Goal: Task Accomplishment & Management: Use online tool/utility

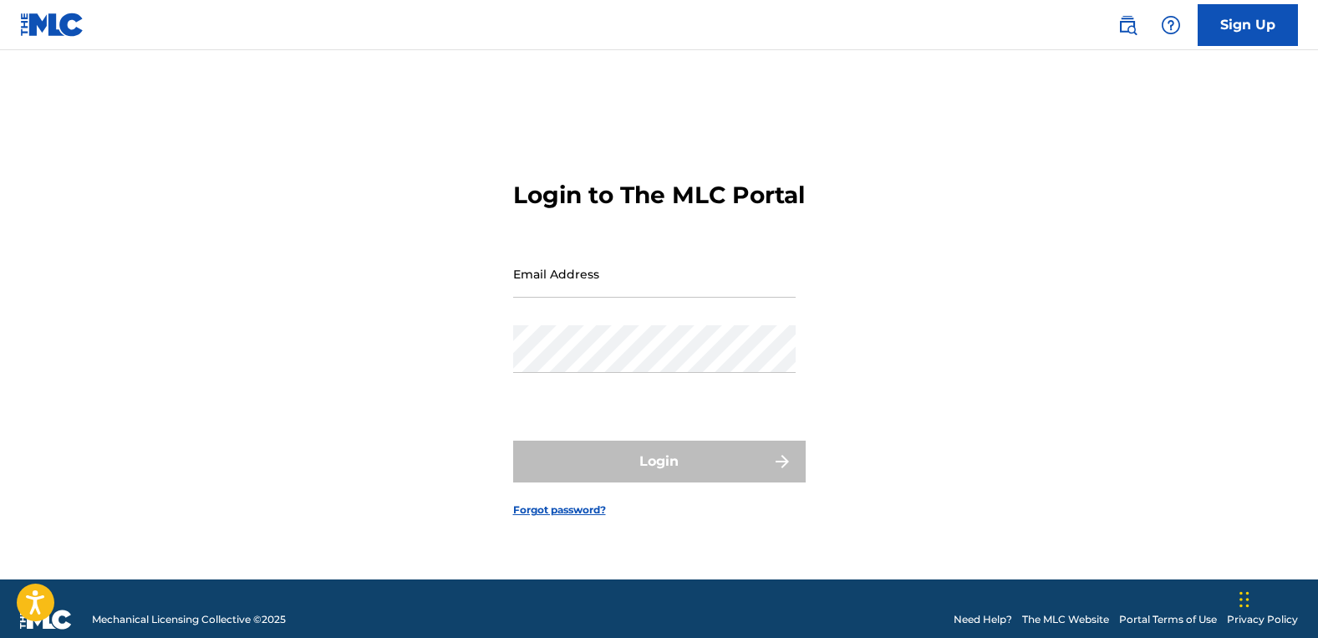
click at [715, 287] on input "Email Address" at bounding box center [654, 274] width 283 height 48
type input "[EMAIL_ADDRESS][DOMAIN_NAME]"
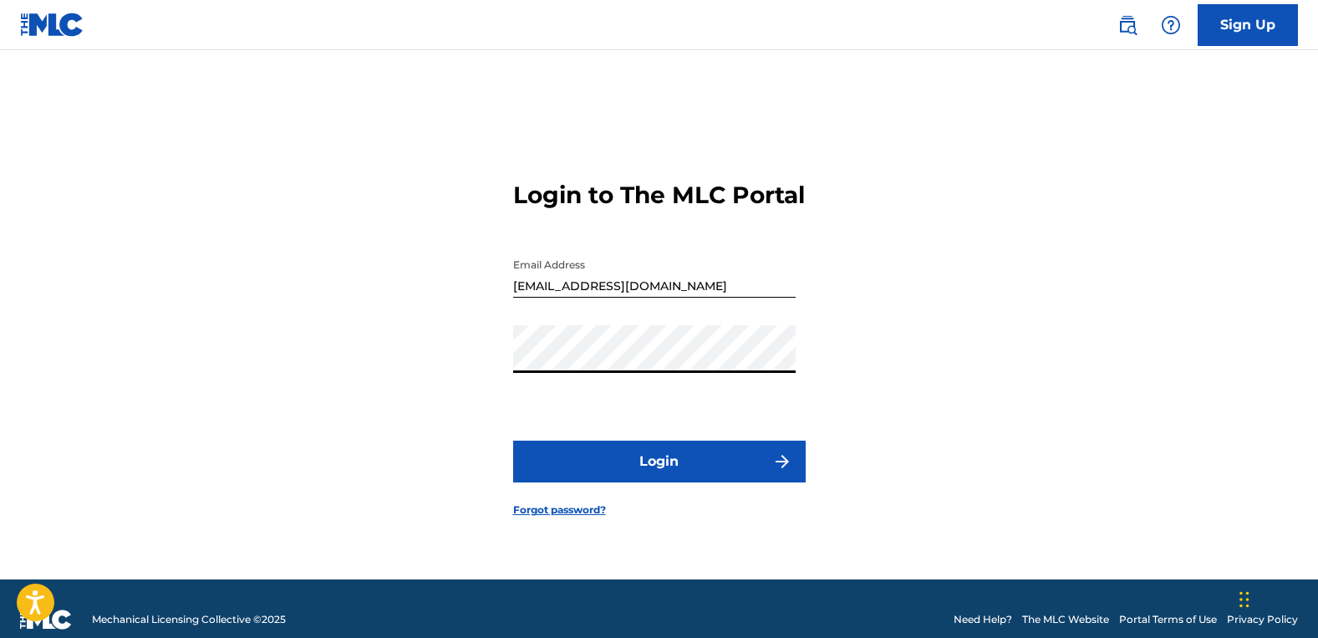
click at [1041, 447] on div "Login to The MLC Portal Email Address [EMAIL_ADDRESS][DOMAIN_NAME] Password Log…" at bounding box center [659, 335] width 1170 height 487
click at [683, 482] on button "Login" at bounding box center [659, 461] width 293 height 42
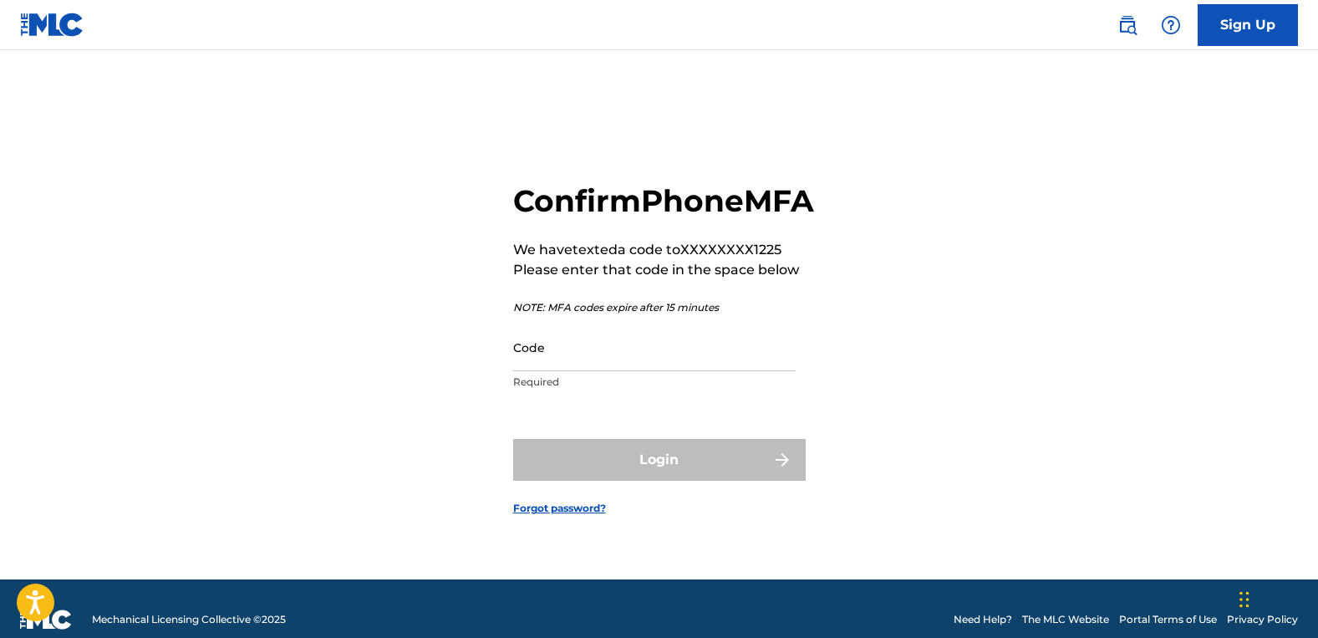
click at [666, 371] on input "Code" at bounding box center [654, 347] width 283 height 48
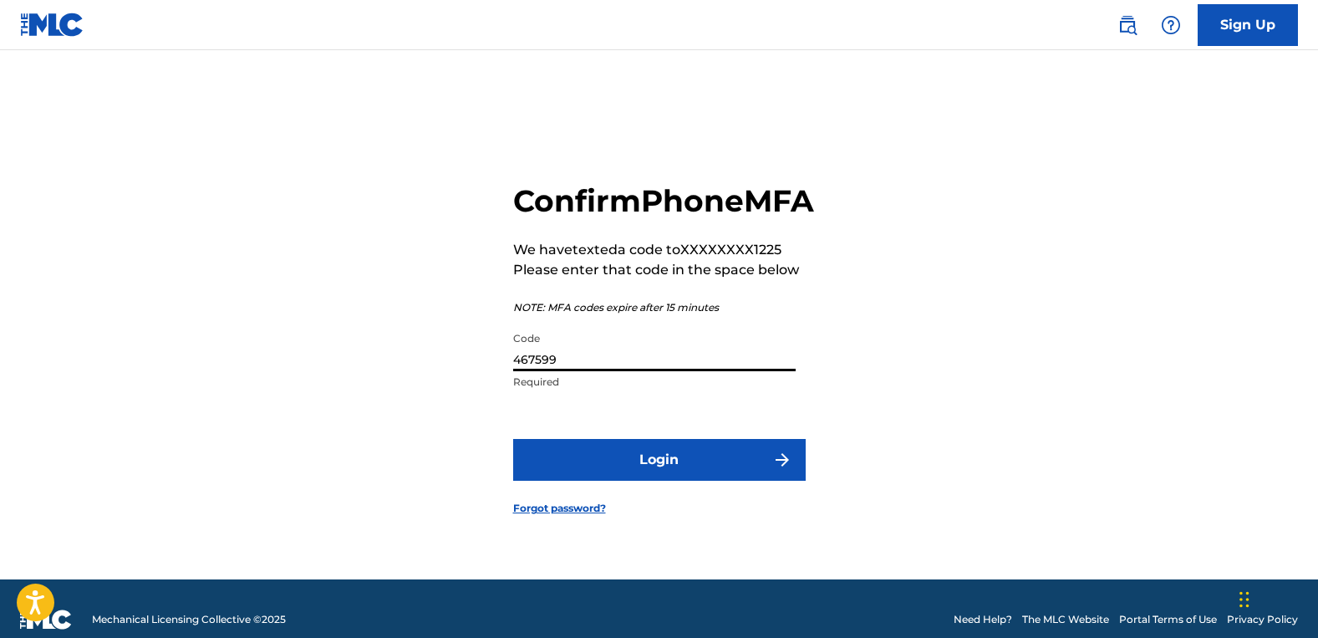
type input "467599"
click at [644, 481] on button "Login" at bounding box center [659, 460] width 293 height 42
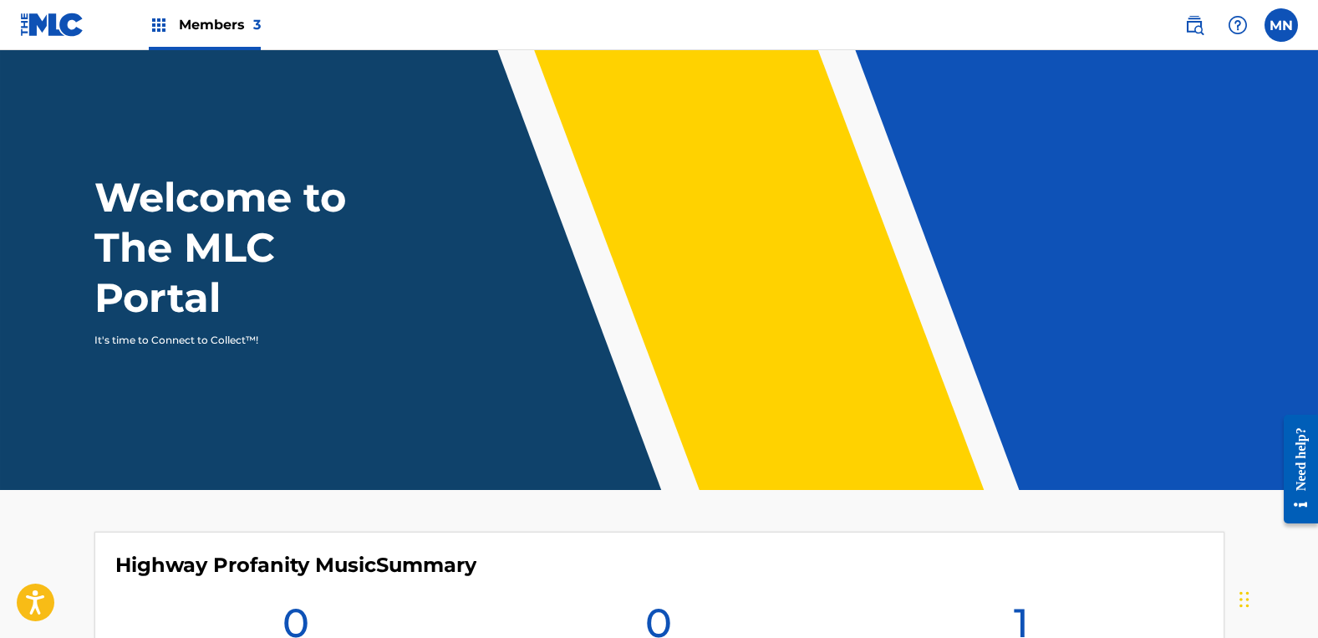
click at [246, 28] on span "Members 3" at bounding box center [220, 24] width 82 height 19
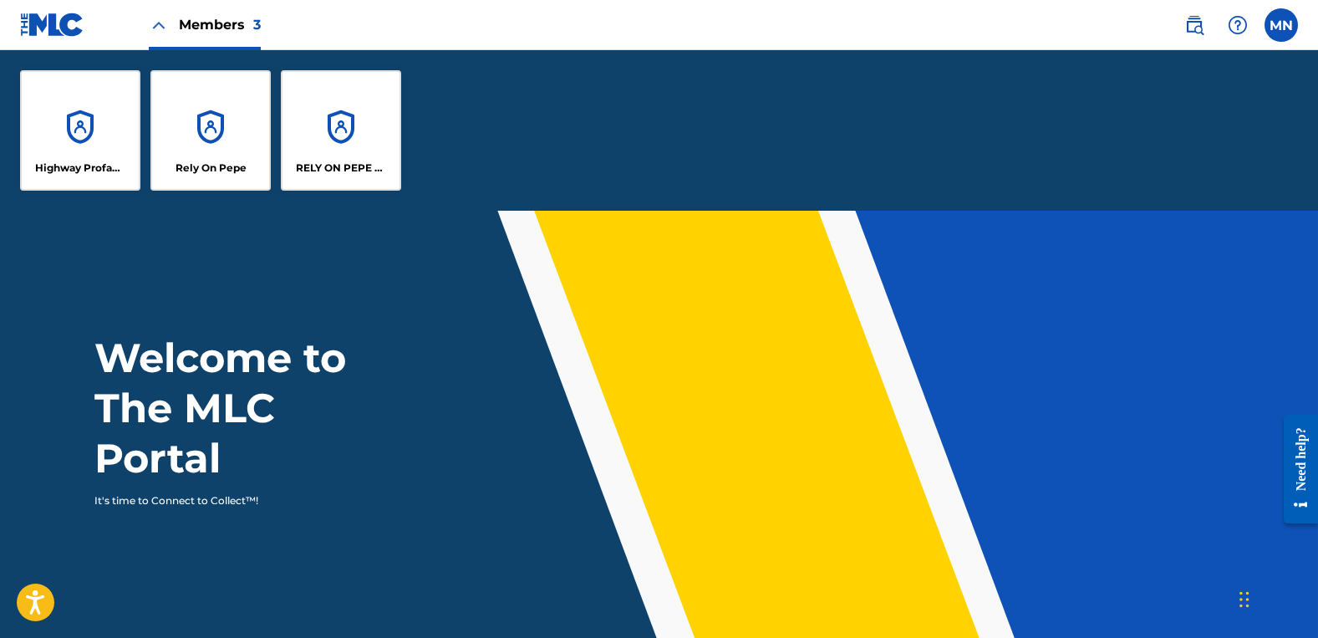
click at [216, 133] on div "Rely On Pepe" at bounding box center [210, 130] width 120 height 120
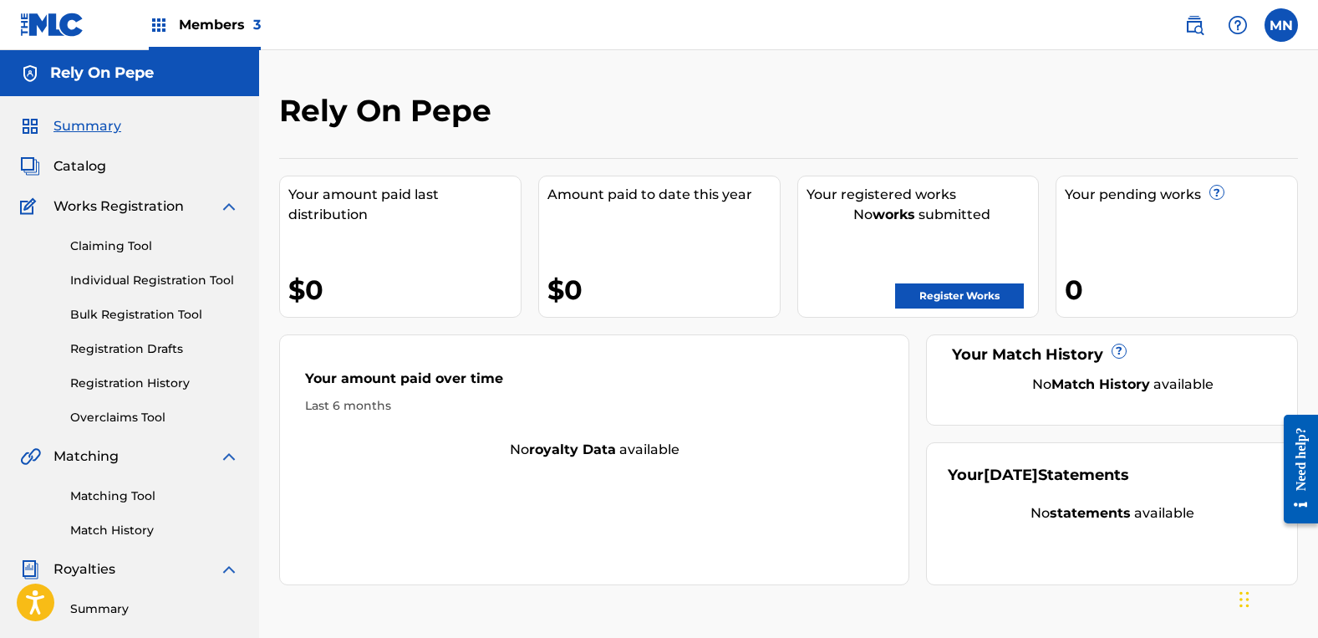
click at [190, 28] on span "Members 3" at bounding box center [220, 24] width 82 height 19
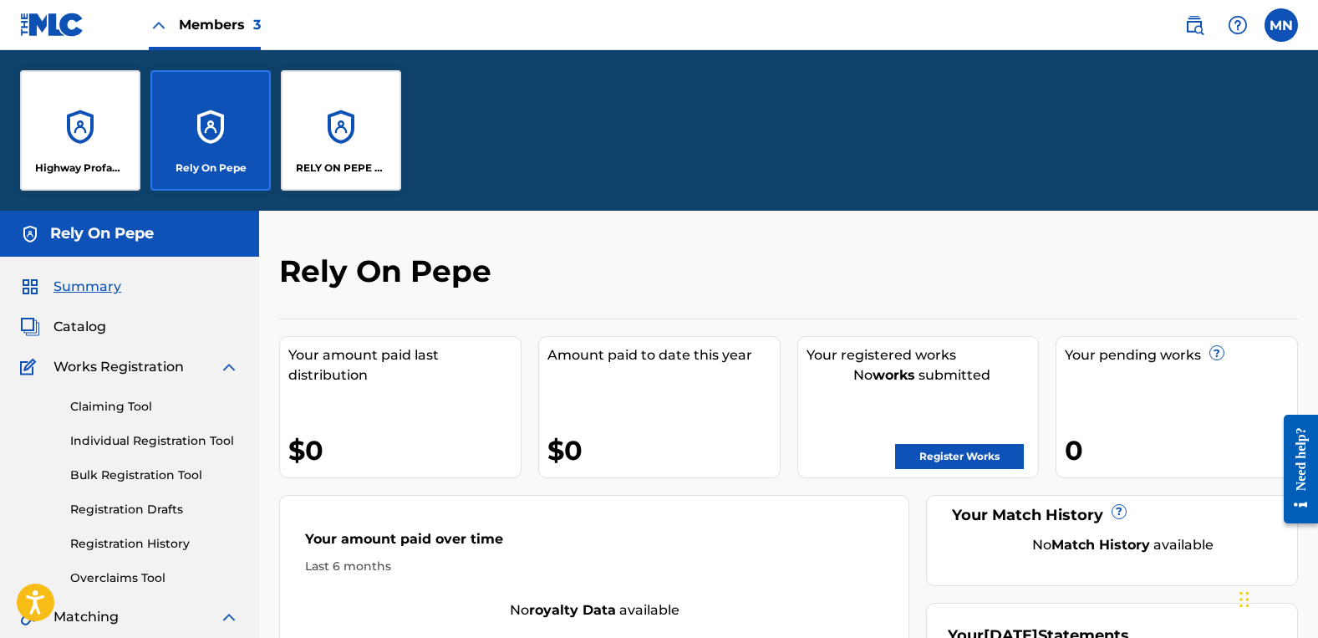
click at [344, 125] on div "RELY ON PEPE MUSIC" at bounding box center [341, 130] width 120 height 120
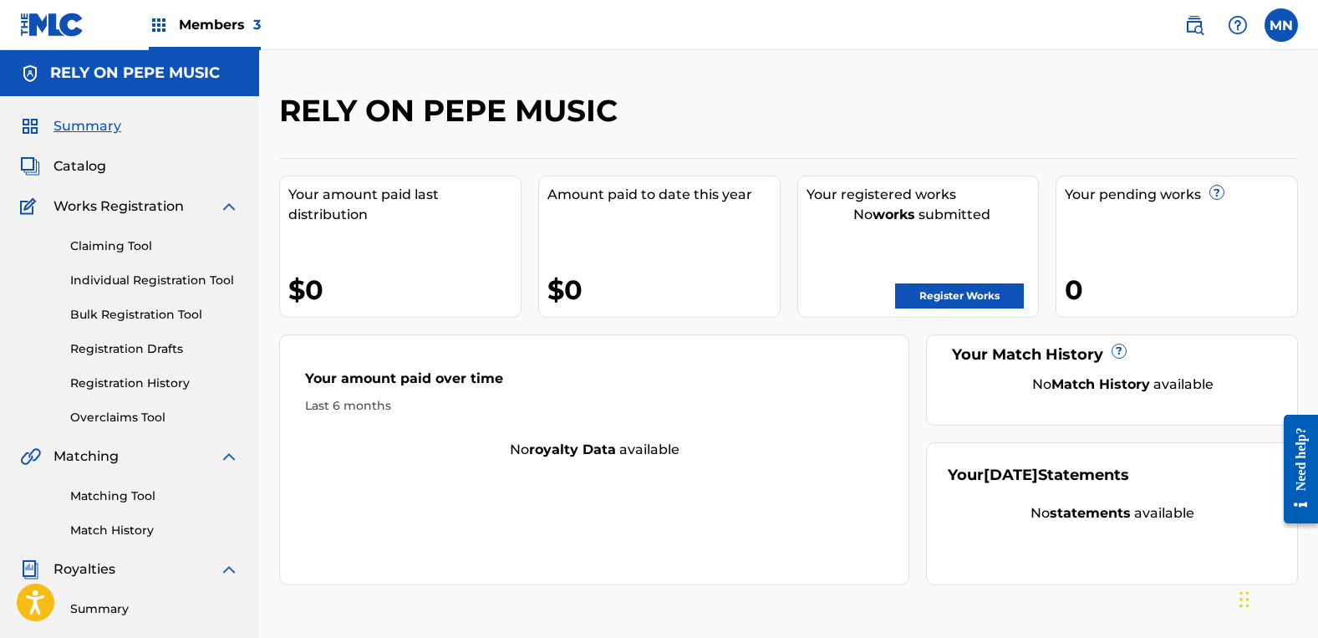
click at [215, 31] on span "Members 3" at bounding box center [220, 24] width 82 height 19
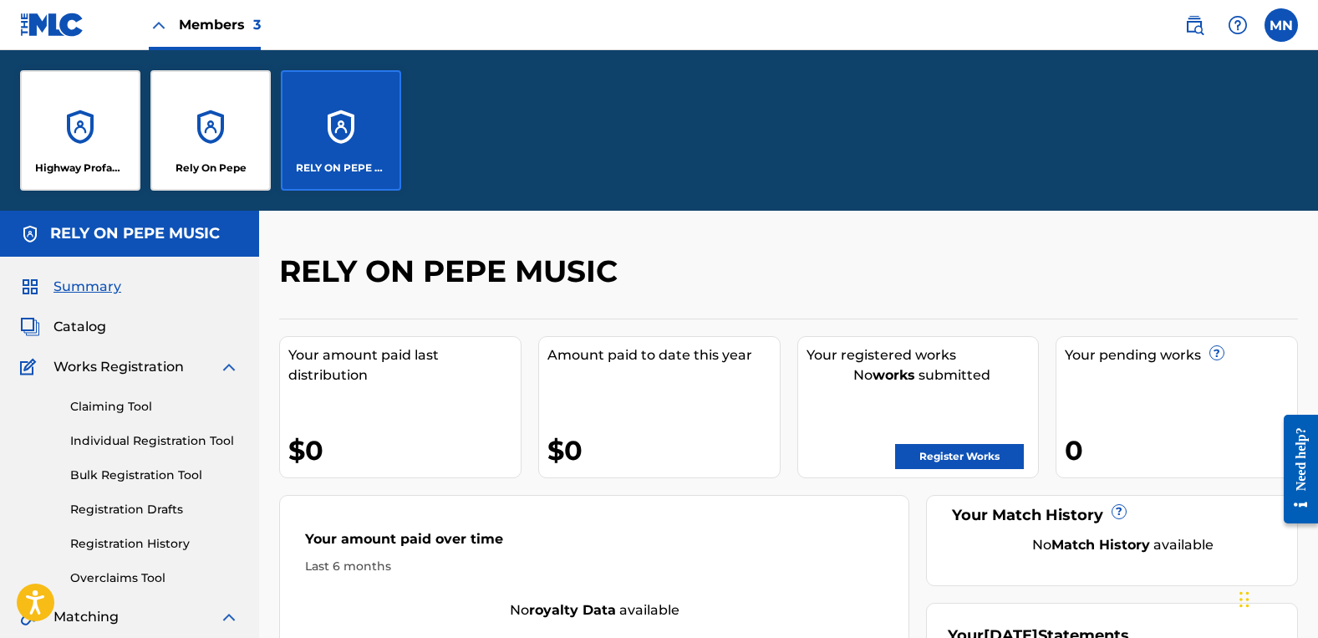
click at [210, 109] on div "Rely On Pepe" at bounding box center [210, 130] width 120 height 120
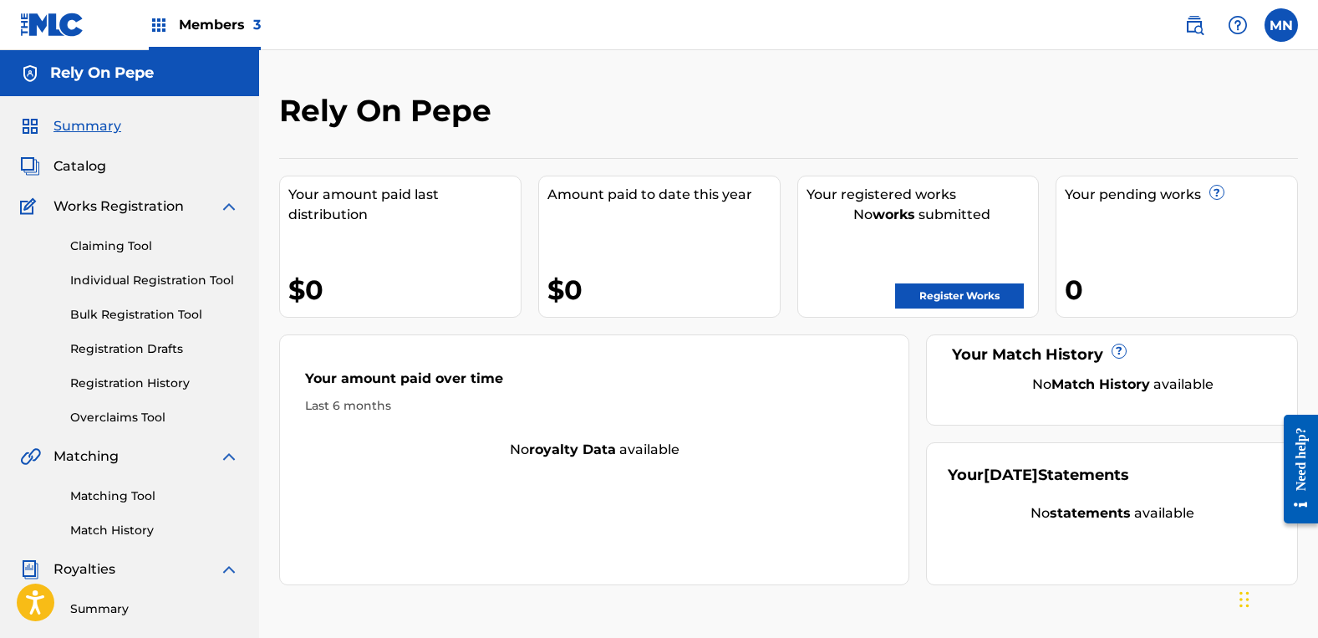
click at [214, 30] on span "Members 3" at bounding box center [220, 24] width 82 height 19
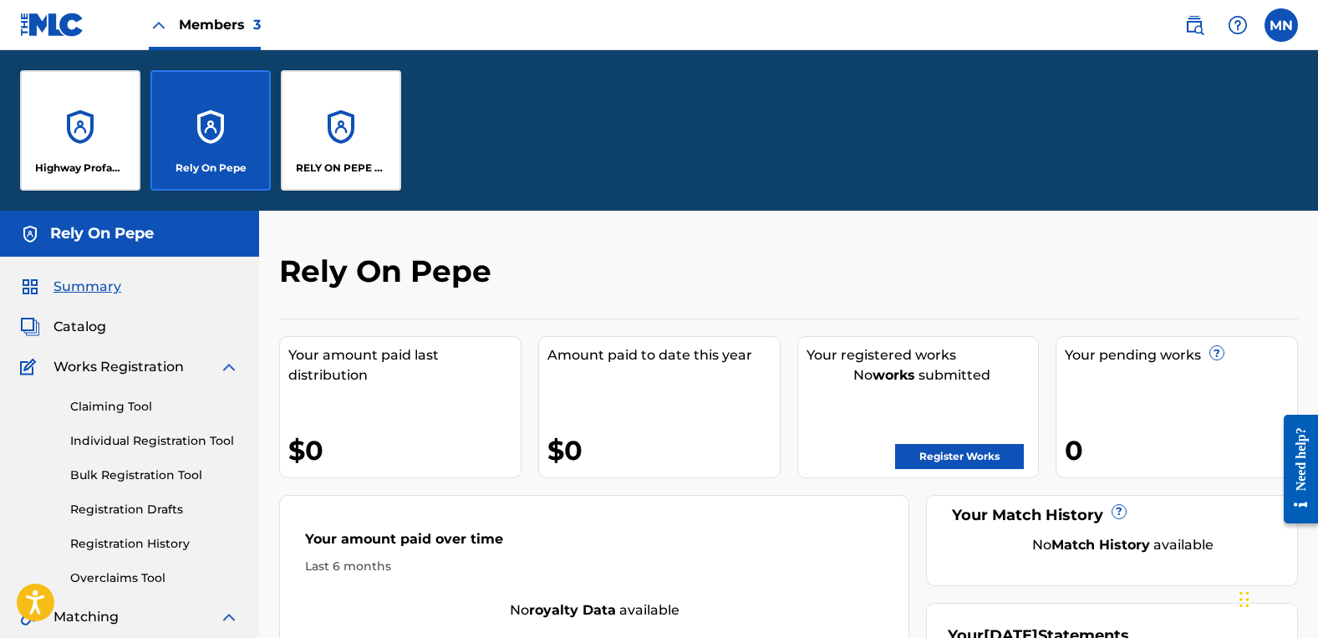
click at [91, 145] on div "Highway Profanity Music" at bounding box center [80, 130] width 120 height 120
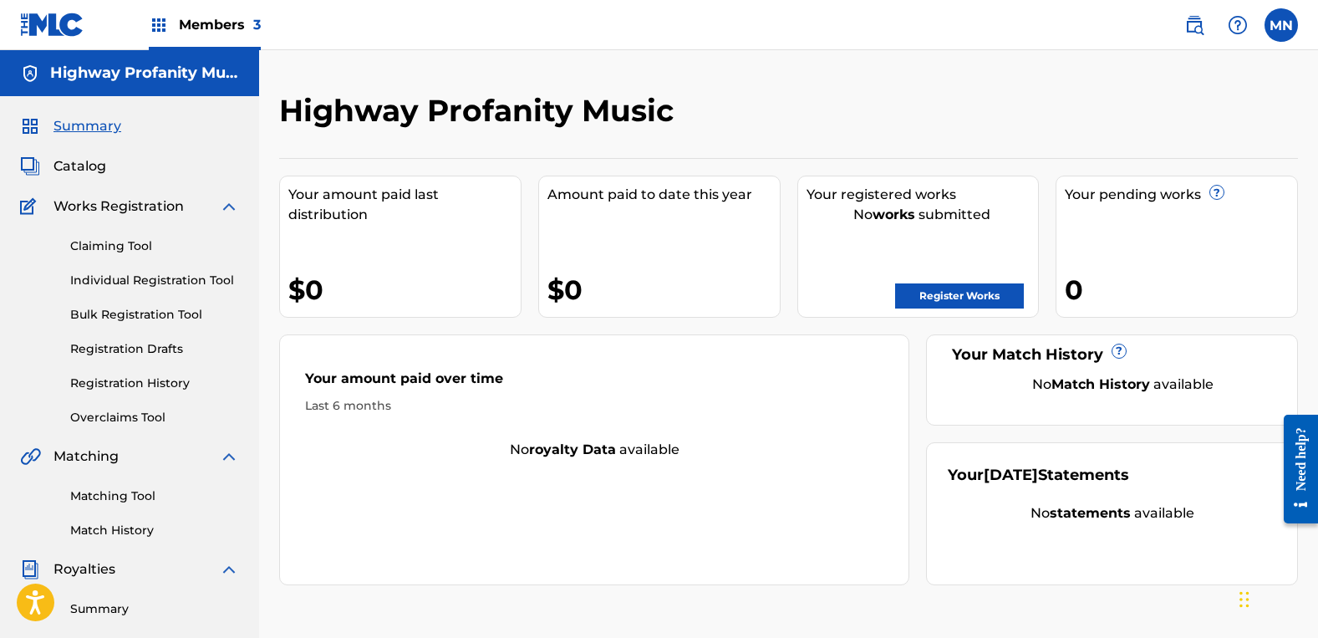
click at [208, 28] on span "Members 3" at bounding box center [220, 24] width 82 height 19
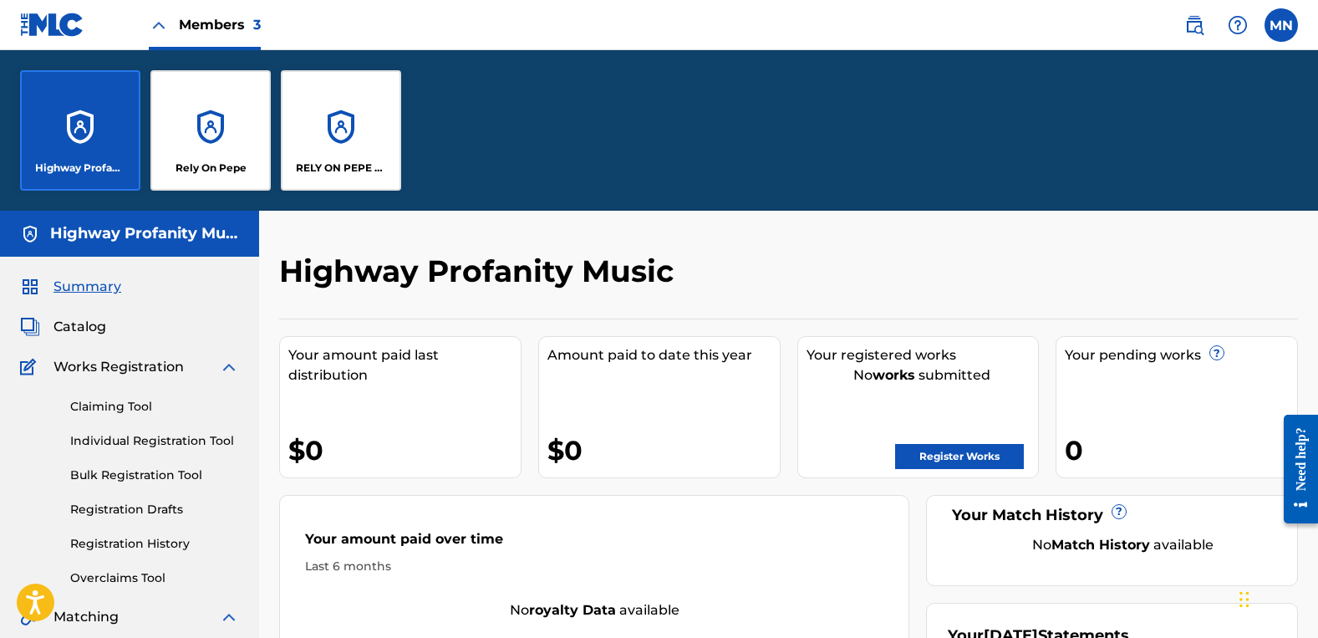
click at [232, 138] on div "Rely On Pepe" at bounding box center [210, 130] width 120 height 120
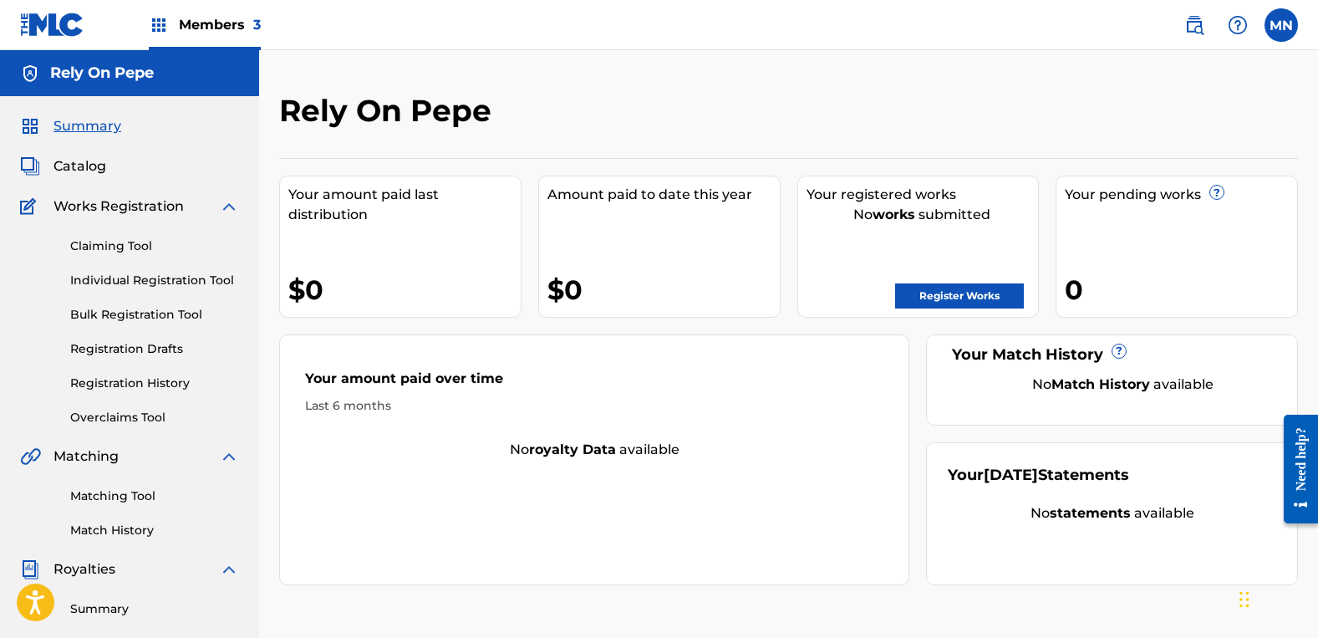
click at [215, 36] on div "Members 3" at bounding box center [205, 24] width 112 height 49
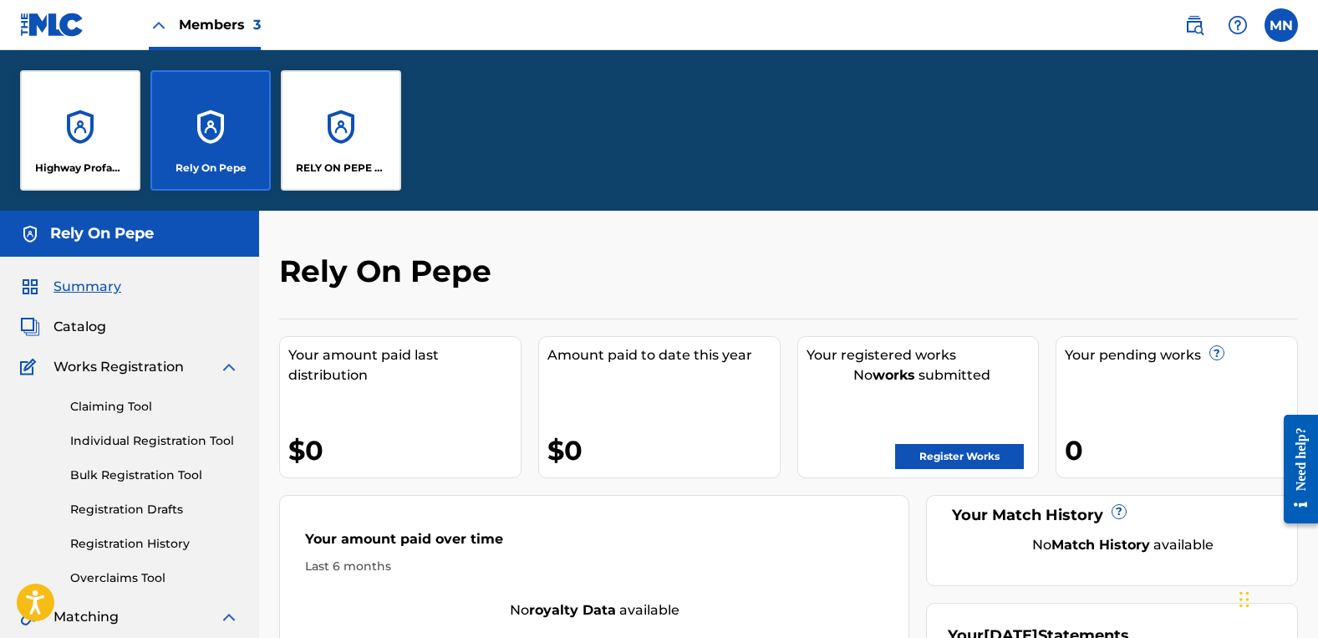
click at [305, 99] on div "RELY ON PEPE MUSIC" at bounding box center [341, 130] width 120 height 120
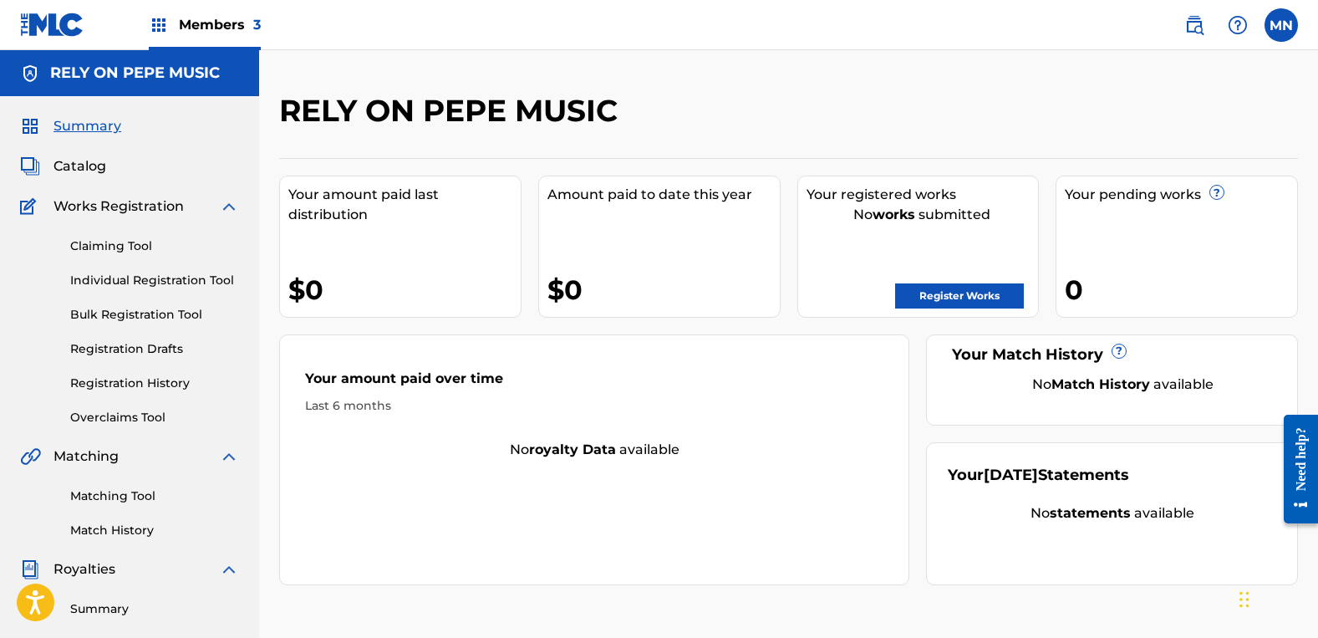
click at [217, 18] on span "Members 3" at bounding box center [220, 24] width 82 height 19
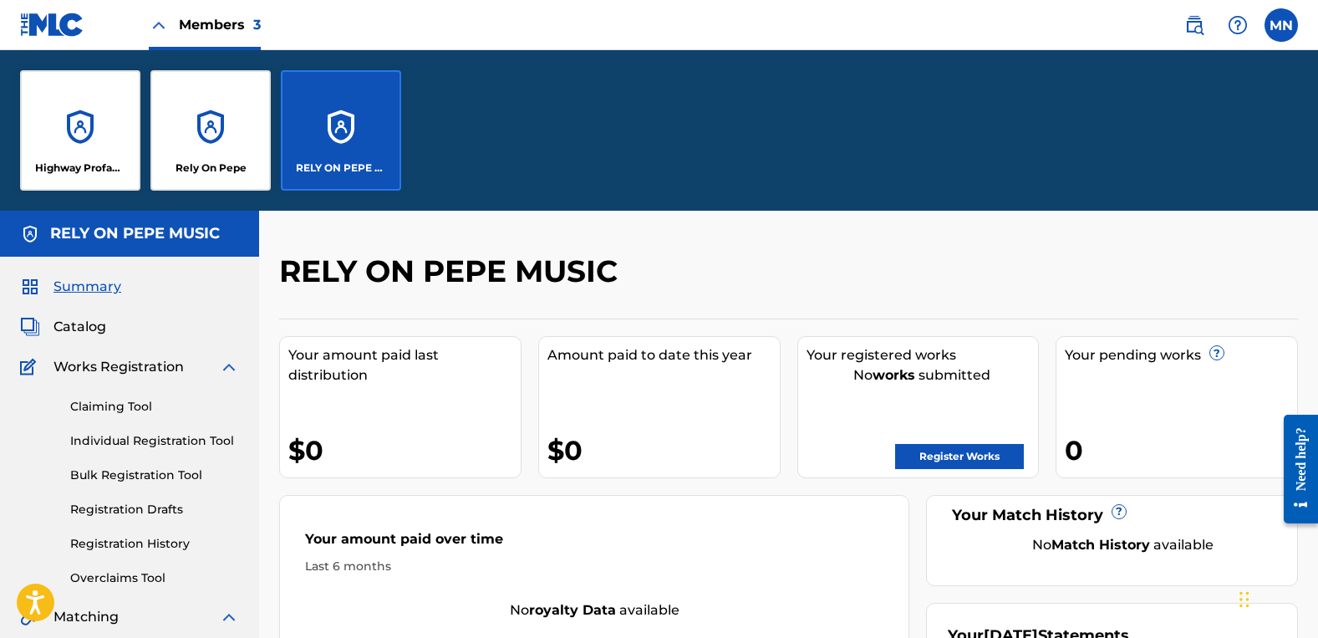
click at [214, 157] on div "Rely On Pepe" at bounding box center [210, 130] width 120 height 120
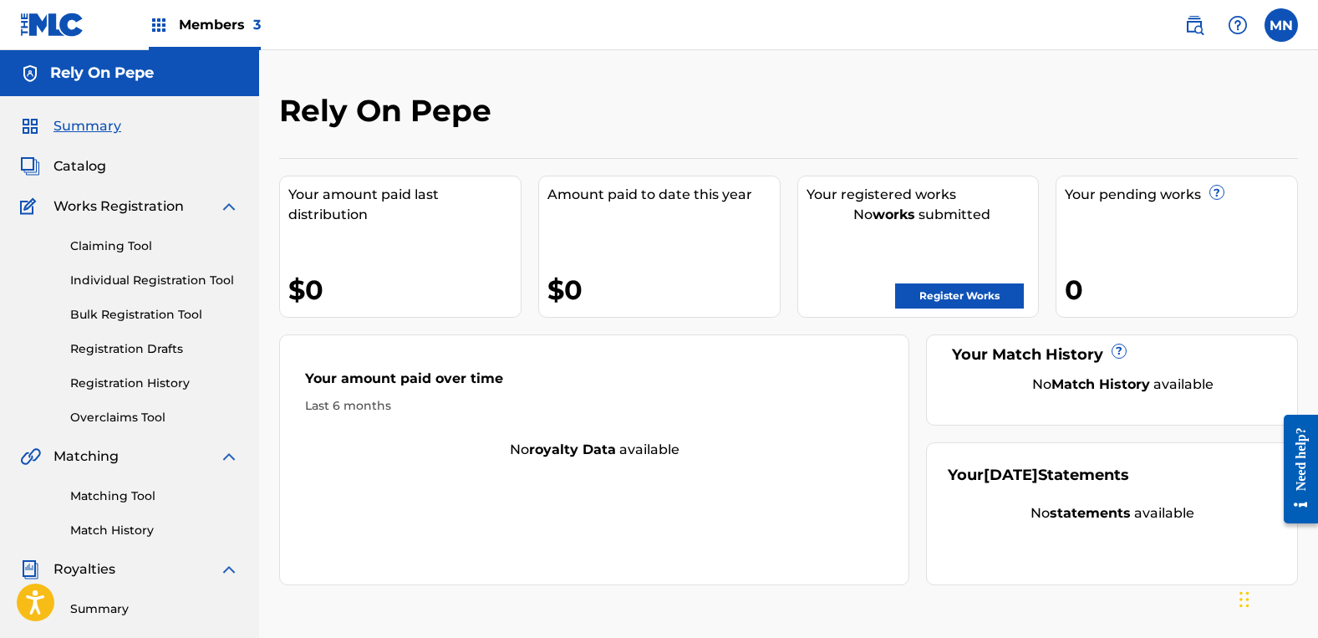
click at [1281, 28] on label at bounding box center [1281, 24] width 33 height 33
click at [1281, 25] on input "MN [PERSON_NAME] [PERSON_NAME][EMAIL_ADDRESS][DOMAIN_NAME] Notification Prefere…" at bounding box center [1281, 25] width 0 height 0
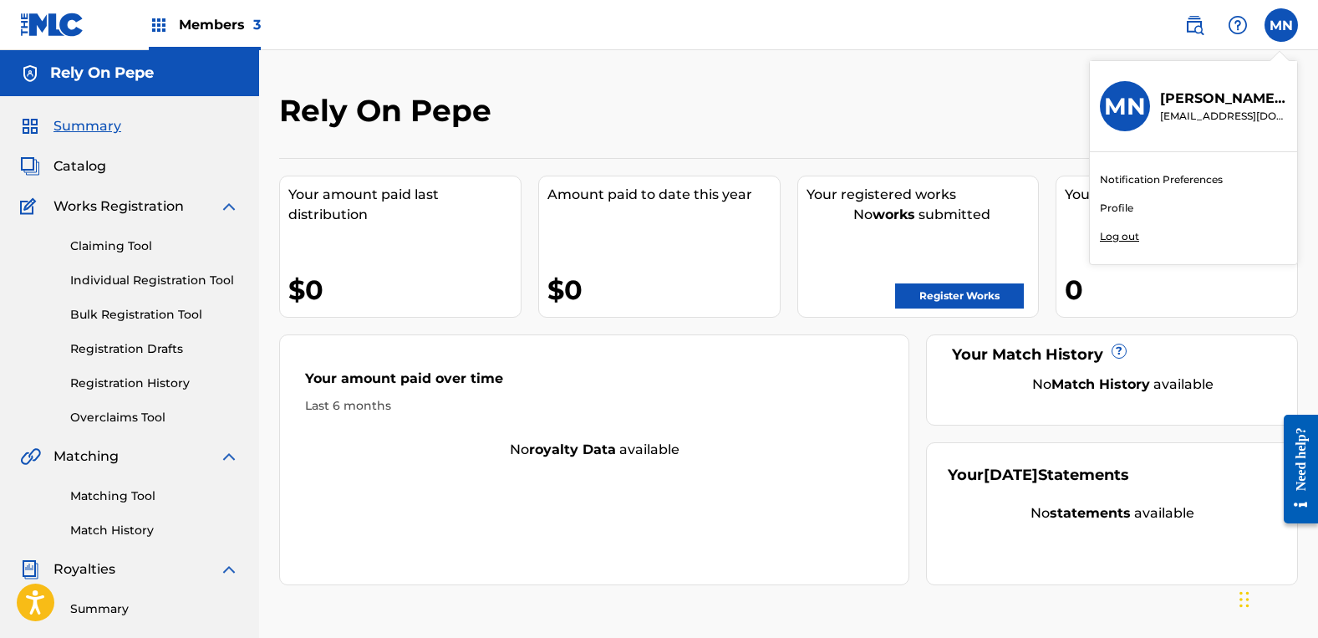
click at [1115, 207] on link "Profile" at bounding box center [1116, 208] width 33 height 15
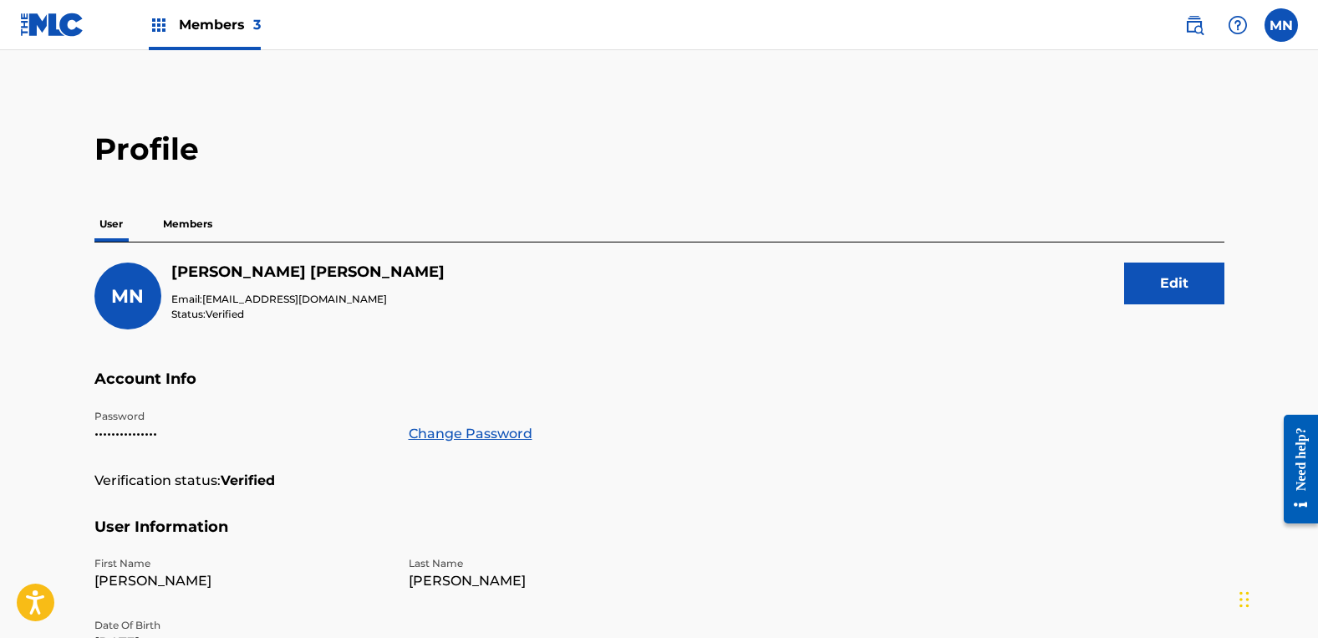
click at [197, 216] on p "Members" at bounding box center [187, 223] width 59 height 35
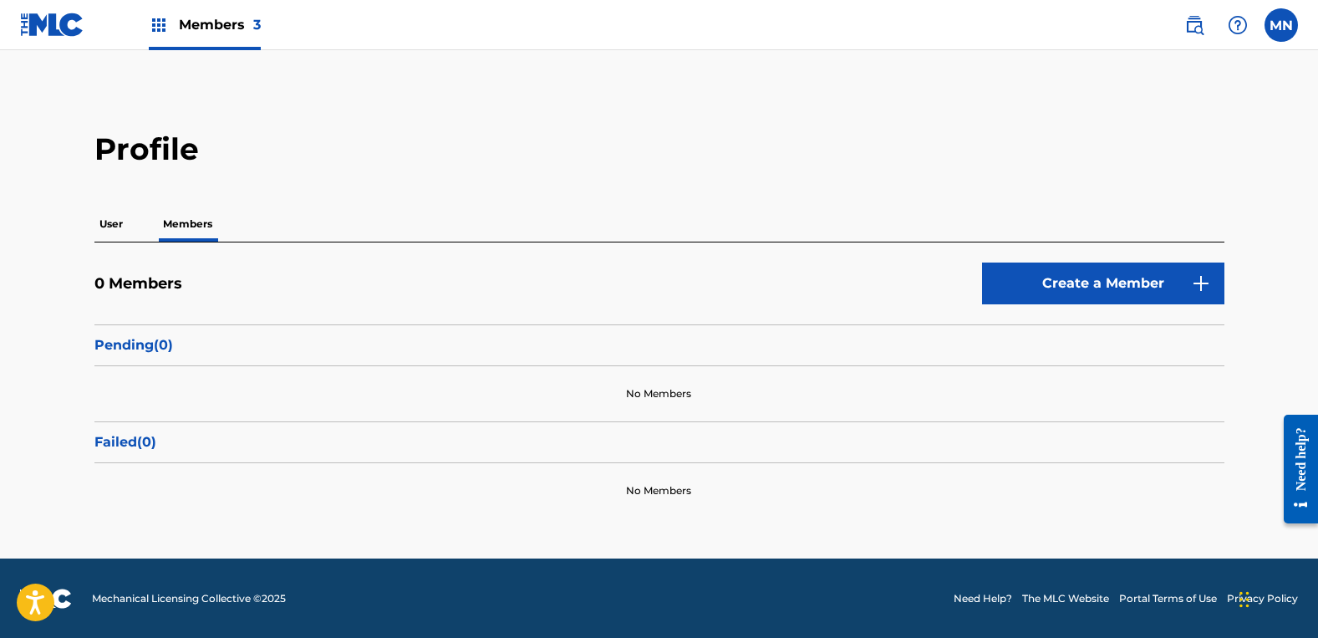
click at [111, 228] on p "User" at bounding box center [110, 223] width 33 height 35
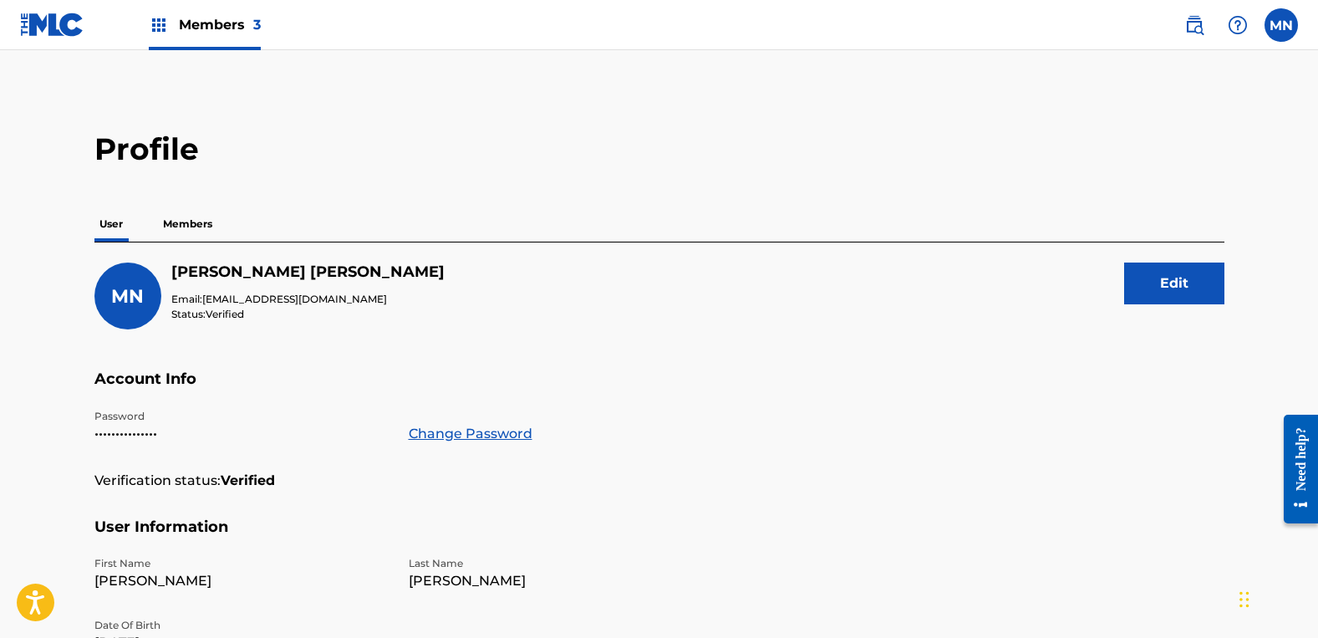
click at [176, 229] on p "Members" at bounding box center [187, 223] width 59 height 35
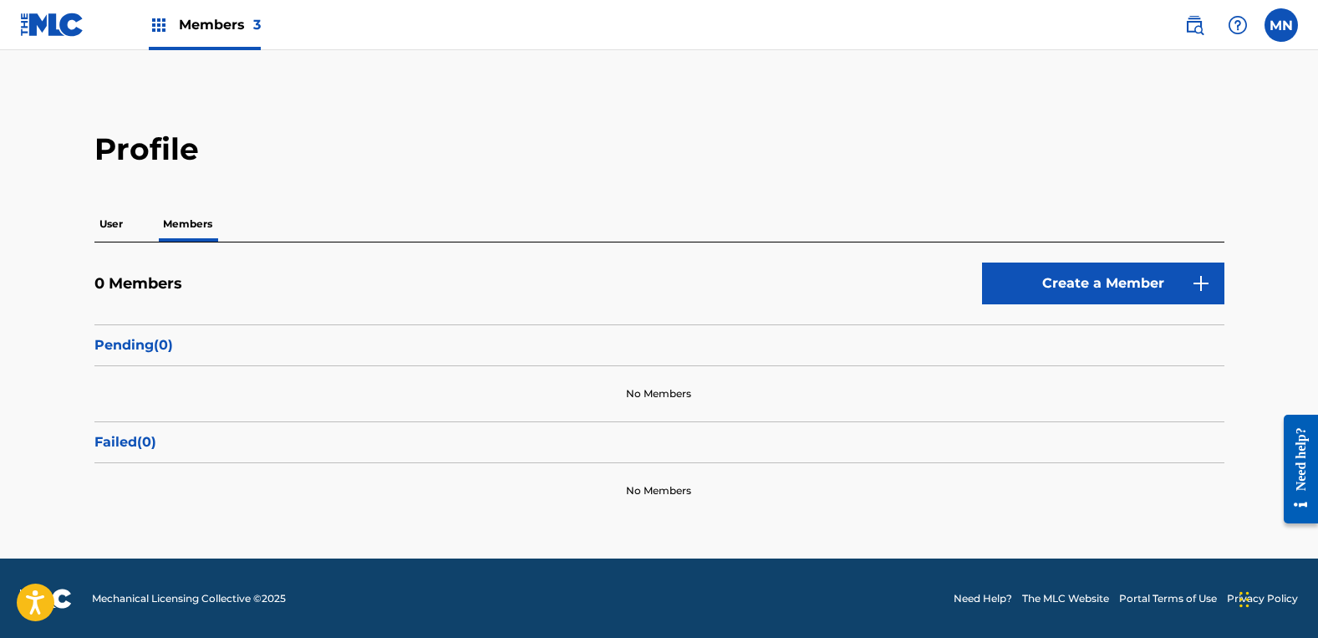
click at [229, 24] on span "Members 3" at bounding box center [220, 24] width 82 height 19
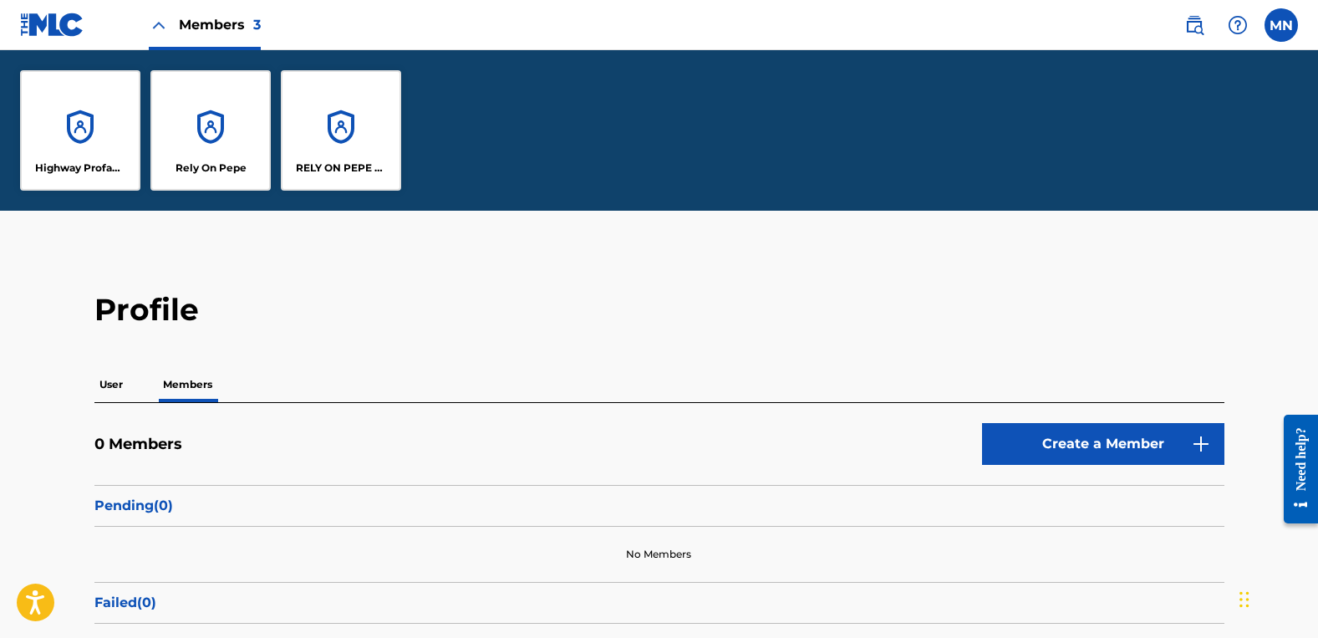
click at [109, 131] on div "Highway Profanity Music" at bounding box center [80, 130] width 120 height 120
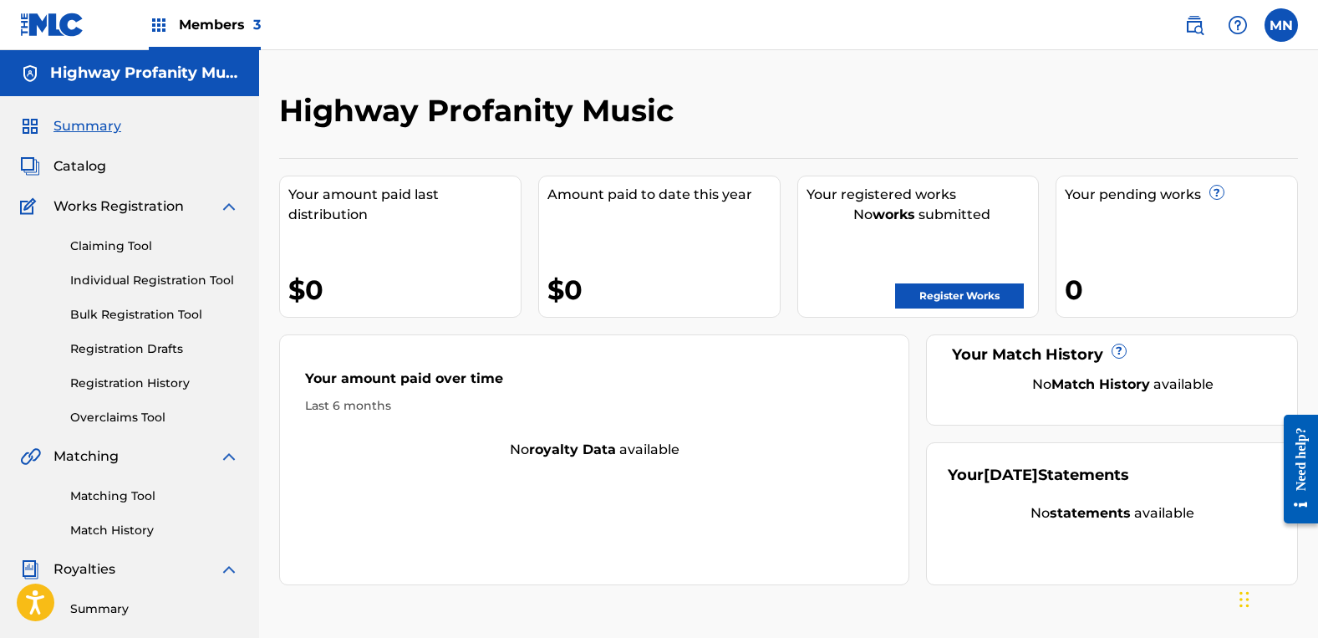
click at [216, 26] on span "Members 3" at bounding box center [220, 24] width 82 height 19
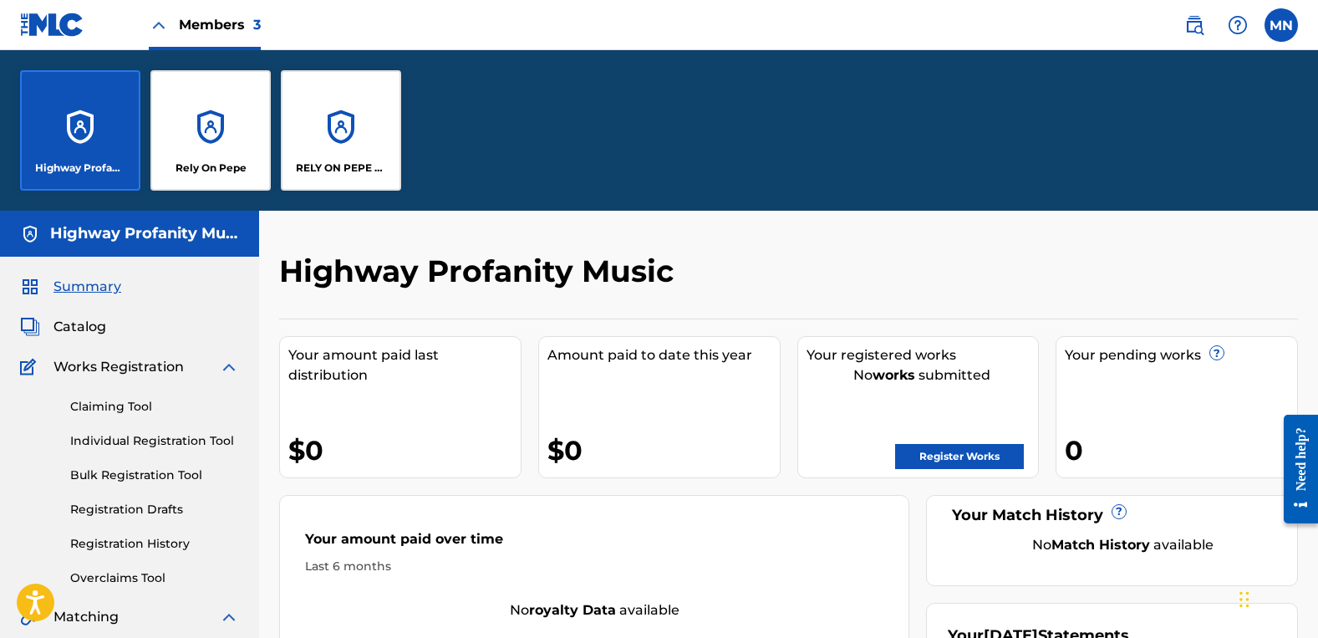
click at [336, 133] on div "RELY ON PEPE MUSIC" at bounding box center [341, 130] width 120 height 120
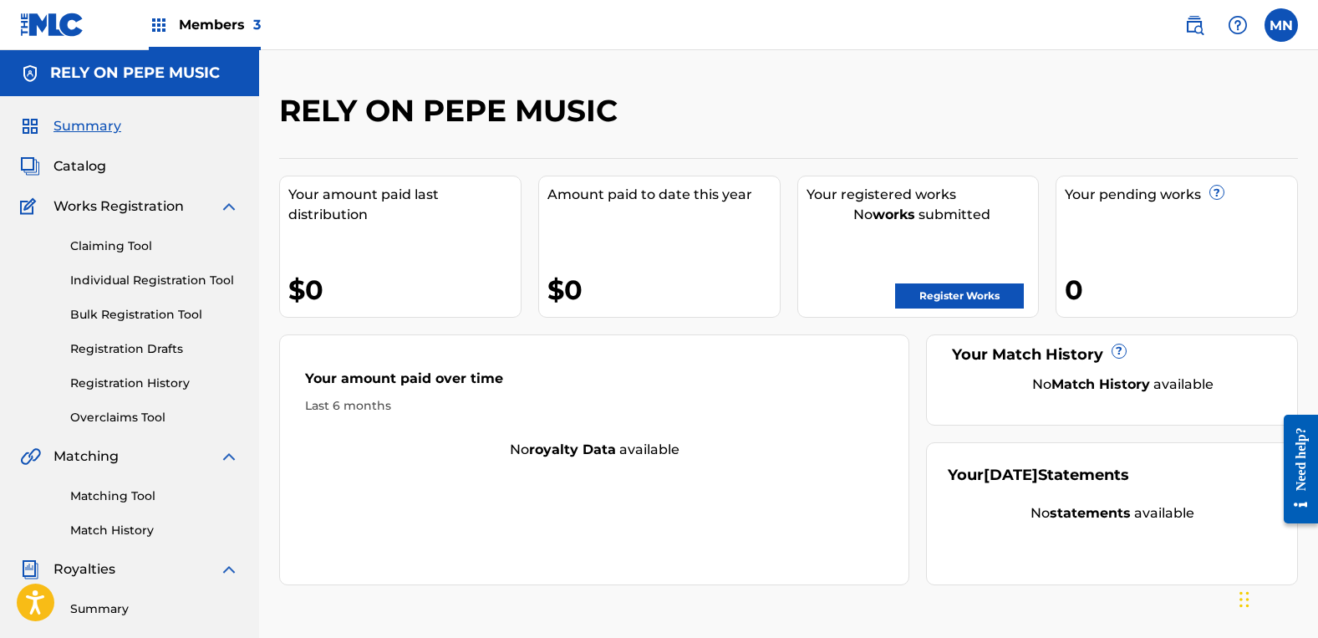
click at [99, 245] on link "Claiming Tool" at bounding box center [154, 246] width 169 height 18
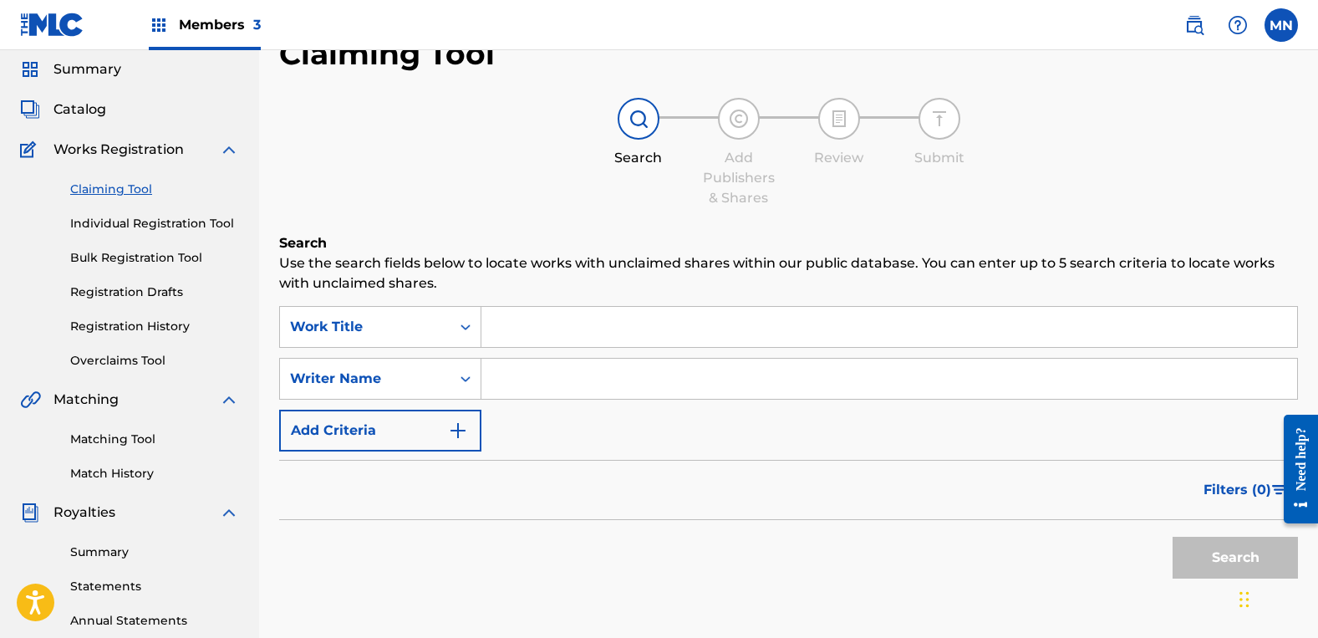
scroll to position [84, 0]
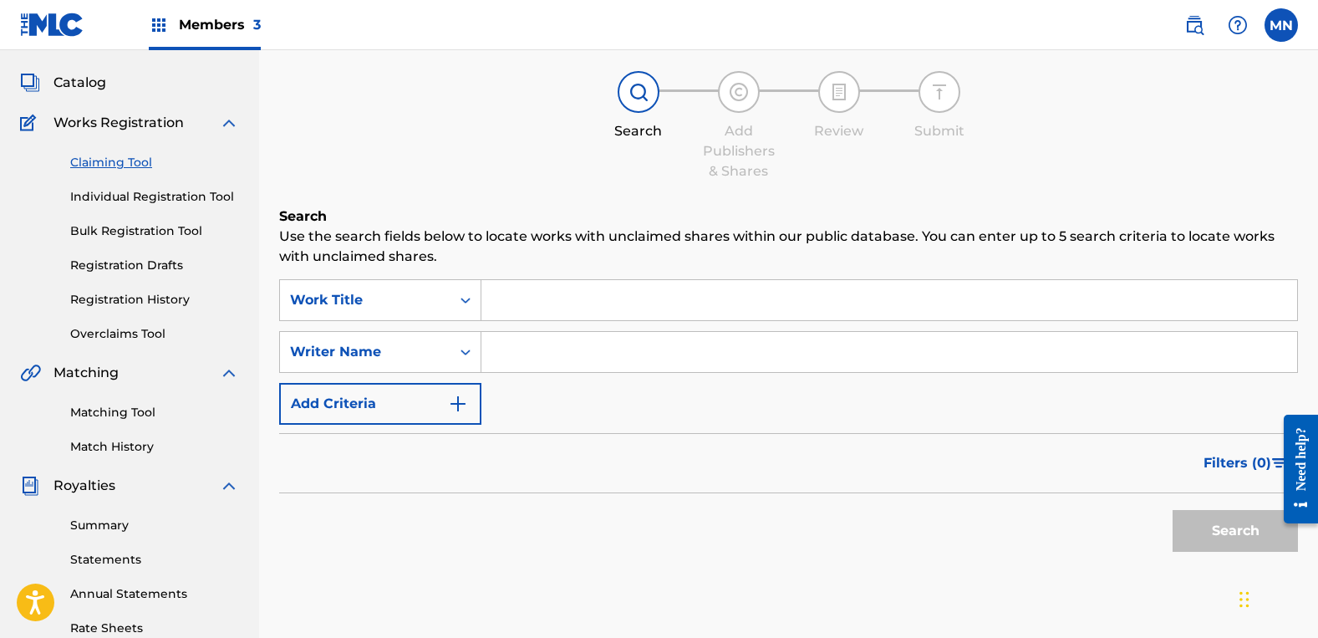
click at [637, 300] on input "Search Form" at bounding box center [889, 300] width 816 height 40
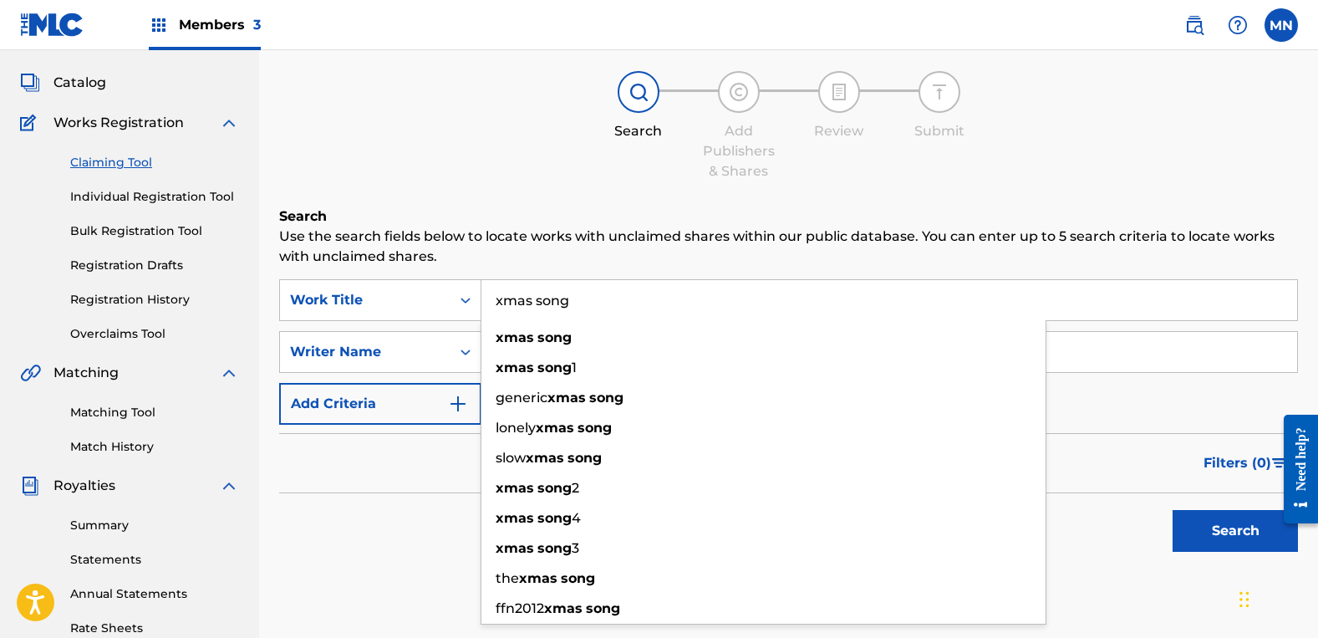
type input "xmas song"
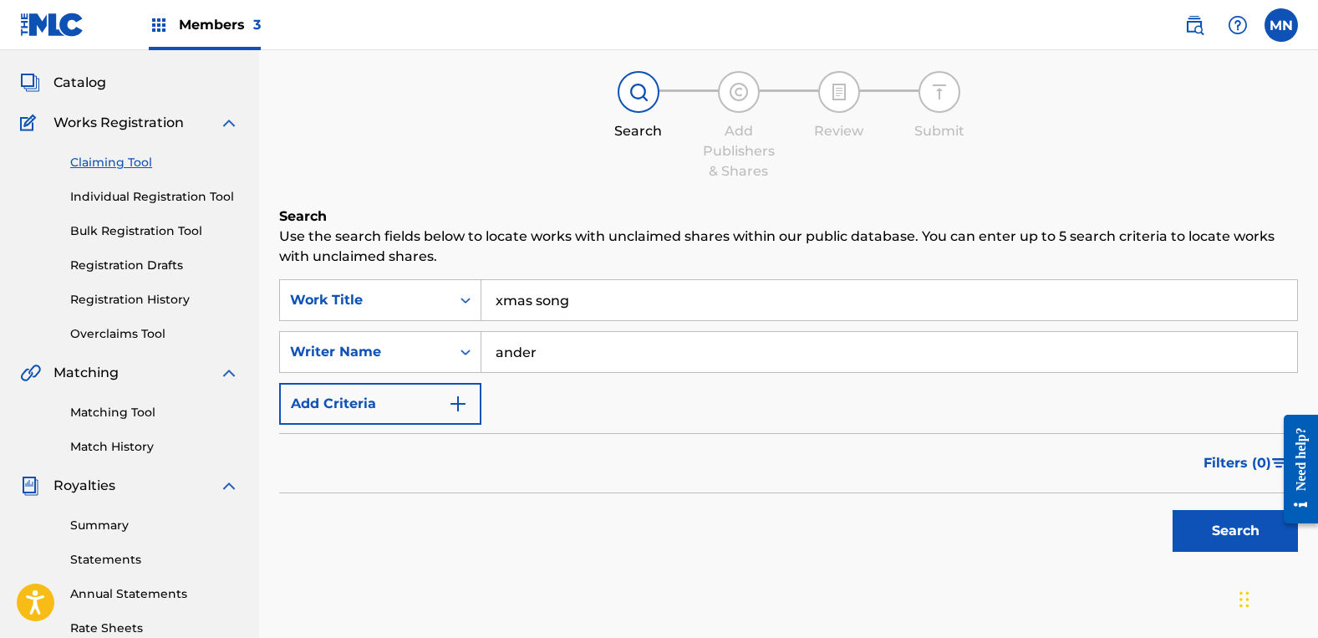
click at [1173, 510] on button "Search" at bounding box center [1235, 531] width 125 height 42
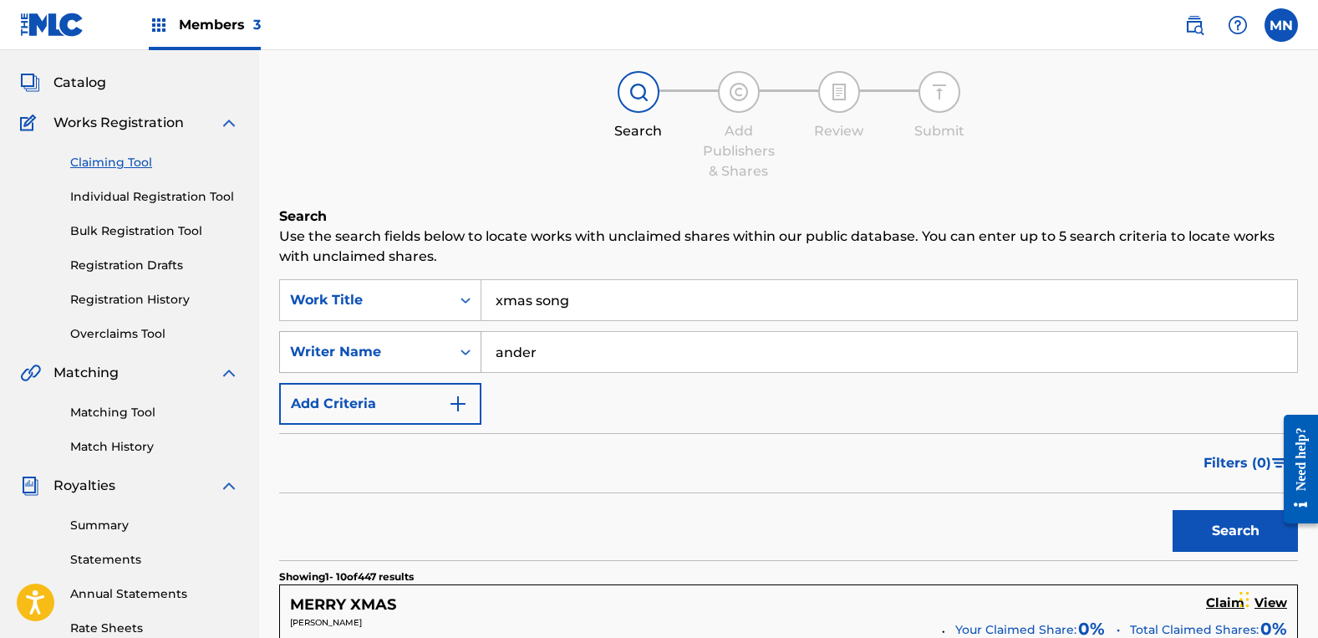
drag, startPoint x: 629, startPoint y: 356, endPoint x: 368, endPoint y: 349, distance: 261.7
click at [368, 349] on div "SearchWithCriteriade841b17-52ab-4435-9516-d9a7cc5ef9e2 Writer Name [PERSON_NAME]" at bounding box center [788, 352] width 1019 height 42
type input "a"
type input "[PERSON_NAME]"
click at [1173, 510] on button "Search" at bounding box center [1235, 531] width 125 height 42
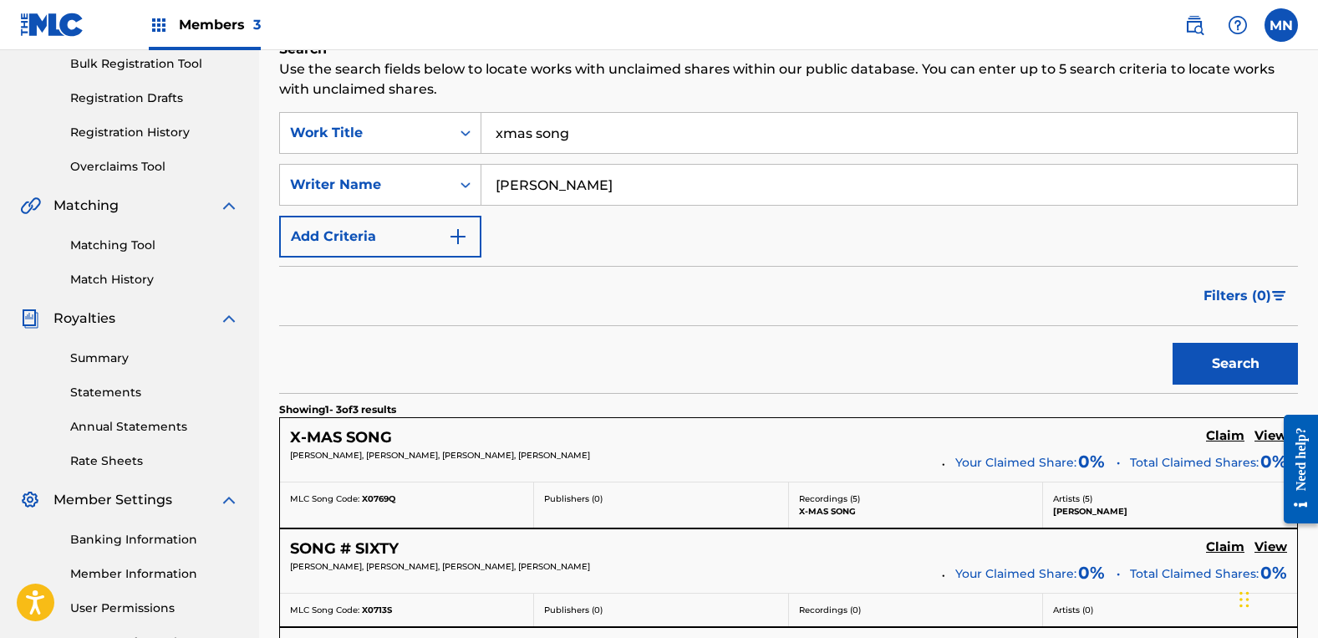
scroll to position [334, 0]
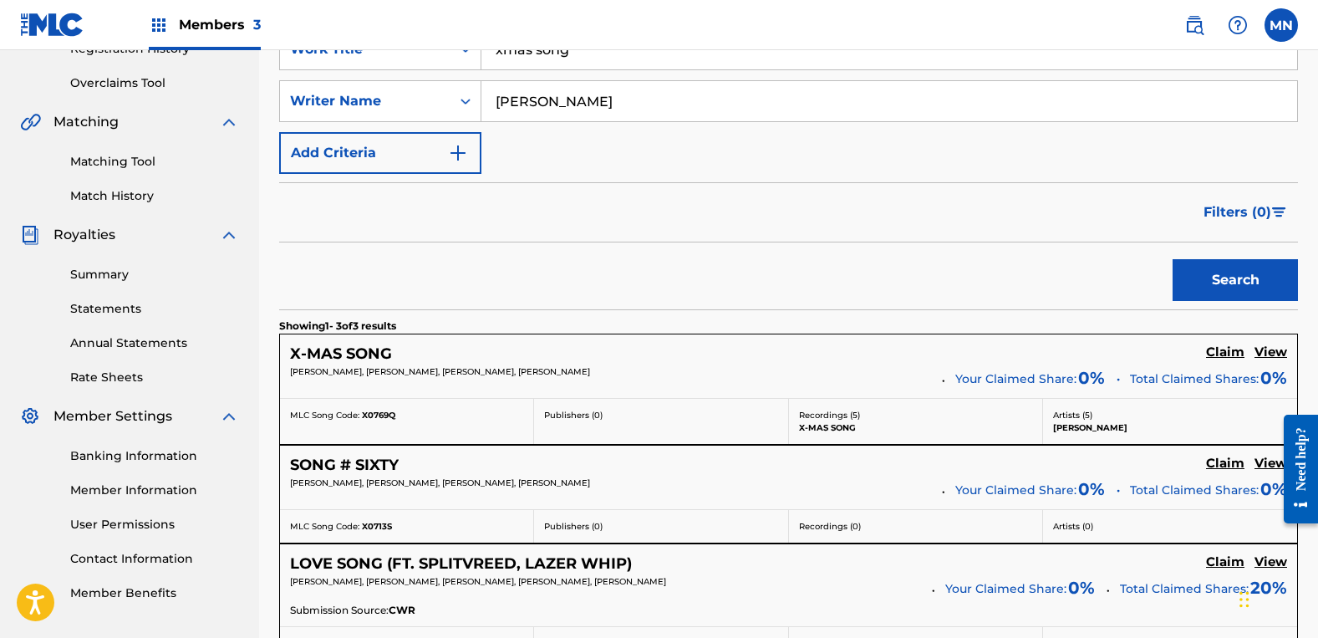
click at [1219, 349] on h5 "Claim" at bounding box center [1225, 352] width 38 height 16
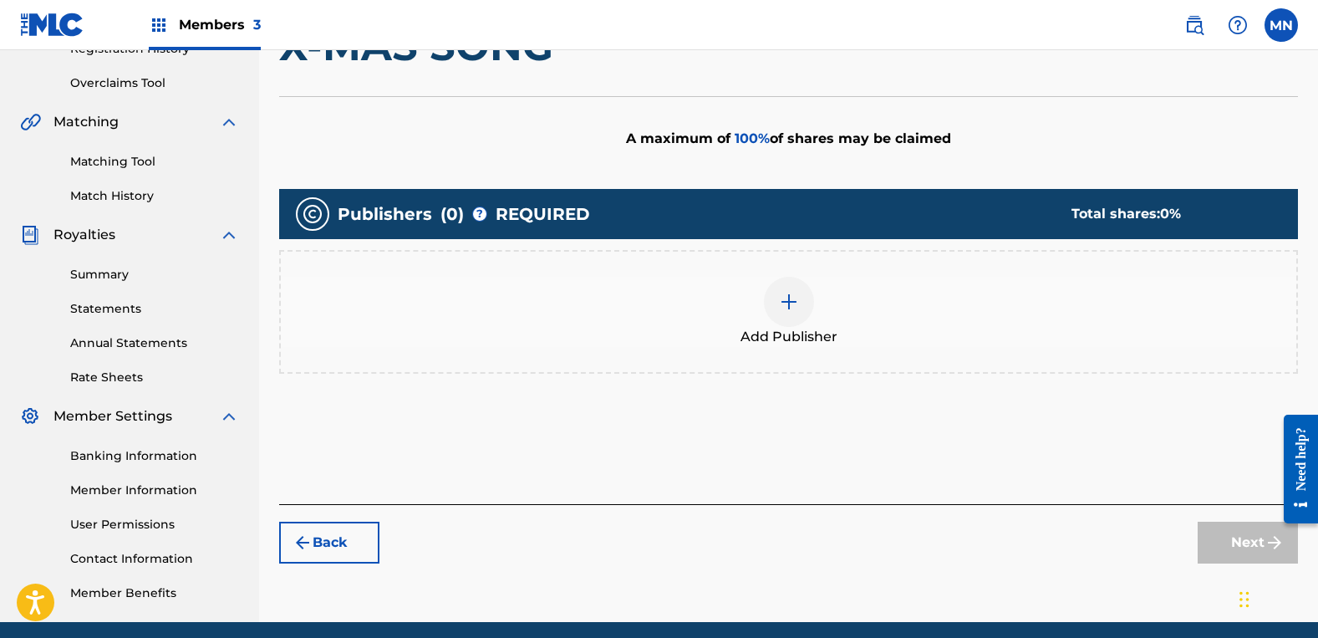
click at [790, 297] on img at bounding box center [789, 302] width 20 height 20
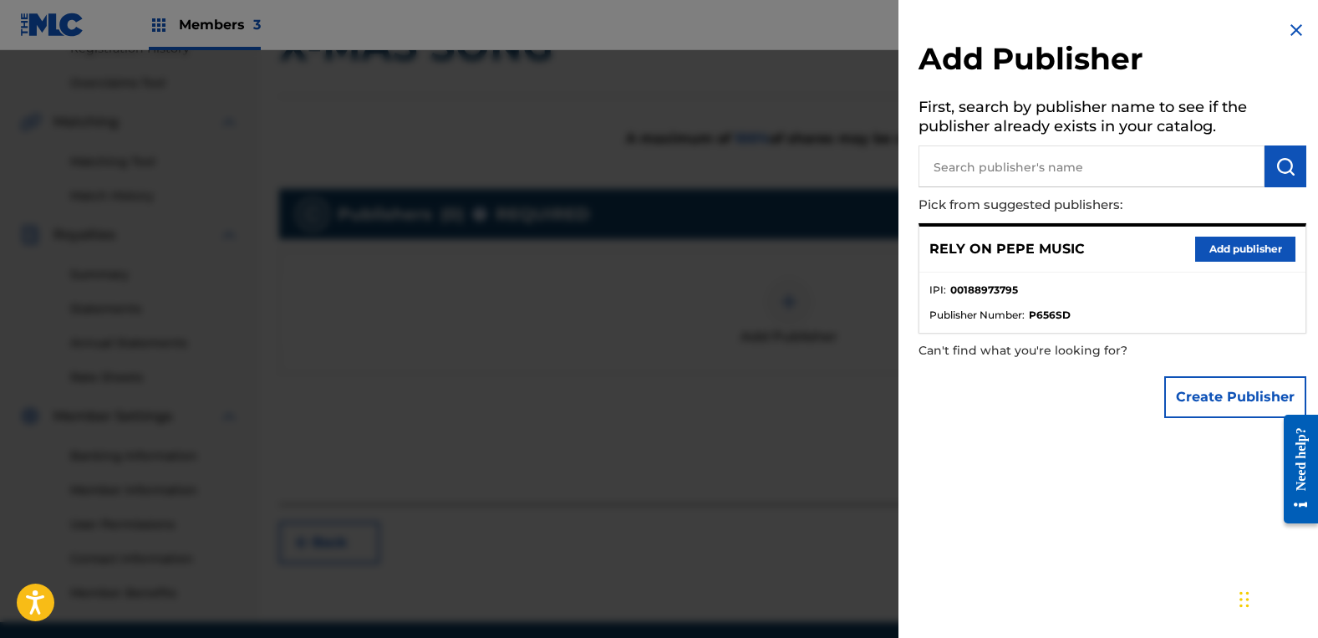
click at [1206, 252] on button "Add publisher" at bounding box center [1245, 249] width 100 height 25
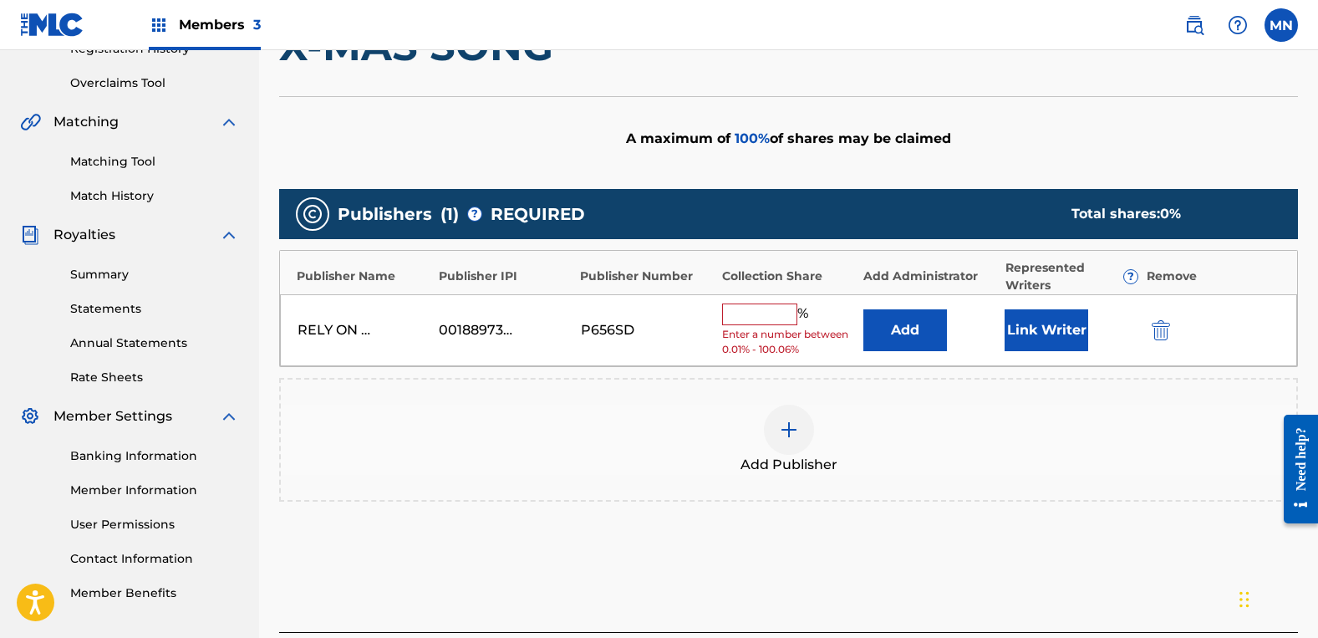
click at [746, 308] on input "text" at bounding box center [759, 314] width 75 height 22
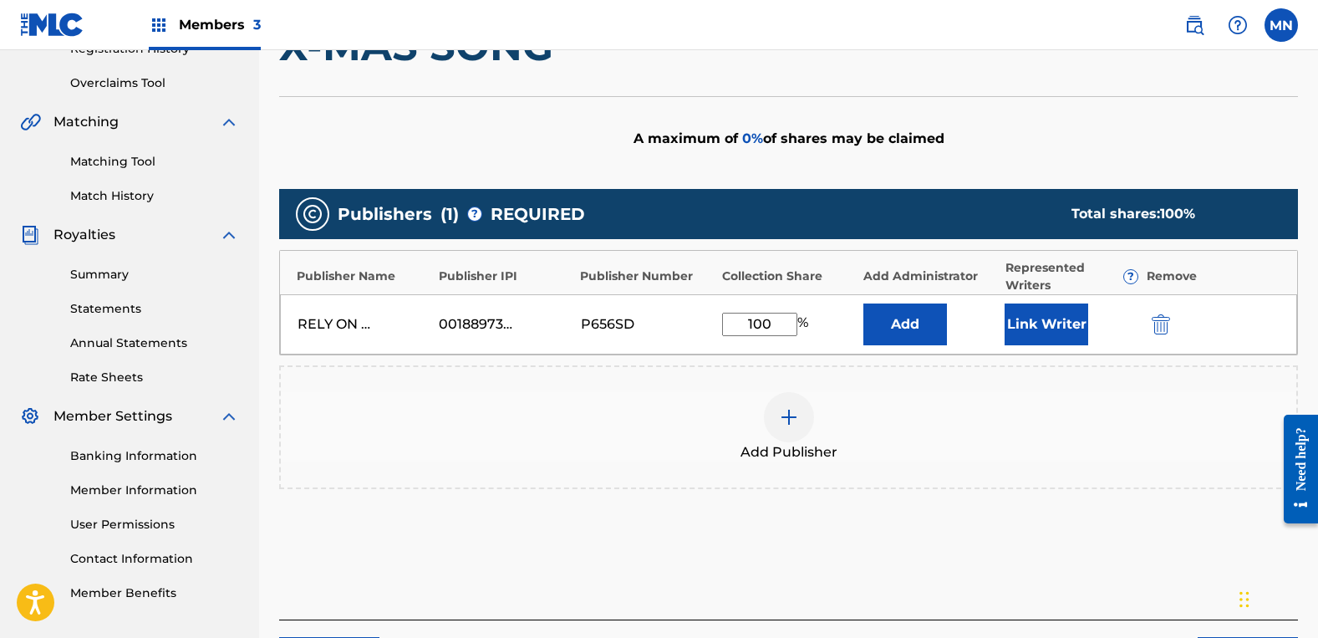
type input "100"
click at [1015, 322] on button "Link Writer" at bounding box center [1047, 324] width 84 height 42
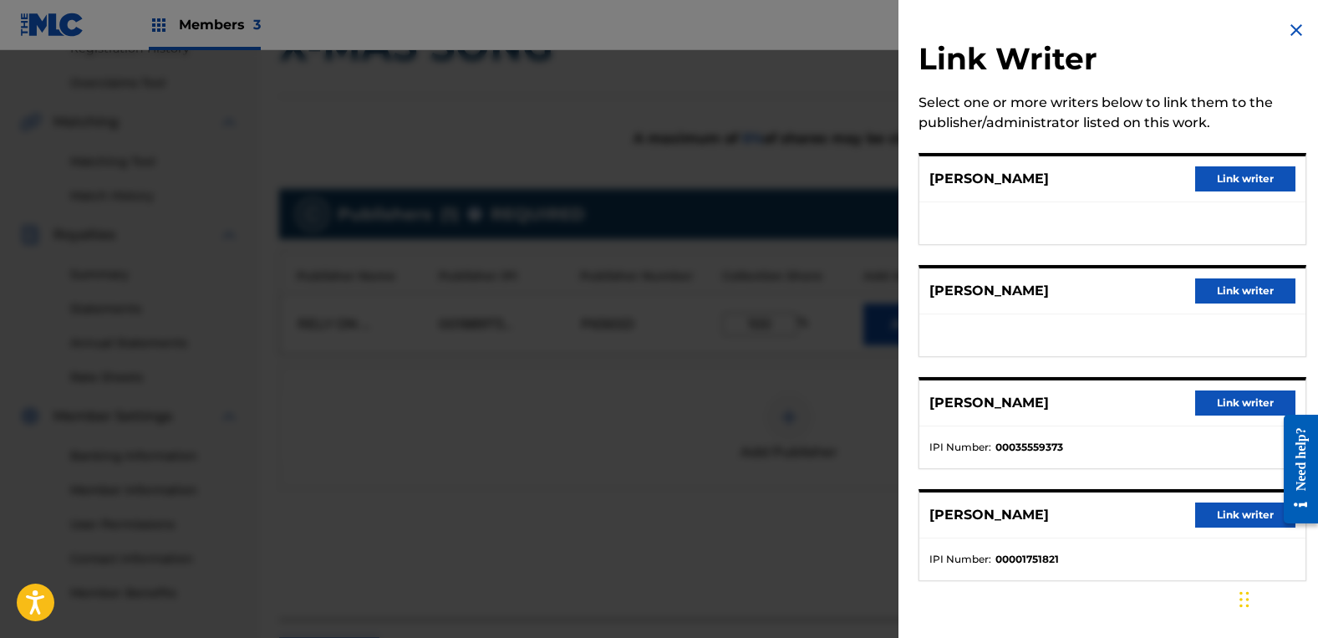
click at [1213, 299] on button "Link writer" at bounding box center [1245, 290] width 100 height 25
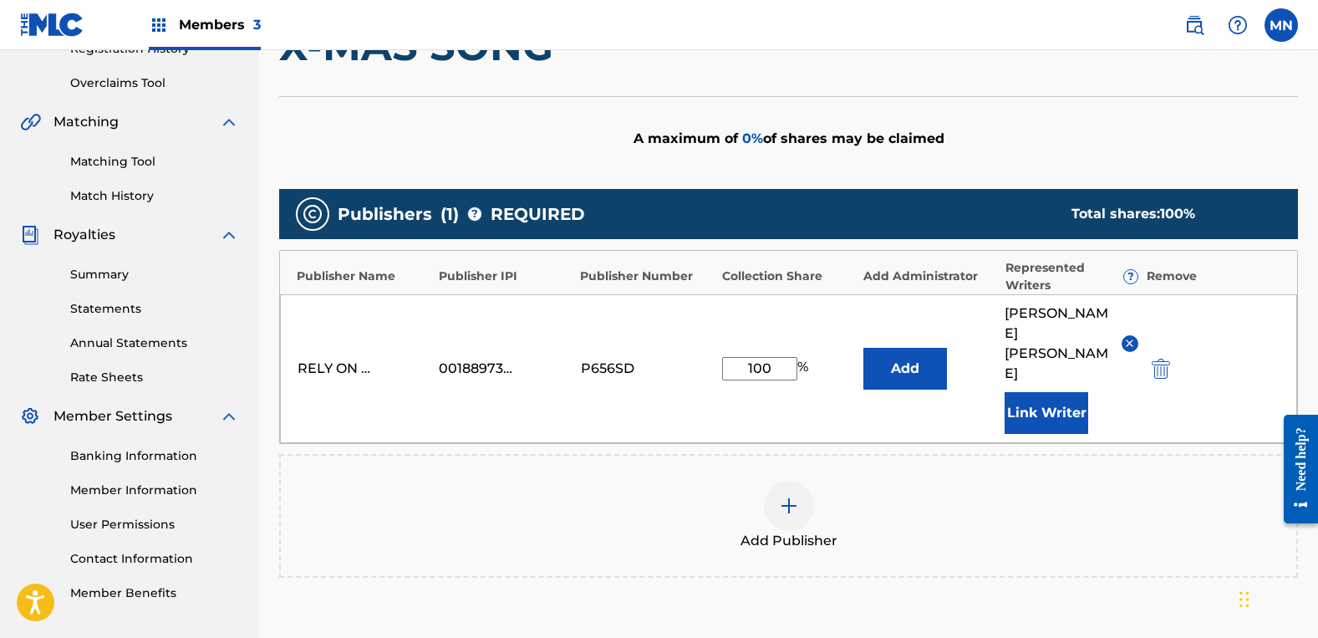
click at [1080, 392] on button "Link Writer" at bounding box center [1047, 413] width 84 height 42
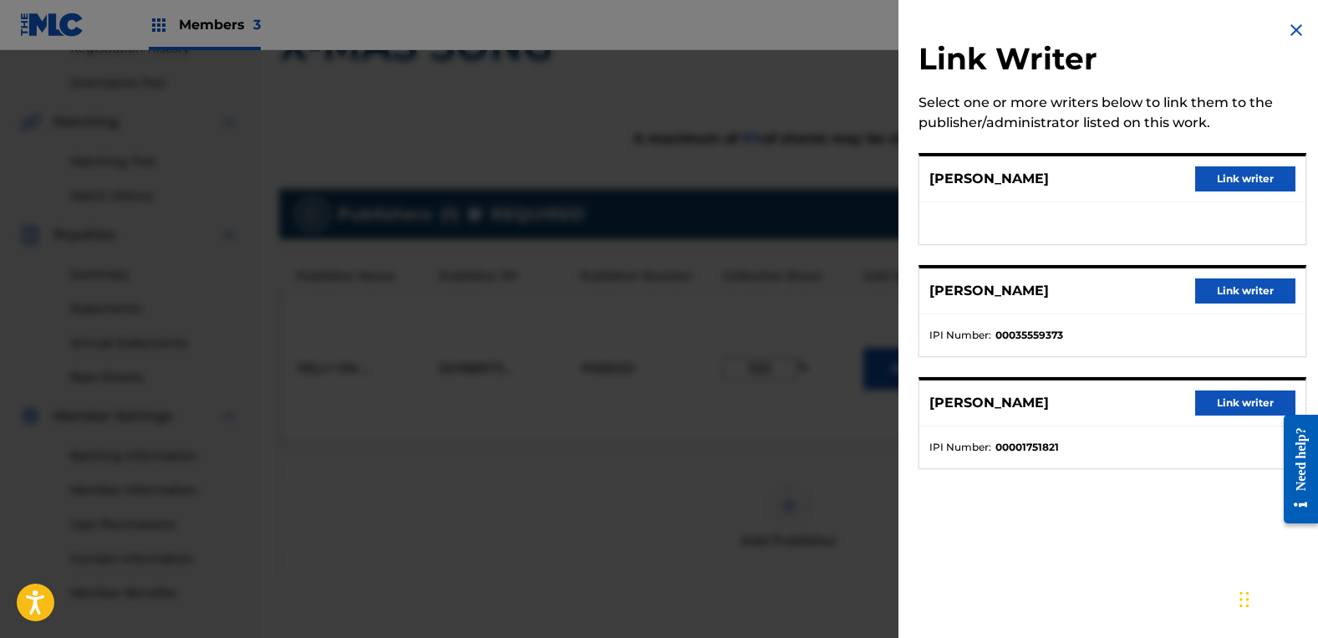
click at [1214, 178] on button "Link writer" at bounding box center [1245, 178] width 100 height 25
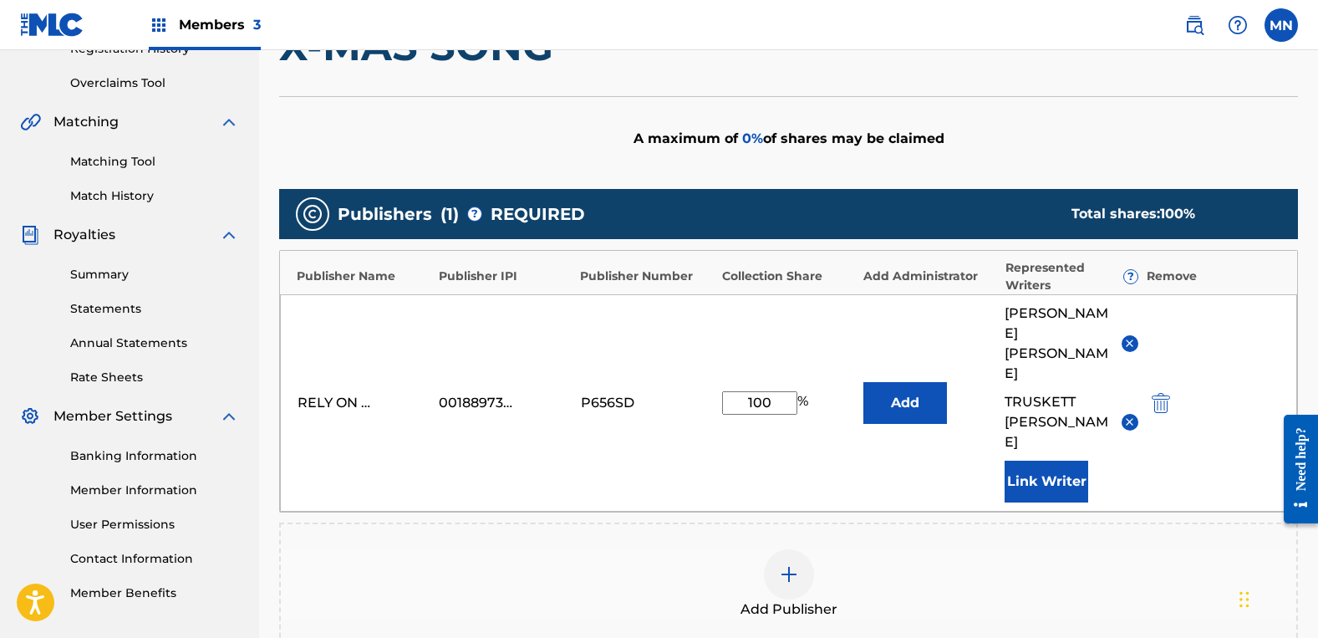
click at [1147, 549] on div "Add Publisher" at bounding box center [789, 584] width 1016 height 70
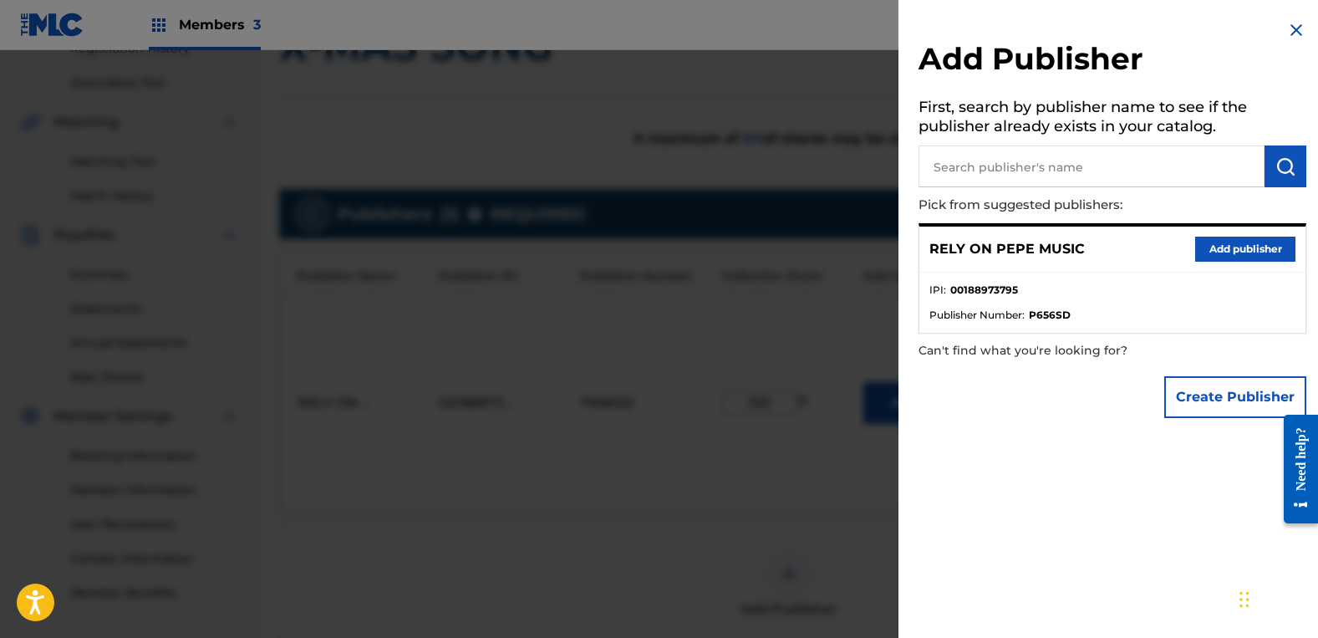
click at [1287, 26] on img at bounding box center [1296, 30] width 20 height 20
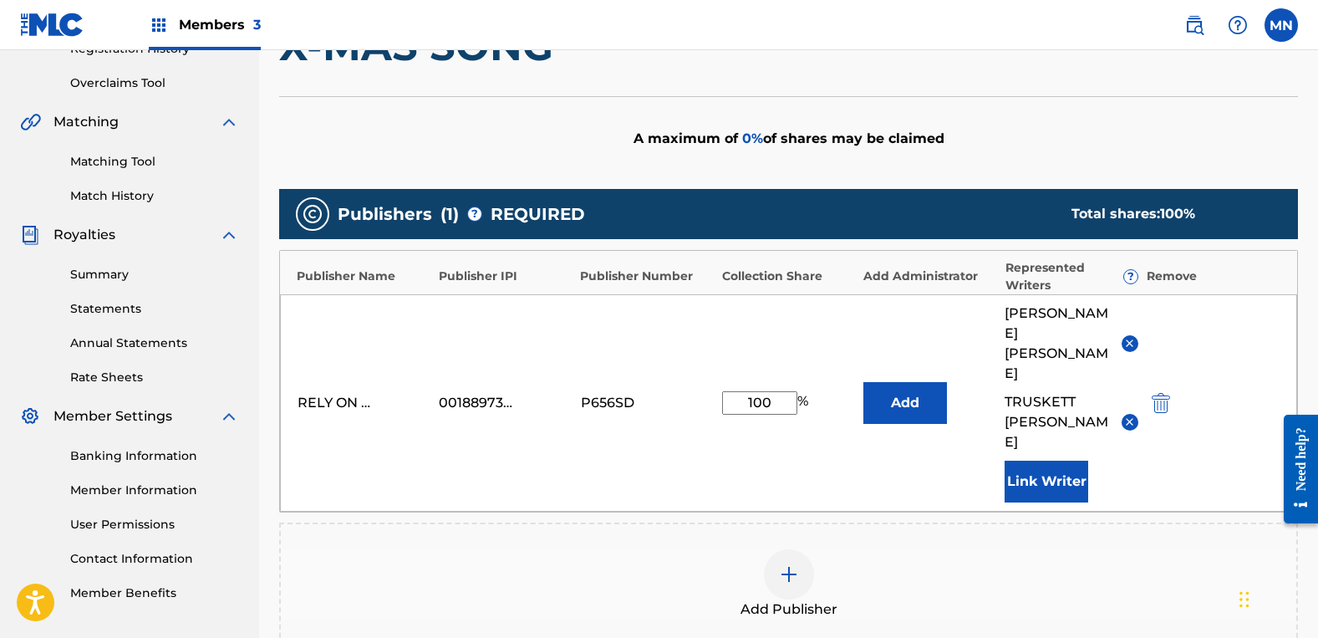
click at [1082, 549] on div "Add Publisher" at bounding box center [789, 584] width 1016 height 70
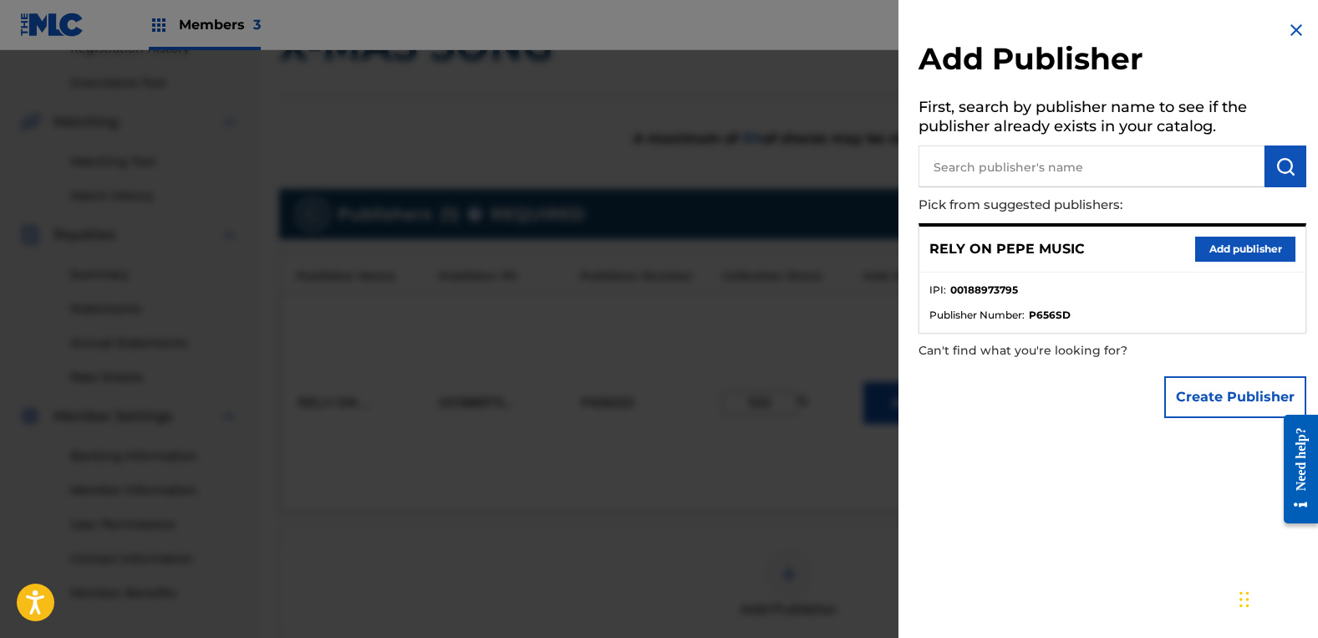
click at [797, 516] on div at bounding box center [659, 369] width 1318 height 638
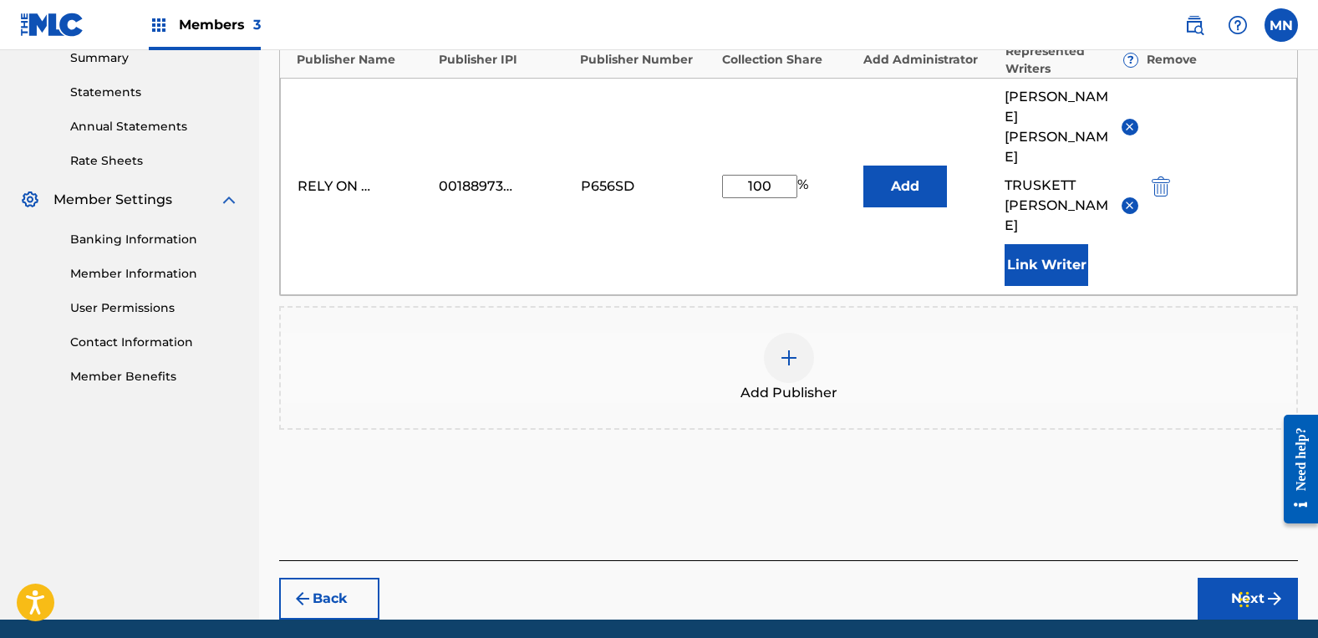
scroll to position [552, 0]
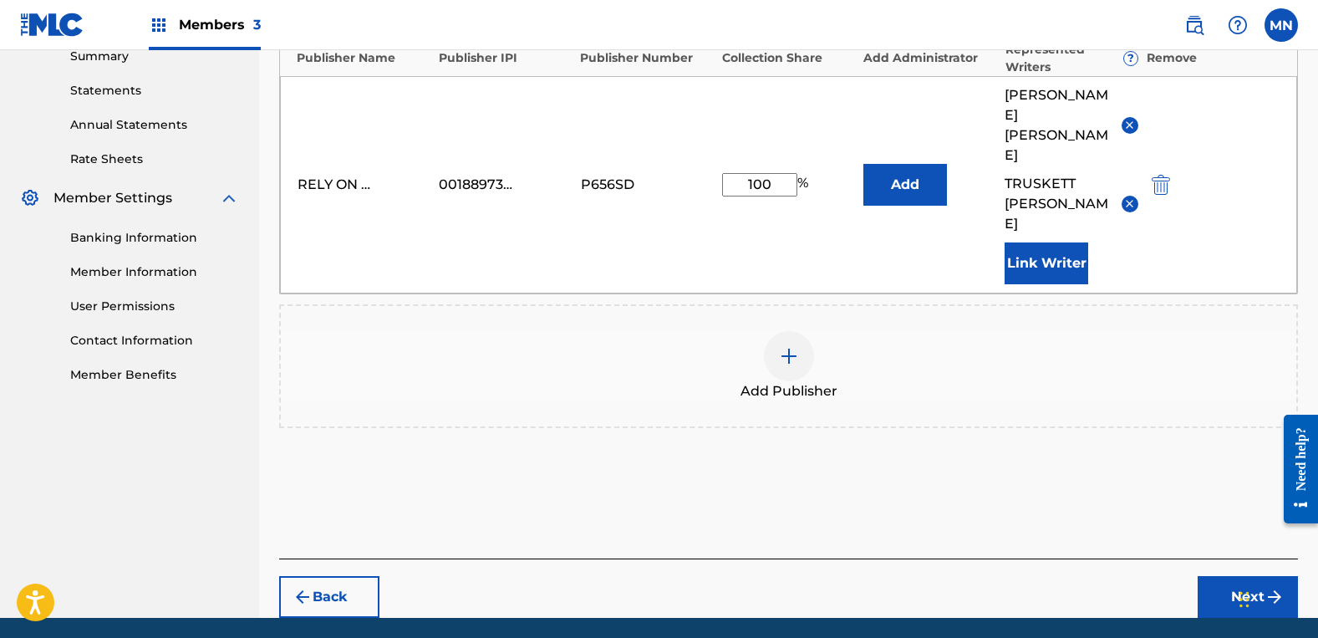
click at [1240, 576] on button "Next" at bounding box center [1248, 597] width 100 height 42
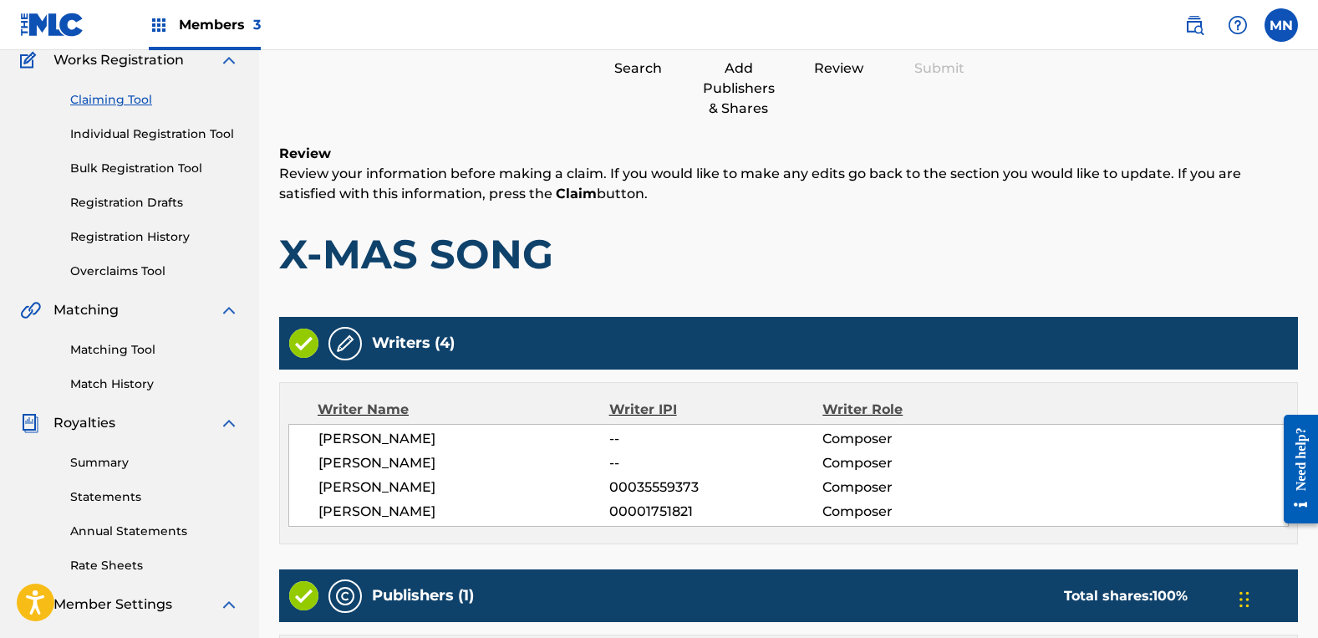
scroll to position [242, 0]
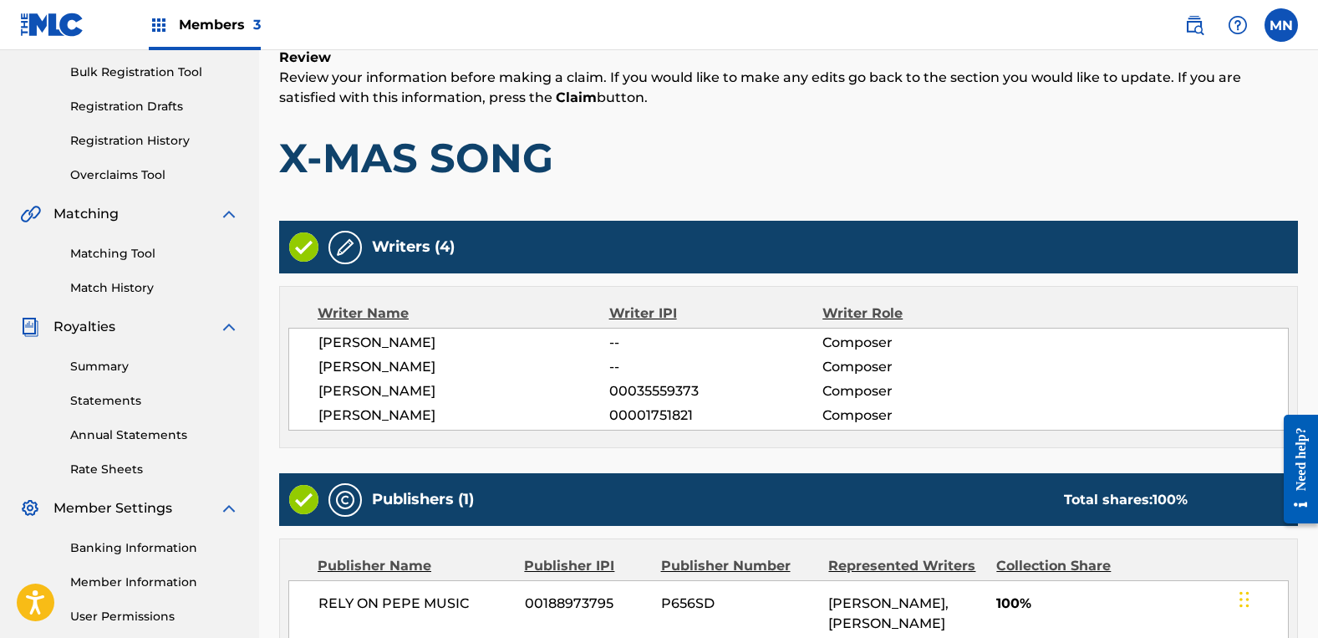
click at [339, 250] on img at bounding box center [345, 247] width 20 height 20
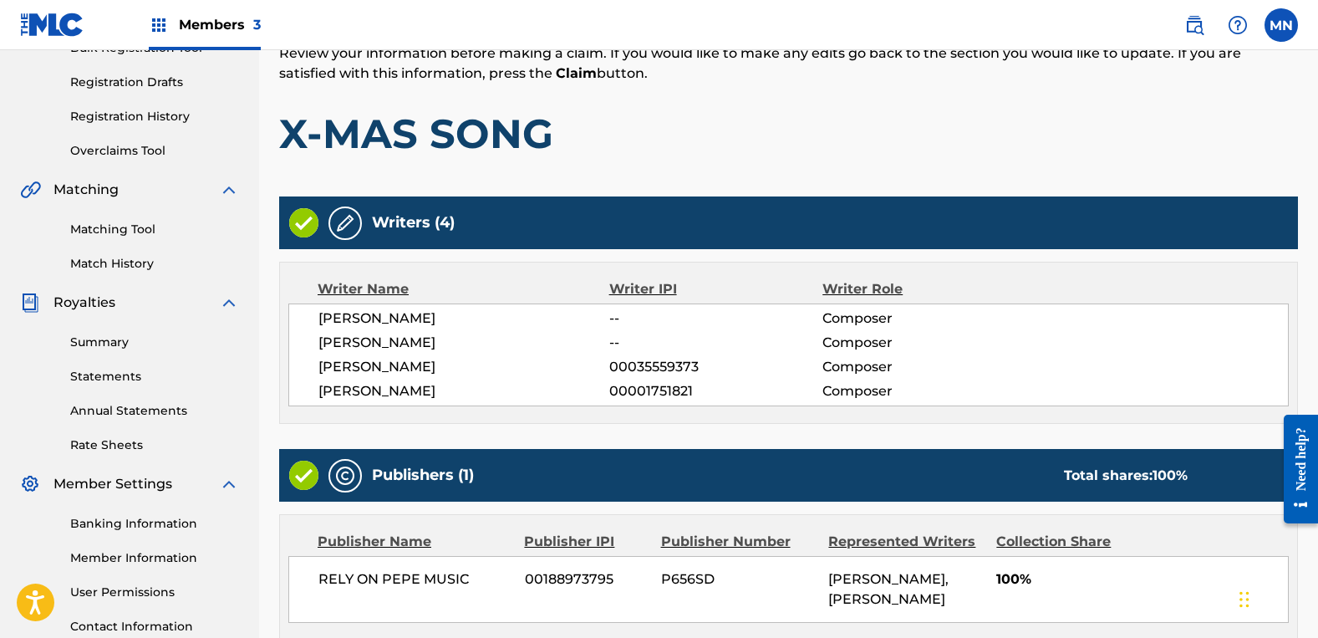
scroll to position [434, 0]
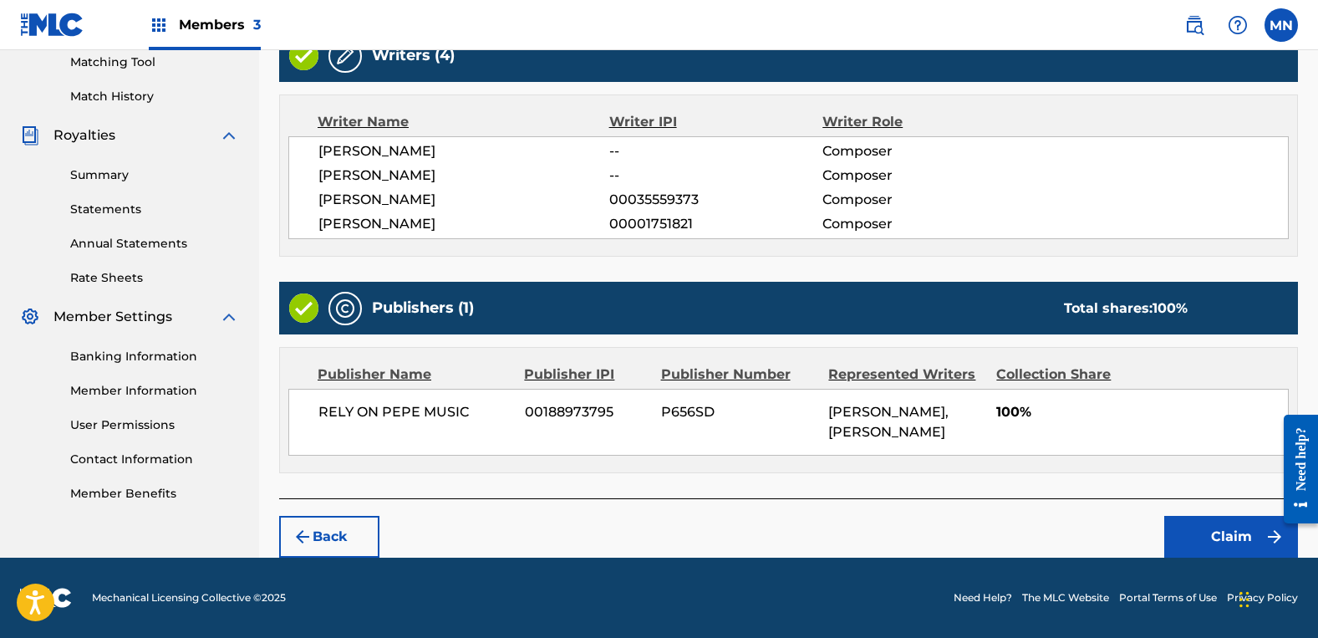
click at [323, 532] on button "Back" at bounding box center [329, 537] width 100 height 42
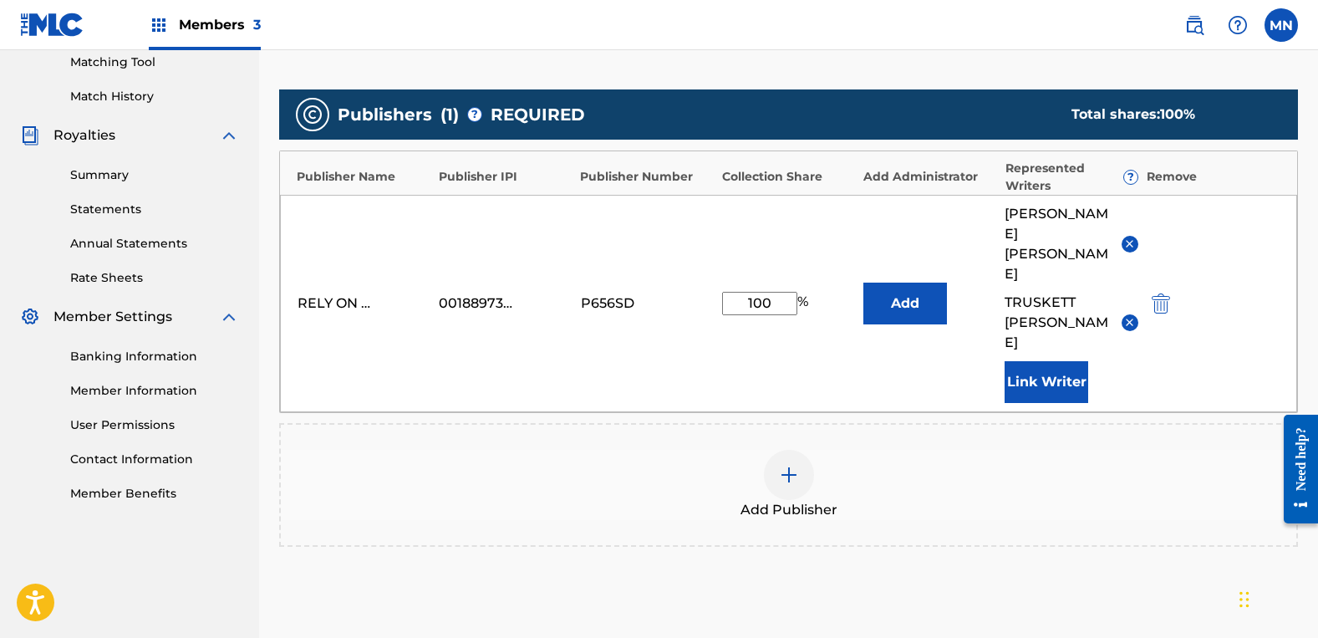
click at [1043, 361] on button "Link Writer" at bounding box center [1047, 382] width 84 height 42
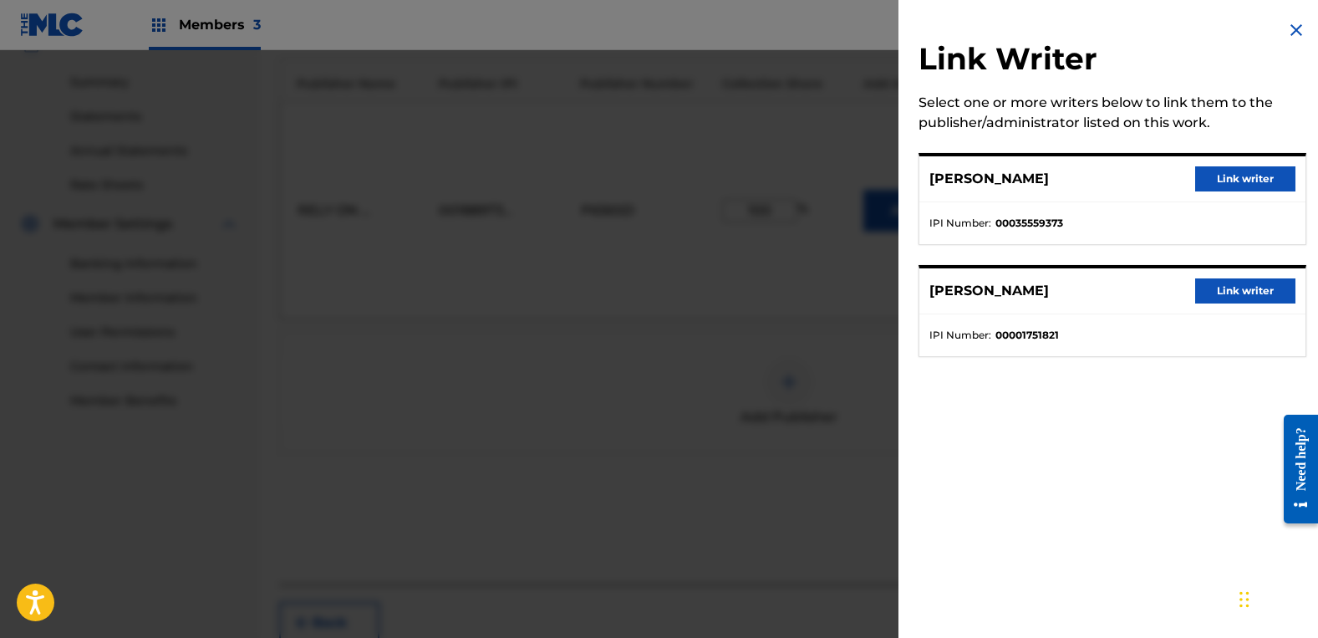
scroll to position [552, 0]
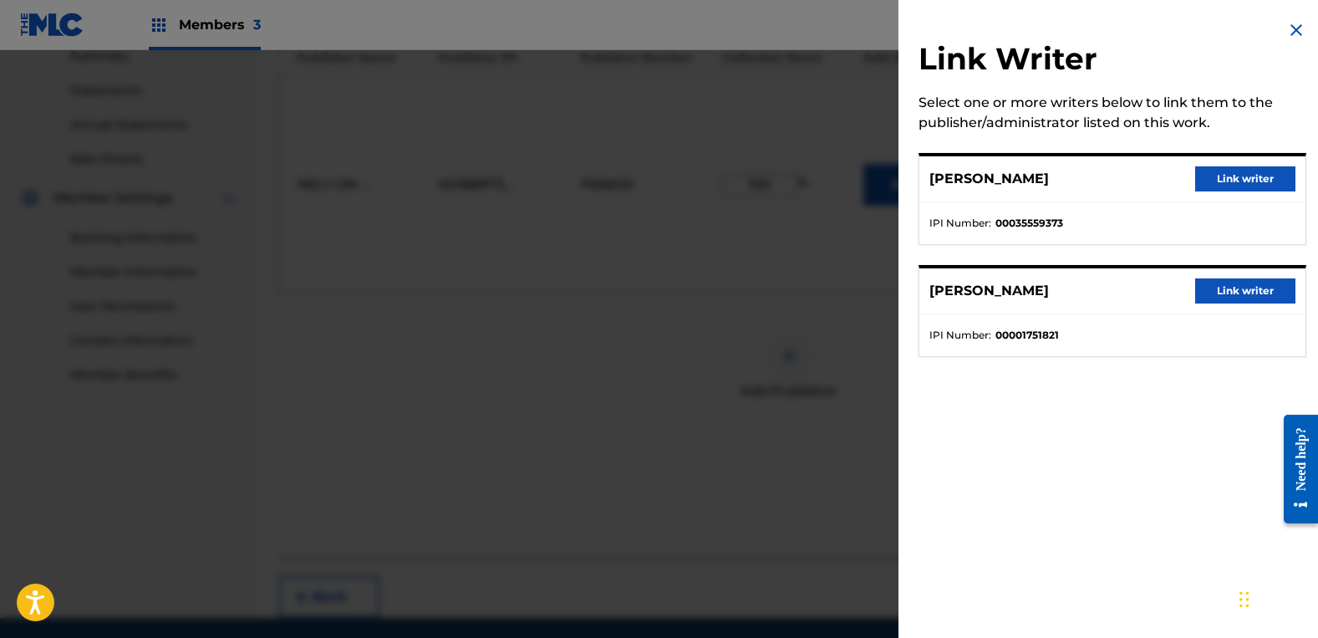
click at [1288, 34] on img at bounding box center [1296, 30] width 20 height 20
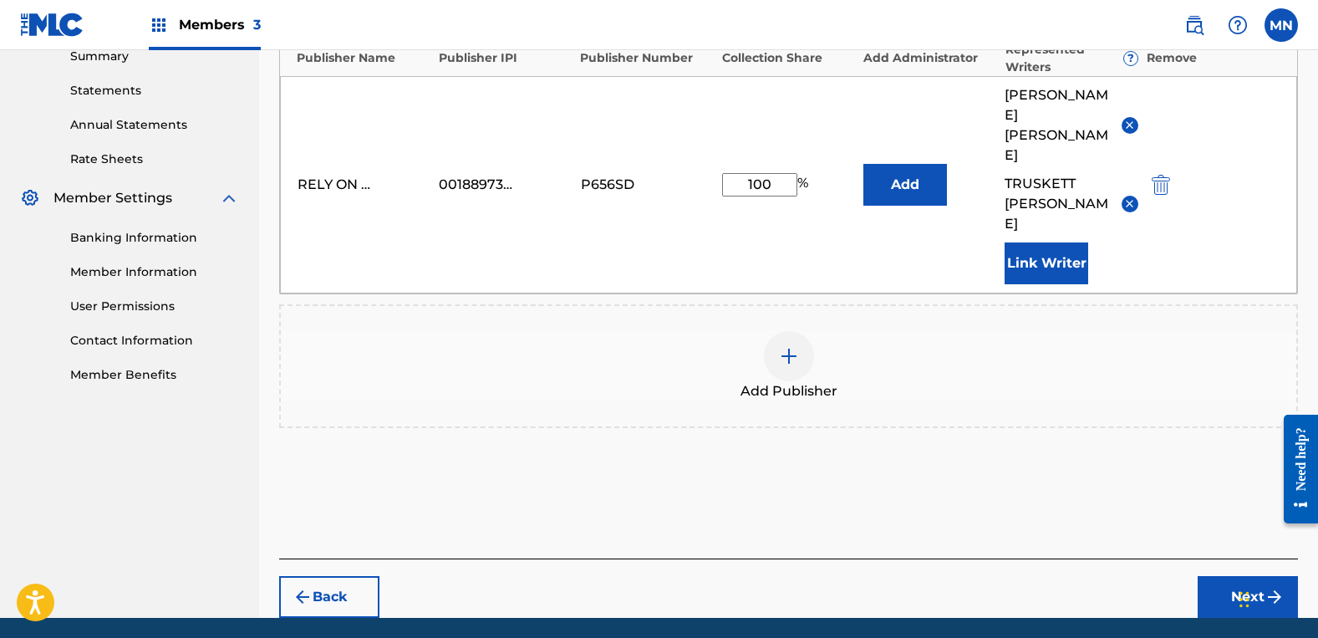
click at [1232, 576] on button "Next" at bounding box center [1248, 597] width 100 height 42
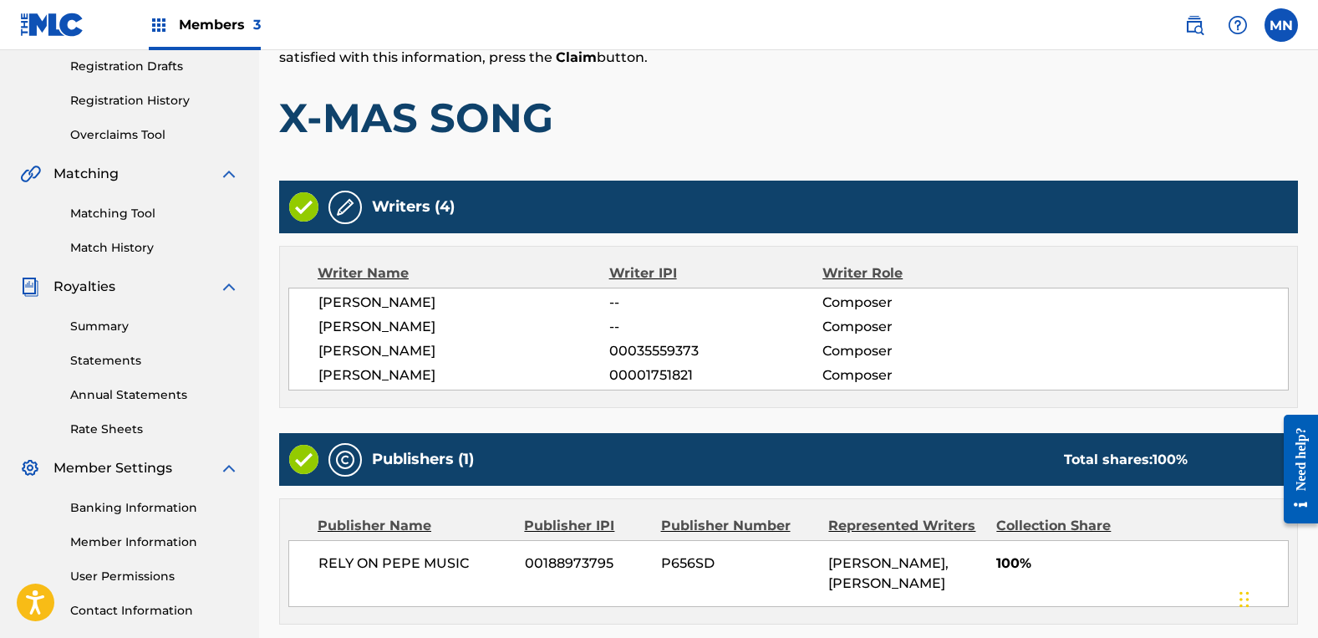
scroll to position [434, 0]
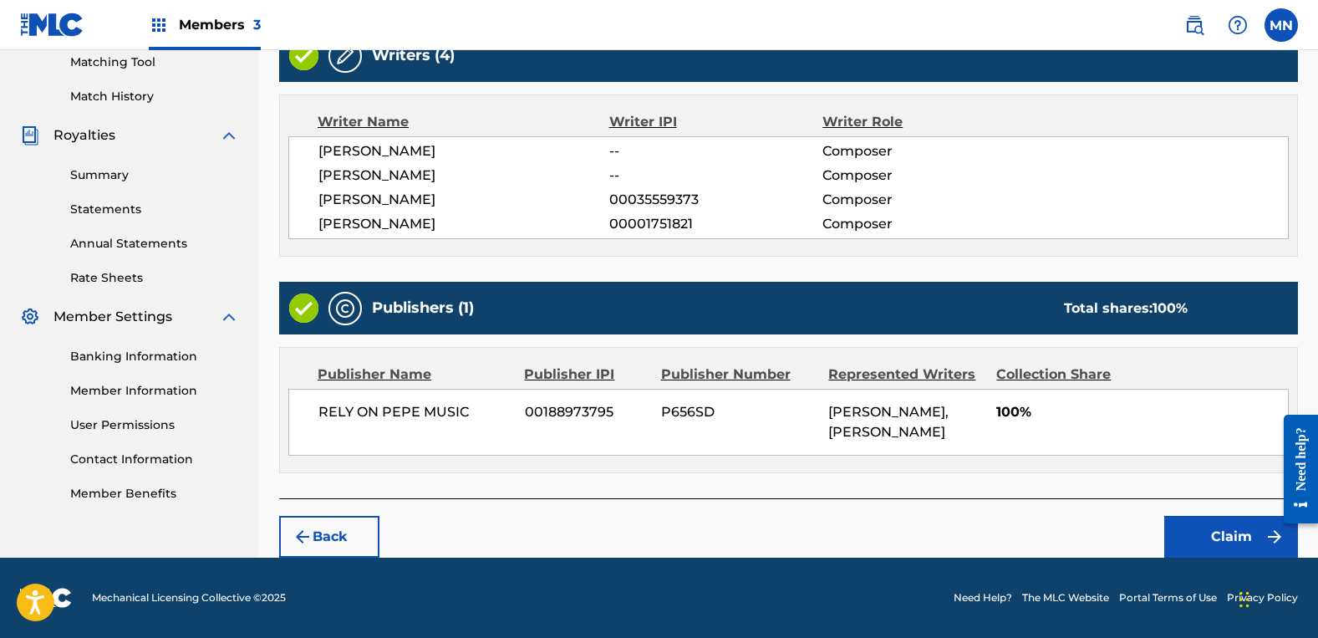
click at [1221, 542] on button "Claim" at bounding box center [1231, 537] width 134 height 42
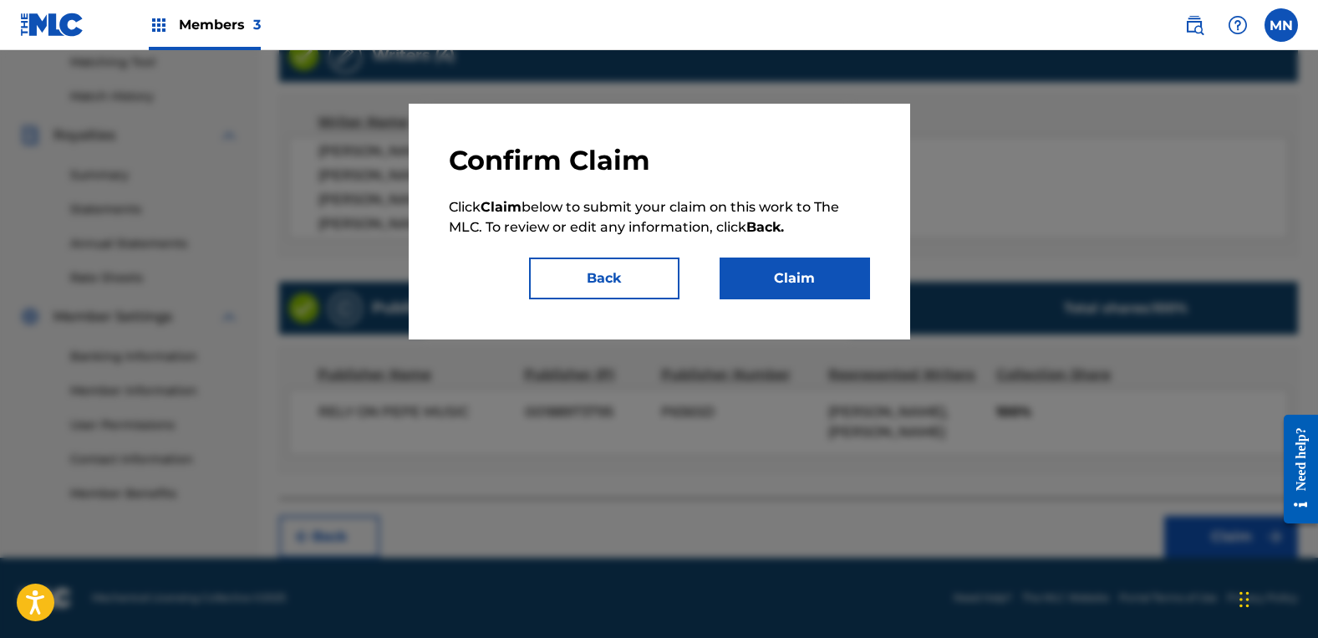
click at [799, 288] on button "Claim" at bounding box center [795, 278] width 150 height 42
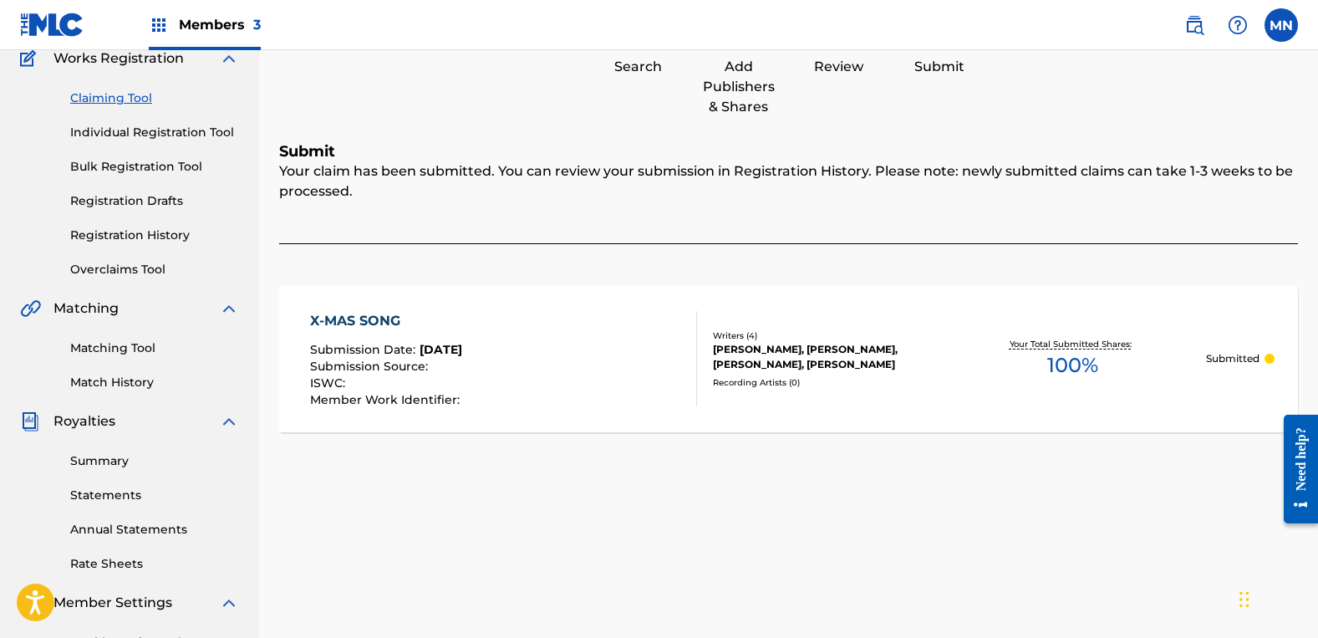
scroll to position [0, 0]
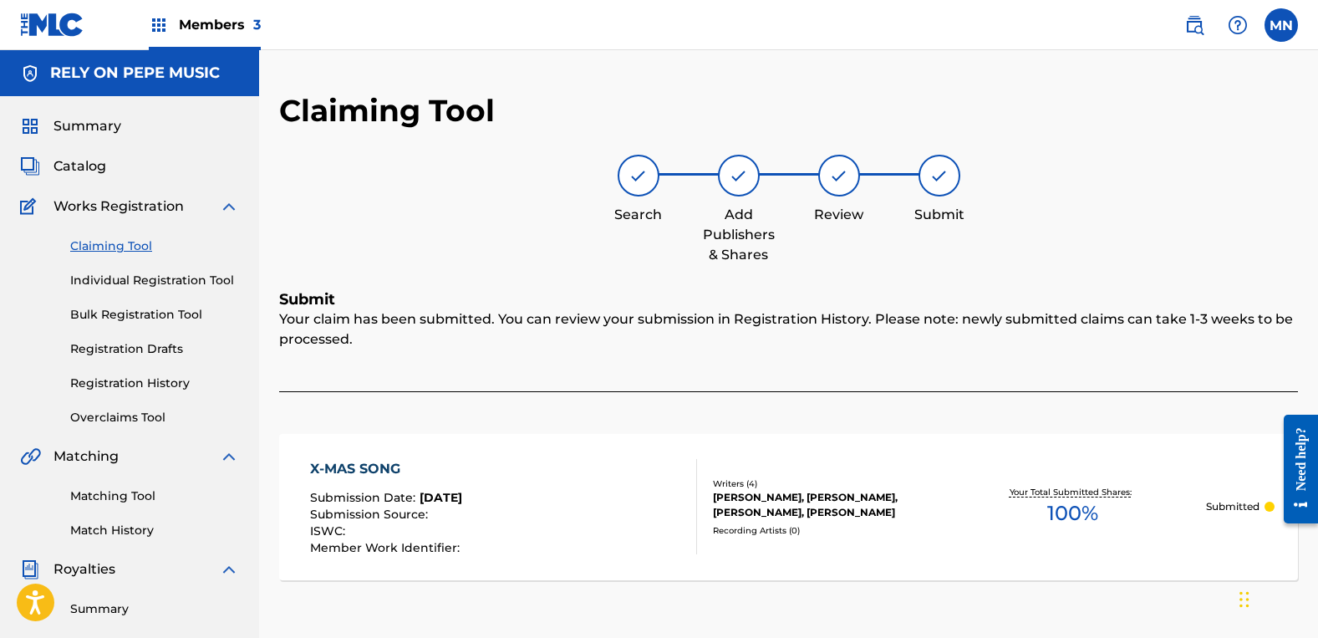
click at [97, 237] on link "Claiming Tool" at bounding box center [154, 246] width 169 height 18
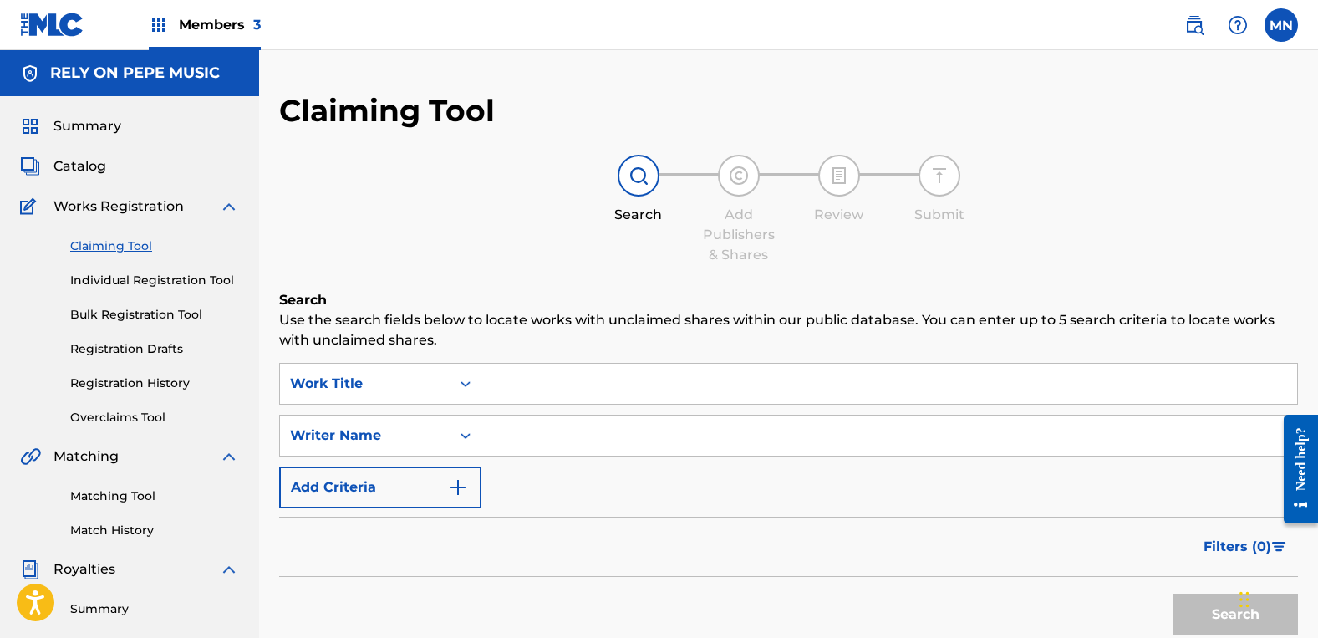
click at [532, 411] on div "SearchWithCriteria9b6480db-24b0-4f87-b5dc-516a3b96fd49 Work Title SearchWithCri…" at bounding box center [788, 435] width 1019 height 145
click at [537, 445] on input "Search Form" at bounding box center [889, 435] width 816 height 40
click at [1173, 593] on button "Search" at bounding box center [1235, 614] width 125 height 42
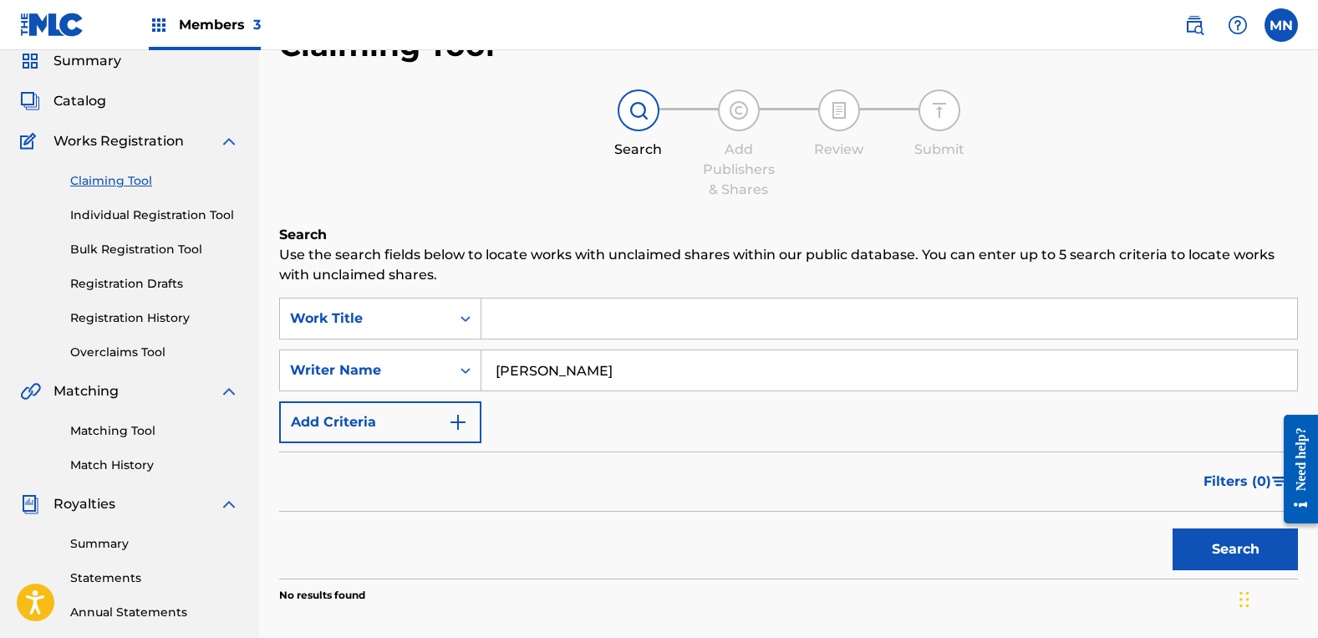
scroll to position [64, 0]
drag, startPoint x: 743, startPoint y: 365, endPoint x: 214, endPoint y: 326, distance: 530.5
click at [214, 326] on main "RELY ON PEPE MUSIC Summary Catalog Works Registration Claiming Tool Individual …" at bounding box center [659, 439] width 1318 height 906
type input "[PERSON_NAME]"
click at [1173, 529] on button "Search" at bounding box center [1235, 550] width 125 height 42
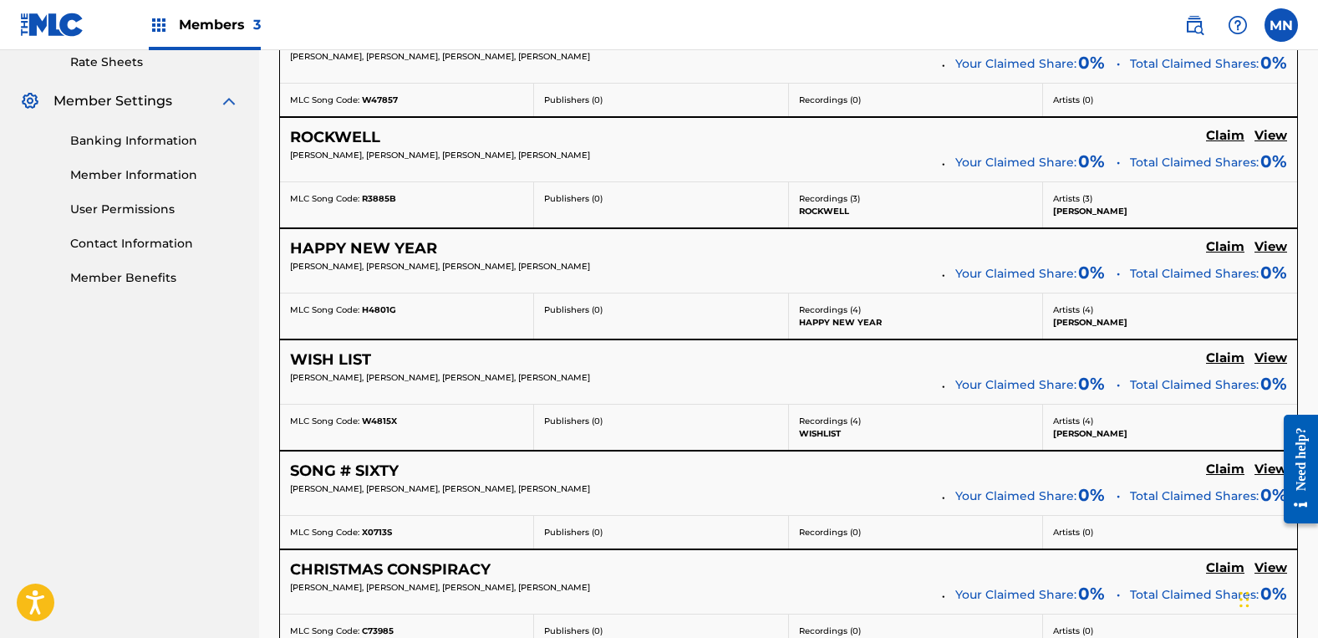
scroll to position [566, 0]
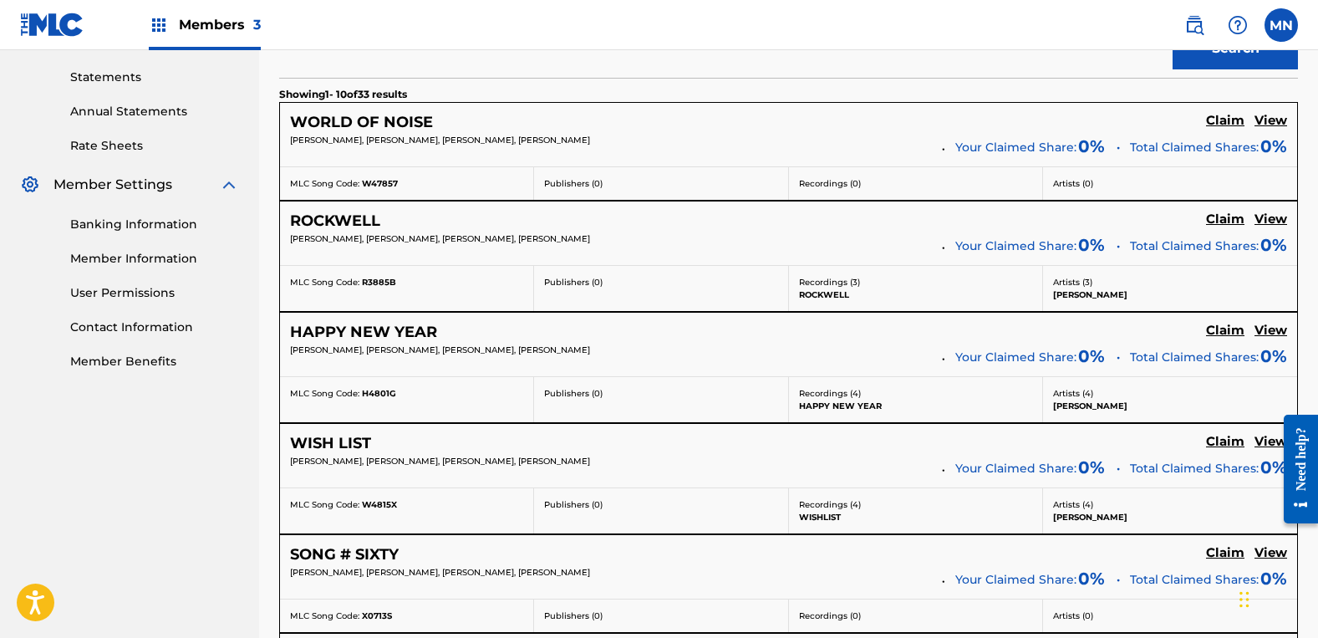
click at [1232, 120] on h5 "Claim" at bounding box center [1225, 121] width 38 height 16
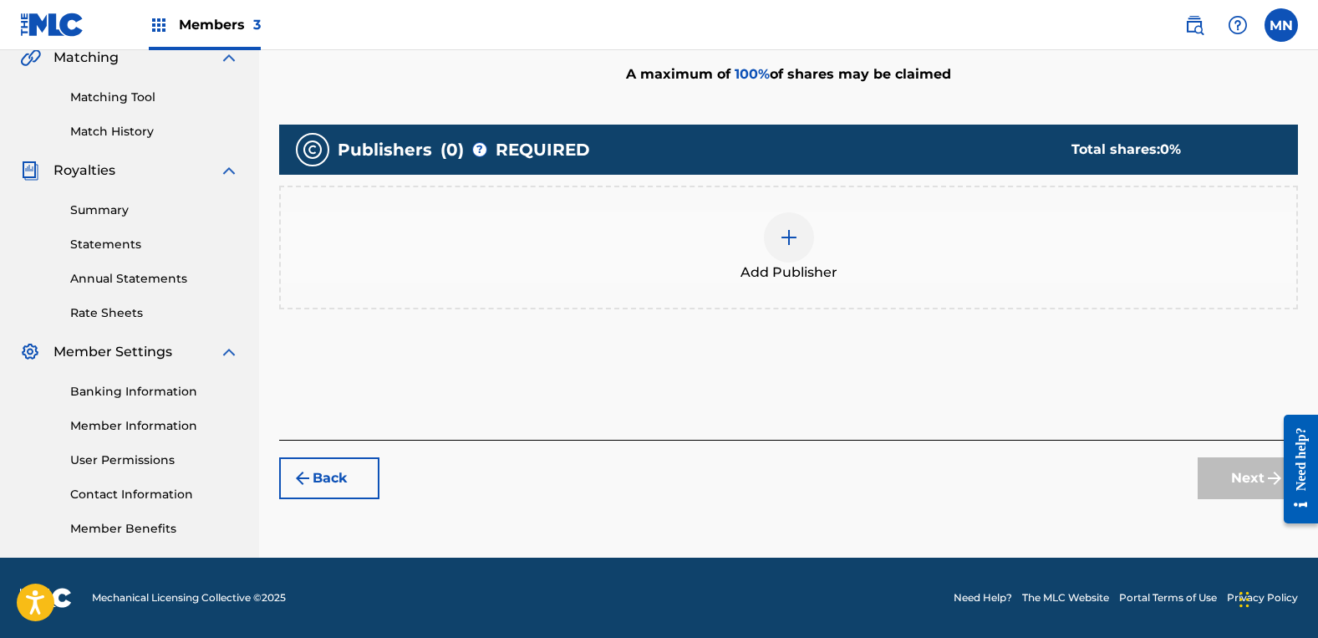
scroll to position [399, 0]
click at [787, 241] on img at bounding box center [789, 237] width 20 height 20
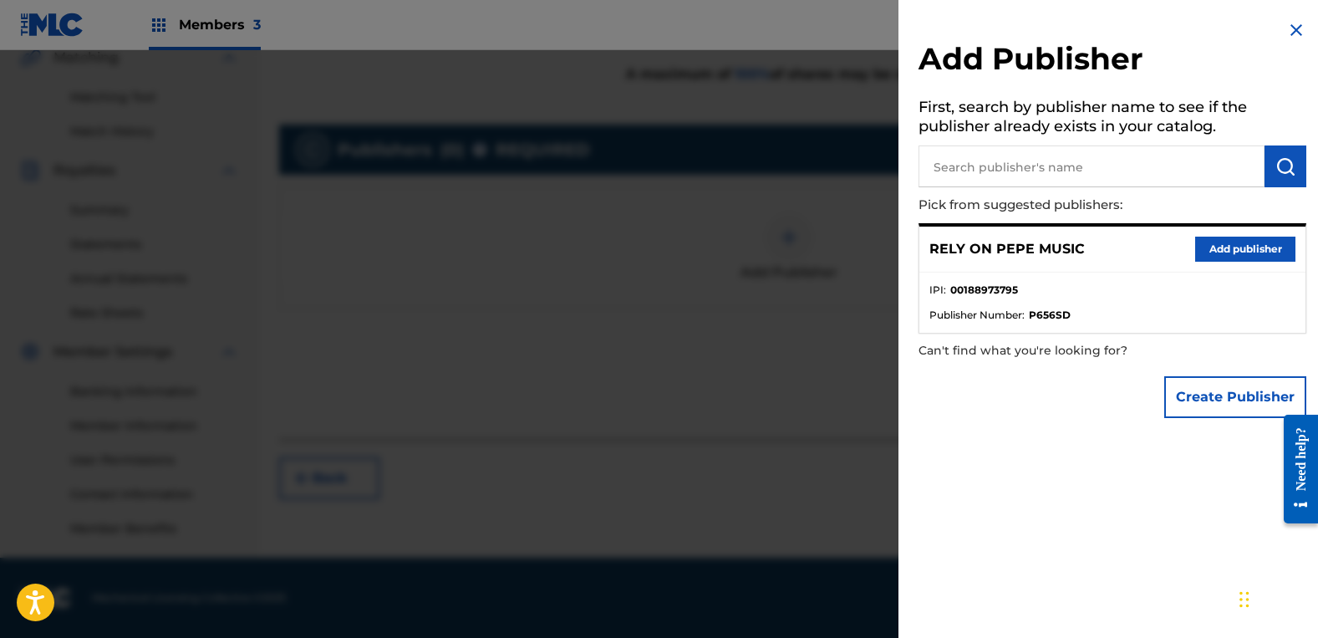
click at [1212, 249] on button "Add publisher" at bounding box center [1245, 249] width 100 height 25
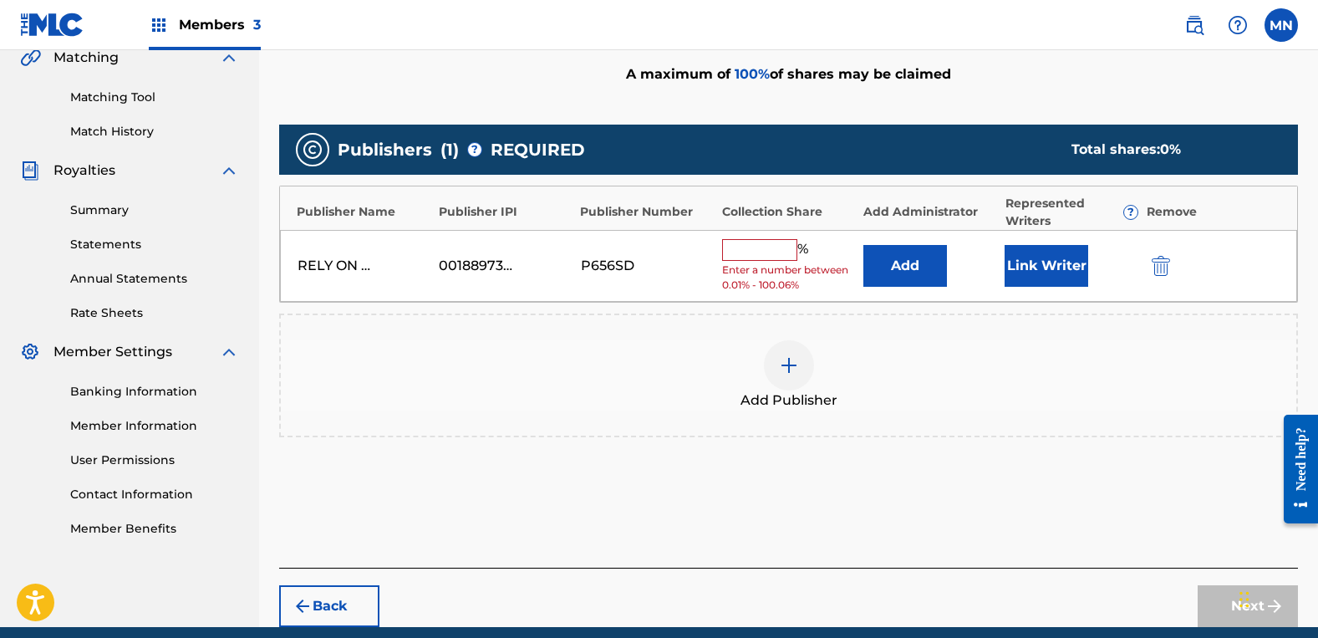
click at [744, 252] on input "text" at bounding box center [759, 250] width 75 height 22
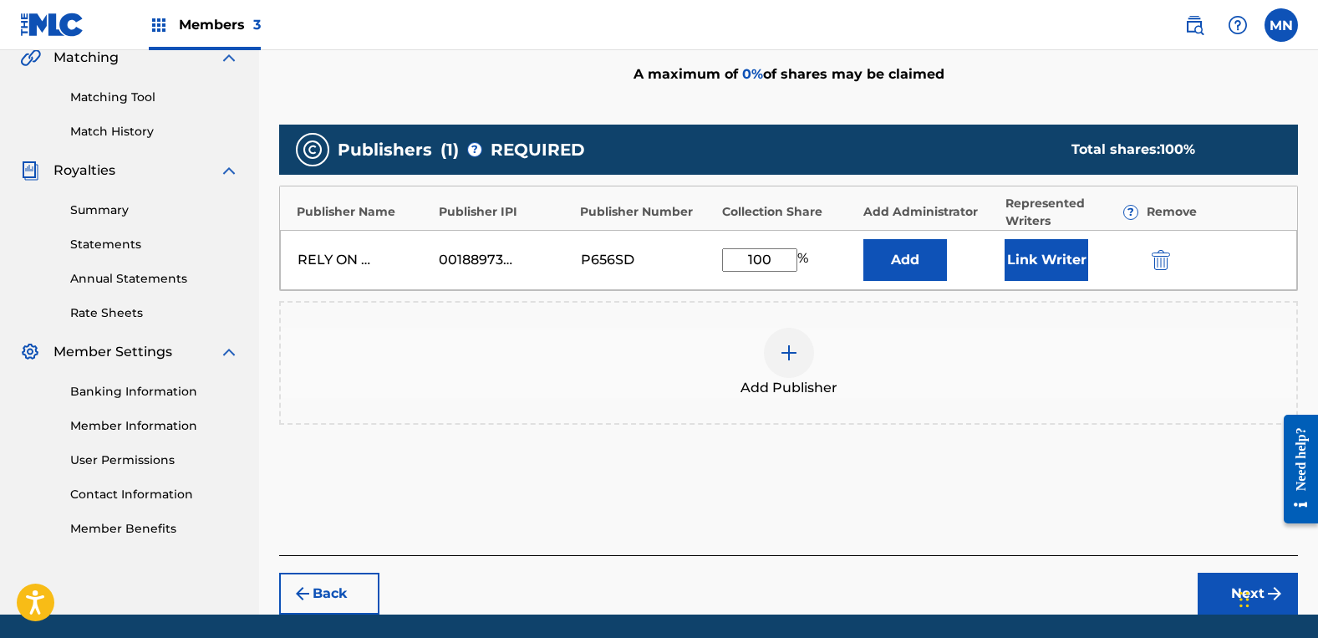
type input "100"
click at [1035, 254] on button "Link Writer" at bounding box center [1047, 260] width 84 height 42
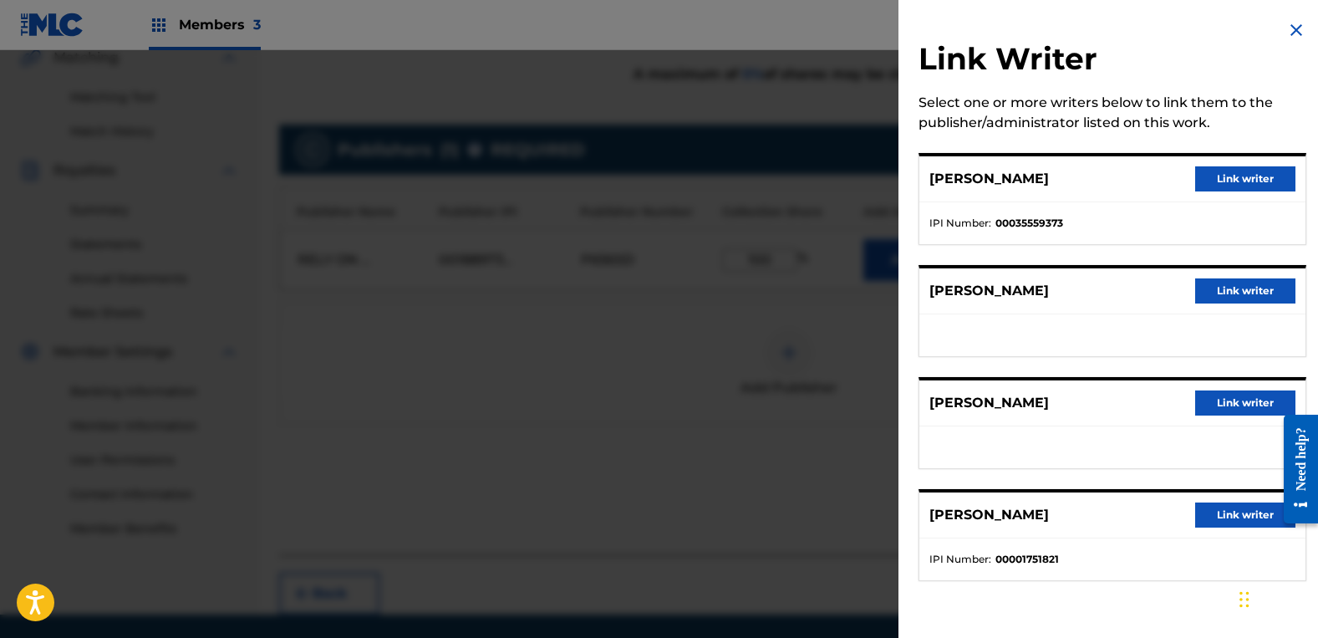
click at [1230, 293] on button "Link writer" at bounding box center [1245, 290] width 100 height 25
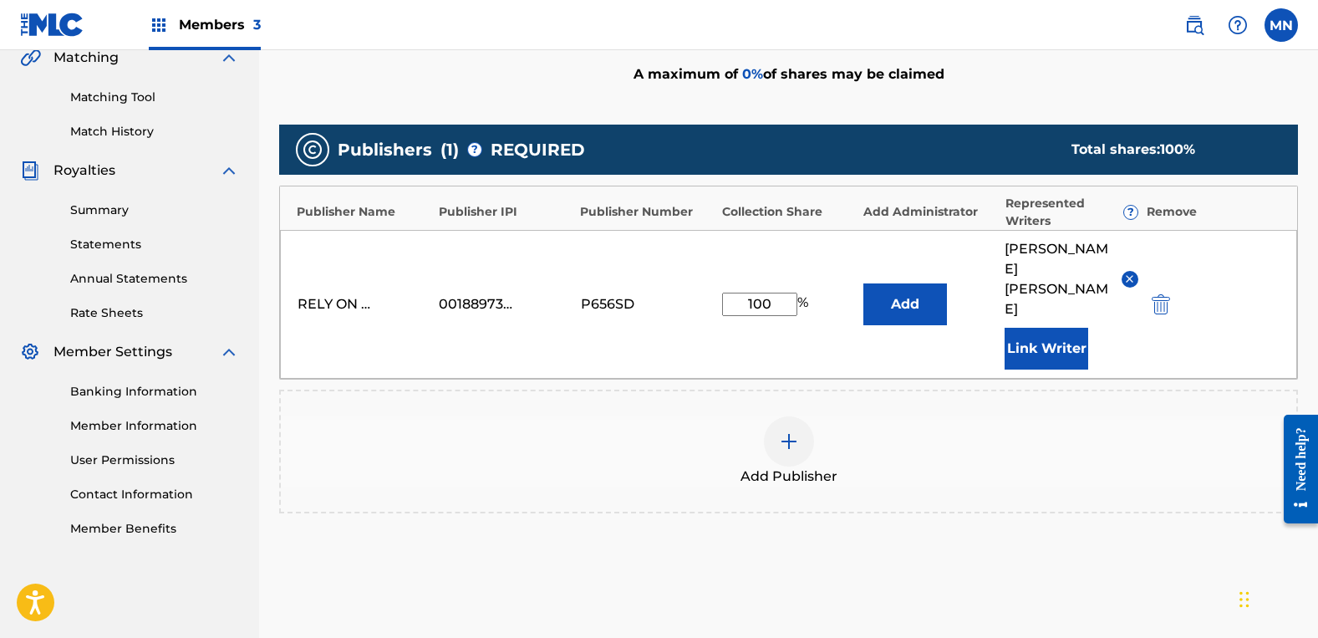
click at [1058, 328] on button "Link Writer" at bounding box center [1047, 349] width 84 height 42
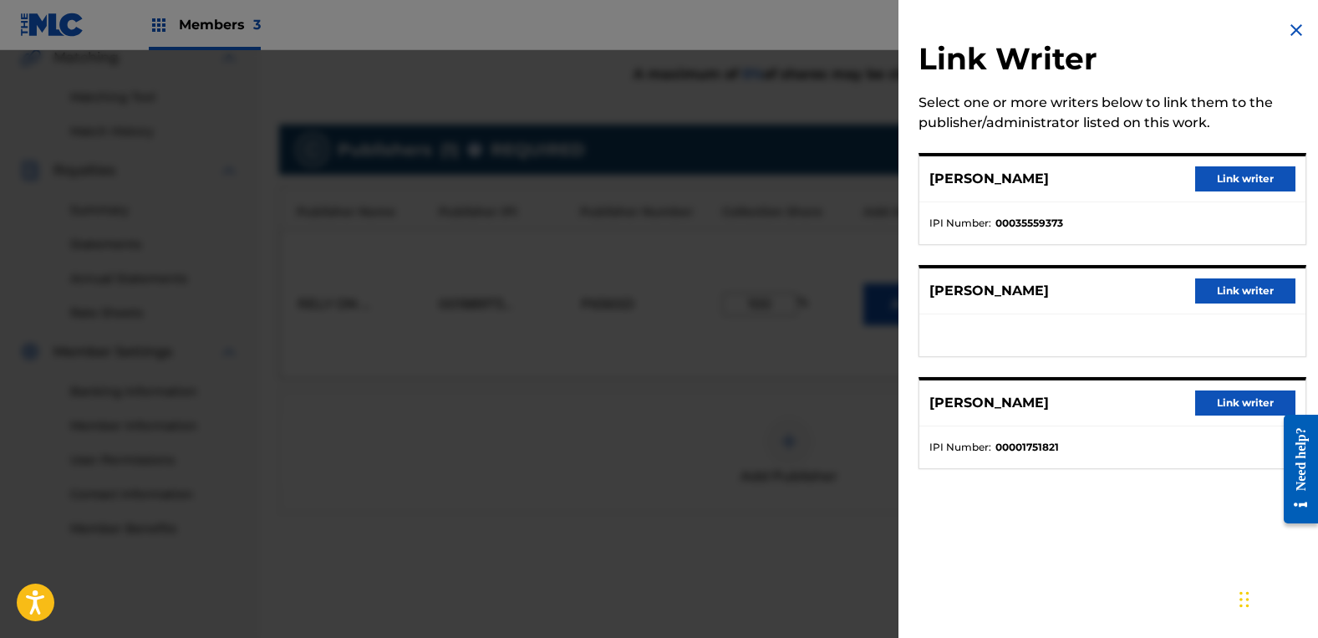
click at [1233, 295] on button "Link writer" at bounding box center [1245, 290] width 100 height 25
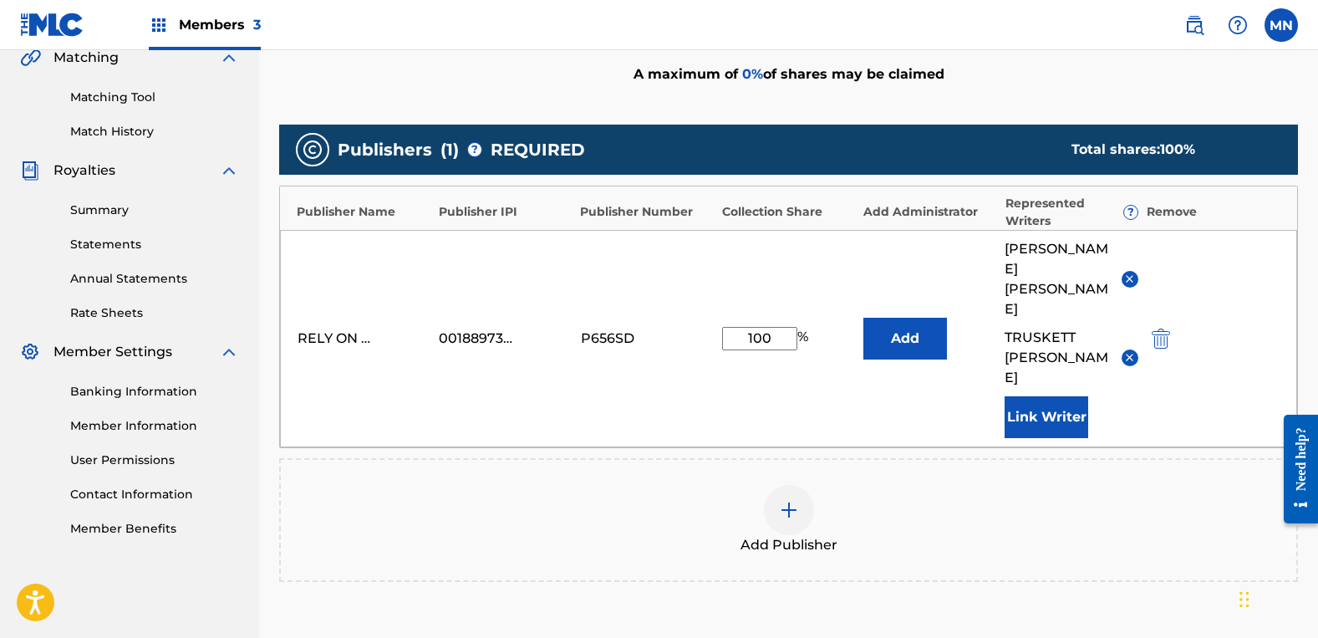
click at [1091, 485] on div "Add Publisher" at bounding box center [789, 520] width 1016 height 70
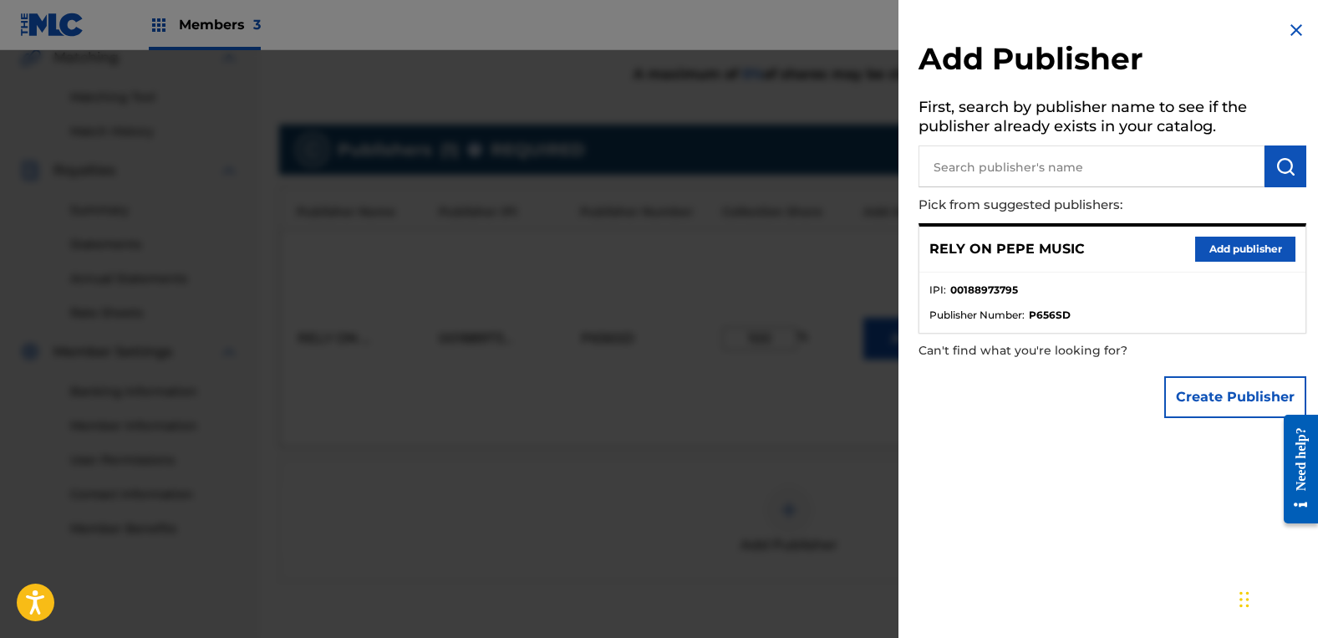
scroll to position [482, 0]
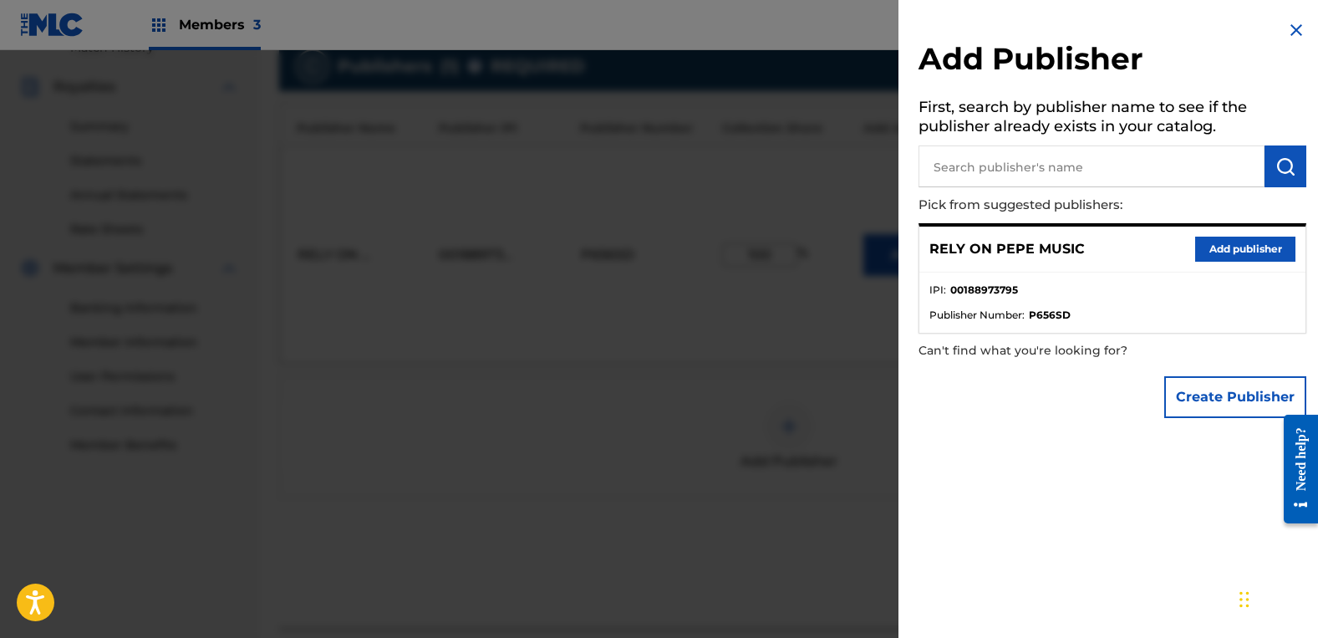
click at [665, 524] on div at bounding box center [659, 369] width 1318 height 638
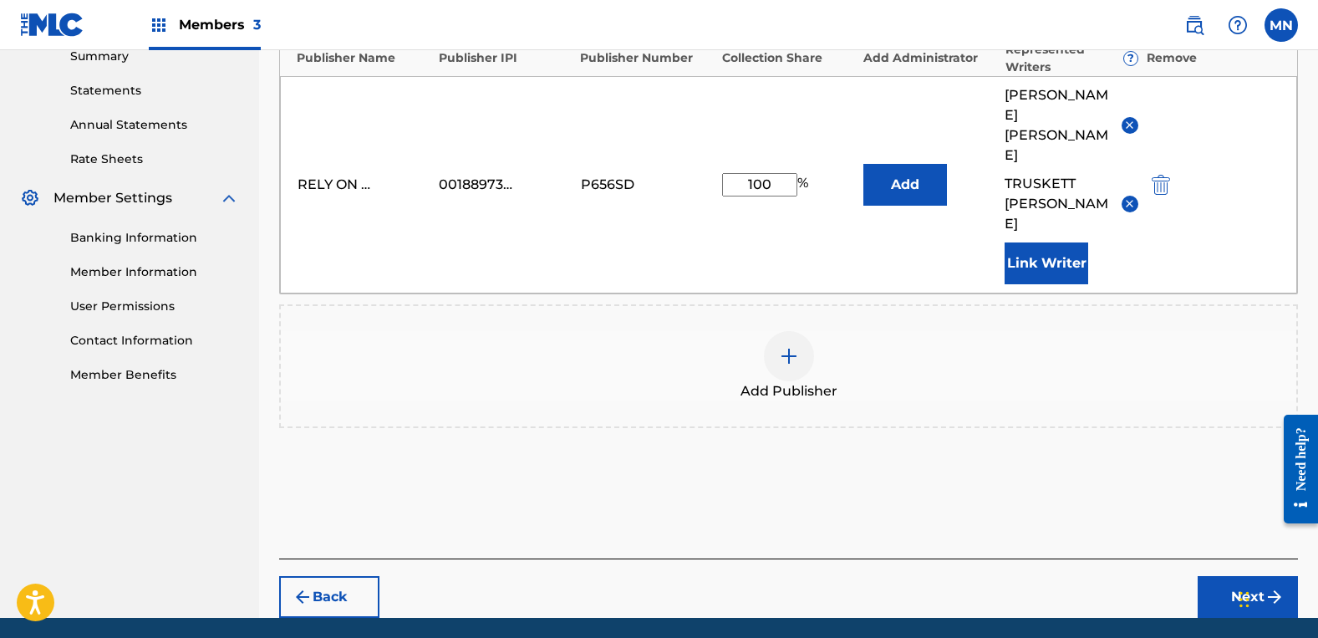
click at [1232, 576] on button "Next" at bounding box center [1248, 597] width 100 height 42
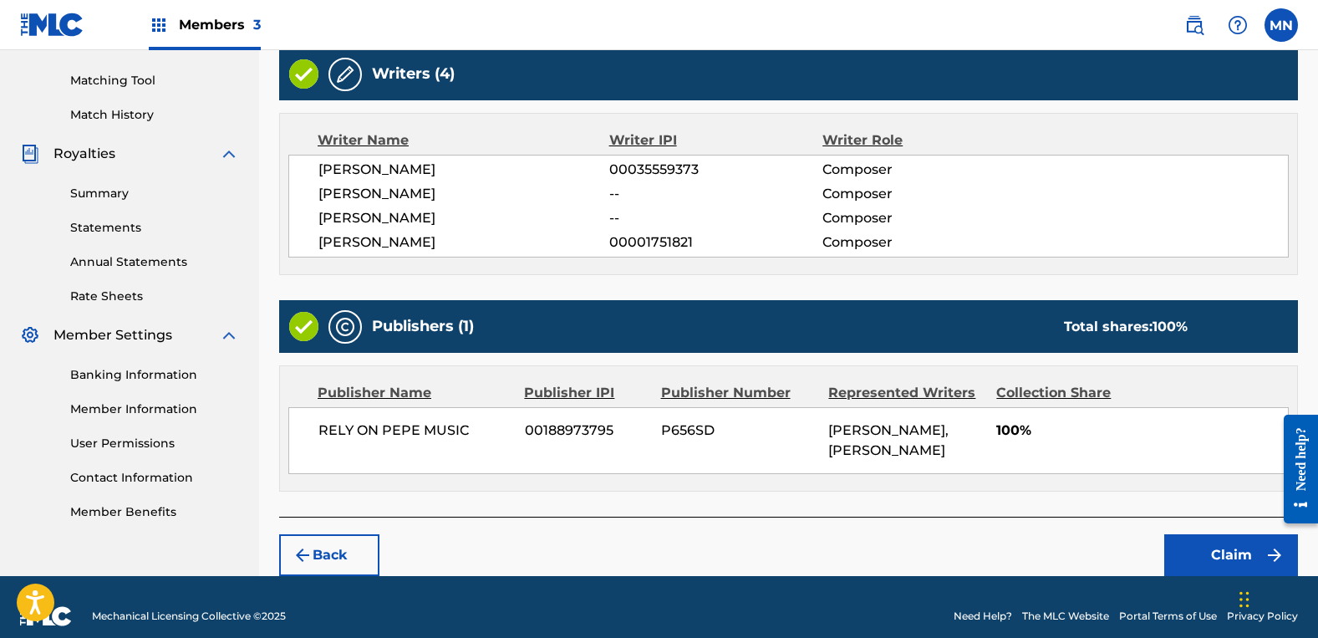
scroll to position [434, 0]
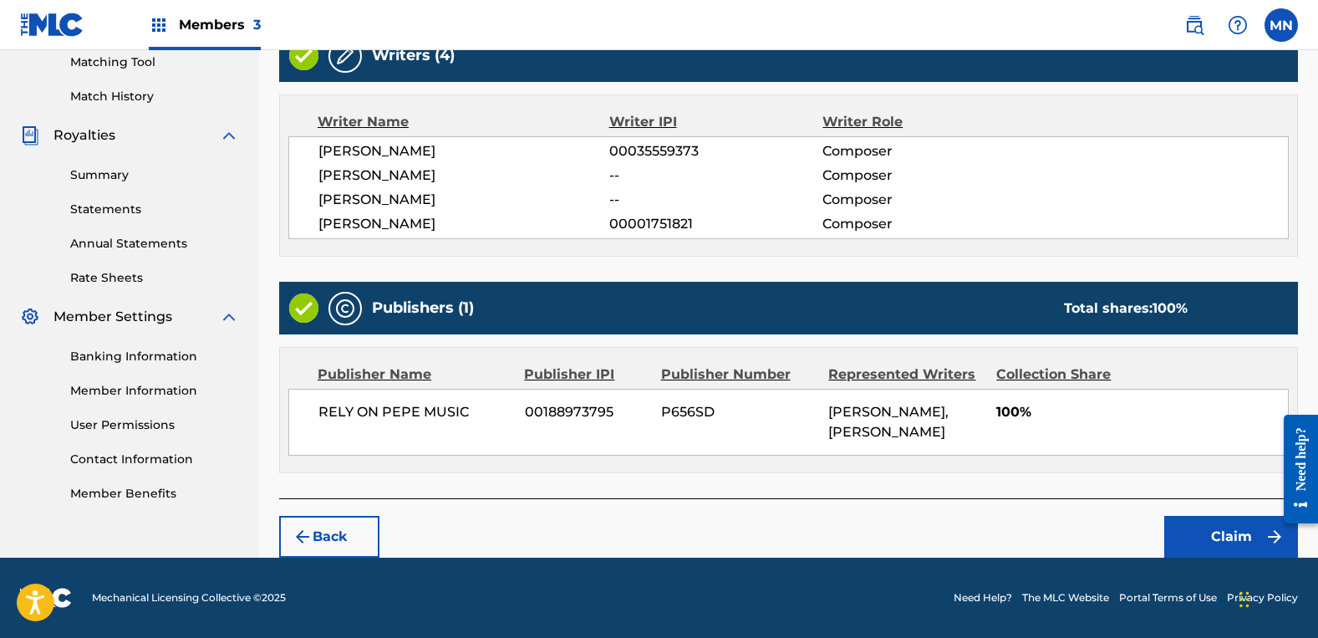
click at [1208, 526] on button "Claim" at bounding box center [1231, 537] width 134 height 42
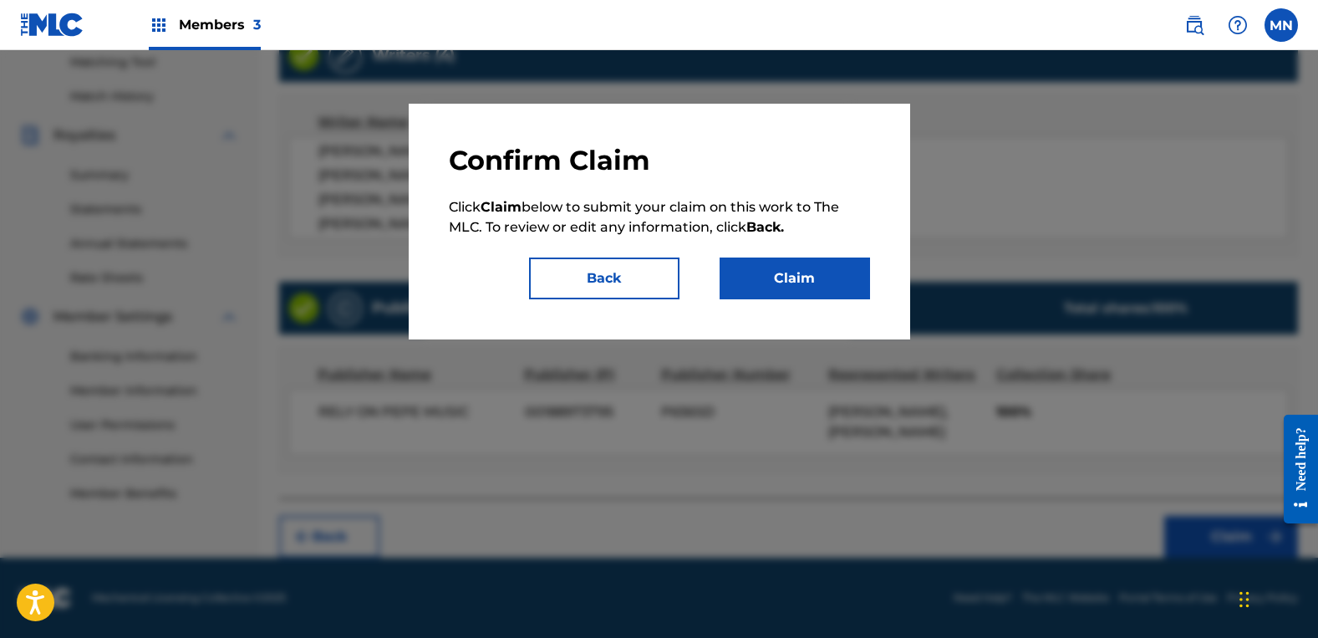
click at [783, 281] on button "Claim" at bounding box center [795, 278] width 150 height 42
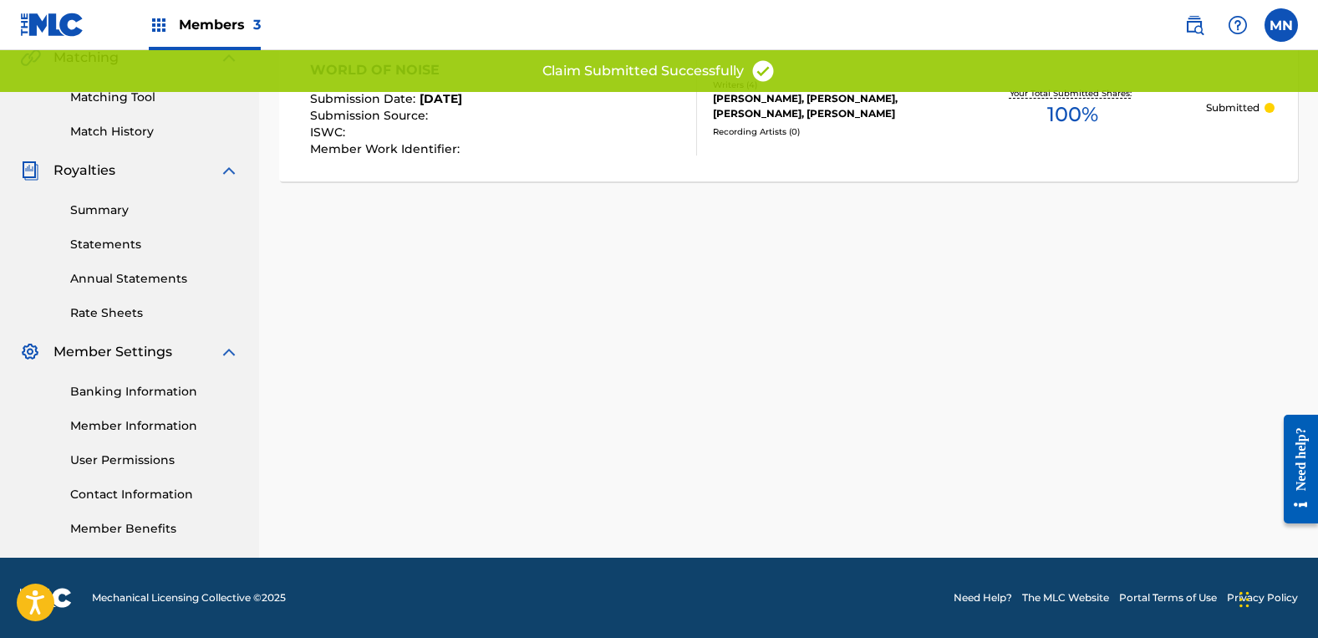
scroll to position [0, 0]
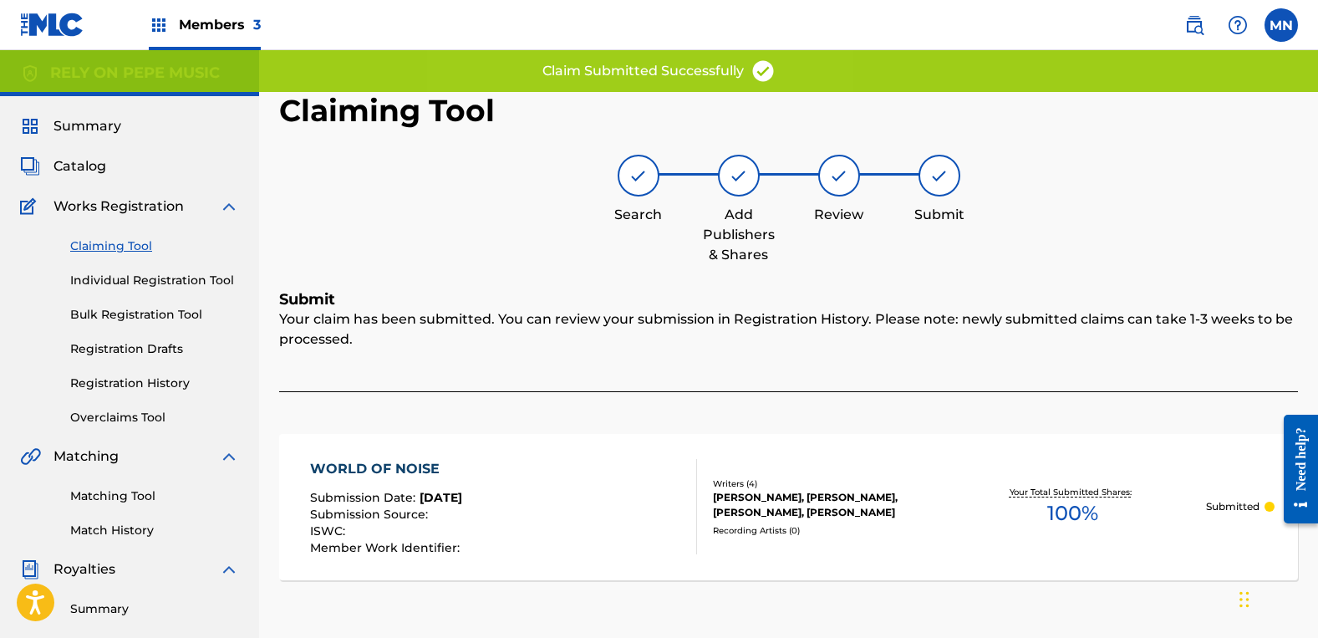
click at [138, 249] on link "Claiming Tool" at bounding box center [154, 246] width 169 height 18
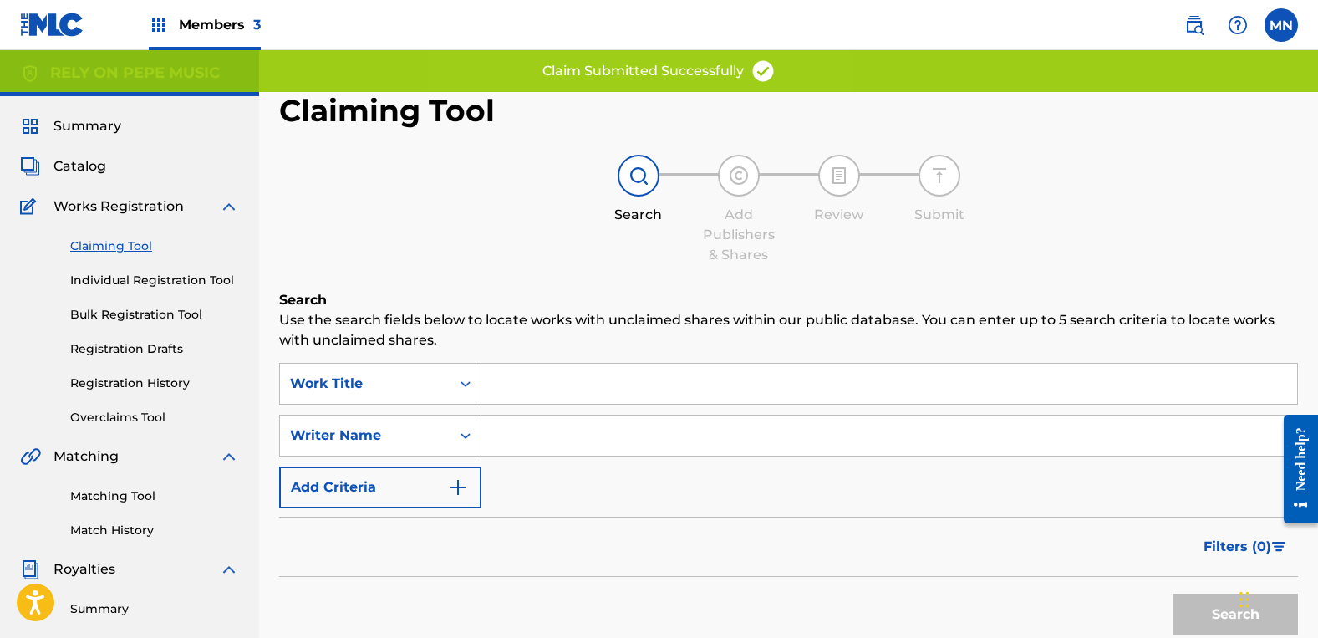
click at [558, 416] on input "Search Form" at bounding box center [889, 435] width 816 height 40
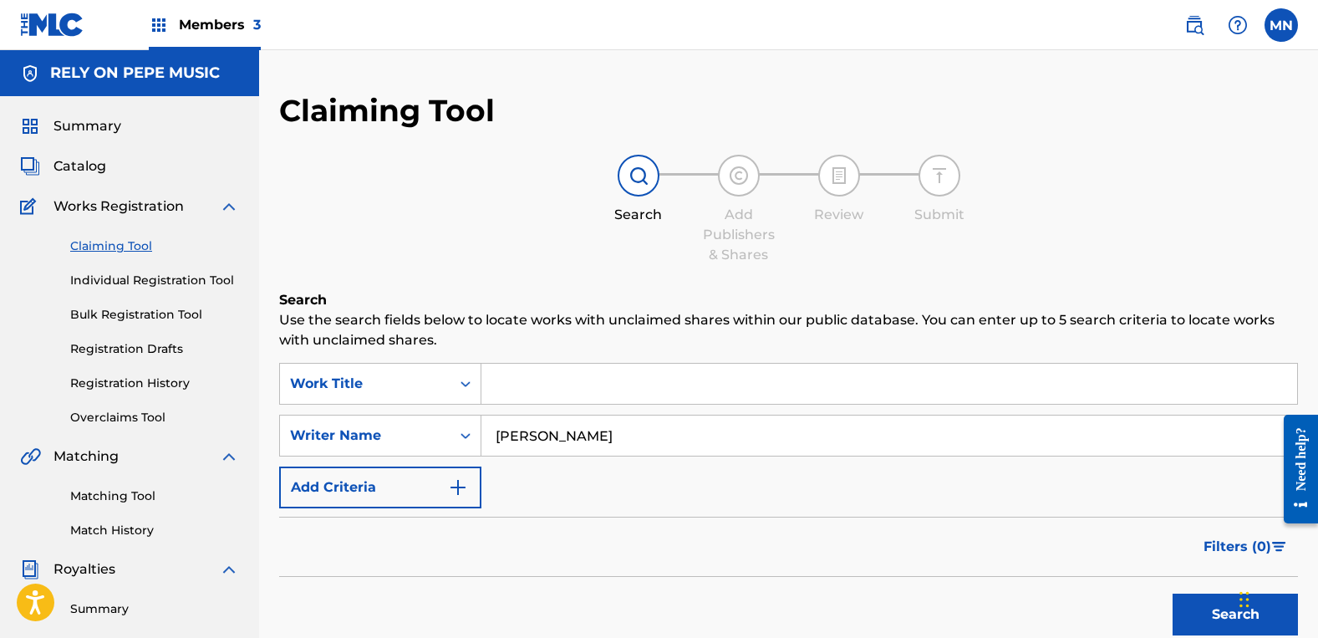
type input "[PERSON_NAME]"
click at [1173, 593] on button "Search" at bounding box center [1235, 614] width 125 height 42
click at [1204, 614] on button "Search" at bounding box center [1235, 614] width 125 height 42
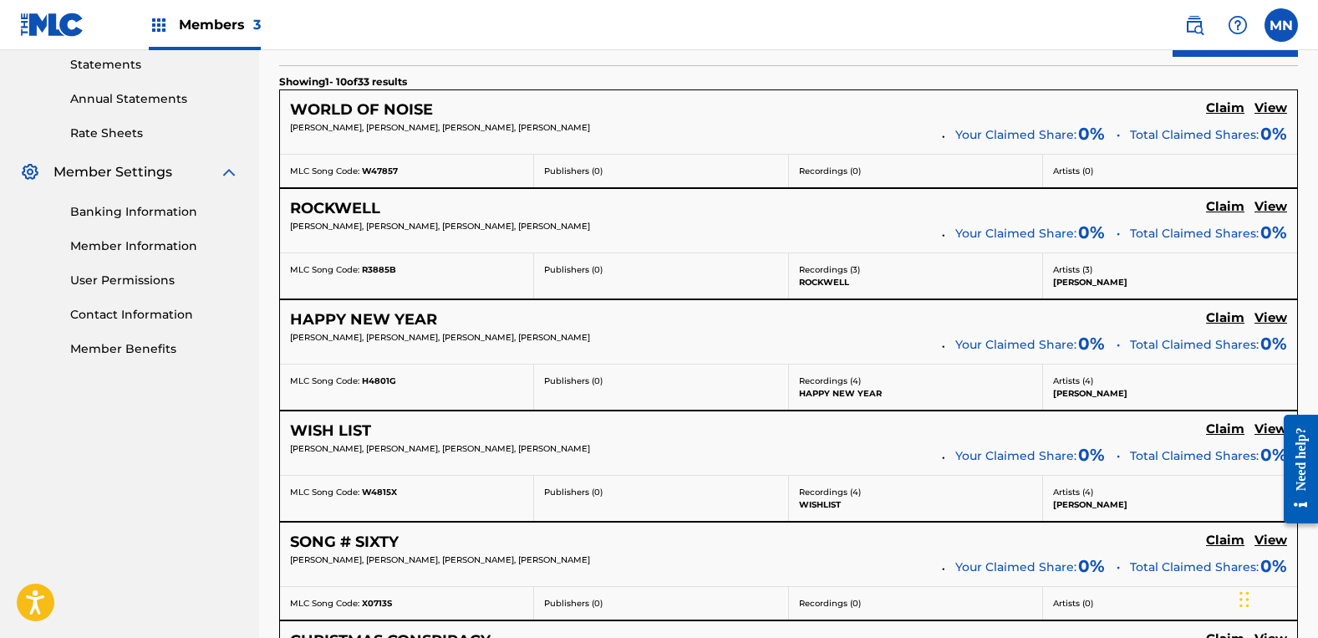
scroll to position [585, 0]
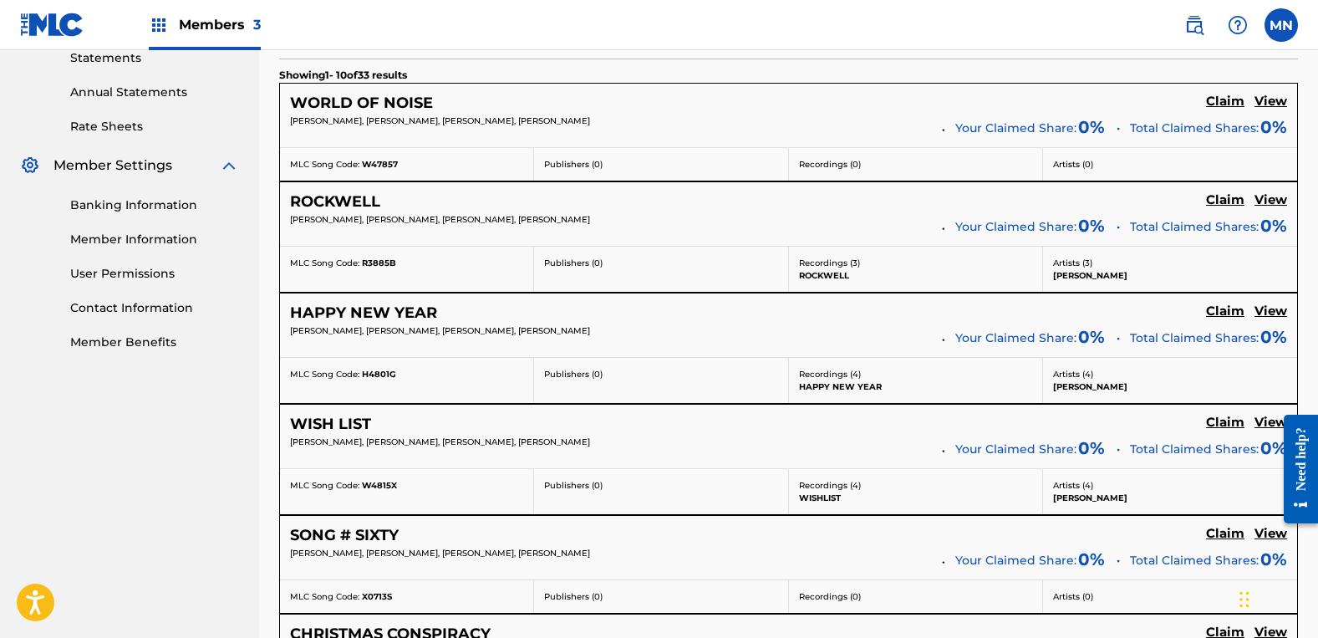
click at [1224, 109] on h5 "Claim" at bounding box center [1225, 102] width 38 height 16
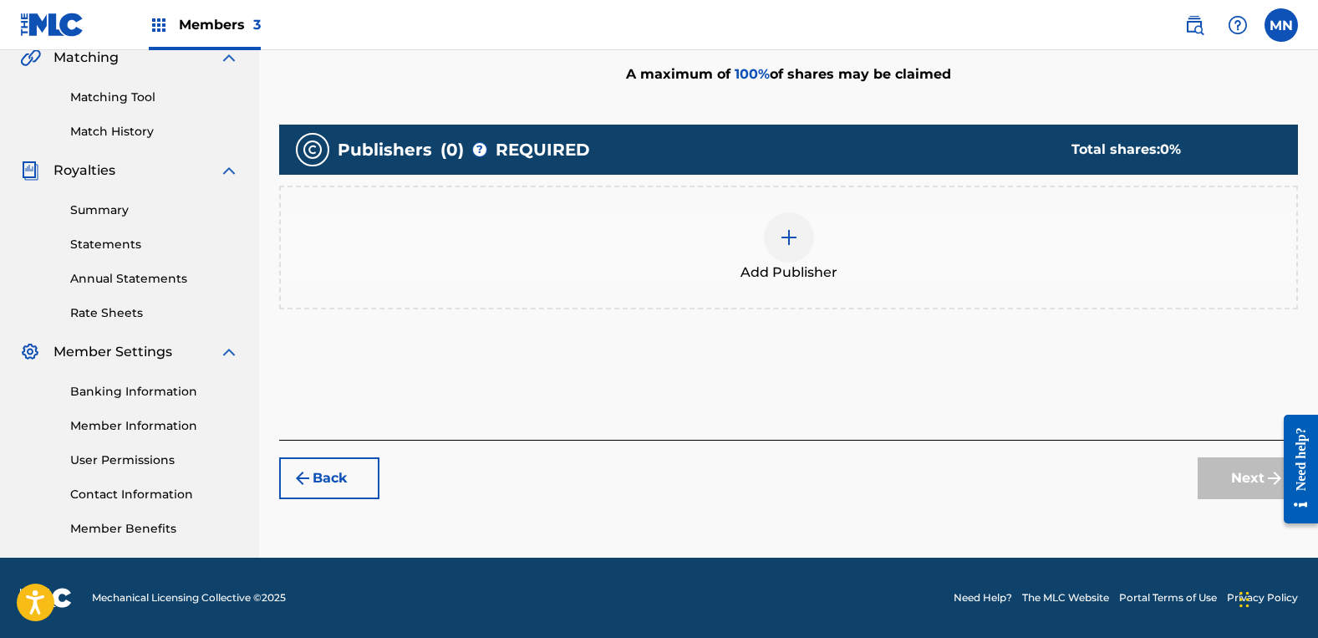
click at [773, 229] on div at bounding box center [789, 237] width 50 height 50
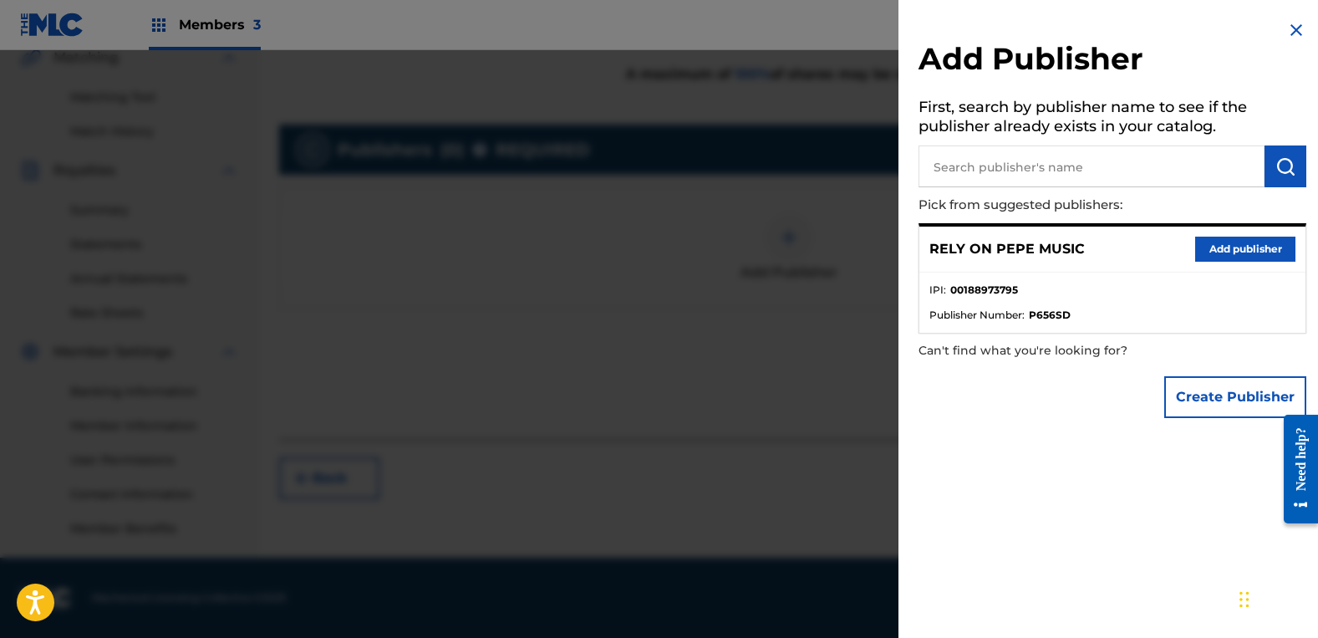
click at [1227, 259] on button "Add publisher" at bounding box center [1245, 249] width 100 height 25
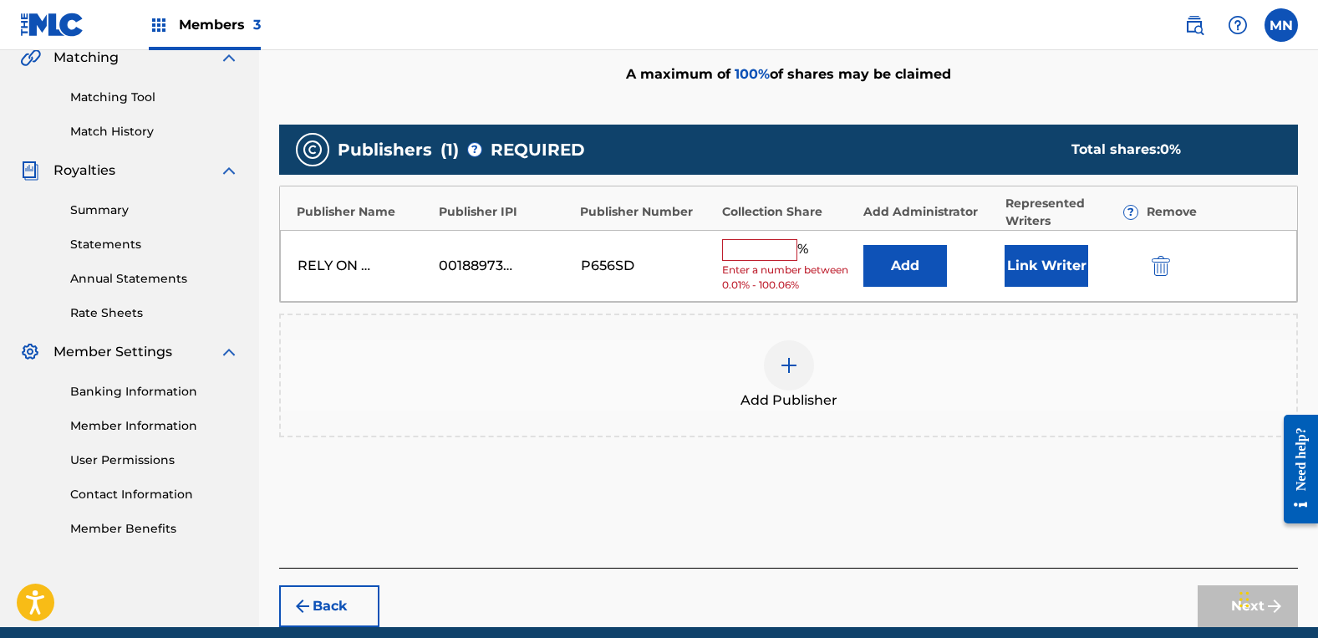
click at [777, 240] on input "text" at bounding box center [759, 250] width 75 height 22
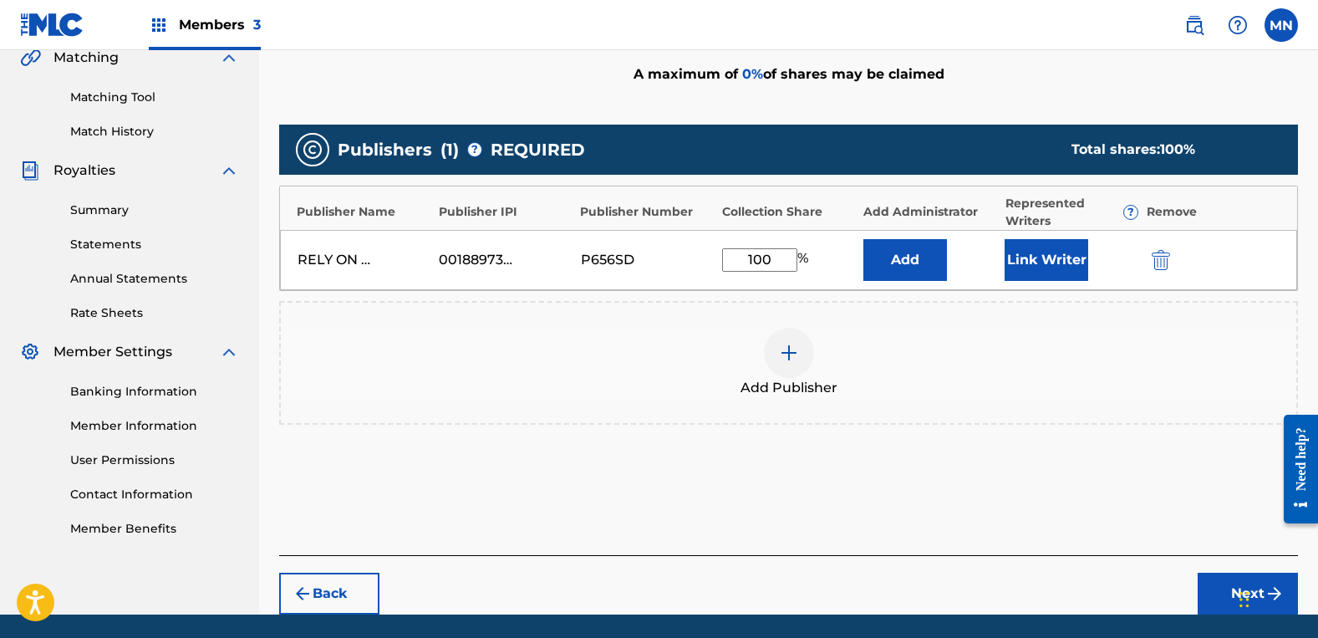
type input "100"
click at [1011, 247] on button "Link Writer" at bounding box center [1047, 260] width 84 height 42
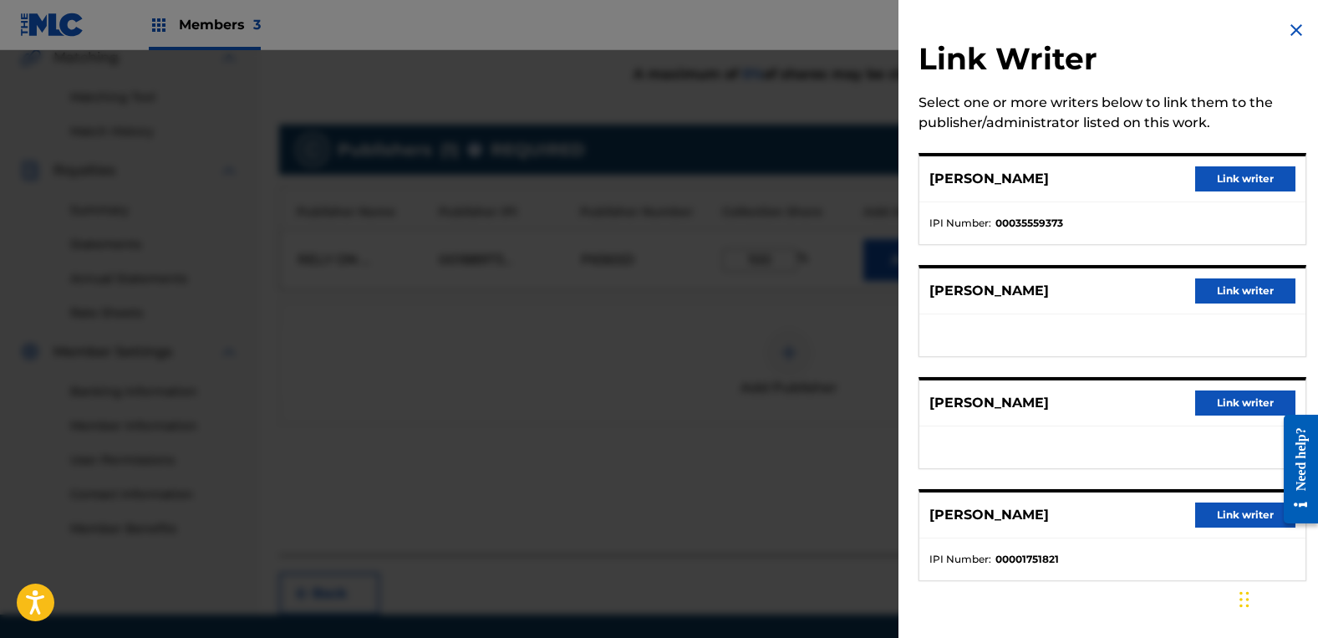
click at [1219, 298] on button "Link writer" at bounding box center [1245, 290] width 100 height 25
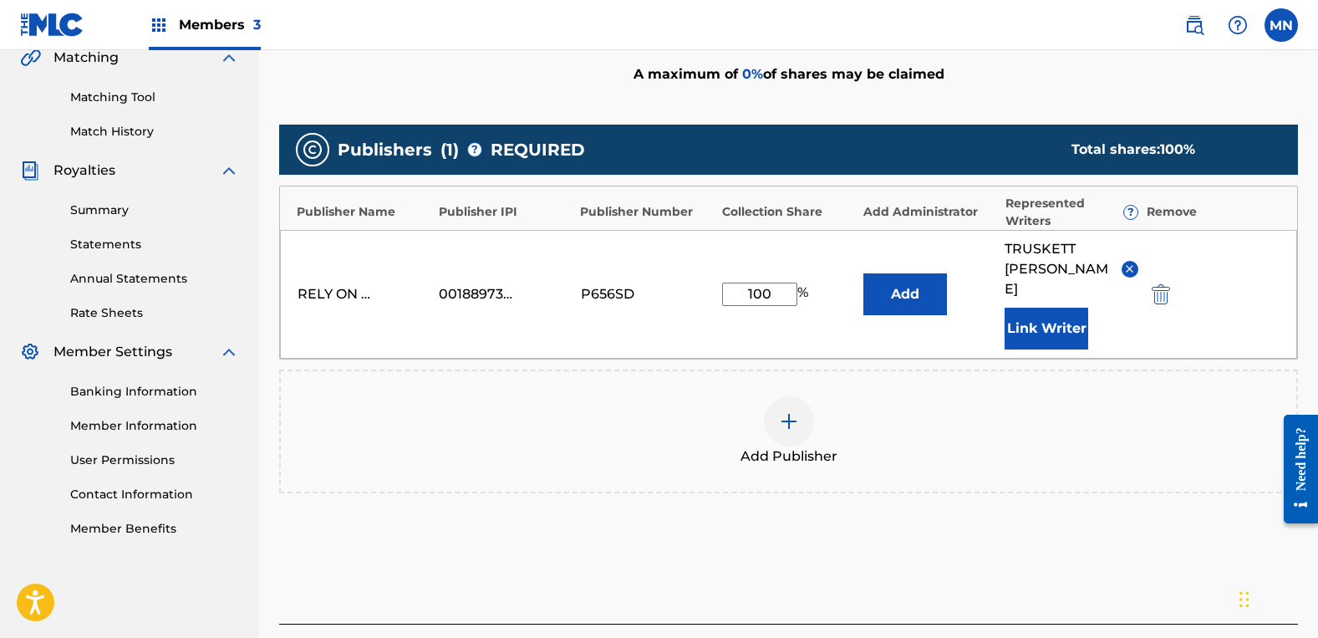
click at [1035, 316] on button "Link Writer" at bounding box center [1047, 329] width 84 height 42
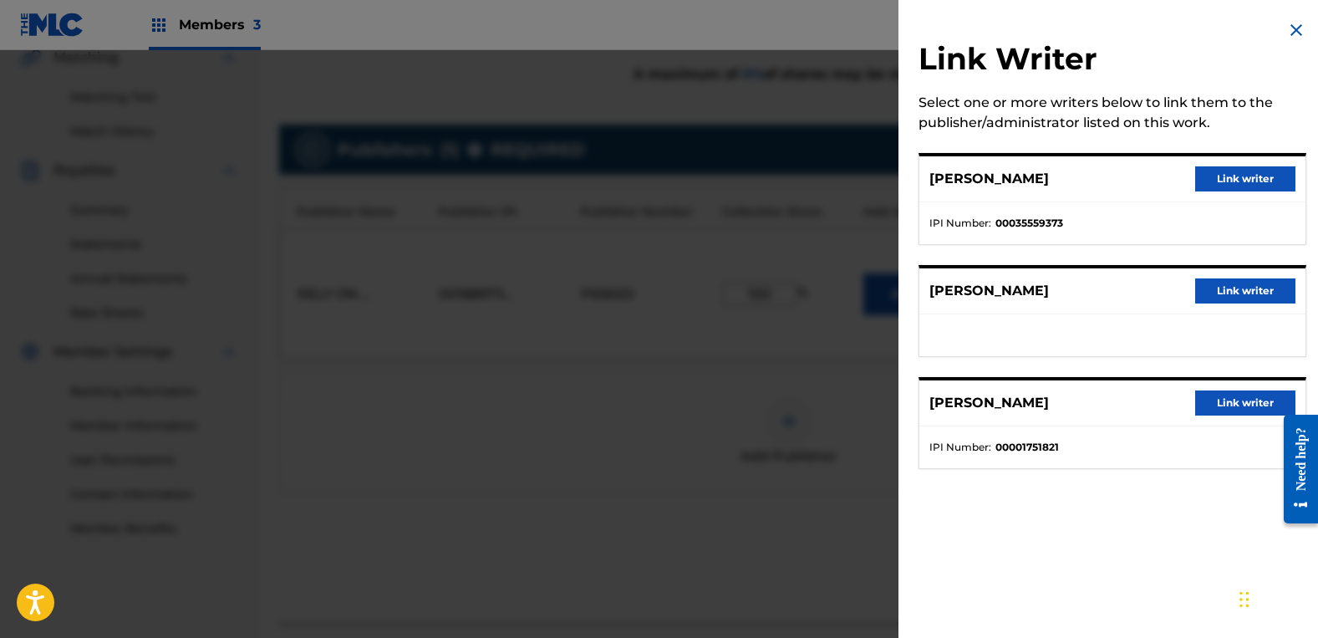
click at [1229, 294] on button "Link writer" at bounding box center [1245, 290] width 100 height 25
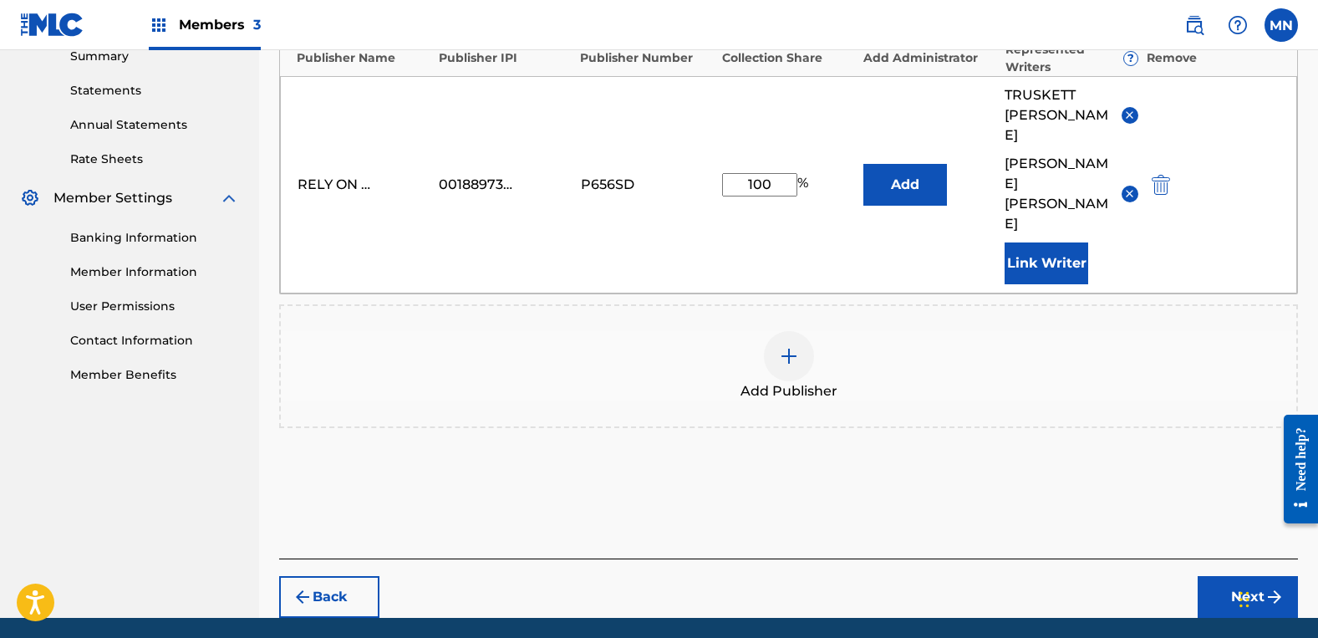
click at [1245, 576] on button "Next" at bounding box center [1248, 597] width 100 height 42
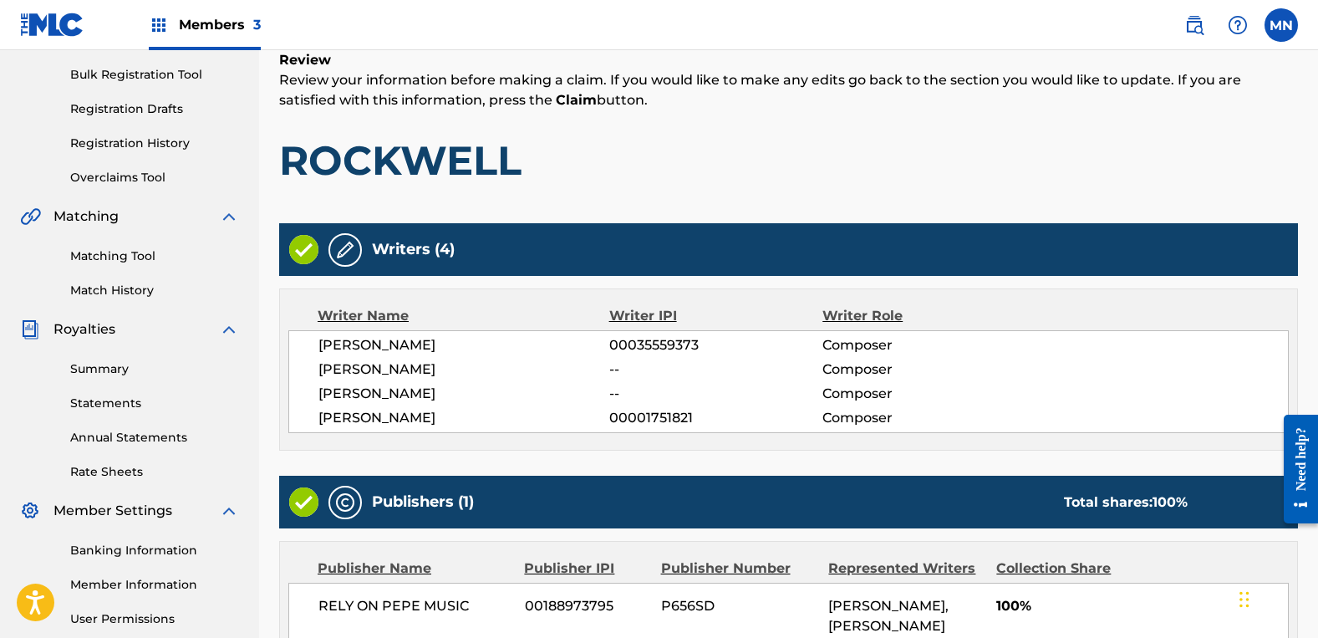
scroll to position [434, 0]
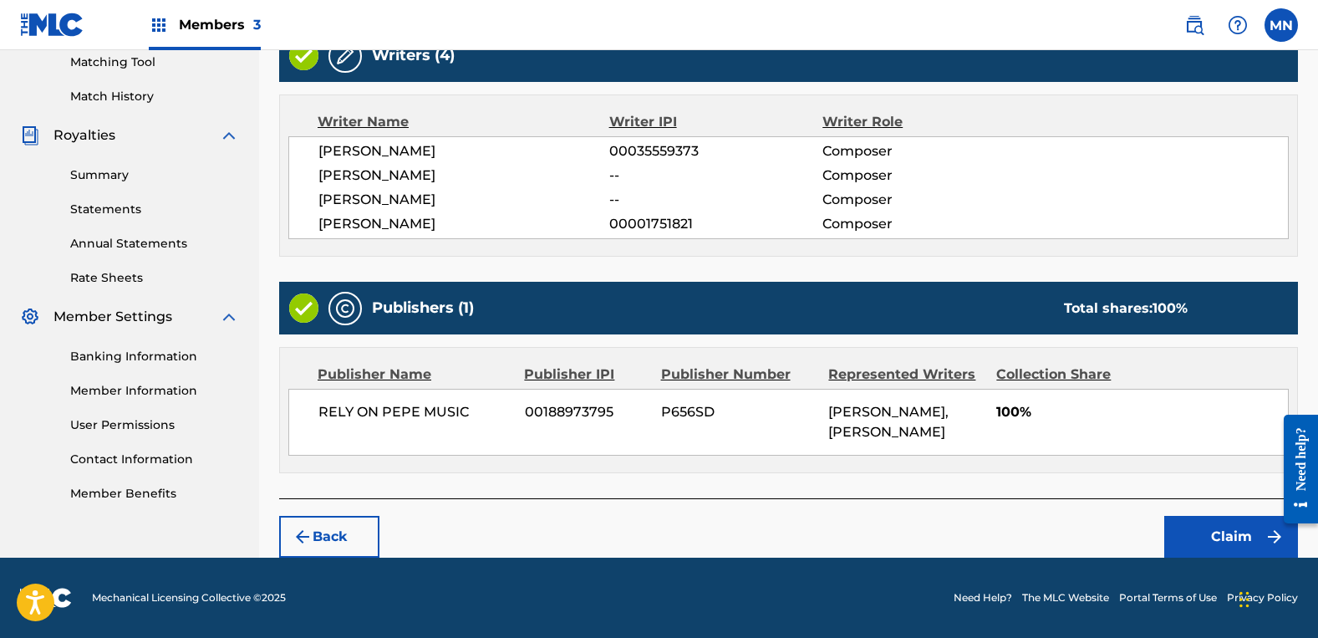
click at [1201, 545] on button "Claim" at bounding box center [1231, 537] width 134 height 42
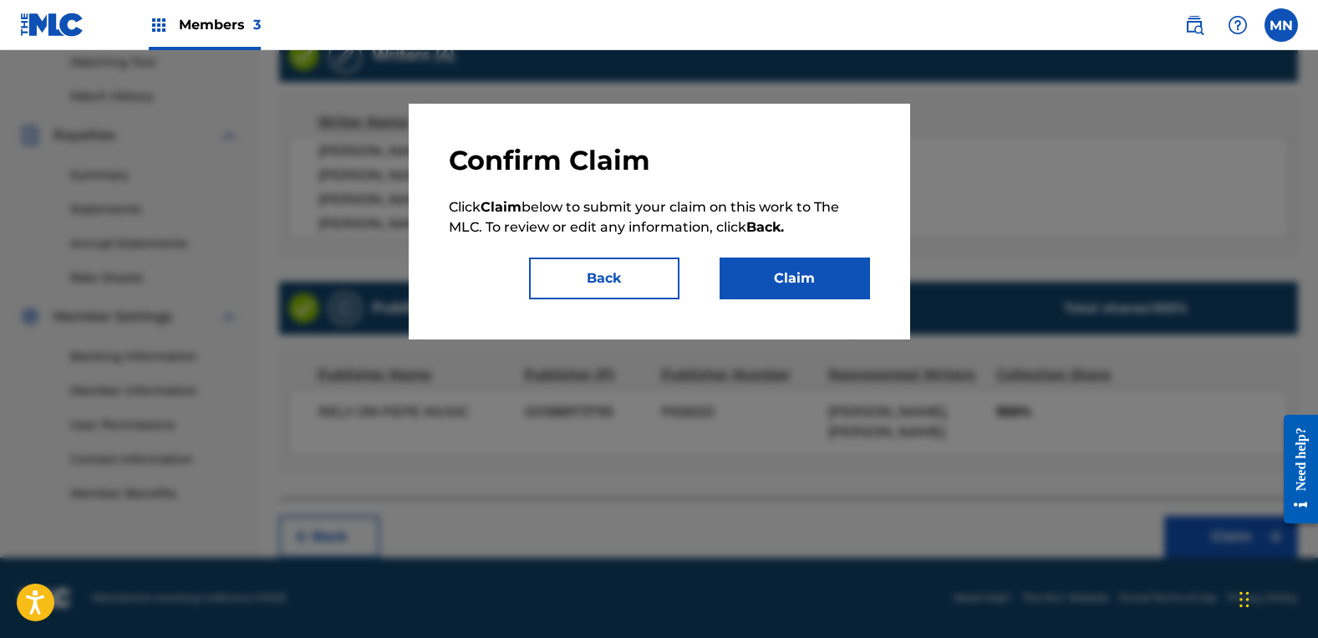
click at [815, 276] on button "Claim" at bounding box center [795, 278] width 150 height 42
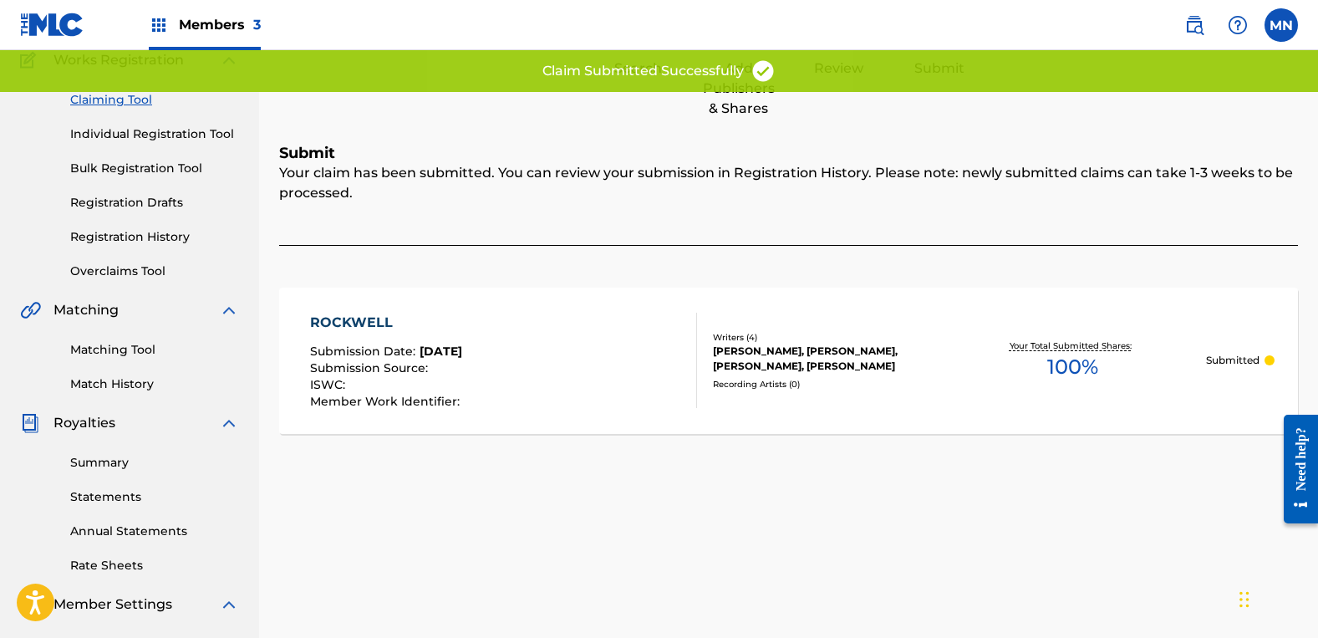
scroll to position [0, 0]
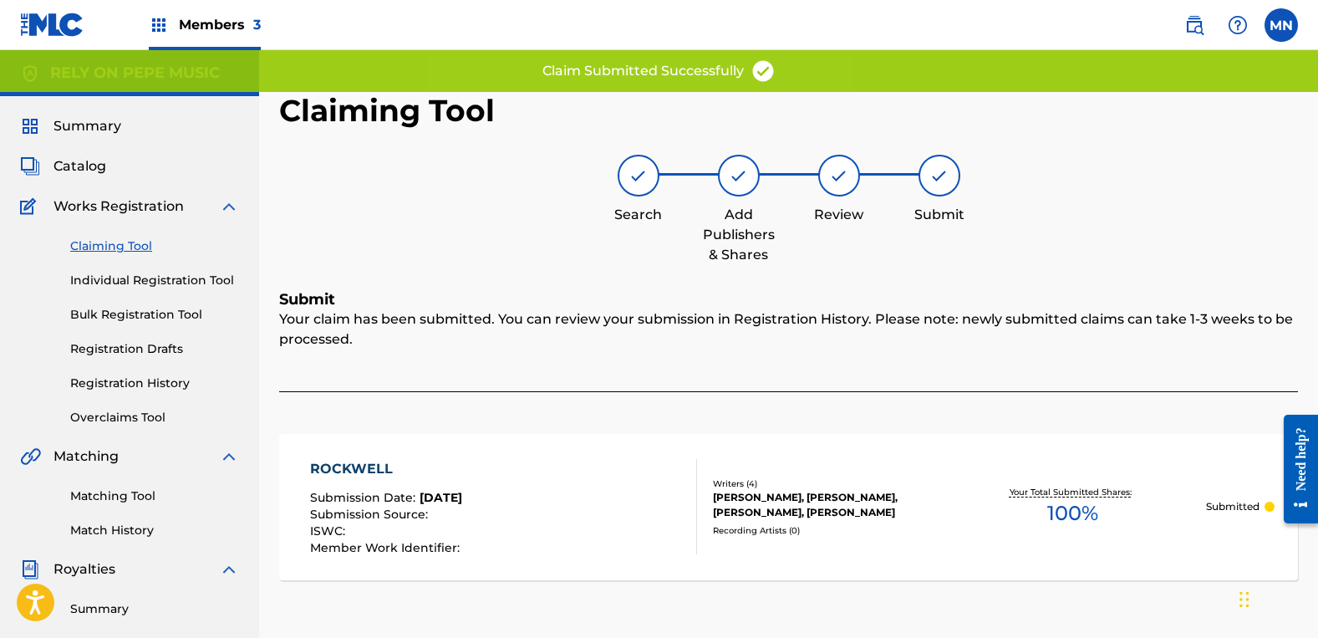
click at [121, 240] on link "Claiming Tool" at bounding box center [154, 246] width 169 height 18
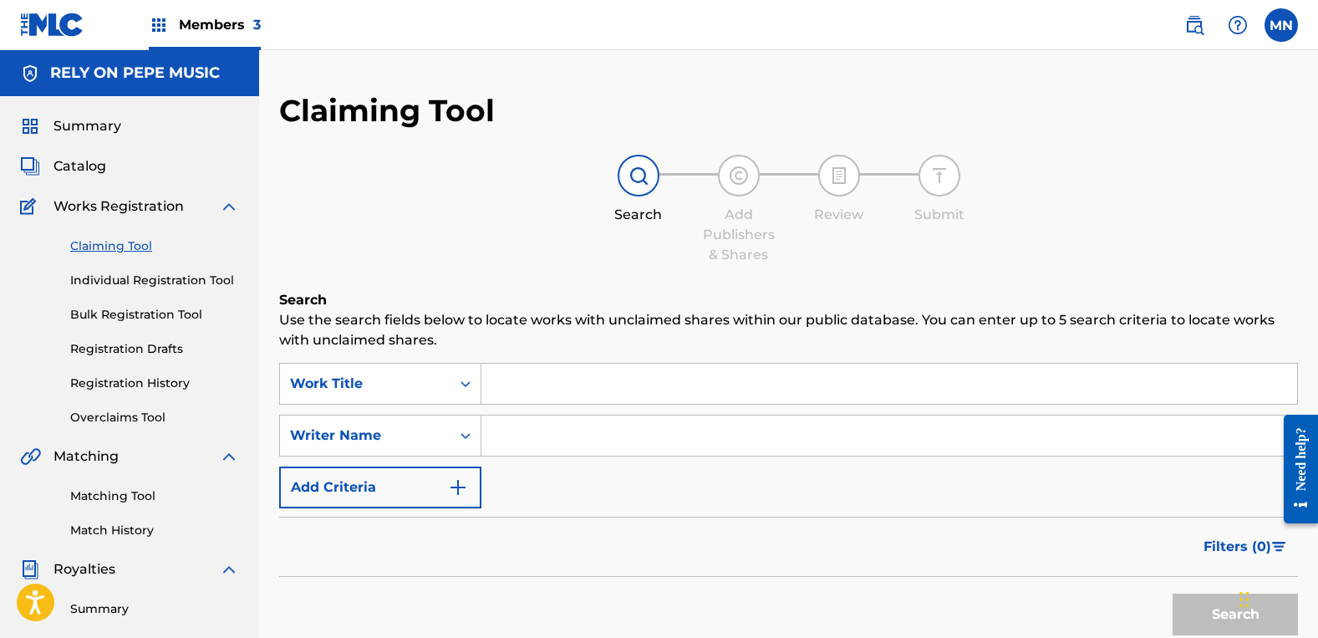
click at [570, 434] on input "Search Form" at bounding box center [889, 435] width 816 height 40
type input "[PERSON_NAME]"
click at [1173, 593] on button "Search" at bounding box center [1235, 614] width 125 height 42
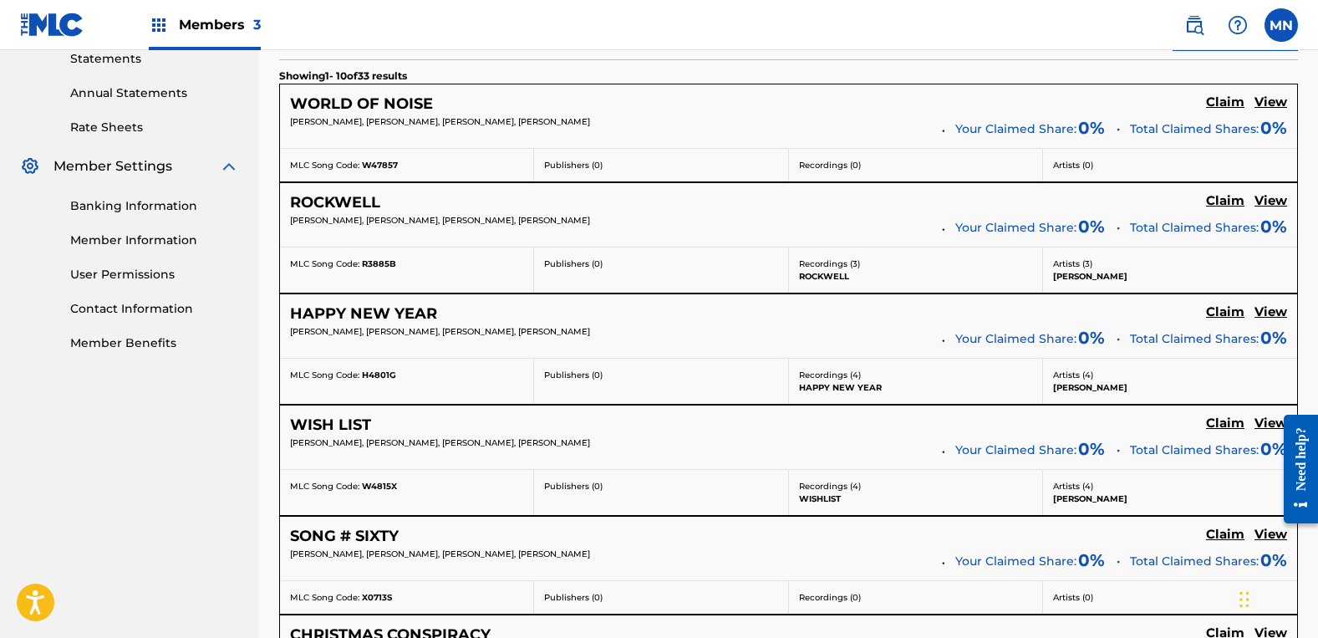
scroll to position [585, 0]
click at [1226, 109] on h5 "Claim" at bounding box center [1225, 102] width 38 height 16
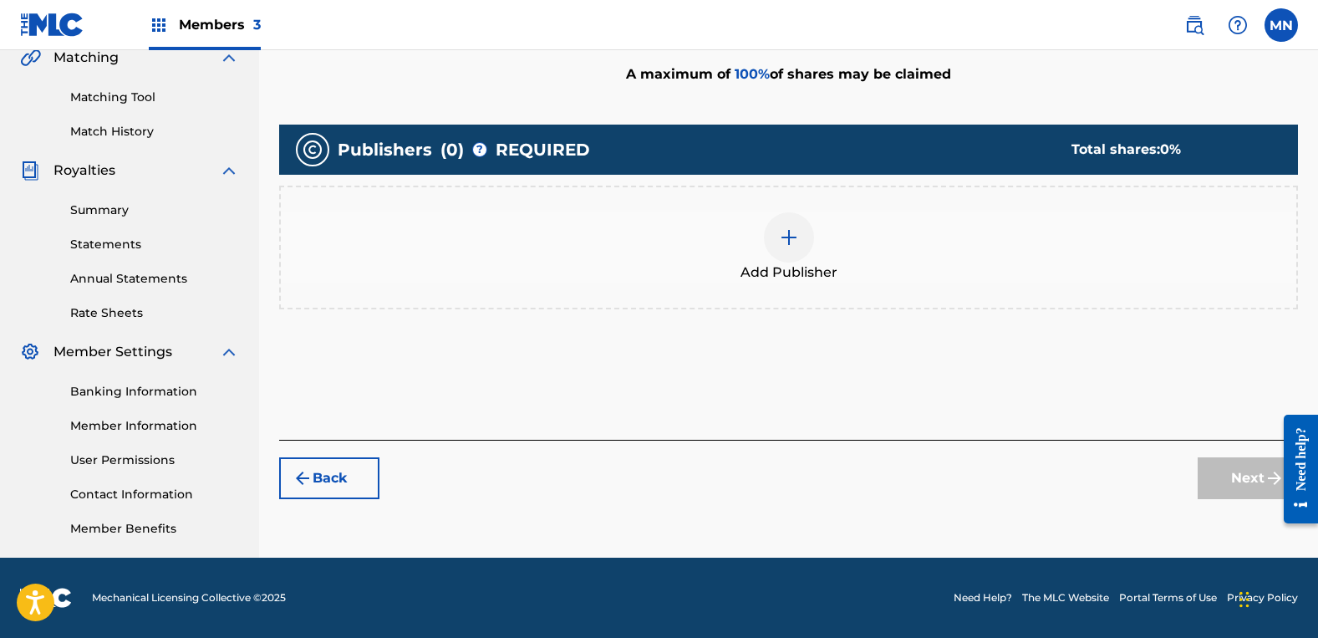
click at [683, 230] on div "Add Publisher" at bounding box center [789, 247] width 1016 height 70
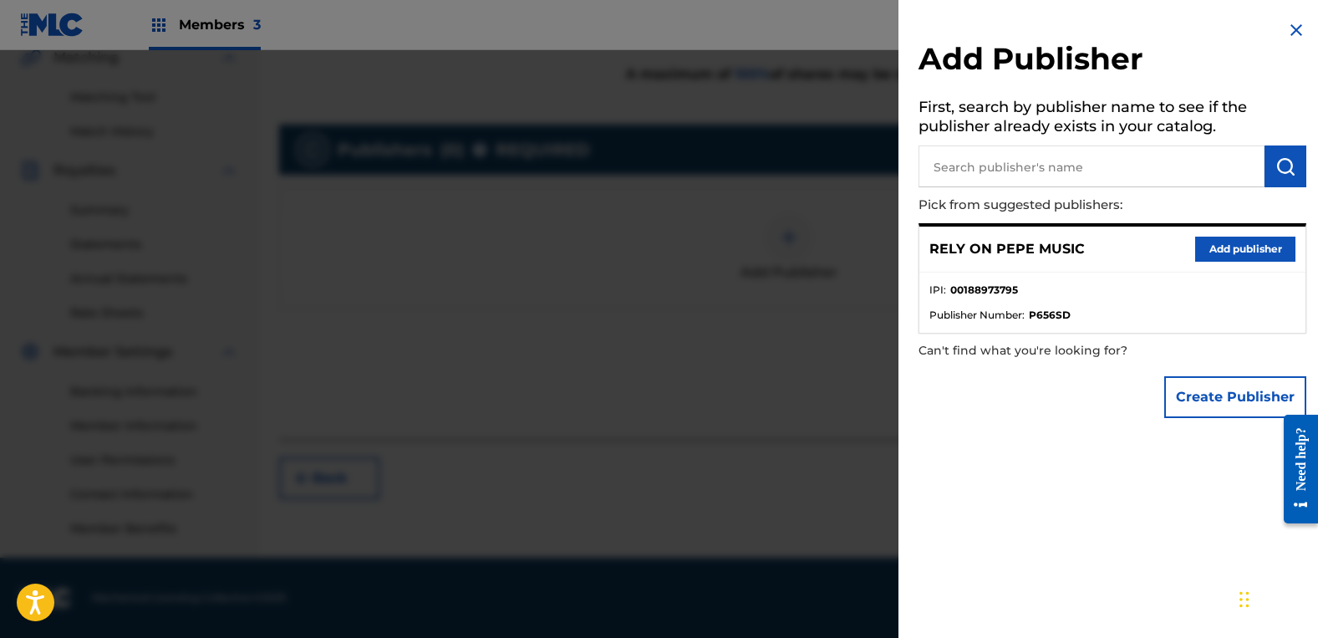
click at [1217, 249] on button "Add publisher" at bounding box center [1245, 249] width 100 height 25
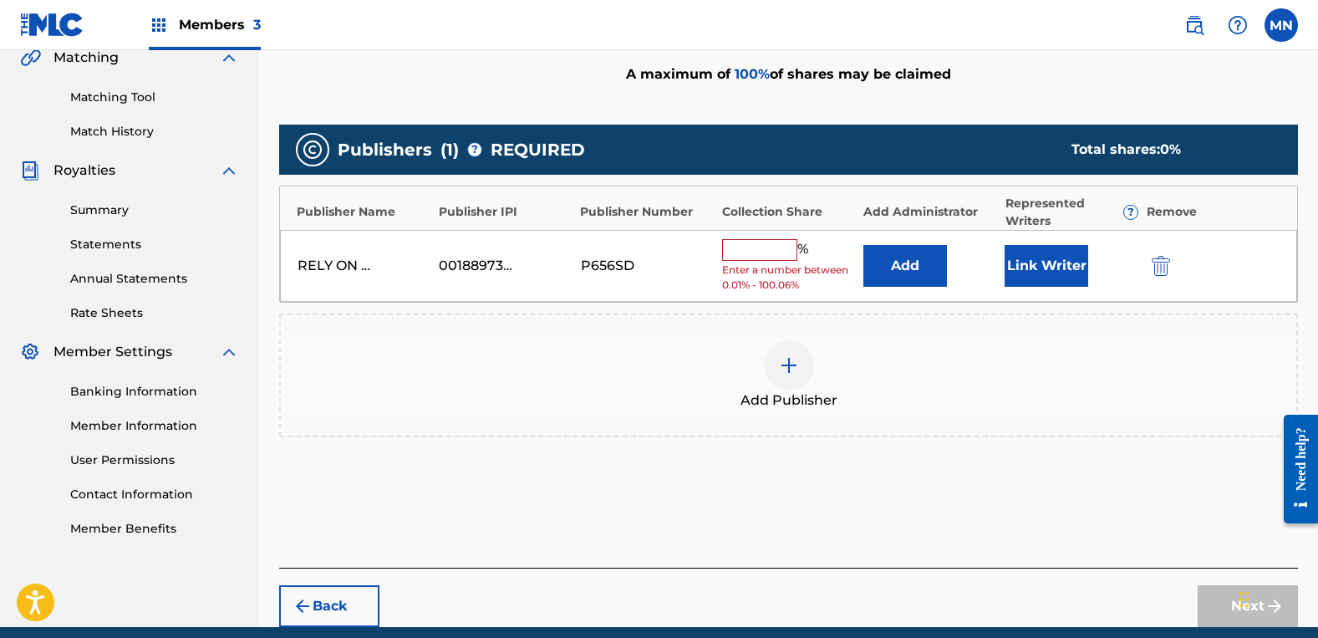
click at [754, 251] on input "text" at bounding box center [759, 250] width 75 height 22
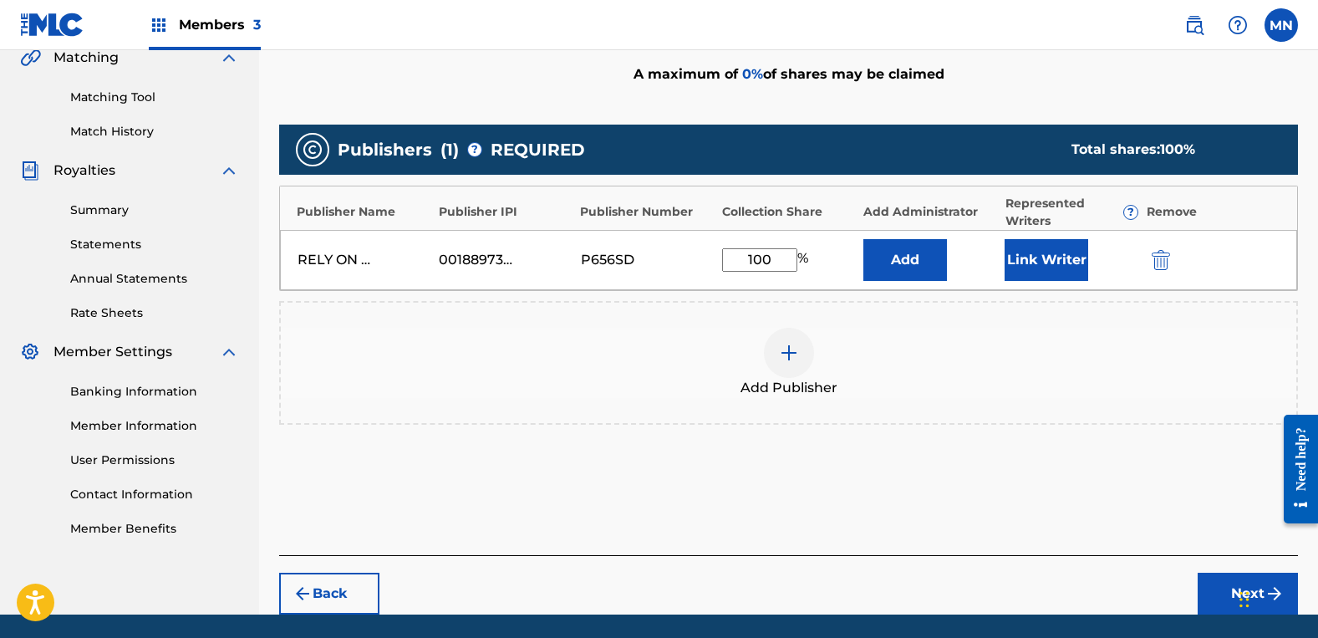
type input "100"
click at [1068, 255] on button "Link Writer" at bounding box center [1047, 260] width 84 height 42
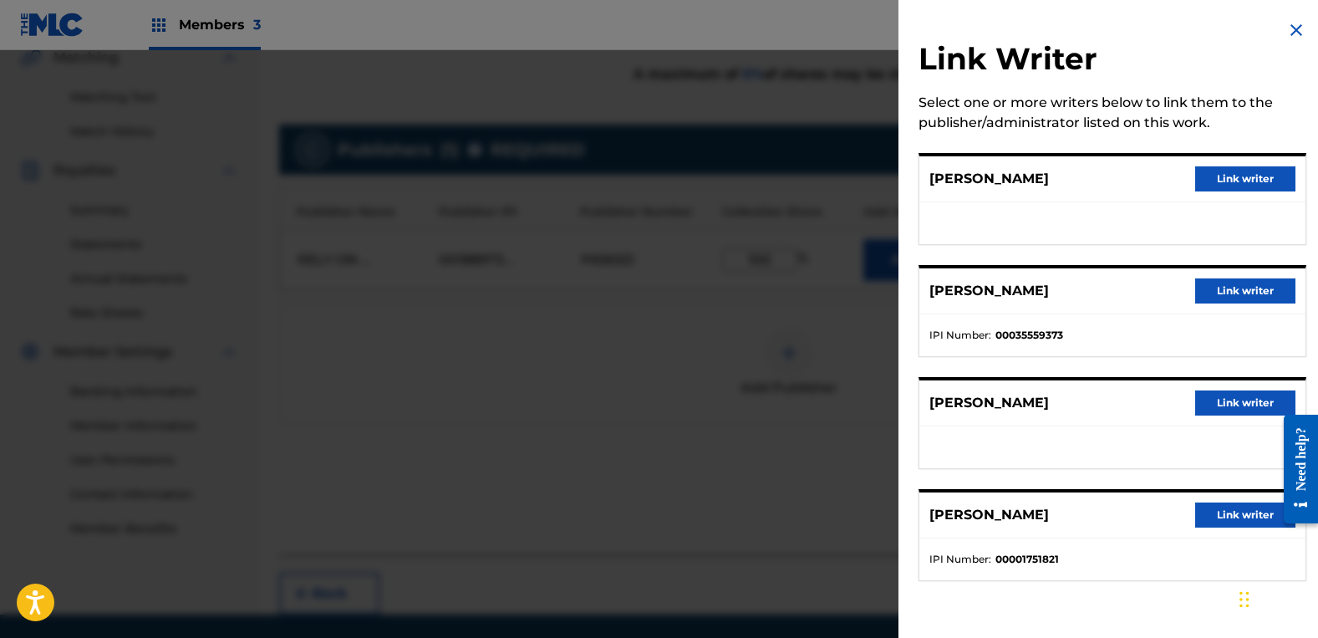
click at [1211, 180] on button "Link writer" at bounding box center [1245, 178] width 100 height 25
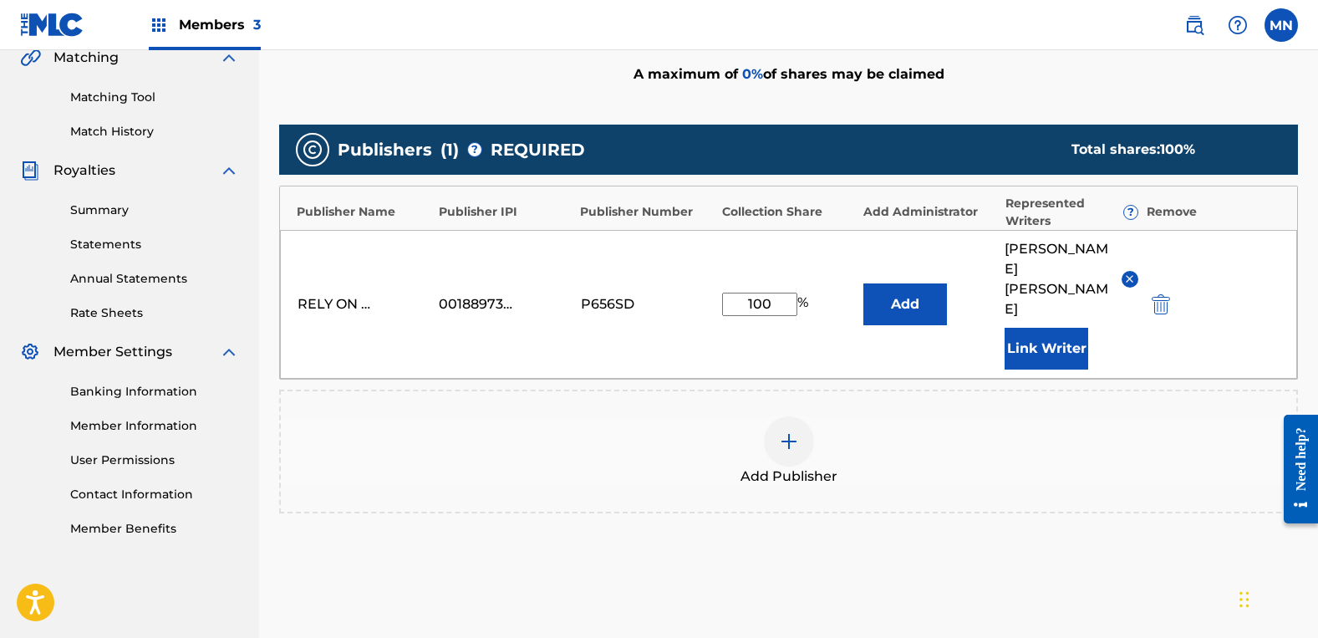
click at [1084, 328] on button "Link Writer" at bounding box center [1047, 349] width 84 height 42
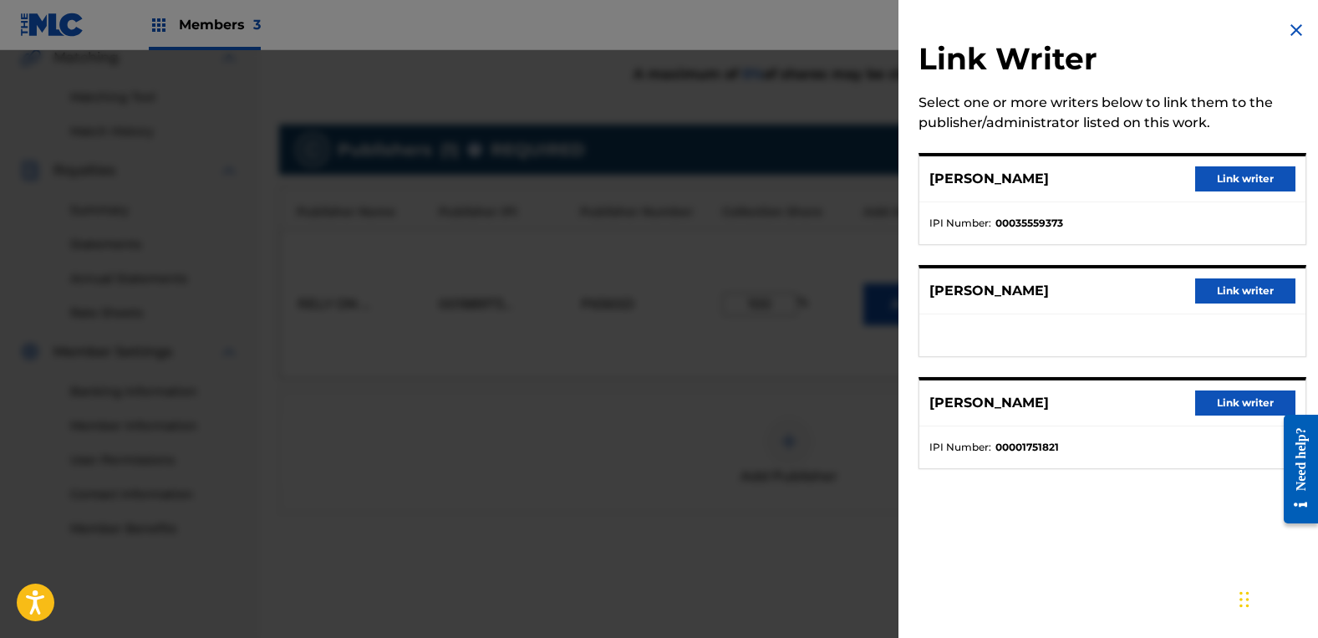
click at [1221, 286] on button "Link writer" at bounding box center [1245, 290] width 100 height 25
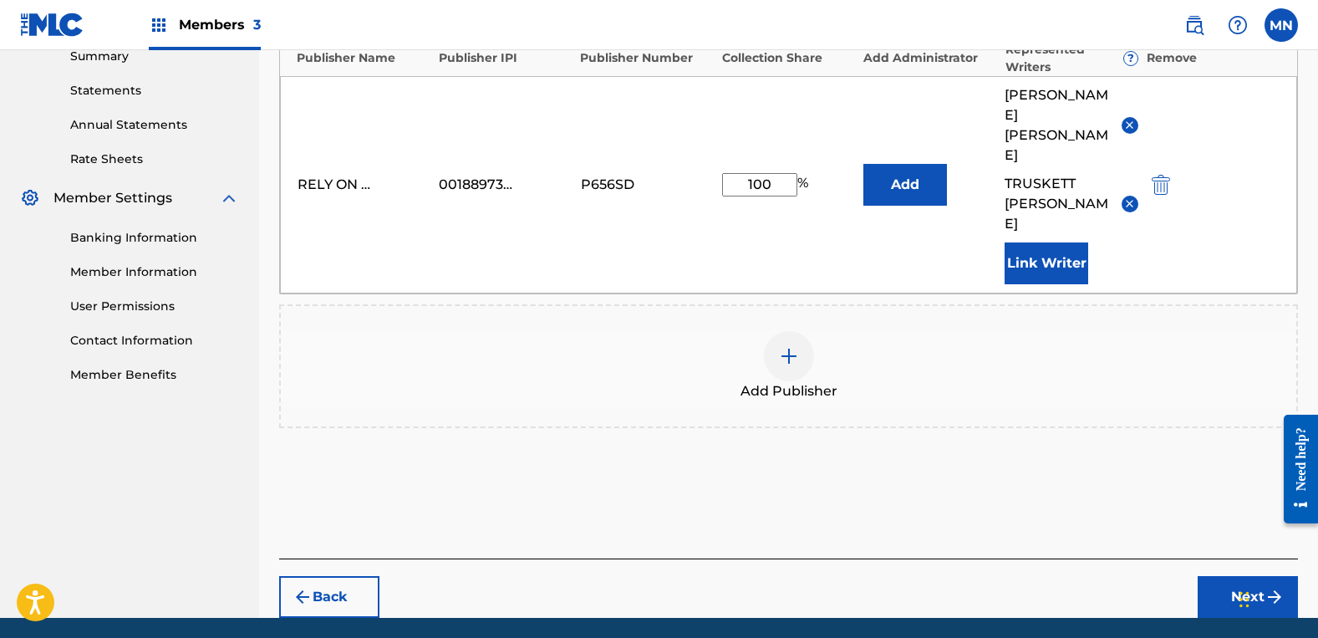
click at [1244, 576] on button "Next" at bounding box center [1248, 597] width 100 height 42
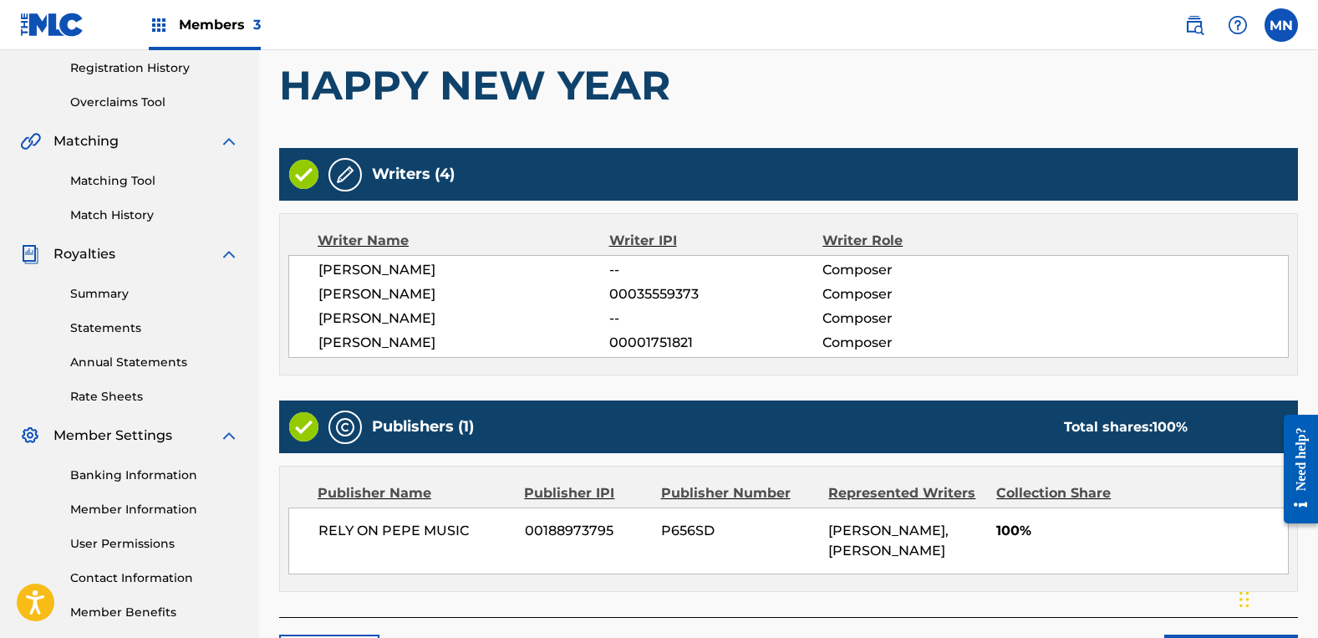
scroll to position [434, 0]
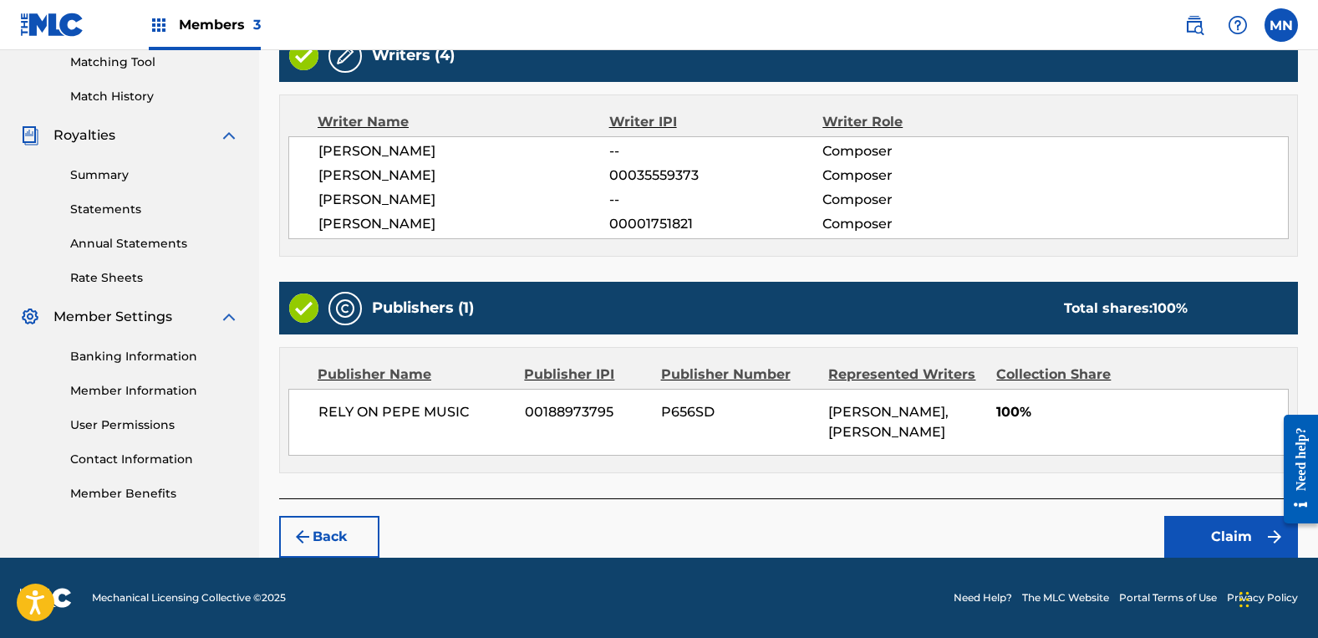
click at [1230, 531] on button "Claim" at bounding box center [1231, 537] width 134 height 42
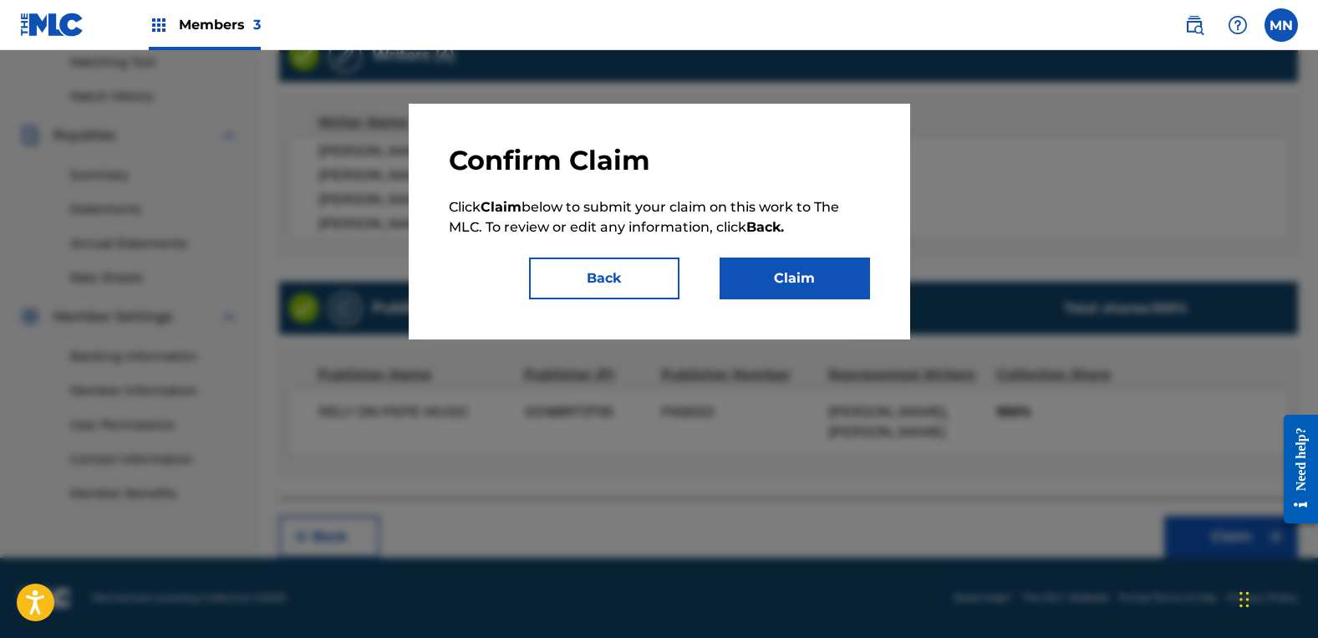
click at [786, 275] on button "Claim" at bounding box center [795, 278] width 150 height 42
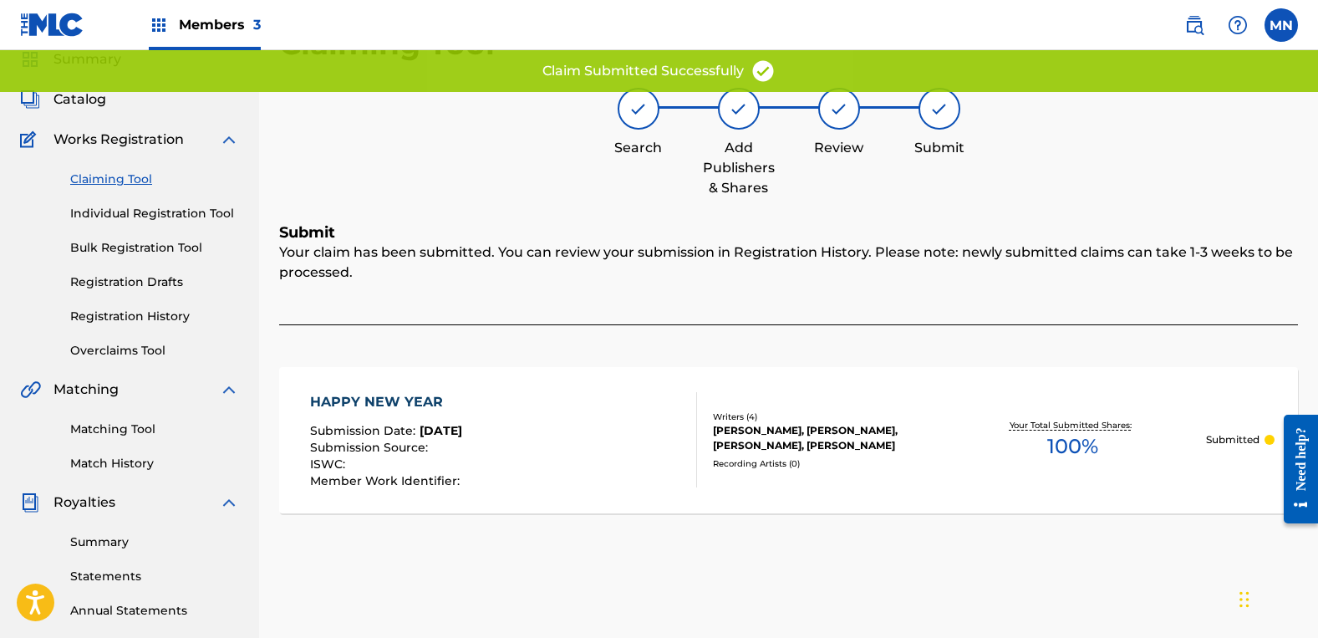
scroll to position [64, 0]
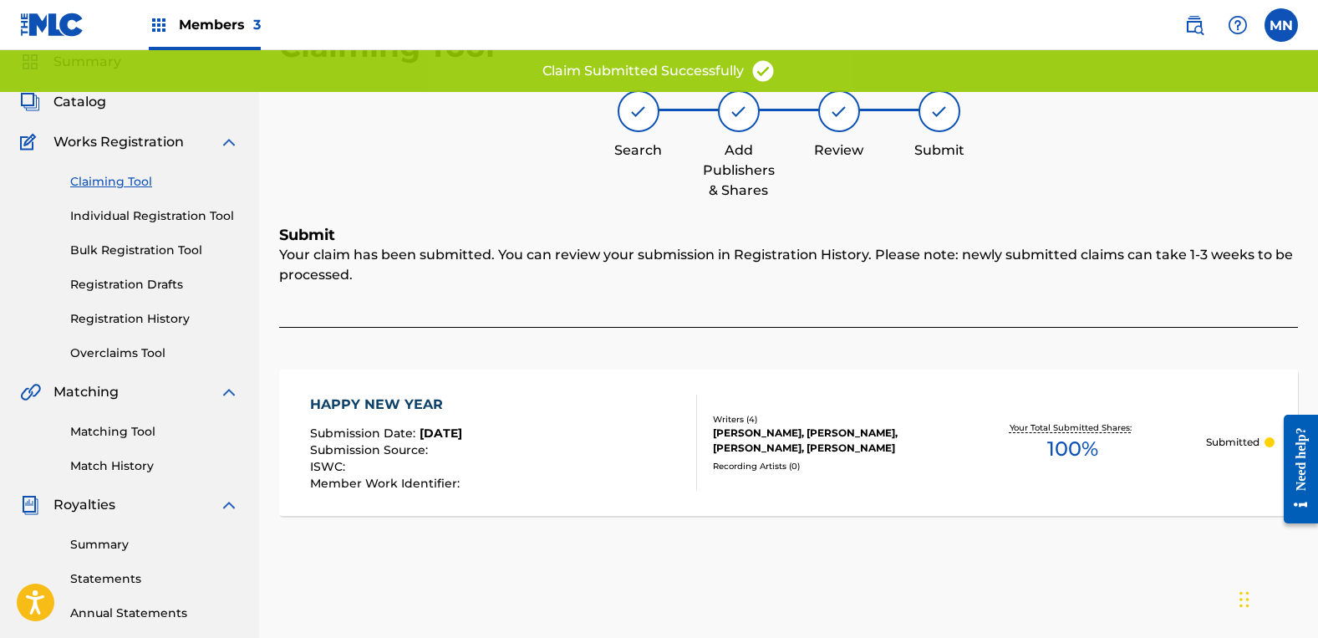
click at [96, 184] on link "Claiming Tool" at bounding box center [154, 182] width 169 height 18
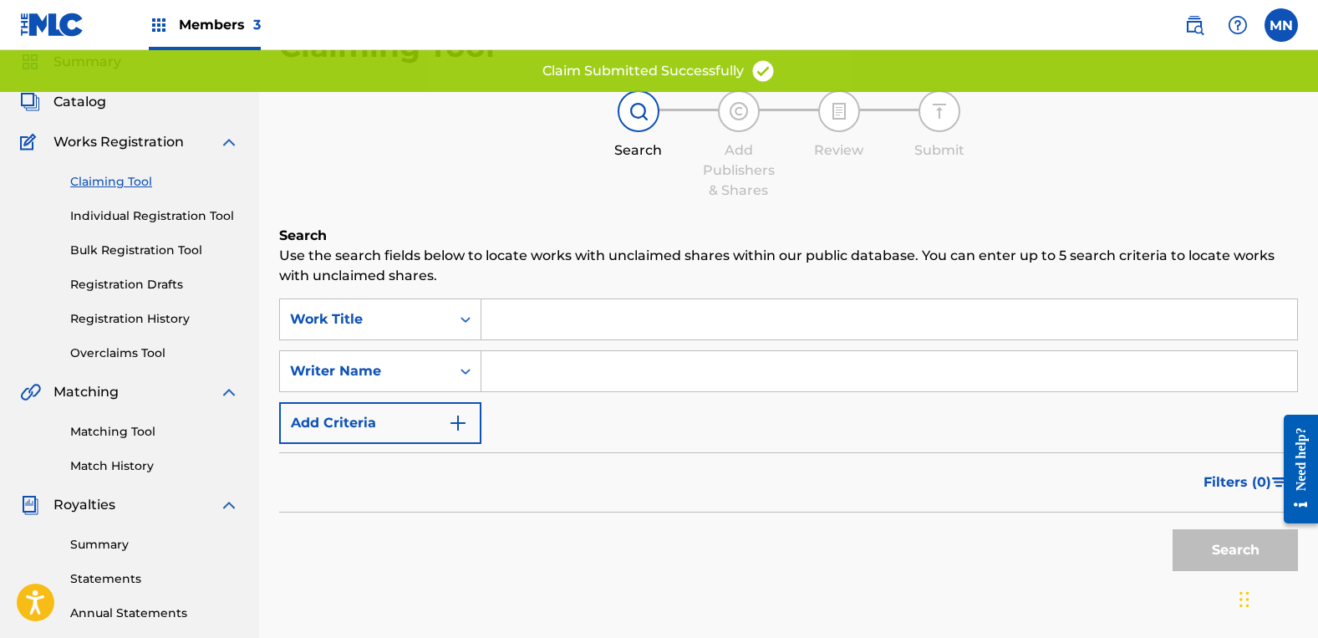
scroll to position [0, 0]
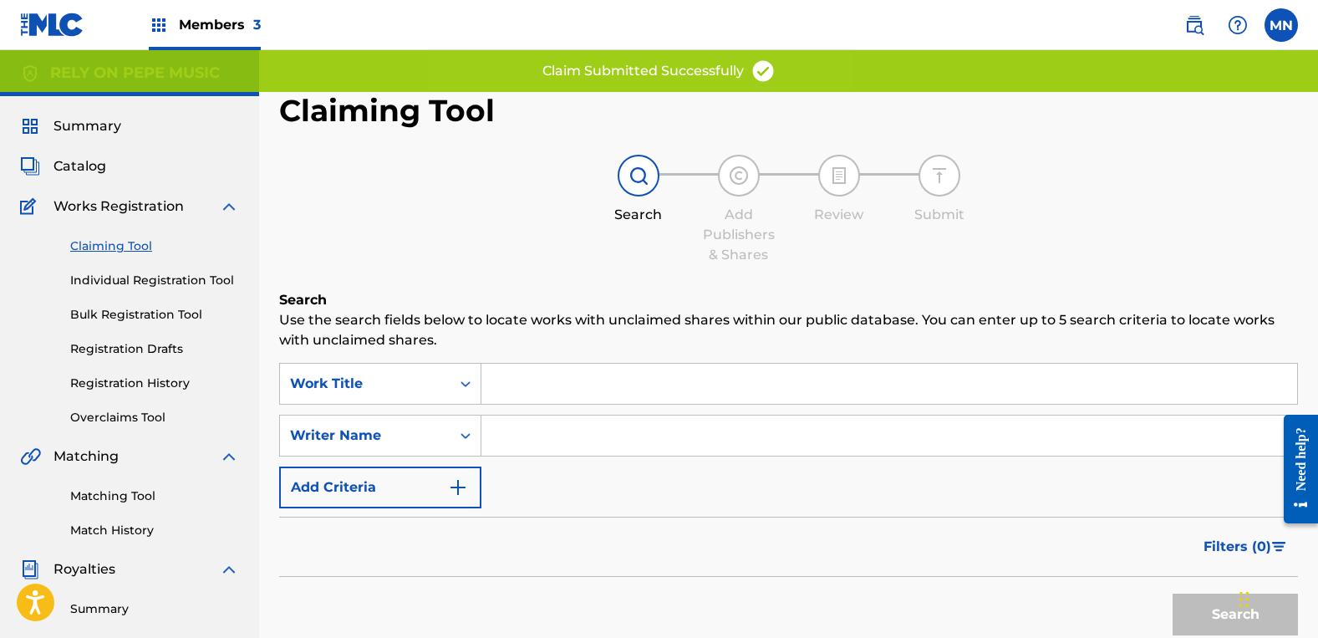
click at [603, 435] on input "Search Form" at bounding box center [889, 435] width 816 height 40
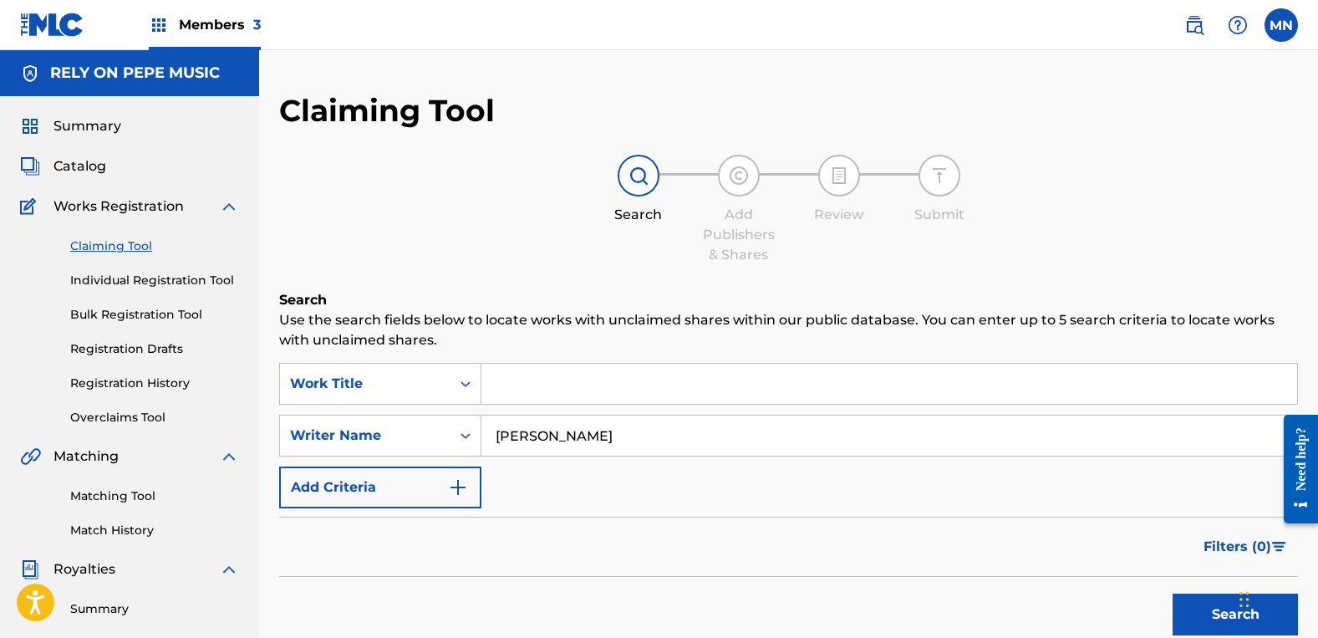
type input "[PERSON_NAME]"
click at [1173, 593] on button "Search" at bounding box center [1235, 614] width 125 height 42
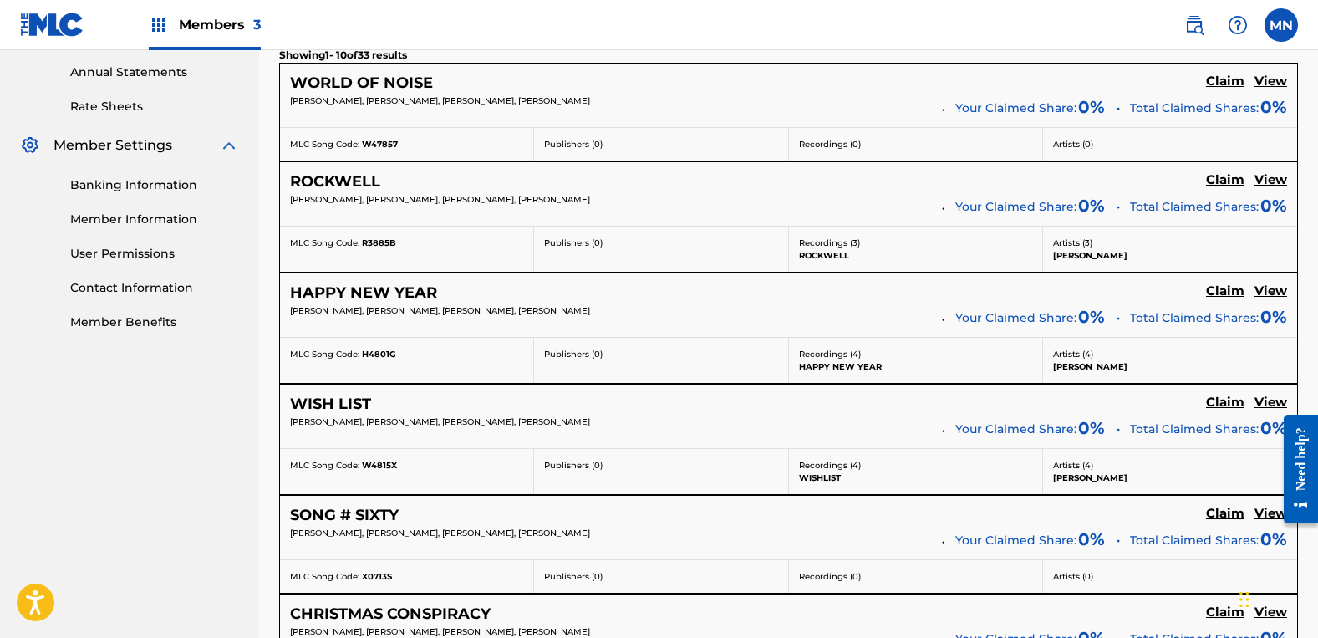
scroll to position [669, 0]
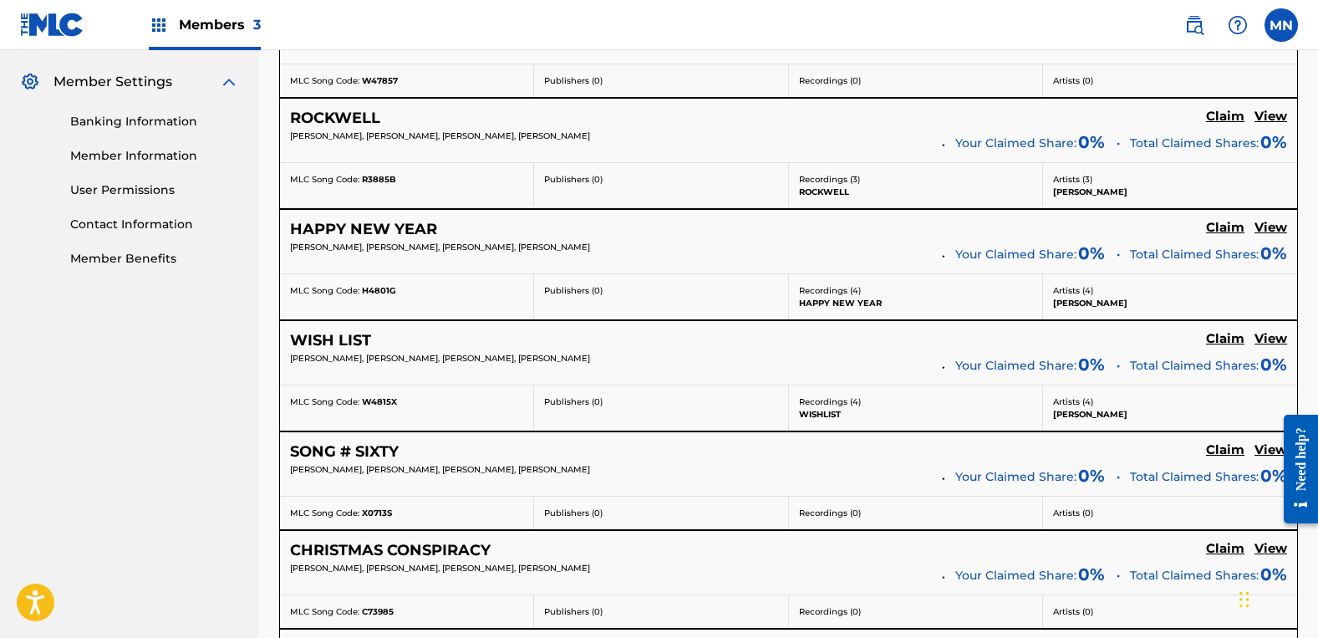
click at [1208, 26] on h5 "Claim" at bounding box center [1225, 18] width 38 height 16
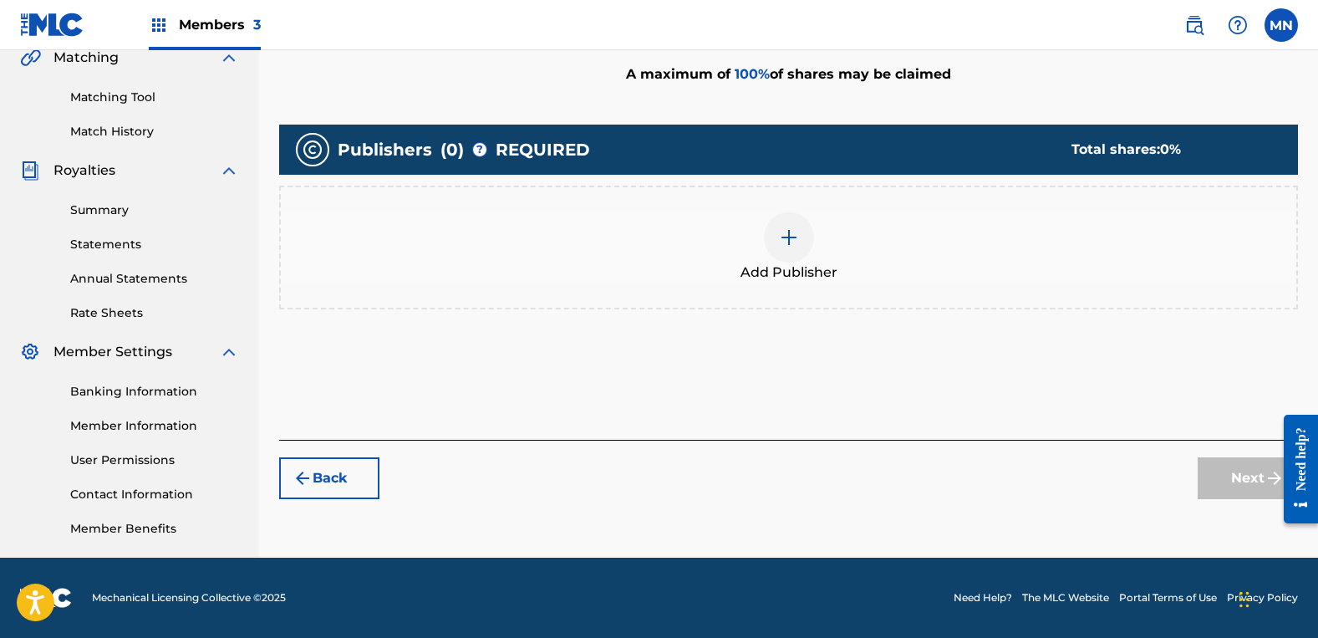
click at [722, 283] on div "Add Publisher" at bounding box center [788, 248] width 1019 height 124
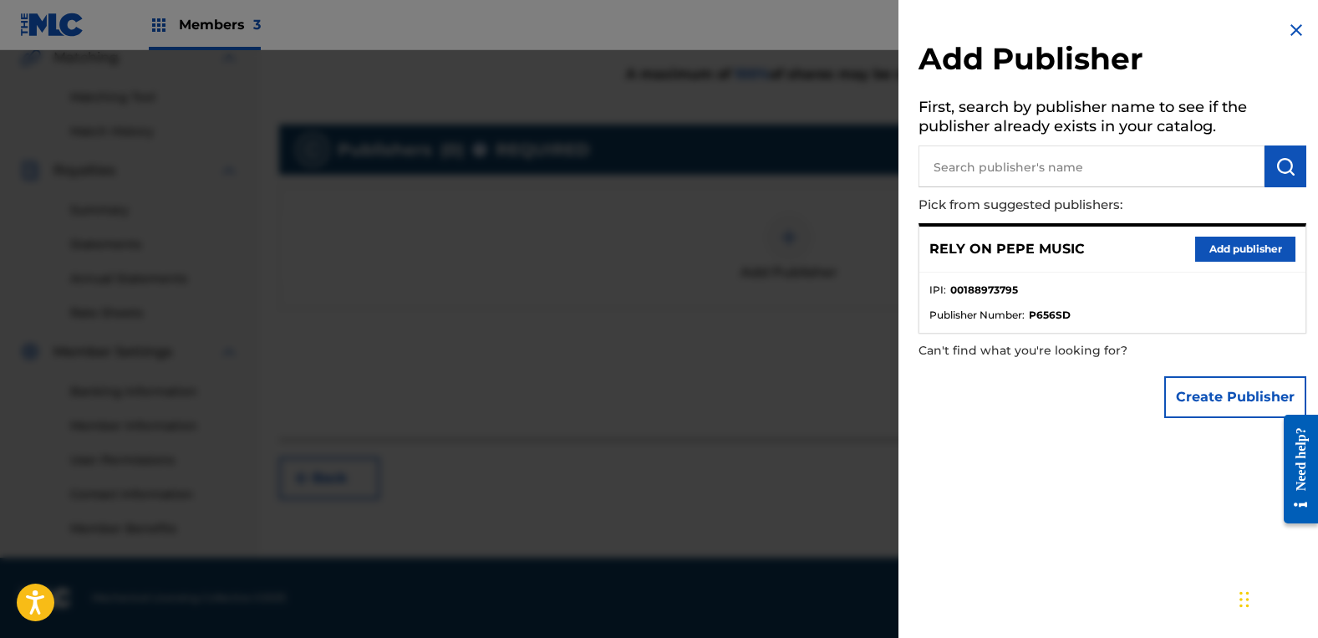
click at [1252, 247] on button "Add publisher" at bounding box center [1245, 249] width 100 height 25
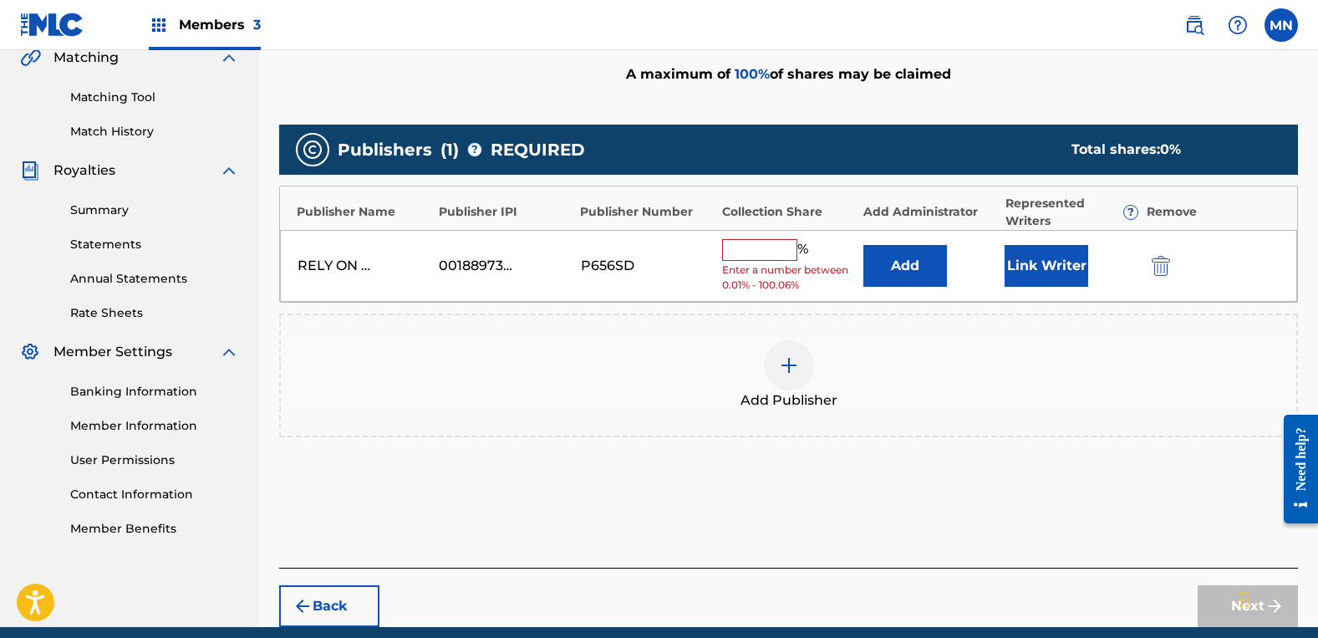
click at [743, 248] on input "text" at bounding box center [759, 250] width 75 height 22
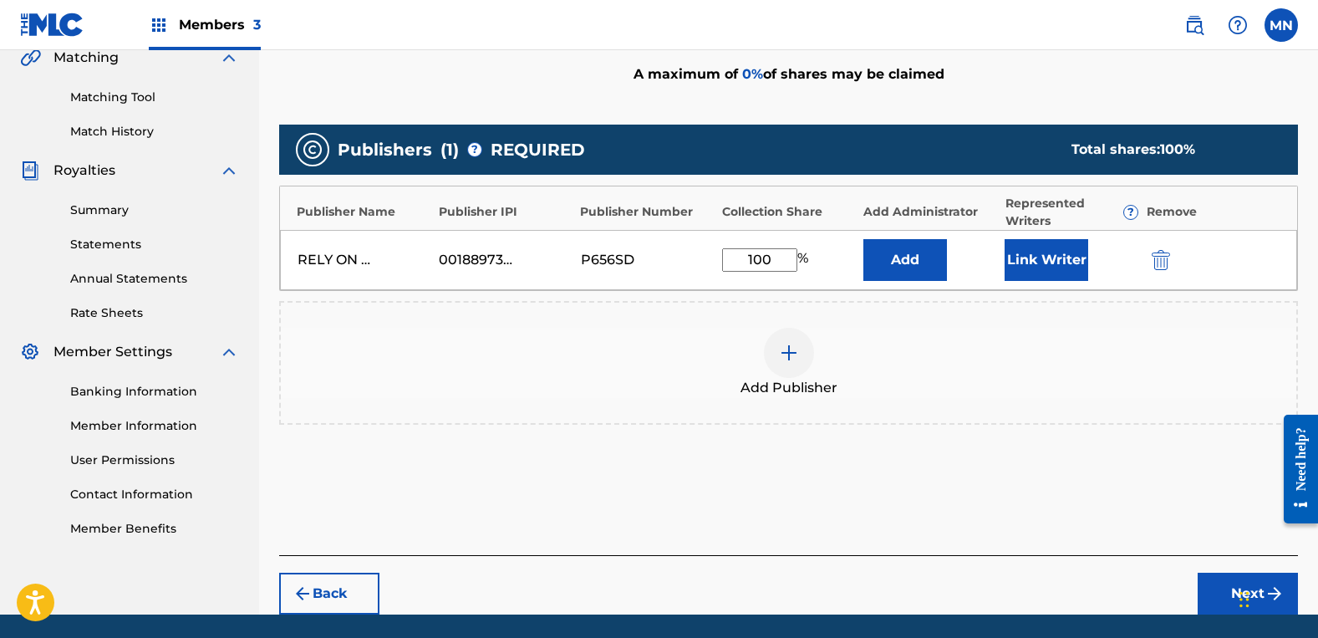
type input "100"
click at [1030, 262] on button "Link Writer" at bounding box center [1047, 260] width 84 height 42
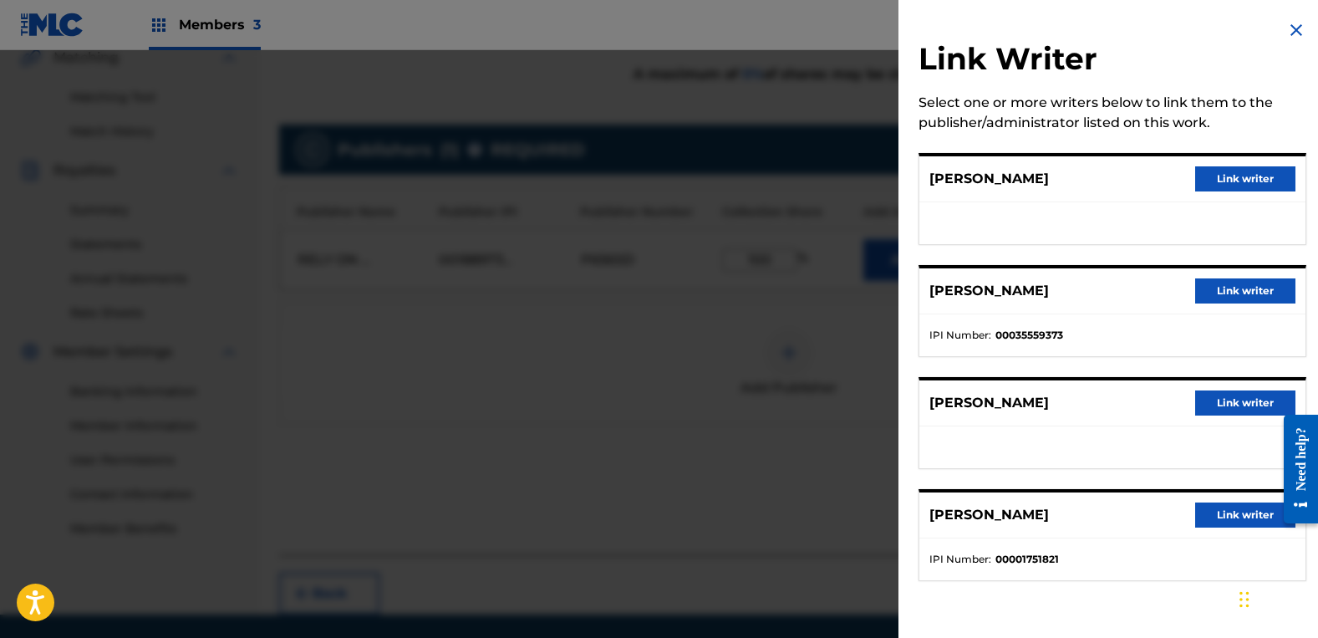
click at [1188, 182] on div "[PERSON_NAME] [PERSON_NAME] writer" at bounding box center [1112, 179] width 386 height 46
click at [1235, 183] on button "Link writer" at bounding box center [1245, 178] width 100 height 25
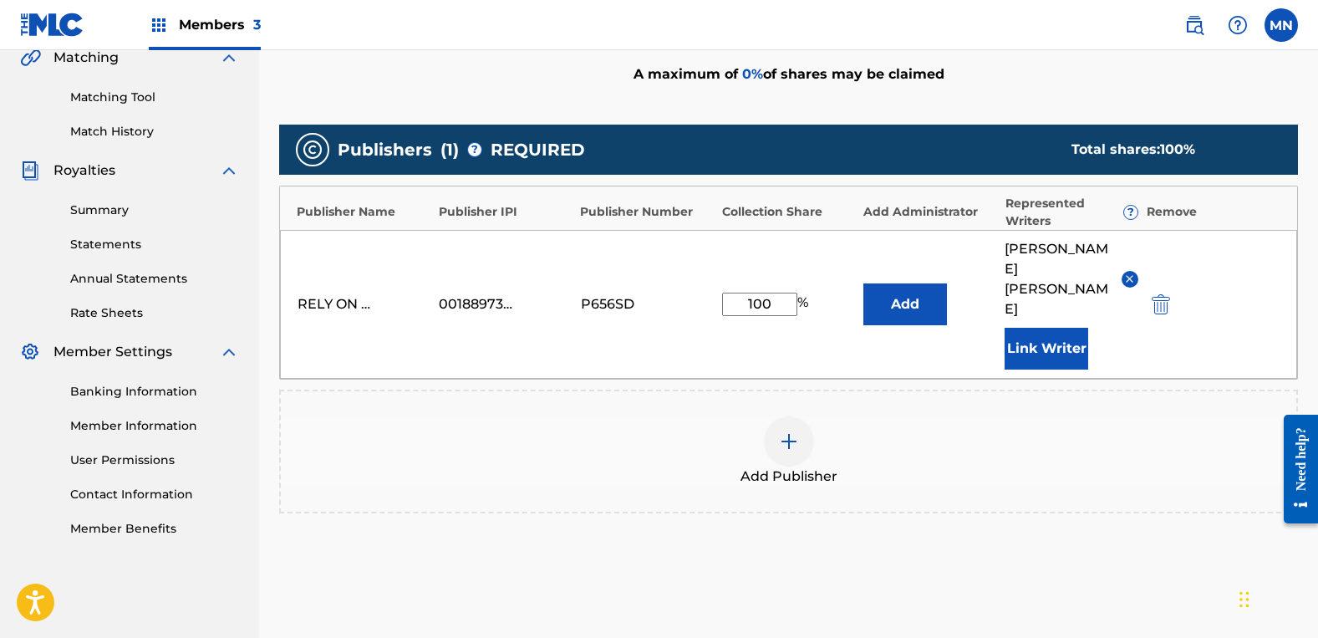
click at [1051, 328] on button "Link Writer" at bounding box center [1047, 349] width 84 height 42
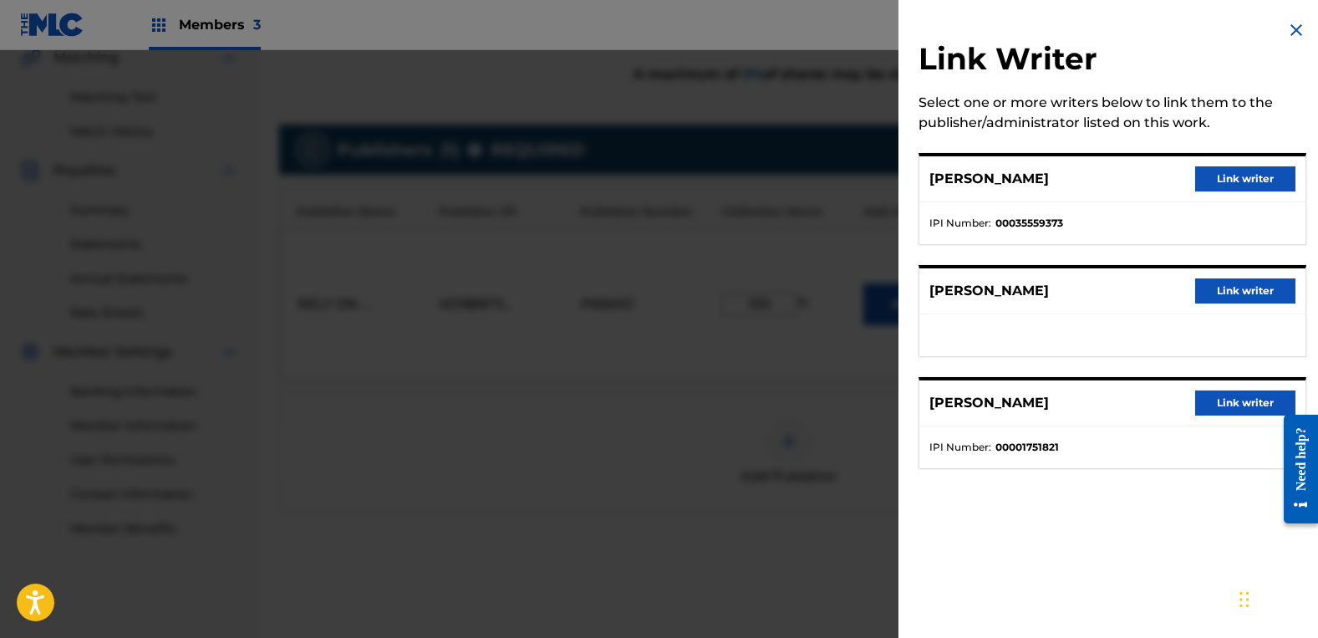
click at [1239, 279] on button "Link writer" at bounding box center [1245, 290] width 100 height 25
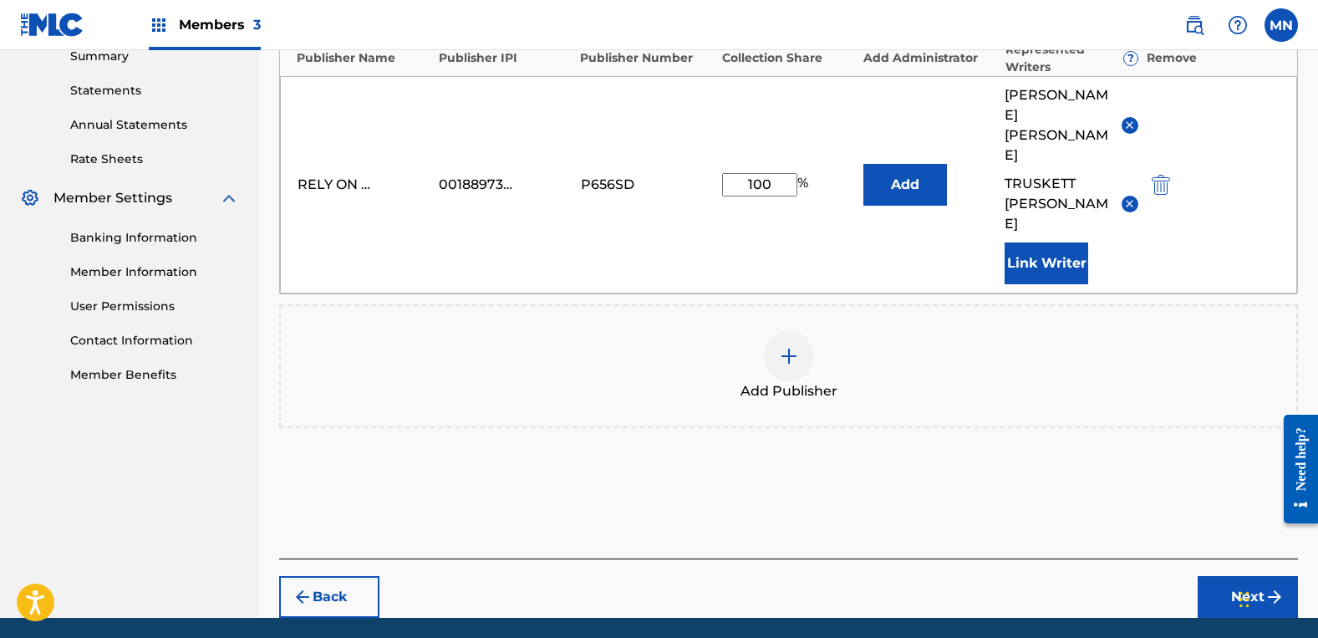
click at [1224, 576] on button "Next" at bounding box center [1248, 597] width 100 height 42
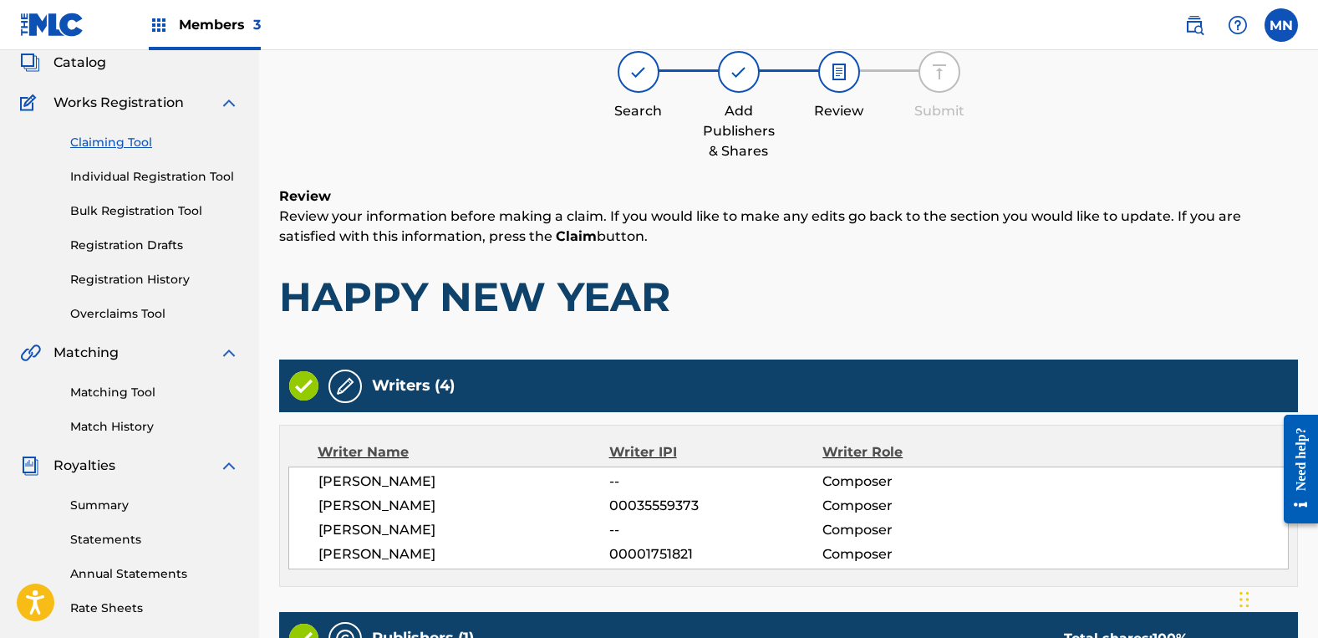
scroll to position [434, 0]
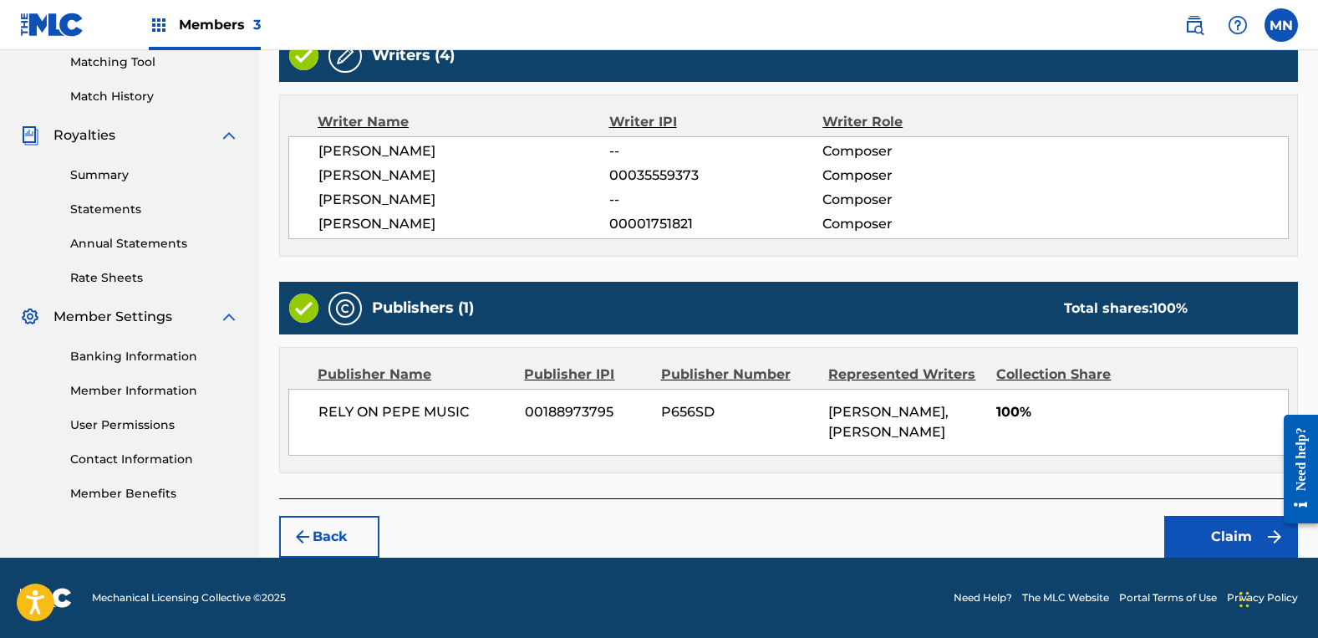
click at [1209, 526] on button "Claim" at bounding box center [1231, 537] width 134 height 42
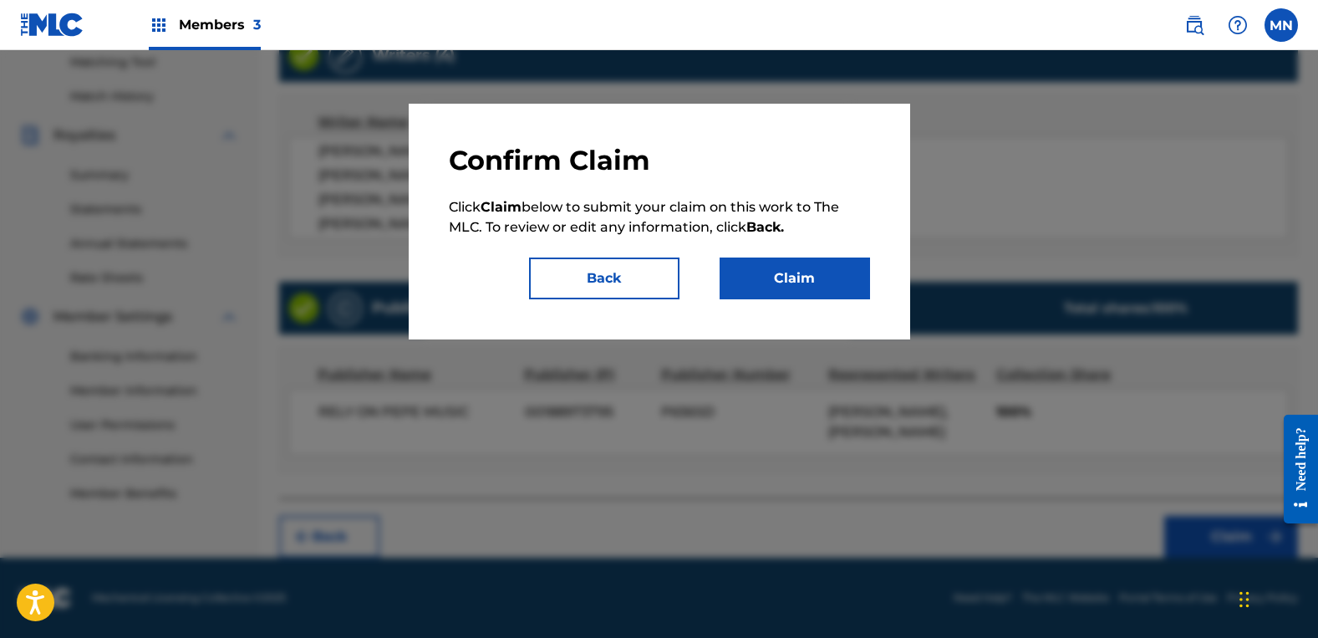
click at [787, 283] on button "Claim" at bounding box center [795, 278] width 150 height 42
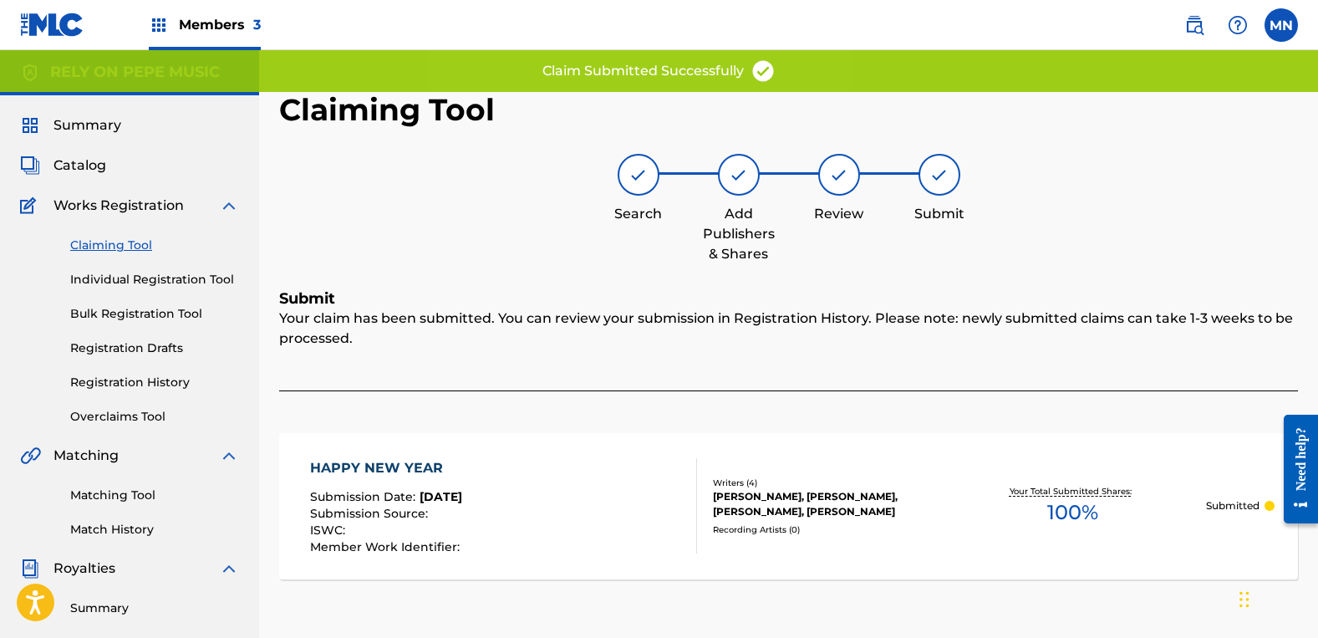
scroll to position [0, 0]
click at [124, 248] on link "Claiming Tool" at bounding box center [154, 246] width 169 height 18
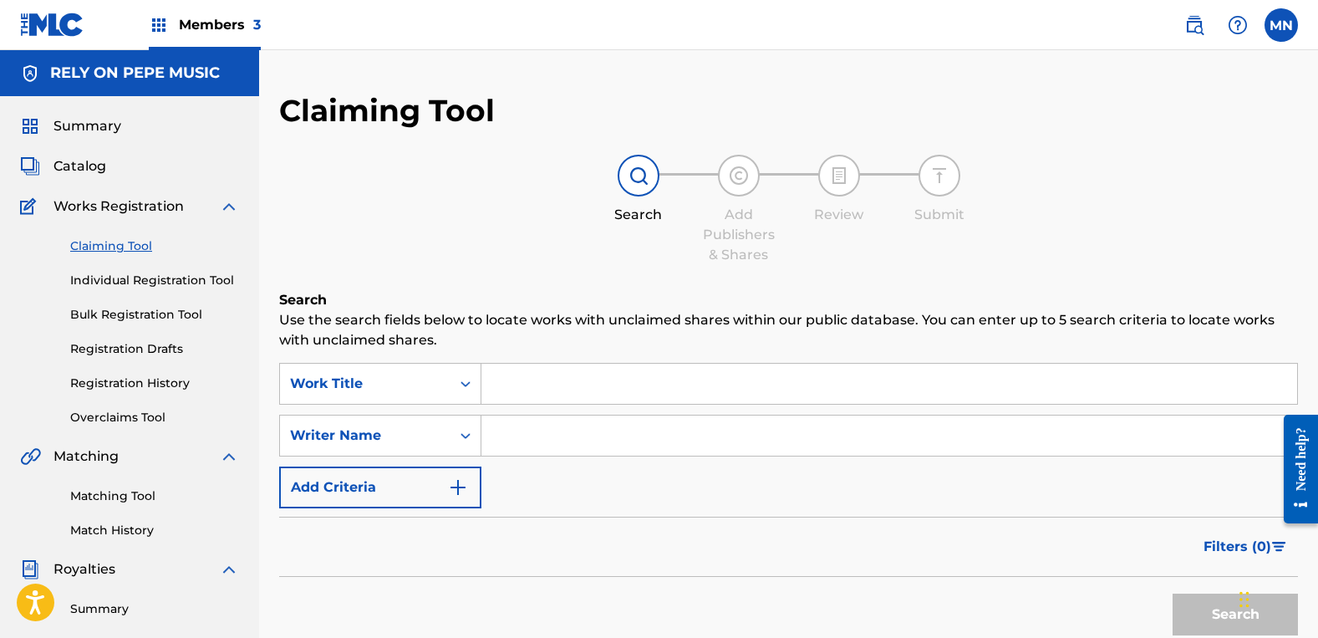
click at [588, 434] on input "Search Form" at bounding box center [889, 435] width 816 height 40
type input "[PERSON_NAME]"
click at [1173, 593] on button "Search" at bounding box center [1235, 614] width 125 height 42
click at [1215, 603] on button "Search" at bounding box center [1235, 614] width 125 height 42
click at [1276, 25] on label at bounding box center [1281, 24] width 33 height 33
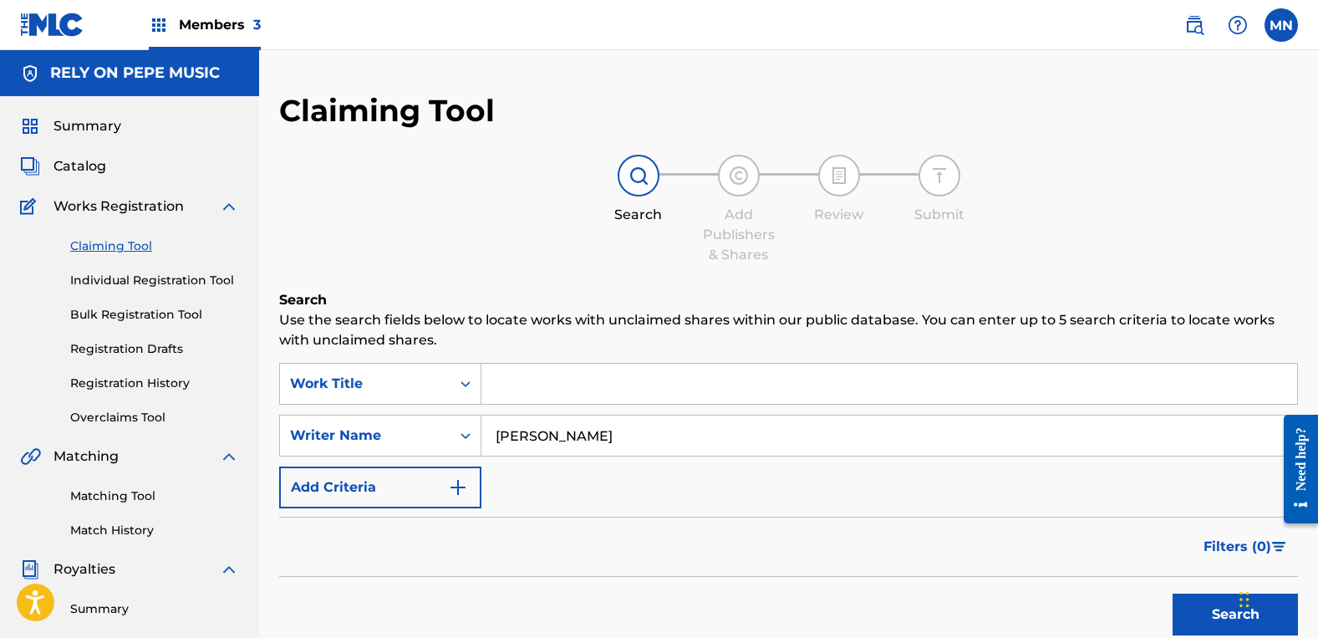
click at [1281, 25] on input "MN [PERSON_NAME] [PERSON_NAME][EMAIL_ADDRESS][DOMAIN_NAME] Notification Prefere…" at bounding box center [1281, 25] width 0 height 0
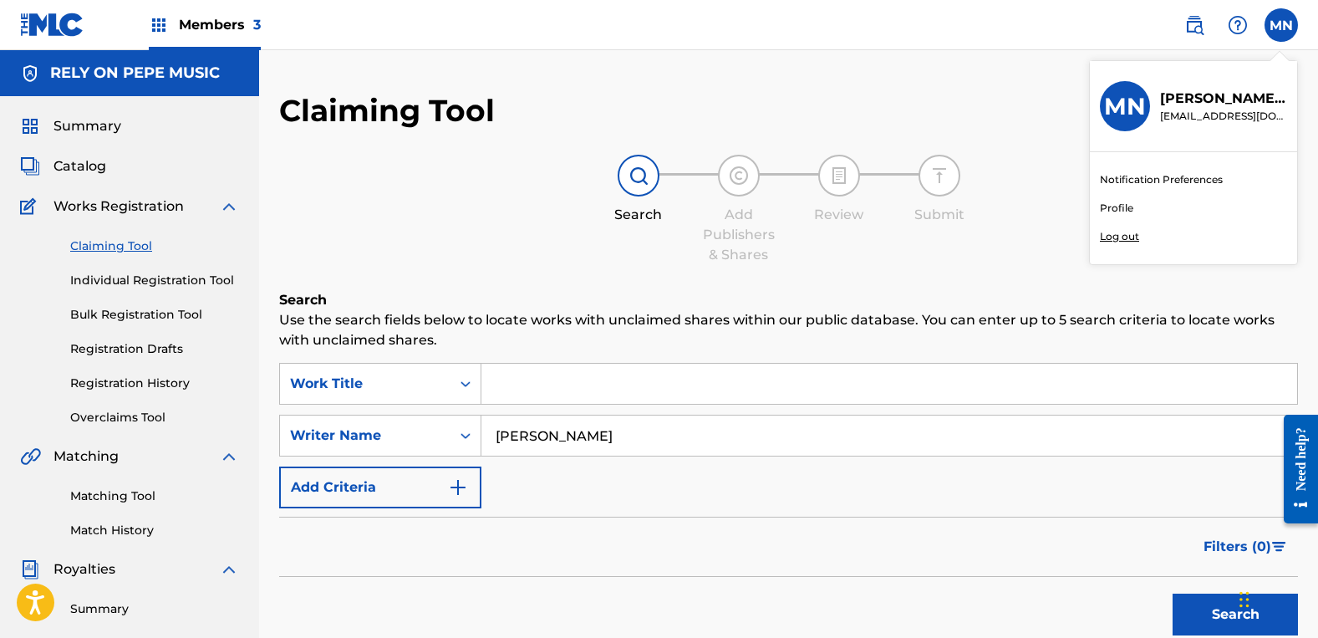
click at [218, 23] on span "Members 3" at bounding box center [220, 24] width 82 height 19
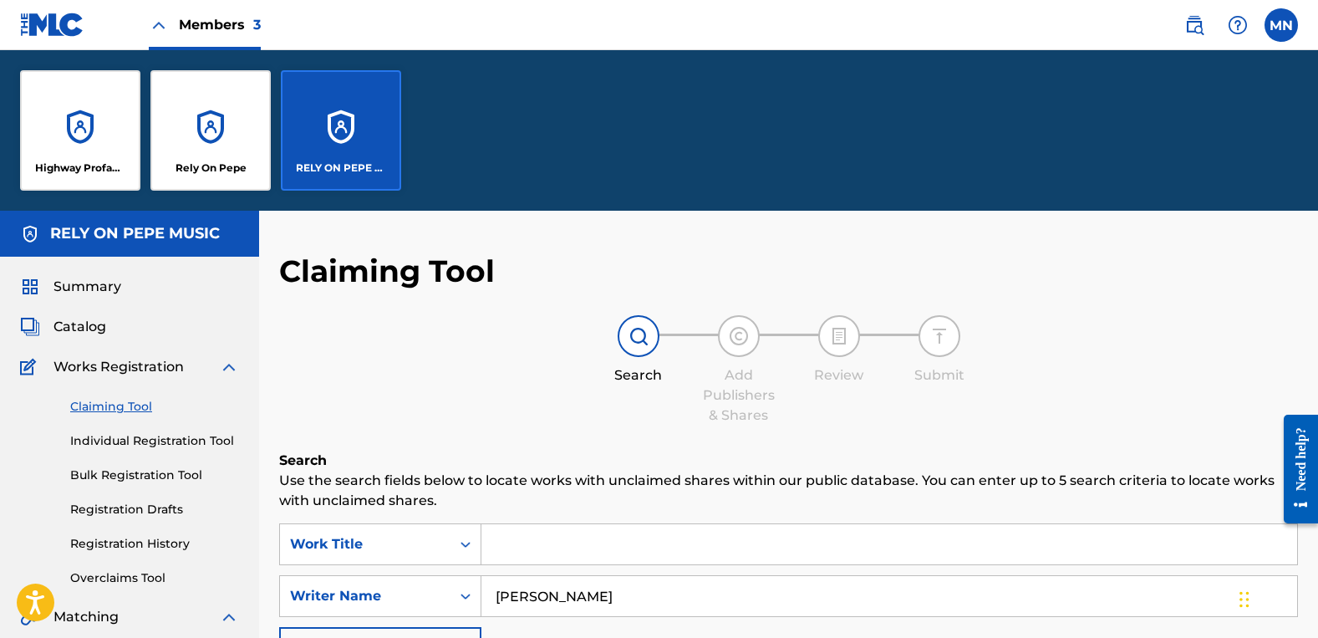
click at [355, 116] on div "RELY ON PEPE MUSIC" at bounding box center [341, 130] width 120 height 120
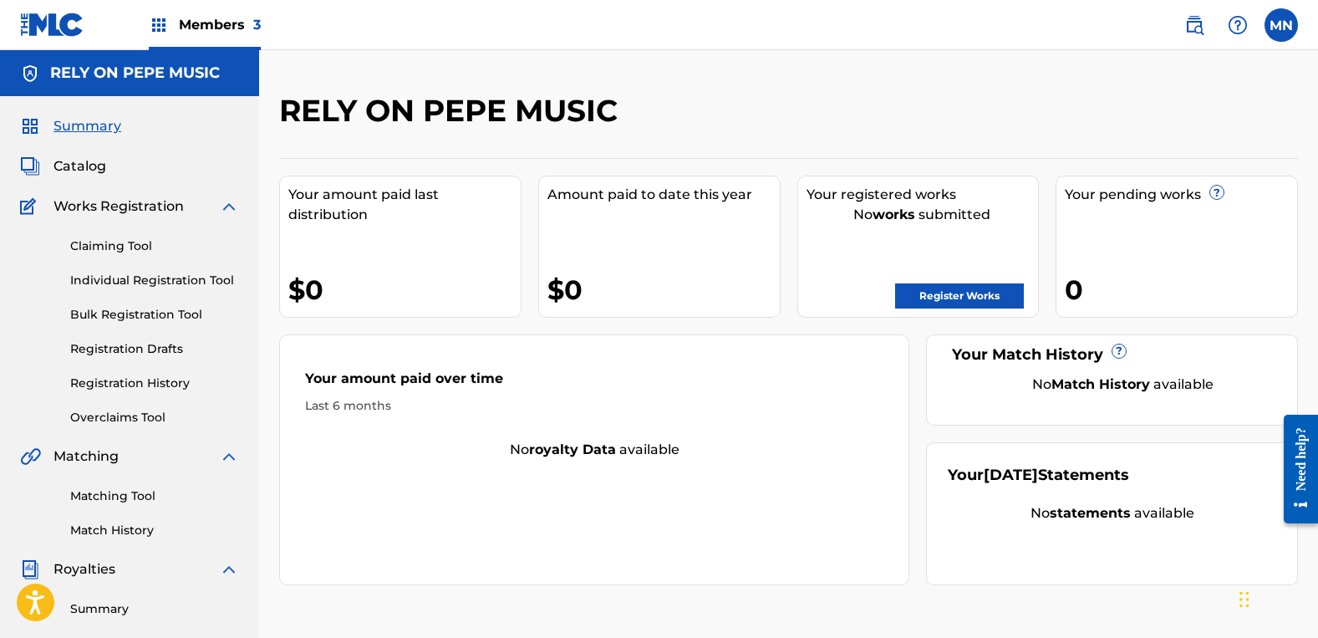
click at [219, 20] on span "Members 3" at bounding box center [220, 24] width 82 height 19
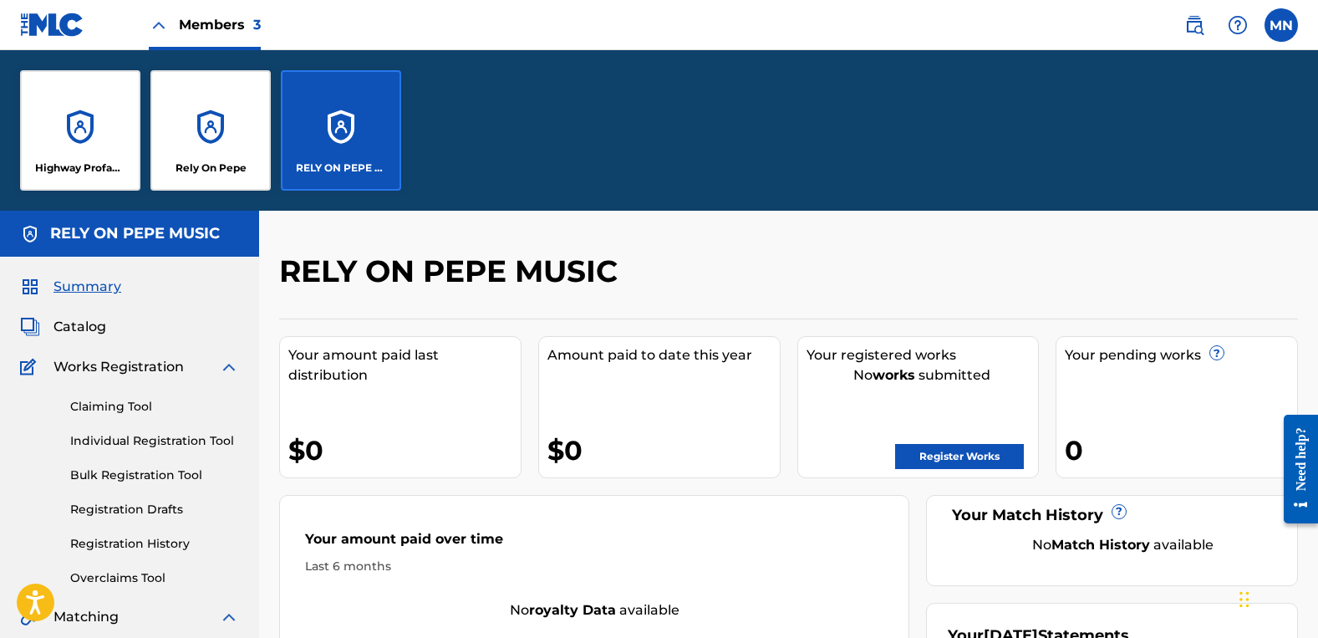
click at [230, 110] on div "Rely On Pepe" at bounding box center [210, 130] width 120 height 120
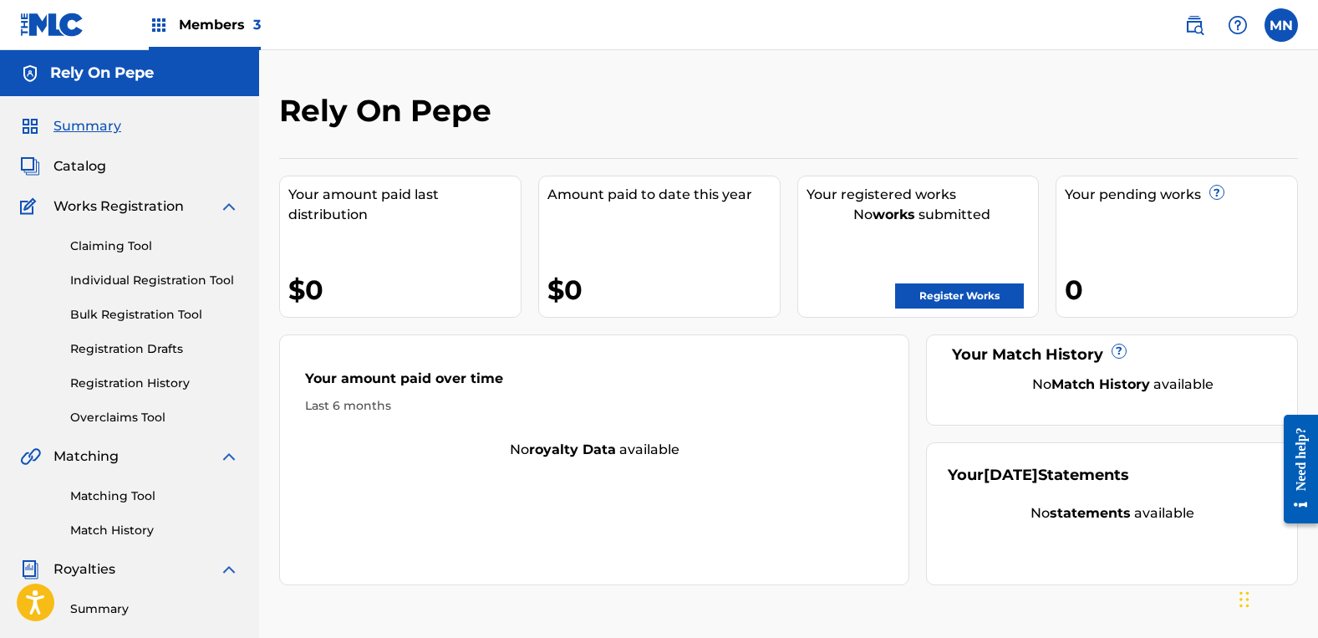
click at [196, 17] on span "Members 3" at bounding box center [220, 24] width 82 height 19
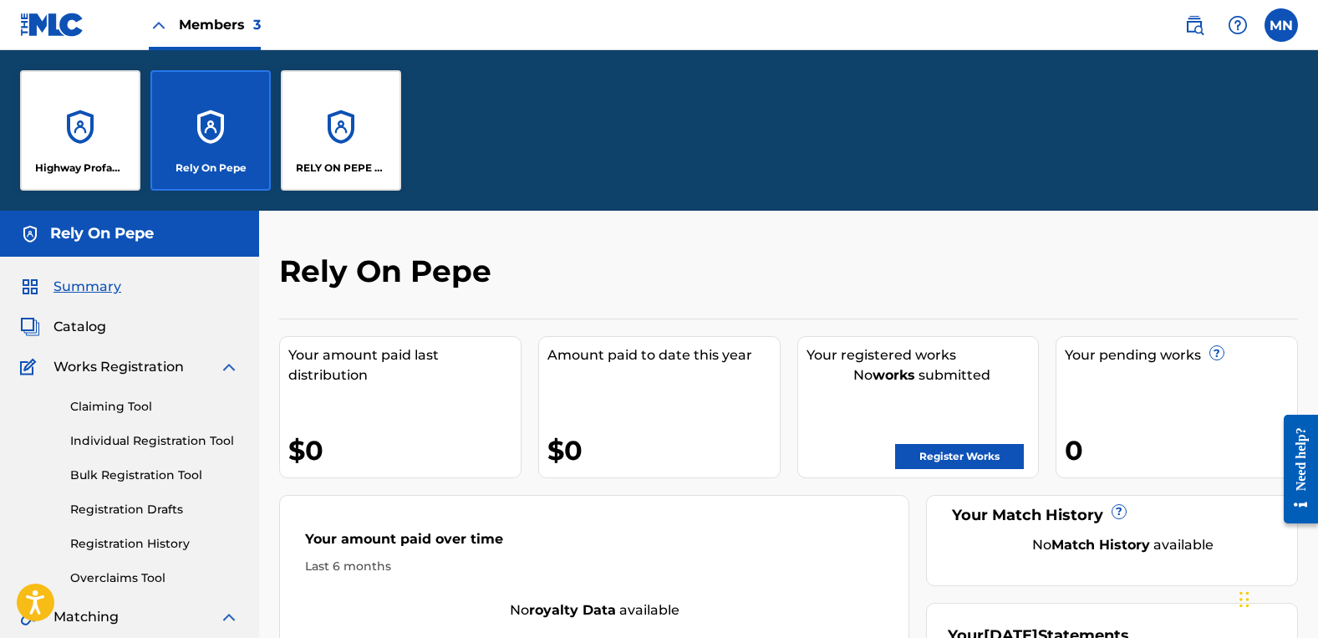
click at [93, 121] on div "Highway Profanity Music" at bounding box center [80, 130] width 120 height 120
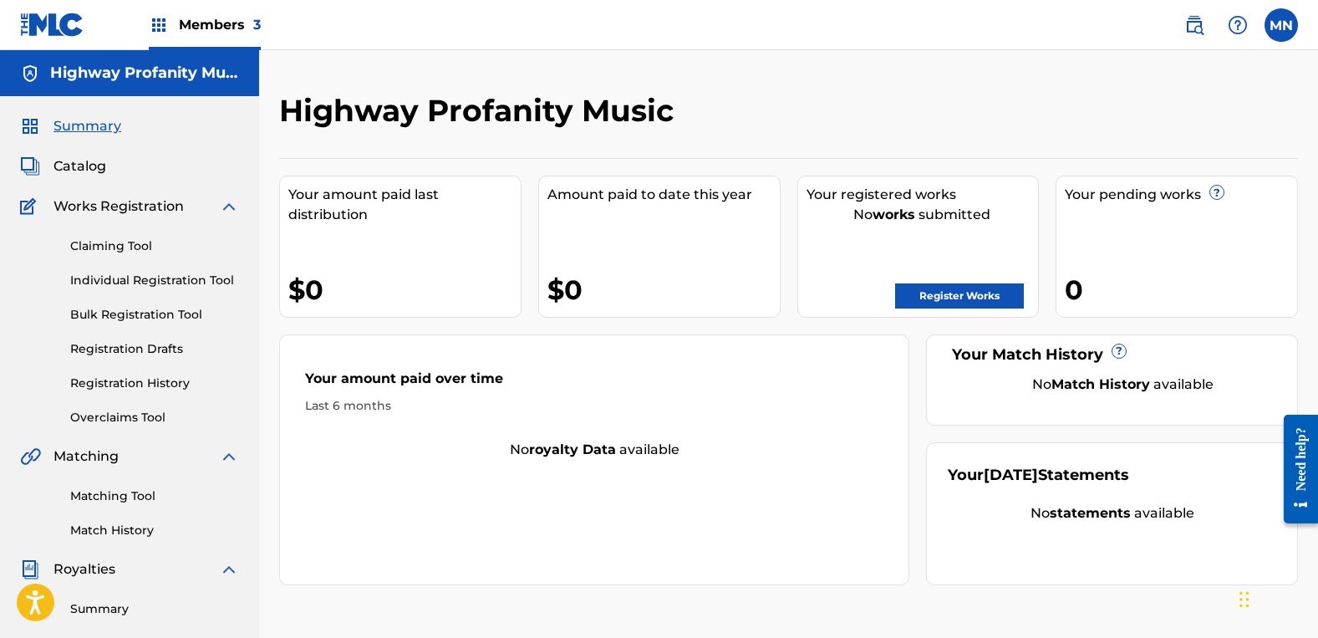
click at [238, 30] on span "Members 3" at bounding box center [220, 24] width 82 height 19
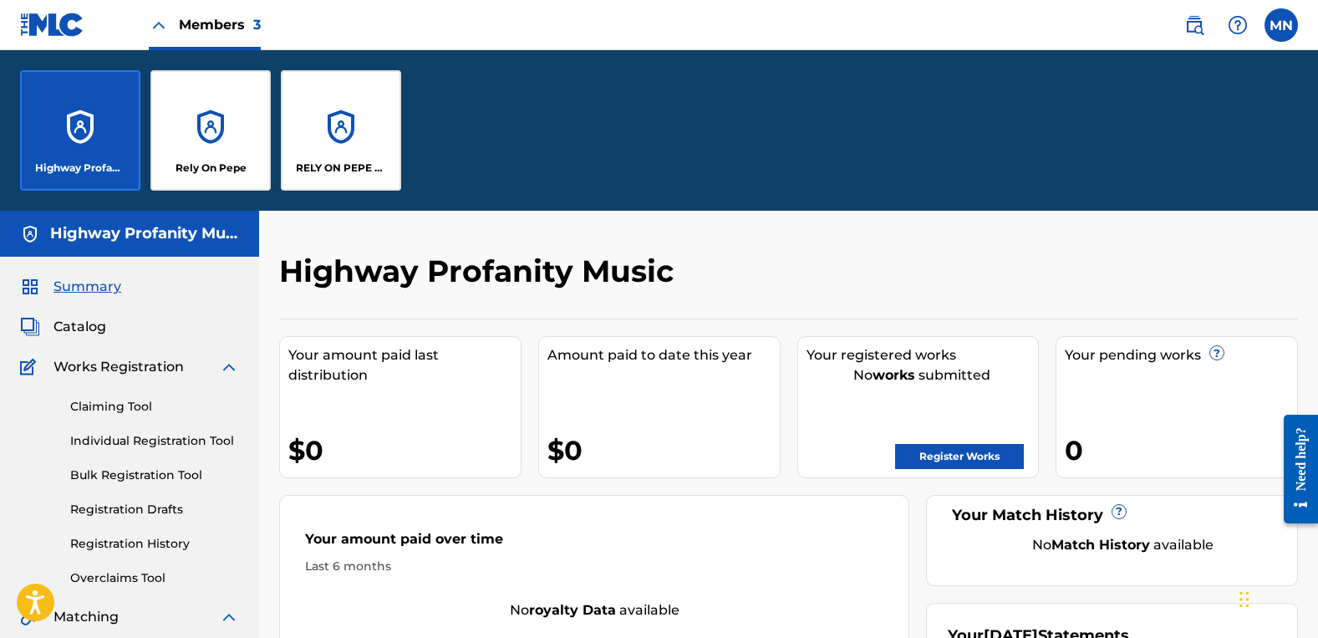
click at [326, 102] on div "RELY ON PEPE MUSIC" at bounding box center [341, 130] width 120 height 120
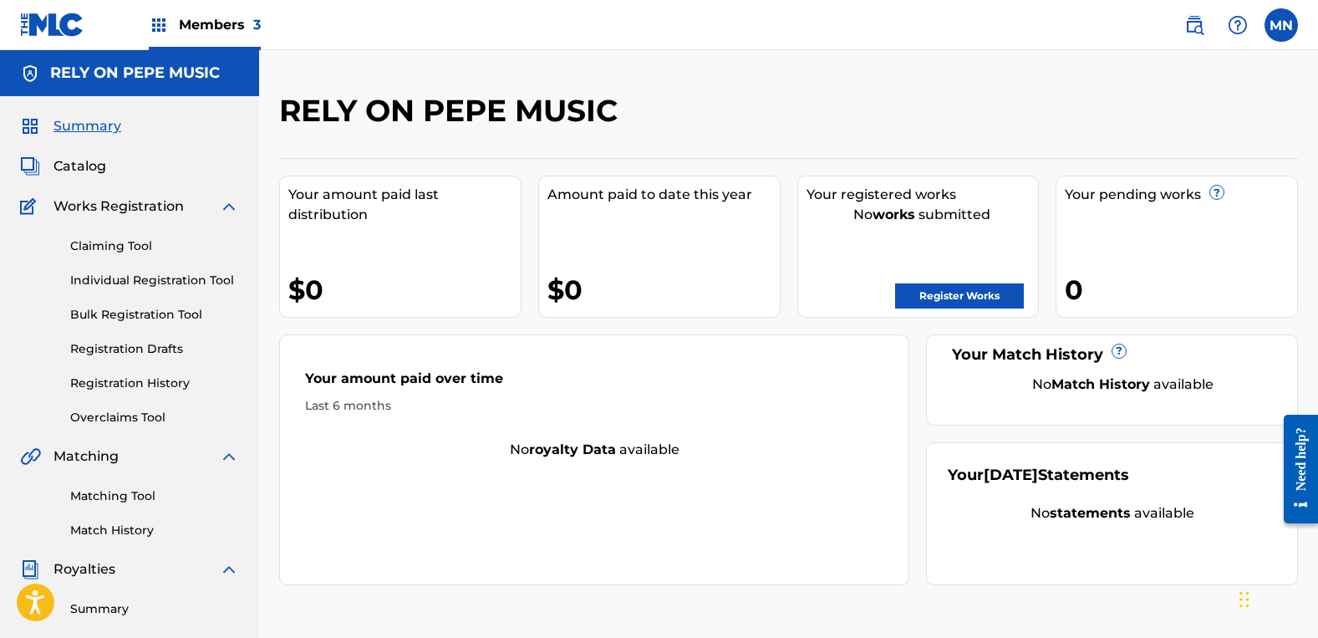
click at [105, 247] on link "Claiming Tool" at bounding box center [154, 246] width 169 height 18
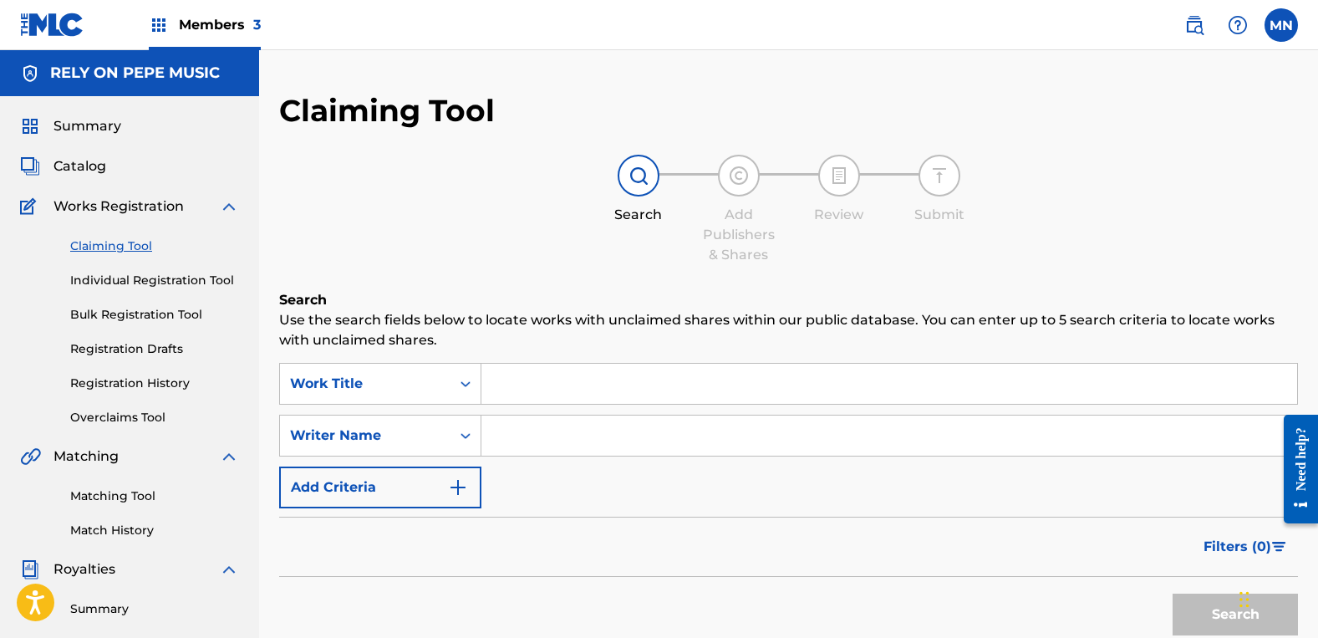
click at [506, 438] on input "Search Form" at bounding box center [889, 435] width 816 height 40
type input "[PERSON_NAME]"
click at [1173, 593] on button "Search" at bounding box center [1235, 614] width 125 height 42
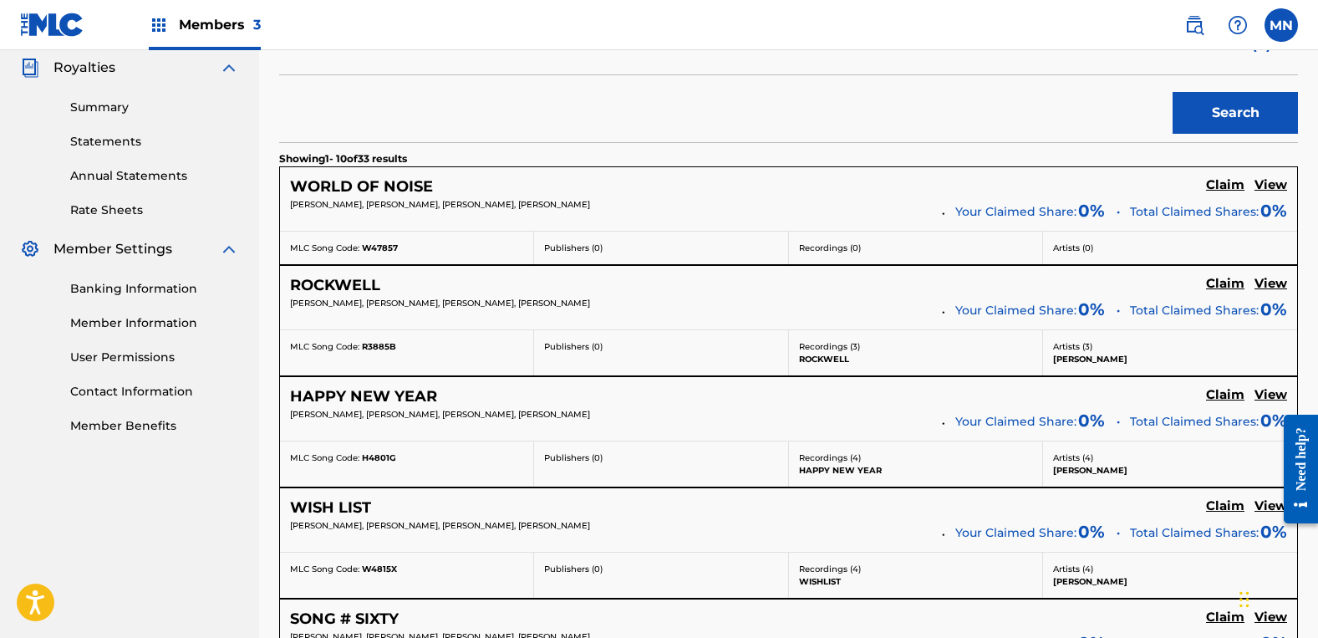
scroll to position [669, 0]
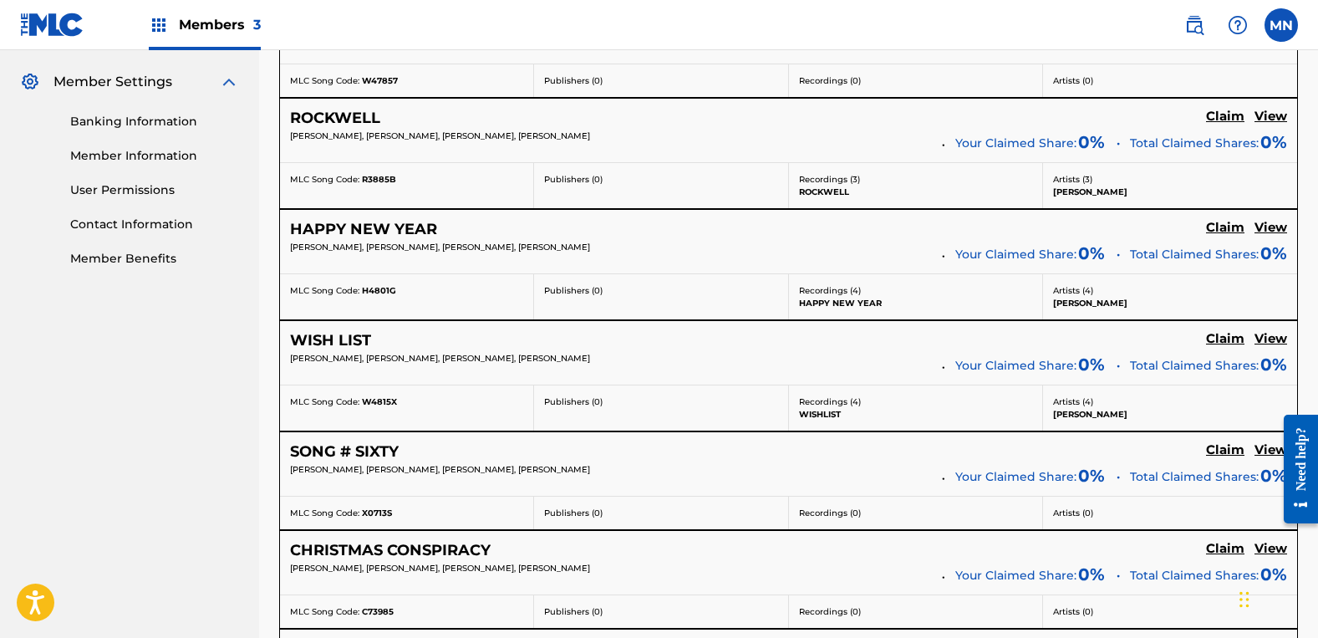
click at [1228, 26] on h5 "Claim" at bounding box center [1225, 18] width 38 height 16
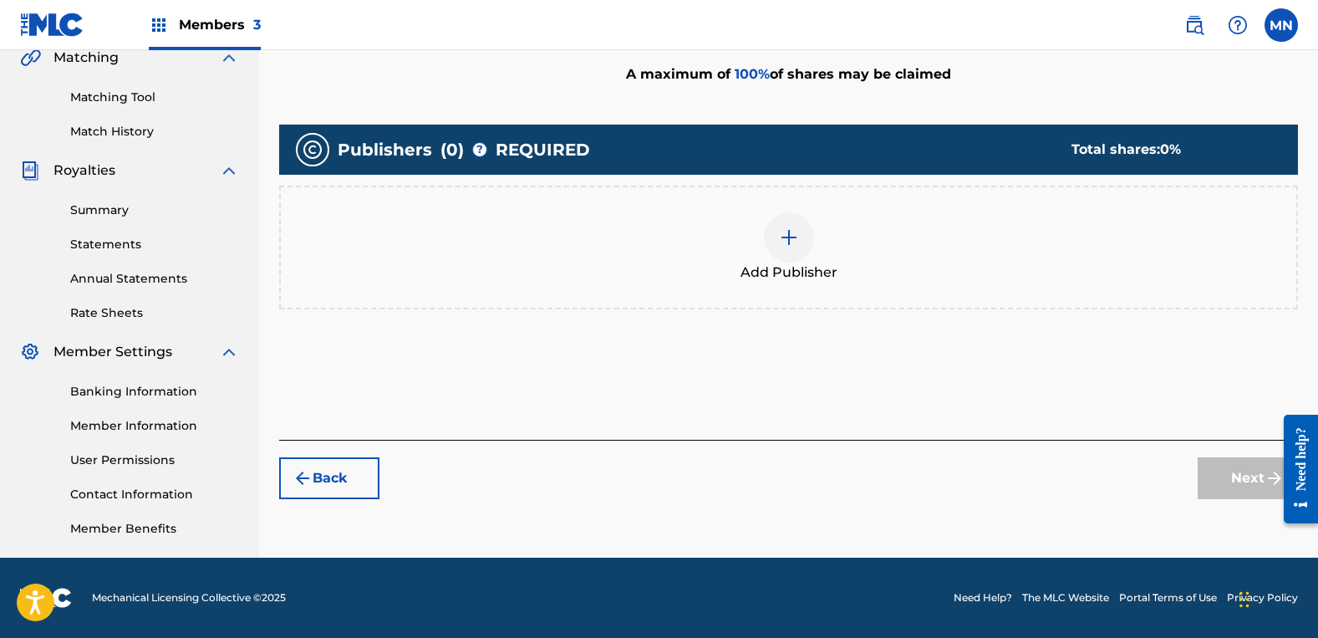
click at [797, 239] on img at bounding box center [789, 237] width 20 height 20
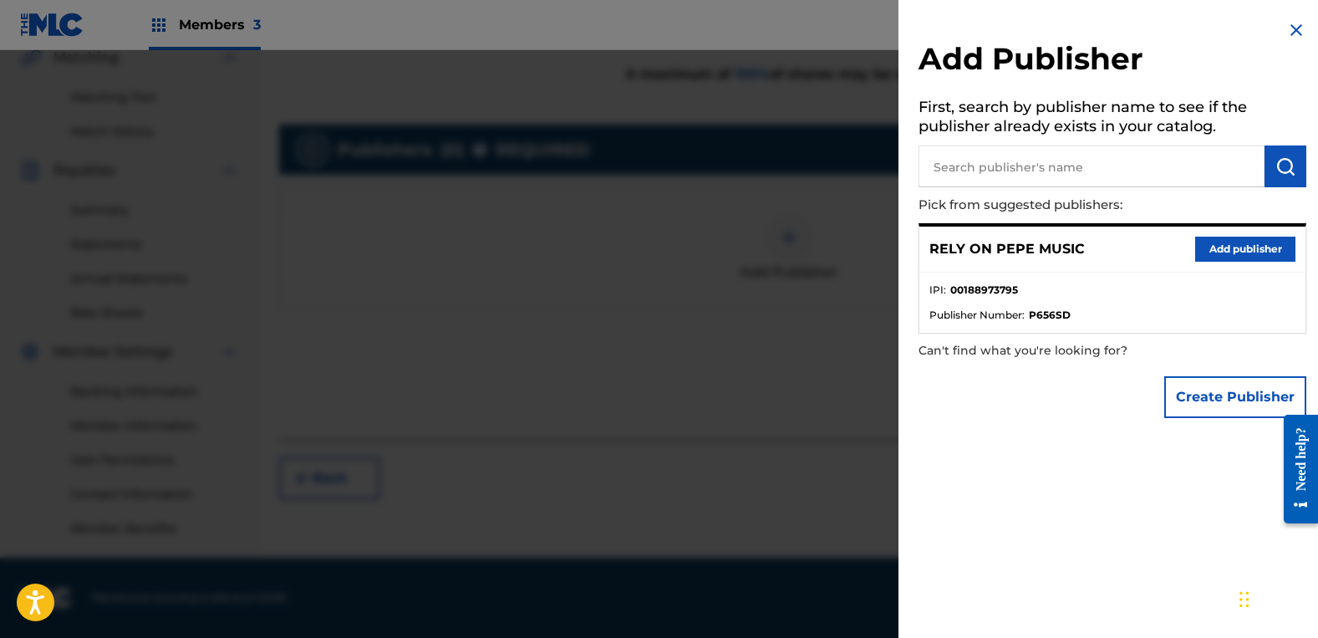
click at [1232, 243] on button "Add publisher" at bounding box center [1245, 249] width 100 height 25
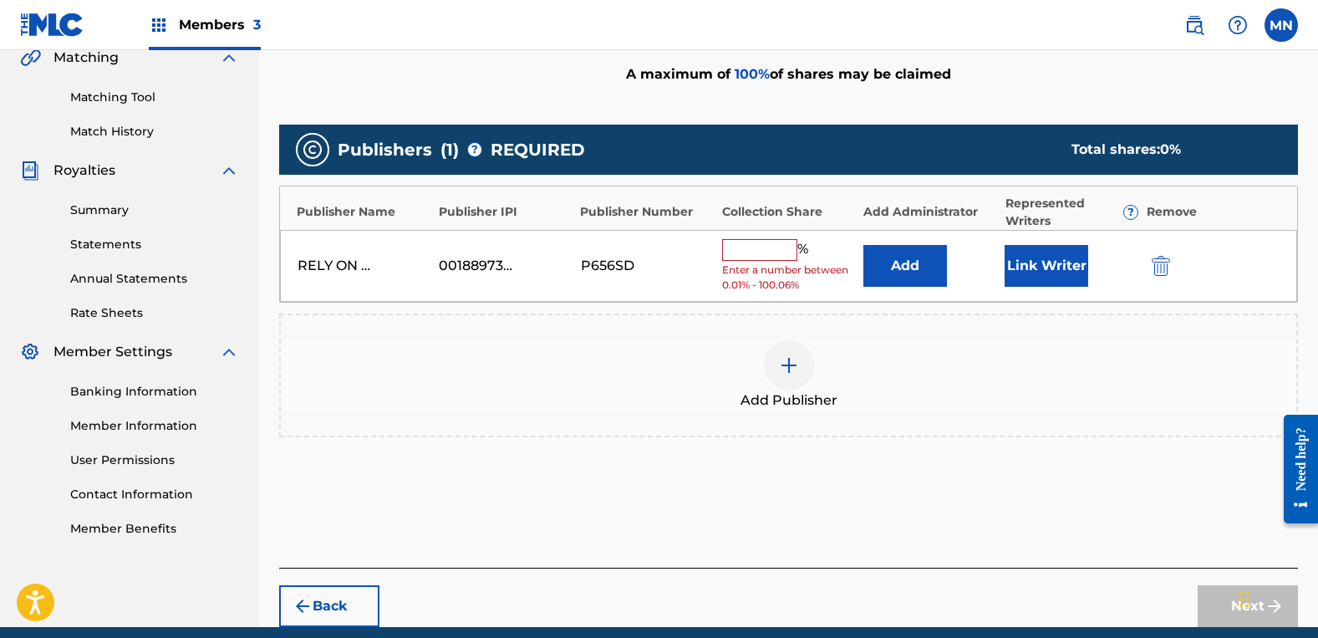
click at [761, 244] on input "text" at bounding box center [759, 250] width 75 height 22
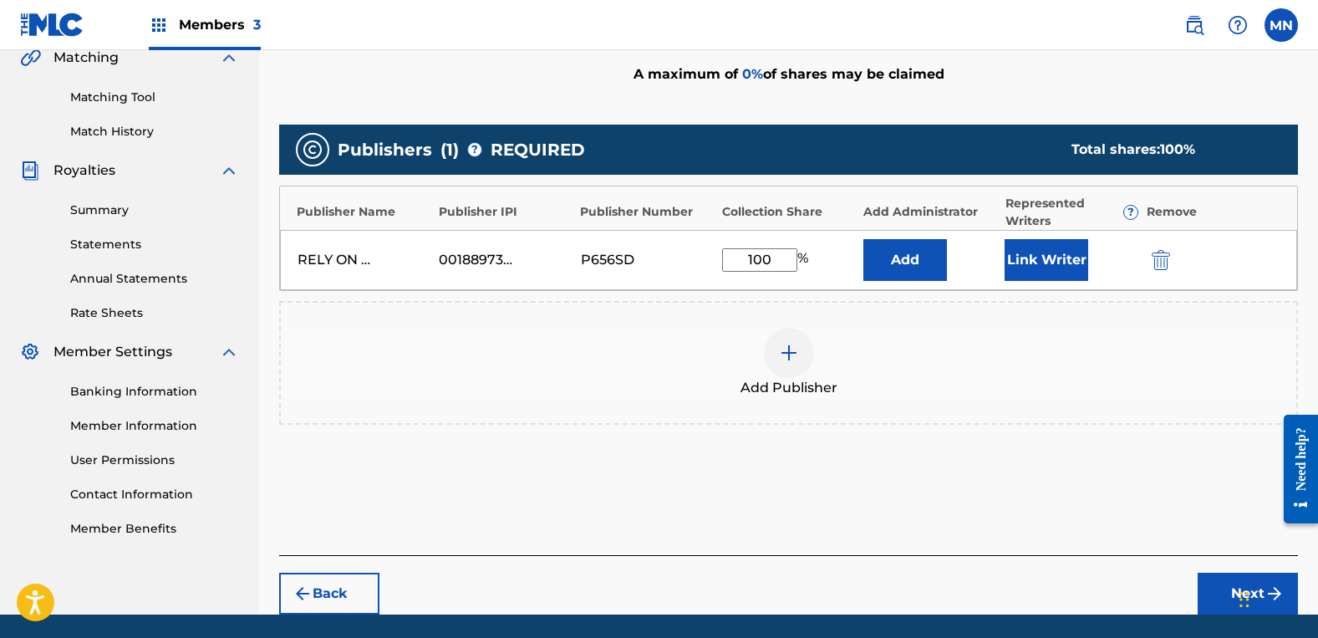
type input "100"
click at [1058, 251] on button "Link Writer" at bounding box center [1047, 260] width 84 height 42
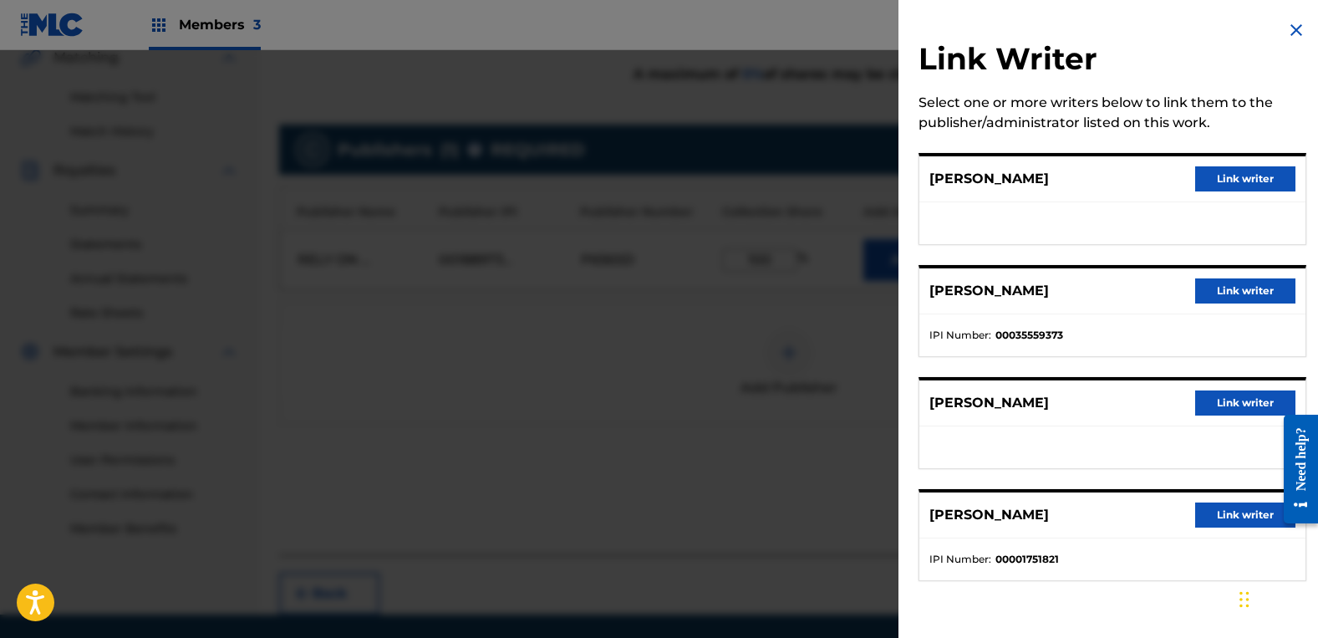
click at [1230, 201] on div "[PERSON_NAME] [PERSON_NAME] writer" at bounding box center [1112, 179] width 386 height 46
click at [1234, 191] on button "Link writer" at bounding box center [1245, 178] width 100 height 25
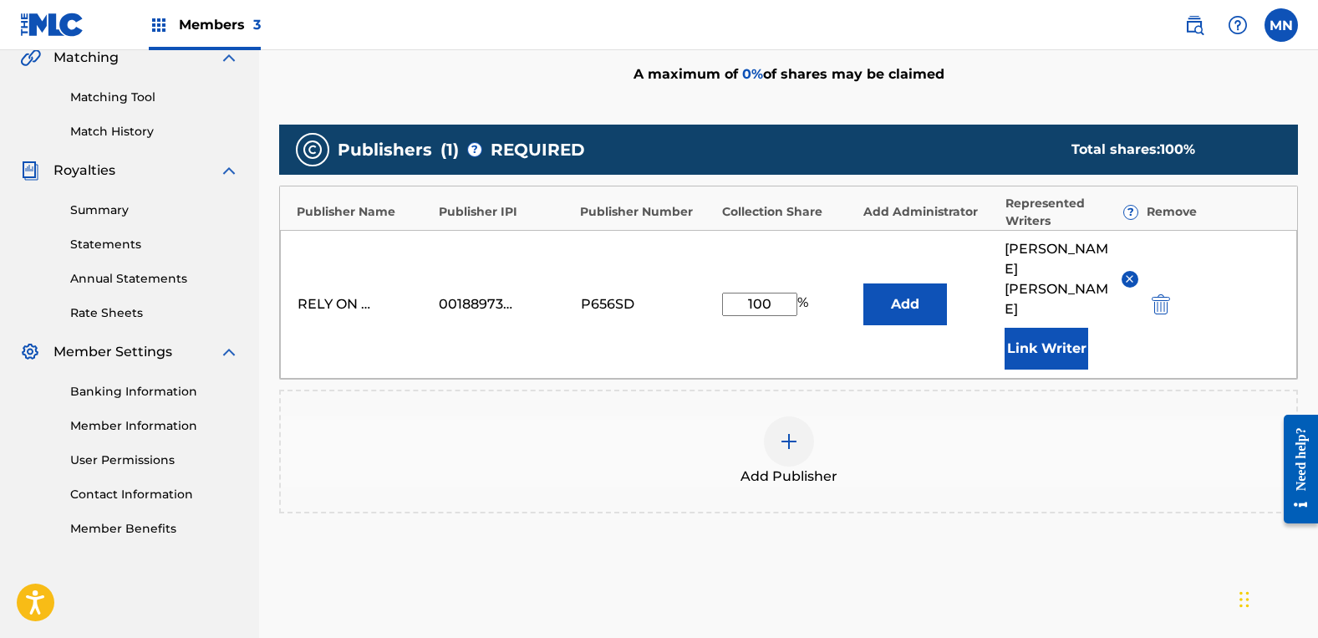
click at [1051, 328] on button "Link Writer" at bounding box center [1047, 349] width 84 height 42
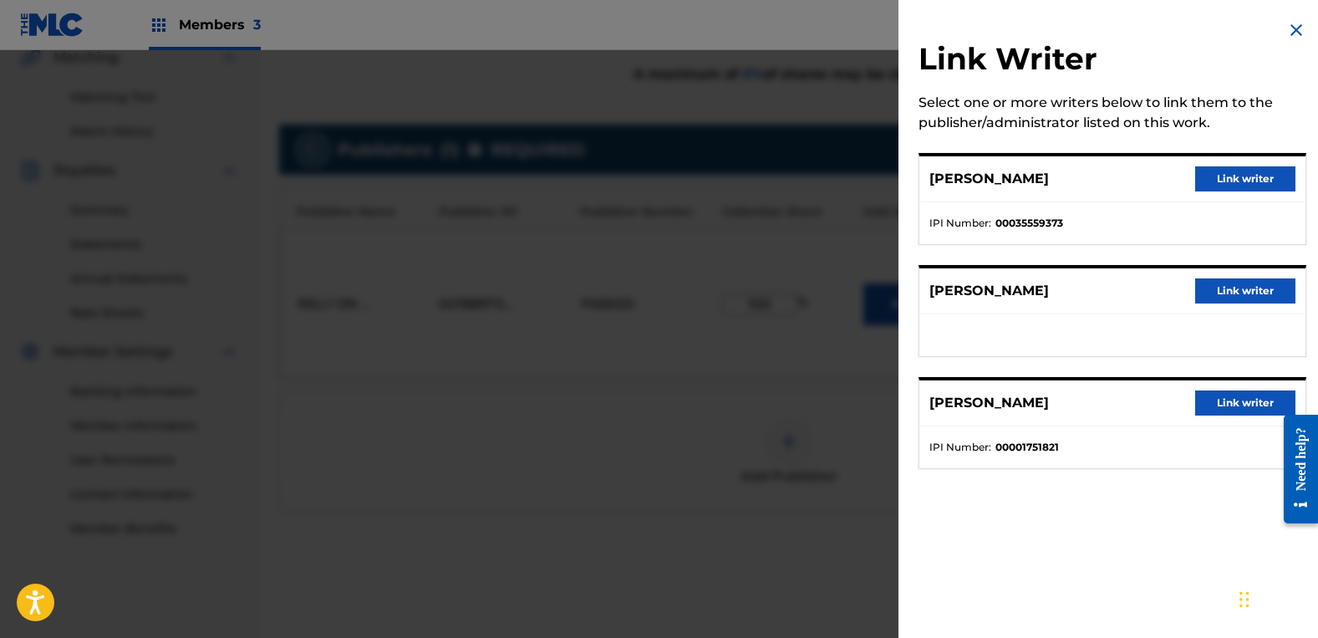
click at [1220, 277] on div "TRUSKETT [PERSON_NAME] writer" at bounding box center [1112, 291] width 386 height 46
click at [1217, 285] on button "Link writer" at bounding box center [1245, 290] width 100 height 25
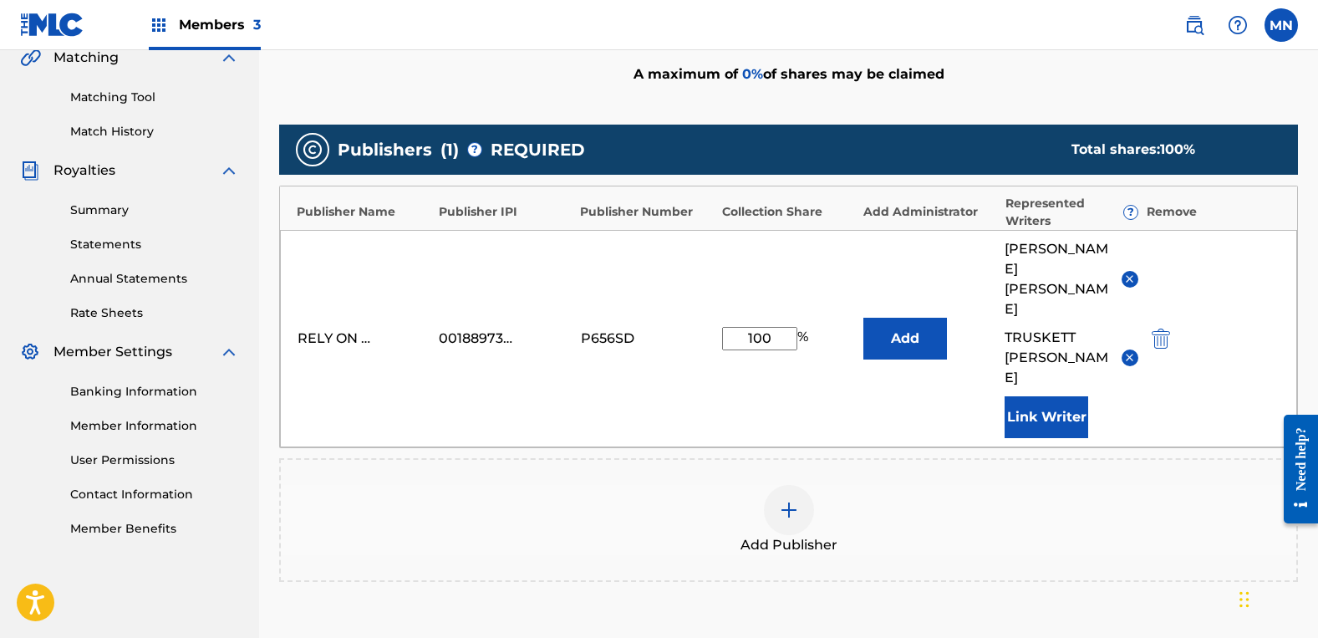
click at [1148, 495] on div "Add Publisher" at bounding box center [788, 520] width 1019 height 124
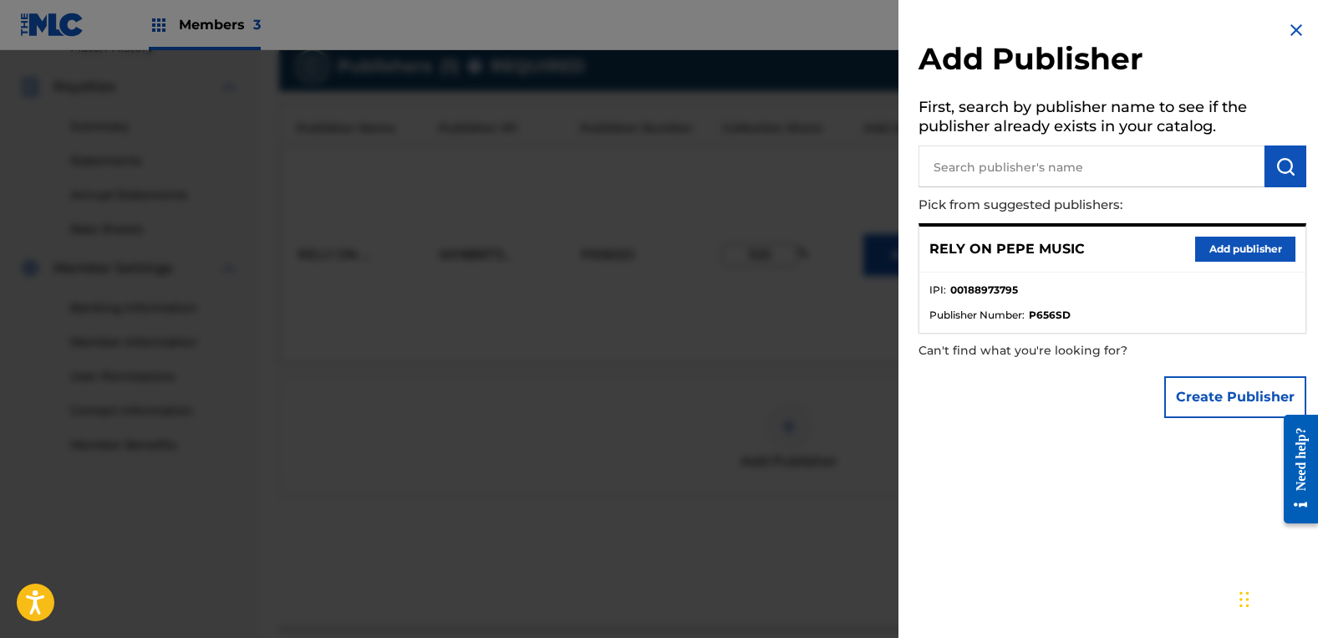
click at [715, 502] on div at bounding box center [659, 369] width 1318 height 638
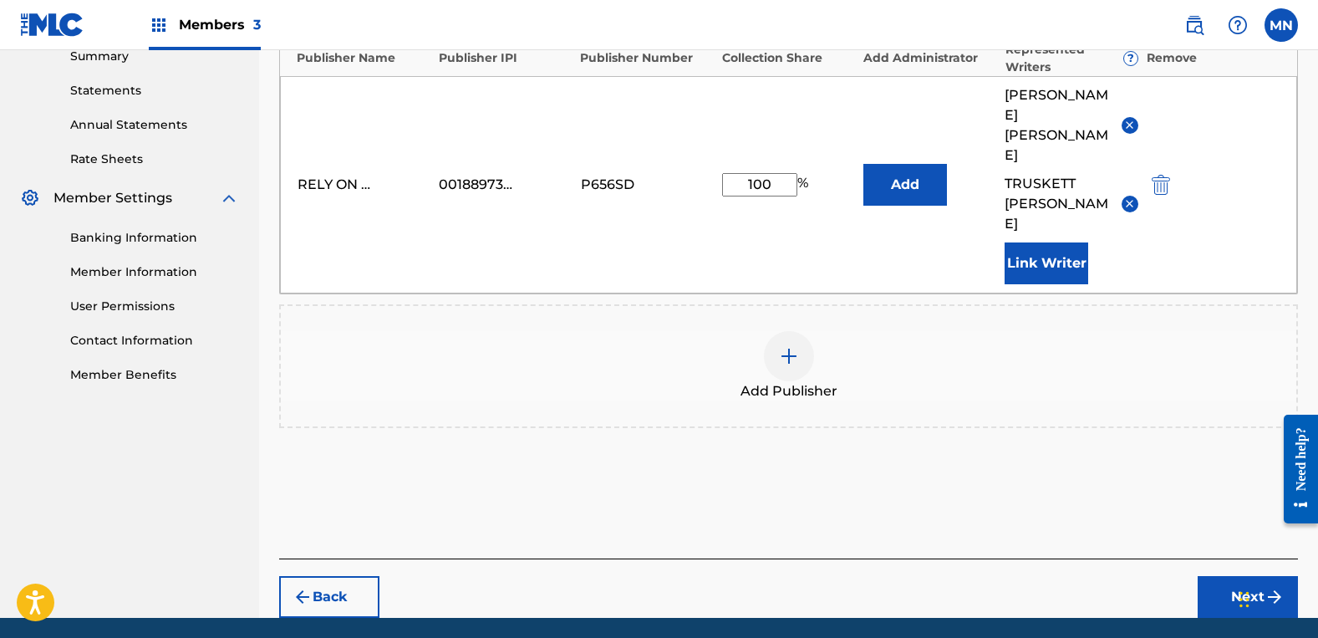
click at [1220, 576] on button "Next" at bounding box center [1248, 597] width 100 height 42
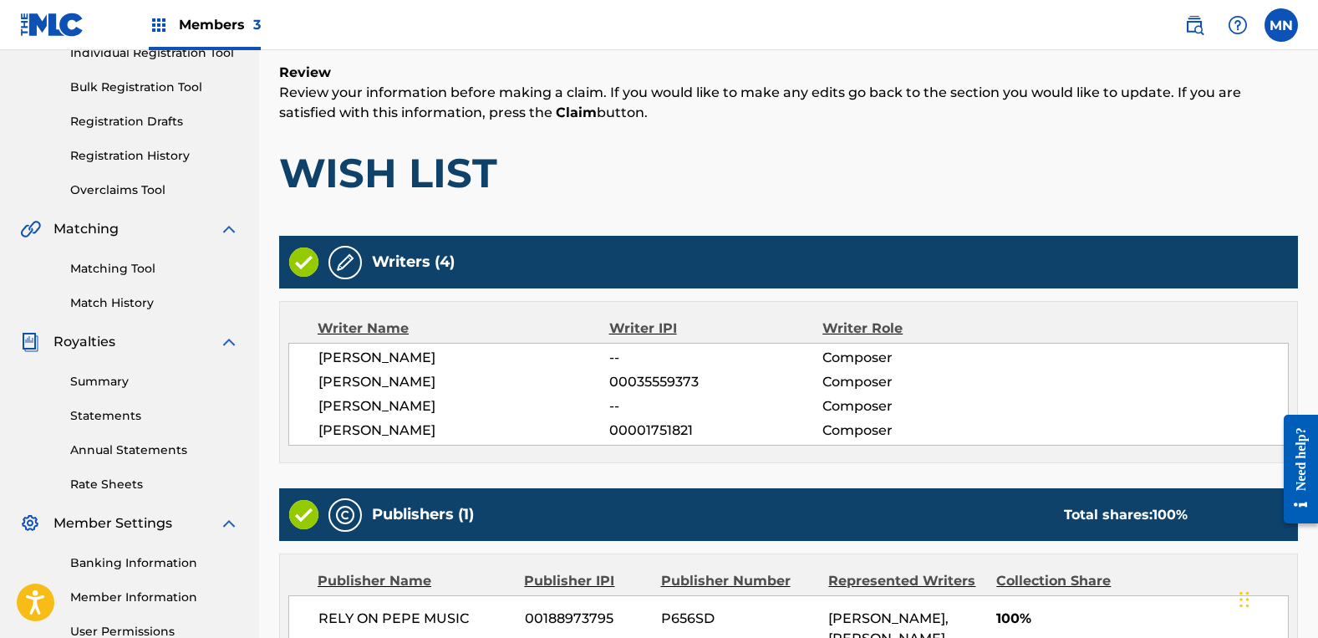
scroll to position [434, 0]
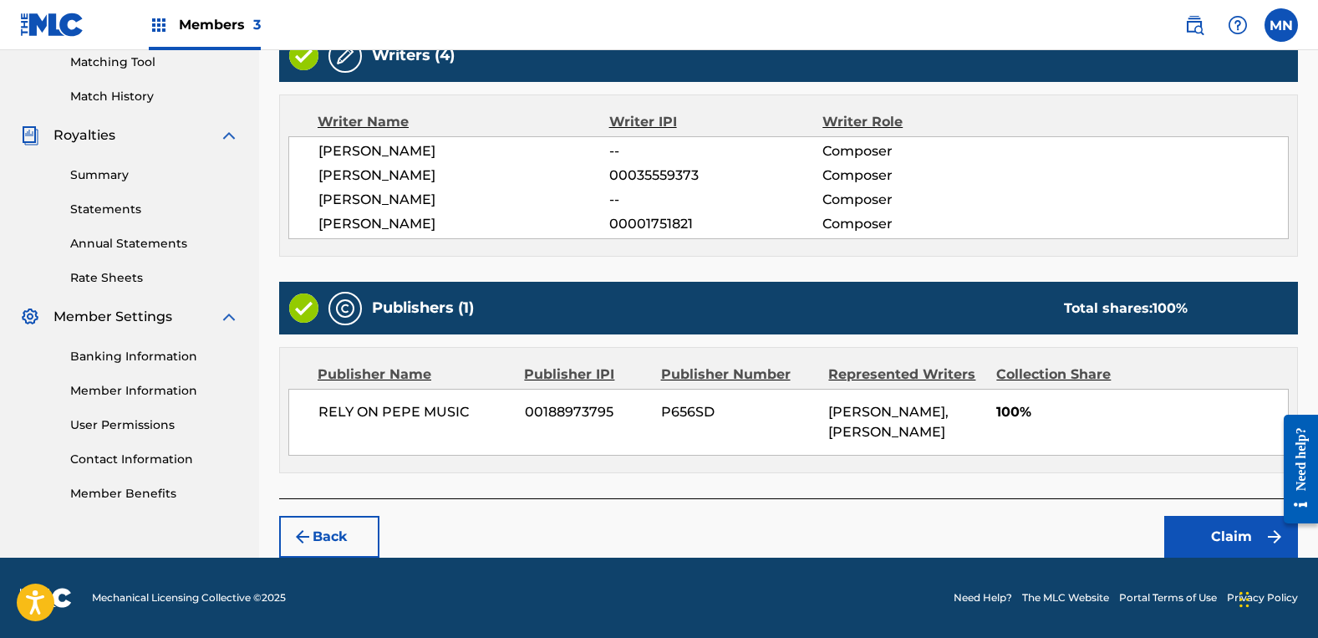
click at [1241, 541] on button "Claim" at bounding box center [1231, 537] width 134 height 42
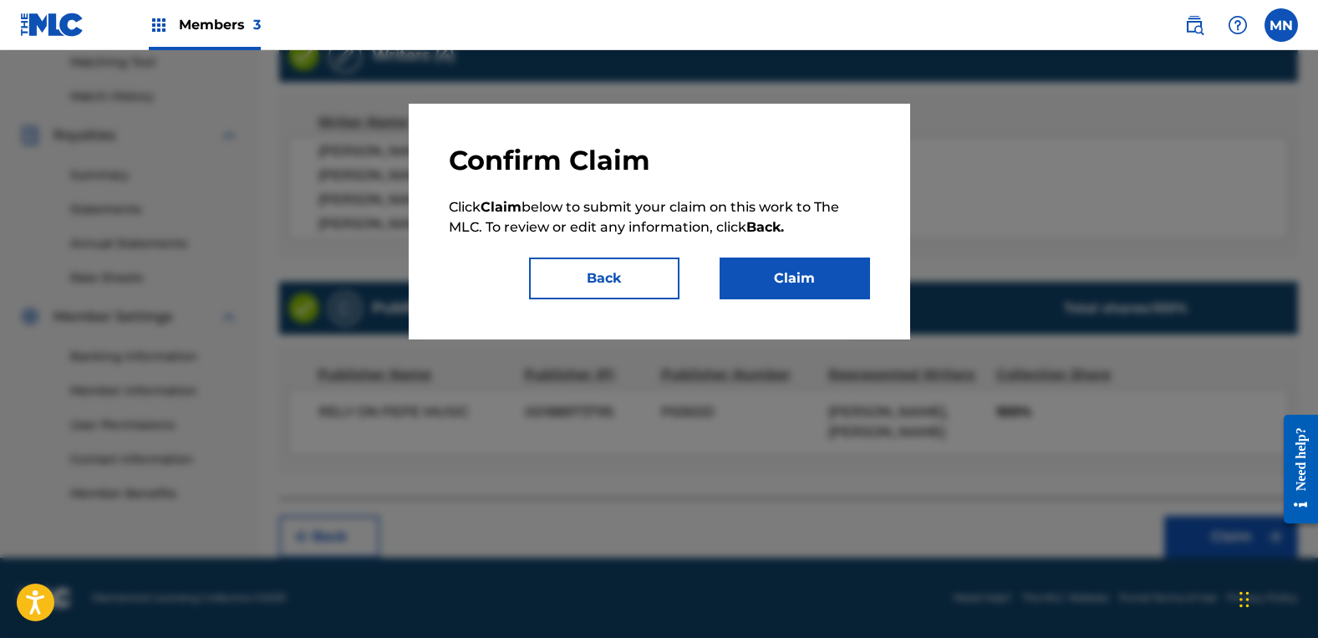
click at [818, 278] on button "Claim" at bounding box center [795, 278] width 150 height 42
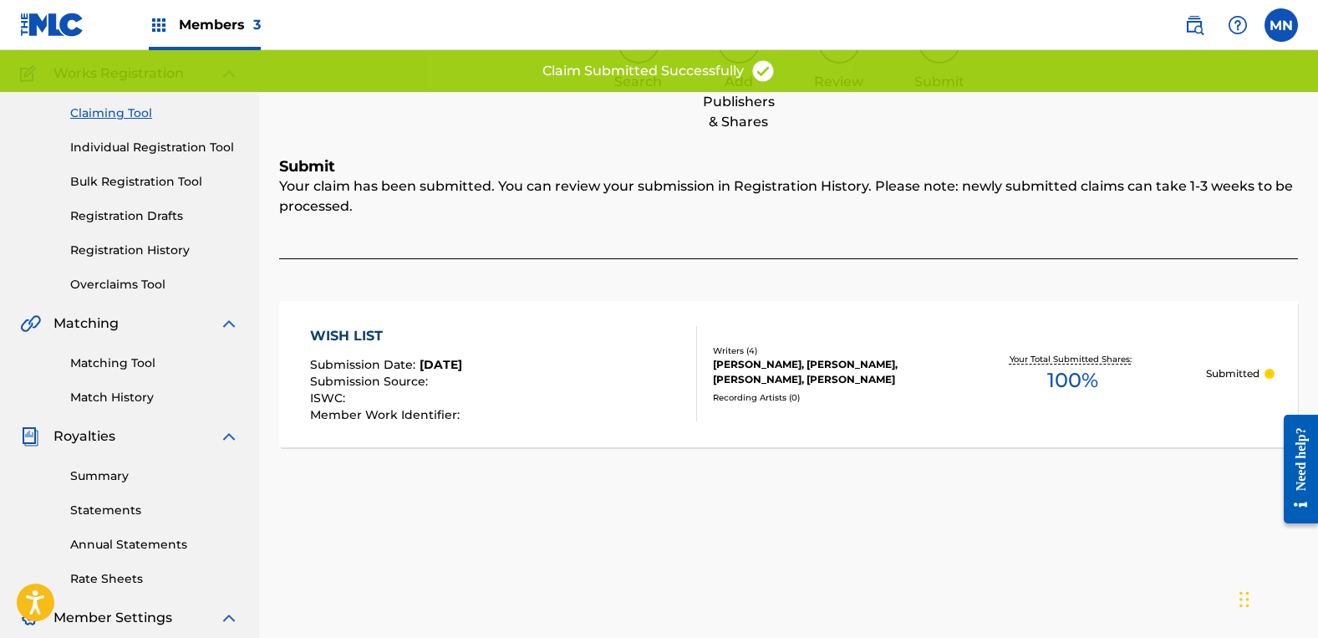
scroll to position [0, 0]
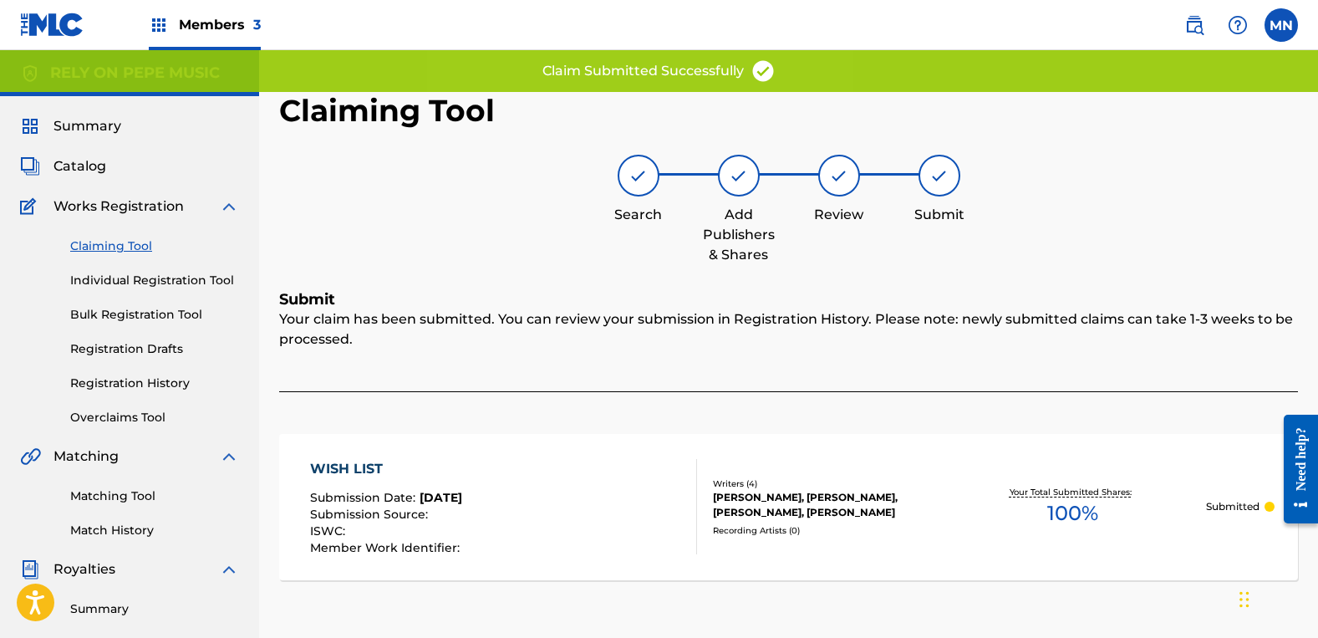
click at [123, 244] on link "Claiming Tool" at bounding box center [154, 246] width 169 height 18
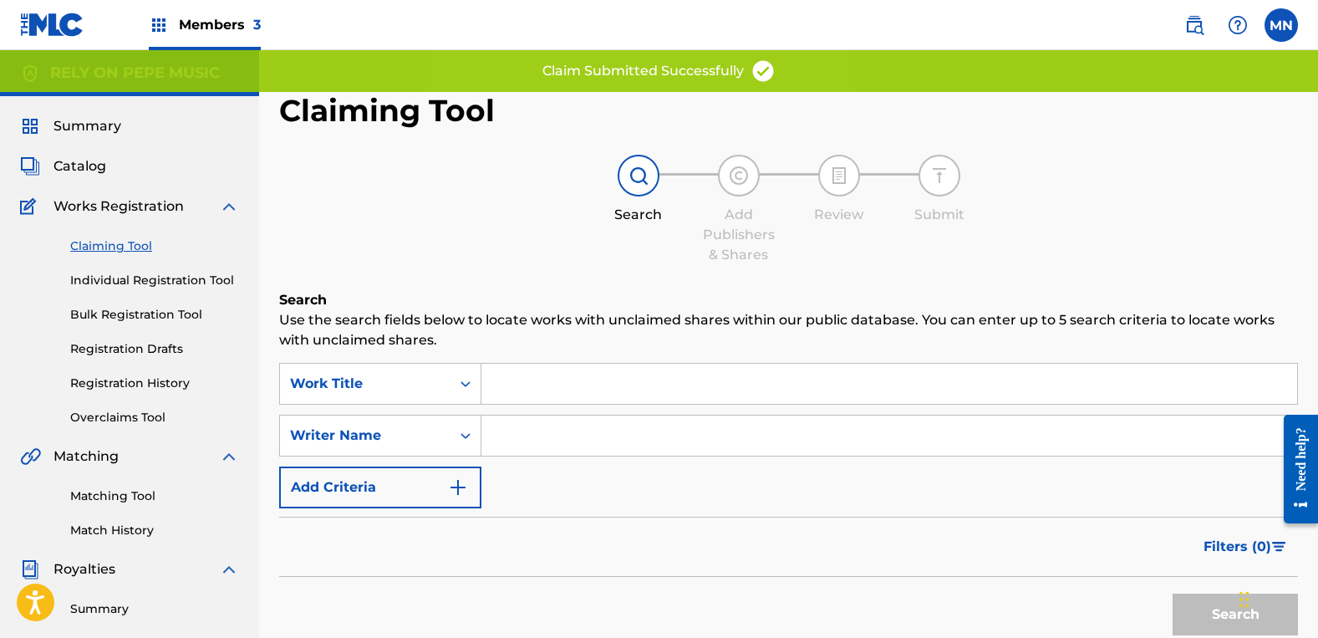
click at [539, 451] on input "Search Form" at bounding box center [889, 435] width 816 height 40
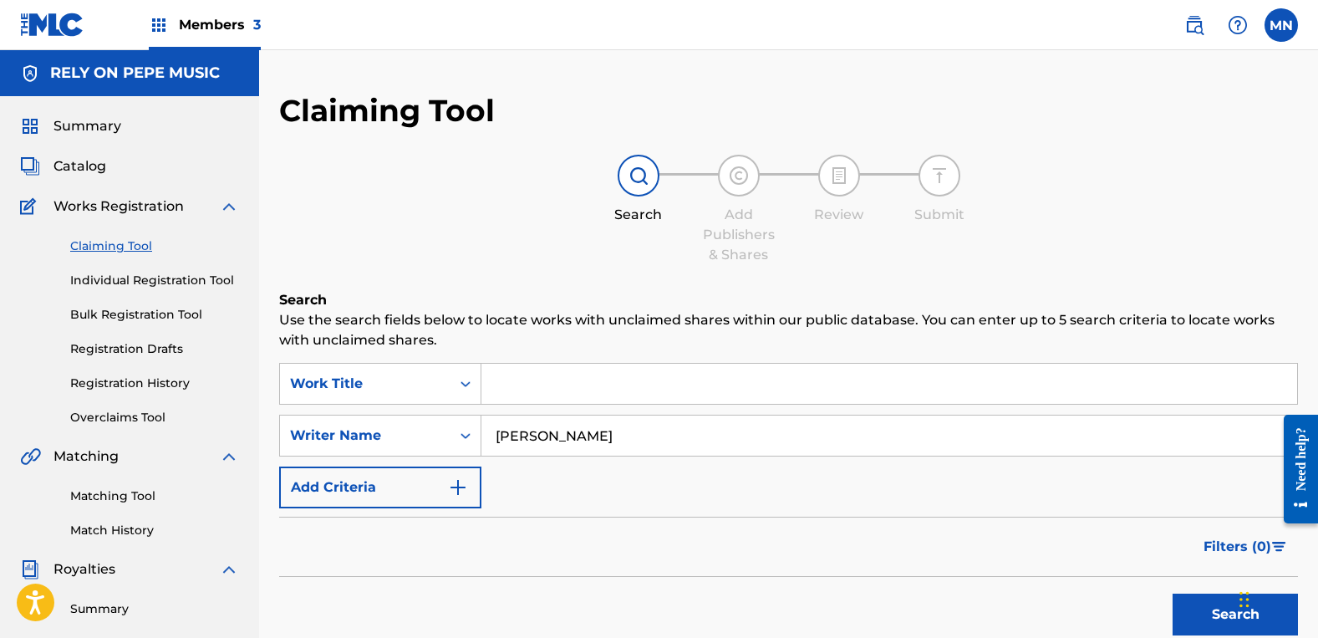
type input "[PERSON_NAME]"
click at [1173, 593] on button "Search" at bounding box center [1235, 614] width 125 height 42
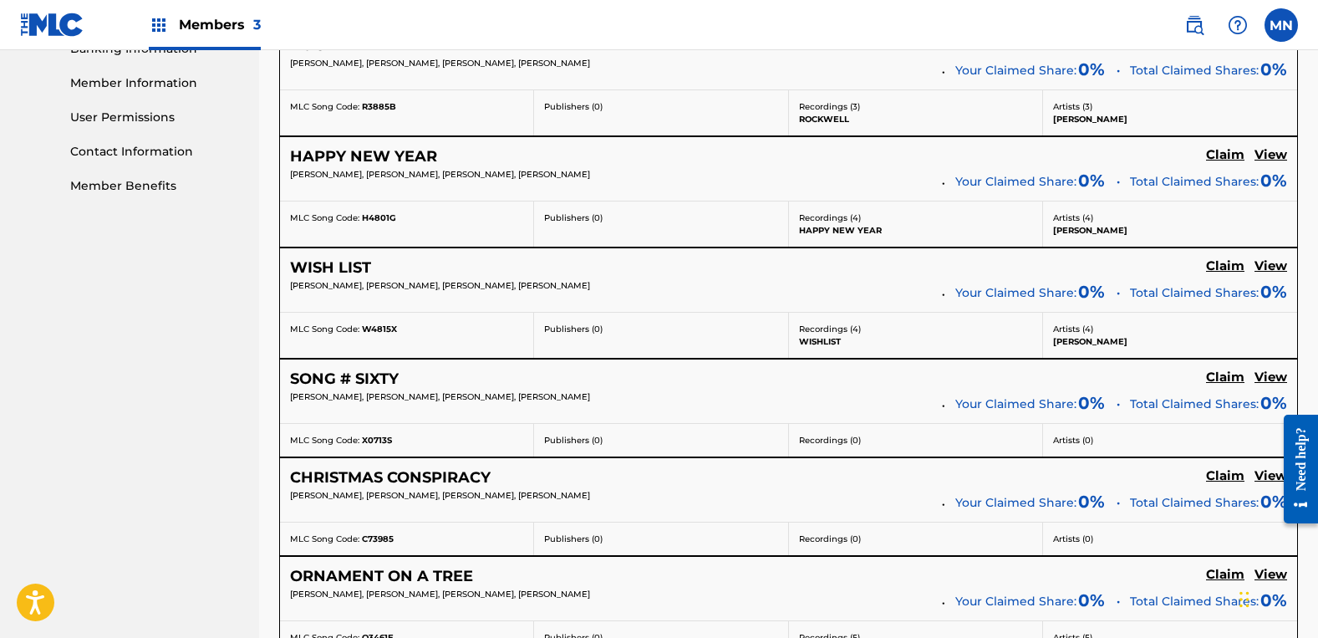
scroll to position [752, 0]
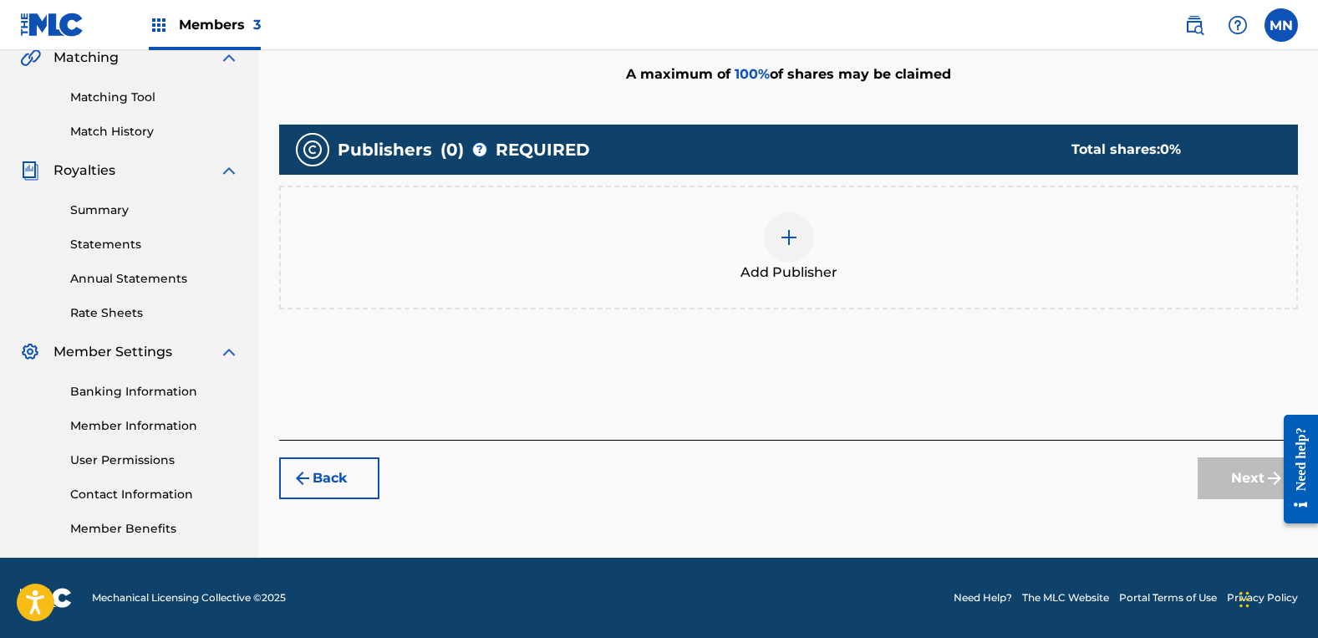
scroll to position [399, 0]
click at [902, 239] on div "Add Publisher" at bounding box center [789, 247] width 1016 height 70
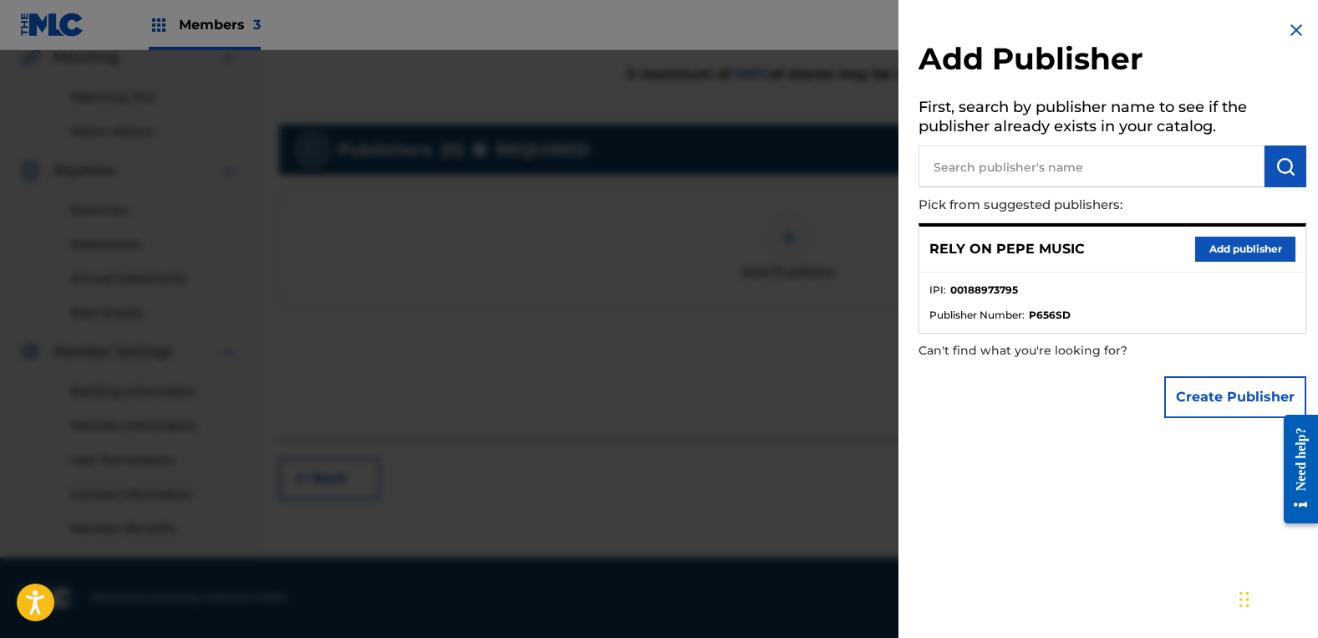
click at [1206, 249] on button "Add publisher" at bounding box center [1245, 249] width 100 height 25
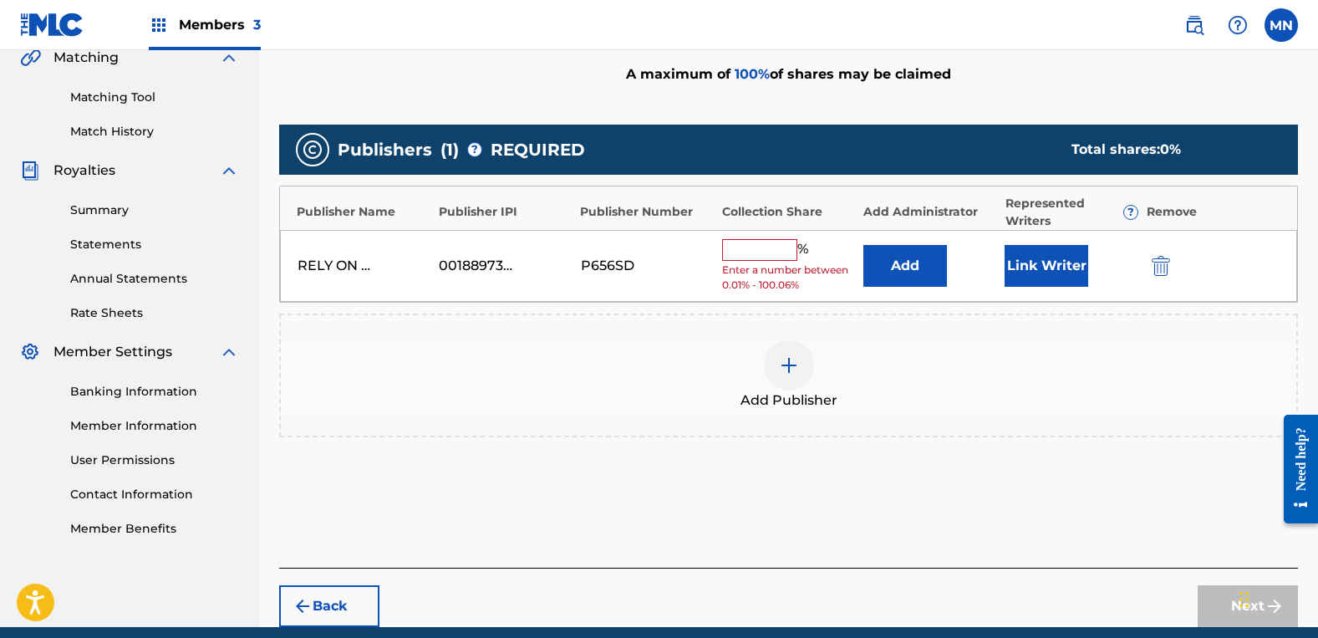
click at [720, 250] on div "RELY ON PEPE MUSIC 00188973795 P656SD % Enter a number between 0.01% - 100.06% …" at bounding box center [788, 266] width 1017 height 73
click at [732, 251] on input "text" at bounding box center [759, 250] width 75 height 22
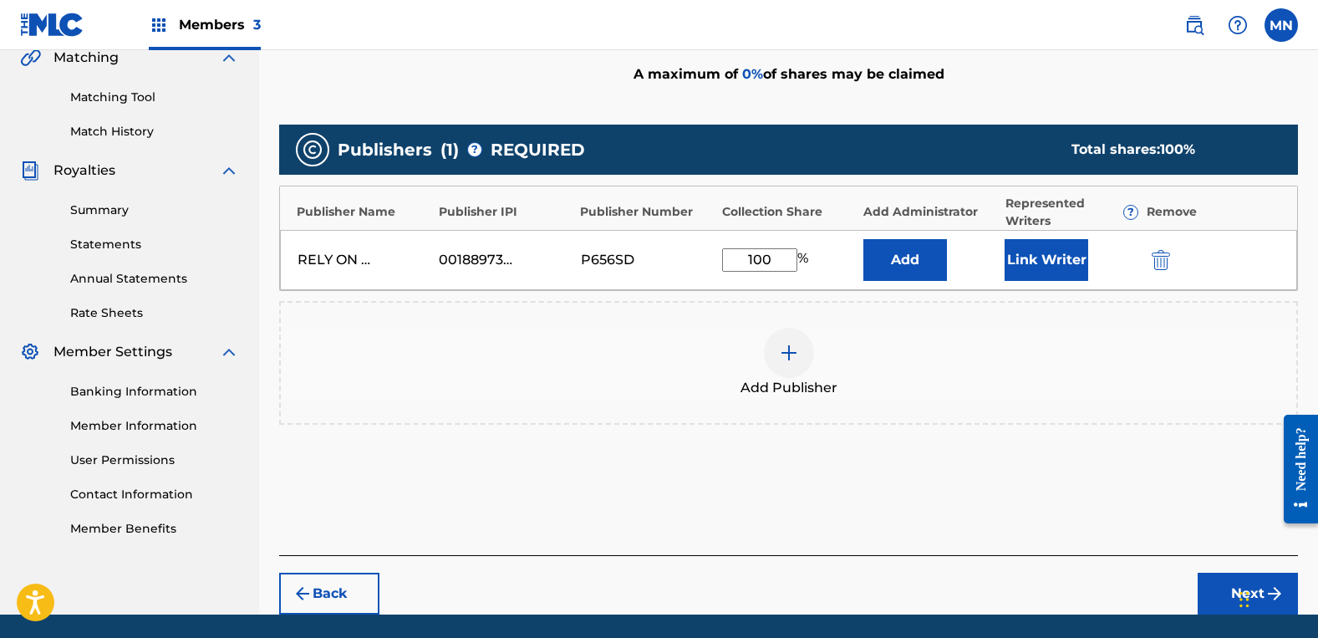
type input "100"
click at [1046, 261] on button "Link Writer" at bounding box center [1047, 260] width 84 height 42
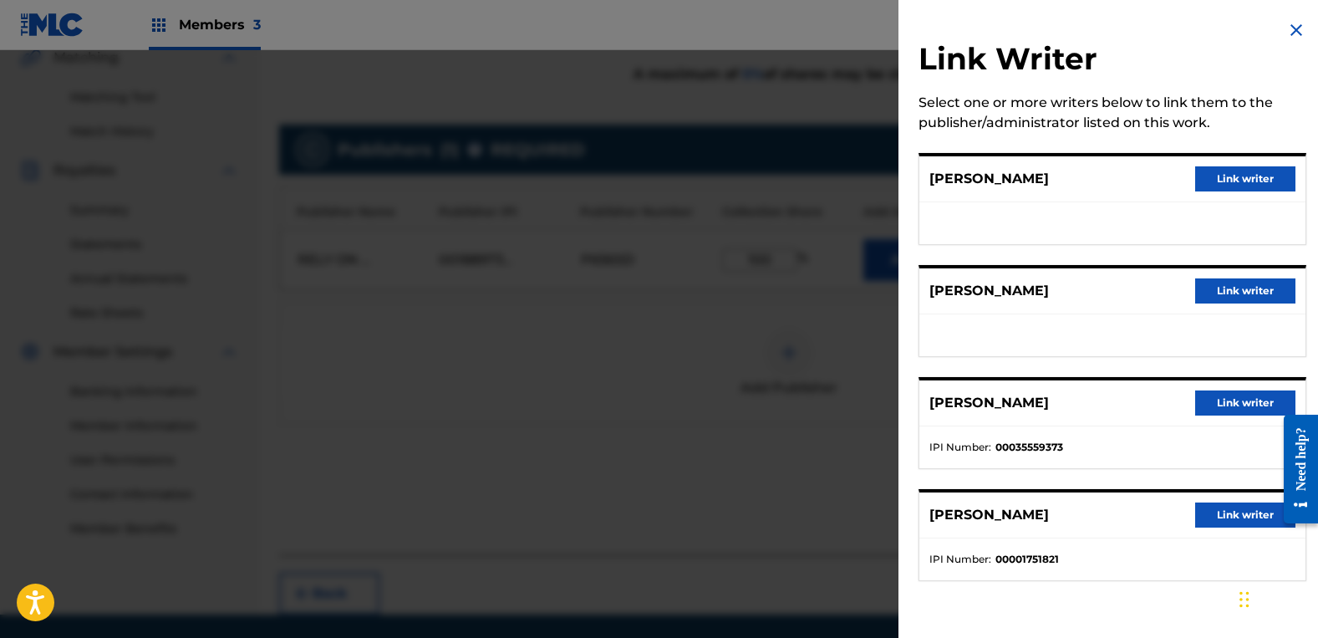
click at [1219, 292] on button "Link writer" at bounding box center [1245, 290] width 100 height 25
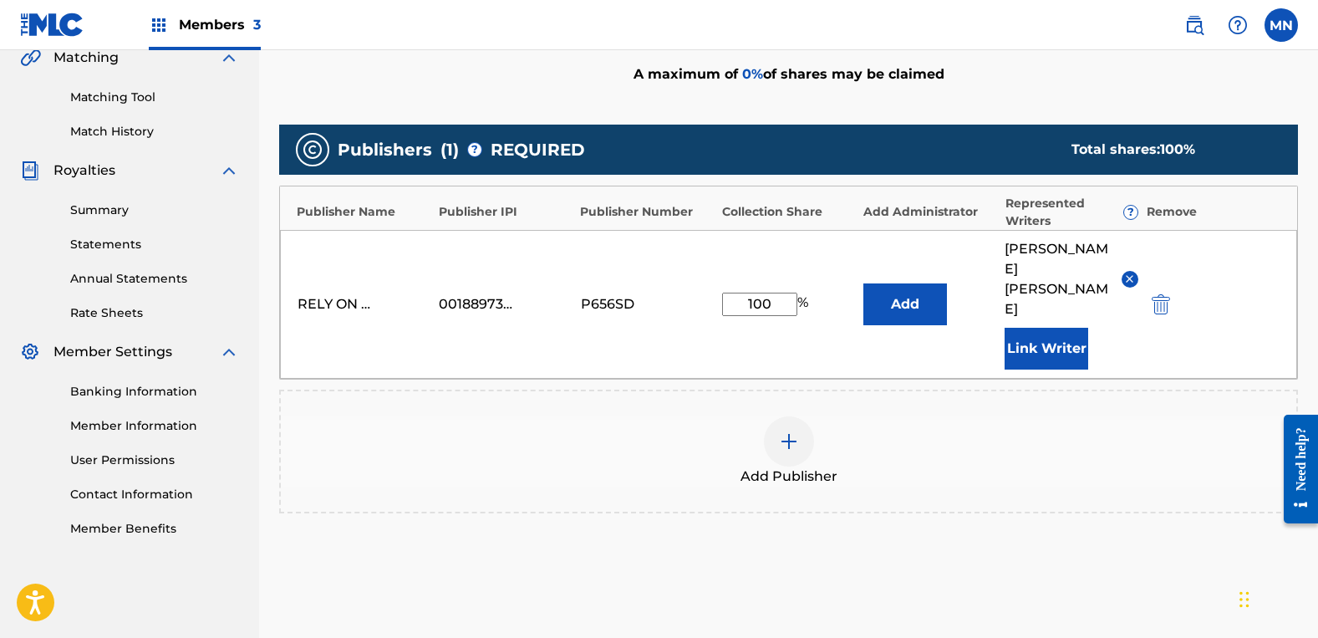
click at [1053, 328] on button "Link Writer" at bounding box center [1047, 349] width 84 height 42
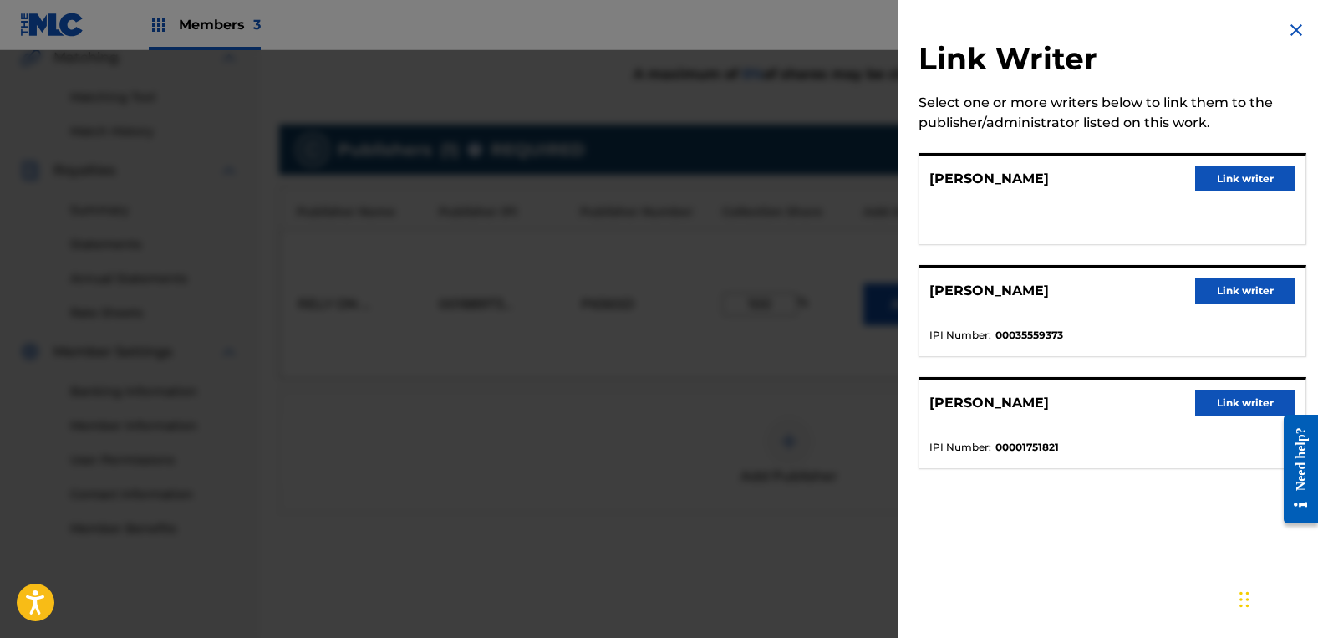
click at [1239, 188] on button "Link writer" at bounding box center [1245, 178] width 100 height 25
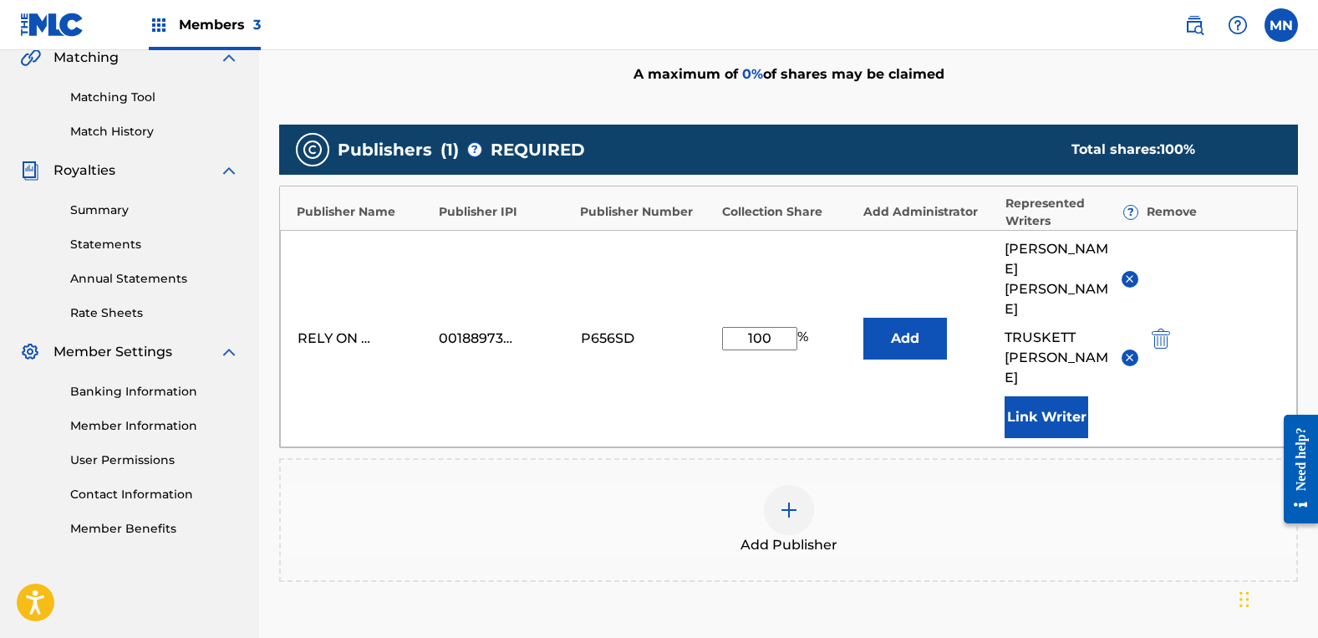
click at [1138, 485] on div "Add Publisher" at bounding box center [789, 520] width 1016 height 70
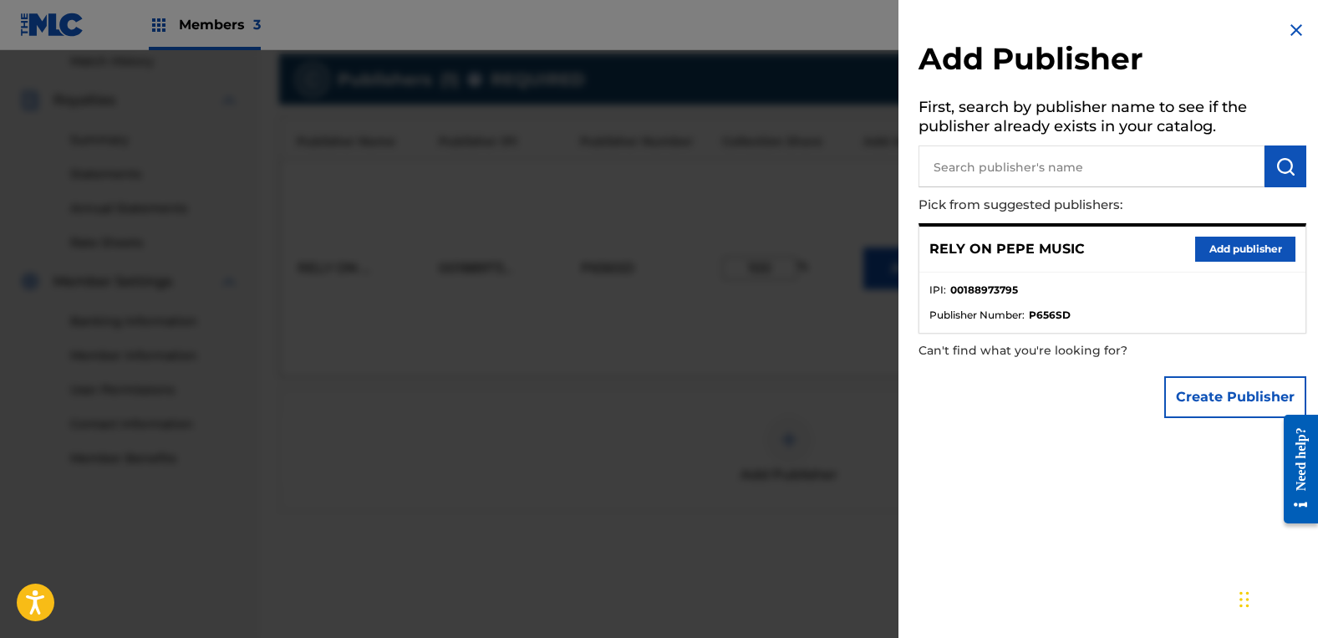
click at [751, 563] on div at bounding box center [659, 369] width 1318 height 638
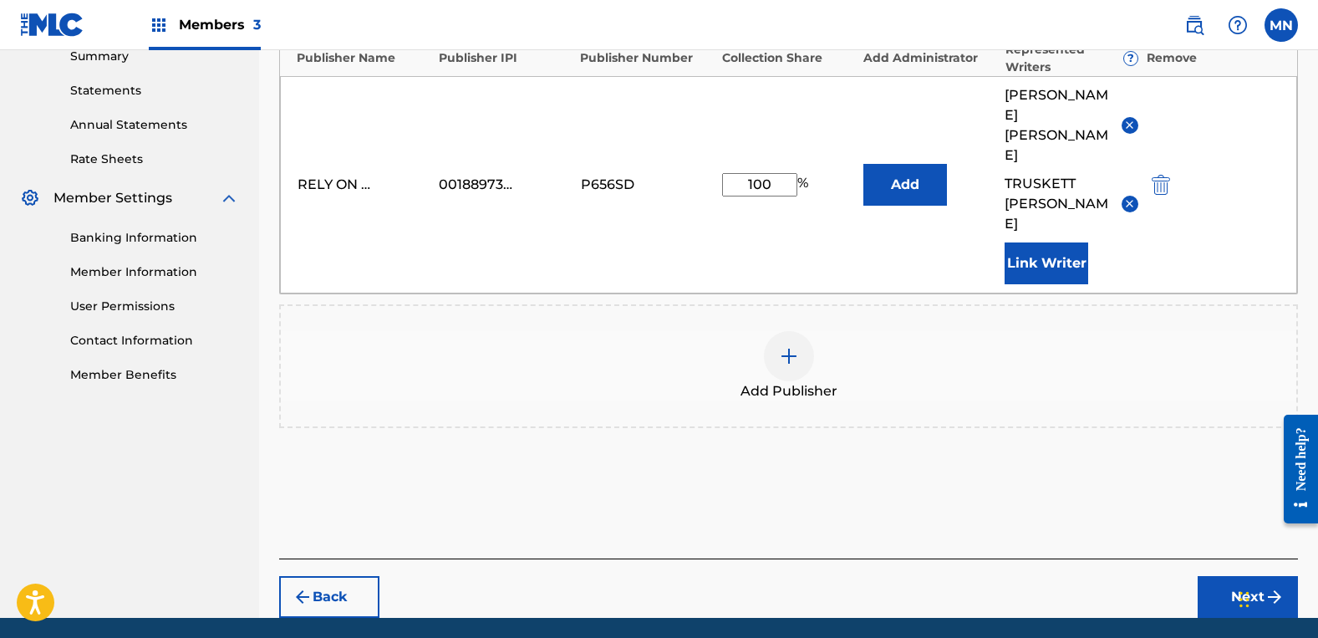
click at [1233, 576] on button "Next" at bounding box center [1248, 597] width 100 height 42
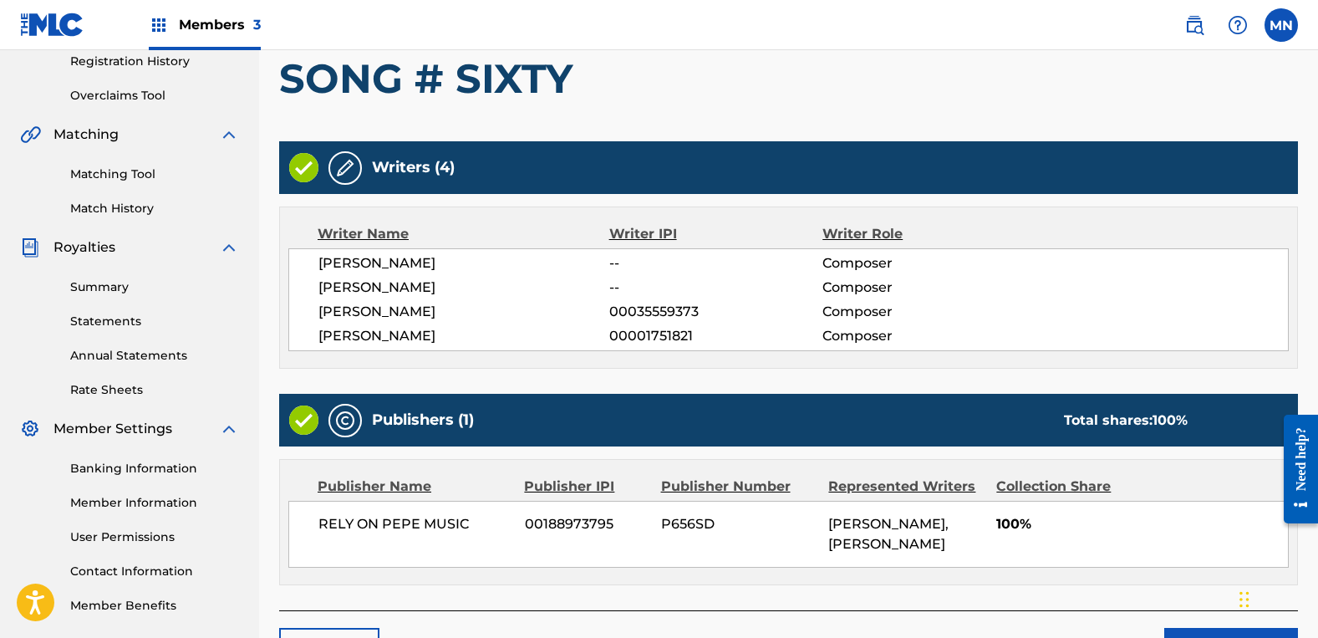
scroll to position [434, 0]
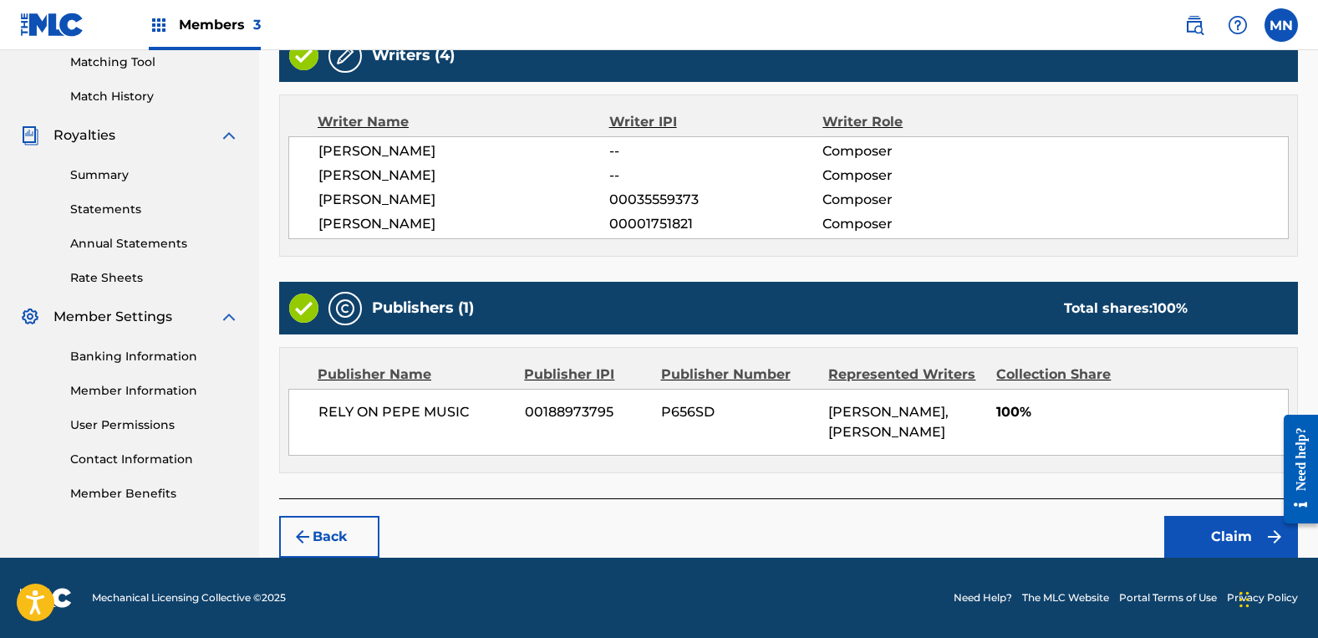
click at [1228, 544] on button "Claim" at bounding box center [1231, 537] width 134 height 42
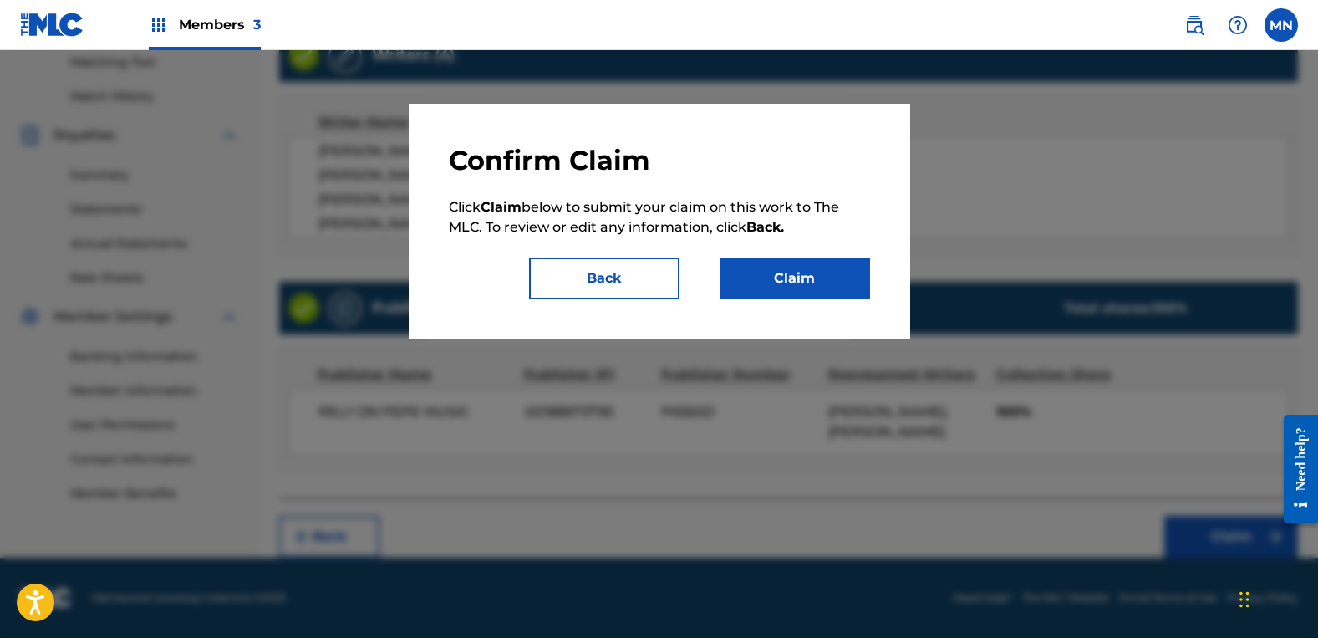
click at [844, 272] on button "Claim" at bounding box center [795, 278] width 150 height 42
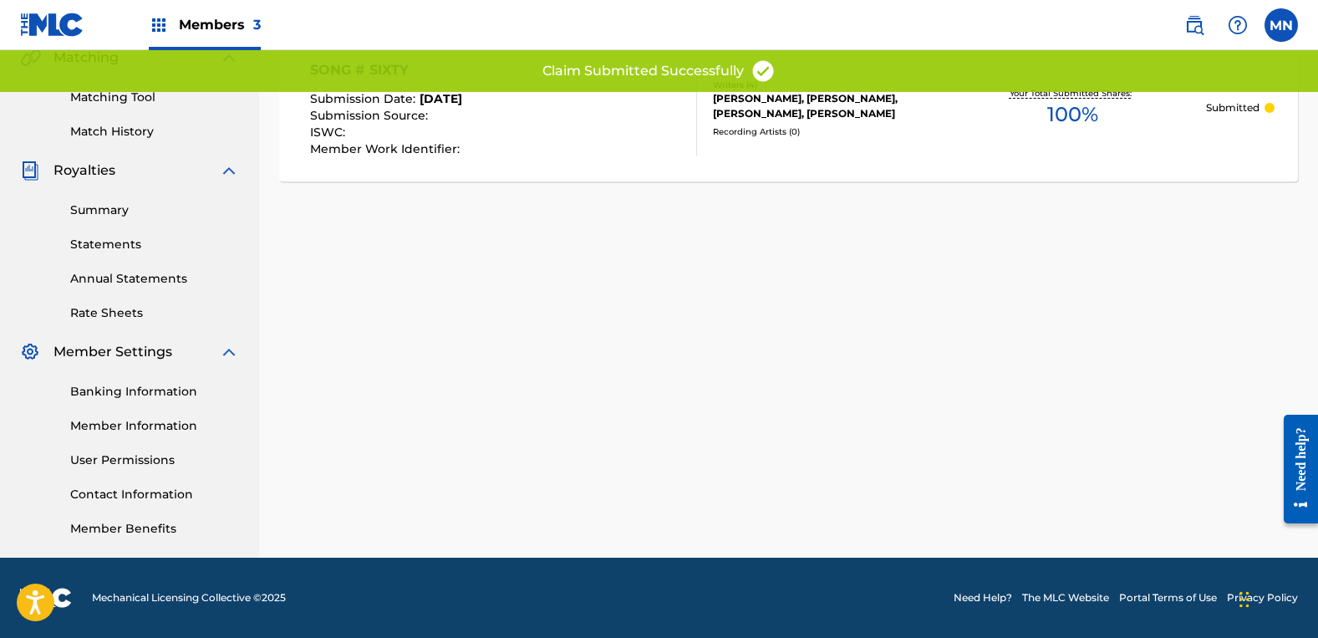
scroll to position [0, 0]
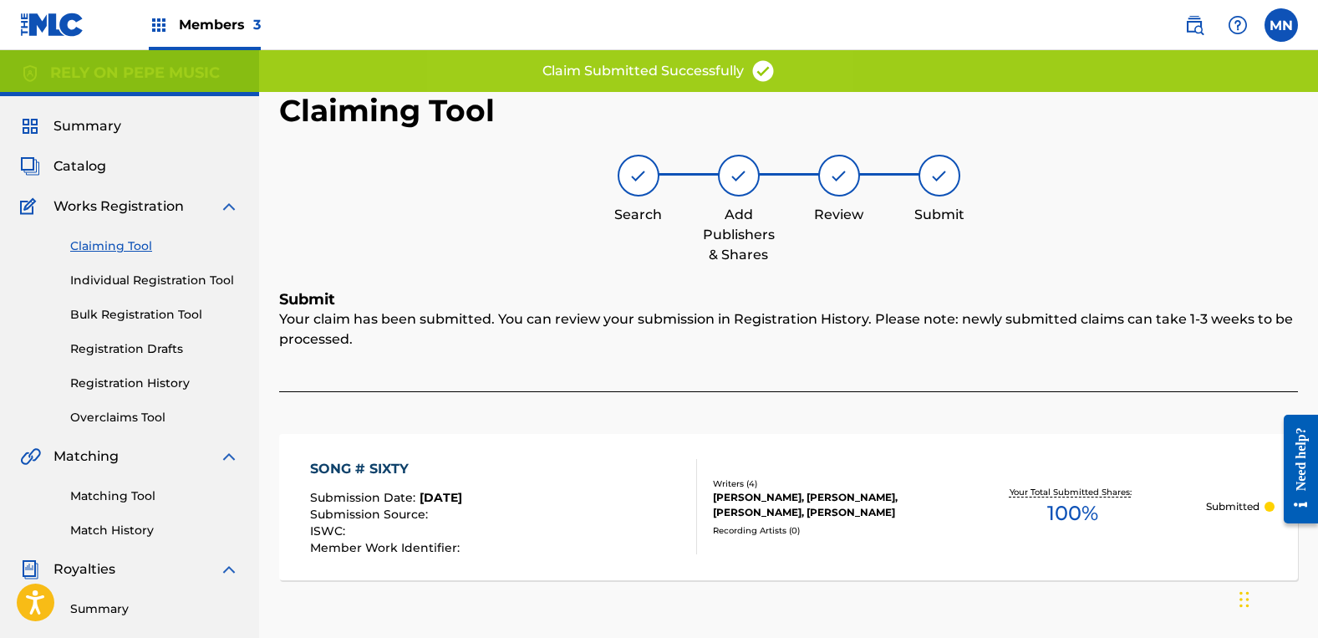
click at [130, 248] on link "Claiming Tool" at bounding box center [154, 246] width 169 height 18
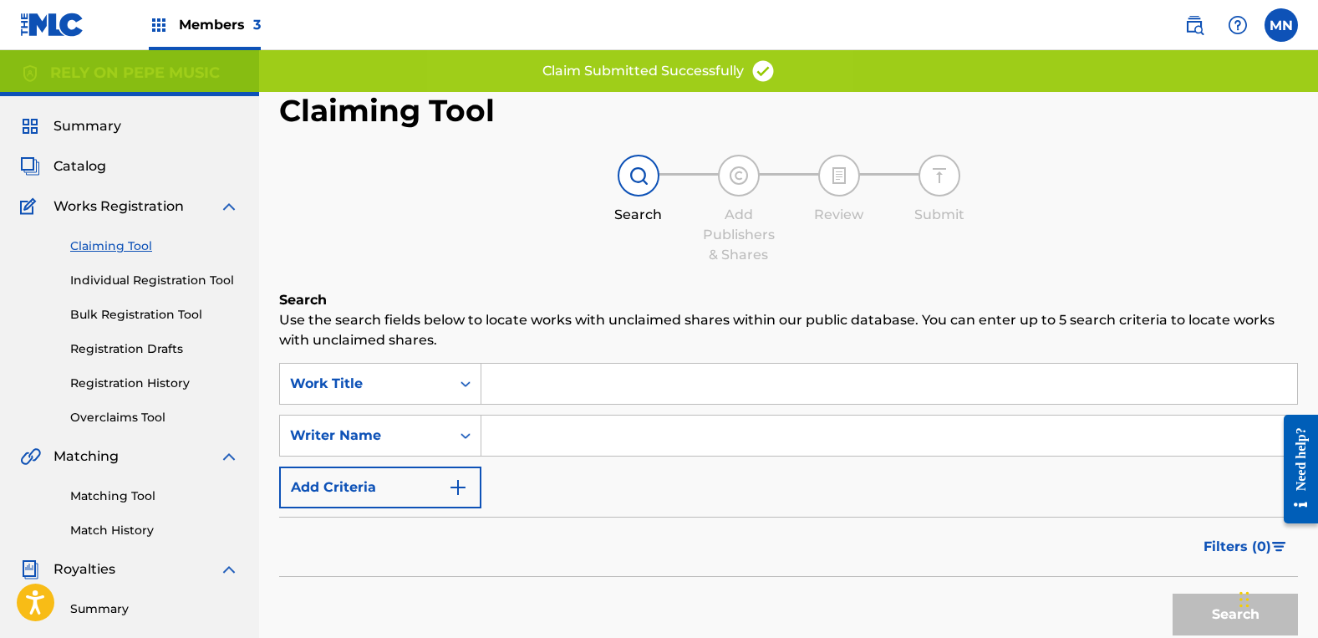
click at [624, 373] on input "Search Form" at bounding box center [889, 384] width 816 height 40
click at [588, 430] on input "Search Form" at bounding box center [889, 435] width 816 height 40
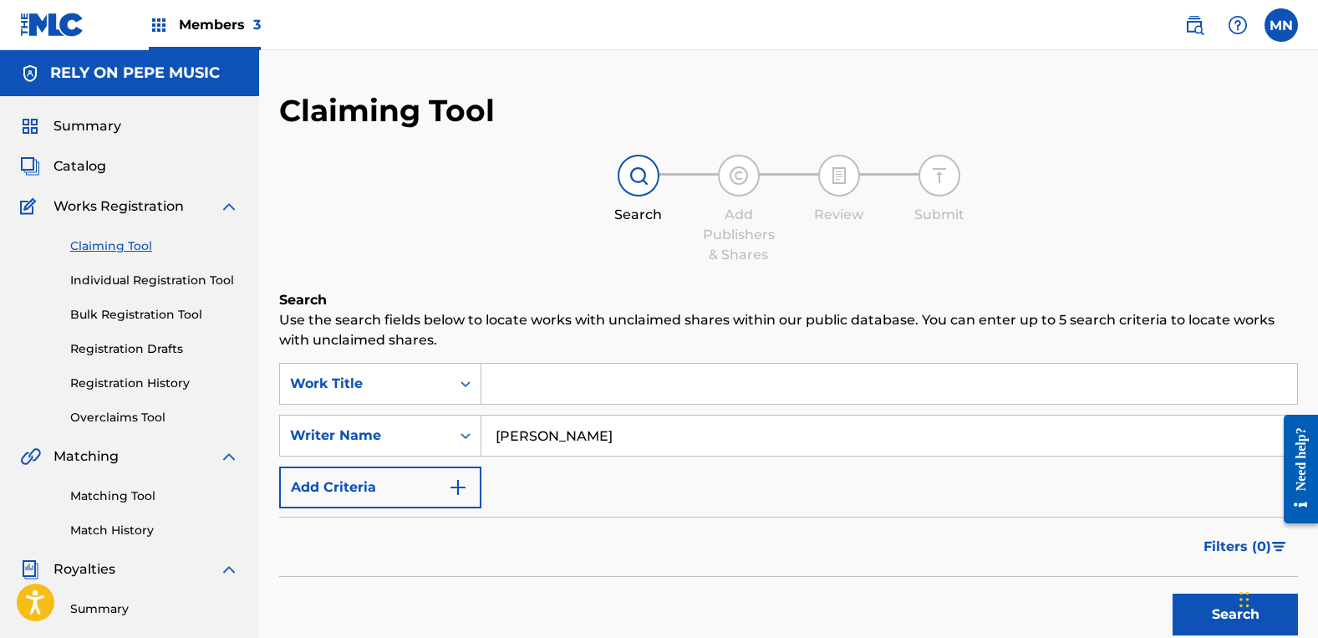
type input "[PERSON_NAME]"
click at [1173, 593] on button "Search" at bounding box center [1235, 614] width 125 height 42
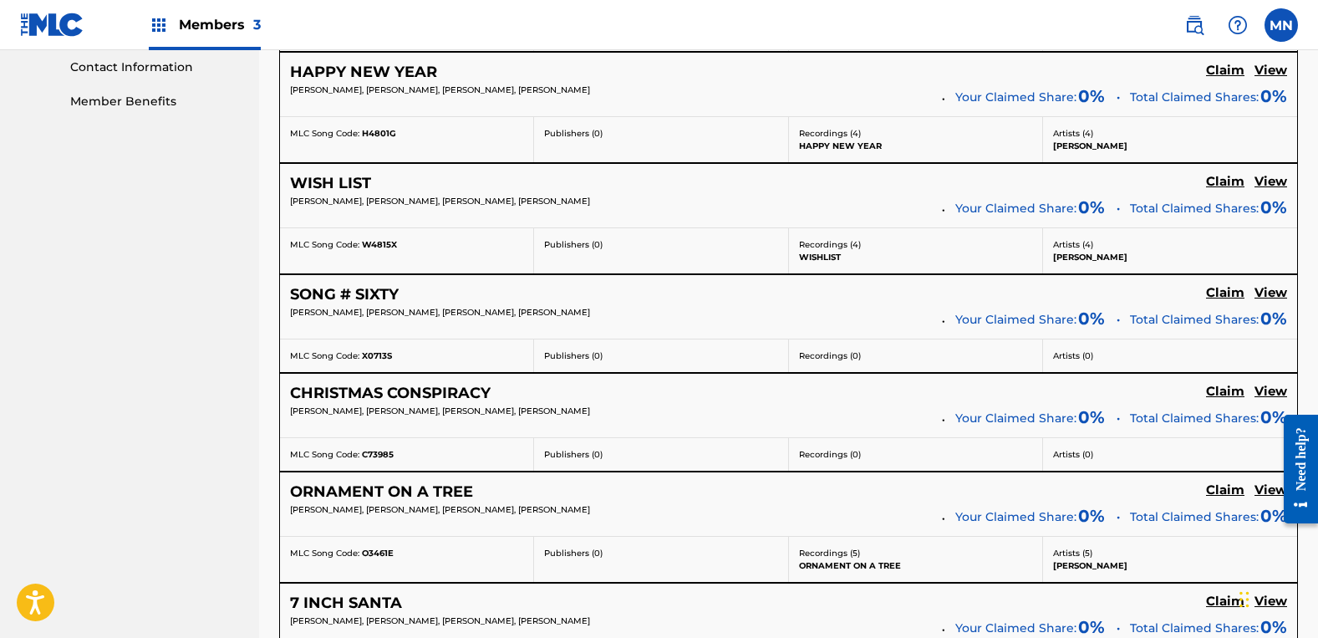
scroll to position [919, 0]
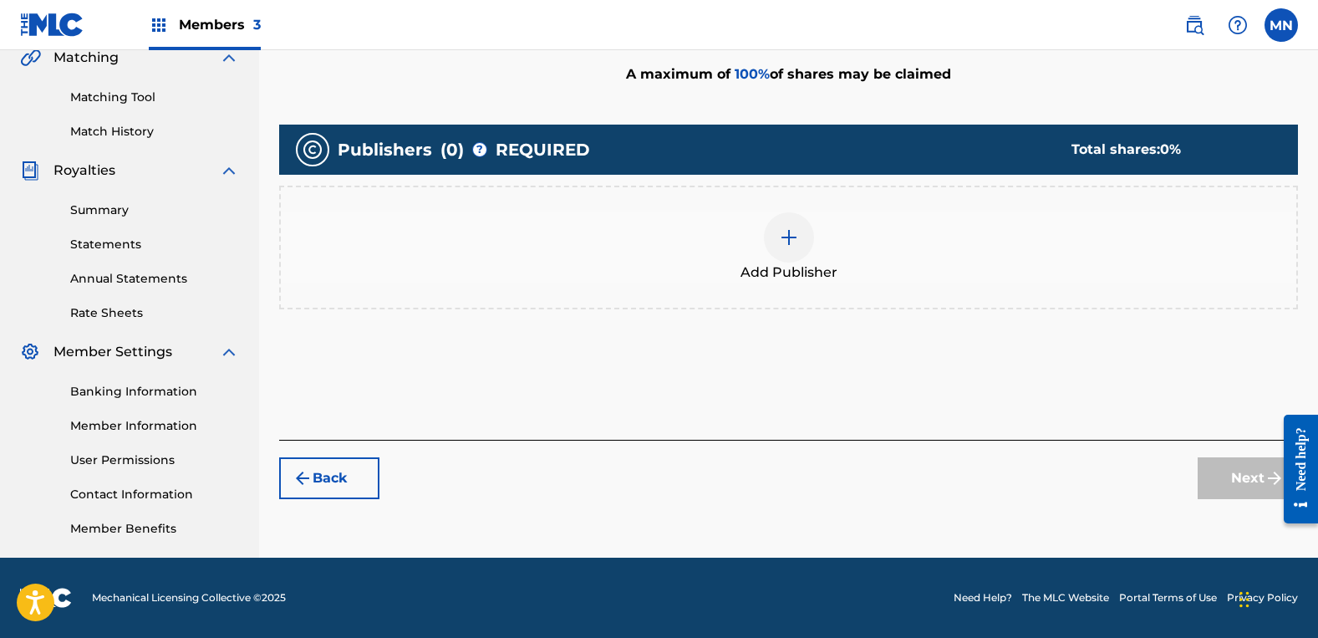
scroll to position [399, 0]
click at [805, 247] on div at bounding box center [789, 237] width 50 height 50
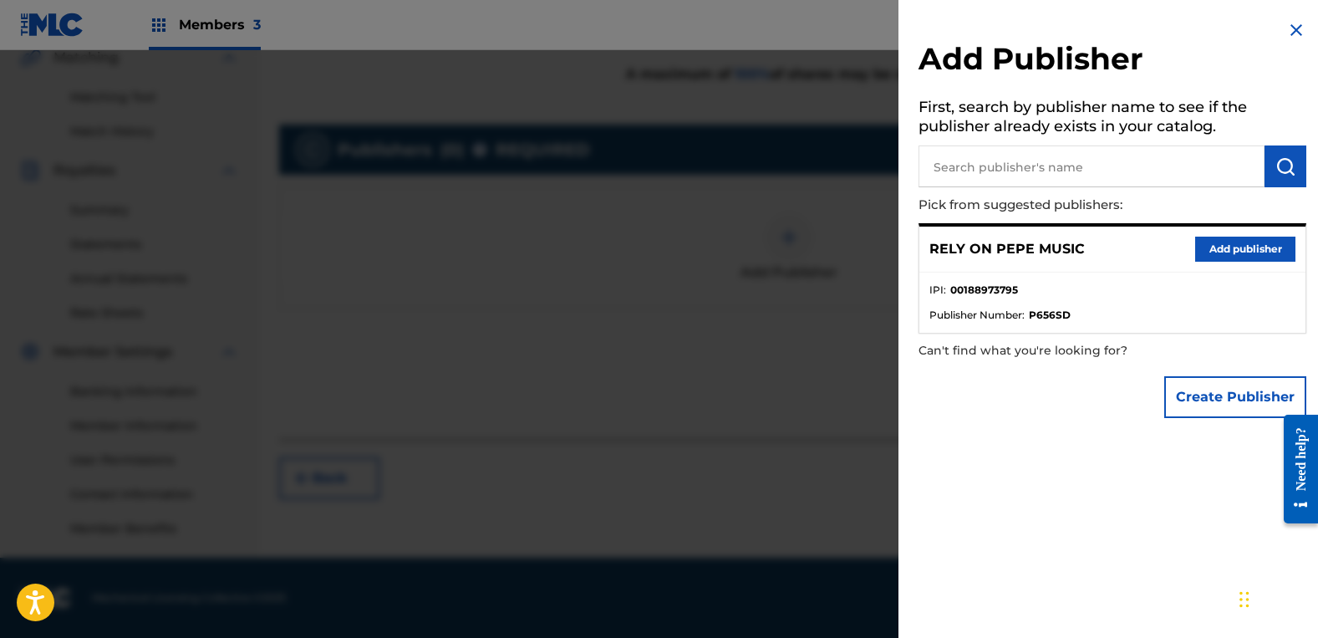
click at [1225, 250] on button "Add publisher" at bounding box center [1245, 249] width 100 height 25
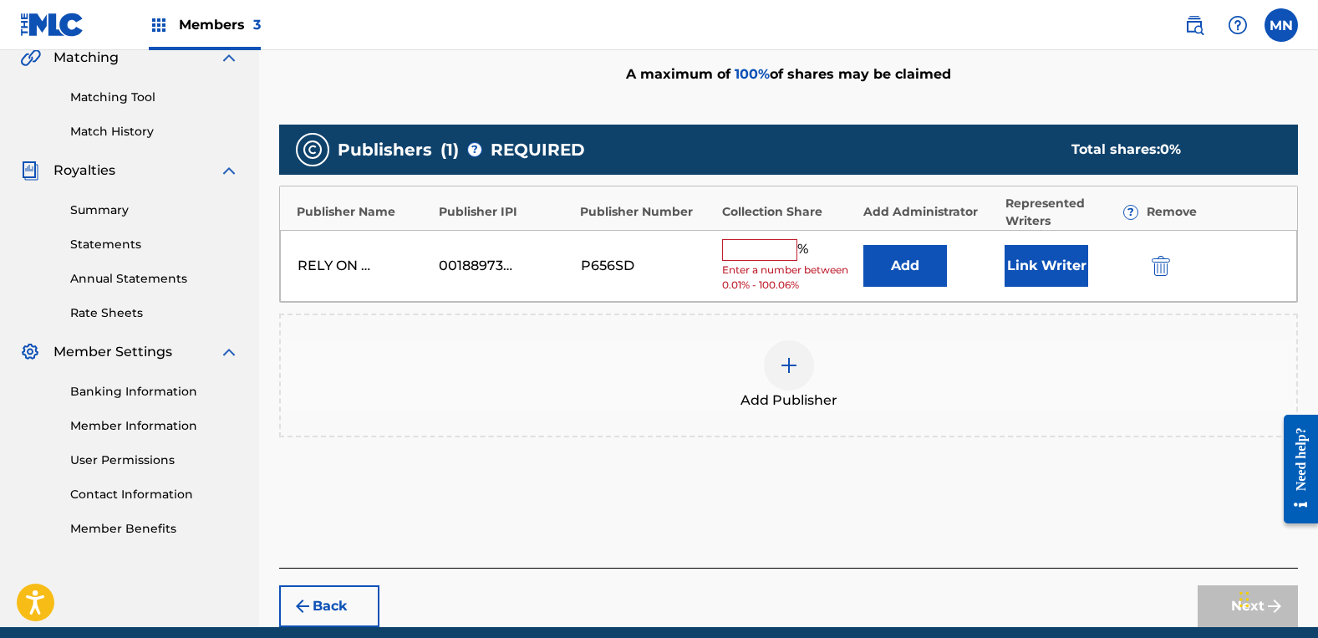
click at [761, 256] on input "text" at bounding box center [759, 250] width 75 height 22
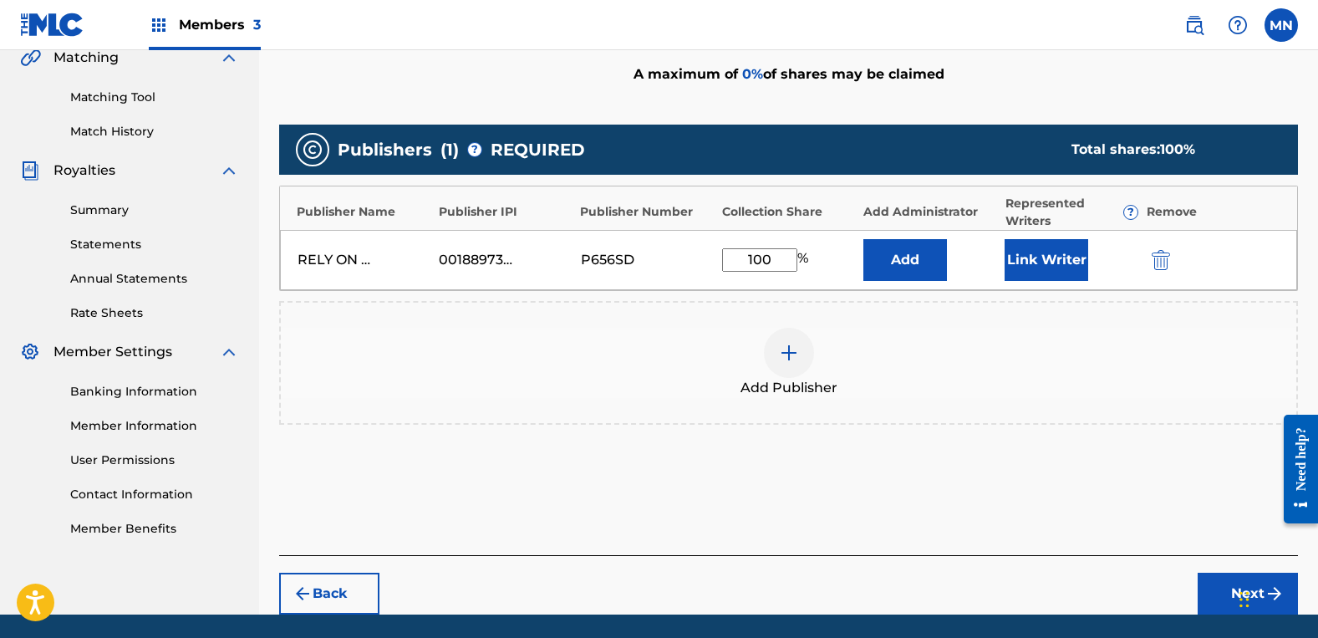
type input "100"
click at [1027, 247] on button "Link Writer" at bounding box center [1047, 260] width 84 height 42
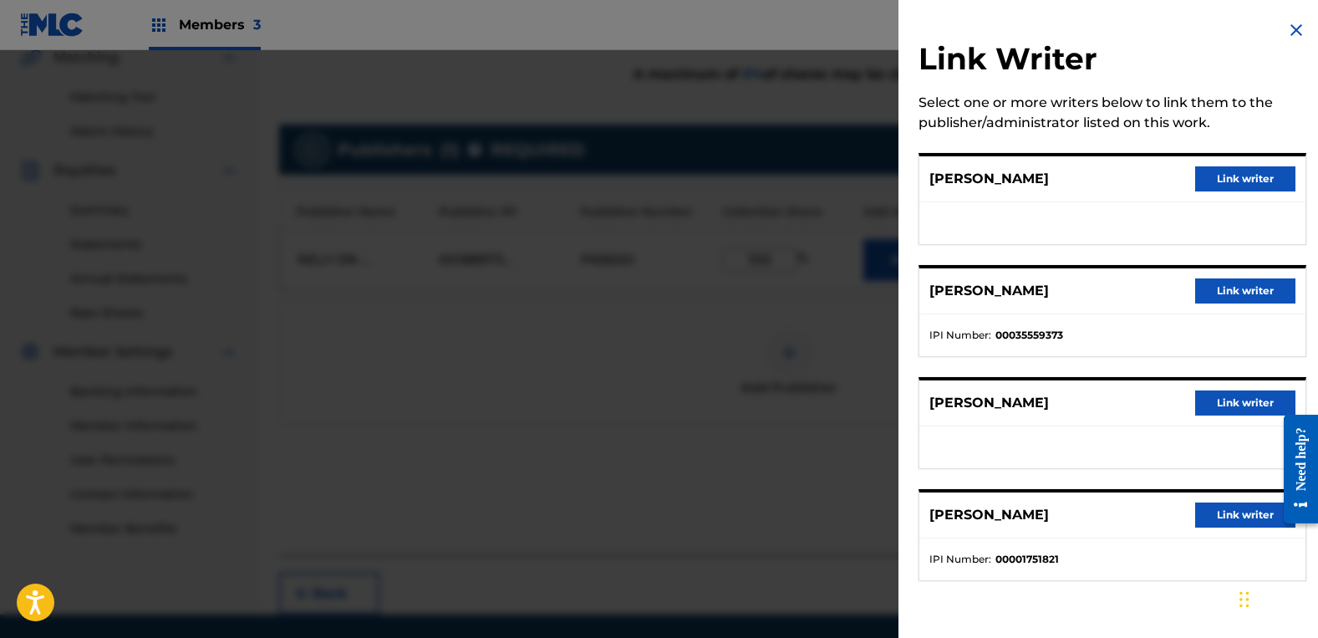
click at [1234, 182] on button "Link writer" at bounding box center [1245, 178] width 100 height 25
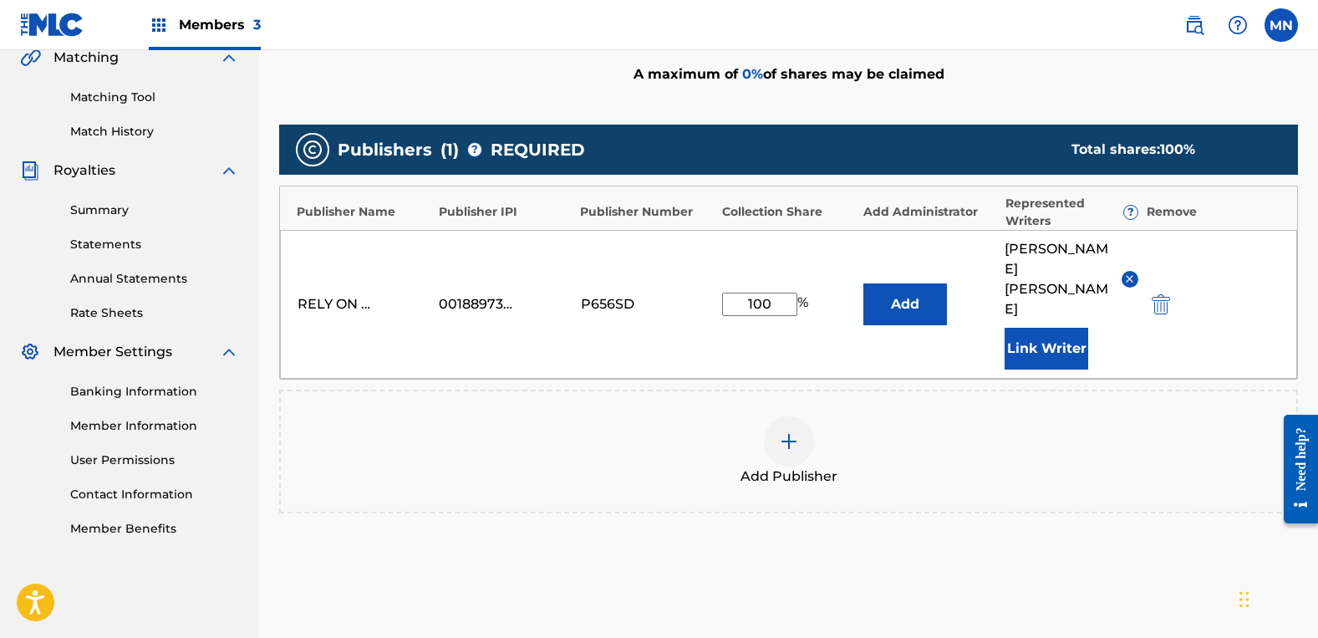
click at [1057, 328] on button "Link Writer" at bounding box center [1047, 349] width 84 height 42
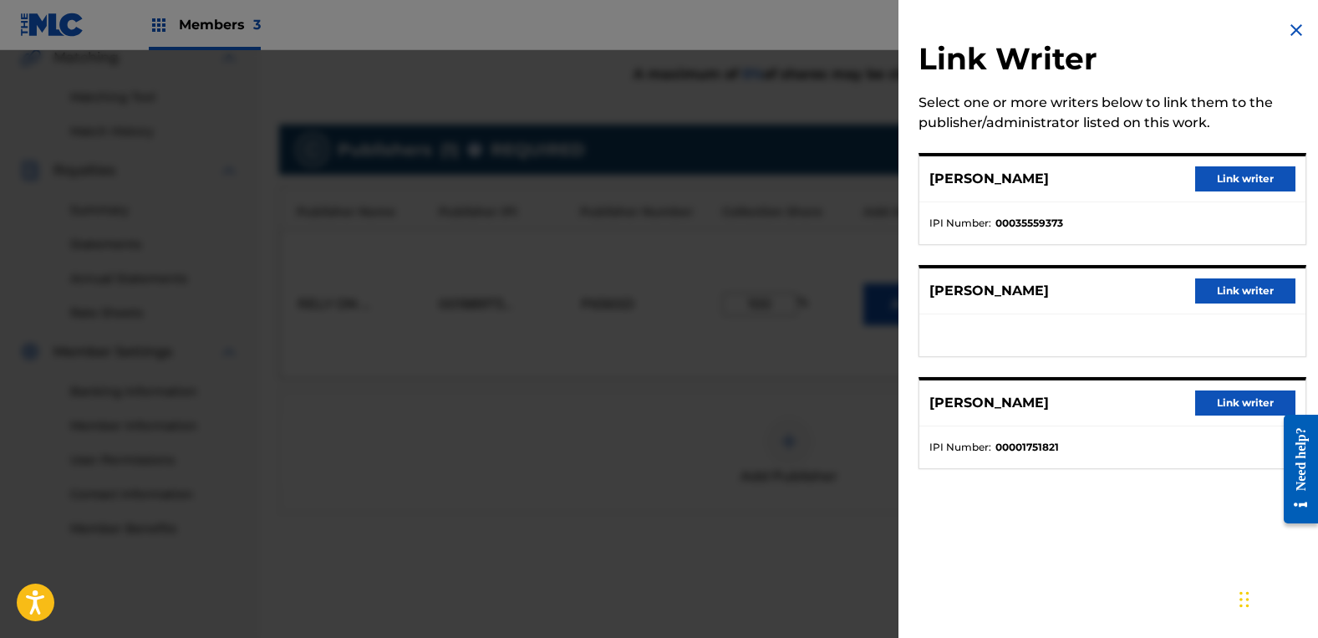
click at [1233, 288] on button "Link writer" at bounding box center [1245, 290] width 100 height 25
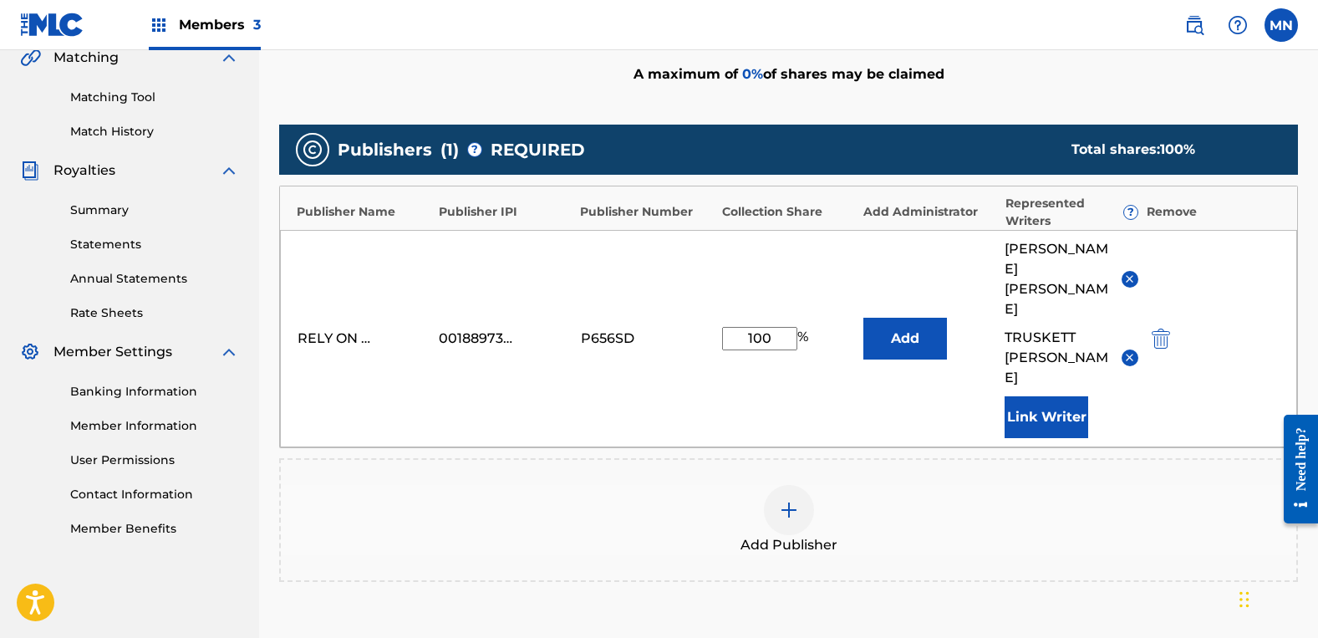
click at [1072, 485] on div "Add Publisher" at bounding box center [789, 520] width 1016 height 70
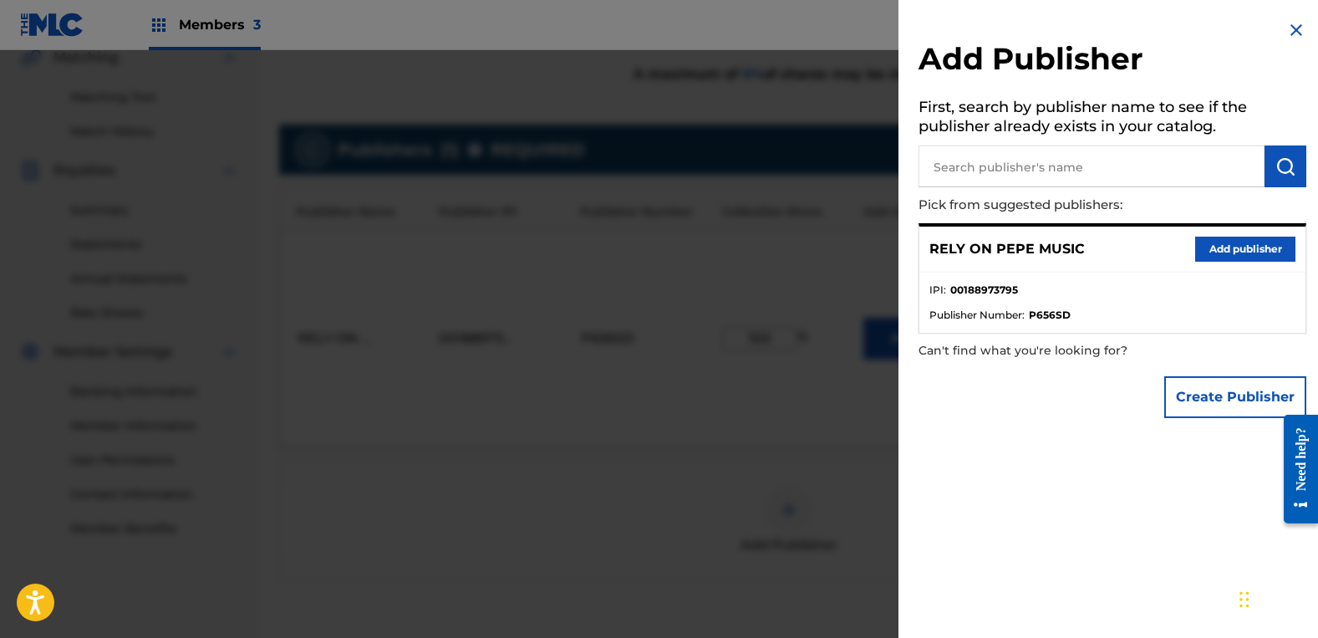
click at [792, 564] on div at bounding box center [659, 369] width 1318 height 638
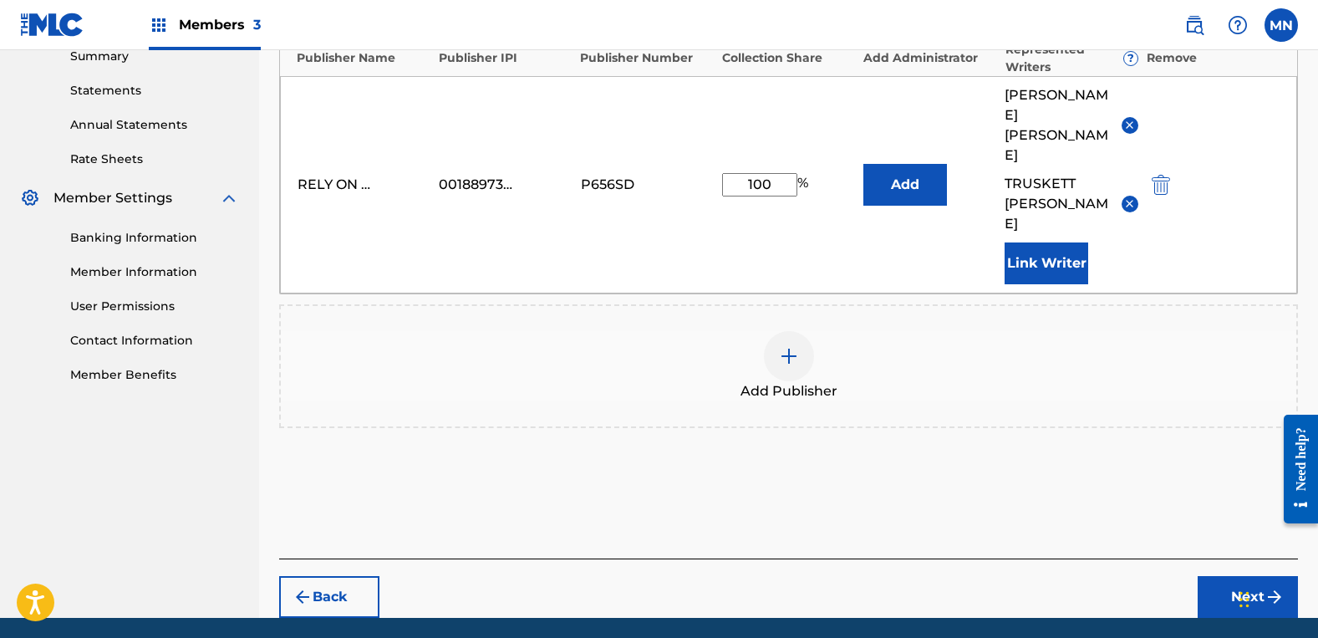
click at [1225, 576] on button "Next" at bounding box center [1248, 597] width 100 height 42
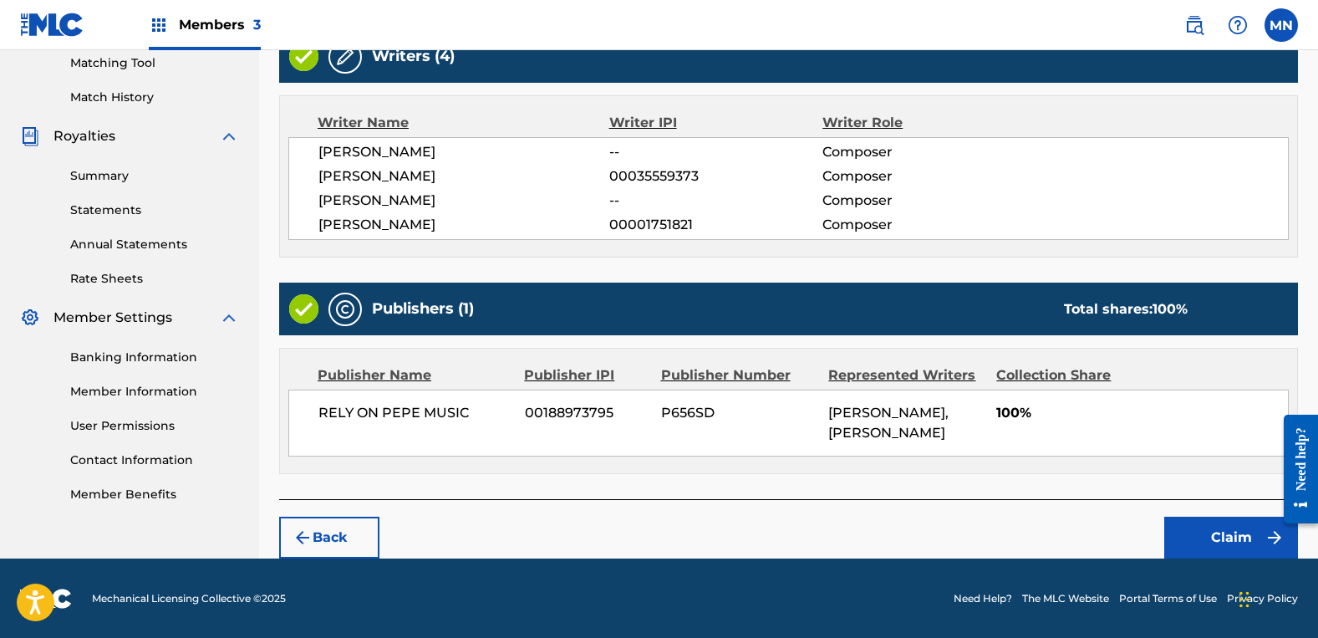
scroll to position [434, 0]
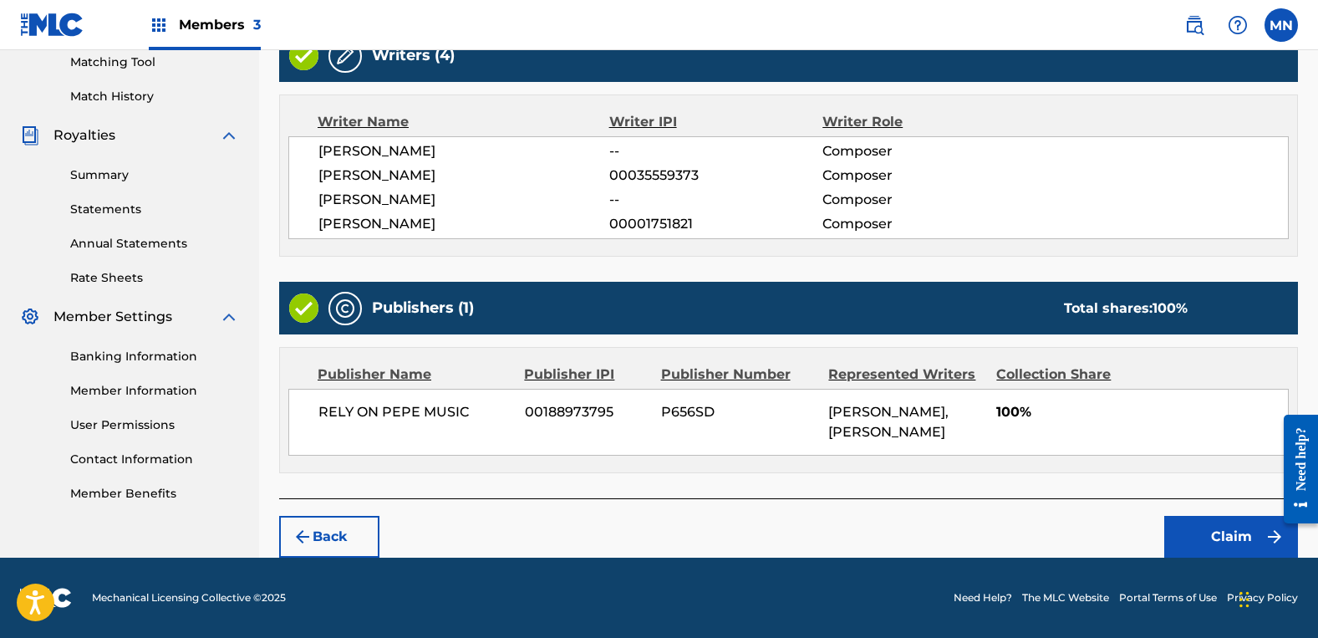
click at [1231, 534] on button "Claim" at bounding box center [1231, 537] width 134 height 42
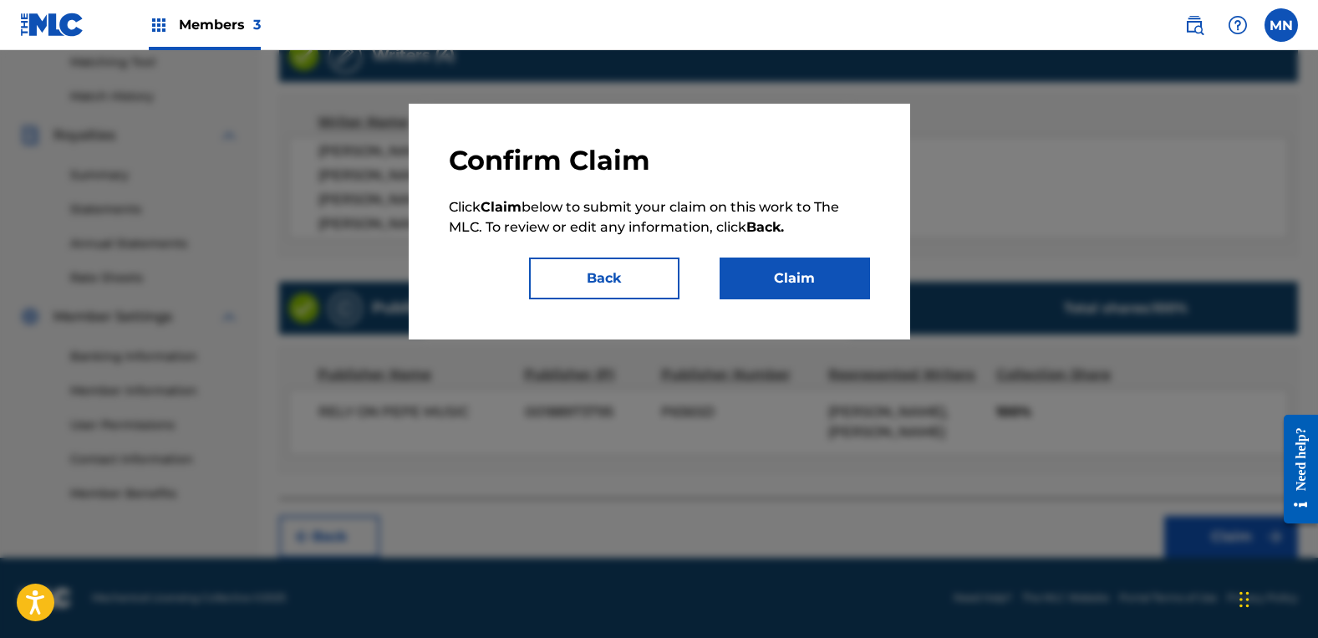
click at [801, 288] on button "Claim" at bounding box center [795, 278] width 150 height 42
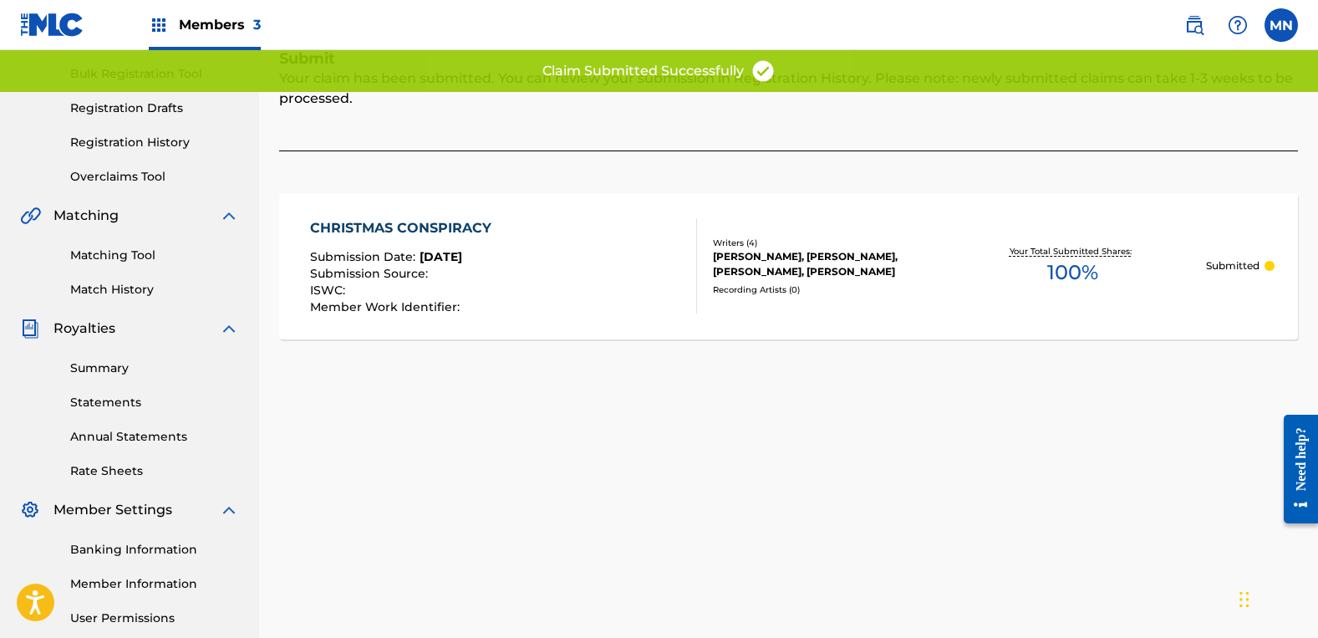
scroll to position [0, 0]
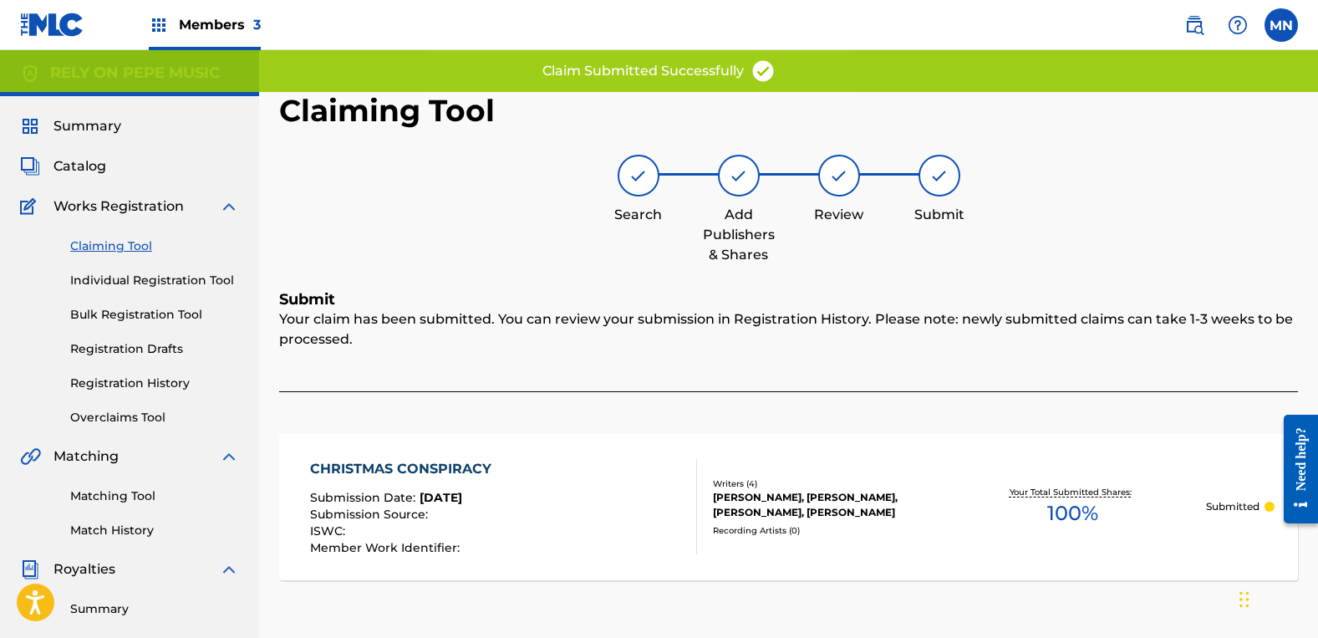
click at [146, 243] on link "Claiming Tool" at bounding box center [154, 246] width 169 height 18
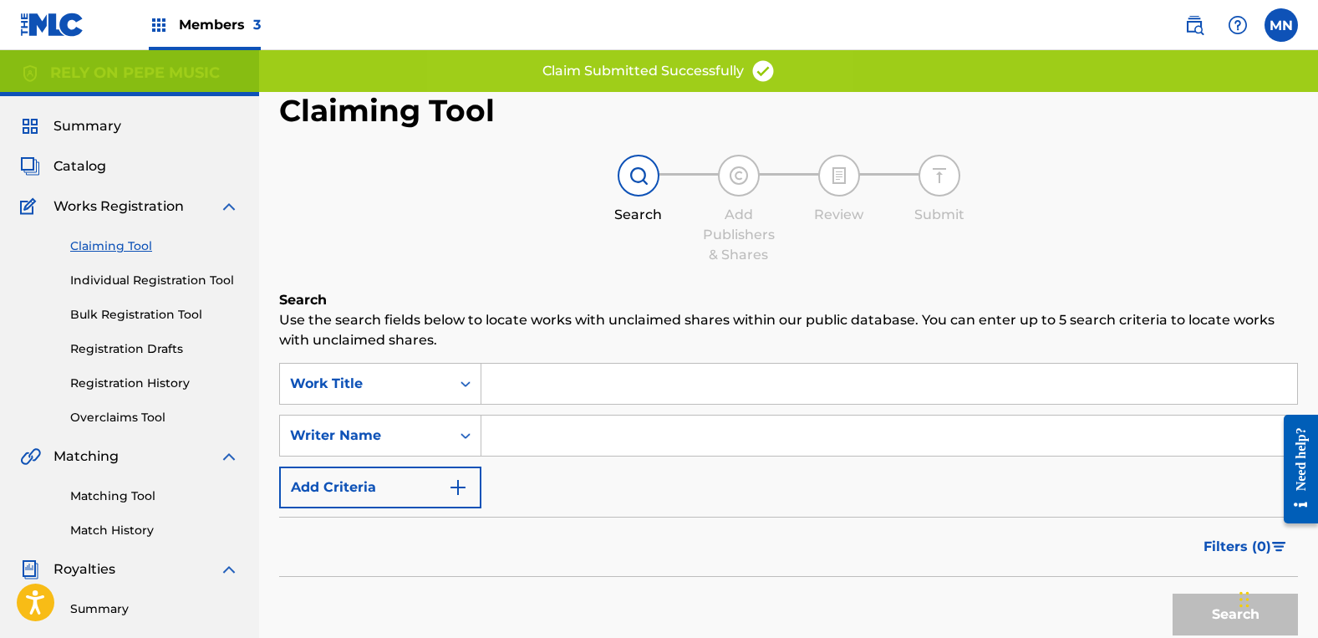
click at [651, 420] on input "Search Form" at bounding box center [889, 435] width 816 height 40
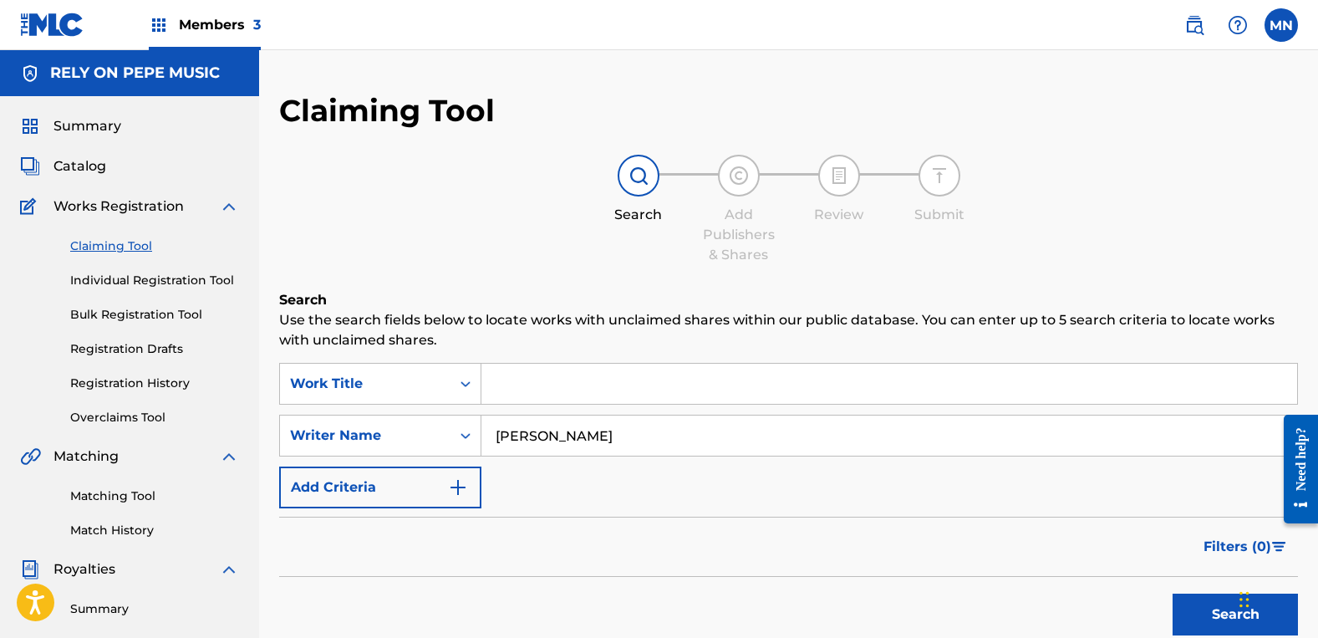
type input "[PERSON_NAME]"
click at [1173, 593] on button "Search" at bounding box center [1235, 614] width 125 height 42
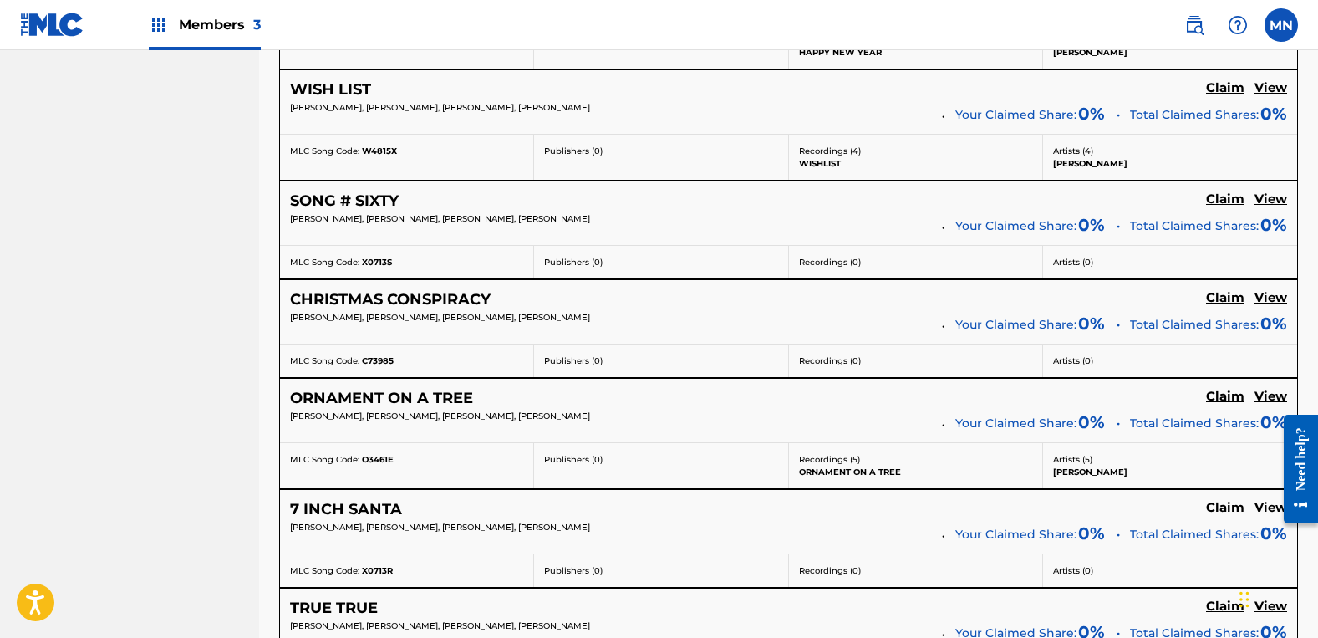
scroll to position [1003, 0]
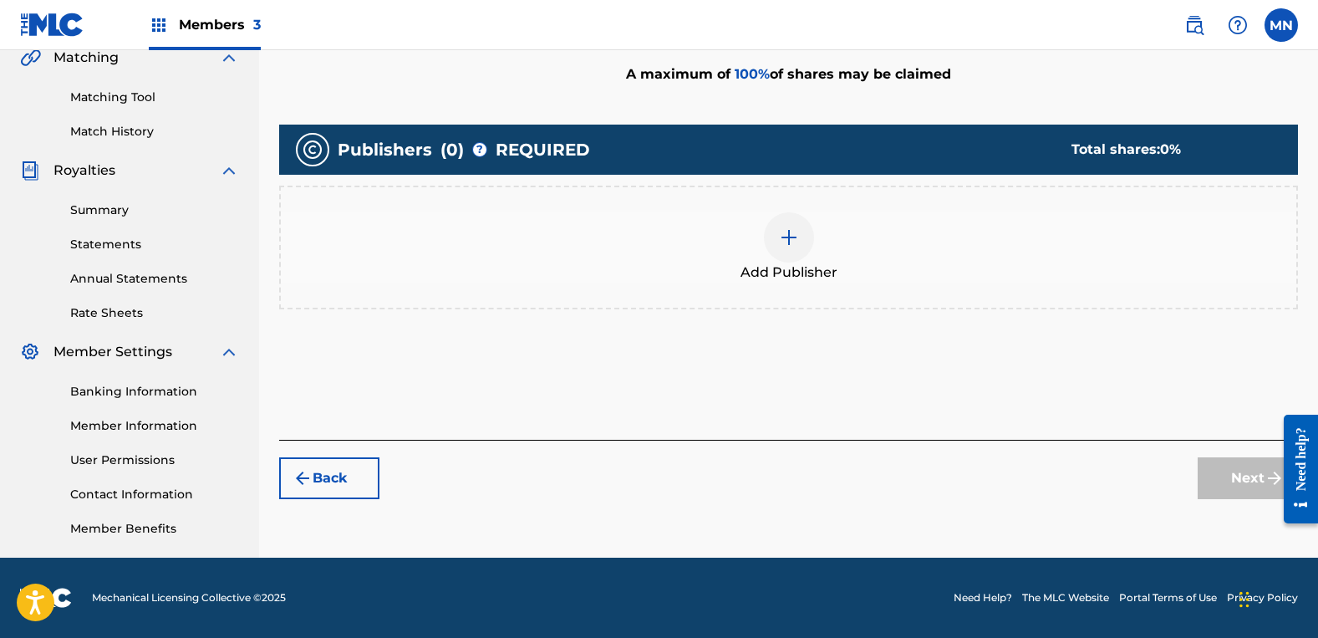
scroll to position [399, 0]
click at [730, 210] on div "Add Publisher" at bounding box center [788, 248] width 1019 height 124
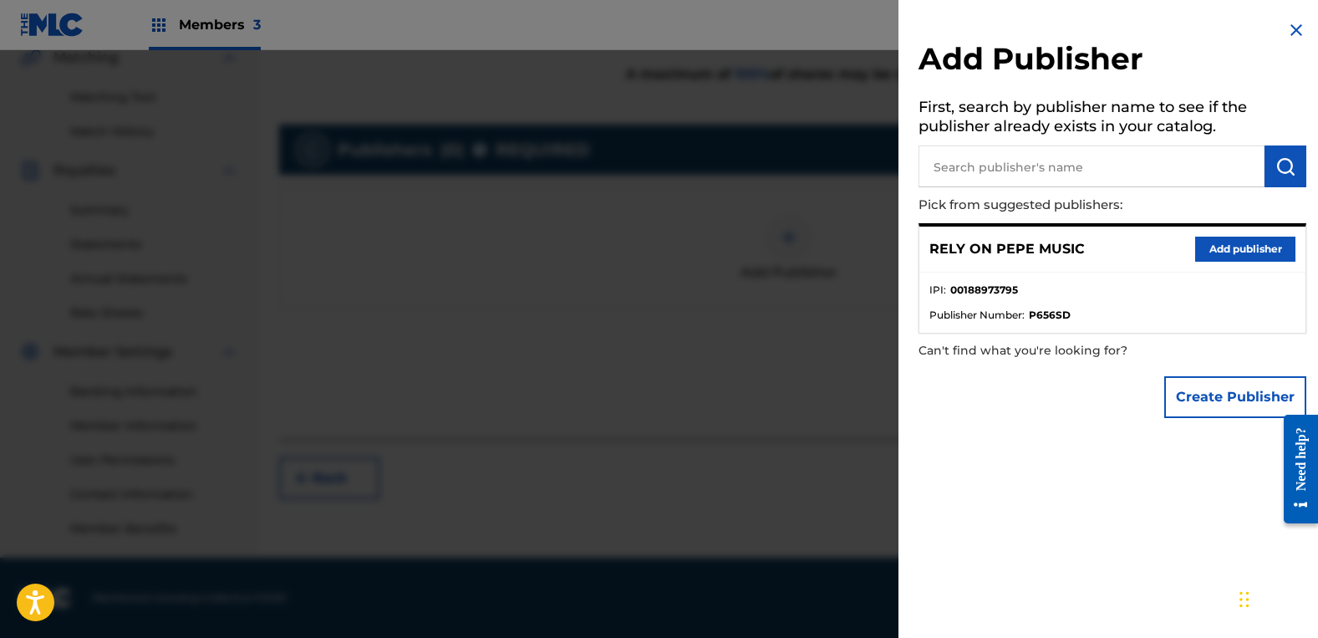
click at [1260, 256] on button "Add publisher" at bounding box center [1245, 249] width 100 height 25
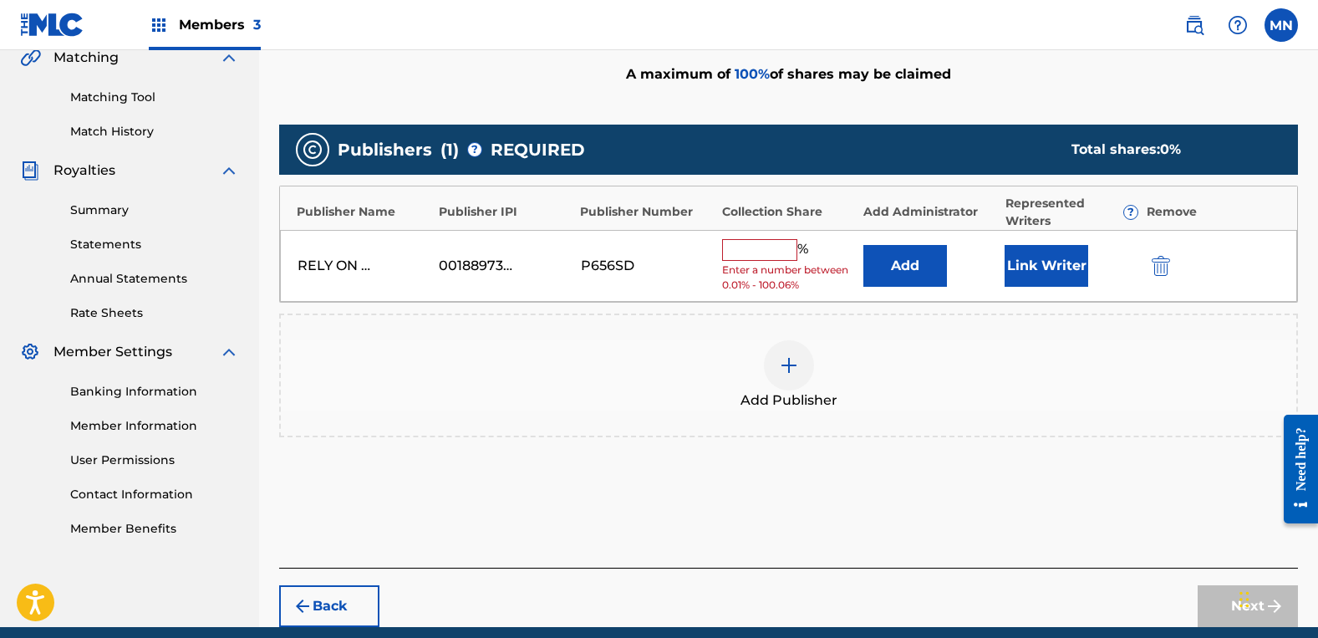
click at [771, 241] on input "text" at bounding box center [759, 250] width 75 height 22
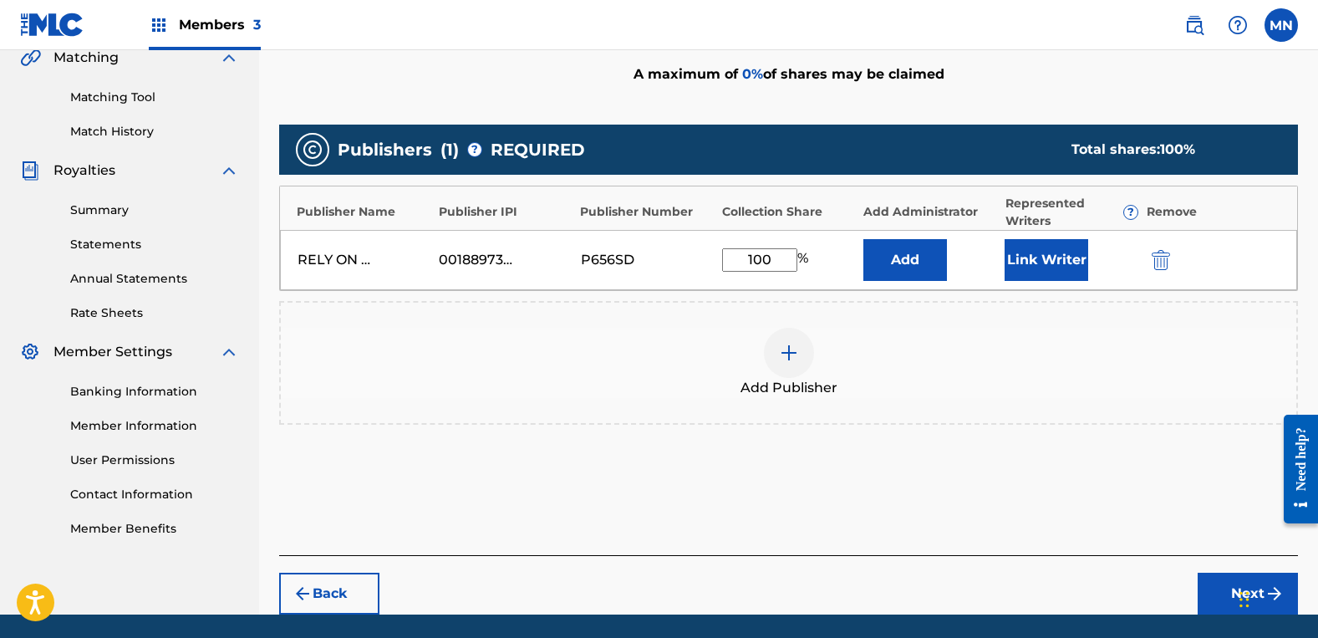
type input "100"
click at [1052, 253] on button "Link Writer" at bounding box center [1047, 260] width 84 height 42
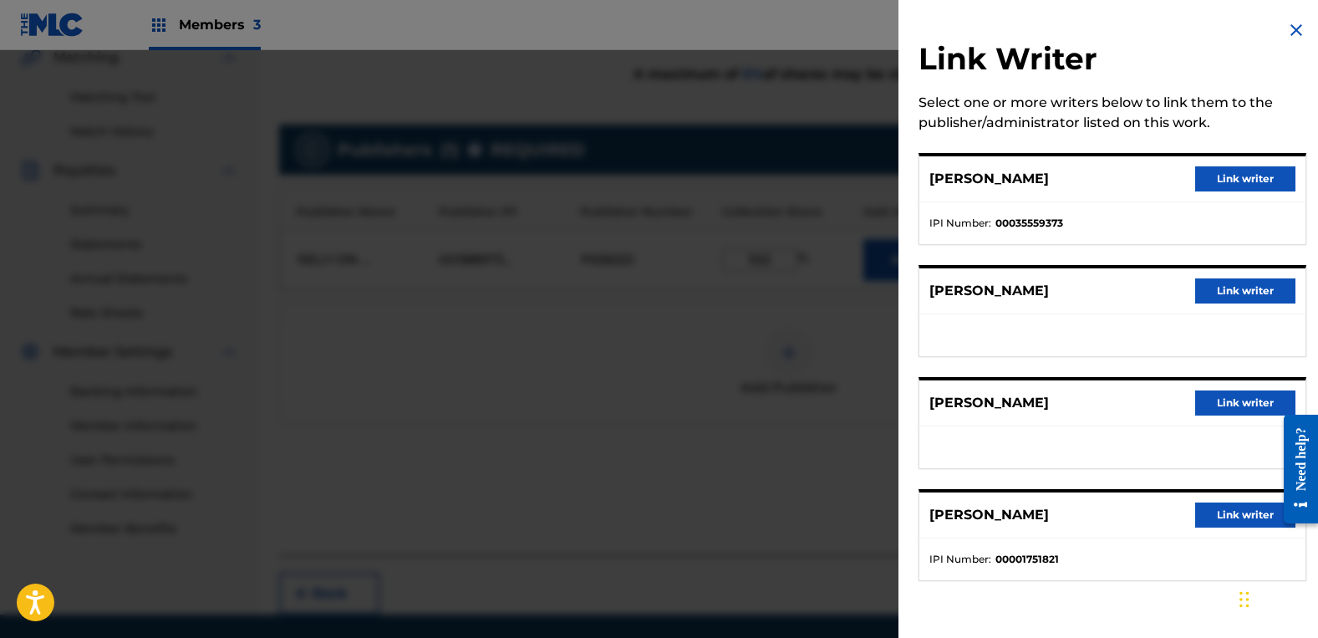
click at [1244, 298] on button "Link writer" at bounding box center [1245, 290] width 100 height 25
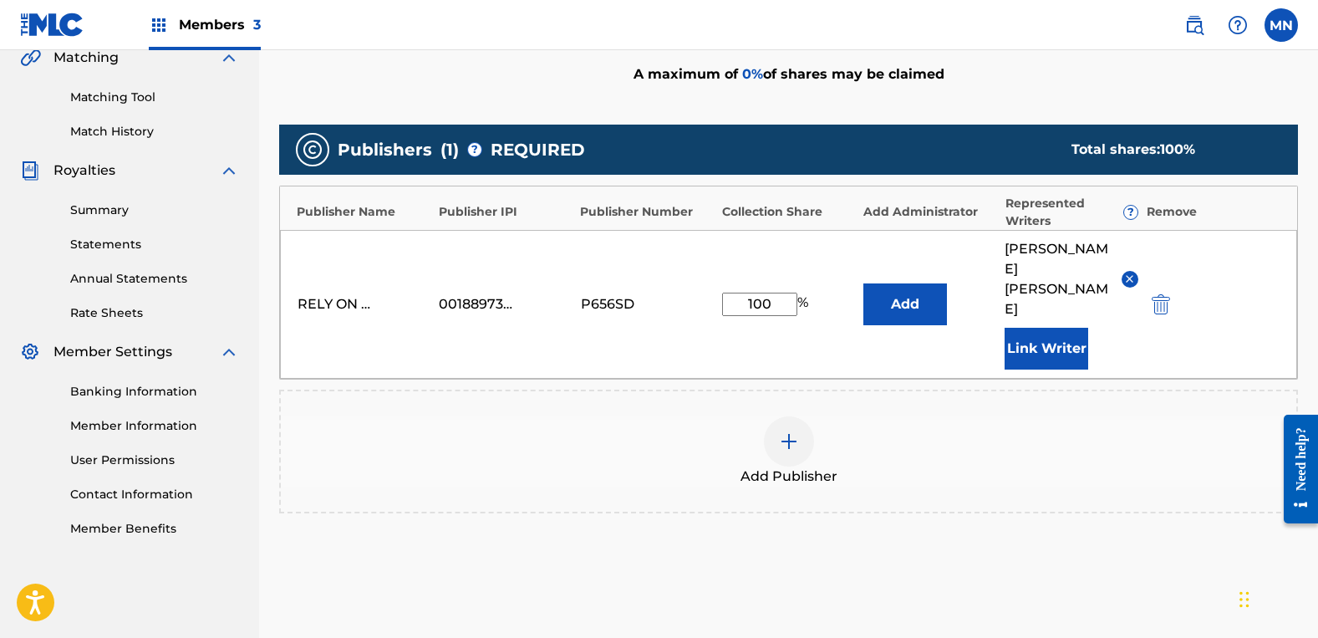
click at [1067, 328] on button "Link Writer" at bounding box center [1047, 349] width 84 height 42
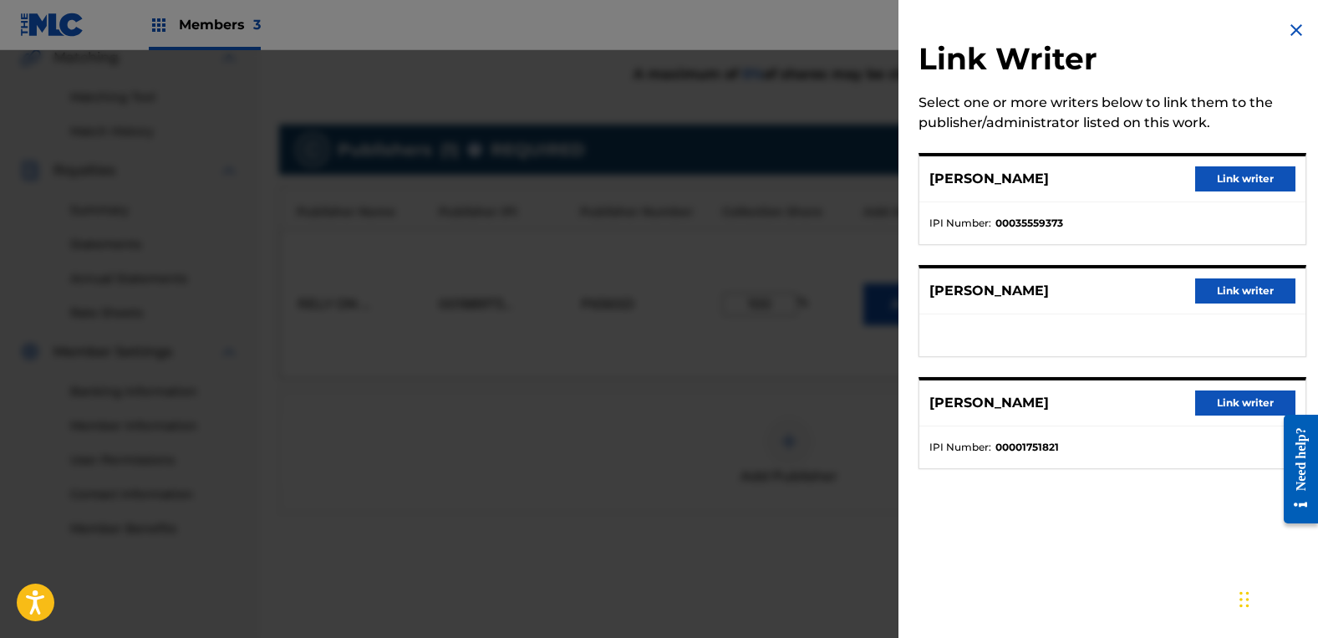
click at [1247, 296] on button "Link writer" at bounding box center [1245, 290] width 100 height 25
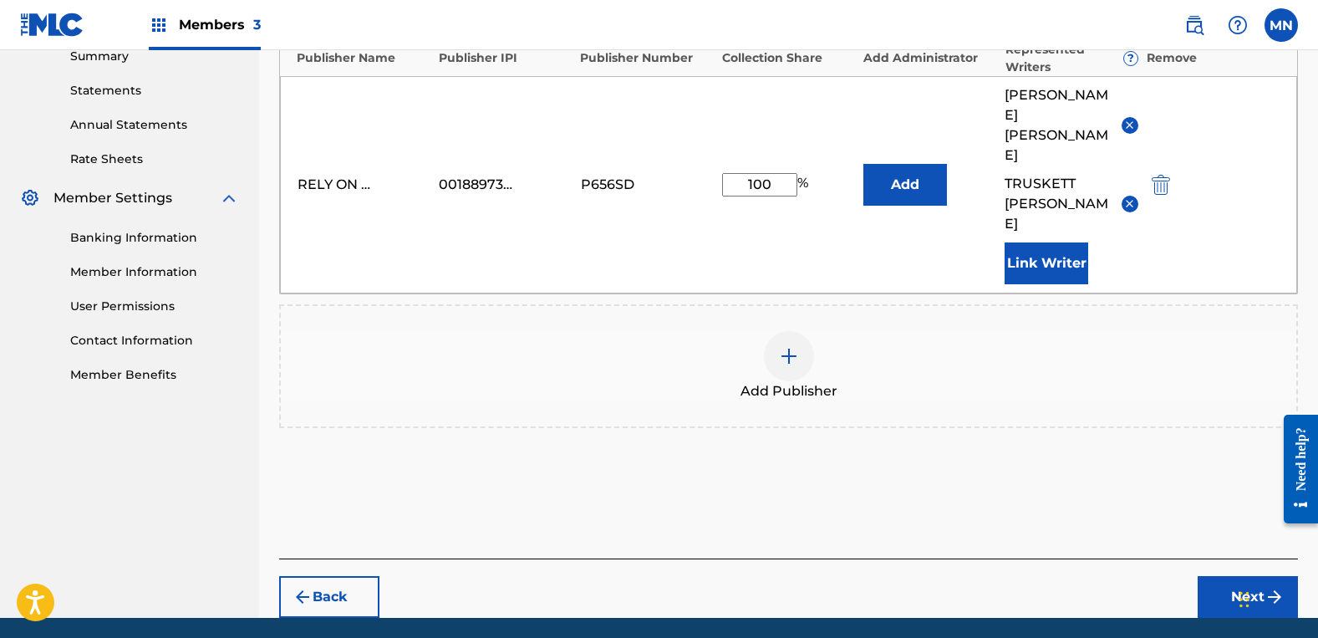
click at [1241, 576] on button "Next" at bounding box center [1248, 597] width 100 height 42
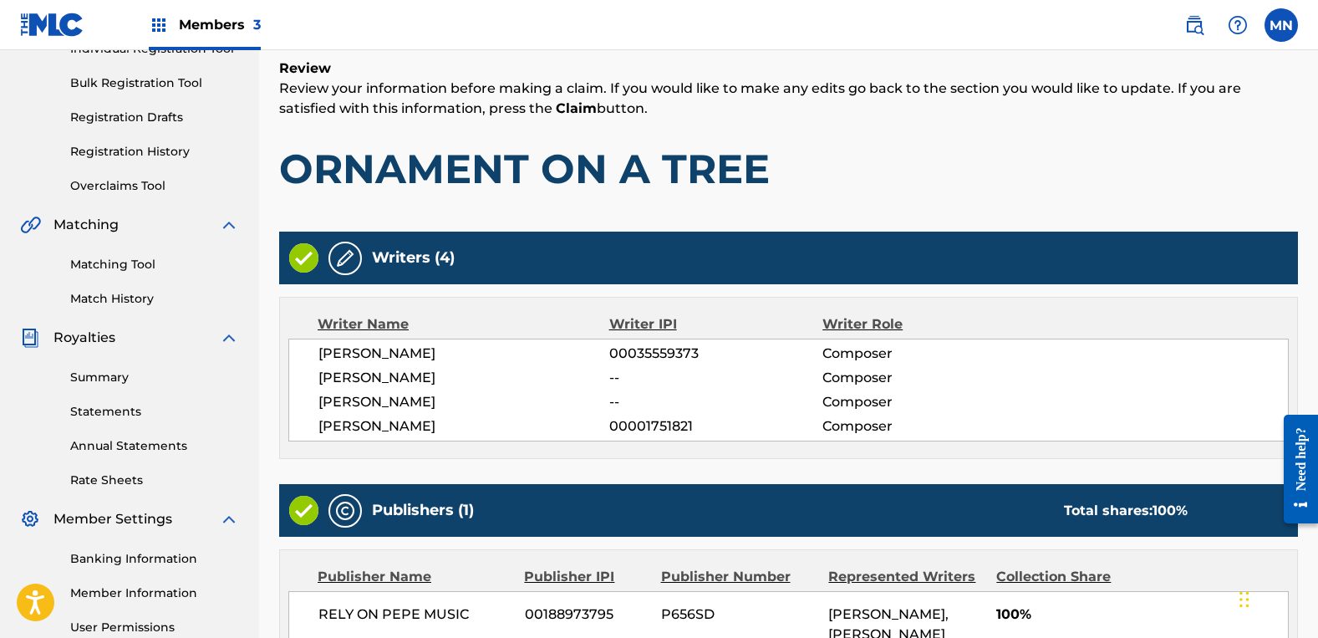
scroll to position [434, 0]
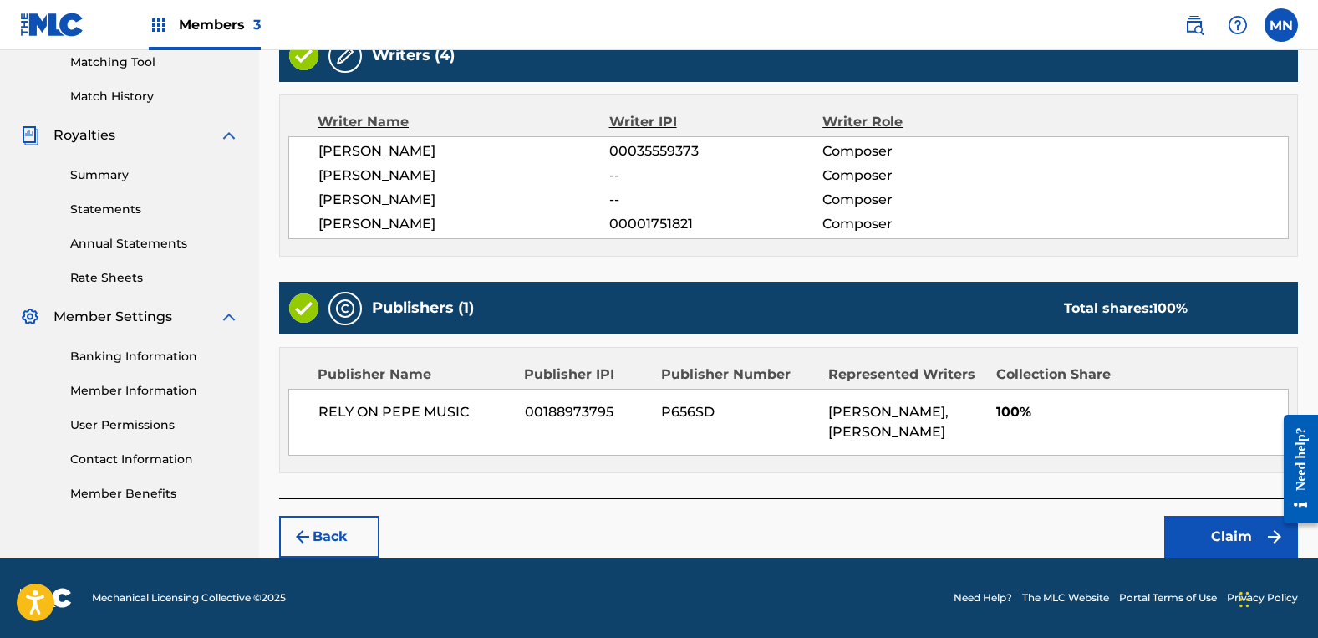
click at [1212, 530] on button "Claim" at bounding box center [1231, 537] width 134 height 42
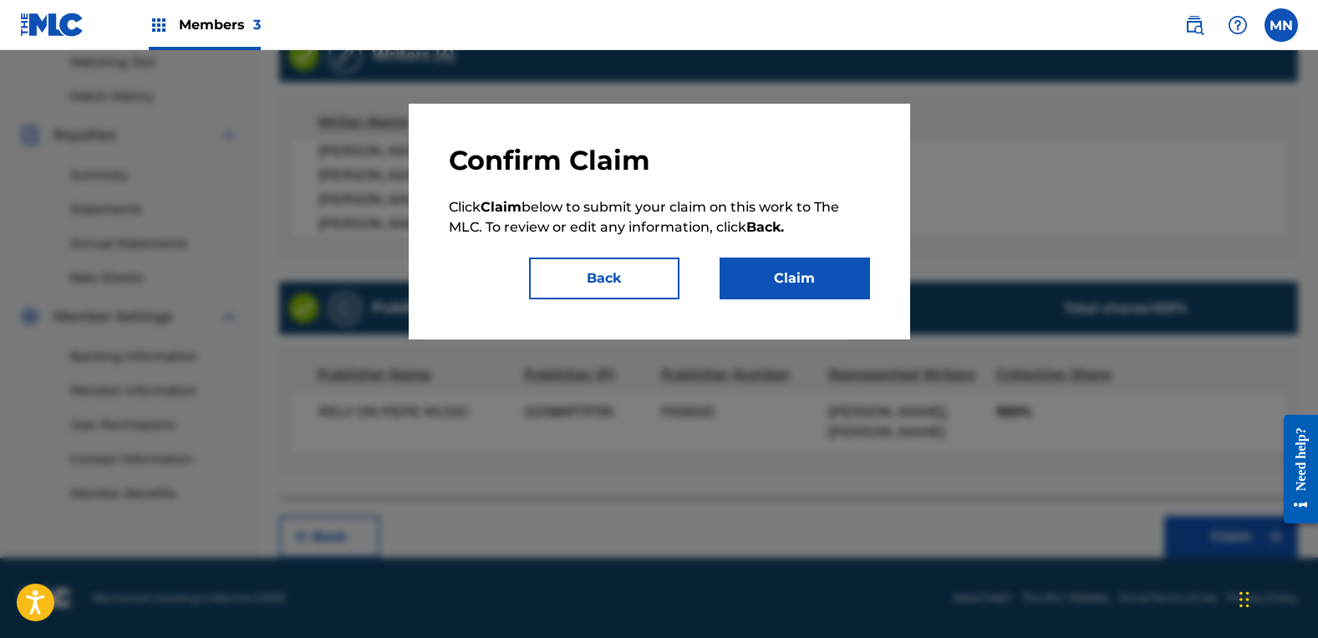
click at [821, 283] on button "Claim" at bounding box center [795, 278] width 150 height 42
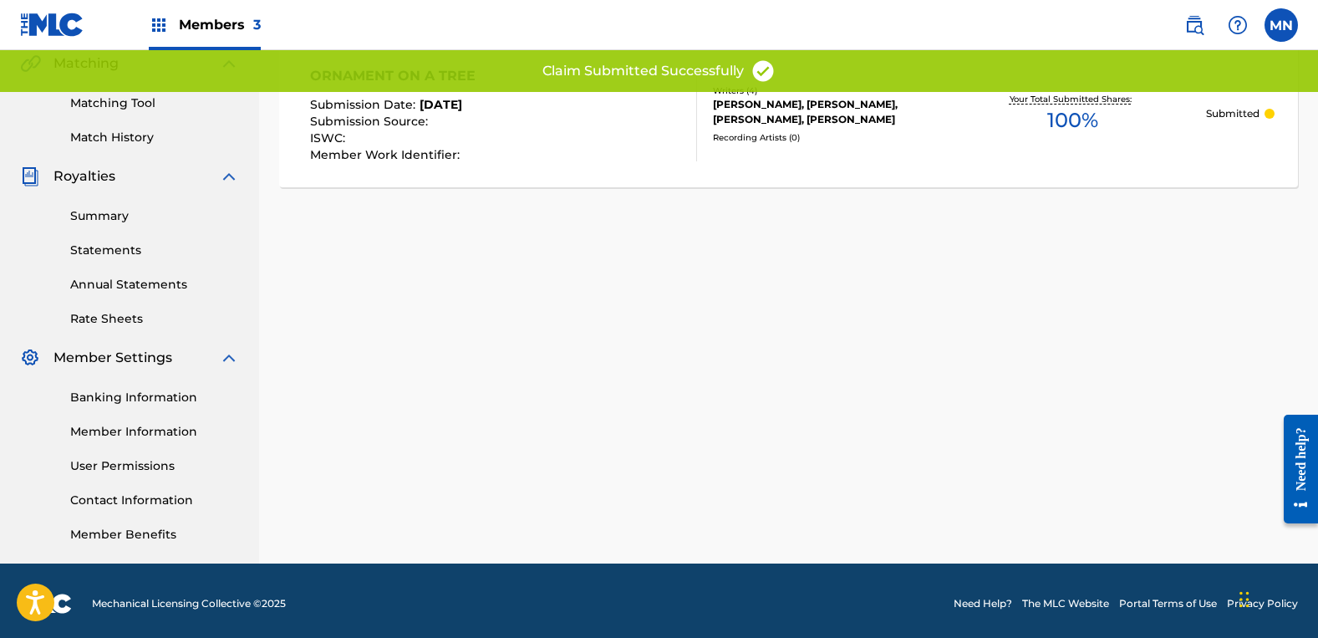
scroll to position [148, 0]
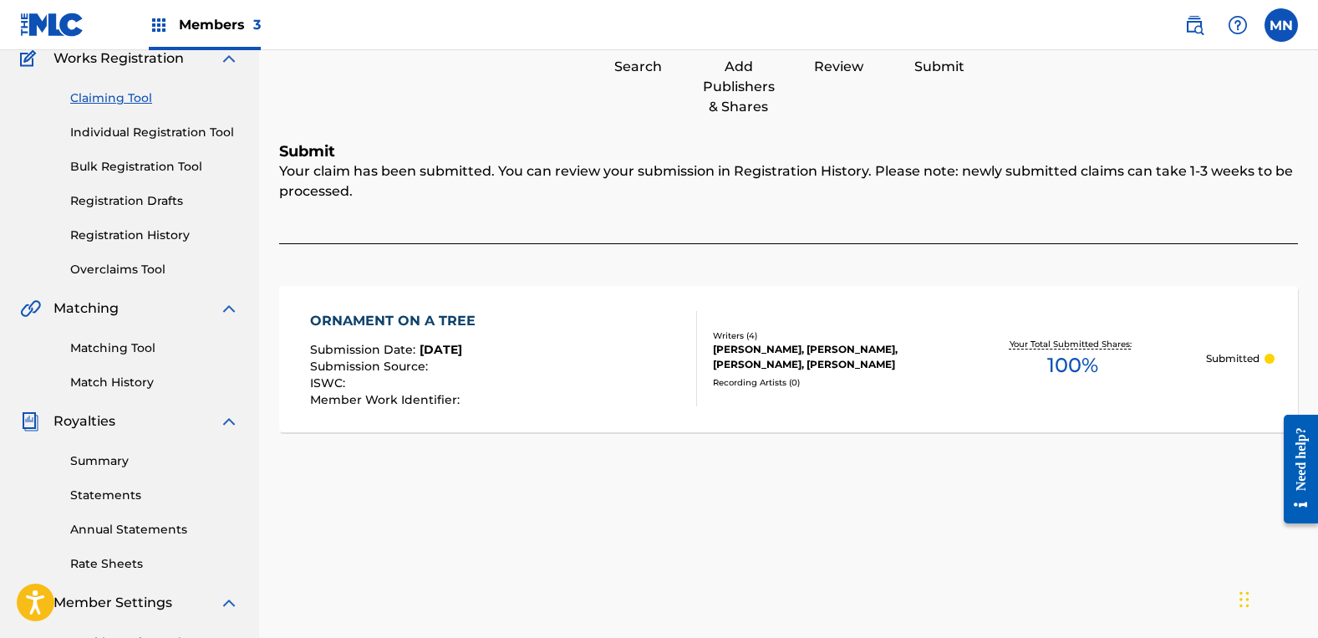
click at [127, 101] on link "Claiming Tool" at bounding box center [154, 98] width 169 height 18
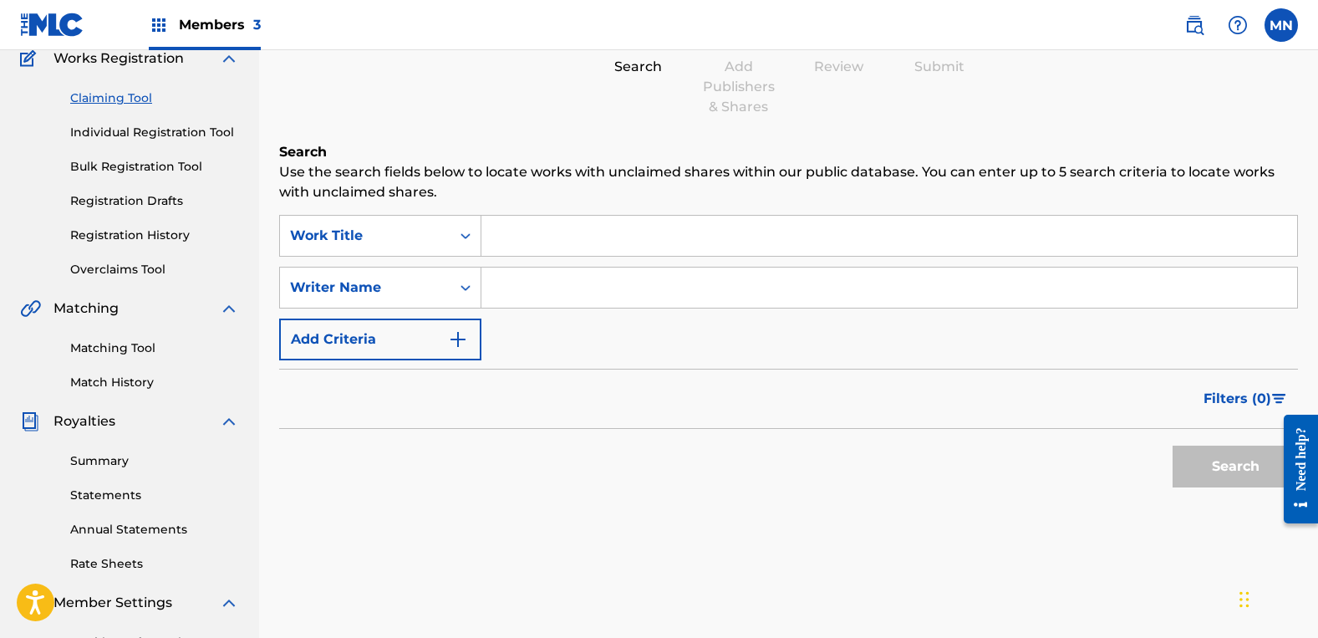
scroll to position [0, 0]
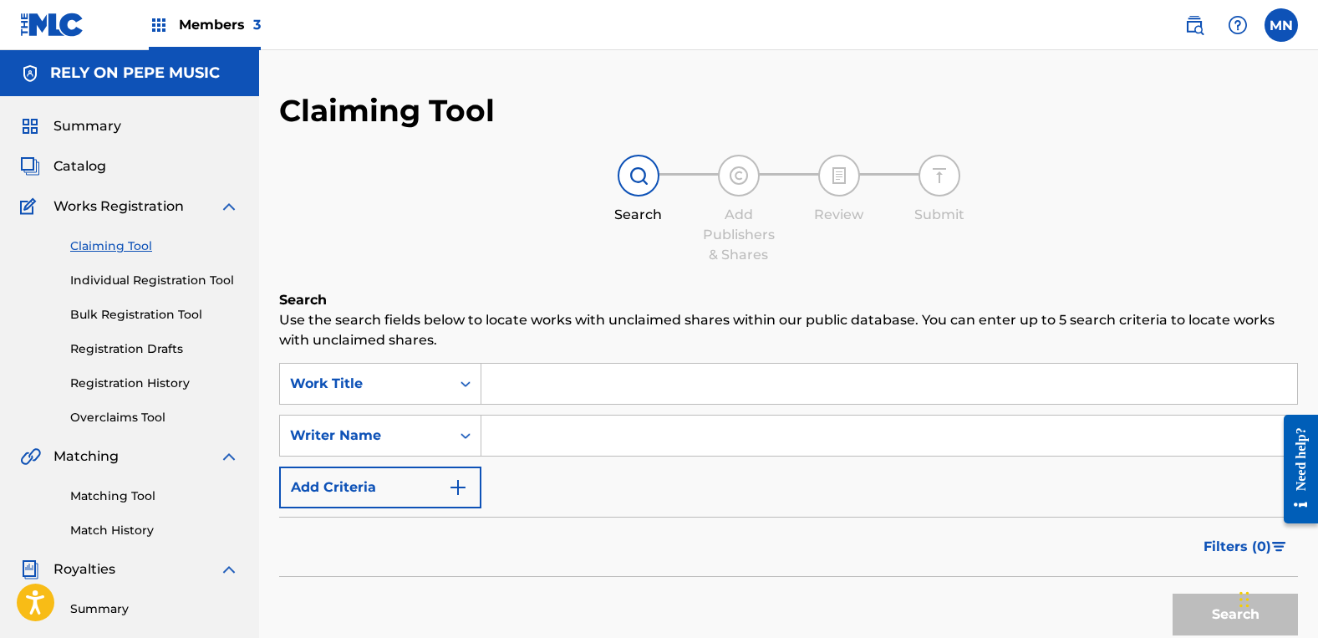
click at [576, 433] on input "Search Form" at bounding box center [889, 435] width 816 height 40
type input "[PERSON_NAME]"
click at [1173, 593] on button "Search" at bounding box center [1235, 614] width 125 height 42
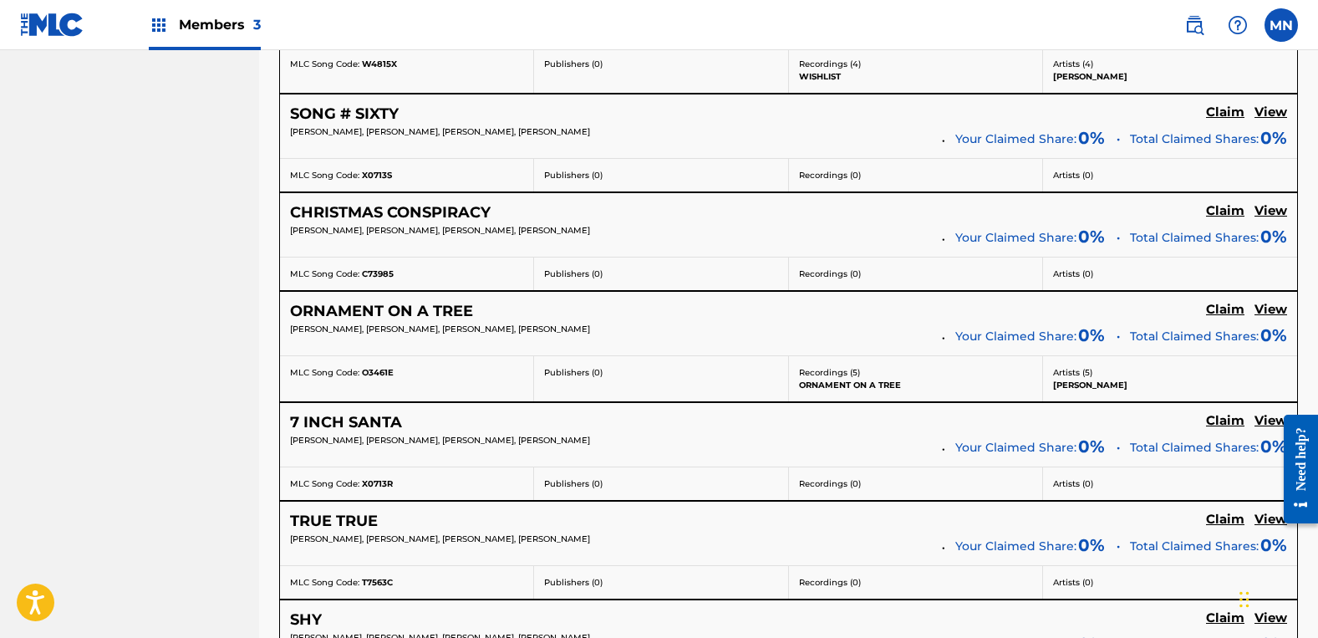
scroll to position [1087, 0]
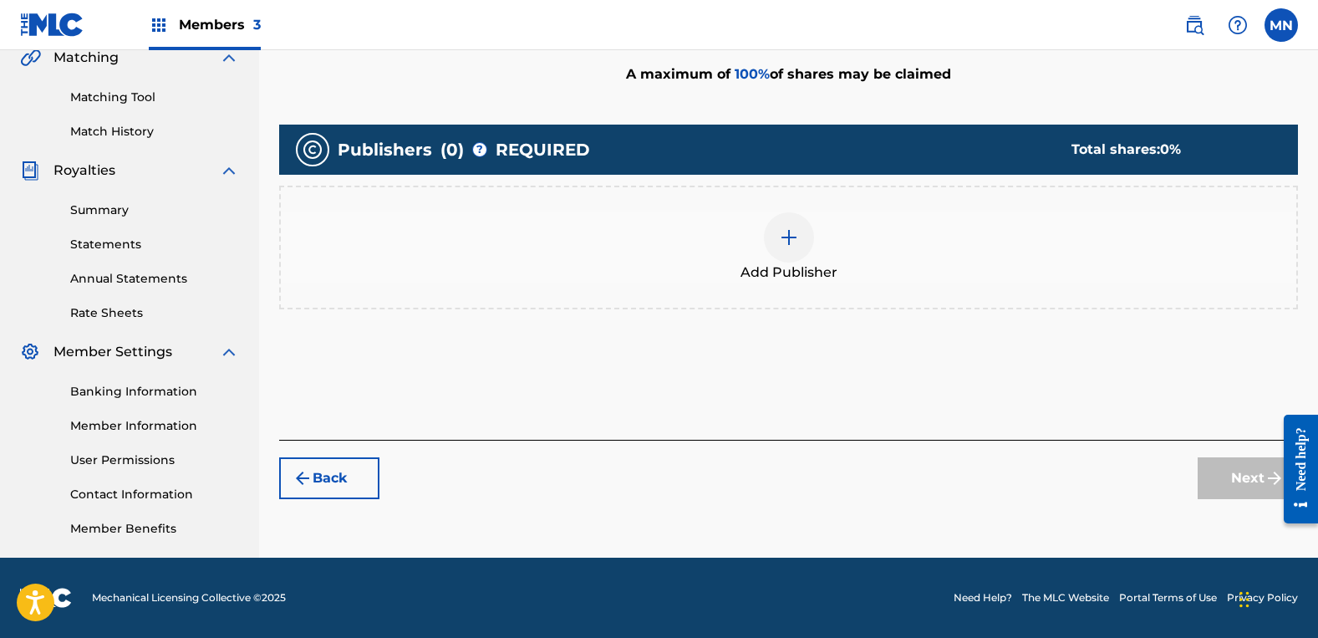
click at [793, 233] on img at bounding box center [789, 237] width 20 height 20
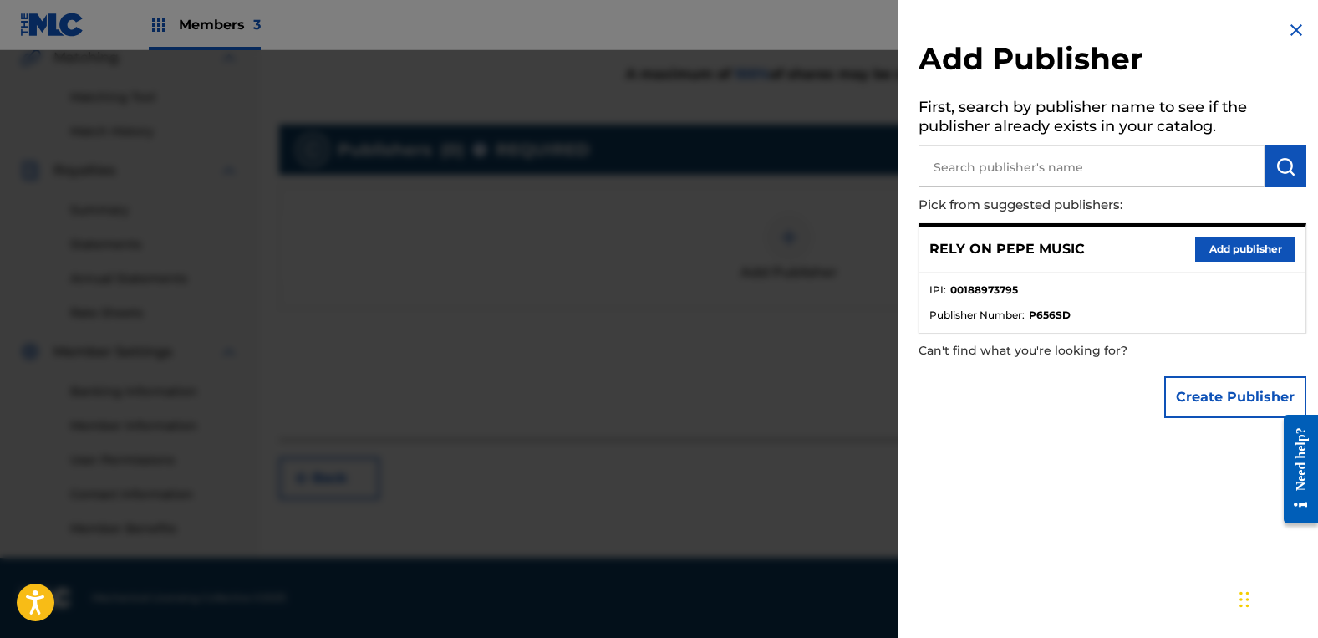
click at [1217, 248] on button "Add publisher" at bounding box center [1245, 249] width 100 height 25
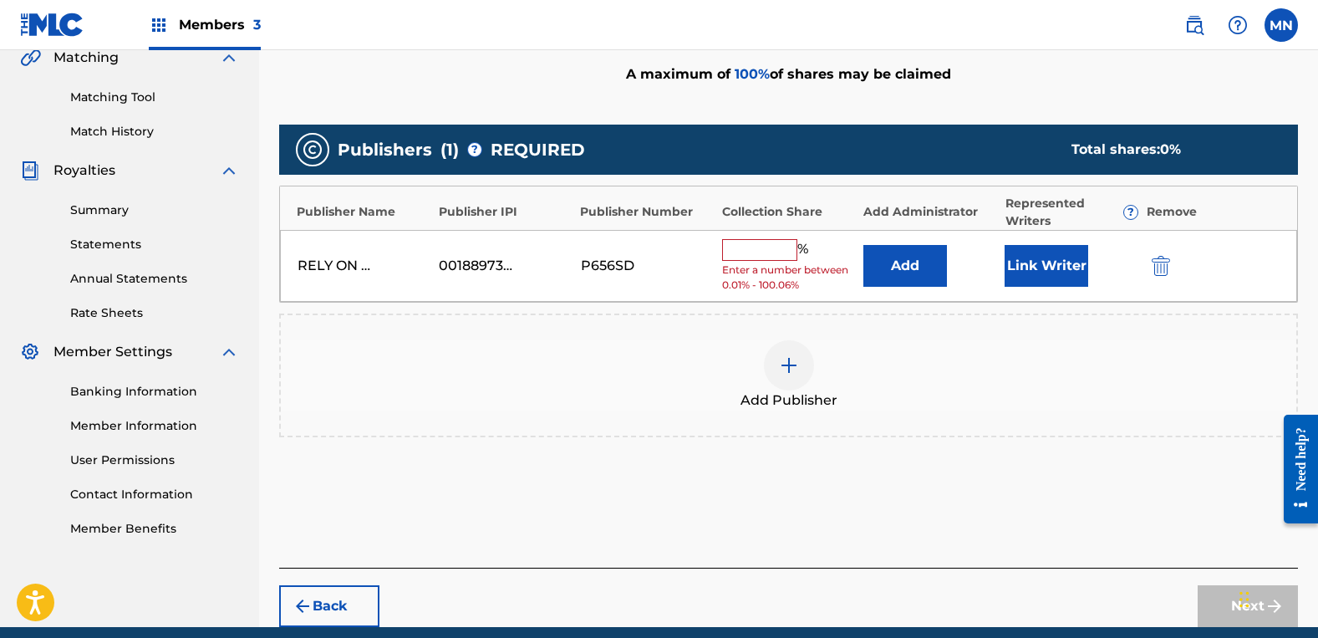
click at [766, 247] on input "text" at bounding box center [759, 250] width 75 height 22
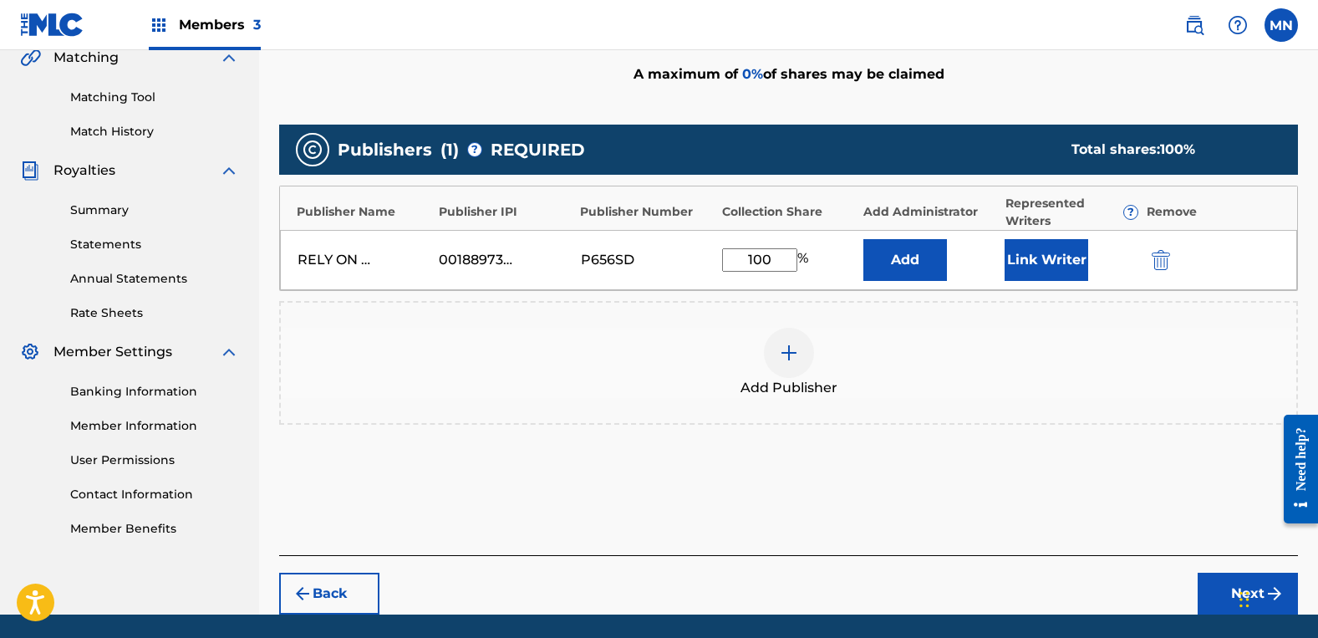
type input "100"
click at [1041, 272] on button "Link Writer" at bounding box center [1047, 260] width 84 height 42
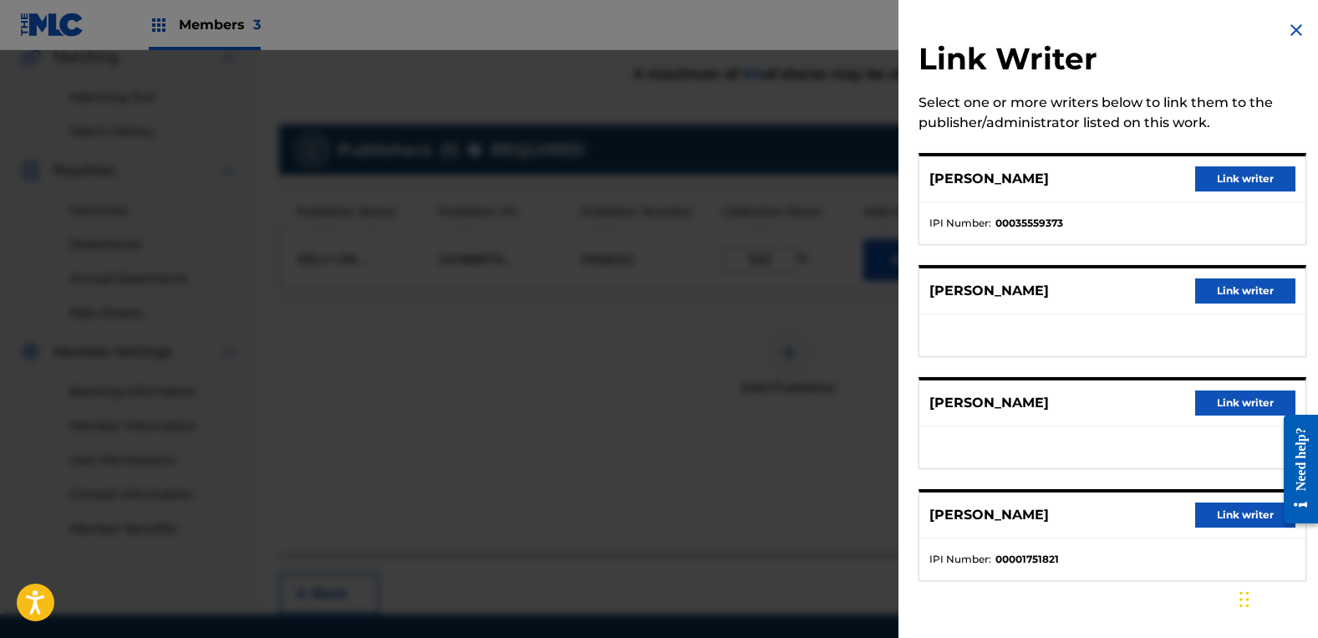
click at [1224, 407] on button "Link writer" at bounding box center [1245, 402] width 100 height 25
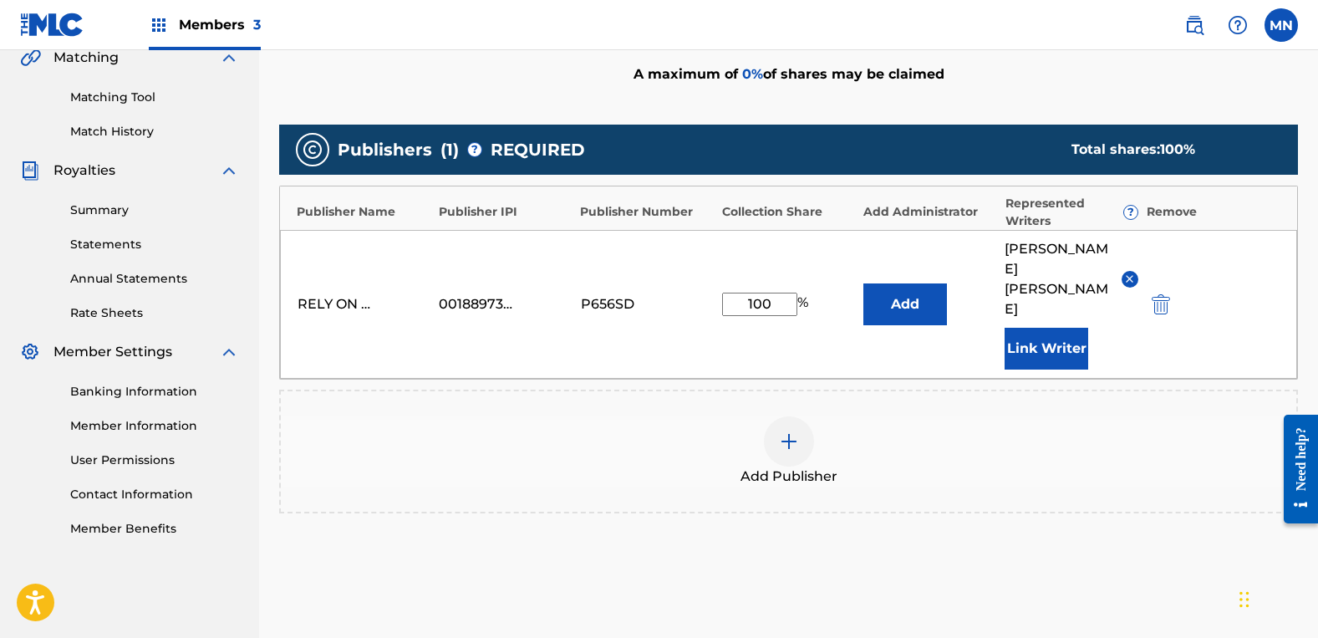
click at [1062, 328] on button "Link Writer" at bounding box center [1047, 349] width 84 height 42
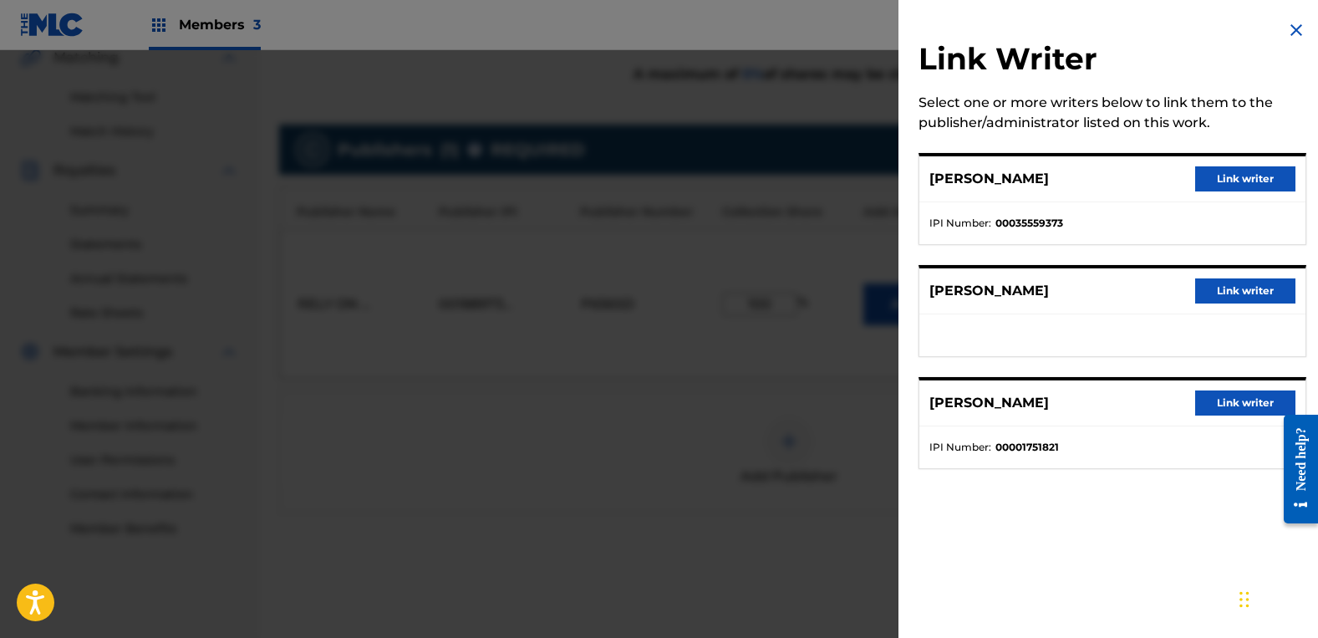
click at [1209, 186] on button "Link writer" at bounding box center [1245, 178] width 100 height 25
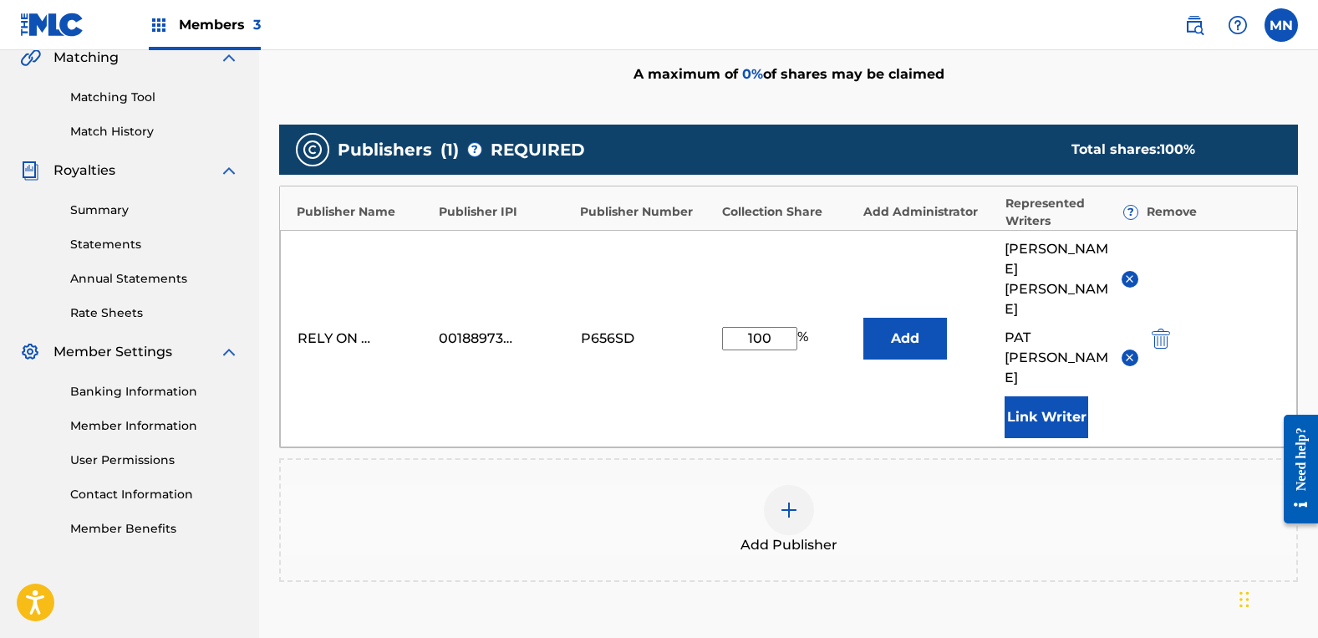
click at [1128, 351] on img at bounding box center [1129, 357] width 13 height 13
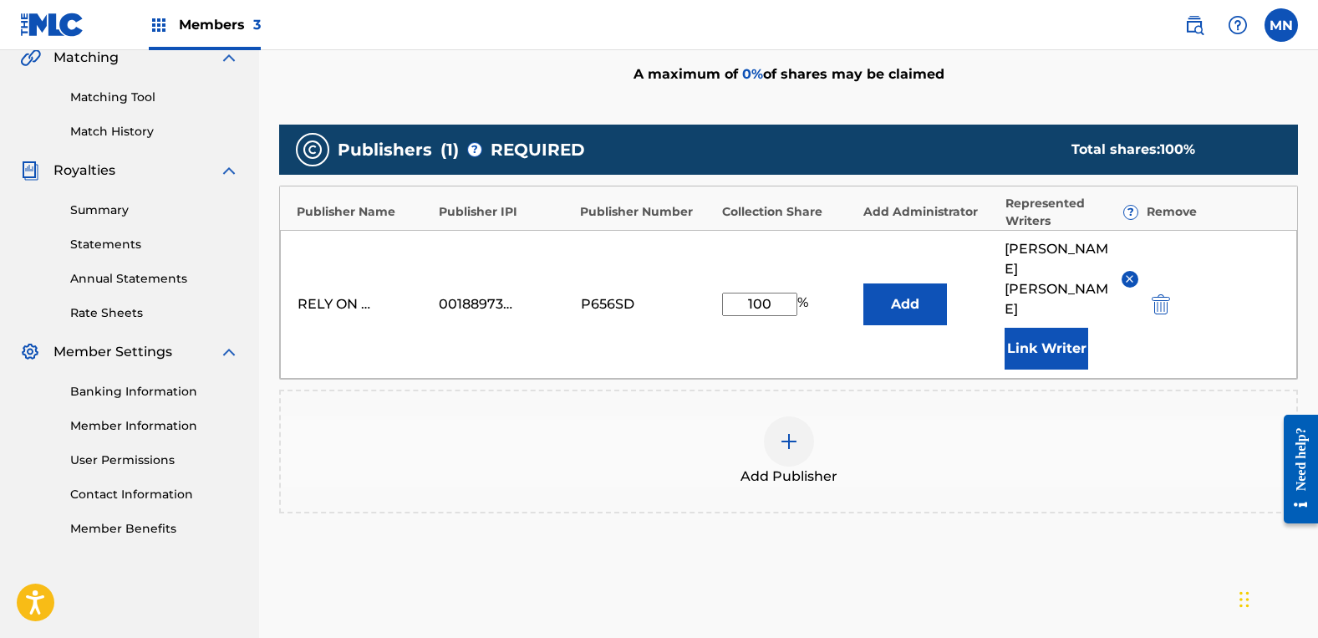
click at [1034, 328] on button "Link Writer" at bounding box center [1047, 349] width 84 height 42
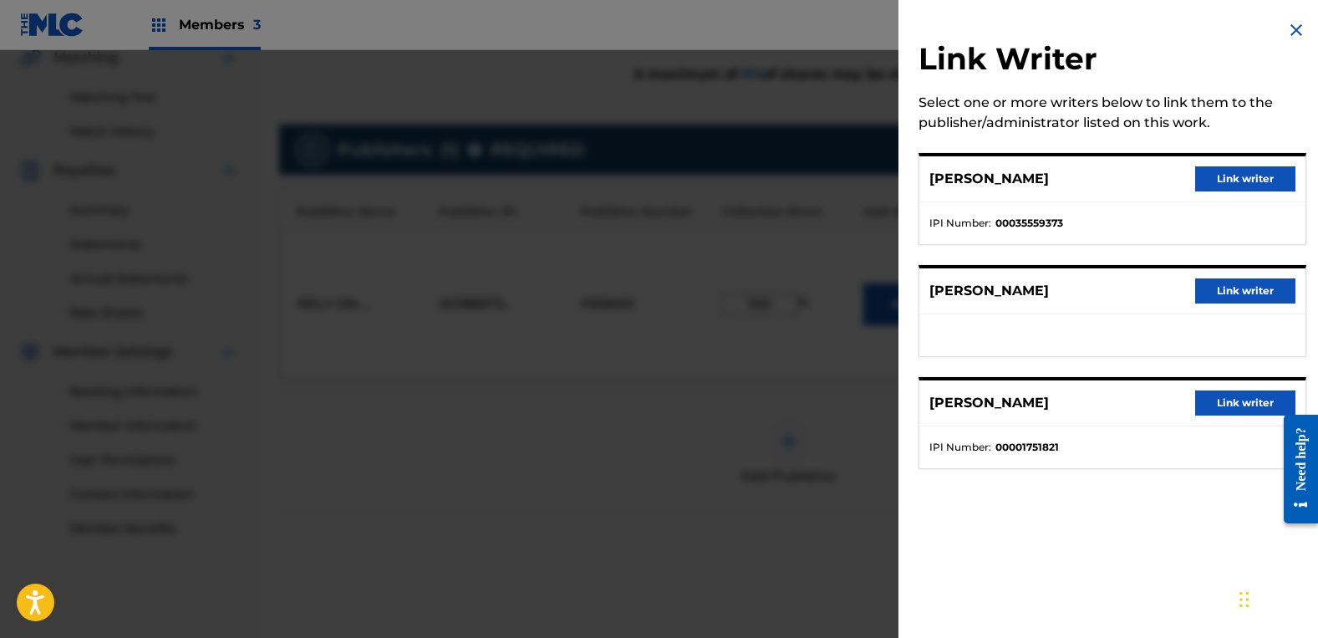
click at [1226, 299] on button "Link writer" at bounding box center [1245, 290] width 100 height 25
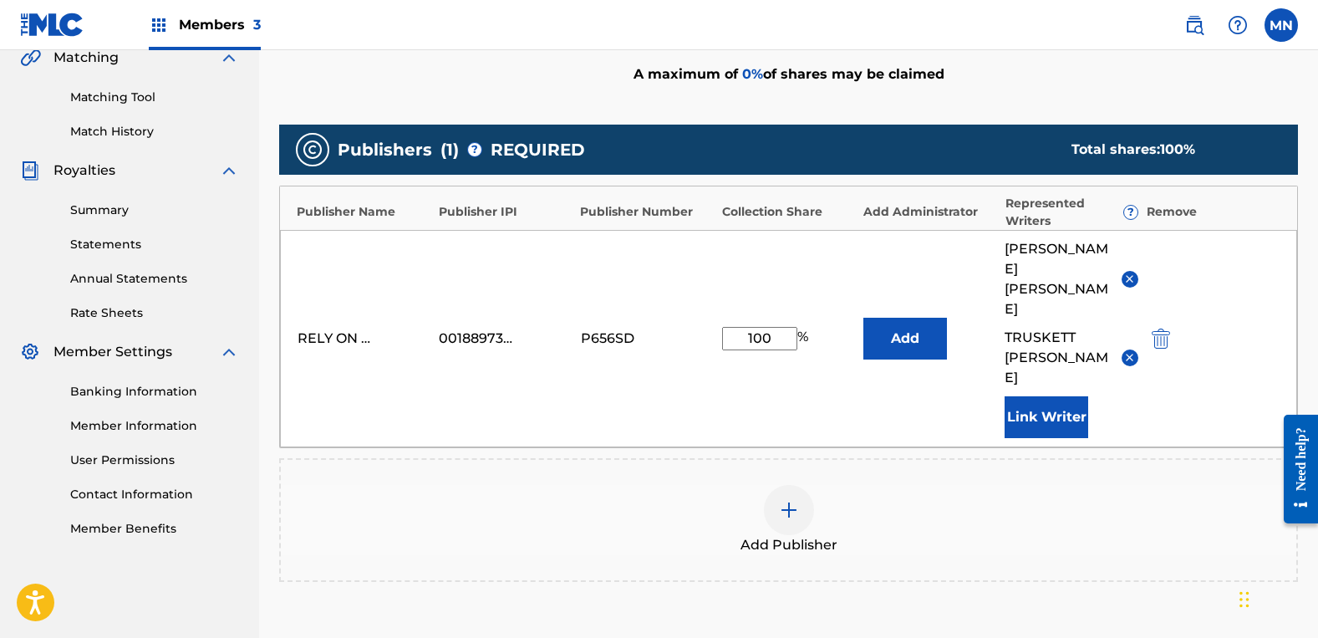
click at [1101, 485] on div "Add Publisher" at bounding box center [789, 520] width 1016 height 70
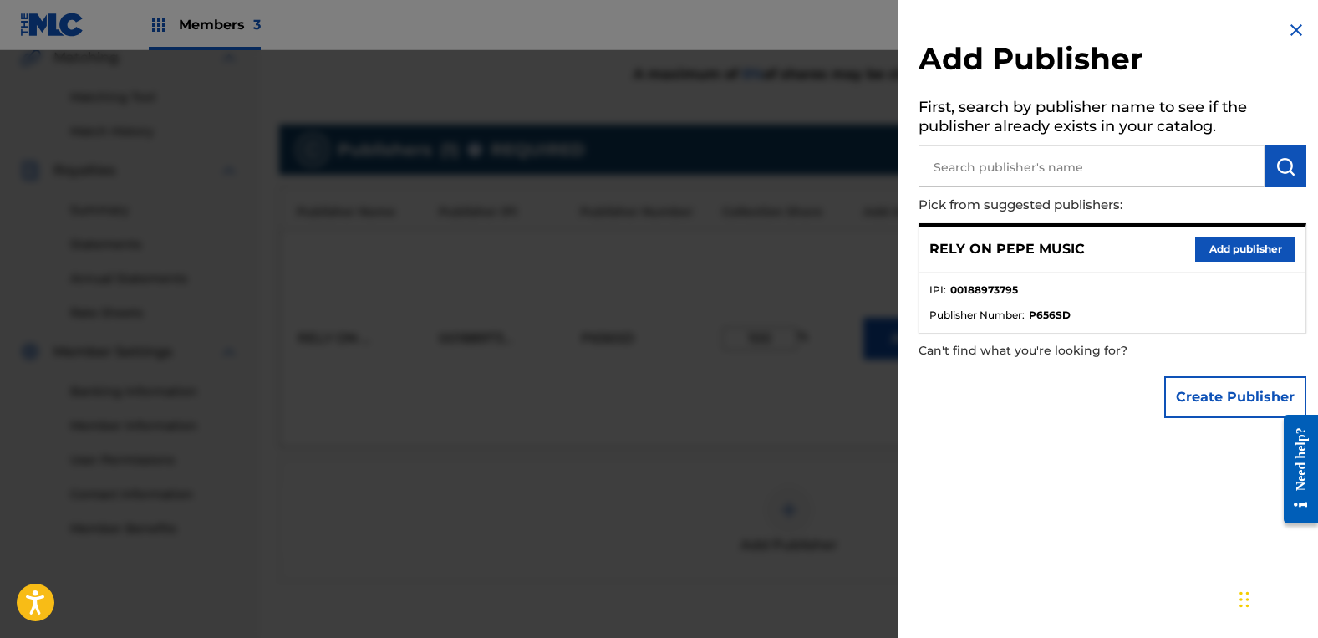
click at [688, 532] on div at bounding box center [659, 369] width 1318 height 638
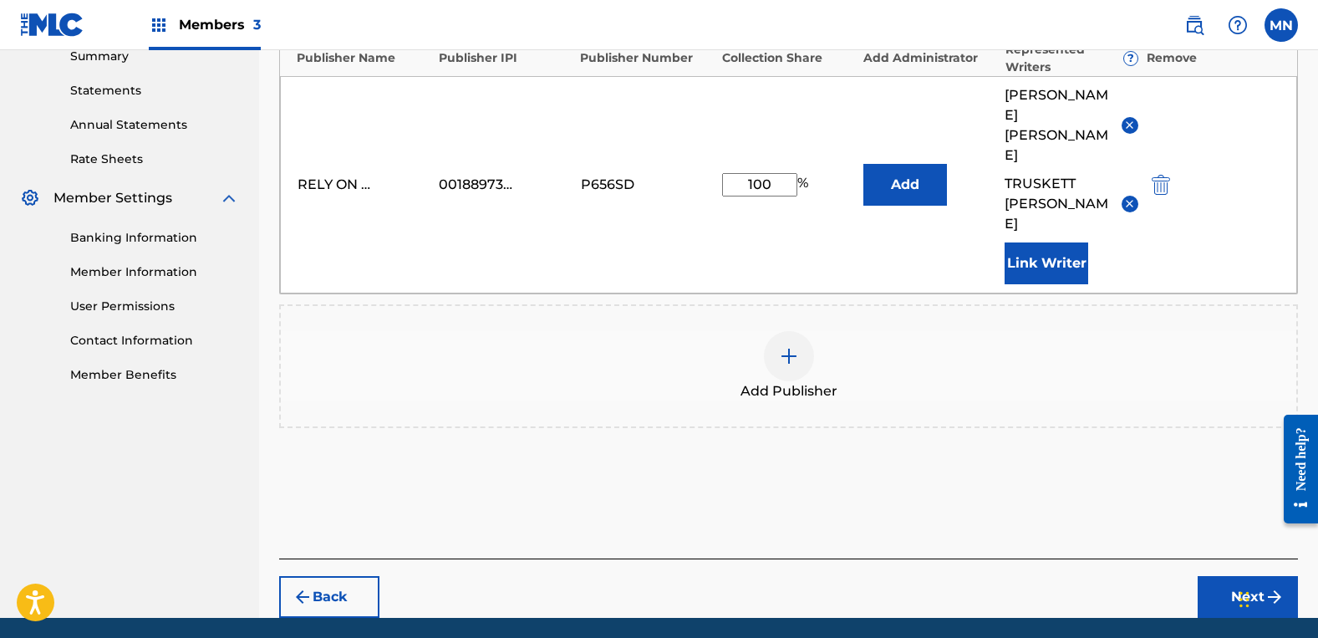
click at [1230, 576] on button "Next" at bounding box center [1248, 597] width 100 height 42
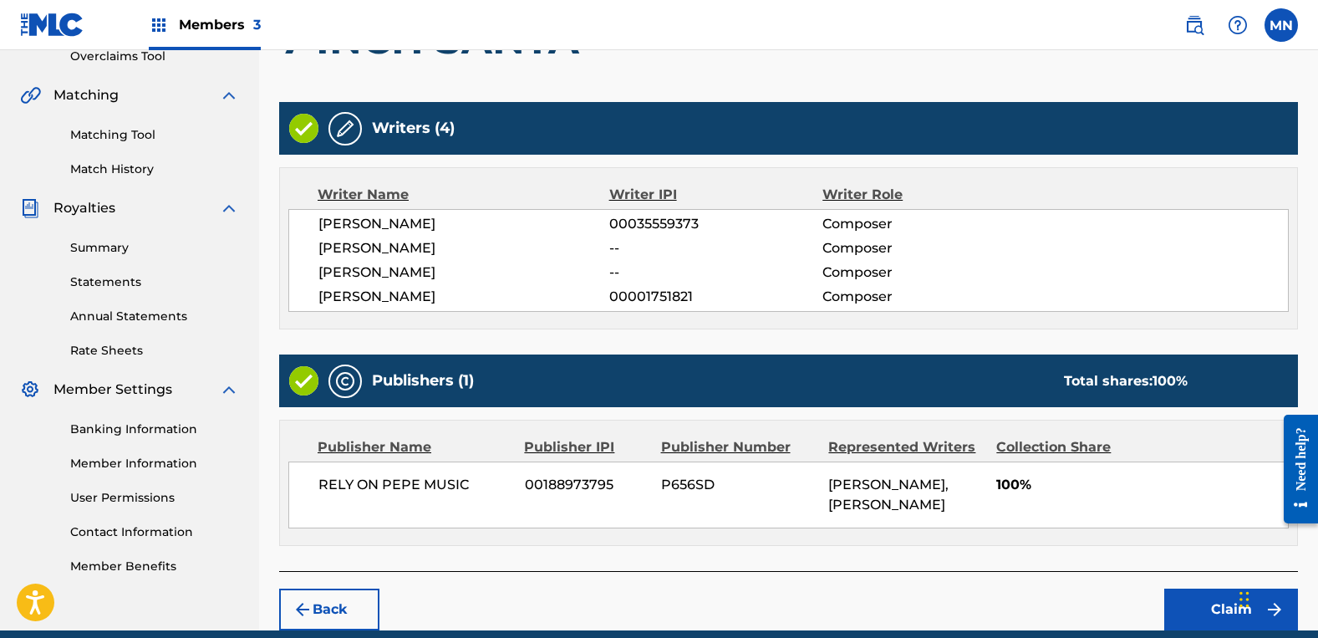
scroll to position [434, 0]
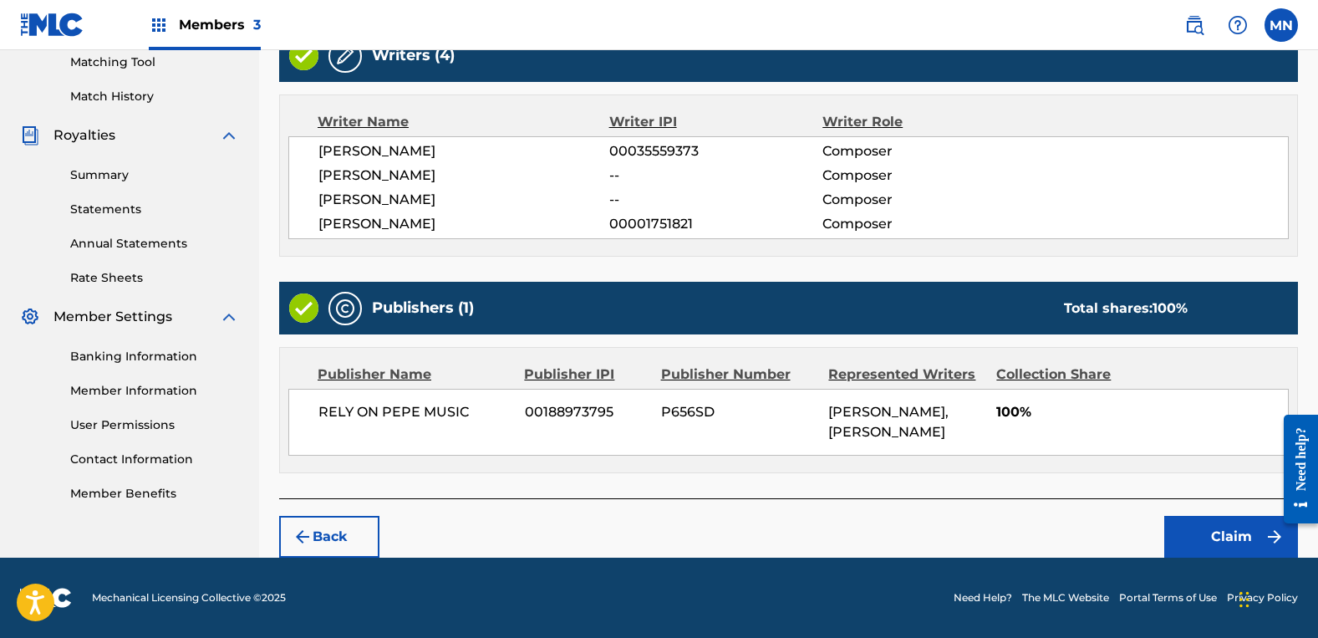
click at [1202, 523] on button "Claim" at bounding box center [1231, 537] width 134 height 42
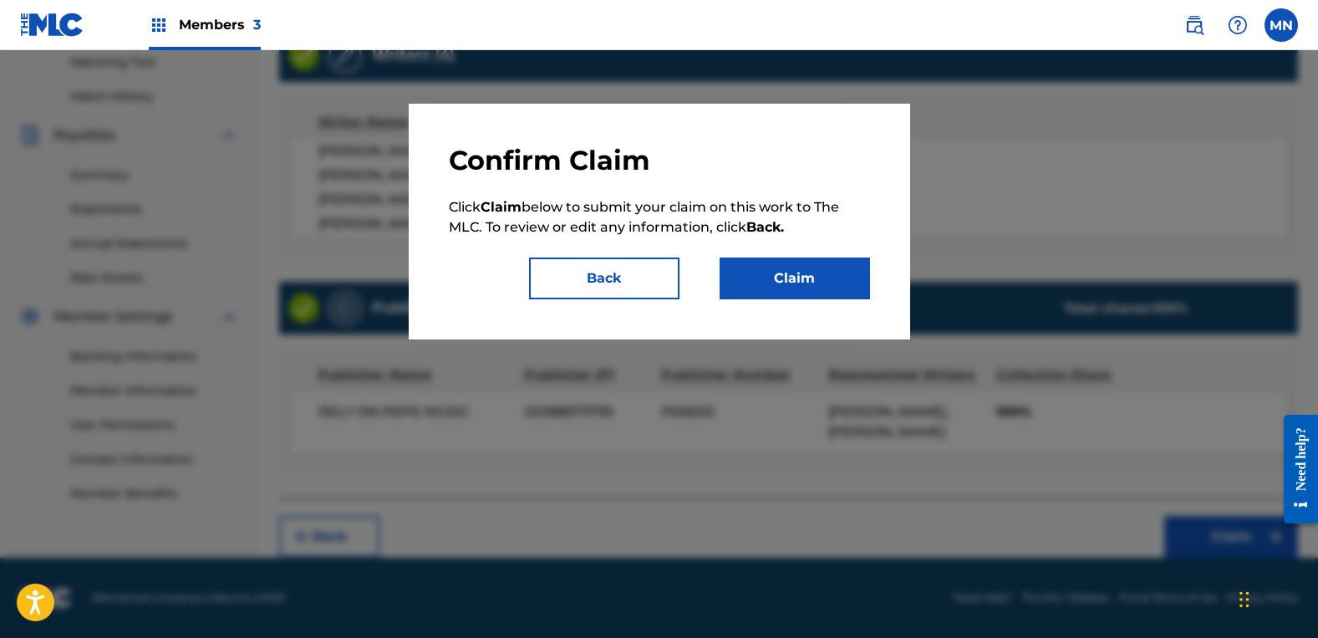
click at [812, 281] on button "Claim" at bounding box center [795, 278] width 150 height 42
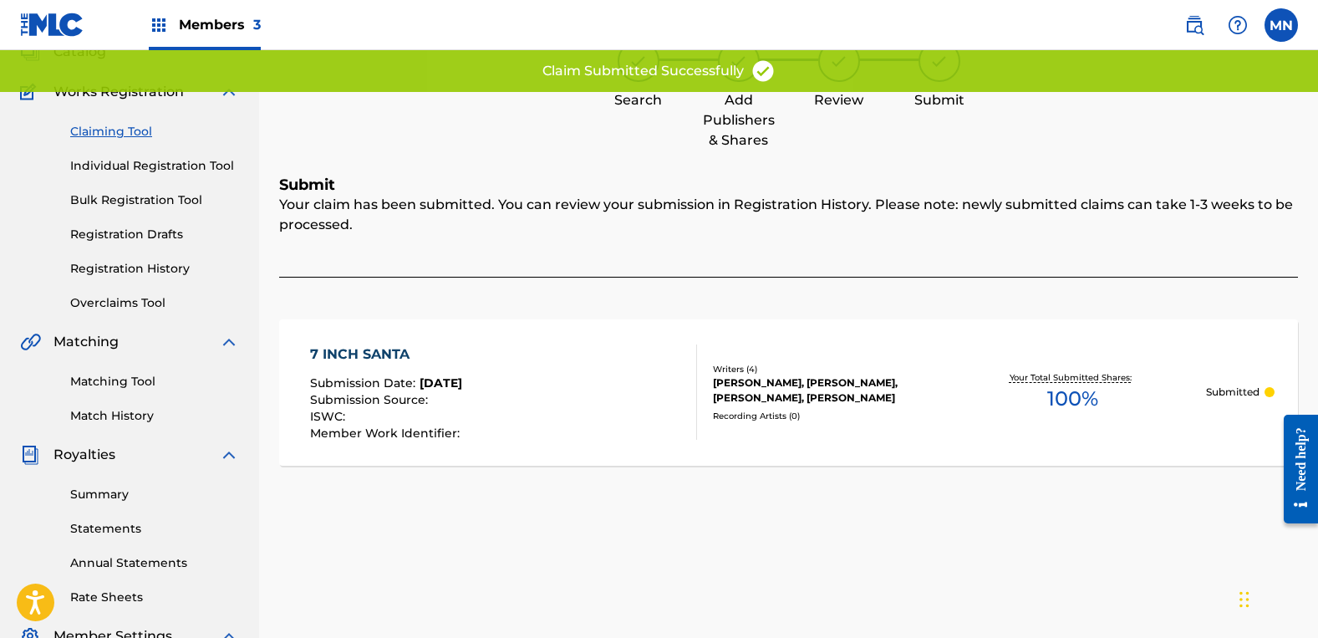
scroll to position [0, 0]
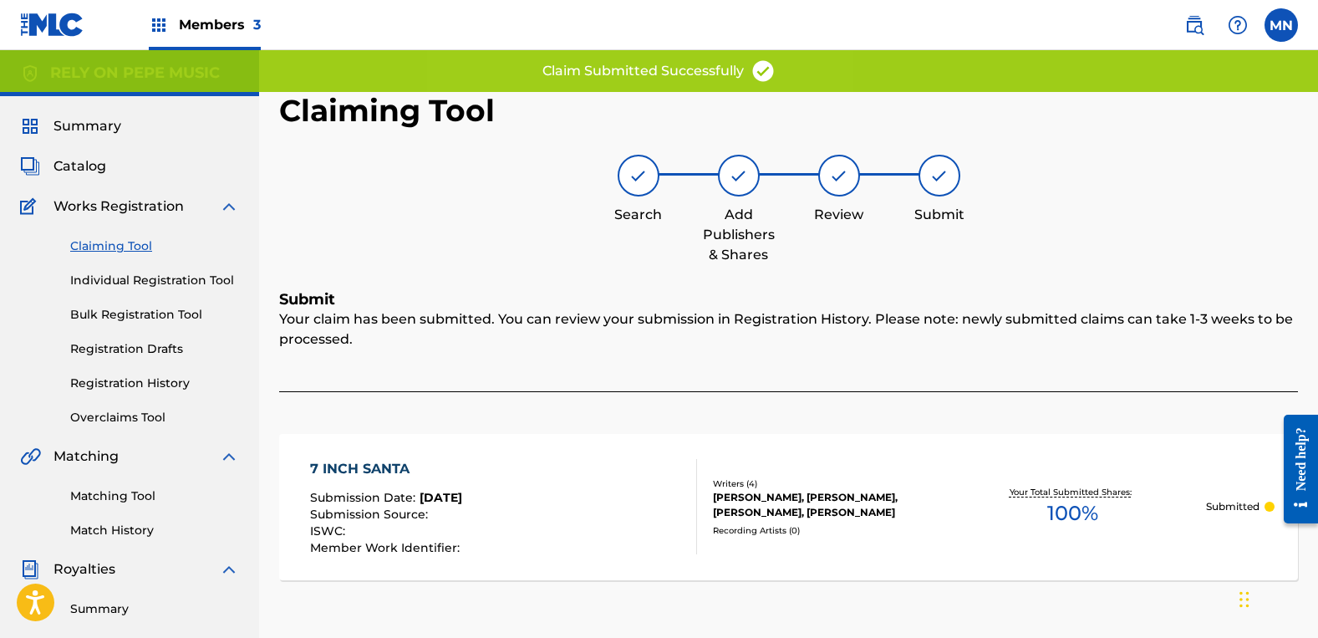
click at [123, 239] on link "Claiming Tool" at bounding box center [154, 246] width 169 height 18
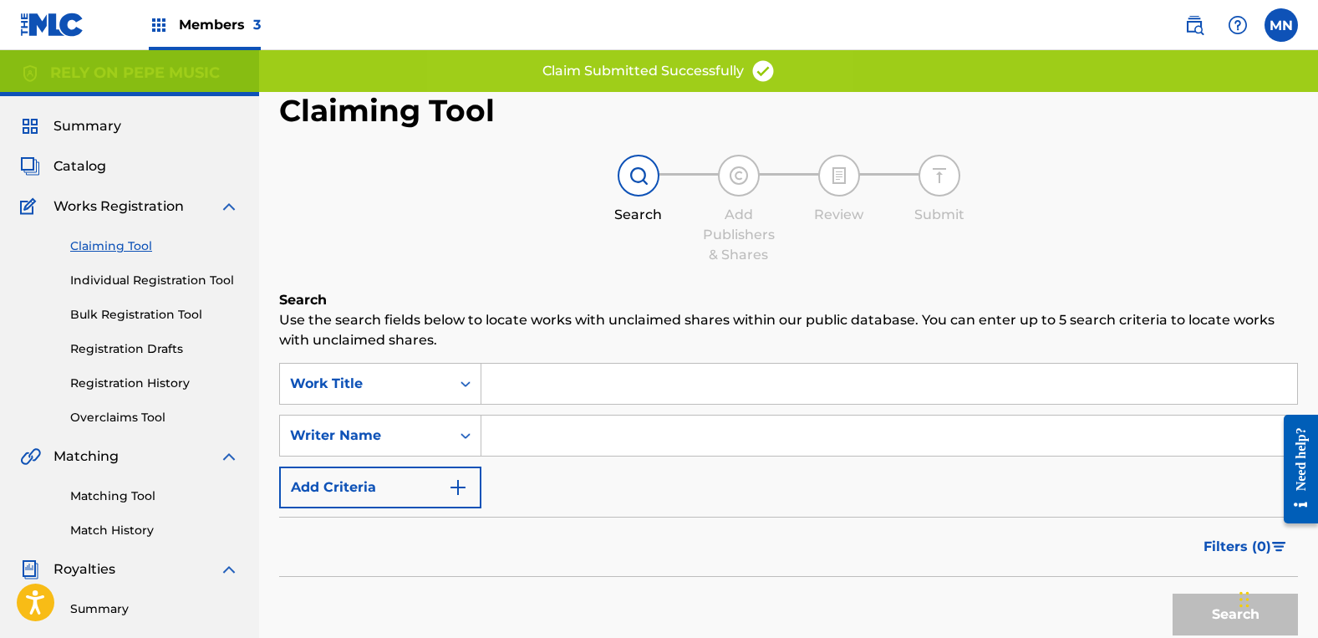
click at [552, 441] on input "Search Form" at bounding box center [889, 435] width 816 height 40
type input "[PERSON_NAME]"
click at [1173, 593] on button "Search" at bounding box center [1235, 614] width 125 height 42
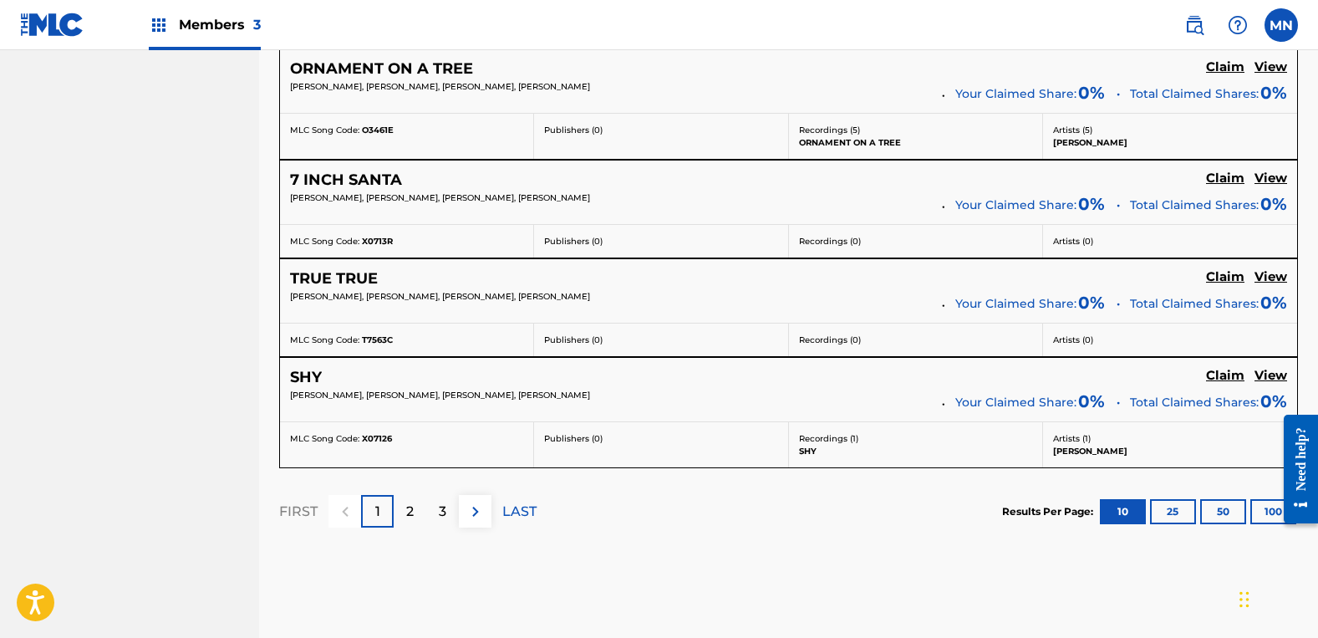
scroll to position [1254, 0]
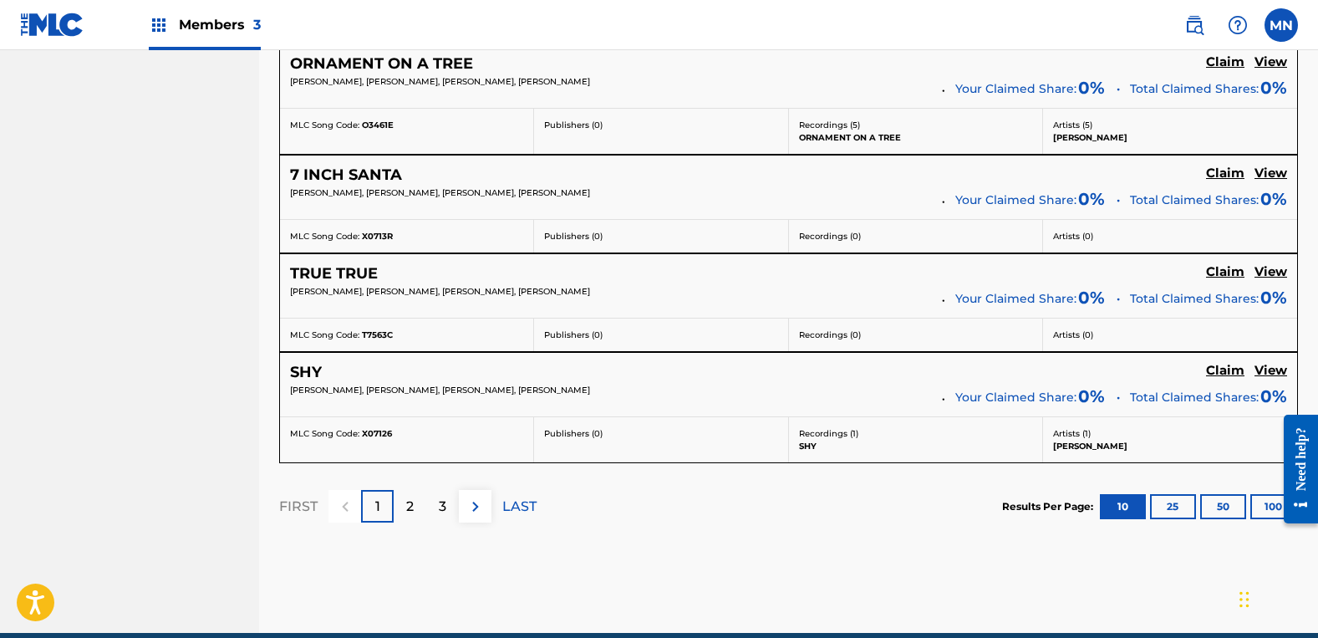
click at [1259, 514] on button "100" at bounding box center [1273, 506] width 46 height 25
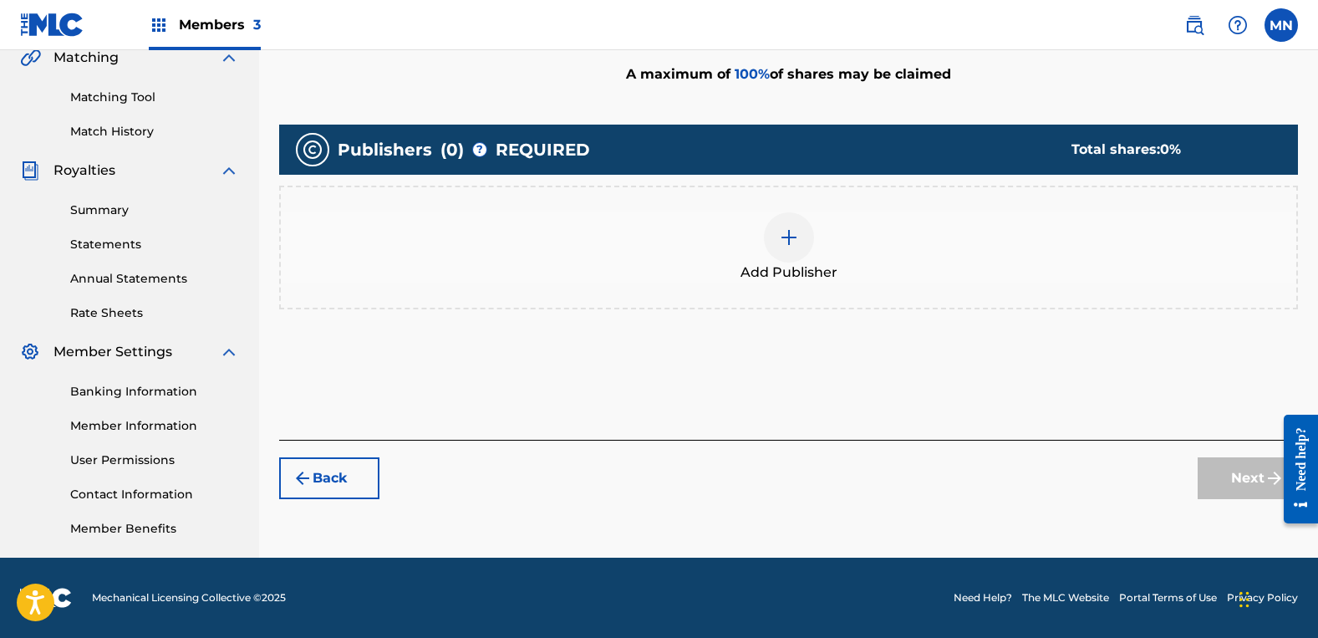
click at [830, 280] on span "Add Publisher" at bounding box center [789, 272] width 97 height 20
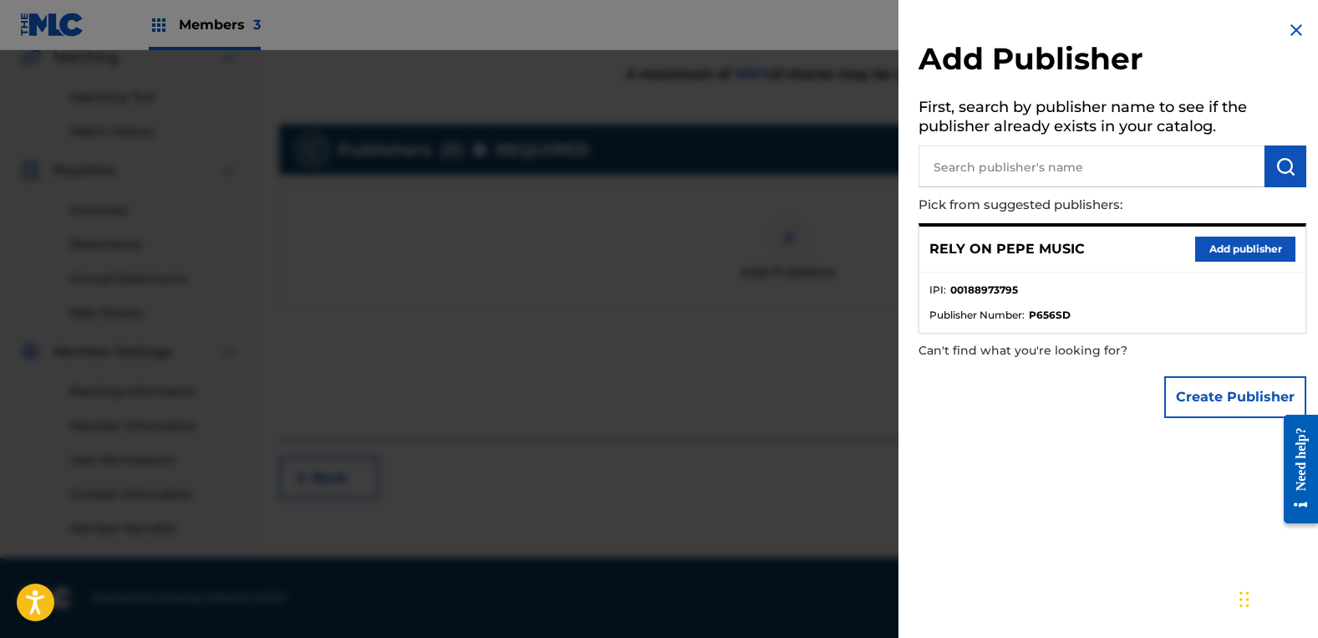
click at [1218, 245] on button "Add publisher" at bounding box center [1245, 249] width 100 height 25
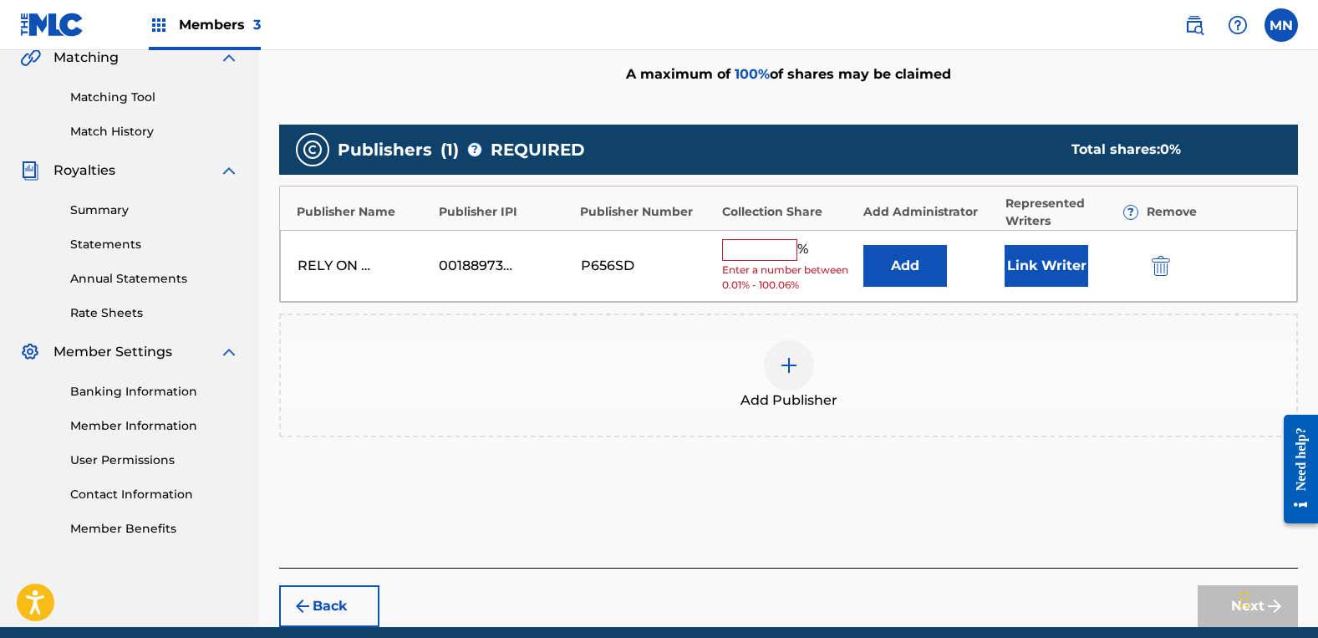
click at [754, 256] on input "text" at bounding box center [759, 250] width 75 height 22
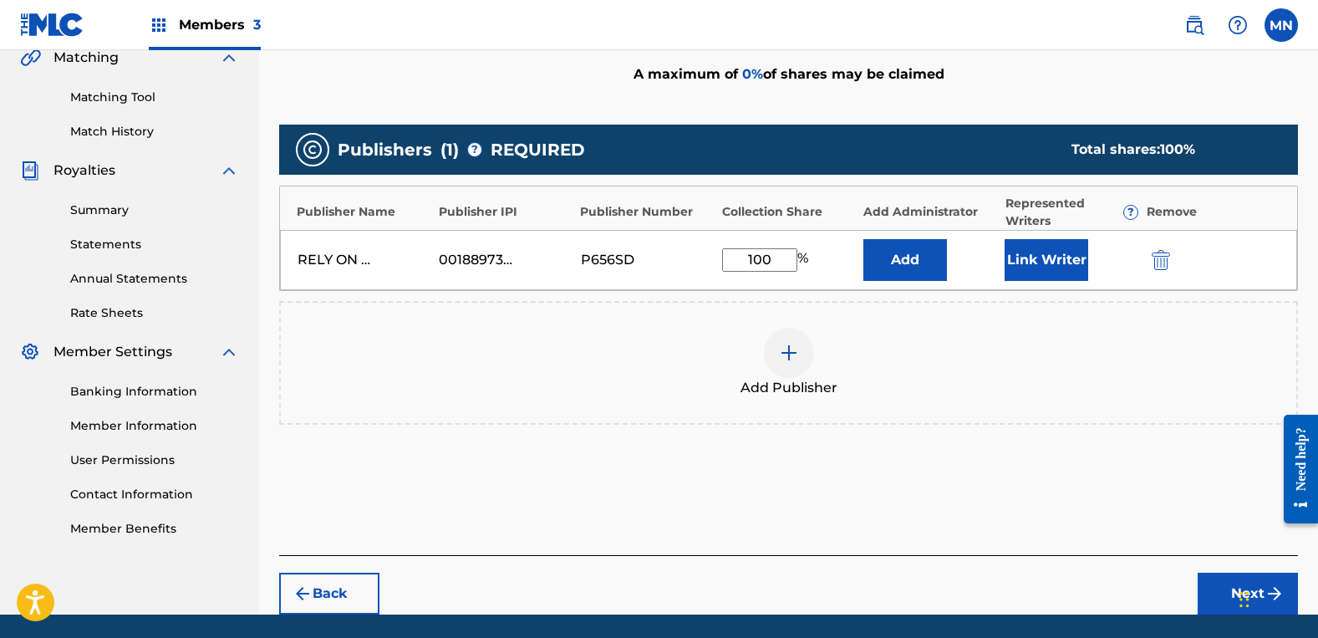
type input "100"
click at [1021, 247] on button "Link Writer" at bounding box center [1047, 260] width 84 height 42
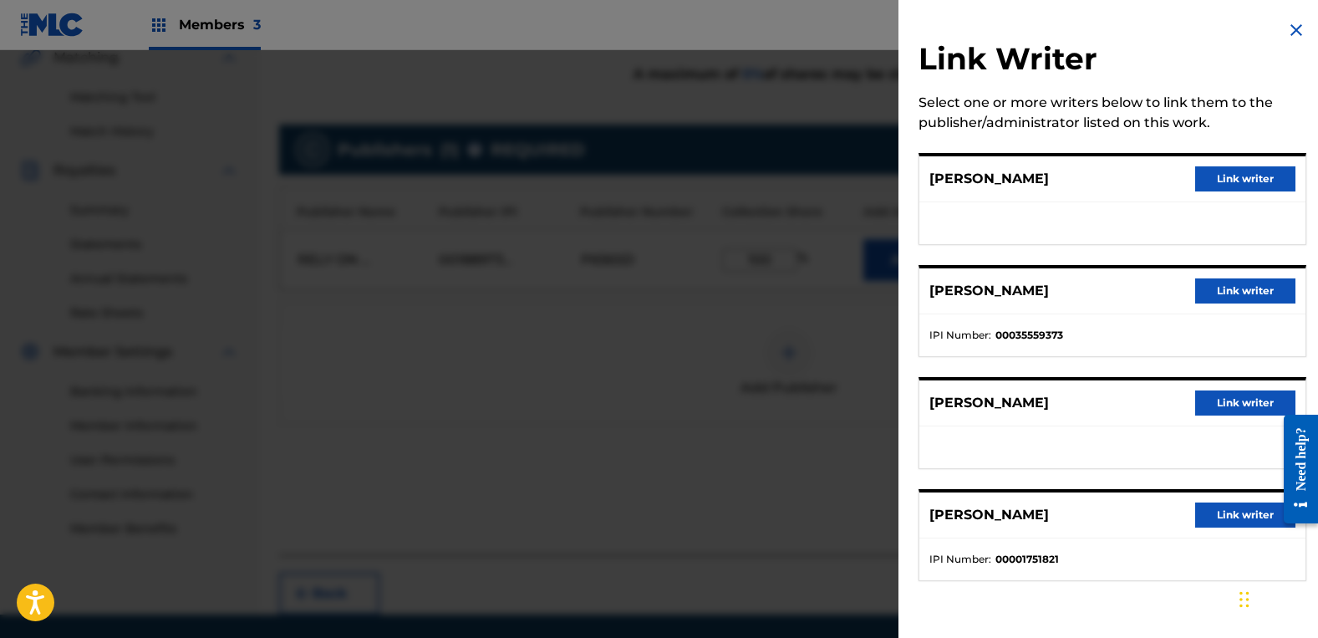
click at [1225, 181] on button "Link writer" at bounding box center [1245, 178] width 100 height 25
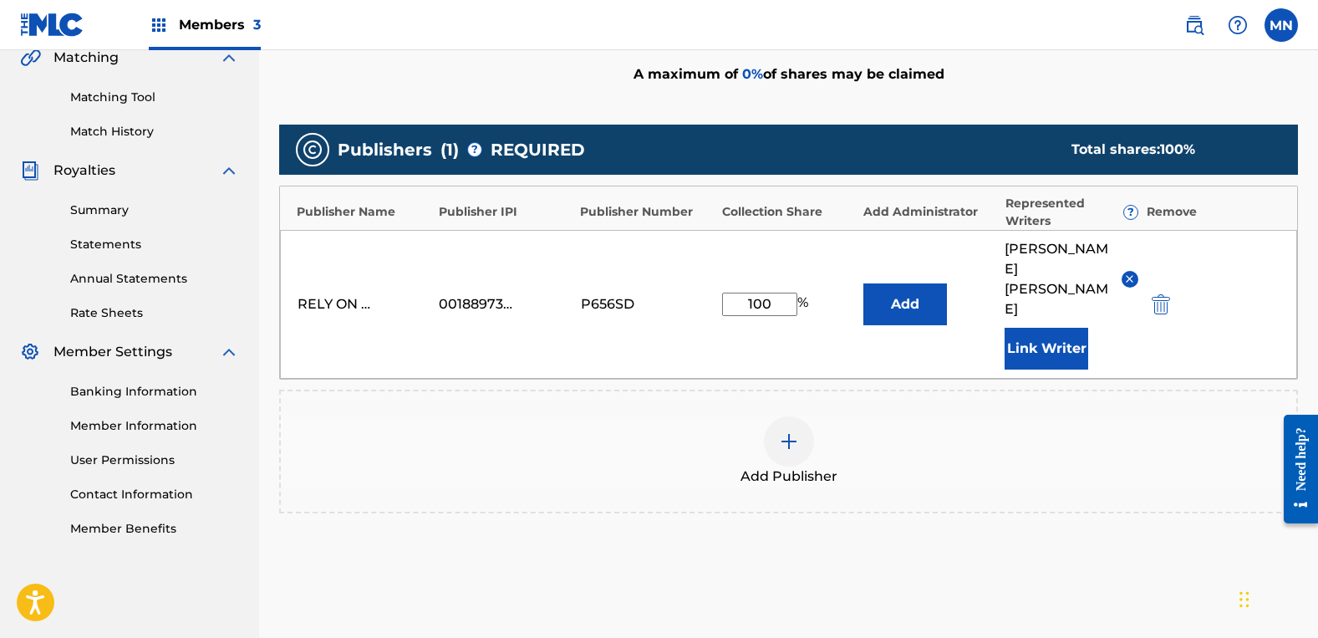
click at [1060, 328] on button "Link Writer" at bounding box center [1047, 349] width 84 height 42
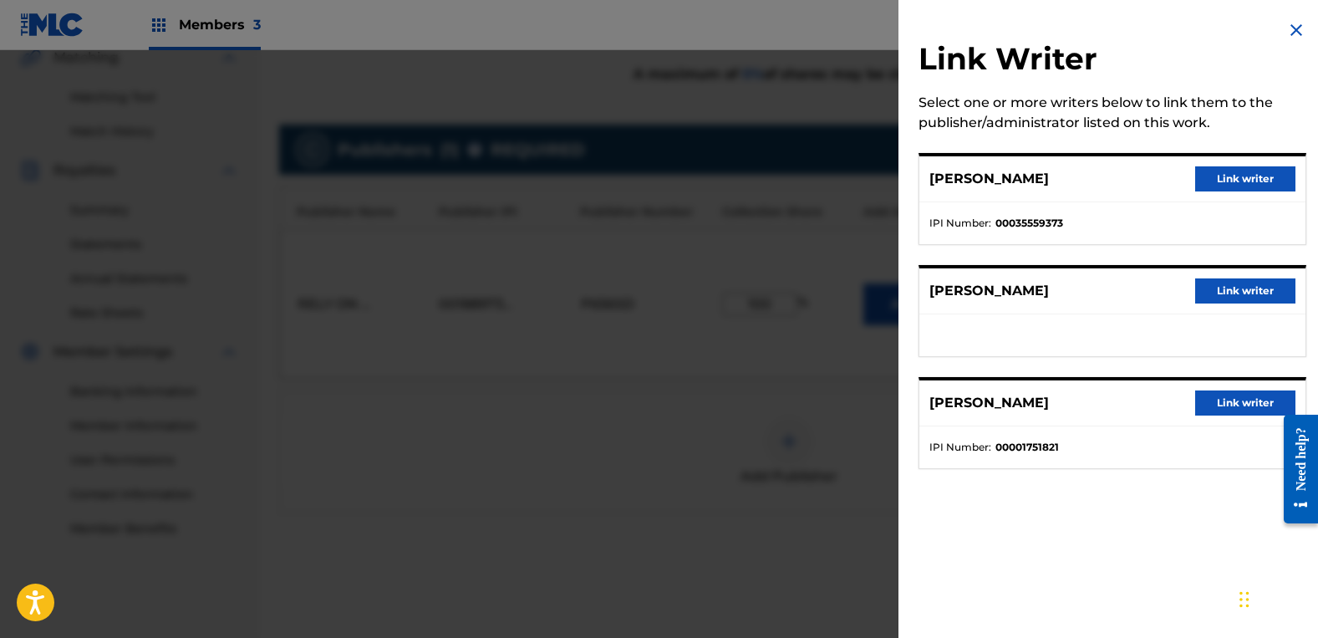
click at [1232, 288] on button "Link writer" at bounding box center [1245, 290] width 100 height 25
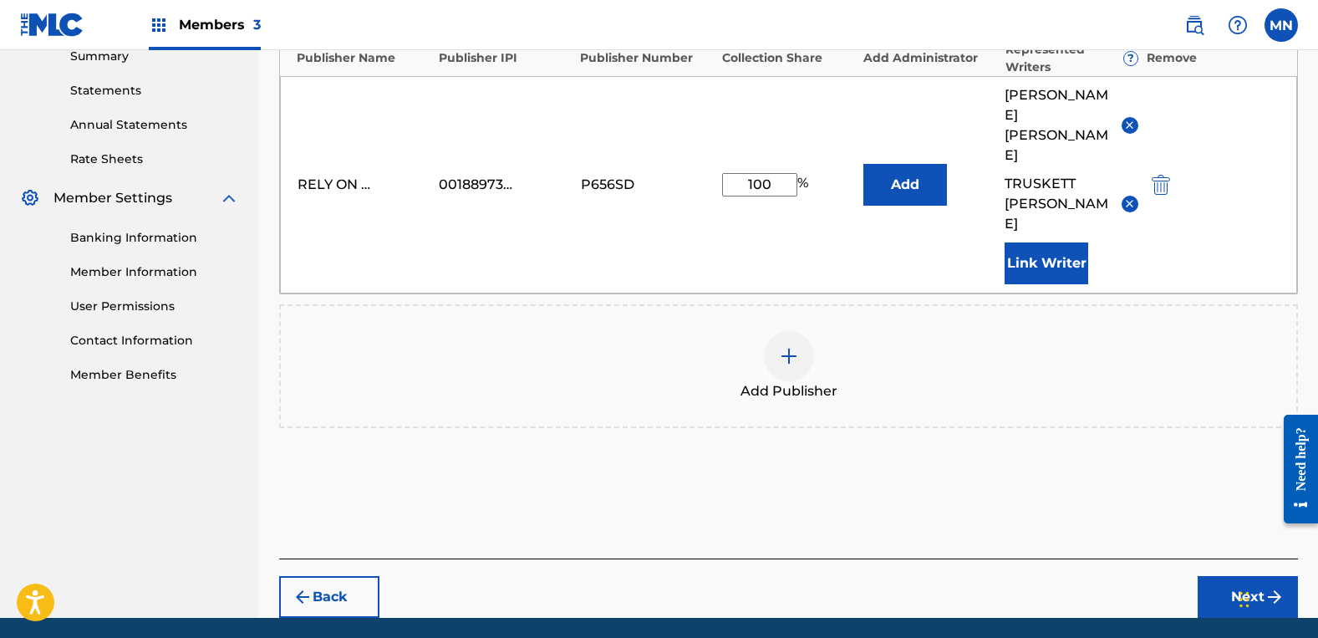
click at [1260, 576] on button "Next" at bounding box center [1248, 597] width 100 height 42
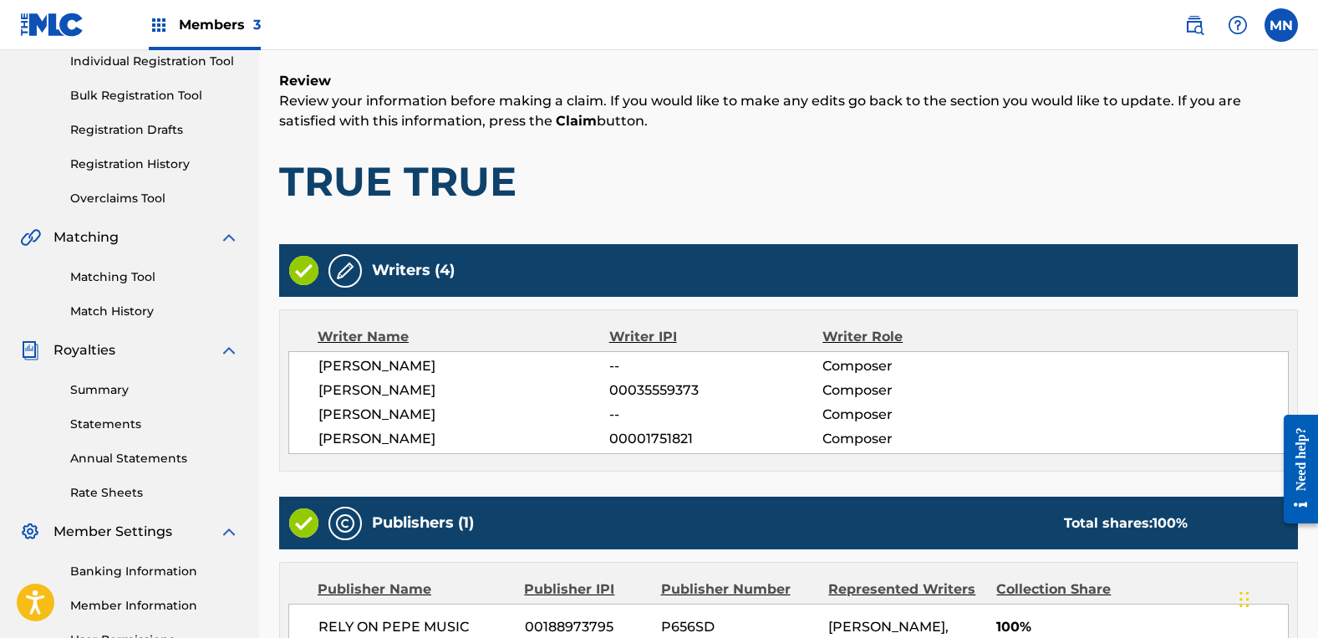
scroll to position [434, 0]
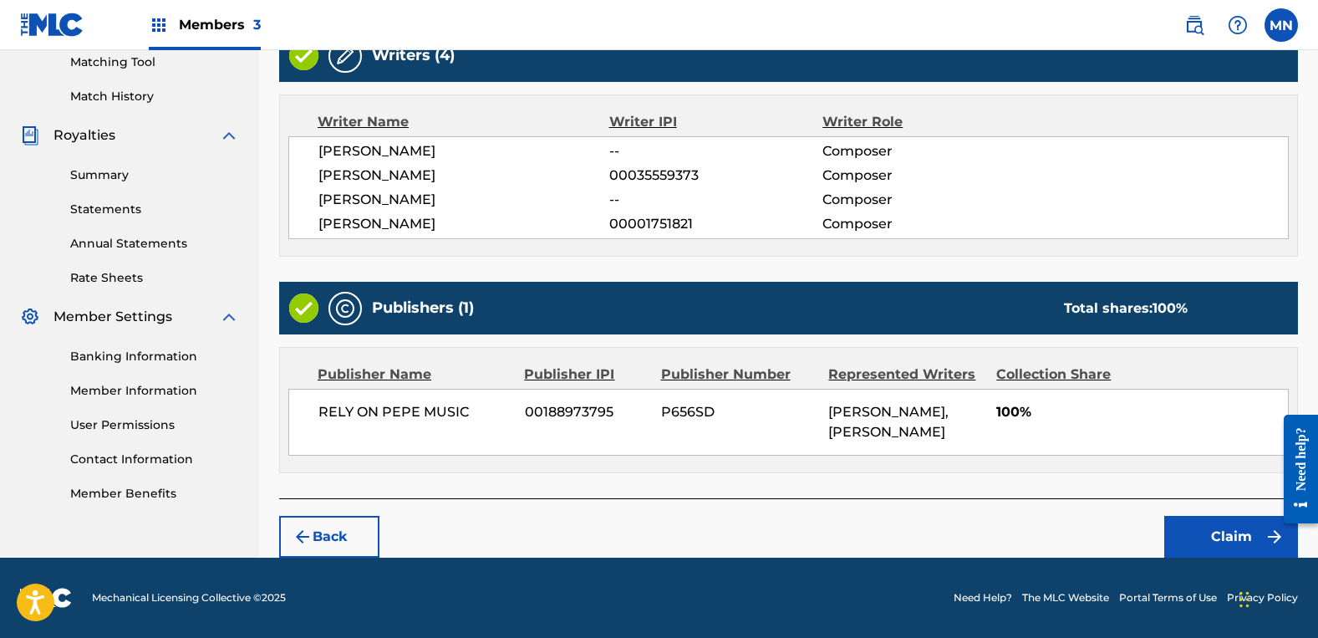
click at [1199, 533] on button "Claim" at bounding box center [1231, 537] width 134 height 42
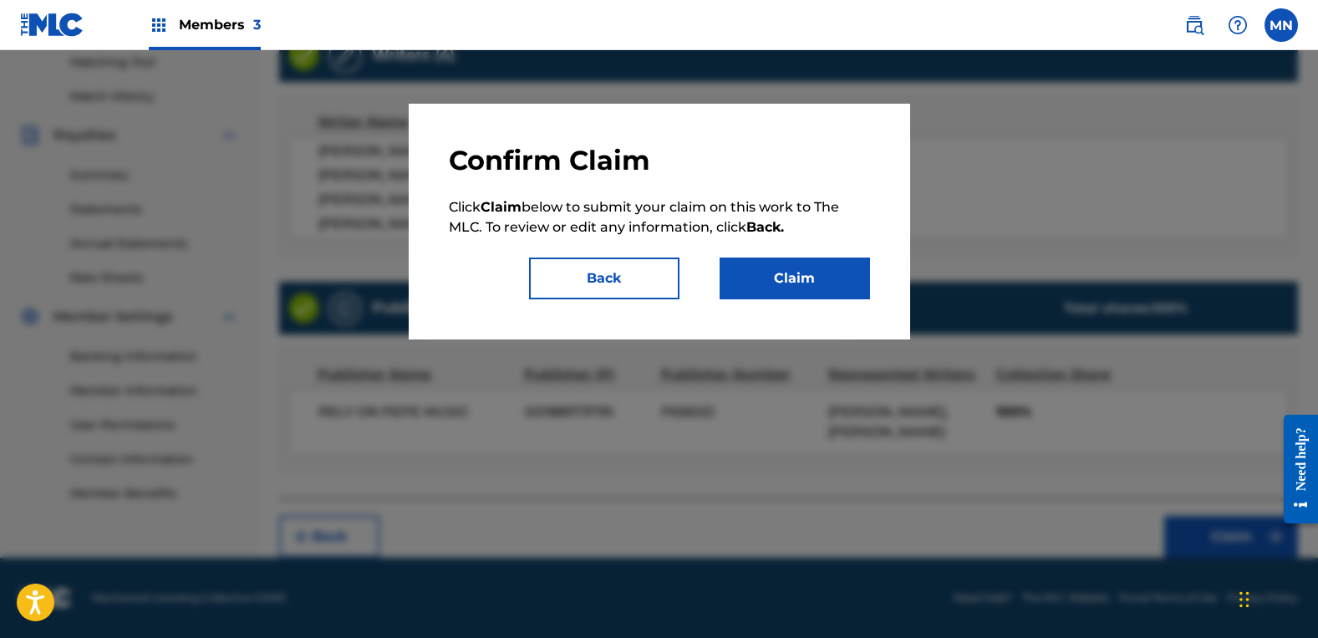
click at [801, 290] on button "Claim" at bounding box center [795, 278] width 150 height 42
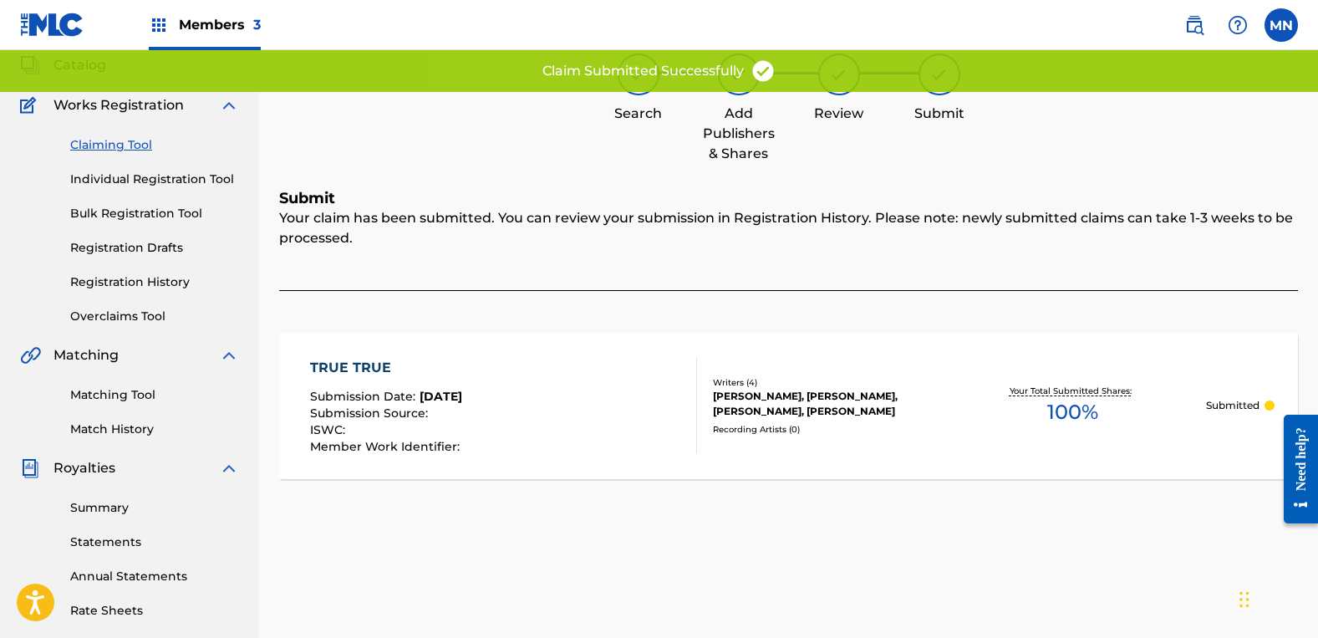
scroll to position [0, 0]
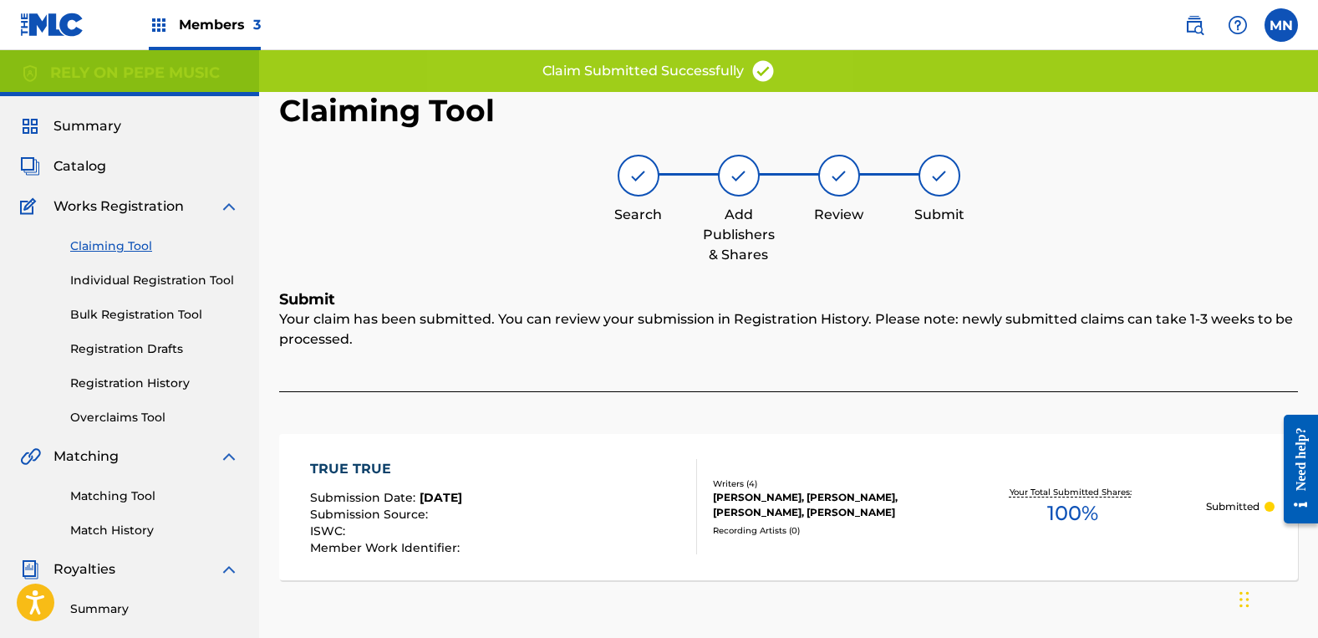
click at [137, 249] on link "Claiming Tool" at bounding box center [154, 246] width 169 height 18
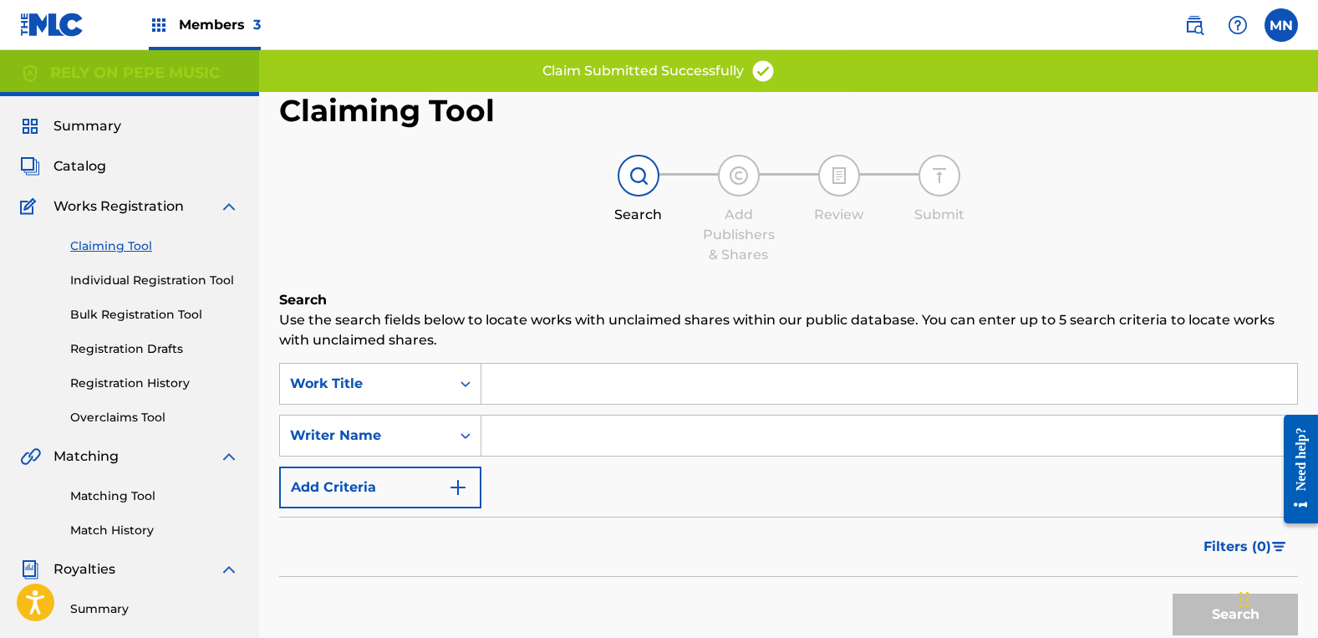
click at [567, 451] on input "Search Form" at bounding box center [889, 435] width 816 height 40
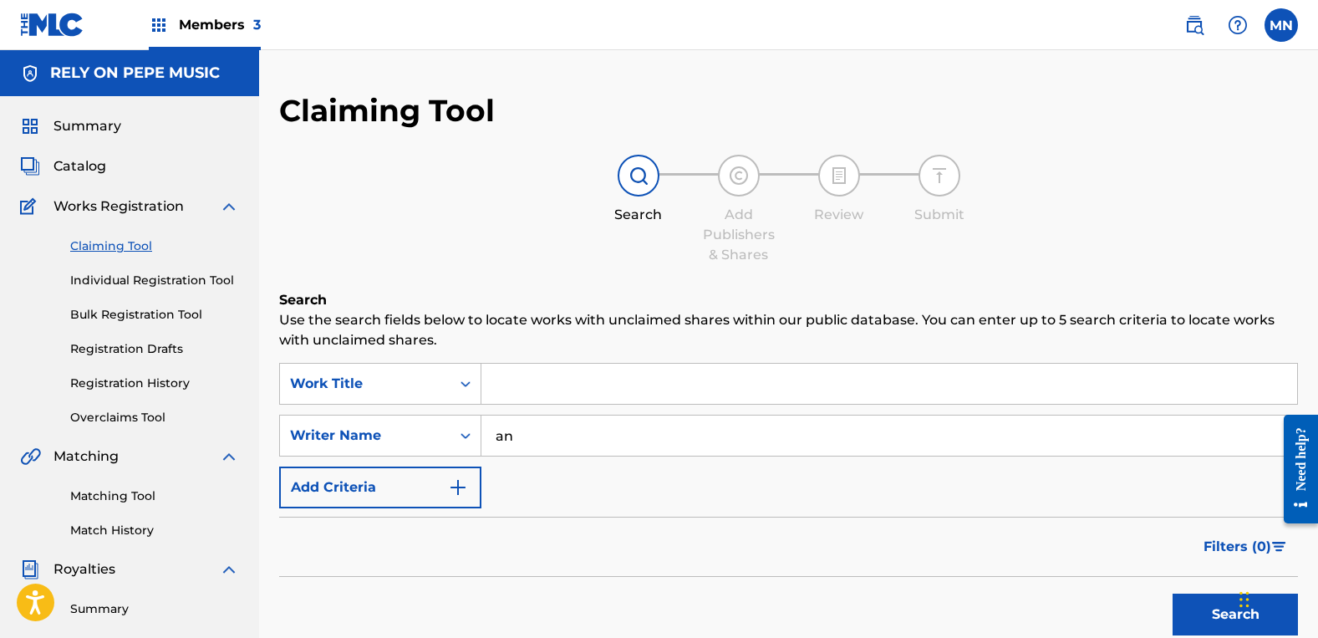
type input "a"
type input "[PERSON_NAME]"
click at [1173, 593] on button "Search" at bounding box center [1235, 614] width 125 height 42
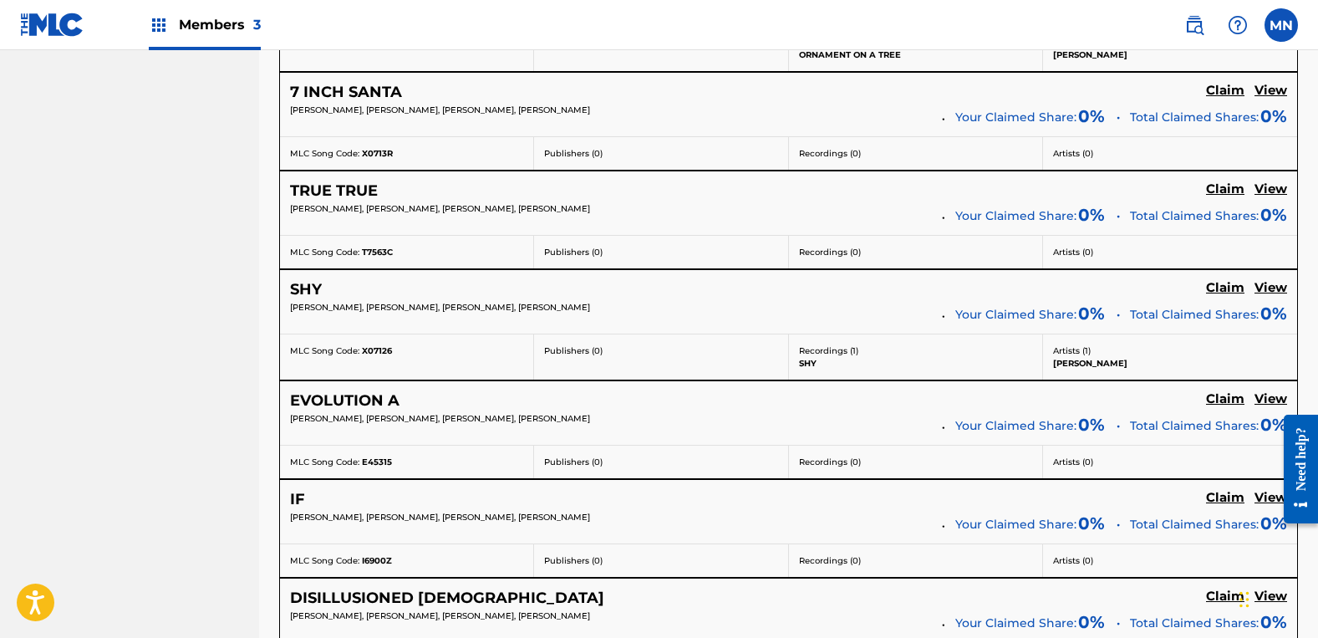
scroll to position [1337, 0]
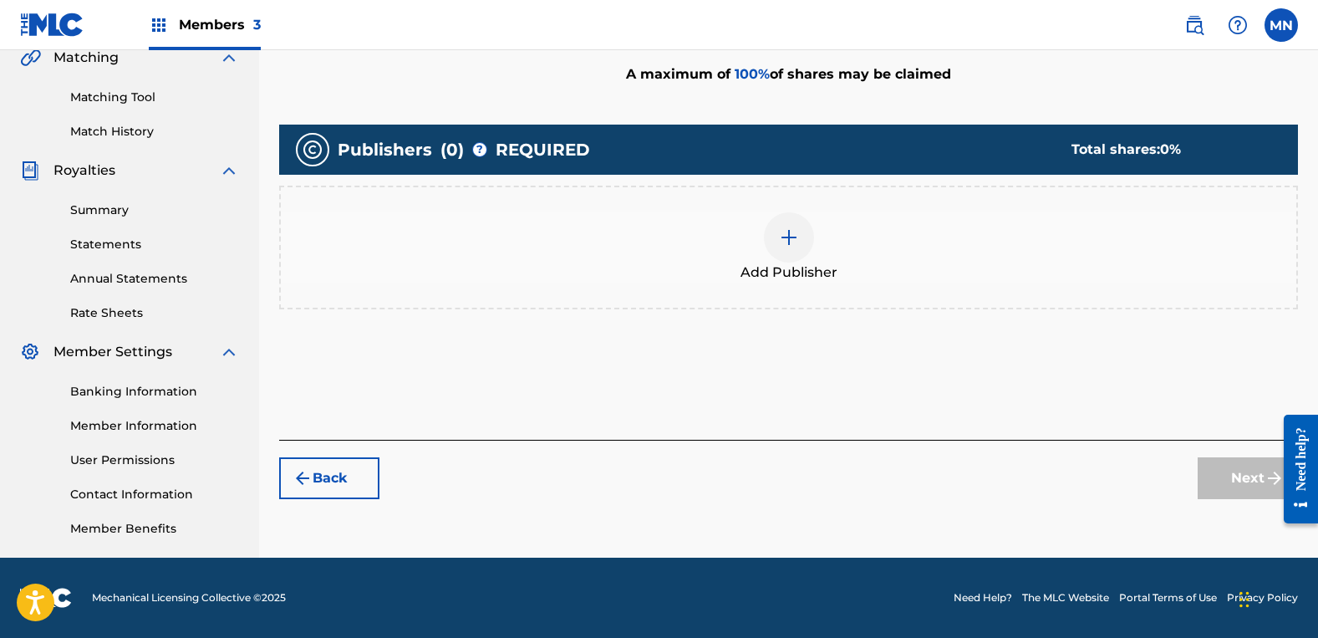
scroll to position [399, 0]
click at [817, 290] on div "Add Publisher" at bounding box center [788, 248] width 1019 height 124
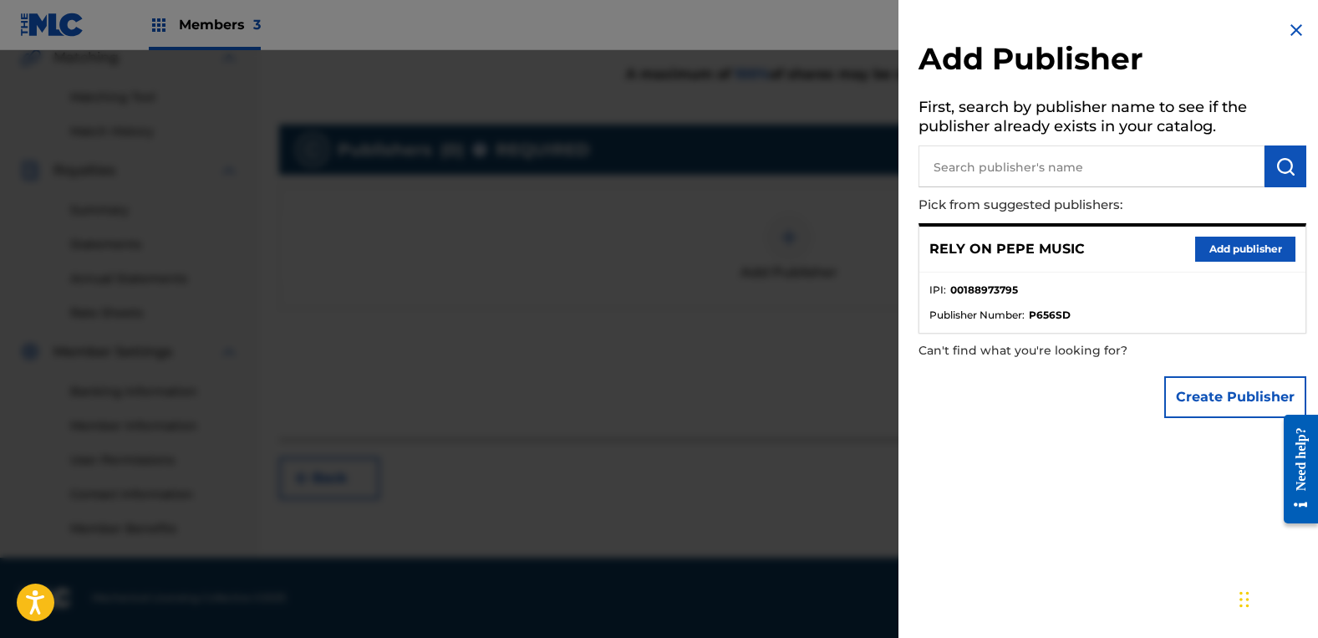
click at [1225, 244] on button "Add publisher" at bounding box center [1245, 249] width 100 height 25
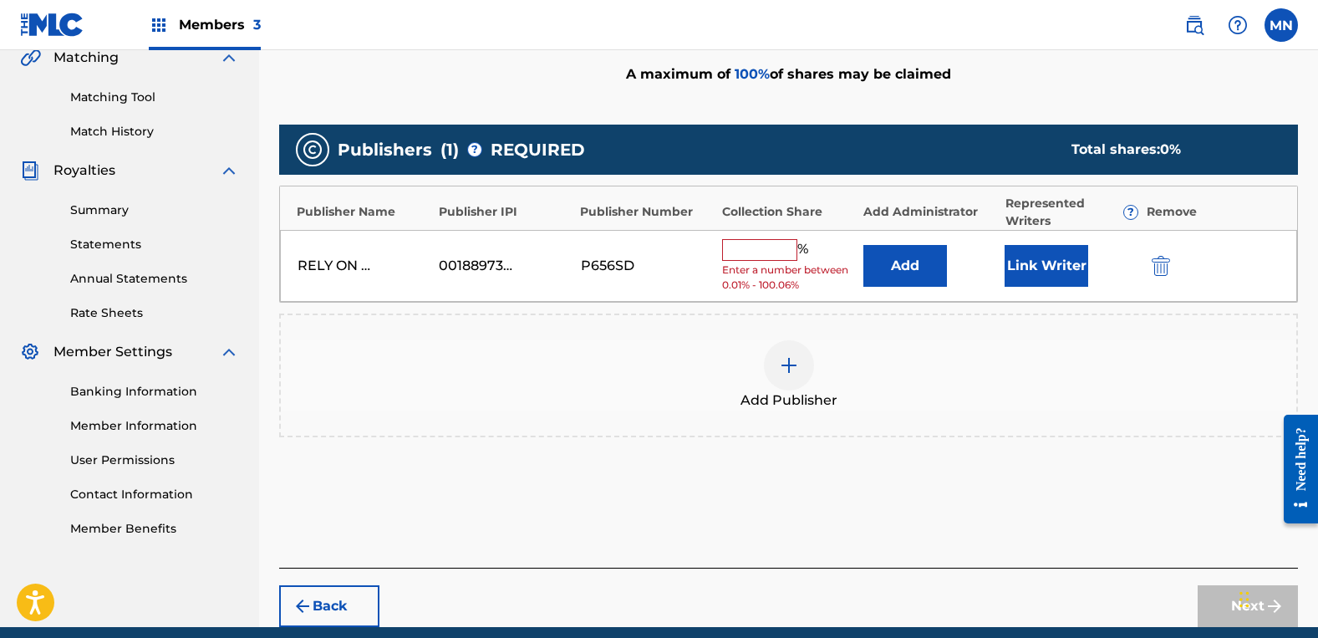
click at [751, 246] on input "text" at bounding box center [759, 250] width 75 height 22
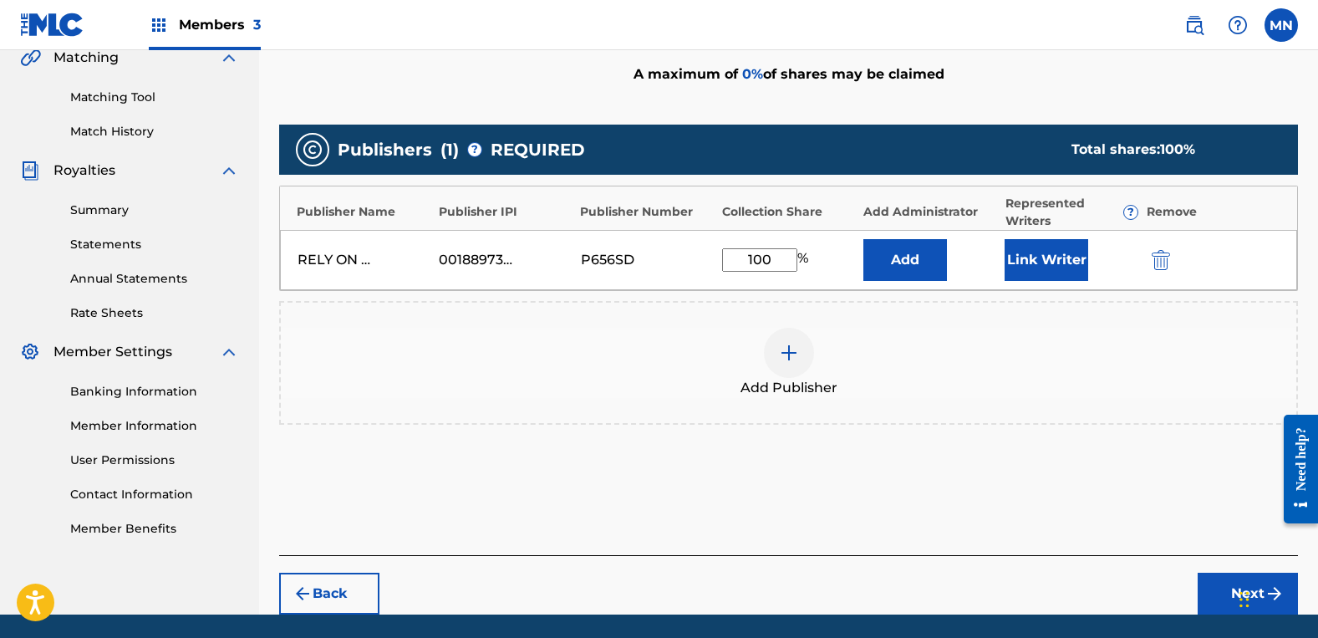
type input "100"
click at [1043, 260] on button "Link Writer" at bounding box center [1047, 260] width 84 height 42
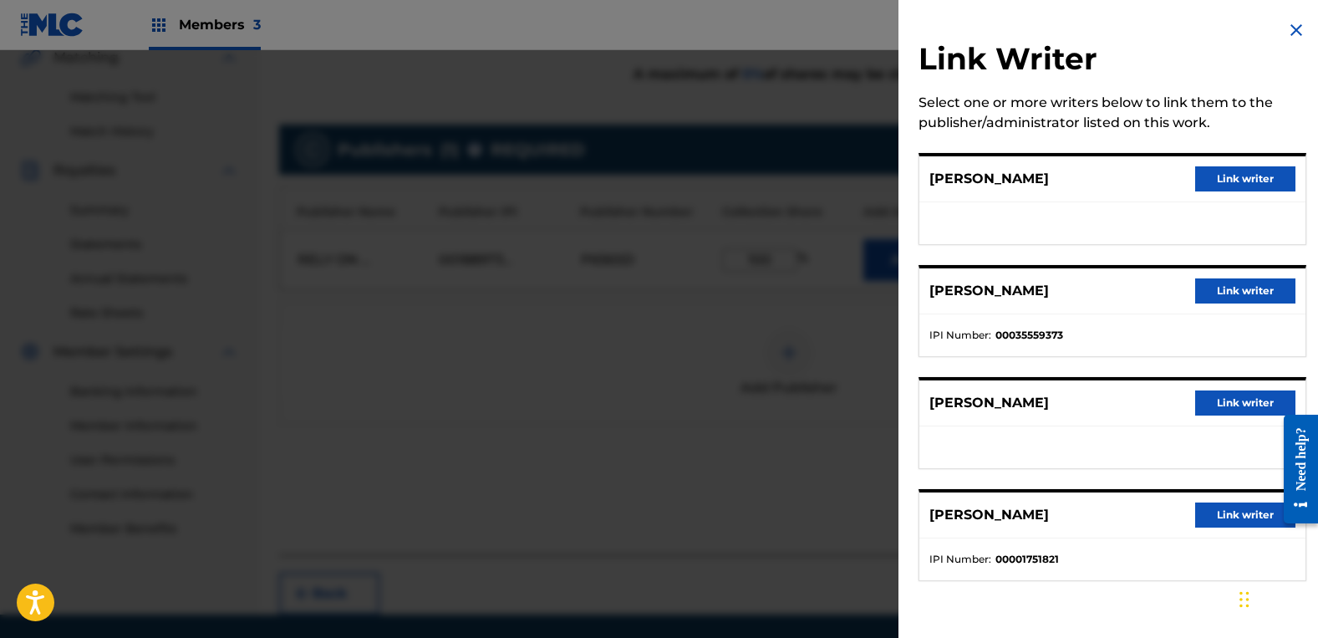
click at [1211, 173] on button "Link writer" at bounding box center [1245, 178] width 100 height 25
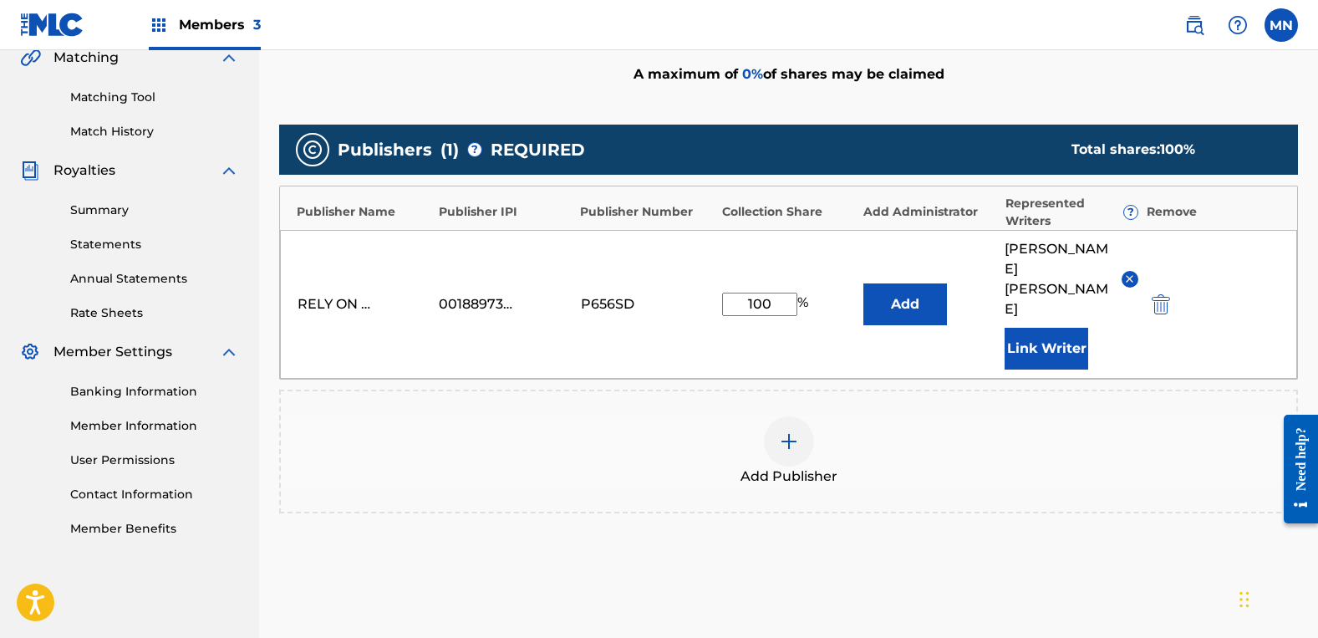
click at [1041, 328] on button "Link Writer" at bounding box center [1047, 349] width 84 height 42
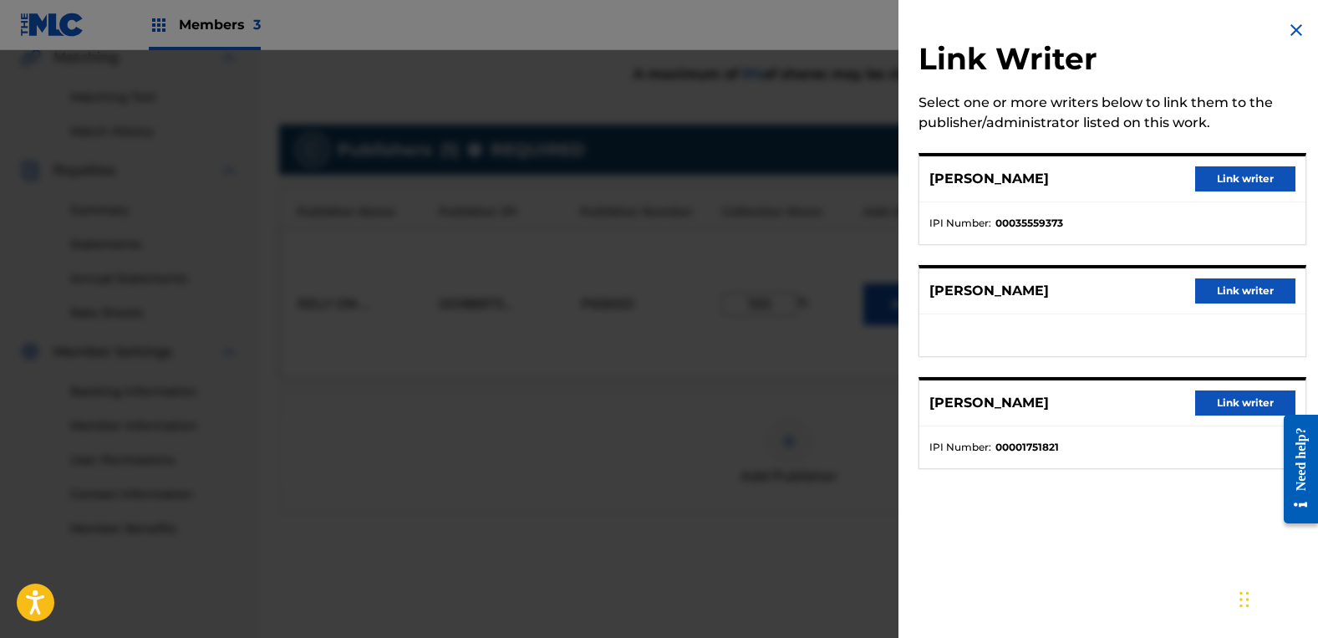
click at [1215, 291] on button "Link writer" at bounding box center [1245, 290] width 100 height 25
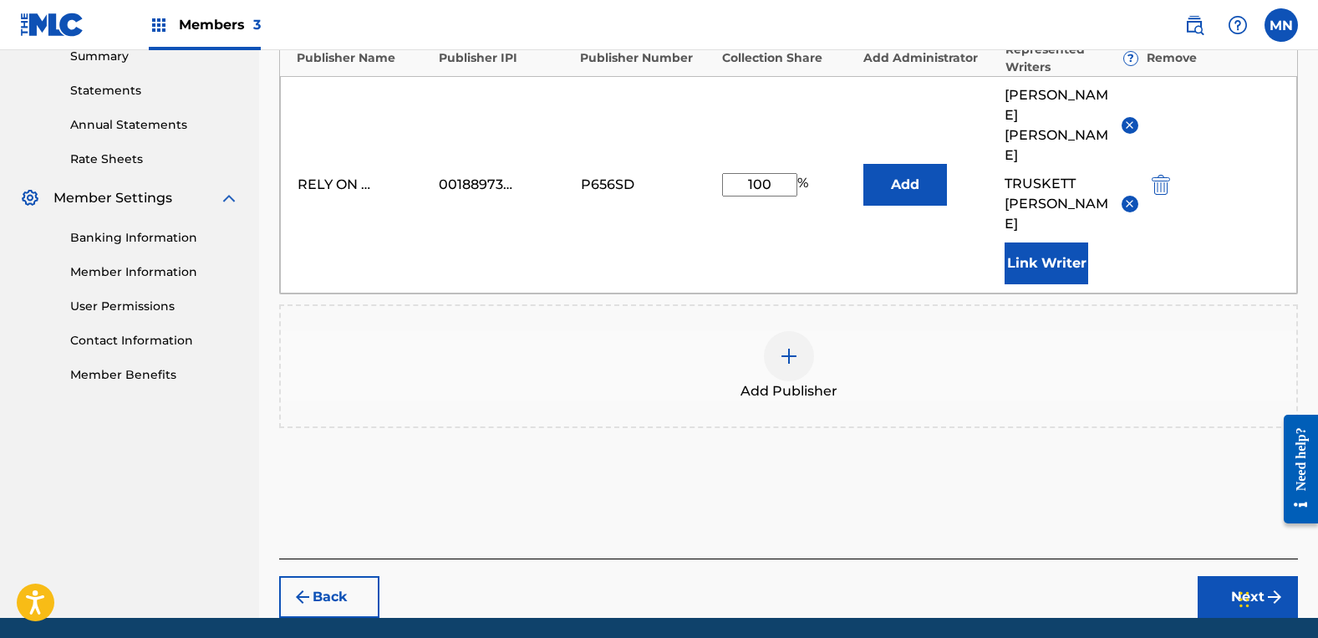
click at [1230, 576] on button "Next" at bounding box center [1248, 597] width 100 height 42
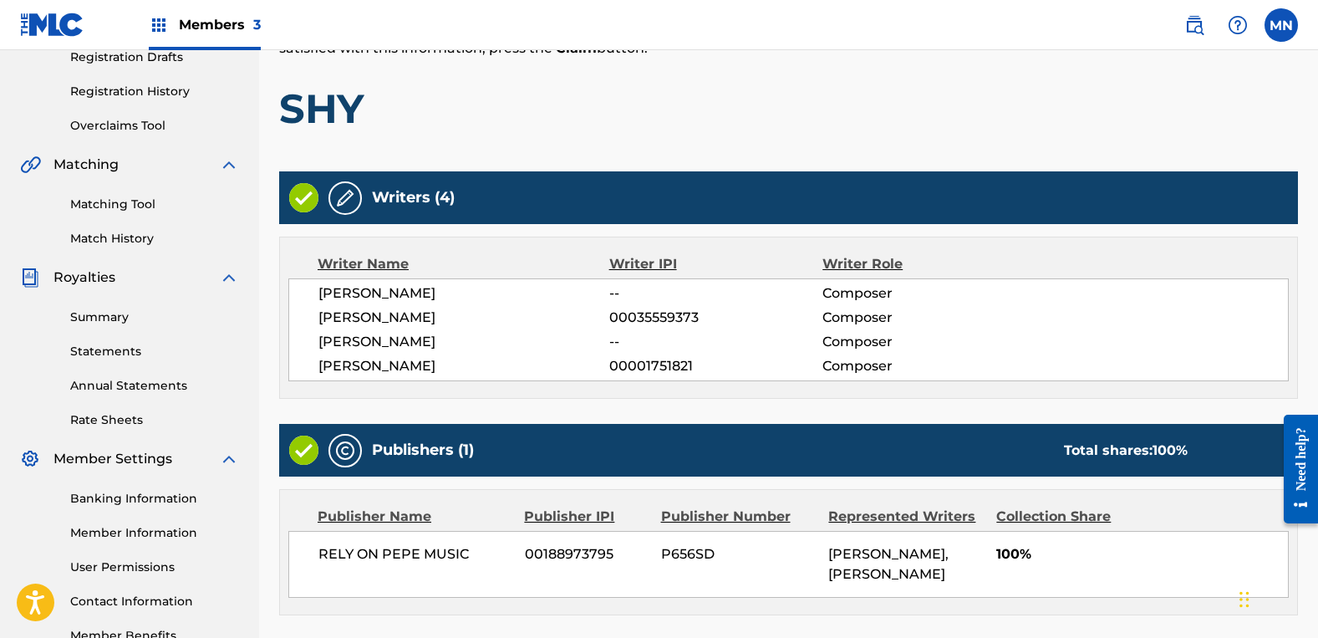
scroll to position [434, 0]
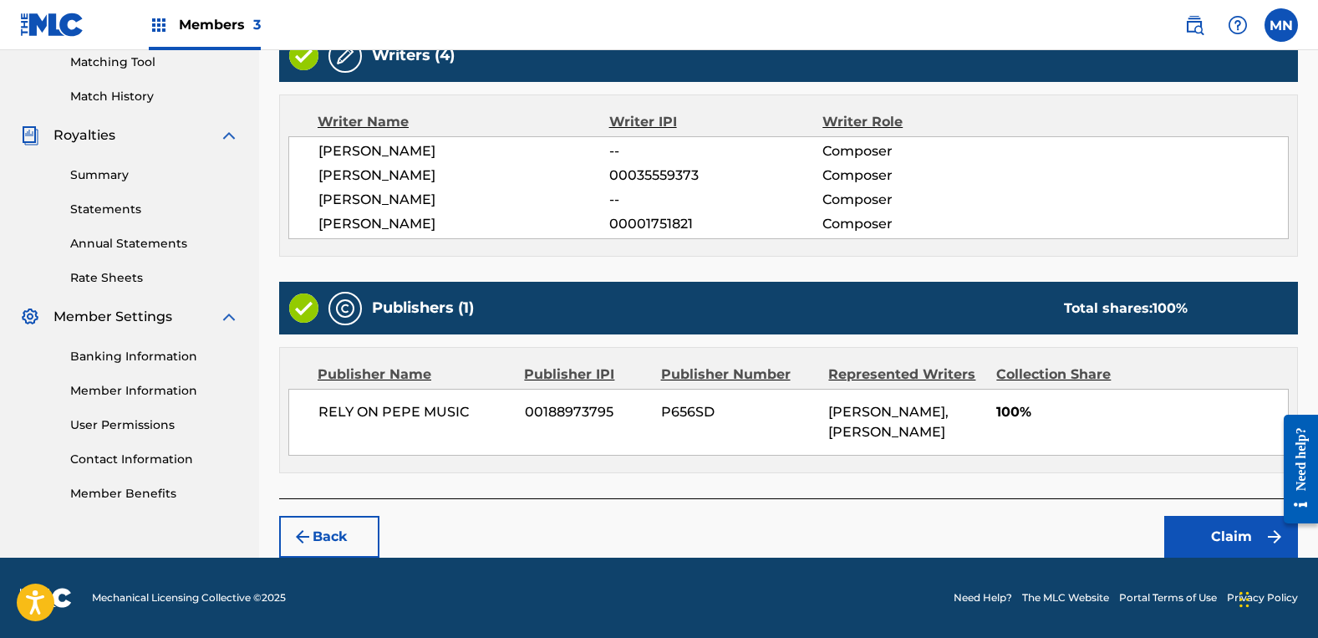
click at [1260, 541] on button "Claim" at bounding box center [1231, 537] width 134 height 42
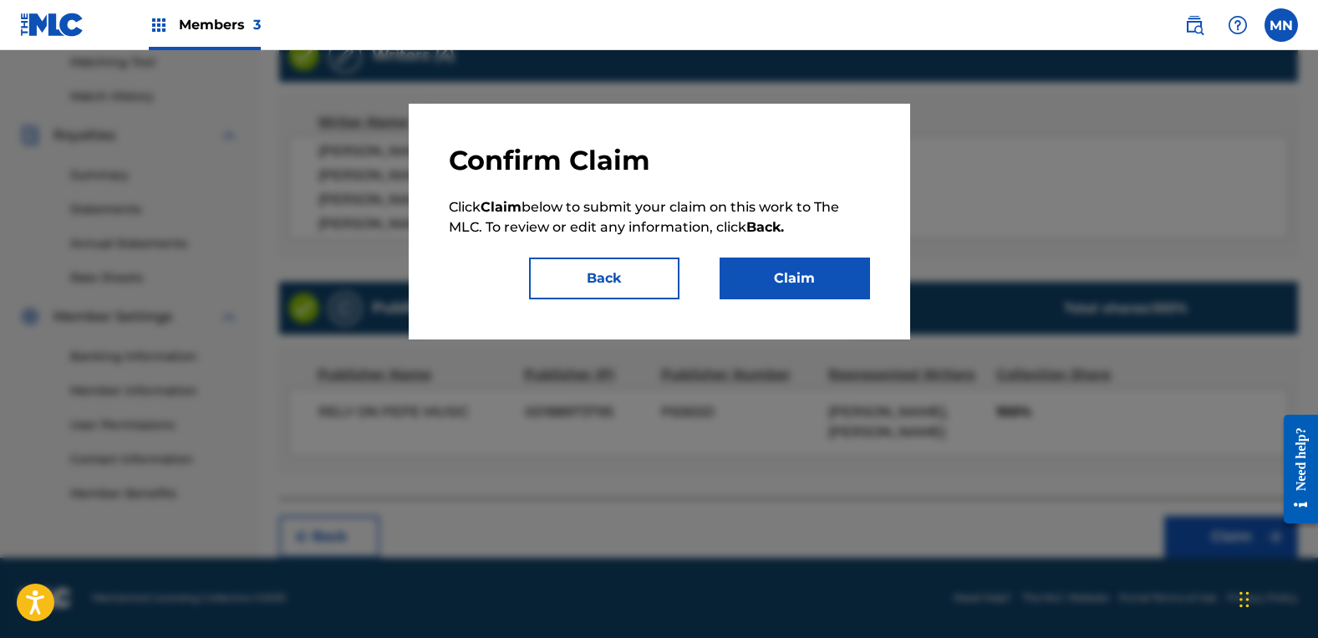
click at [802, 267] on button "Claim" at bounding box center [795, 278] width 150 height 42
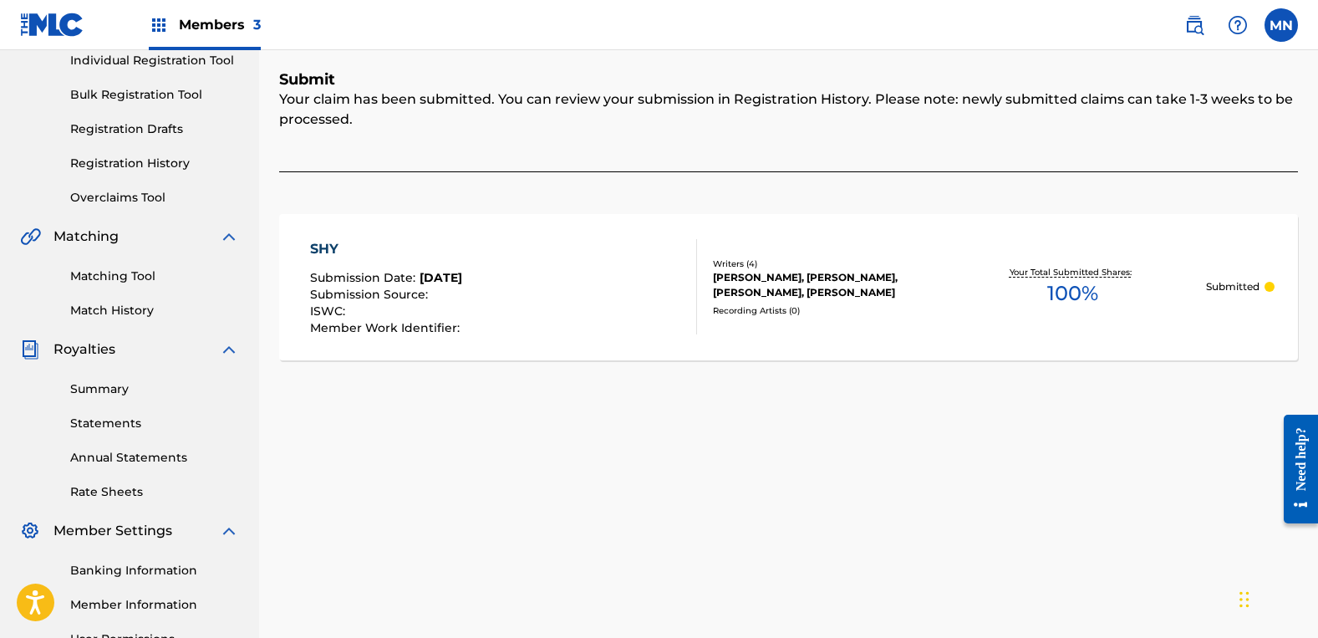
scroll to position [64, 0]
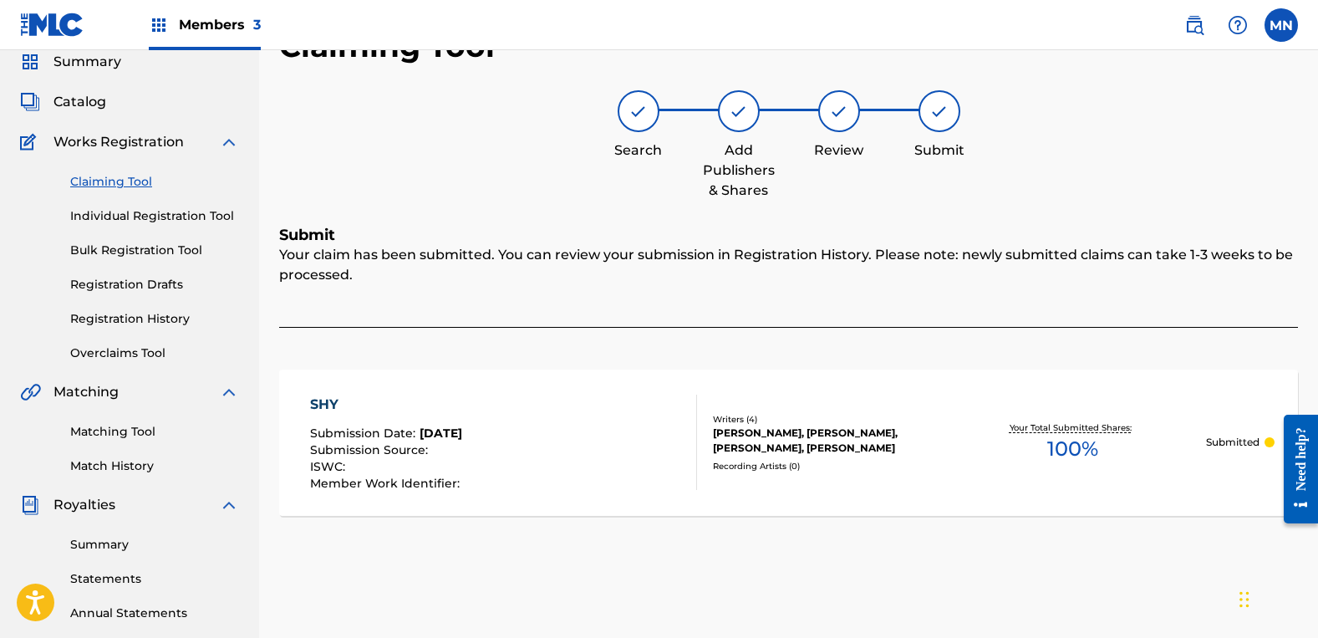
click at [140, 175] on link "Claiming Tool" at bounding box center [154, 182] width 169 height 18
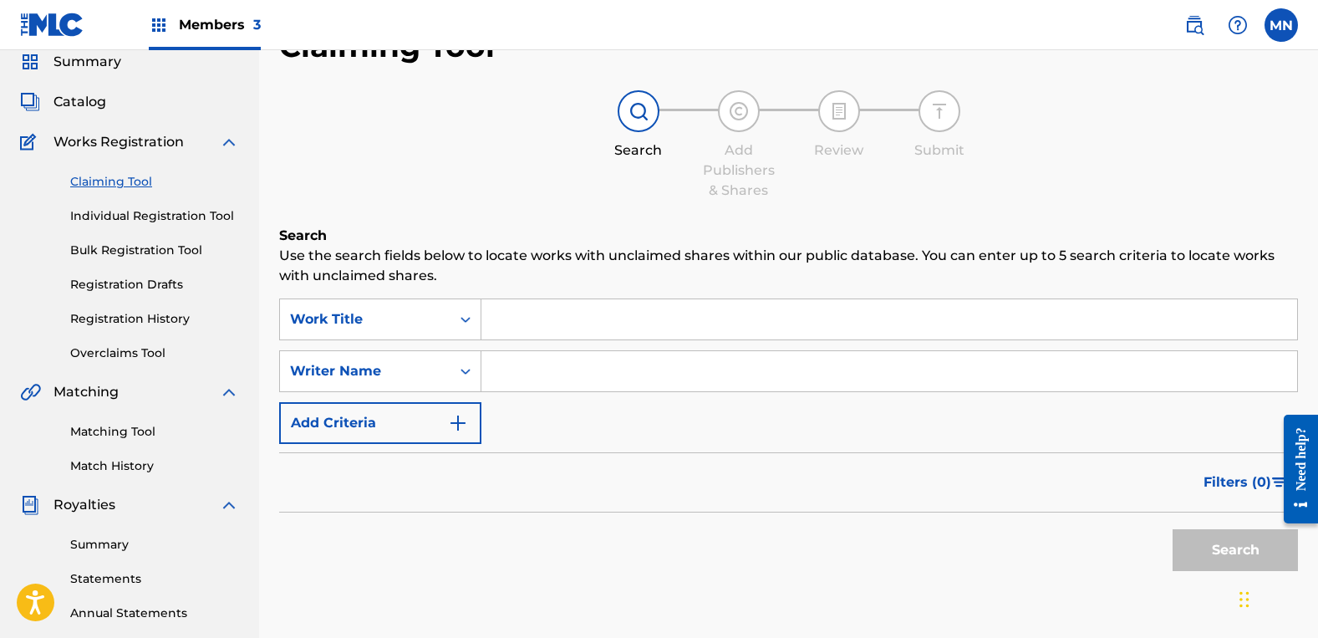
scroll to position [0, 0]
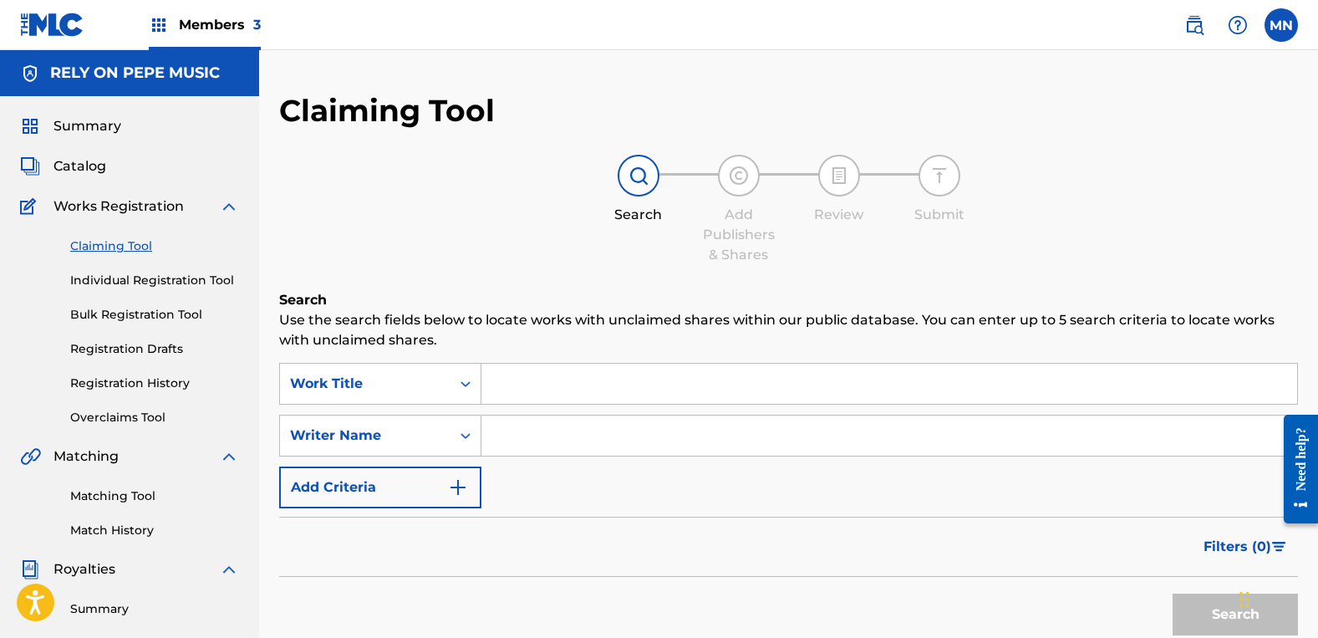
click at [593, 461] on div "SearchWithCriteria9b6480db-24b0-4f87-b5dc-516a3b96fd49 Work Title SearchWithCri…" at bounding box center [788, 435] width 1019 height 145
click at [598, 441] on input "Search Form" at bounding box center [889, 435] width 816 height 40
type input "[PERSON_NAME]"
click at [1173, 593] on button "Search" at bounding box center [1235, 614] width 125 height 42
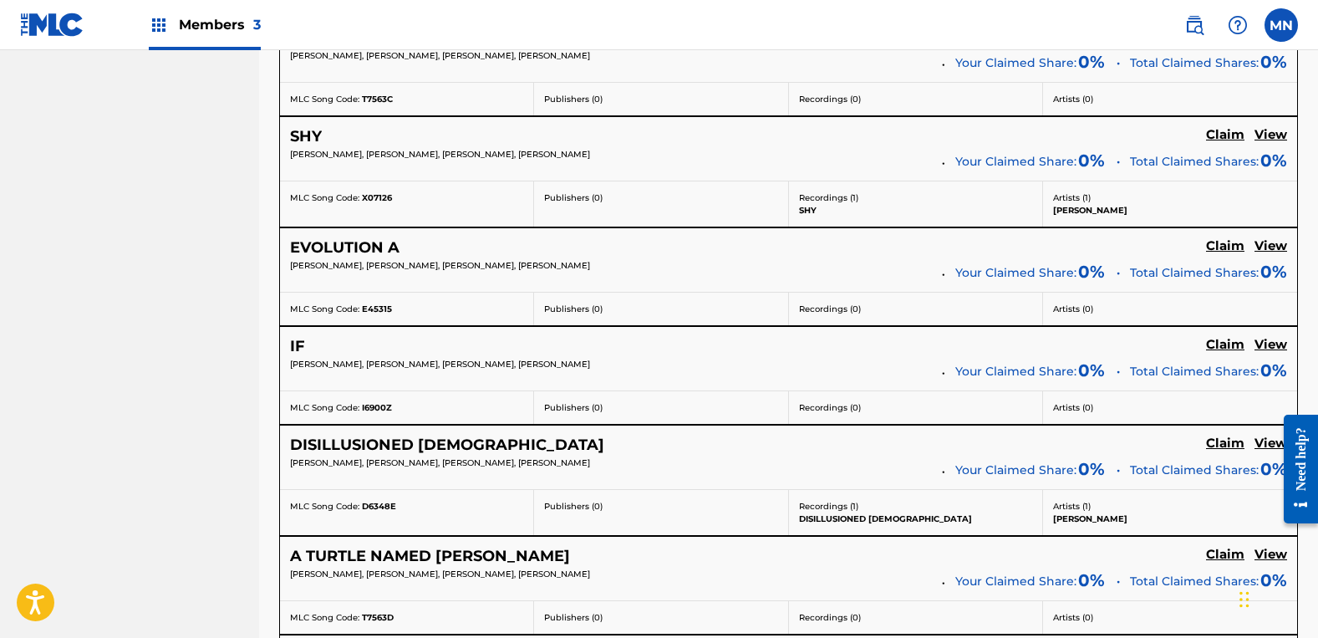
scroll to position [1505, 0]
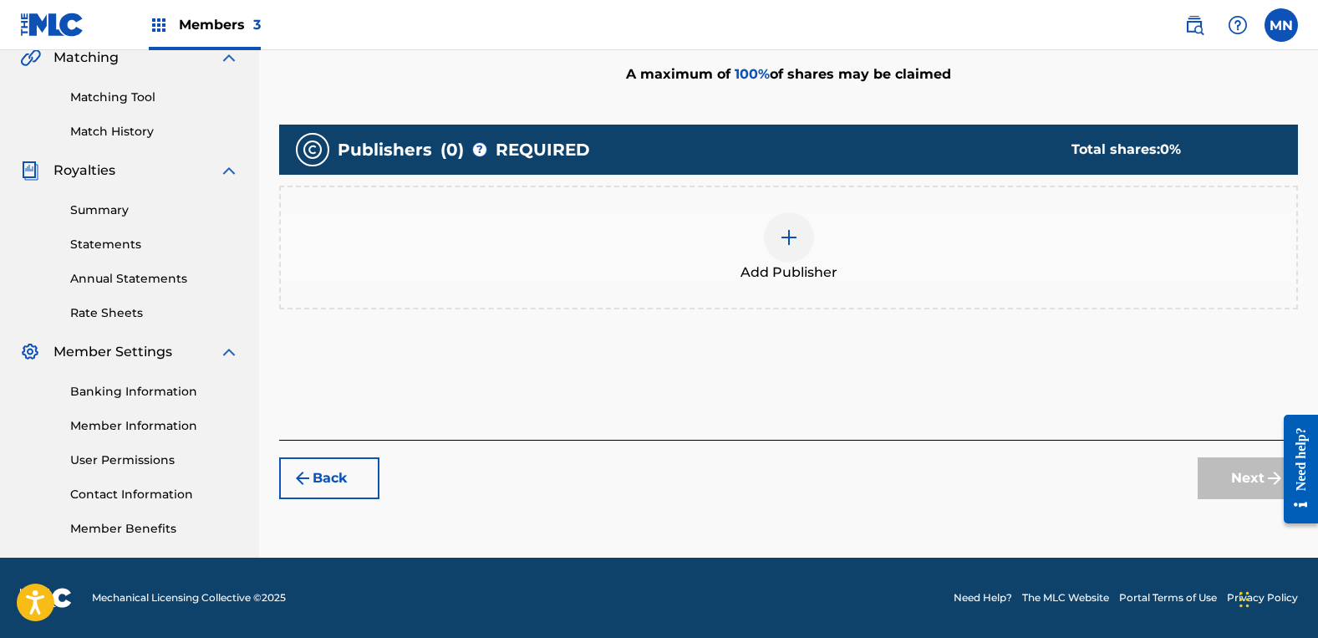
click at [909, 248] on div "Add Publisher" at bounding box center [789, 247] width 1016 height 70
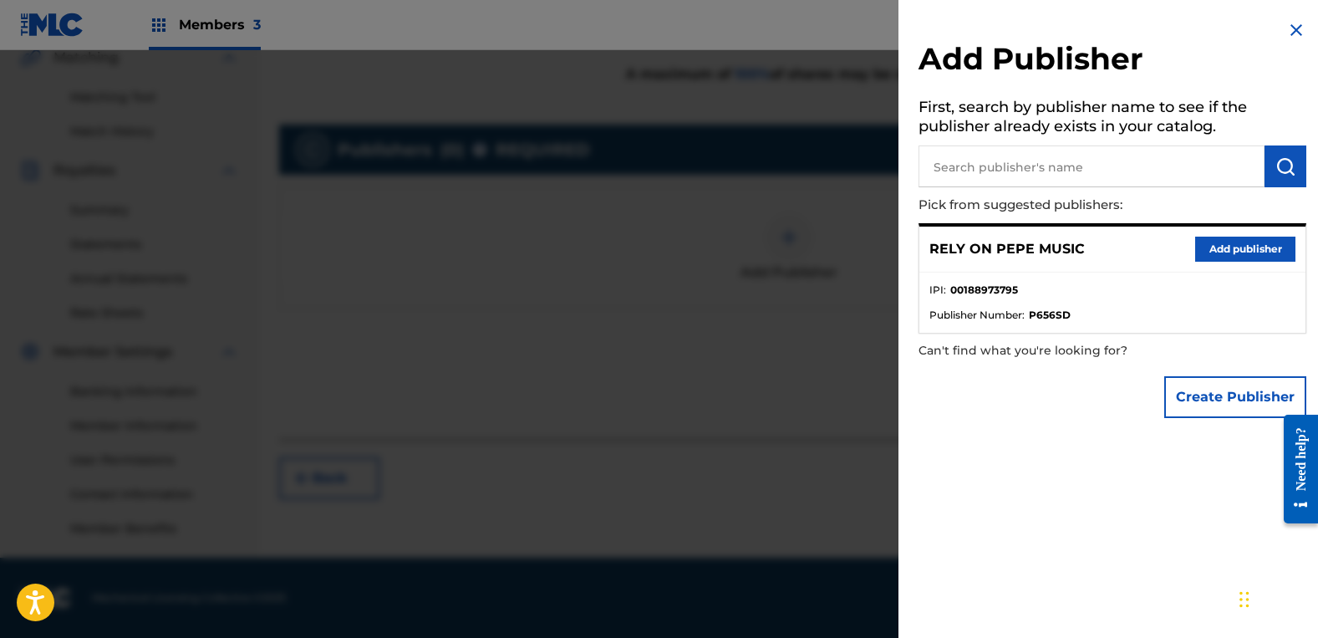
click at [1251, 259] on button "Add publisher" at bounding box center [1245, 249] width 100 height 25
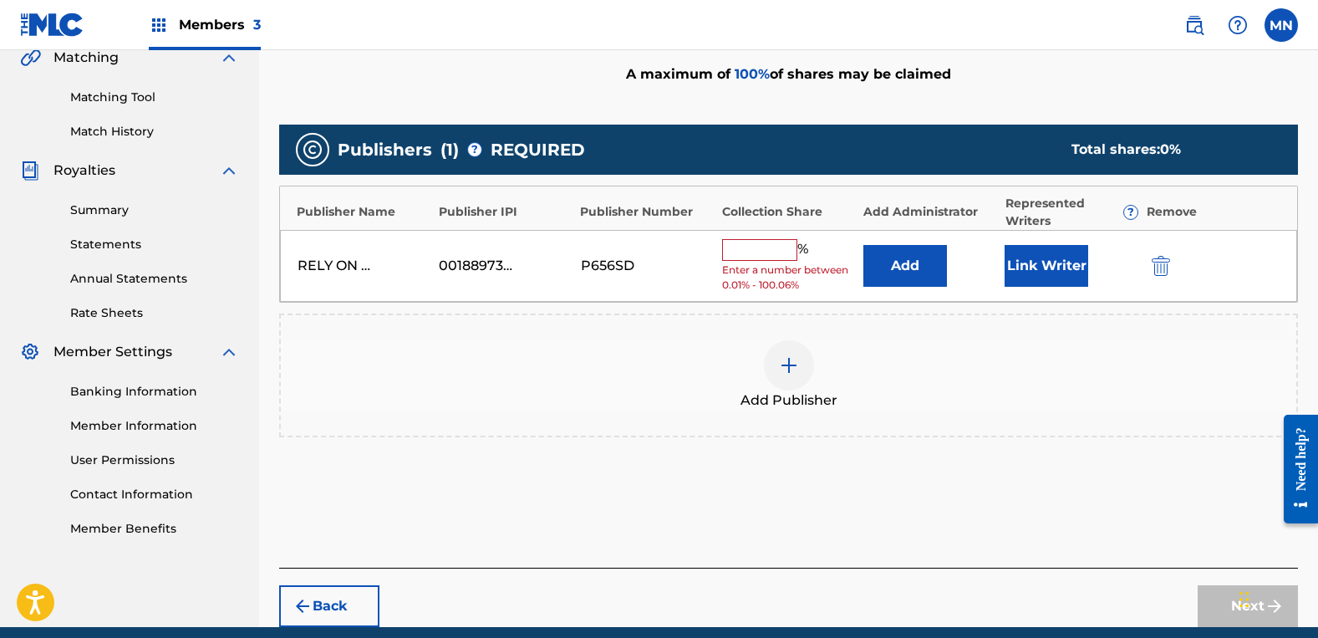
click at [769, 247] on input "text" at bounding box center [759, 250] width 75 height 22
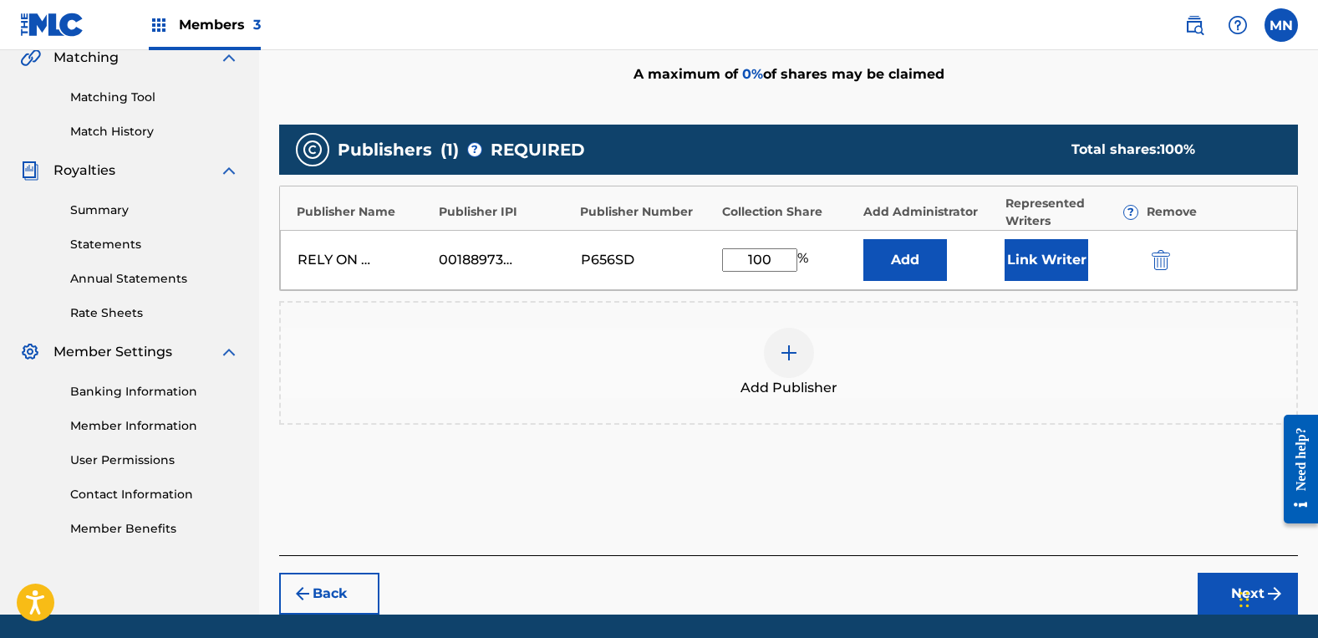
type input "100"
click at [1052, 271] on button "Link Writer" at bounding box center [1047, 260] width 84 height 42
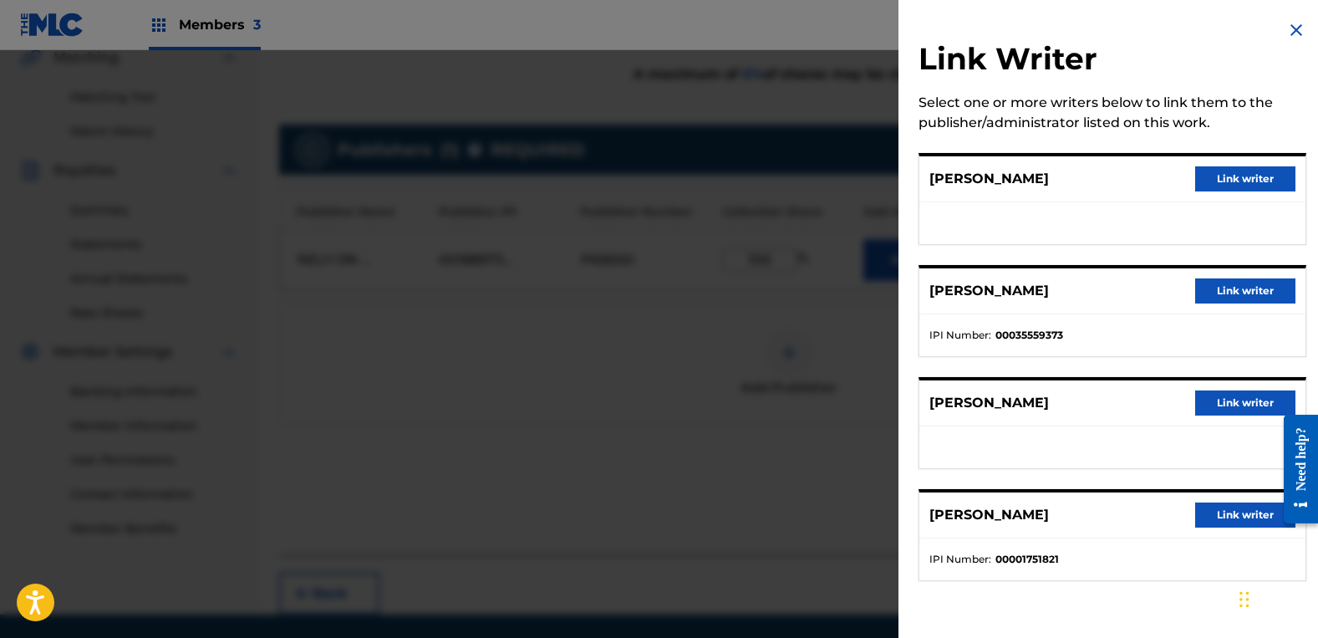
click at [1215, 182] on button "Link writer" at bounding box center [1245, 178] width 100 height 25
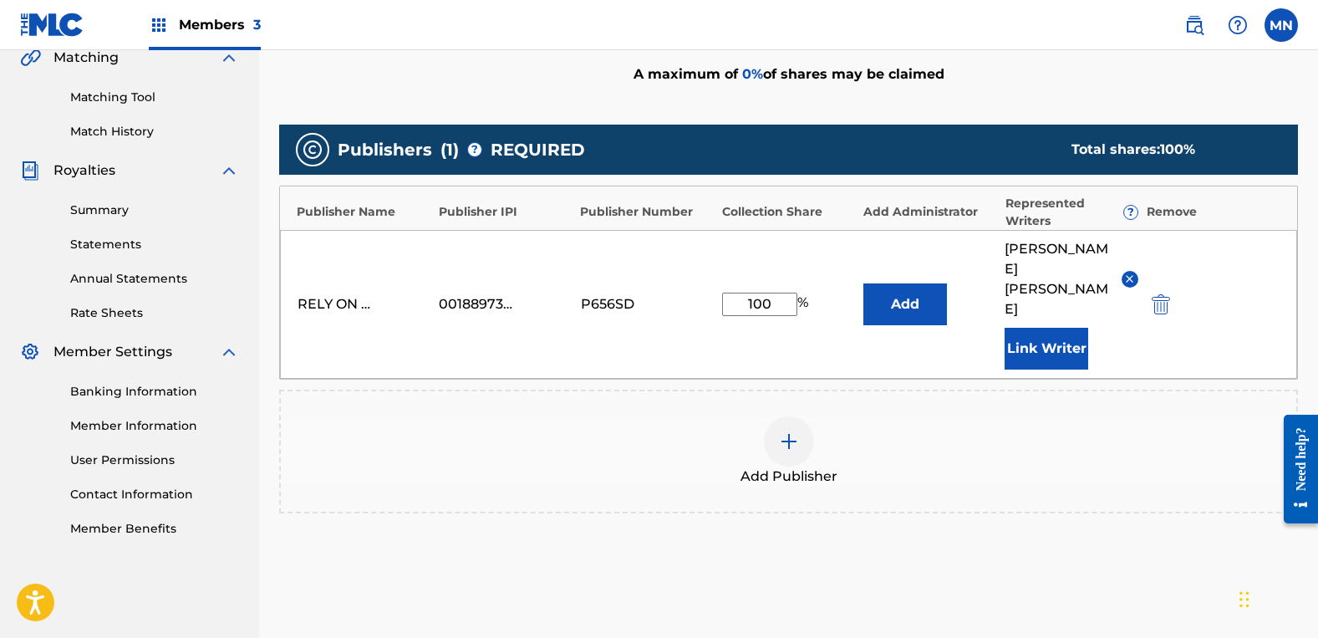
click at [1050, 328] on button "Link Writer" at bounding box center [1047, 349] width 84 height 42
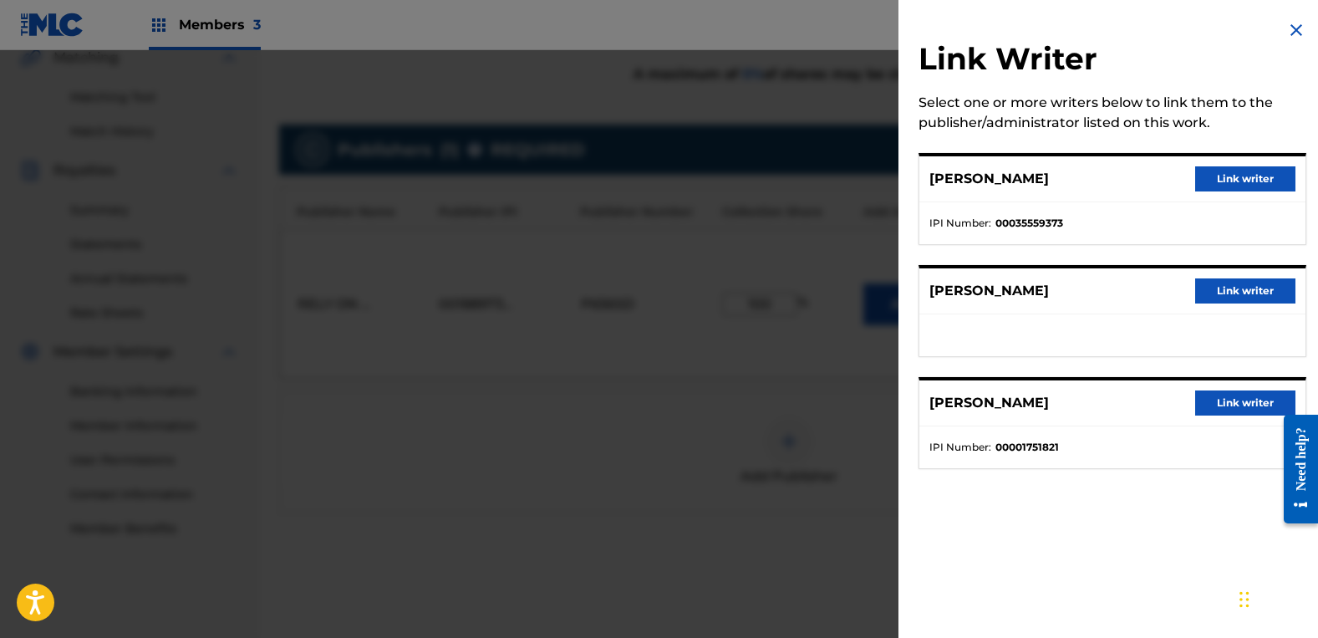
click at [1227, 293] on button "Link writer" at bounding box center [1245, 290] width 100 height 25
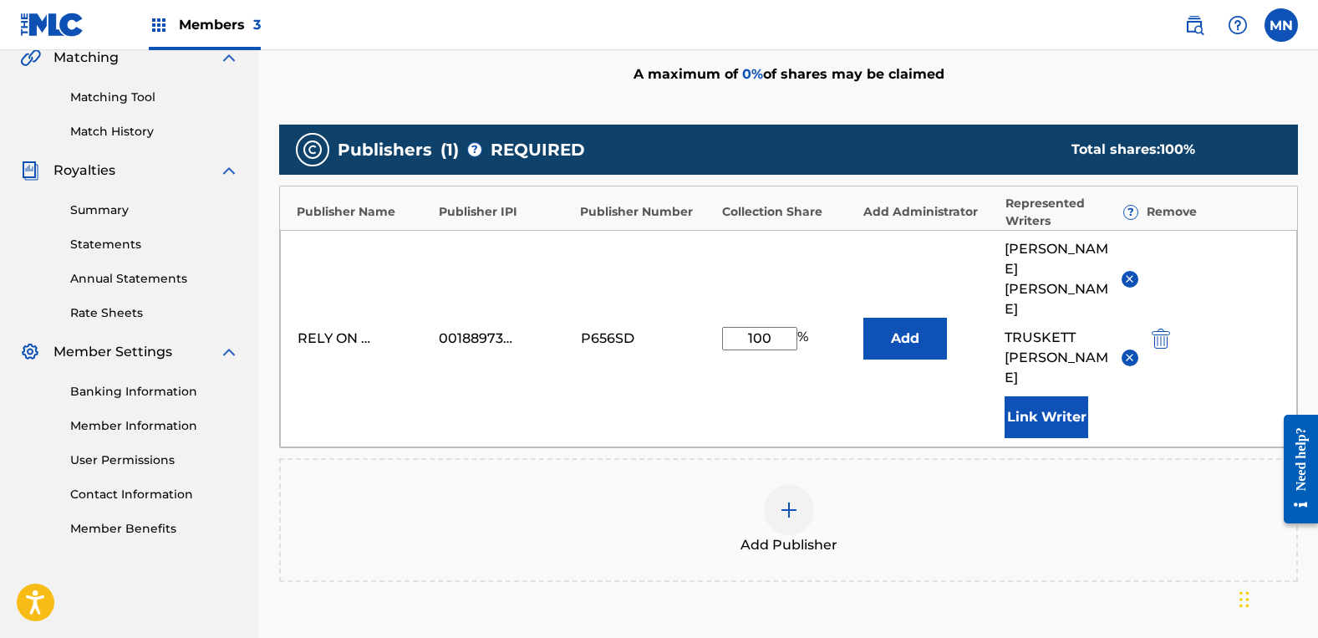
click at [1152, 485] on div "Add Publisher" at bounding box center [789, 520] width 1016 height 70
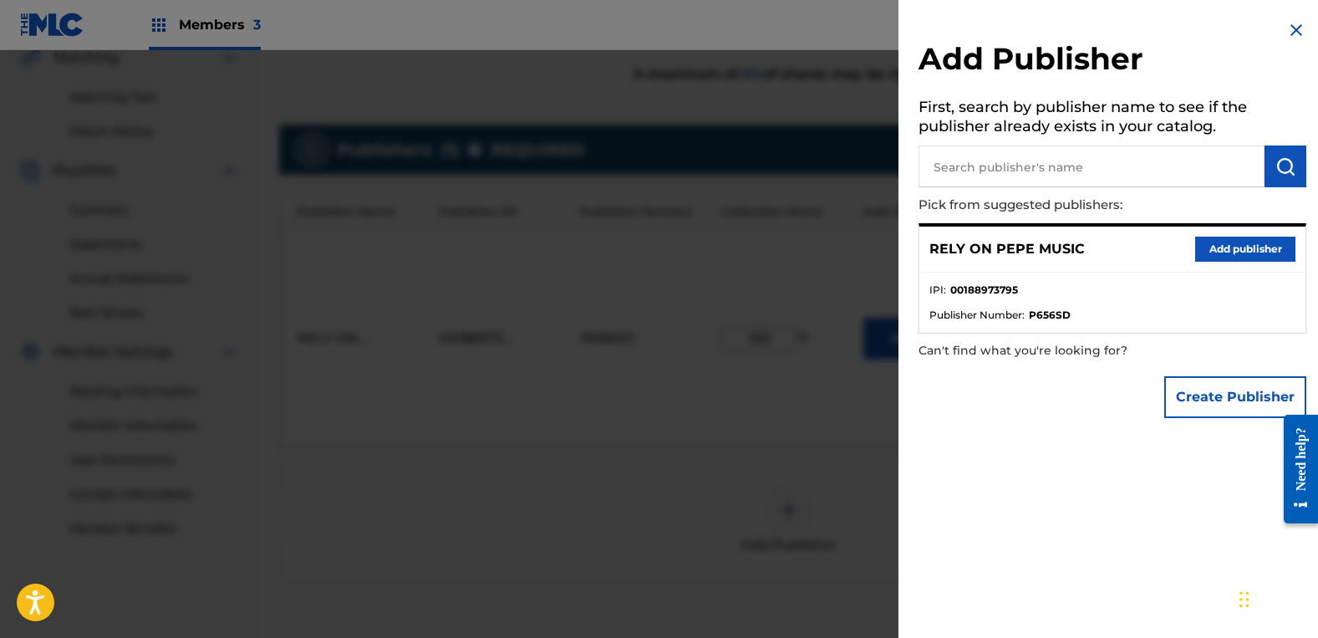
drag, startPoint x: 619, startPoint y: 548, endPoint x: 629, endPoint y: 530, distance: 21.4
click at [622, 548] on div at bounding box center [659, 369] width 1318 height 638
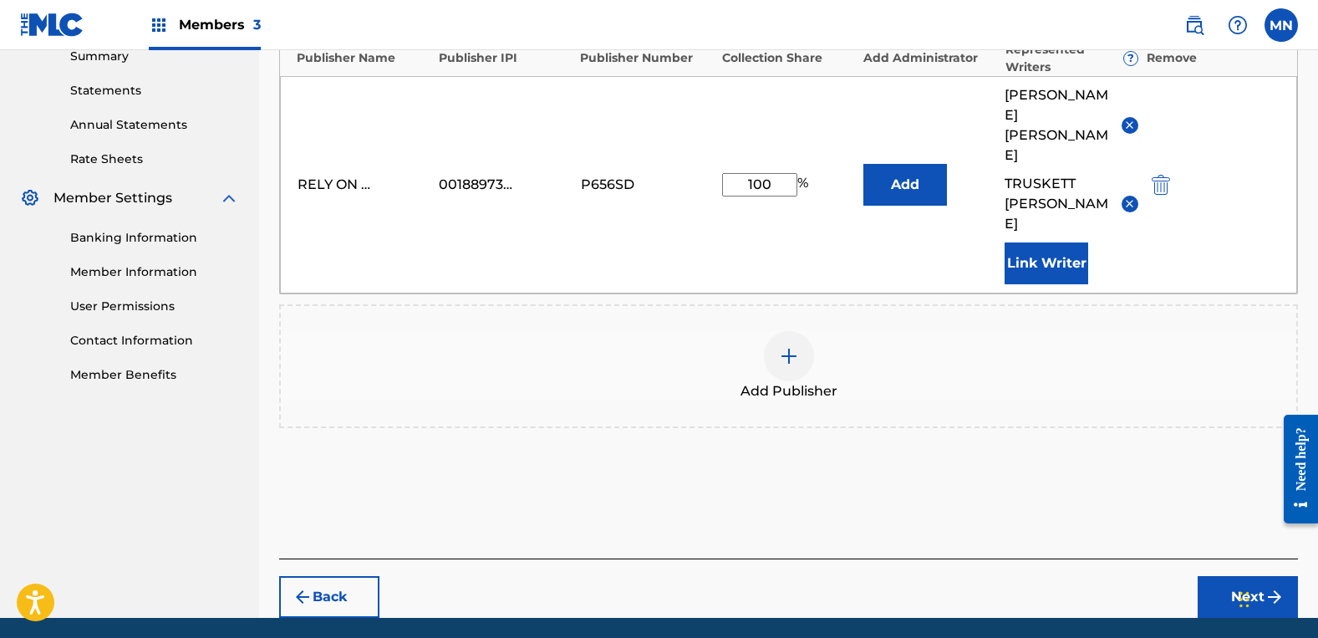
click at [1223, 576] on button "Next" at bounding box center [1248, 597] width 100 height 42
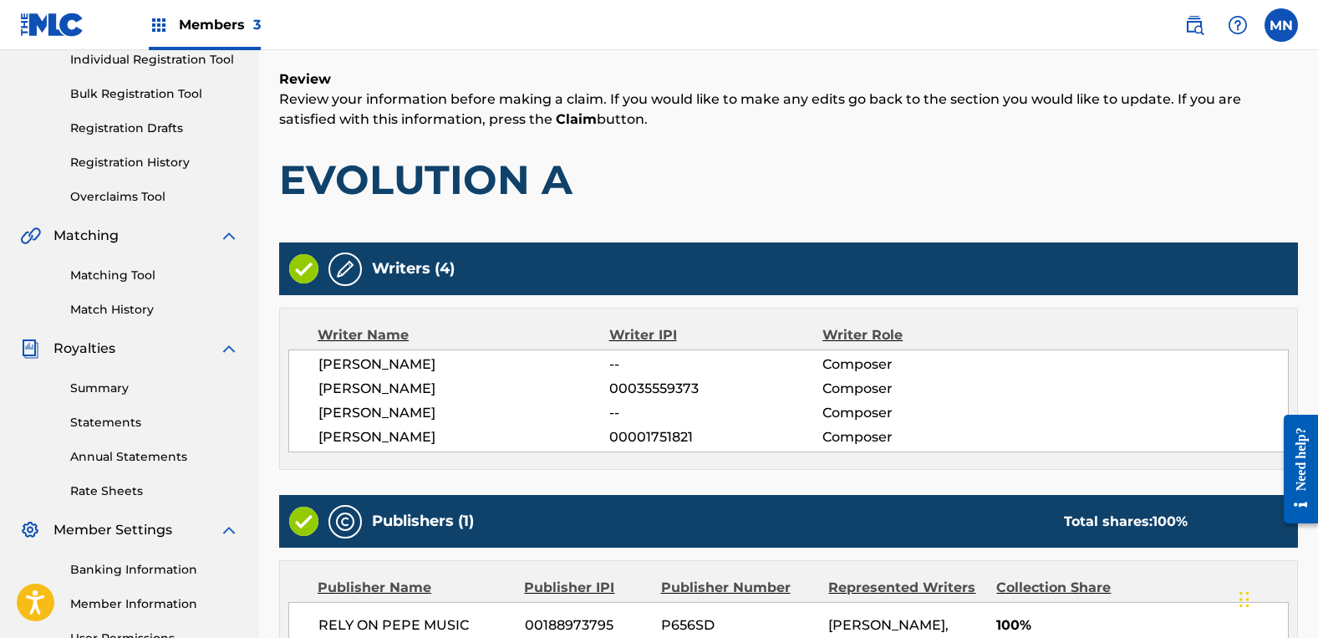
scroll to position [434, 0]
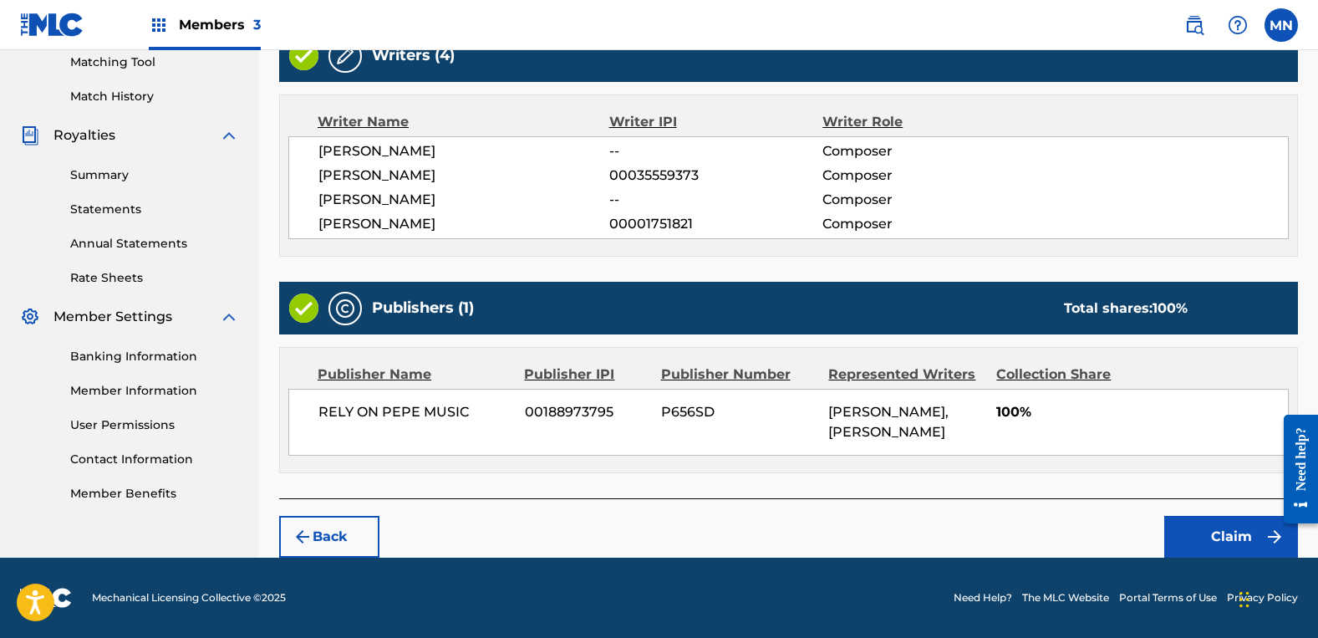
click at [1193, 521] on button "Claim" at bounding box center [1231, 537] width 134 height 42
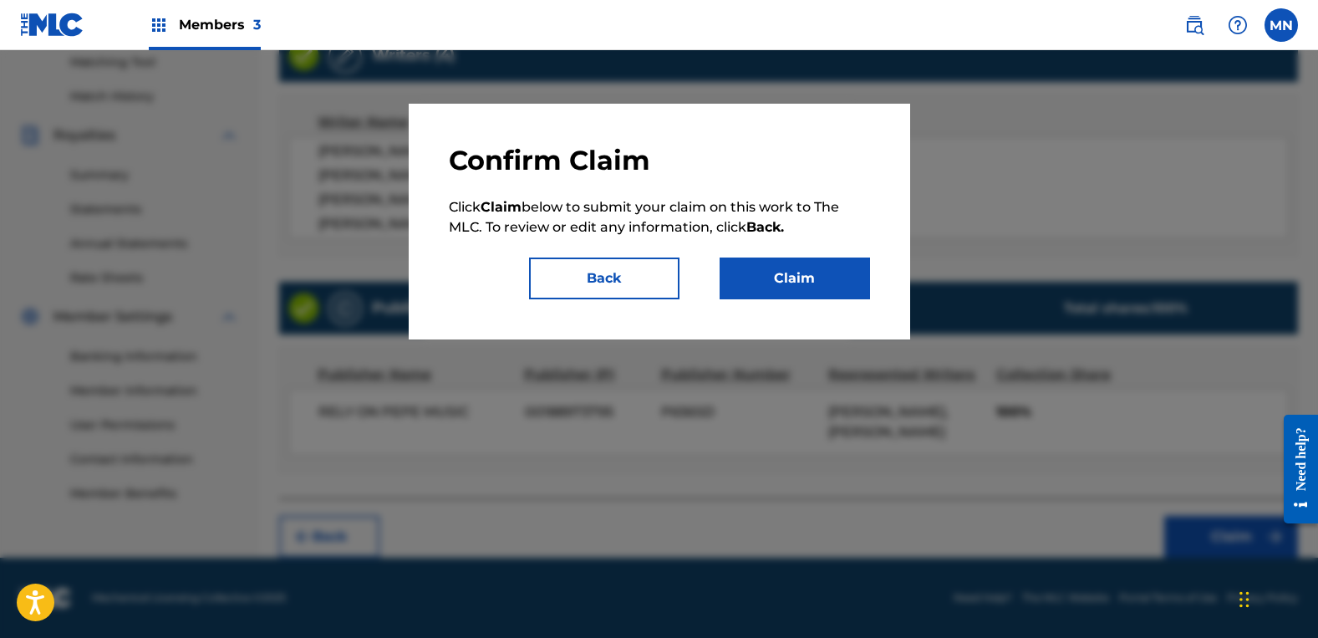
click at [795, 264] on button "Claim" at bounding box center [795, 278] width 150 height 42
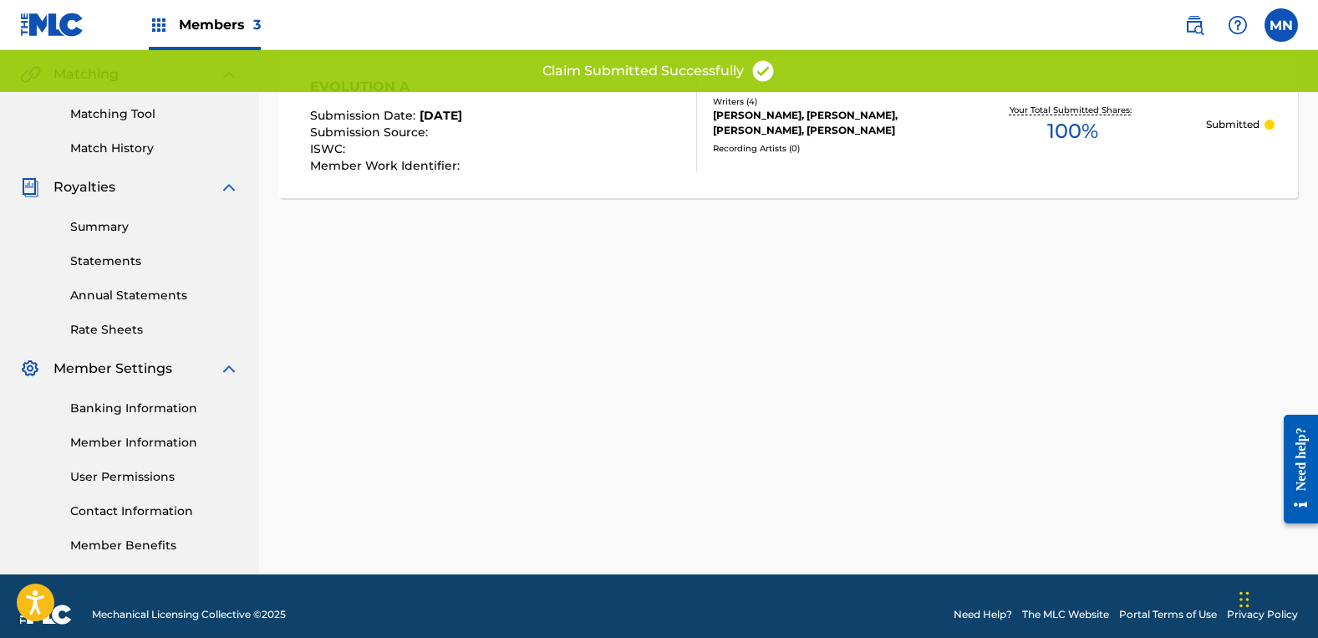
scroll to position [0, 0]
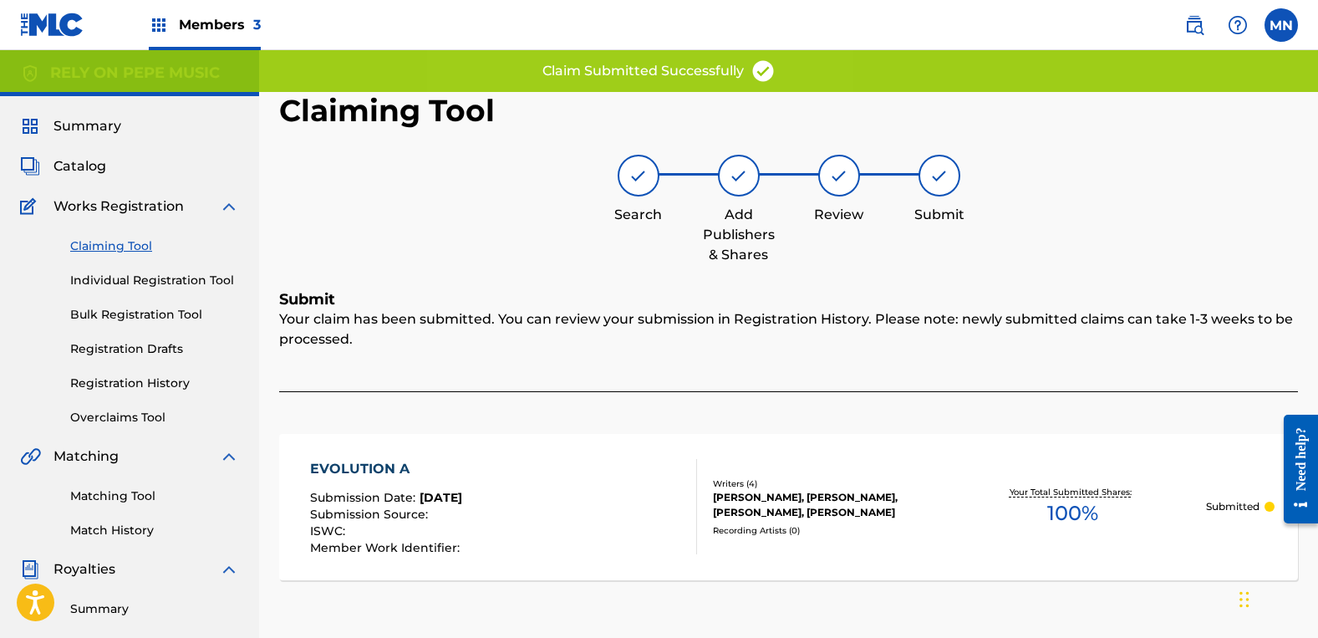
click at [128, 247] on link "Claiming Tool" at bounding box center [154, 246] width 169 height 18
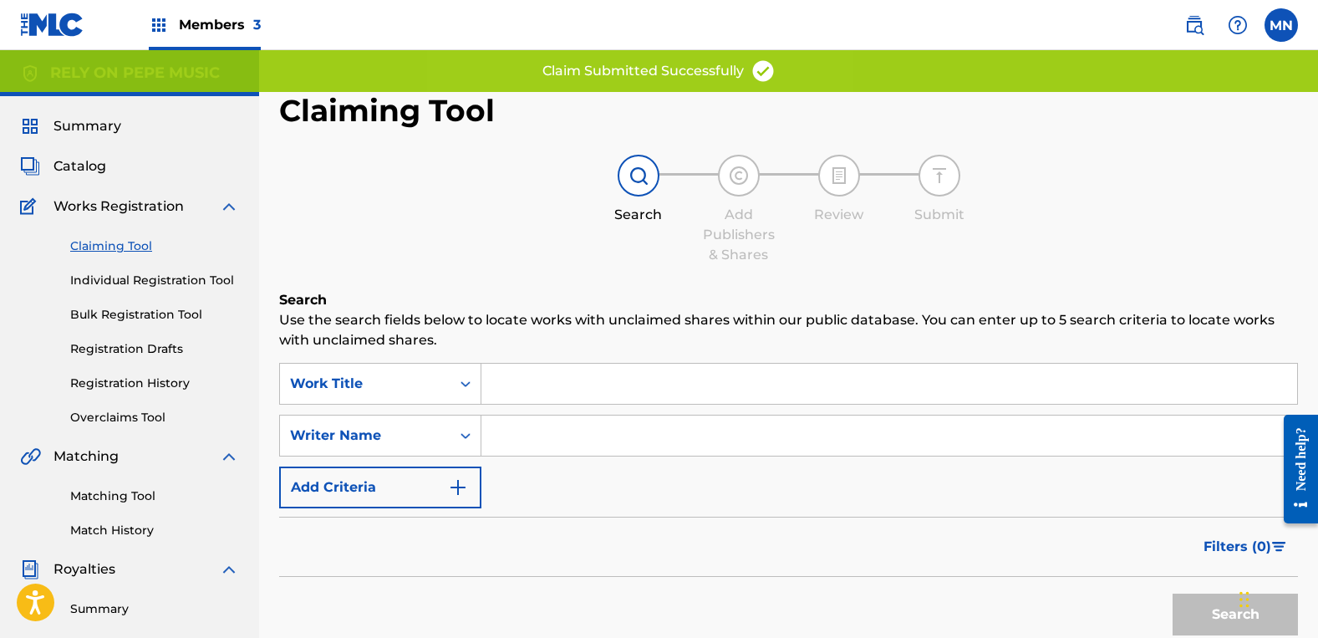
click at [519, 424] on input "Search Form" at bounding box center [889, 435] width 816 height 40
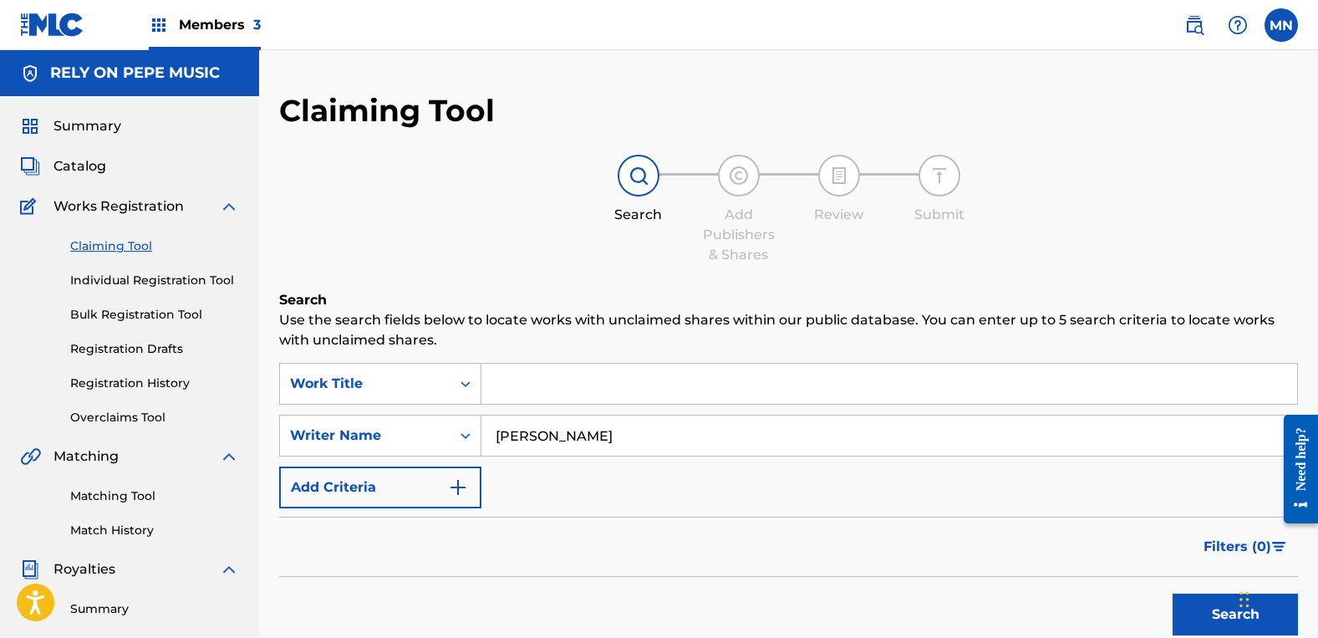
type input "[PERSON_NAME]"
click at [1173, 593] on button "Search" at bounding box center [1235, 614] width 125 height 42
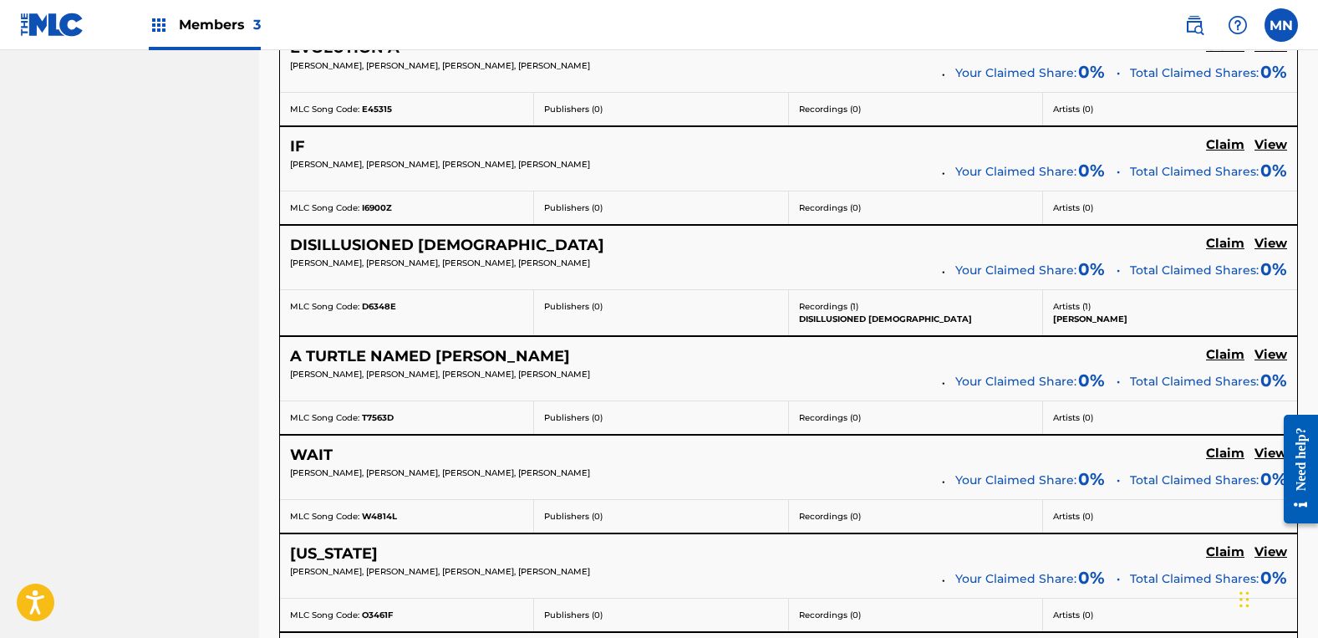
scroll to position [1672, 0]
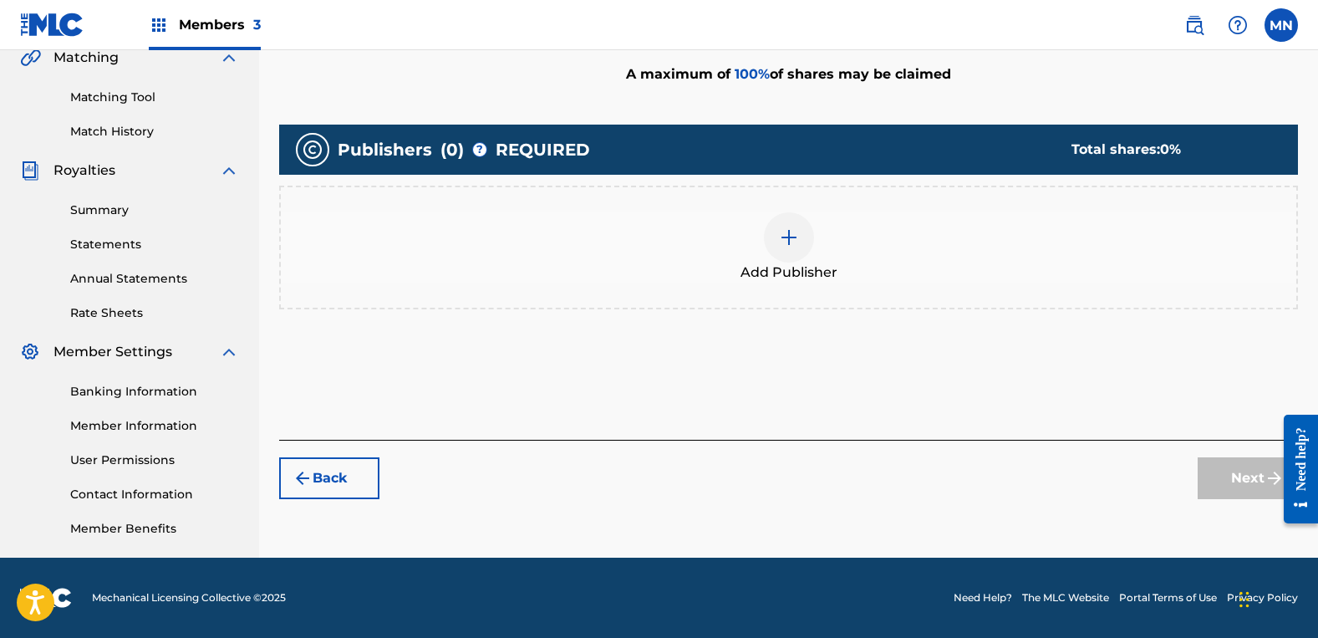
click at [833, 241] on div "Add Publisher" at bounding box center [789, 247] width 1016 height 70
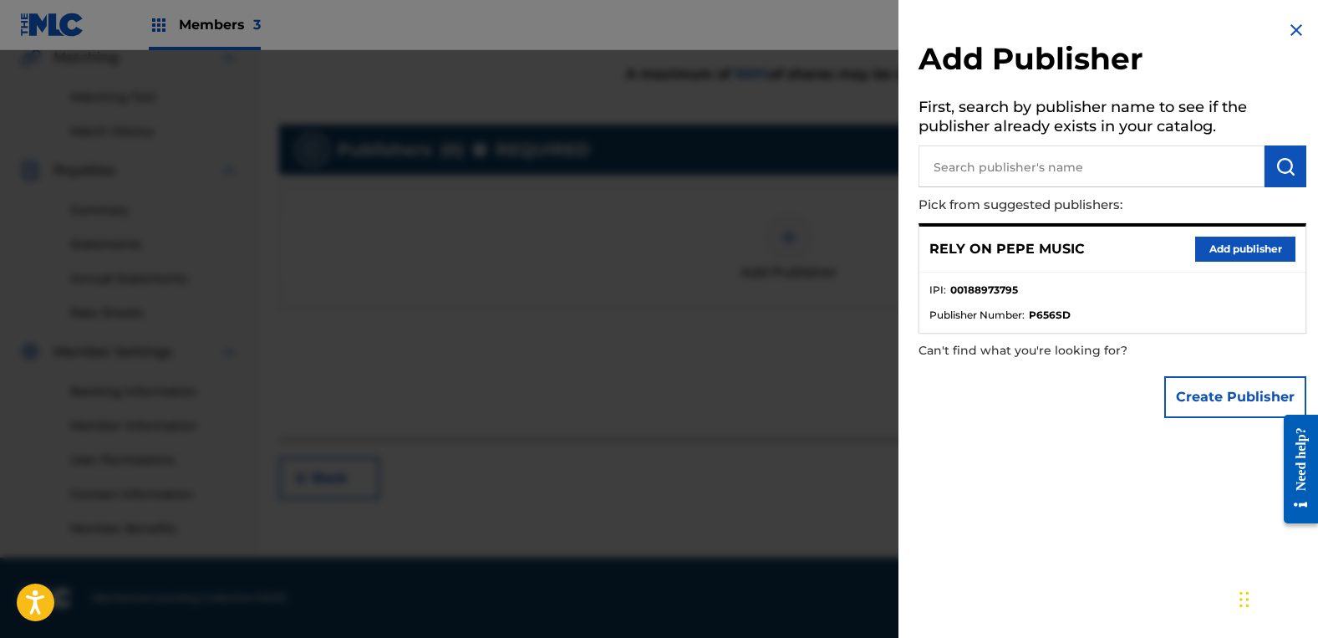
click at [1221, 249] on button "Add publisher" at bounding box center [1245, 249] width 100 height 25
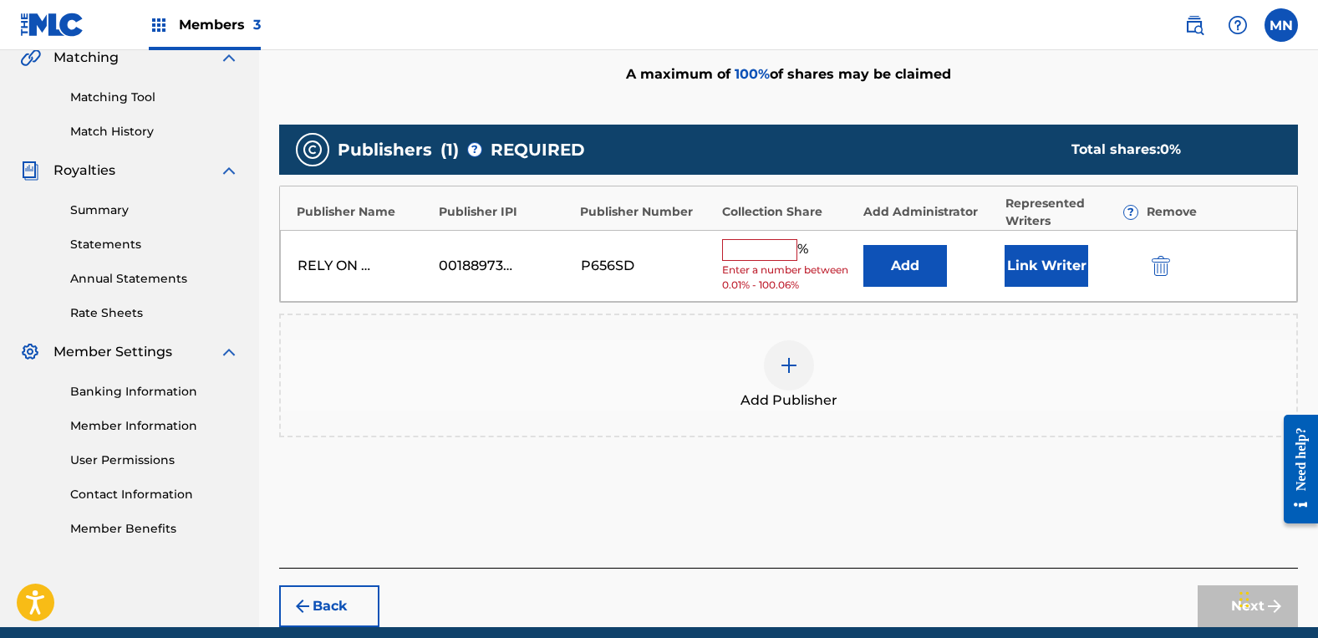
click at [752, 247] on input "text" at bounding box center [759, 250] width 75 height 22
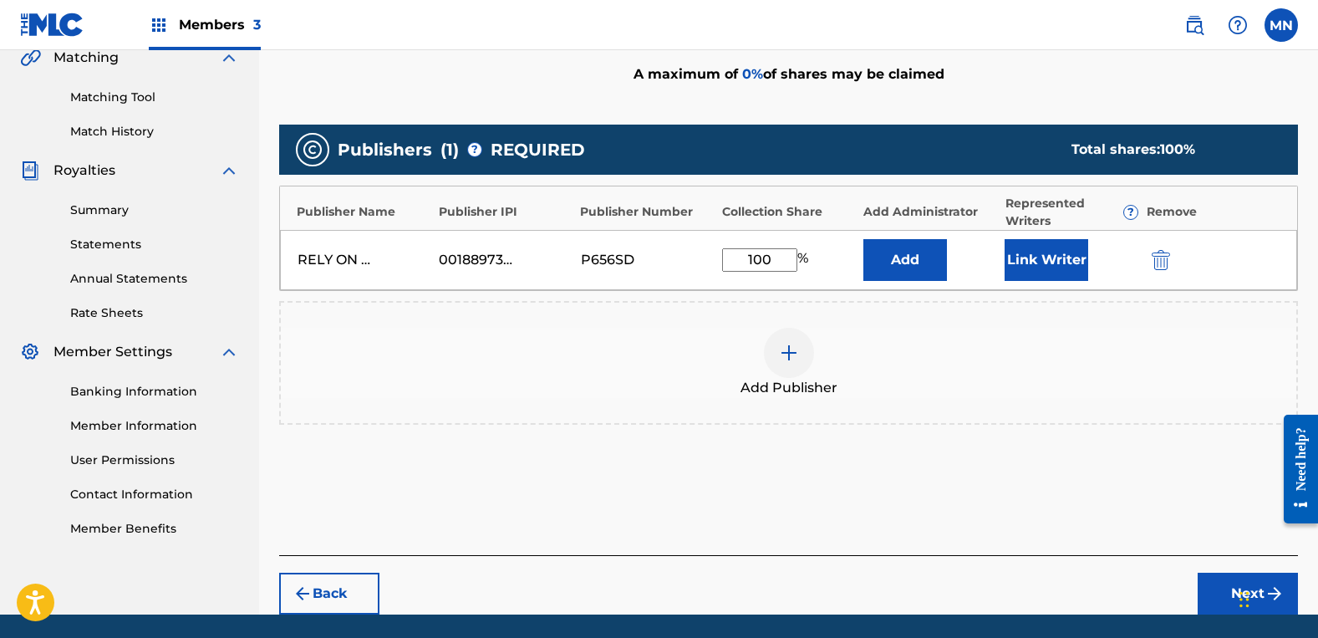
type input "100"
click at [1076, 243] on button "Link Writer" at bounding box center [1047, 260] width 84 height 42
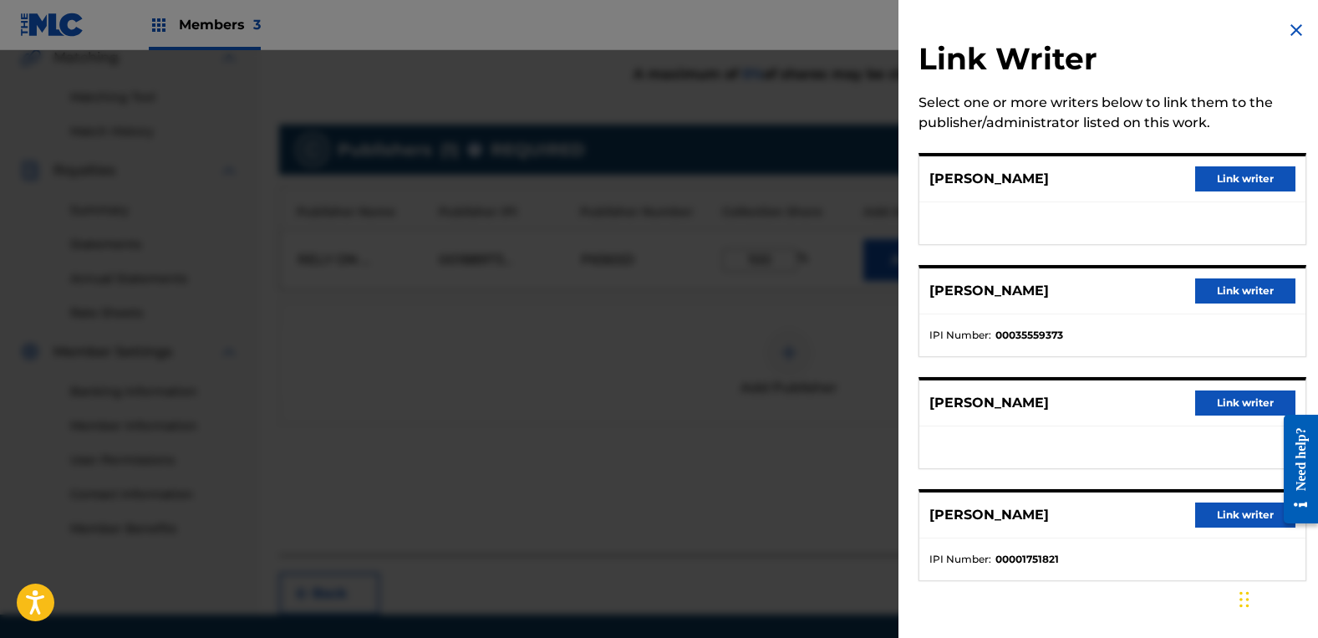
click at [1221, 404] on button "Link writer" at bounding box center [1245, 402] width 100 height 25
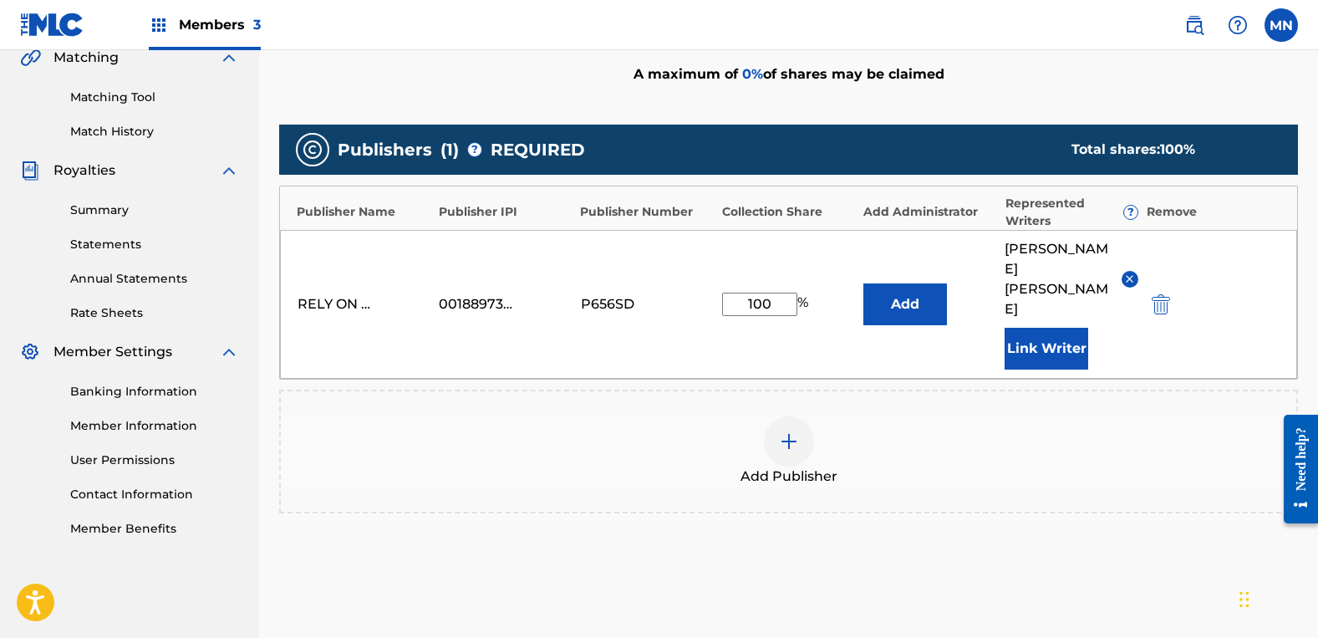
click at [1071, 328] on button "Link Writer" at bounding box center [1047, 349] width 84 height 42
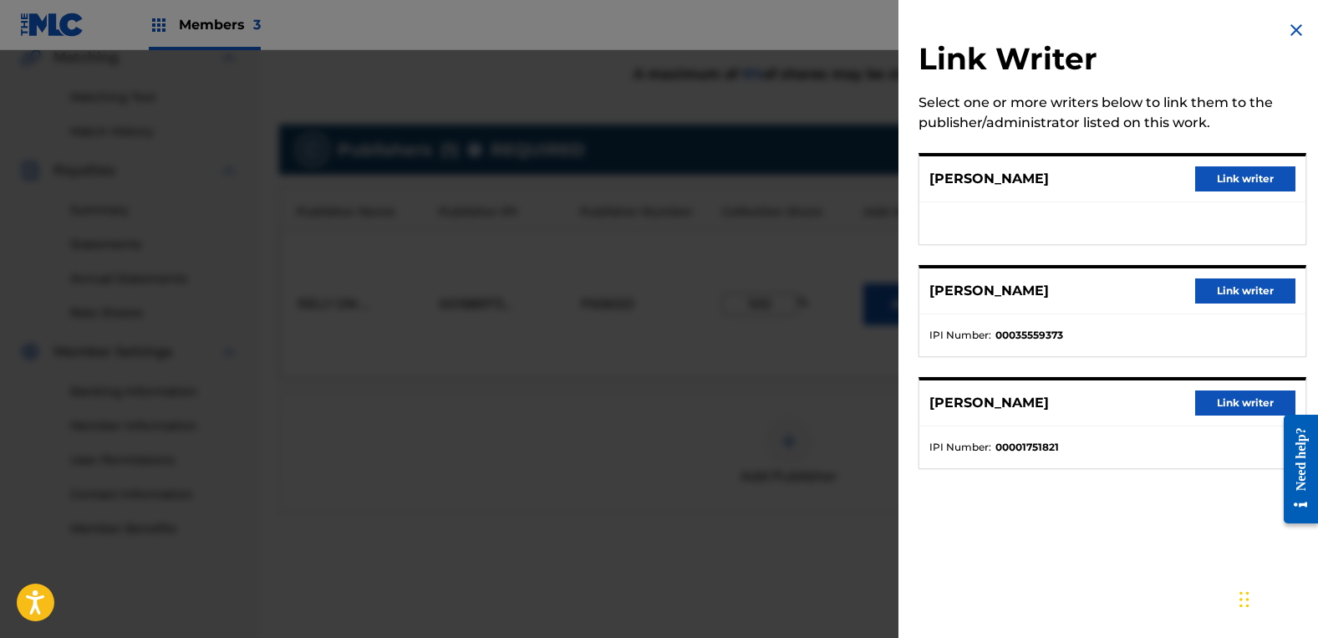
click at [1213, 180] on button "Link writer" at bounding box center [1245, 178] width 100 height 25
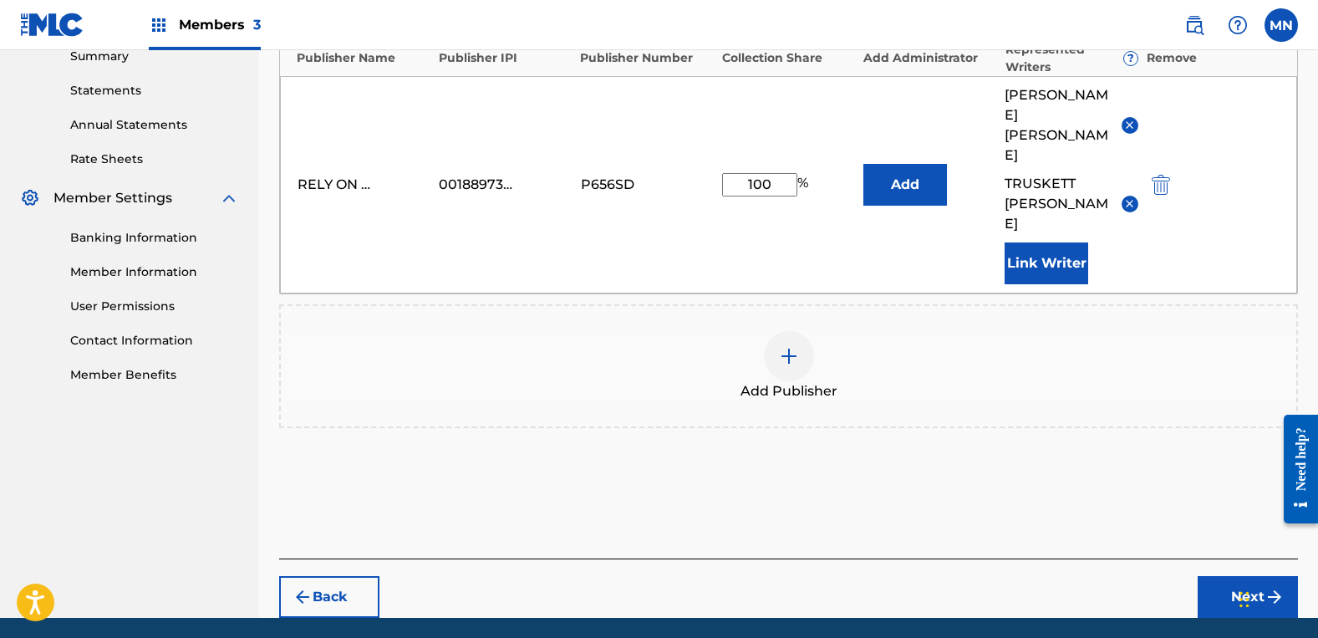
click at [1231, 576] on button "Next" at bounding box center [1248, 597] width 100 height 42
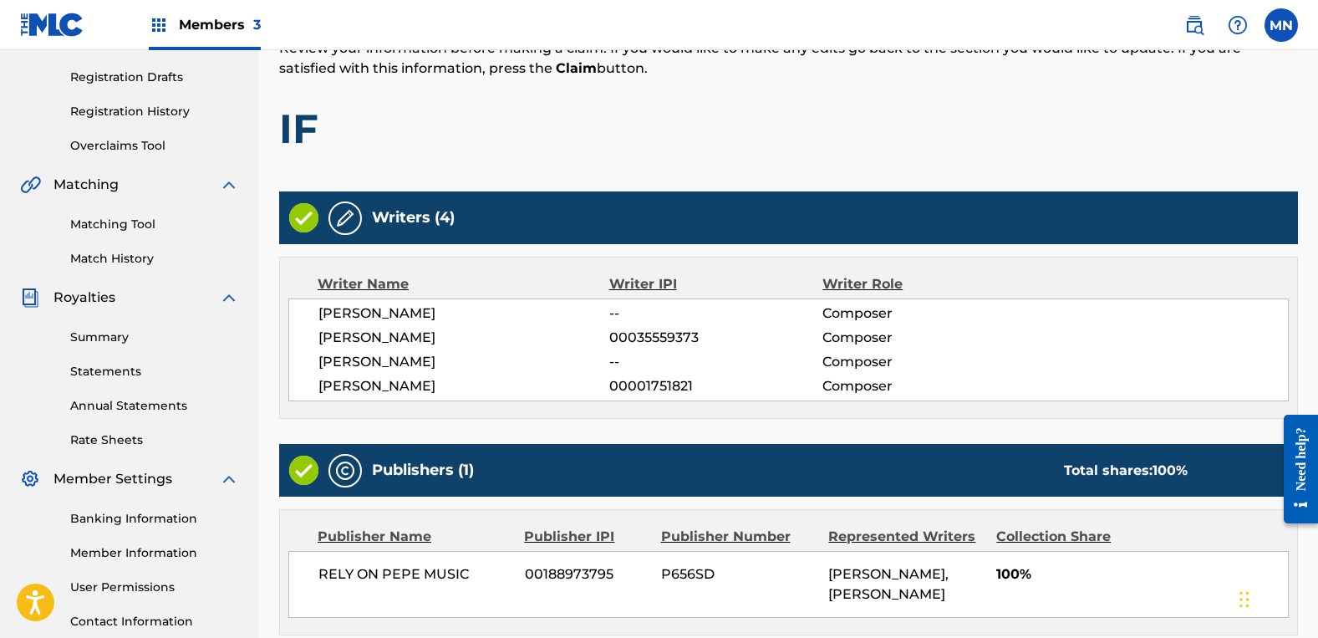
scroll to position [434, 0]
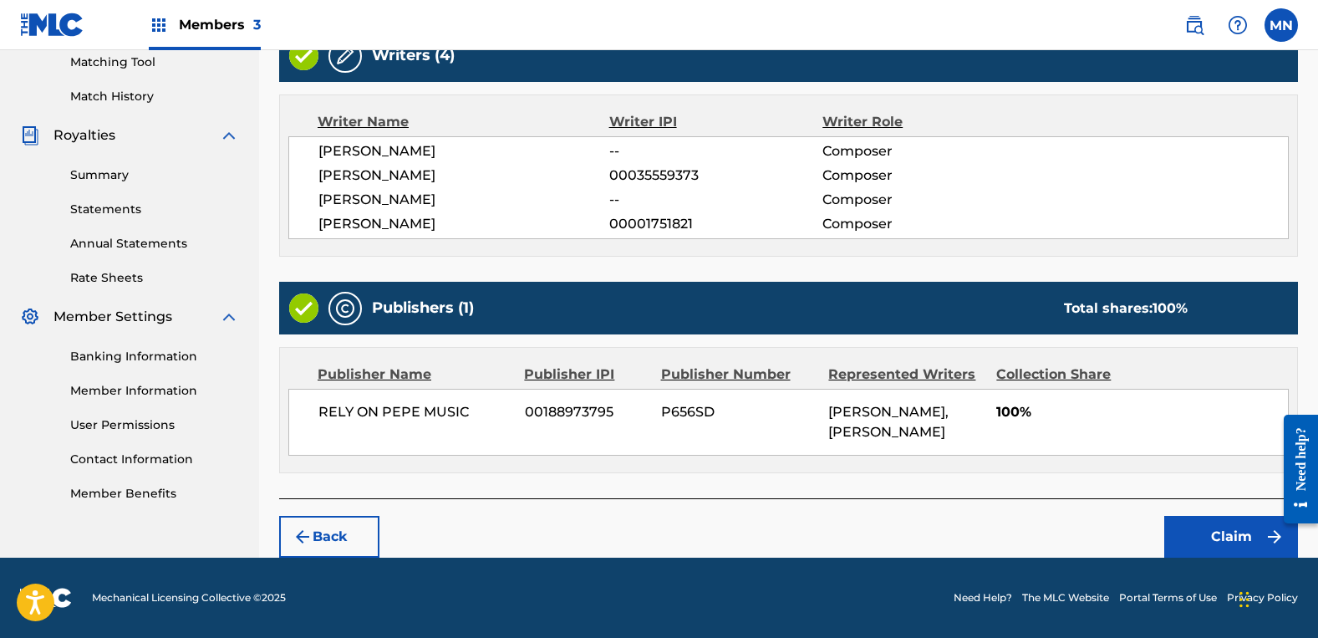
click at [1207, 544] on button "Claim" at bounding box center [1231, 537] width 134 height 42
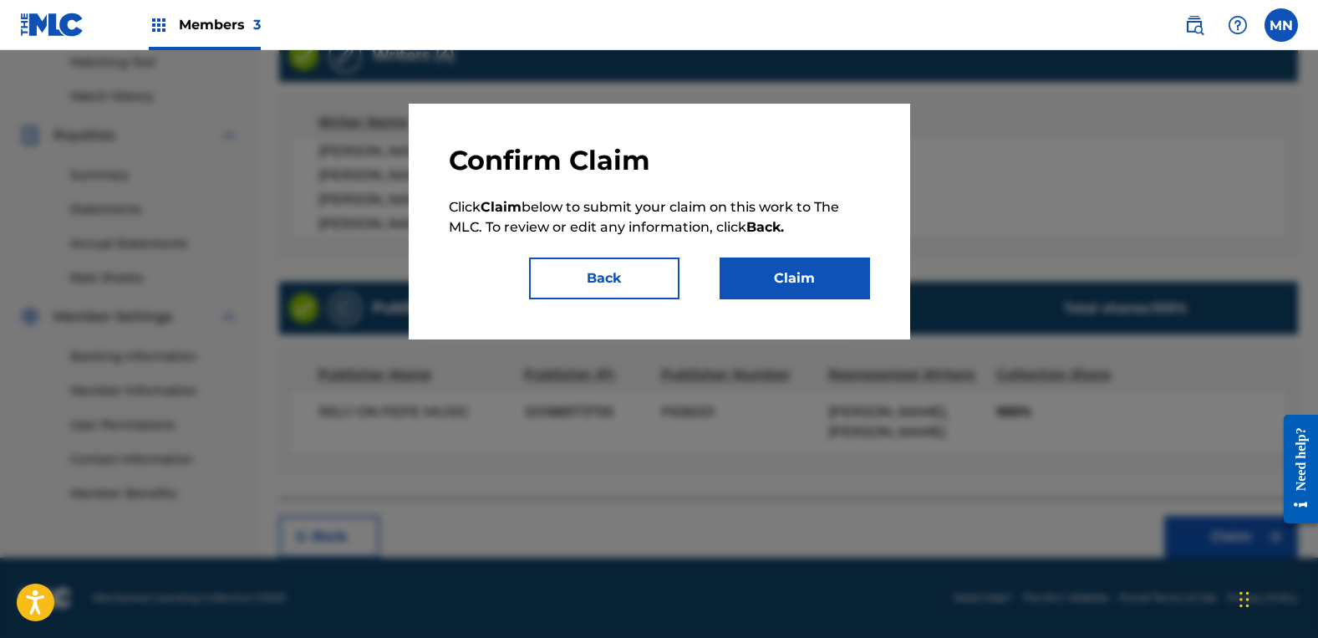
click at [833, 281] on button "Claim" at bounding box center [795, 278] width 150 height 42
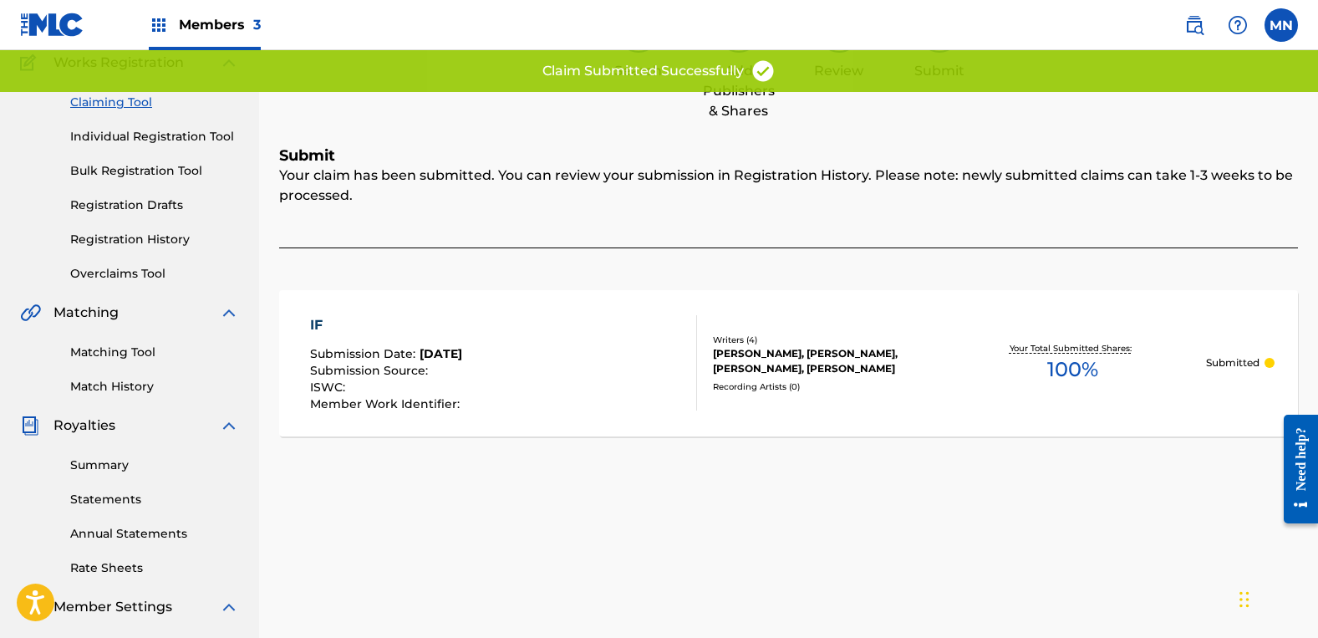
scroll to position [0, 0]
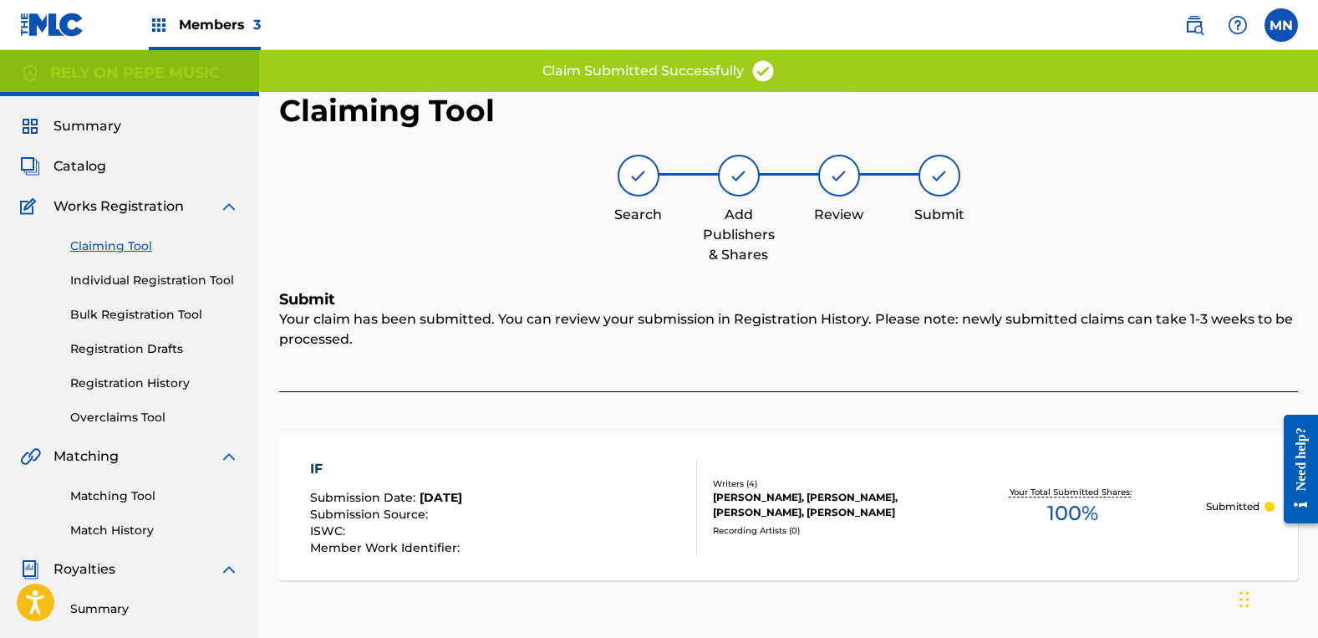
click at [171, 247] on link "Claiming Tool" at bounding box center [154, 246] width 169 height 18
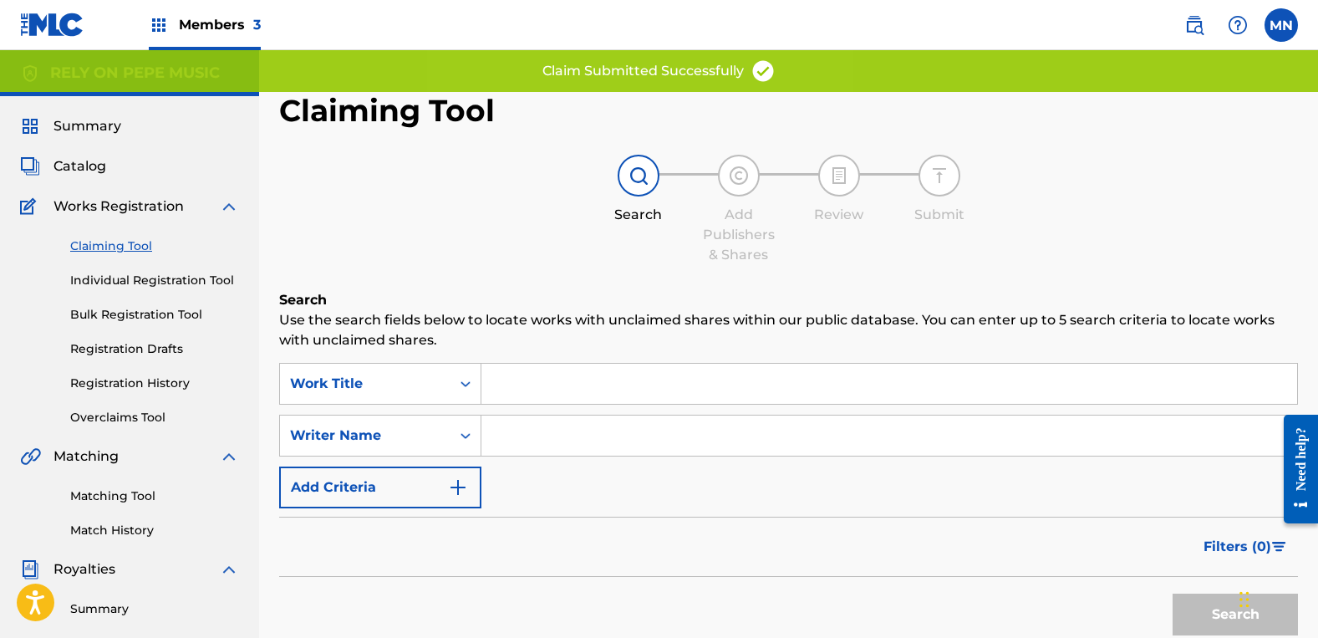
click at [537, 425] on input "Search Form" at bounding box center [889, 435] width 816 height 40
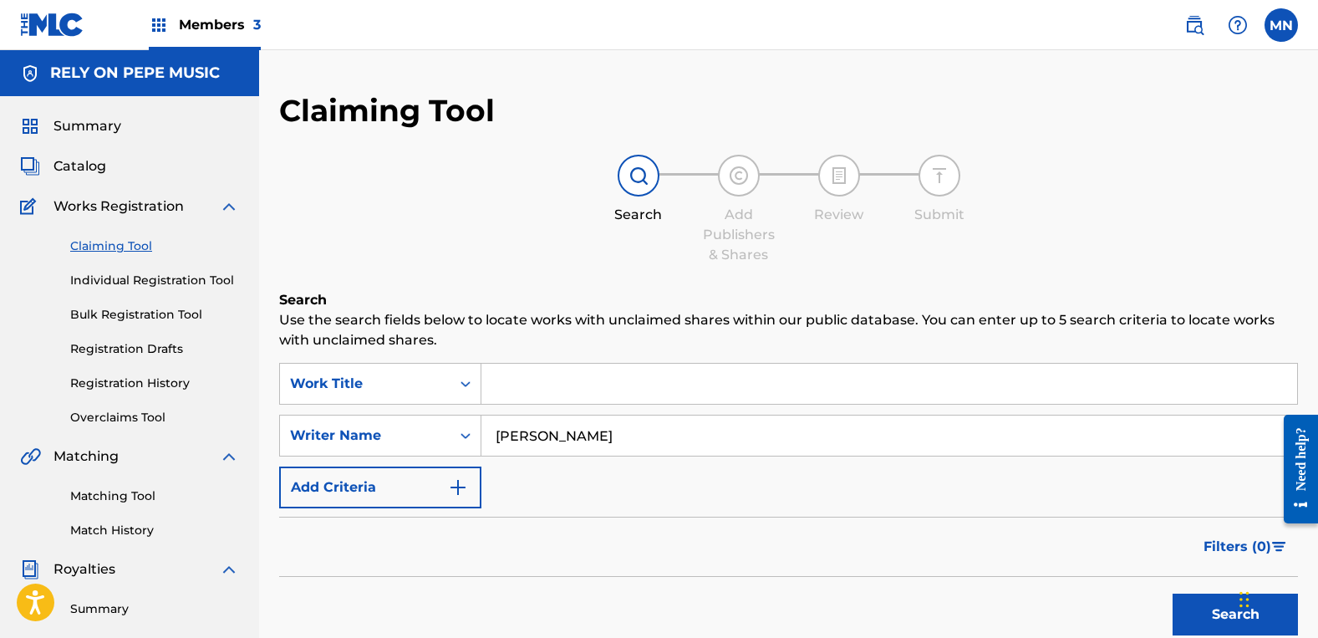
type input "[PERSON_NAME]"
click at [1173, 593] on button "Search" at bounding box center [1235, 614] width 125 height 42
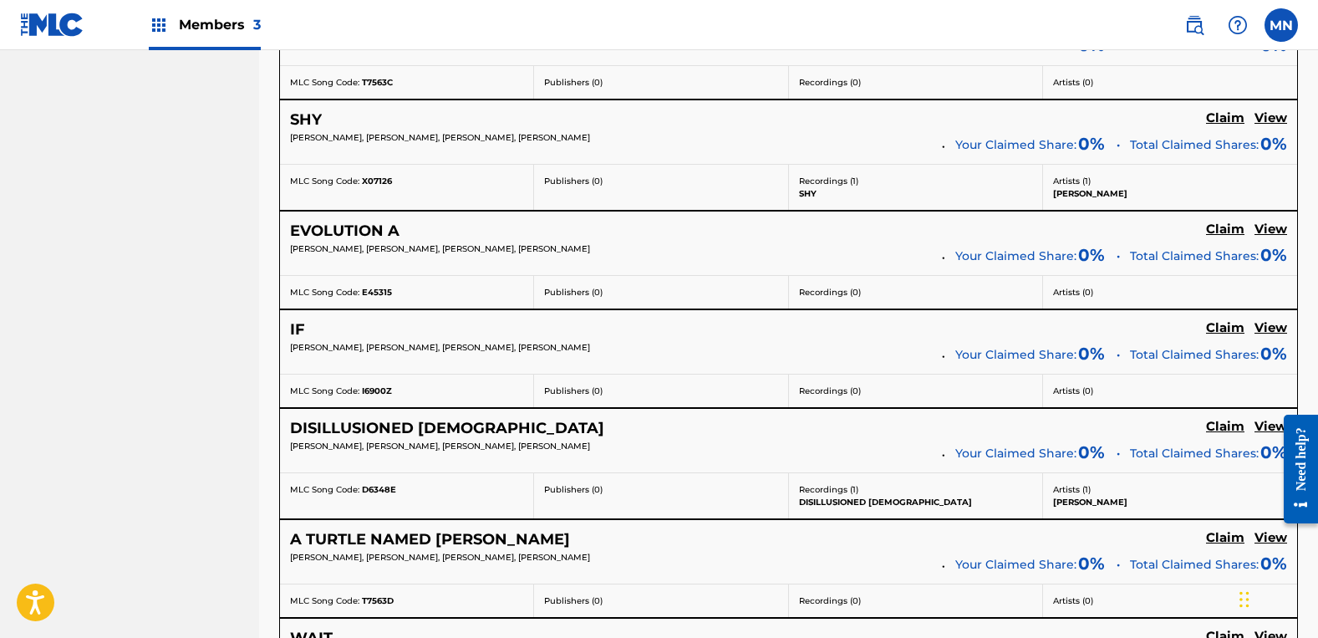
scroll to position [1588, 0]
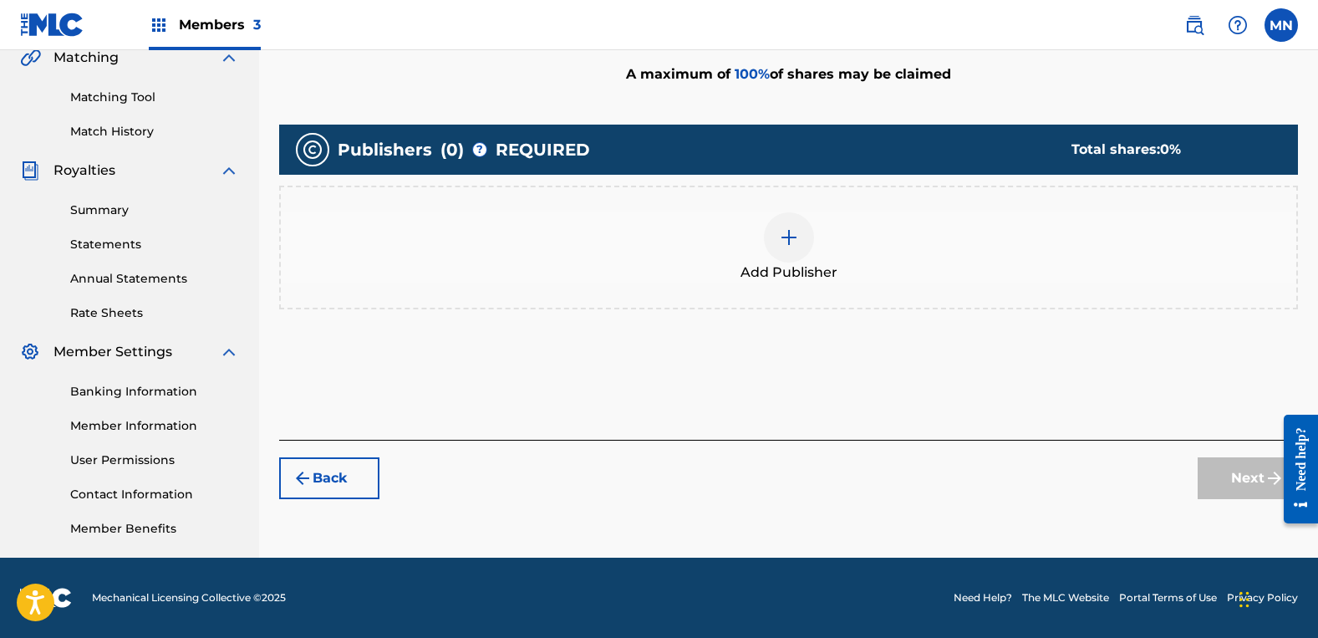
click at [839, 283] on div "Add Publisher" at bounding box center [788, 248] width 1019 height 124
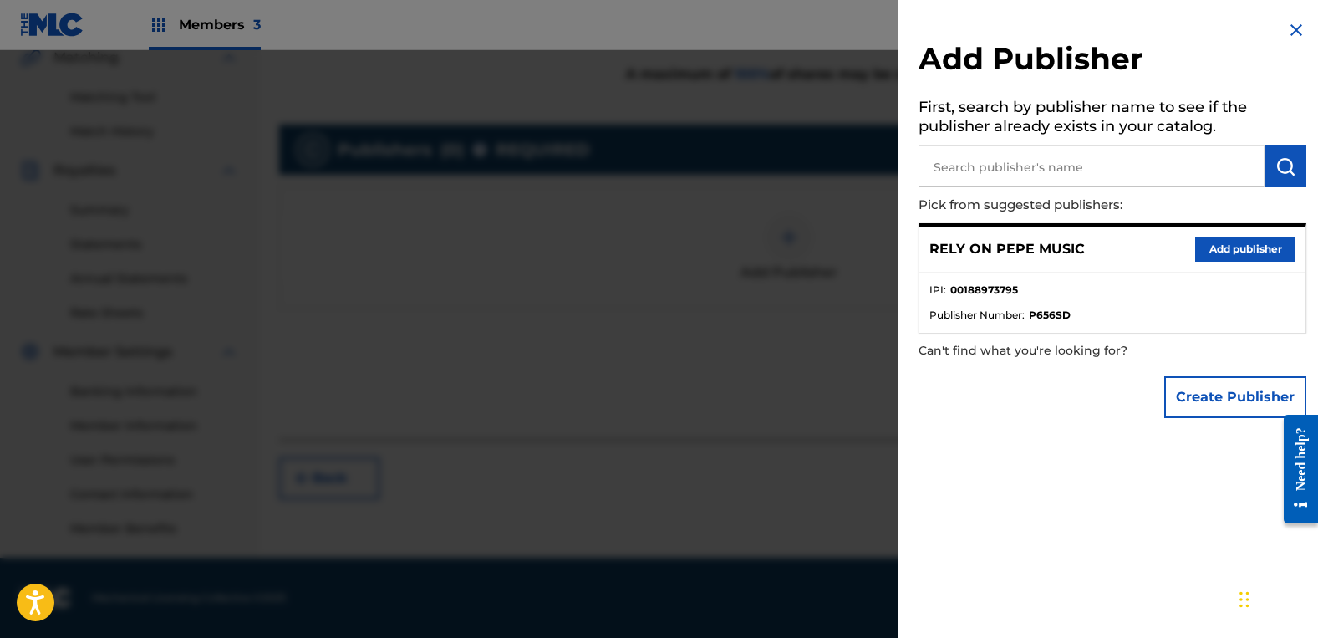
click at [1251, 256] on button "Add publisher" at bounding box center [1245, 249] width 100 height 25
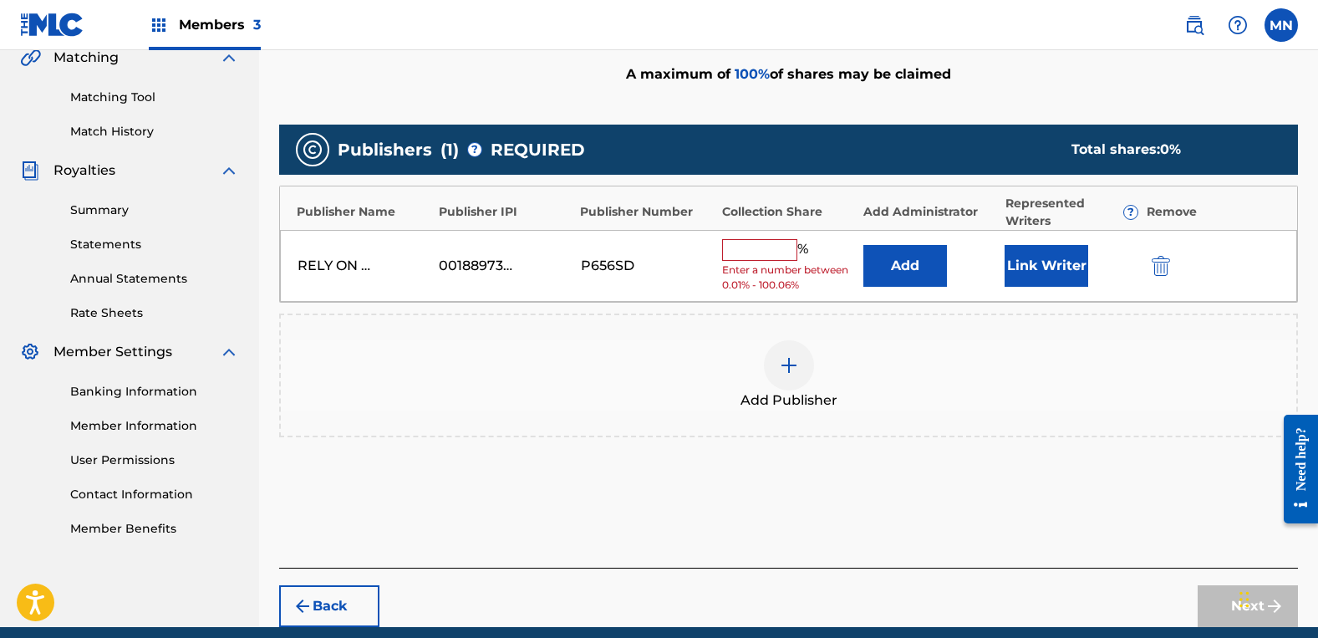
click at [751, 237] on div "RELY ON PEPE MUSIC 00188973795 P656SD % Enter a number between 0.01% - 100.06% …" at bounding box center [788, 266] width 1017 height 73
click at [753, 247] on input "text" at bounding box center [759, 250] width 75 height 22
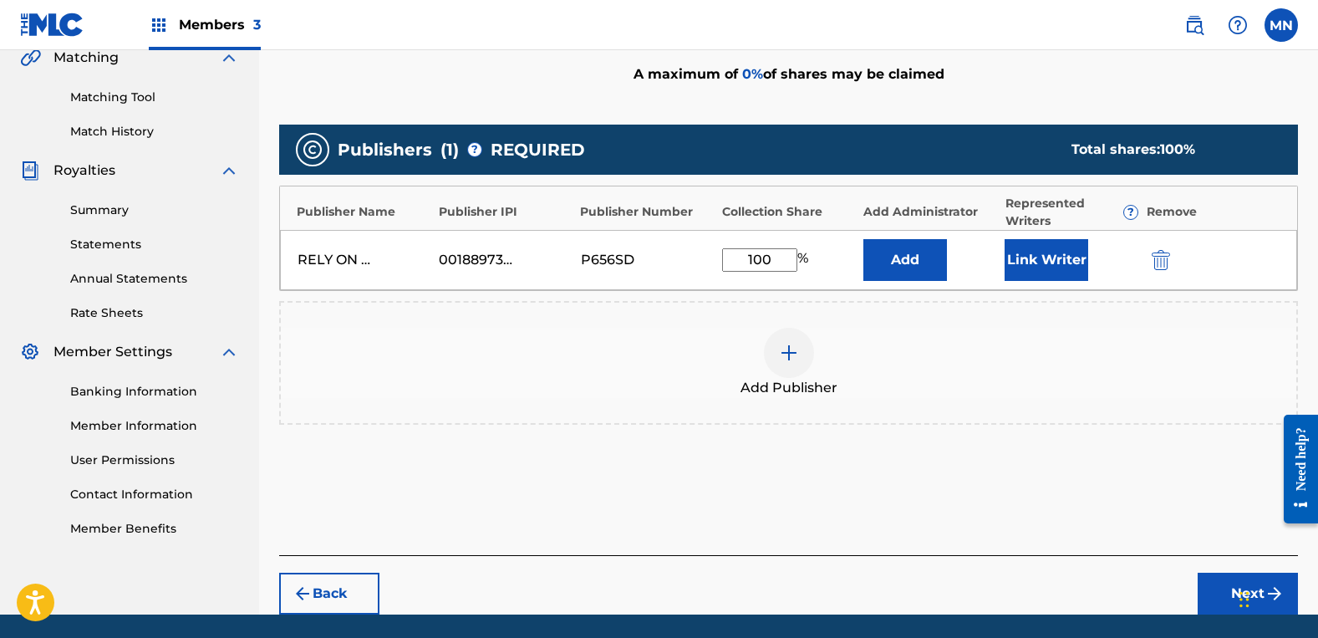
type input "100"
click at [1040, 253] on button "Link Writer" at bounding box center [1047, 260] width 84 height 42
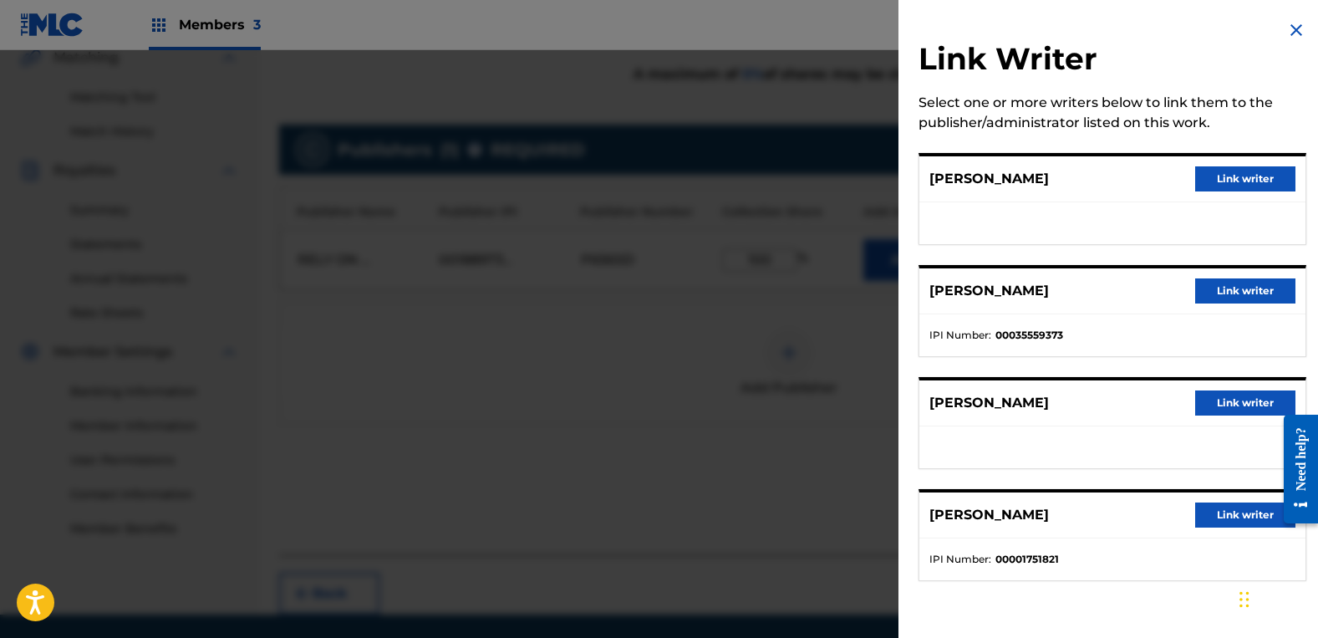
click at [1220, 392] on button "Link writer" at bounding box center [1245, 402] width 100 height 25
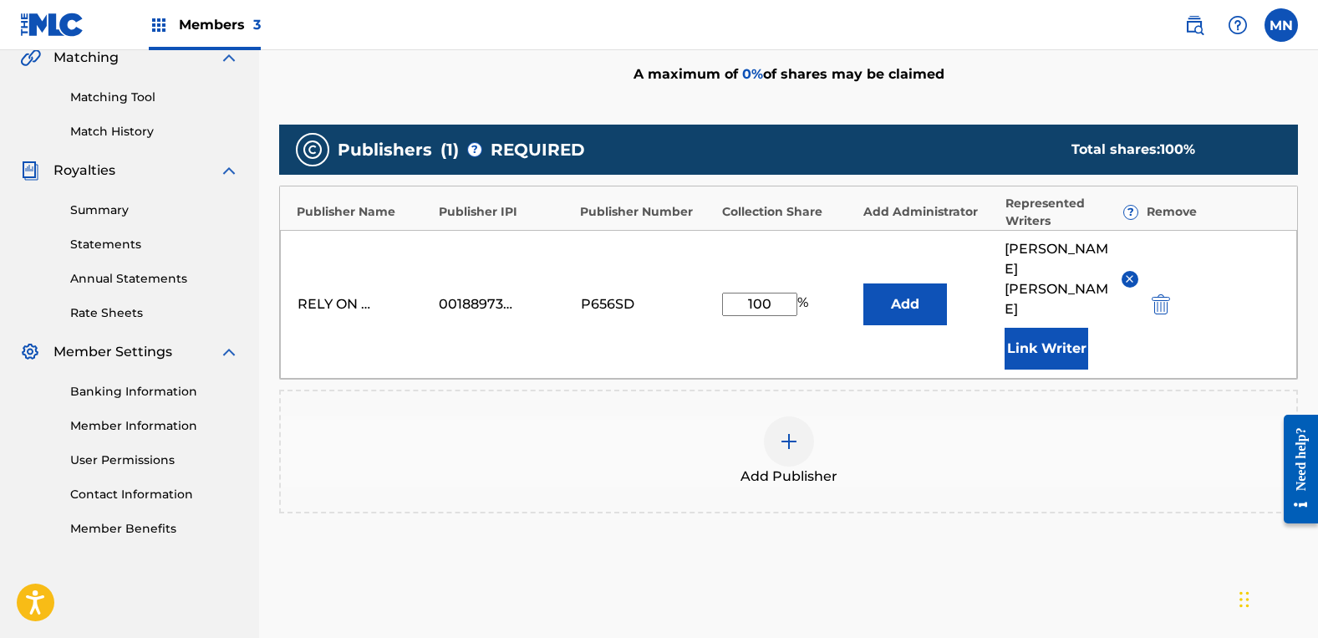
click at [1048, 328] on button "Link Writer" at bounding box center [1047, 349] width 84 height 42
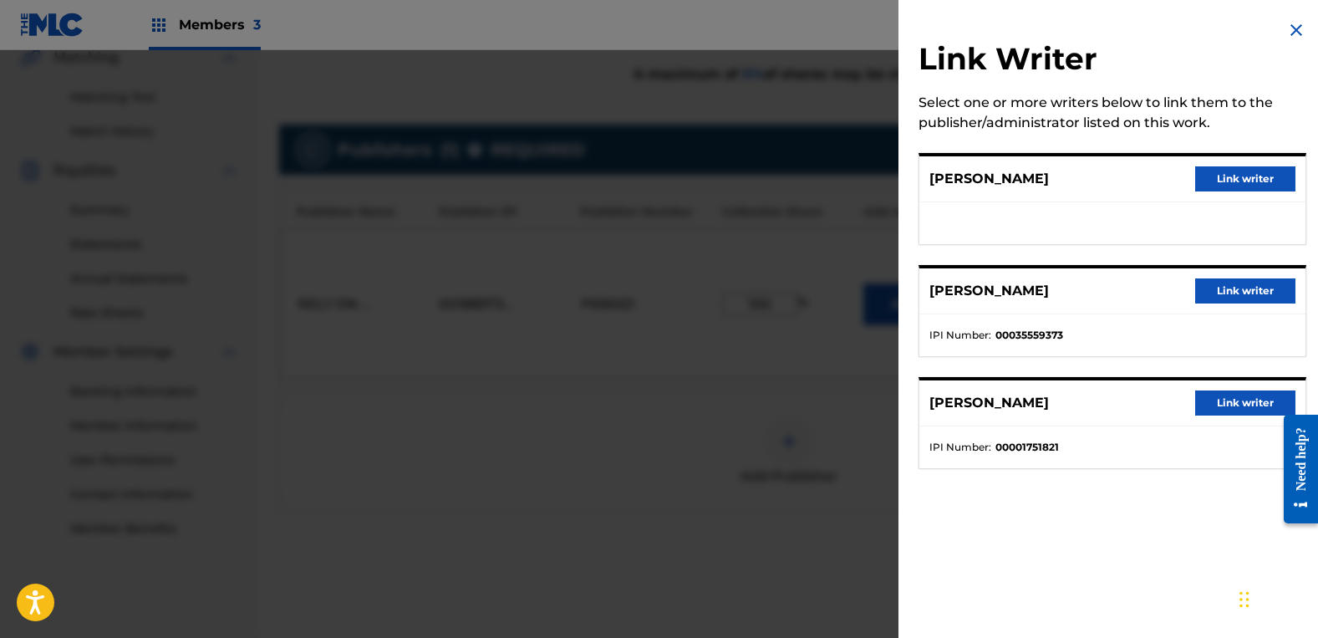
click at [1201, 180] on button "Link writer" at bounding box center [1245, 178] width 100 height 25
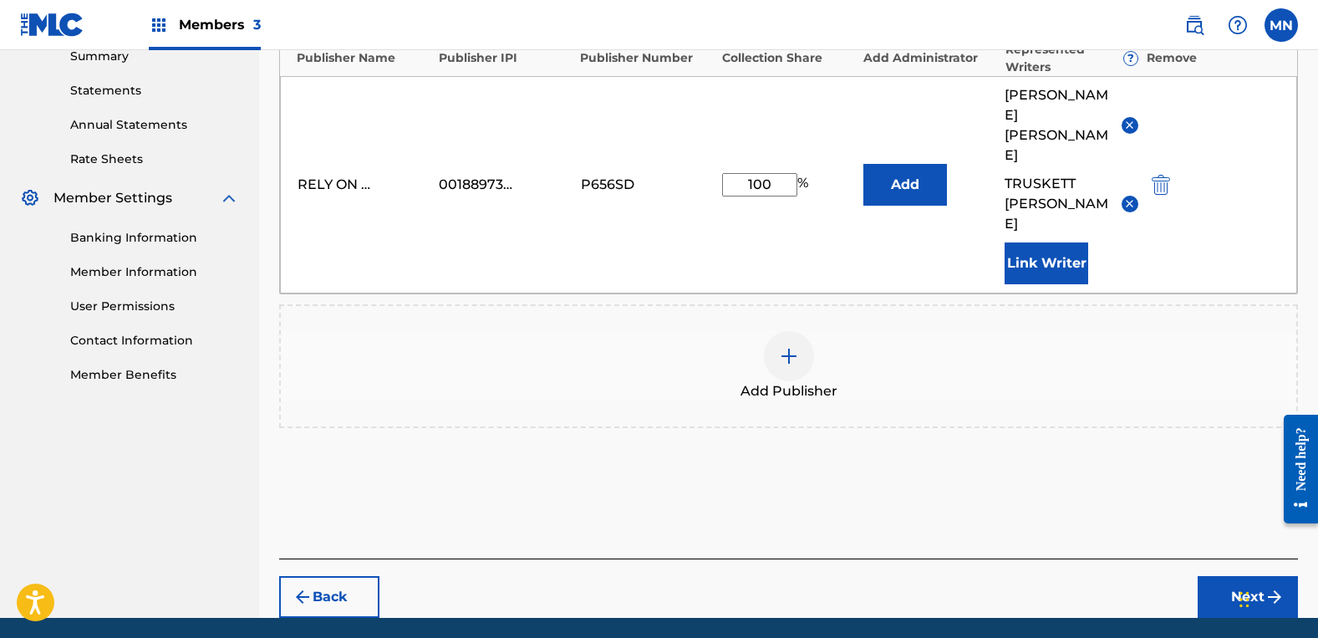
click at [1235, 576] on button "Next" at bounding box center [1248, 597] width 100 height 42
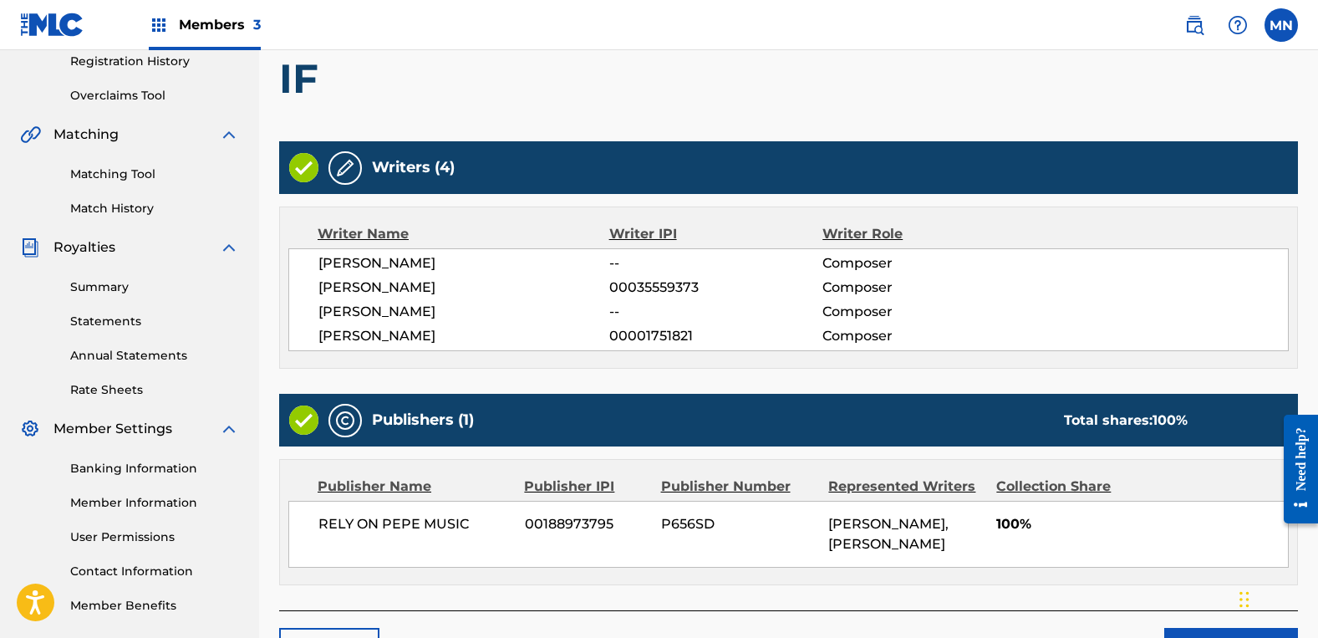
scroll to position [434, 0]
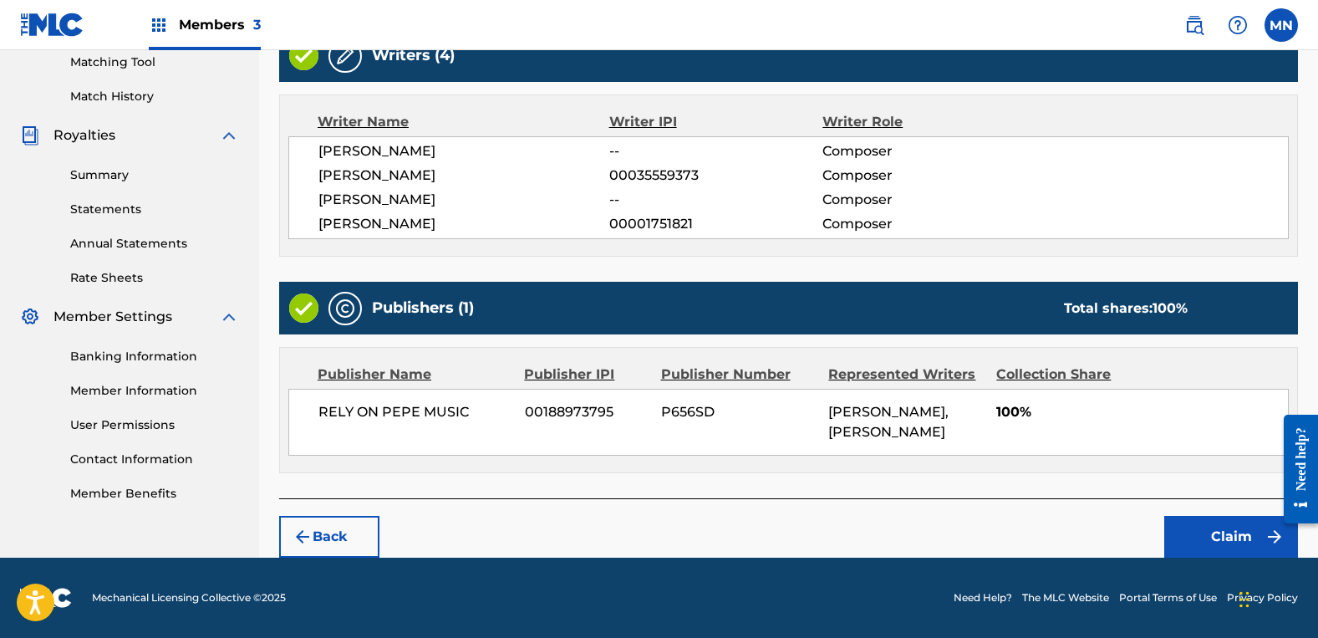
click at [1211, 538] on button "Claim" at bounding box center [1231, 537] width 134 height 42
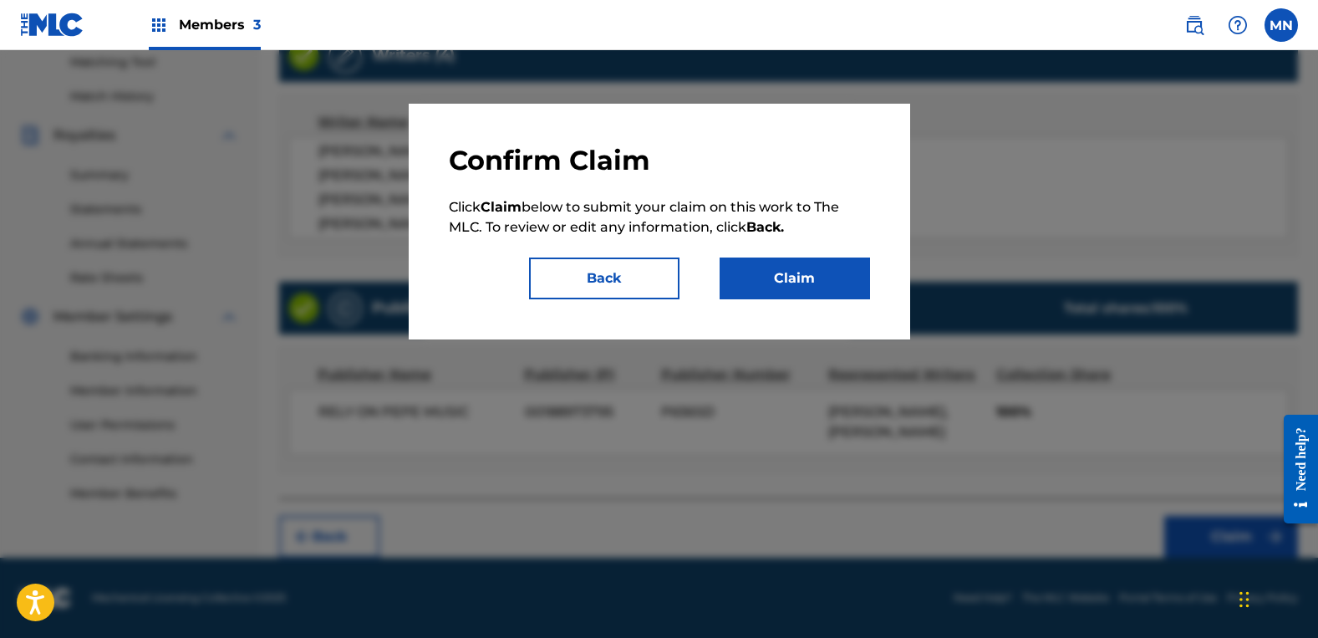
click at [808, 283] on button "Claim" at bounding box center [795, 278] width 150 height 42
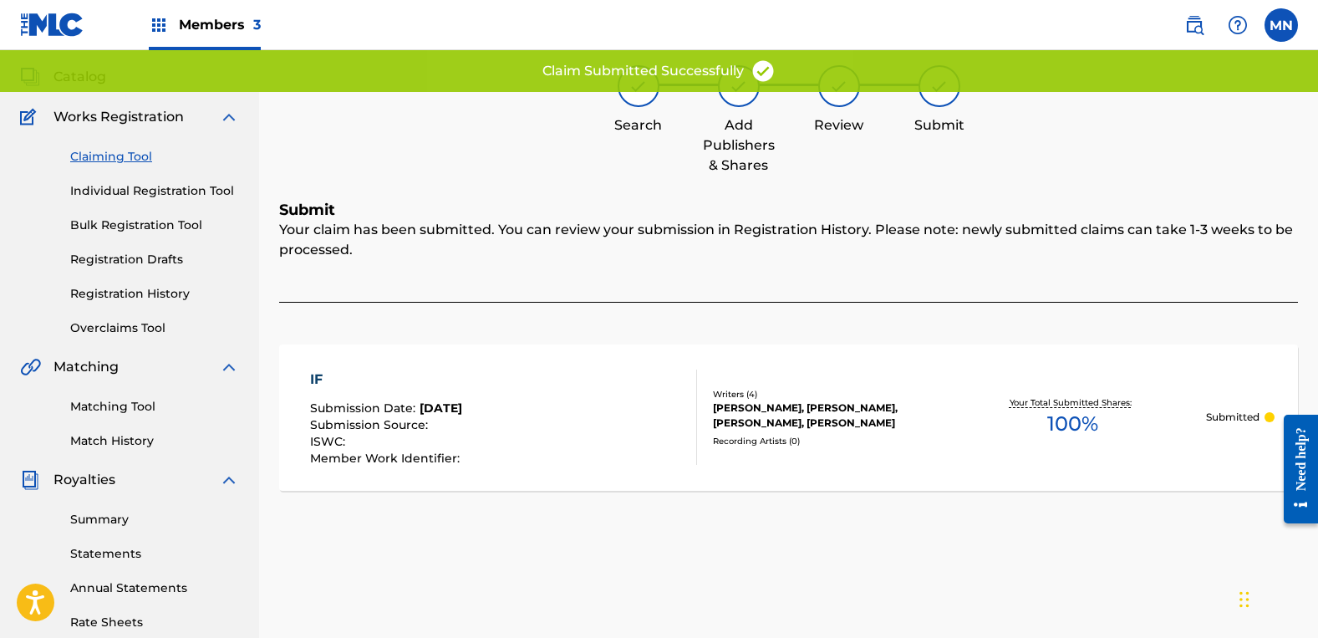
scroll to position [0, 0]
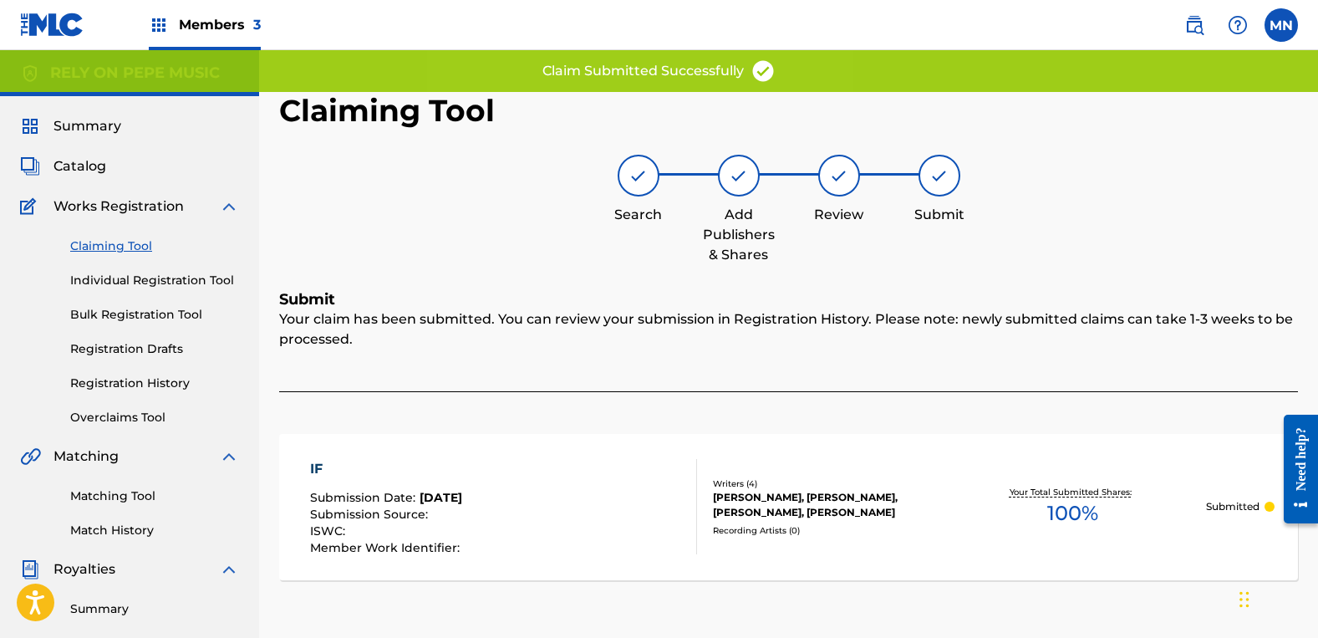
drag, startPoint x: 99, startPoint y: 252, endPoint x: 110, endPoint y: 248, distance: 11.4
click at [101, 252] on link "Claiming Tool" at bounding box center [154, 246] width 169 height 18
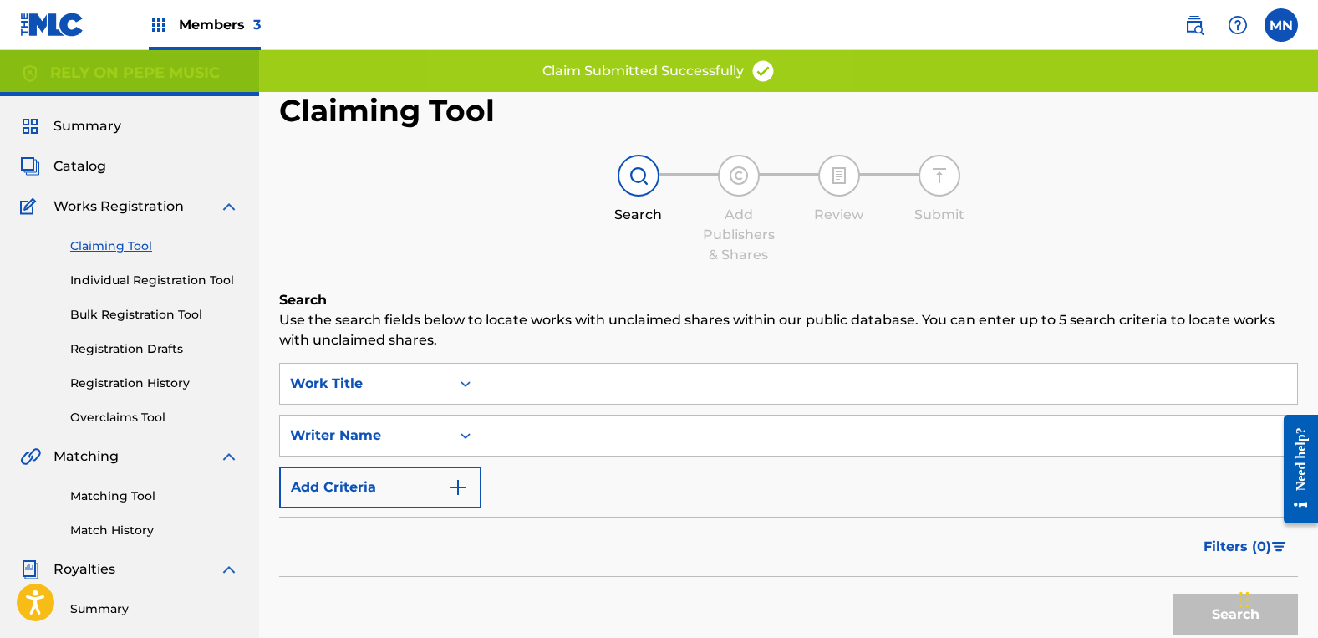
click at [496, 432] on input "Search Form" at bounding box center [889, 435] width 816 height 40
type input "[PERSON_NAME]"
click at [1173, 593] on button "Search" at bounding box center [1235, 614] width 125 height 42
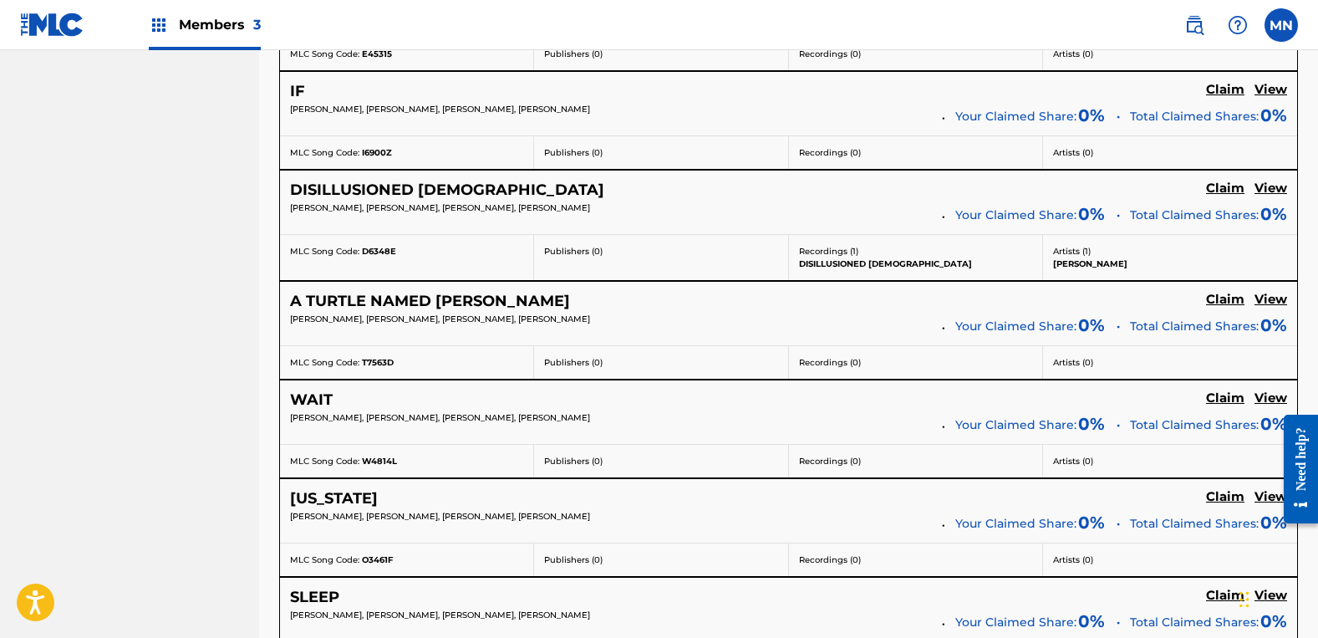
scroll to position [1755, 0]
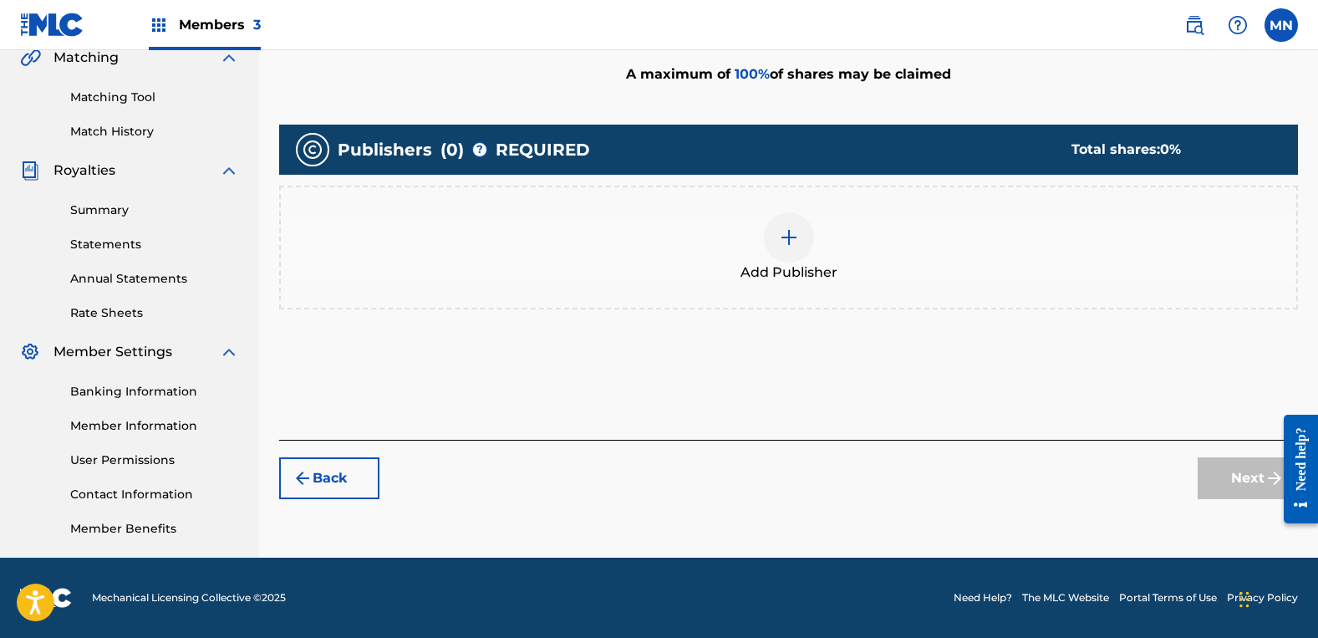
click at [1023, 278] on div "Add Publisher" at bounding box center [789, 247] width 1016 height 70
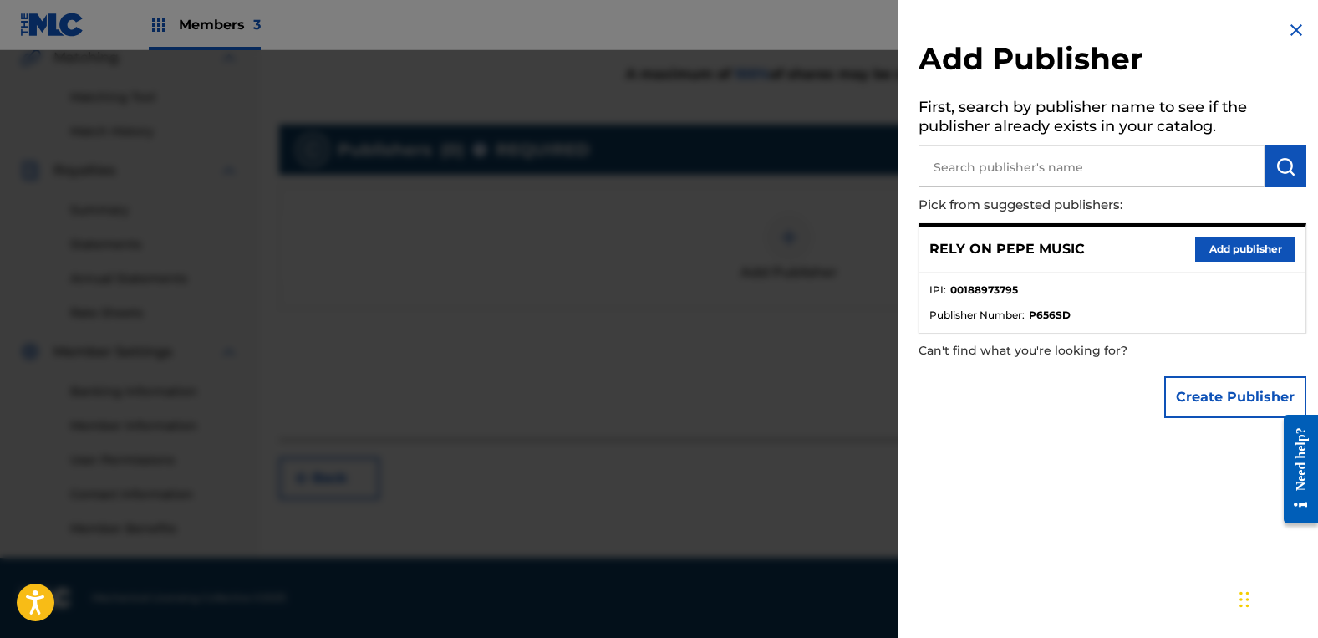
click at [1230, 259] on button "Add publisher" at bounding box center [1245, 249] width 100 height 25
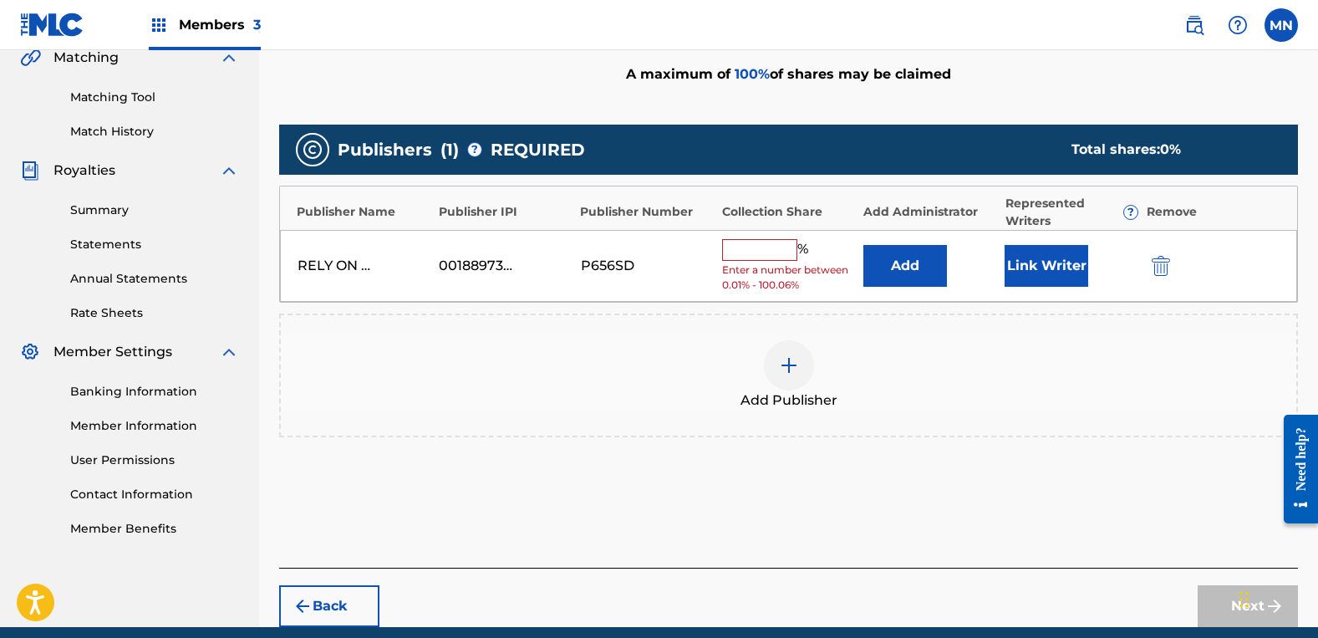
click at [767, 252] on input "text" at bounding box center [759, 250] width 75 height 22
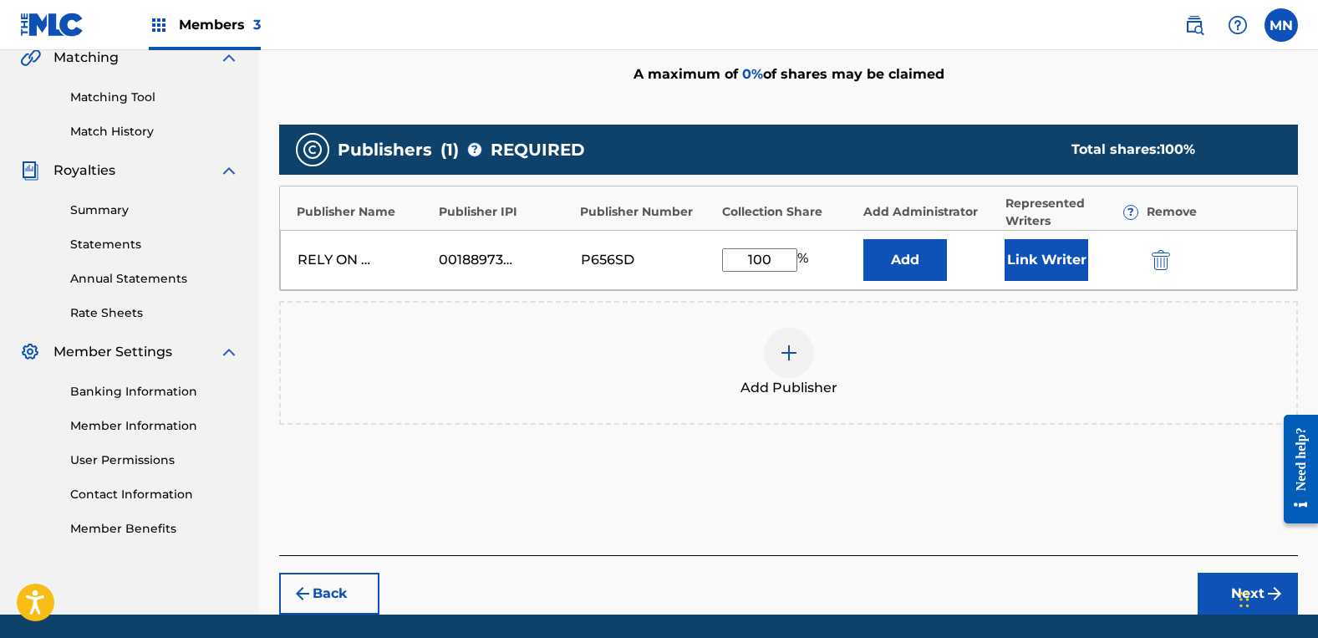
type input "100"
click at [1026, 261] on button "Link Writer" at bounding box center [1047, 260] width 84 height 42
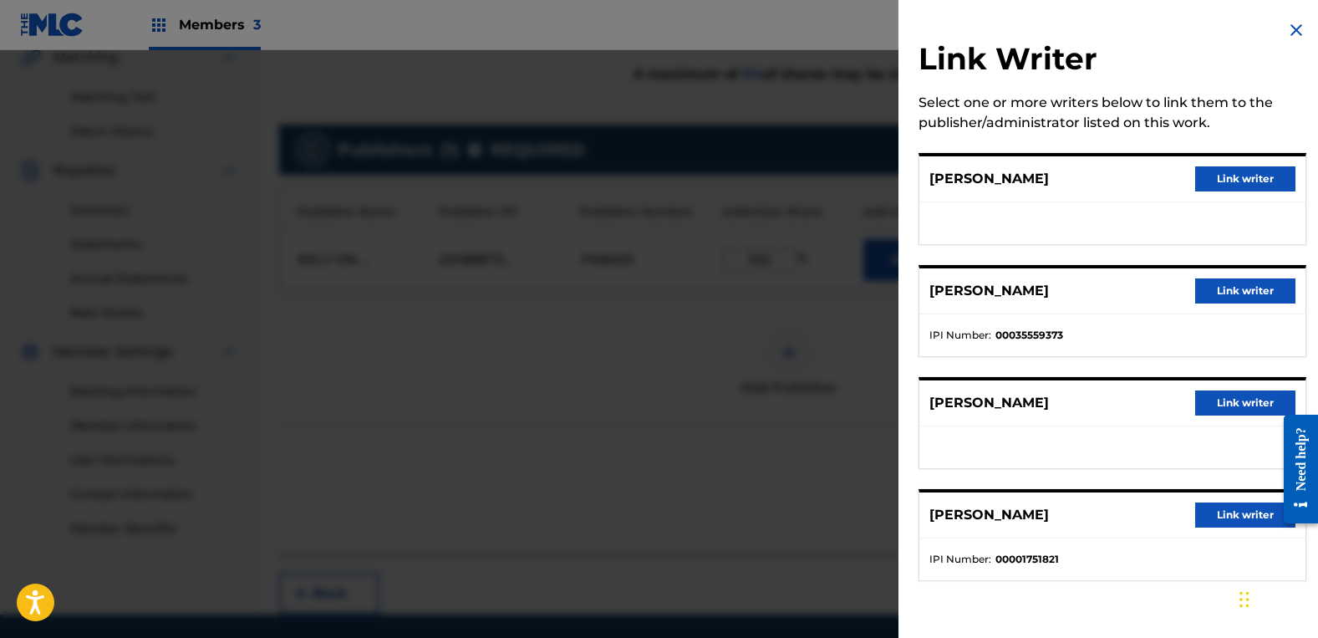
click at [1252, 183] on button "Link writer" at bounding box center [1245, 178] width 100 height 25
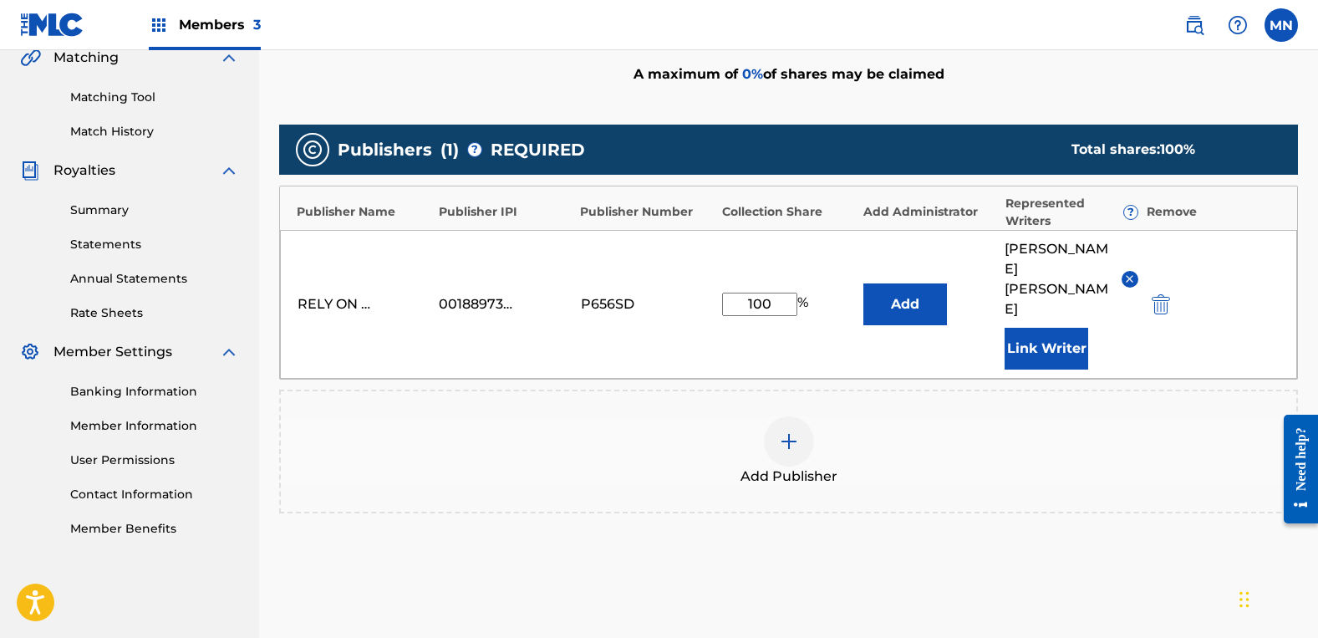
click at [1039, 328] on button "Link Writer" at bounding box center [1047, 349] width 84 height 42
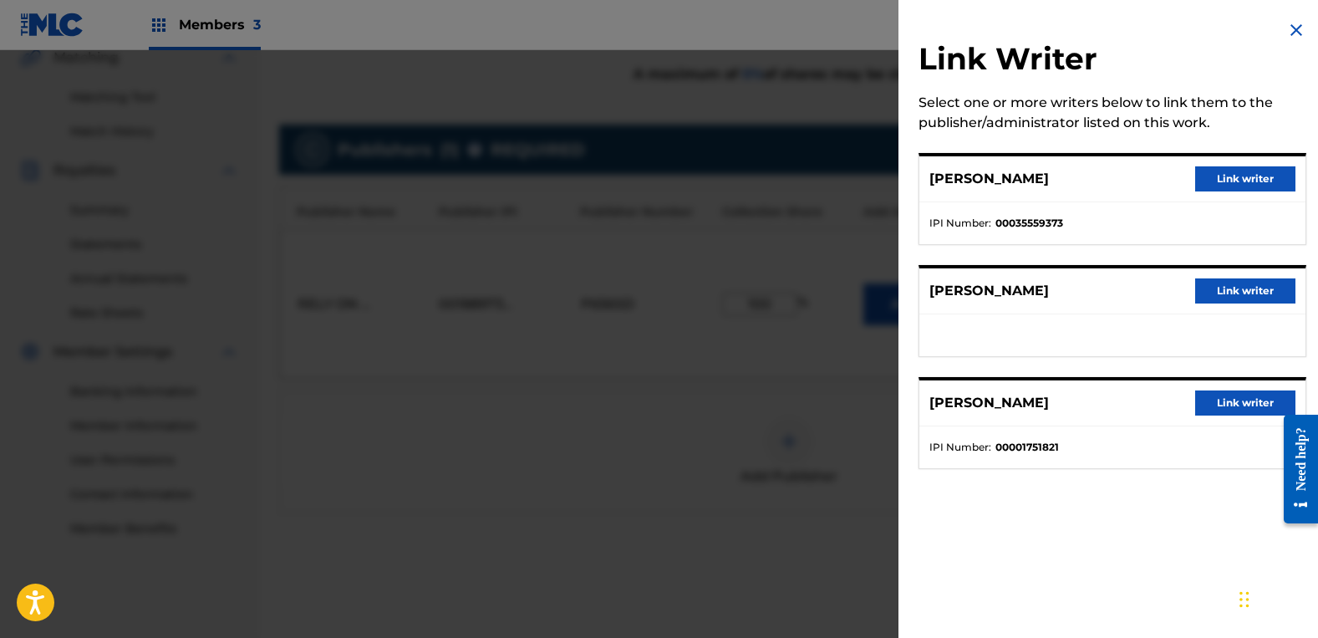
click at [1203, 294] on button "Link writer" at bounding box center [1245, 290] width 100 height 25
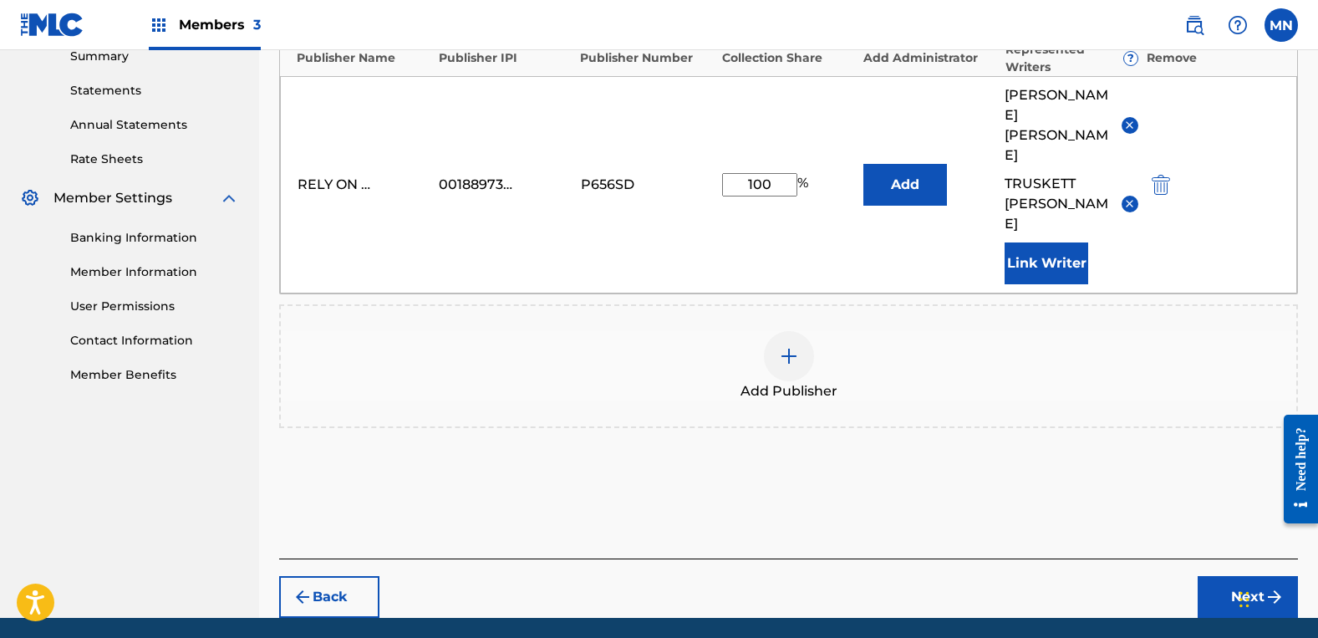
click at [1230, 558] on div "Back Next" at bounding box center [788, 587] width 1019 height 59
click at [1230, 576] on button "Next" at bounding box center [1248, 597] width 100 height 42
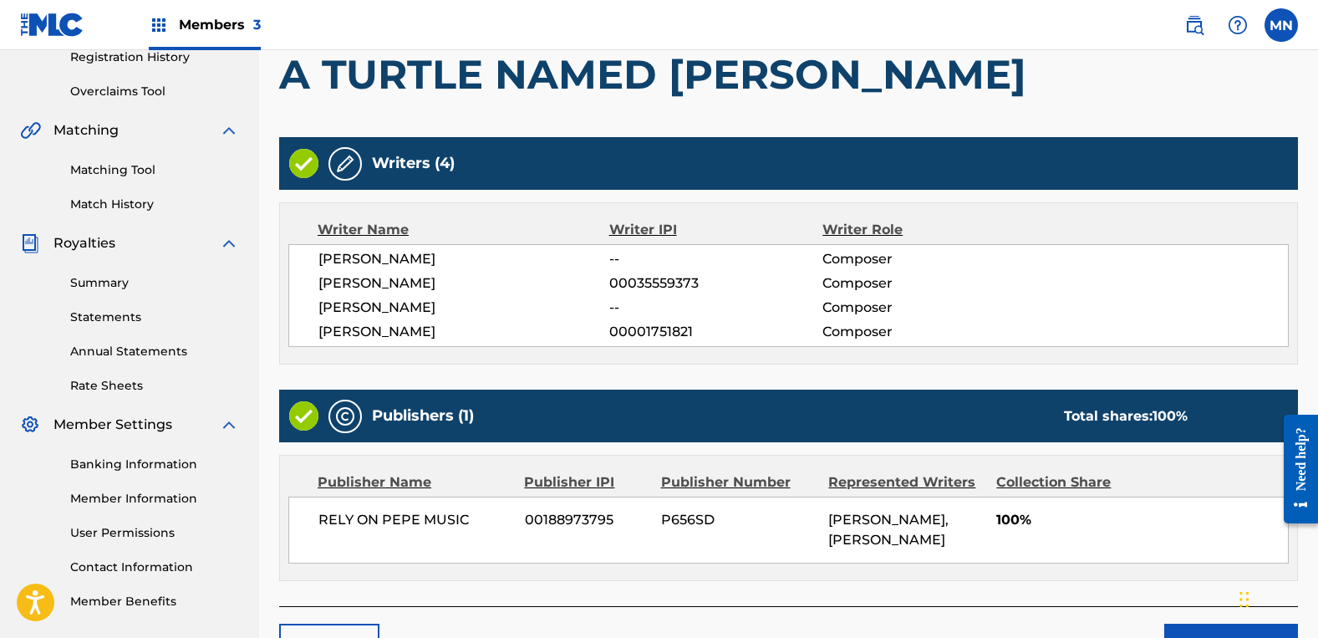
scroll to position [434, 0]
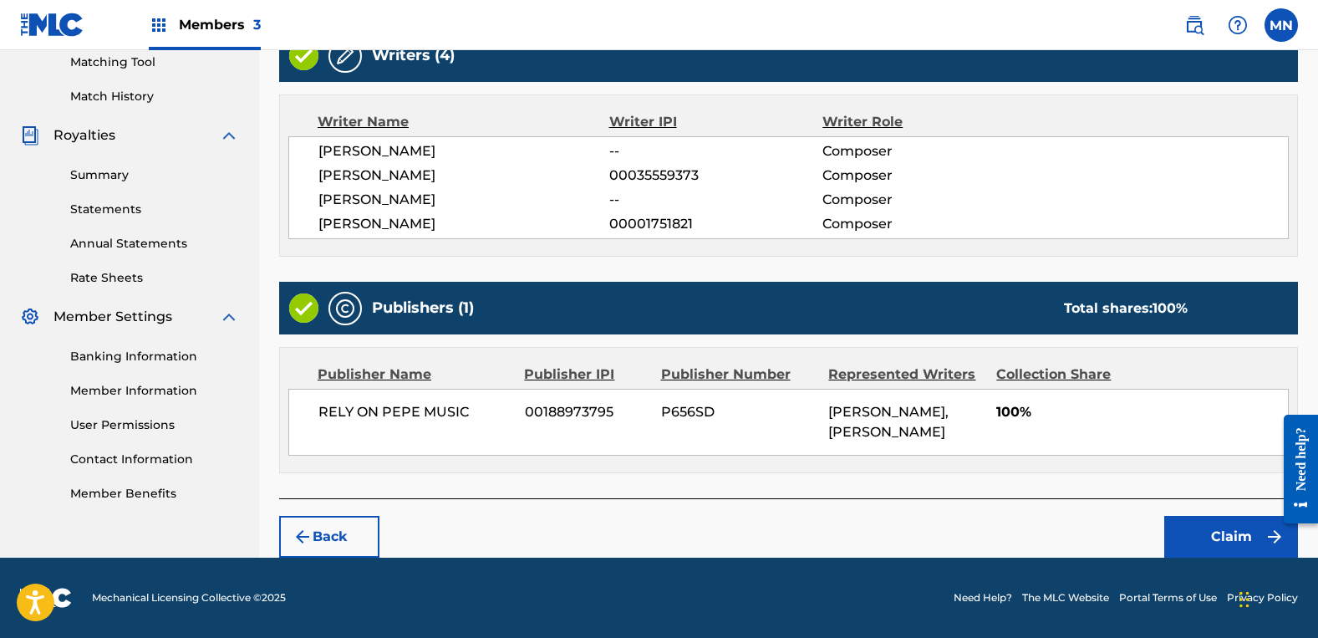
click at [1225, 555] on button "Claim" at bounding box center [1231, 537] width 134 height 42
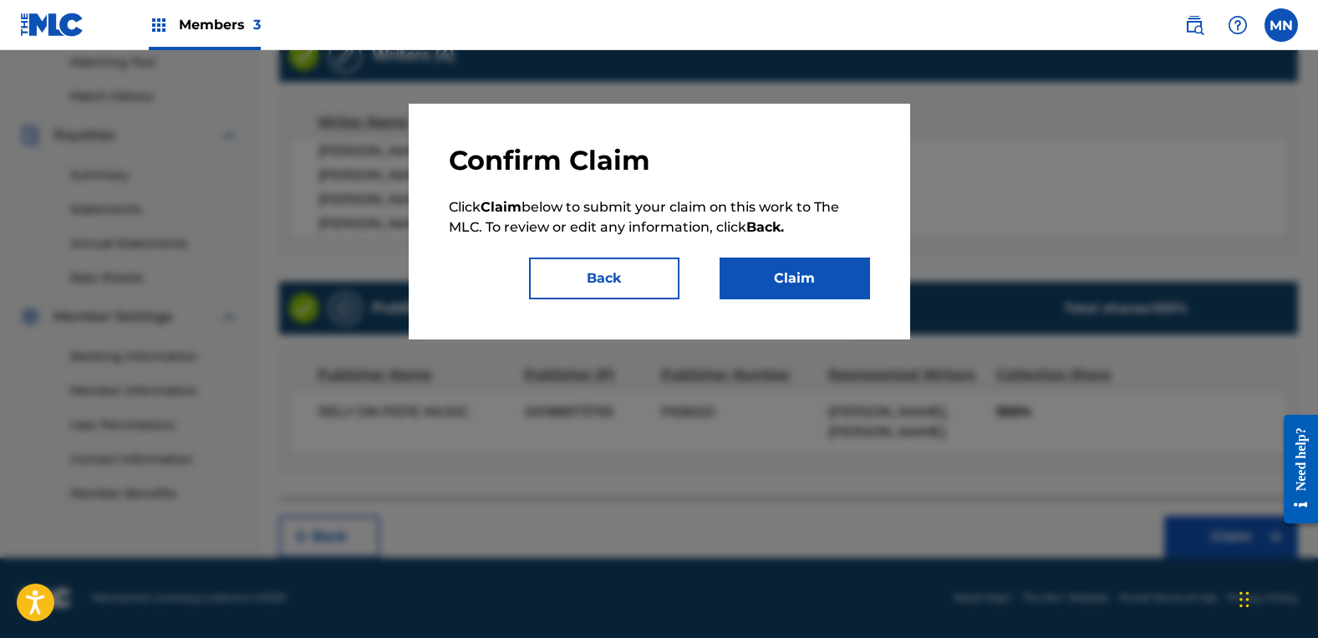
click at [807, 274] on button "Claim" at bounding box center [795, 278] width 150 height 42
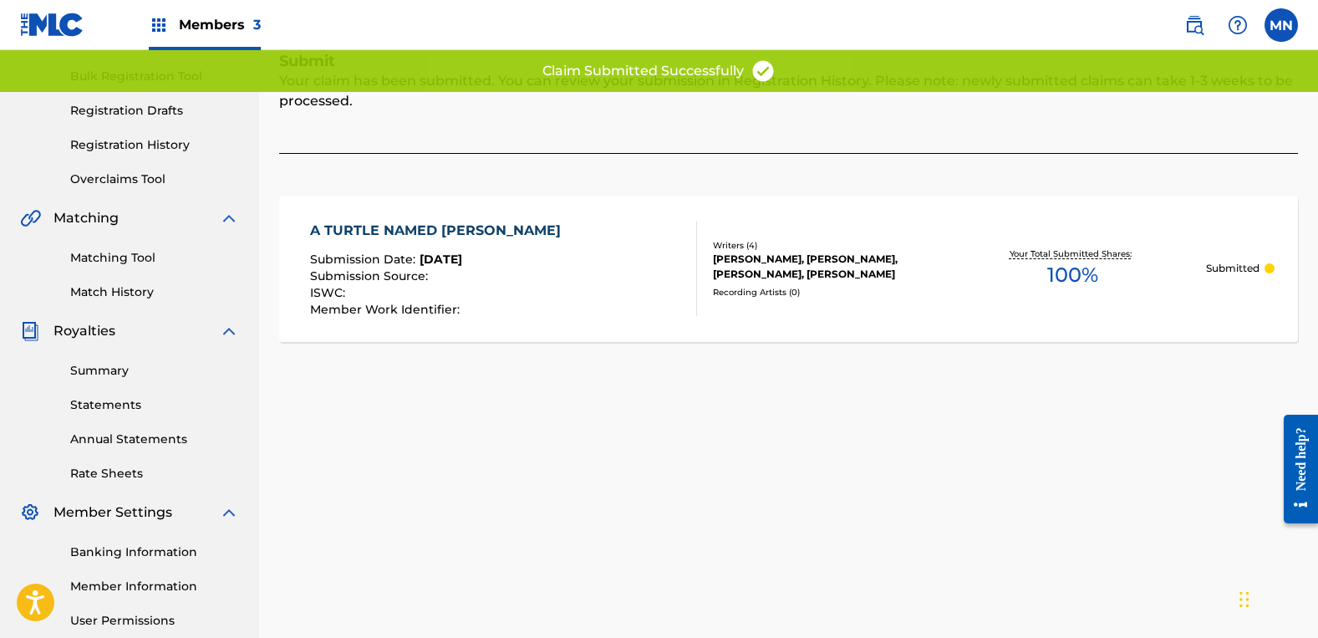
scroll to position [64, 0]
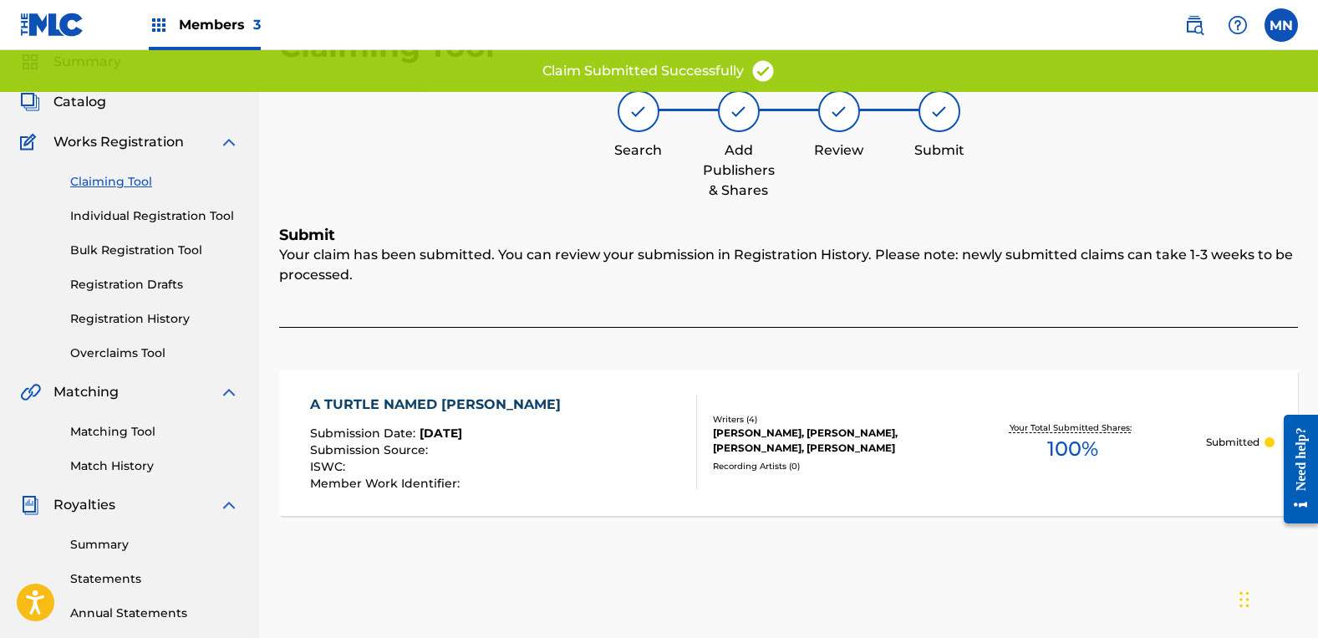
drag, startPoint x: 138, startPoint y: 180, endPoint x: 156, endPoint y: 173, distance: 19.6
click at [138, 179] on link "Claiming Tool" at bounding box center [154, 182] width 169 height 18
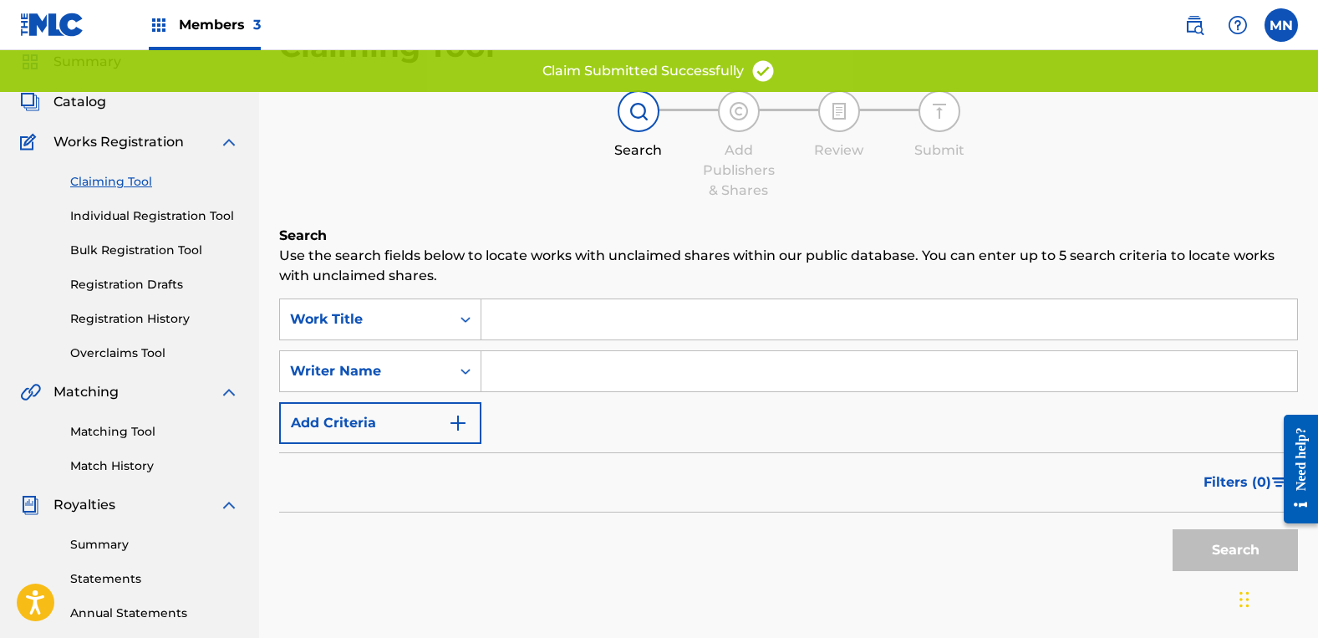
scroll to position [0, 0]
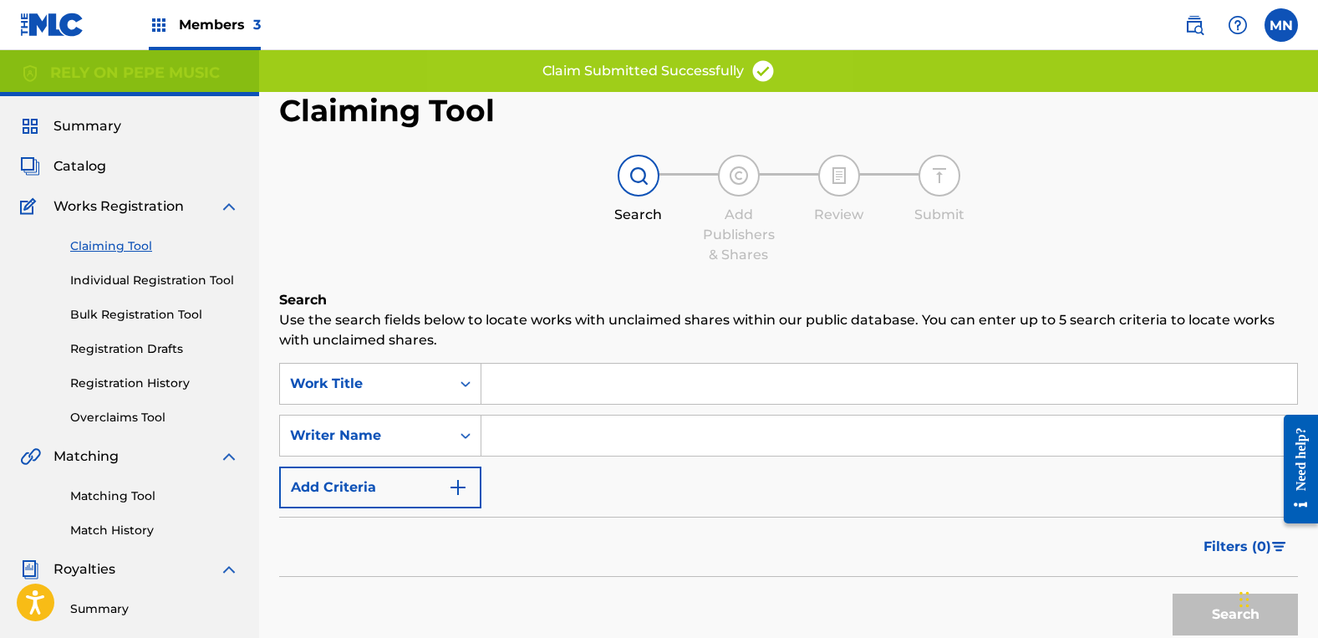
click at [540, 421] on input "Search Form" at bounding box center [889, 435] width 816 height 40
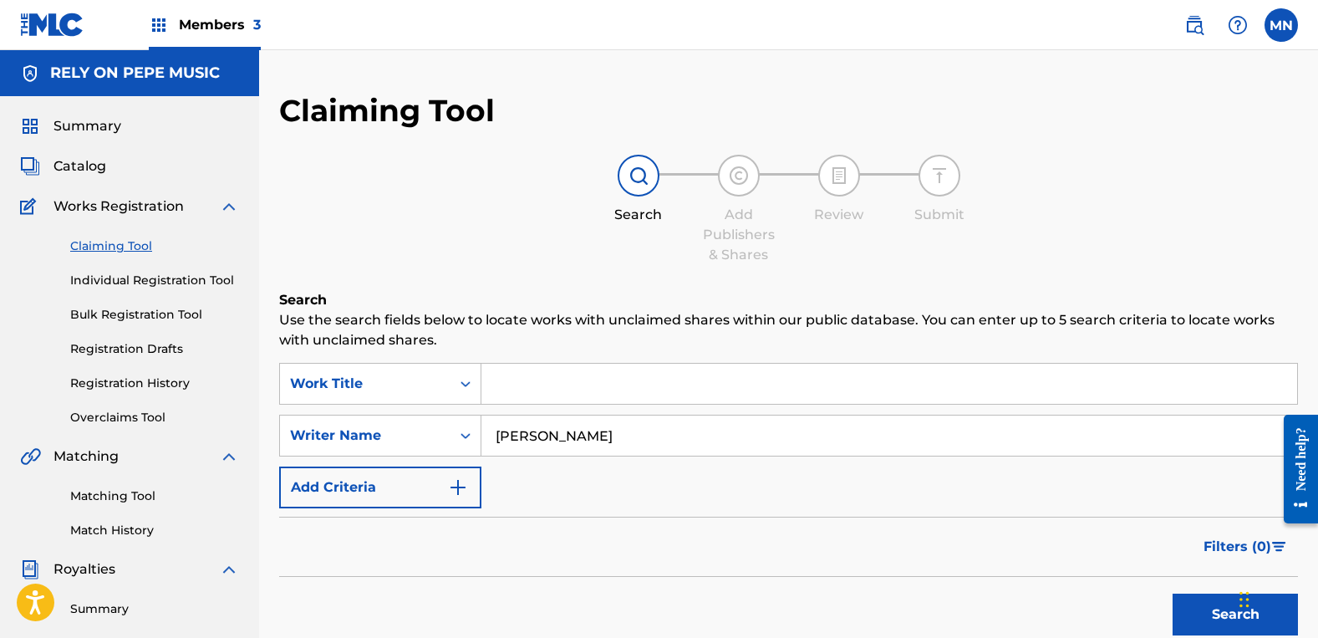
type input "[PERSON_NAME]"
click at [1173, 593] on button "Search" at bounding box center [1235, 614] width 125 height 42
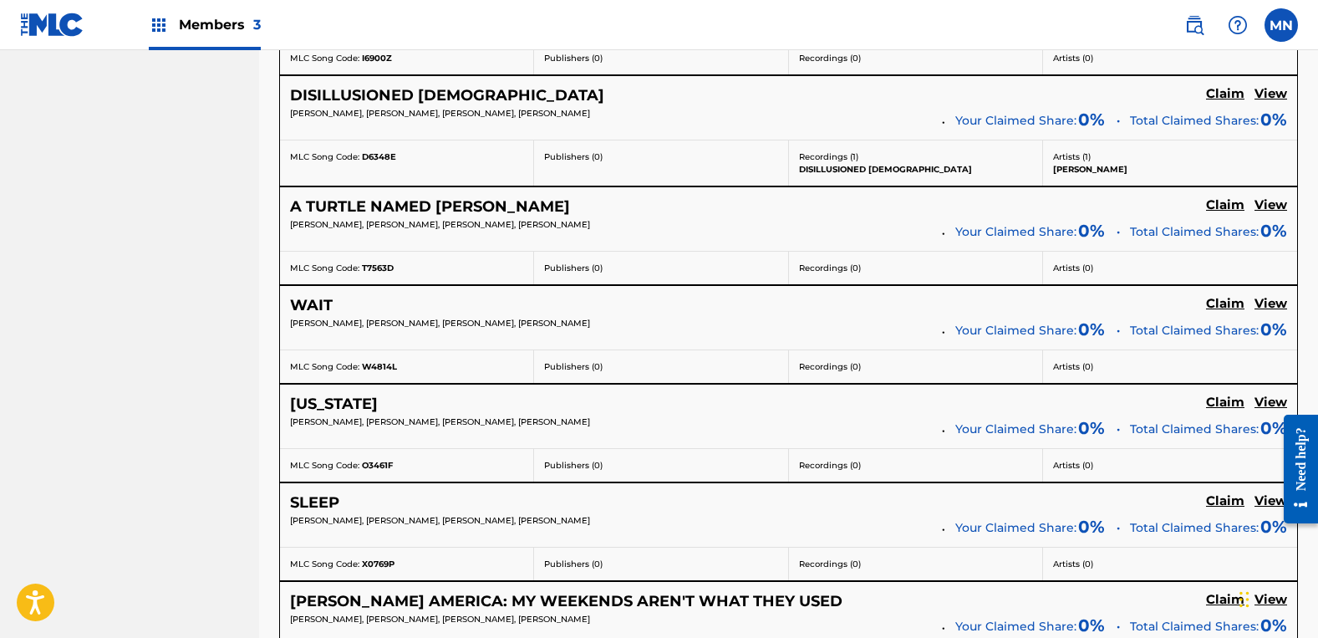
scroll to position [1922, 0]
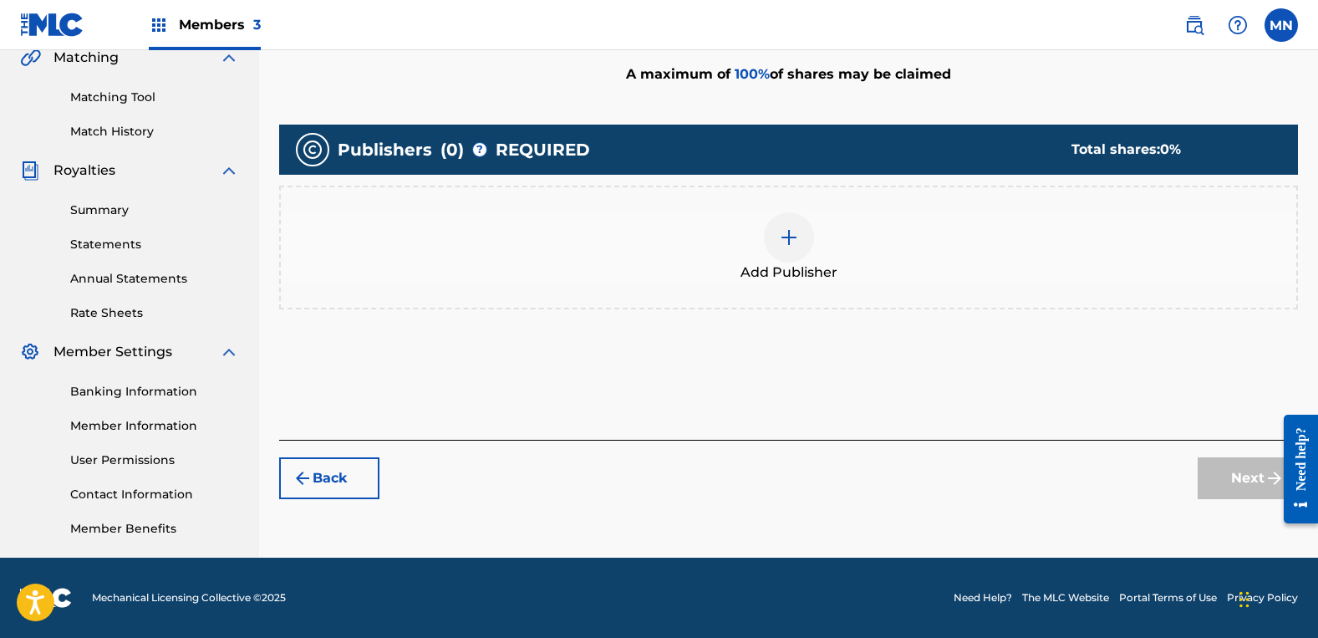
click at [926, 252] on div "Add Publisher" at bounding box center [789, 247] width 1016 height 70
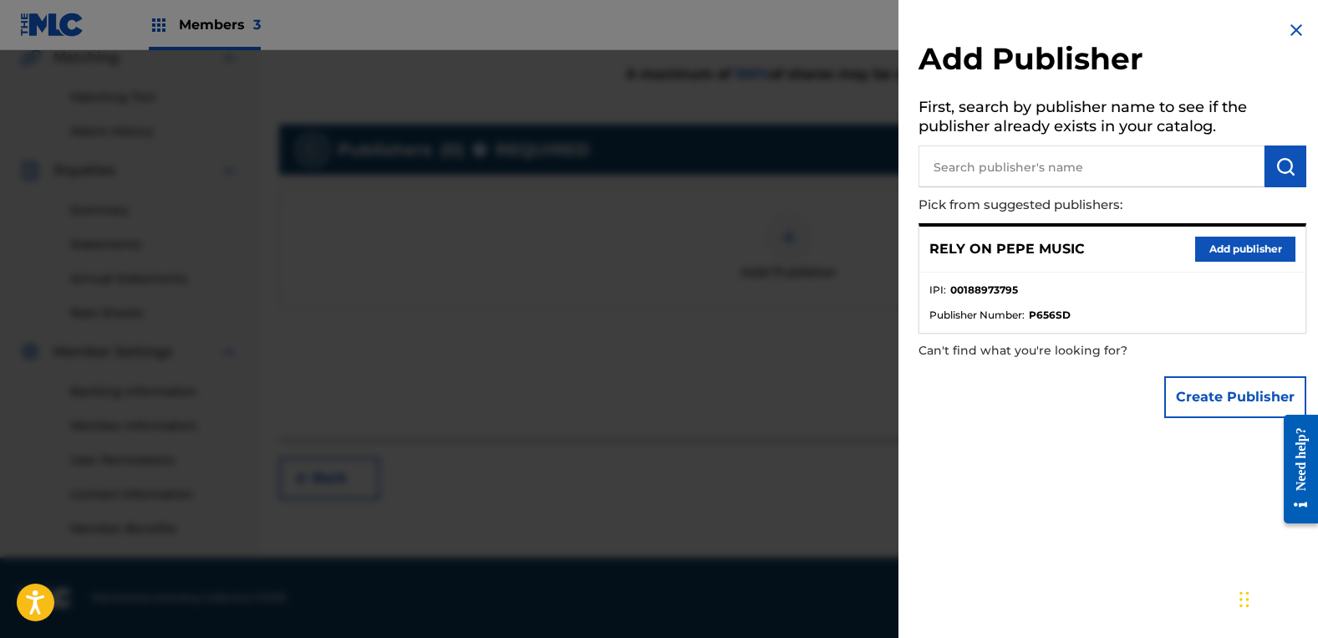
click at [1240, 242] on button "Add publisher" at bounding box center [1245, 249] width 100 height 25
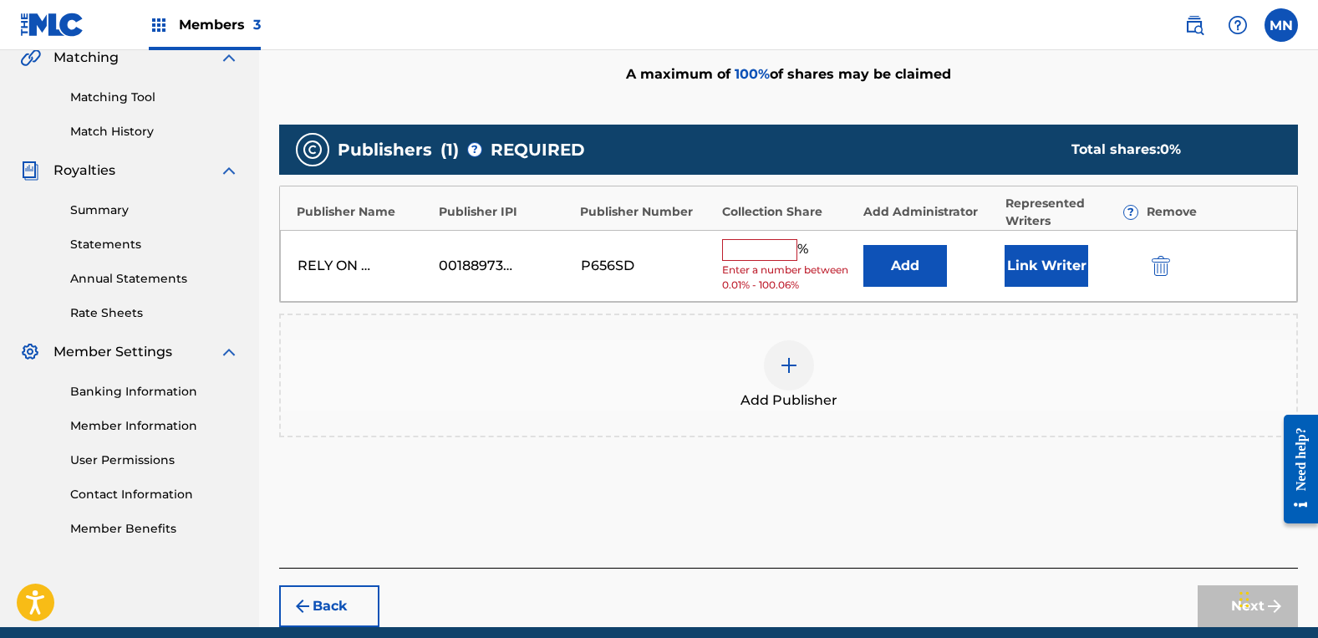
click at [1066, 270] on button "Link Writer" at bounding box center [1047, 266] width 84 height 42
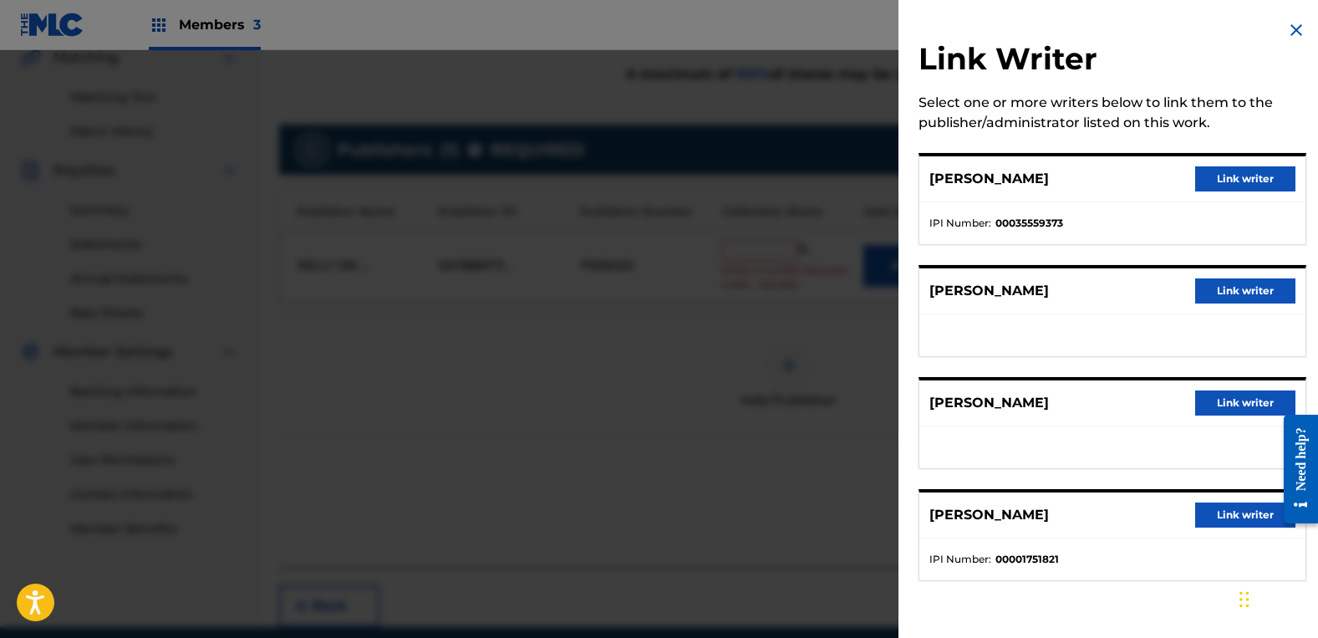
click at [1225, 299] on button "Link writer" at bounding box center [1245, 290] width 100 height 25
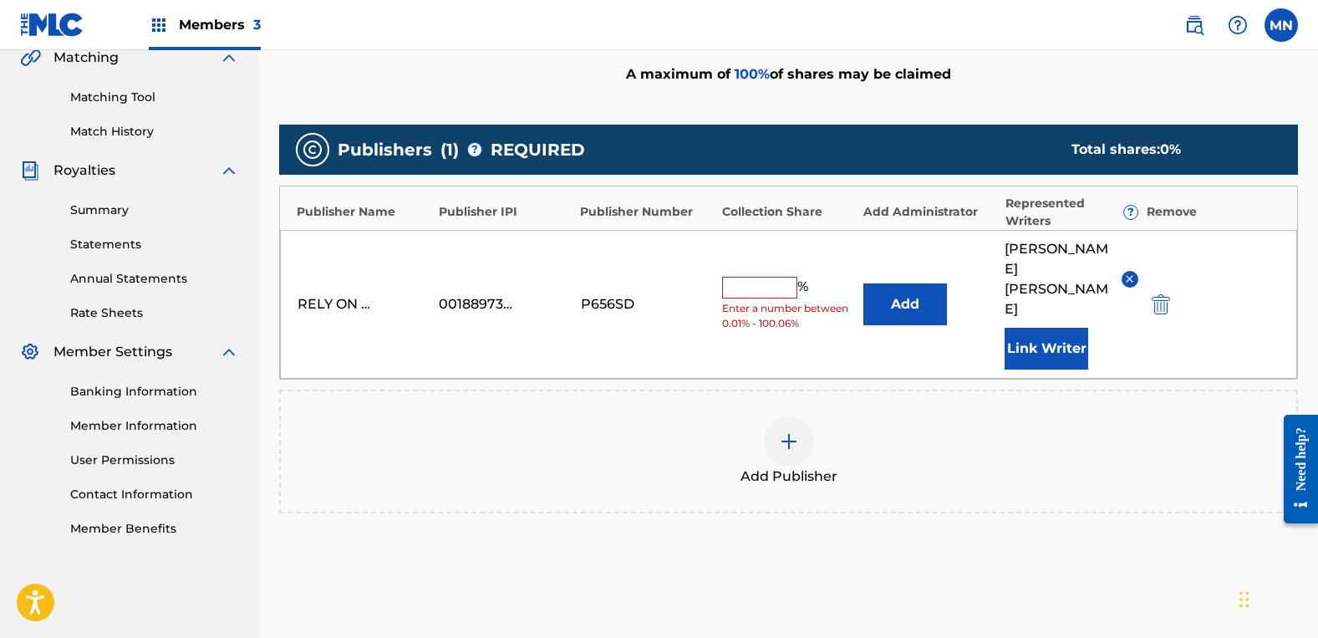
click at [1045, 328] on button "Link Writer" at bounding box center [1047, 349] width 84 height 42
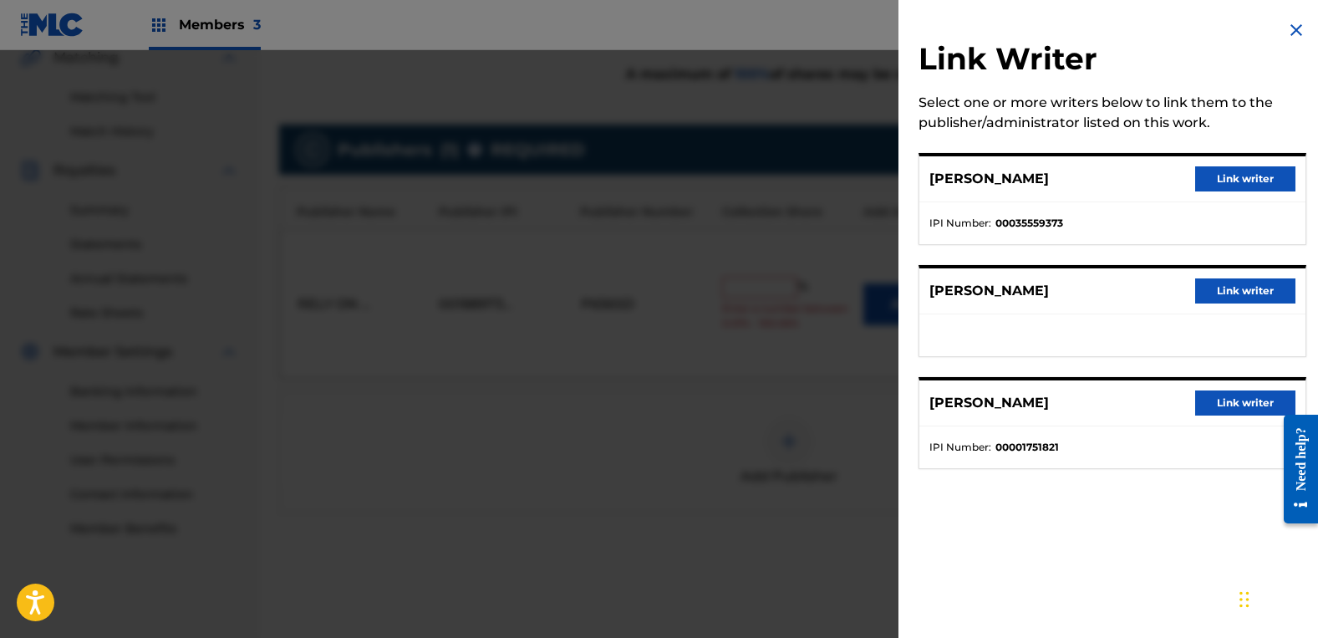
click at [1214, 301] on button "Link writer" at bounding box center [1245, 290] width 100 height 25
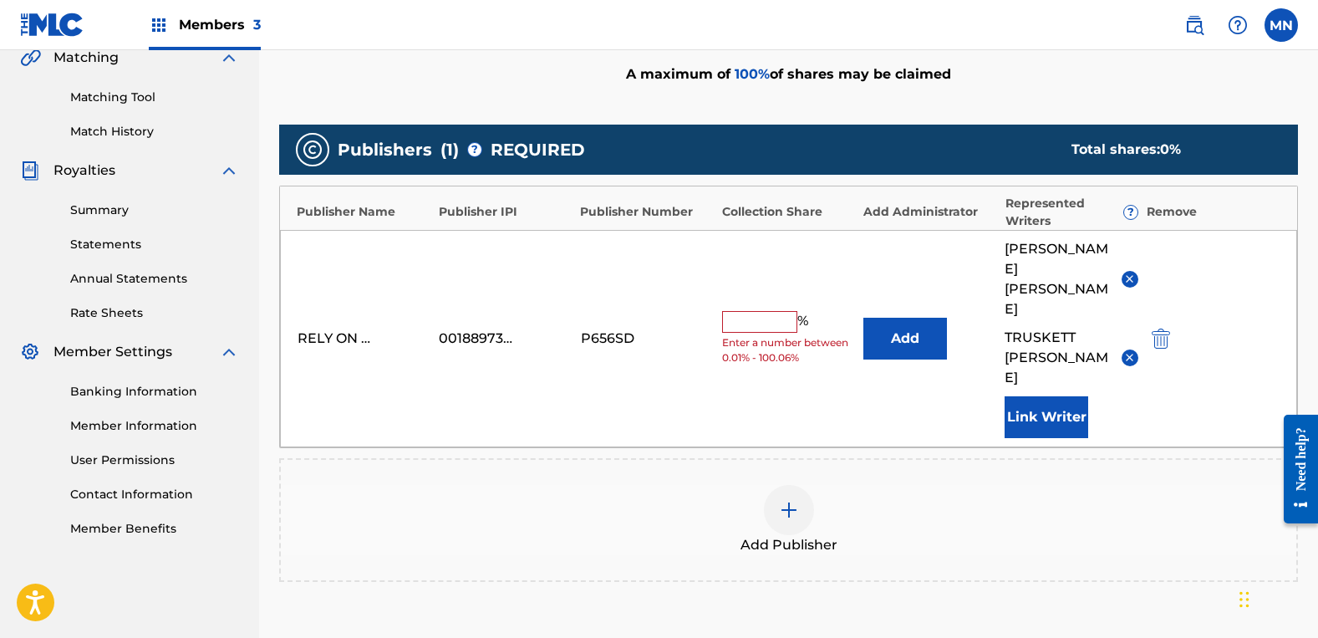
click at [909, 318] on button "Add" at bounding box center [905, 339] width 84 height 42
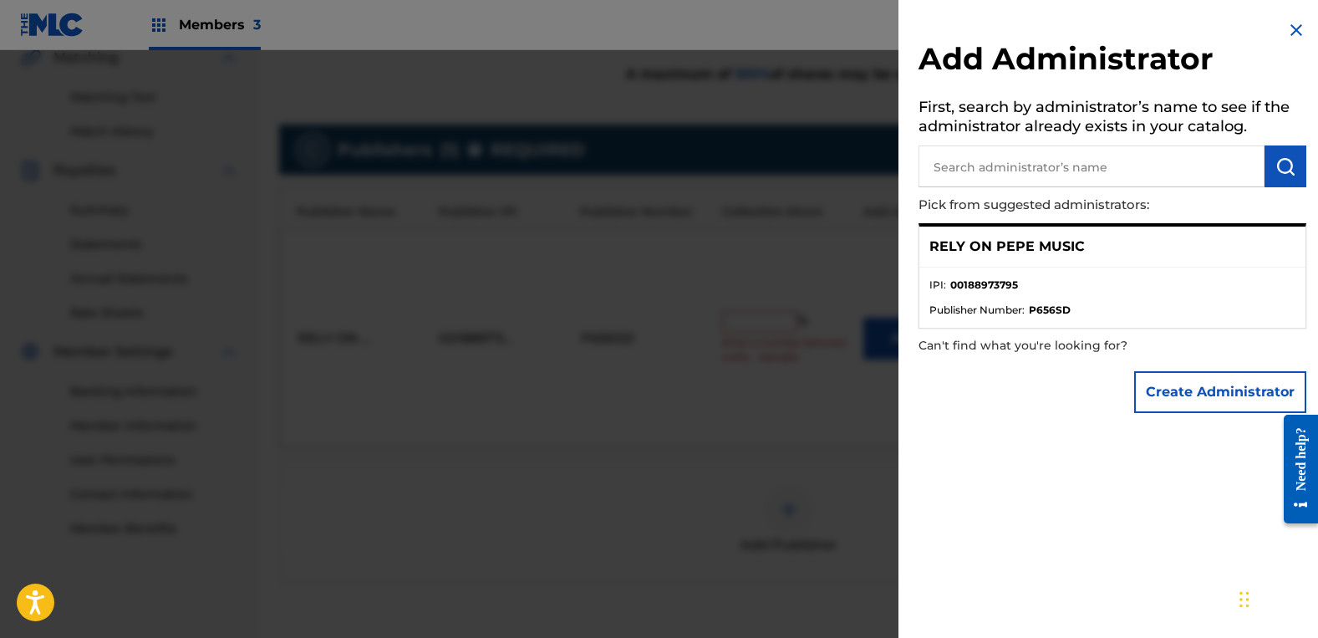
click at [1018, 249] on p "RELY ON PEPE MUSIC" at bounding box center [1006, 247] width 155 height 20
click at [1026, 309] on li "Publisher Number : P656SD" at bounding box center [1112, 310] width 366 height 15
click at [1050, 291] on li "IPI : 00188973795" at bounding box center [1112, 290] width 366 height 25
click at [1061, 252] on p "RELY ON PEPE MUSIC" at bounding box center [1006, 247] width 155 height 20
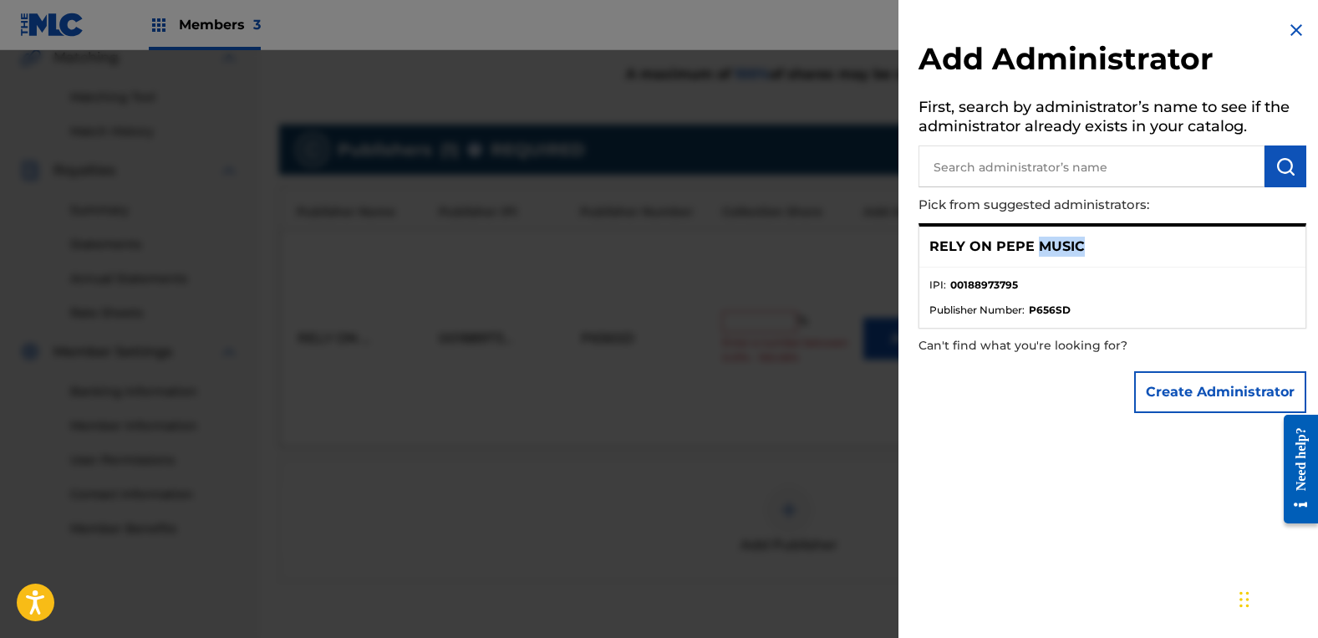
click at [1061, 252] on p "RELY ON PEPE MUSIC" at bounding box center [1006, 247] width 155 height 20
click at [1062, 316] on strong "P656SD" at bounding box center [1050, 310] width 42 height 15
click at [999, 318] on ul "IPI : 00188973795 Publisher Number : P656SD" at bounding box center [1112, 297] width 386 height 60
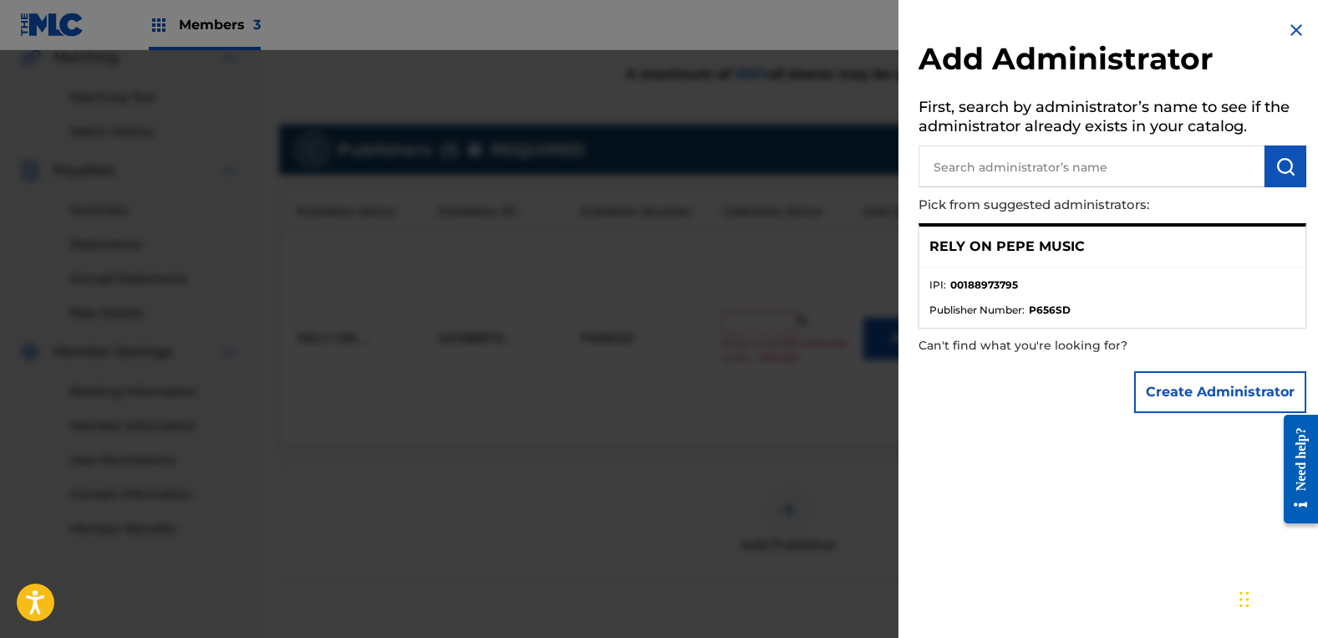
click at [954, 264] on div "RELY ON PEPE MUSIC" at bounding box center [1112, 247] width 386 height 41
click at [960, 254] on p "RELY ON PEPE MUSIC" at bounding box center [1006, 247] width 155 height 20
click at [965, 254] on p "RELY ON PEPE MUSIC" at bounding box center [1006, 247] width 155 height 20
click at [1111, 283] on li "IPI : 00188973795" at bounding box center [1112, 290] width 366 height 25
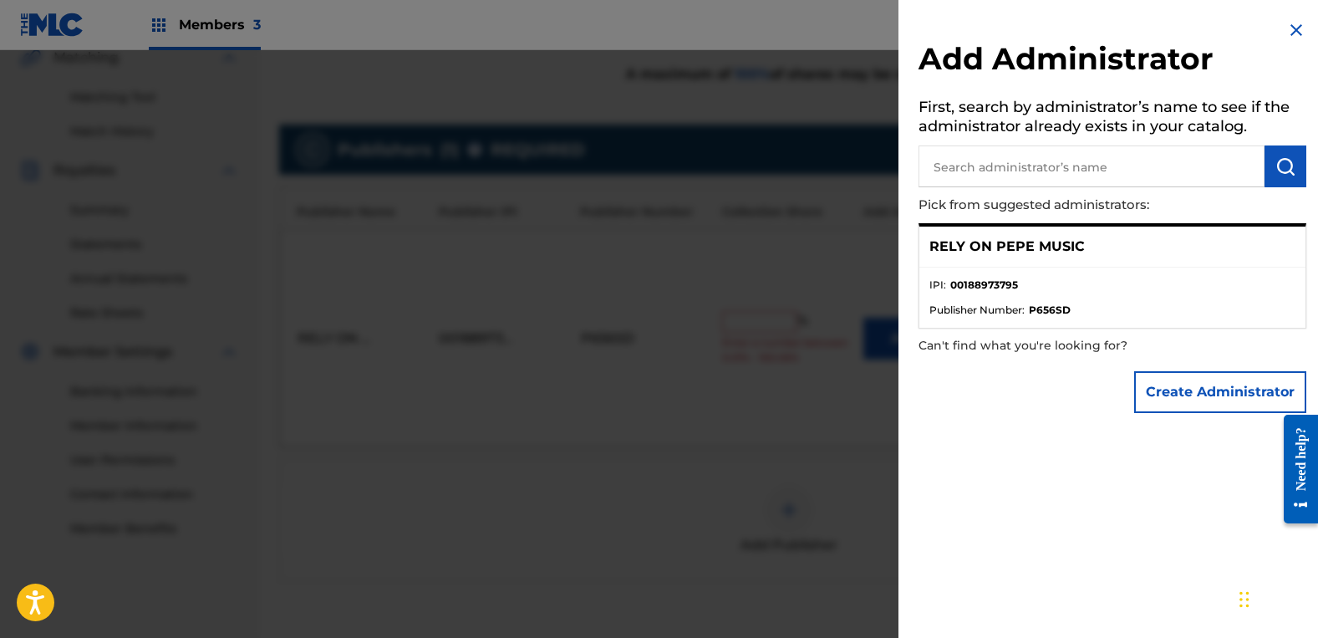
click at [1155, 270] on ul "IPI : 00188973795 Publisher Number : P656SD" at bounding box center [1112, 297] width 386 height 60
click at [1152, 269] on ul "IPI : 00188973795 Publisher Number : P656SD" at bounding box center [1112, 297] width 386 height 60
click at [1139, 245] on div "RELY ON PEPE MUSIC" at bounding box center [1112, 247] width 386 height 41
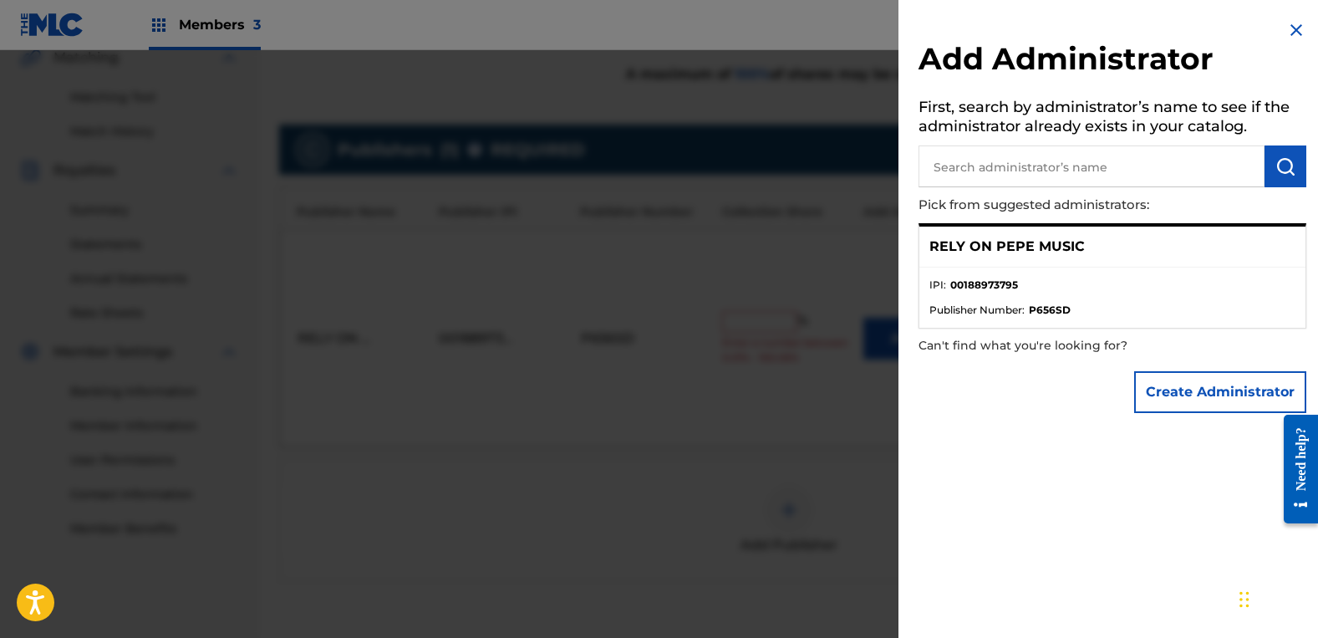
click at [1139, 245] on div "RELY ON PEPE MUSIC" at bounding box center [1112, 247] width 386 height 41
click at [1124, 234] on div "RELY ON PEPE MUSIC" at bounding box center [1112, 247] width 386 height 41
click at [1040, 227] on div "RELY ON PEPE MUSIC" at bounding box center [1112, 247] width 386 height 41
drag, startPoint x: 978, startPoint y: 235, endPoint x: 925, endPoint y: 248, distance: 54.3
click at [977, 236] on div "RELY ON PEPE MUSIC" at bounding box center [1112, 247] width 386 height 41
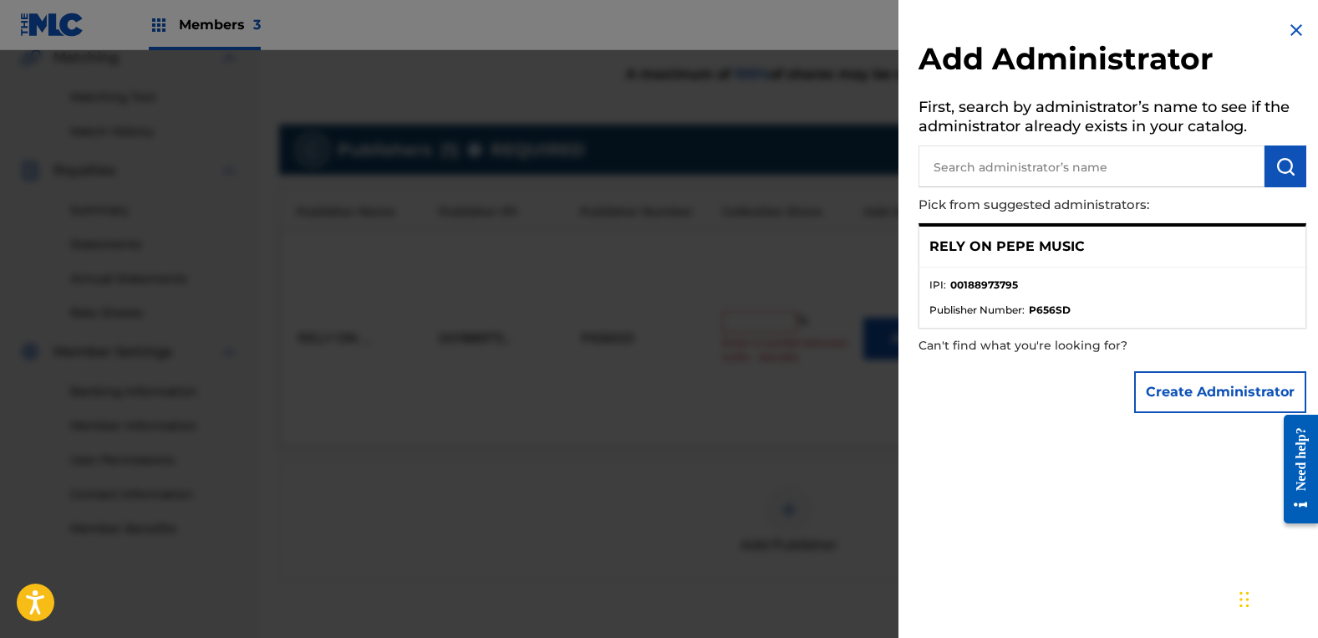
click at [925, 248] on div "RELY ON PEPE MUSIC" at bounding box center [1112, 247] width 386 height 41
click at [930, 265] on div "RELY ON PEPE MUSIC" at bounding box center [1112, 247] width 386 height 41
click at [990, 293] on li "IPI : 00188973795" at bounding box center [1112, 290] width 366 height 25
drag, startPoint x: 1010, startPoint y: 303, endPoint x: 1011, endPoint y: 318, distance: 16.0
click at [1011, 308] on span "Publisher Number :" at bounding box center [976, 310] width 95 height 15
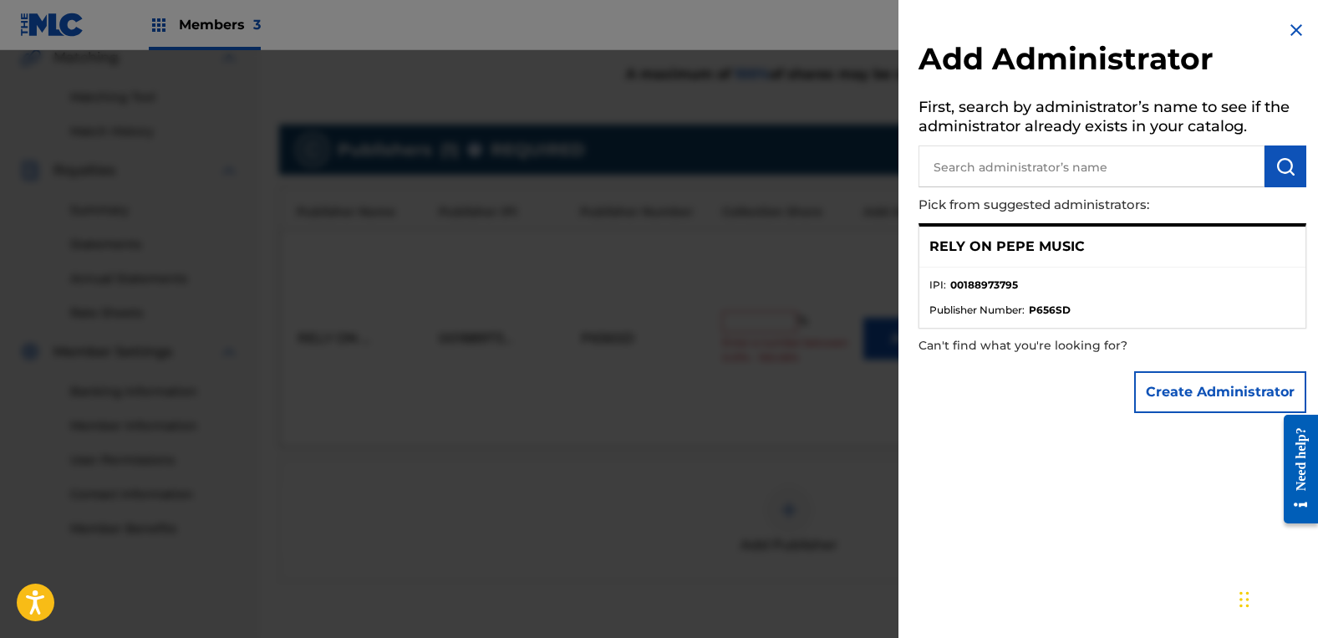
click at [1018, 337] on p "Can't find what you're looking for?" at bounding box center [1065, 345] width 293 height 34
click at [1026, 337] on p "Can't find what you're looking for?" at bounding box center [1065, 345] width 293 height 34
drag, startPoint x: 1057, startPoint y: 328, endPoint x: 1100, endPoint y: 318, distance: 43.8
click at [1059, 328] on p "Can't find what you're looking for?" at bounding box center [1065, 345] width 293 height 34
click at [1100, 318] on ul "IPI : 00188973795 Publisher Number : P656SD" at bounding box center [1112, 297] width 386 height 60
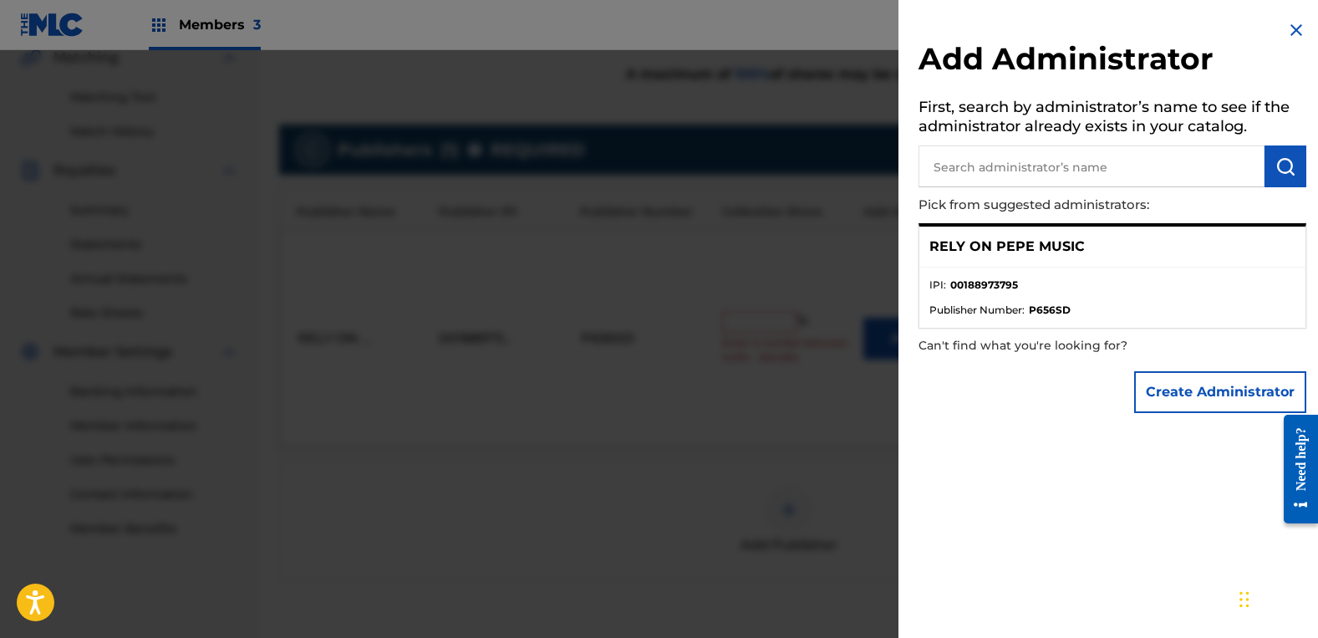
drag, startPoint x: 1102, startPoint y: 318, endPoint x: 1131, endPoint y: 303, distance: 32.9
click at [1102, 313] on ul "IPI : 00188973795 Publisher Number : P656SD" at bounding box center [1112, 297] width 386 height 60
click at [1159, 288] on li "IPI : 00188973795" at bounding box center [1112, 290] width 366 height 25
click at [1292, 28] on img at bounding box center [1296, 30] width 20 height 20
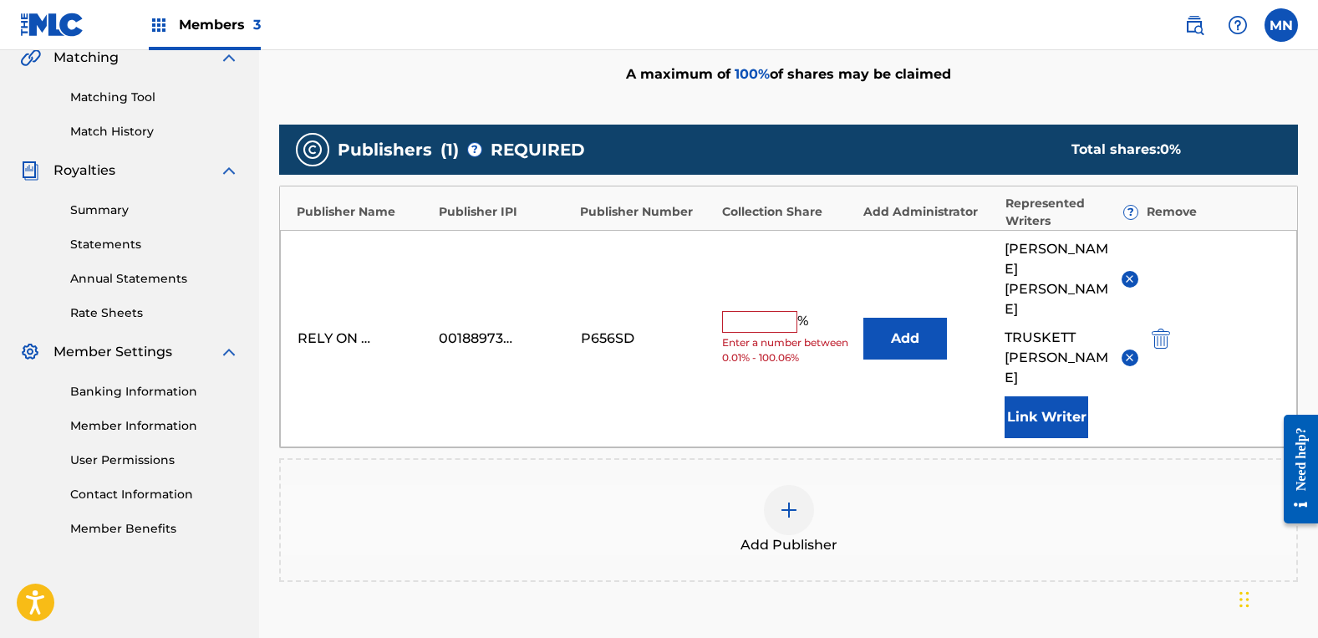
click at [756, 311] on input "text" at bounding box center [759, 322] width 75 height 22
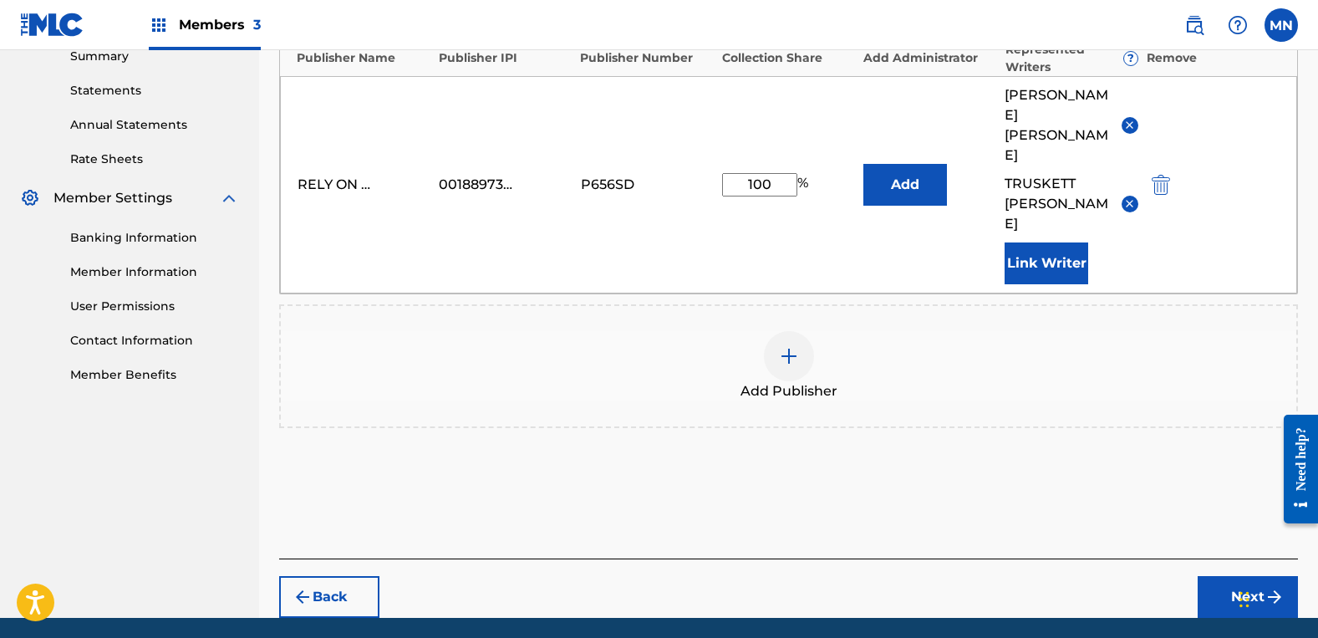
type input "100"
click at [1219, 576] on button "Next" at bounding box center [1248, 597] width 100 height 42
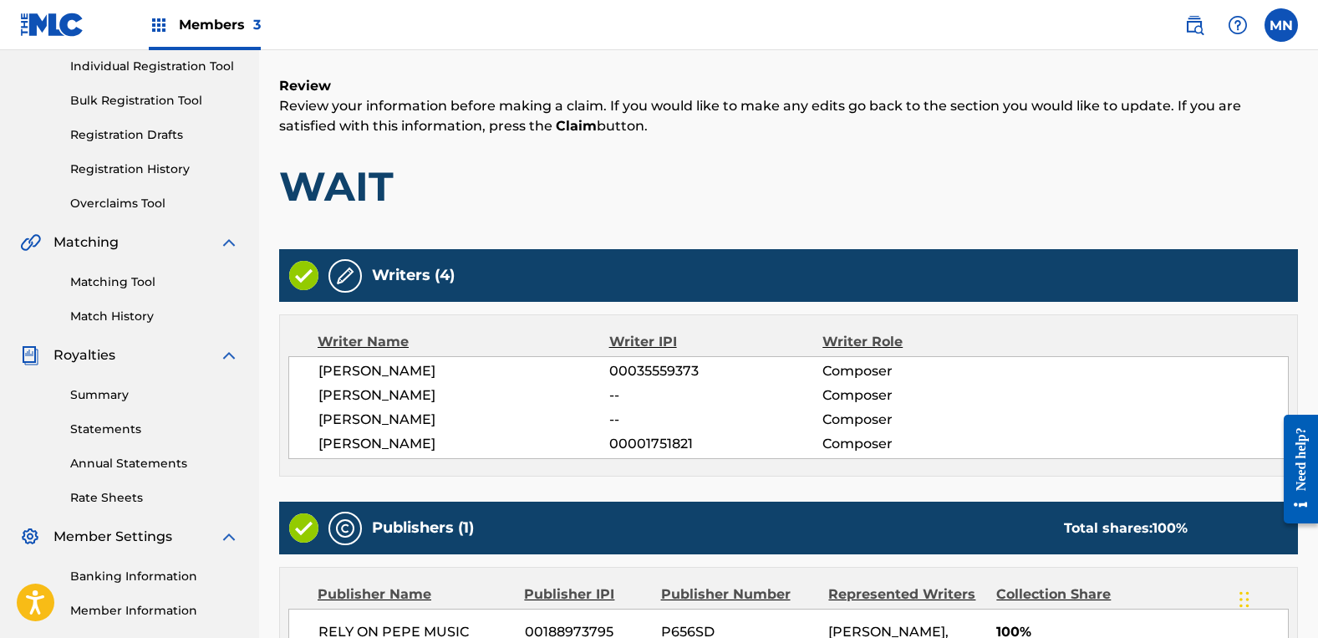
scroll to position [434, 0]
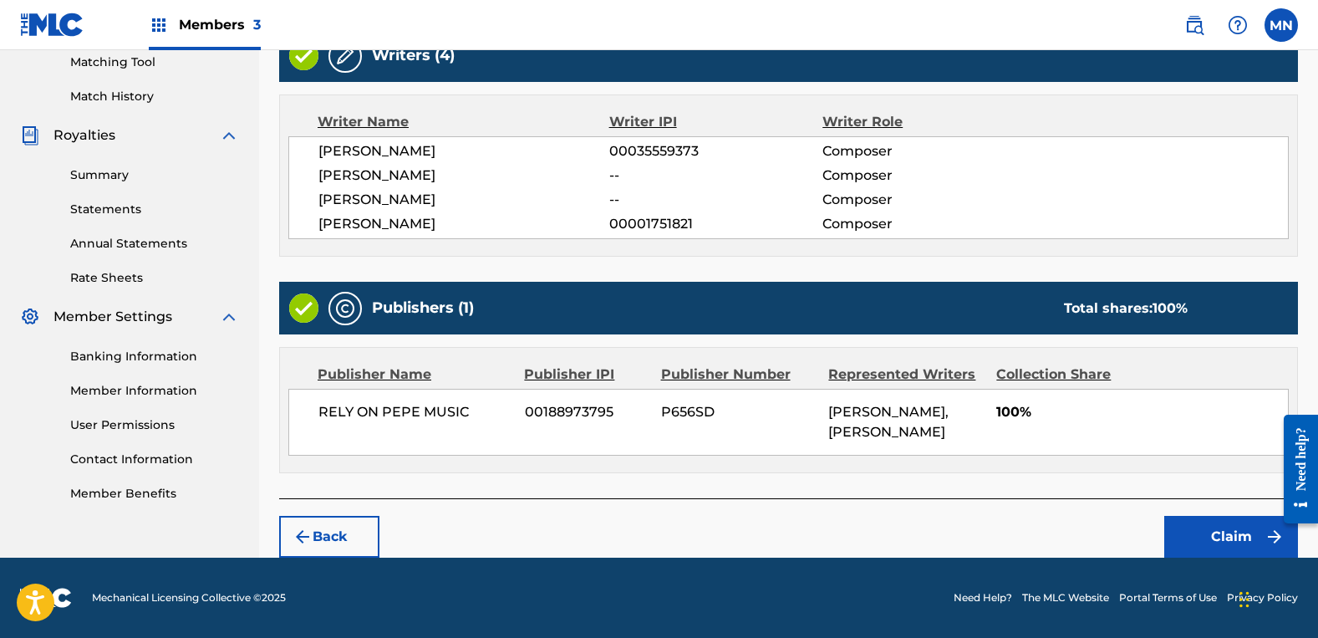
click at [1246, 535] on button "Claim" at bounding box center [1231, 537] width 134 height 42
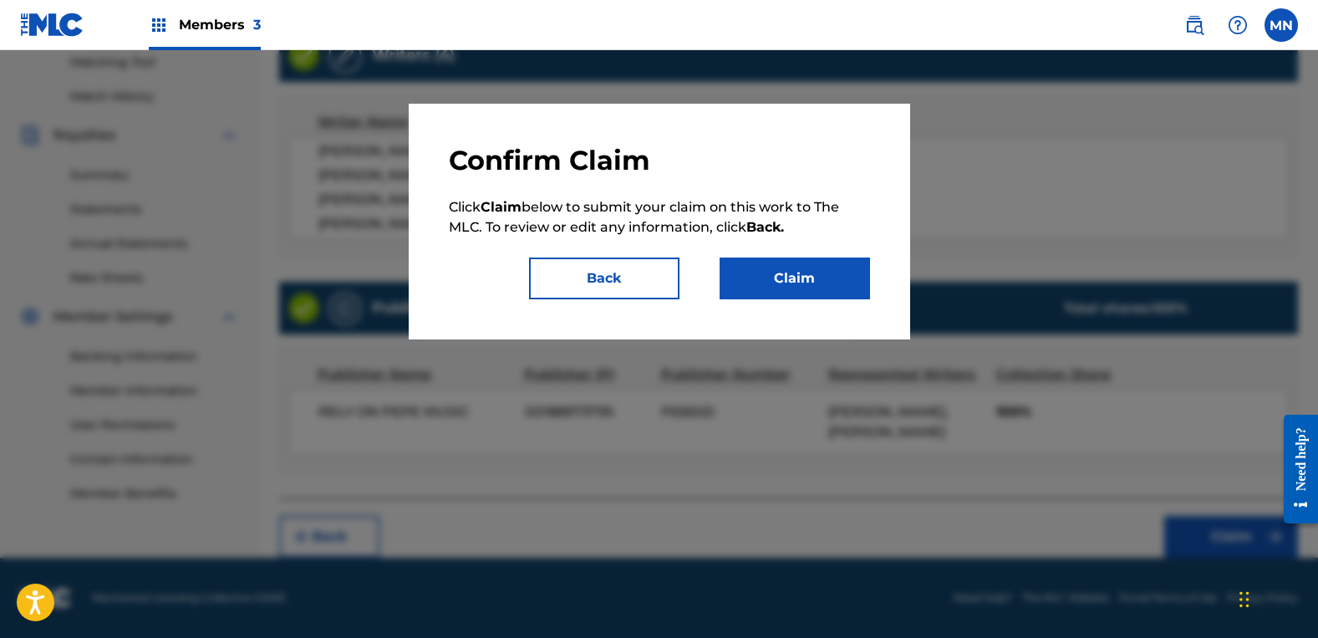
click at [801, 281] on button "Claim" at bounding box center [795, 278] width 150 height 42
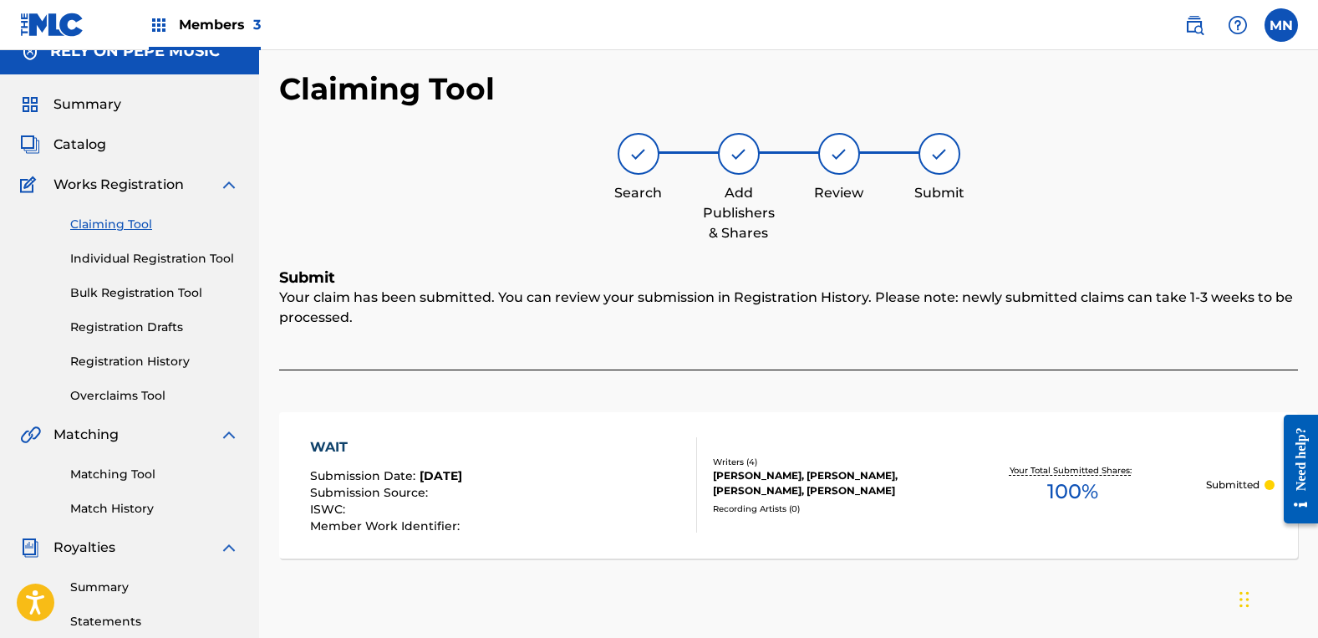
scroll to position [0, 0]
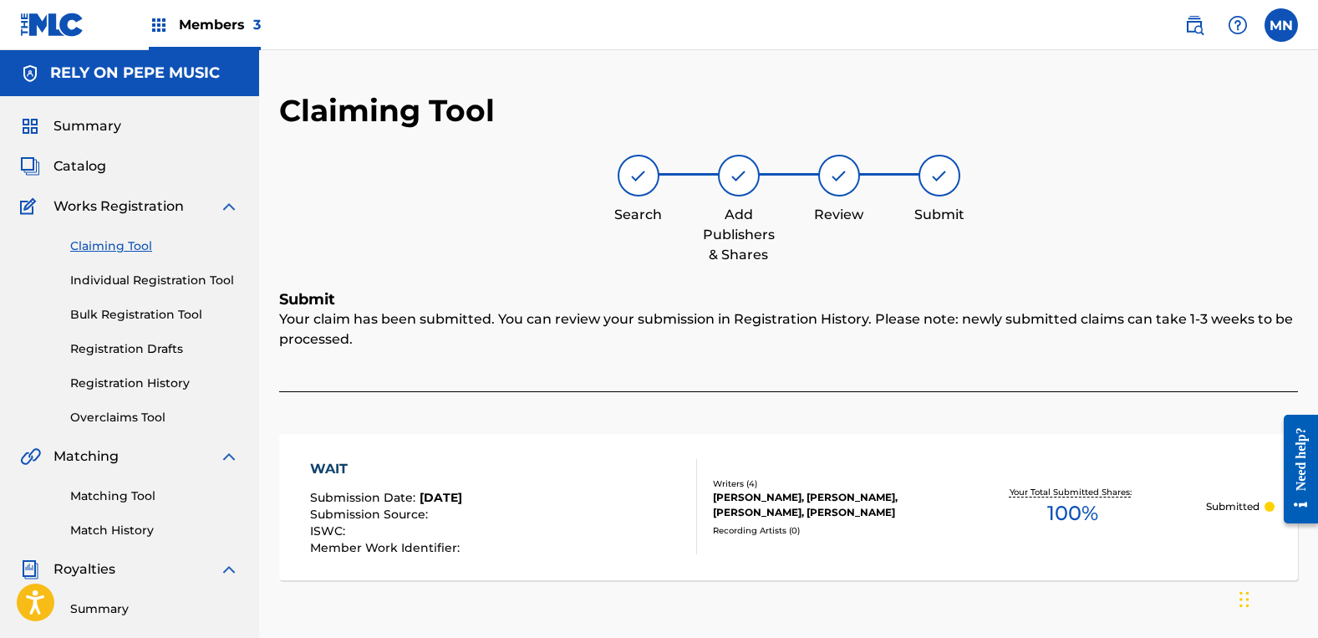
click at [122, 249] on link "Claiming Tool" at bounding box center [154, 246] width 169 height 18
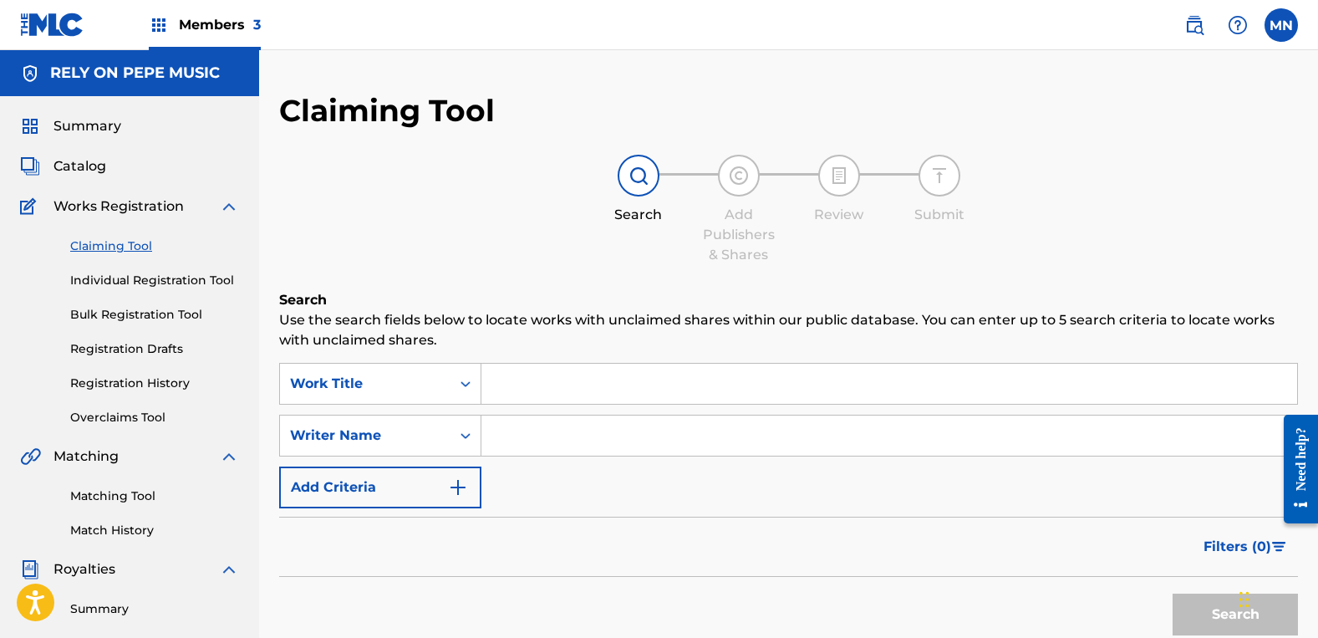
click at [646, 434] on input "Search Form" at bounding box center [889, 435] width 816 height 40
type input "[PERSON_NAME]"
click at [1173, 593] on button "Search" at bounding box center [1235, 614] width 125 height 42
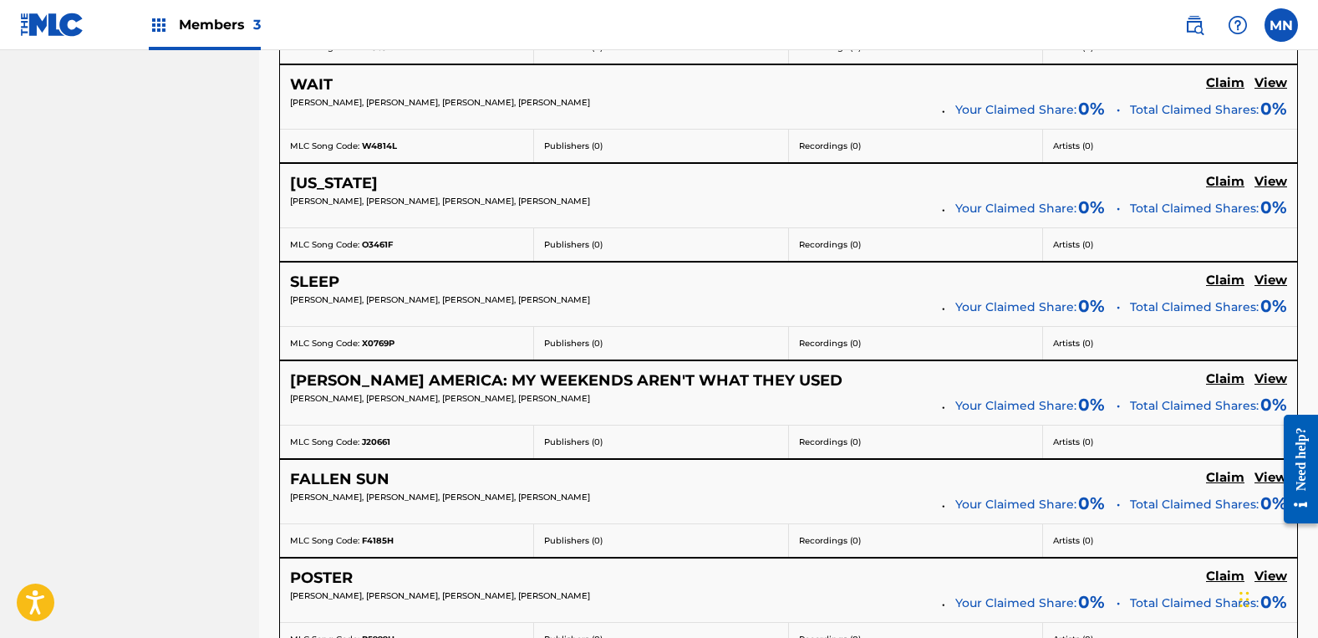
scroll to position [2090, 0]
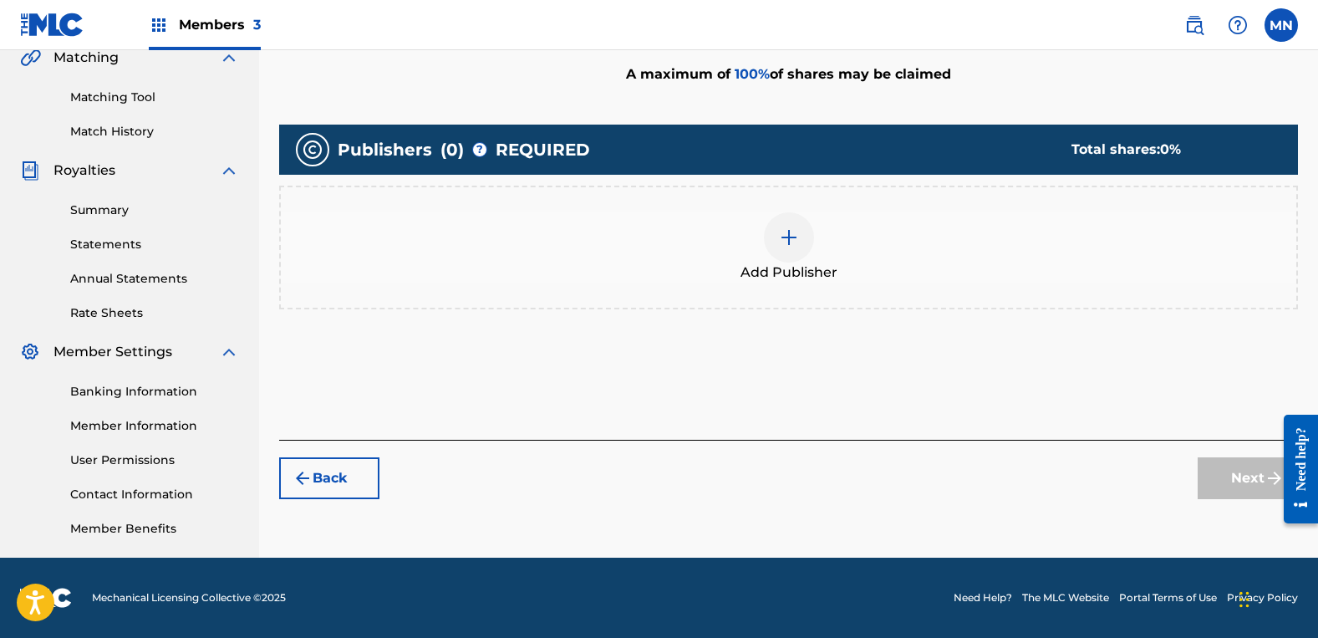
scroll to position [399, 0]
click at [861, 201] on div "Add Publisher" at bounding box center [788, 248] width 1019 height 124
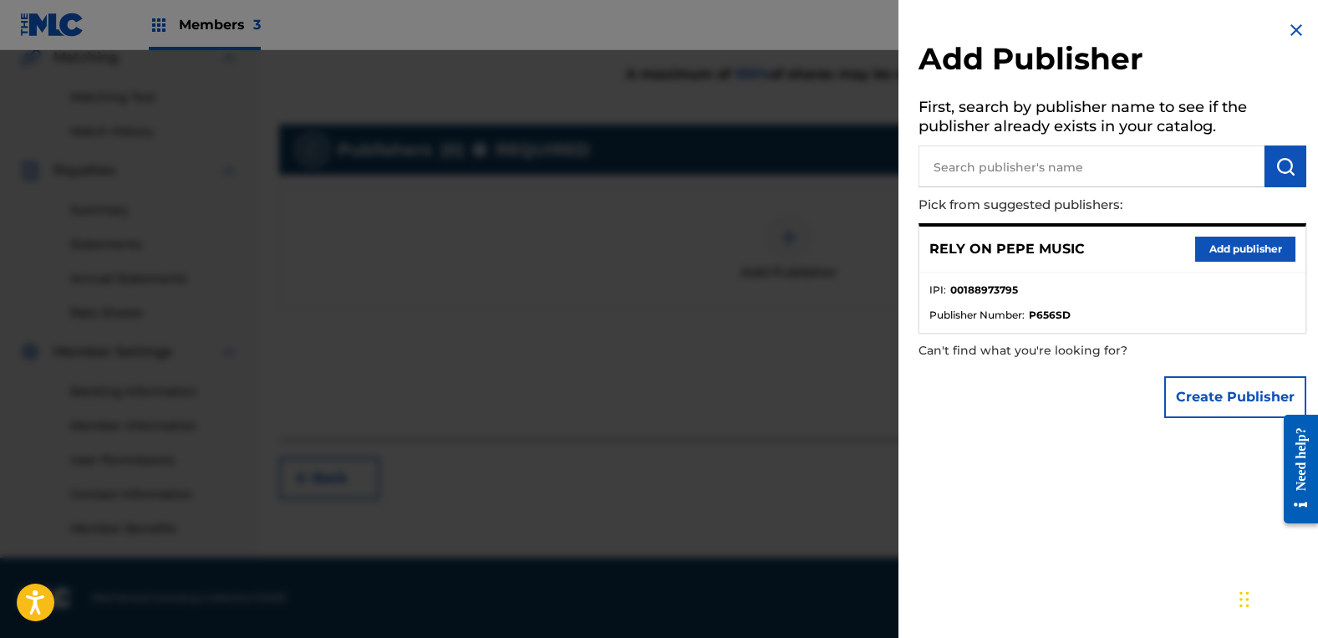
click at [1239, 242] on button "Add publisher" at bounding box center [1245, 249] width 100 height 25
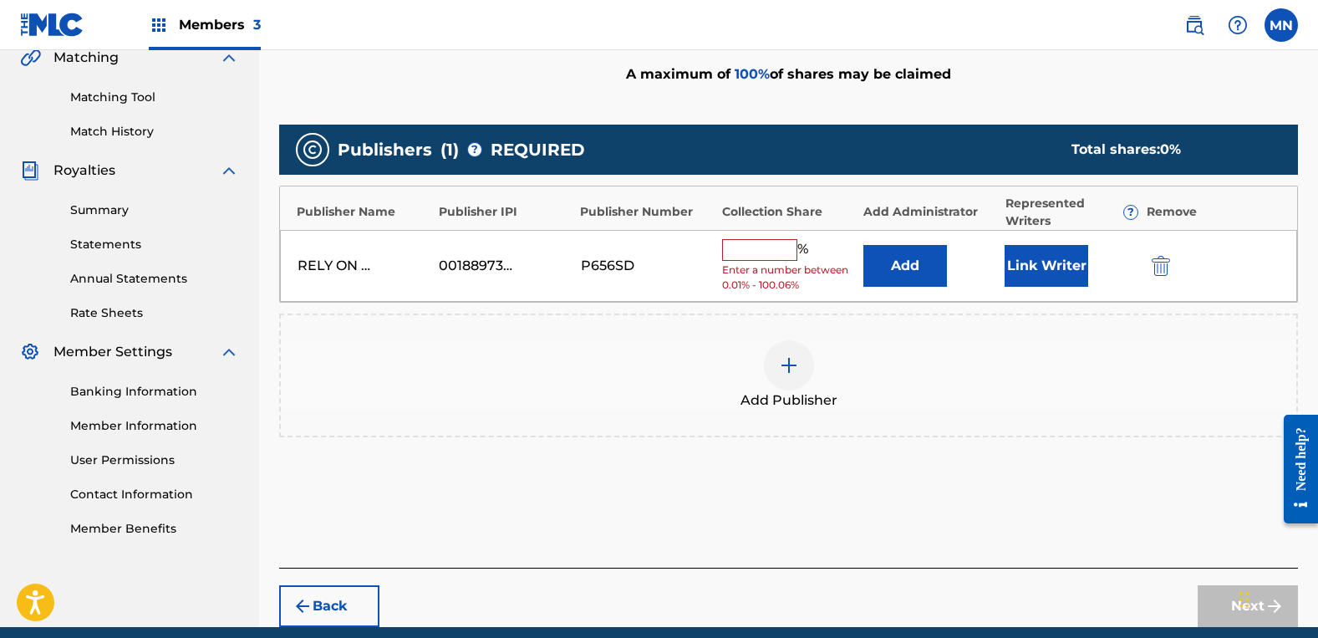
click at [757, 247] on input "text" at bounding box center [759, 250] width 75 height 22
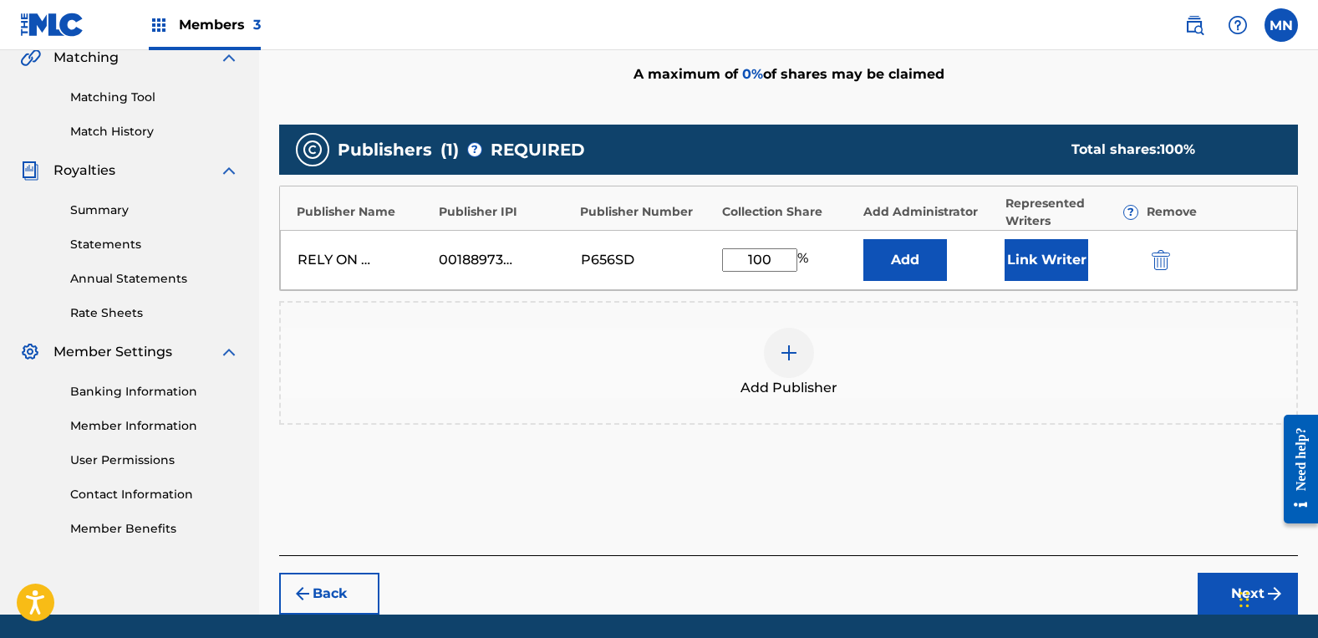
type input "100"
click at [1039, 254] on button "Link Writer" at bounding box center [1047, 260] width 84 height 42
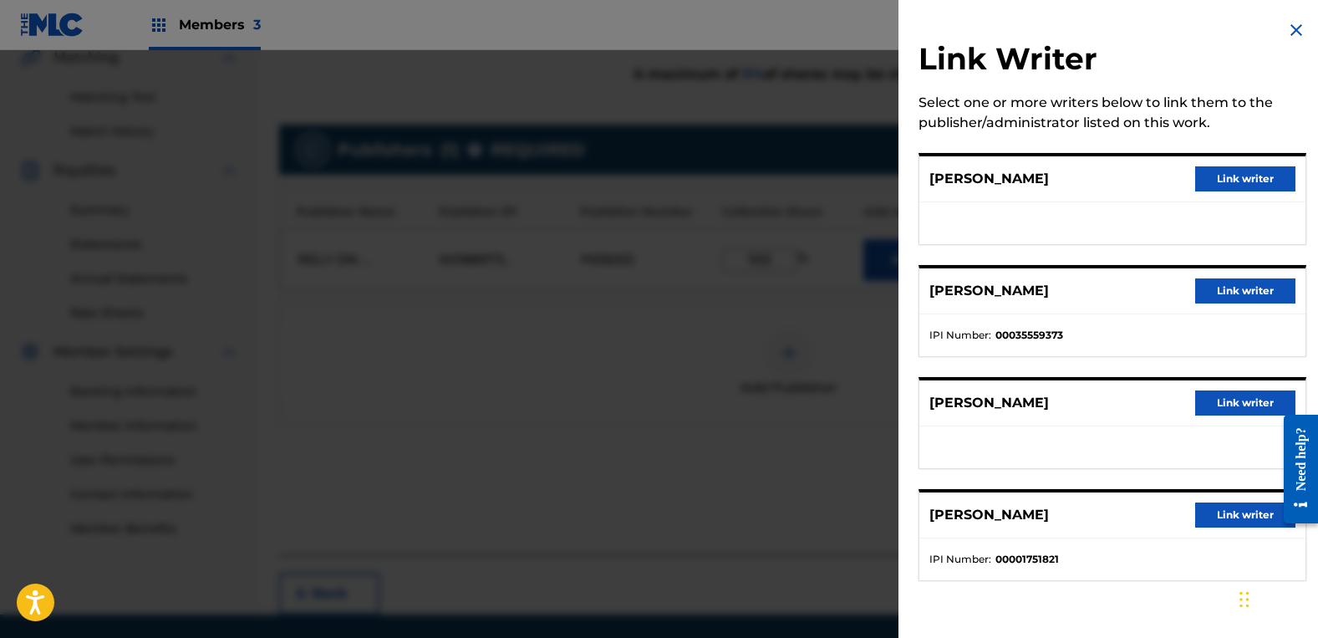
click at [1225, 177] on button "Link writer" at bounding box center [1245, 178] width 100 height 25
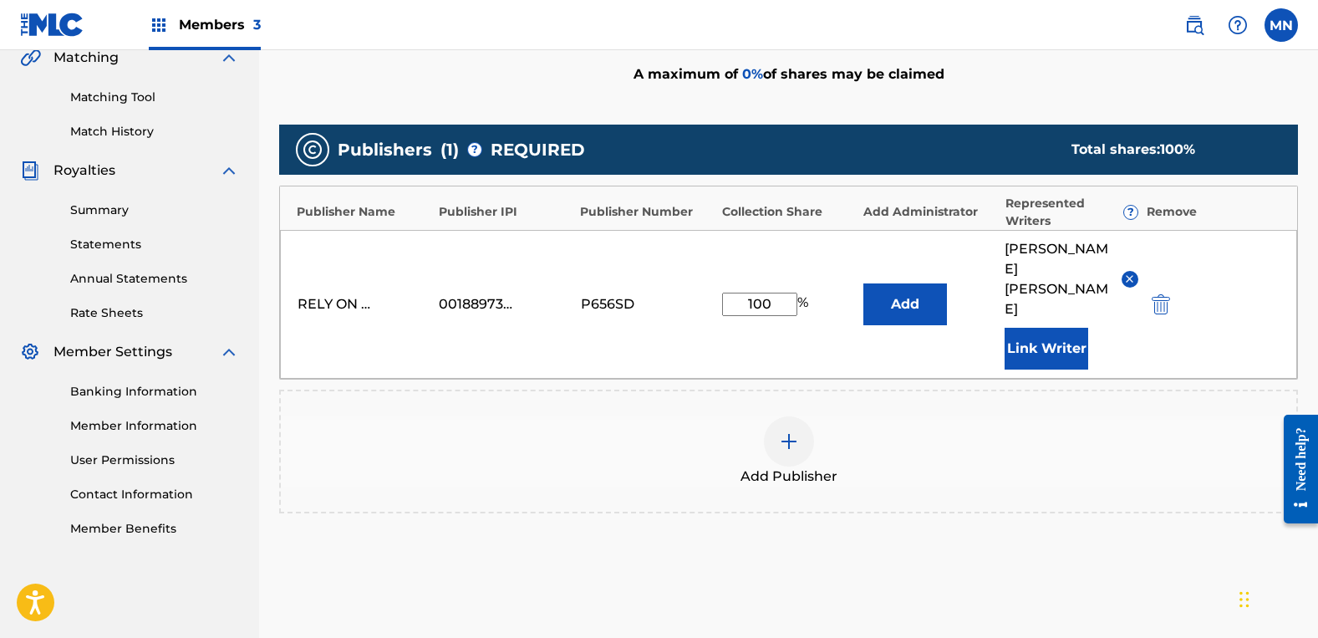
click at [1079, 328] on button "Link Writer" at bounding box center [1047, 349] width 84 height 42
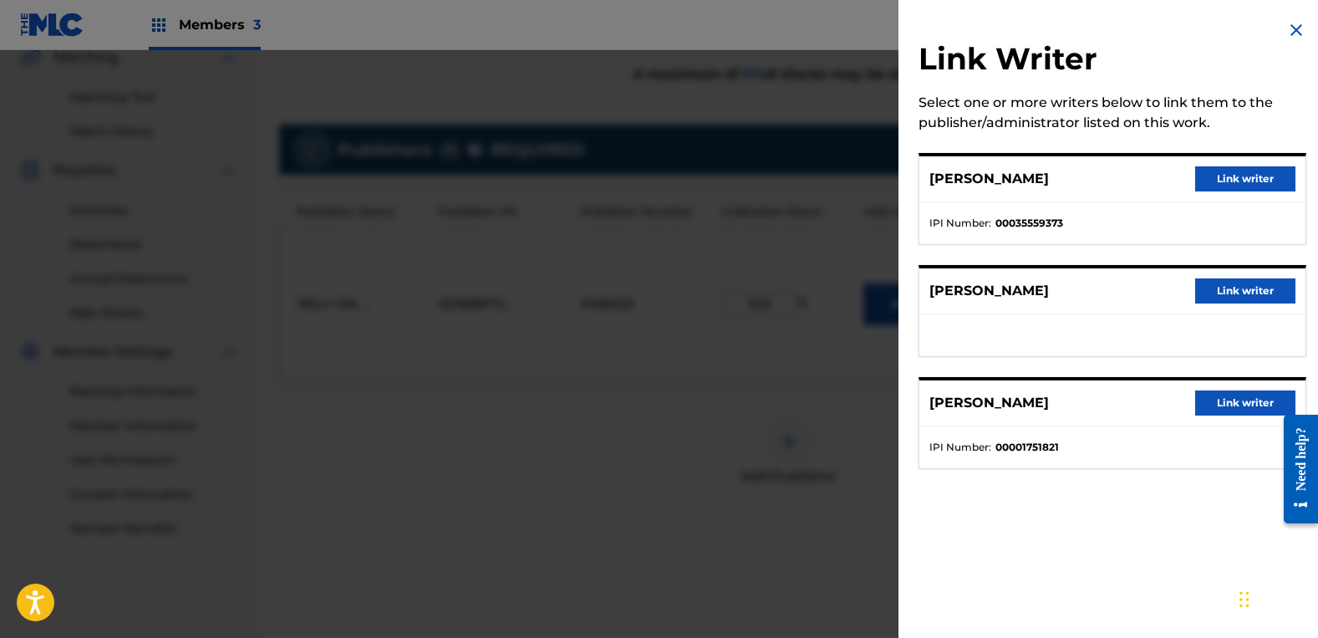
click at [1221, 287] on button "Link writer" at bounding box center [1245, 290] width 100 height 25
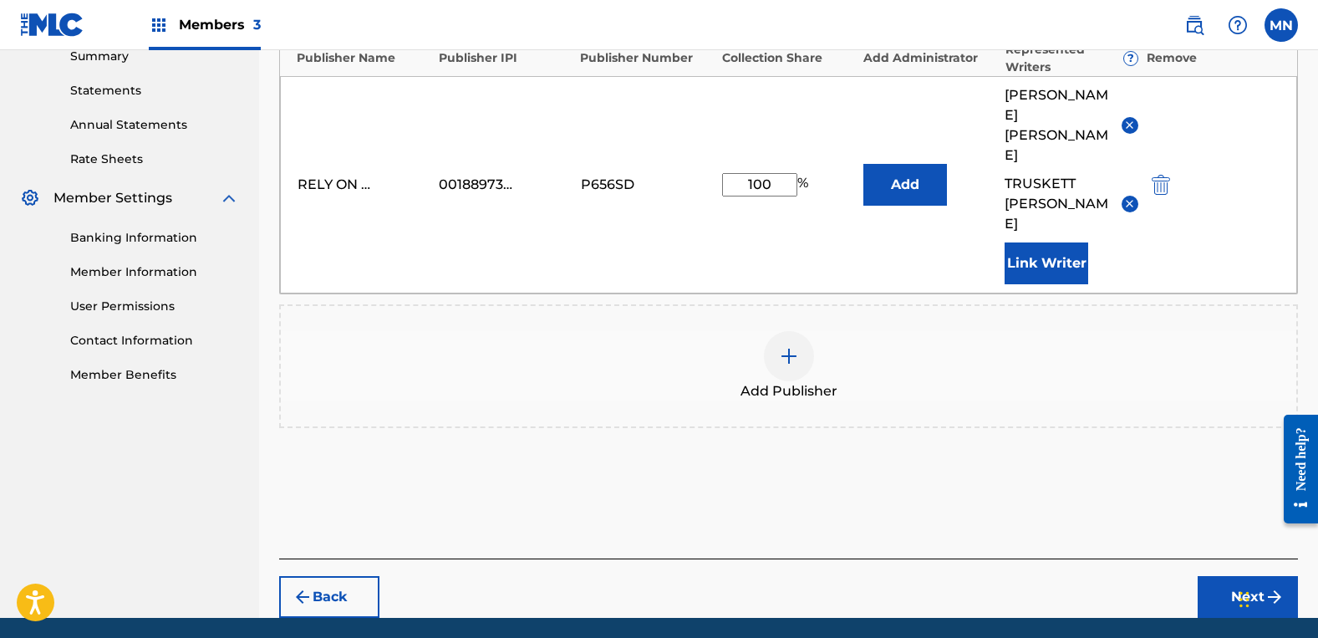
click at [1240, 576] on button "Next" at bounding box center [1248, 597] width 100 height 42
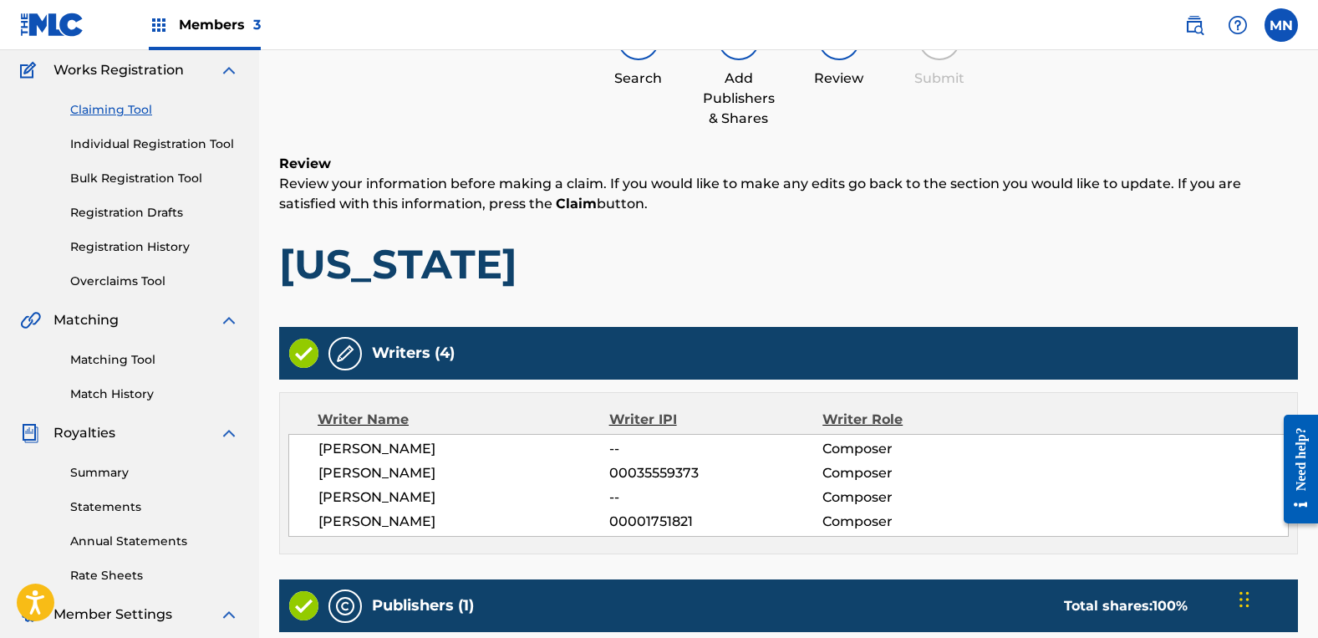
scroll to position [434, 0]
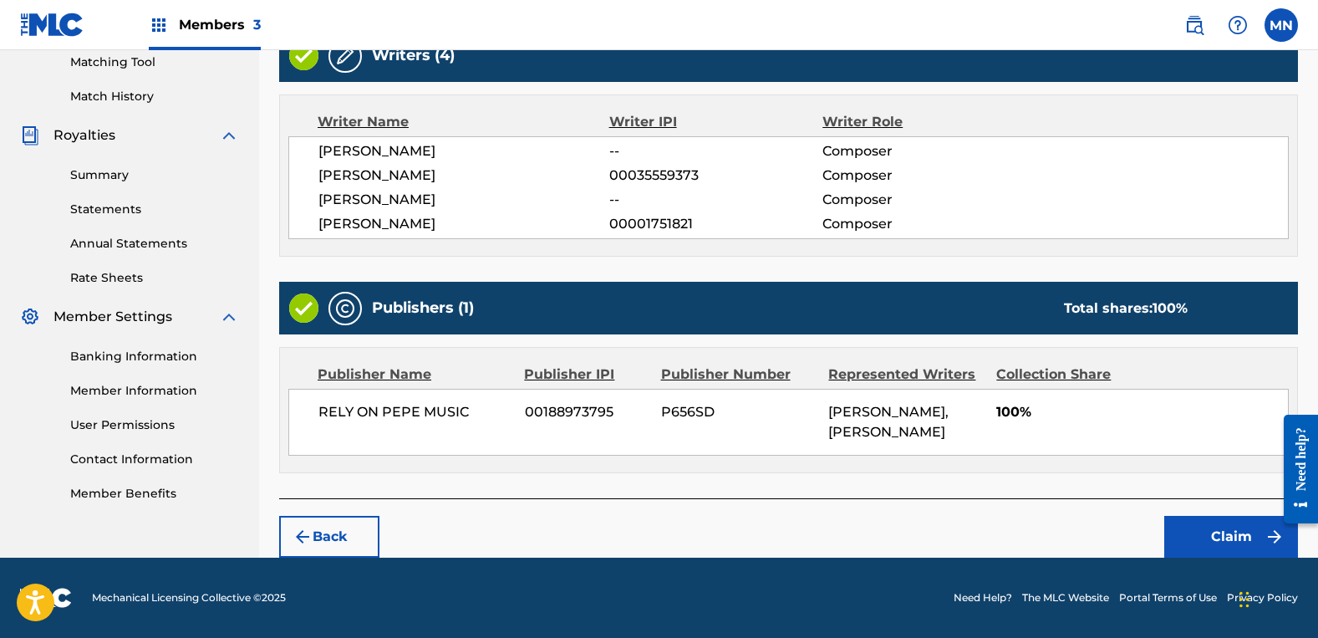
click at [1235, 530] on button "Claim" at bounding box center [1231, 537] width 134 height 42
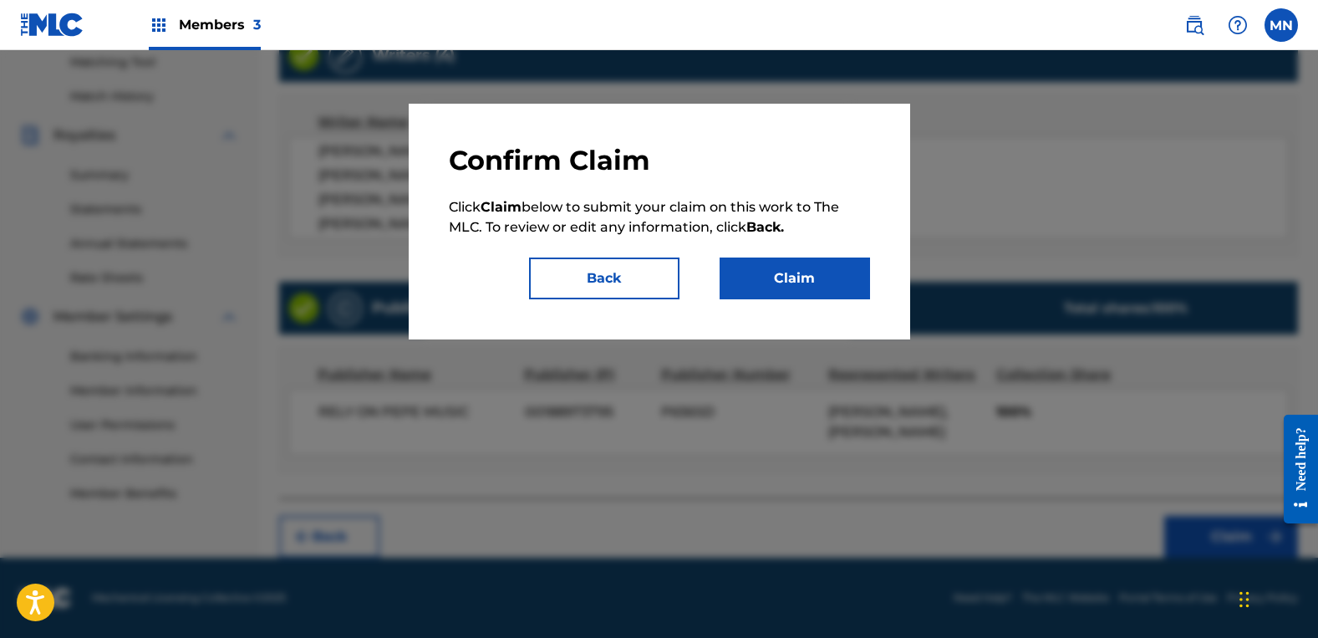
click at [845, 282] on button "Claim" at bounding box center [795, 278] width 150 height 42
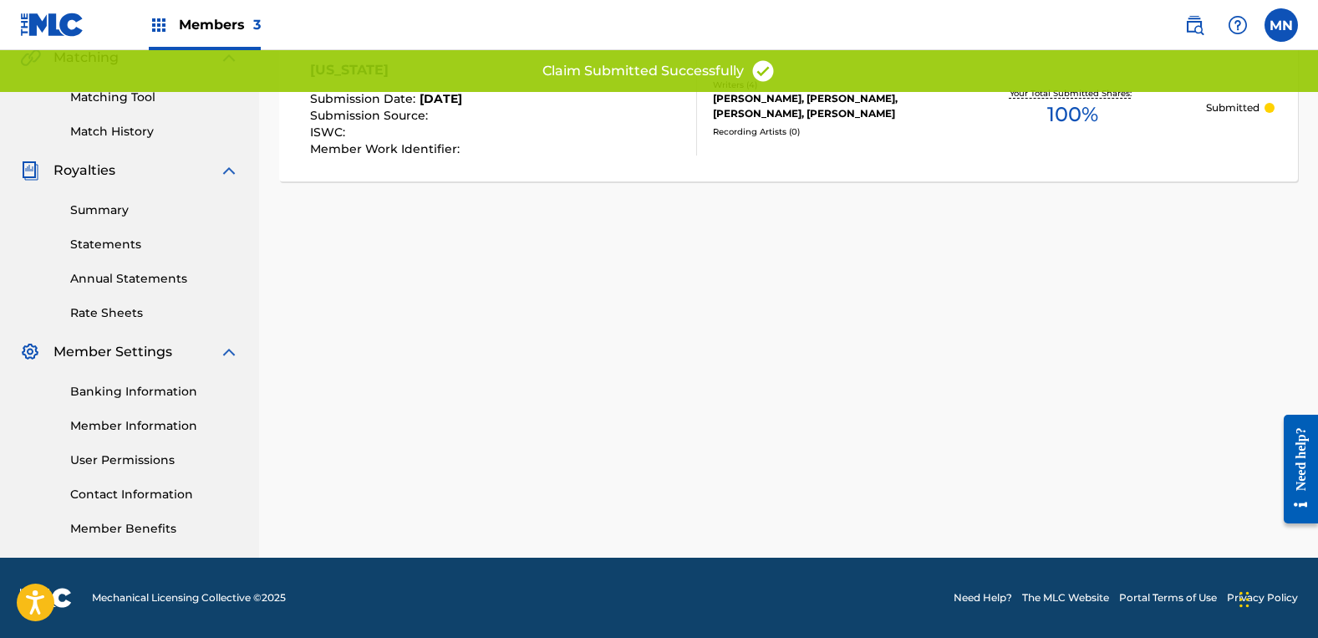
scroll to position [0, 0]
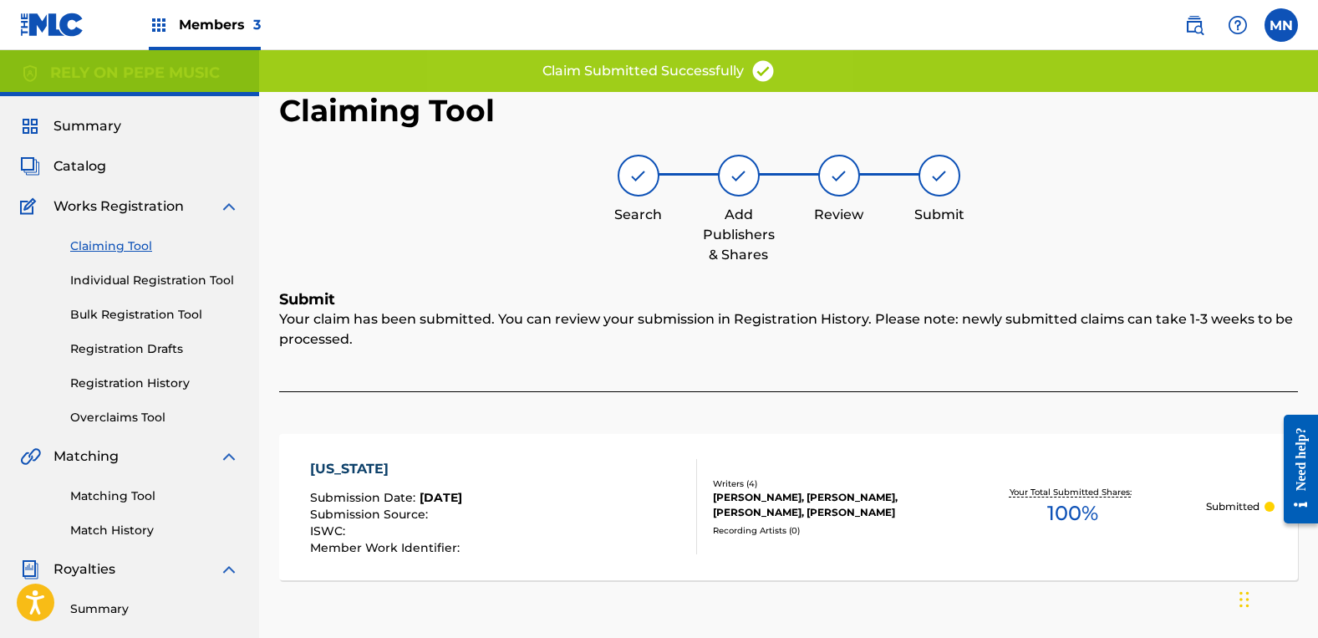
click at [87, 252] on link "Claiming Tool" at bounding box center [154, 246] width 169 height 18
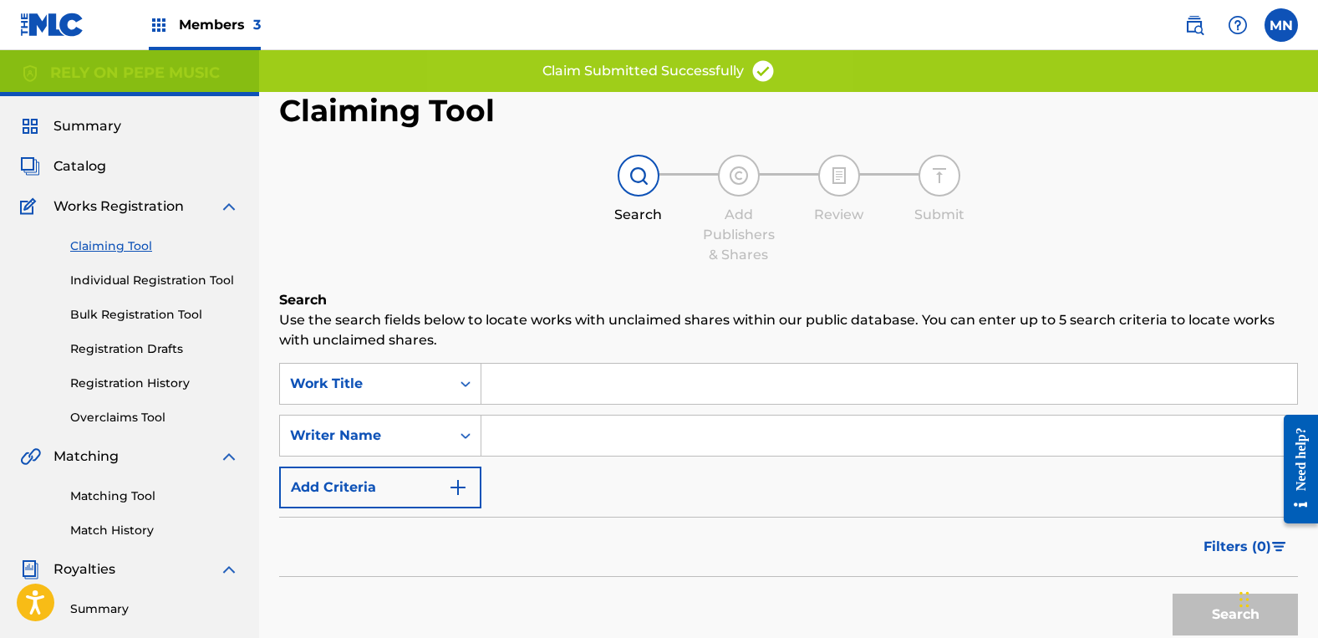
click at [597, 429] on input "Search Form" at bounding box center [889, 435] width 816 height 40
type input "[PERSON_NAME]"
click at [1173, 593] on button "Search" at bounding box center [1235, 614] width 125 height 42
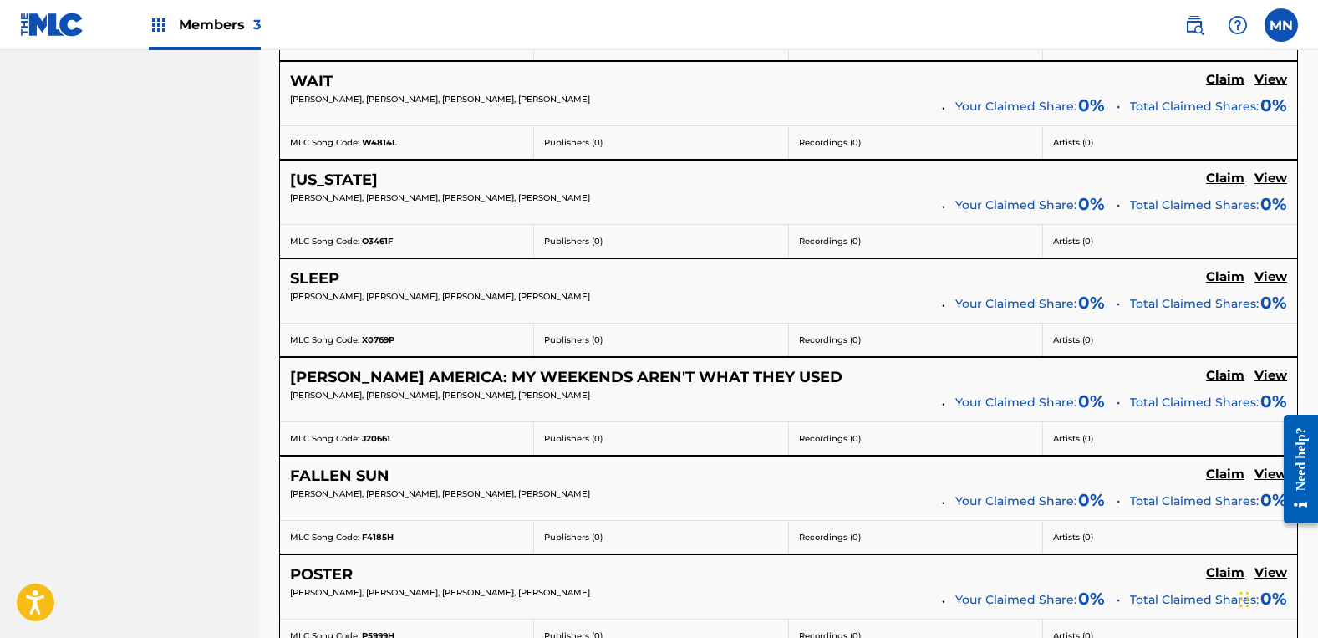
scroll to position [2173, 0]
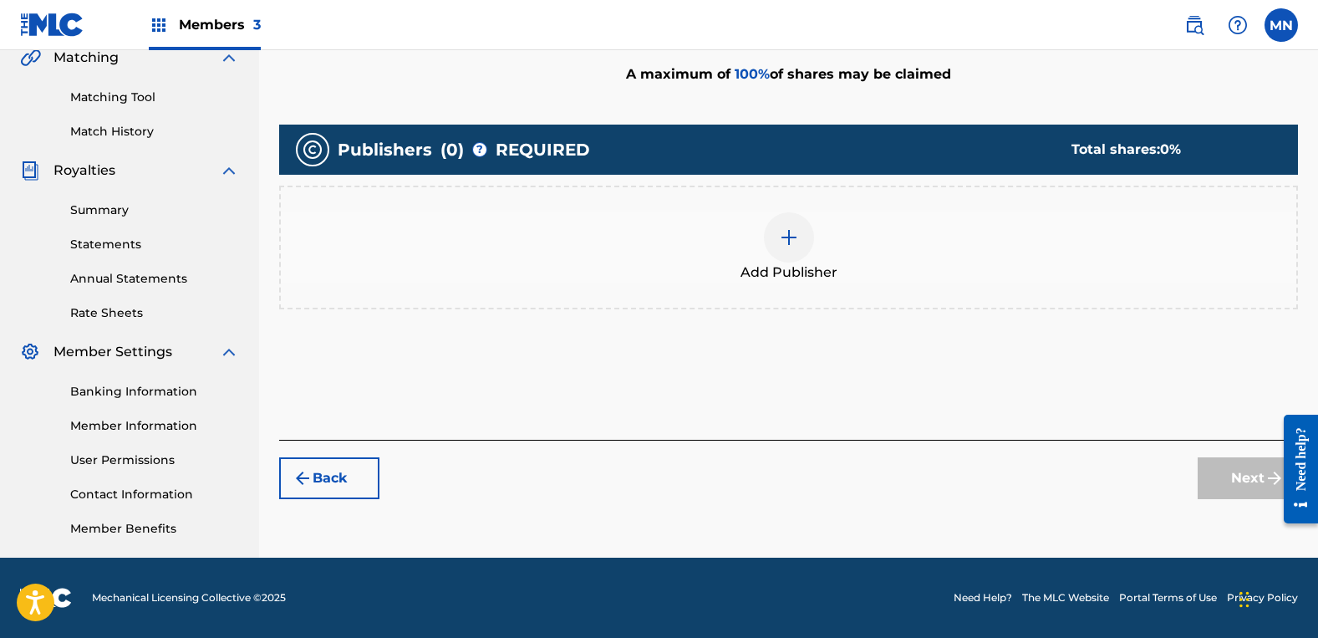
click at [885, 267] on div "Add Publisher" at bounding box center [789, 247] width 1016 height 70
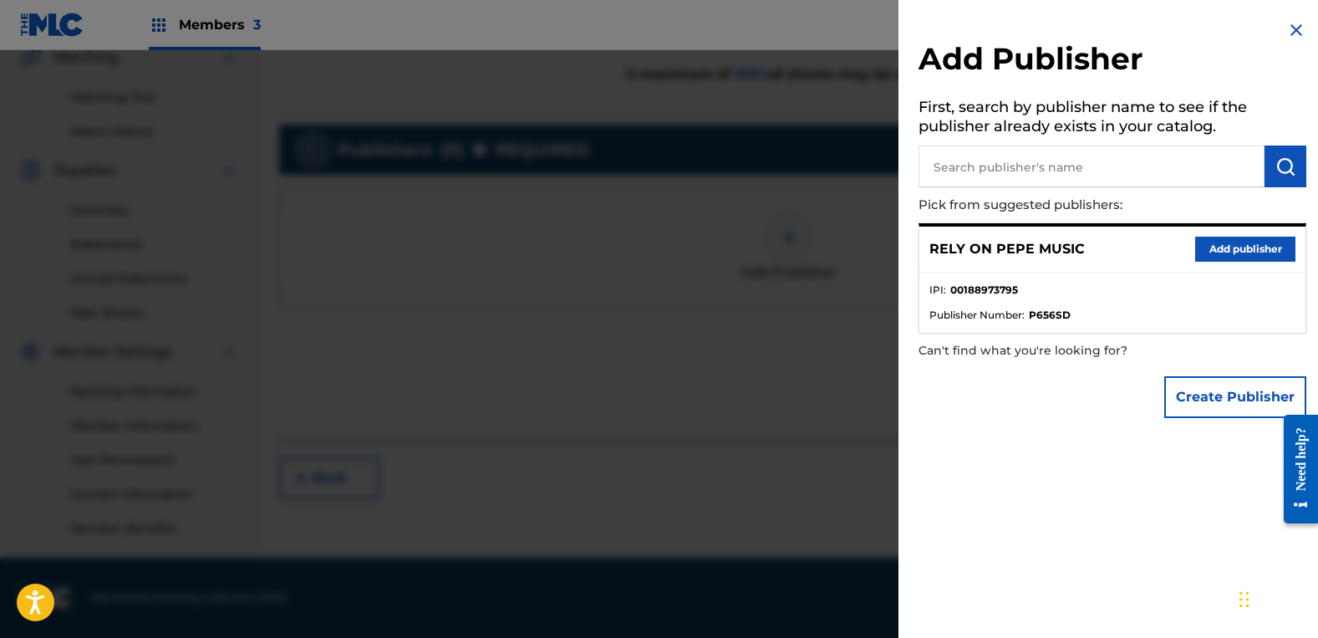
click at [1233, 247] on button "Add publisher" at bounding box center [1245, 249] width 100 height 25
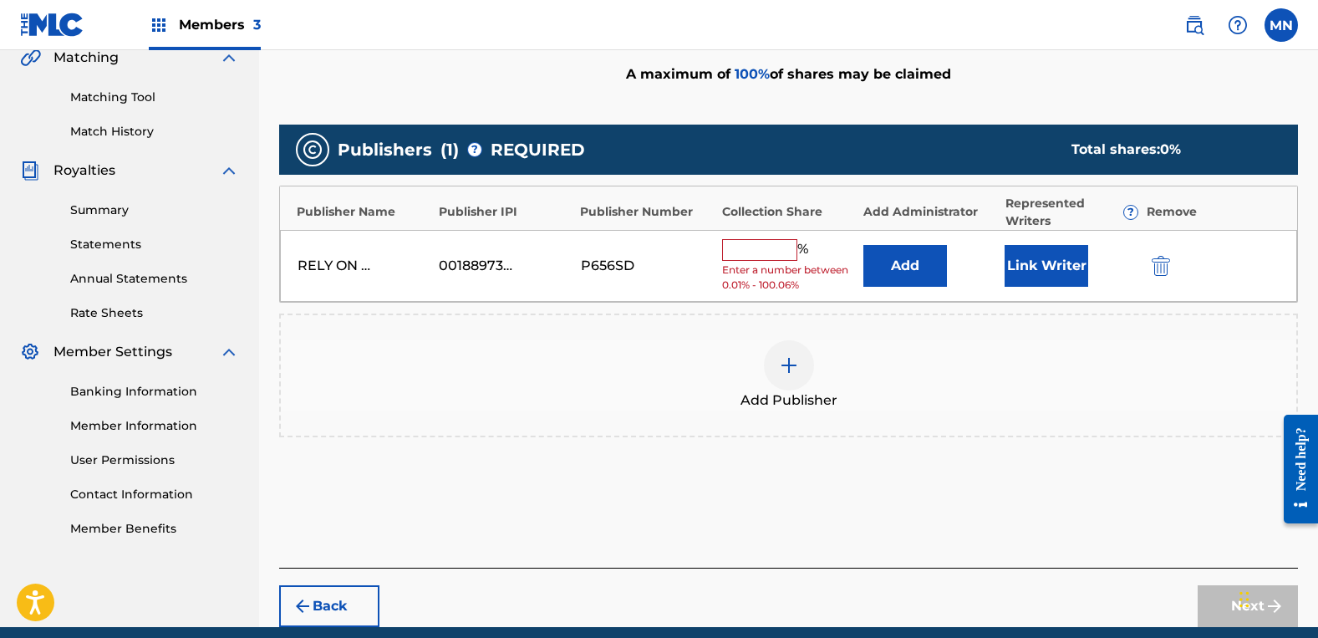
click at [742, 248] on input "text" at bounding box center [759, 250] width 75 height 22
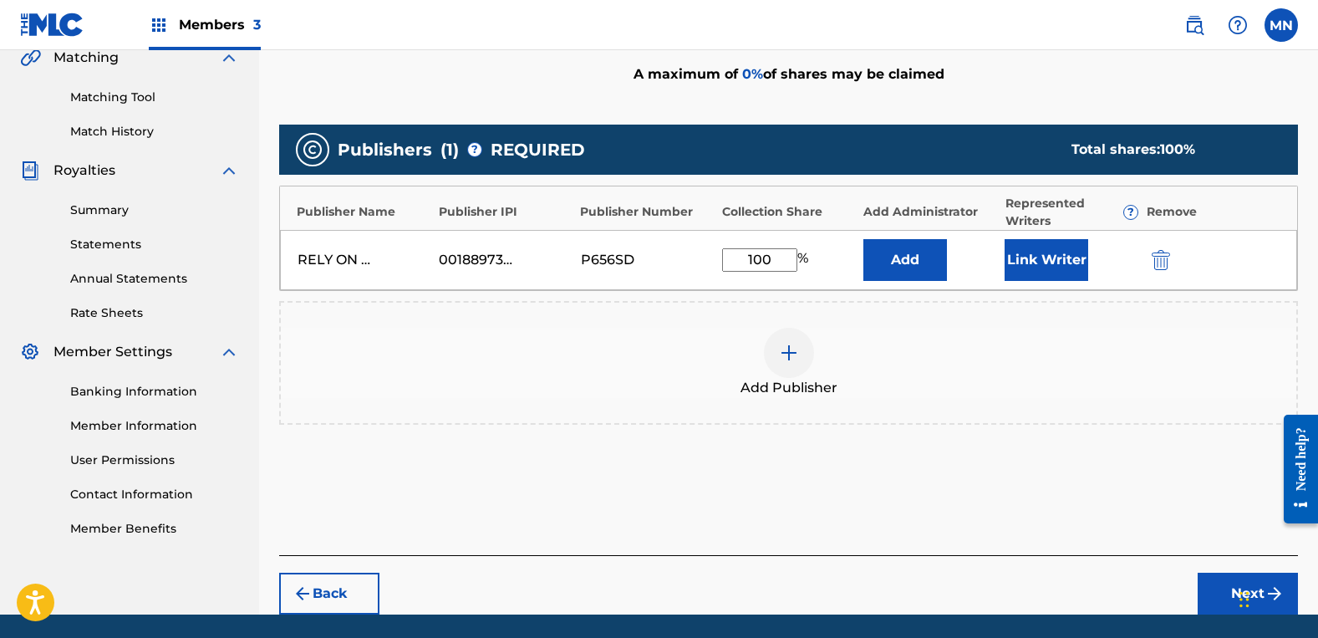
type input "100"
click at [1058, 265] on button "Link Writer" at bounding box center [1047, 260] width 84 height 42
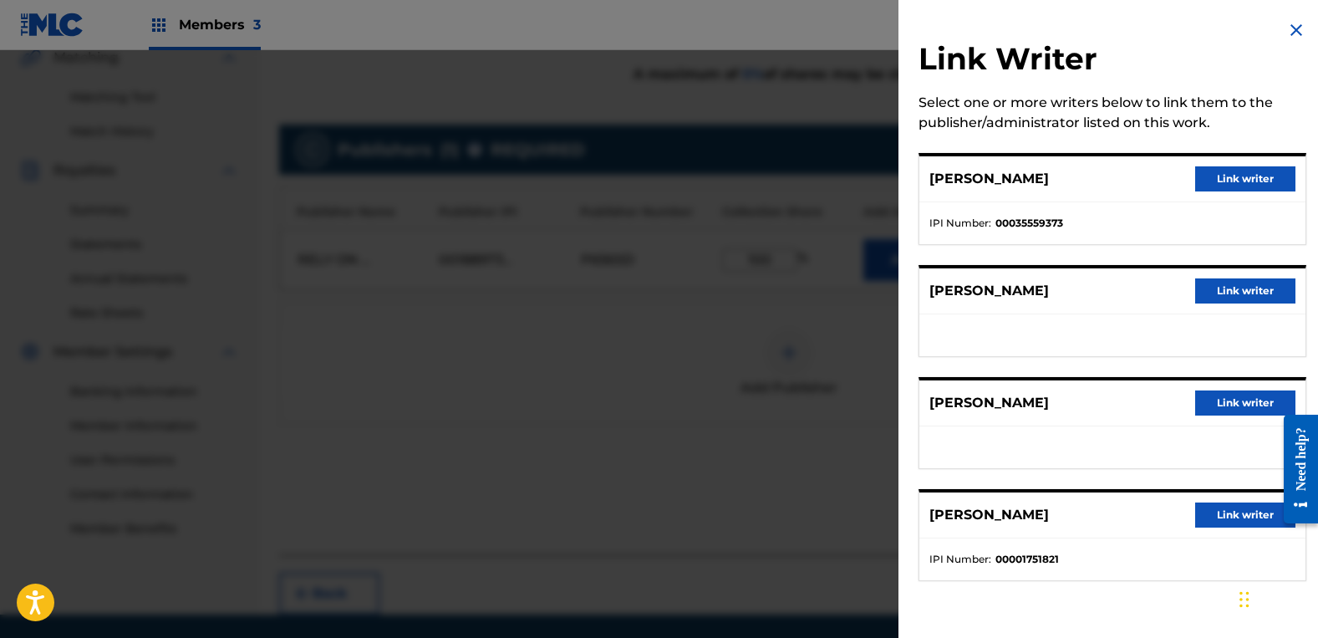
click at [1214, 398] on button "Link writer" at bounding box center [1245, 402] width 100 height 25
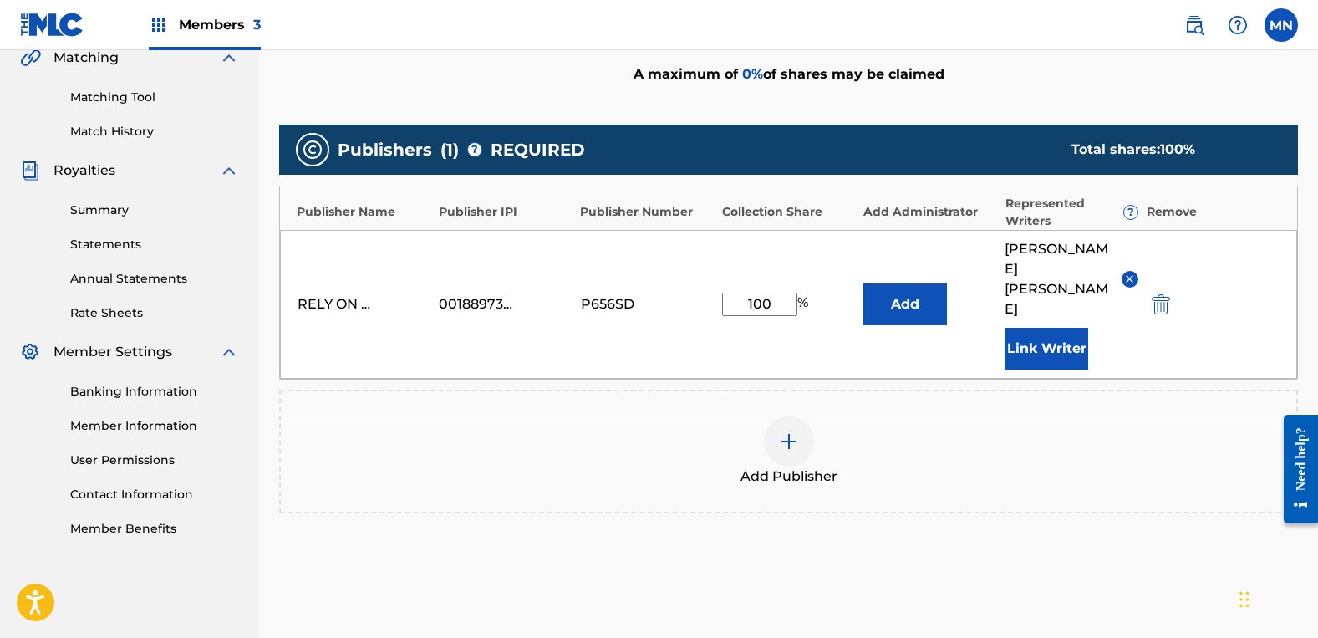
click at [1054, 328] on button "Link Writer" at bounding box center [1047, 349] width 84 height 42
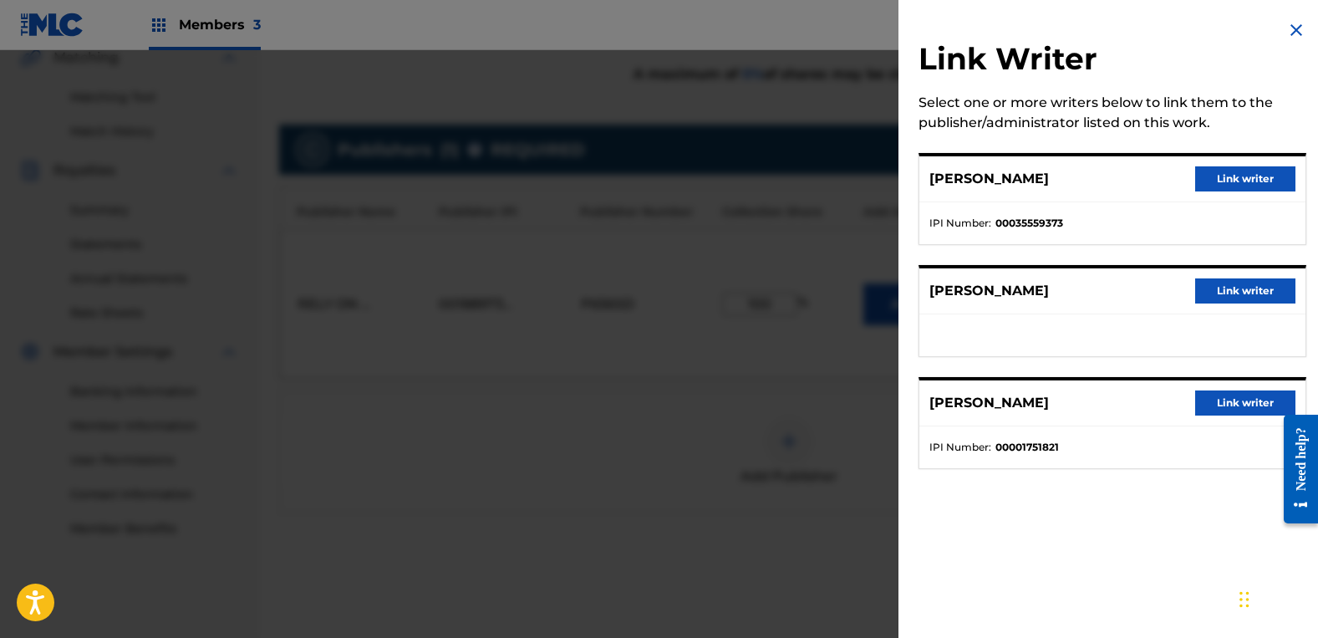
click at [1222, 301] on button "Link writer" at bounding box center [1245, 290] width 100 height 25
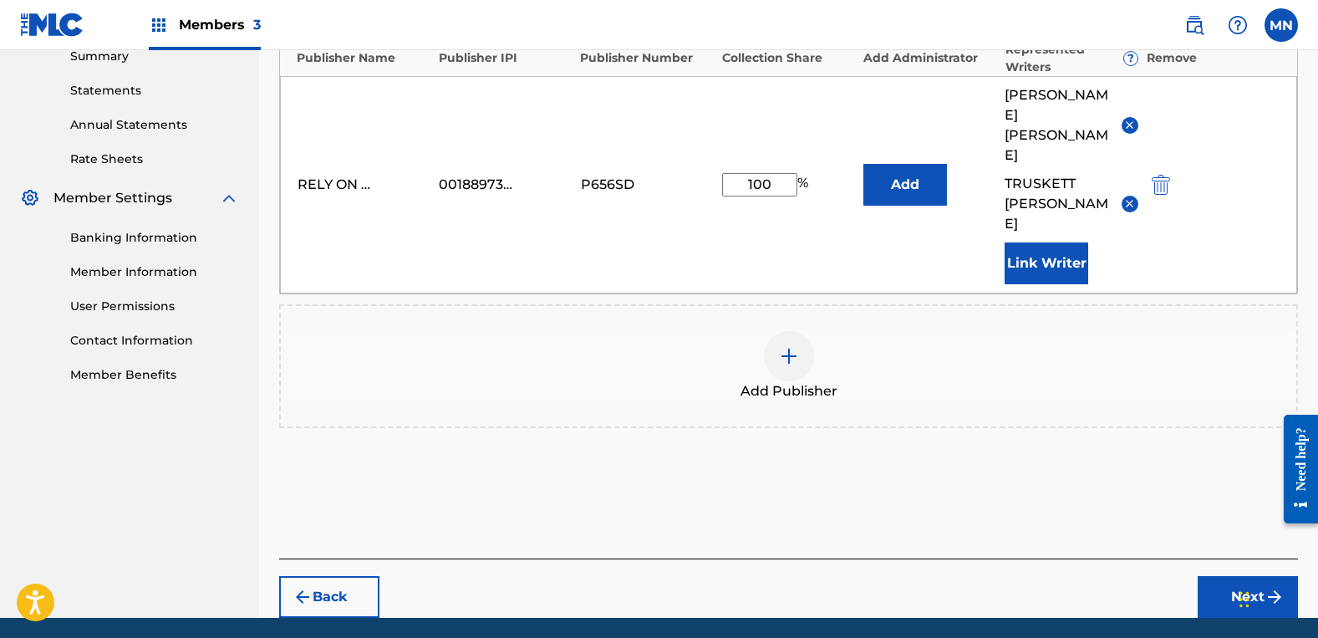
click at [1241, 576] on button "Next" at bounding box center [1248, 597] width 100 height 42
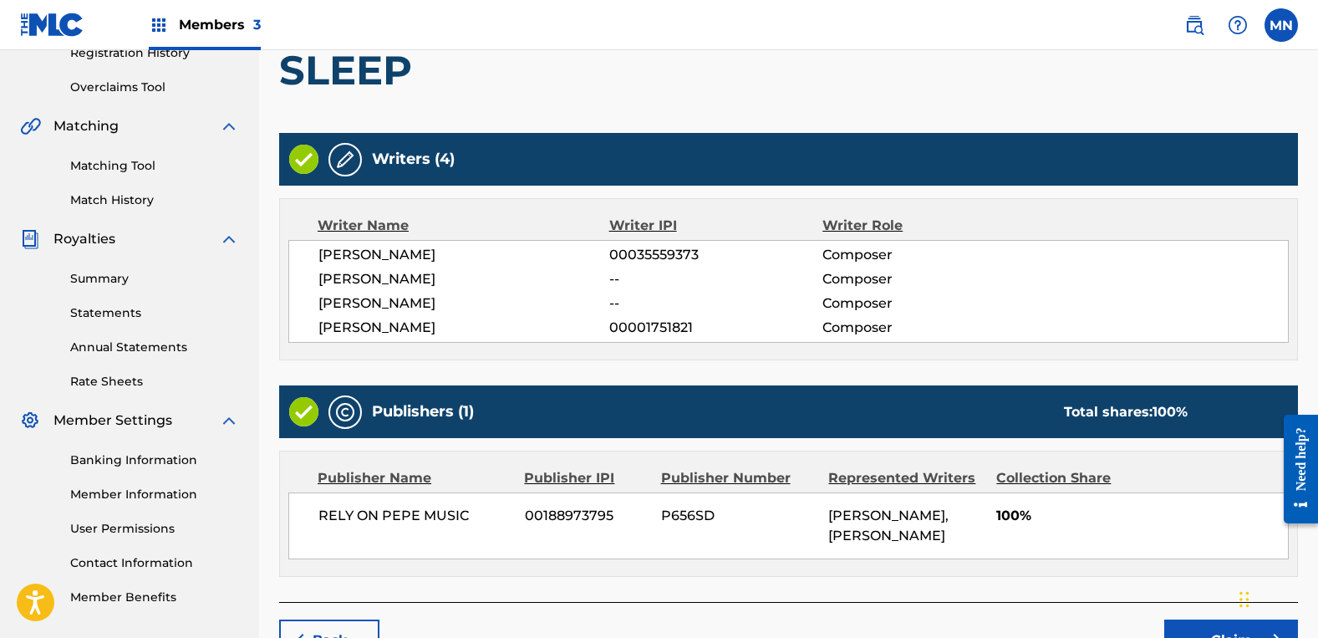
scroll to position [434, 0]
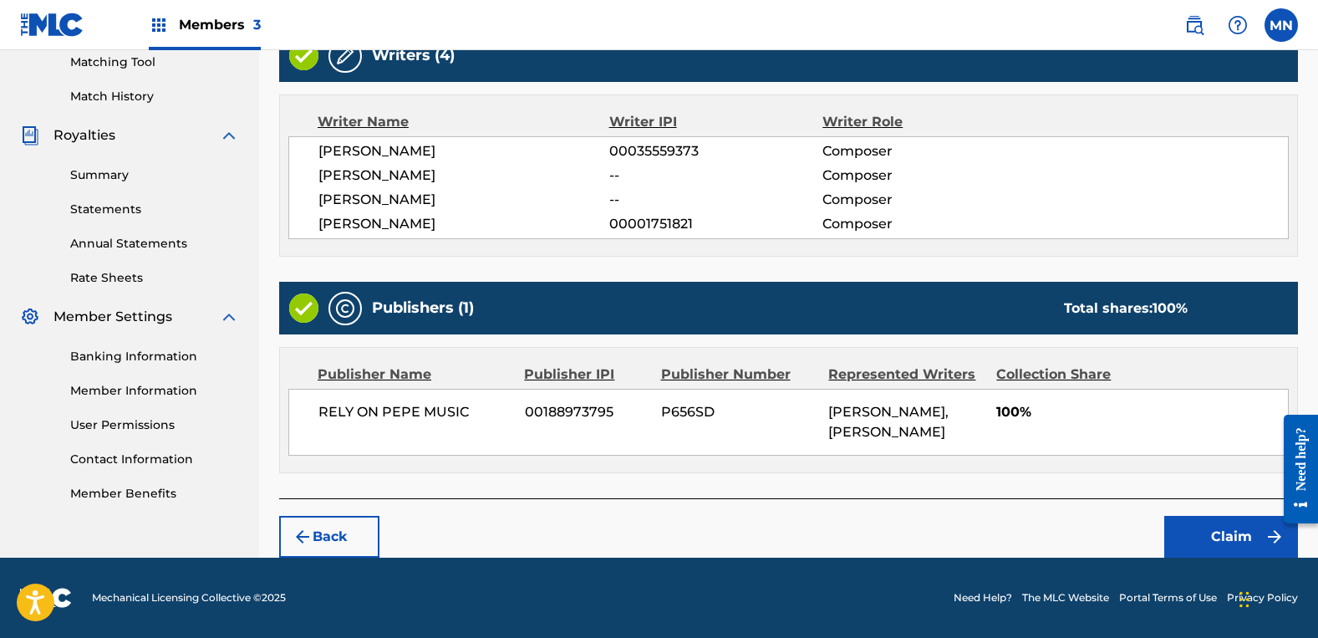
click at [1221, 539] on button "Claim" at bounding box center [1231, 537] width 134 height 42
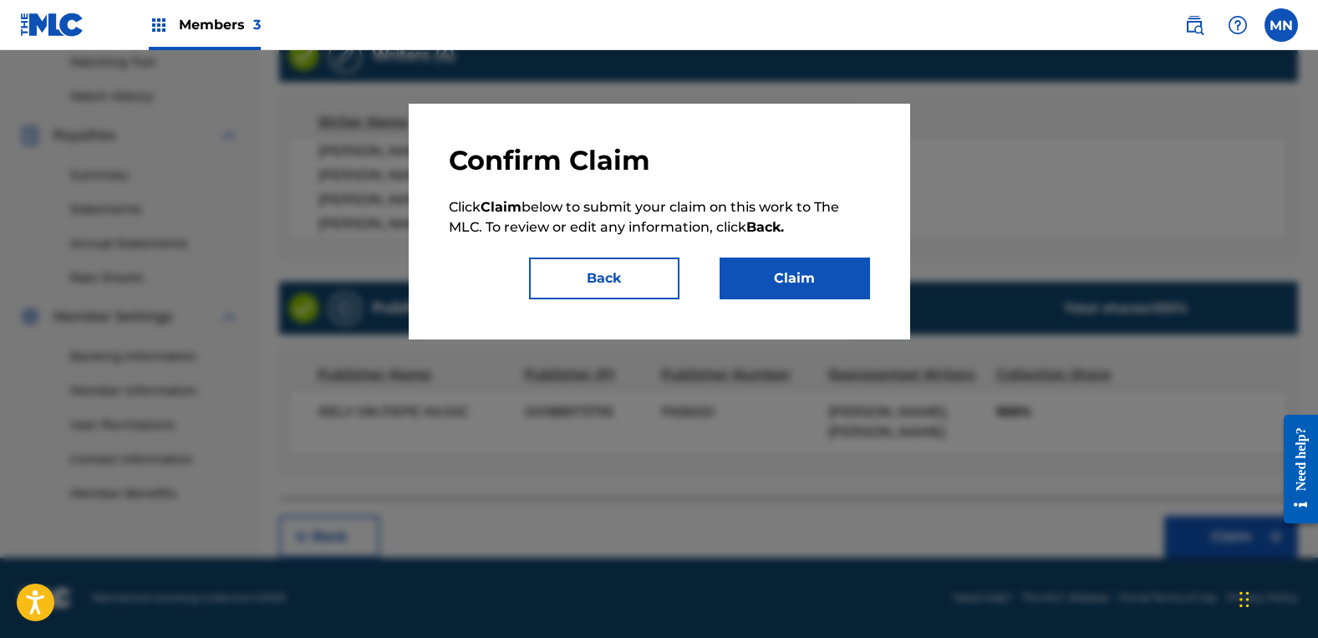
click at [822, 275] on button "Claim" at bounding box center [795, 278] width 150 height 42
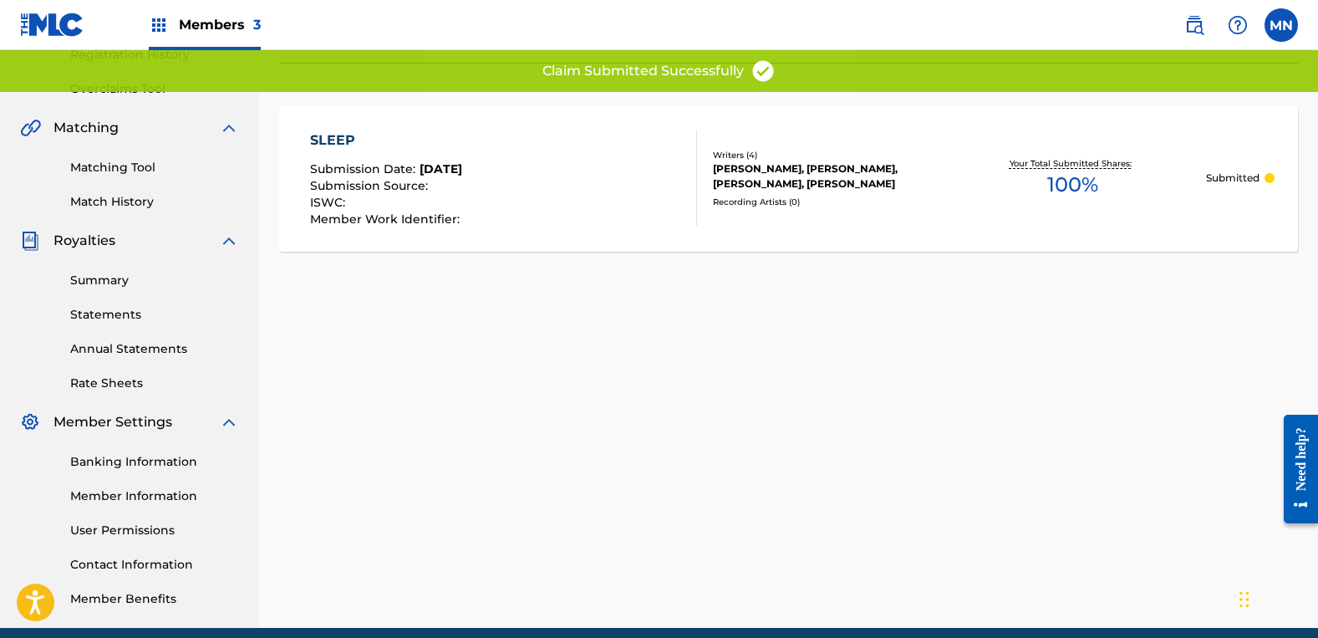
scroll to position [0, 0]
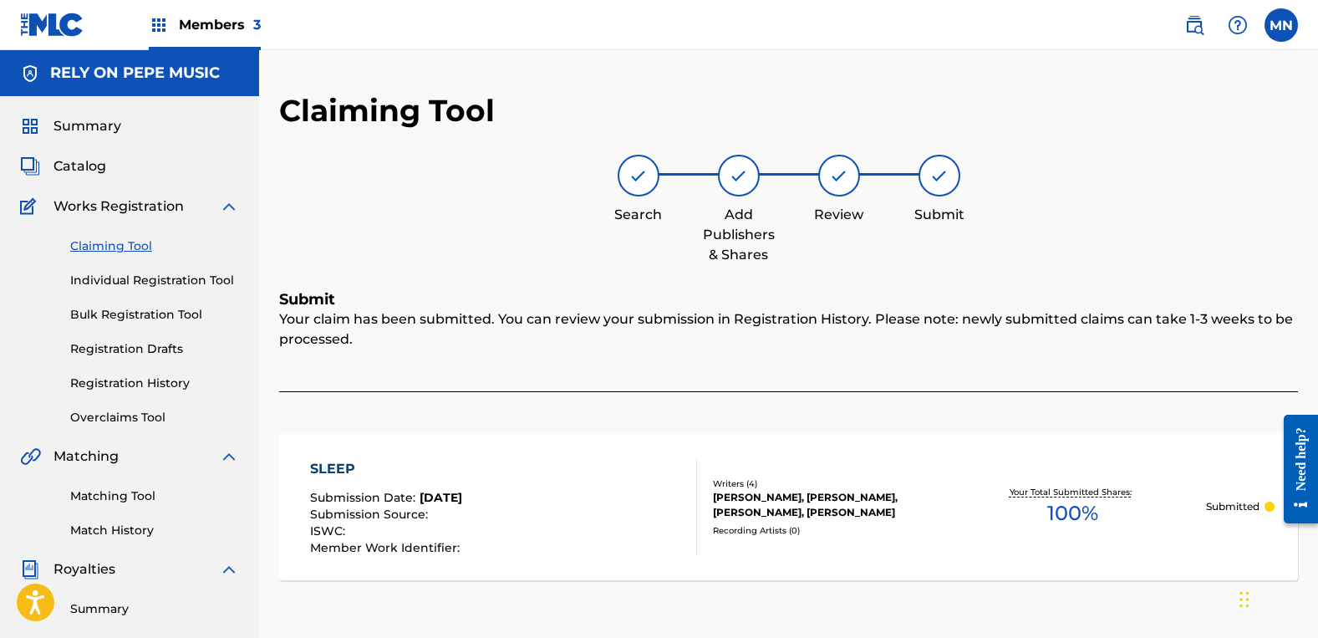
click at [89, 244] on link "Claiming Tool" at bounding box center [154, 246] width 169 height 18
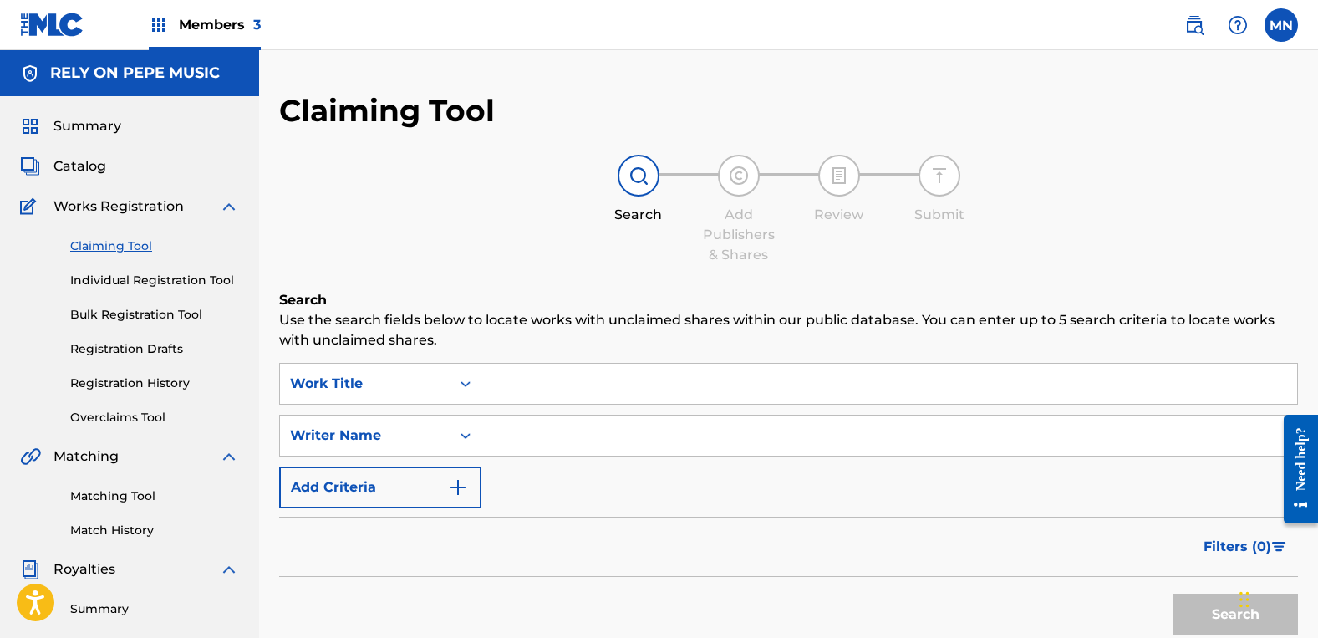
click at [558, 447] on input "Search Form" at bounding box center [889, 435] width 816 height 40
type input "[PERSON_NAME]"
click at [1173, 593] on button "Search" at bounding box center [1235, 614] width 125 height 42
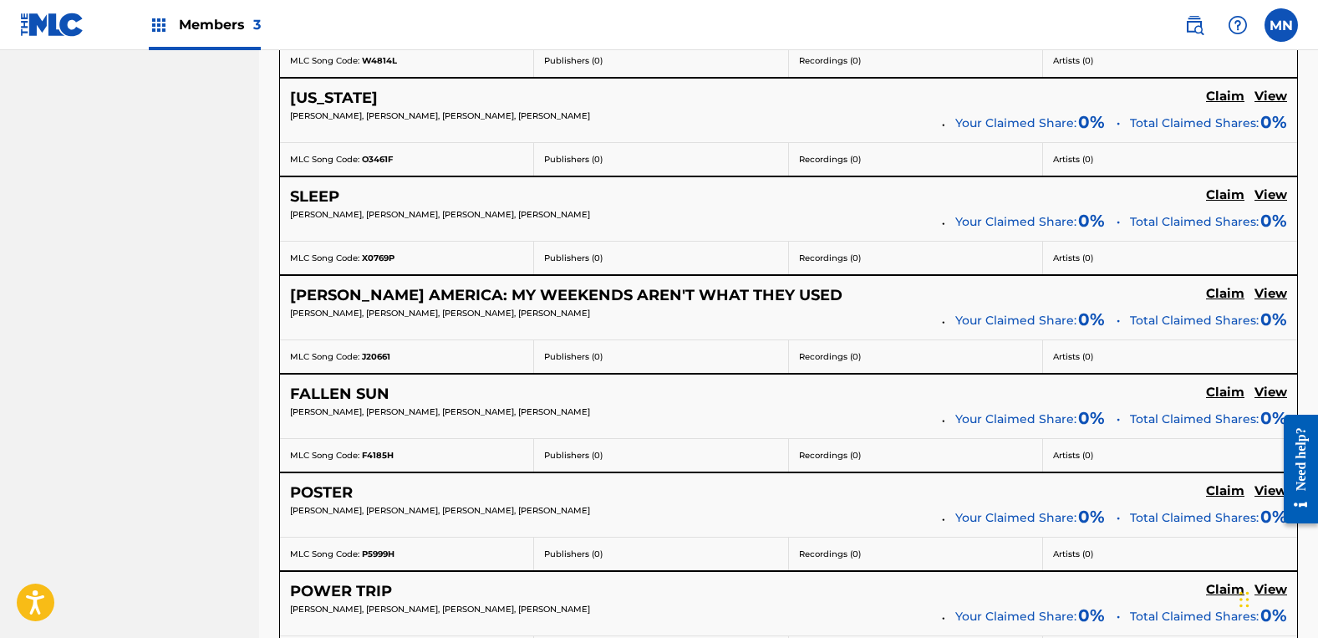
scroll to position [2173, 0]
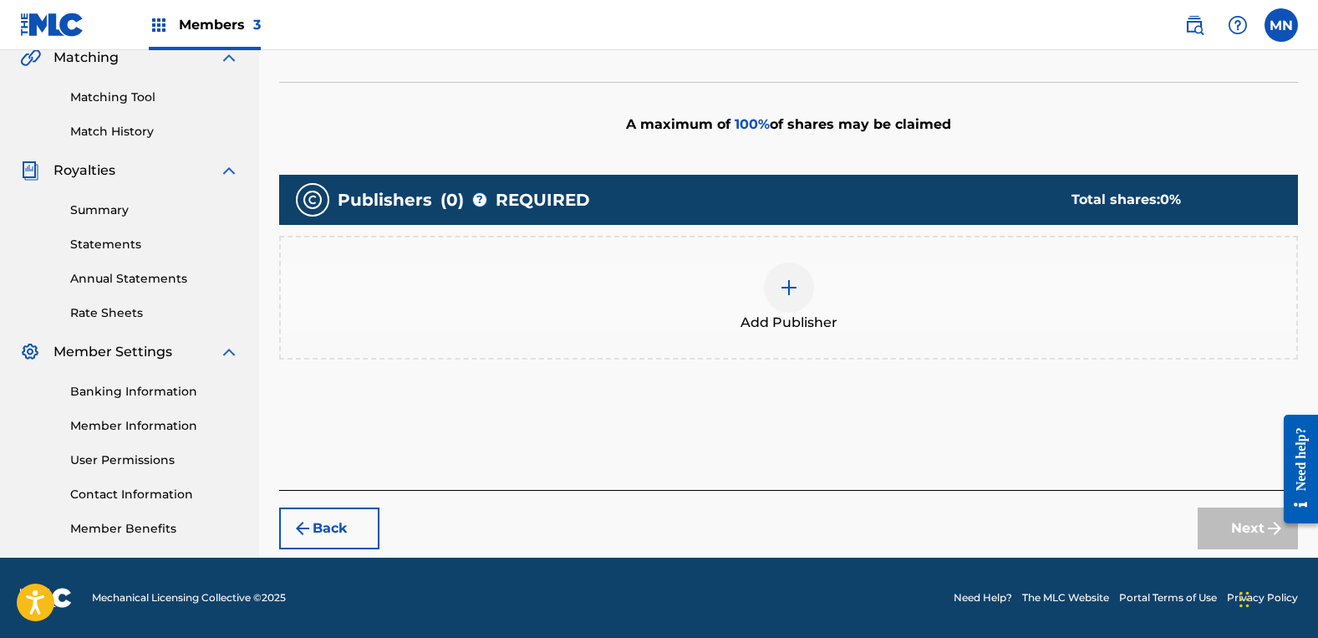
scroll to position [399, 0]
click at [834, 305] on div "Add Publisher" at bounding box center [789, 297] width 1016 height 70
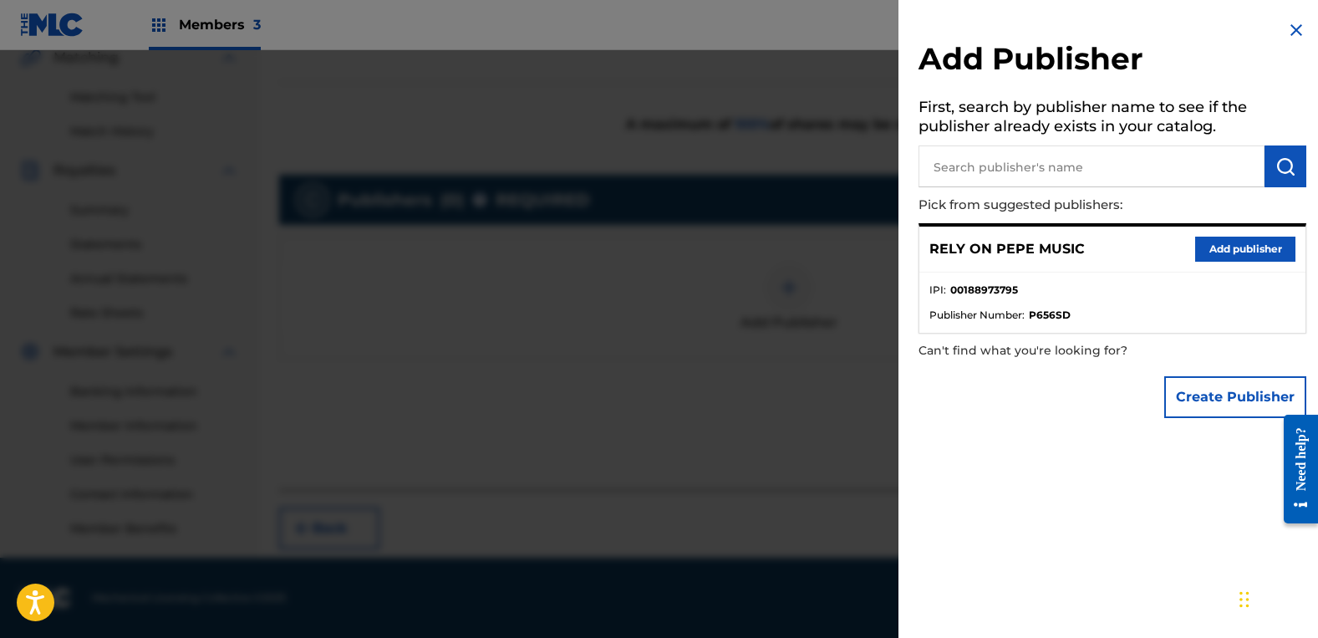
click at [1228, 256] on button "Add publisher" at bounding box center [1245, 249] width 100 height 25
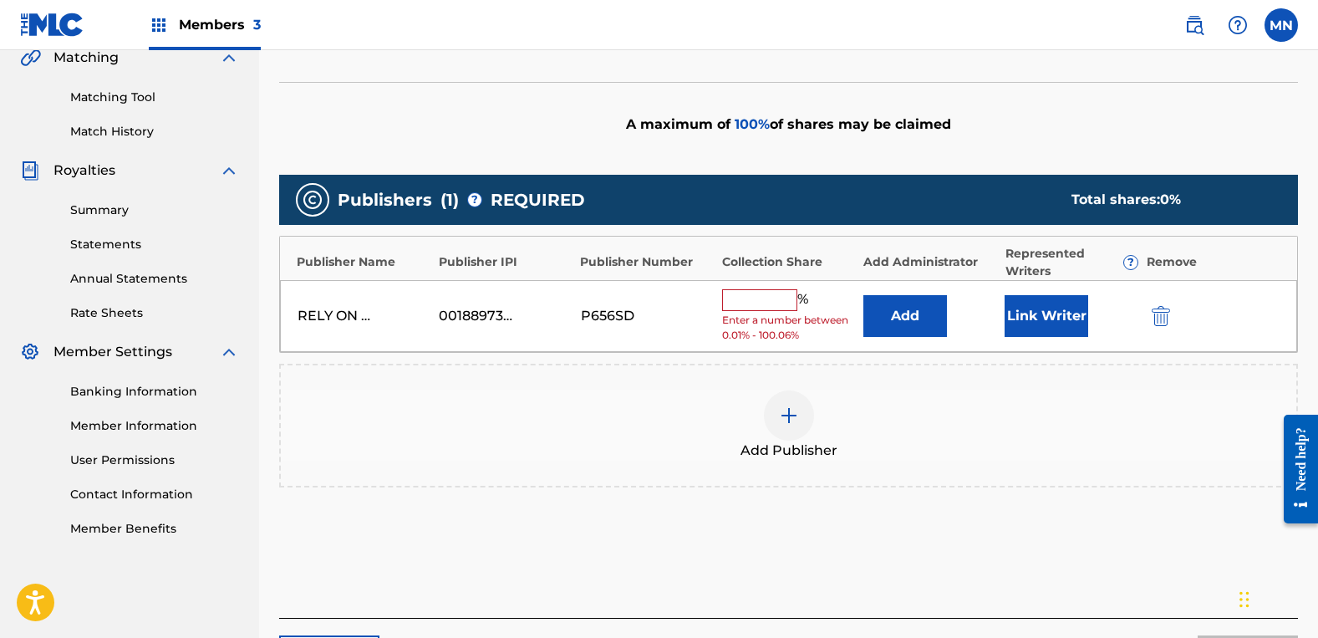
click at [763, 292] on input "text" at bounding box center [759, 300] width 75 height 22
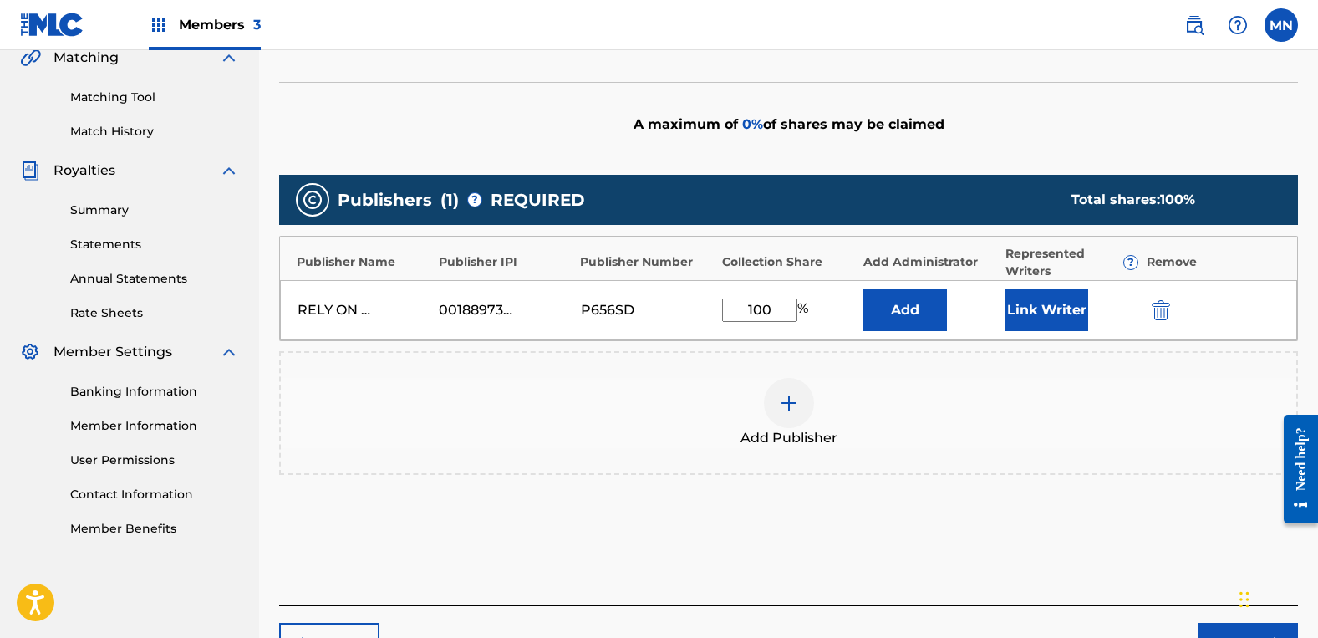
type input "100"
click at [1087, 313] on button "Link Writer" at bounding box center [1047, 310] width 84 height 42
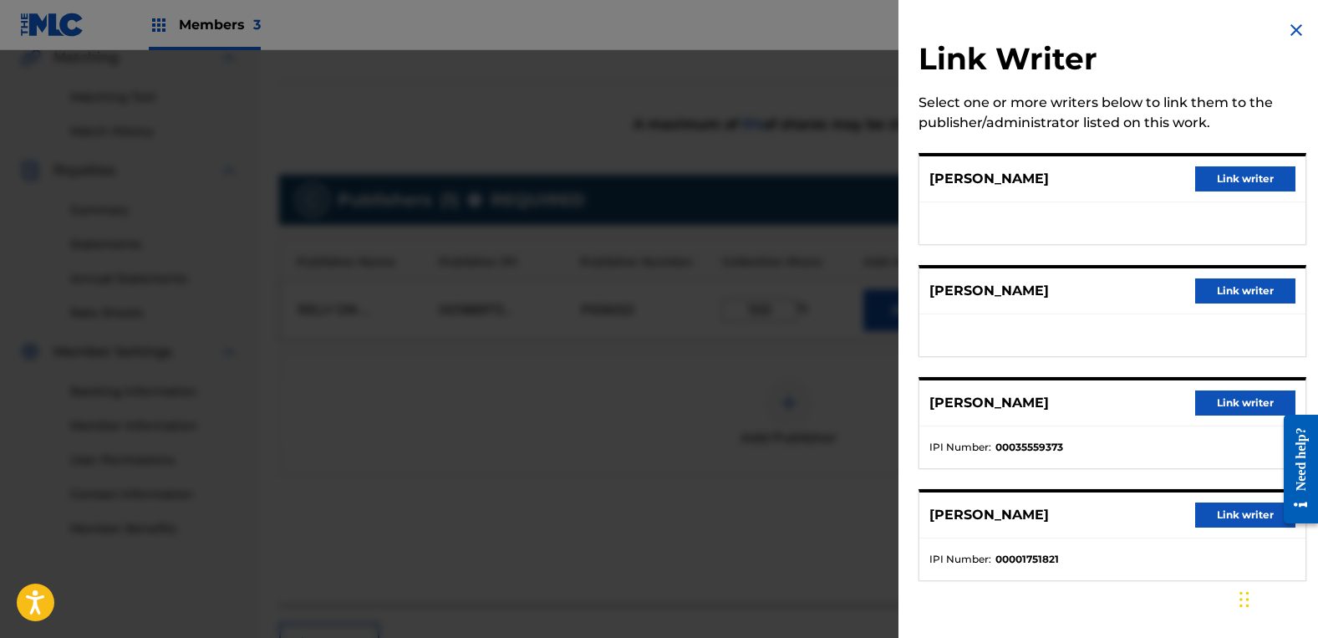
click at [1232, 287] on button "Link writer" at bounding box center [1245, 290] width 100 height 25
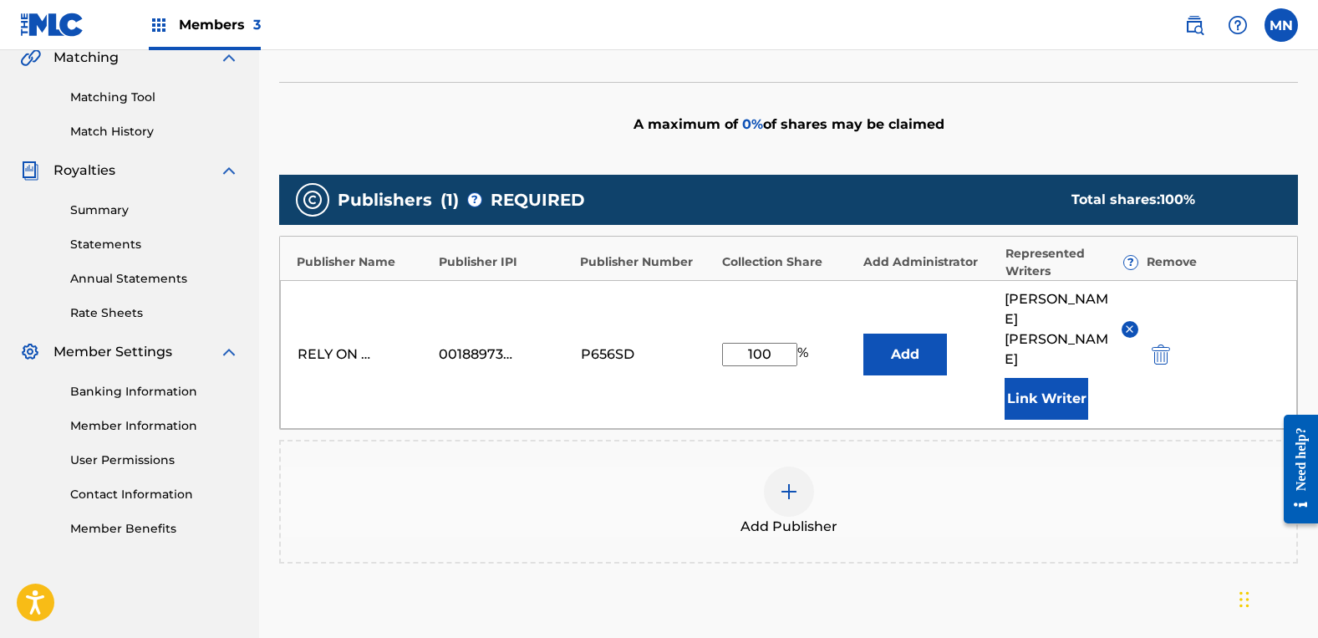
click at [1078, 378] on button "Link Writer" at bounding box center [1047, 399] width 84 height 42
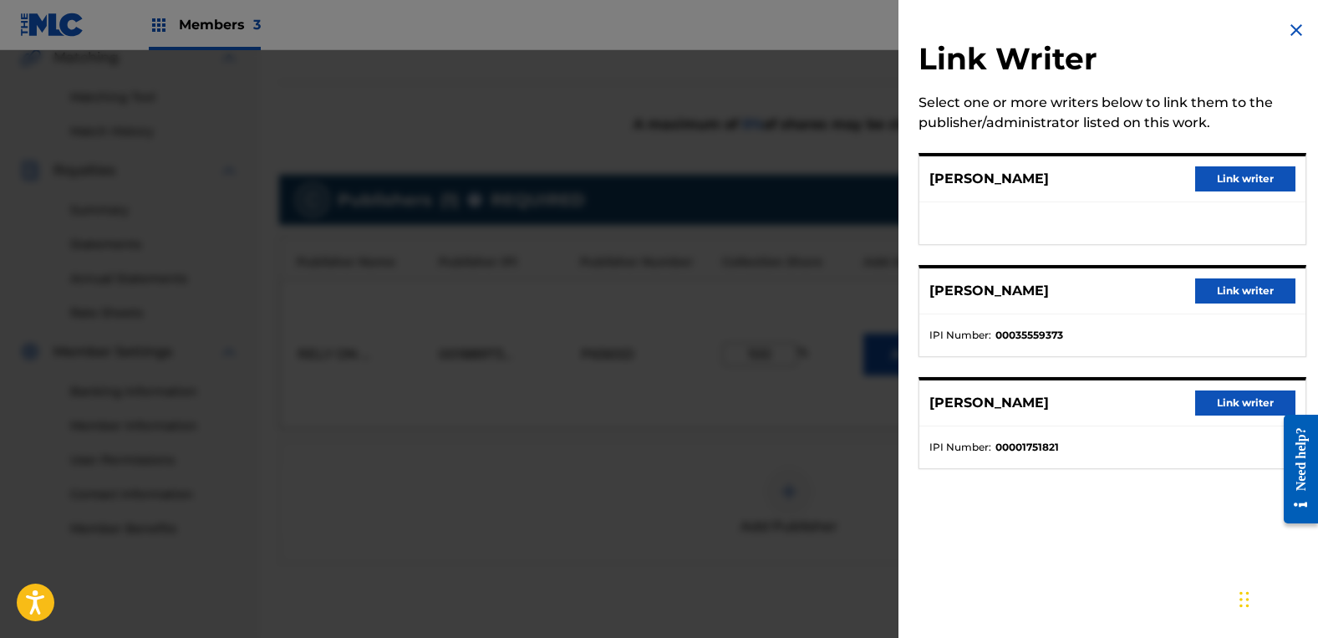
click at [1236, 177] on button "Link writer" at bounding box center [1245, 178] width 100 height 25
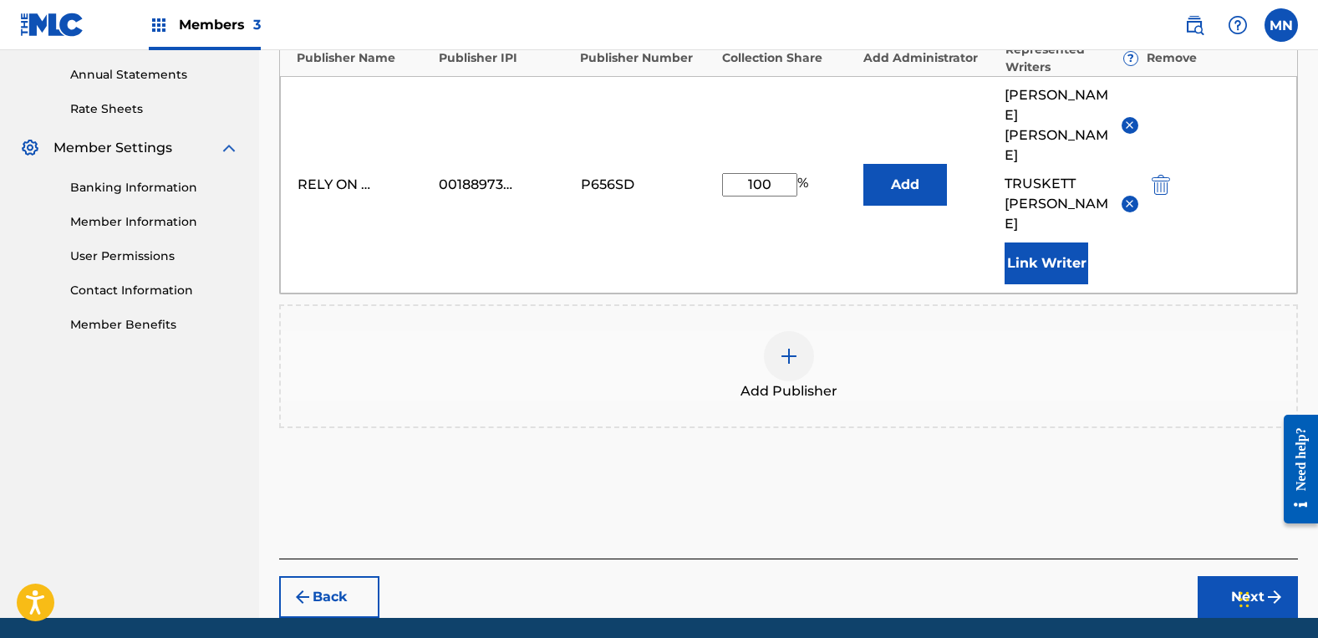
click at [1221, 576] on button "Next" at bounding box center [1248, 597] width 100 height 42
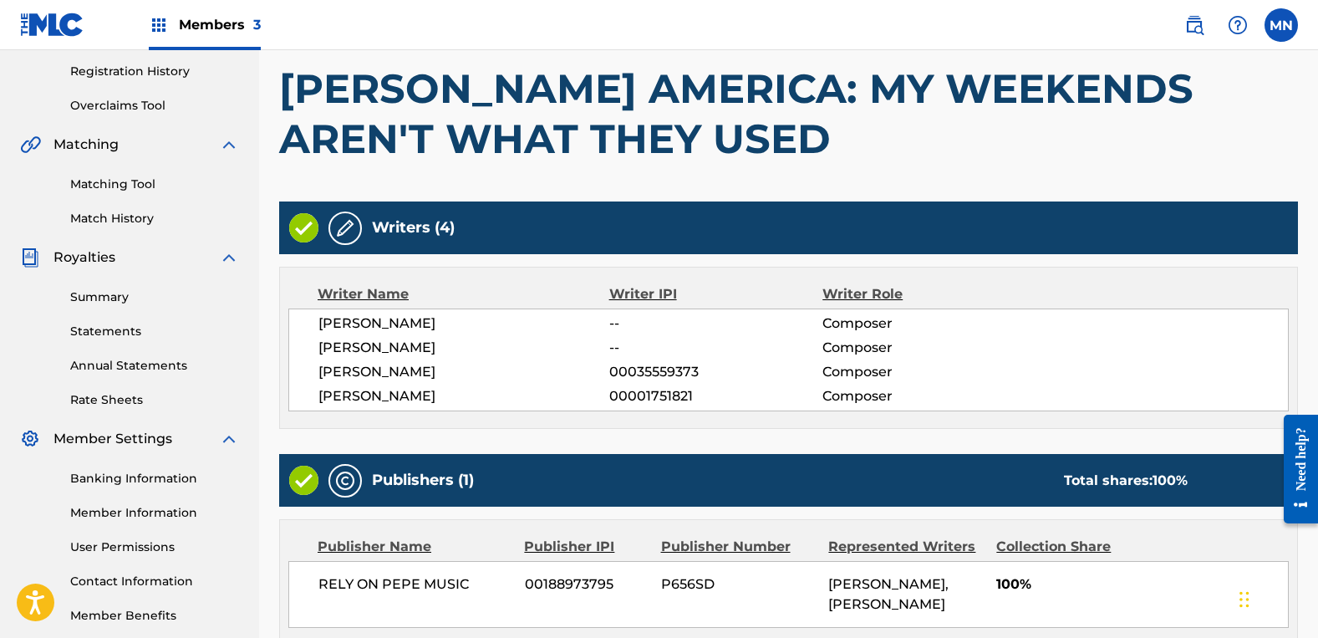
scroll to position [484, 0]
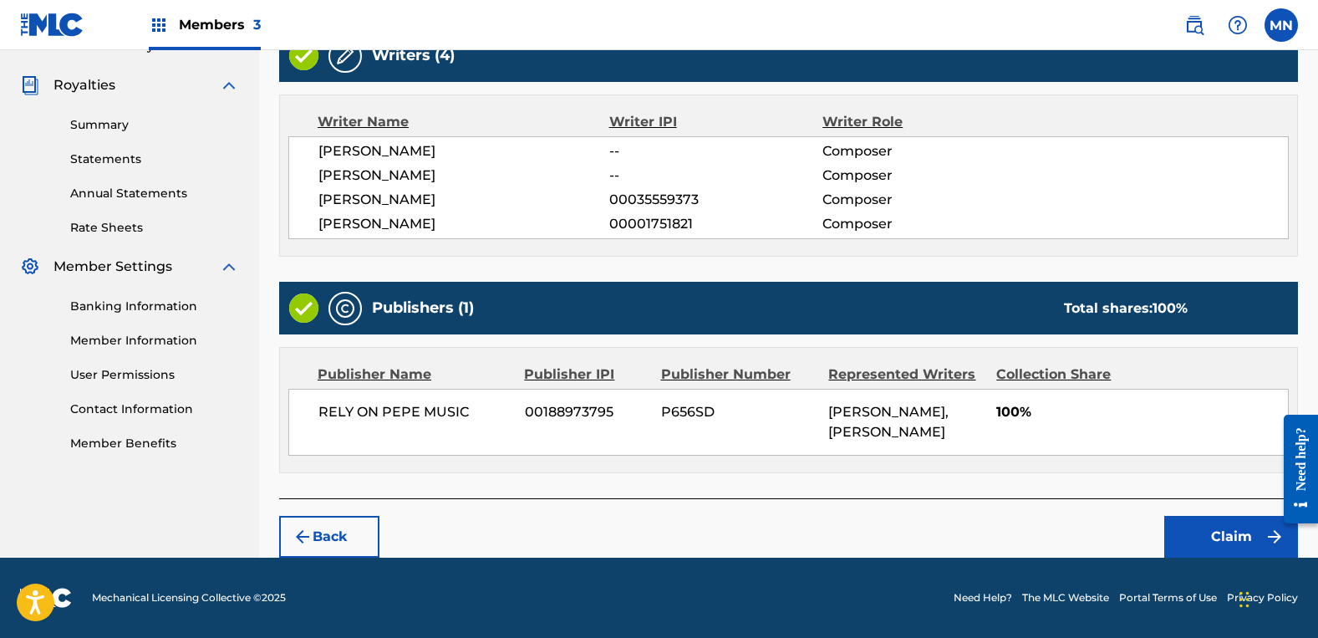
click at [1225, 532] on button "Claim" at bounding box center [1231, 537] width 134 height 42
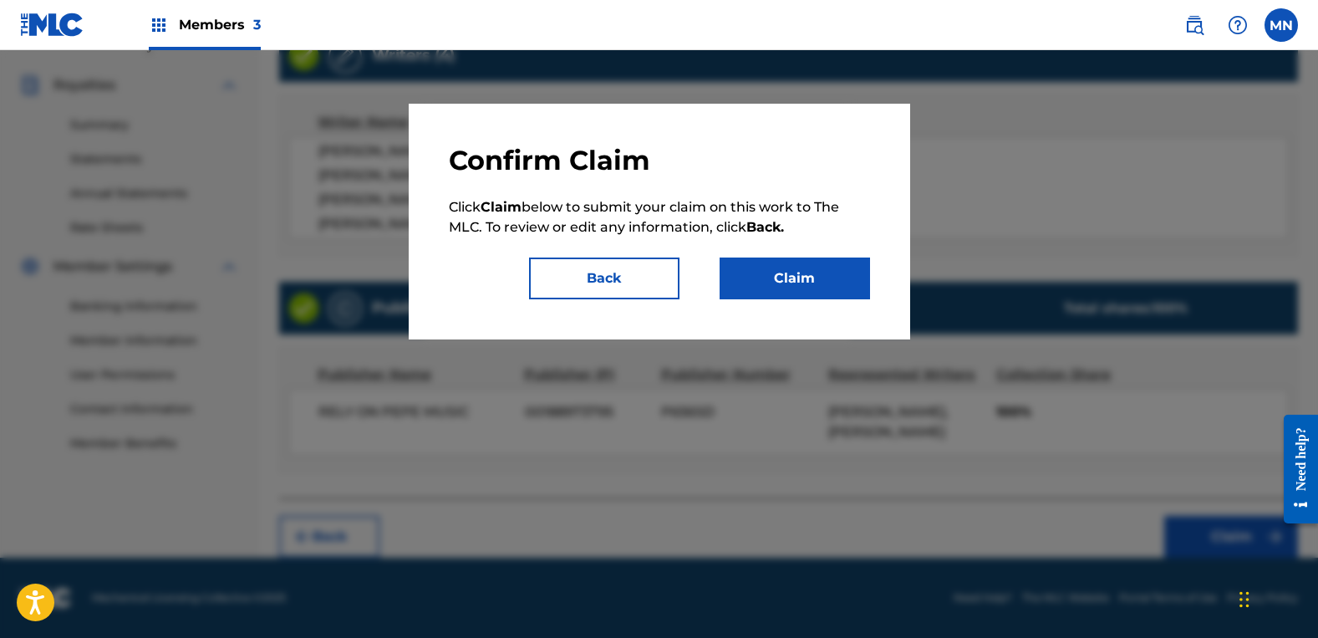
click at [849, 296] on button "Claim" at bounding box center [795, 278] width 150 height 42
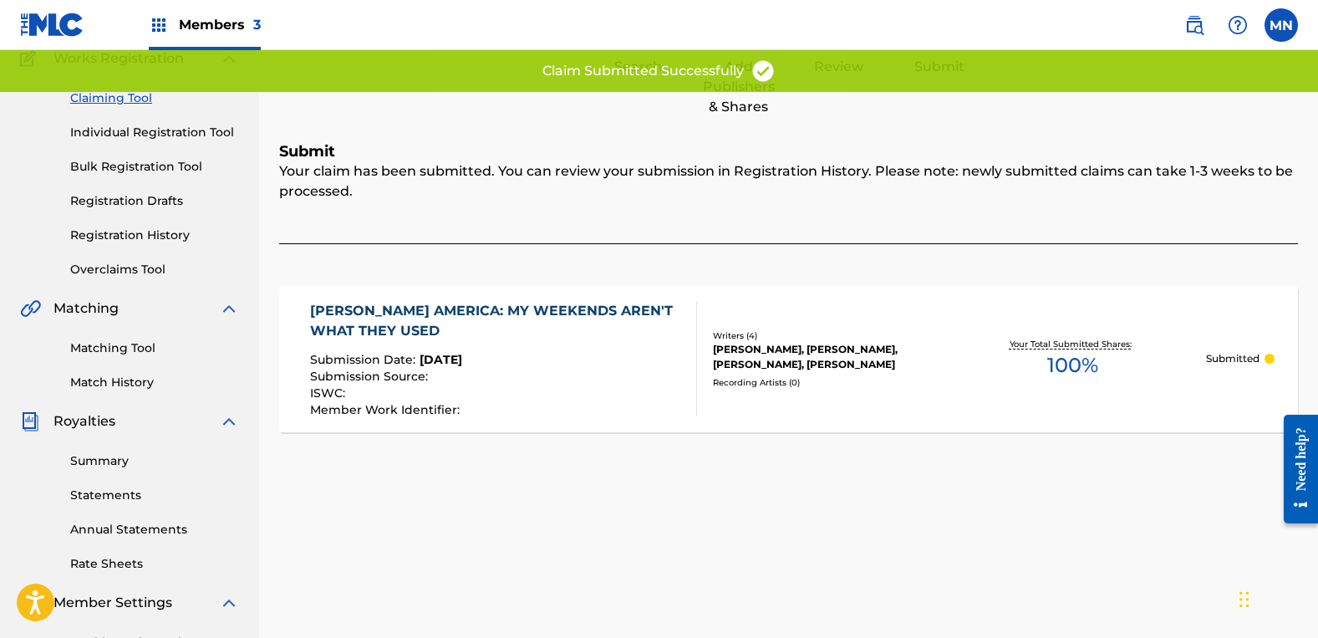
scroll to position [0, 0]
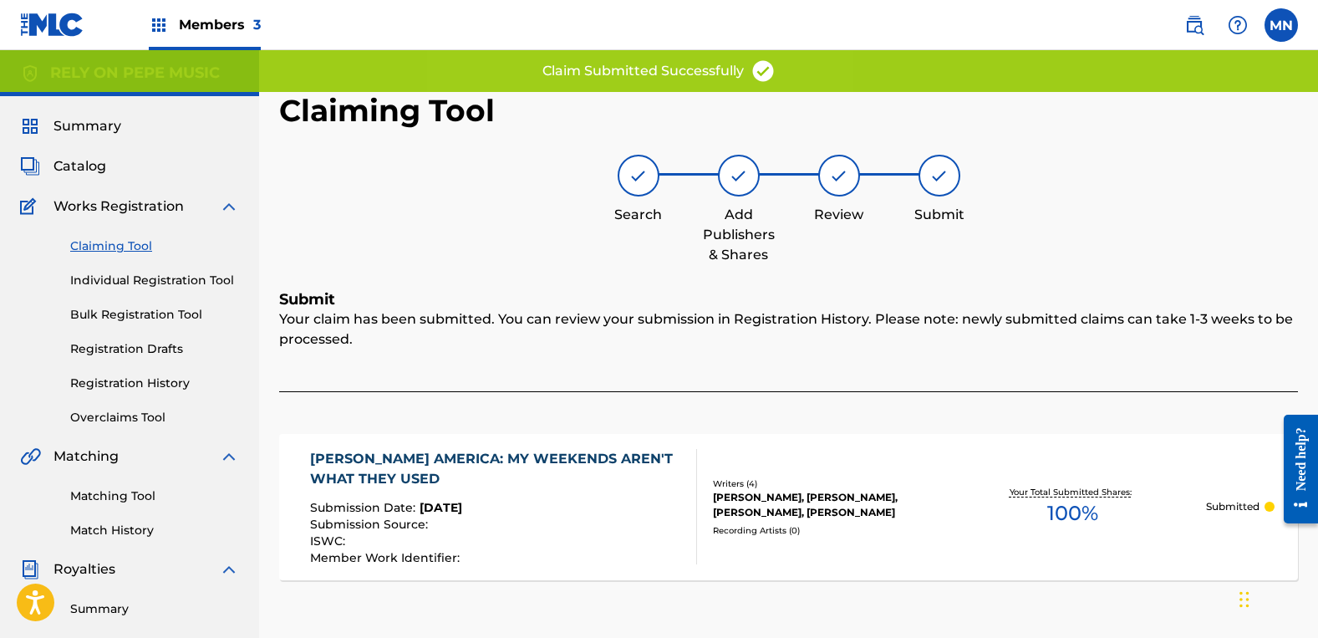
click at [69, 245] on div "Claiming Tool Individual Registration Tool Bulk Registration Tool Registration …" at bounding box center [129, 321] width 219 height 210
click at [104, 247] on link "Claiming Tool" at bounding box center [154, 246] width 169 height 18
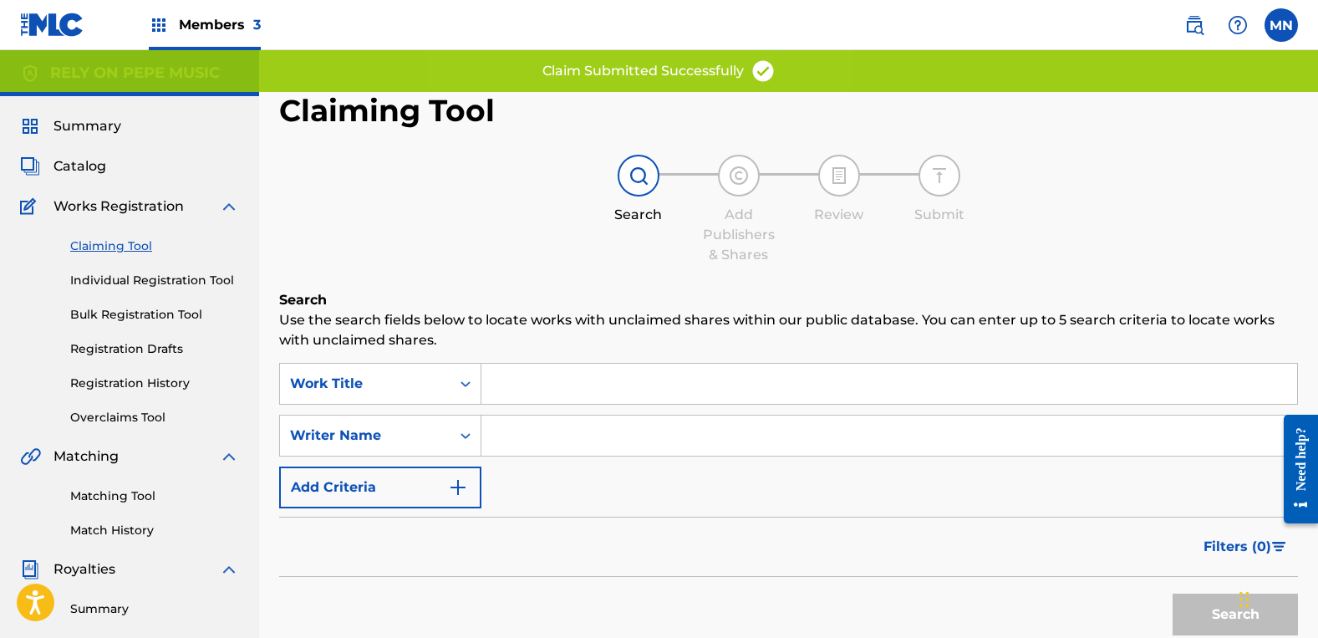
click at [547, 439] on input "Search Form" at bounding box center [889, 435] width 816 height 40
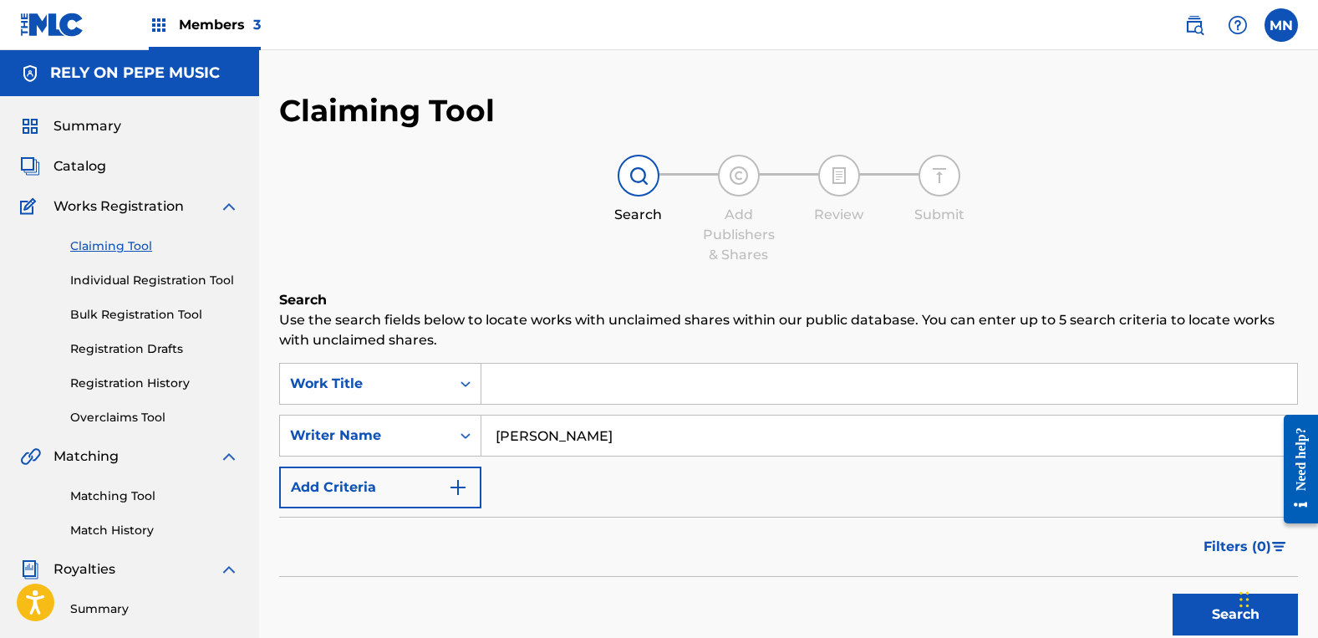
type input "[PERSON_NAME]"
click at [1173, 593] on button "Search" at bounding box center [1235, 614] width 125 height 42
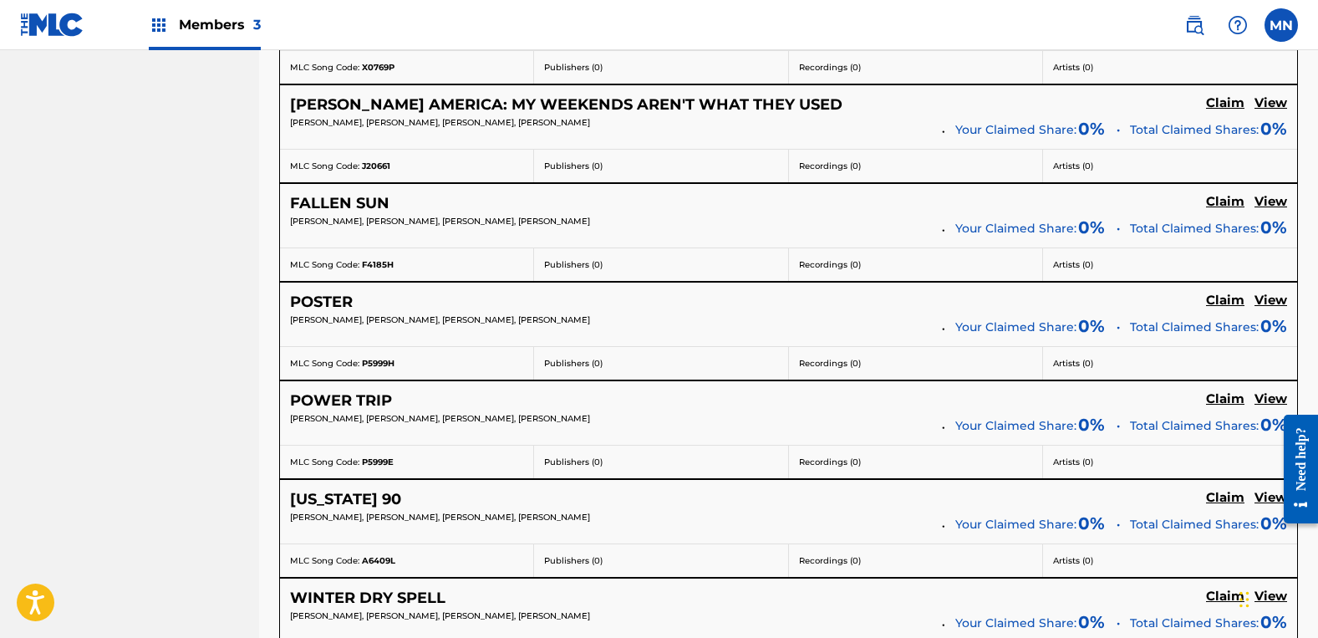
scroll to position [2340, 0]
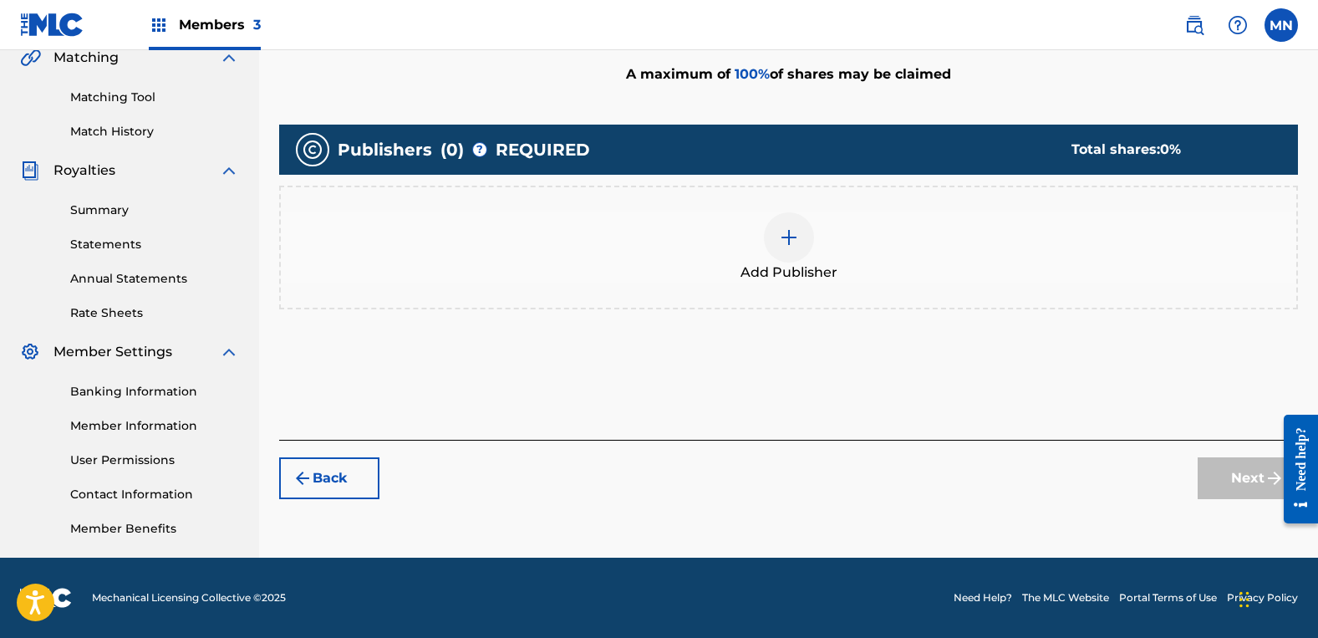
click at [928, 247] on div "Add Publisher" at bounding box center [789, 247] width 1016 height 70
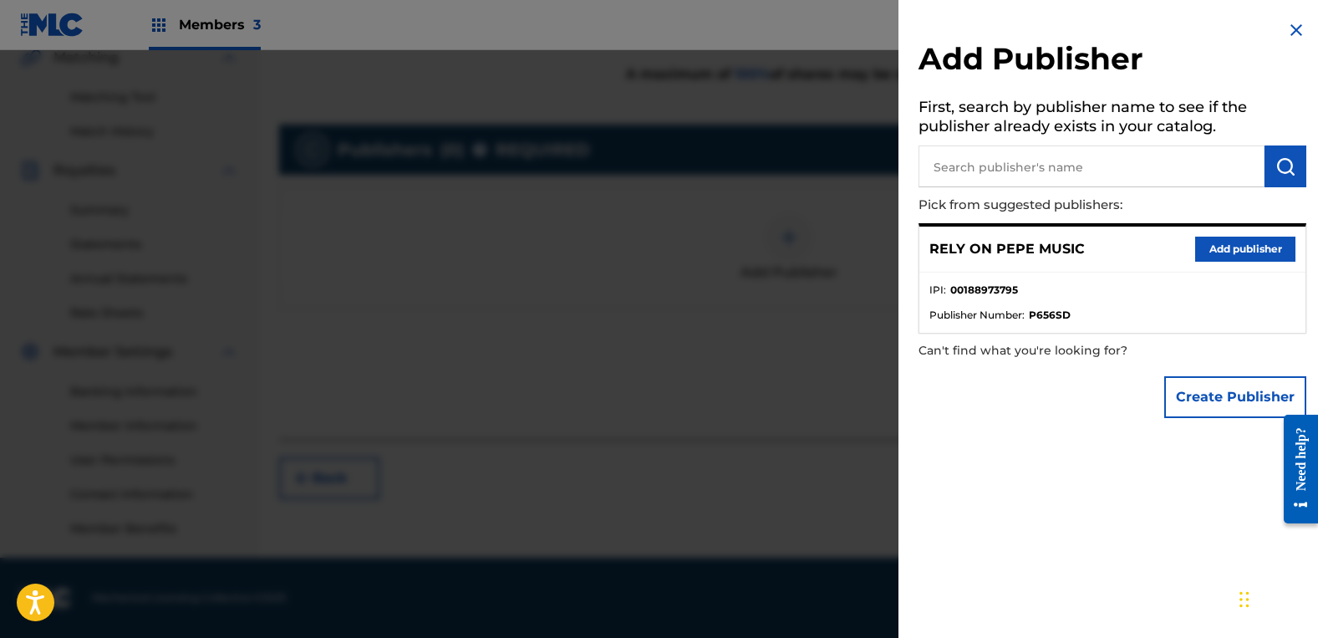
click at [1203, 239] on button "Add publisher" at bounding box center [1245, 249] width 100 height 25
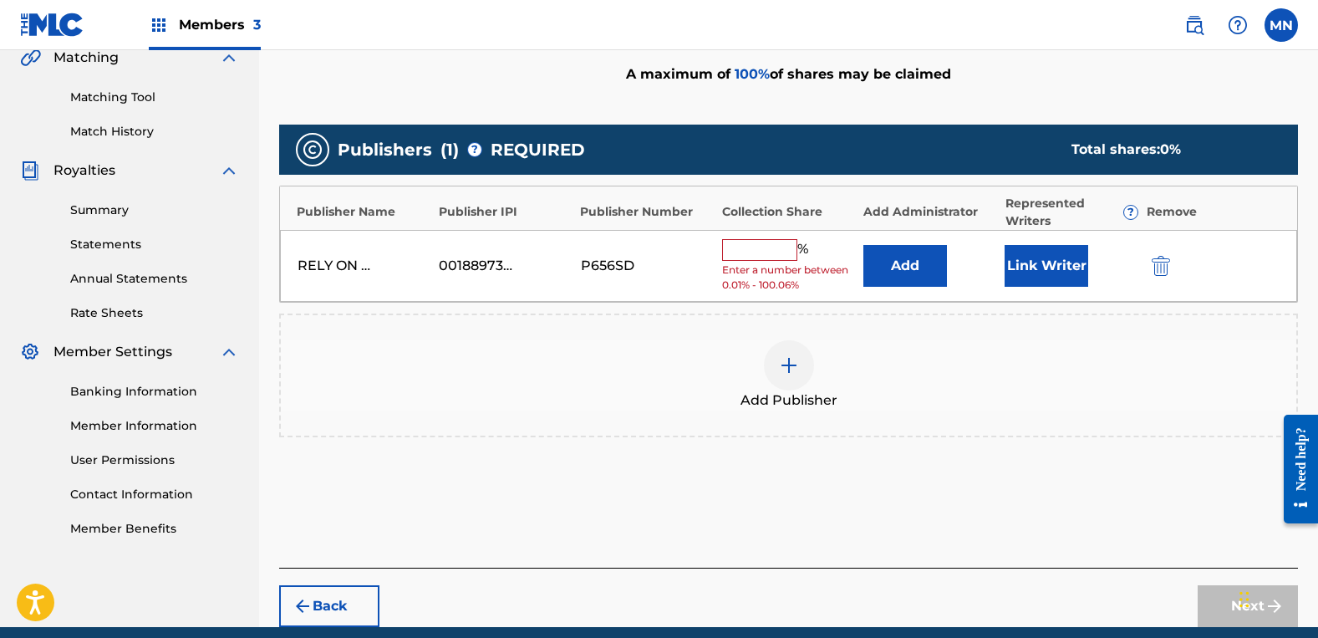
click at [754, 256] on input "text" at bounding box center [759, 250] width 75 height 22
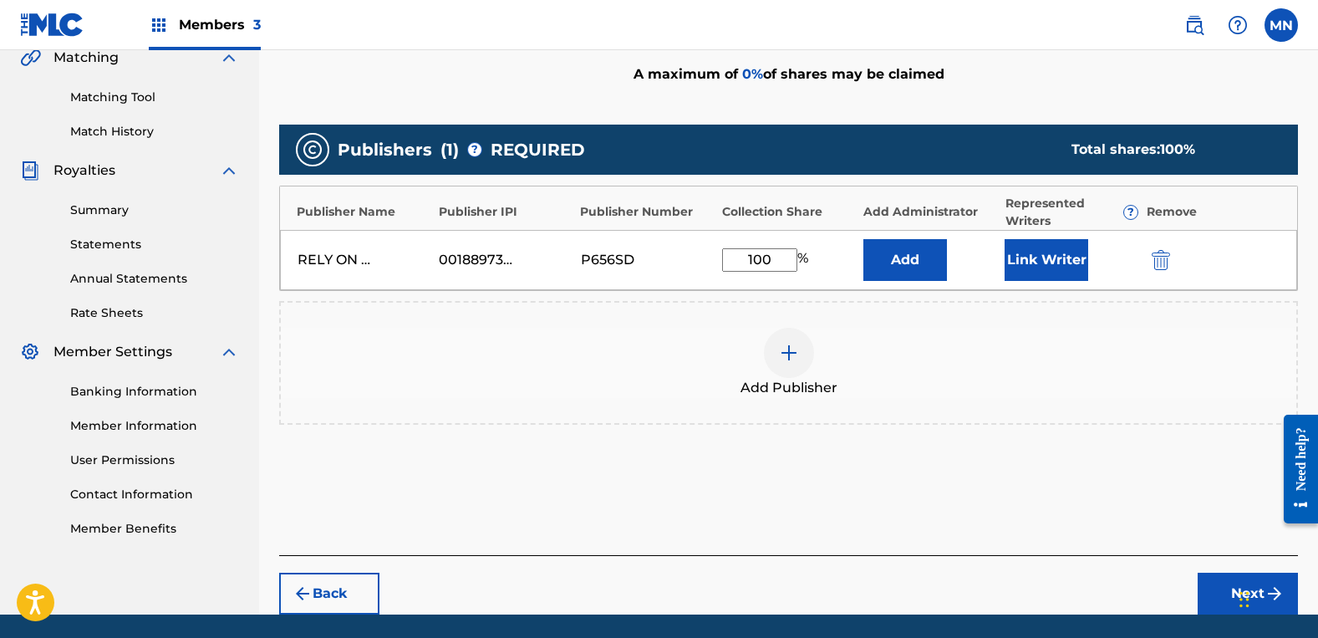
type input "100"
click at [1061, 244] on button "Link Writer" at bounding box center [1047, 260] width 84 height 42
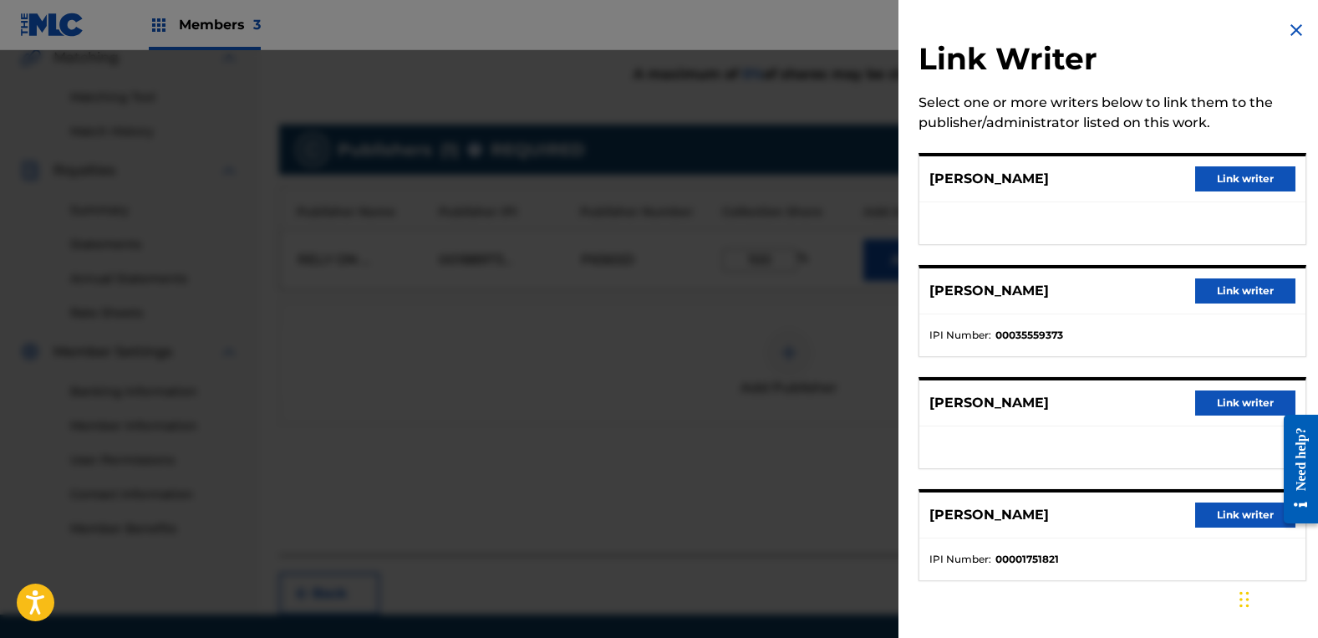
click at [1215, 179] on button "Link writer" at bounding box center [1245, 178] width 100 height 25
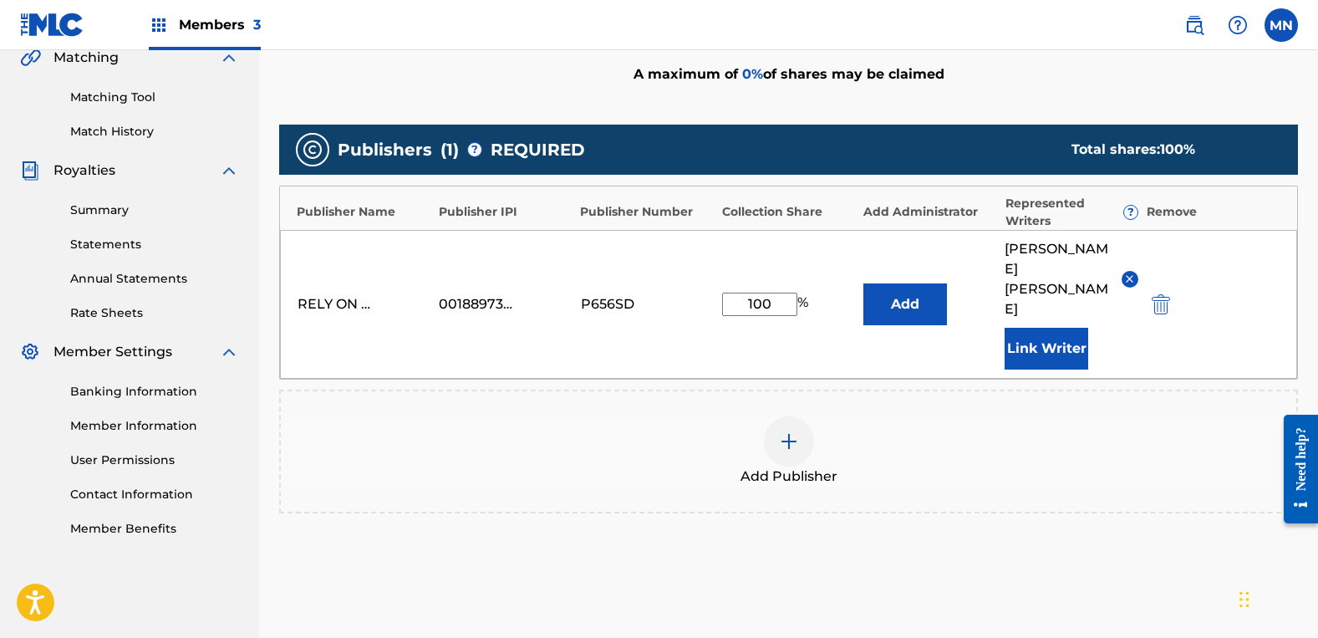
click at [1052, 328] on button "Link Writer" at bounding box center [1047, 349] width 84 height 42
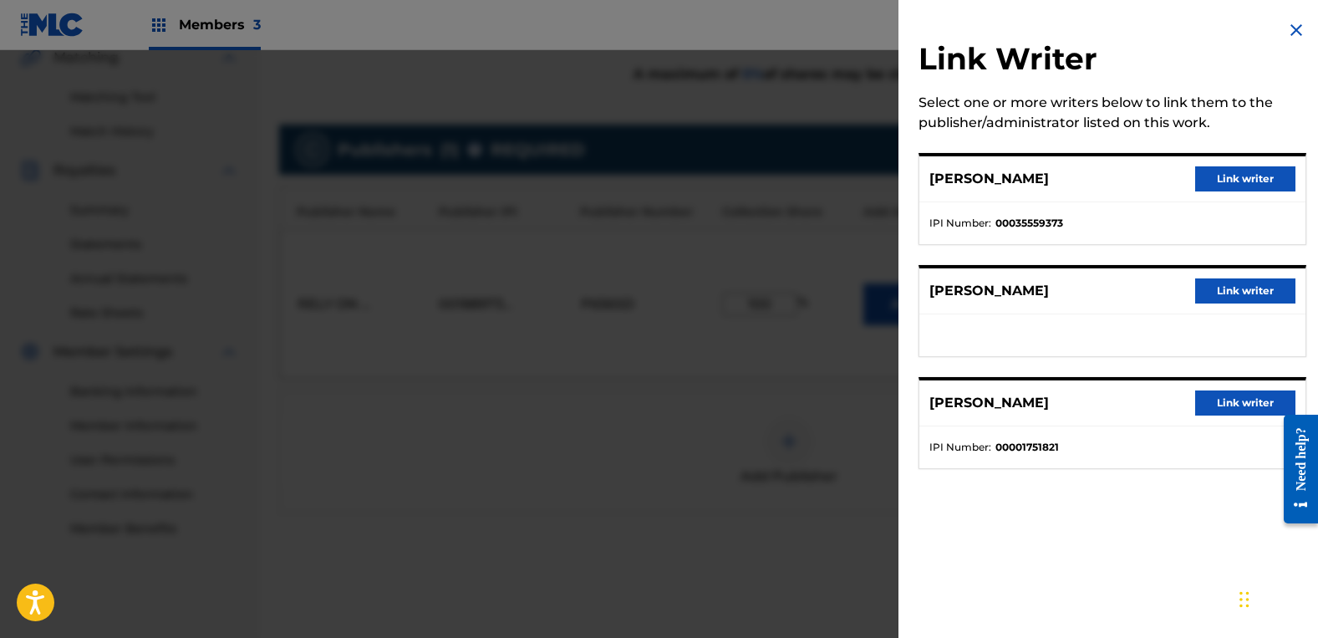
click at [1262, 290] on button "Link writer" at bounding box center [1245, 290] width 100 height 25
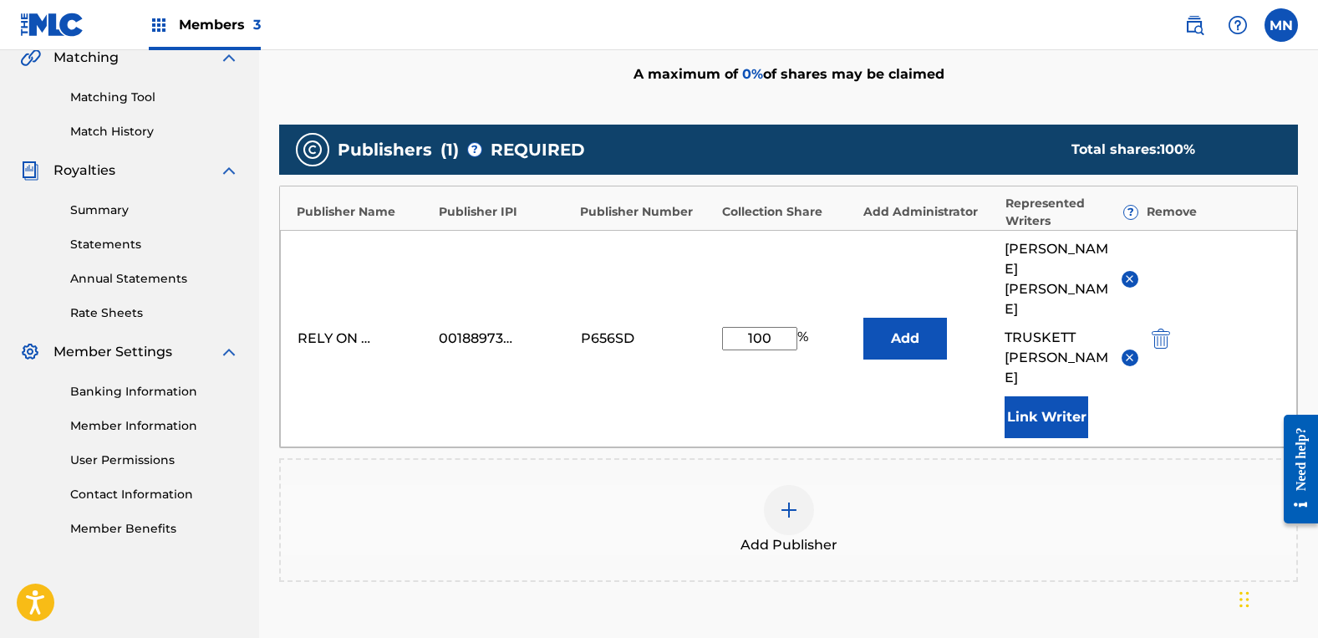
click at [958, 485] on div "Add Publisher" at bounding box center [789, 520] width 1016 height 70
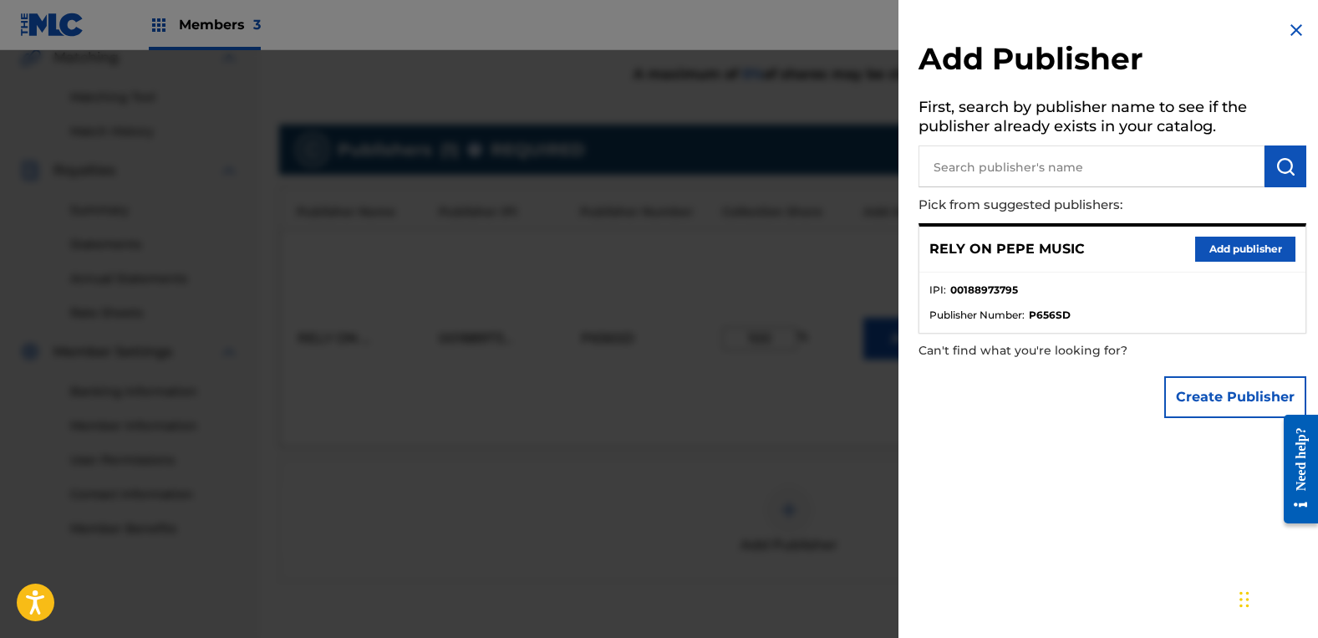
click at [813, 495] on div at bounding box center [659, 369] width 1318 height 638
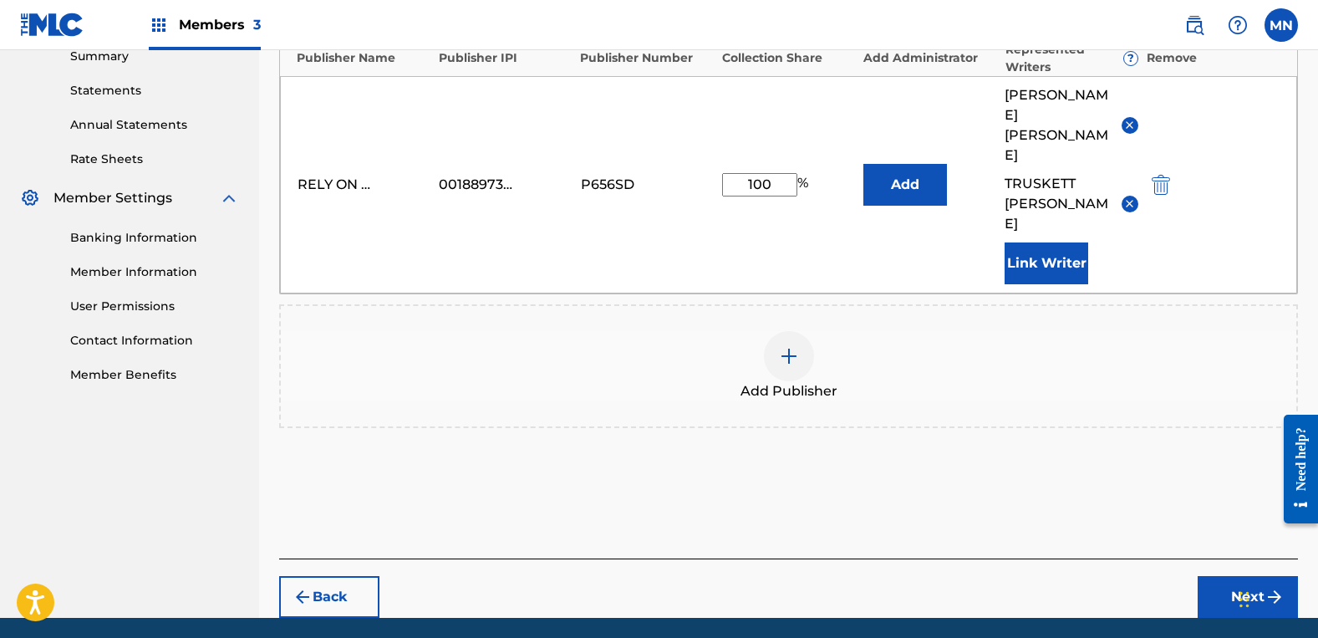
click at [1237, 576] on button "Next" at bounding box center [1248, 597] width 100 height 42
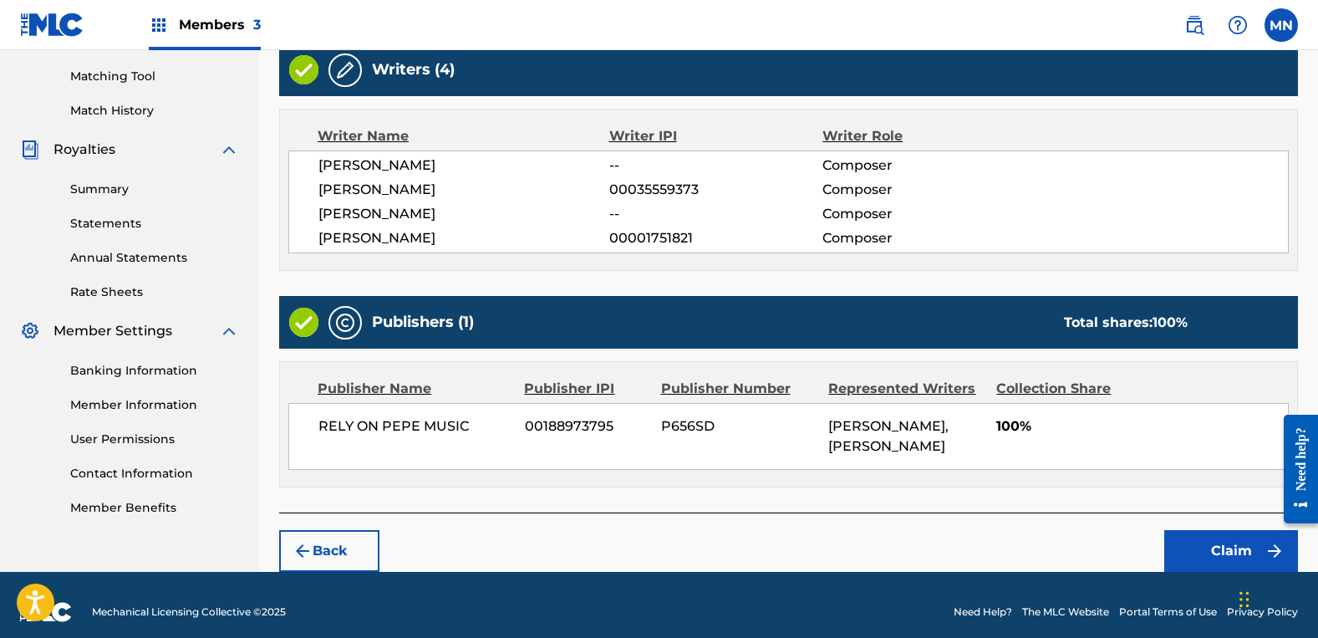
scroll to position [434, 0]
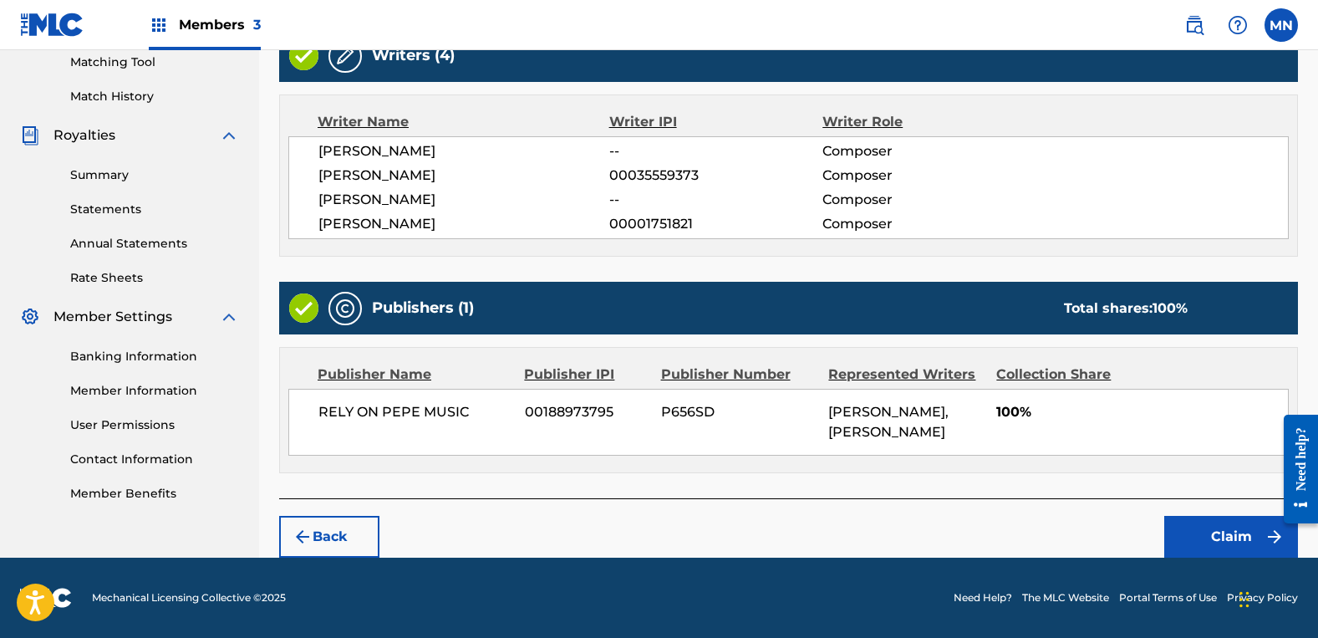
click at [1221, 536] on button "Claim" at bounding box center [1231, 537] width 134 height 42
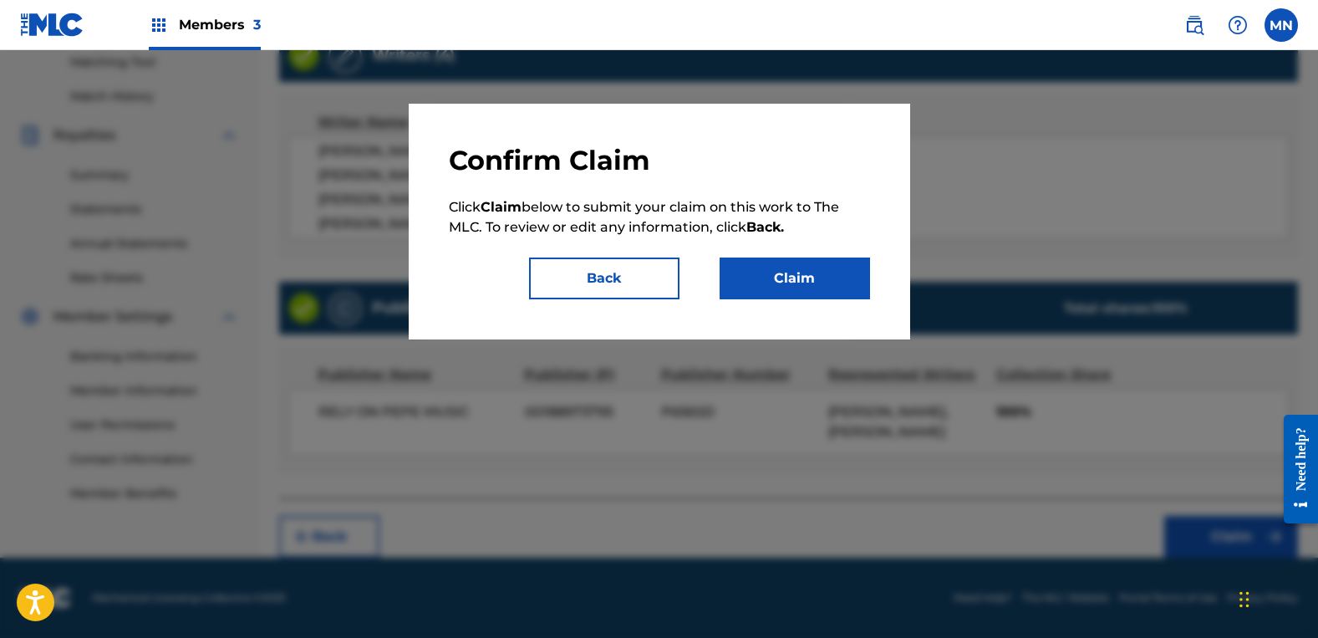
click at [834, 284] on button "Claim" at bounding box center [795, 278] width 150 height 42
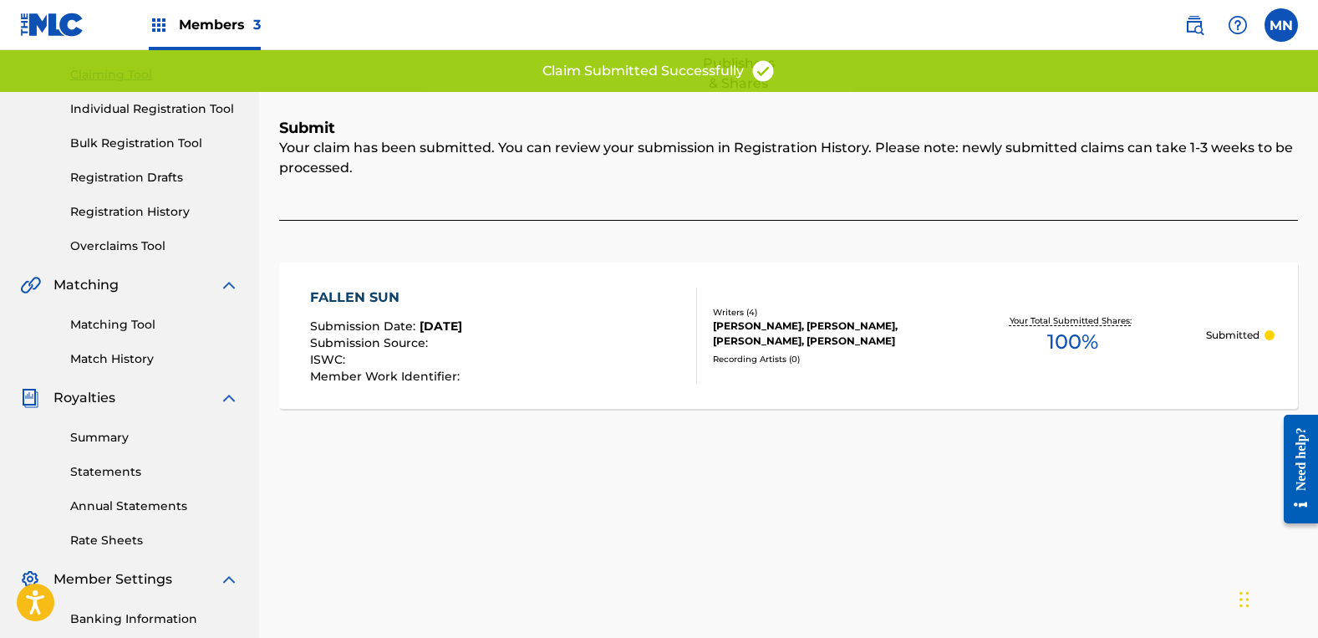
scroll to position [0, 0]
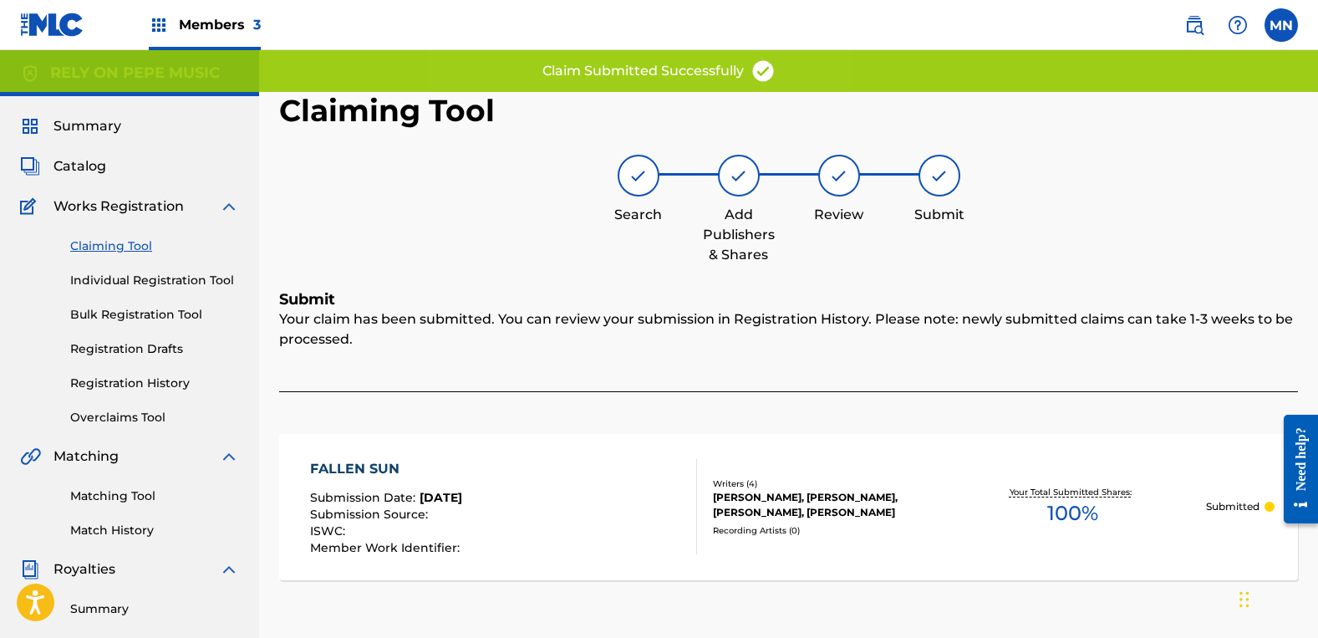
click at [115, 243] on link "Claiming Tool" at bounding box center [154, 246] width 169 height 18
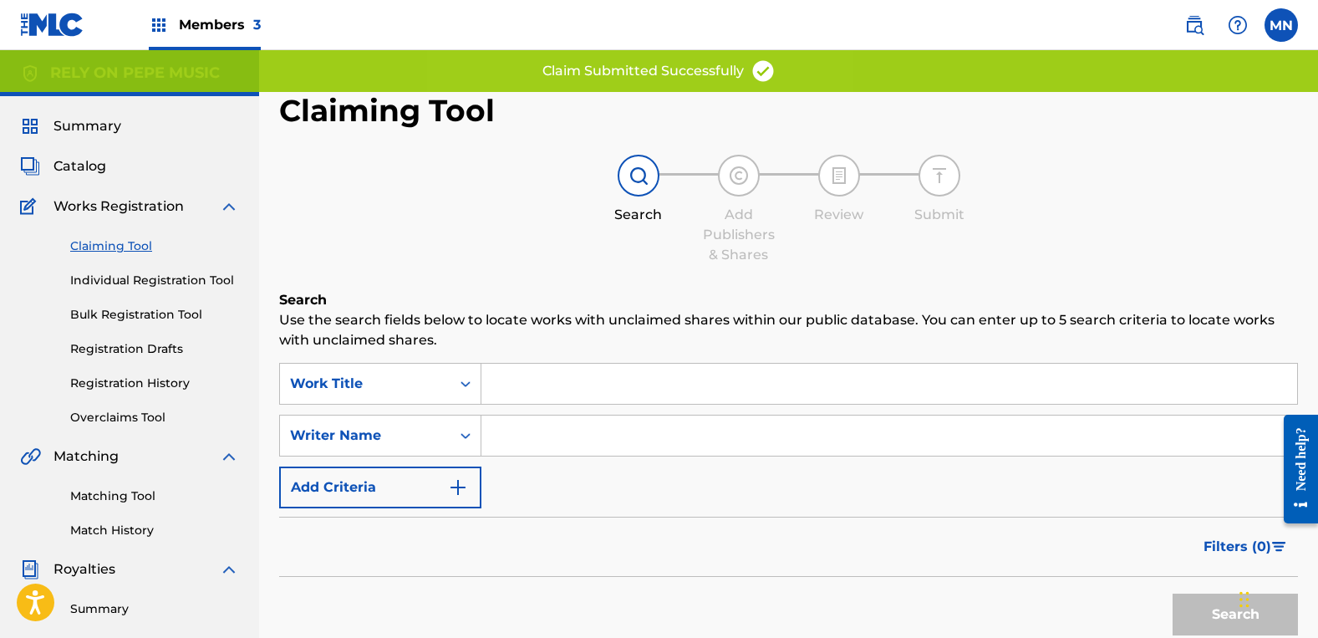
click at [556, 447] on input "Search Form" at bounding box center [889, 435] width 816 height 40
type input "[PERSON_NAME]"
click at [1173, 593] on button "Search" at bounding box center [1235, 614] width 125 height 42
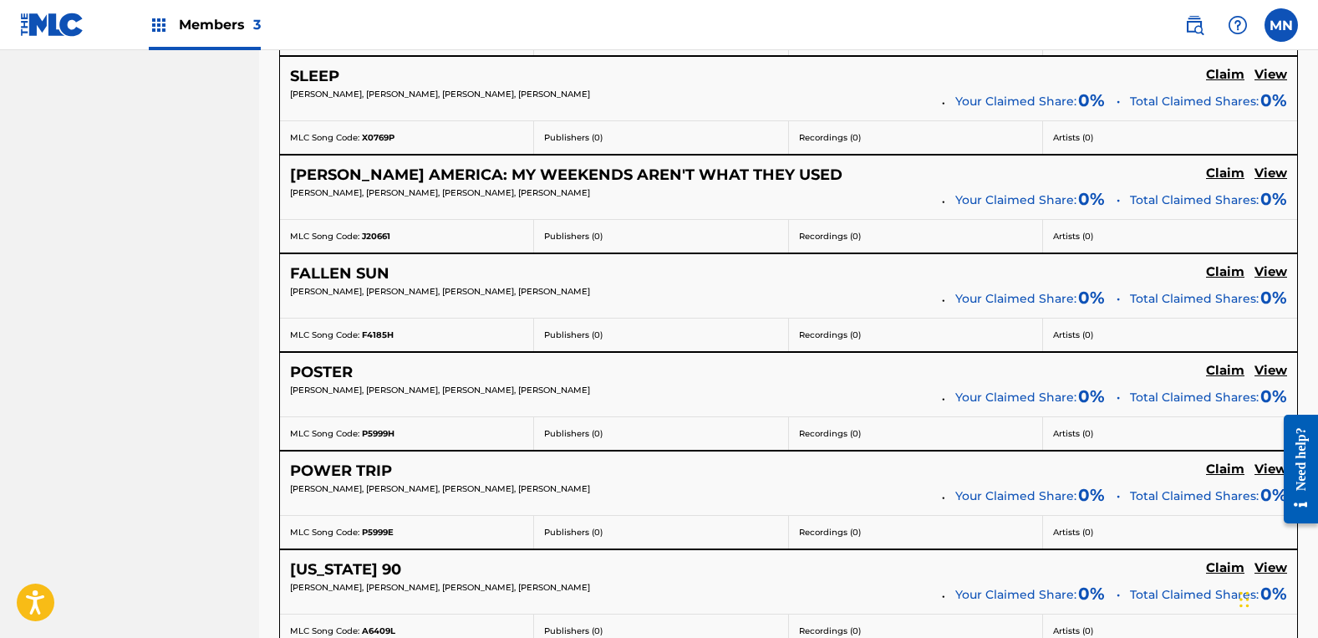
scroll to position [2424, 0]
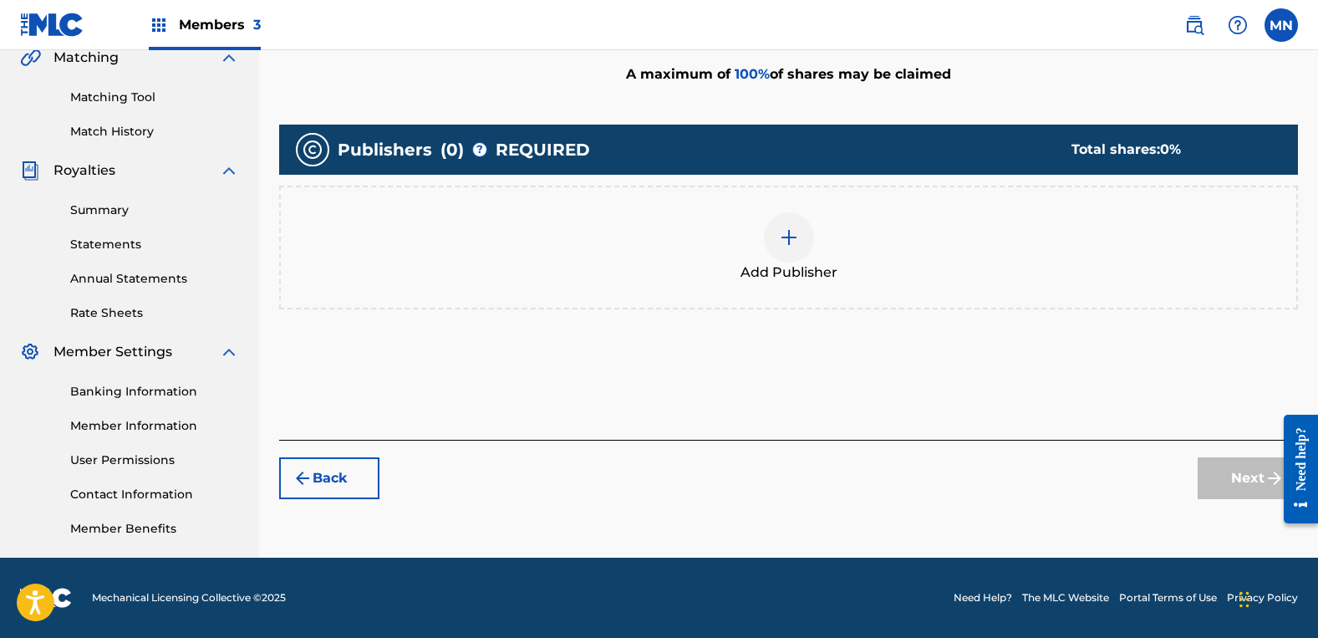
click at [877, 283] on div "Add Publisher" at bounding box center [788, 248] width 1019 height 124
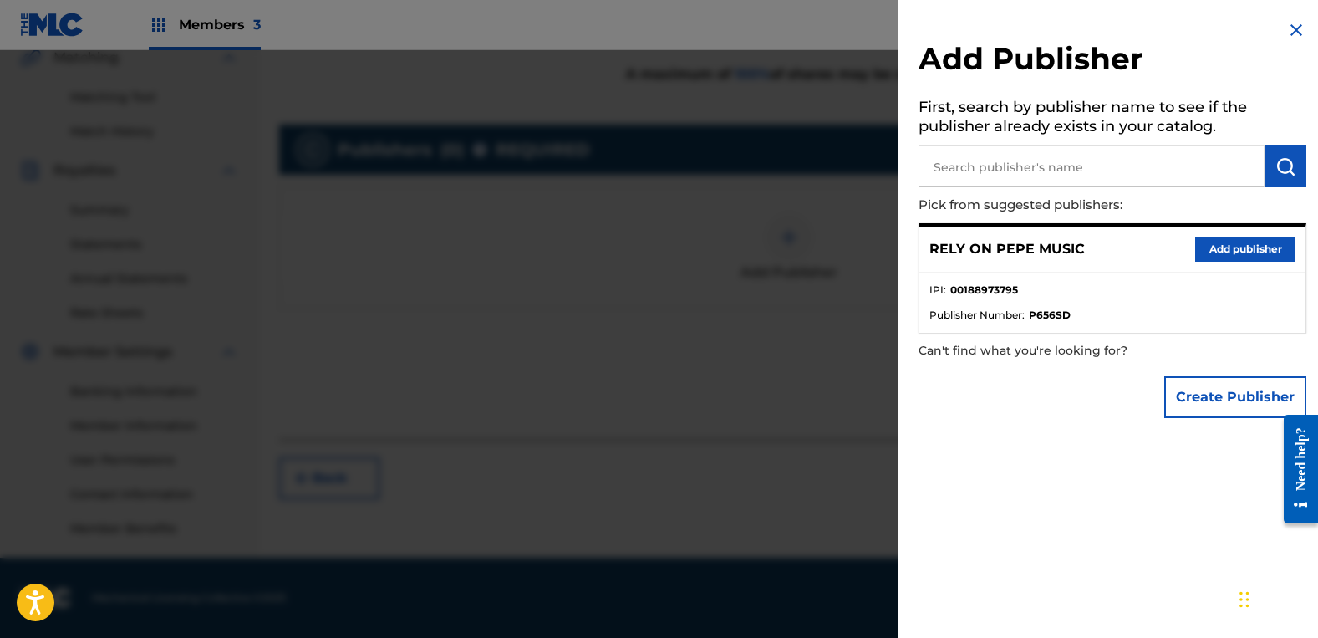
click at [1213, 252] on button "Add publisher" at bounding box center [1245, 249] width 100 height 25
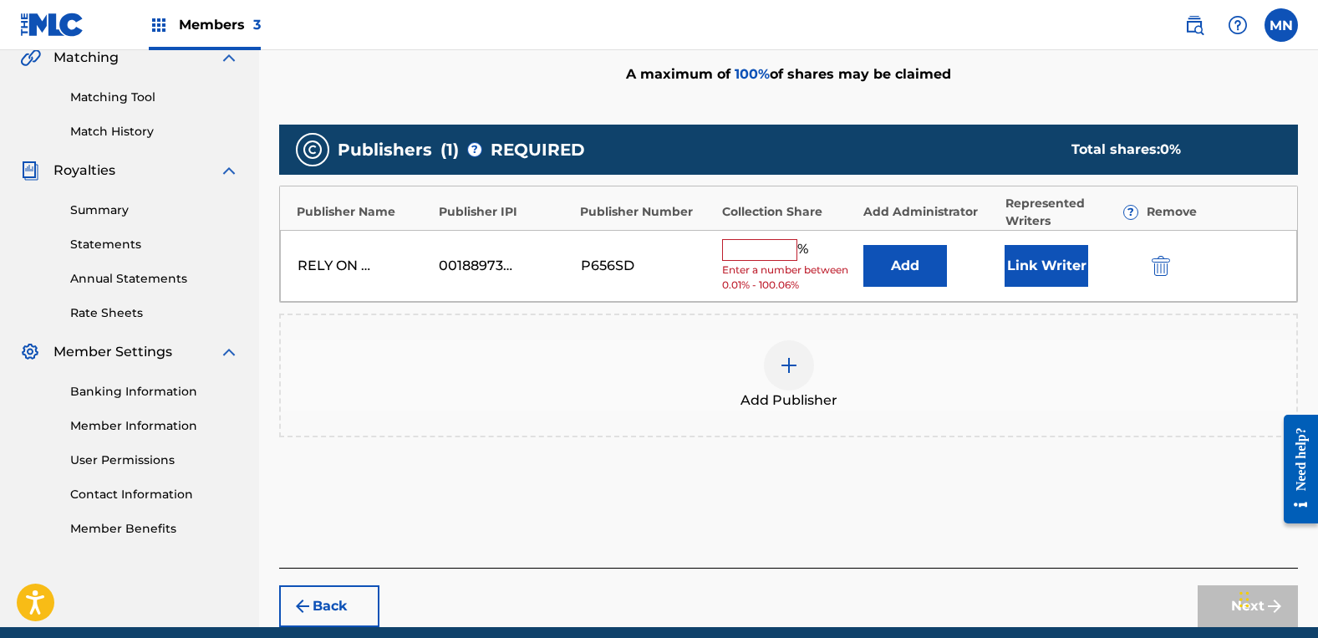
click at [753, 250] on input "text" at bounding box center [759, 250] width 75 height 22
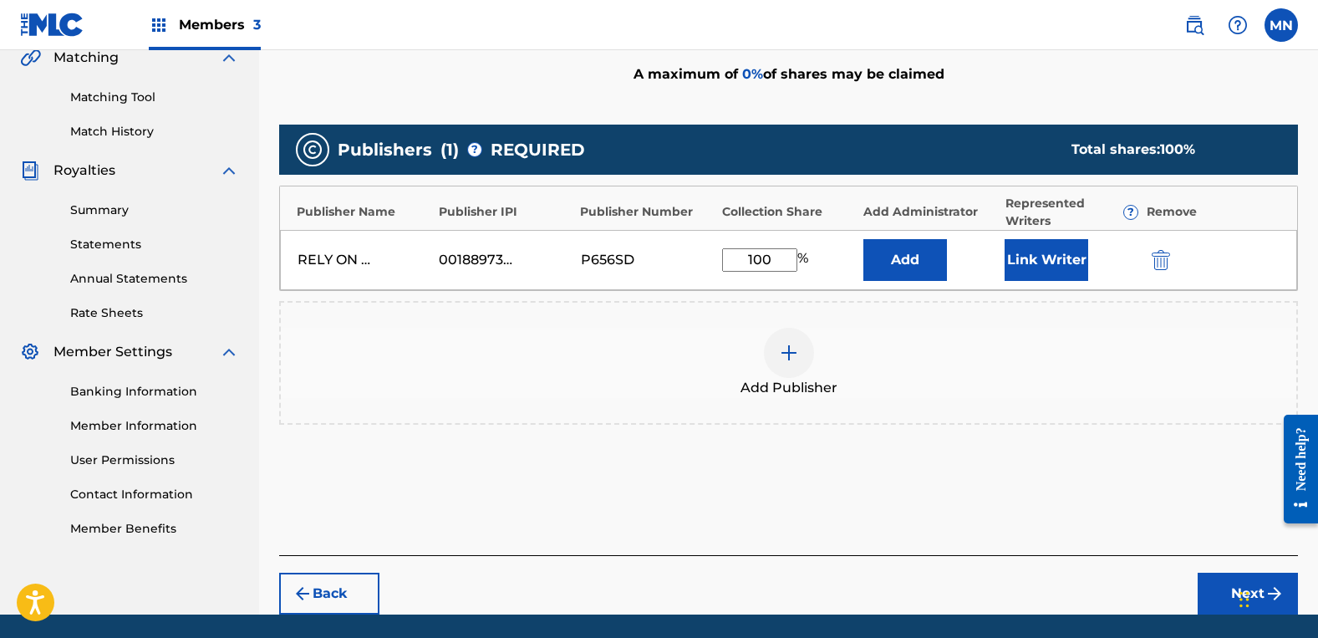
type input "100"
click at [1026, 251] on button "Link Writer" at bounding box center [1047, 260] width 84 height 42
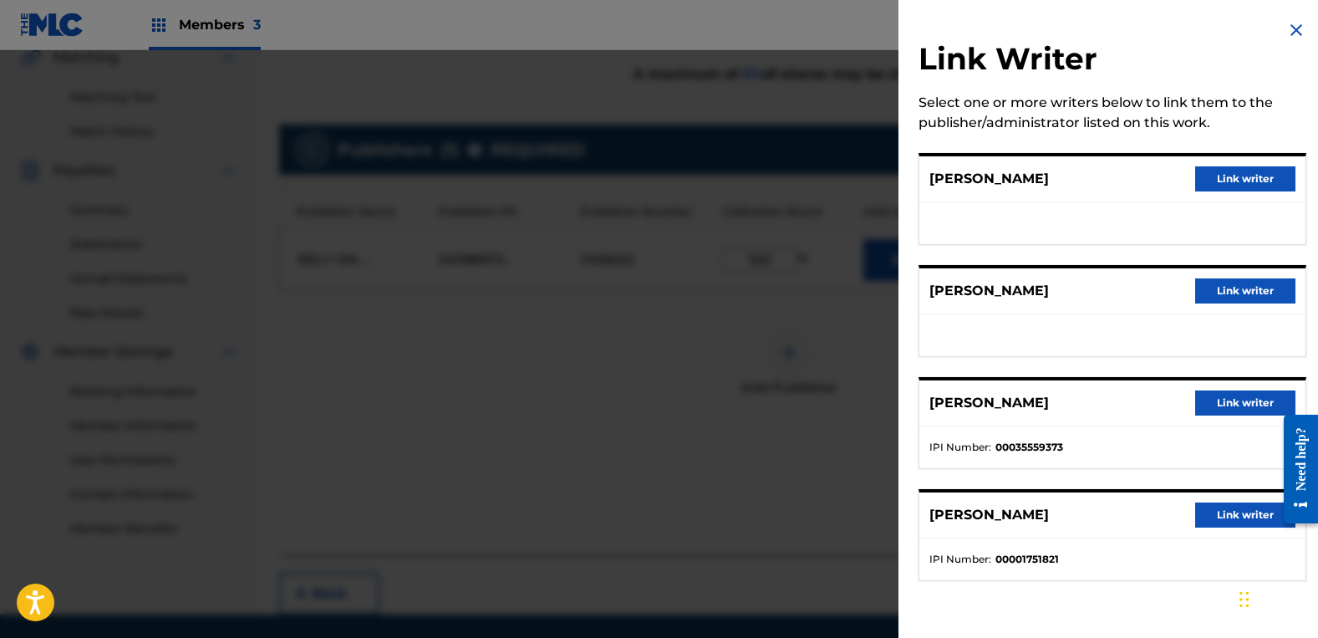
click at [1238, 290] on button "Link writer" at bounding box center [1245, 290] width 100 height 25
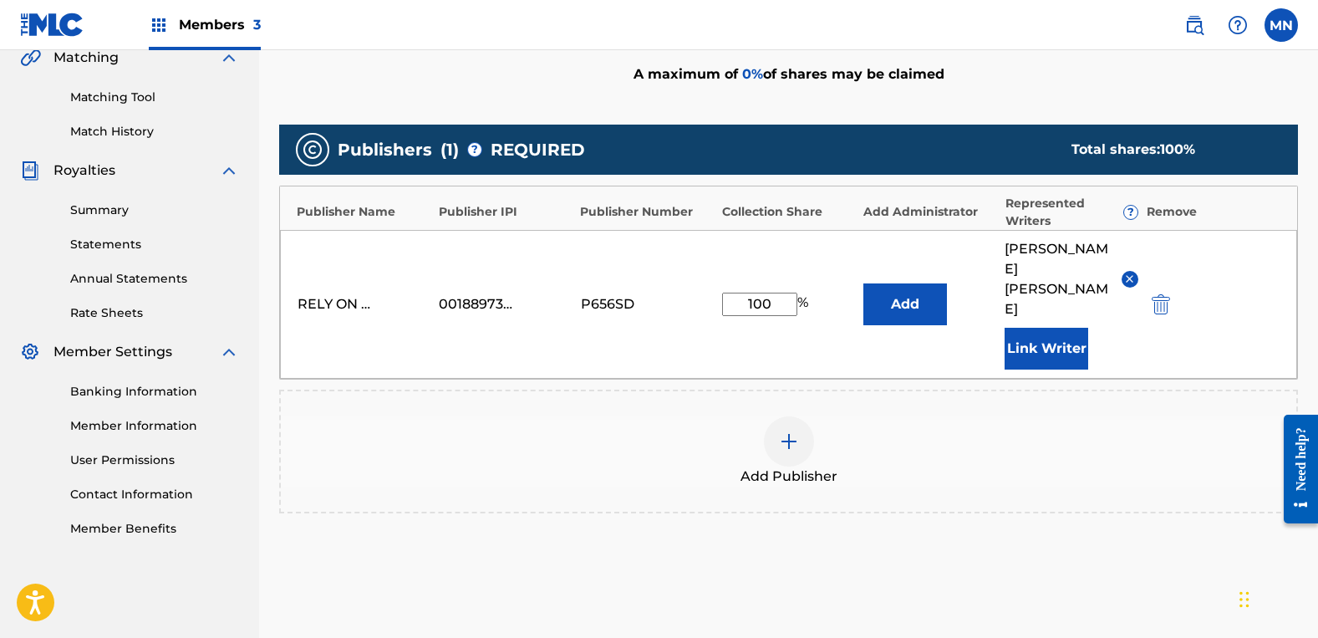
click at [1049, 328] on button "Link Writer" at bounding box center [1047, 349] width 84 height 42
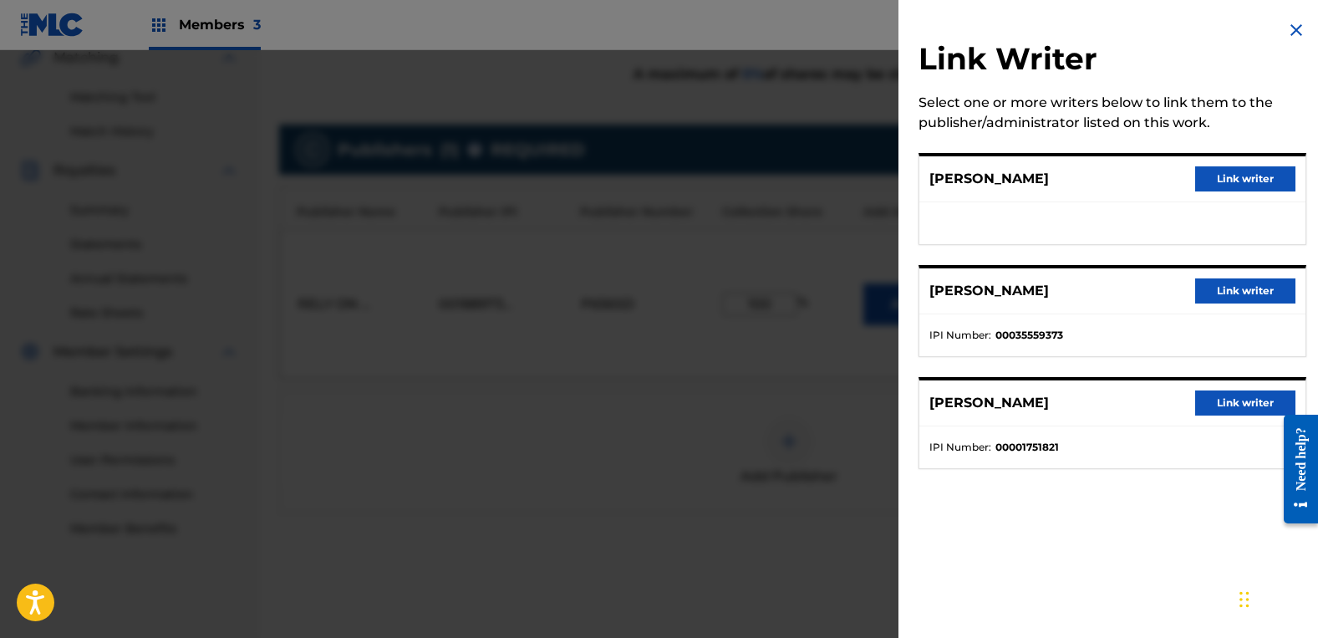
click at [1235, 181] on button "Link writer" at bounding box center [1245, 178] width 100 height 25
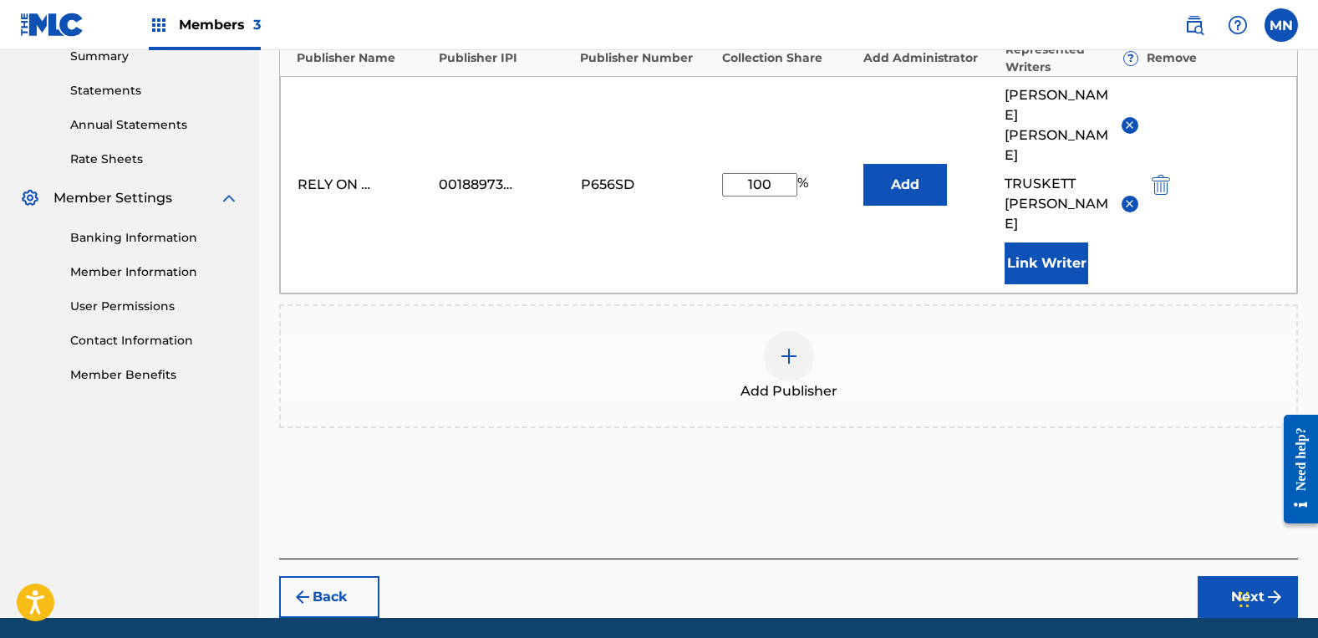
click at [1259, 576] on button "Next" at bounding box center [1248, 597] width 100 height 42
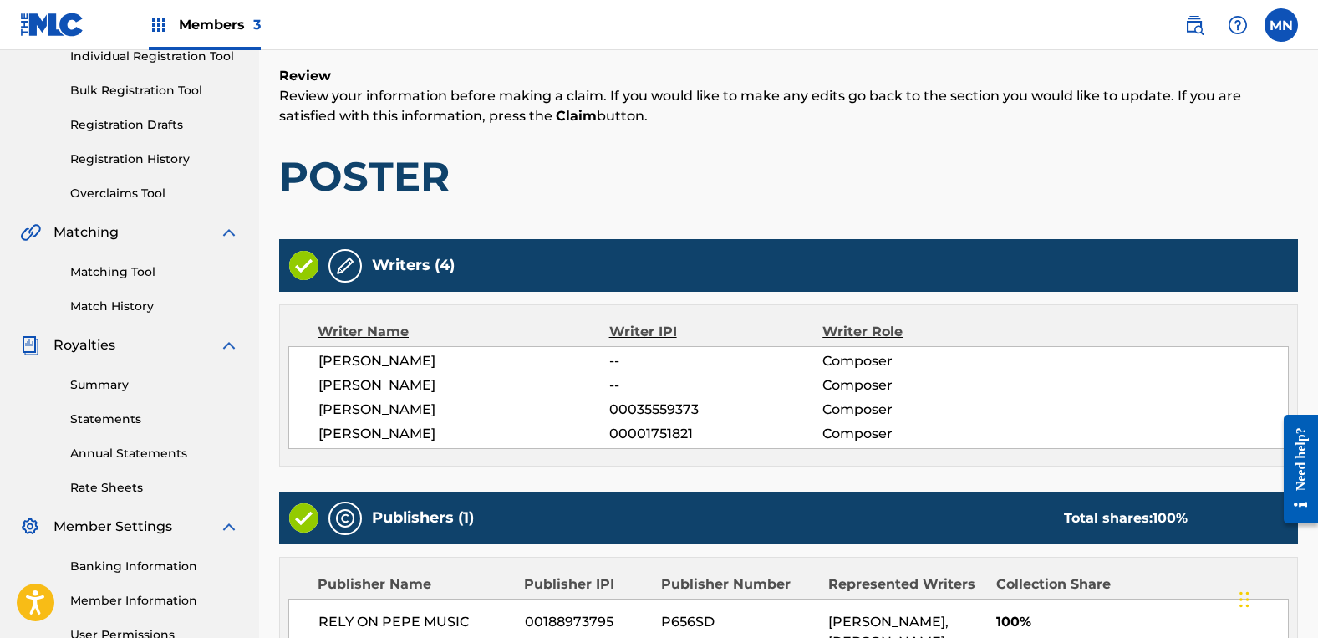
scroll to position [434, 0]
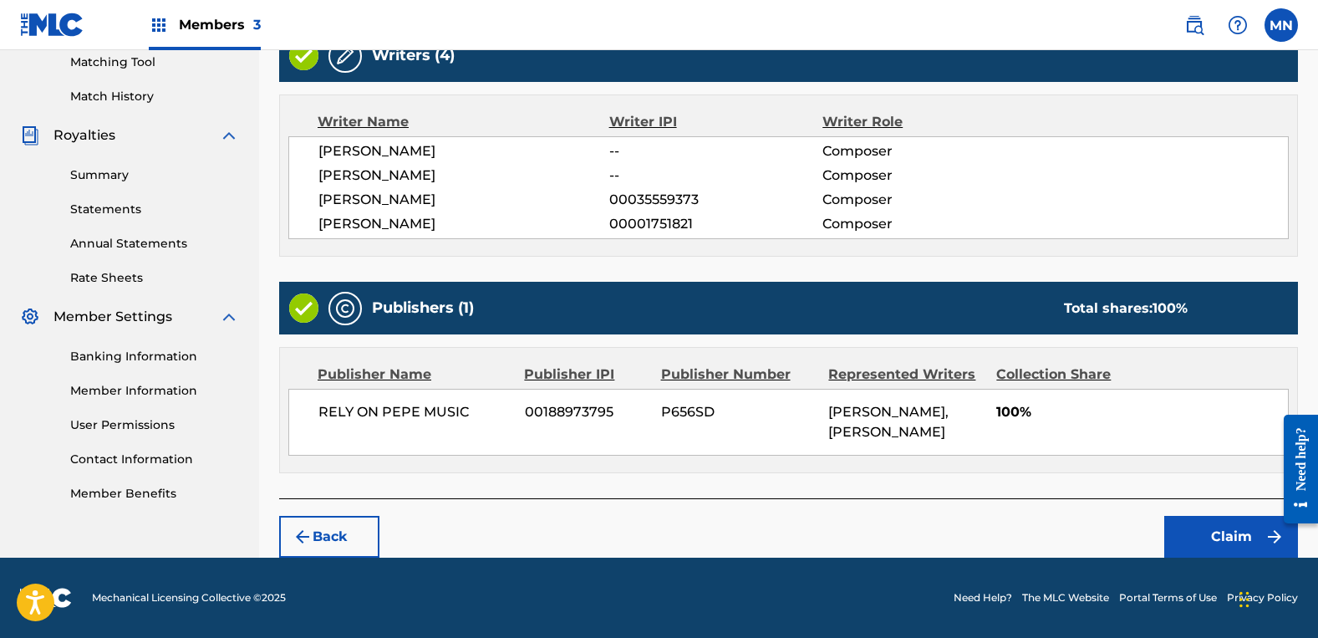
click at [1217, 538] on button "Claim" at bounding box center [1231, 537] width 134 height 42
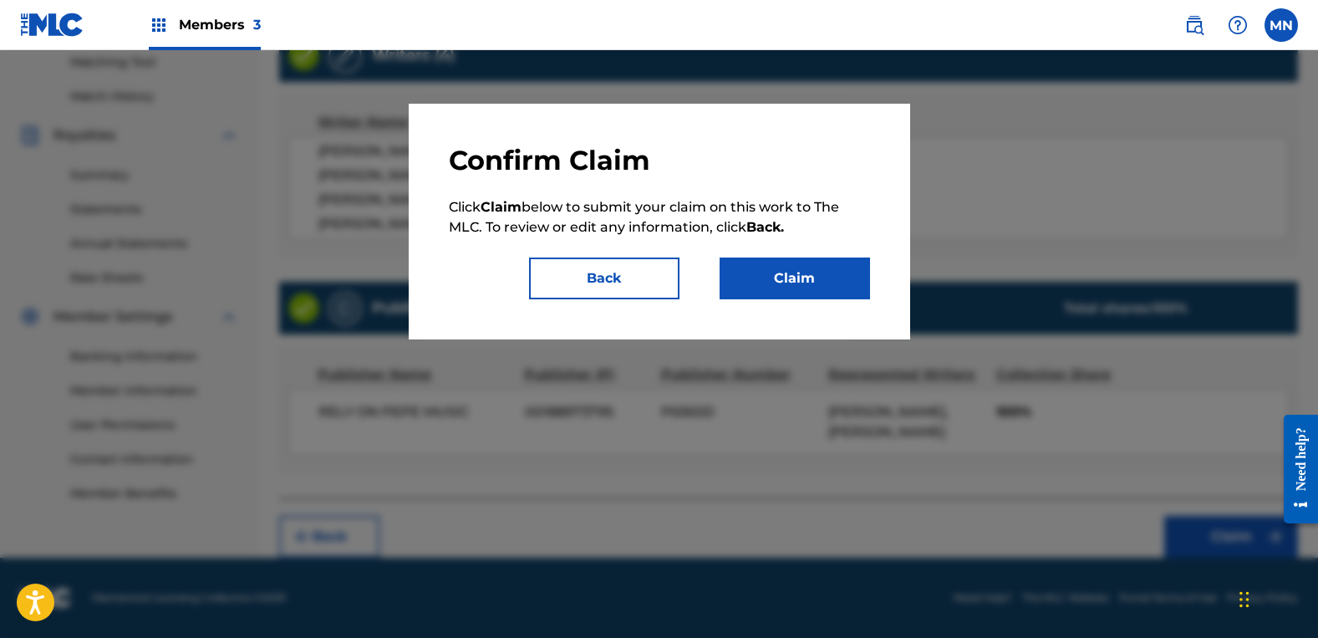
click at [774, 268] on button "Claim" at bounding box center [795, 278] width 150 height 42
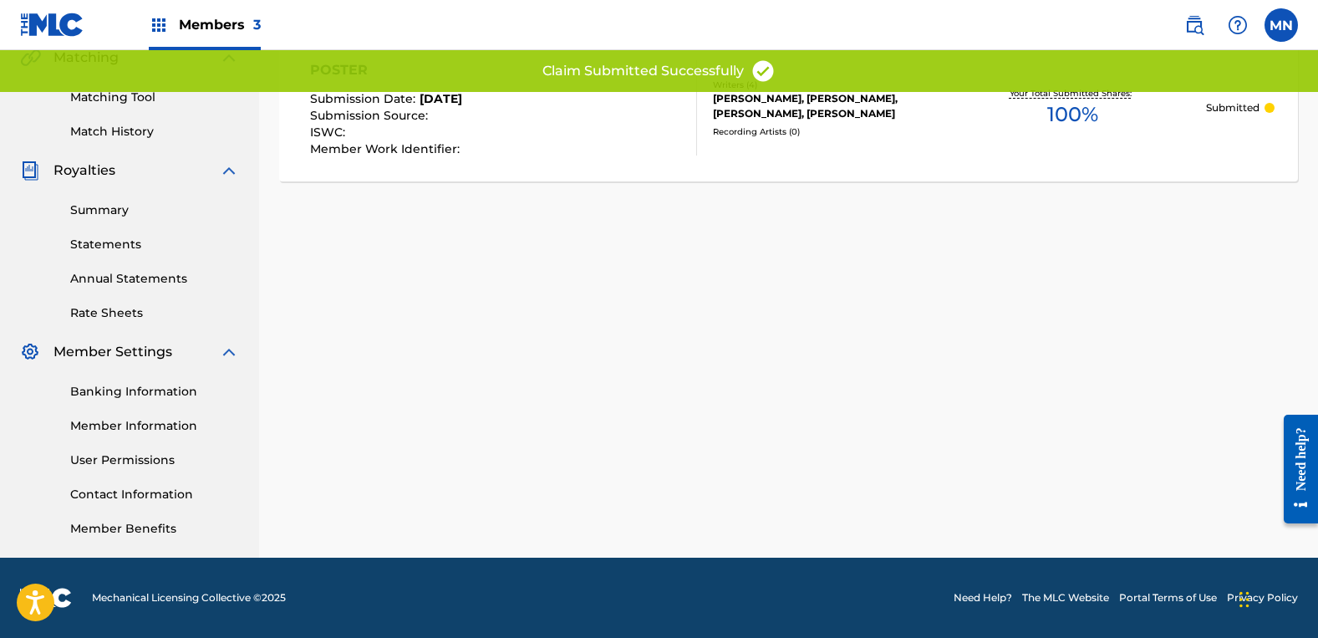
scroll to position [0, 0]
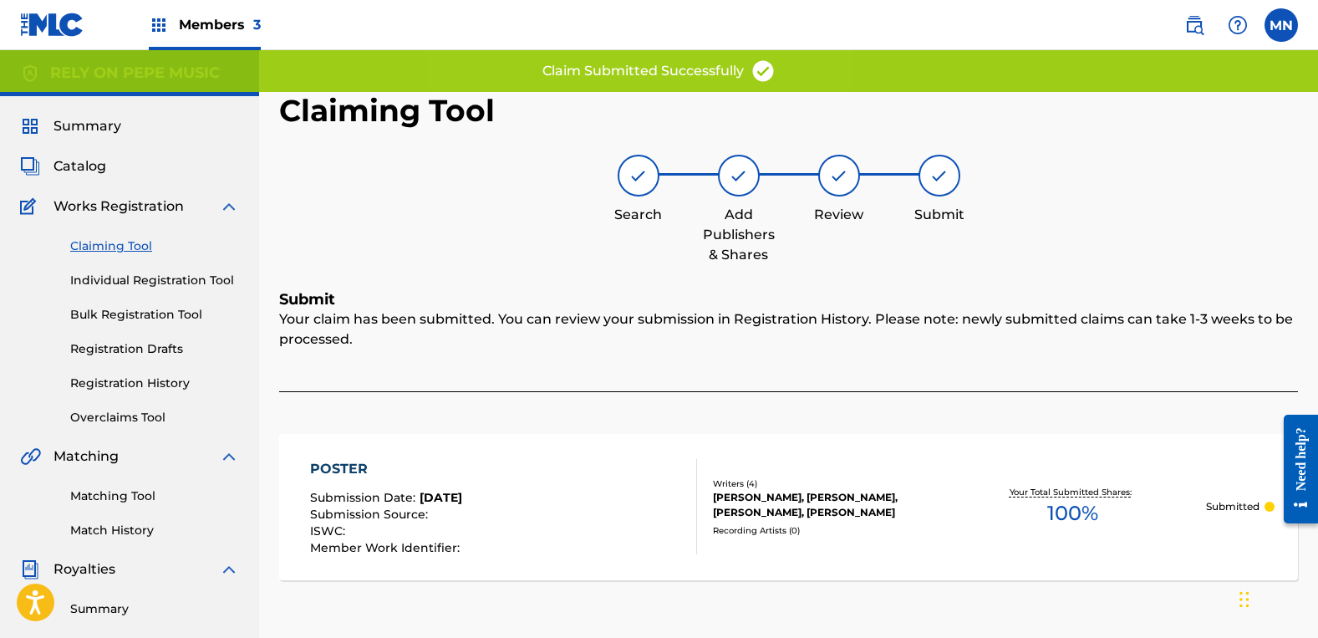
click at [93, 238] on link "Claiming Tool" at bounding box center [154, 246] width 169 height 18
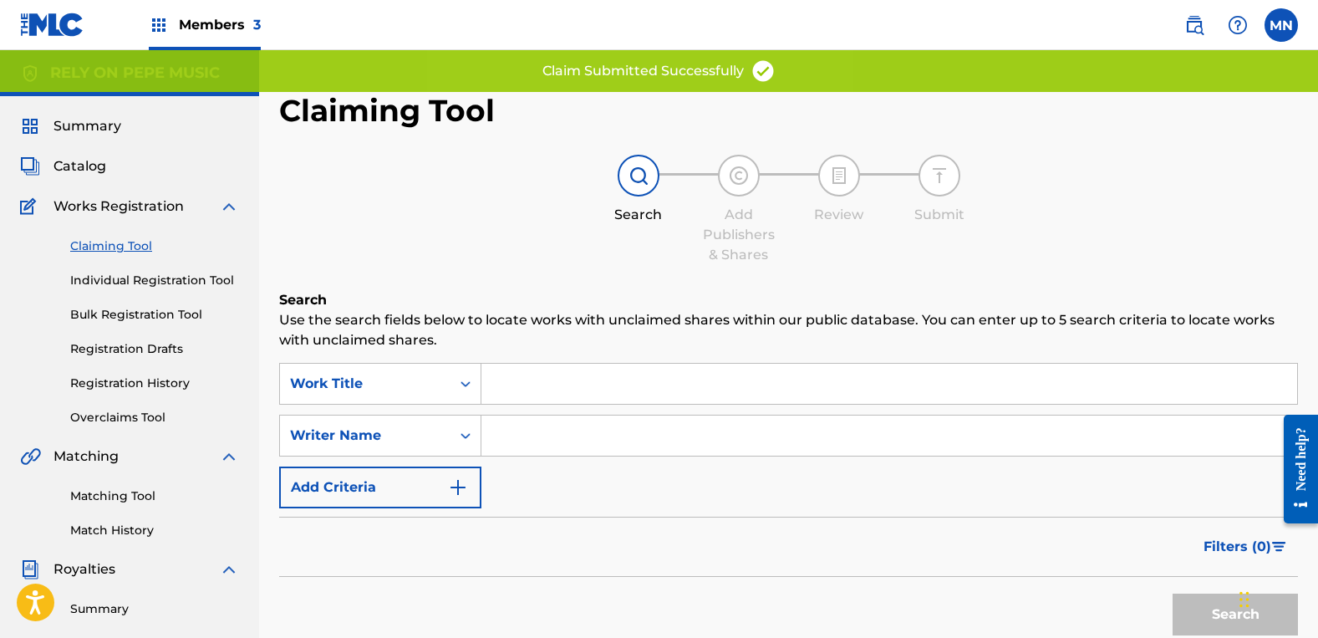
click at [600, 438] on input "Search Form" at bounding box center [889, 435] width 816 height 40
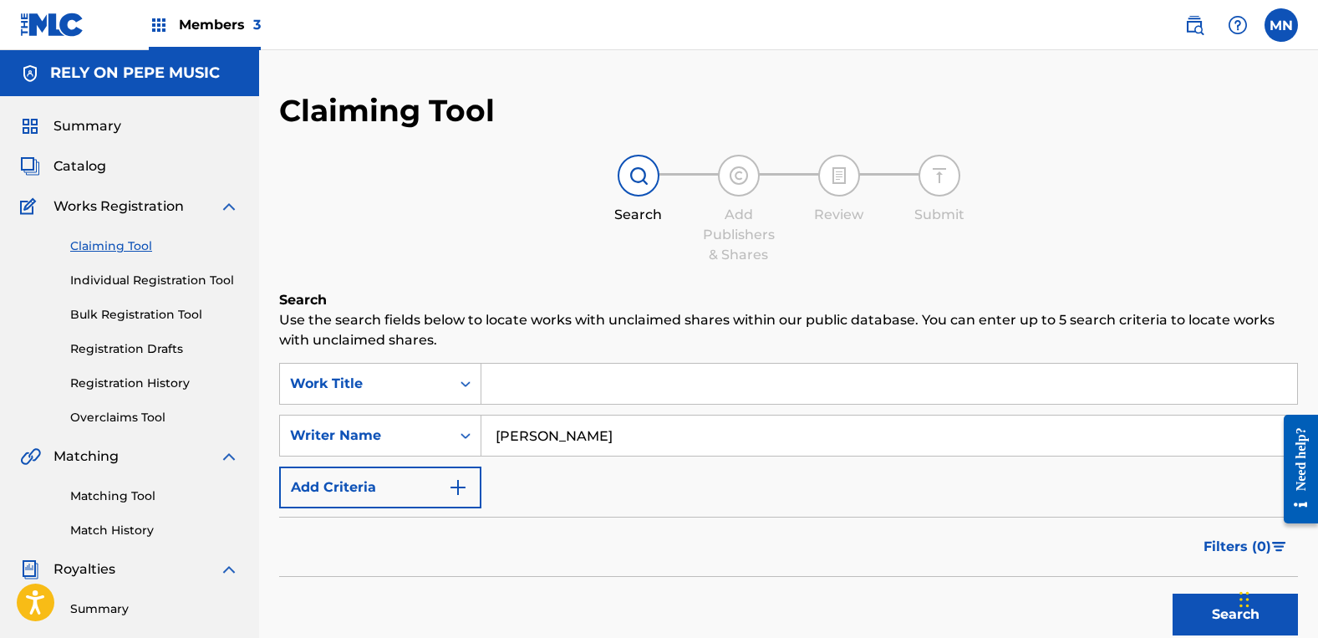
type input "[PERSON_NAME]"
click at [1173, 593] on button "Search" at bounding box center [1235, 614] width 125 height 42
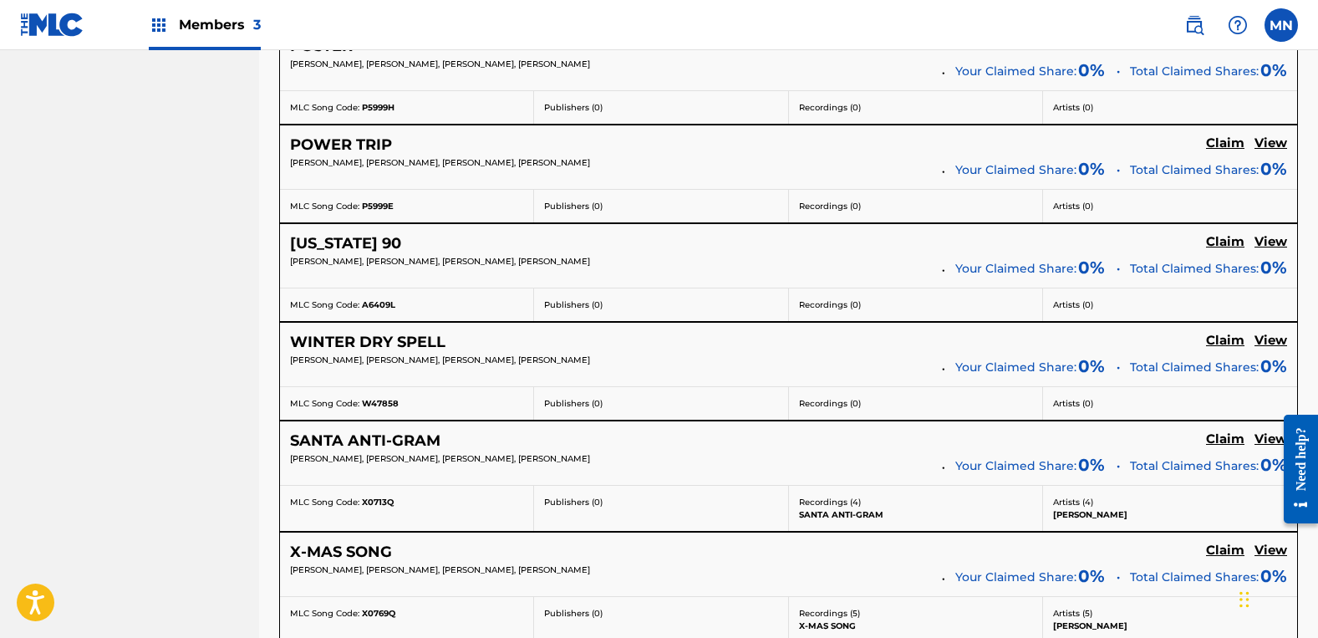
scroll to position [2508, 0]
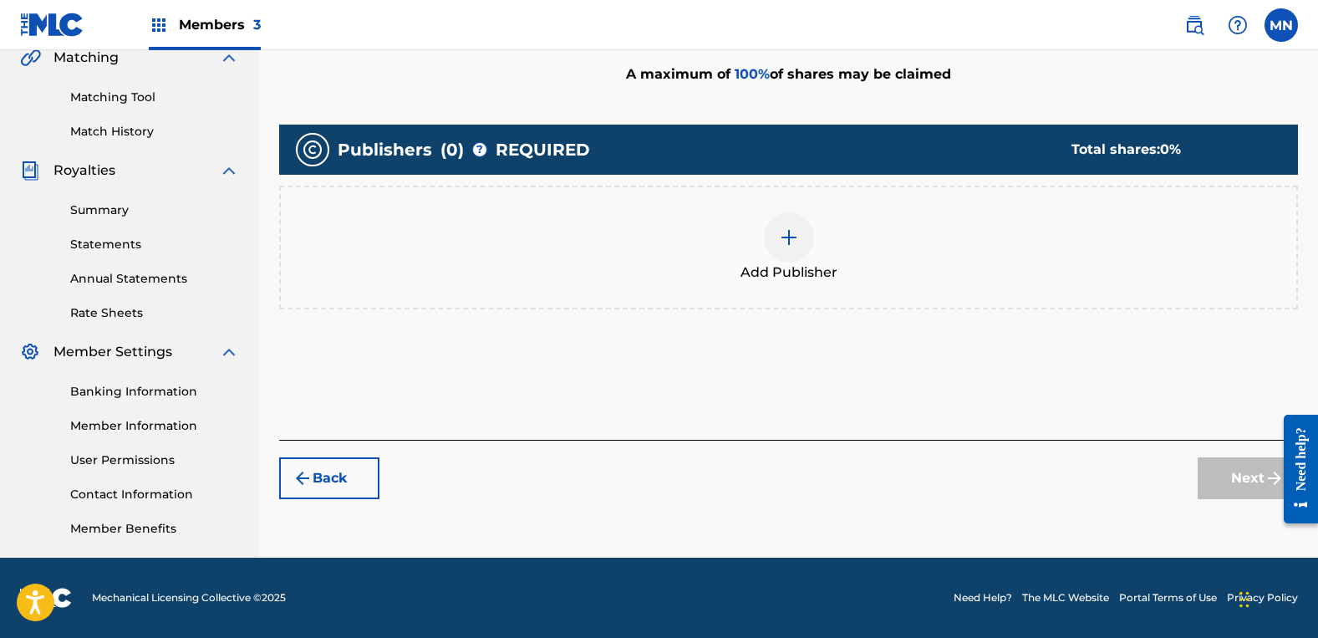
click at [934, 221] on div "Add Publisher" at bounding box center [789, 247] width 1016 height 70
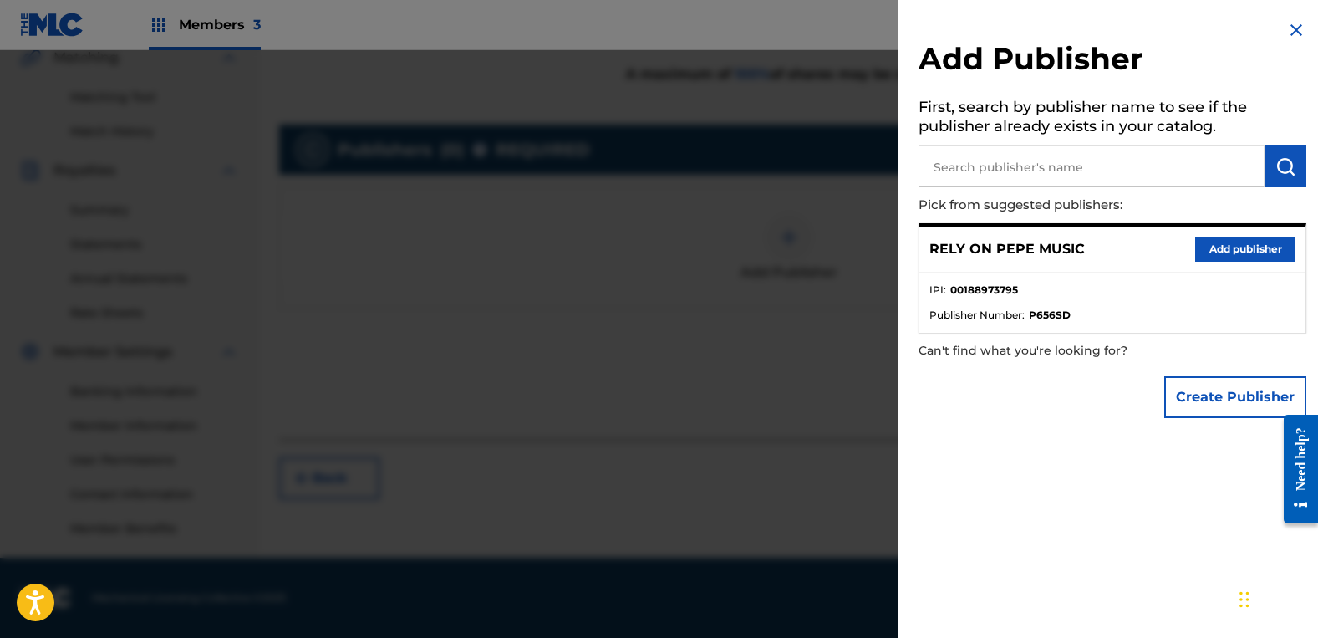
click at [1245, 249] on button "Add publisher" at bounding box center [1245, 249] width 100 height 25
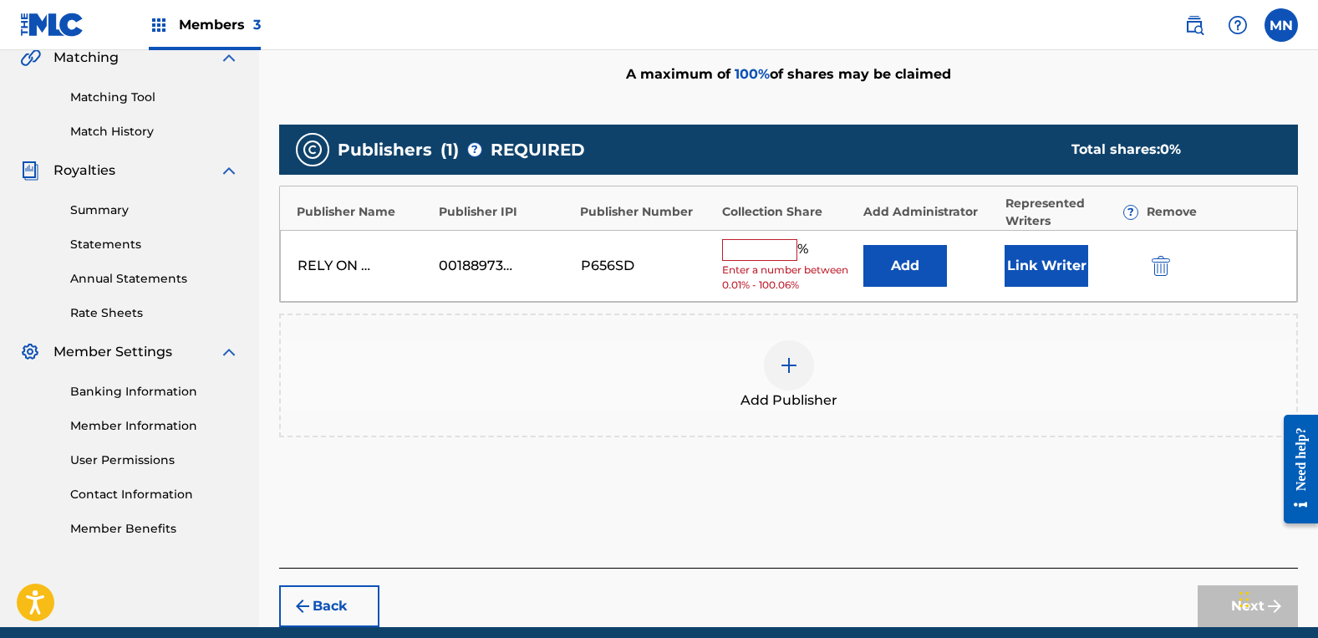
click at [740, 252] on input "text" at bounding box center [759, 250] width 75 height 22
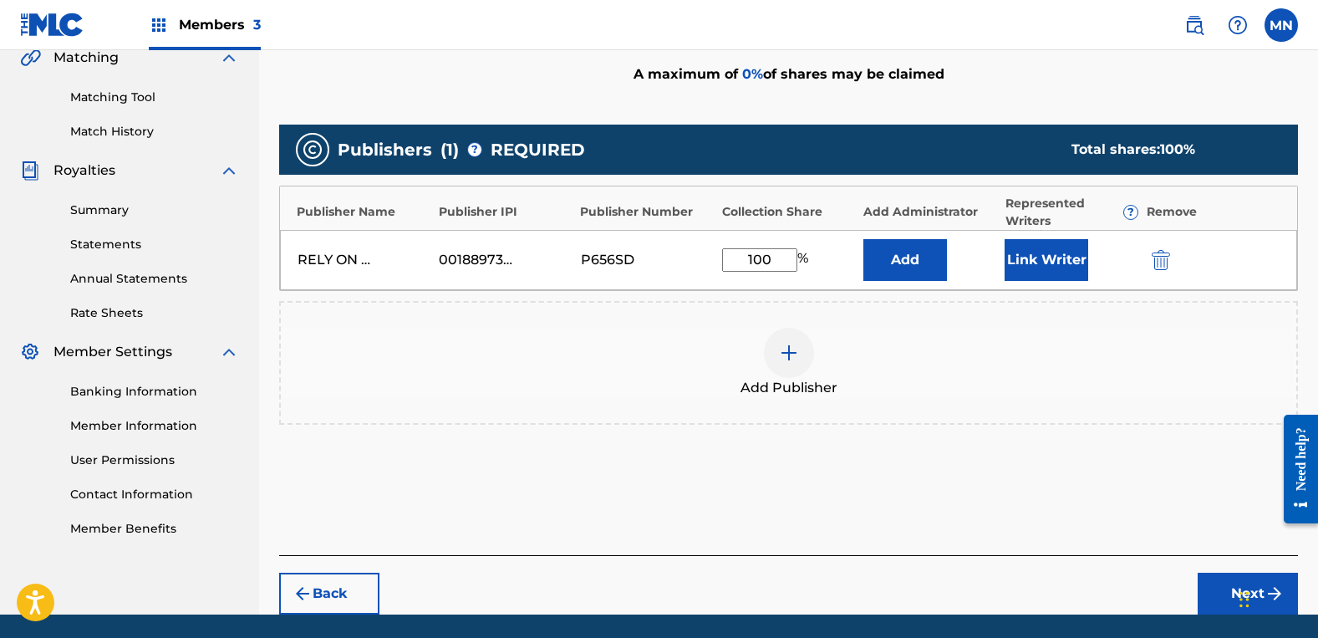
type input "100"
click at [1077, 262] on button "Link Writer" at bounding box center [1047, 260] width 84 height 42
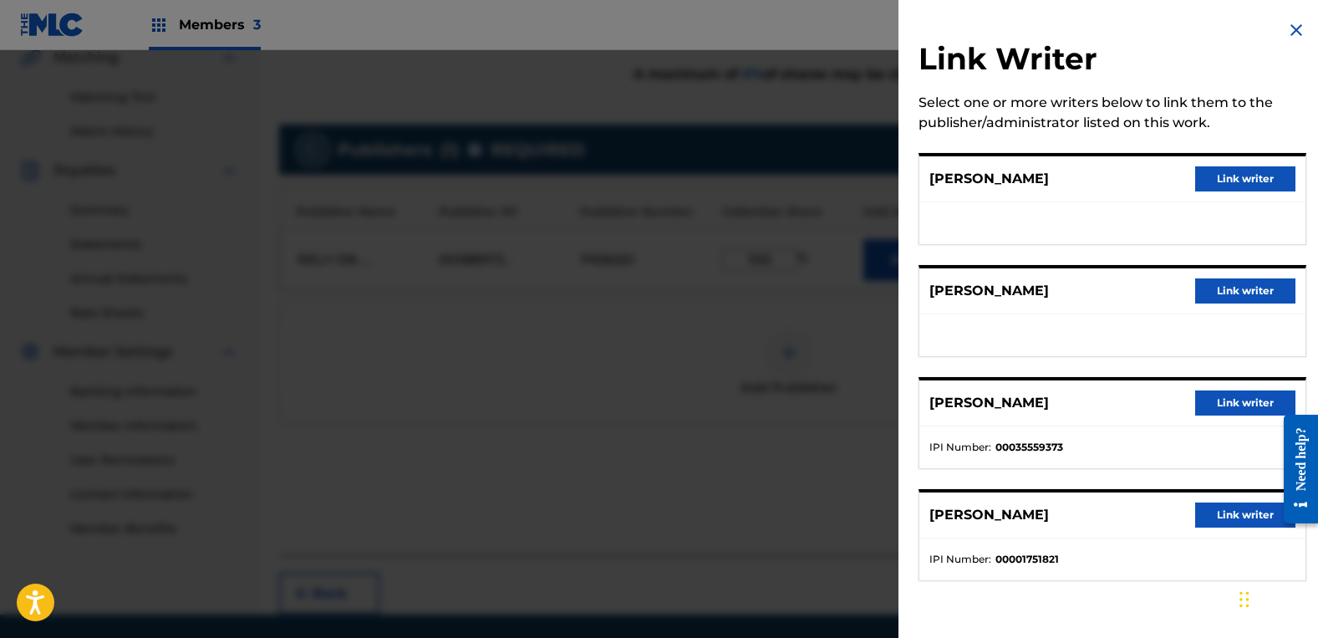
click at [1220, 286] on button "Link writer" at bounding box center [1245, 290] width 100 height 25
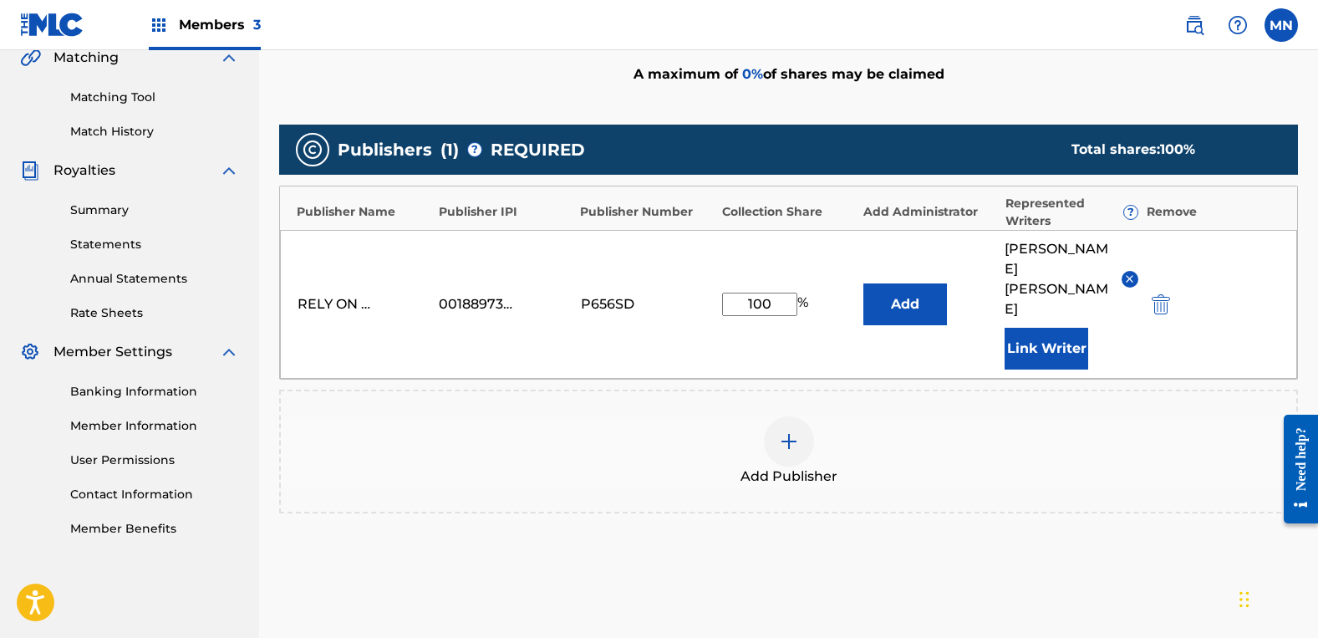
click at [1072, 328] on button "Link Writer" at bounding box center [1047, 349] width 84 height 42
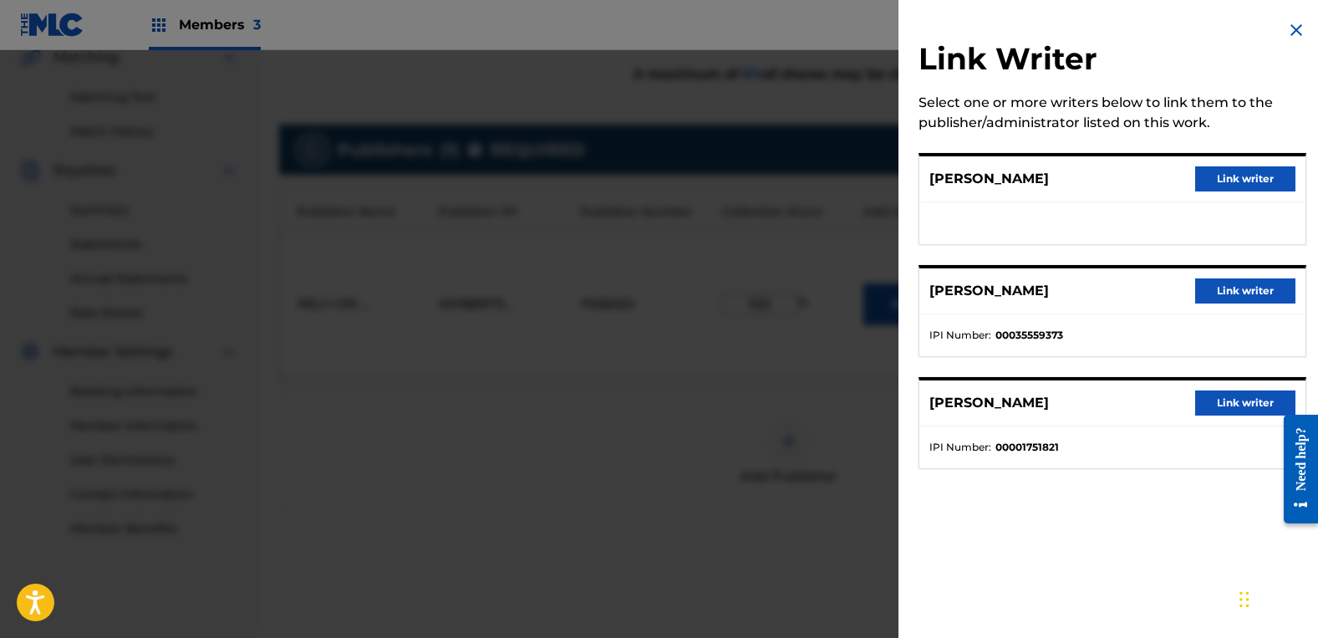
click at [1266, 172] on button "Link writer" at bounding box center [1245, 178] width 100 height 25
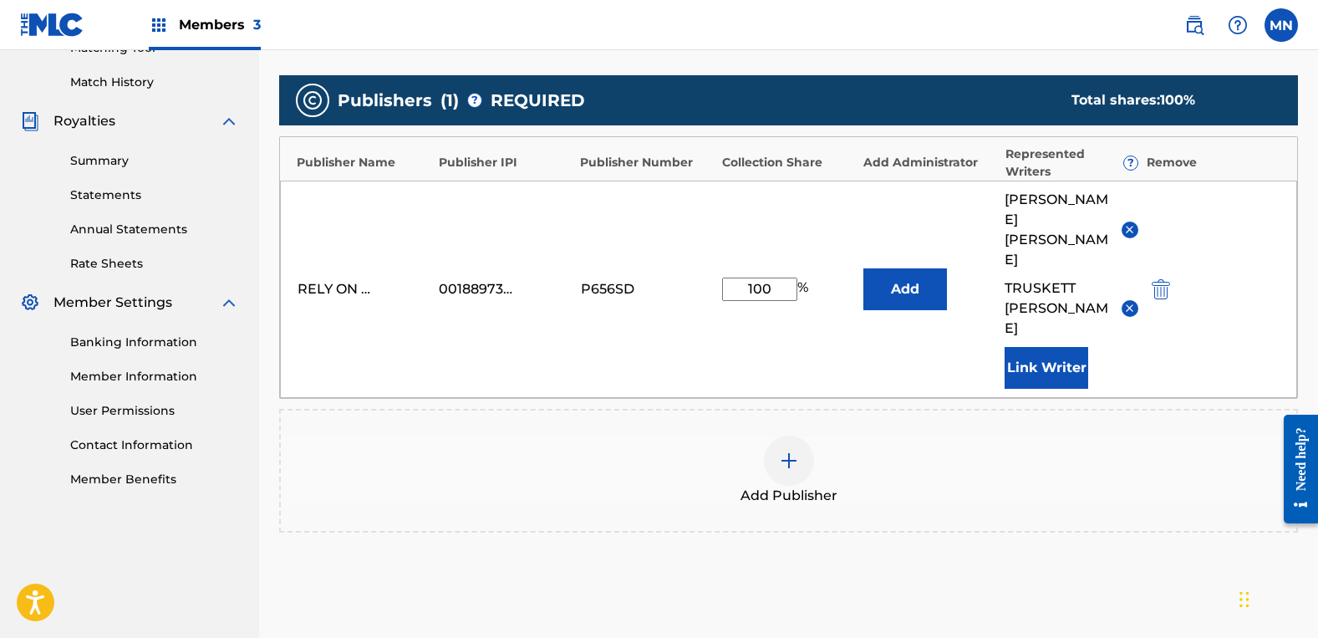
scroll to position [552, 0]
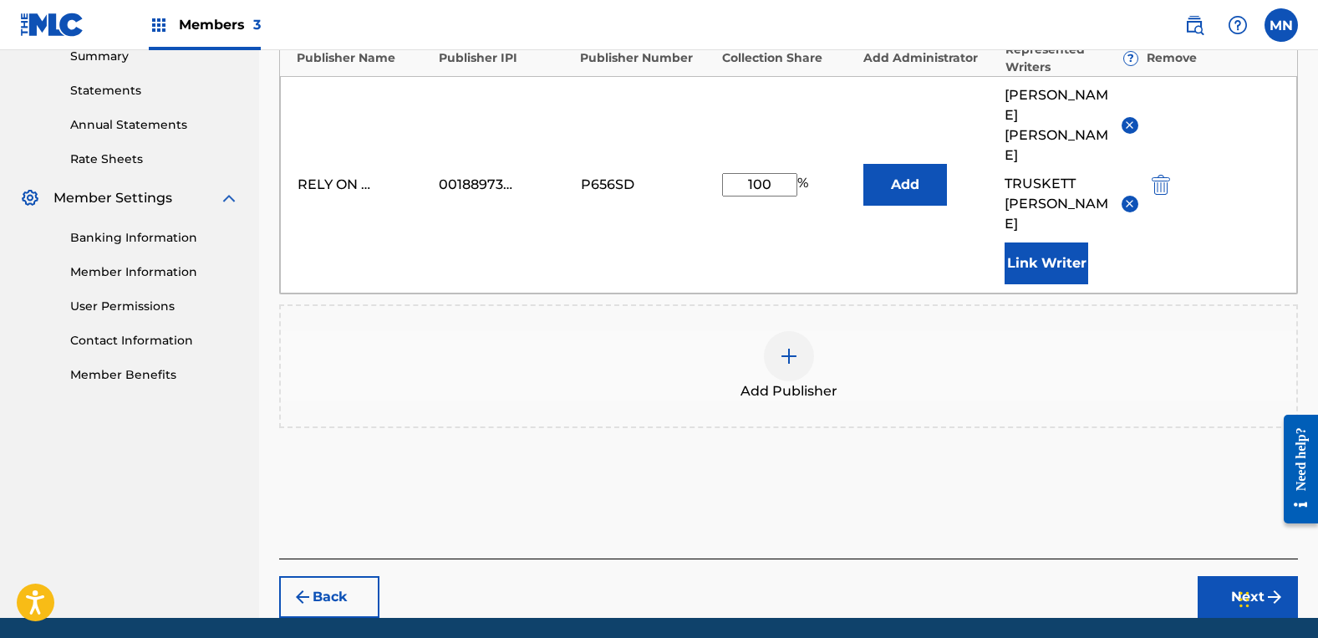
click at [1235, 576] on button "Next" at bounding box center [1248, 597] width 100 height 42
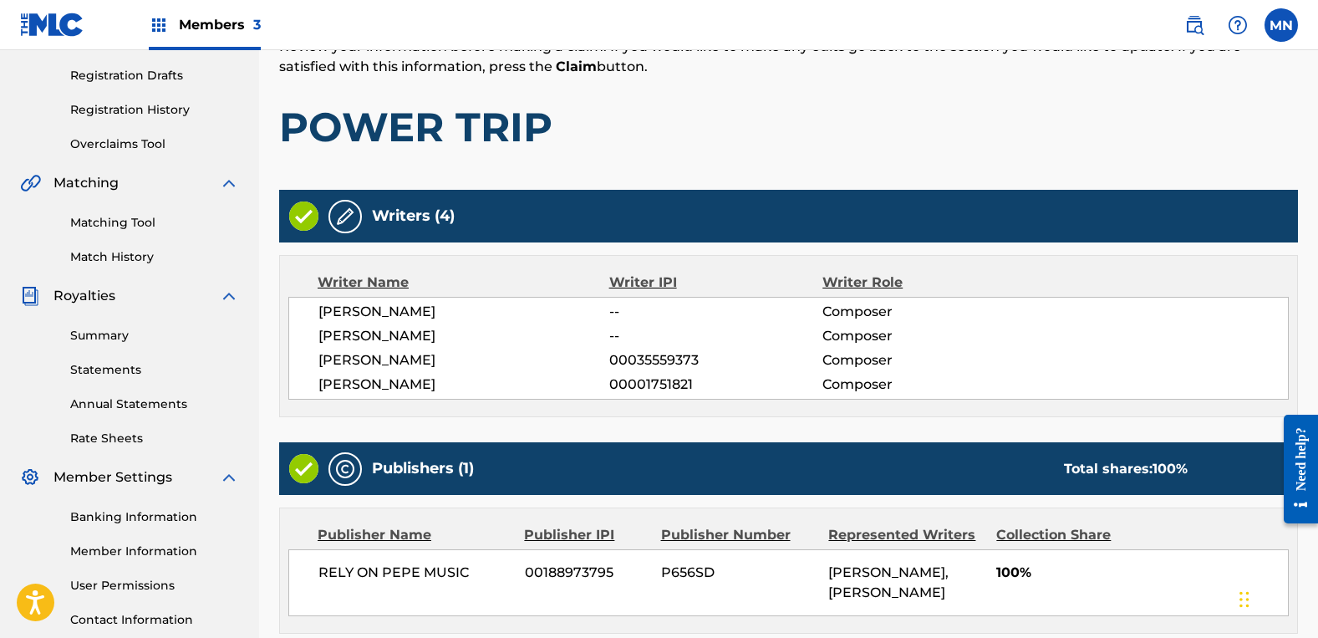
scroll to position [434, 0]
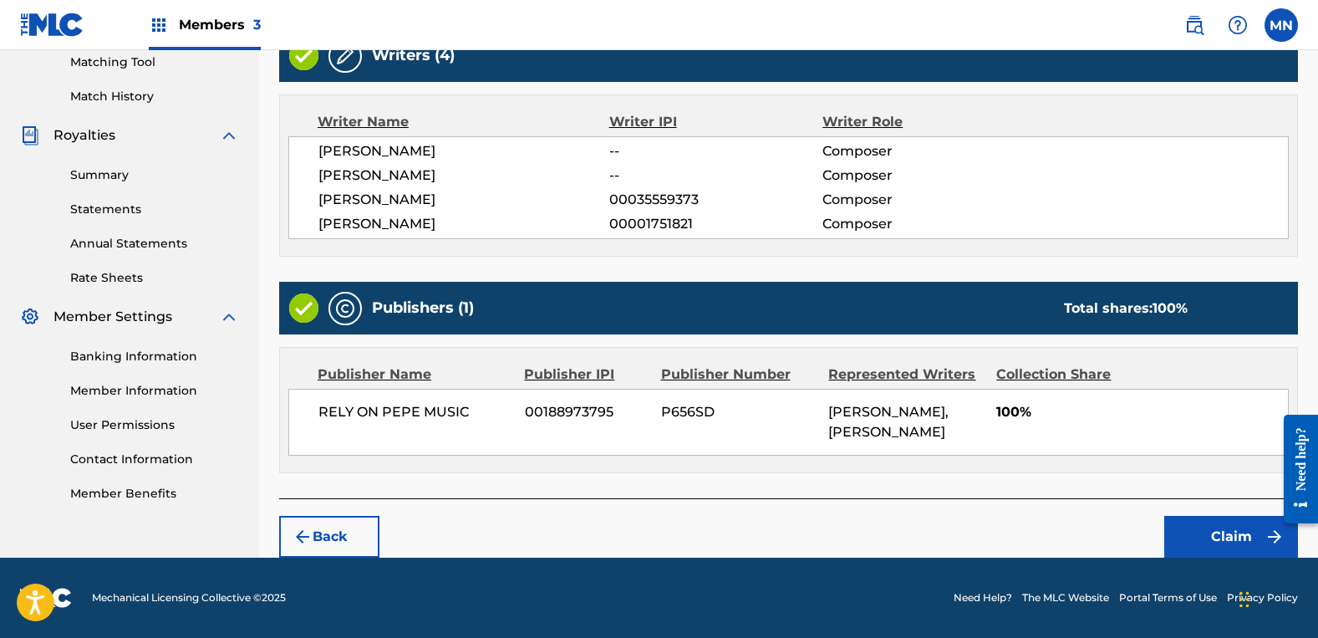
click at [1229, 522] on button "Claim" at bounding box center [1231, 537] width 134 height 42
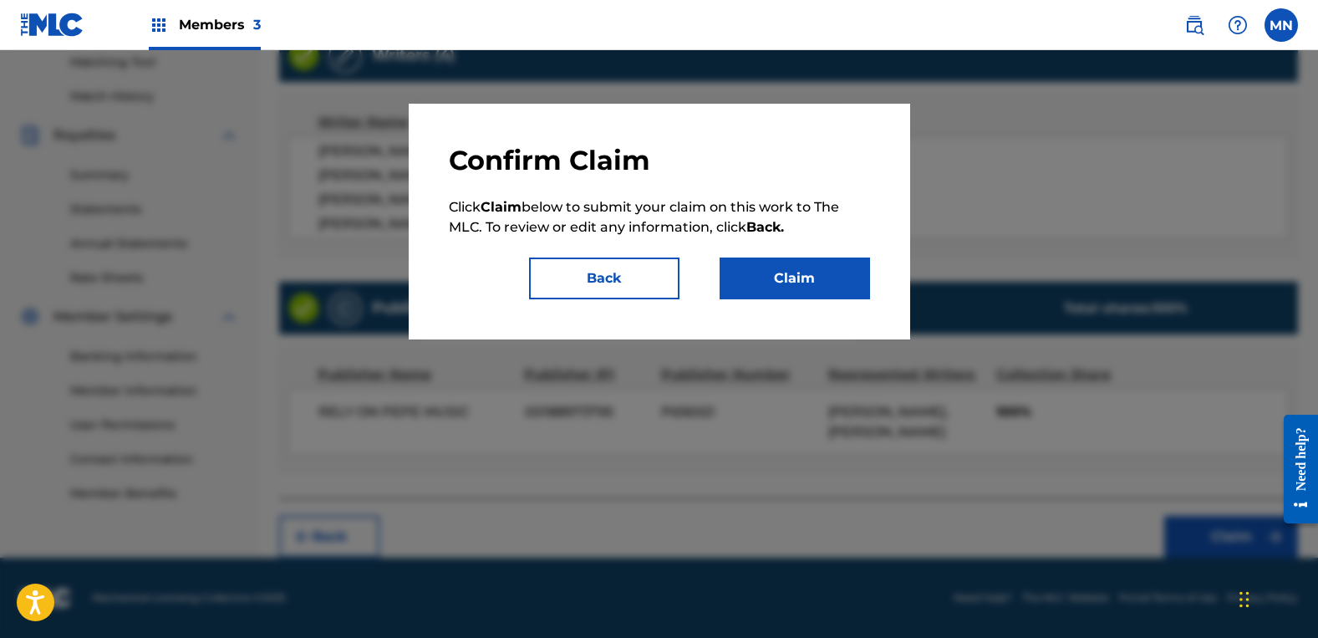
click at [820, 293] on button "Claim" at bounding box center [795, 278] width 150 height 42
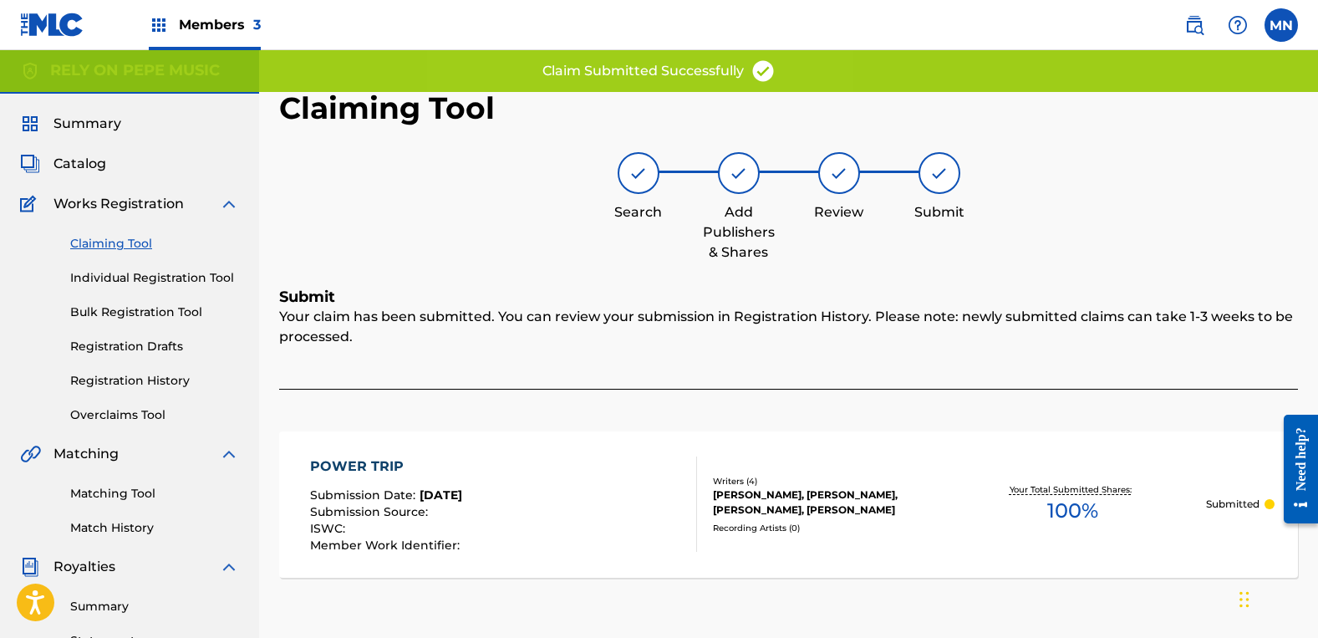
scroll to position [0, 0]
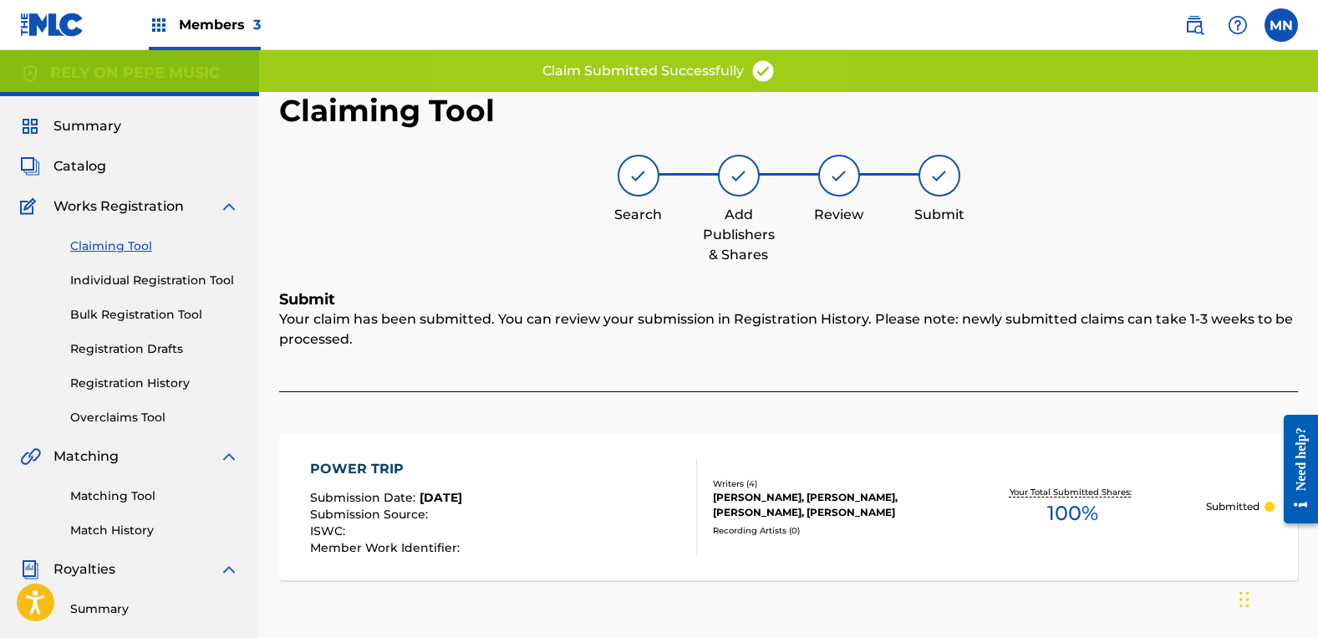
click at [126, 251] on link "Claiming Tool" at bounding box center [154, 246] width 169 height 18
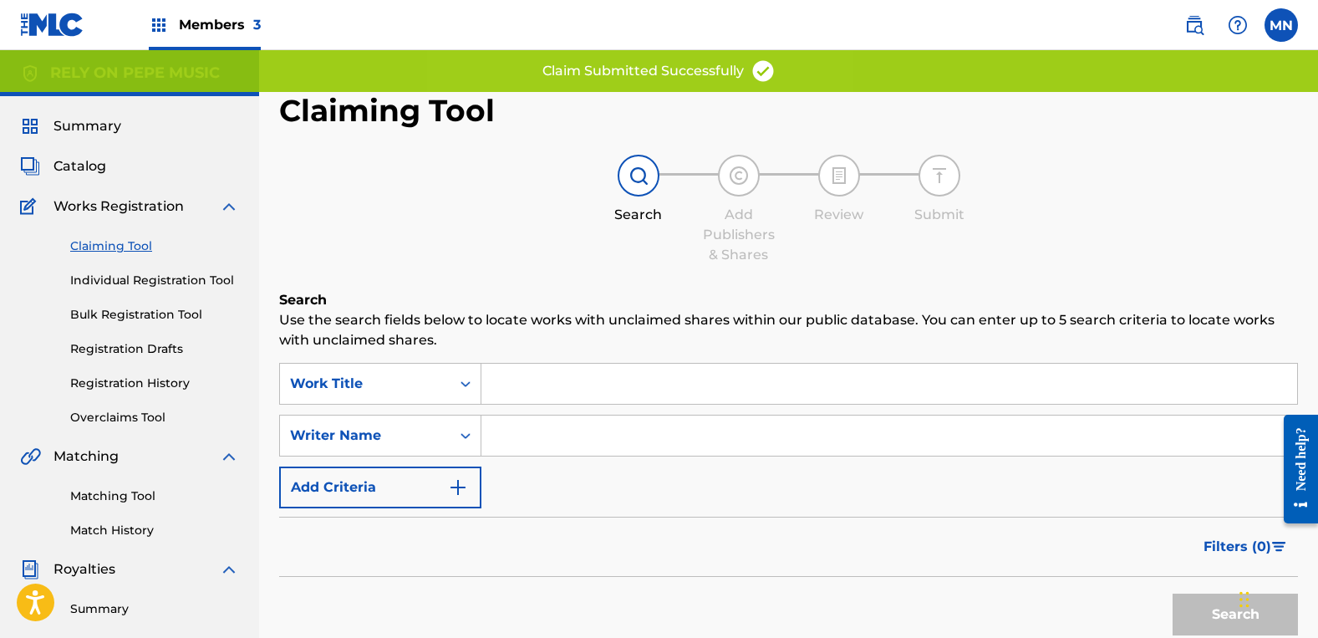
click at [540, 425] on input "Search Form" at bounding box center [889, 435] width 816 height 40
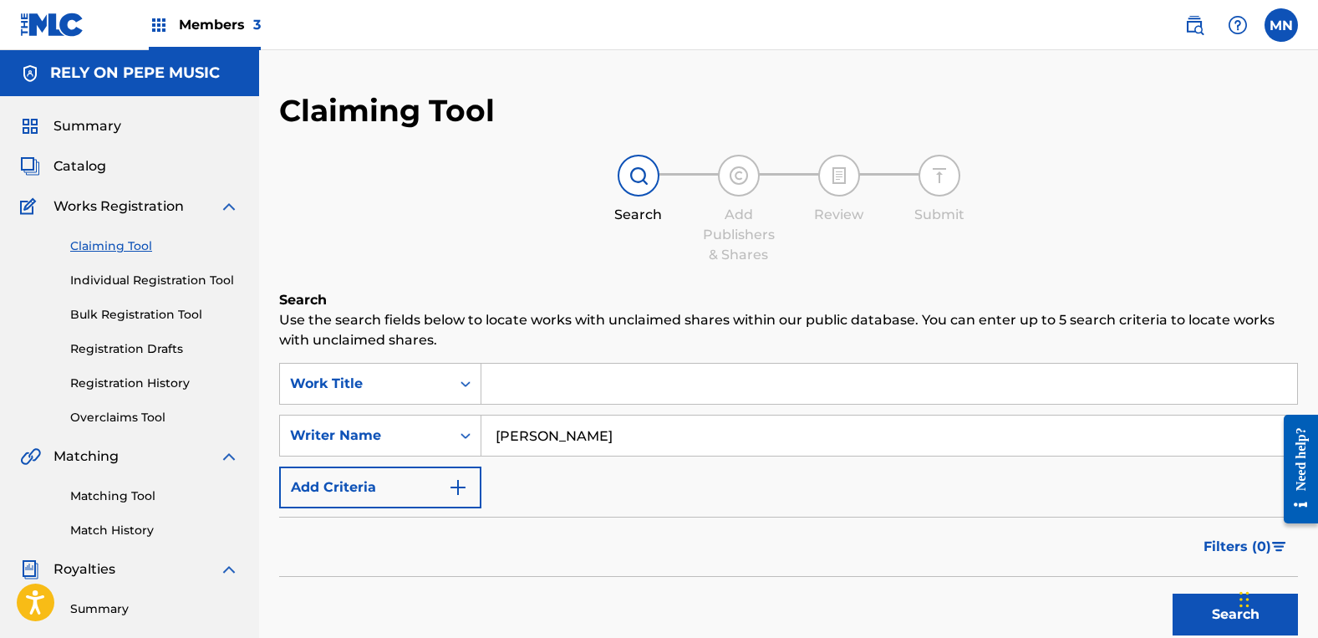
type input "[PERSON_NAME]"
click at [1173, 593] on button "Search" at bounding box center [1235, 614] width 125 height 42
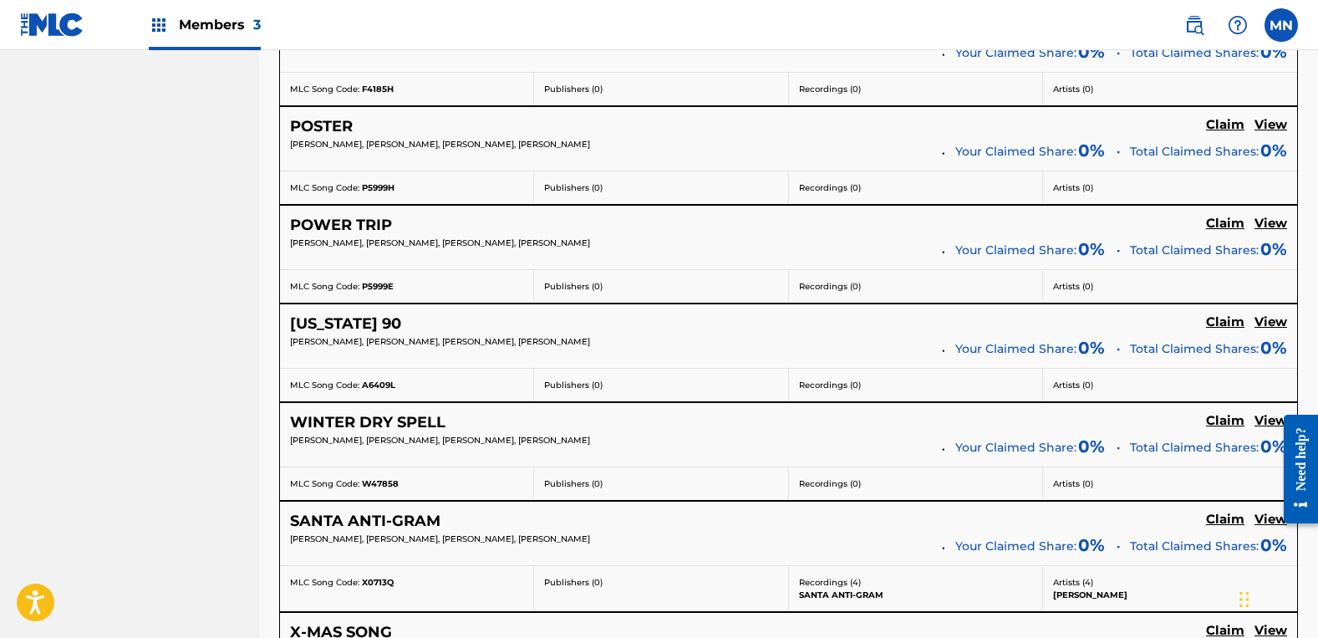
scroll to position [2591, 0]
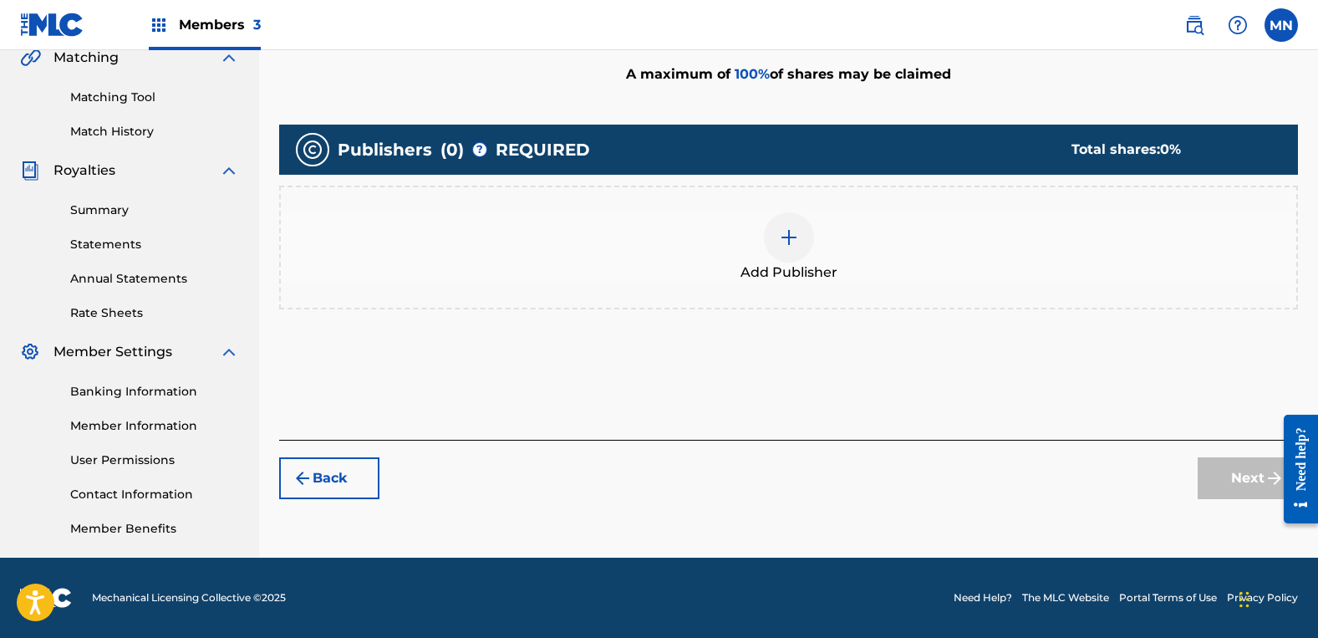
click at [897, 252] on div "Add Publisher" at bounding box center [789, 247] width 1016 height 70
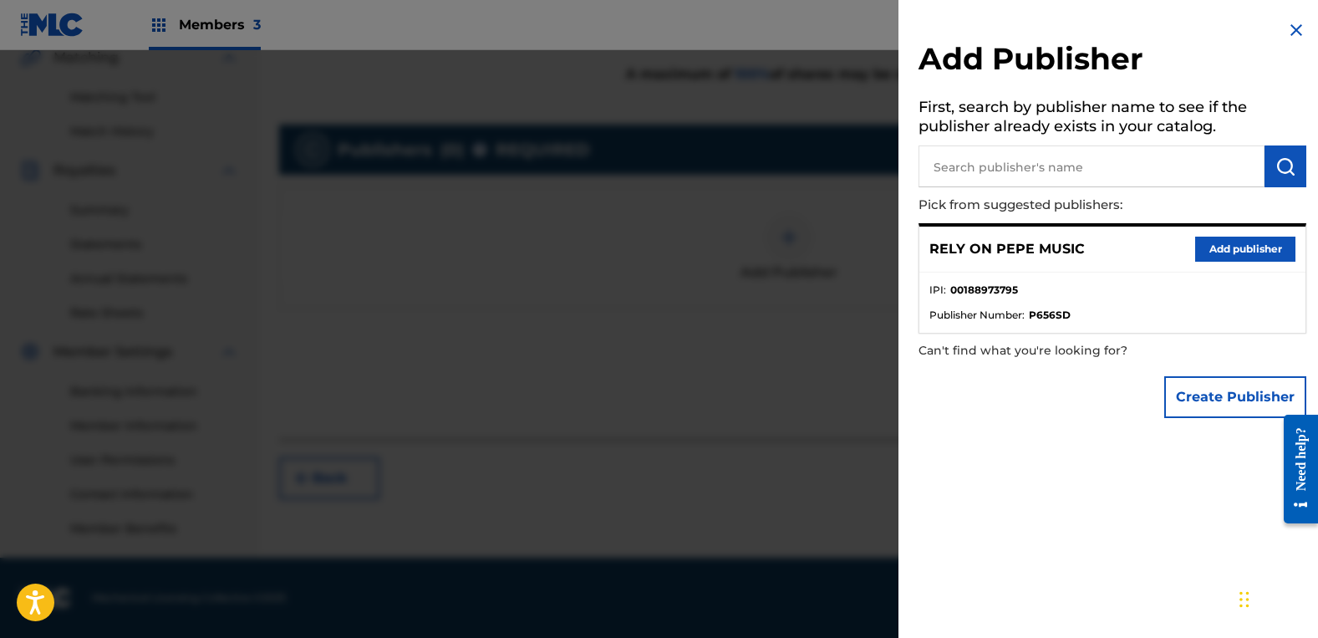
click at [1224, 240] on button "Add publisher" at bounding box center [1245, 249] width 100 height 25
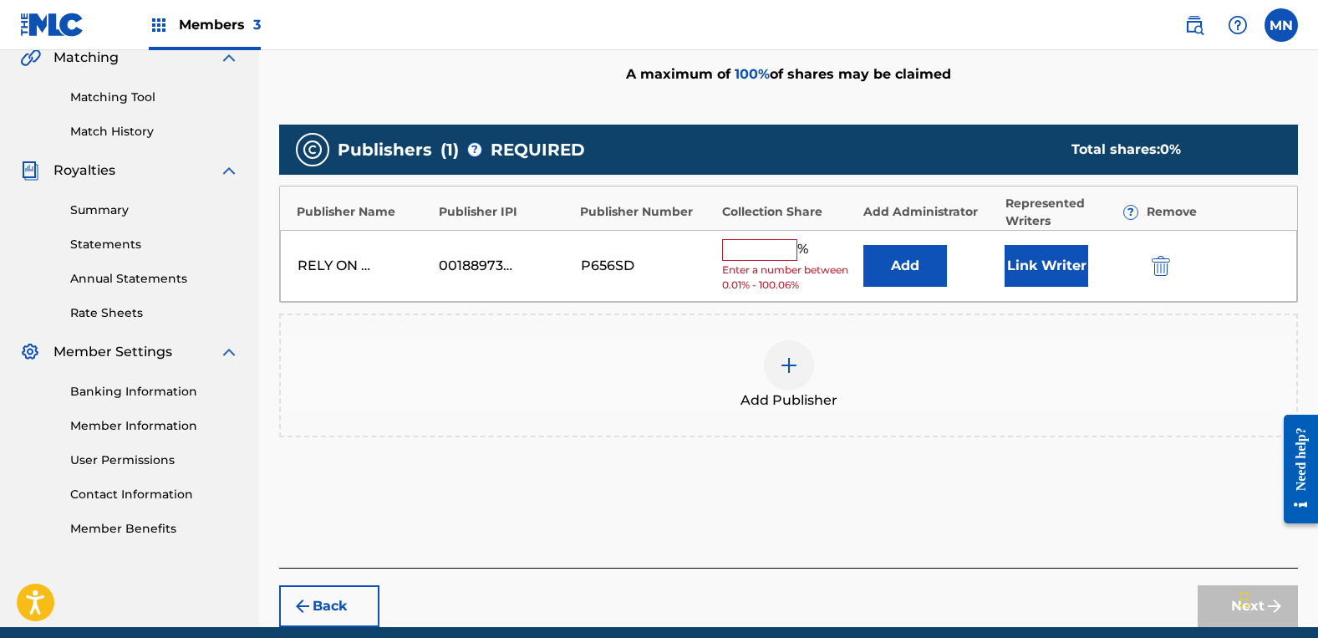
click at [751, 257] on input "text" at bounding box center [759, 250] width 75 height 22
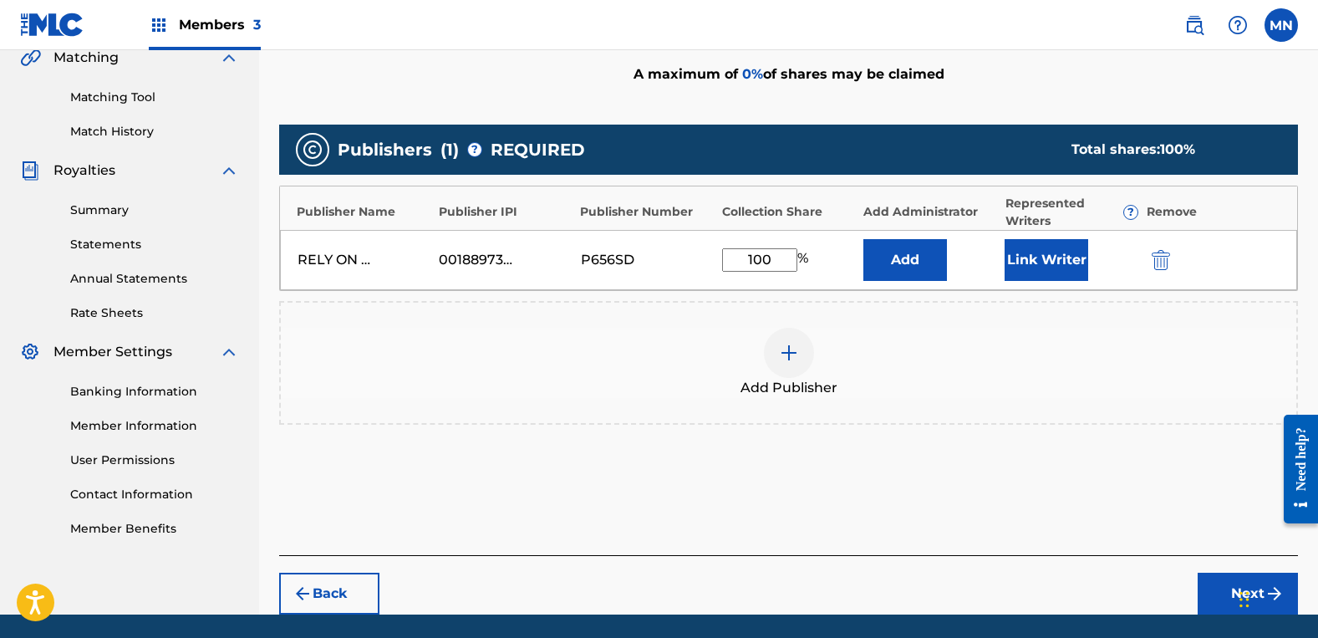
type input "100"
click at [1023, 249] on button "Link Writer" at bounding box center [1047, 260] width 84 height 42
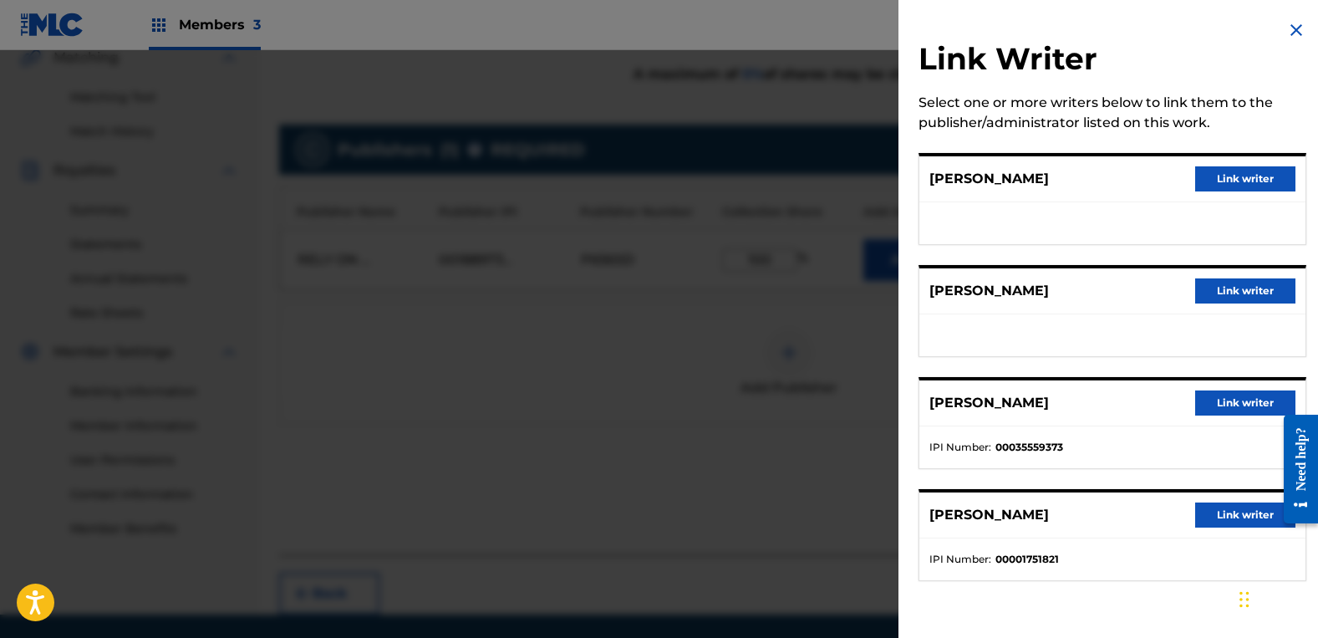
click at [1231, 286] on button "Link writer" at bounding box center [1245, 290] width 100 height 25
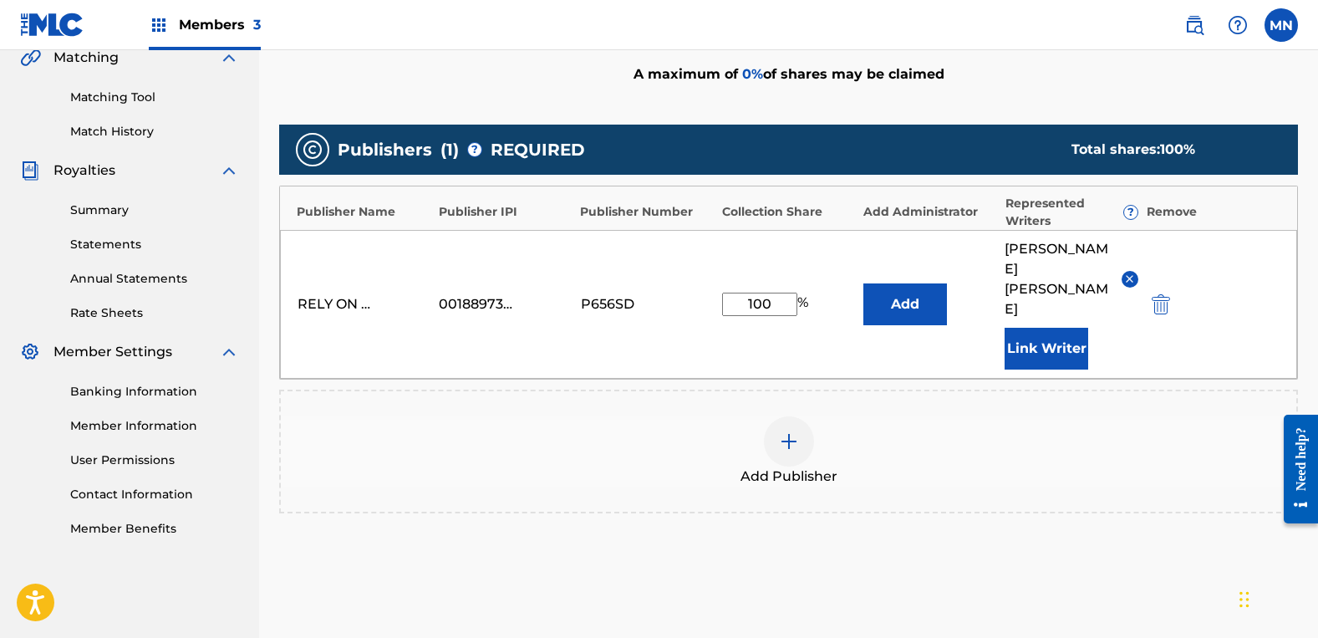
click at [1050, 328] on button "Link Writer" at bounding box center [1047, 349] width 84 height 42
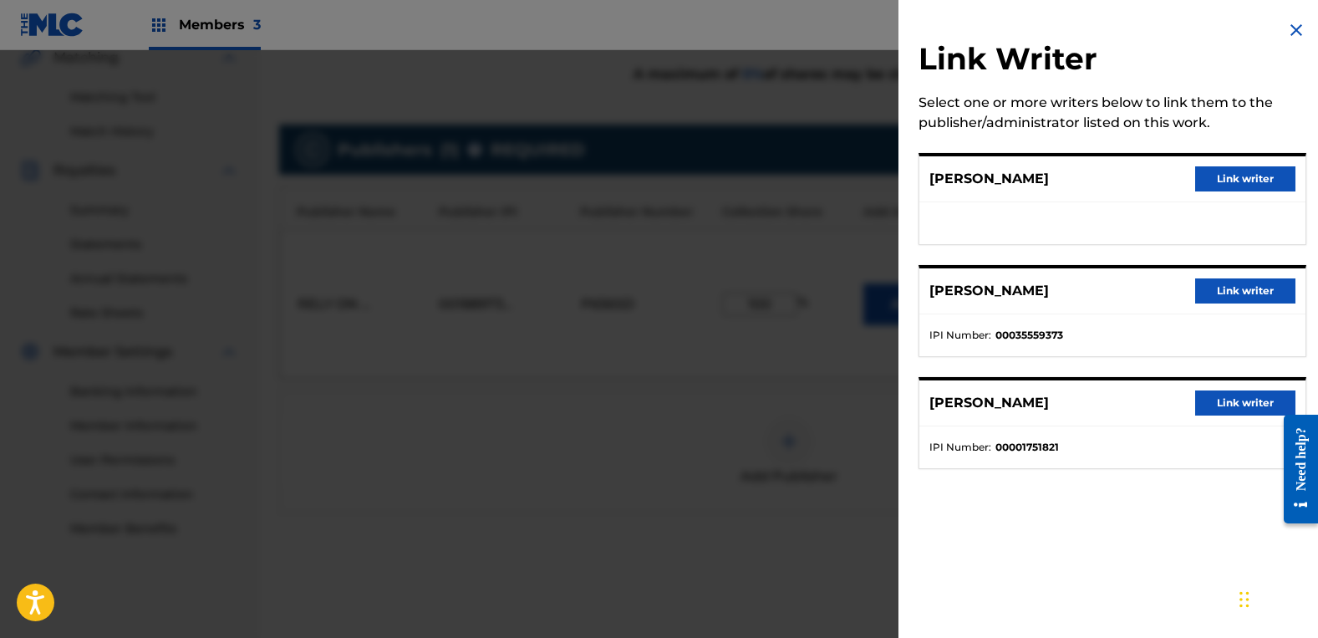
click at [1216, 185] on button "Link writer" at bounding box center [1245, 178] width 100 height 25
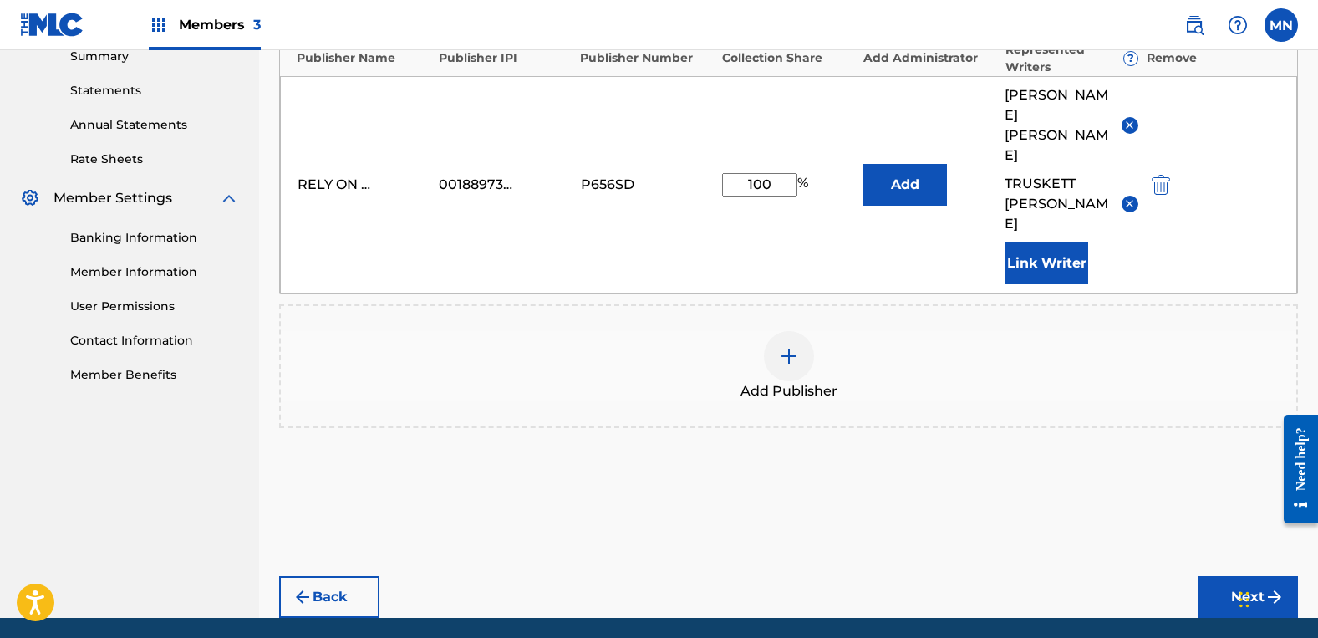
click at [1248, 576] on button "Next" at bounding box center [1248, 597] width 100 height 42
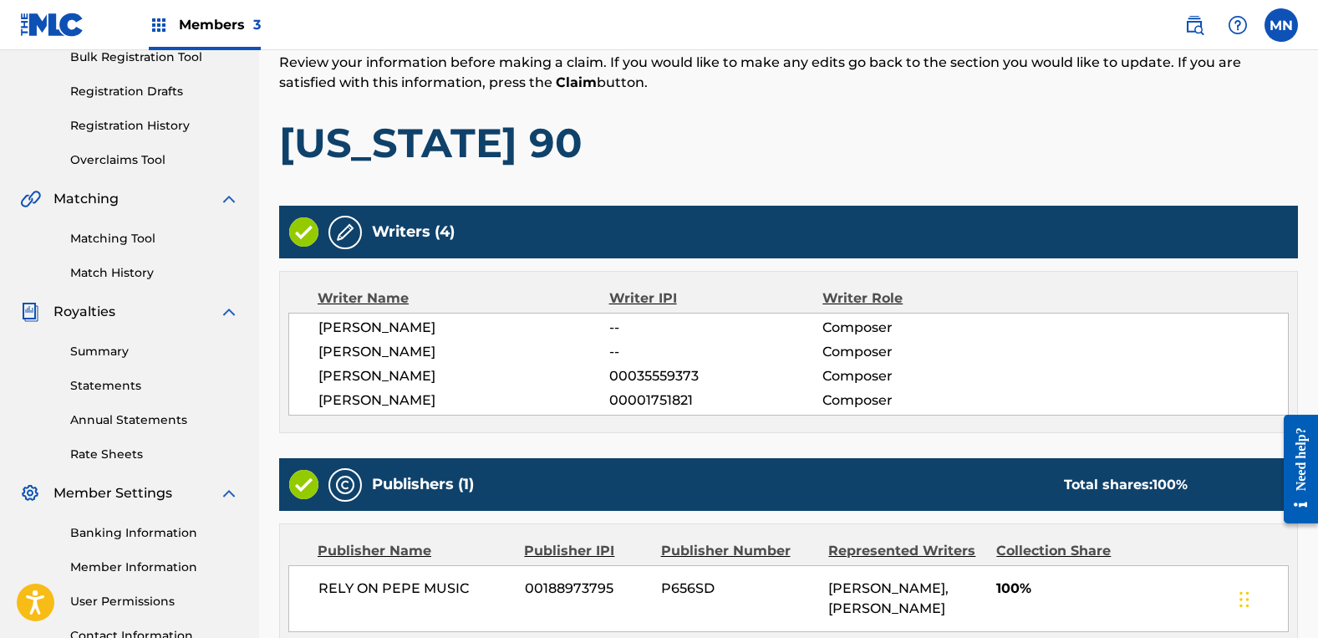
scroll to position [434, 0]
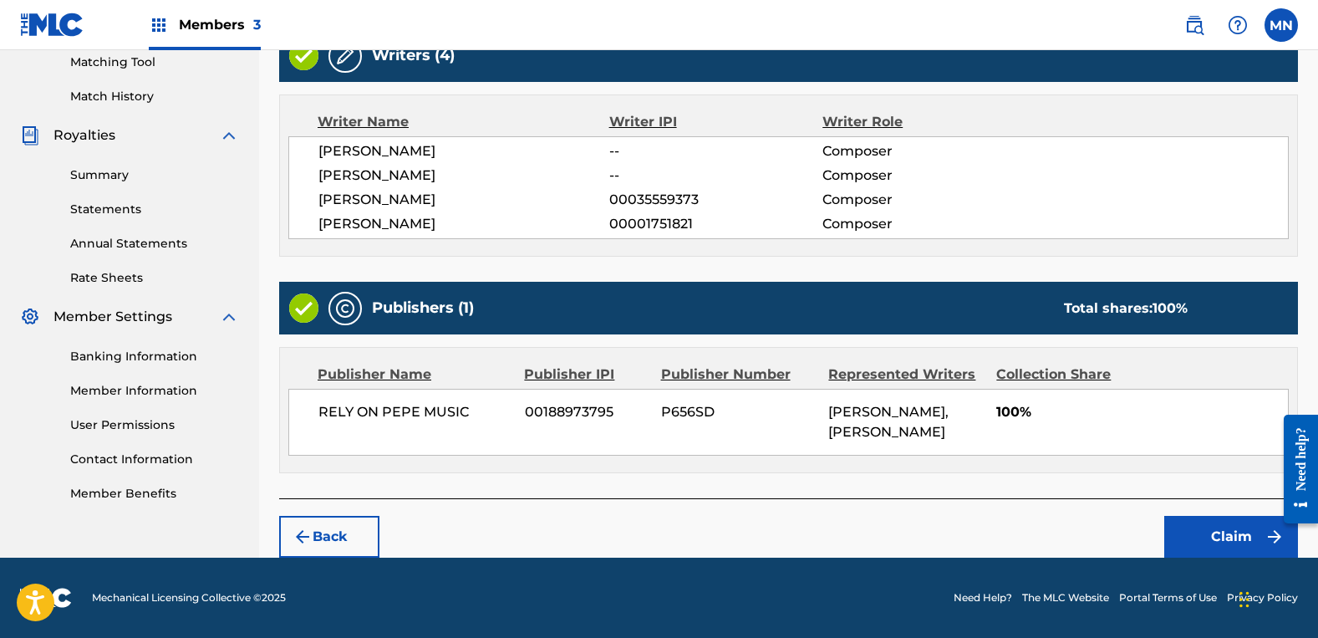
click at [1235, 526] on button "Claim" at bounding box center [1231, 537] width 134 height 42
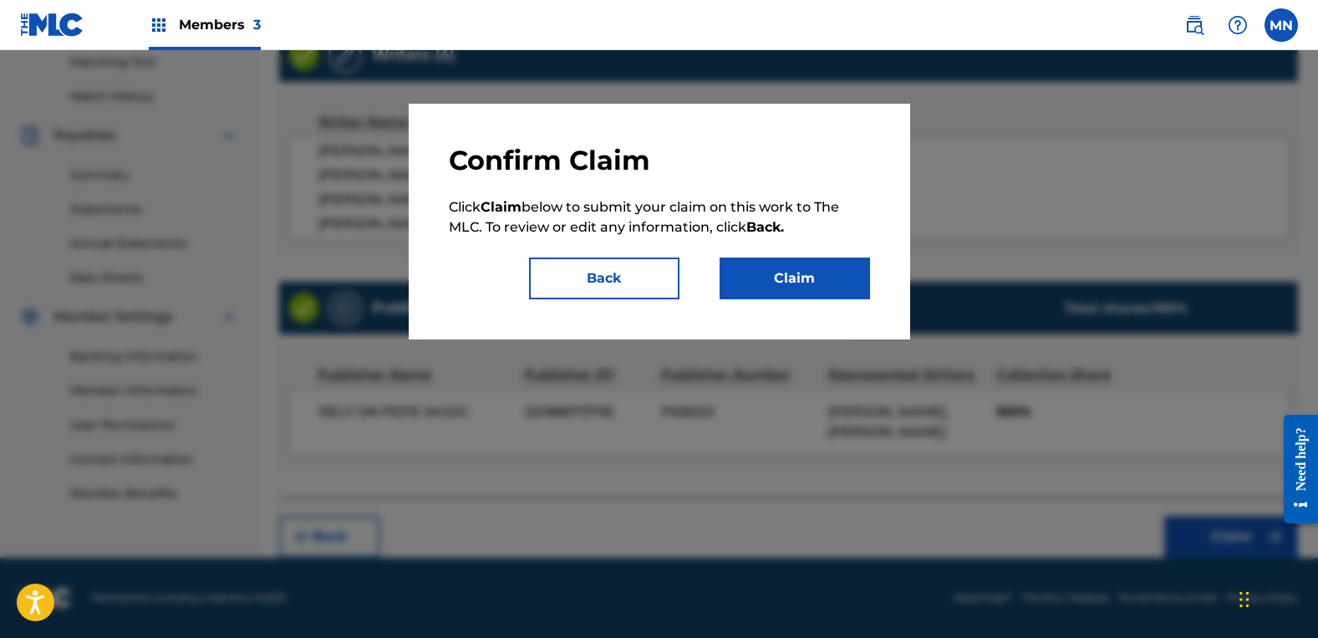
click at [845, 269] on button "Claim" at bounding box center [795, 278] width 150 height 42
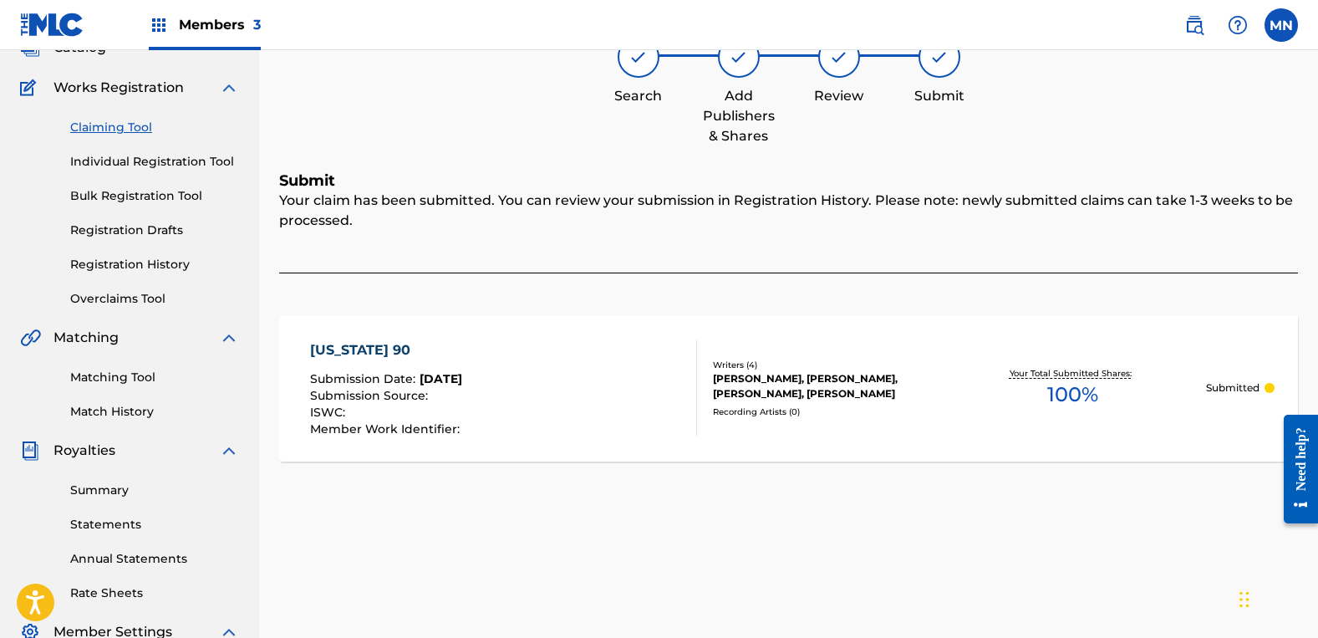
scroll to position [148, 0]
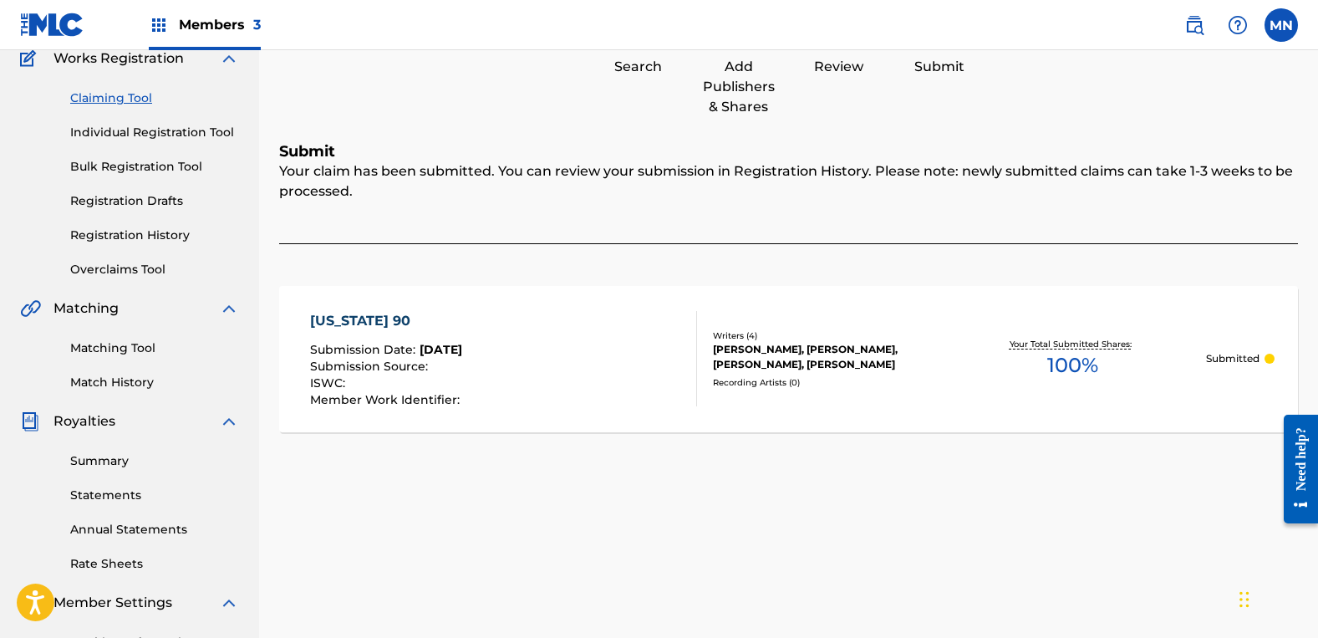
click at [123, 97] on link "Claiming Tool" at bounding box center [154, 98] width 169 height 18
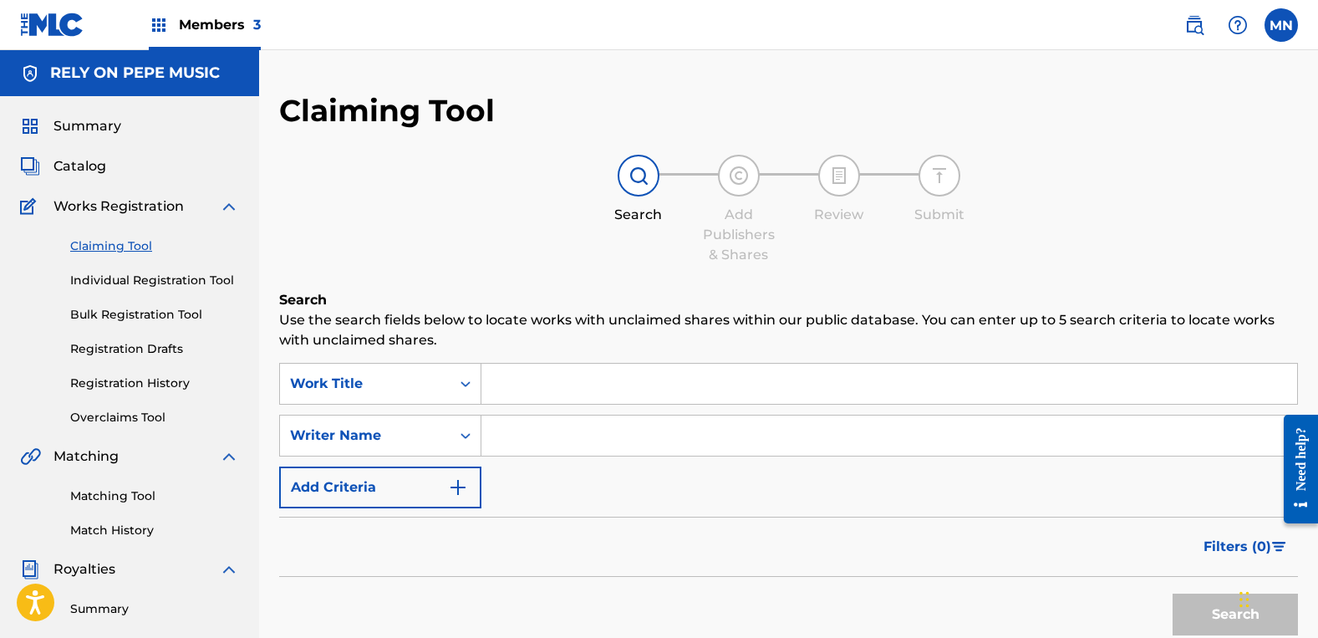
click at [651, 439] on input "Search Form" at bounding box center [889, 435] width 816 height 40
type input "[PERSON_NAME]"
click at [1173, 593] on button "Search" at bounding box center [1235, 614] width 125 height 42
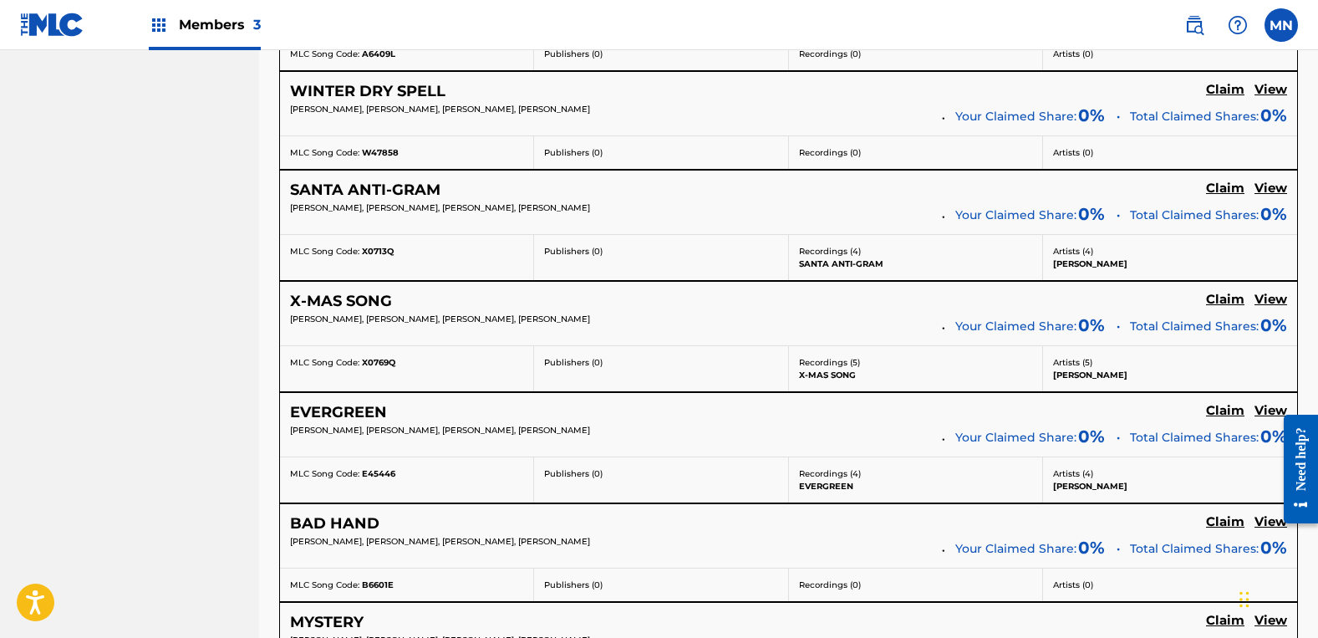
scroll to position [2758, 0]
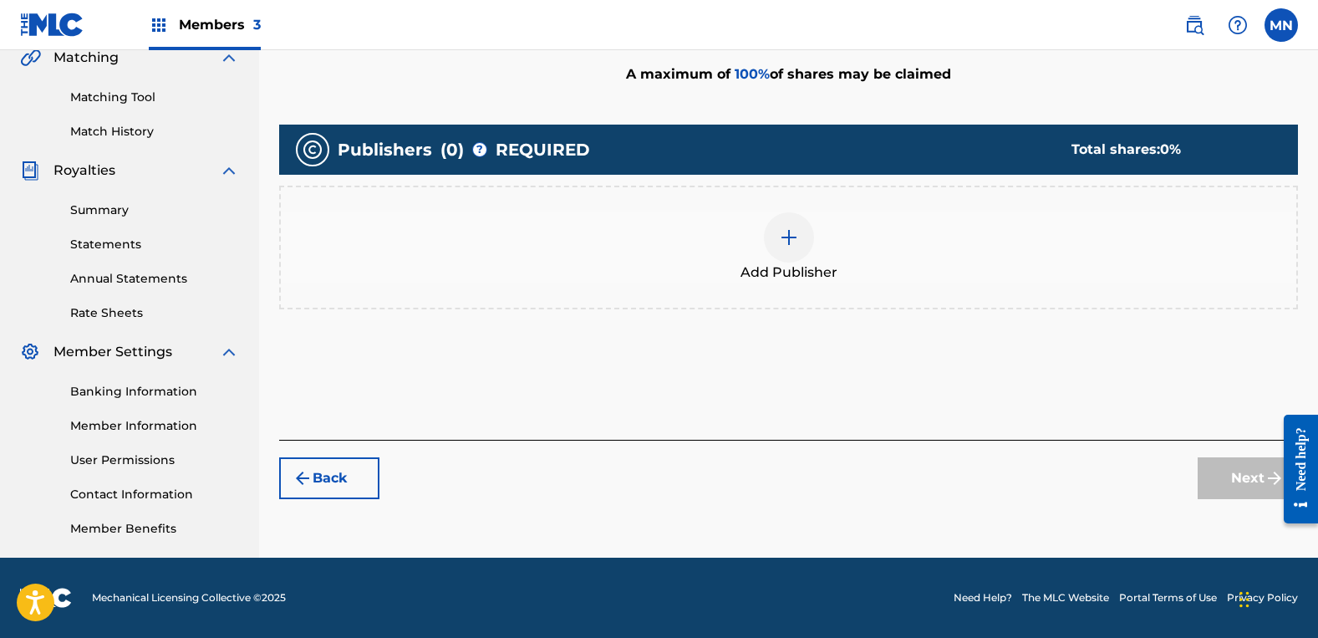
scroll to position [399, 0]
click at [869, 249] on div "Add Publisher" at bounding box center [789, 247] width 1016 height 70
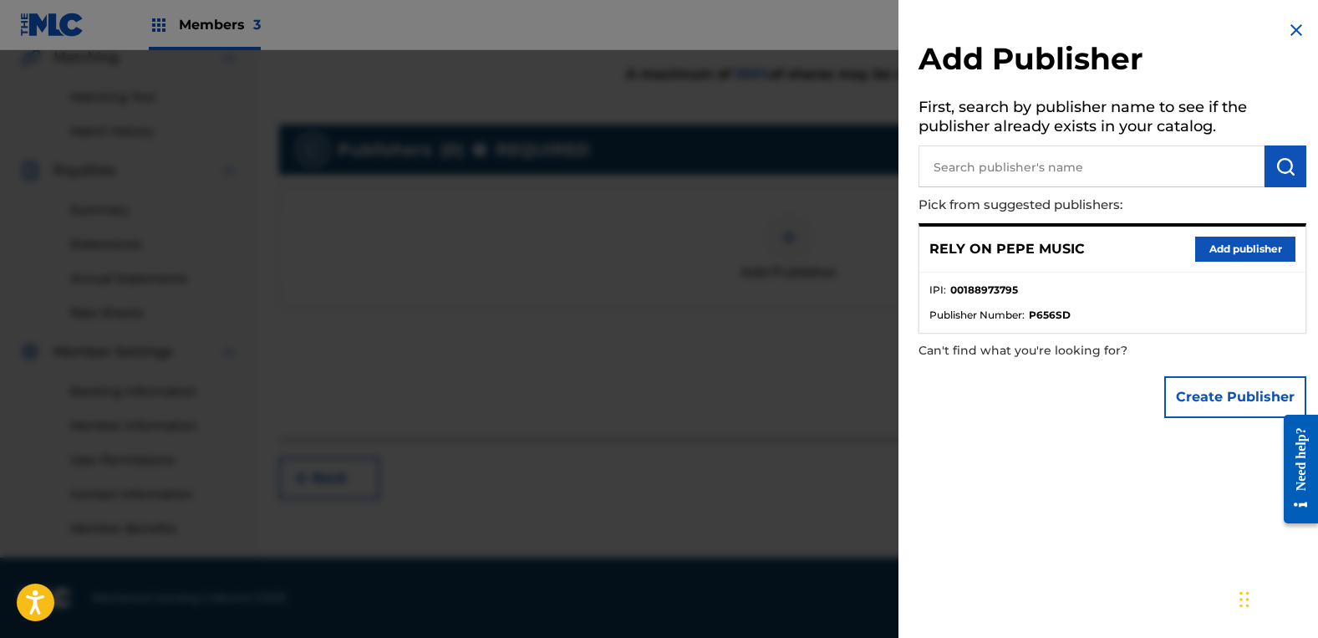
click at [1232, 248] on button "Add publisher" at bounding box center [1245, 249] width 100 height 25
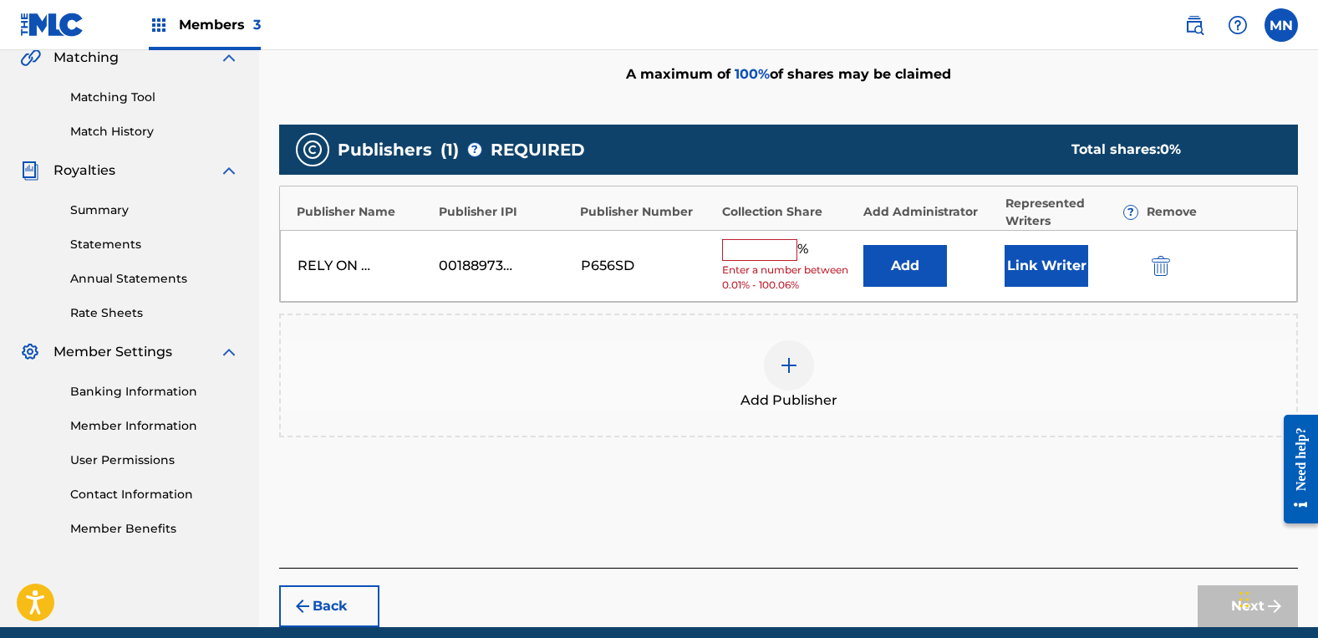
click at [764, 250] on input "text" at bounding box center [759, 250] width 75 height 22
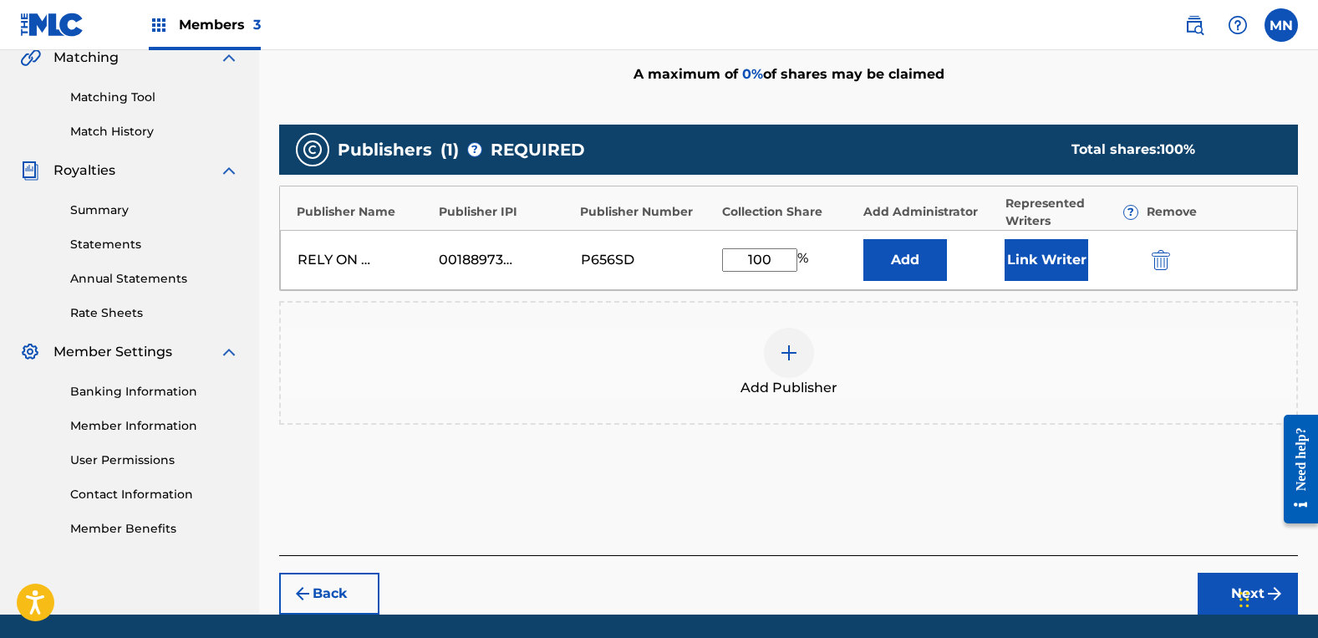
type input "100"
click at [1036, 248] on button "Link Writer" at bounding box center [1047, 260] width 84 height 42
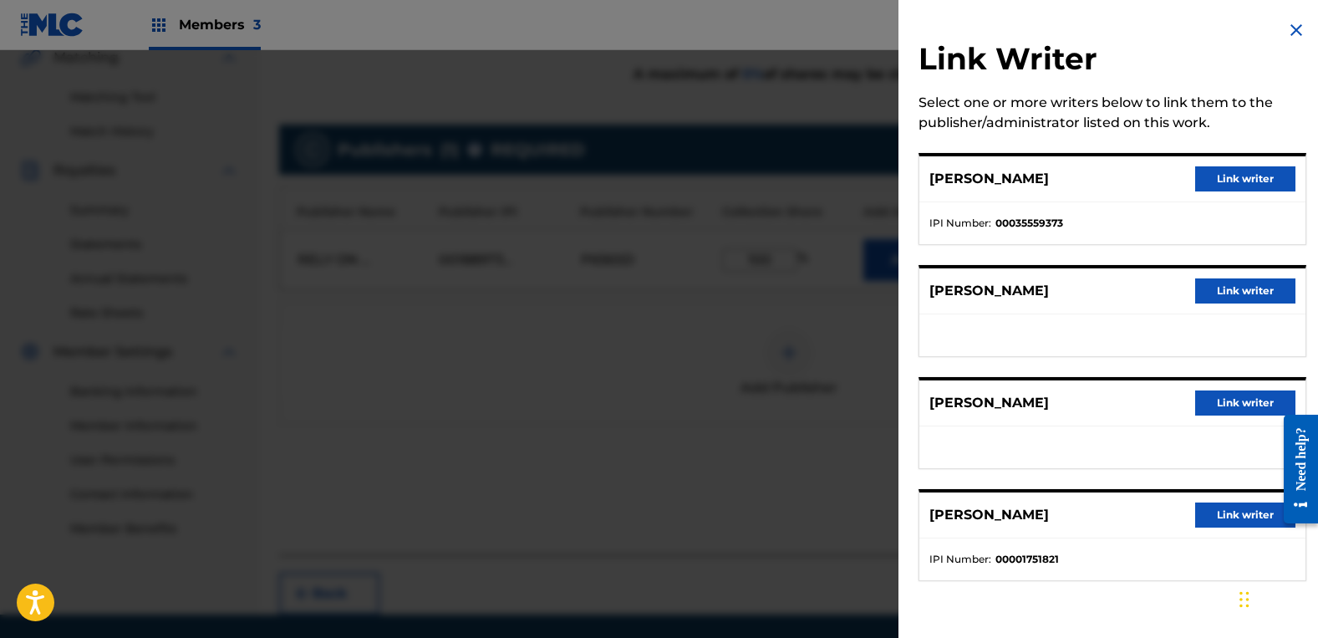
click at [1223, 283] on button "Link writer" at bounding box center [1245, 290] width 100 height 25
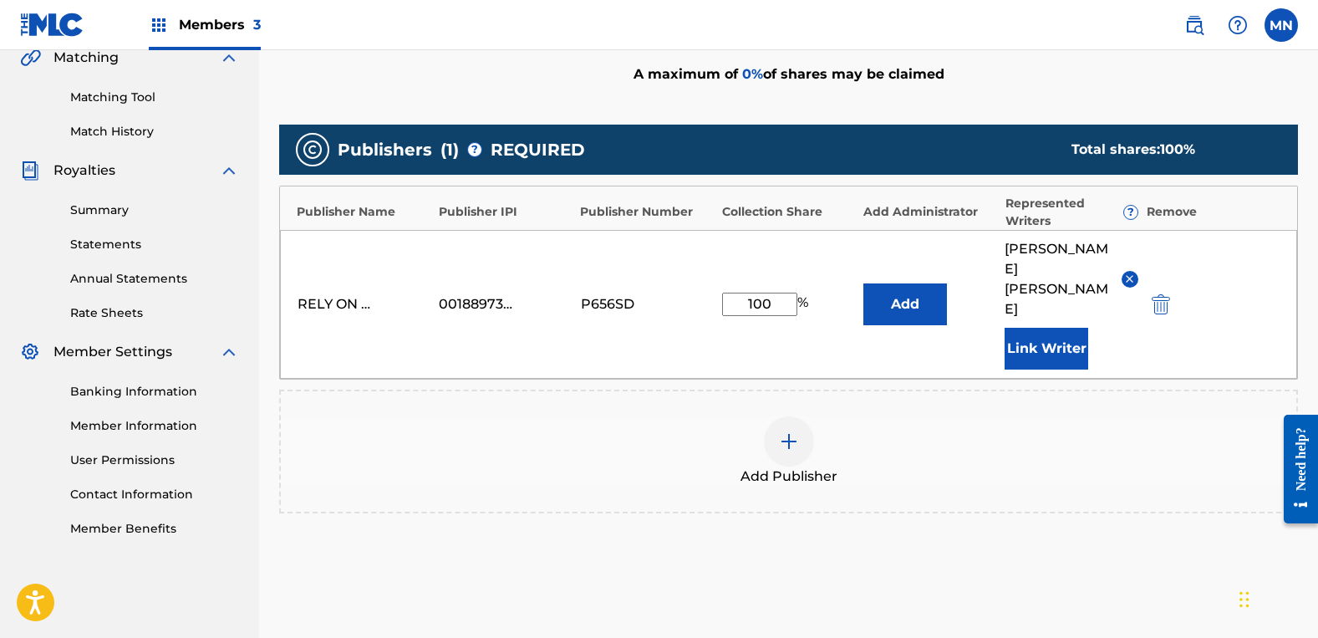
click at [1071, 328] on button "Link Writer" at bounding box center [1047, 349] width 84 height 42
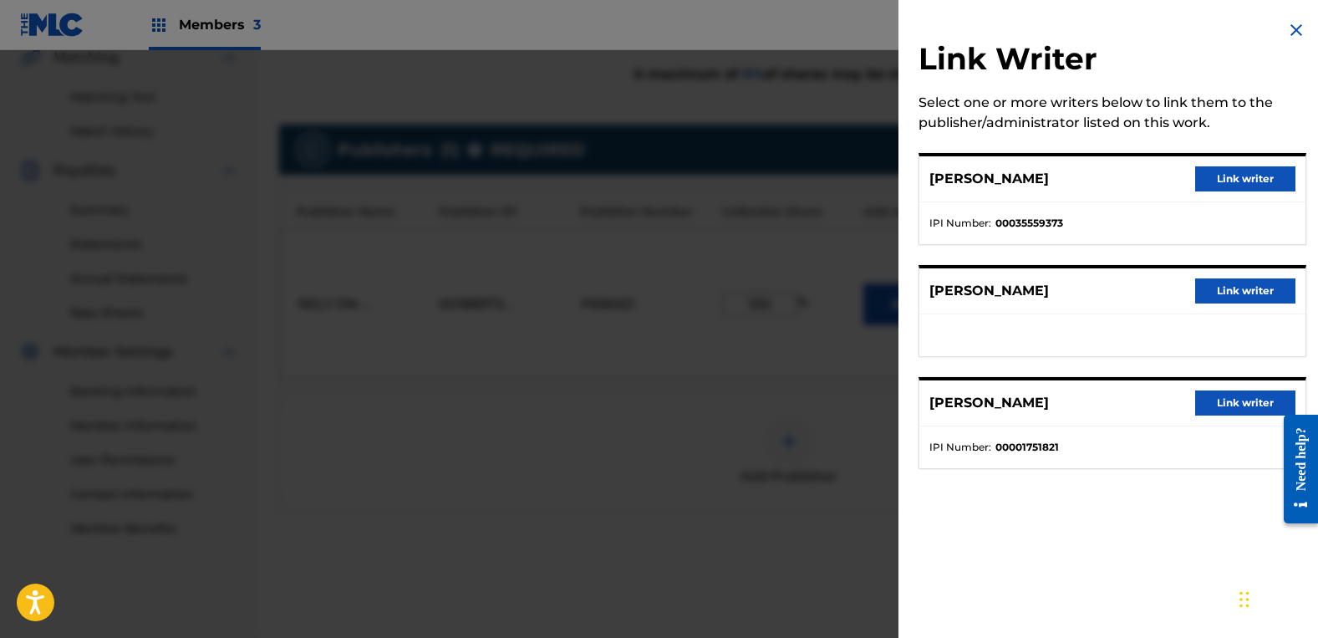
click at [1245, 284] on button "Link writer" at bounding box center [1245, 290] width 100 height 25
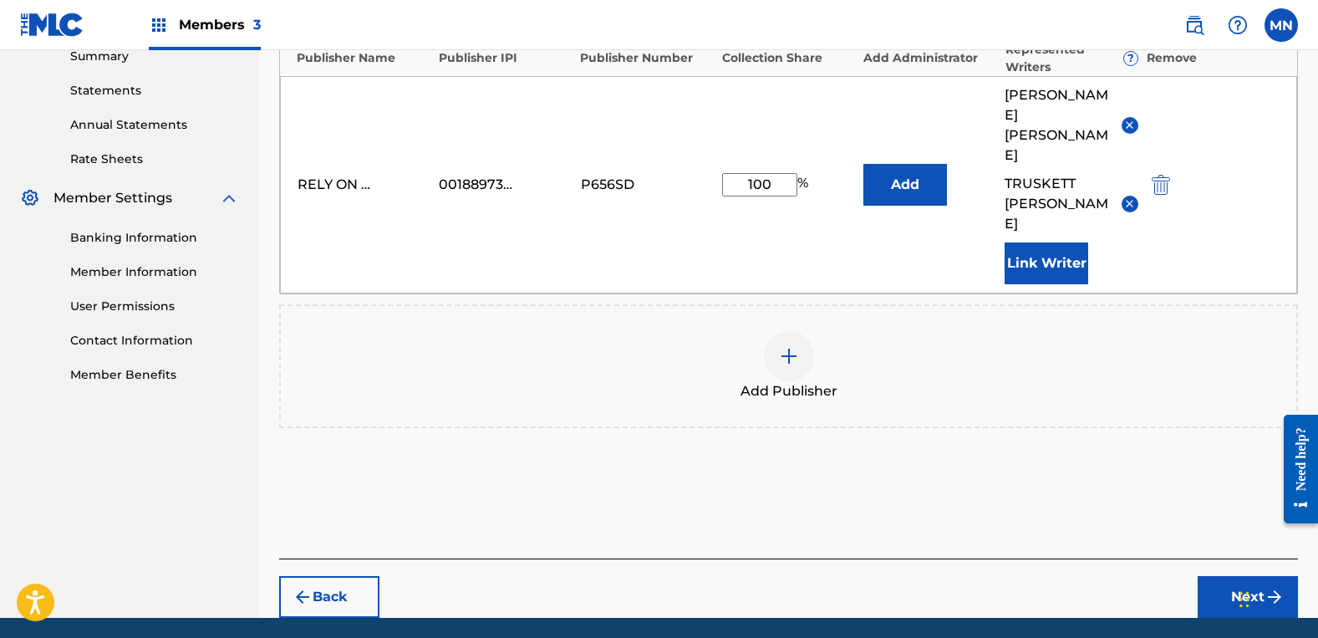
click at [1265, 587] on img "submit" at bounding box center [1275, 597] width 20 height 20
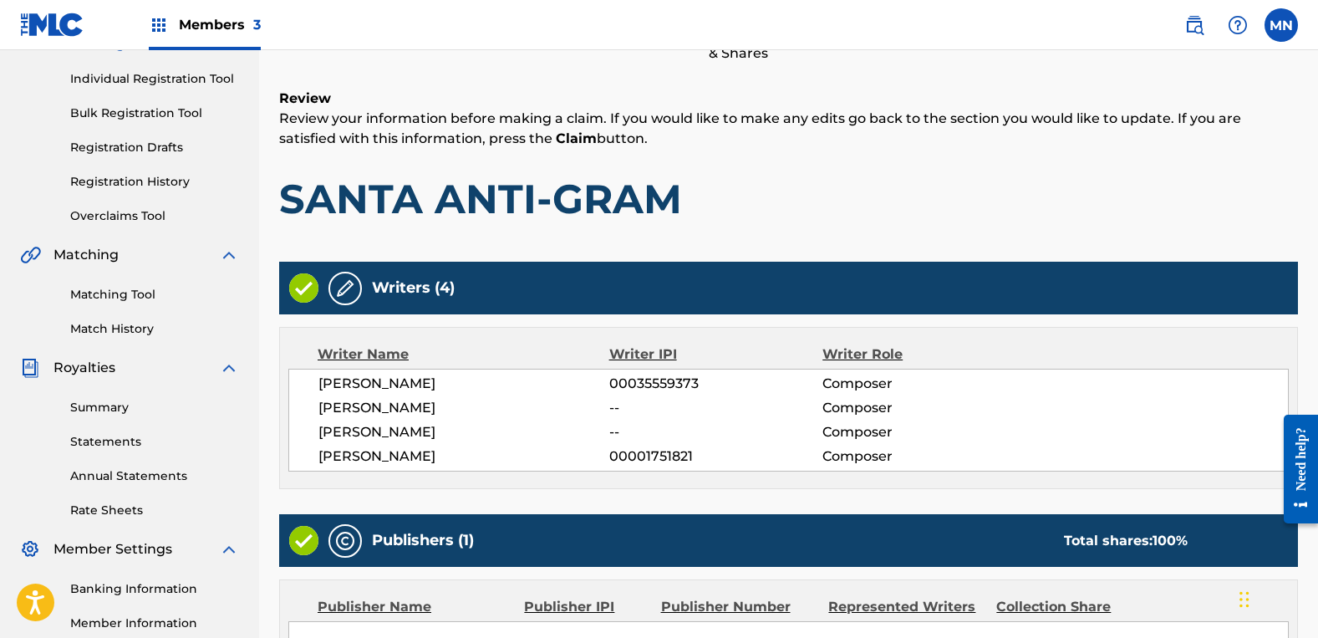
scroll to position [434, 0]
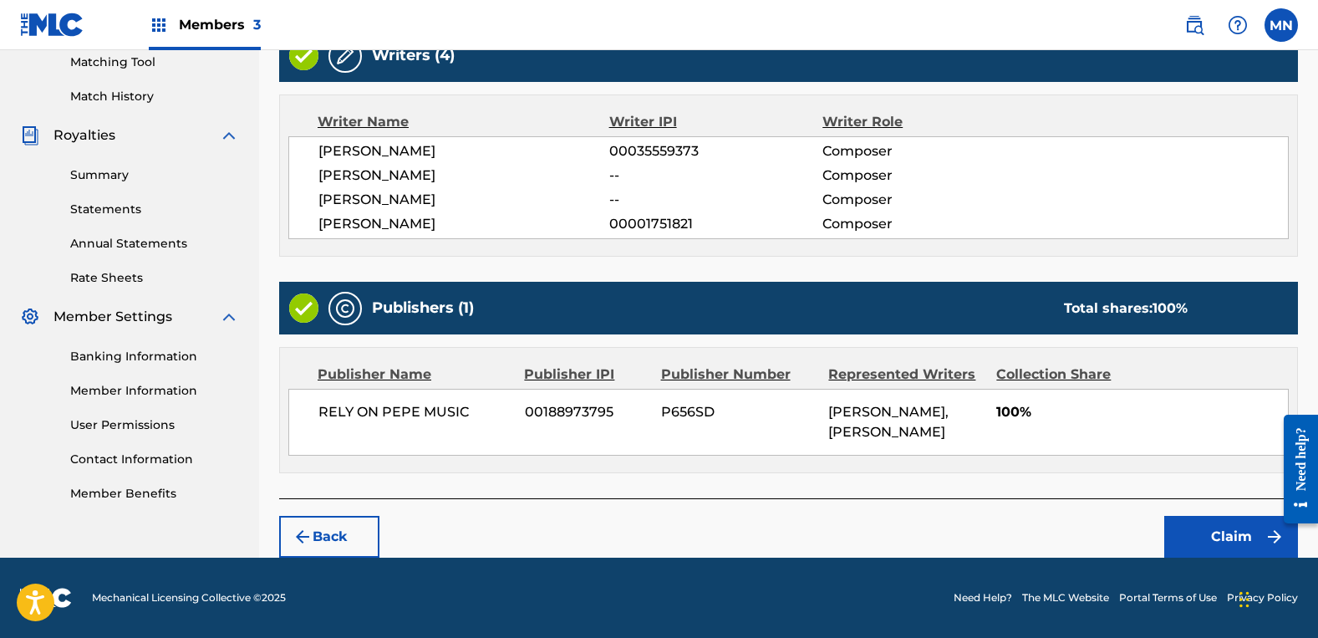
click at [1209, 532] on button "Claim" at bounding box center [1231, 537] width 134 height 42
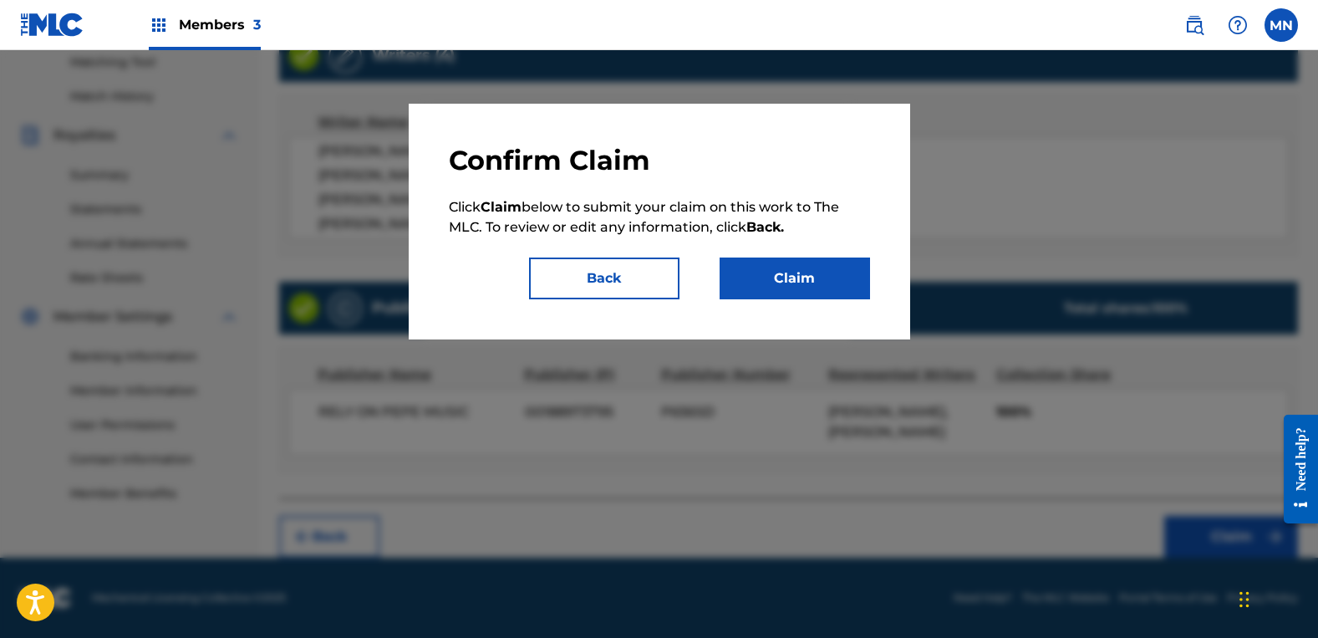
click at [782, 270] on button "Claim" at bounding box center [795, 278] width 150 height 42
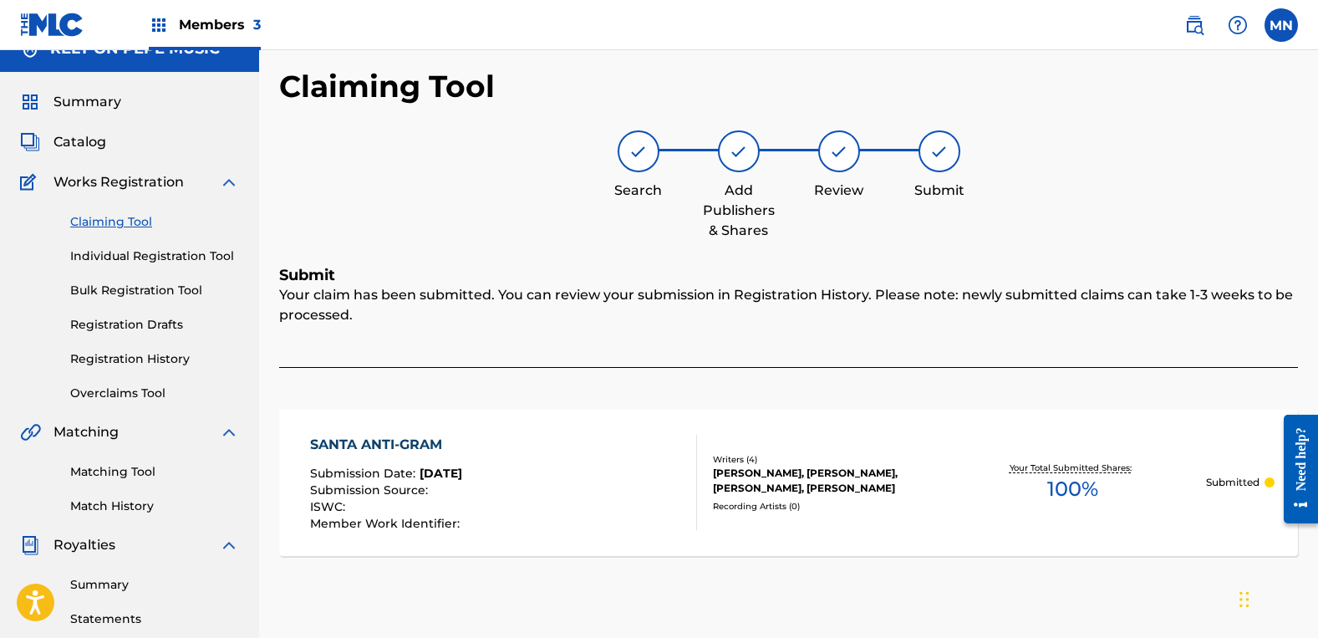
scroll to position [0, 0]
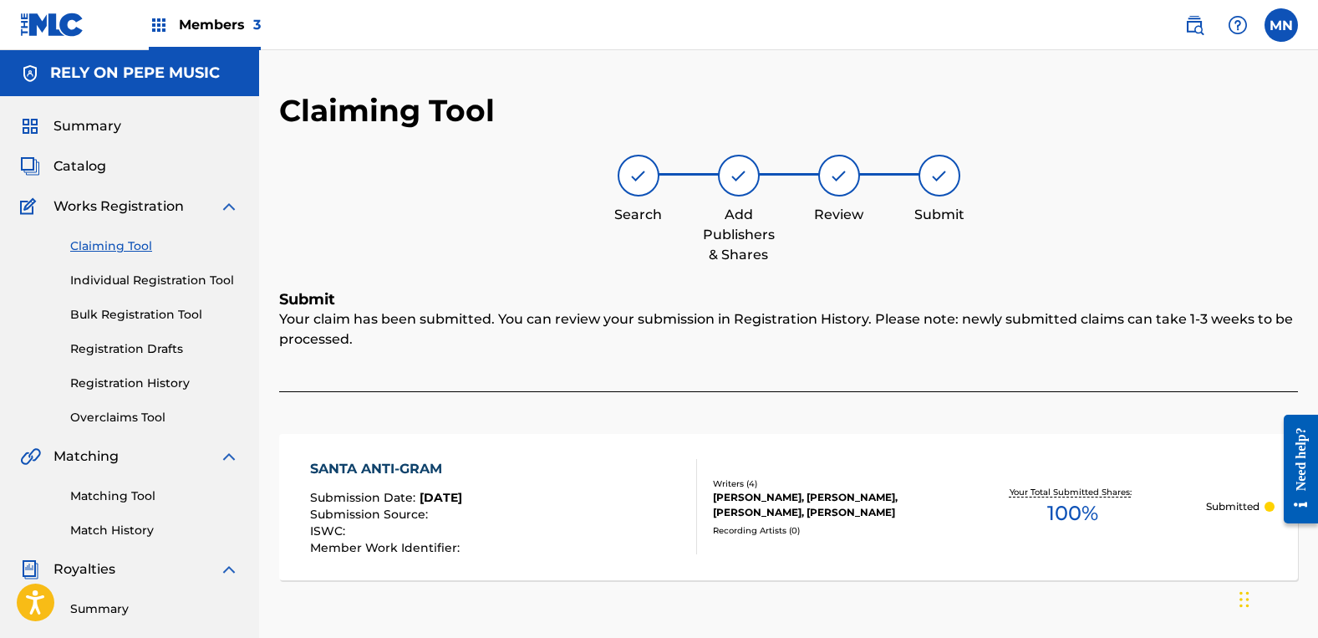
click at [125, 250] on link "Claiming Tool" at bounding box center [154, 246] width 169 height 18
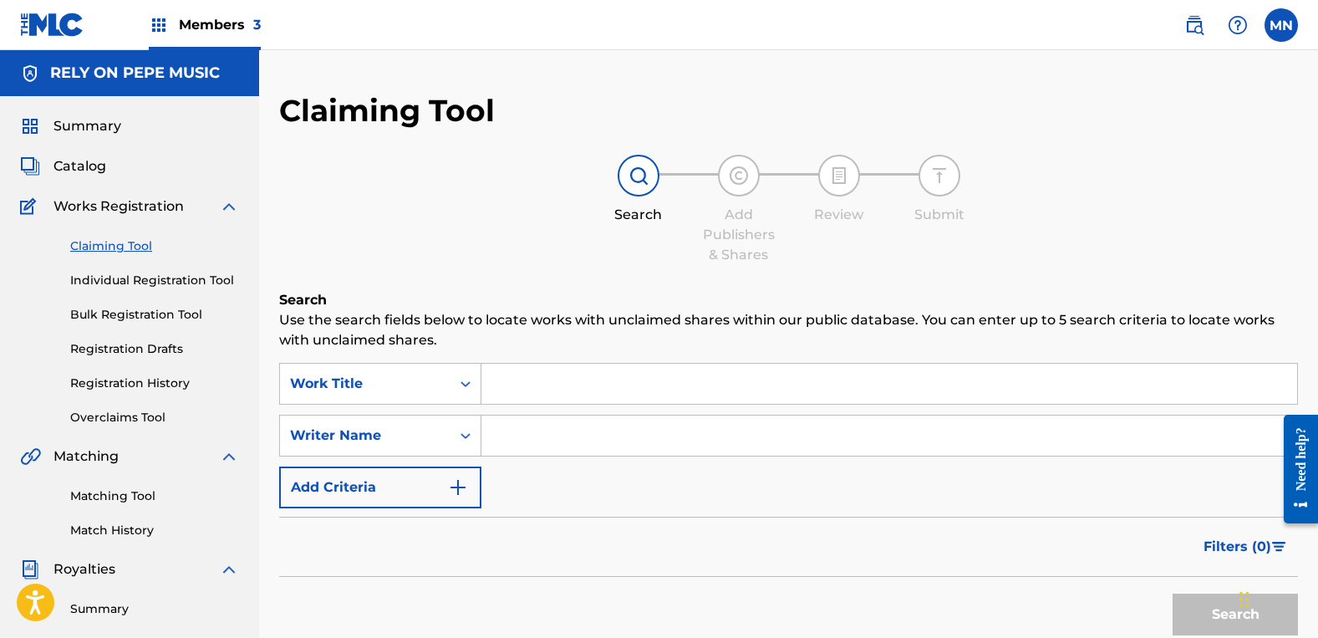
click at [617, 449] on input "Search Form" at bounding box center [889, 435] width 816 height 40
type input "[PERSON_NAME]"
click at [1173, 593] on button "Search" at bounding box center [1235, 614] width 125 height 42
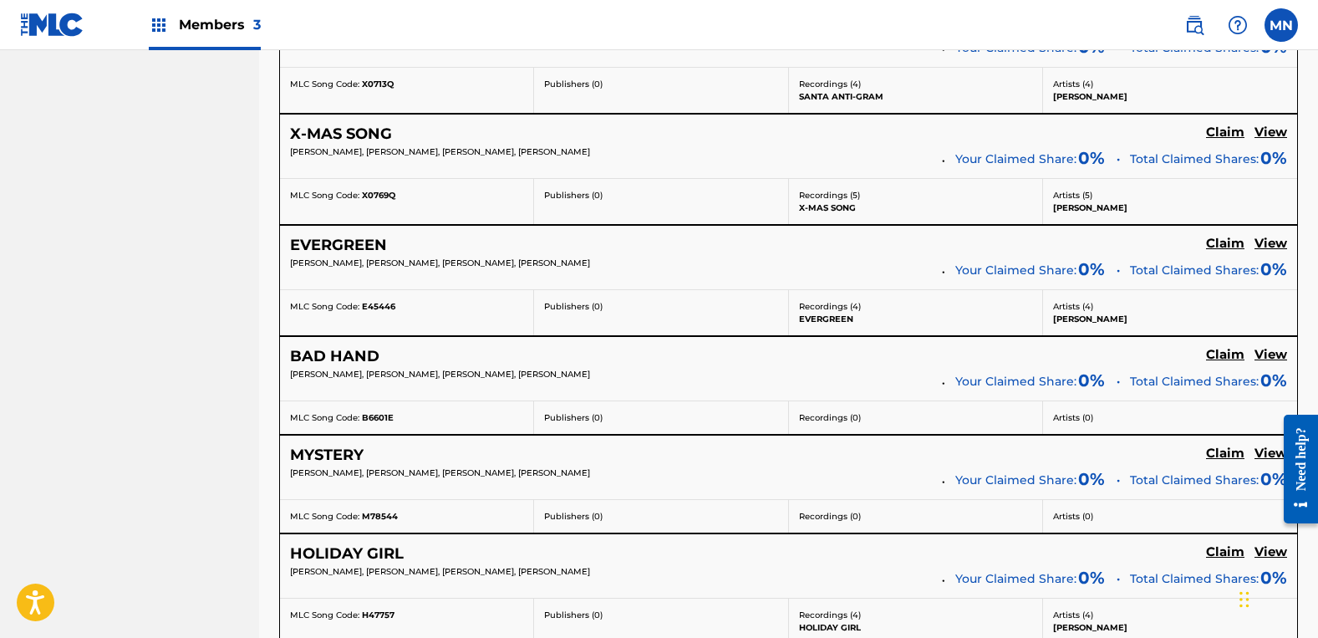
scroll to position [3093, 0]
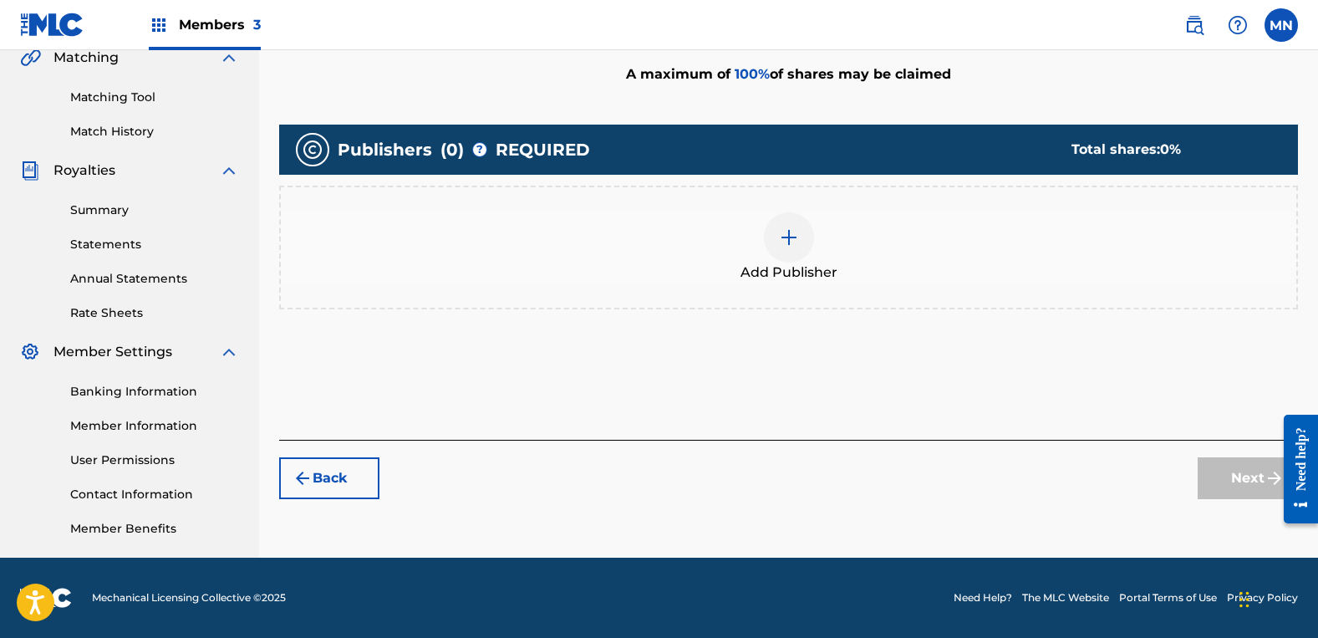
click at [839, 250] on div "Add Publisher" at bounding box center [789, 247] width 1016 height 70
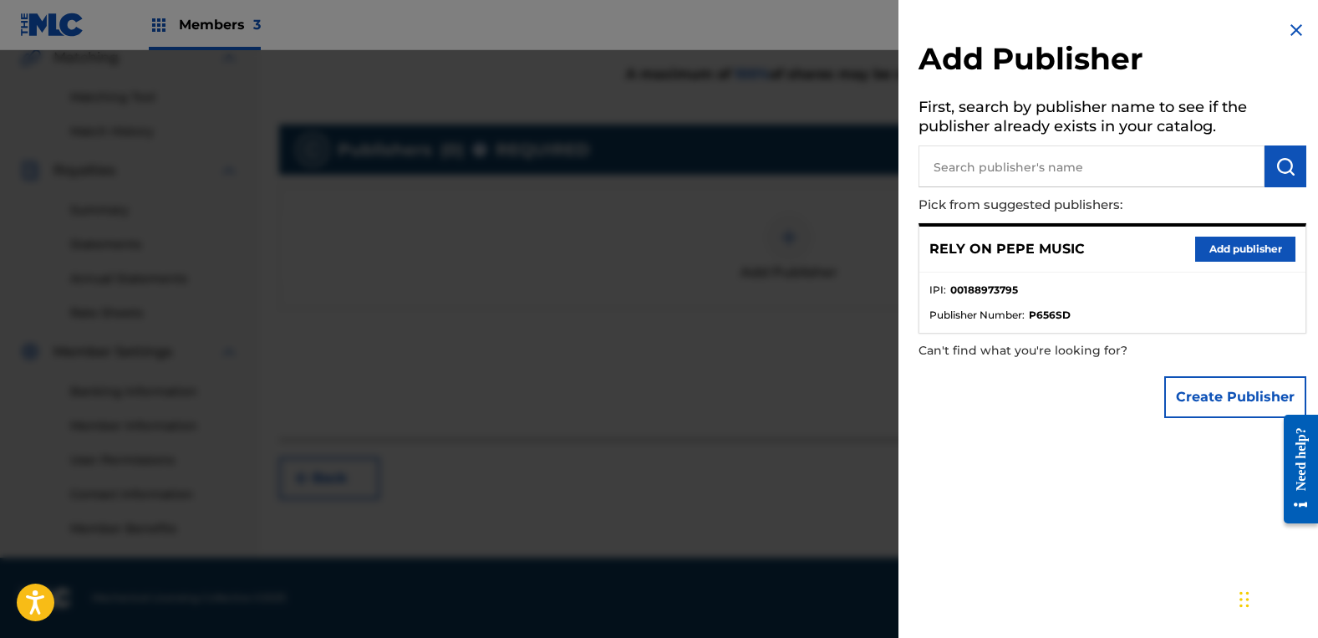
click at [1240, 268] on div "RELY ON PEPE MUSIC Add publisher" at bounding box center [1112, 250] width 386 height 46
click at [1247, 249] on button "Add publisher" at bounding box center [1245, 249] width 100 height 25
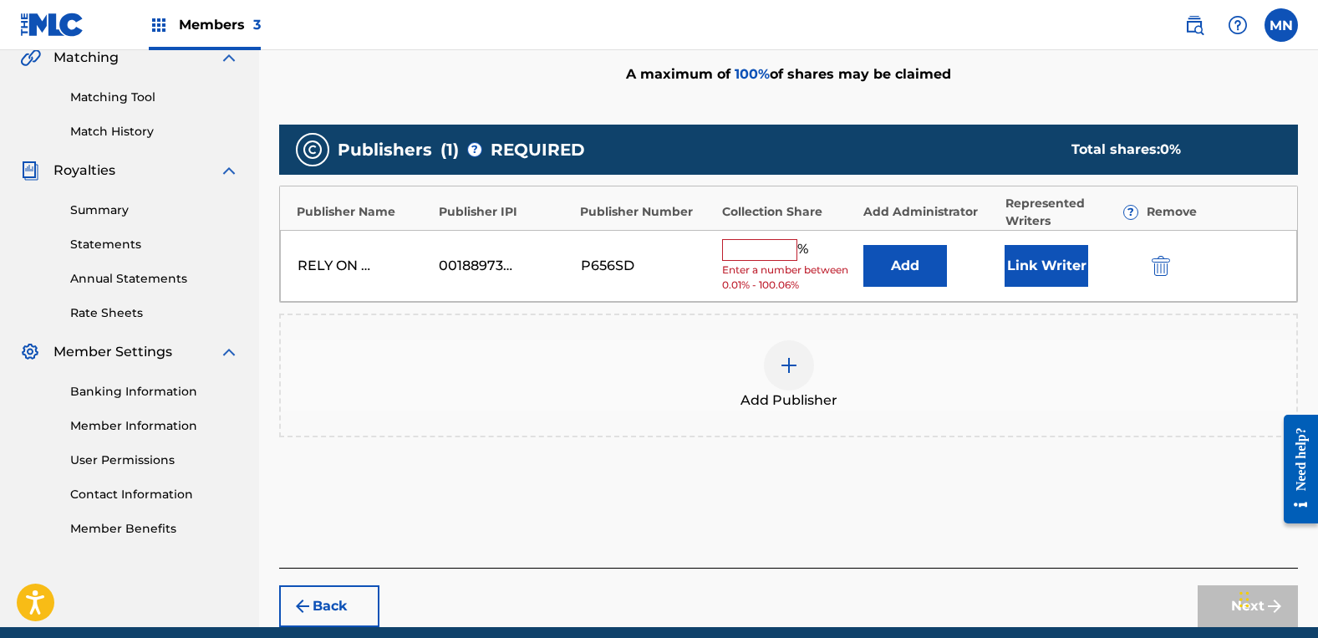
click at [751, 250] on input "text" at bounding box center [759, 250] width 75 height 22
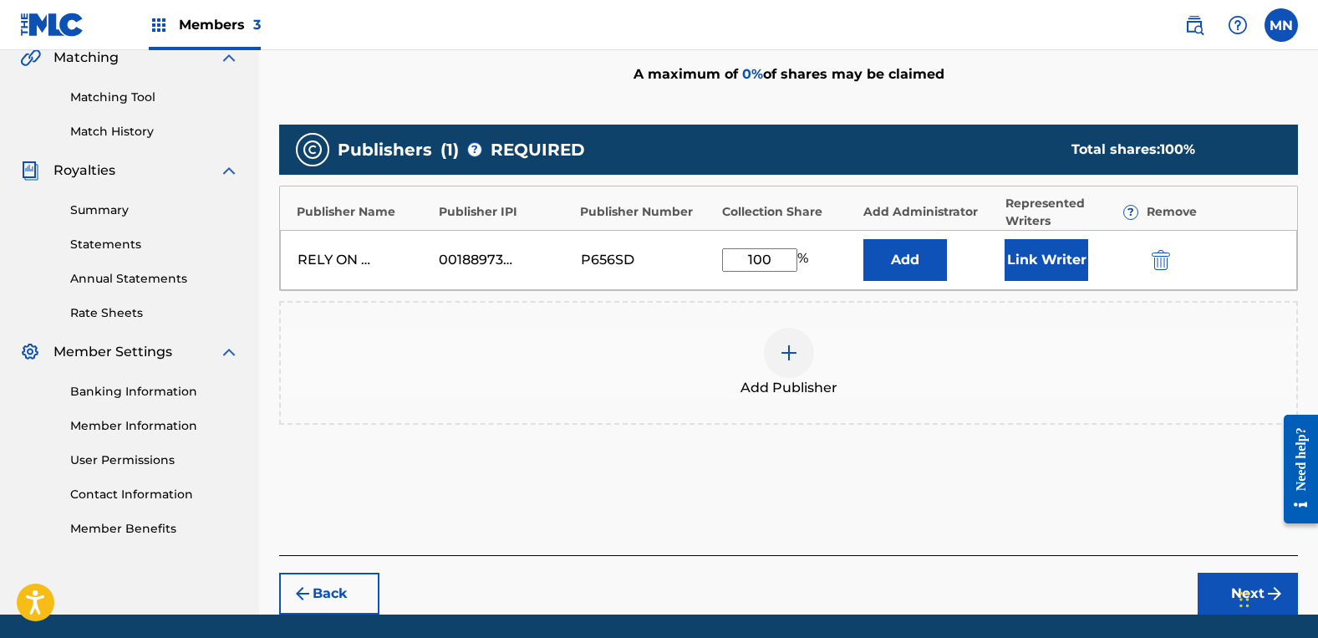
type input "100"
click at [1055, 257] on button "Link Writer" at bounding box center [1047, 260] width 84 height 42
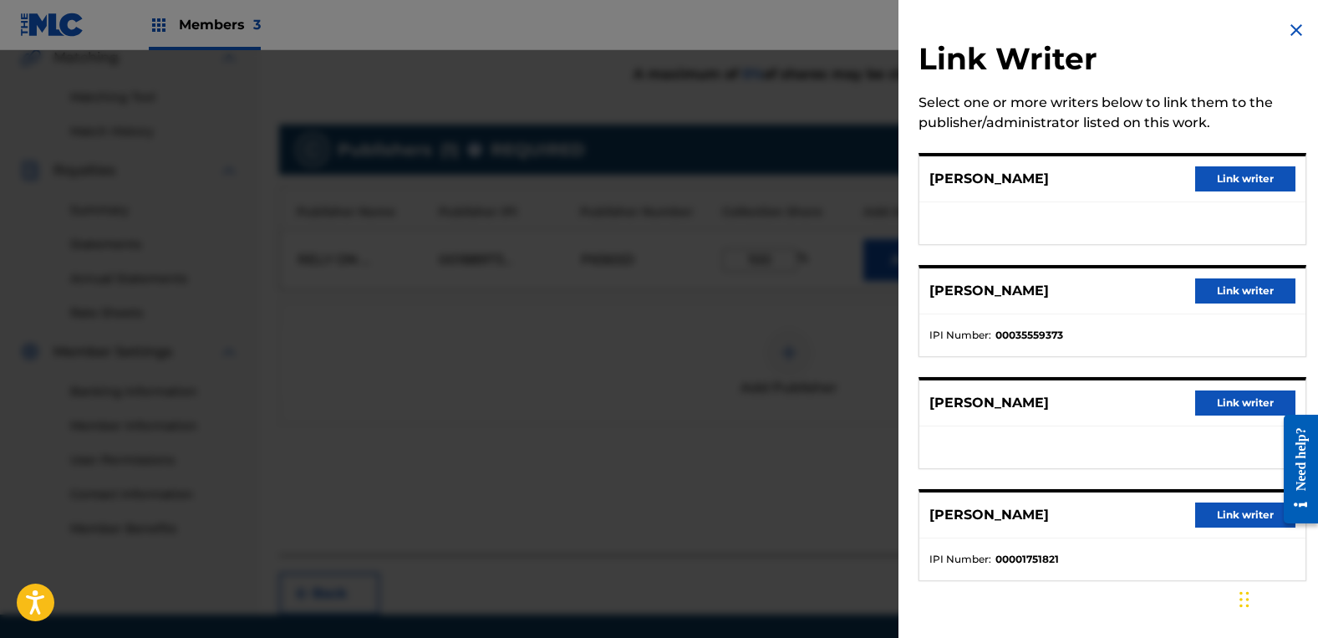
click at [1245, 171] on button "Link writer" at bounding box center [1245, 178] width 100 height 25
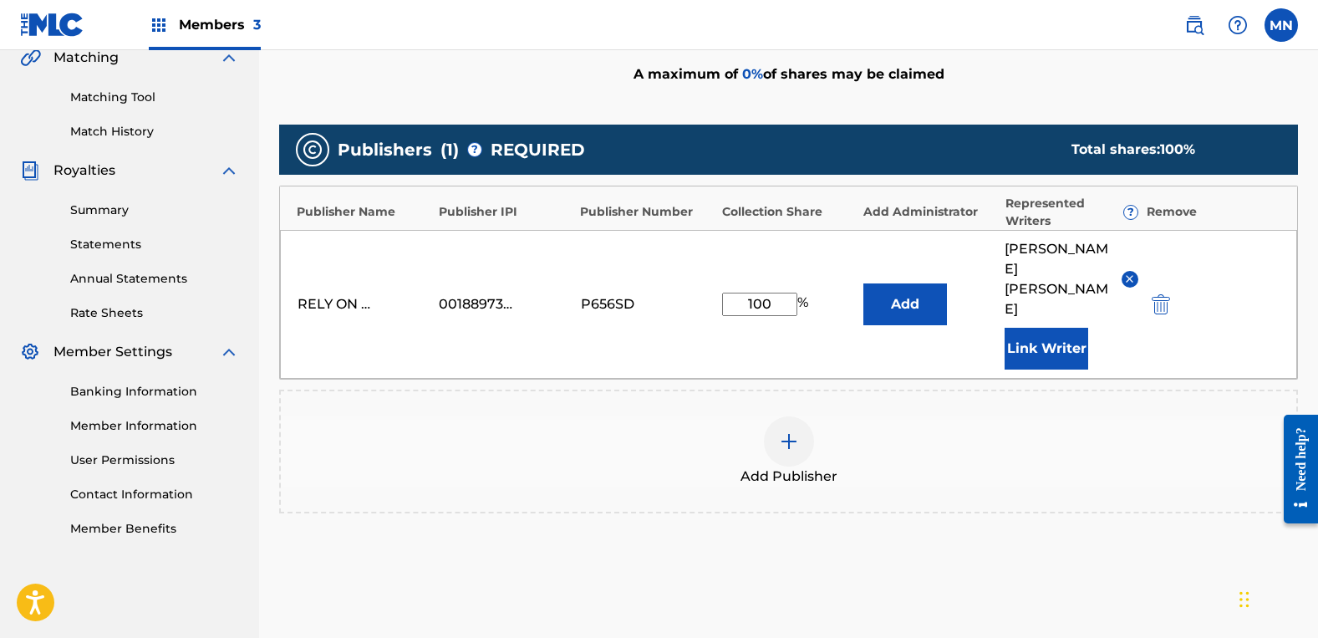
click at [1073, 328] on button "Link Writer" at bounding box center [1047, 349] width 84 height 42
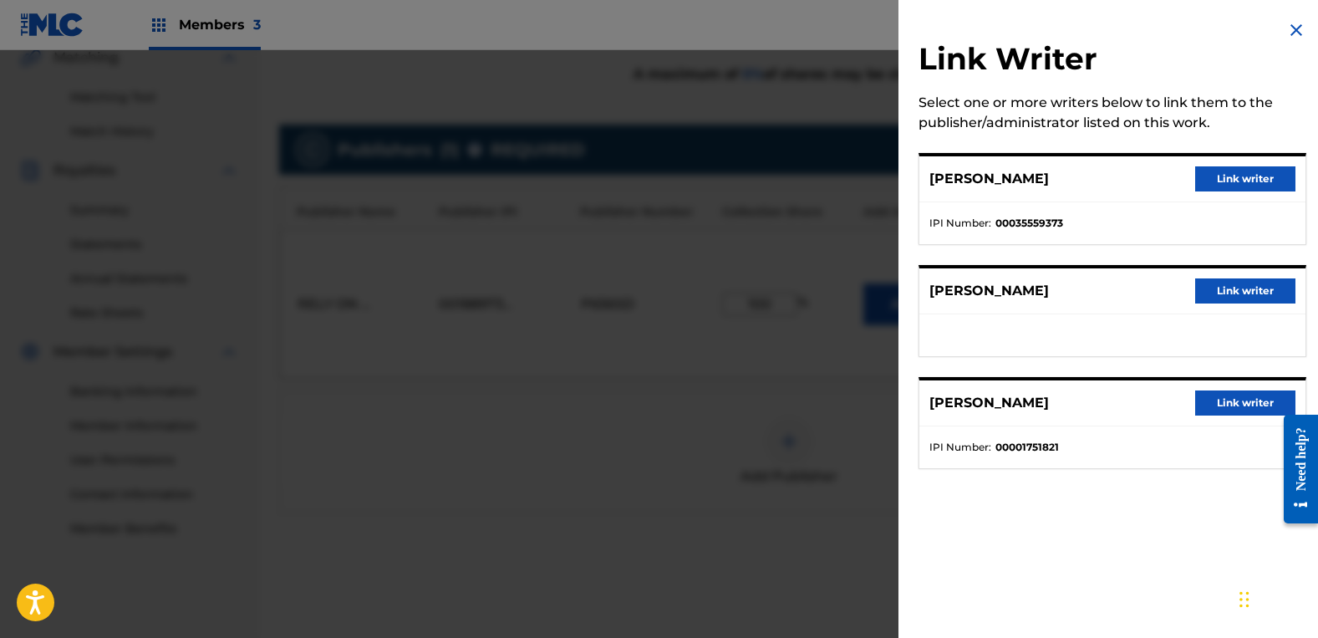
click at [1227, 296] on button "Link writer" at bounding box center [1245, 290] width 100 height 25
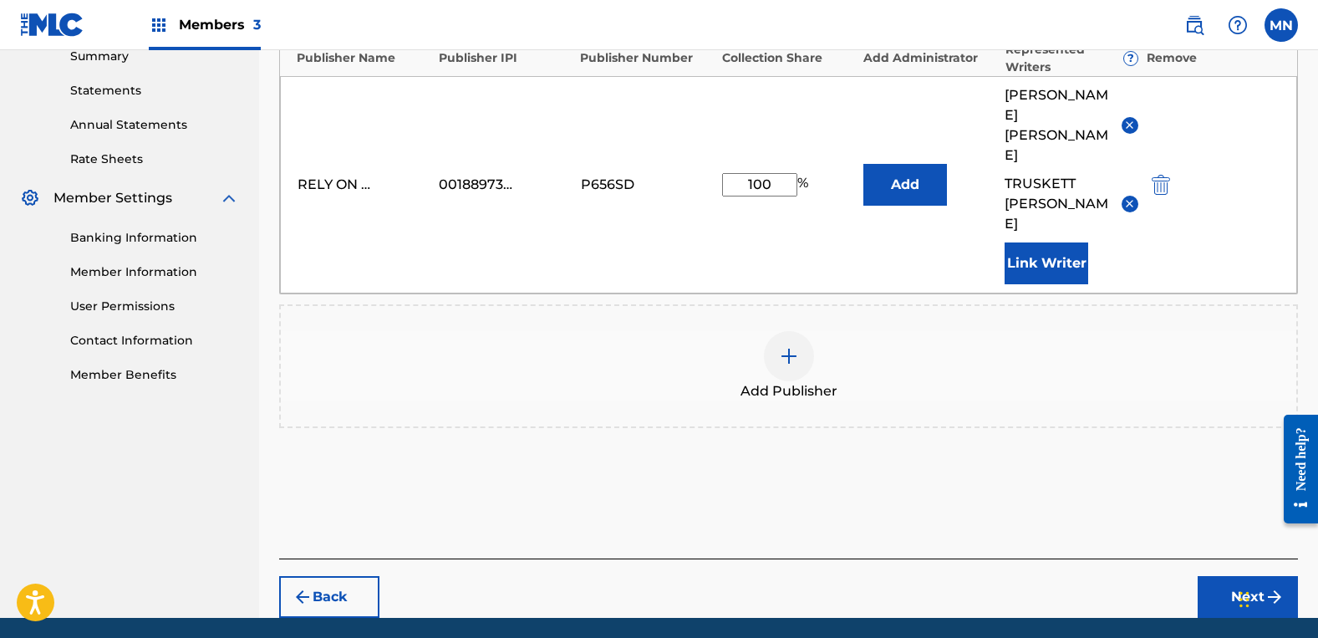
click at [1230, 576] on button "Next" at bounding box center [1248, 597] width 100 height 42
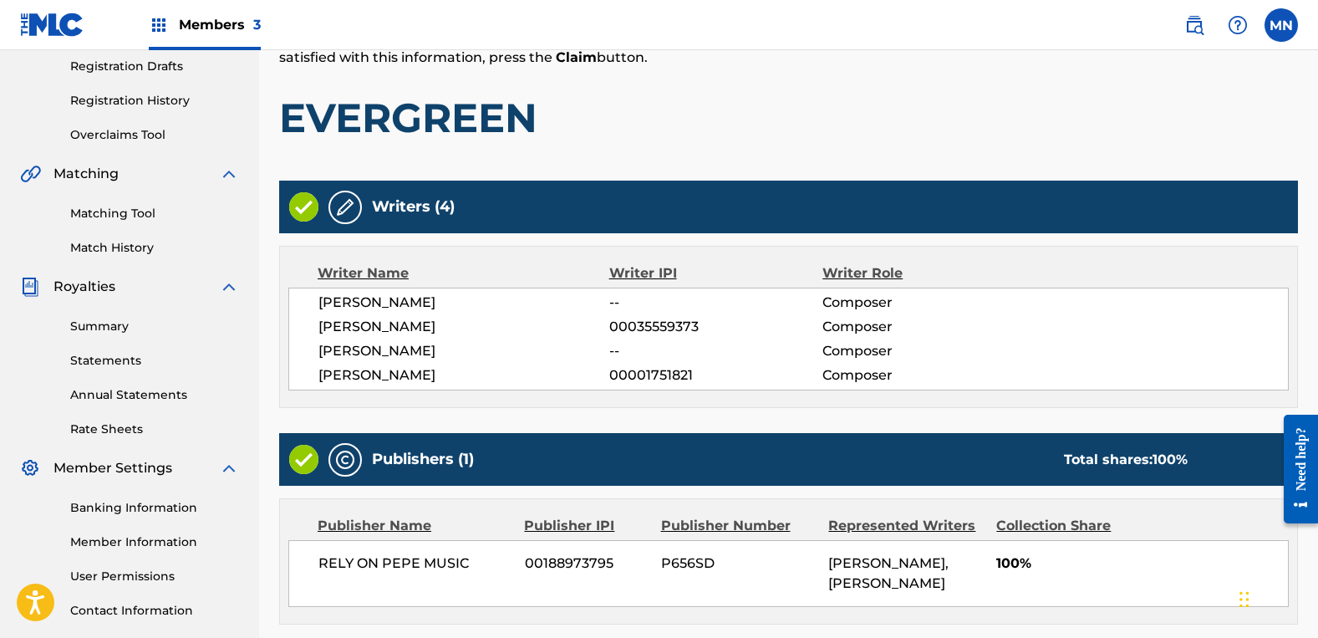
scroll to position [434, 0]
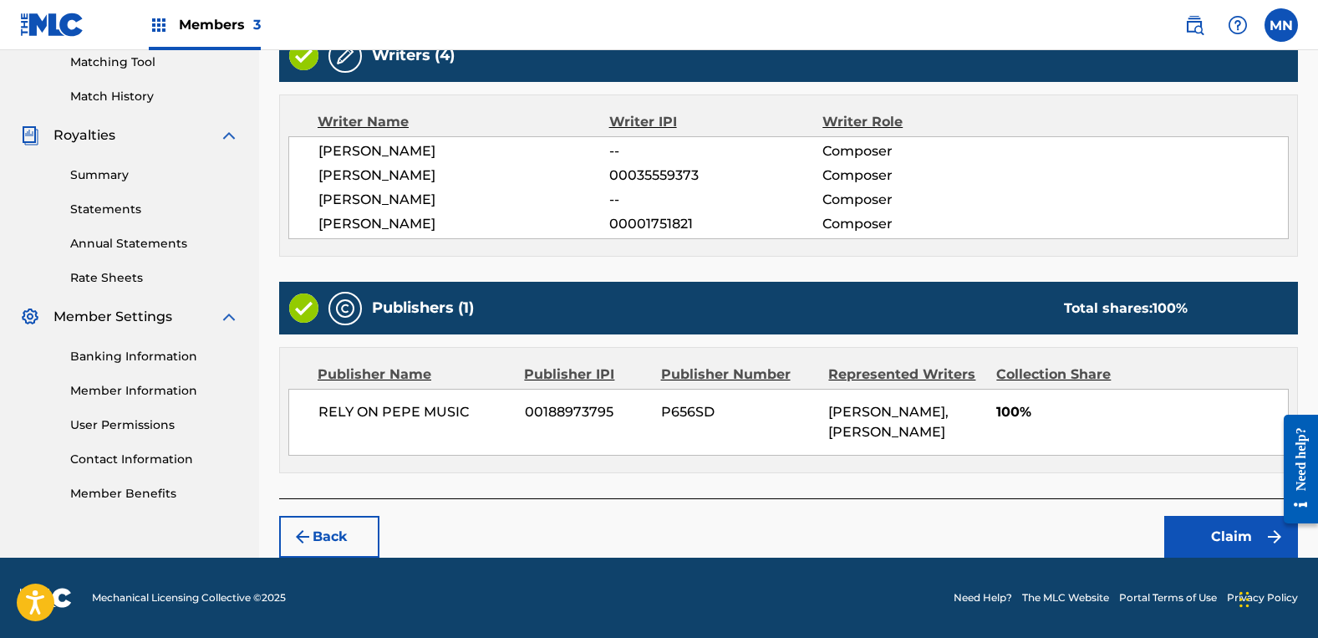
click at [1215, 542] on button "Claim" at bounding box center [1231, 537] width 134 height 42
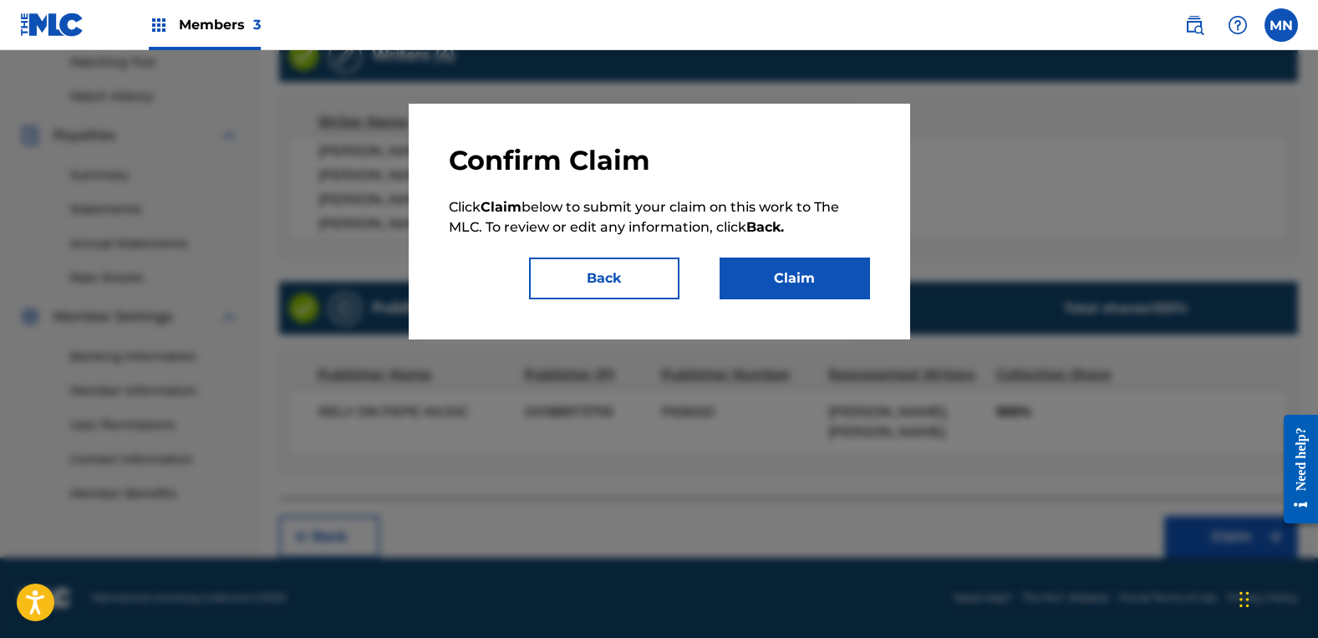
click at [799, 279] on button "Claim" at bounding box center [795, 278] width 150 height 42
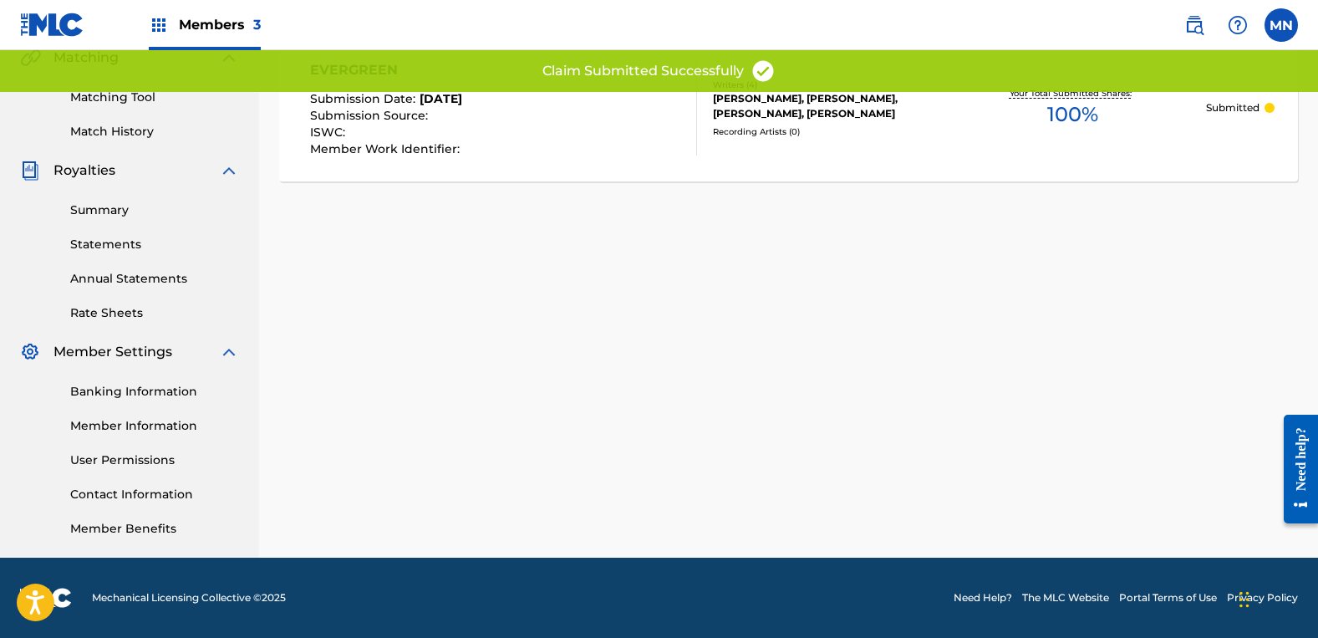
scroll to position [0, 0]
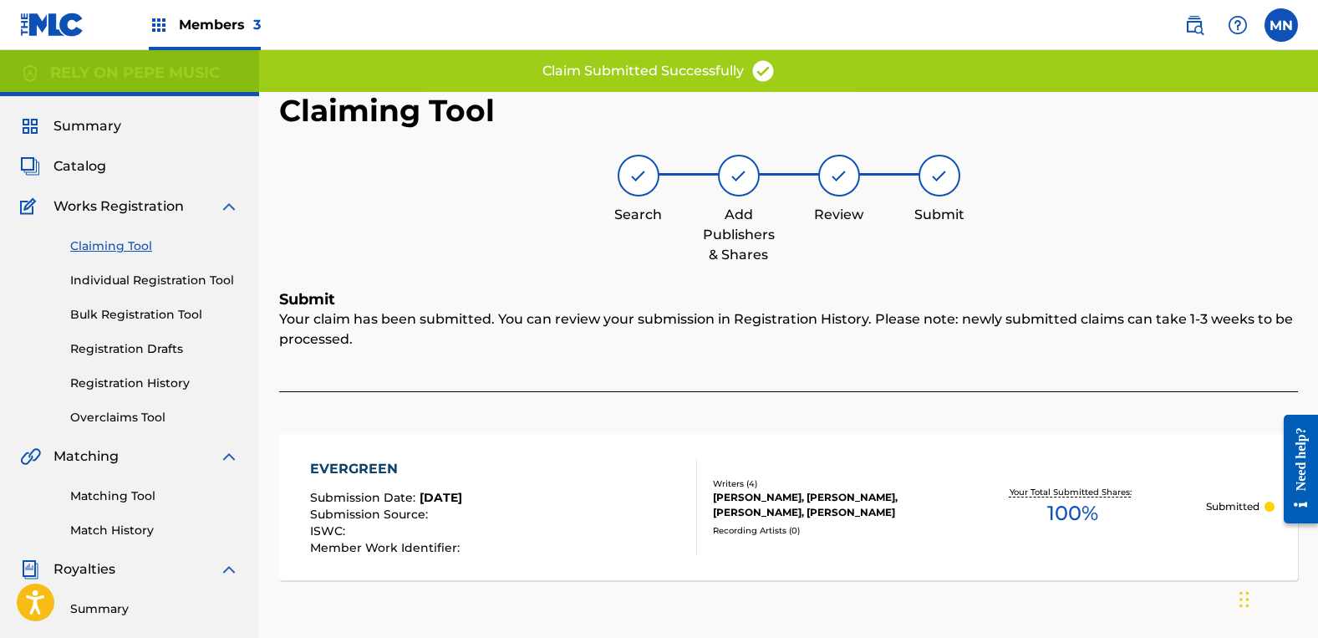
click at [119, 249] on link "Claiming Tool" at bounding box center [154, 246] width 169 height 18
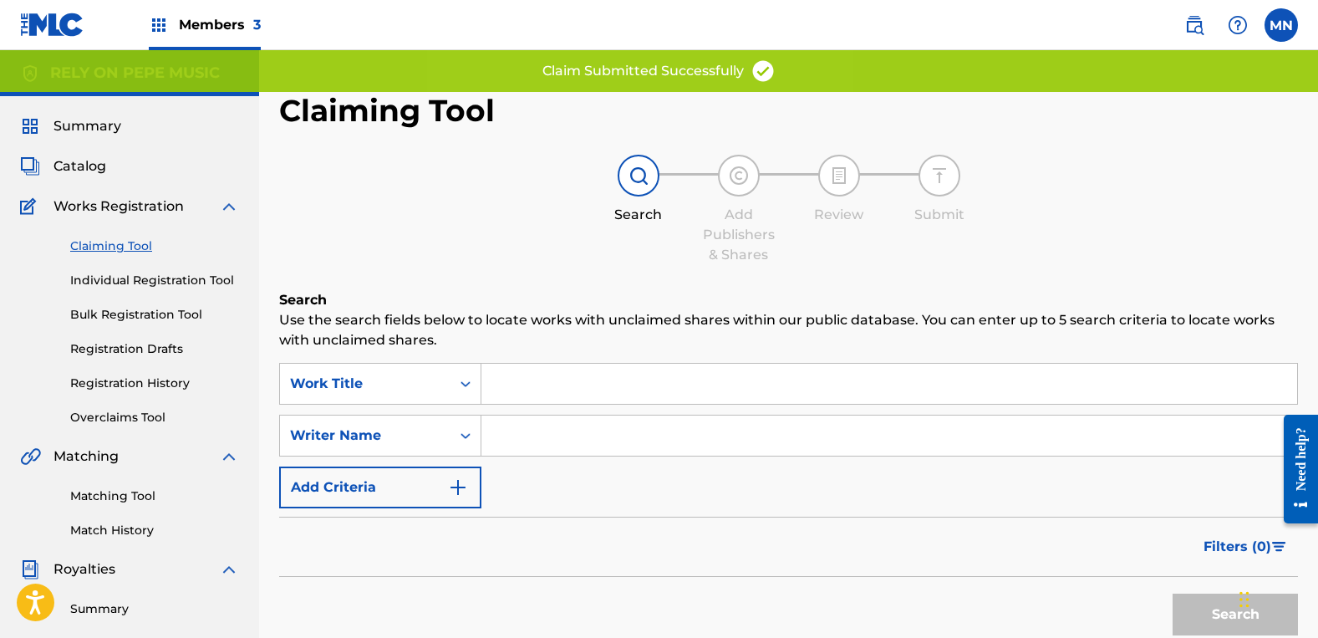
click at [639, 438] on input "Search Form" at bounding box center [889, 435] width 816 height 40
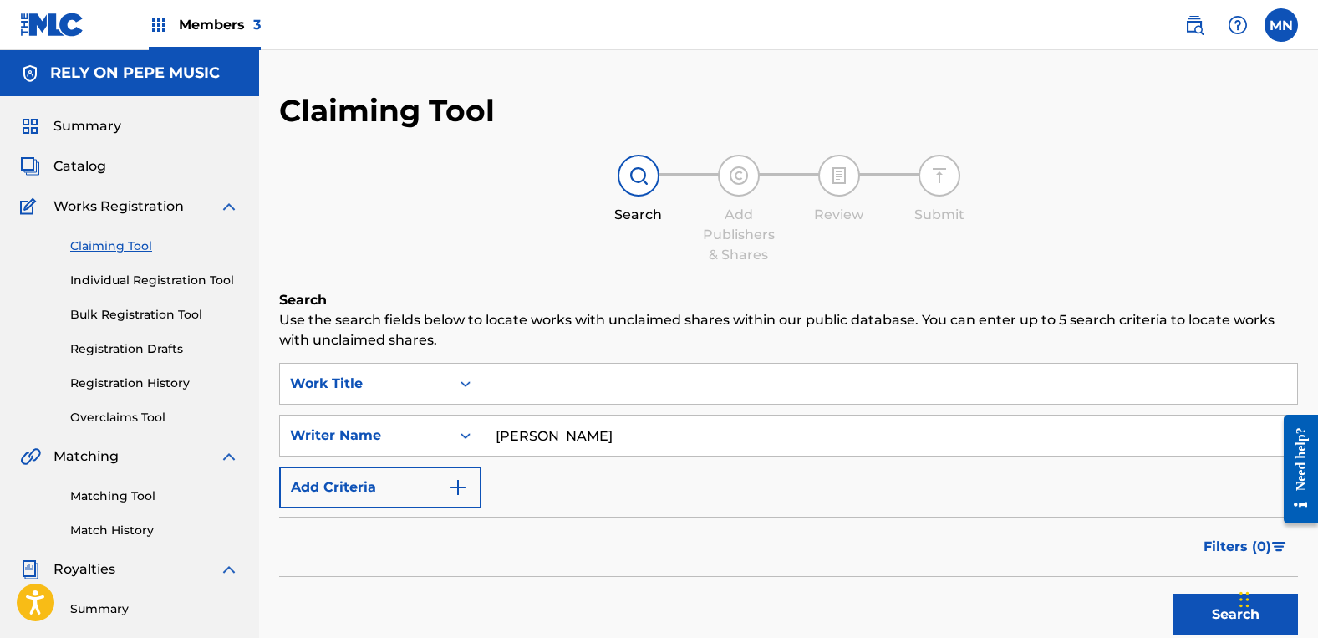
type input "[PERSON_NAME]"
click at [1173, 593] on button "Search" at bounding box center [1235, 614] width 125 height 42
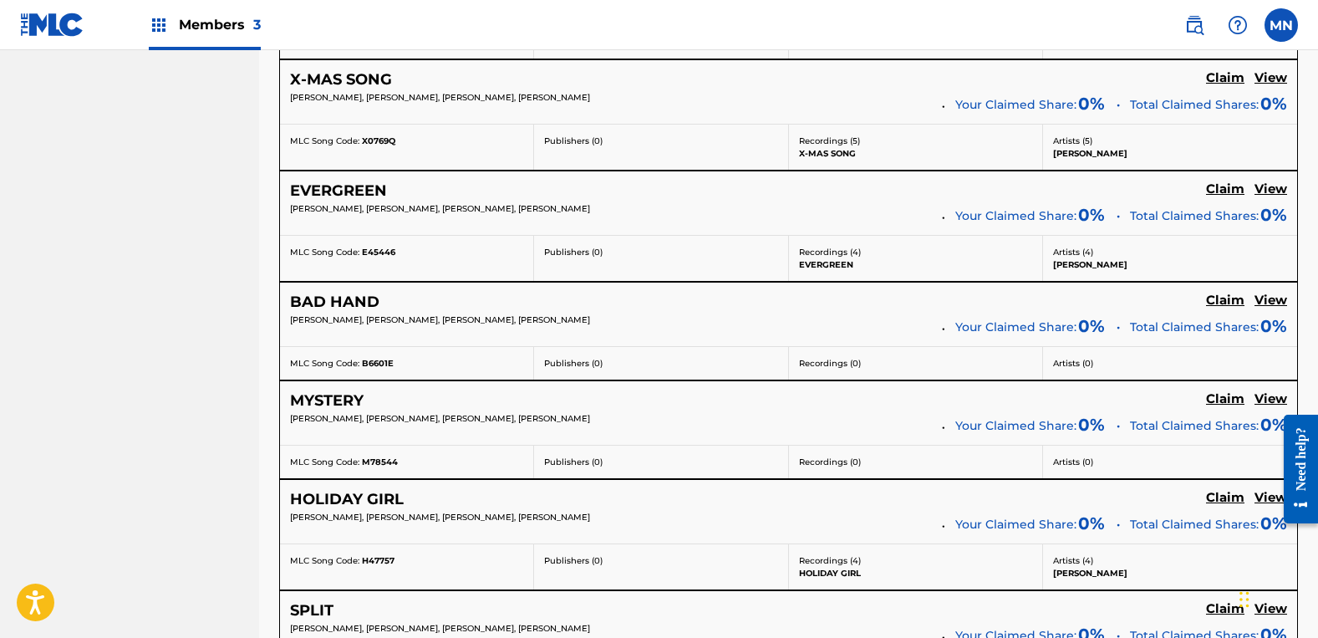
scroll to position [3093, 0]
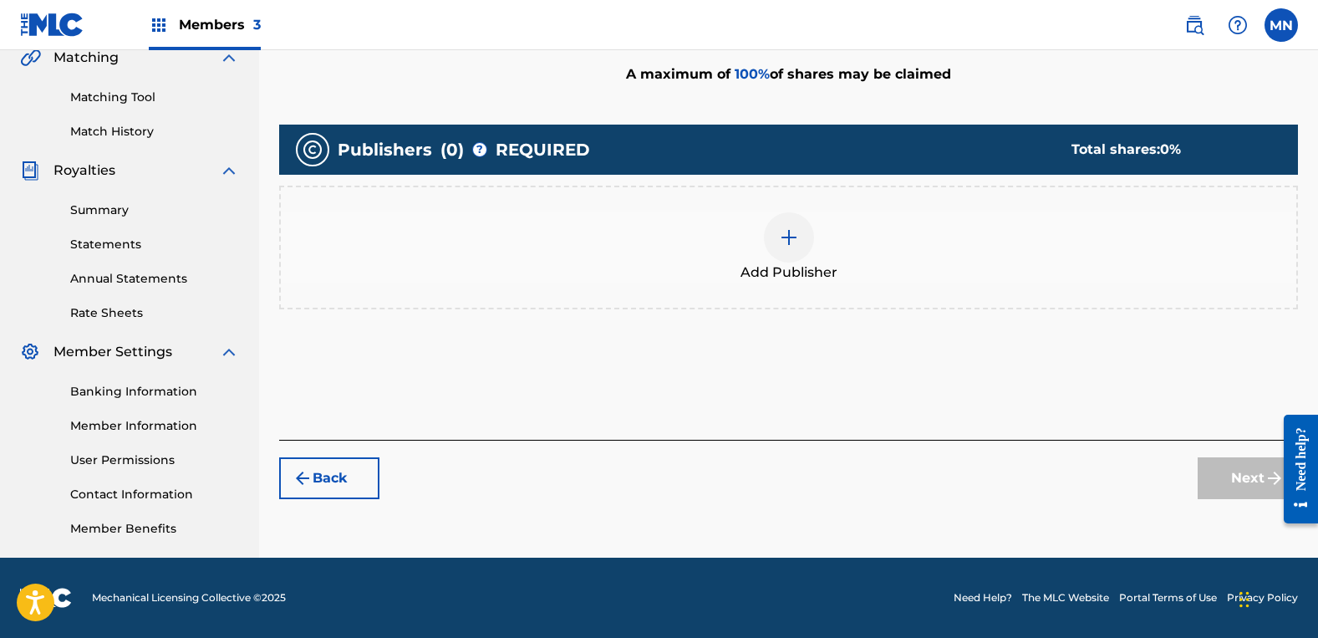
scroll to position [399, 0]
click at [855, 244] on div "Add Publisher" at bounding box center [789, 247] width 1016 height 70
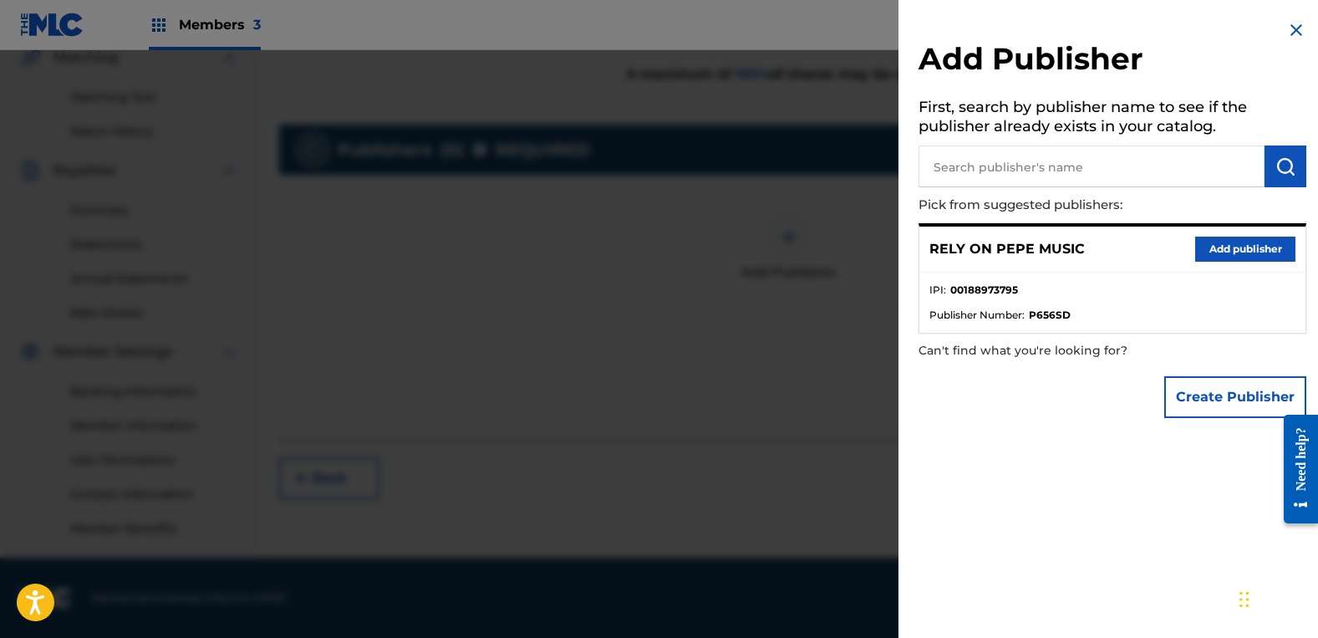
click at [1221, 243] on button "Add publisher" at bounding box center [1245, 249] width 100 height 25
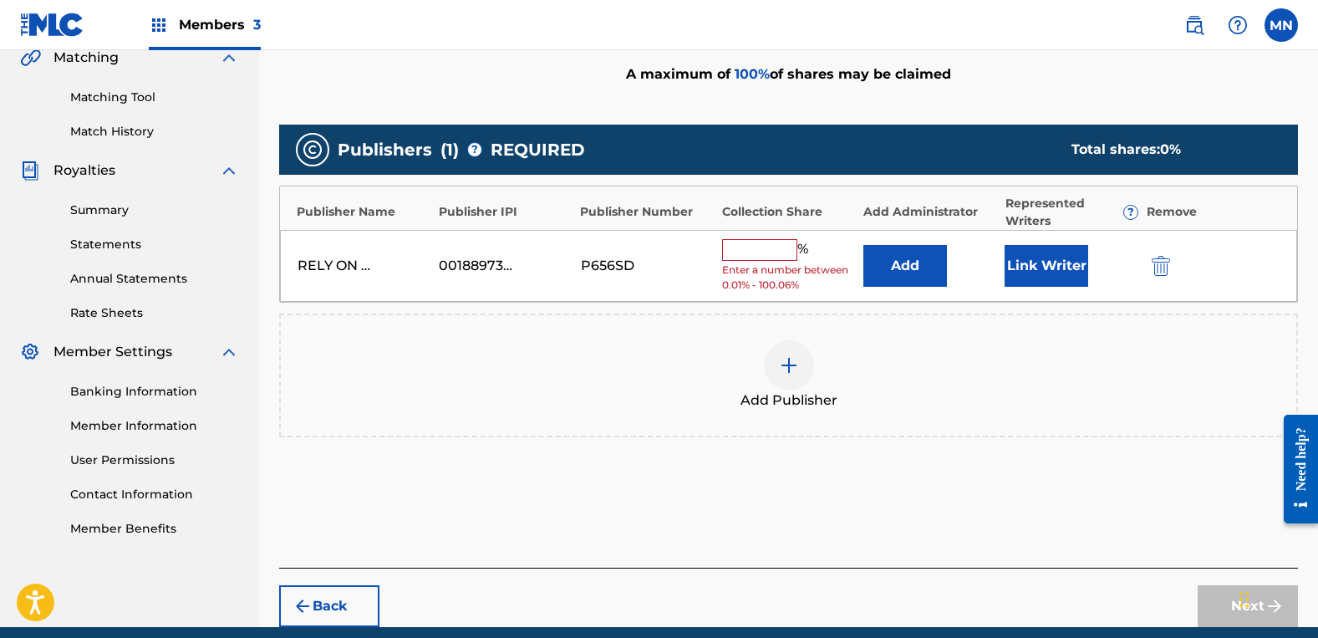
click at [762, 257] on input "text" at bounding box center [759, 250] width 75 height 22
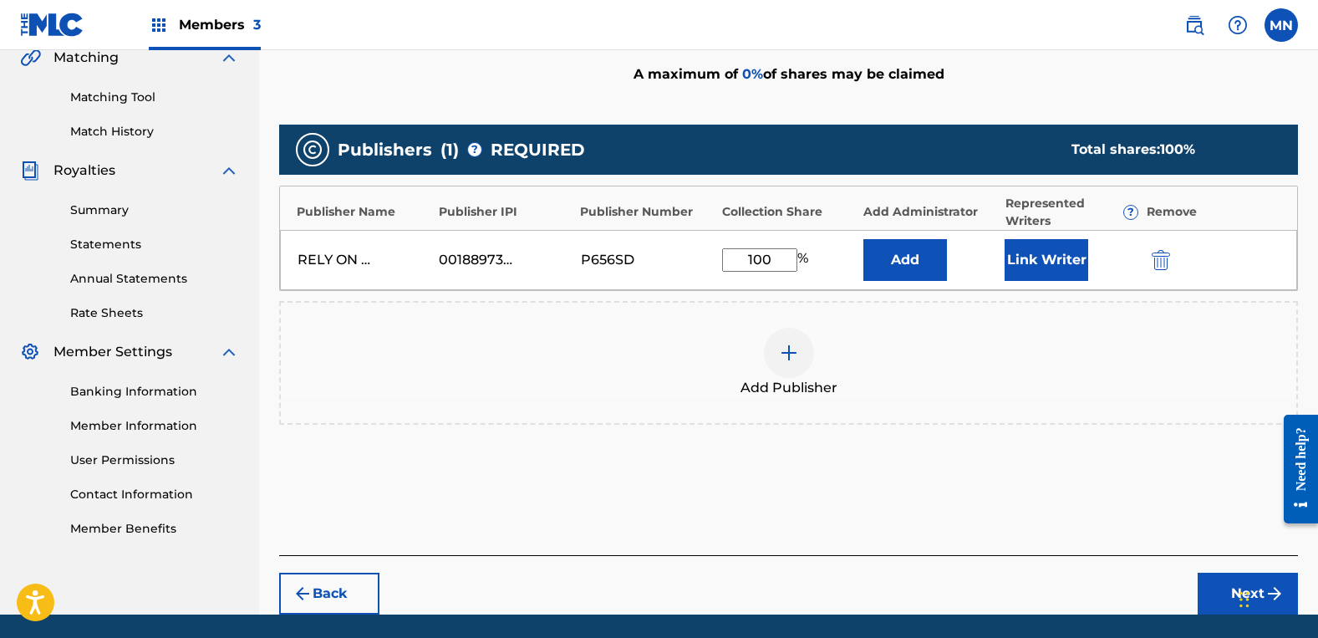
type input "100"
click at [1036, 256] on button "Link Writer" at bounding box center [1047, 260] width 84 height 42
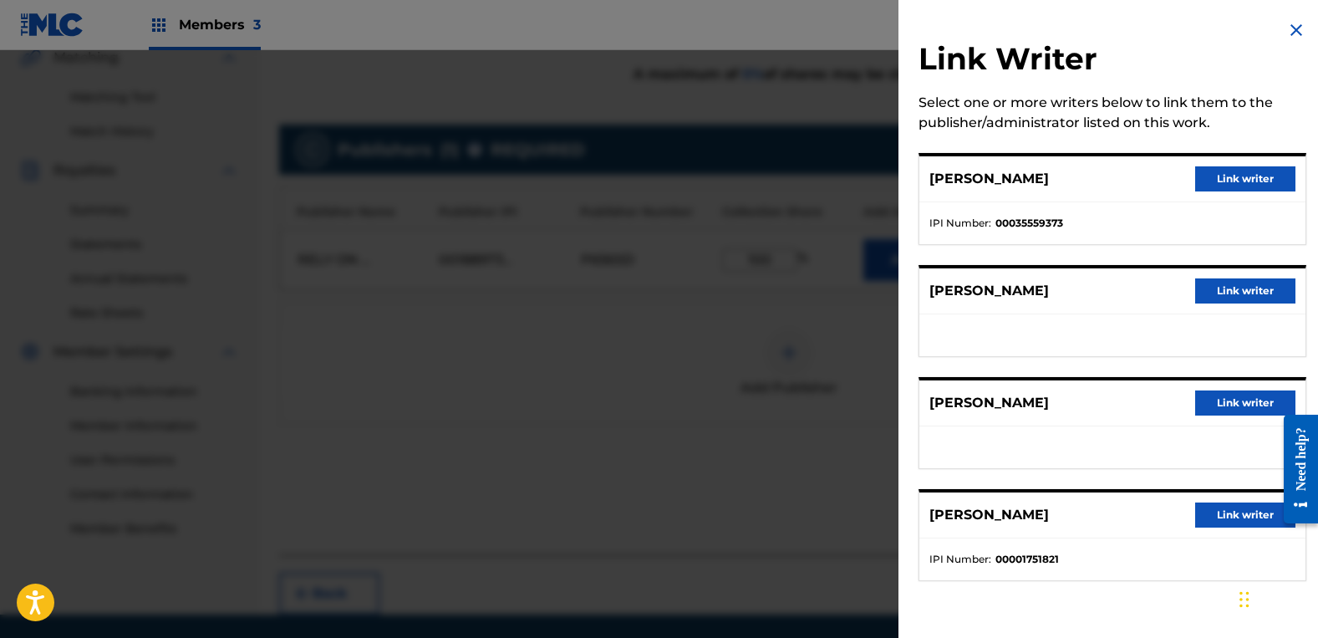
click at [1246, 279] on button "Link writer" at bounding box center [1245, 290] width 100 height 25
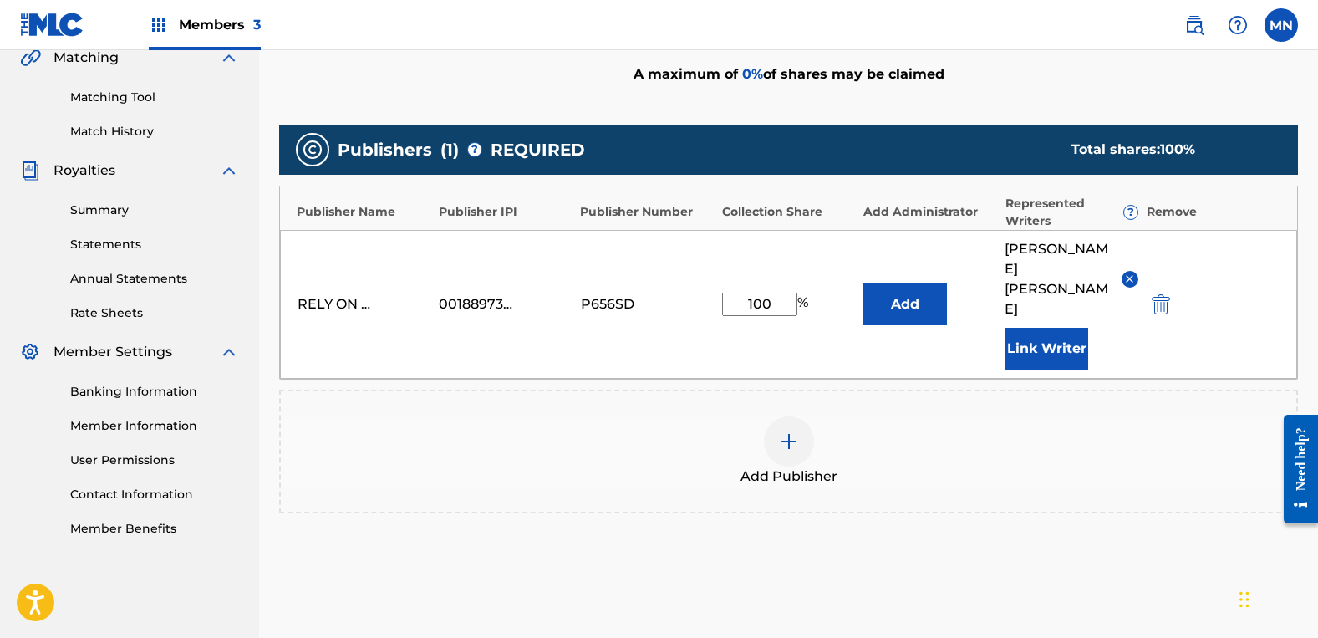
click at [1046, 328] on button "Link Writer" at bounding box center [1047, 349] width 84 height 42
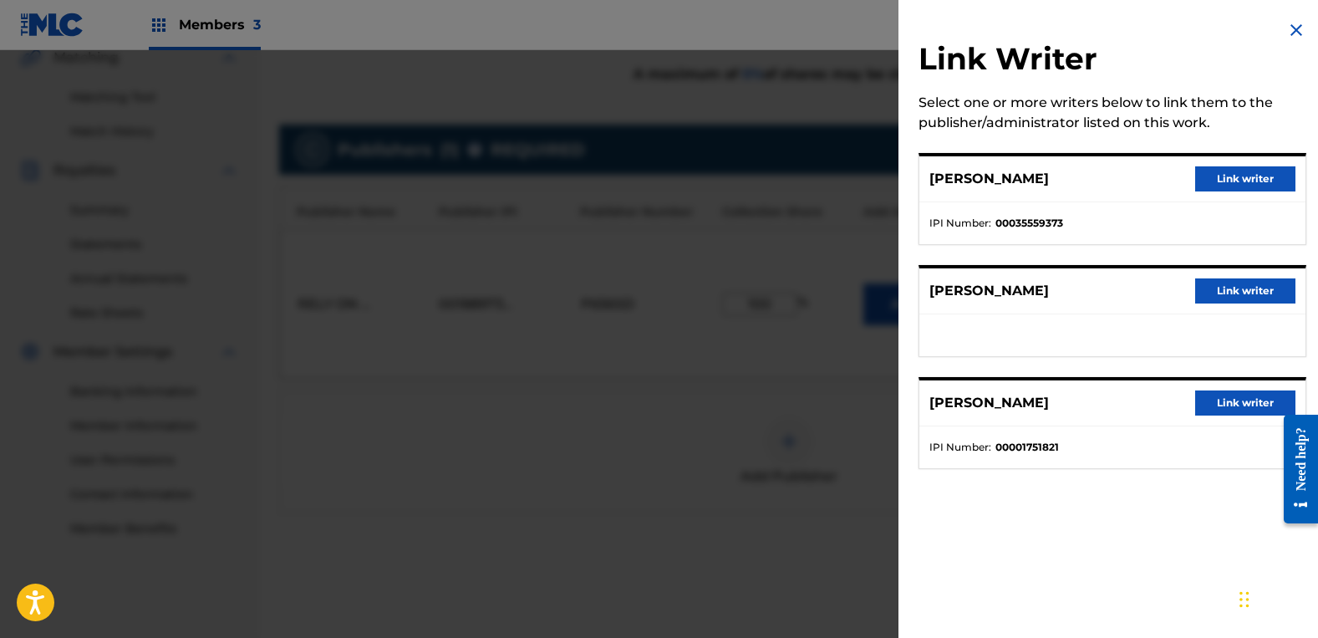
click at [1226, 290] on button "Link writer" at bounding box center [1245, 290] width 100 height 25
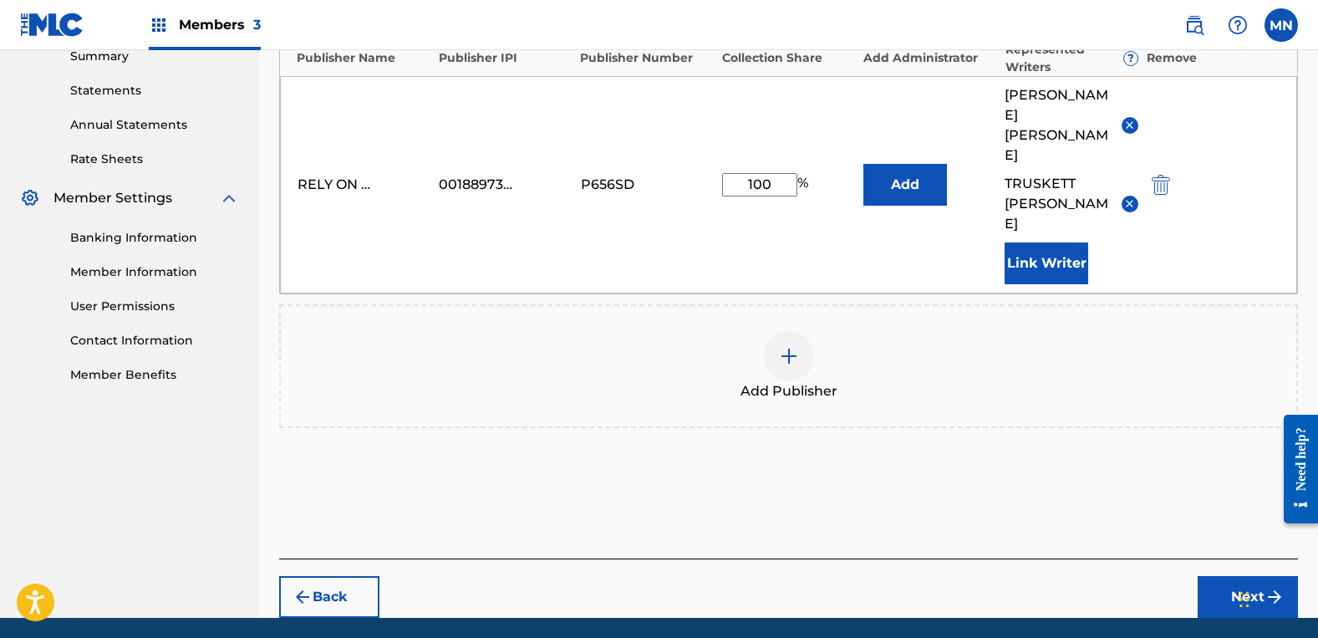
click at [1259, 576] on button "Next" at bounding box center [1248, 597] width 100 height 42
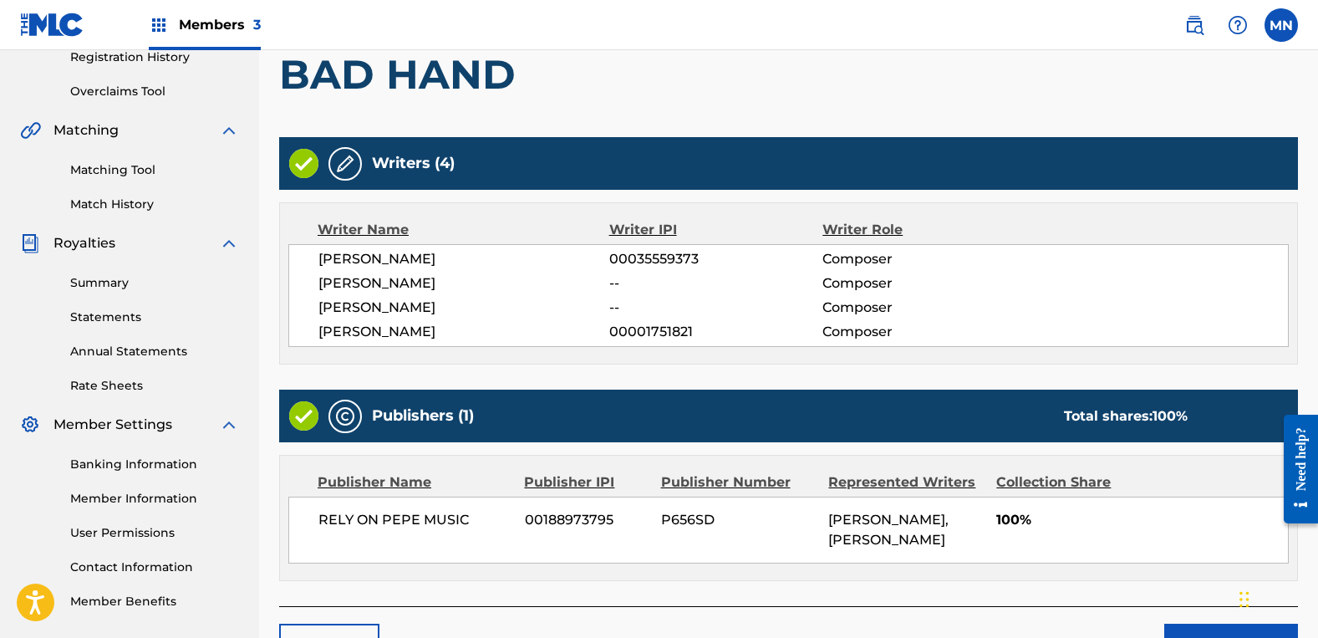
scroll to position [434, 0]
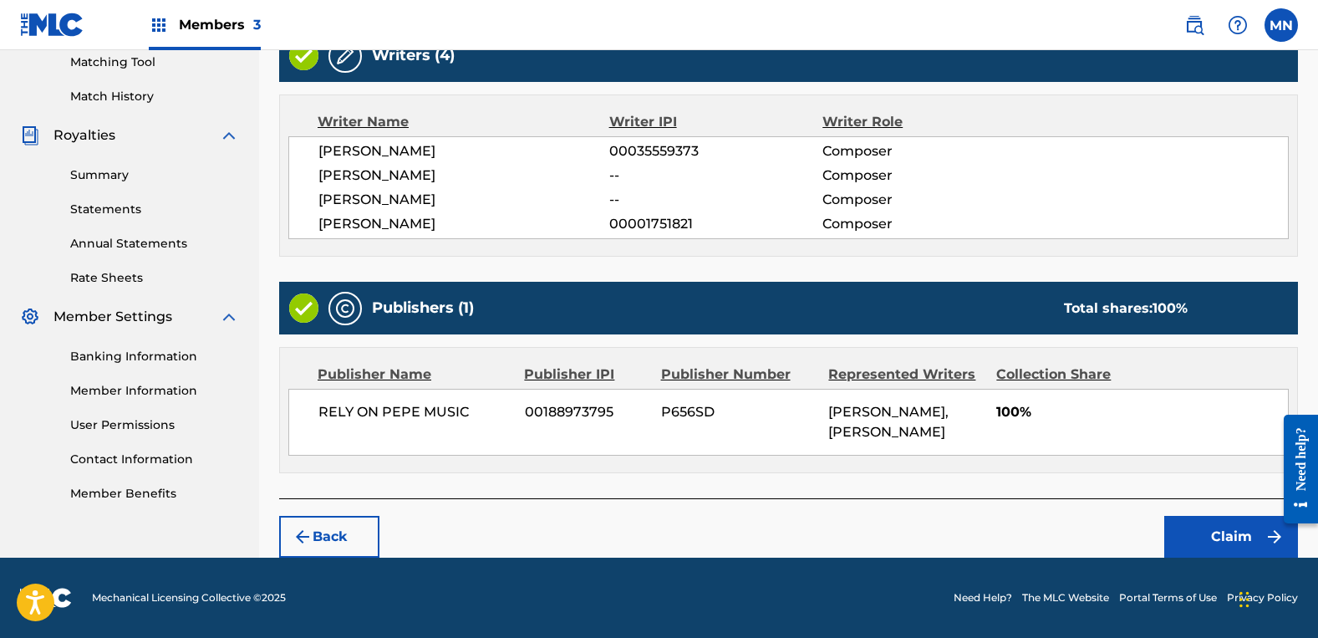
click at [1184, 527] on button "Claim" at bounding box center [1231, 537] width 134 height 42
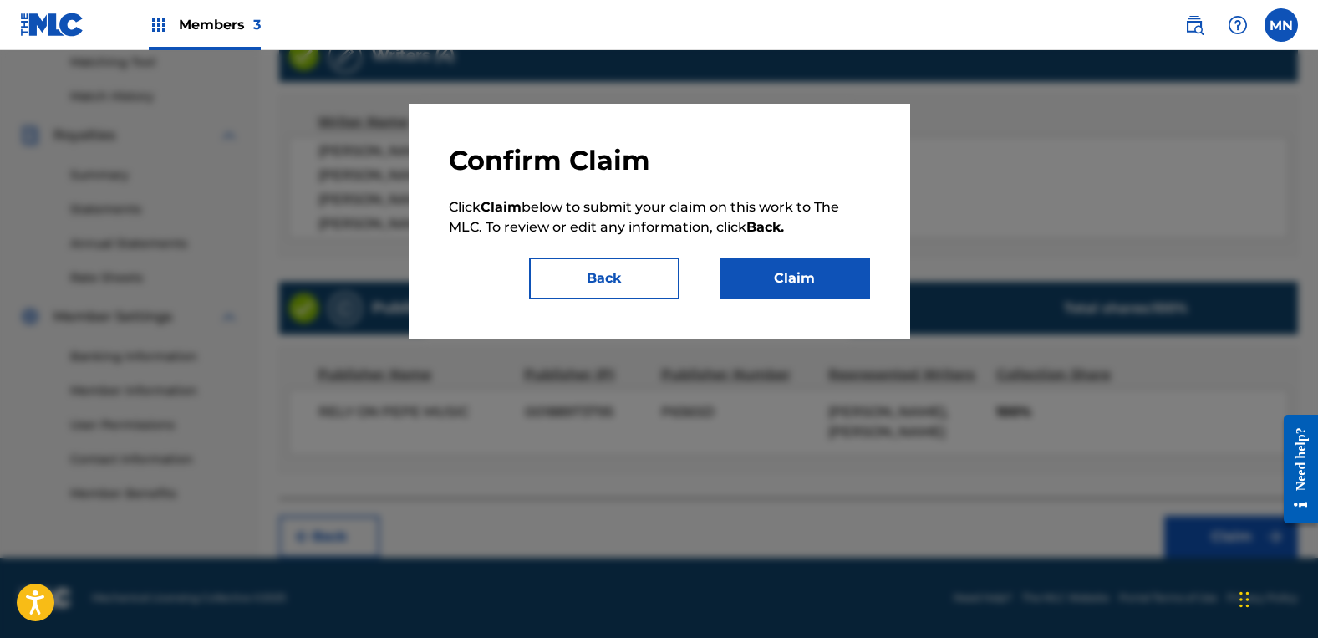
click at [760, 289] on button "Claim" at bounding box center [795, 278] width 150 height 42
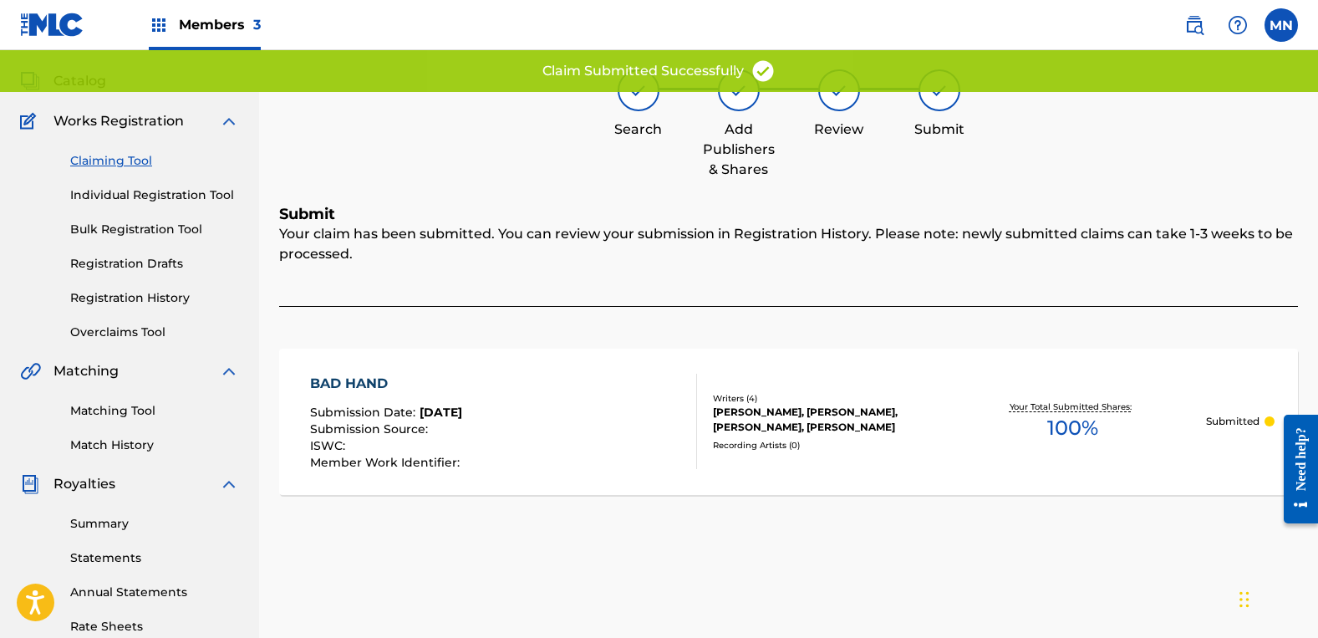
scroll to position [0, 0]
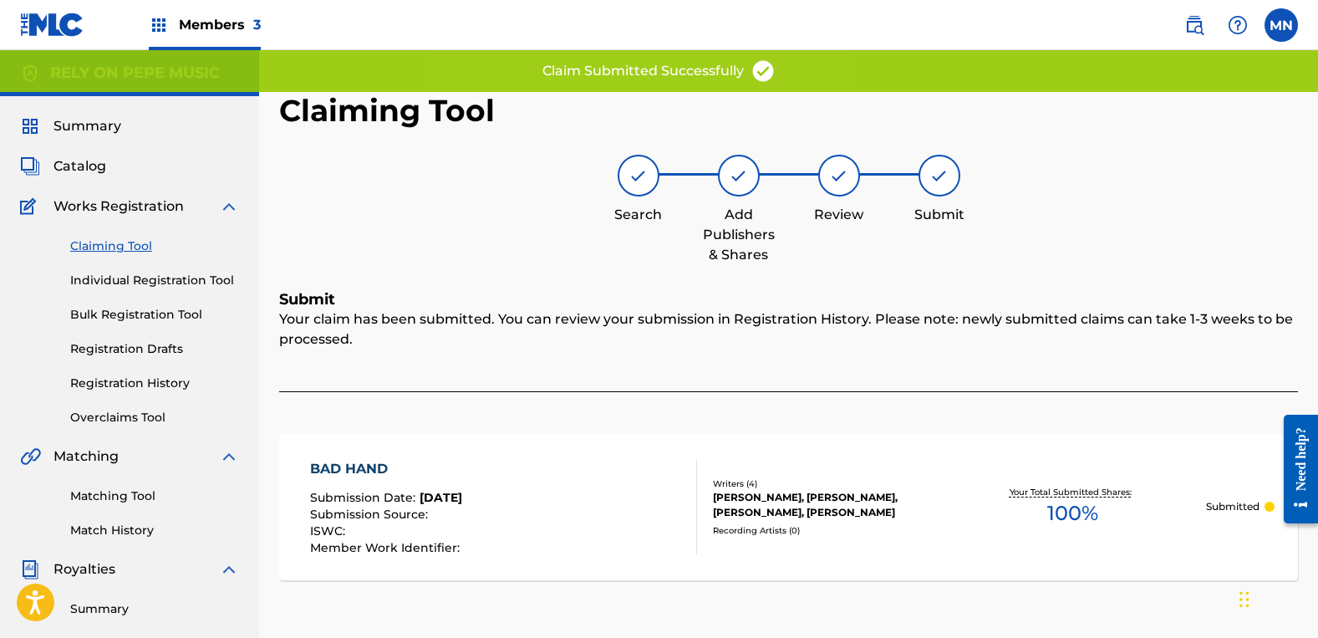
click at [133, 237] on div "Claiming Tool Individual Registration Tool Bulk Registration Tool Registration …" at bounding box center [129, 321] width 219 height 210
click at [129, 239] on link "Claiming Tool" at bounding box center [154, 246] width 169 height 18
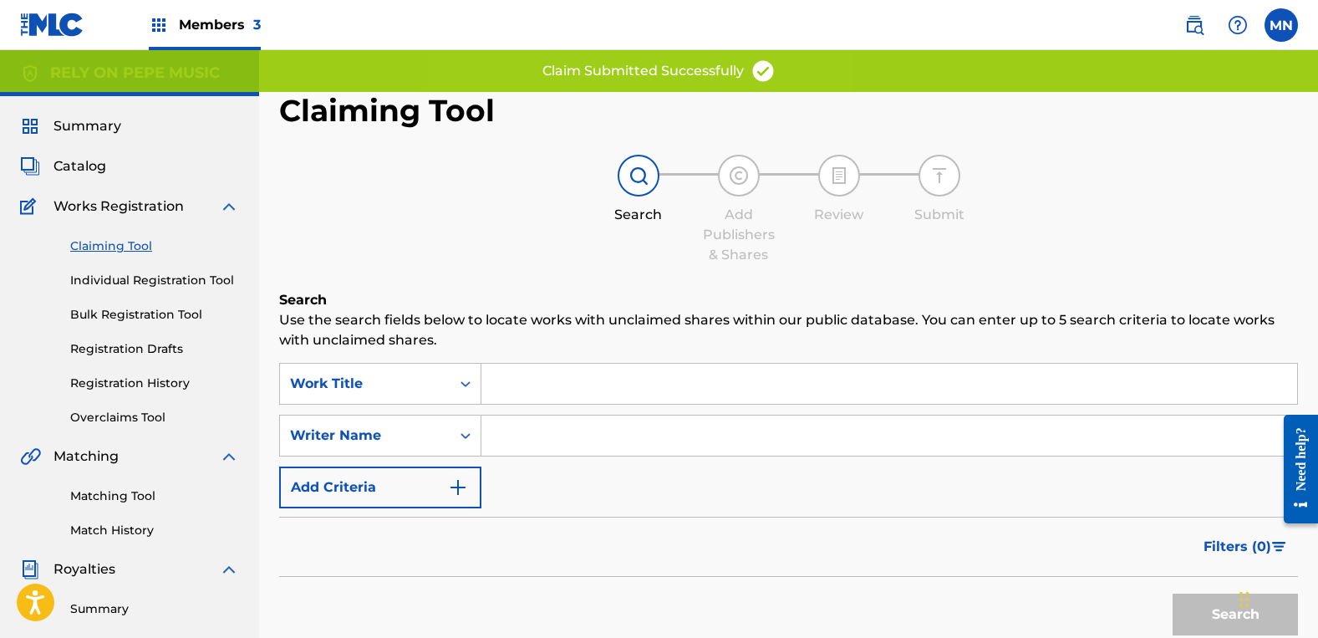
click at [610, 432] on input "Search Form" at bounding box center [889, 435] width 816 height 40
type input "[PERSON_NAME]"
click at [1173, 593] on button "Search" at bounding box center [1235, 614] width 125 height 42
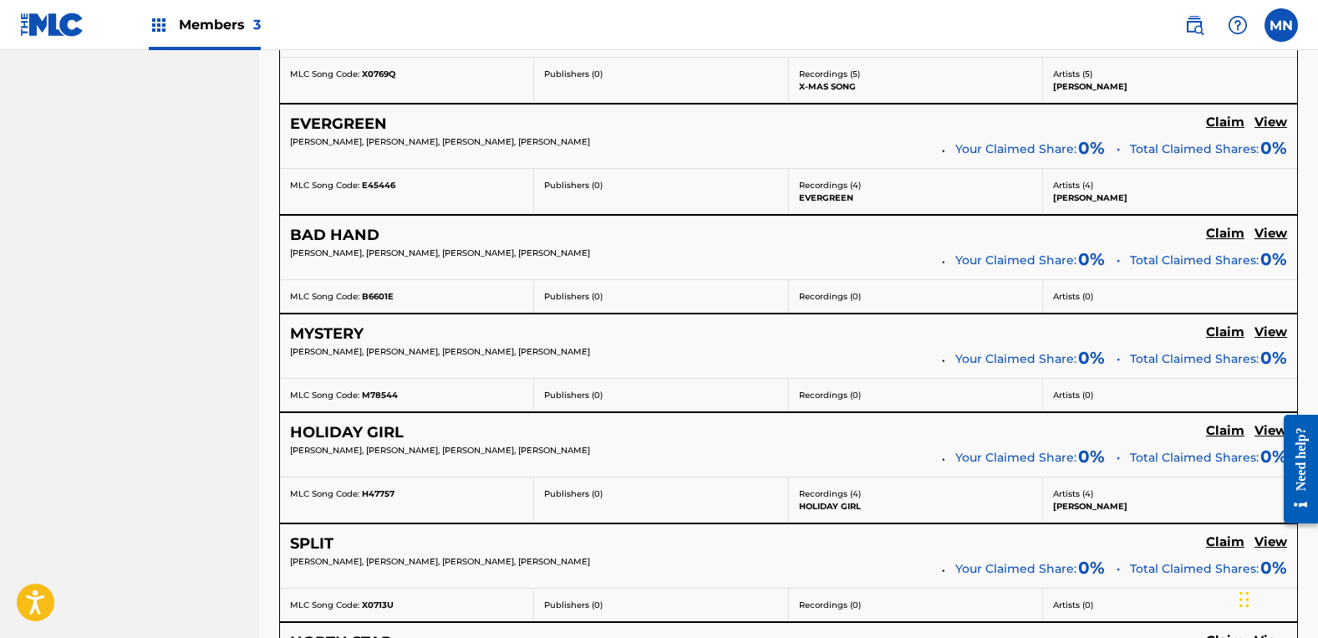
scroll to position [3176, 0]
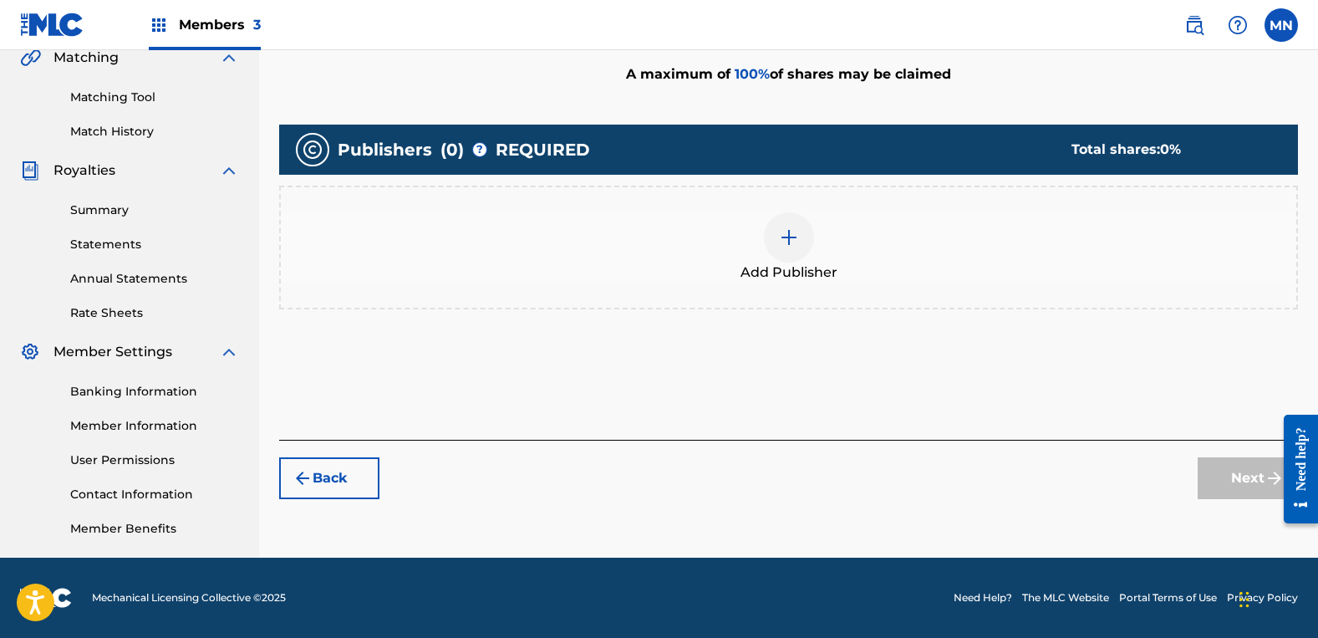
click at [792, 197] on div "Add Publisher" at bounding box center [788, 248] width 1019 height 124
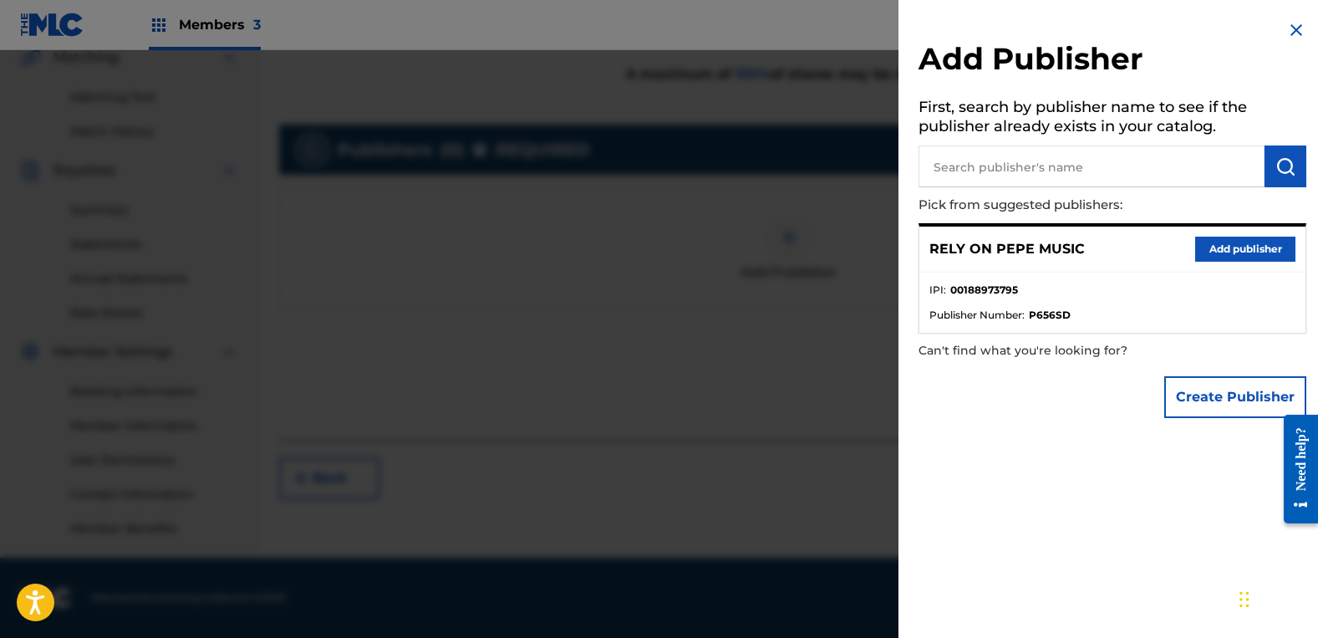
click at [1196, 252] on button "Add publisher" at bounding box center [1245, 249] width 100 height 25
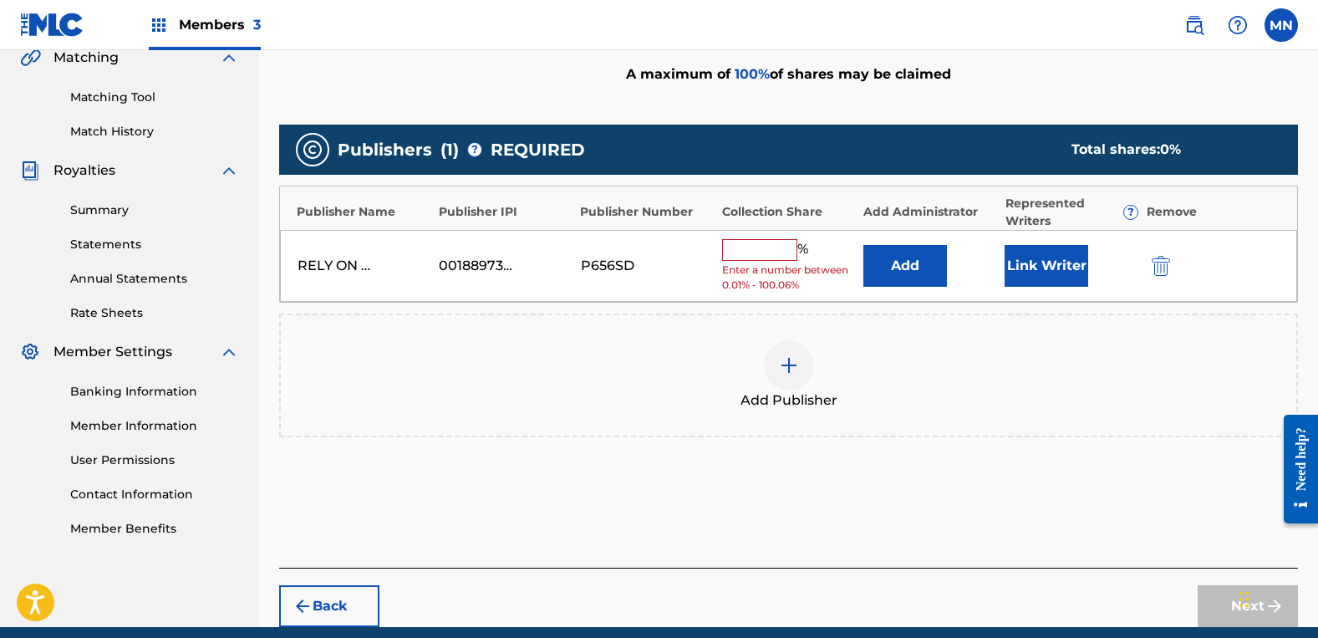
drag, startPoint x: 844, startPoint y: 248, endPoint x: 781, endPoint y: 247, distance: 63.5
click at [843, 247] on div "% Enter a number between 0.01% - 100.06%" at bounding box center [788, 266] width 133 height 54
click at [751, 248] on input "text" at bounding box center [759, 250] width 75 height 22
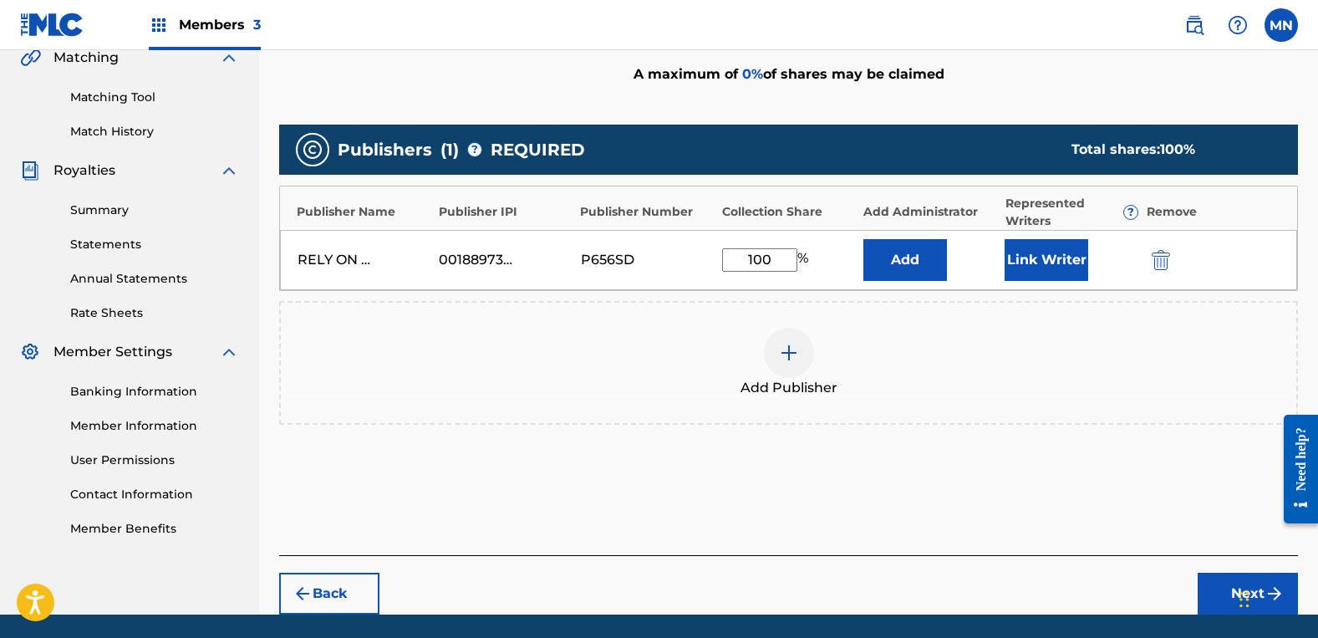
type input "100"
click at [1065, 259] on button "Link Writer" at bounding box center [1047, 260] width 84 height 42
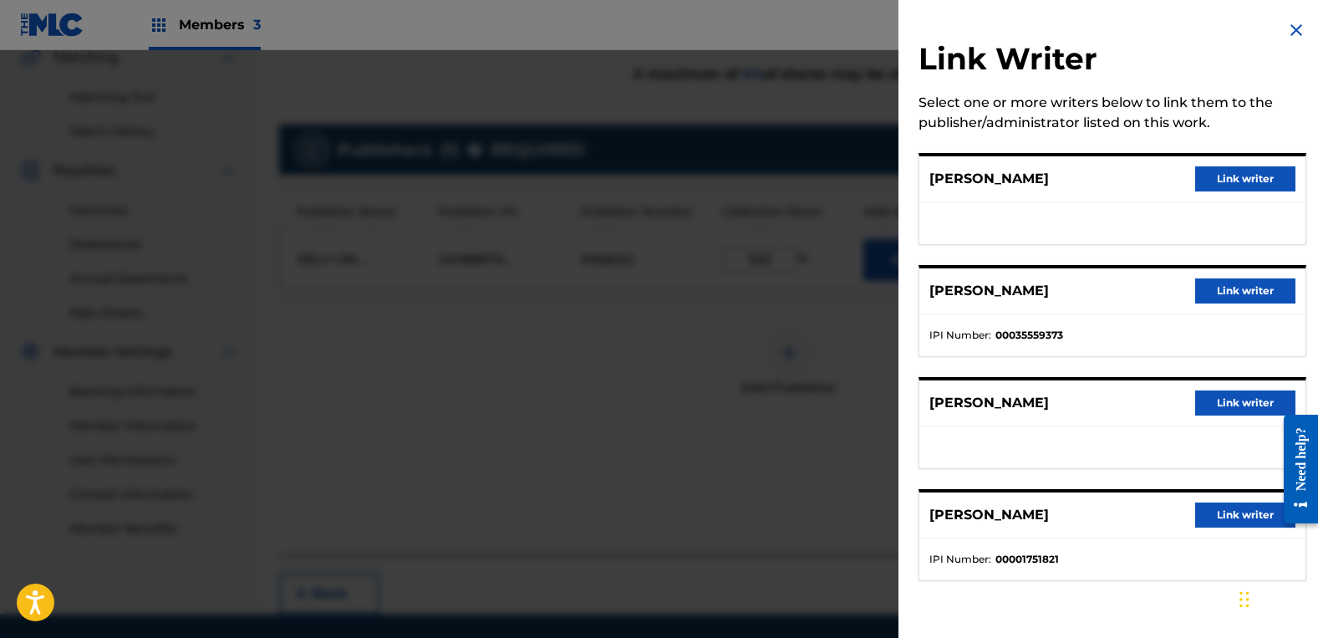
click at [1212, 175] on button "Link writer" at bounding box center [1245, 178] width 100 height 25
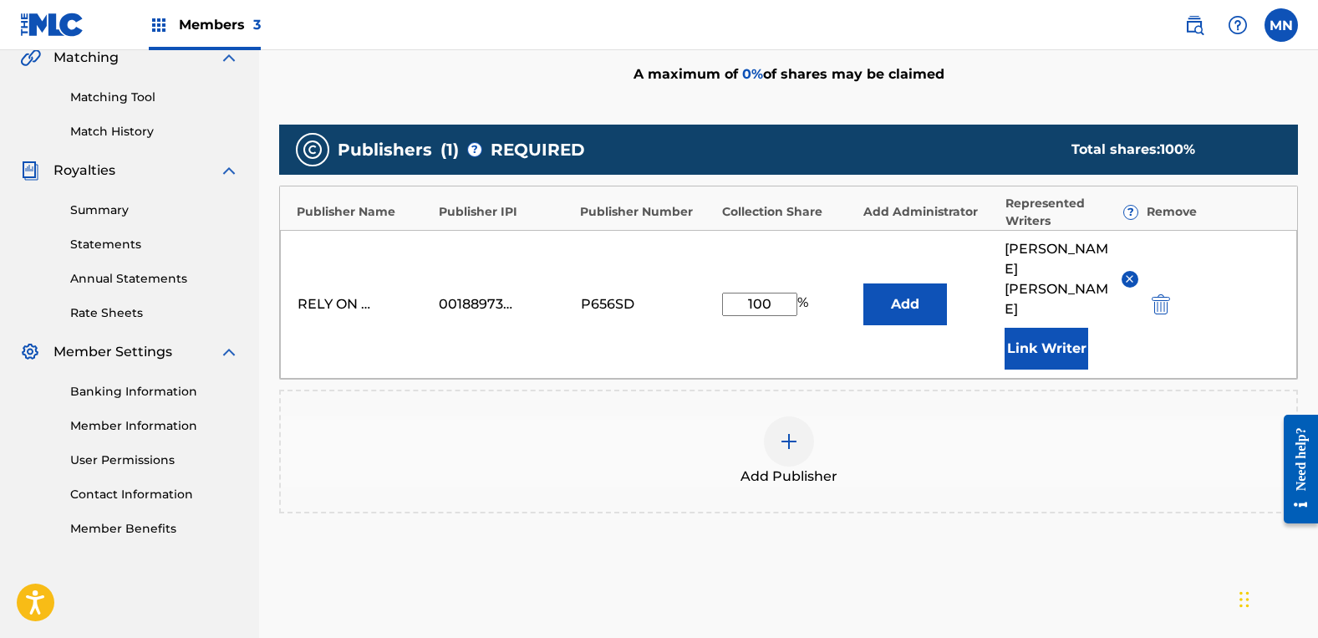
click at [1058, 328] on button "Link Writer" at bounding box center [1047, 349] width 84 height 42
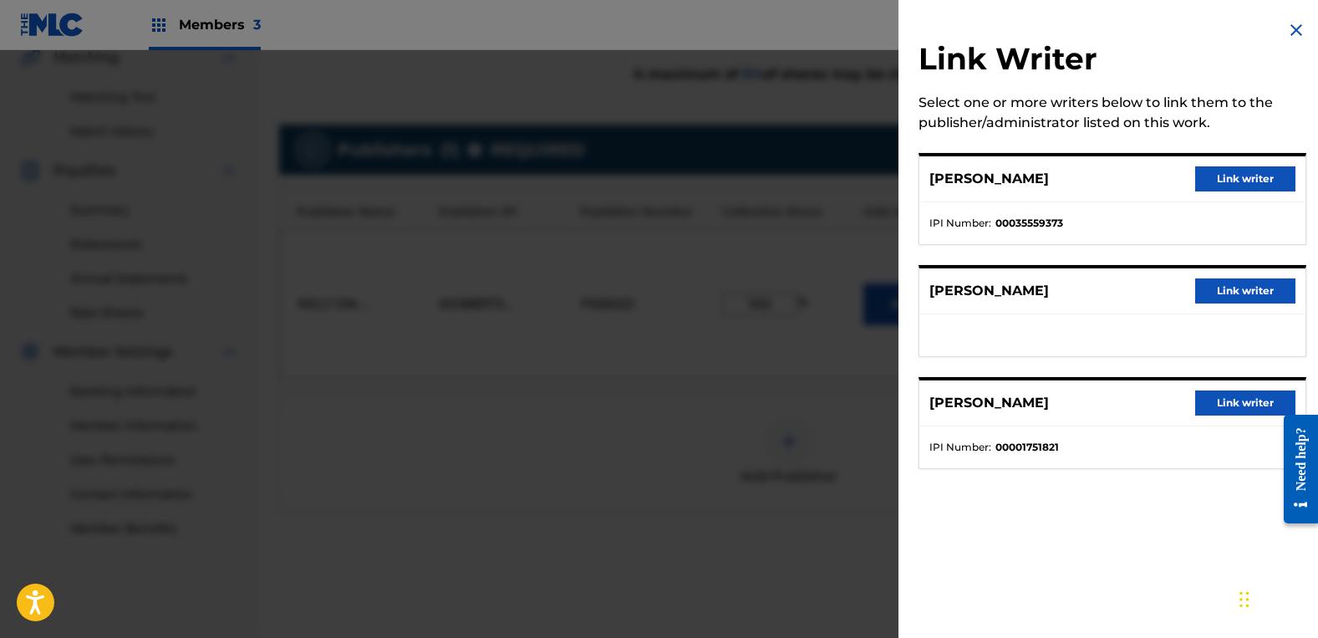
click at [1240, 287] on button "Link writer" at bounding box center [1245, 290] width 100 height 25
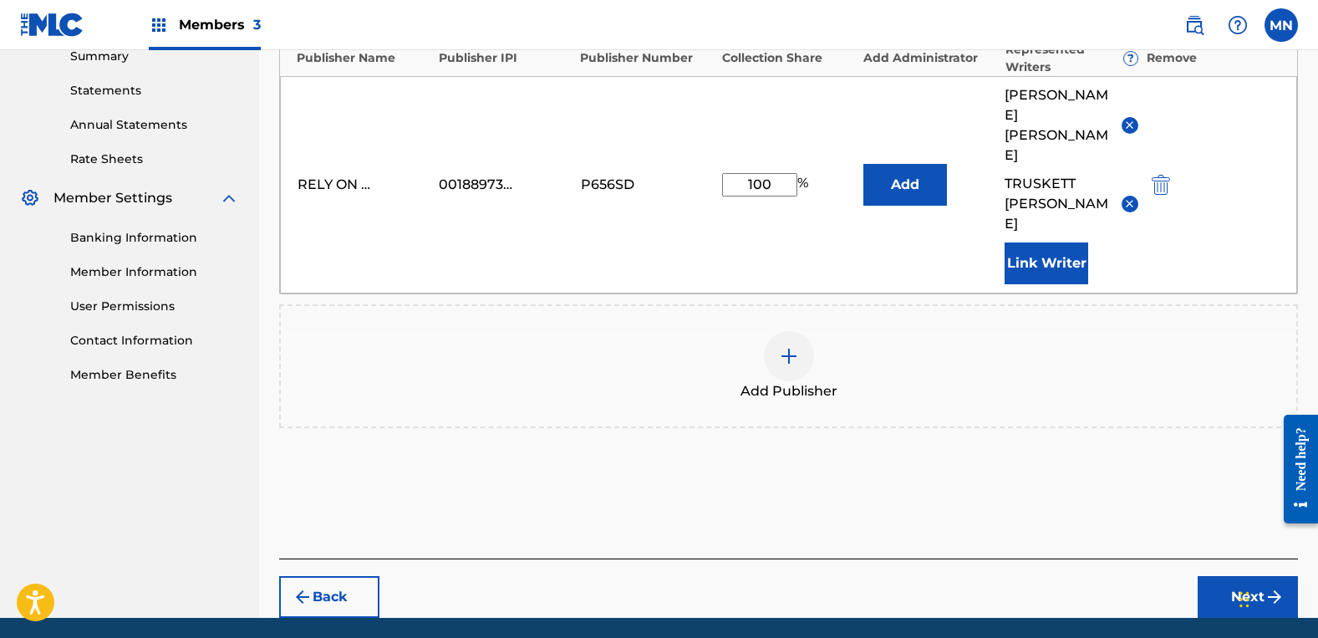
click at [1249, 576] on button "Next" at bounding box center [1248, 597] width 100 height 42
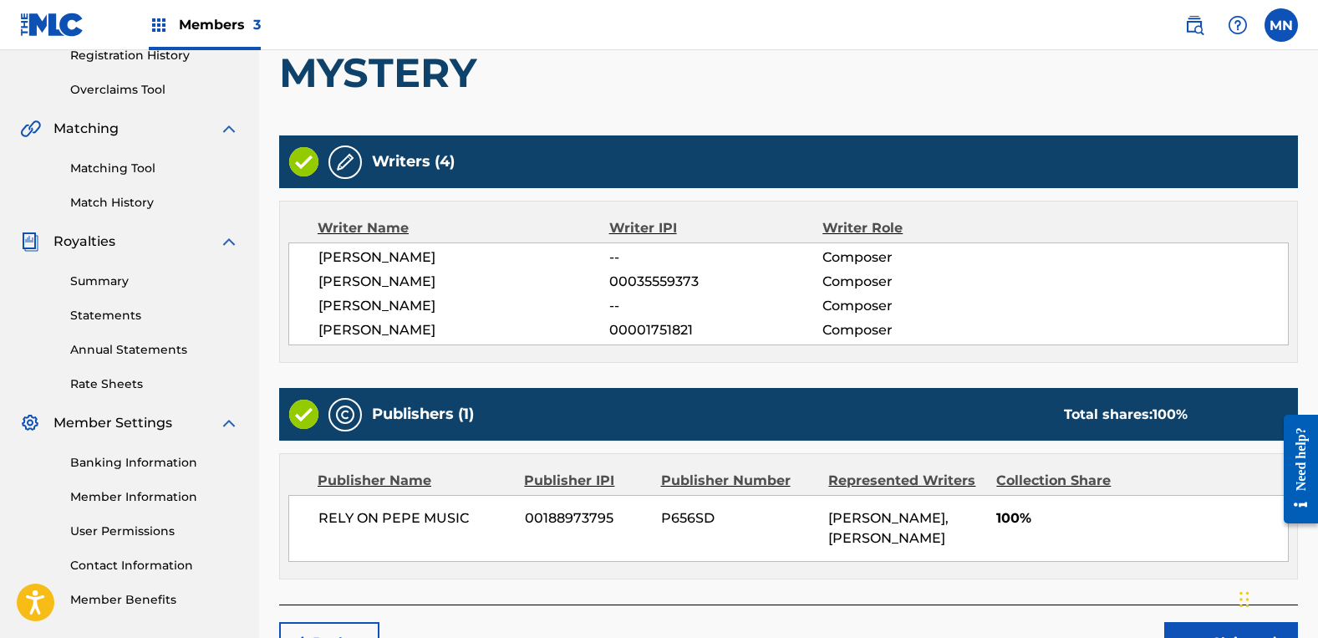
scroll to position [434, 0]
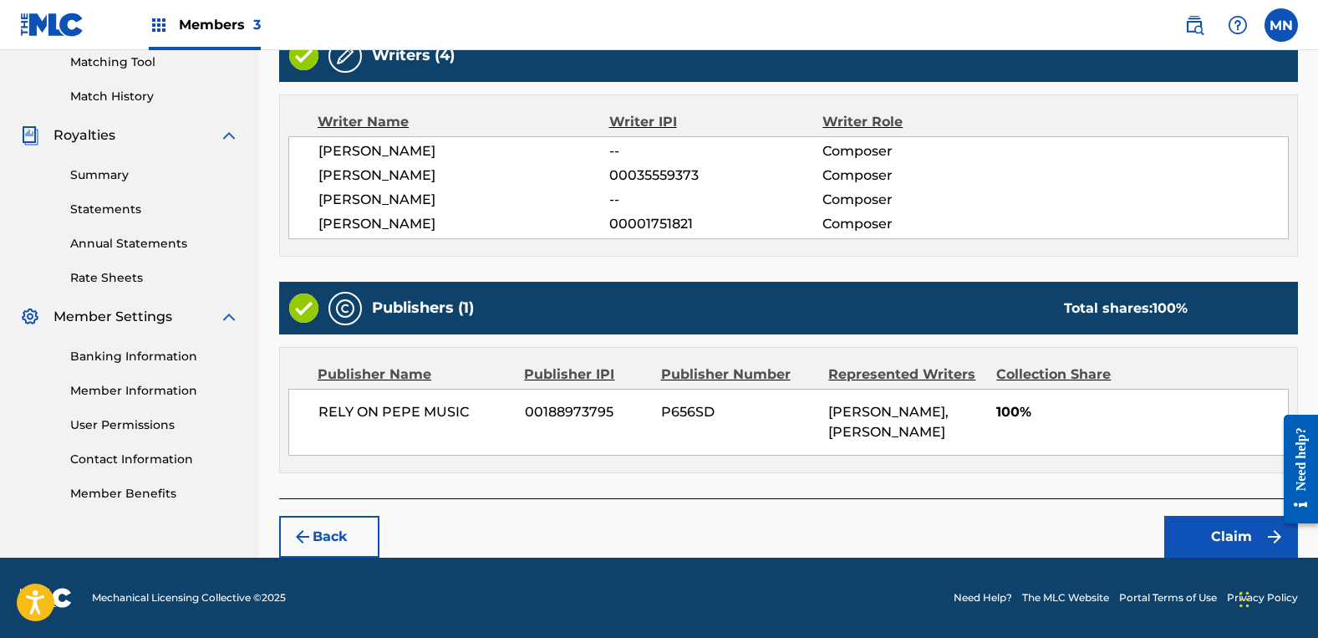
click at [1230, 542] on button "Claim" at bounding box center [1231, 537] width 134 height 42
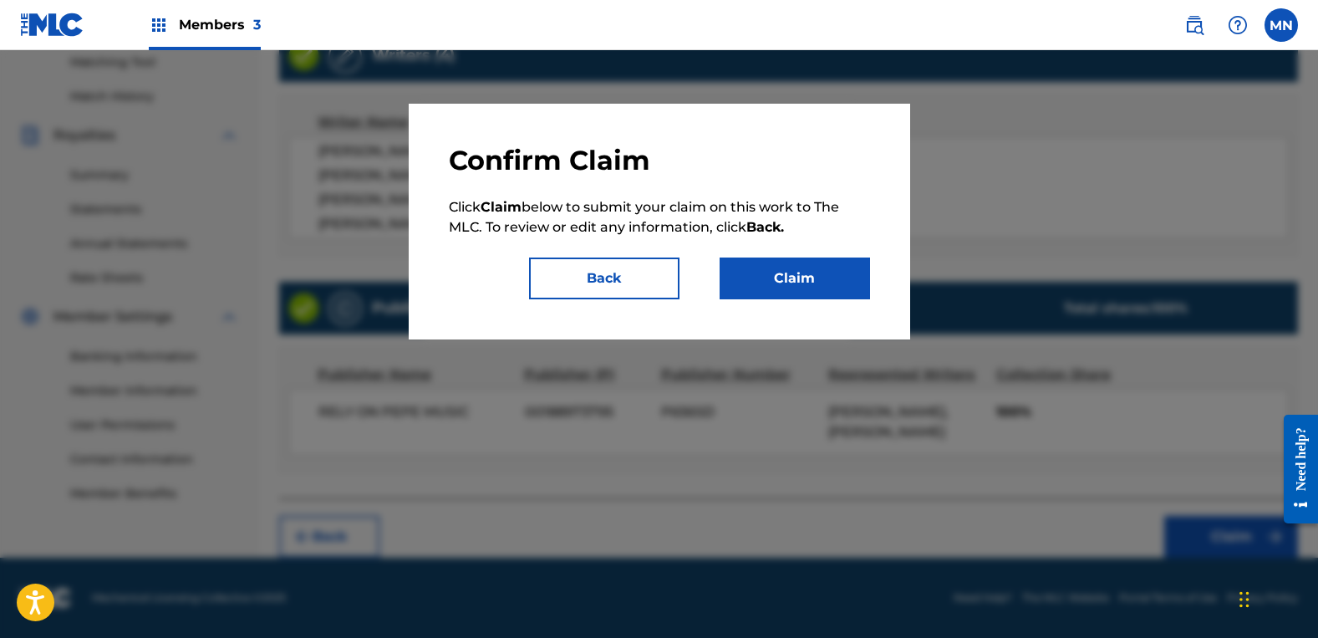
click at [821, 298] on button "Claim" at bounding box center [795, 278] width 150 height 42
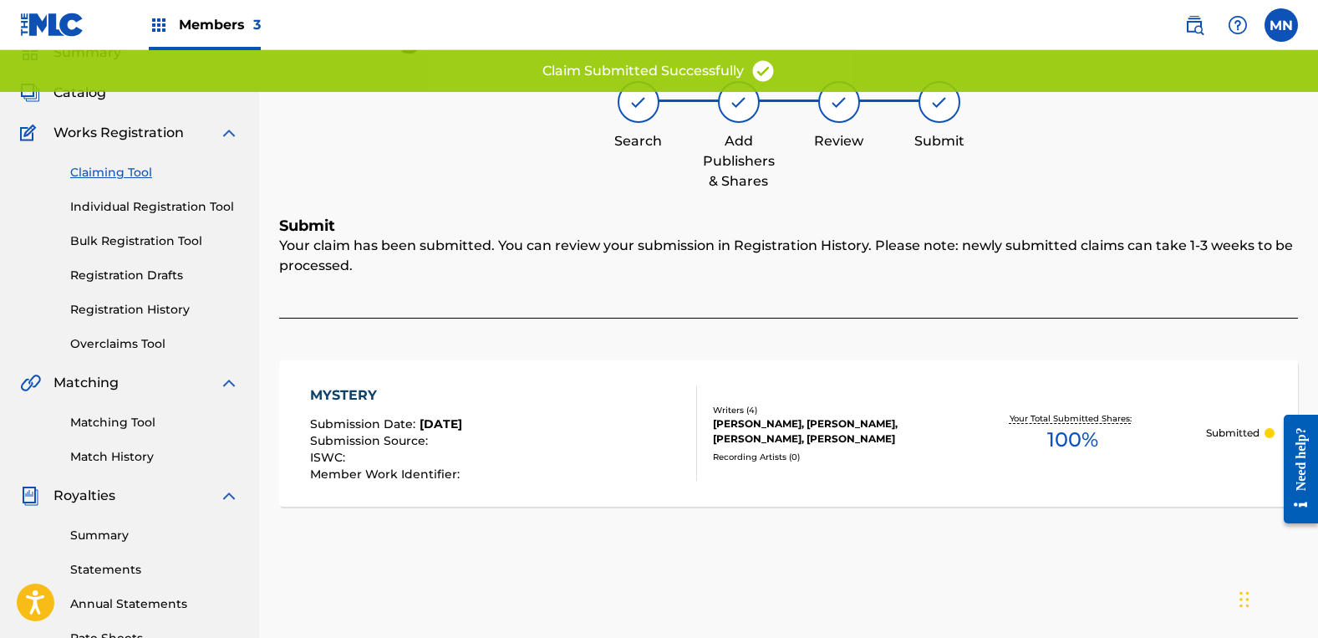
scroll to position [0, 0]
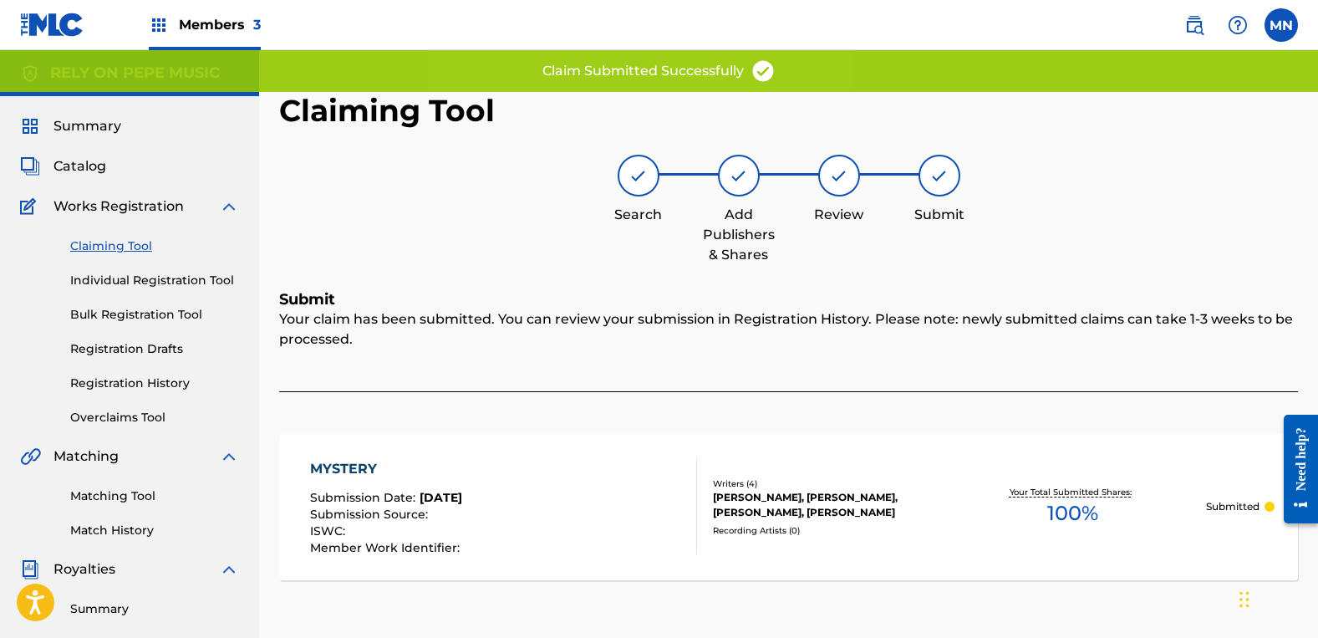
click at [98, 244] on link "Claiming Tool" at bounding box center [154, 246] width 169 height 18
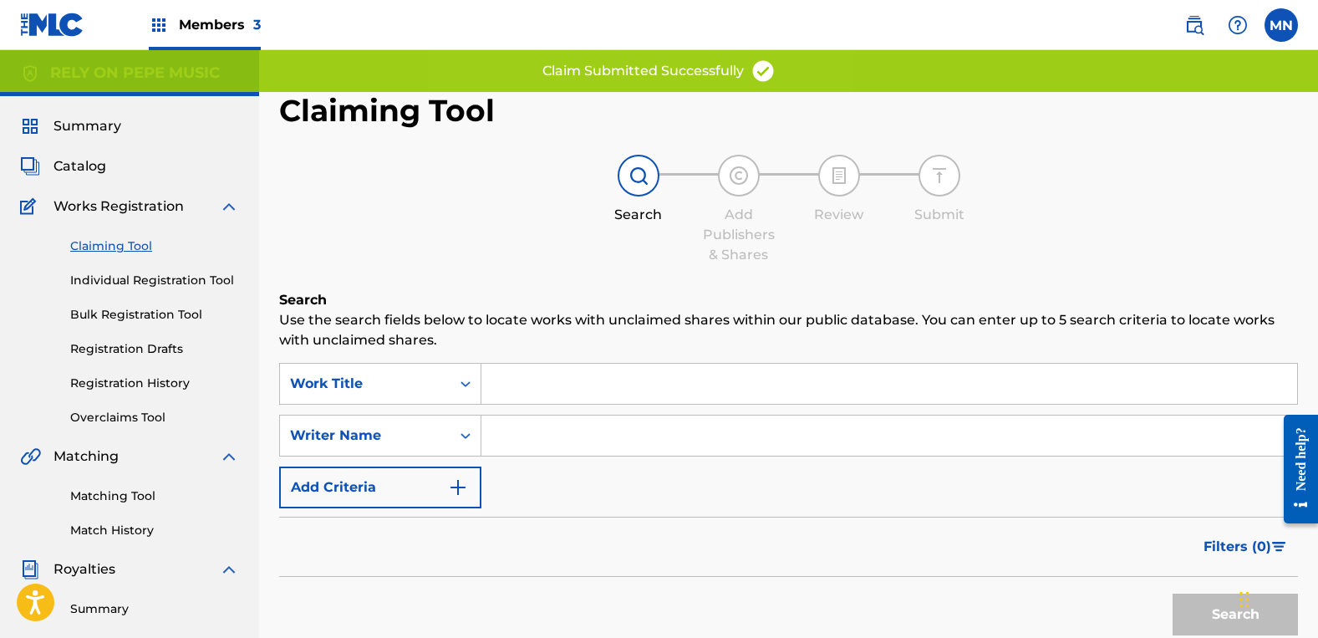
click at [563, 434] on input "Search Form" at bounding box center [889, 435] width 816 height 40
type input "a"
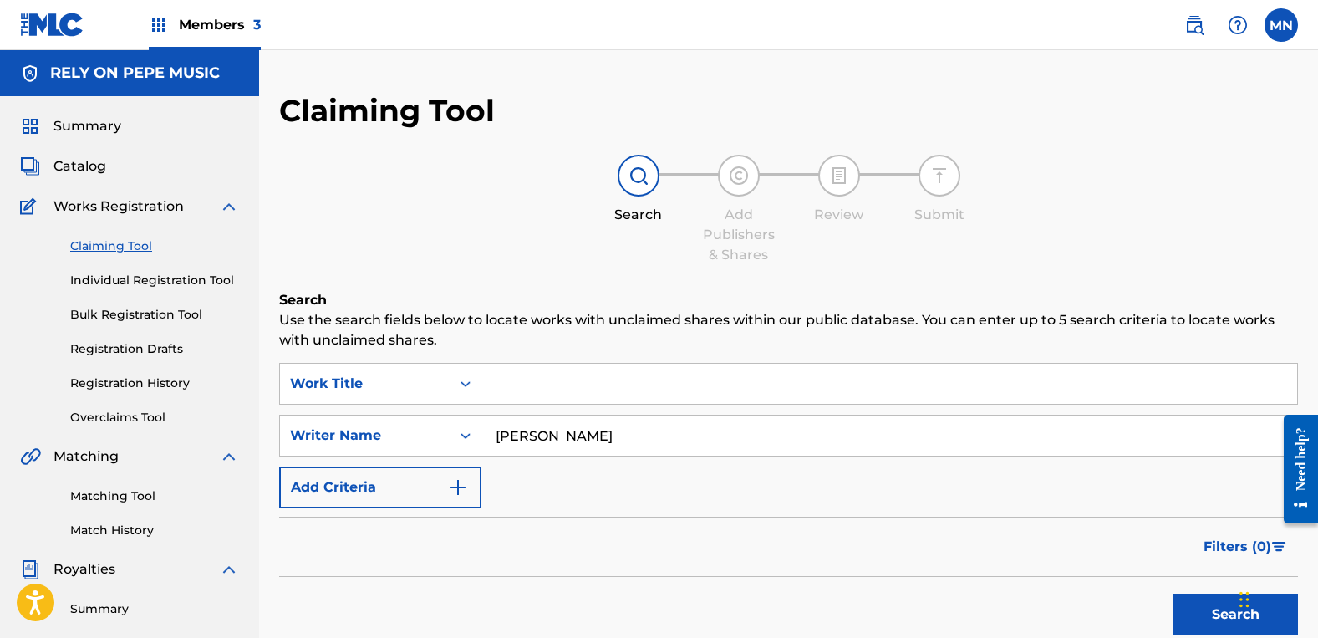
type input "[PERSON_NAME]"
click at [1173, 593] on button "Search" at bounding box center [1235, 614] width 125 height 42
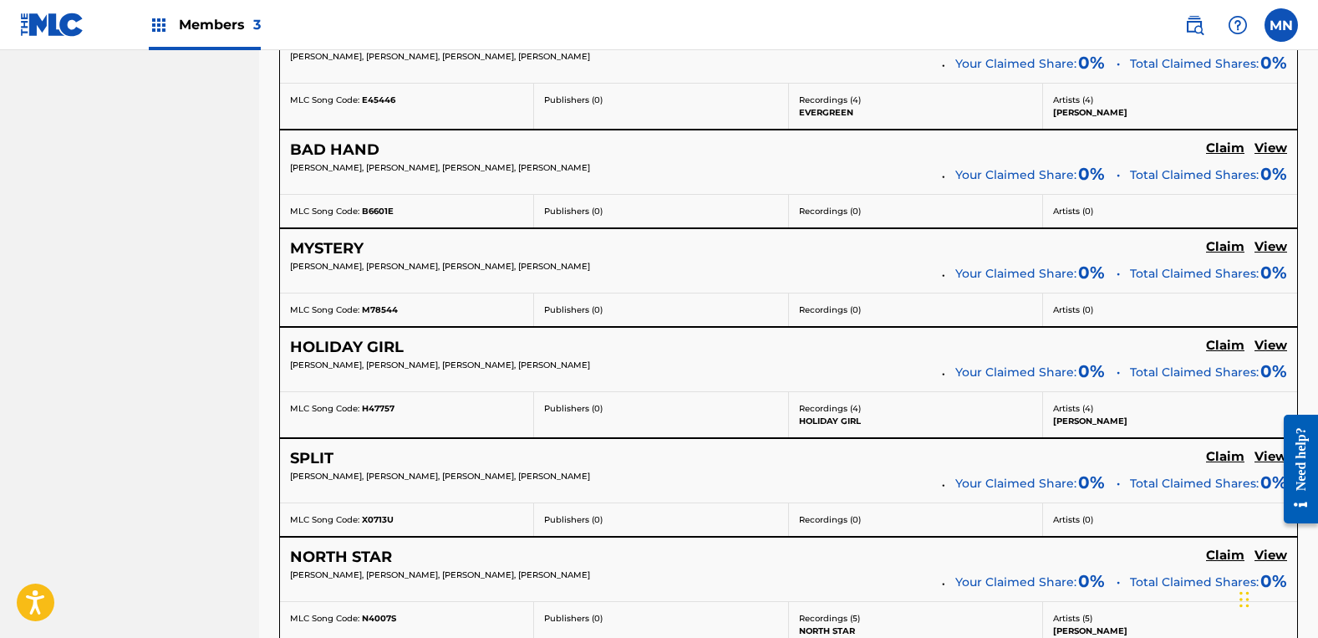
scroll to position [3343, 0]
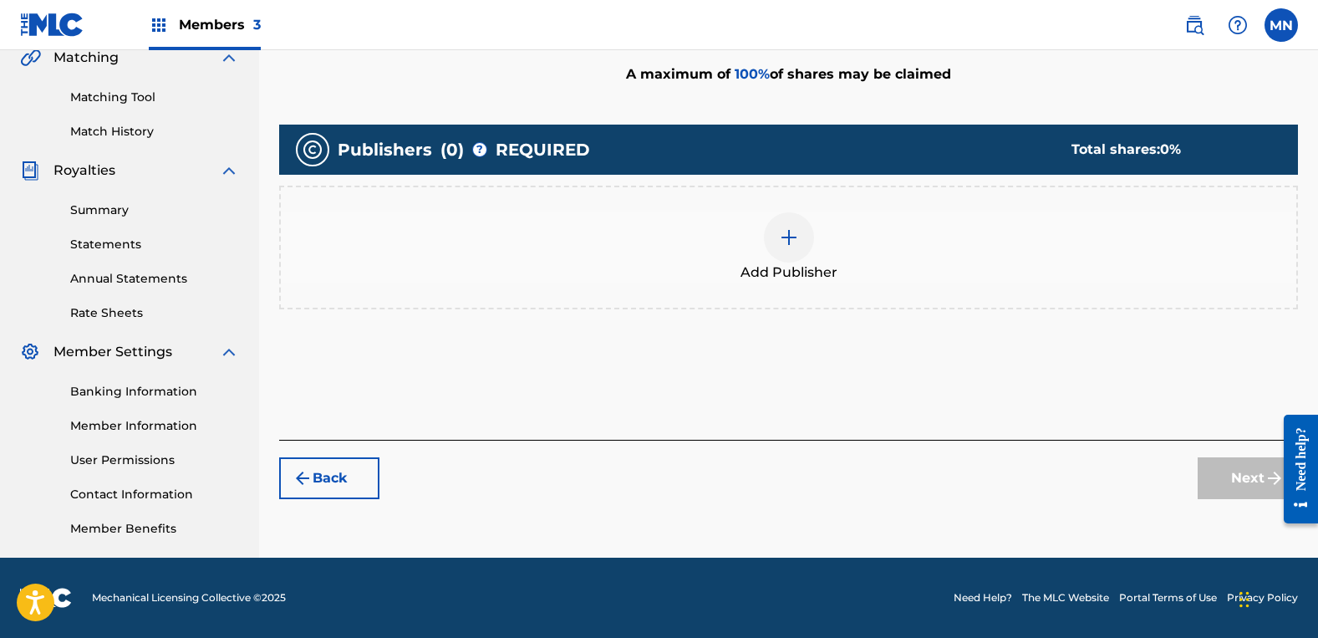
click at [931, 237] on div "Add Publisher" at bounding box center [789, 247] width 1016 height 70
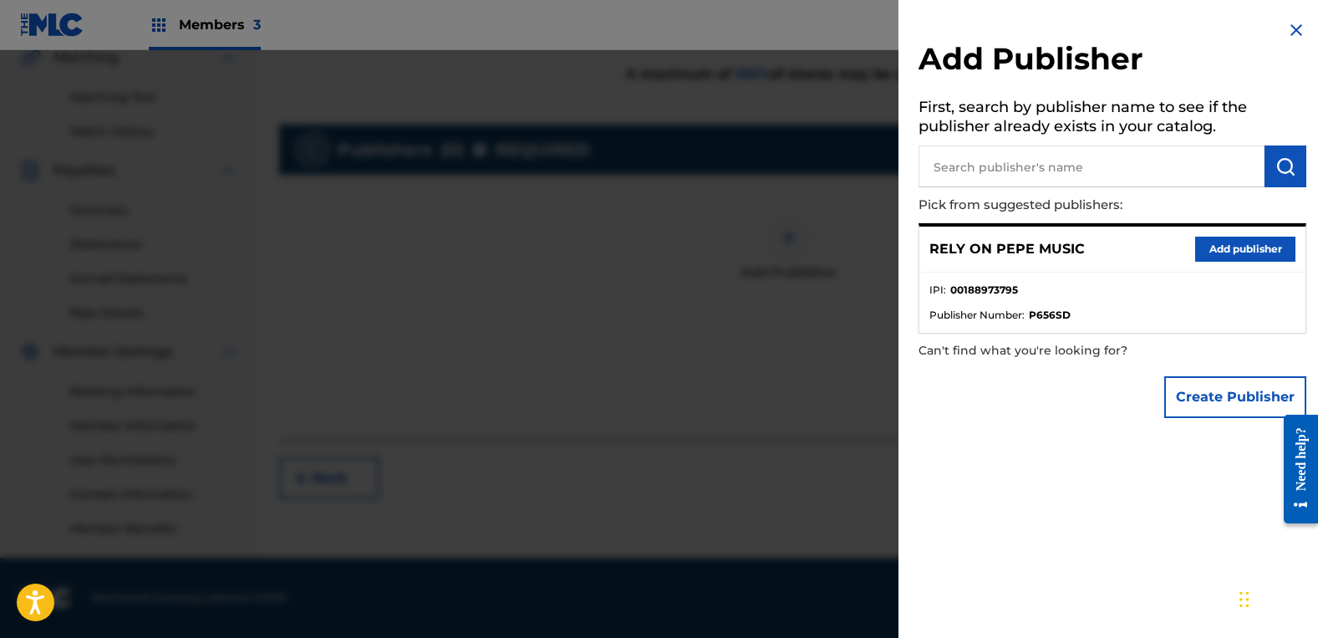
click at [1221, 242] on button "Add publisher" at bounding box center [1245, 249] width 100 height 25
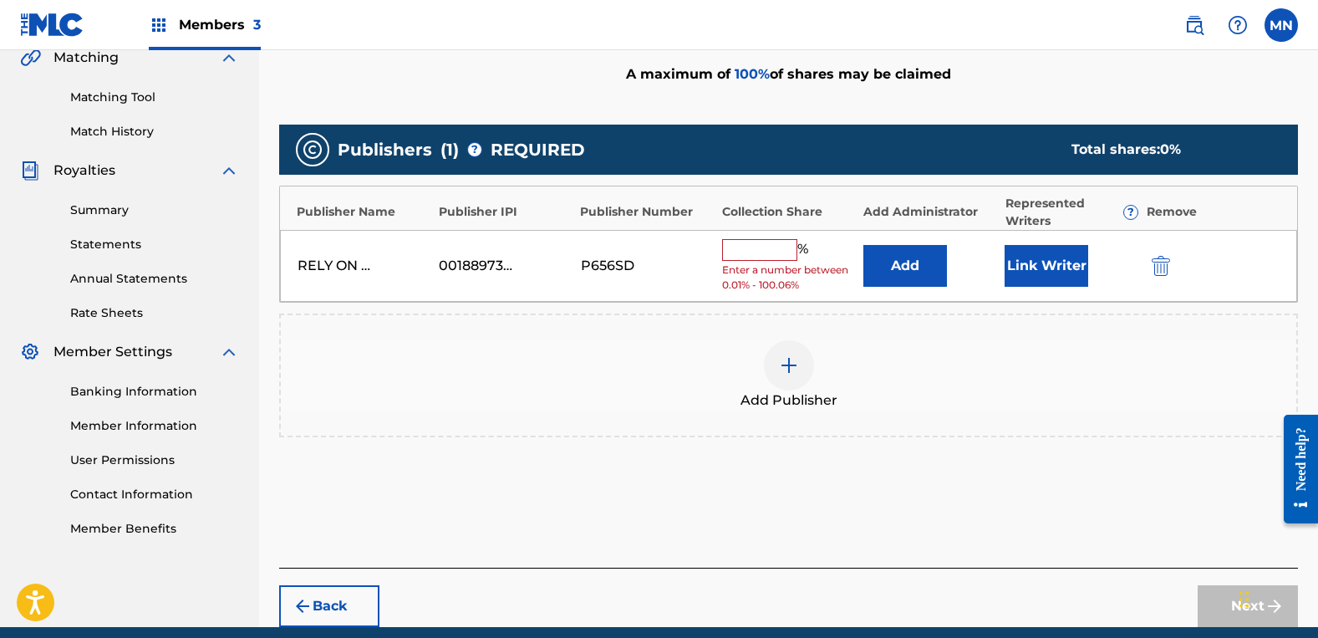
click at [732, 257] on input "text" at bounding box center [759, 250] width 75 height 22
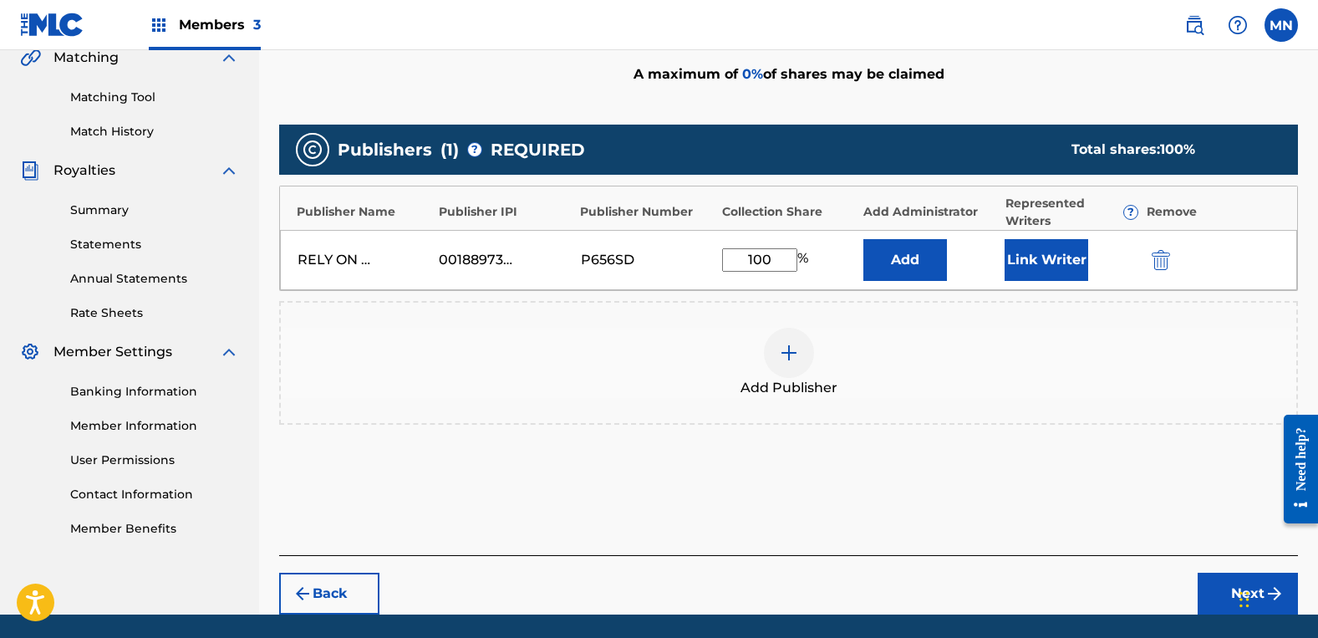
type input "100"
click at [1040, 266] on button "Link Writer" at bounding box center [1047, 260] width 84 height 42
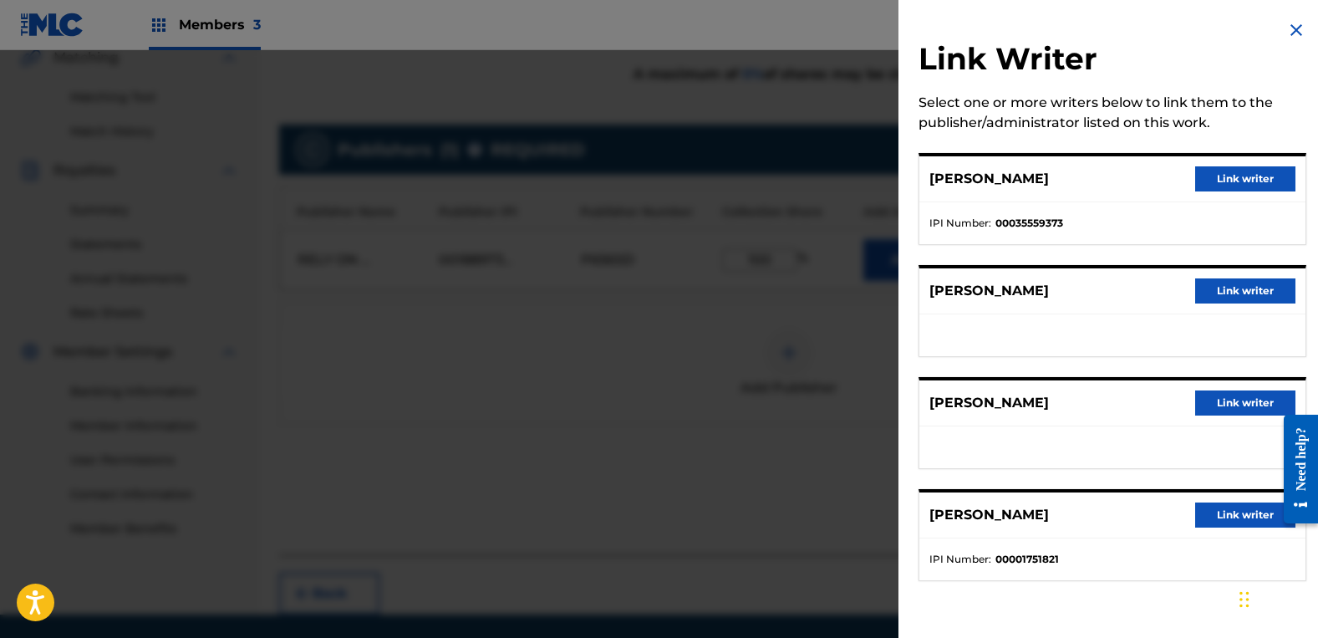
click at [1235, 405] on button "Link writer" at bounding box center [1245, 402] width 100 height 25
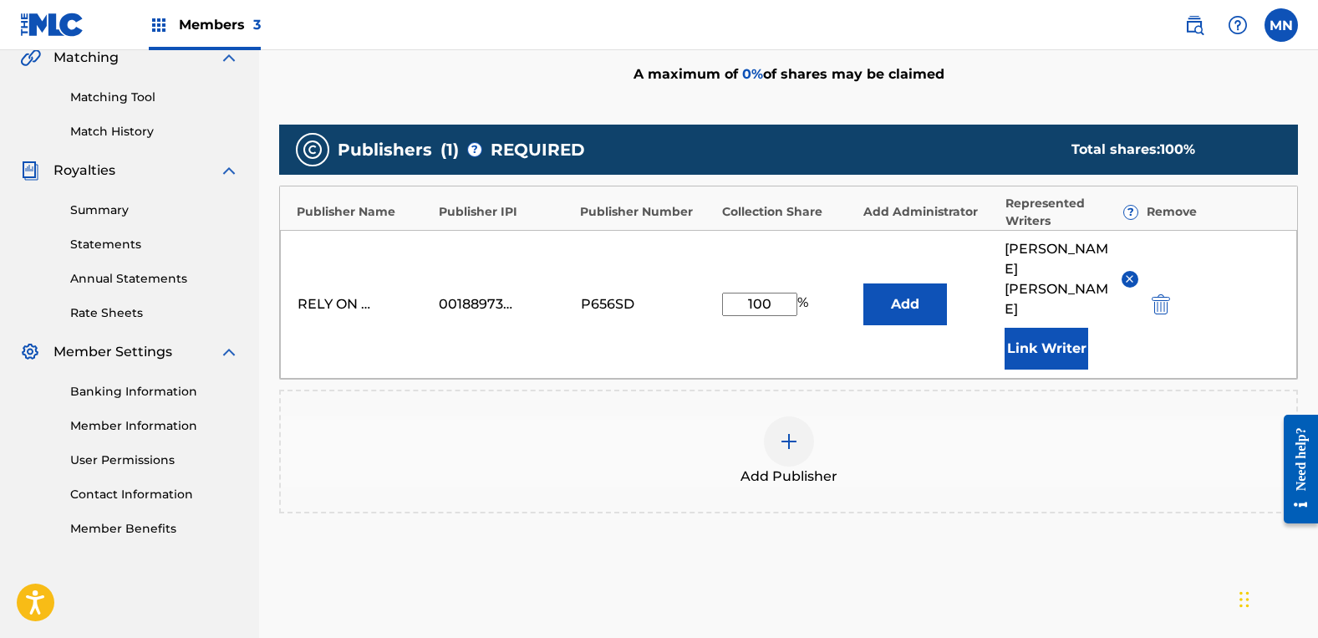
click at [1065, 328] on button "Link Writer" at bounding box center [1047, 349] width 84 height 42
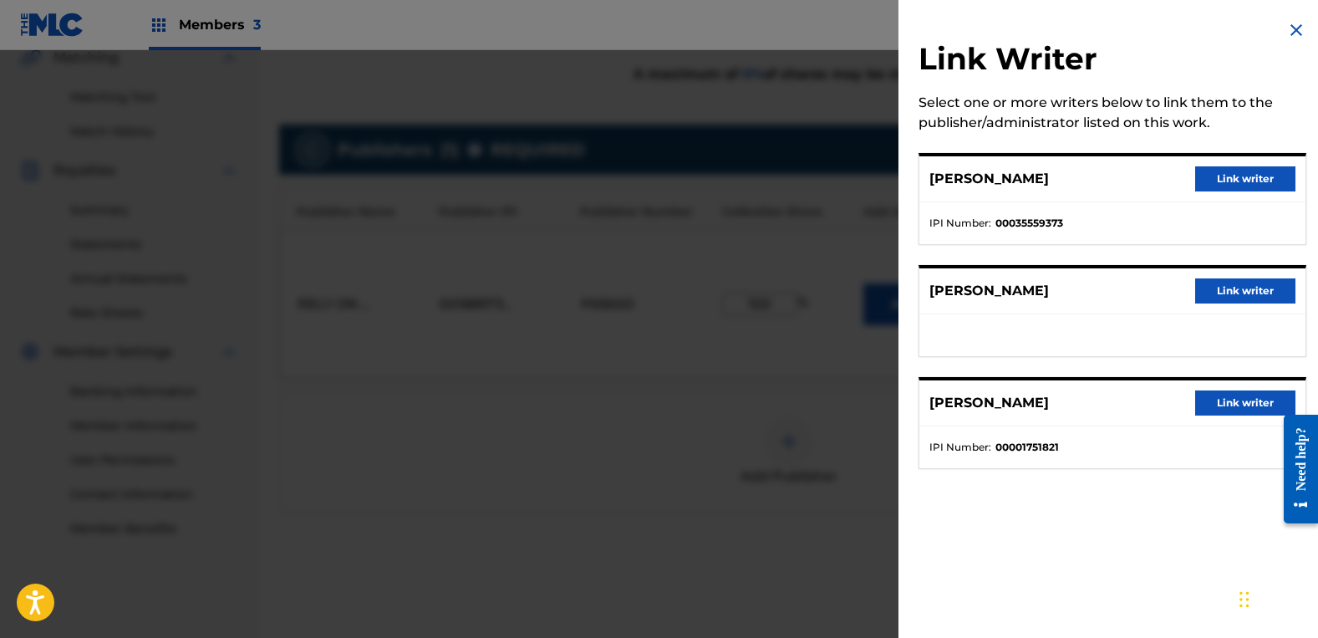
click at [1244, 286] on button "Link writer" at bounding box center [1245, 290] width 100 height 25
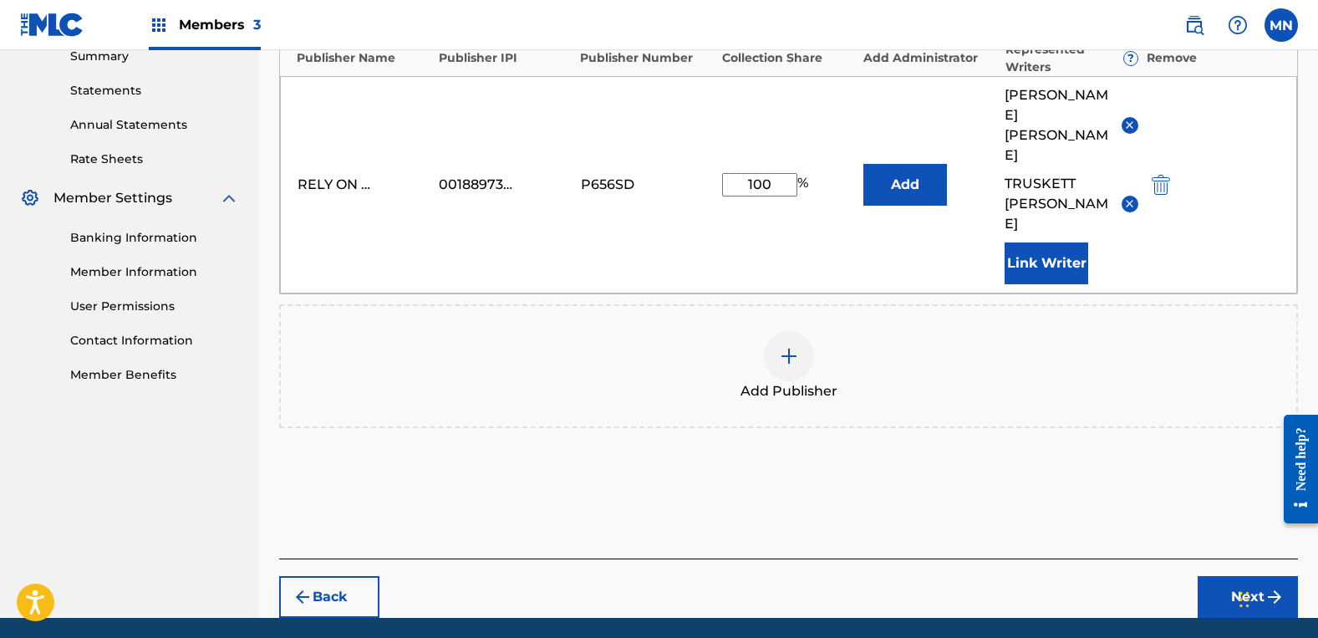
click at [1220, 576] on button "Next" at bounding box center [1248, 597] width 100 height 42
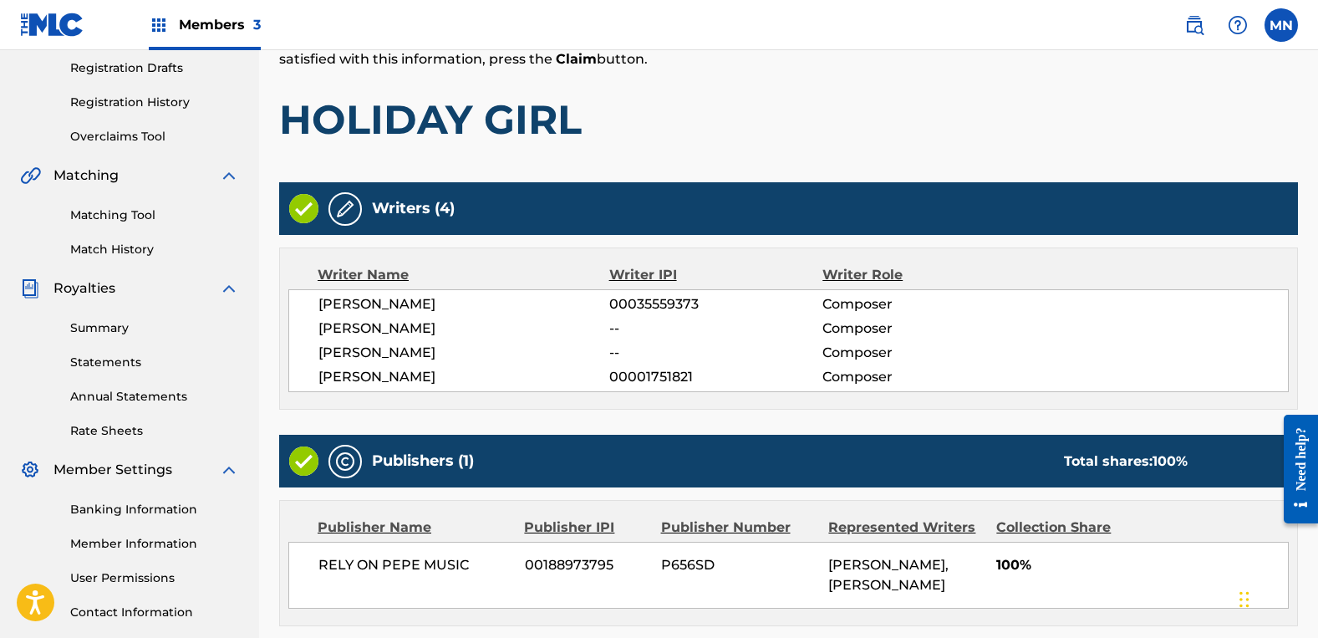
scroll to position [434, 0]
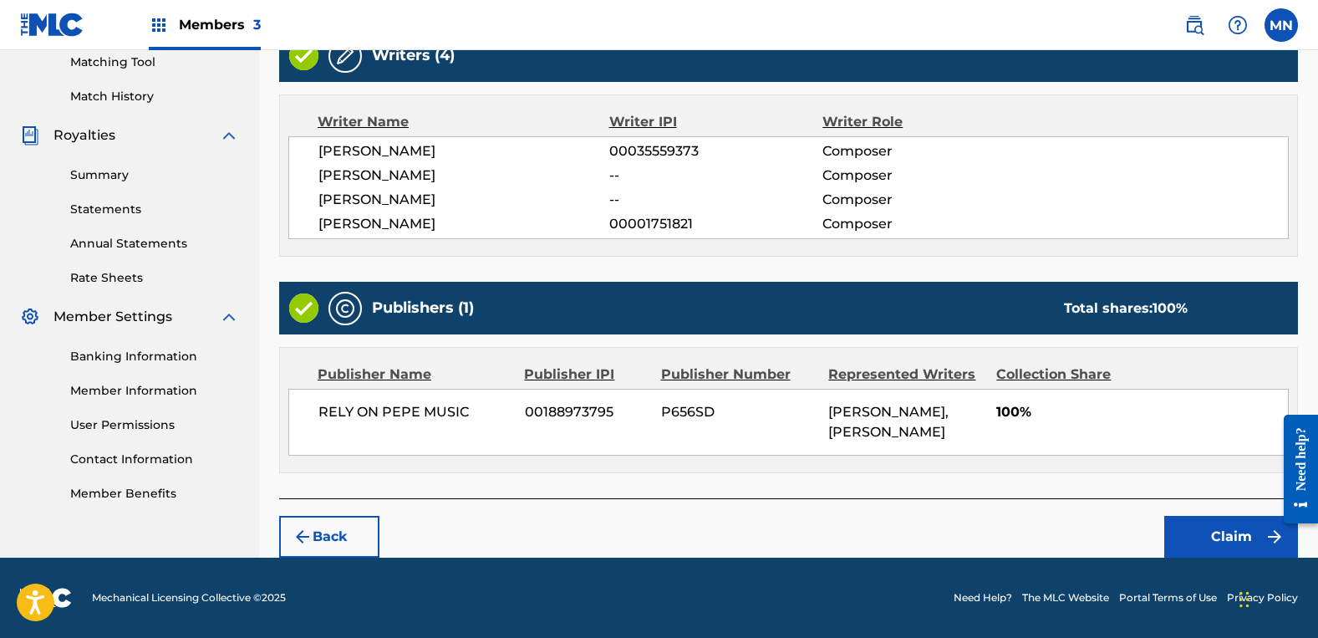
click at [1219, 532] on button "Claim" at bounding box center [1231, 537] width 134 height 42
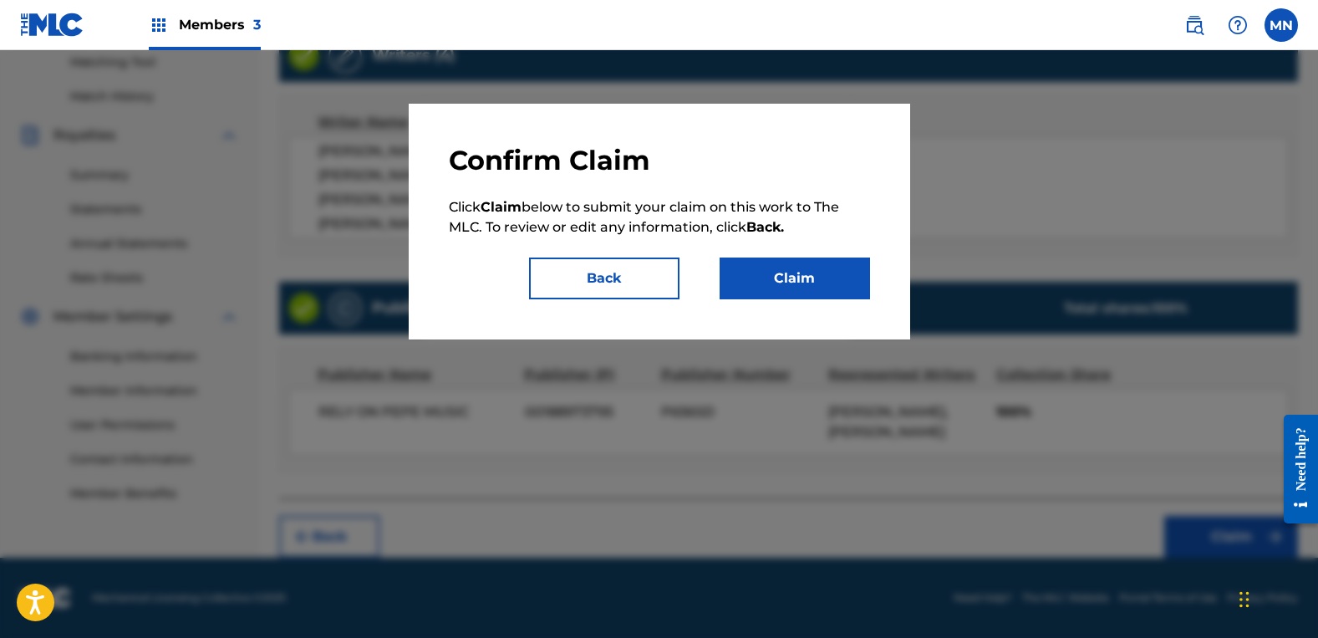
click at [801, 279] on button "Claim" at bounding box center [795, 278] width 150 height 42
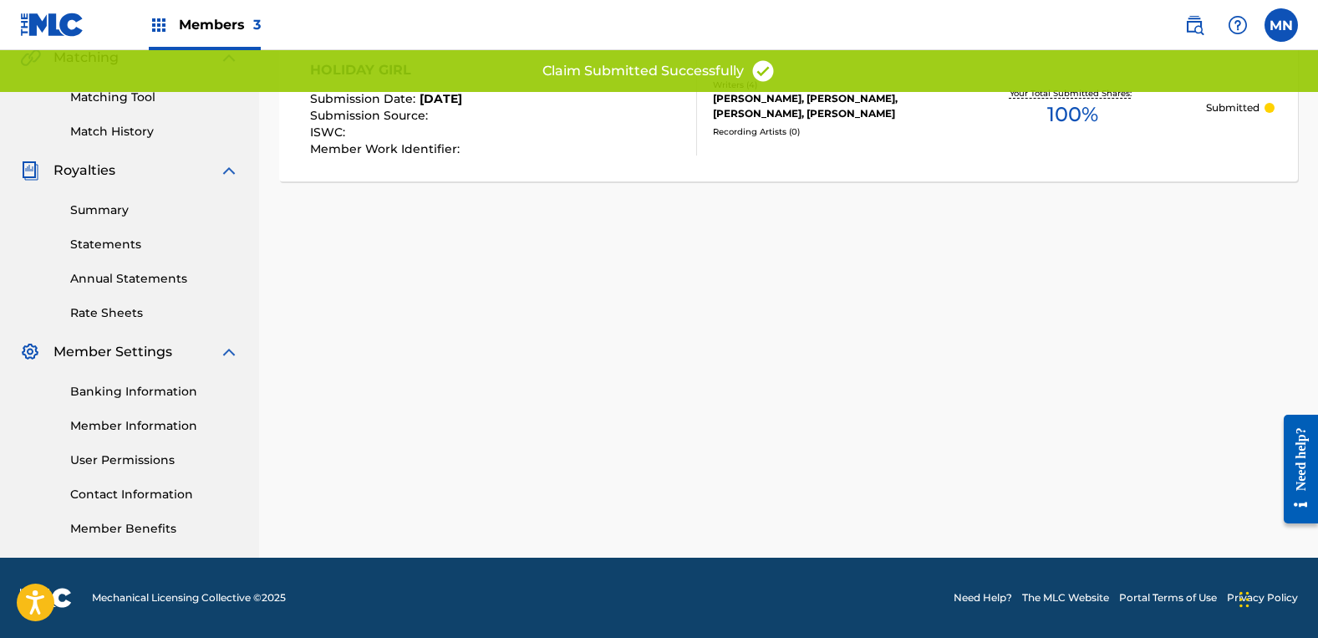
scroll to position [0, 0]
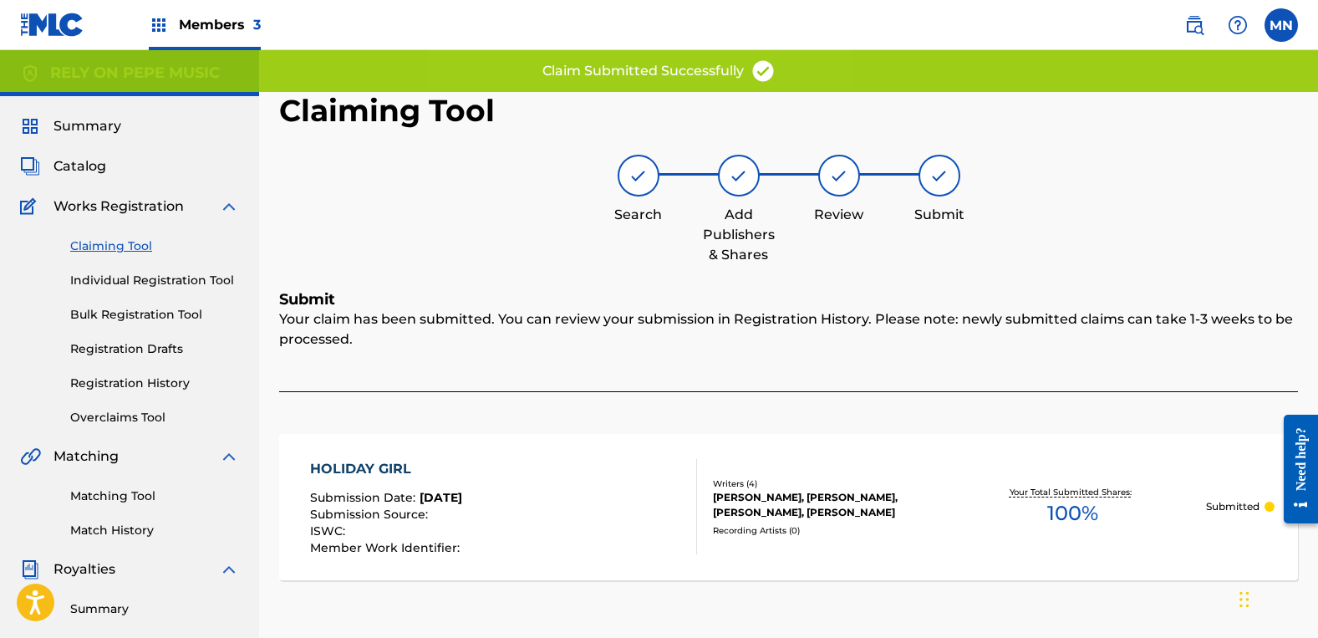
click at [99, 249] on link "Claiming Tool" at bounding box center [154, 246] width 169 height 18
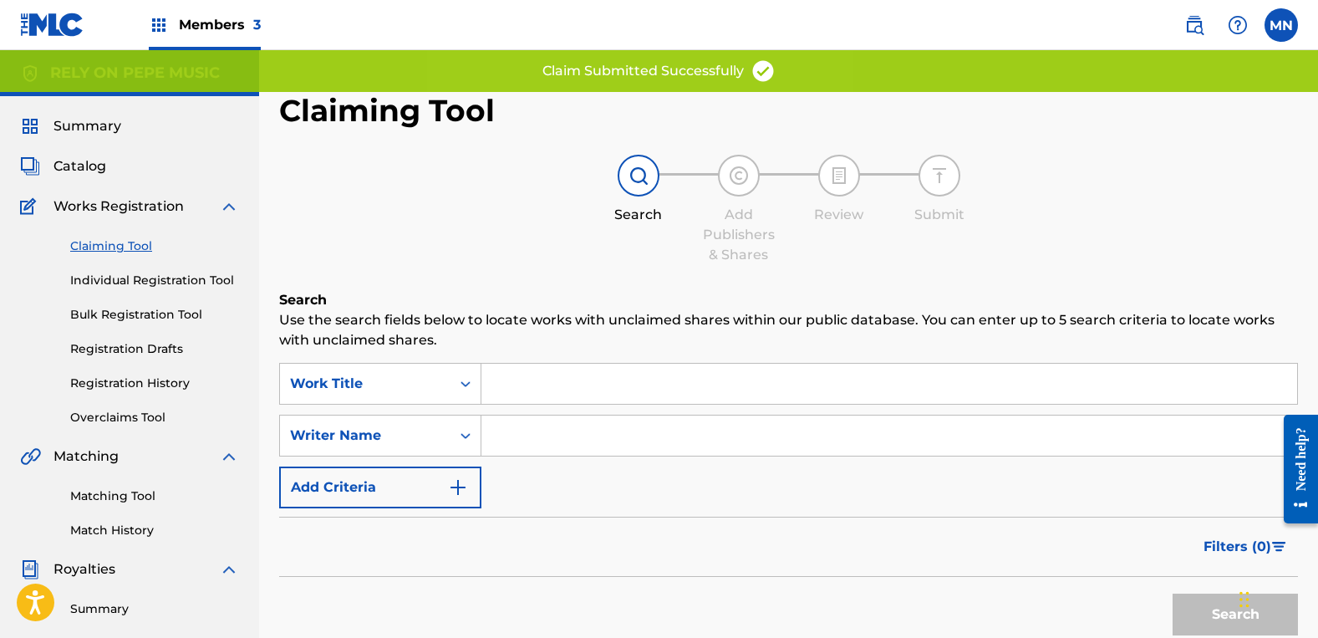
click at [605, 445] on input "Search Form" at bounding box center [889, 435] width 816 height 40
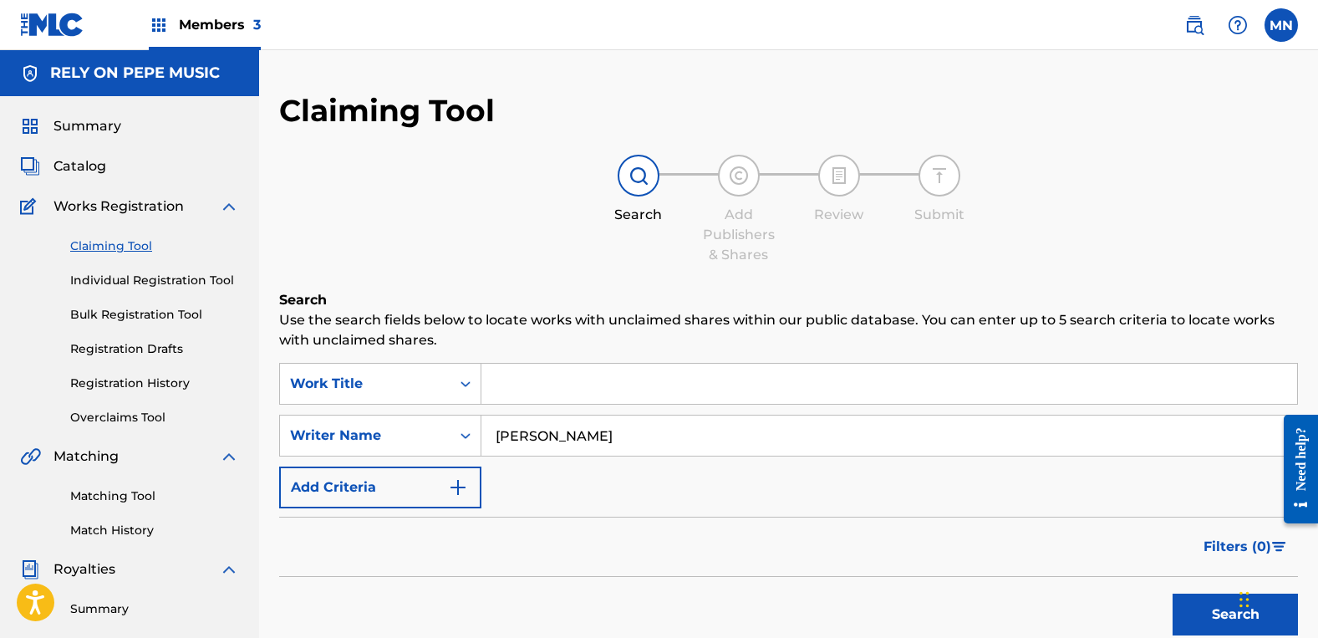
type input "[PERSON_NAME]"
click at [1173, 593] on button "Search" at bounding box center [1235, 614] width 125 height 42
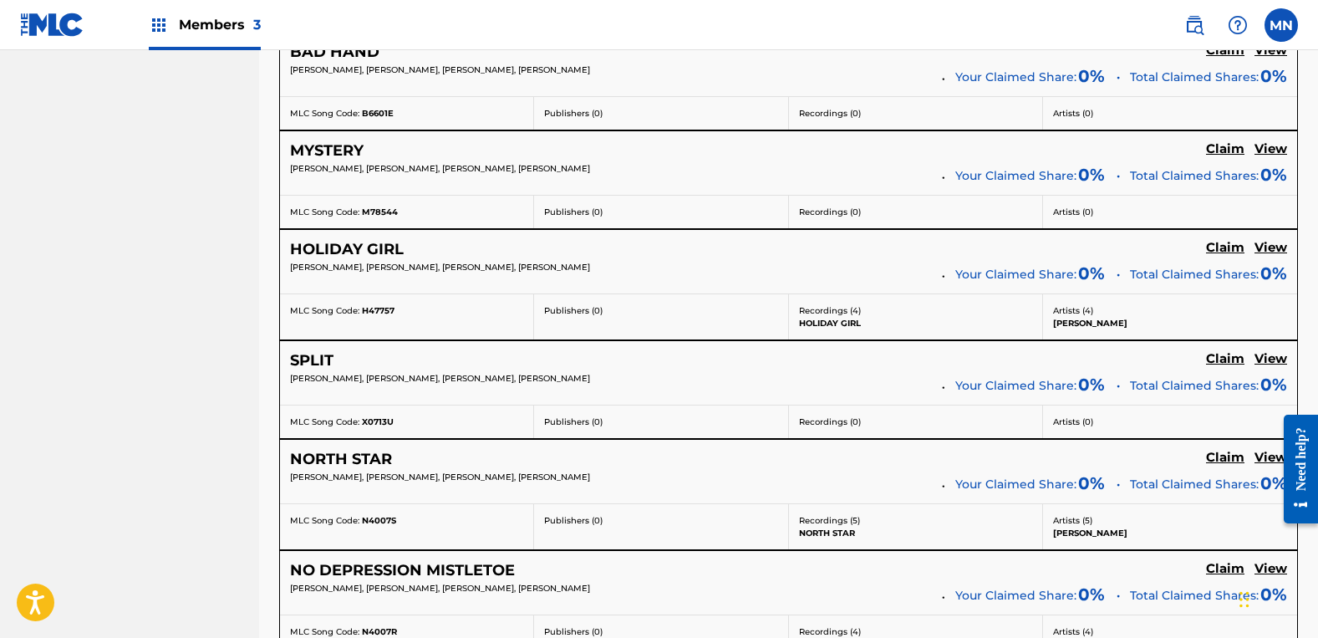
scroll to position [3343, 0]
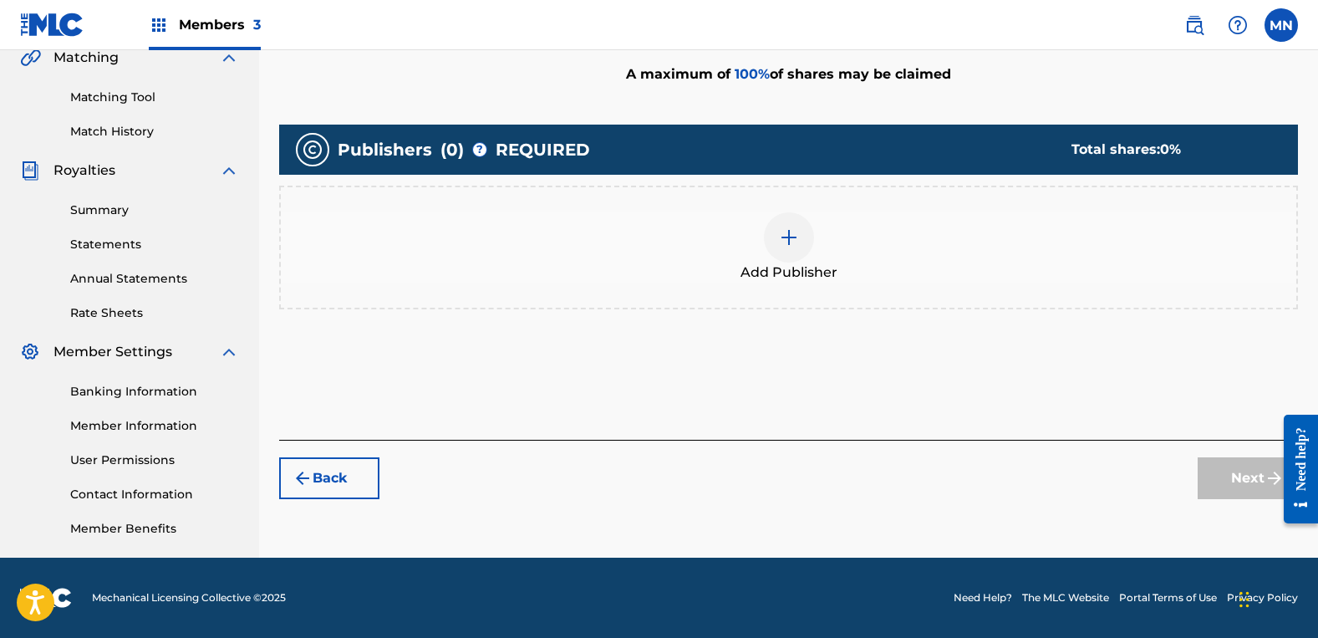
scroll to position [399, 0]
click at [807, 222] on div at bounding box center [789, 237] width 50 height 50
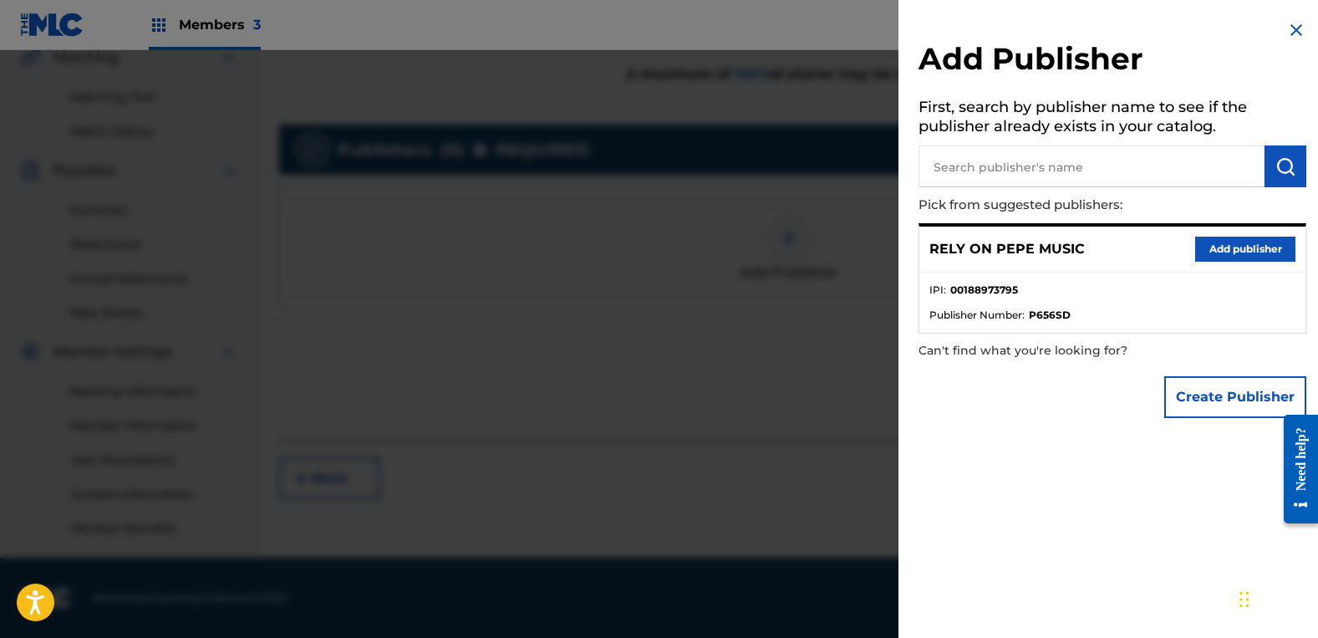
click at [1225, 252] on button "Add publisher" at bounding box center [1245, 249] width 100 height 25
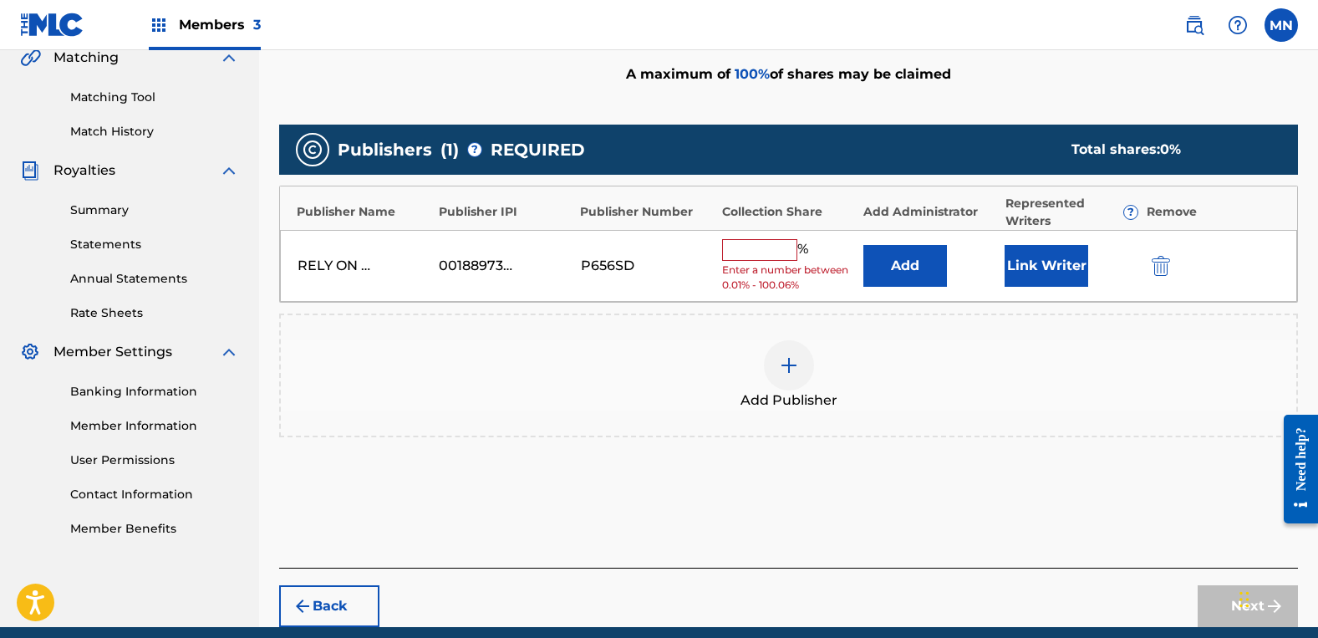
click at [777, 256] on input "text" at bounding box center [759, 250] width 75 height 22
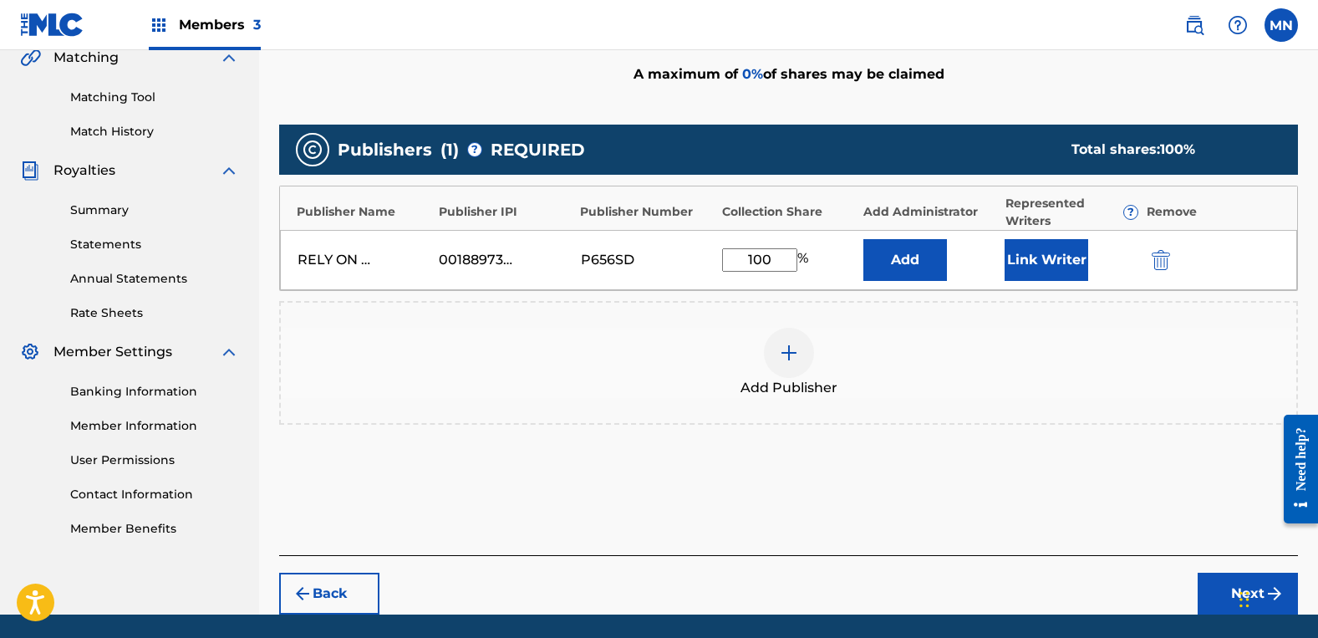
type input "100"
click at [1038, 263] on button "Link Writer" at bounding box center [1047, 260] width 84 height 42
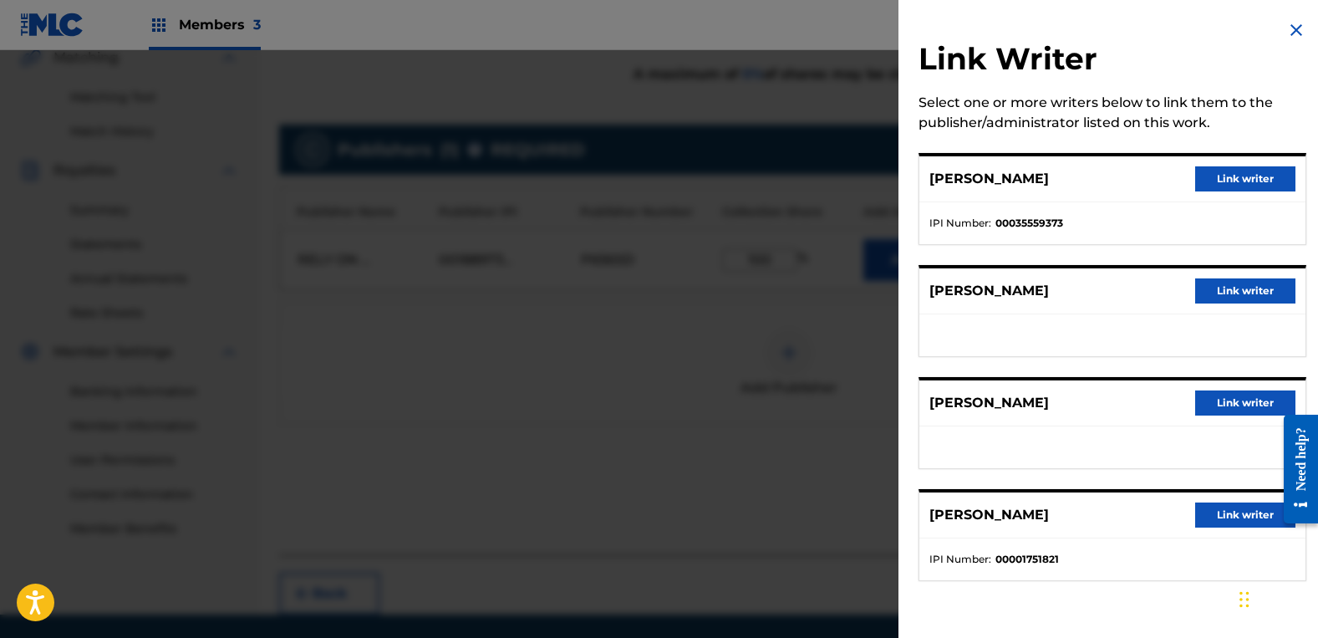
click at [1226, 300] on button "Link writer" at bounding box center [1245, 290] width 100 height 25
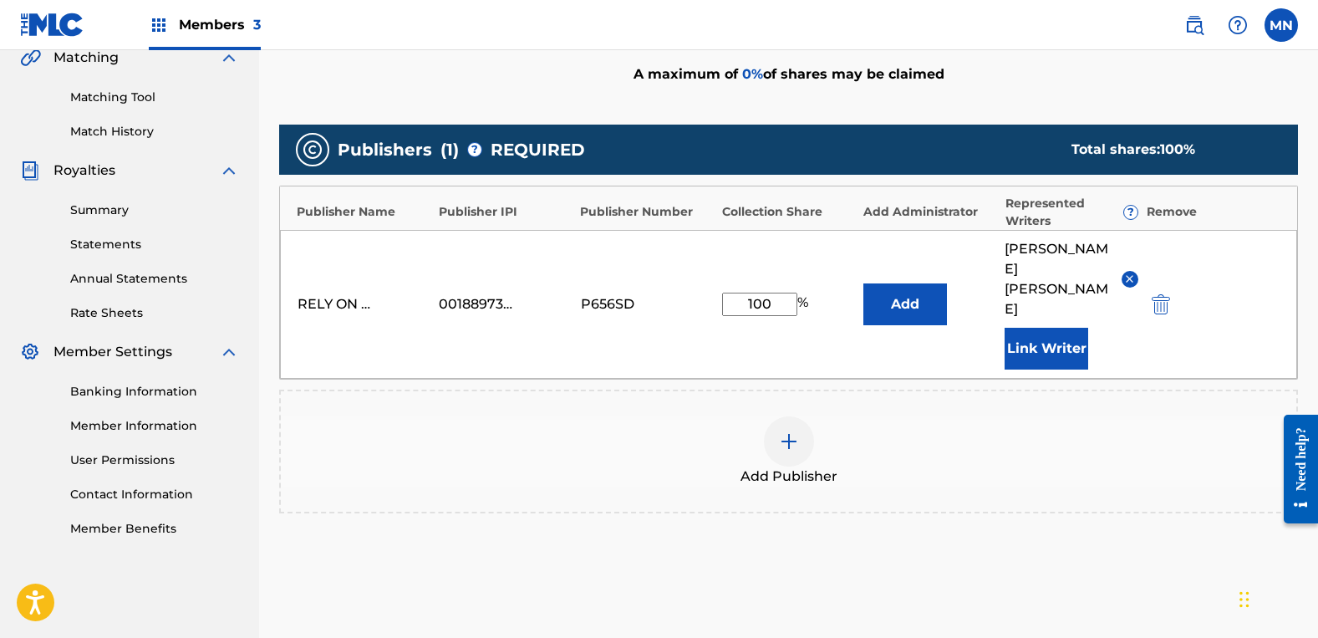
click at [1067, 328] on button "Link Writer" at bounding box center [1047, 349] width 84 height 42
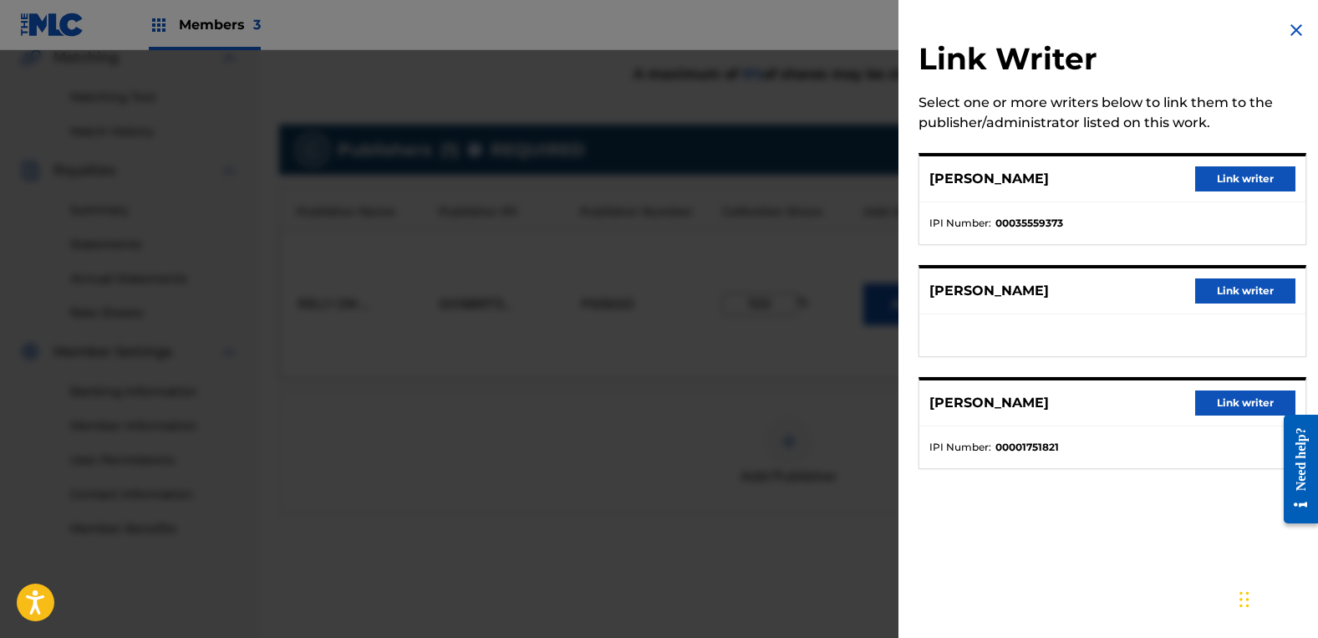
click at [1218, 294] on button "Link writer" at bounding box center [1245, 290] width 100 height 25
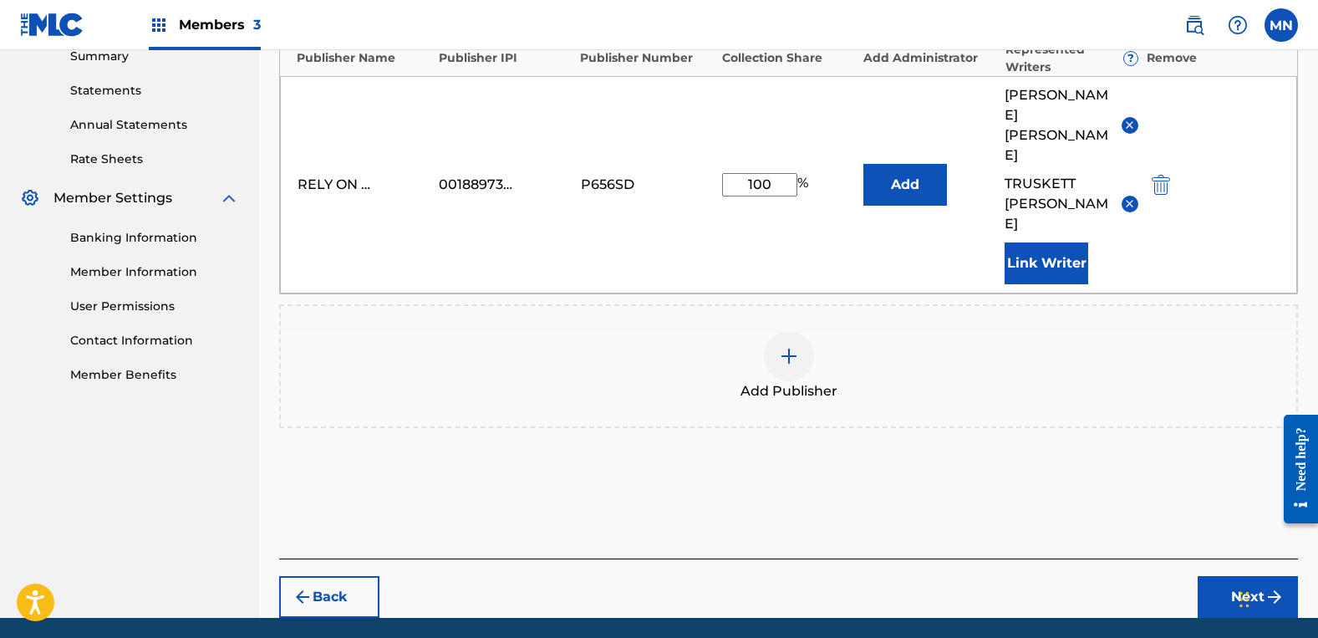
click at [1225, 576] on button "Next" at bounding box center [1248, 597] width 100 height 42
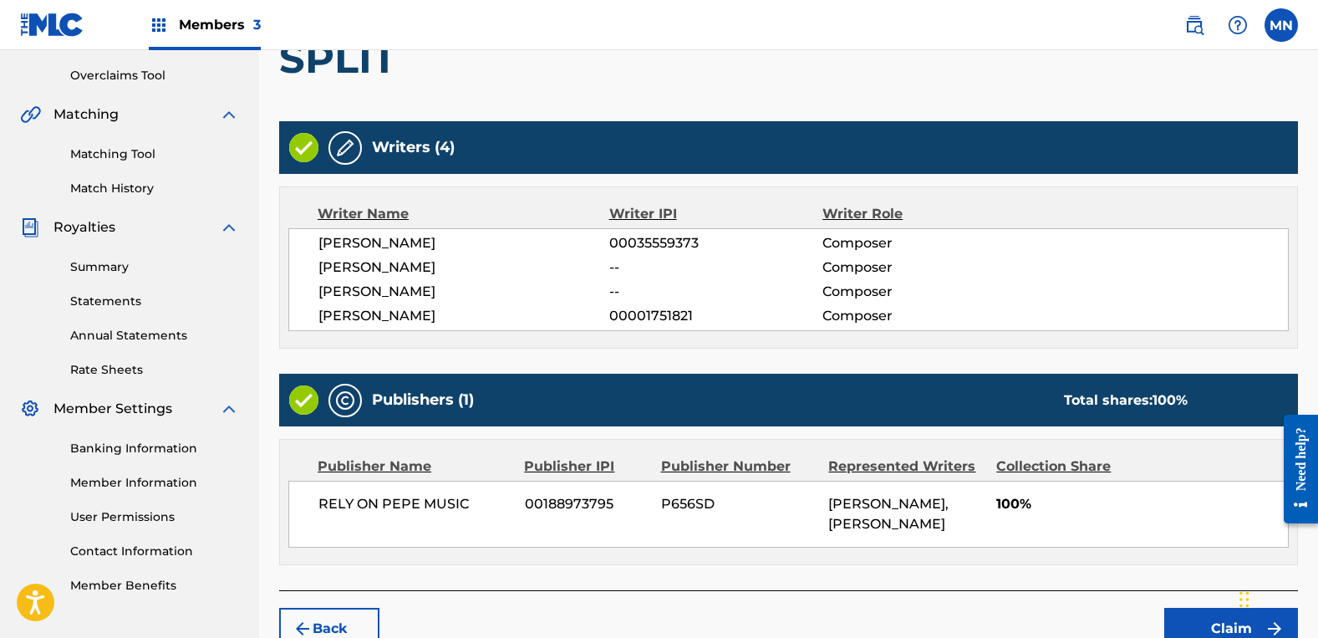
scroll to position [434, 0]
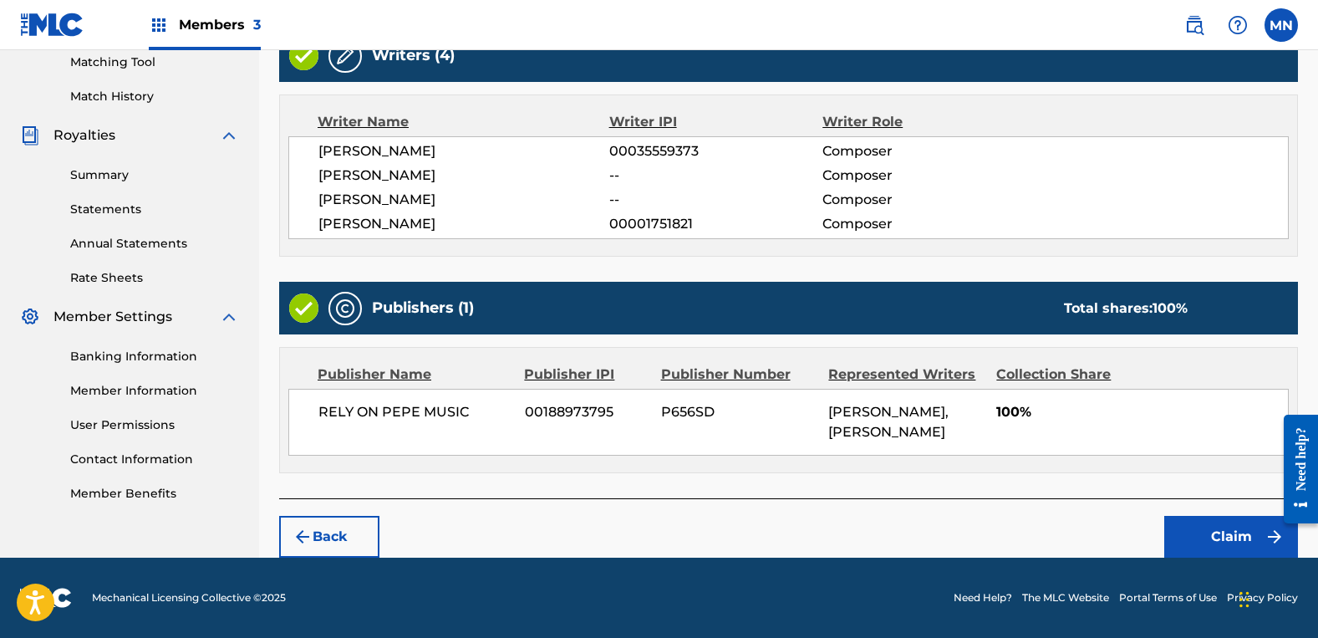
click at [1193, 517] on button "Claim" at bounding box center [1231, 537] width 134 height 42
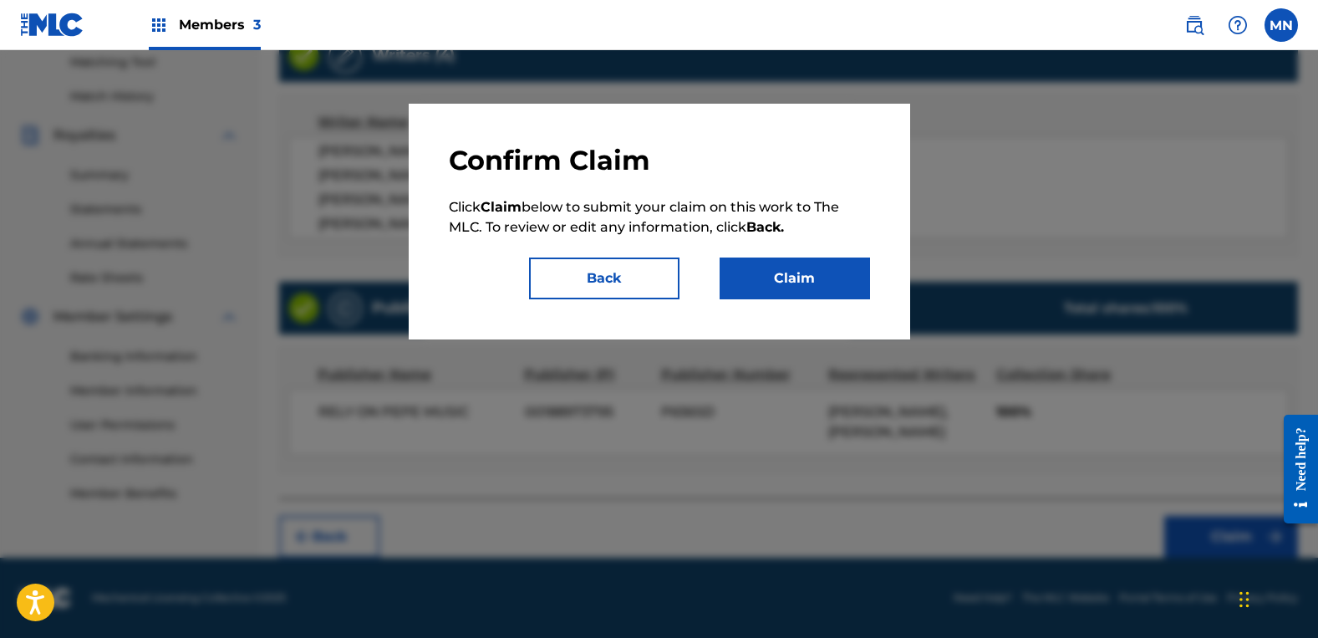
click at [833, 293] on button "Claim" at bounding box center [795, 278] width 150 height 42
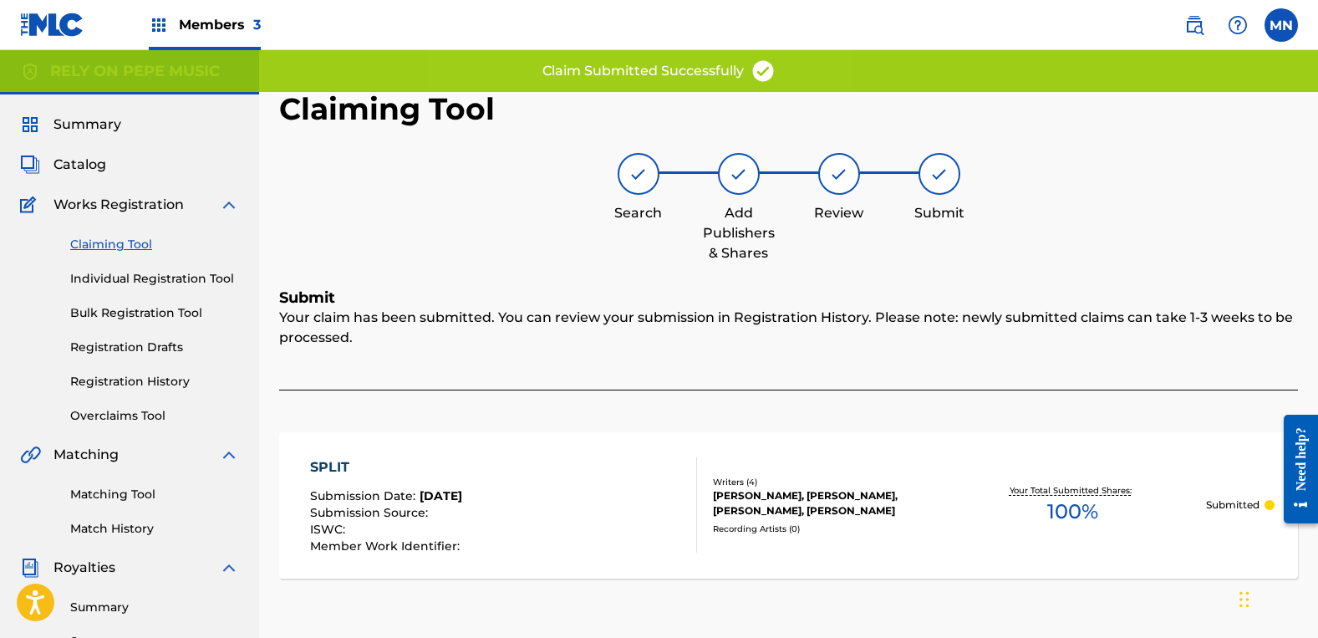
scroll to position [0, 0]
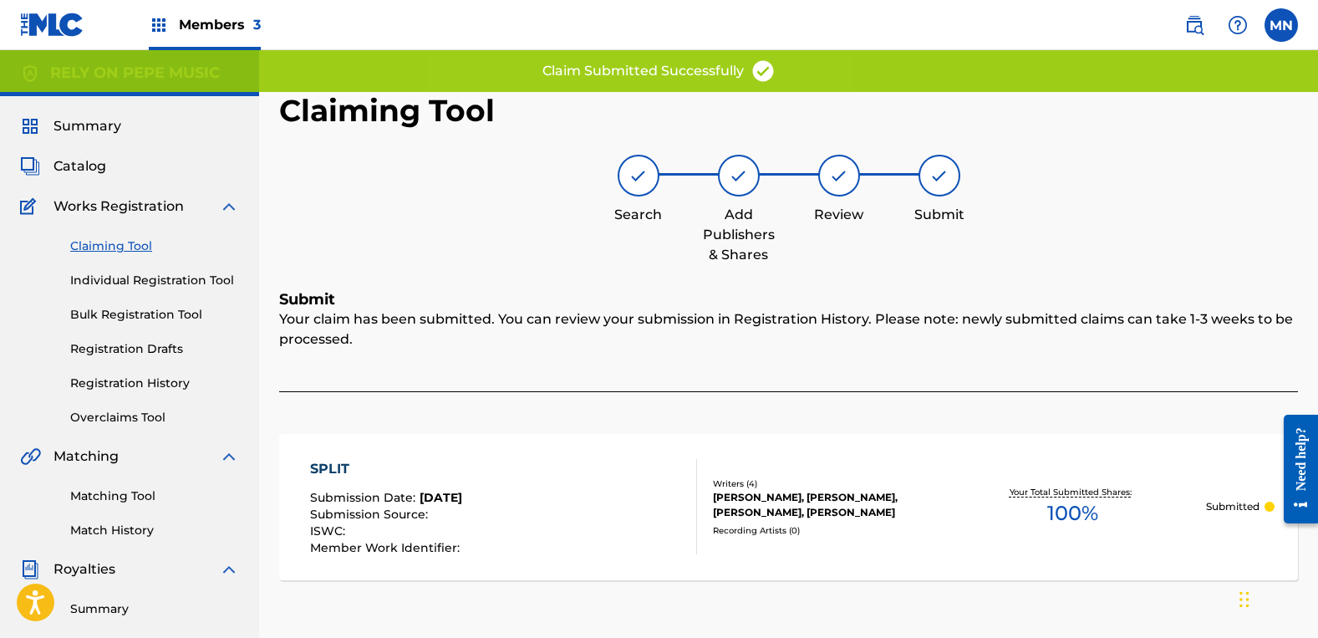
click at [141, 251] on link "Claiming Tool" at bounding box center [154, 246] width 169 height 18
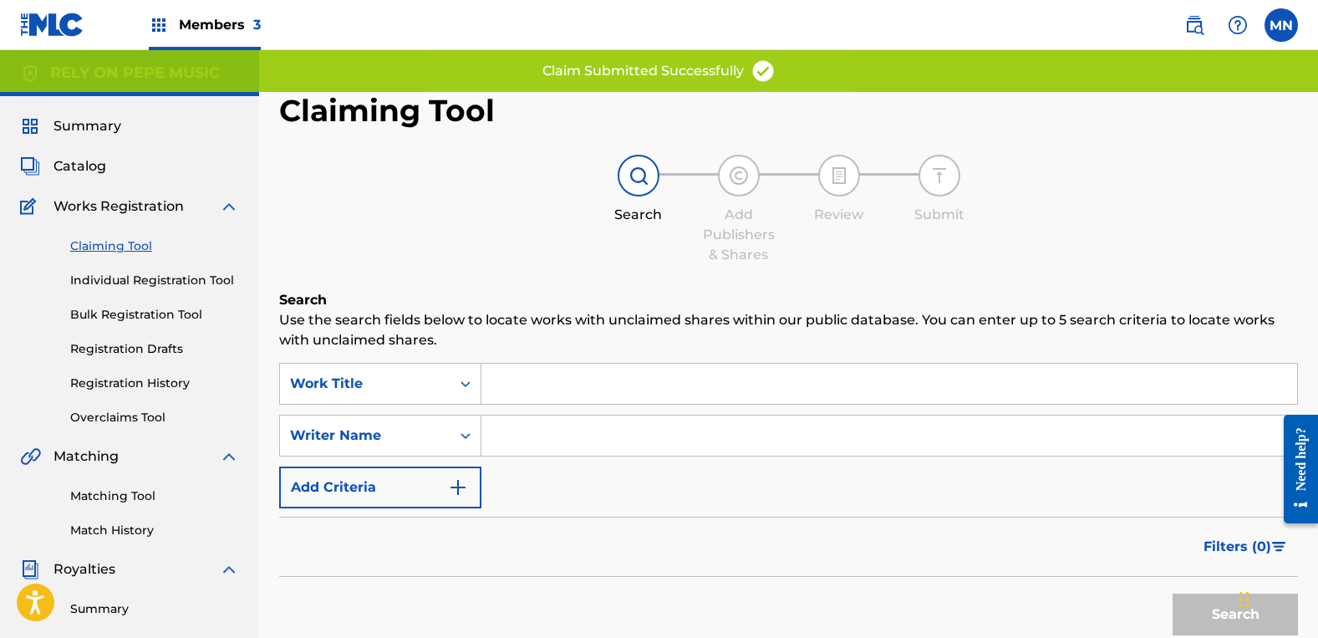
click at [580, 419] on input "Search Form" at bounding box center [889, 435] width 816 height 40
type input "[PERSON_NAME]"
click at [1173, 593] on button "Search" at bounding box center [1235, 614] width 125 height 42
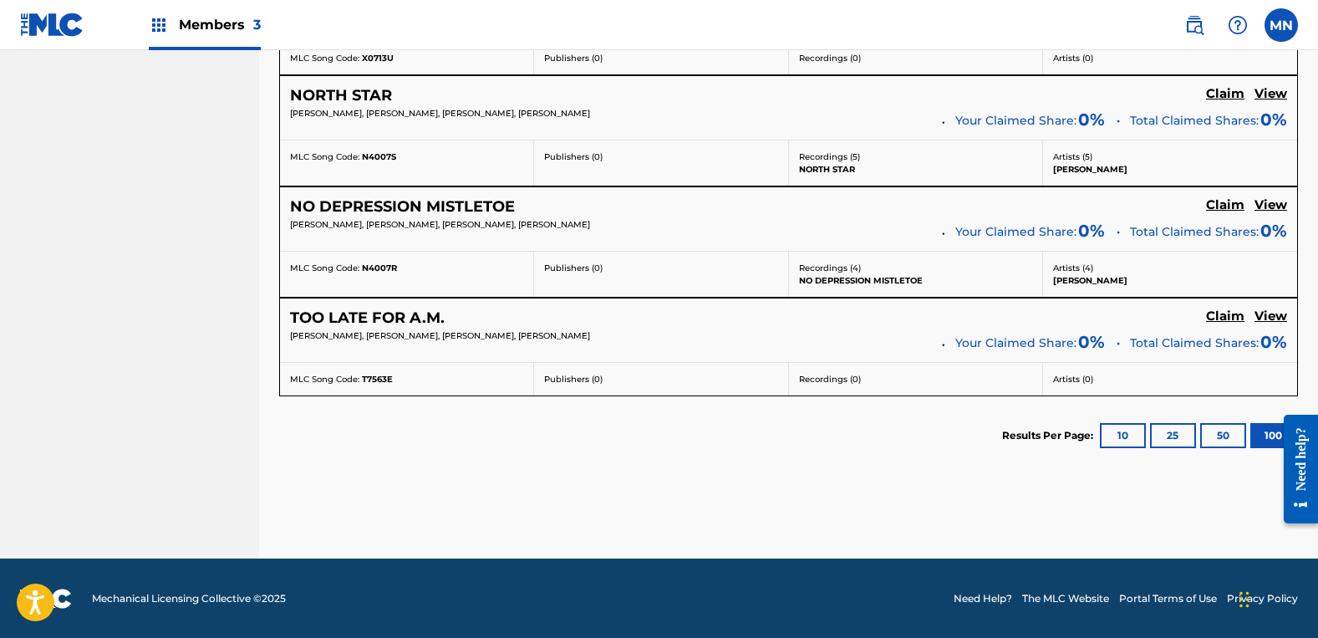
scroll to position [3678, 0]
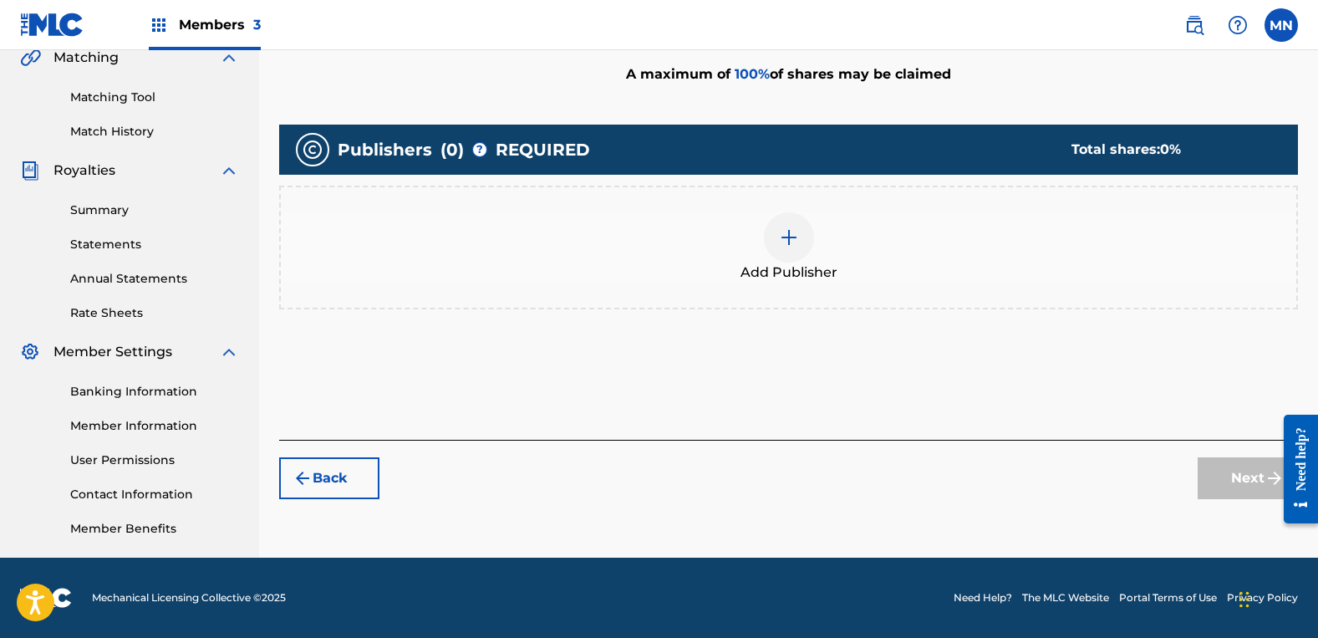
click at [861, 255] on div "Add Publisher" at bounding box center [789, 247] width 1016 height 70
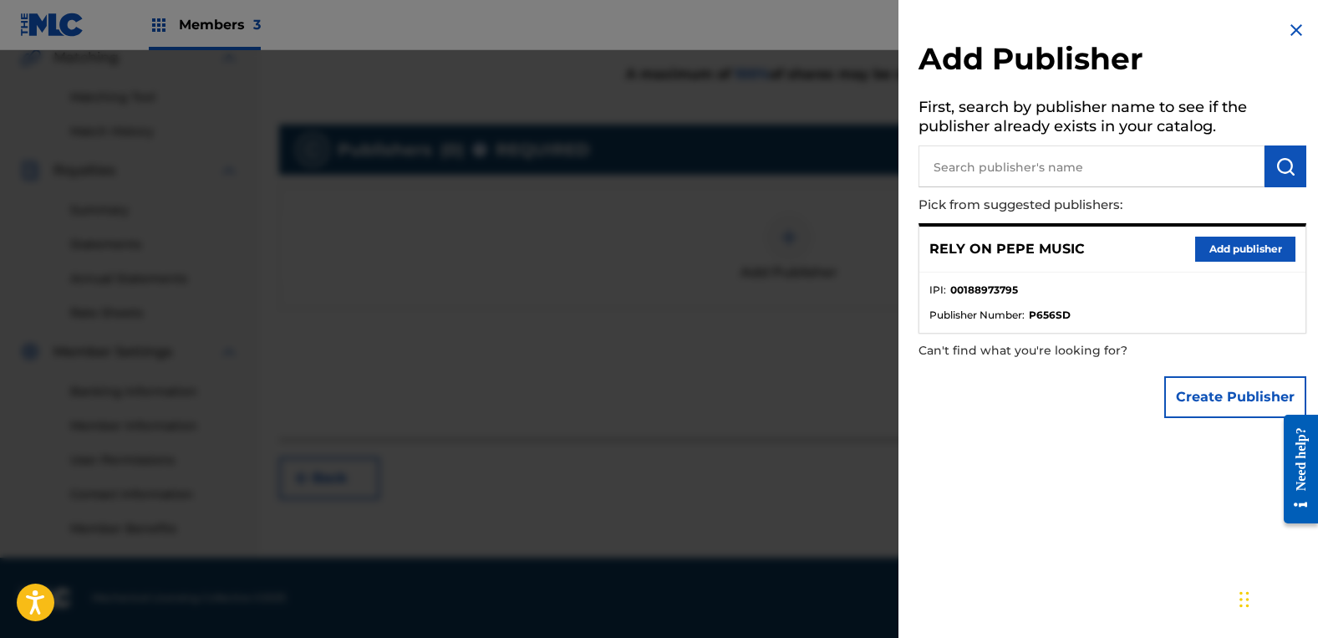
click at [1276, 249] on button "Add publisher" at bounding box center [1245, 249] width 100 height 25
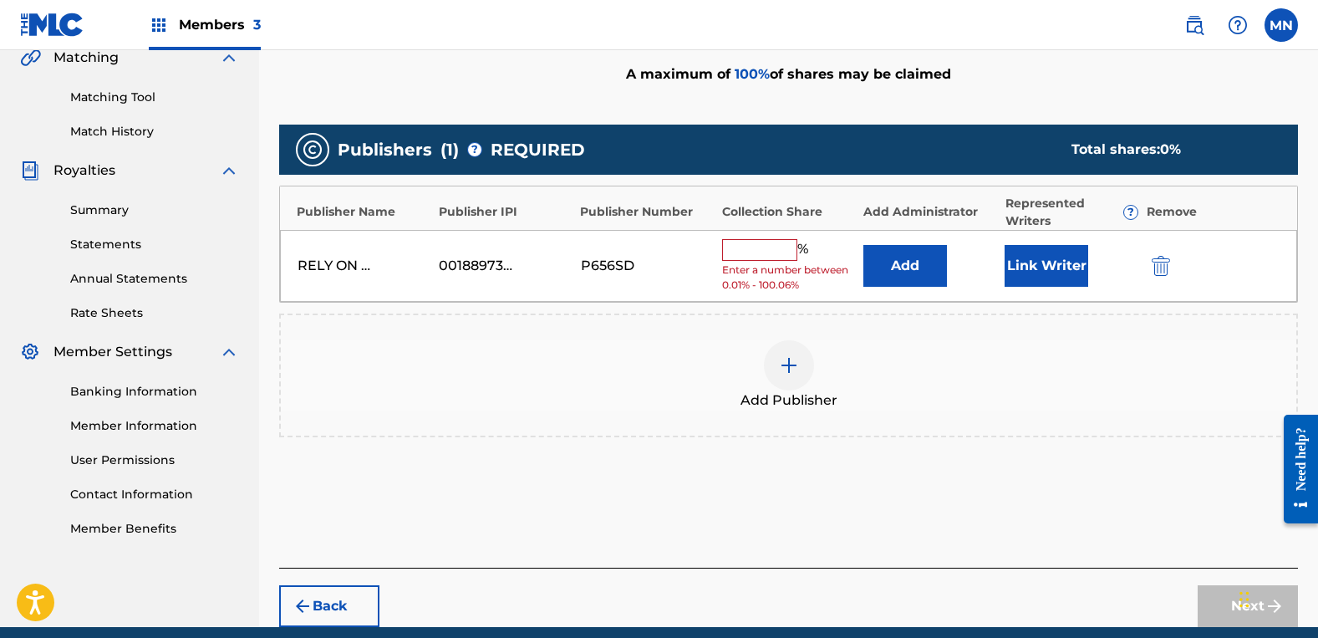
click at [735, 253] on input "text" at bounding box center [759, 250] width 75 height 22
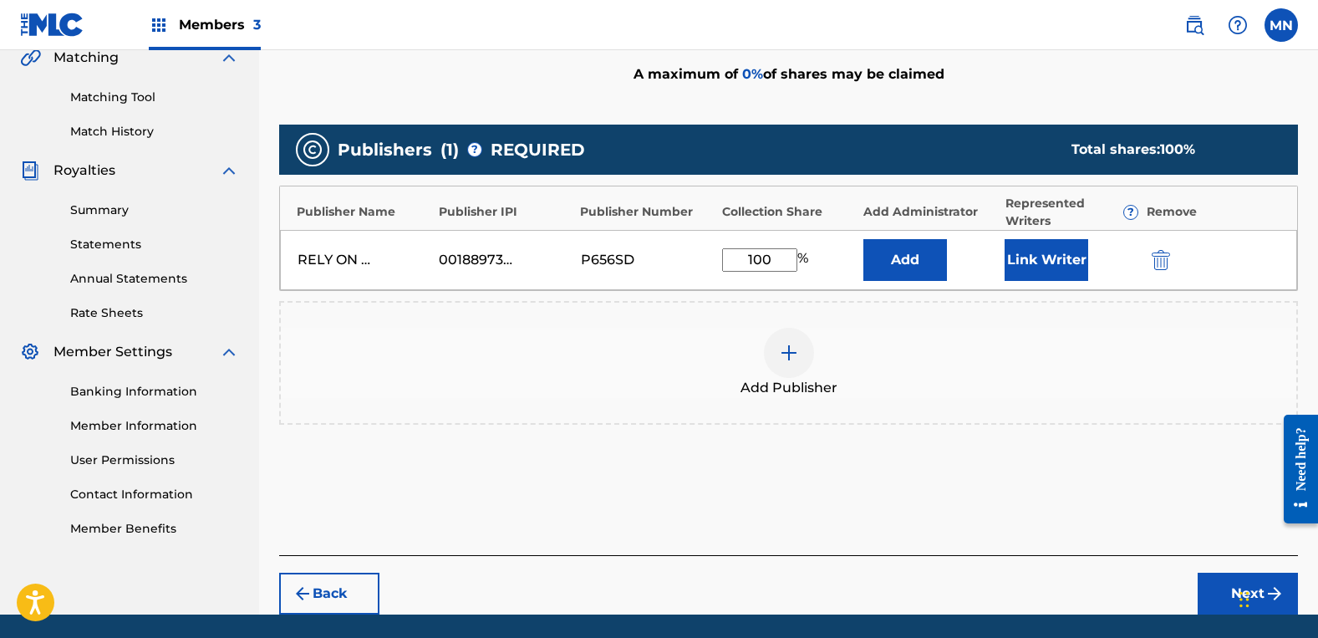
type input "100"
click at [1083, 265] on button "Link Writer" at bounding box center [1047, 260] width 84 height 42
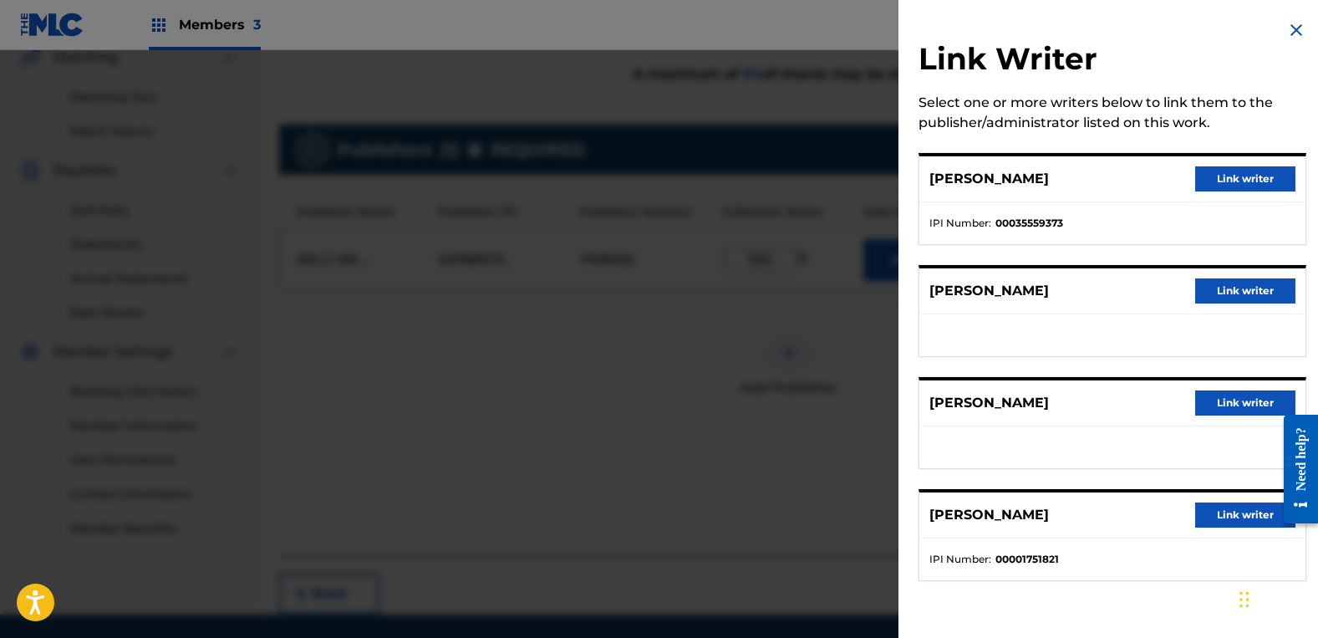
click at [1230, 295] on button "Link writer" at bounding box center [1245, 290] width 100 height 25
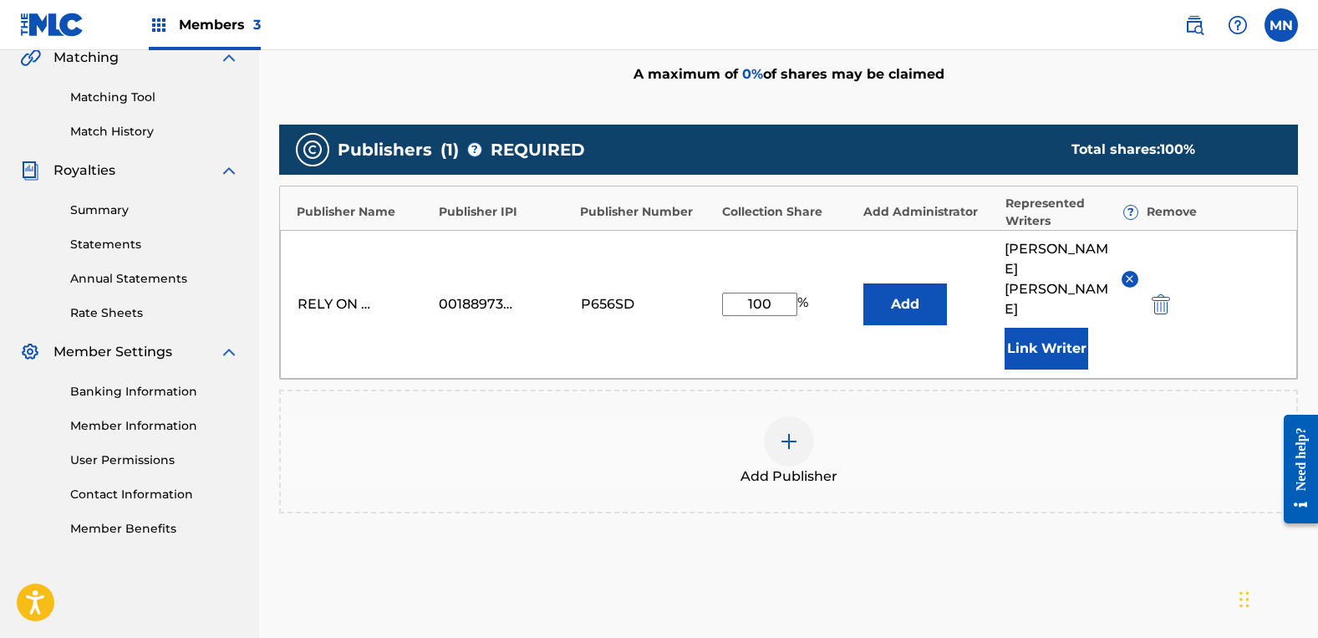
click at [1040, 328] on button "Link Writer" at bounding box center [1047, 349] width 84 height 42
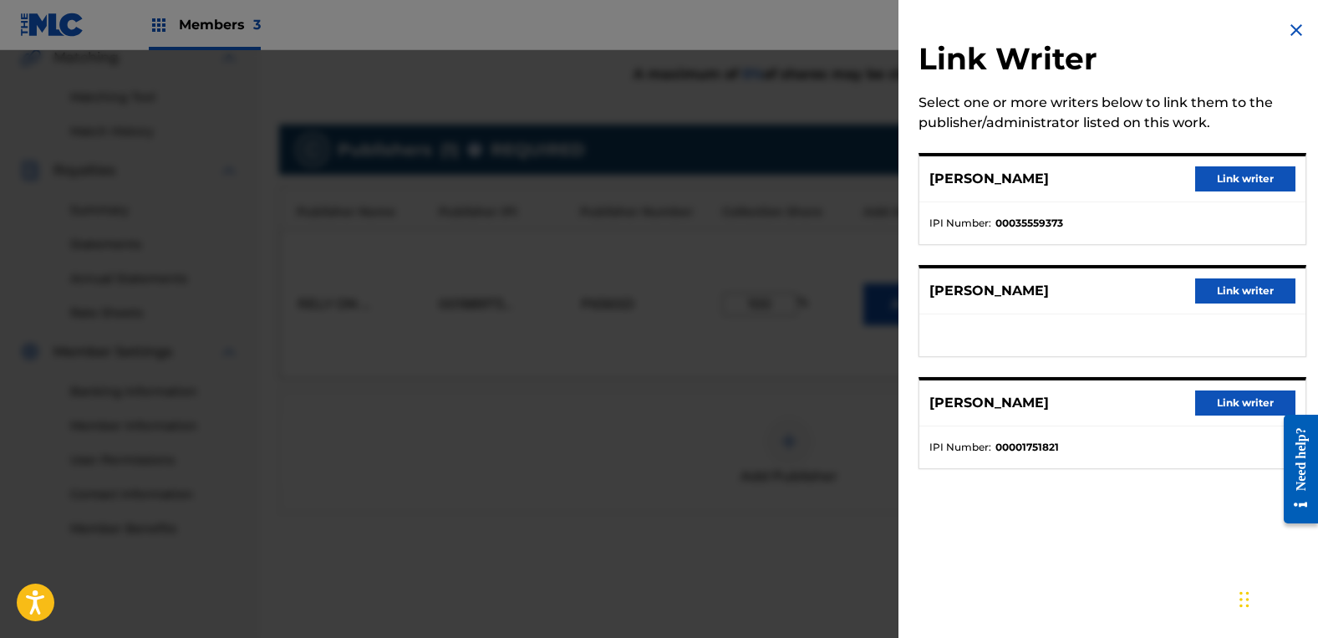
click at [1255, 292] on button "Link writer" at bounding box center [1245, 290] width 100 height 25
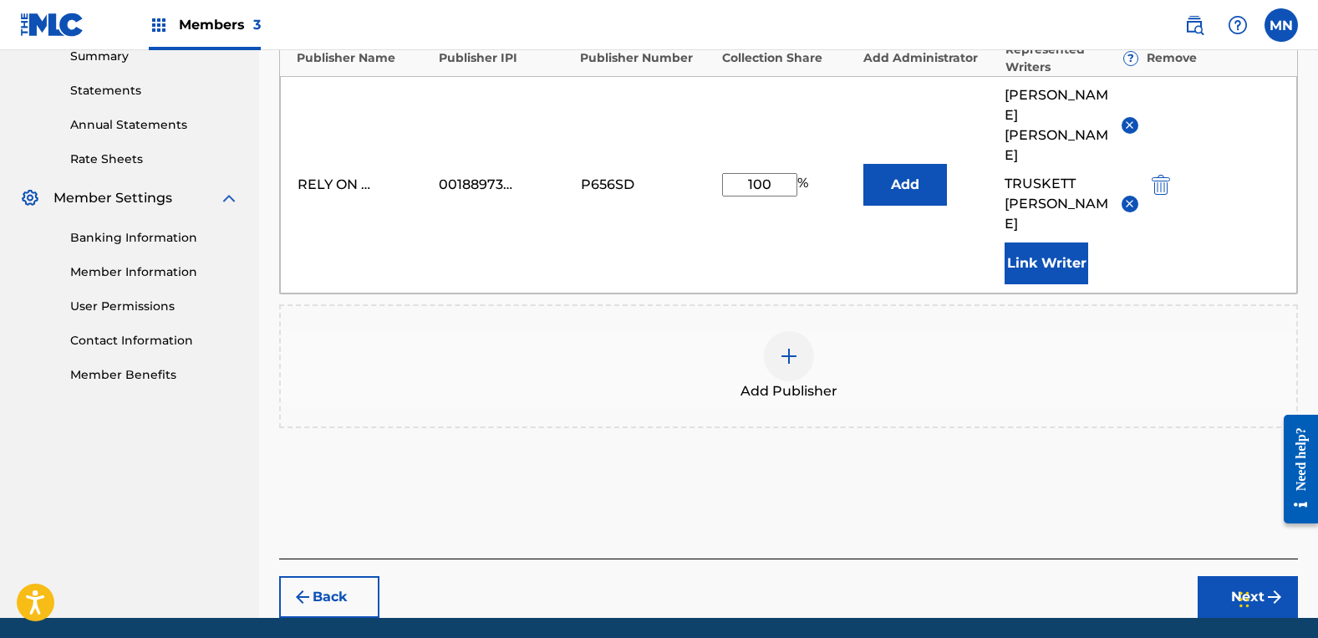
click at [1234, 576] on button "Next" at bounding box center [1248, 597] width 100 height 42
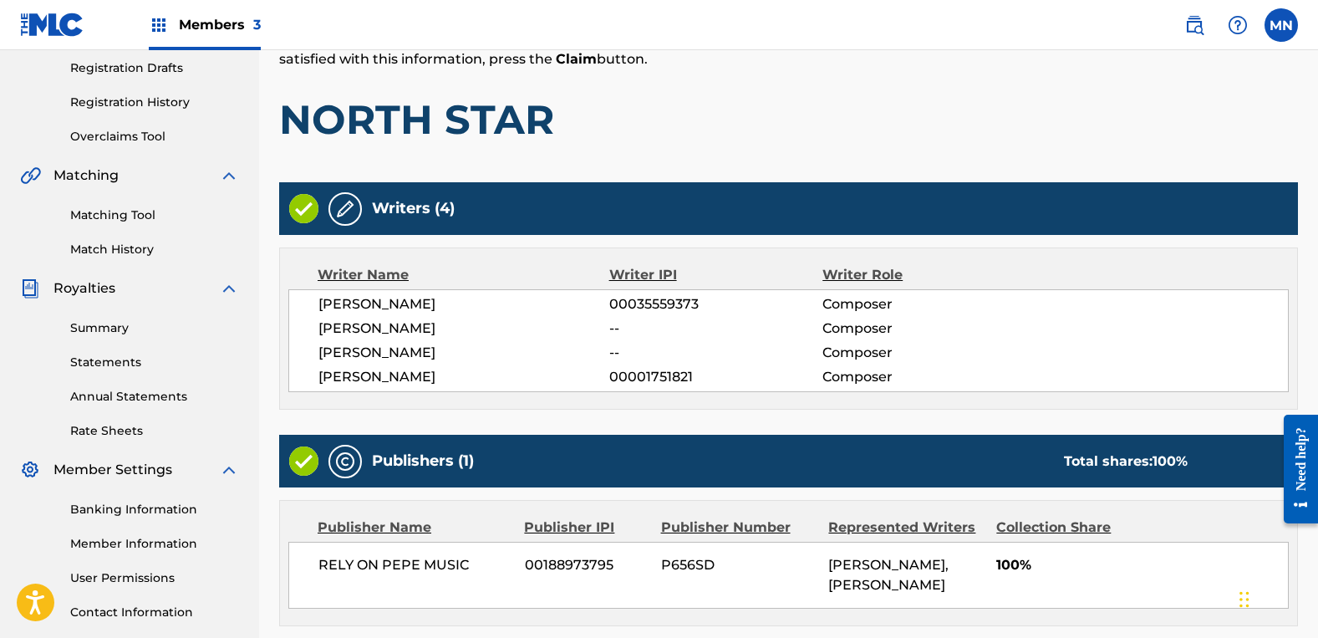
scroll to position [434, 0]
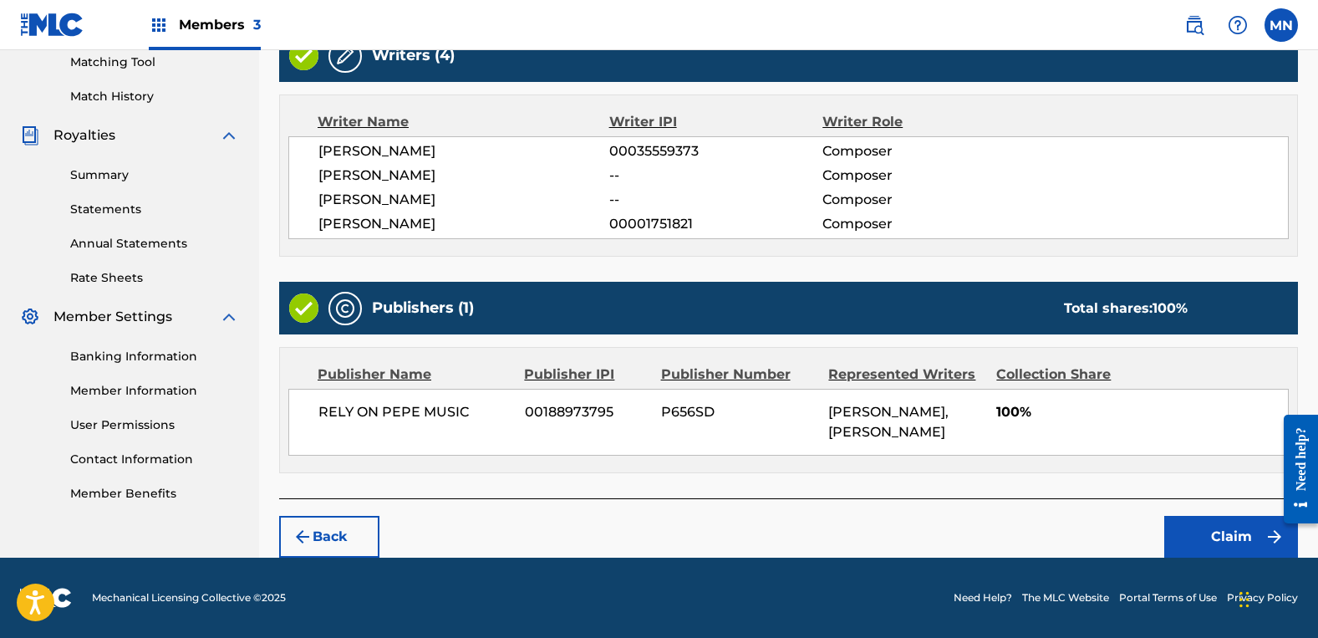
click at [1242, 547] on button "Claim" at bounding box center [1231, 537] width 134 height 42
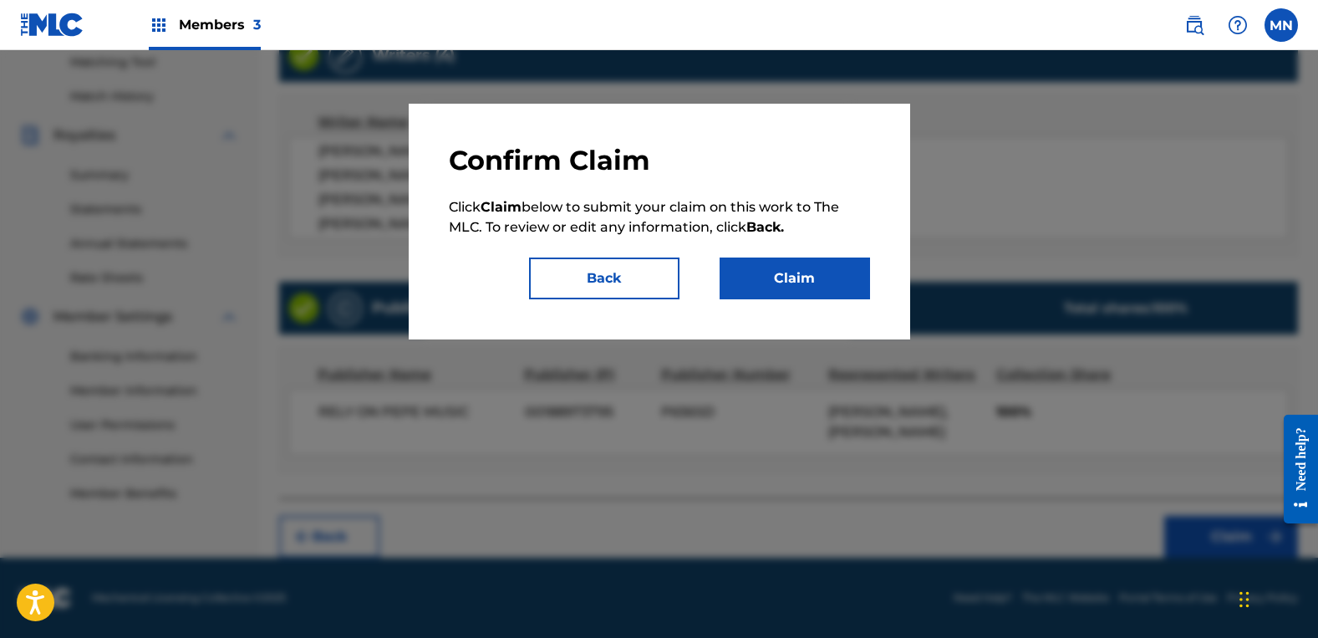
click at [792, 283] on button "Claim" at bounding box center [795, 278] width 150 height 42
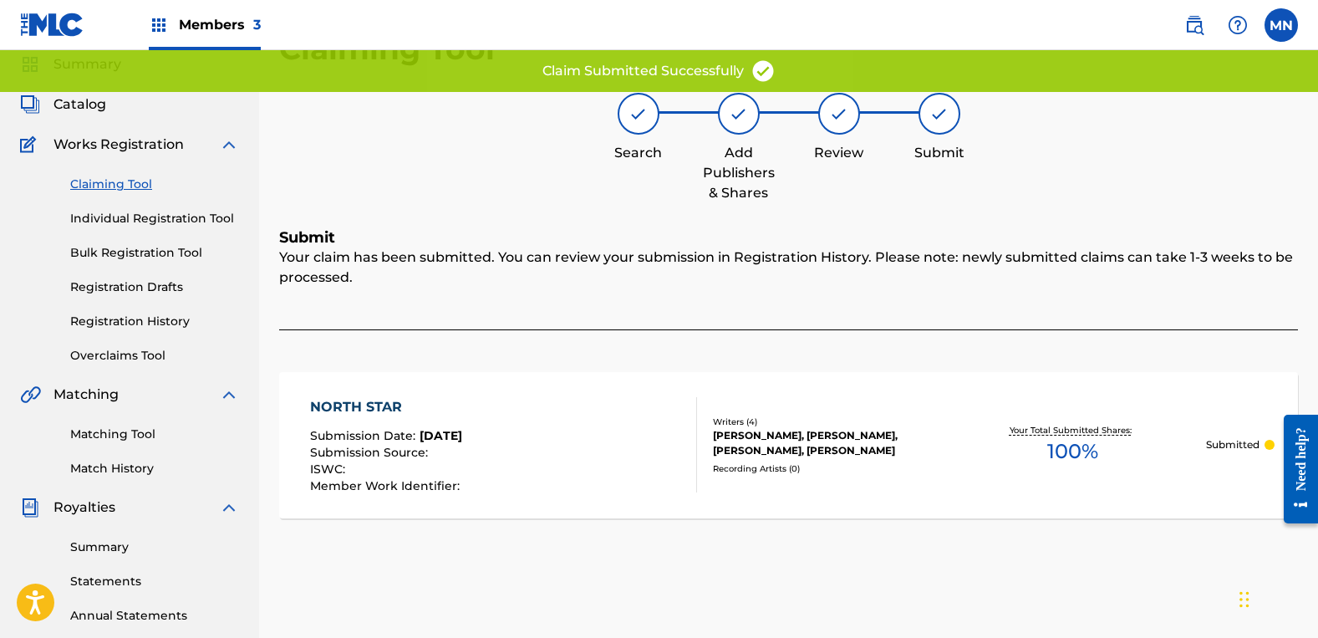
scroll to position [0, 0]
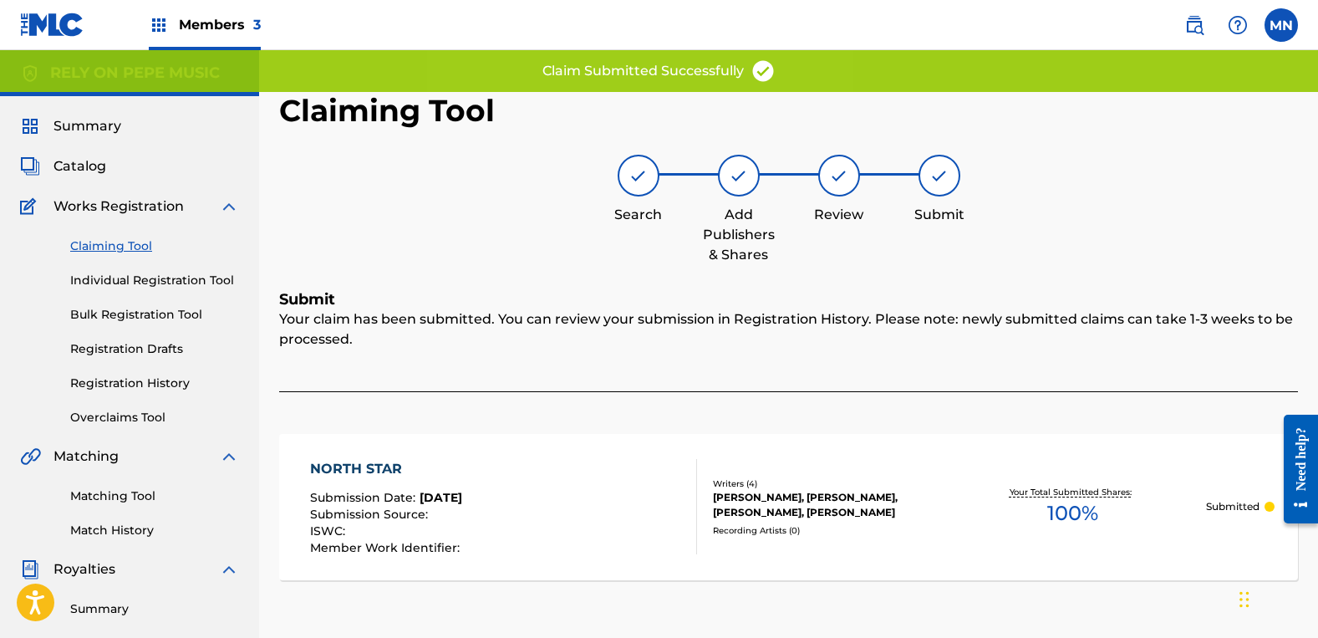
click at [89, 247] on link "Claiming Tool" at bounding box center [154, 246] width 169 height 18
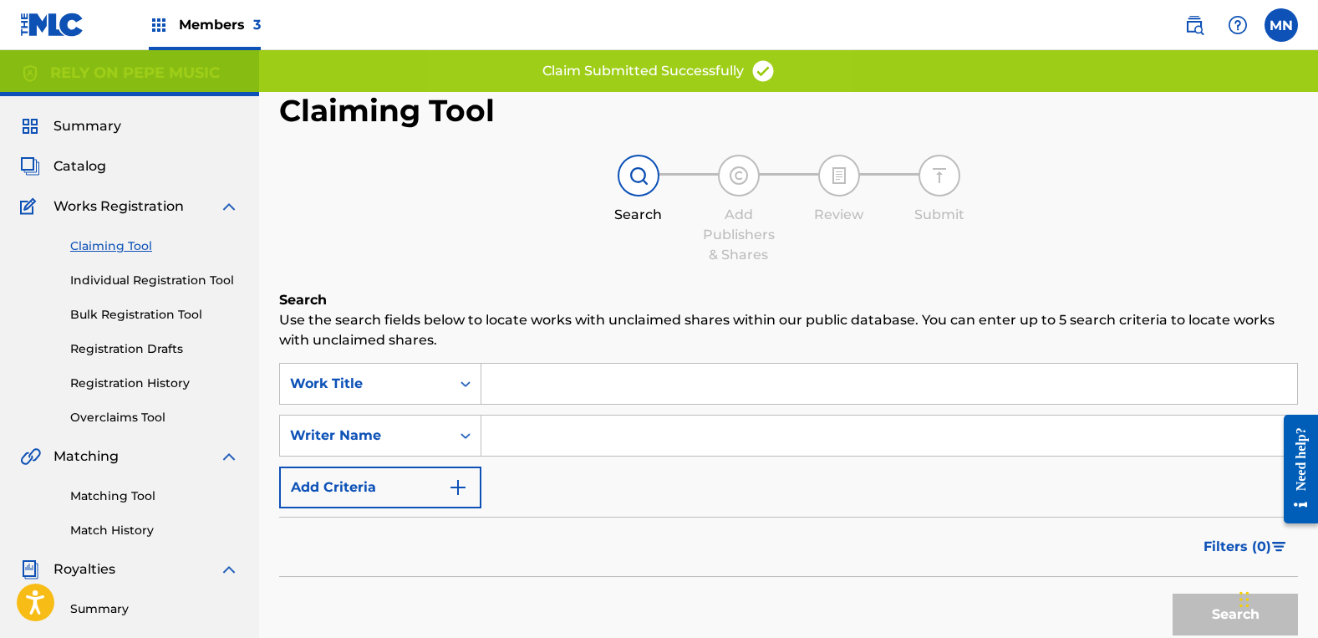
click at [562, 453] on input "Search Form" at bounding box center [889, 435] width 816 height 40
type input "[PERSON_NAME]"
click at [1173, 593] on button "Search" at bounding box center [1235, 614] width 125 height 42
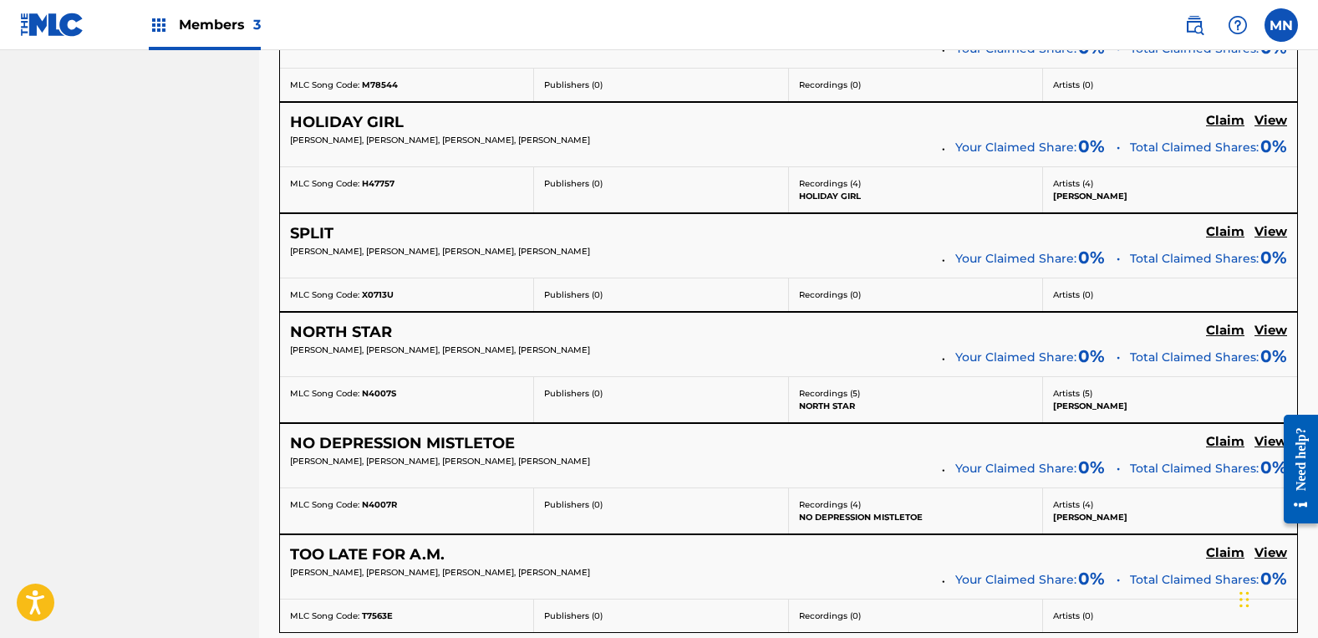
scroll to position [3594, 0]
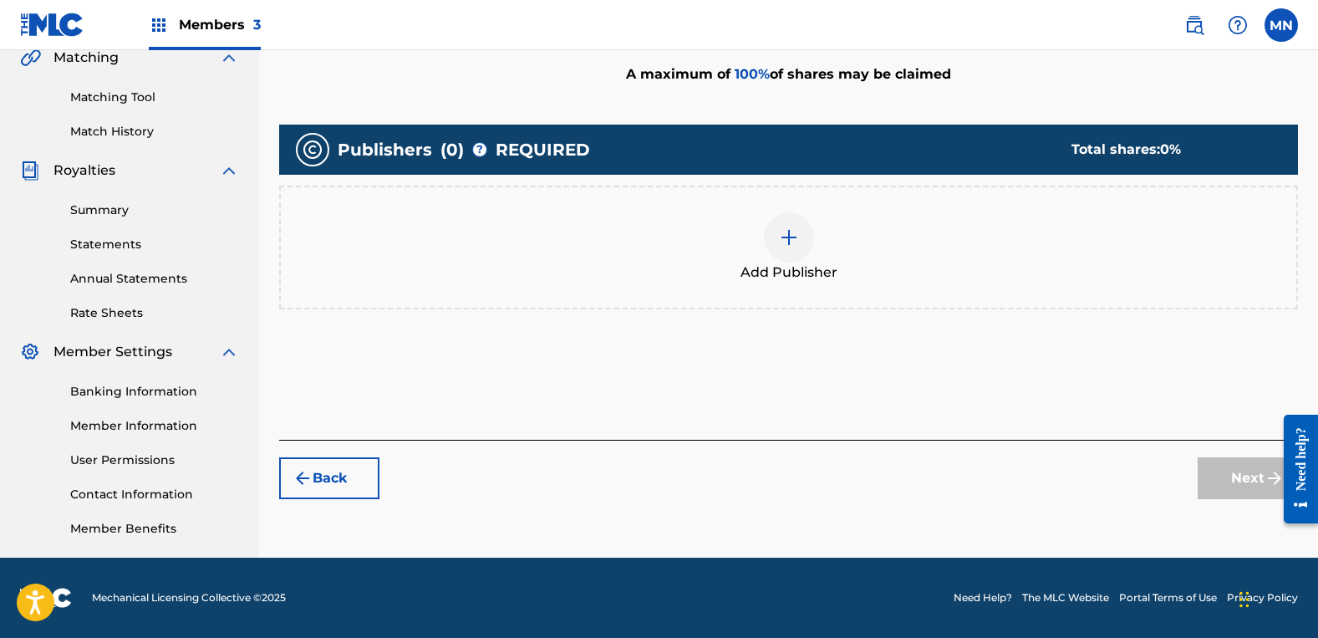
click at [897, 190] on div "Add Publisher" at bounding box center [788, 248] width 1019 height 124
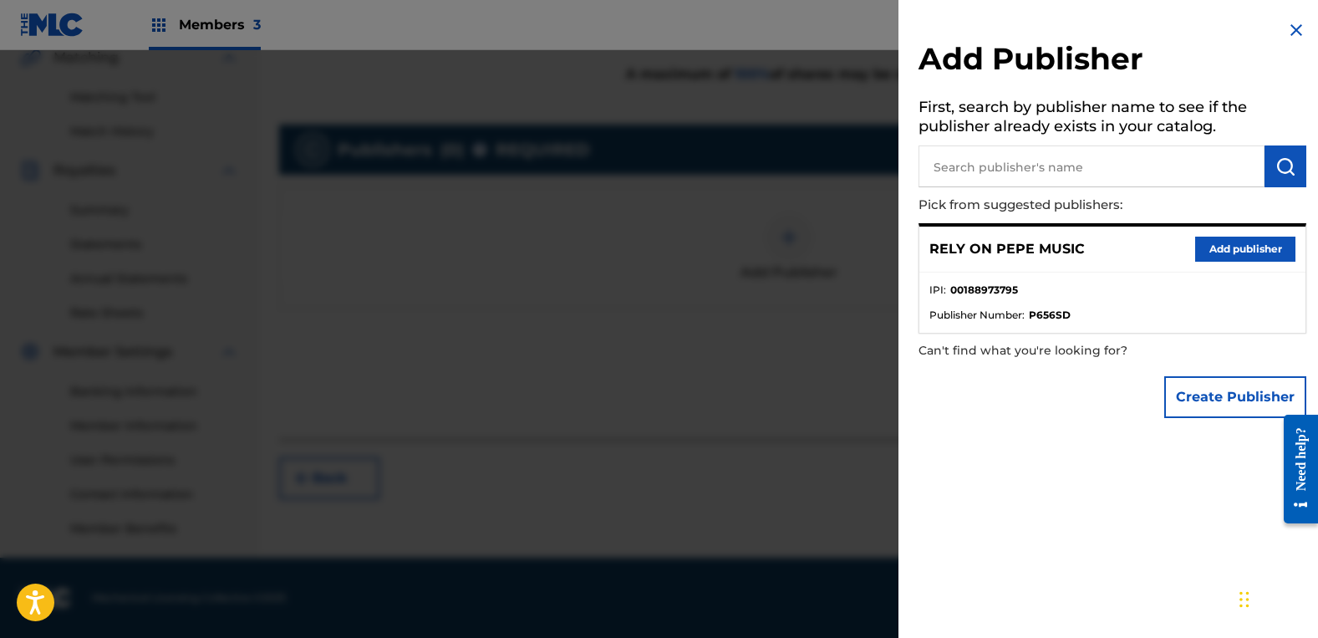
click at [1214, 255] on button "Add publisher" at bounding box center [1245, 249] width 100 height 25
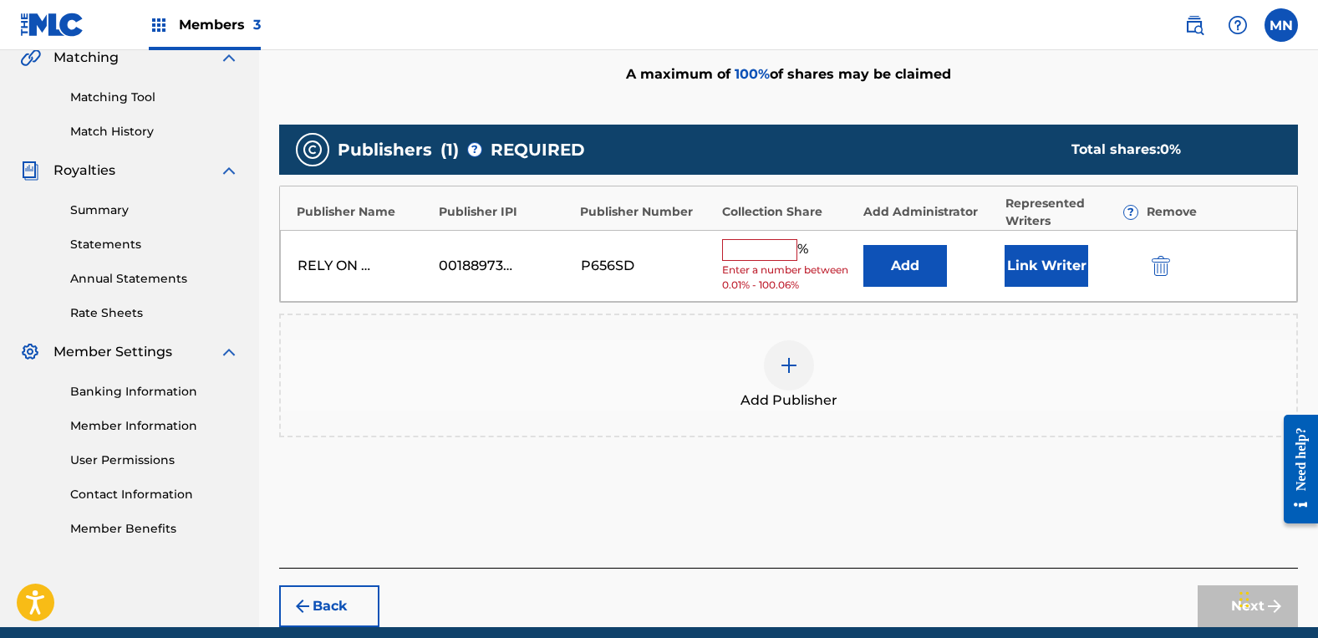
click at [734, 254] on input "text" at bounding box center [759, 250] width 75 height 22
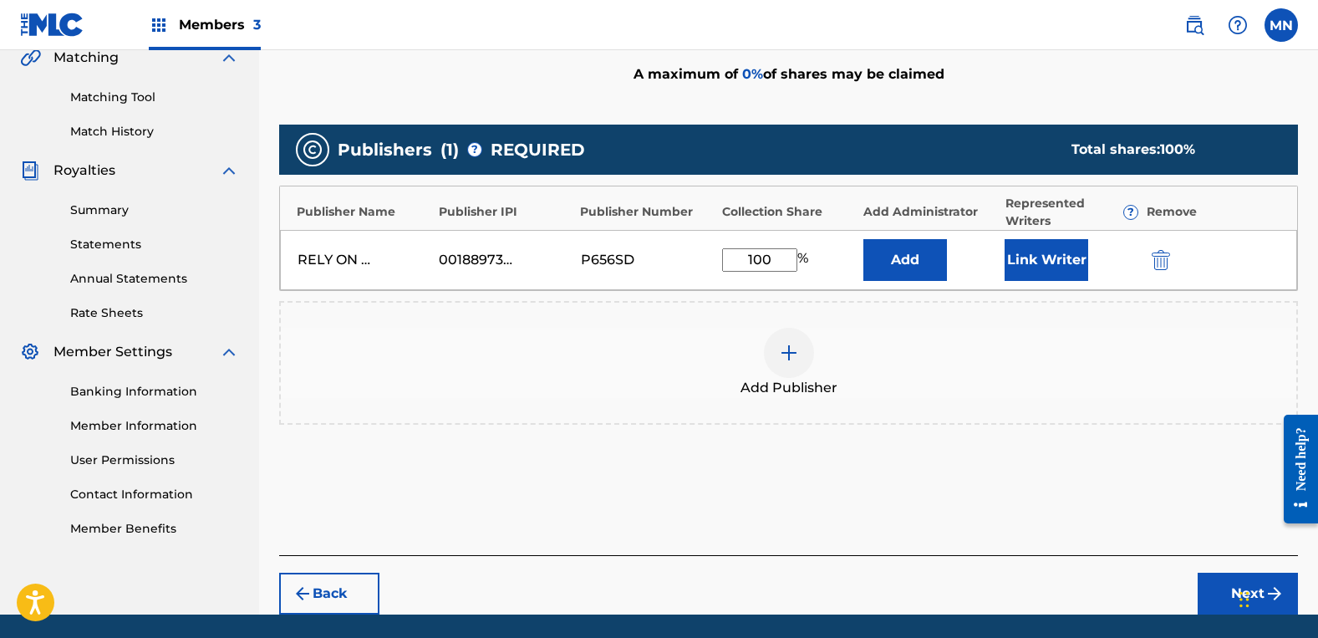
type input "100"
click at [1051, 254] on button "Link Writer" at bounding box center [1047, 260] width 84 height 42
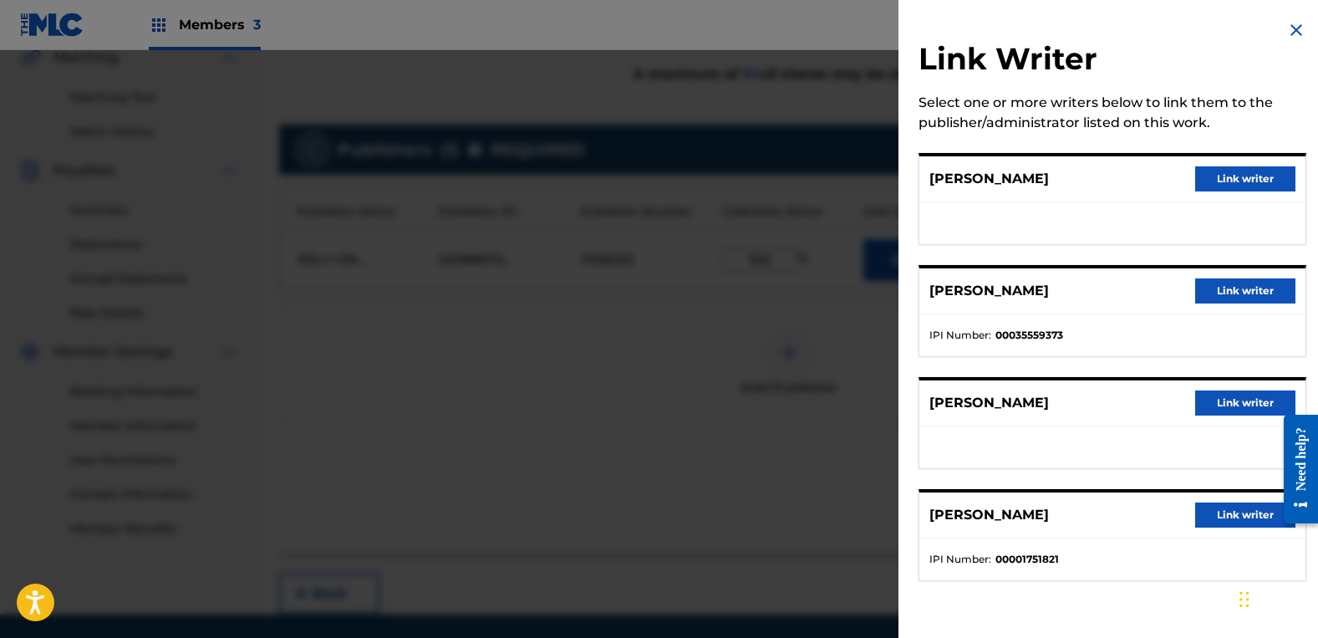
click at [1222, 181] on button "Link writer" at bounding box center [1245, 178] width 100 height 25
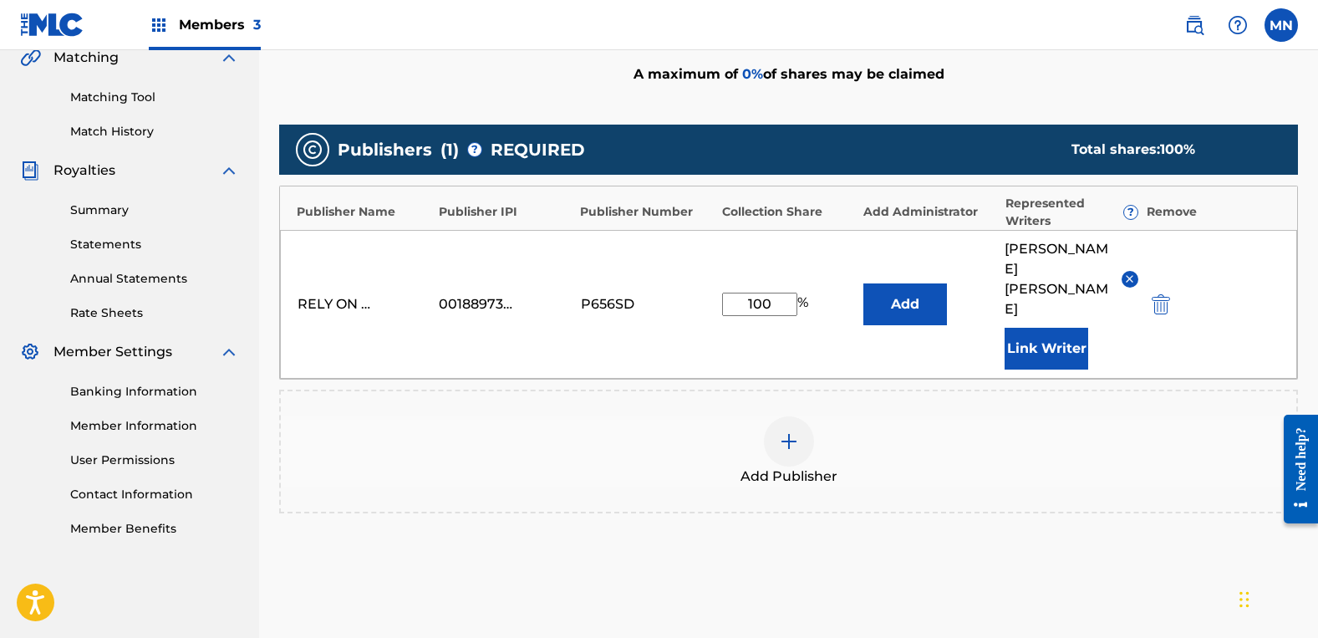
click at [1029, 328] on button "Link Writer" at bounding box center [1047, 349] width 84 height 42
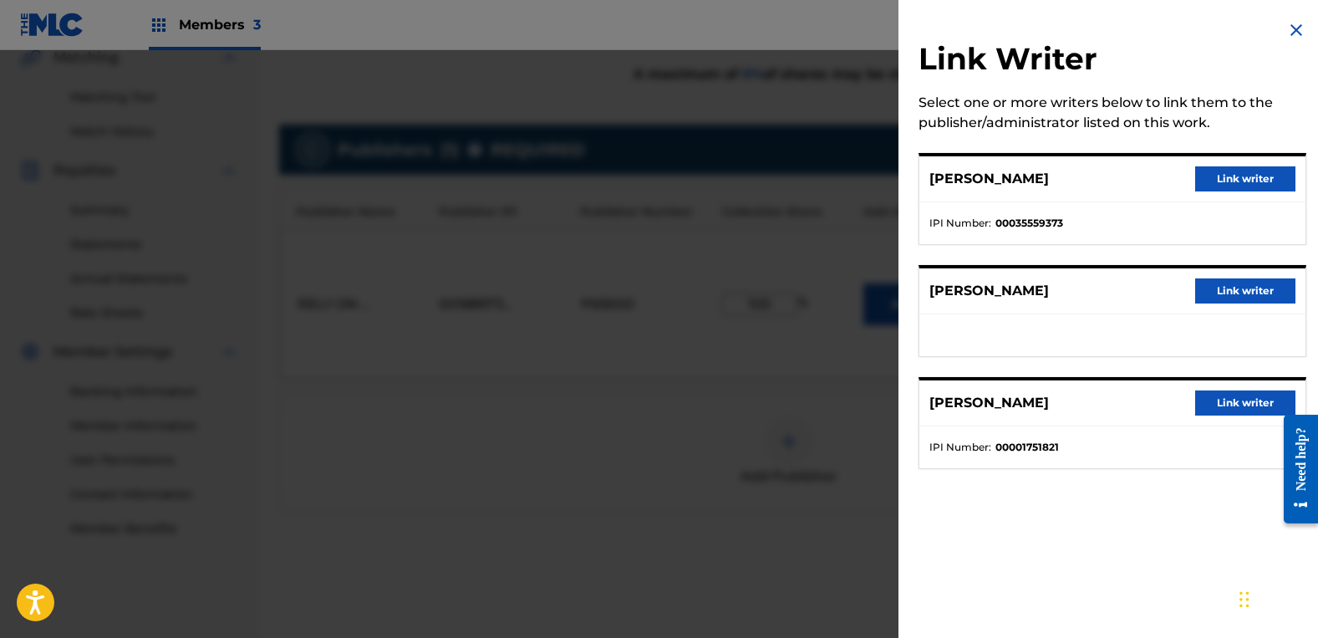
click at [1204, 293] on button "Link writer" at bounding box center [1245, 290] width 100 height 25
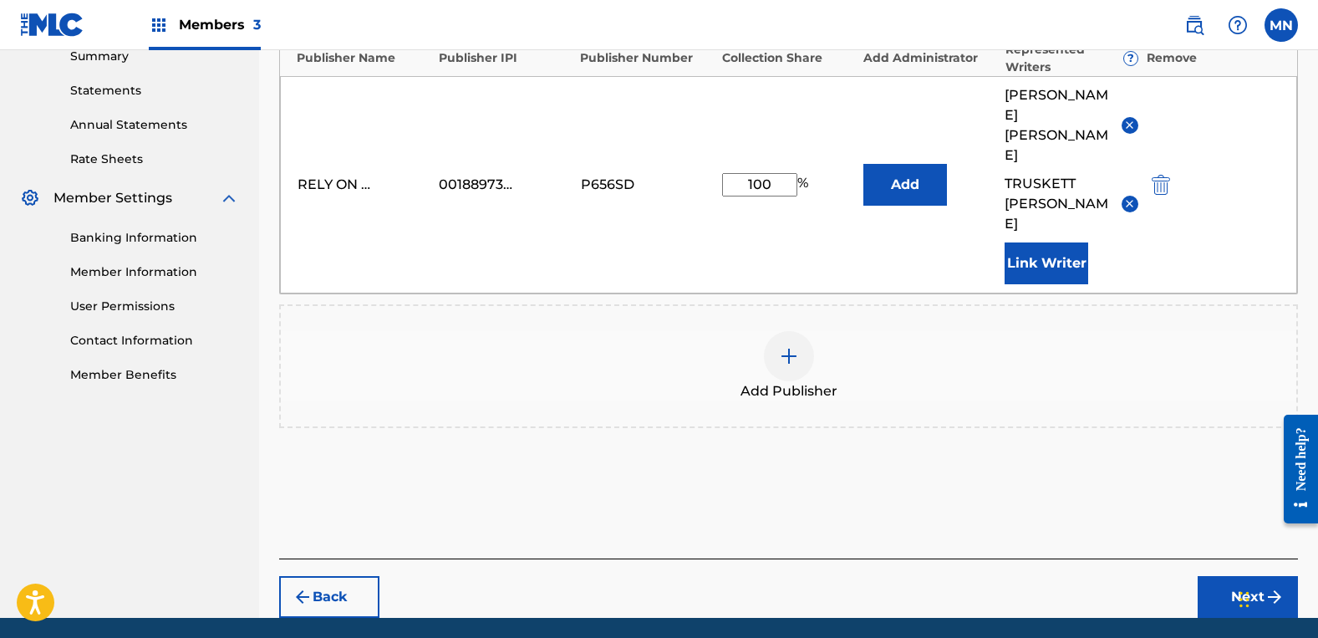
click at [1231, 576] on button "Next" at bounding box center [1248, 597] width 100 height 42
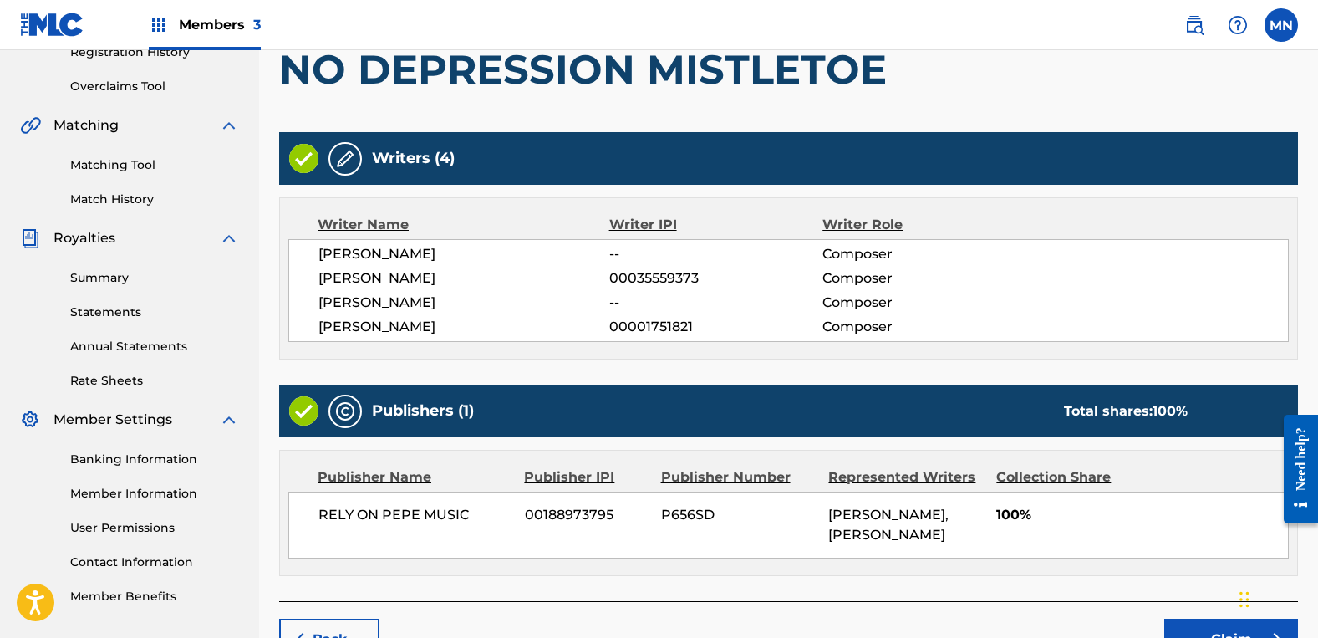
scroll to position [434, 0]
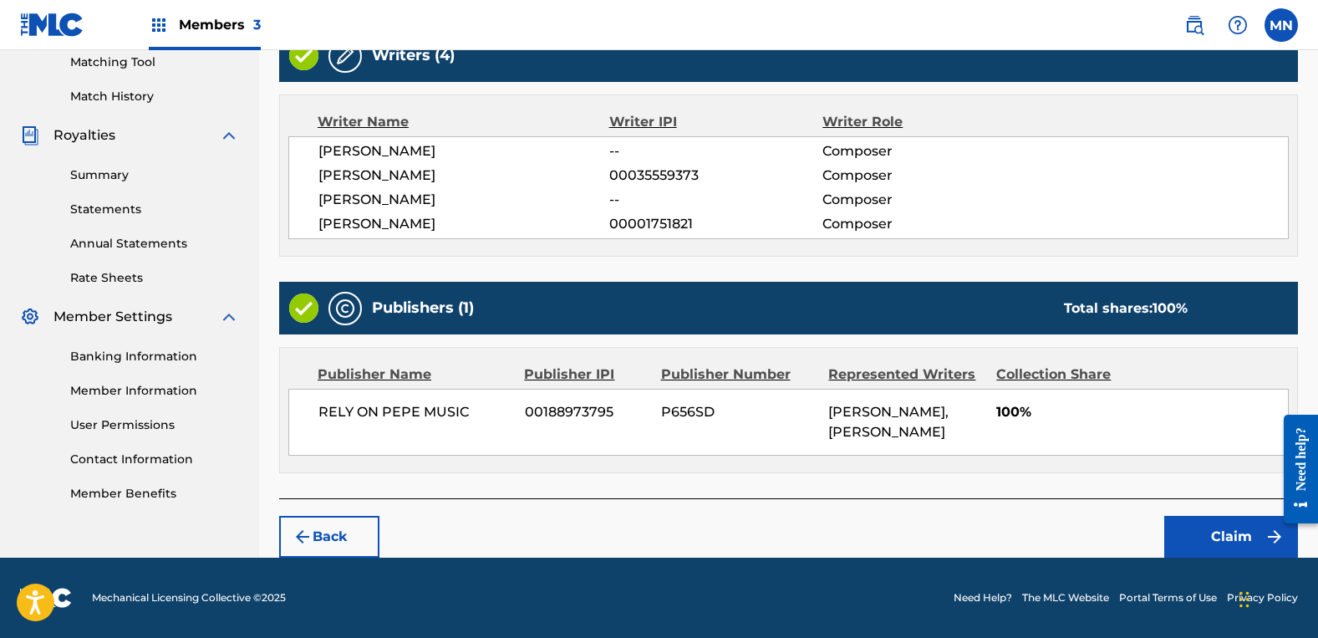
click at [1230, 540] on button "Claim" at bounding box center [1231, 537] width 134 height 42
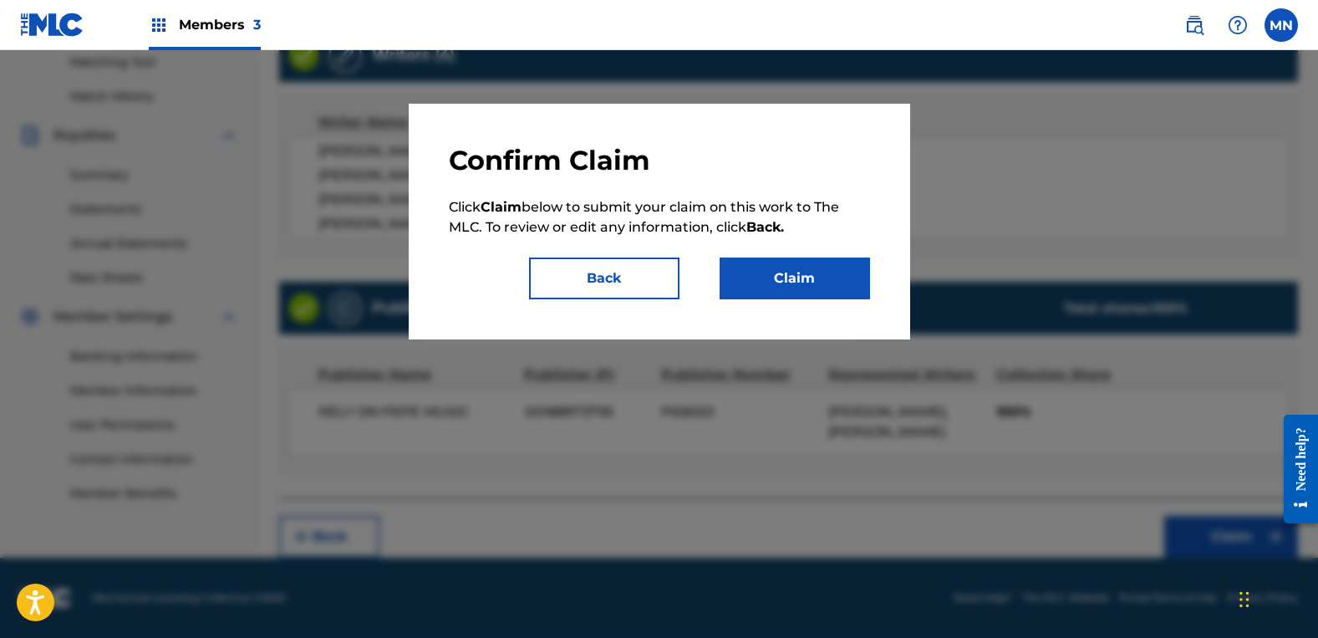
click at [765, 290] on button "Claim" at bounding box center [795, 278] width 150 height 42
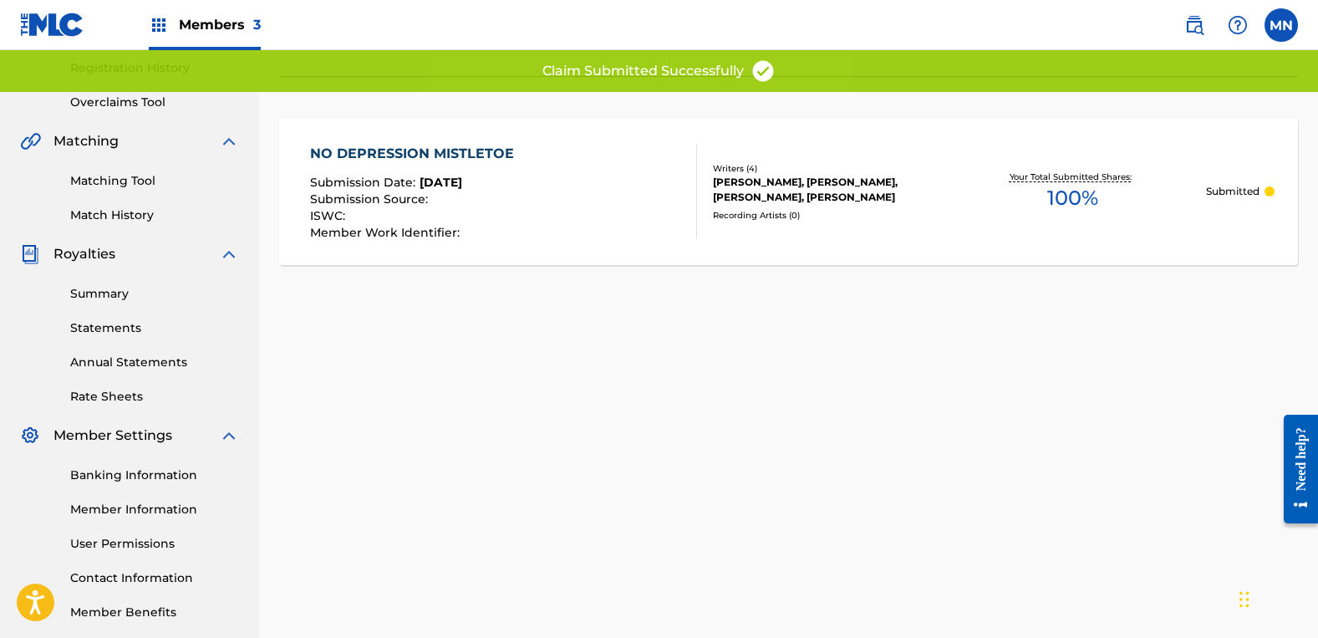
scroll to position [0, 0]
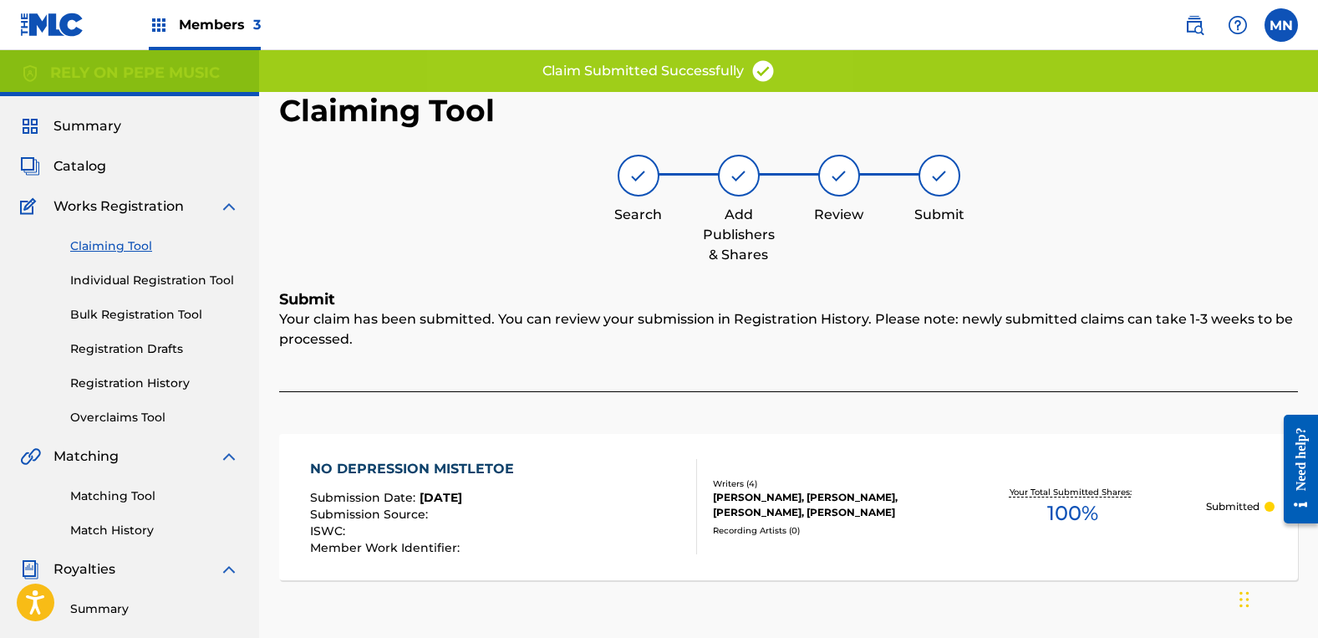
click at [122, 246] on link "Claiming Tool" at bounding box center [154, 246] width 169 height 18
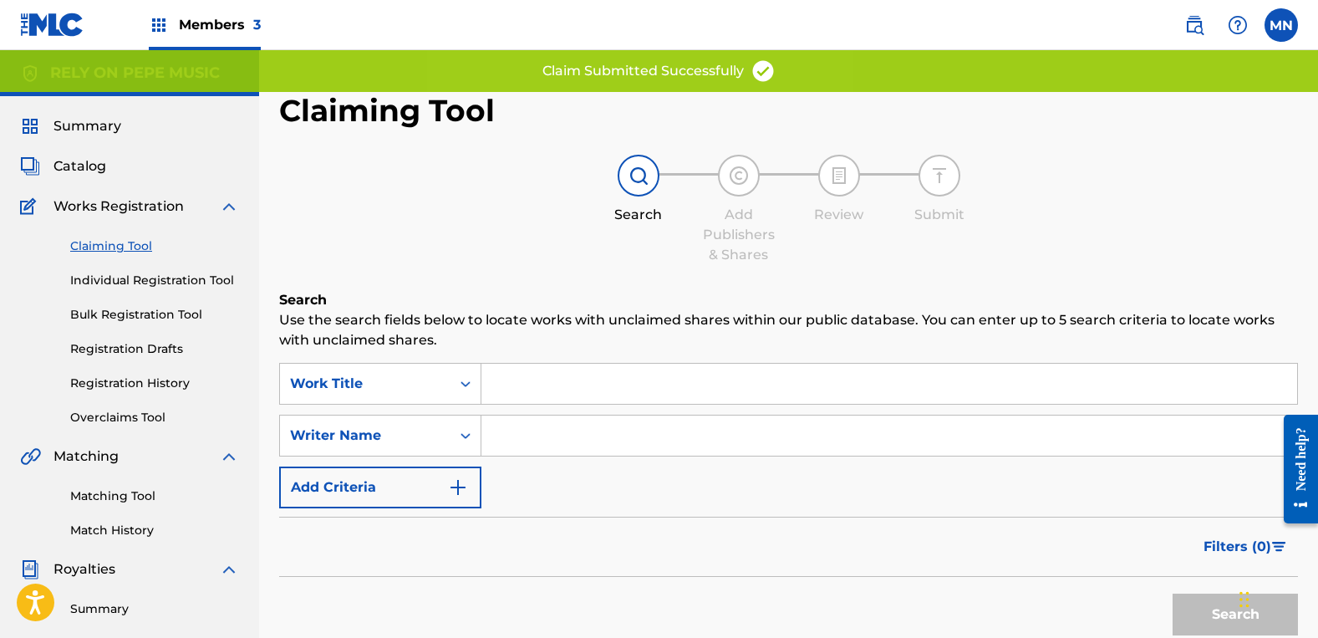
click at [634, 424] on input "Search Form" at bounding box center [889, 435] width 816 height 40
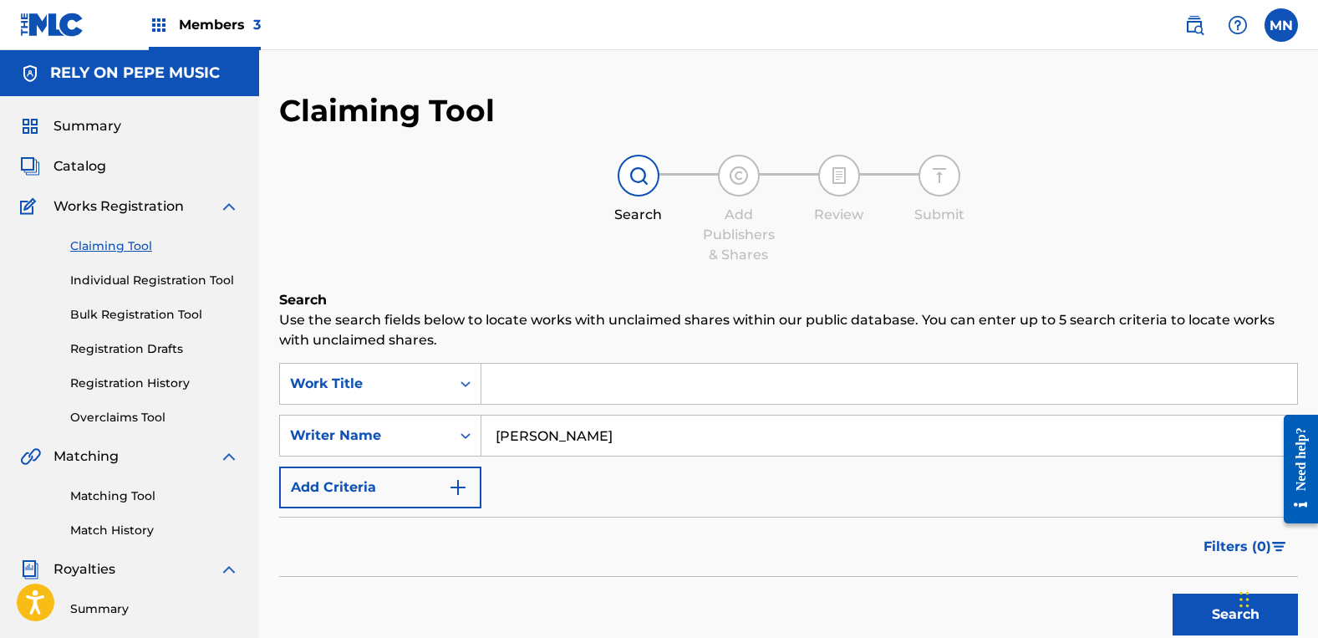
type input "[PERSON_NAME]"
click at [1173, 593] on button "Search" at bounding box center [1235, 614] width 125 height 42
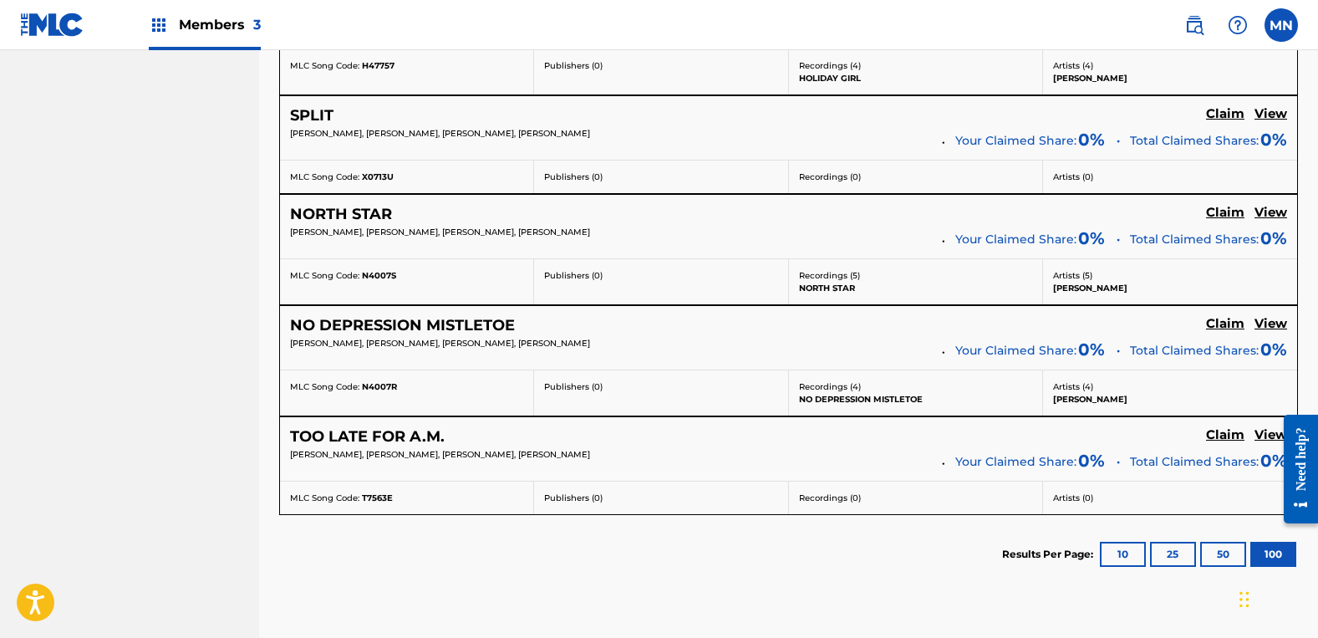
scroll to position [3594, 0]
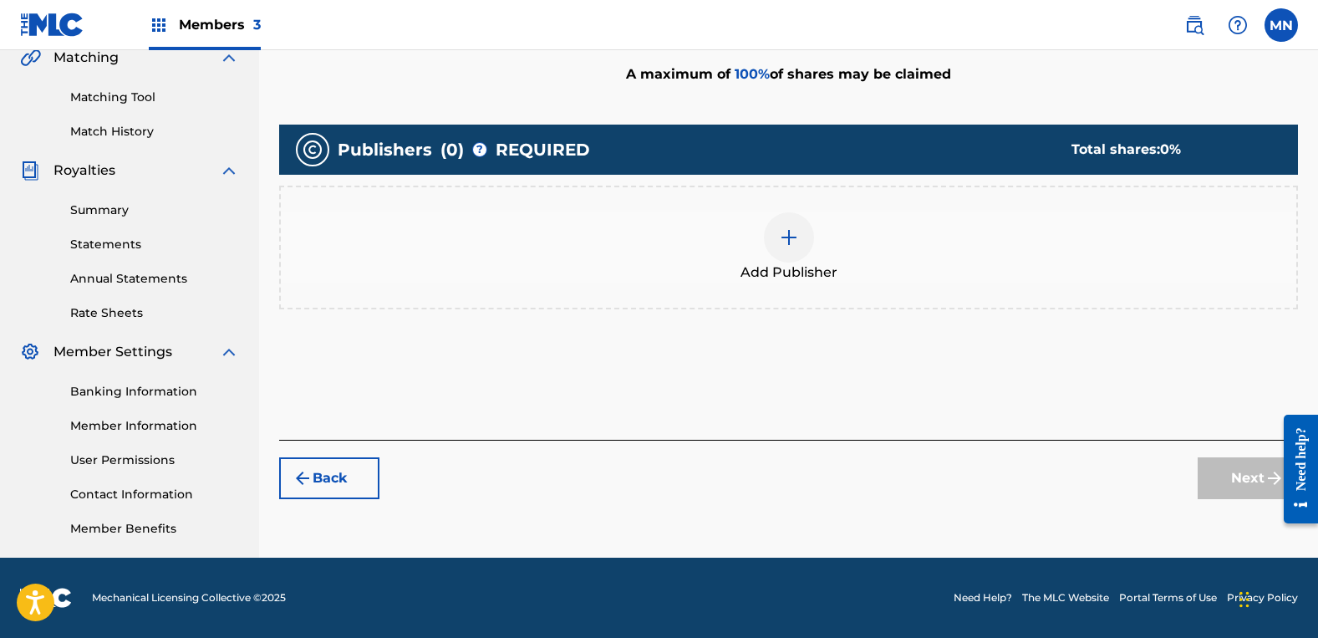
click at [819, 248] on div "Add Publisher" at bounding box center [789, 247] width 1016 height 70
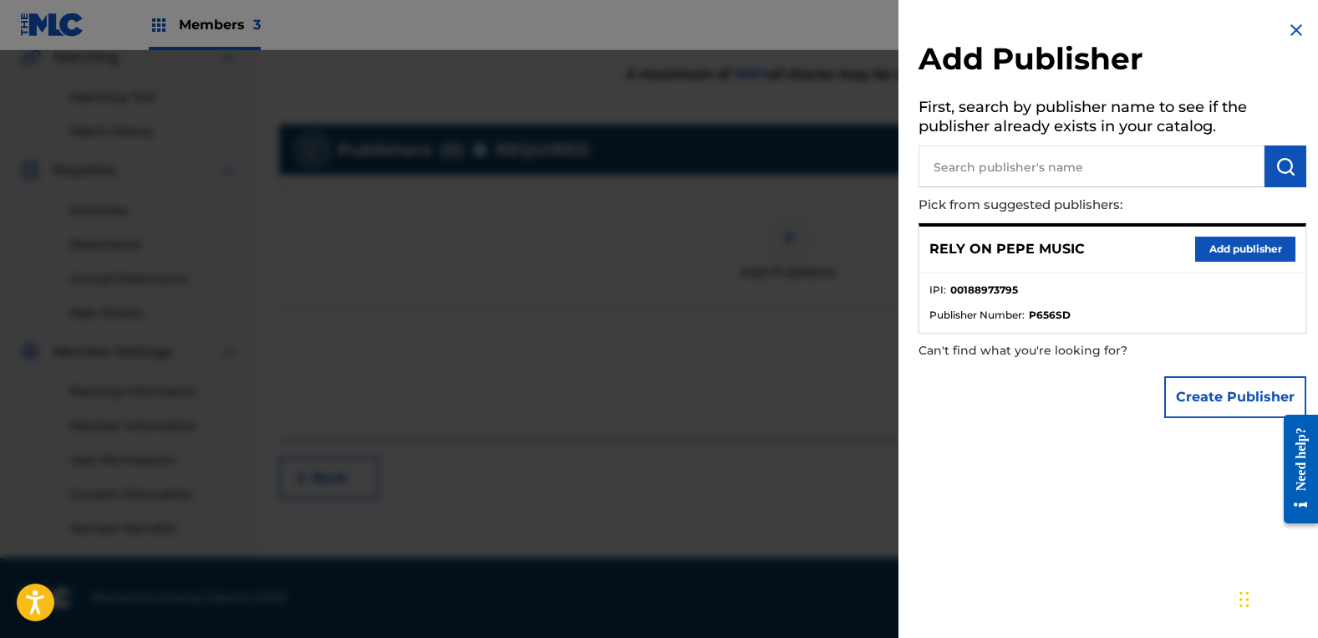
click at [1238, 245] on button "Add publisher" at bounding box center [1245, 249] width 100 height 25
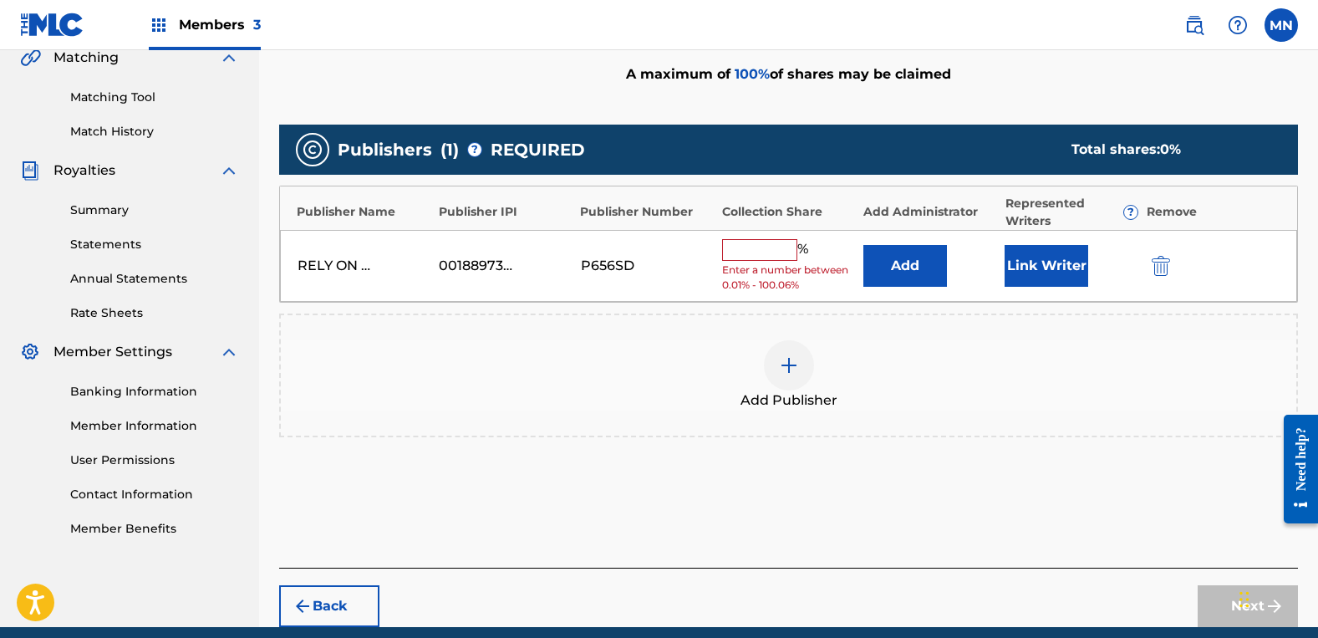
click at [736, 252] on input "text" at bounding box center [759, 250] width 75 height 22
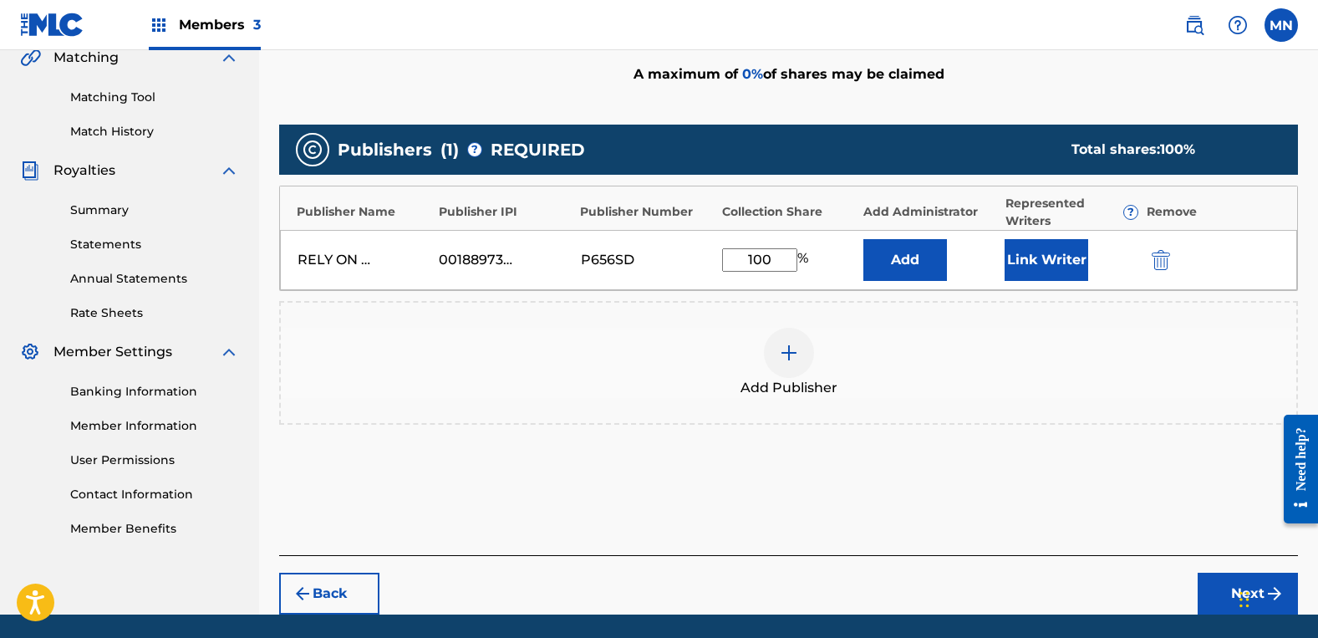
type input "100"
click at [1066, 263] on button "Link Writer" at bounding box center [1047, 260] width 84 height 42
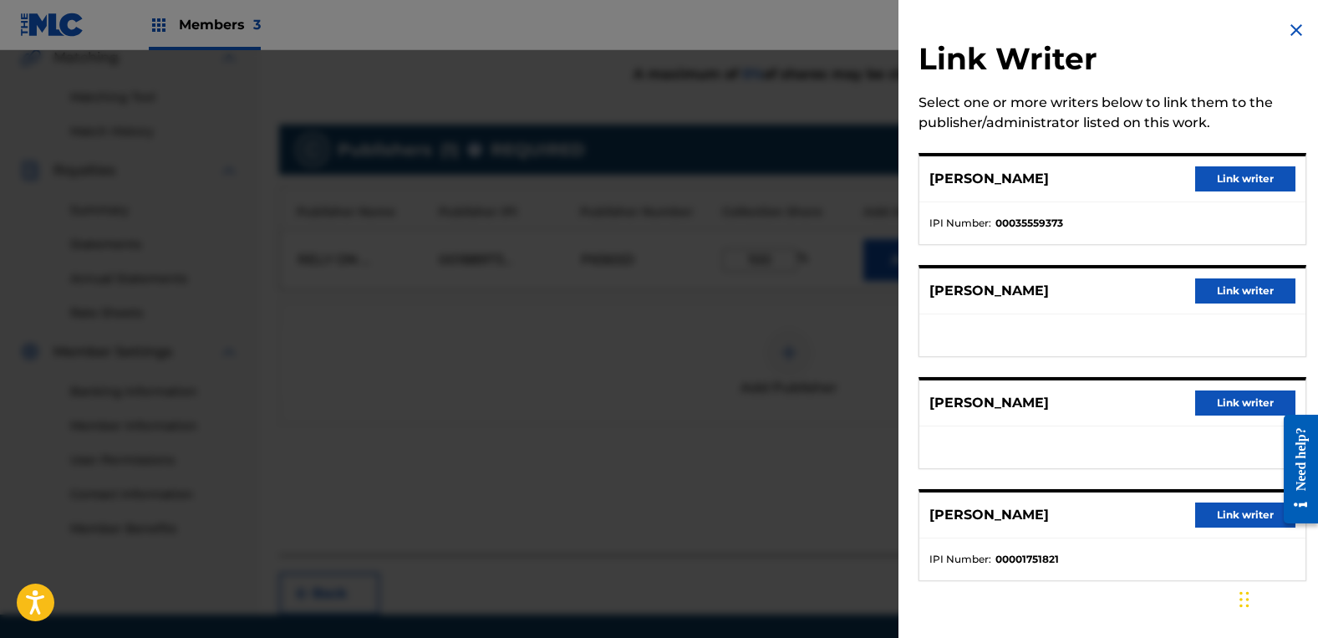
click at [1205, 289] on button "Link writer" at bounding box center [1245, 290] width 100 height 25
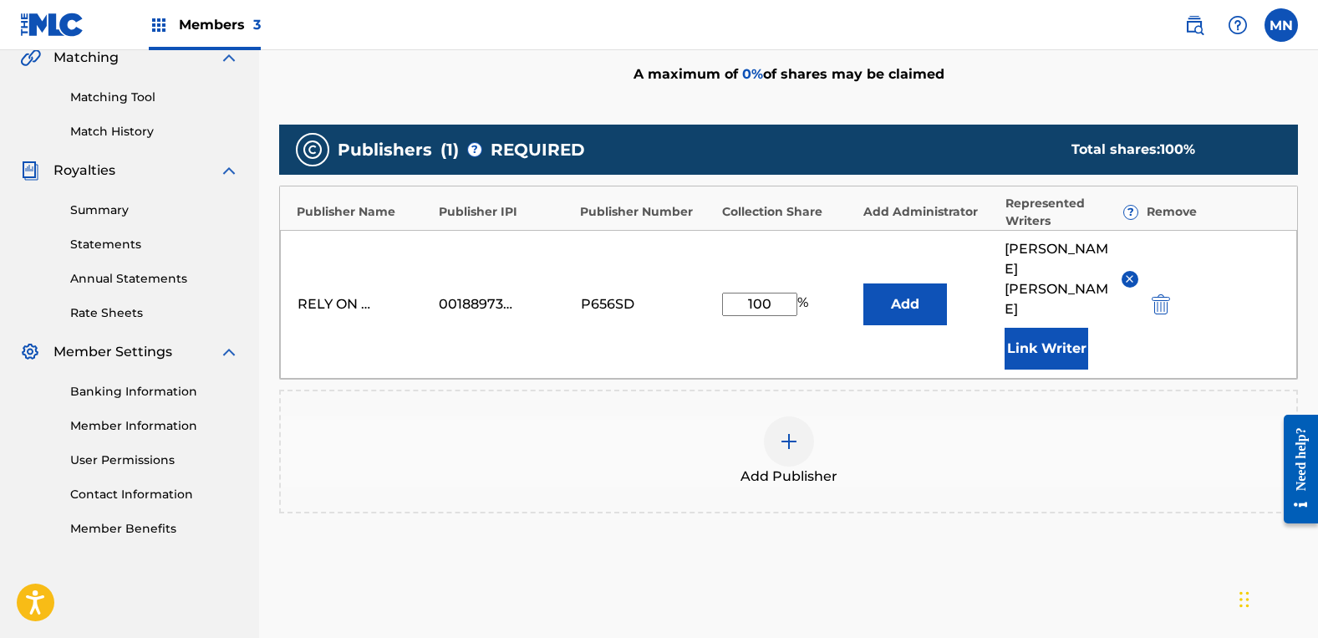
click at [1043, 328] on button "Link Writer" at bounding box center [1047, 349] width 84 height 42
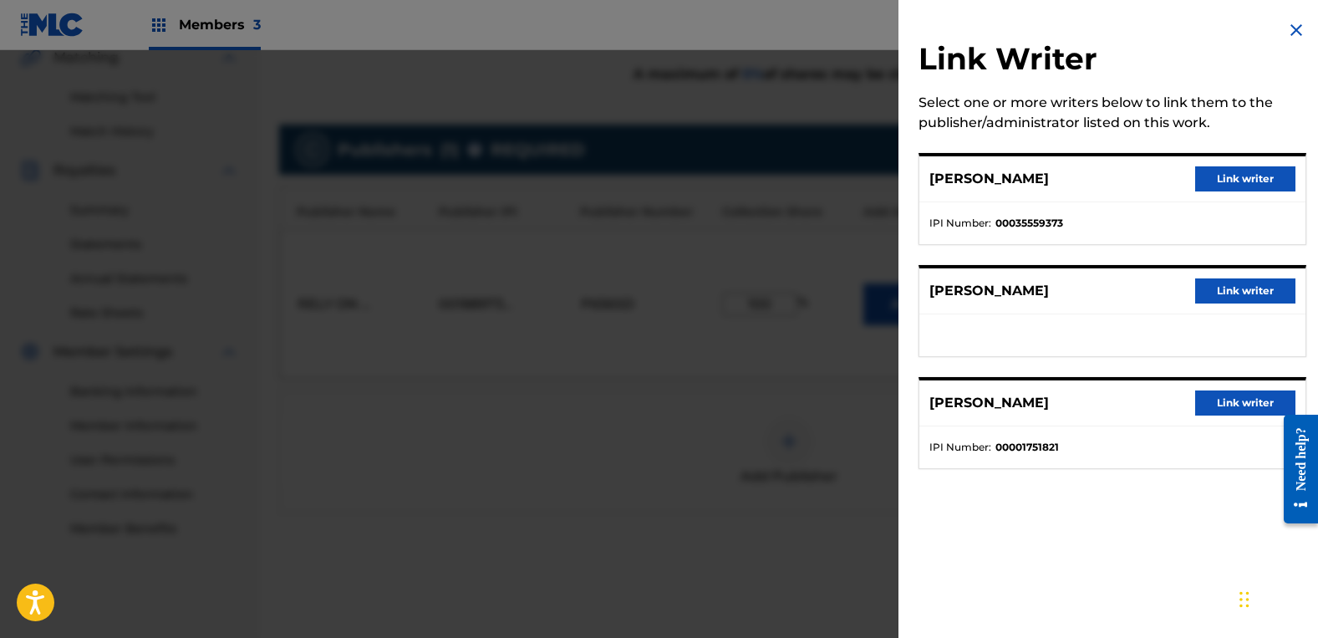
click at [1195, 285] on button "Link writer" at bounding box center [1245, 290] width 100 height 25
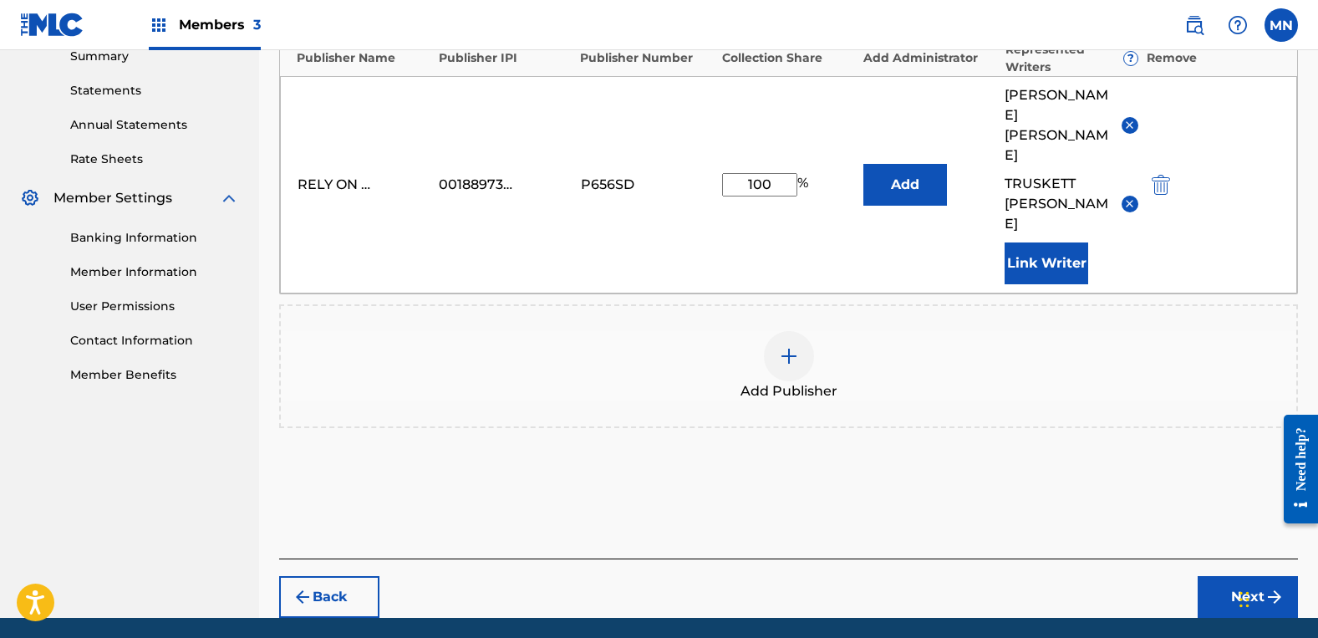
click at [1233, 576] on button "Next" at bounding box center [1248, 597] width 100 height 42
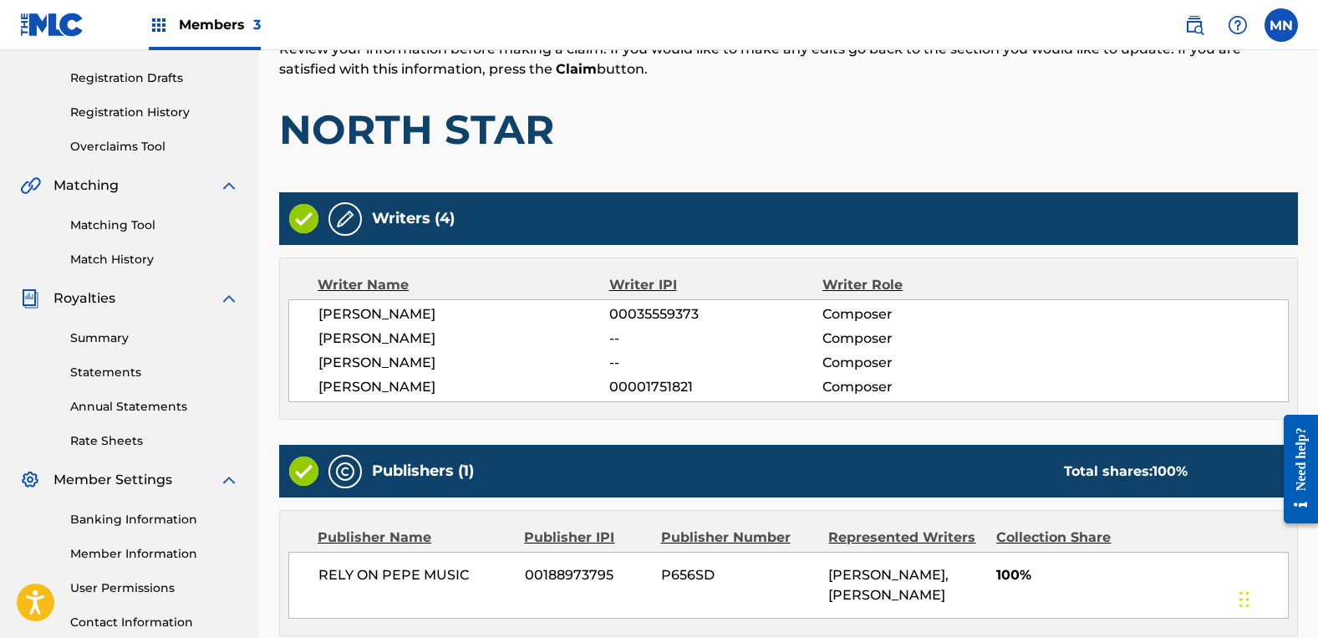
scroll to position [434, 0]
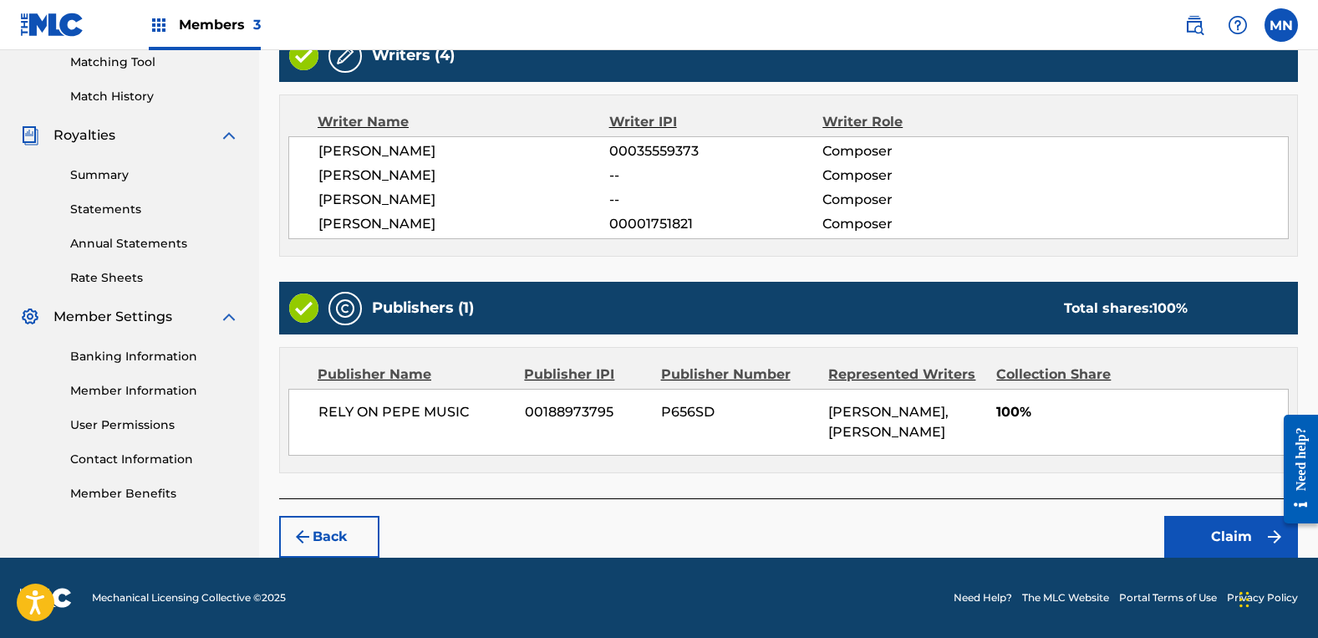
click at [1217, 528] on button "Claim" at bounding box center [1231, 537] width 134 height 42
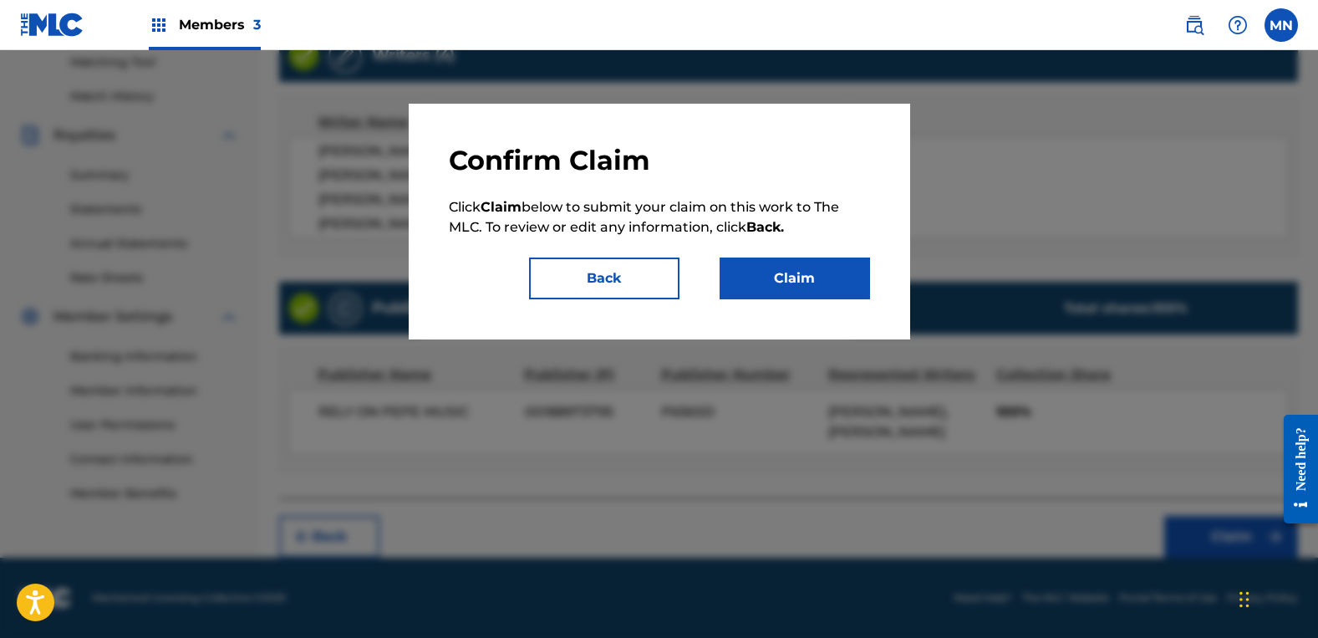
click at [800, 298] on button "Claim" at bounding box center [795, 278] width 150 height 42
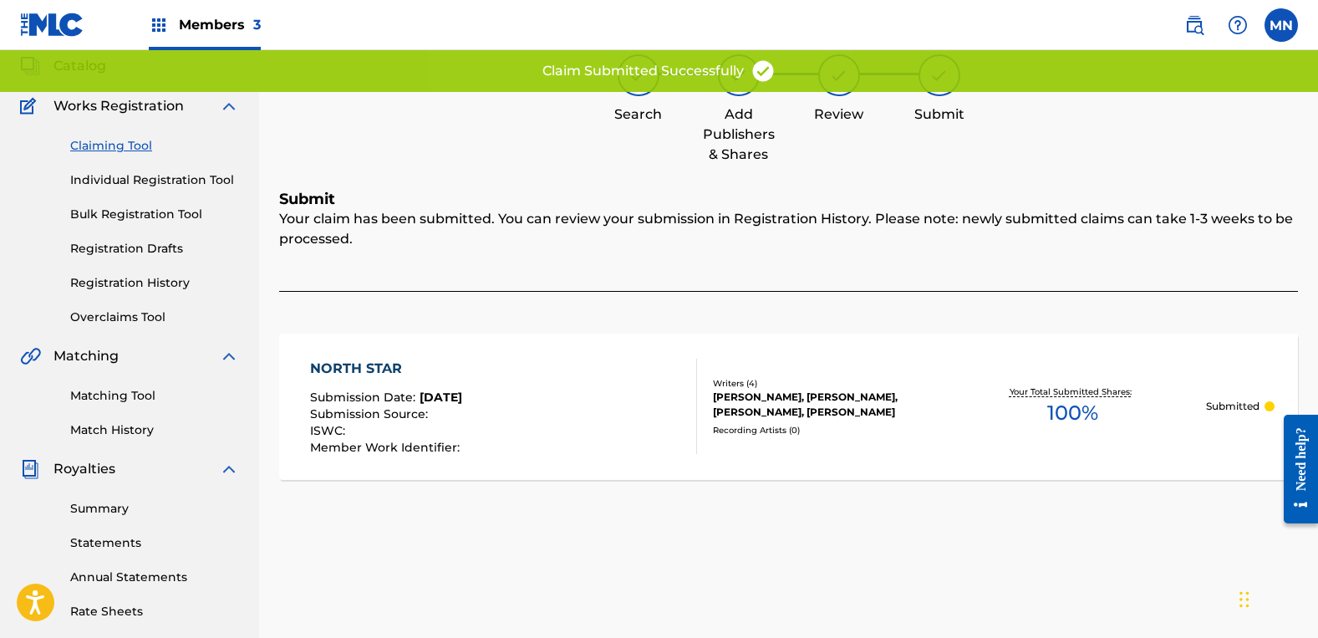
scroll to position [0, 0]
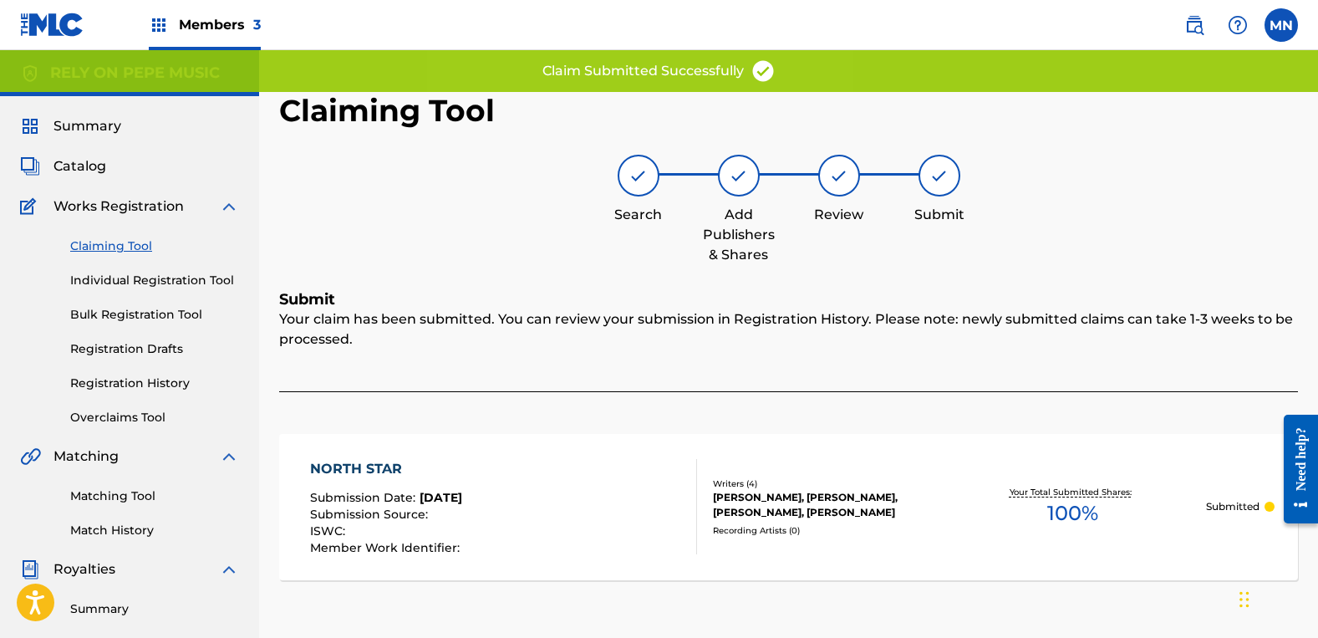
click at [89, 244] on link "Claiming Tool" at bounding box center [154, 246] width 169 height 18
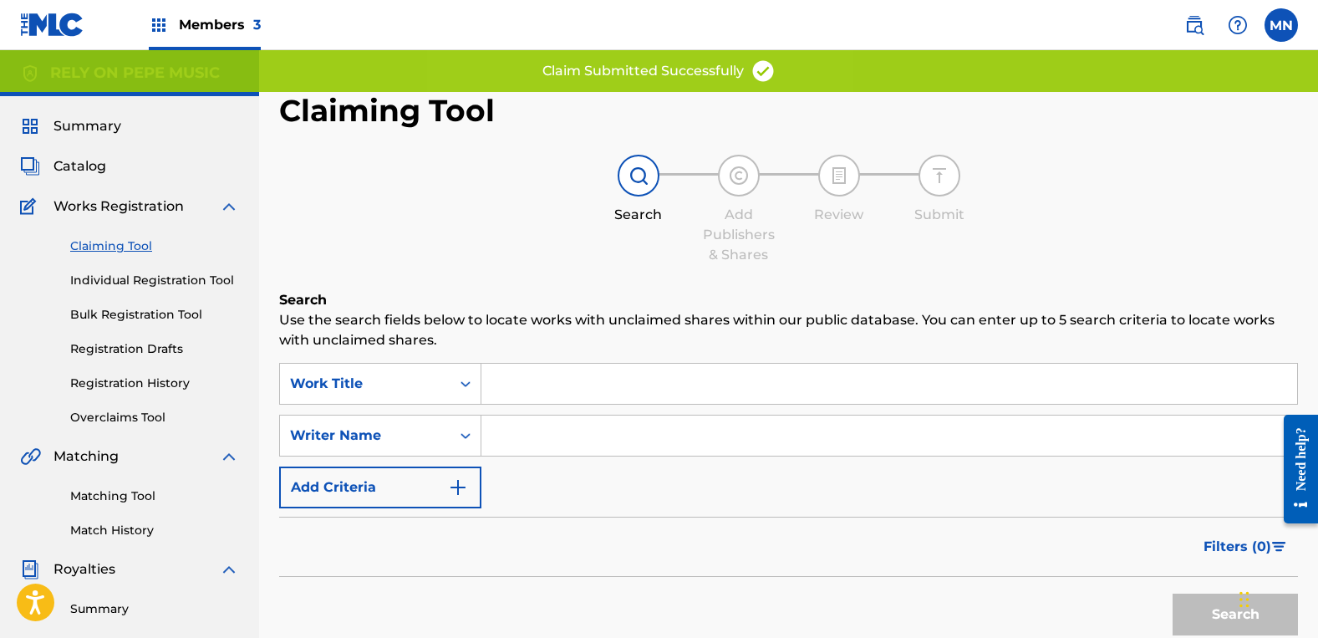
click at [574, 434] on input "Search Form" at bounding box center [889, 435] width 816 height 40
click at [1173, 593] on button "Search" at bounding box center [1235, 614] width 125 height 42
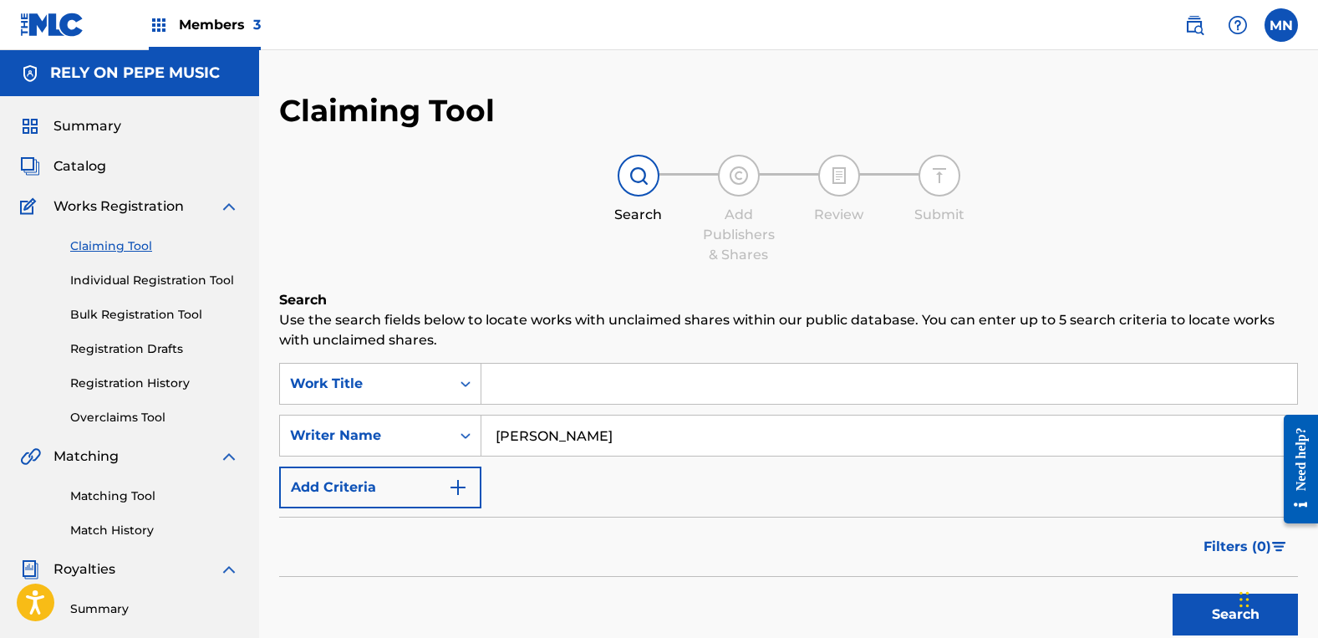
click at [569, 438] on input "[PERSON_NAME]" at bounding box center [889, 435] width 816 height 40
type input "[PERSON_NAME]"
click at [1173, 593] on button "Search" at bounding box center [1235, 614] width 125 height 42
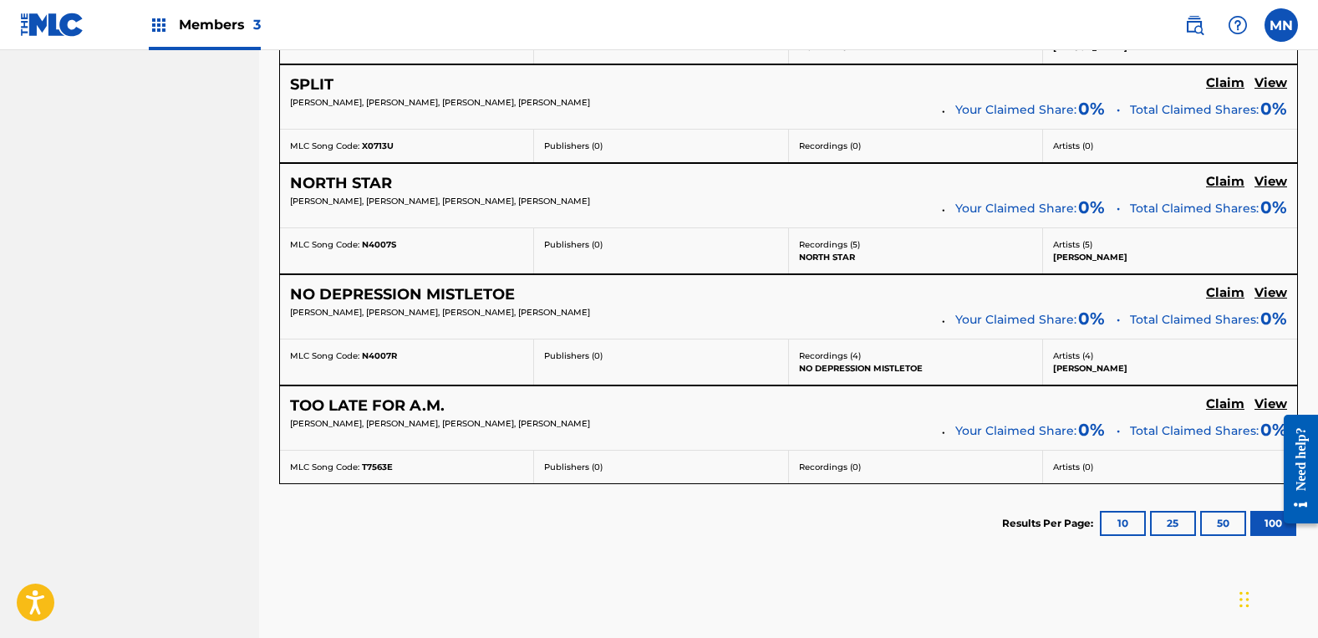
scroll to position [3678, 0]
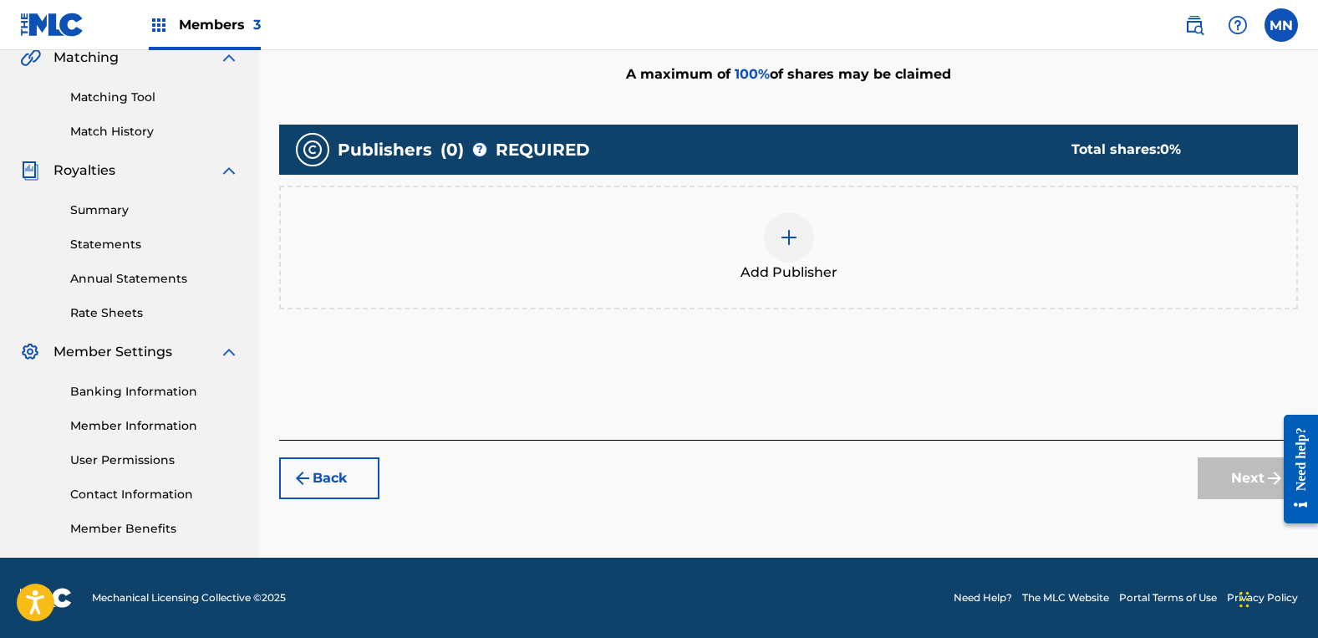
scroll to position [399, 0]
click at [927, 232] on div "Add Publisher" at bounding box center [789, 247] width 1016 height 70
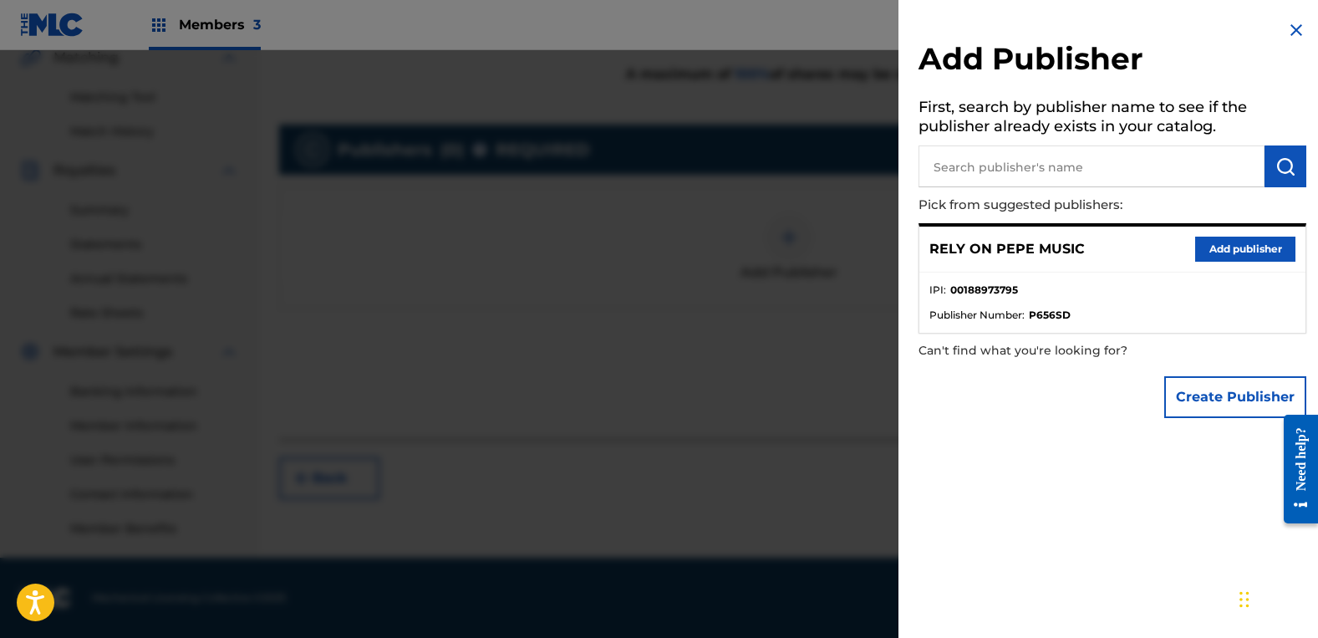
click at [1231, 237] on button "Add publisher" at bounding box center [1245, 249] width 100 height 25
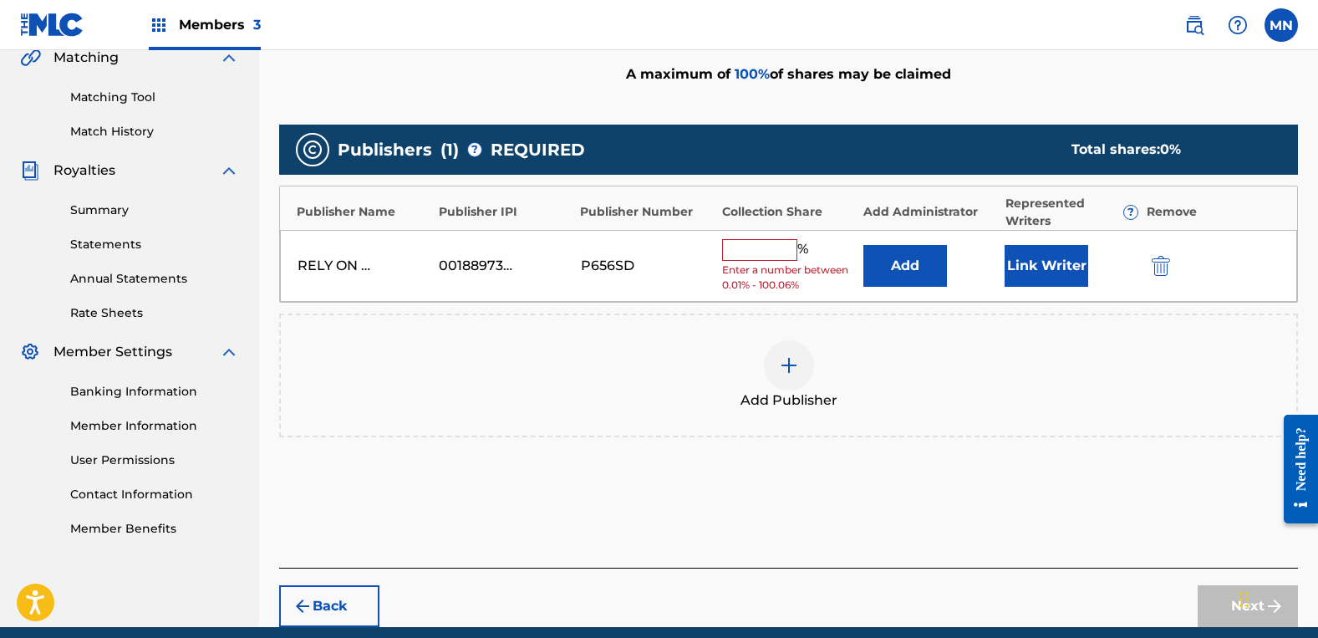
click at [765, 258] on input "text" at bounding box center [759, 250] width 75 height 22
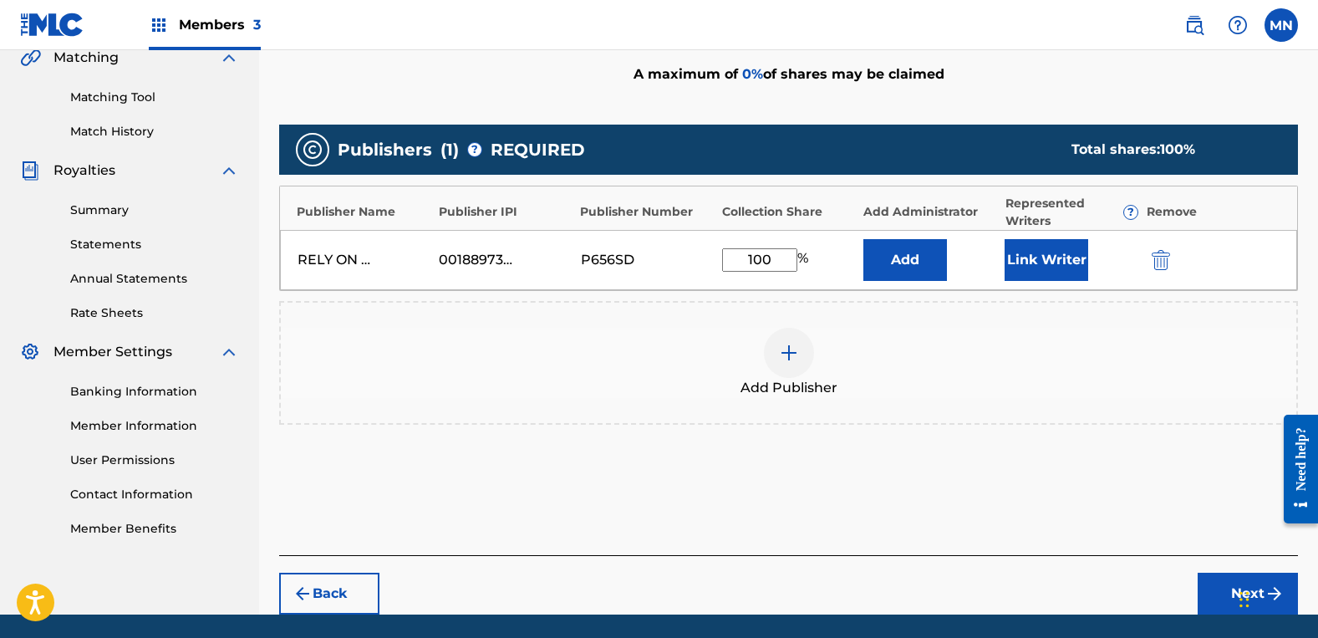
type input "100"
click at [1043, 257] on button "Link Writer" at bounding box center [1047, 260] width 84 height 42
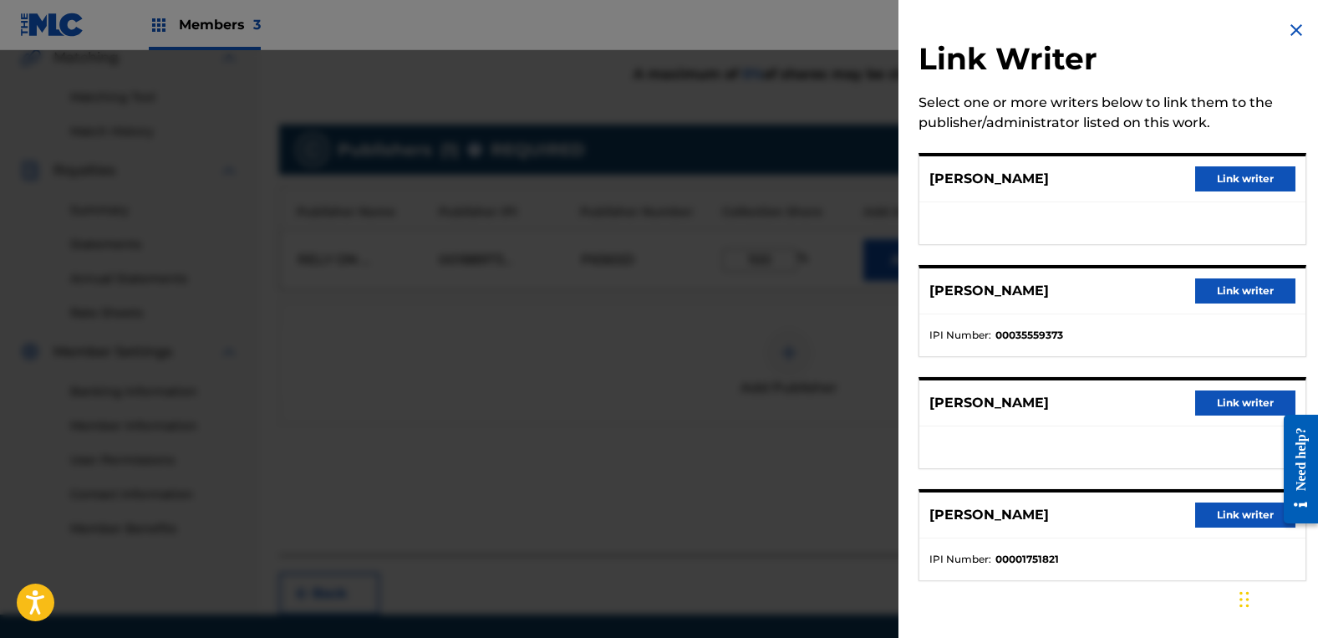
click at [1204, 173] on button "Link writer" at bounding box center [1245, 178] width 100 height 25
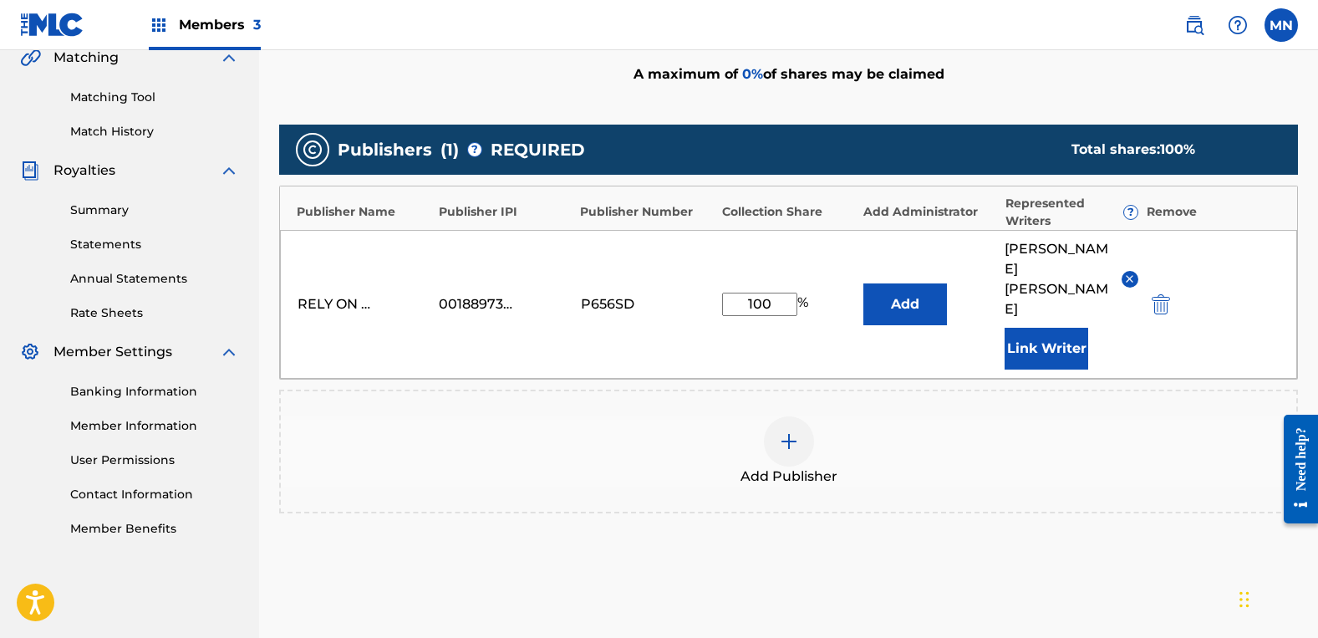
click at [1067, 328] on button "Link Writer" at bounding box center [1047, 349] width 84 height 42
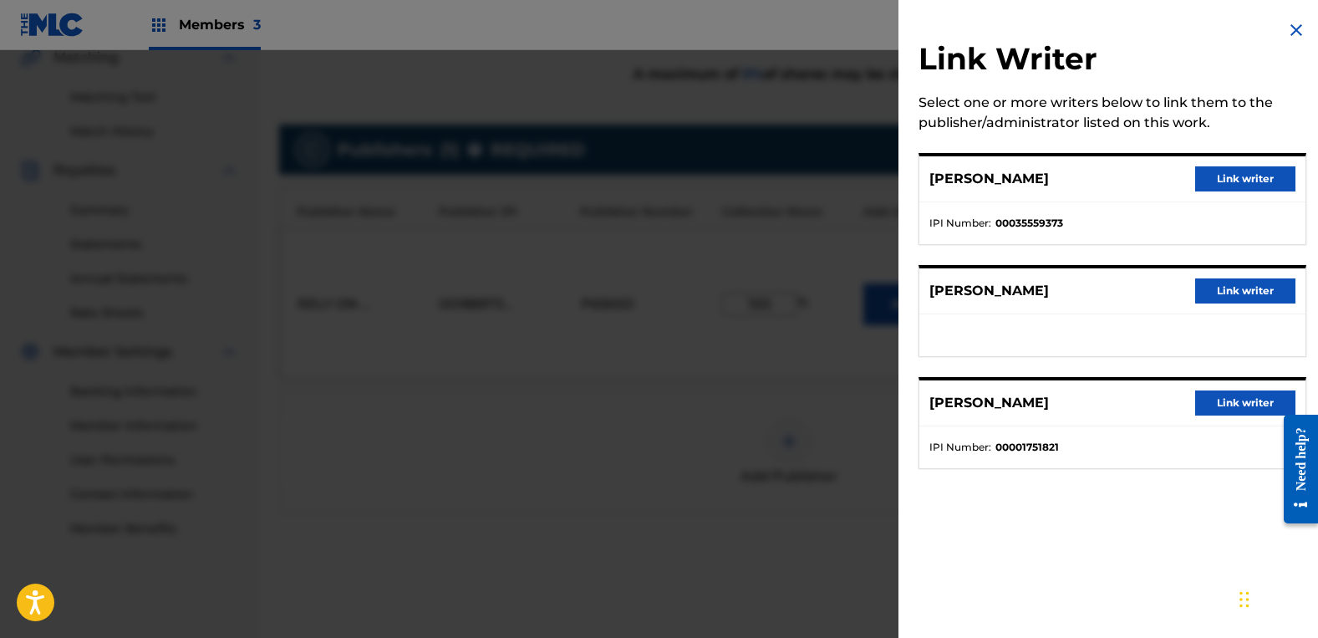
click at [1237, 294] on button "Link writer" at bounding box center [1245, 290] width 100 height 25
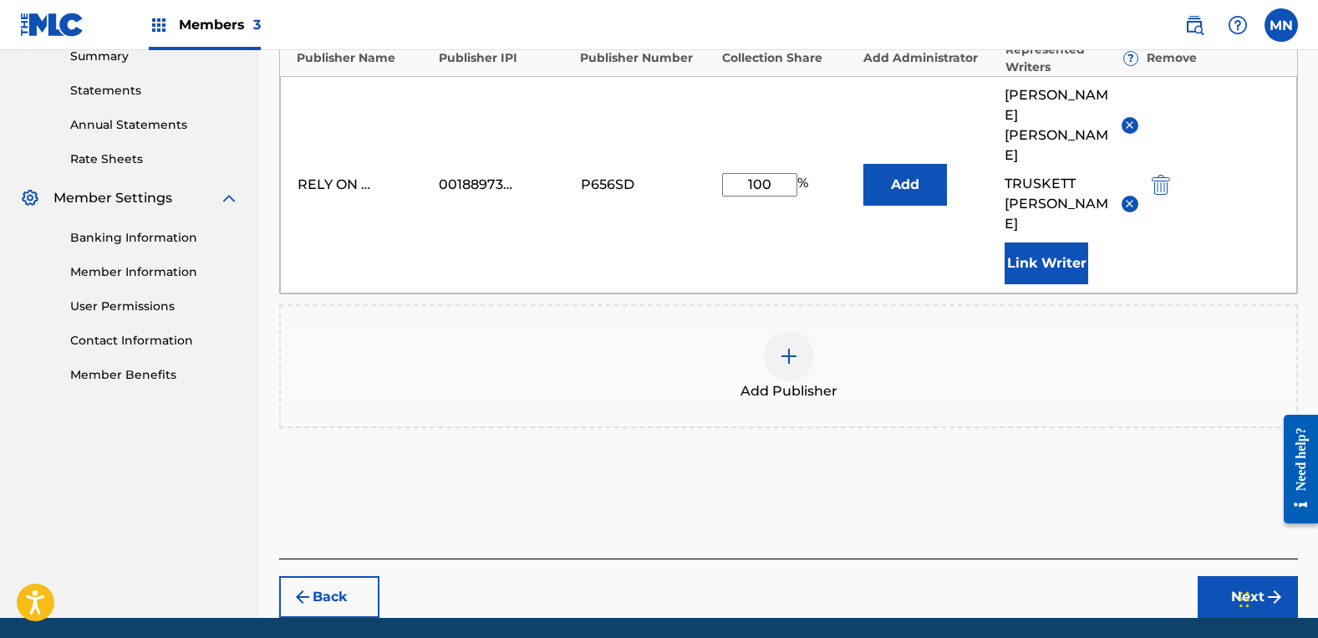
click at [1246, 576] on button "Next" at bounding box center [1248, 597] width 100 height 42
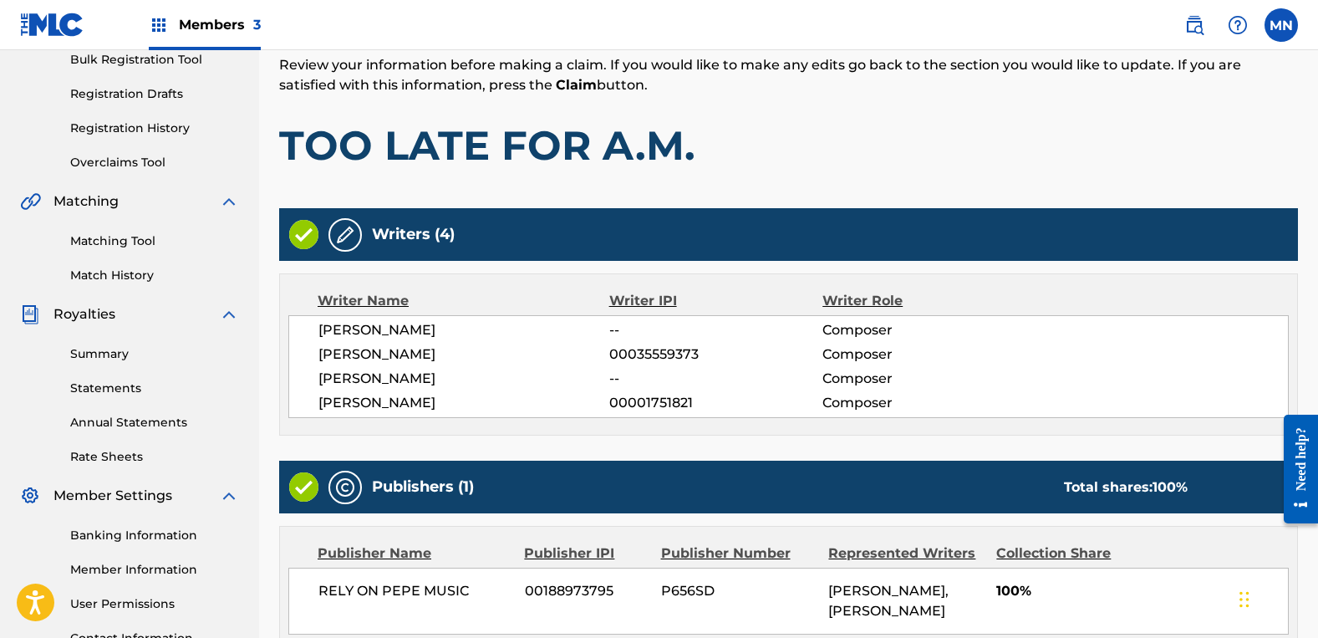
scroll to position [434, 0]
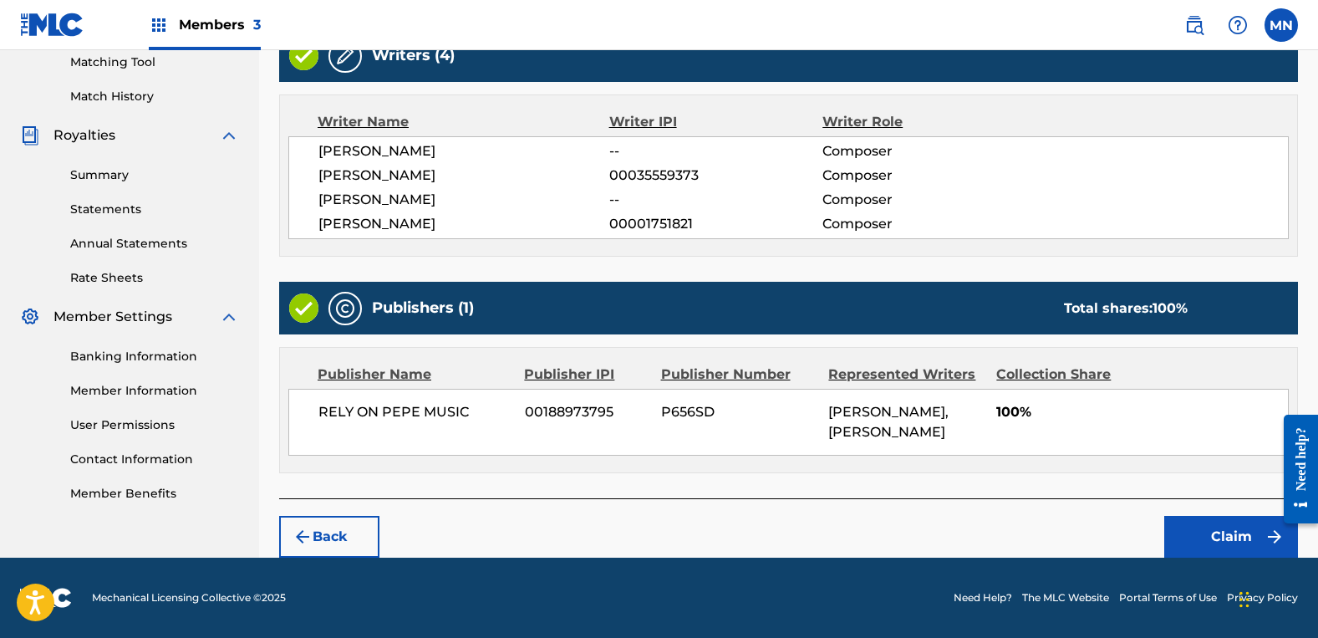
click at [1215, 527] on button "Claim" at bounding box center [1231, 537] width 134 height 42
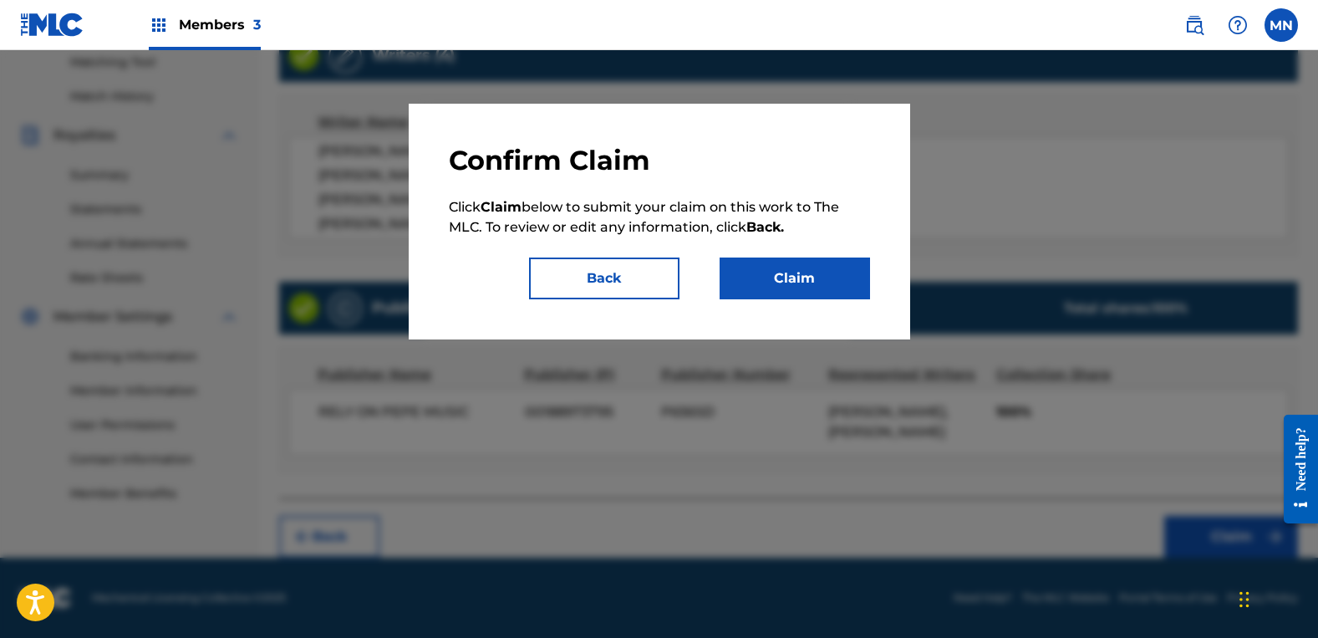
click at [794, 280] on button "Claim" at bounding box center [795, 278] width 150 height 42
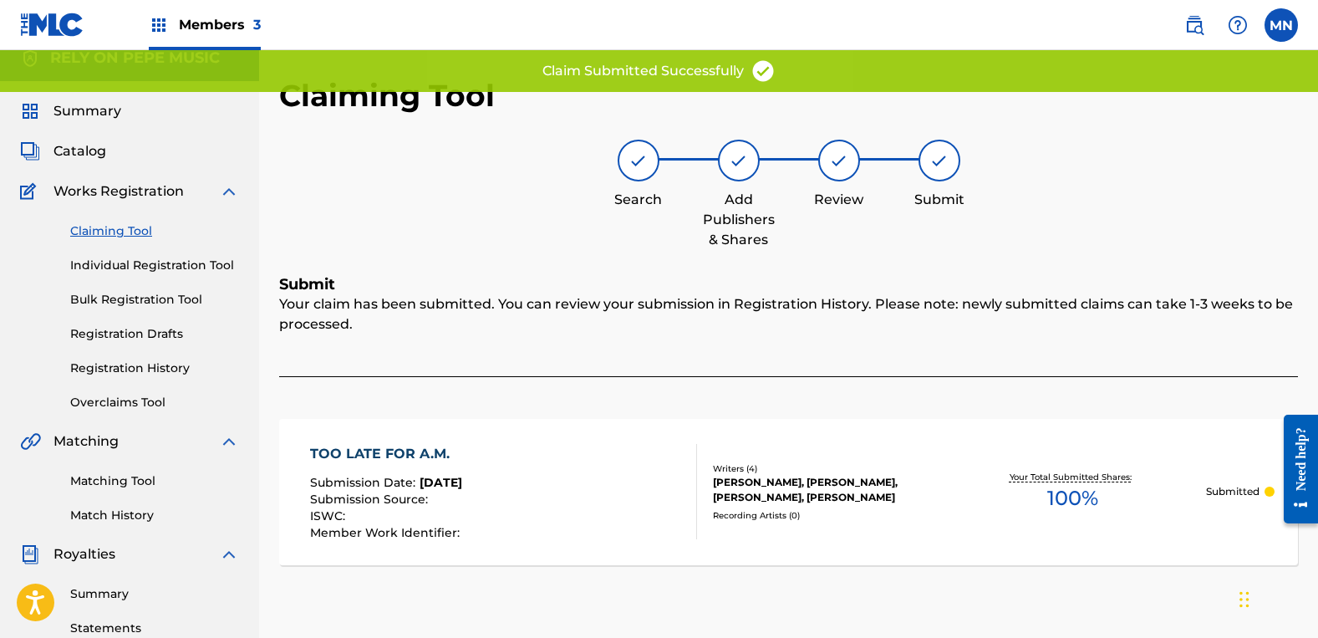
scroll to position [0, 0]
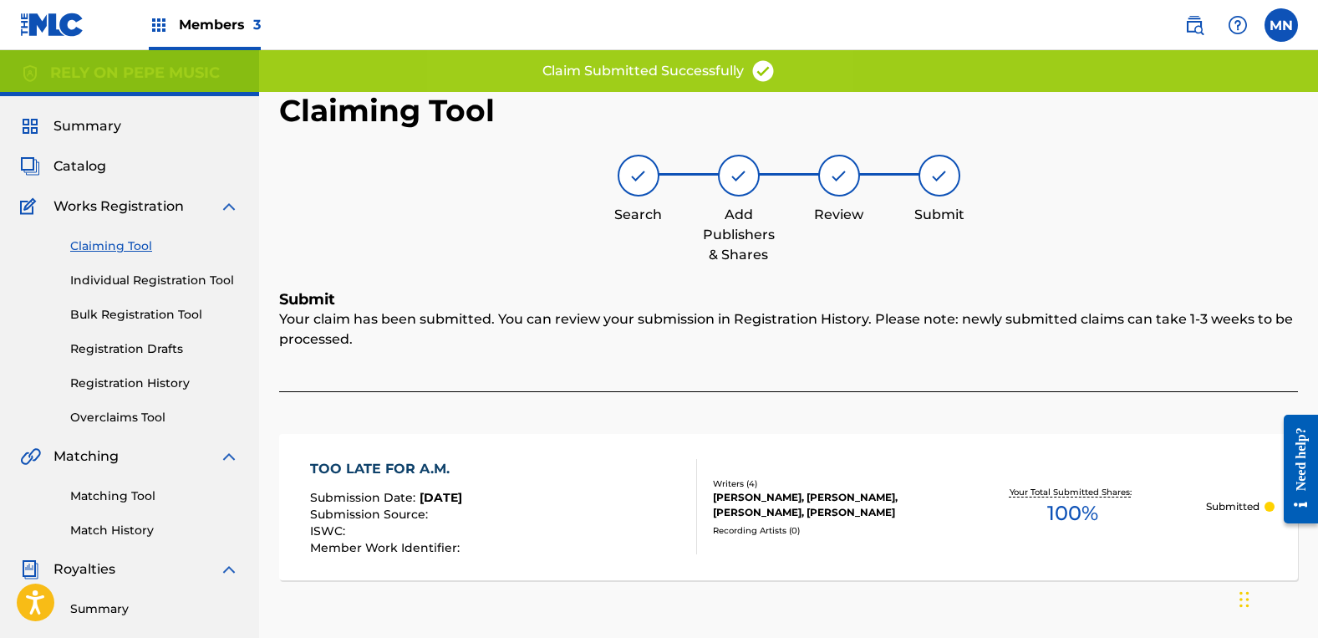
click at [114, 249] on link "Claiming Tool" at bounding box center [154, 246] width 169 height 18
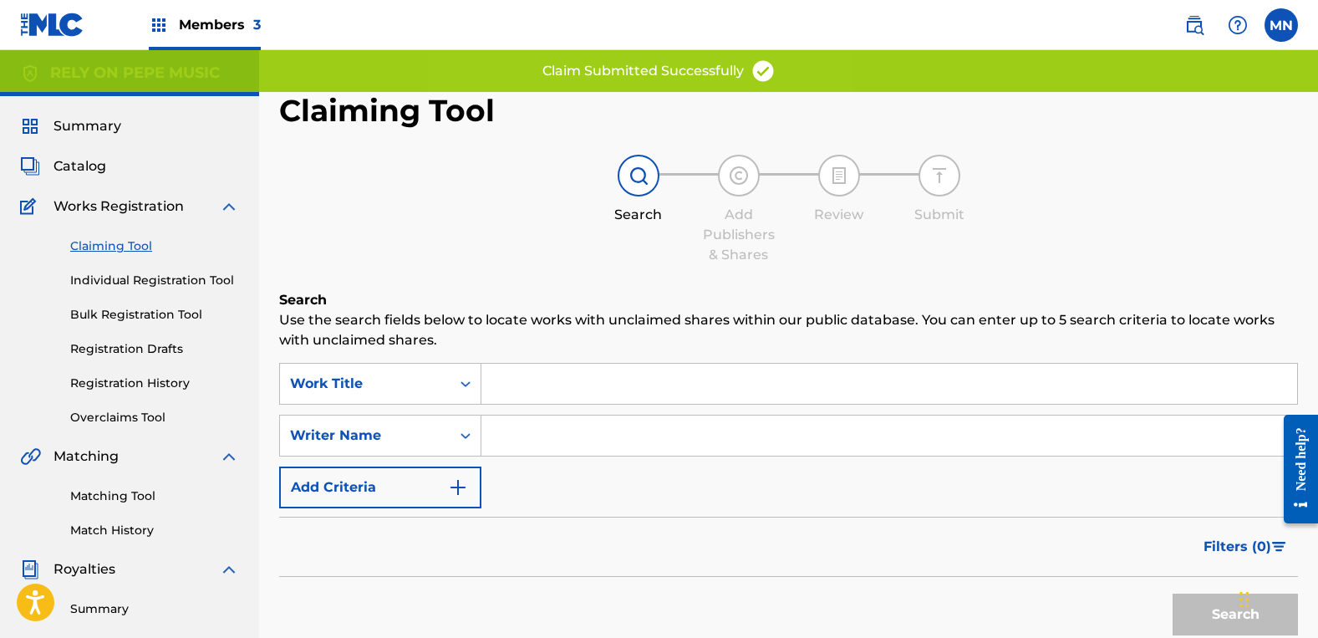
click at [559, 446] on input "Search Form" at bounding box center [889, 435] width 816 height 40
type input "[PERSON_NAME]"
click at [1173, 593] on button "Search" at bounding box center [1235, 614] width 125 height 42
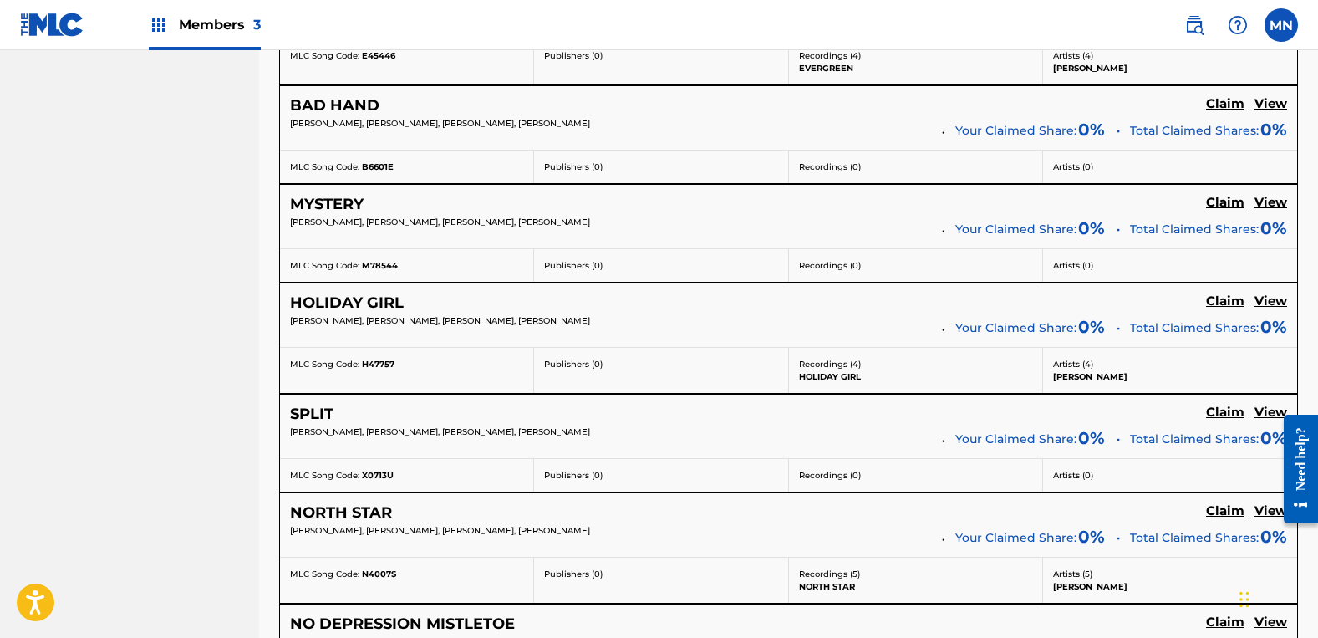
scroll to position [3678, 0]
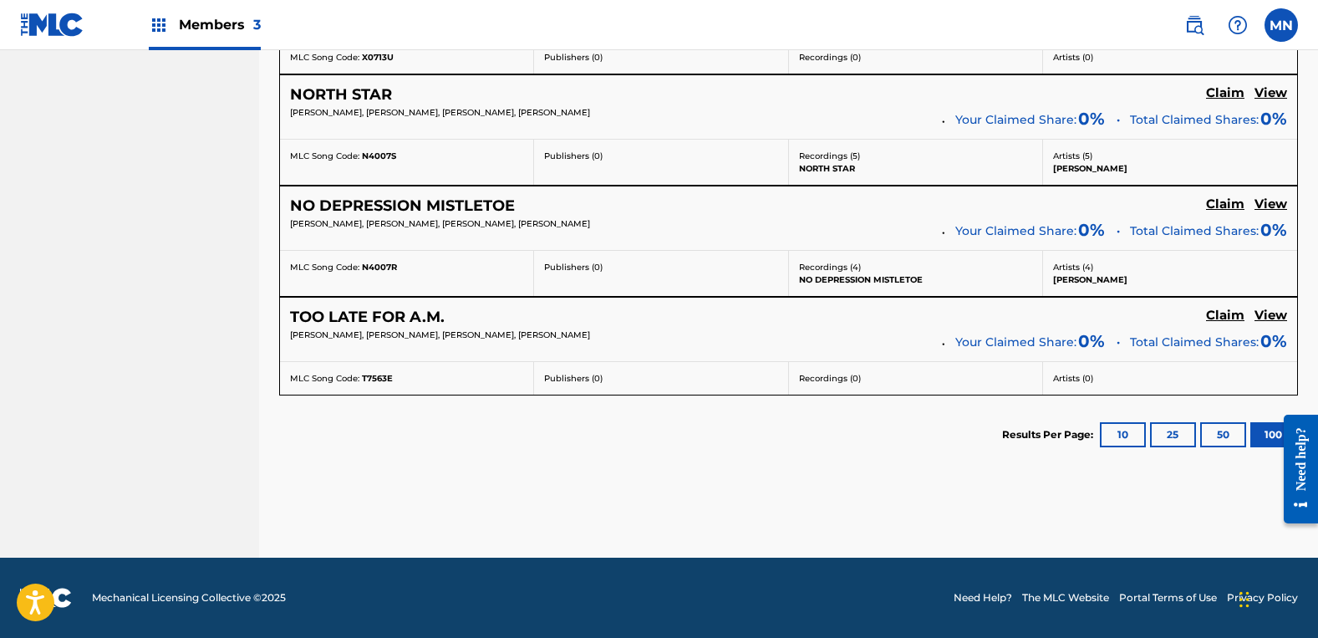
click at [1274, 427] on div at bounding box center [1294, 469] width 47 height 135
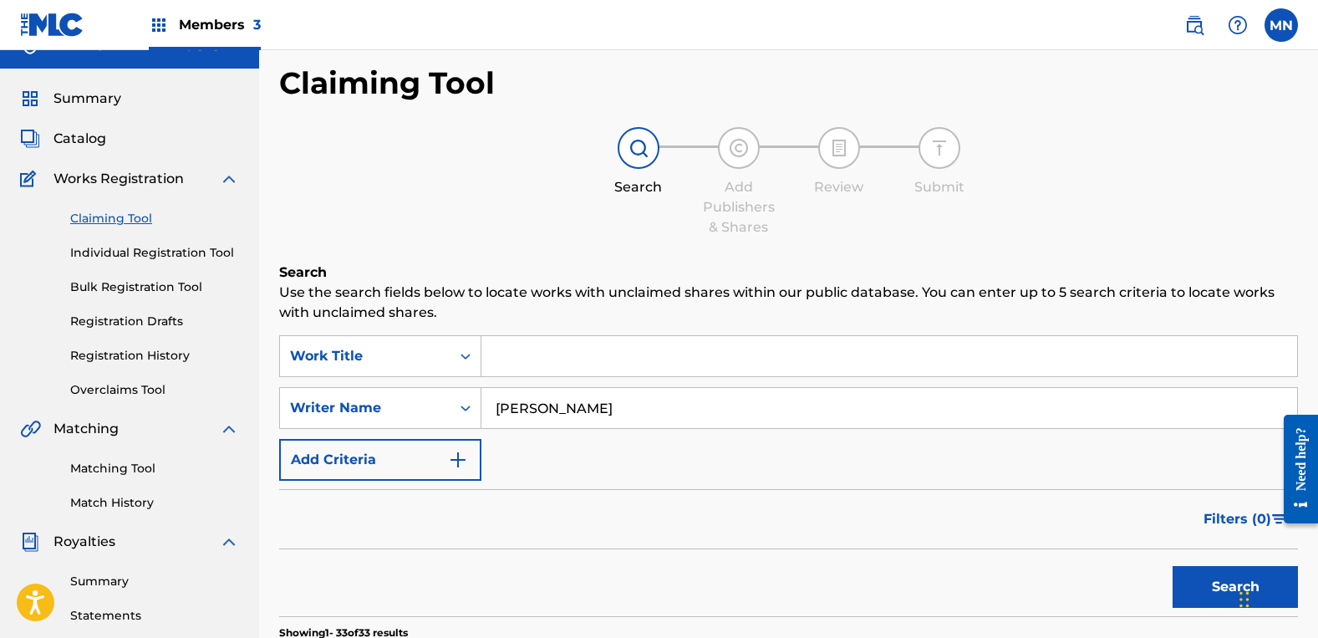
scroll to position [0, 0]
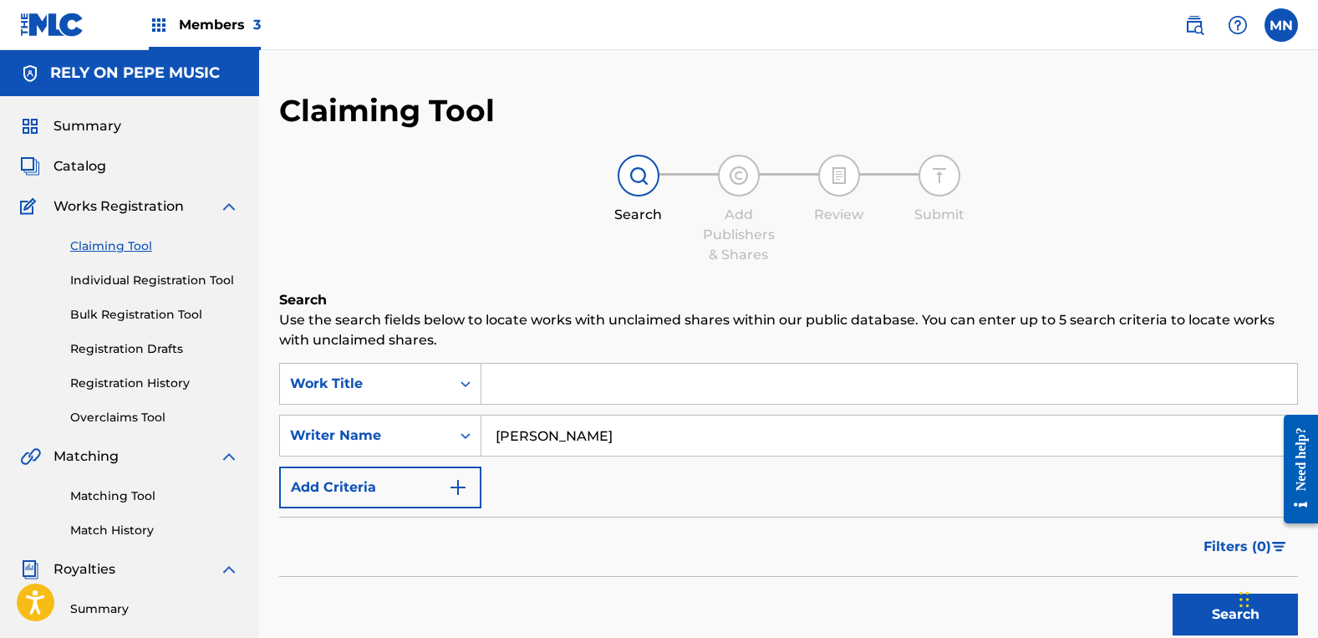
click at [89, 170] on span "Catalog" at bounding box center [79, 166] width 53 height 20
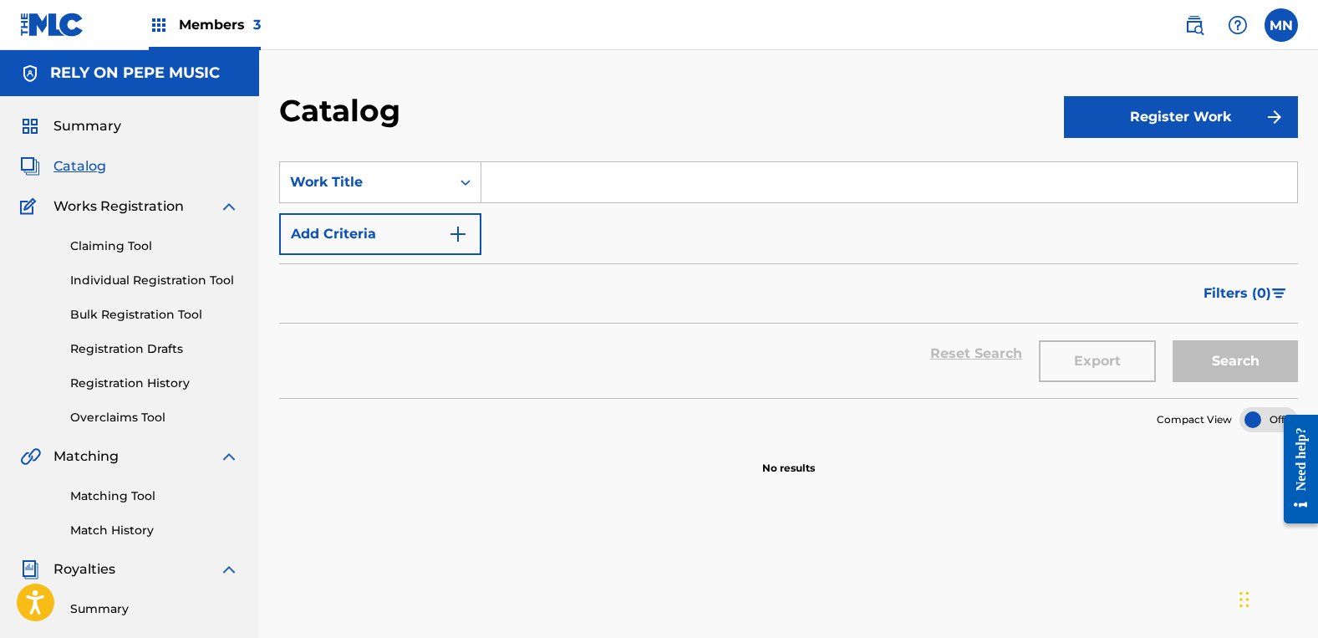
click at [80, 121] on span "Summary" at bounding box center [87, 126] width 68 height 20
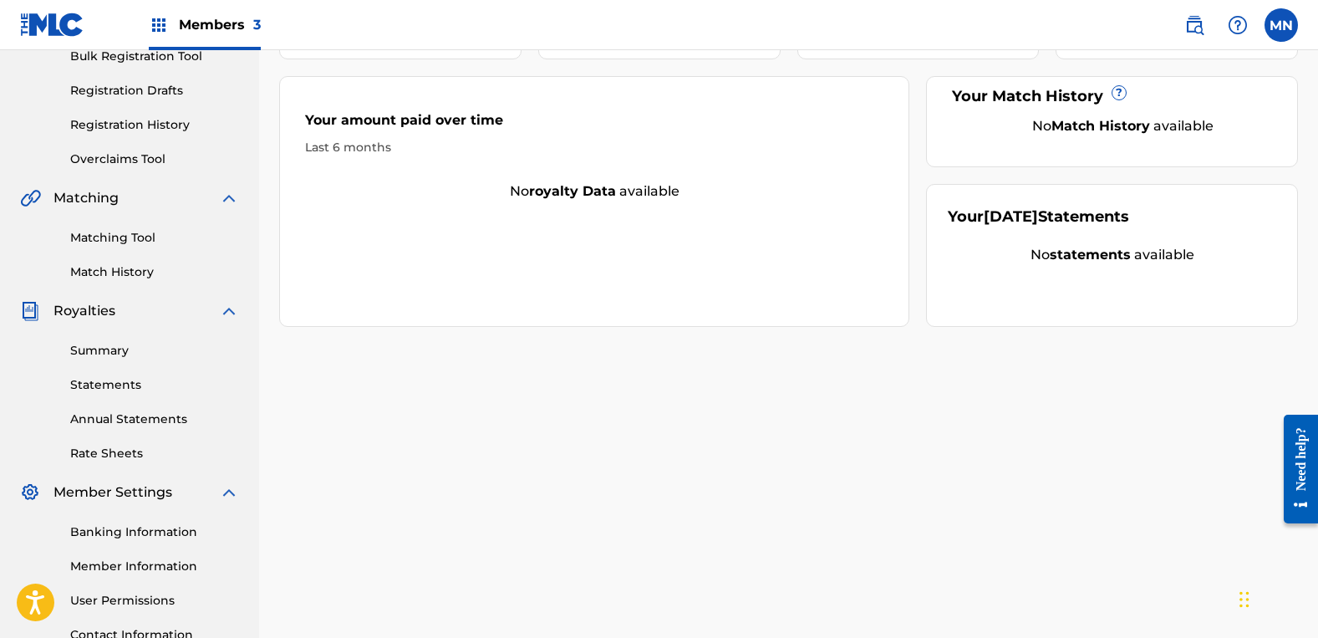
scroll to position [399, 0]
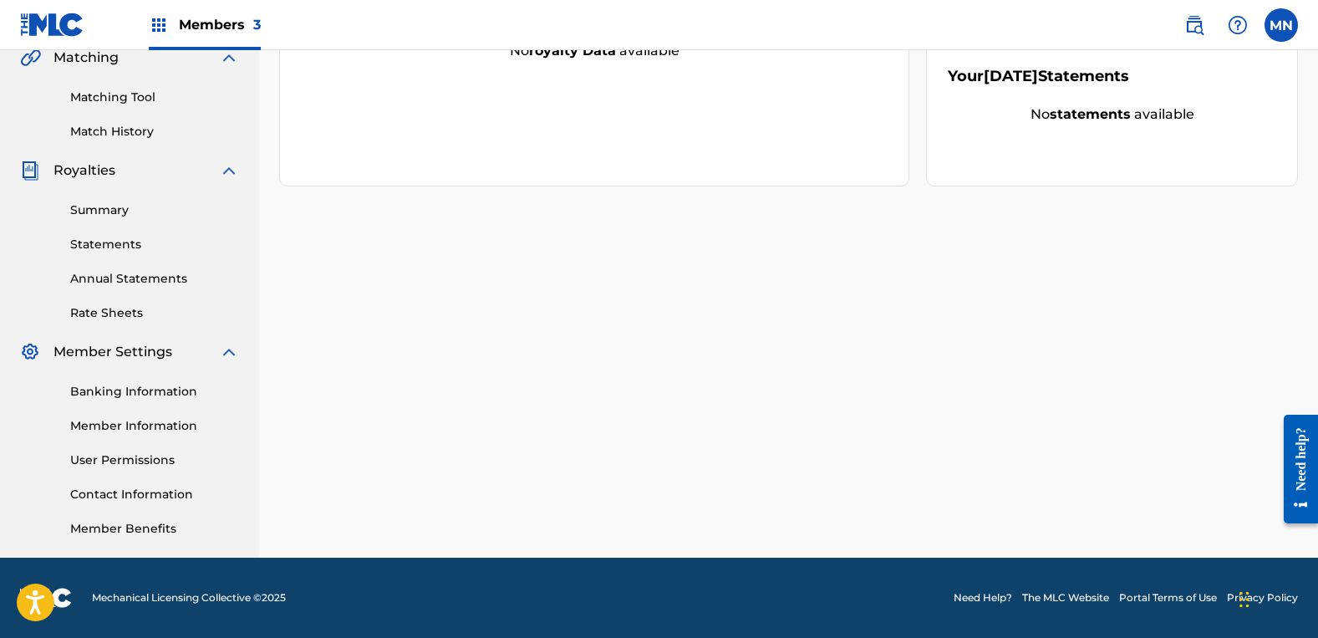
drag, startPoint x: 94, startPoint y: 395, endPoint x: 181, endPoint y: 396, distance: 86.9
click at [94, 395] on link "Banking Information" at bounding box center [154, 392] width 169 height 18
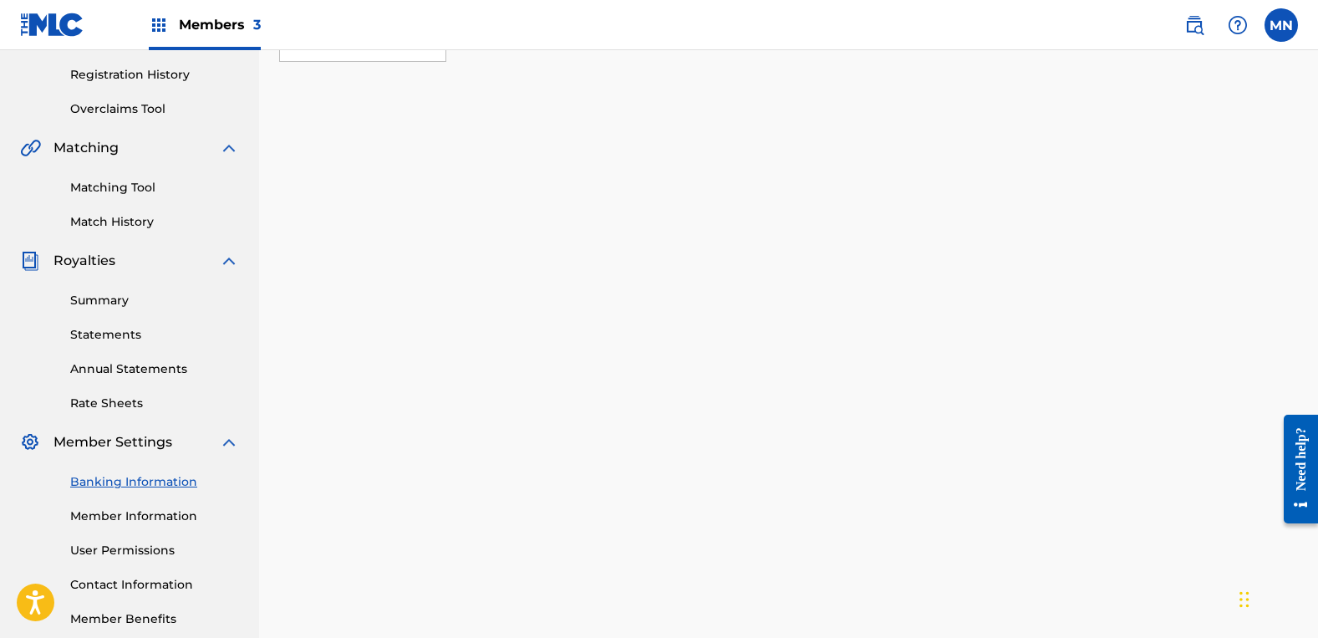
scroll to position [167, 0]
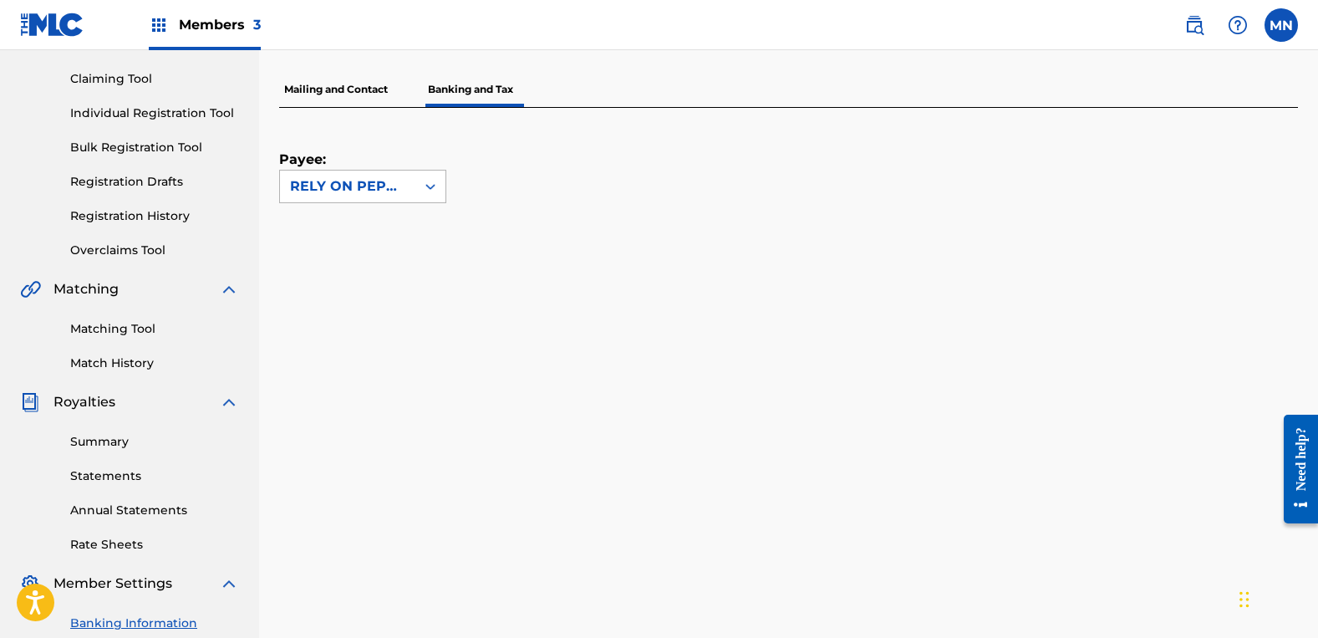
click at [410, 187] on div "RELY ON PEPE MUSIC" at bounding box center [347, 187] width 135 height 32
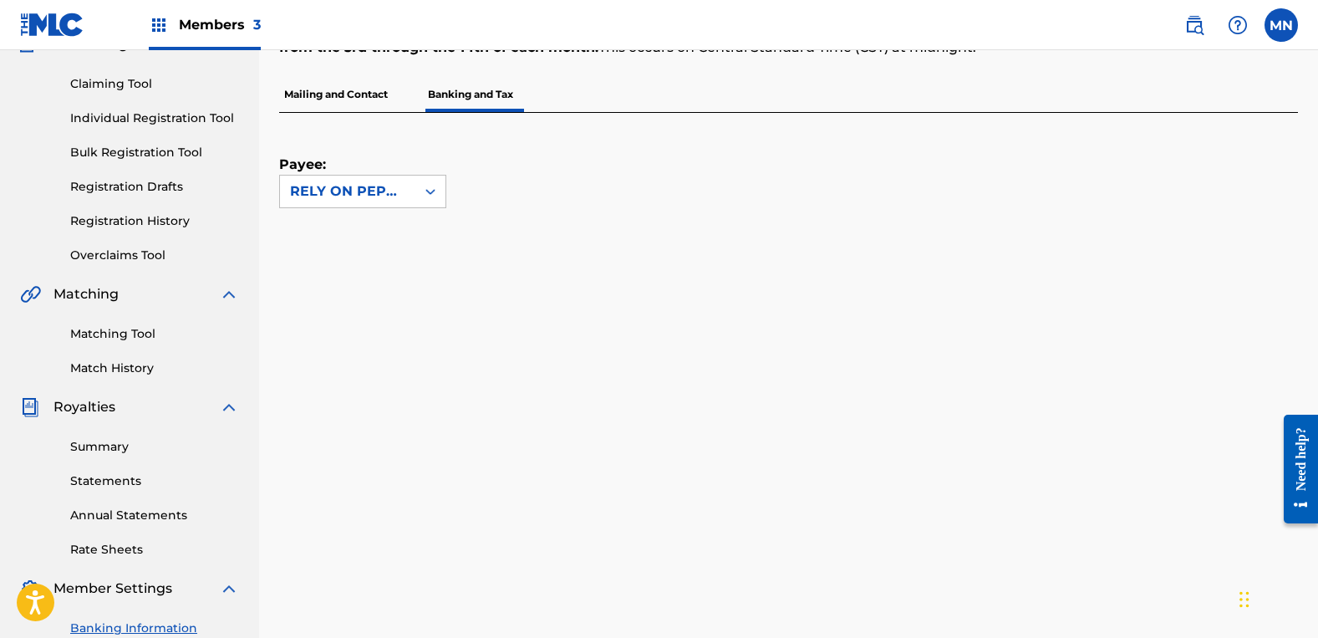
scroll to position [0, 0]
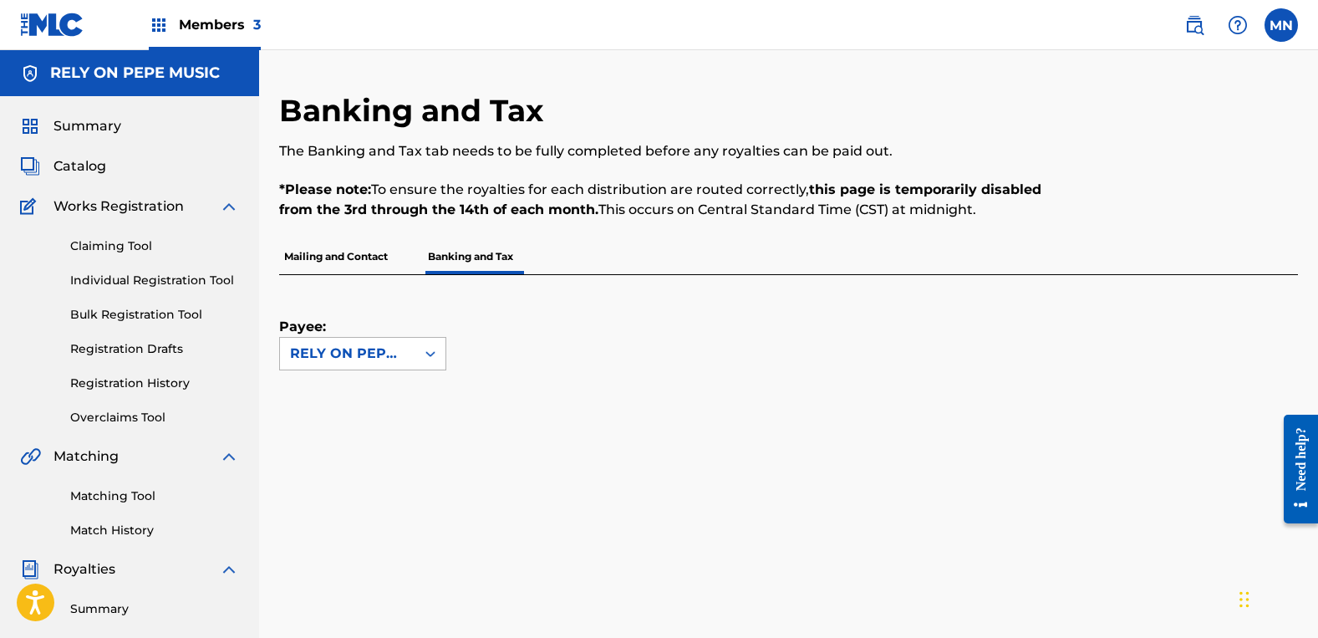
click at [420, 343] on div at bounding box center [430, 354] width 30 height 30
click at [803, 344] on div "Payee: RELY ON PEPE MUSIC" at bounding box center [768, 322] width 979 height 95
click at [163, 76] on h5 "RELY ON PEPE MUSIC" at bounding box center [135, 73] width 170 height 19
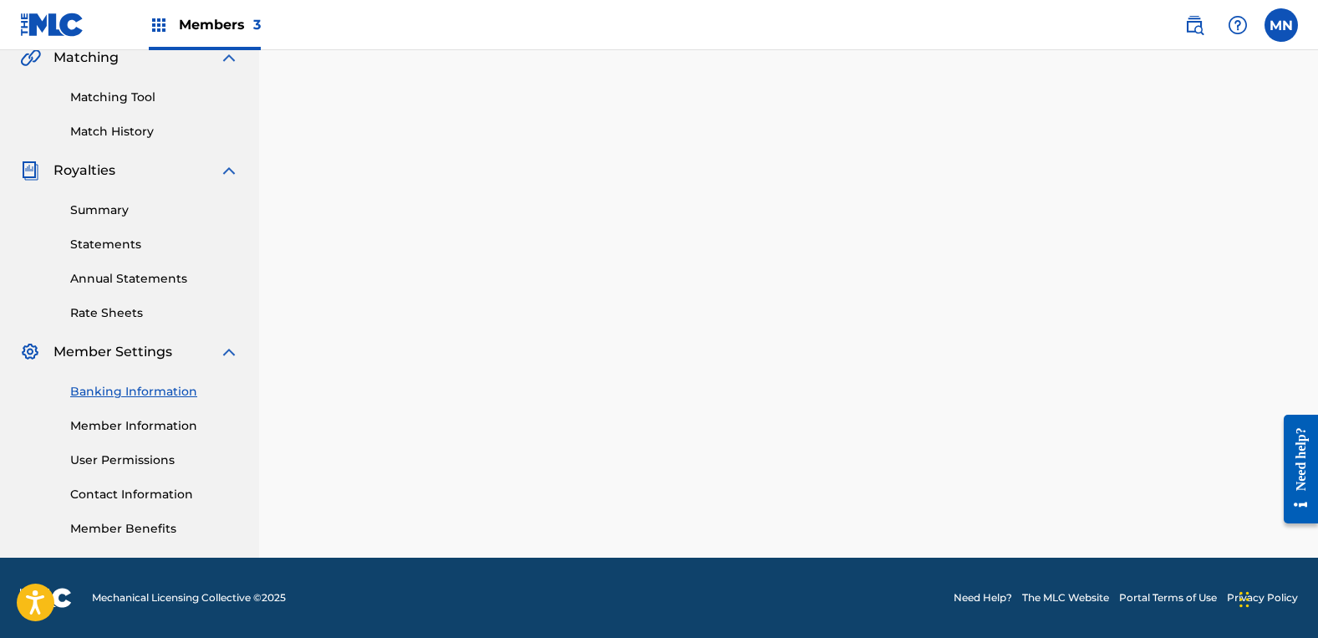
click at [180, 21] on span "Members 3" at bounding box center [220, 24] width 82 height 19
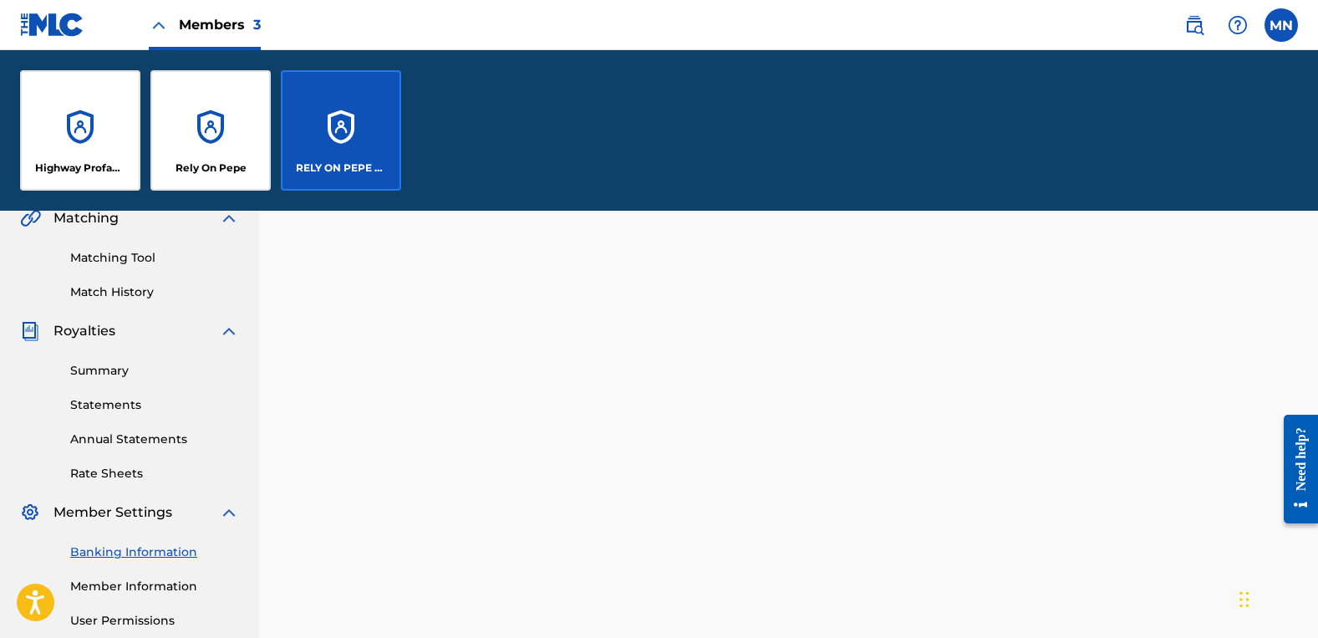
scroll to position [559, 0]
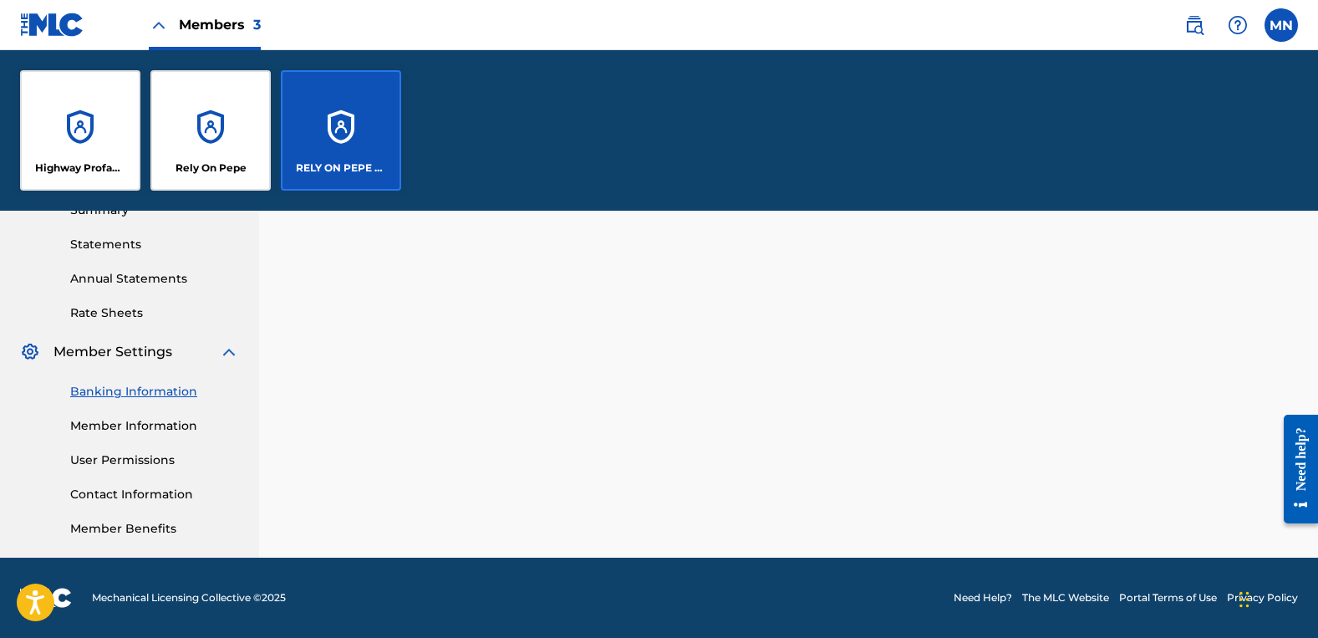
click at [71, 127] on div "Highway Profanity Music" at bounding box center [80, 130] width 120 height 120
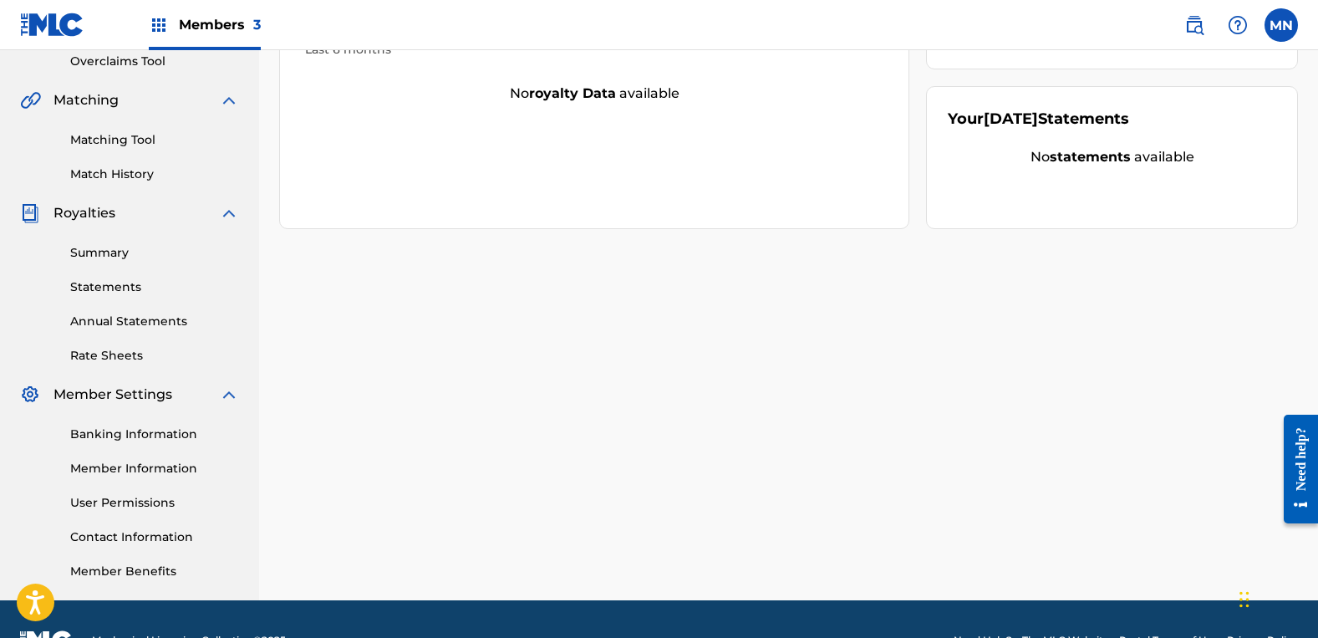
scroll to position [399, 0]
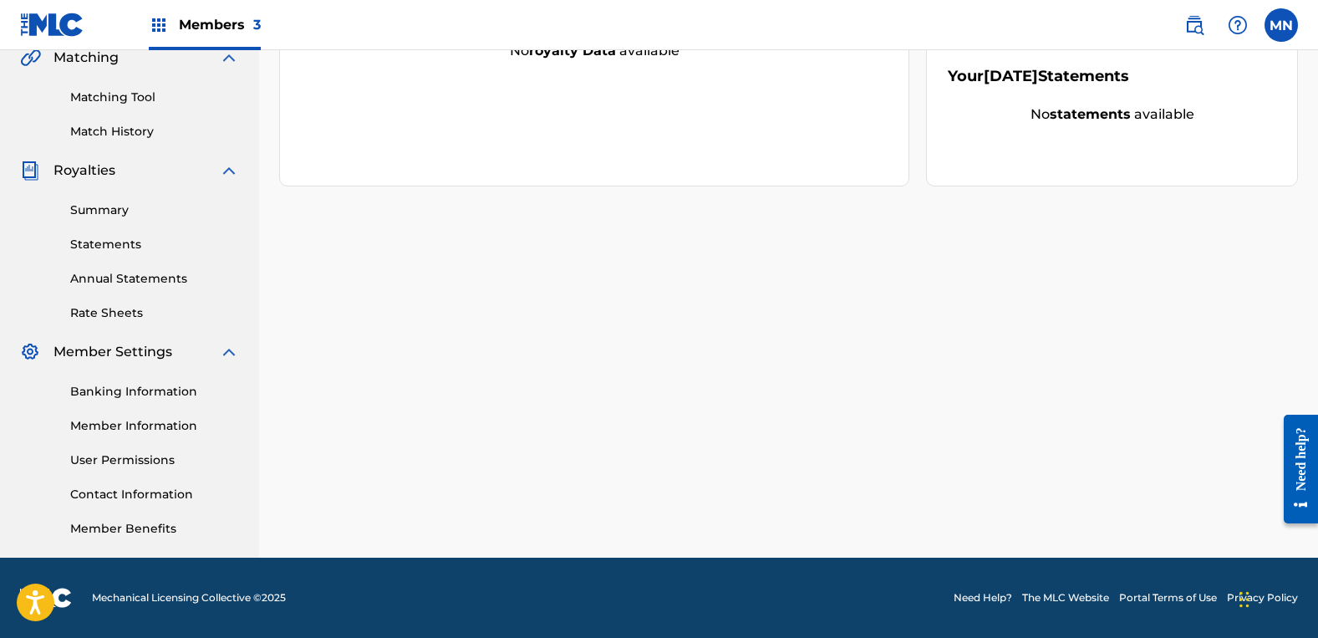
click at [138, 393] on link "Banking Information" at bounding box center [154, 392] width 169 height 18
click at [204, 24] on span "Members 3" at bounding box center [220, 24] width 82 height 19
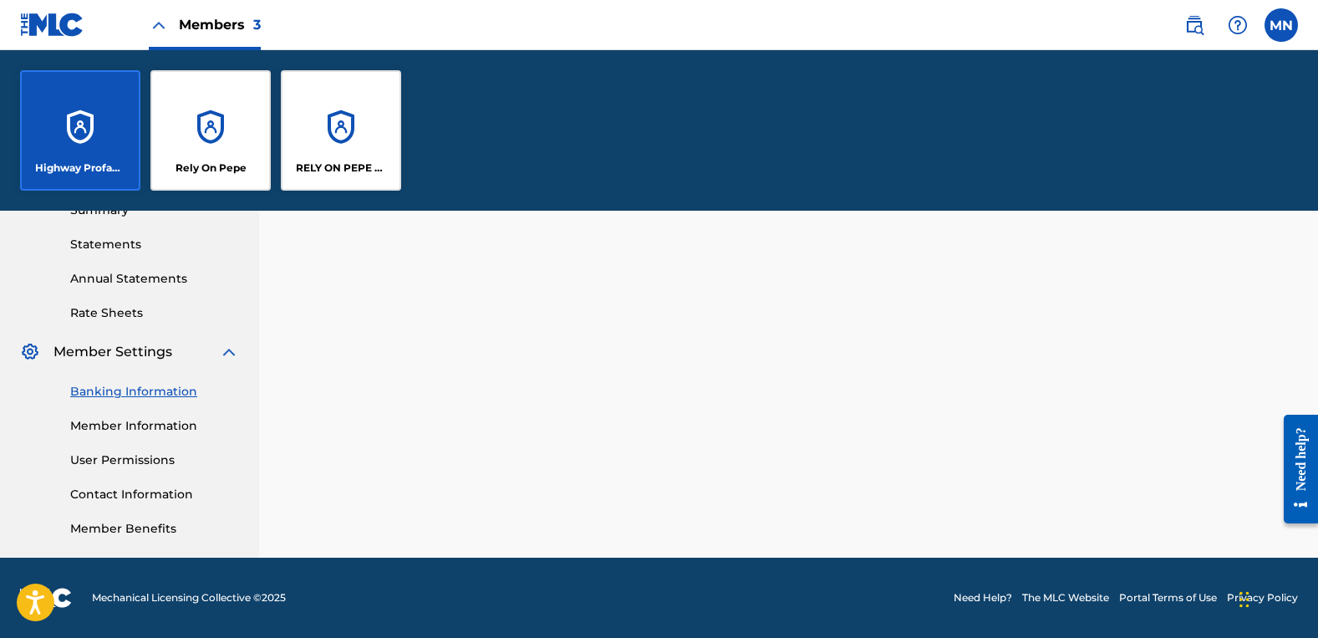
click at [216, 163] on p "Rely On Pepe" at bounding box center [211, 167] width 71 height 15
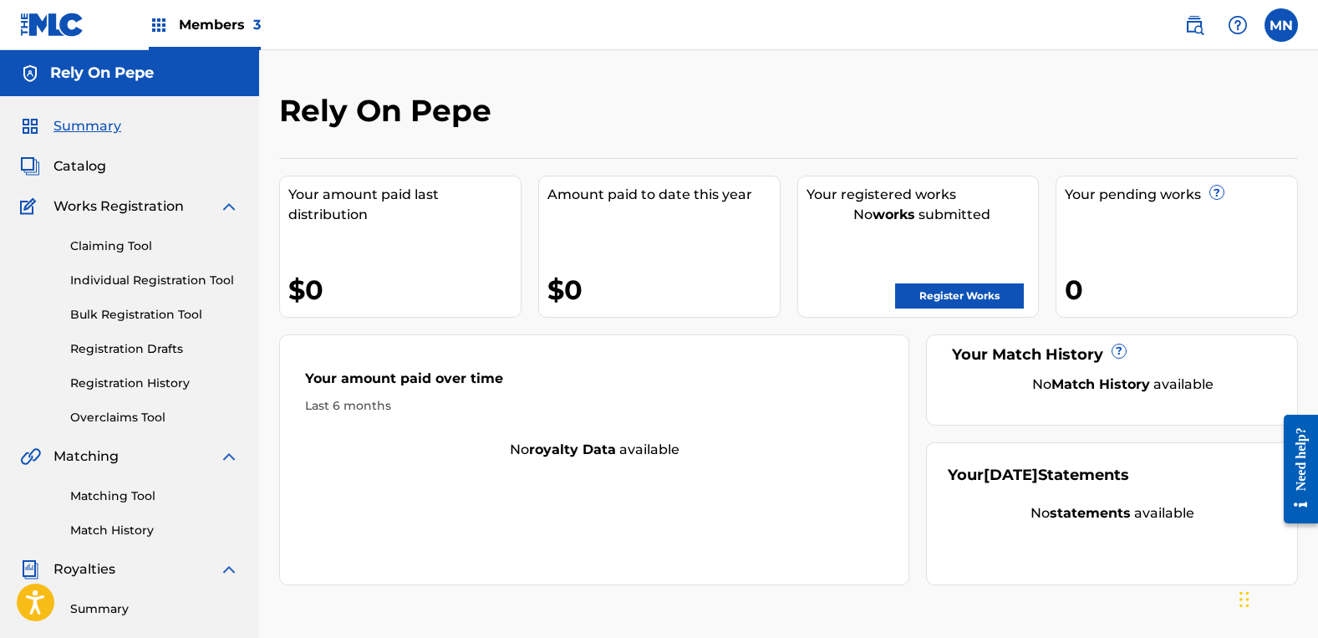
click at [108, 246] on link "Claiming Tool" at bounding box center [154, 246] width 169 height 18
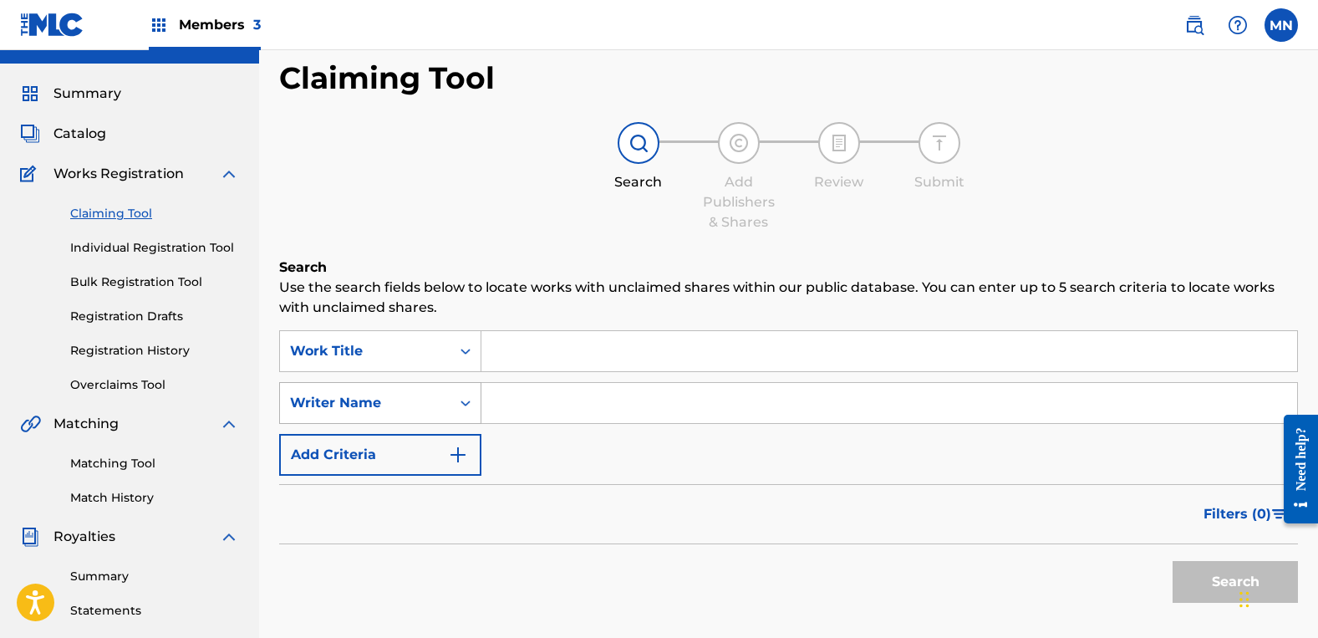
click at [365, 422] on div "Writer Name" at bounding box center [380, 403] width 202 height 42
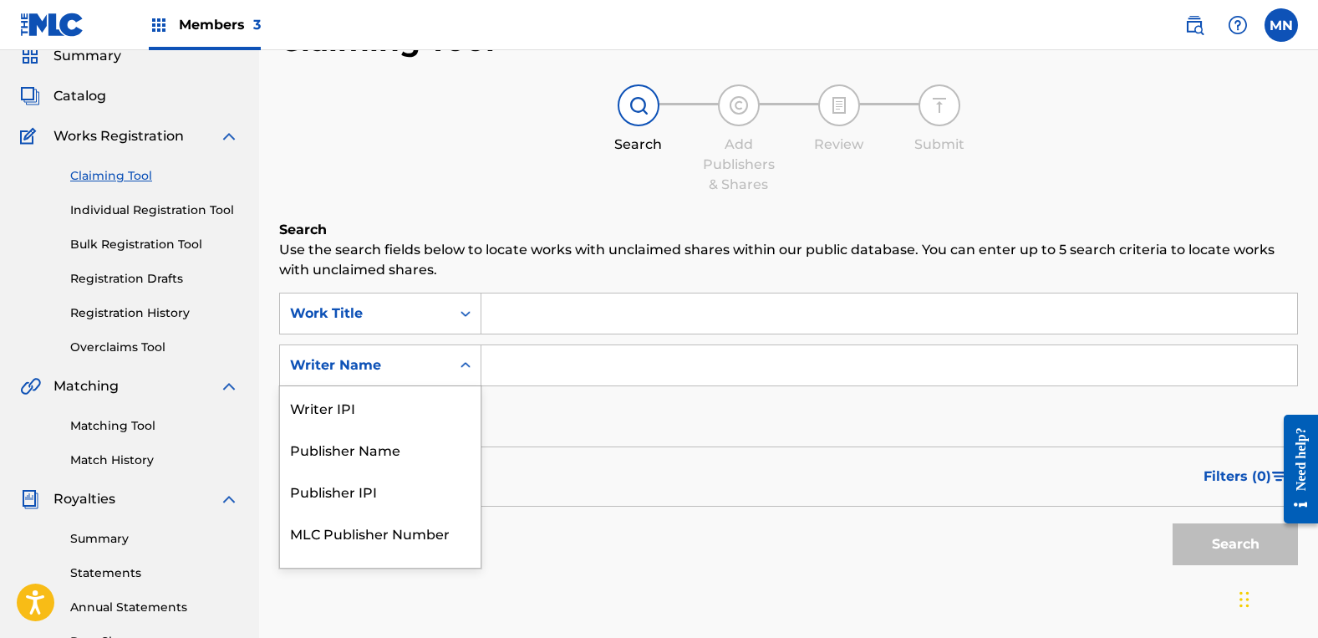
scroll to position [111, 0]
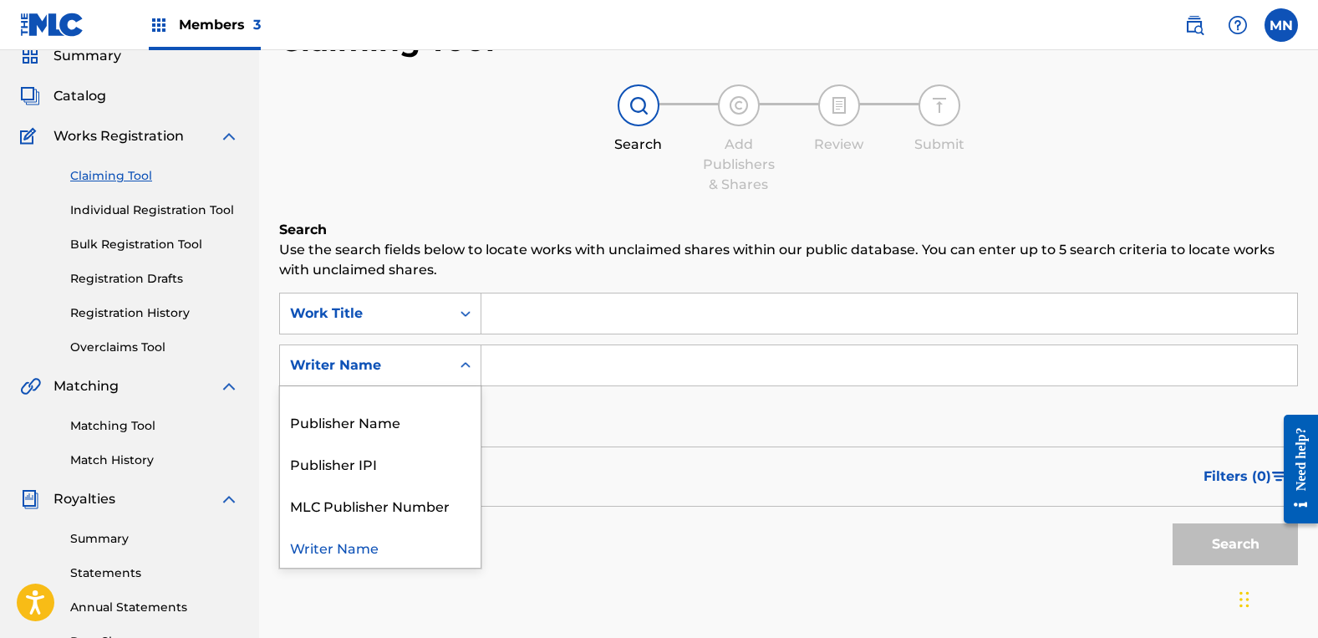
click at [323, 560] on div "Writer Name" at bounding box center [380, 547] width 201 height 42
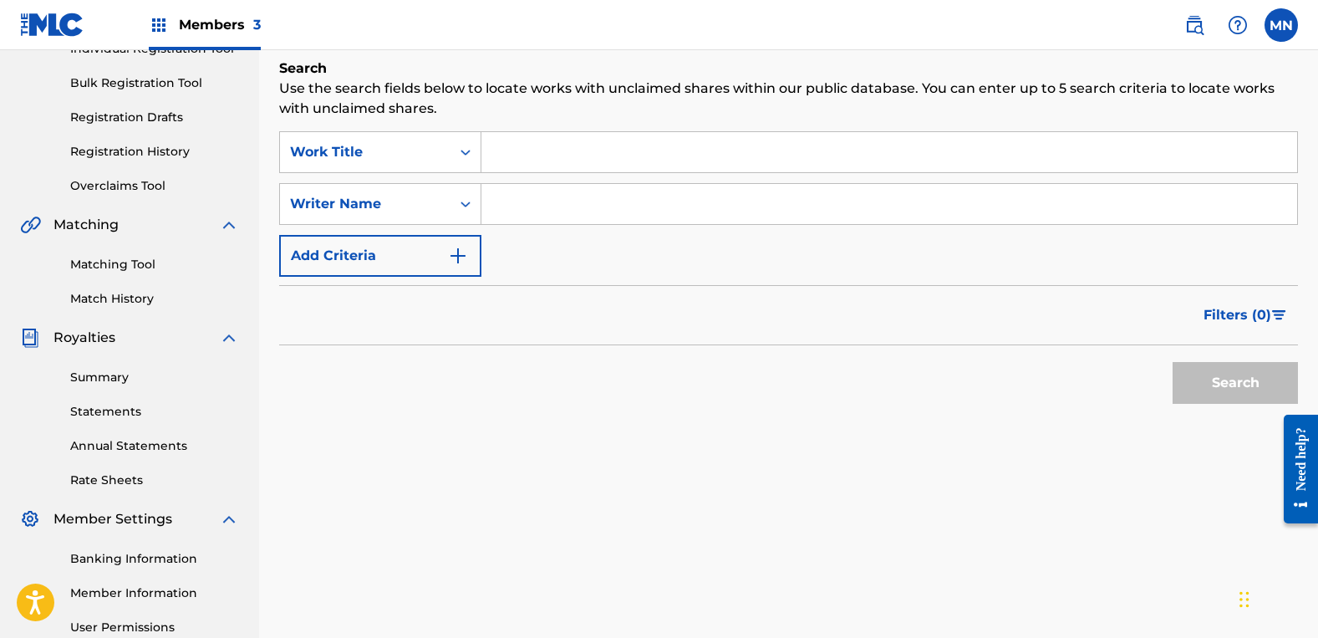
click at [573, 213] on input "Search Form" at bounding box center [889, 204] width 816 height 40
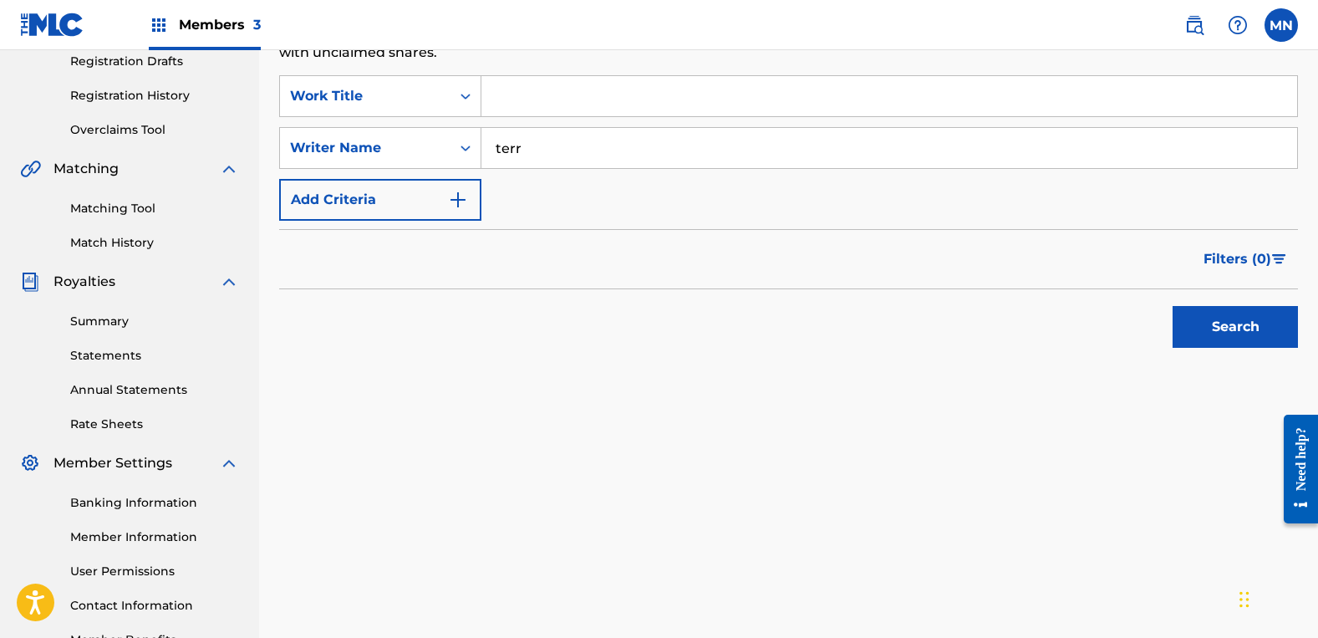
scroll to position [399, 0]
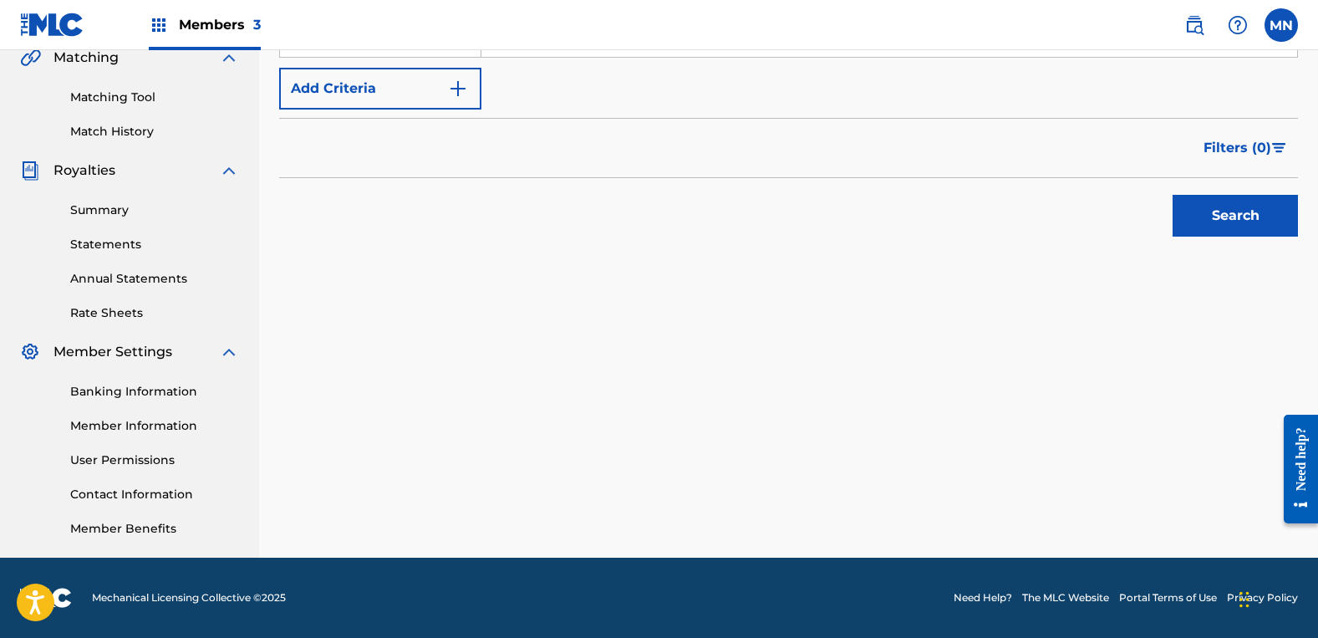
click at [1173, 195] on button "Search" at bounding box center [1235, 216] width 125 height 42
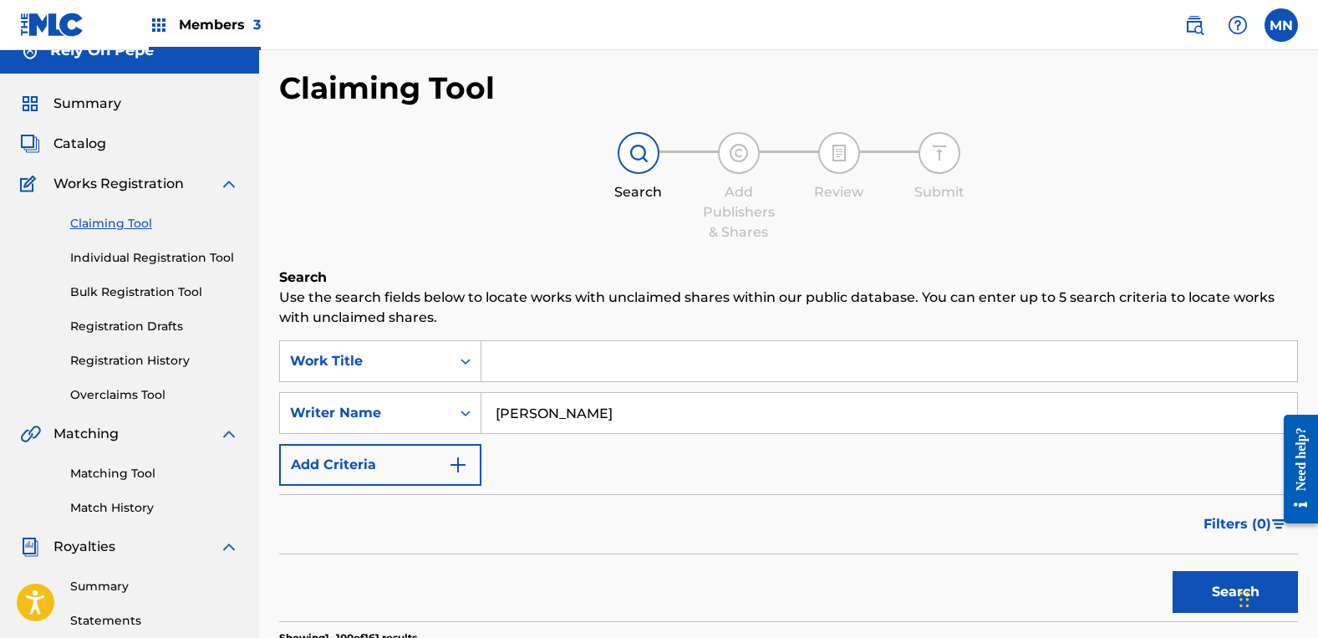
scroll to position [0, 0]
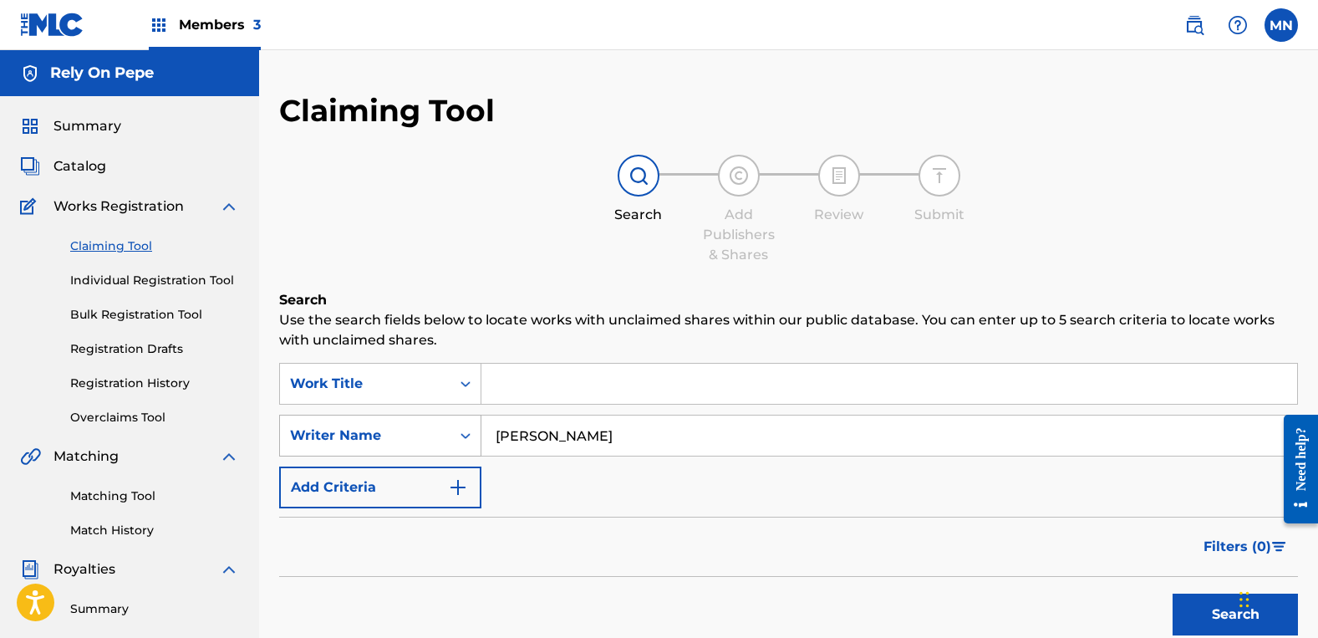
click at [403, 436] on div "Writer Name" at bounding box center [380, 436] width 202 height 42
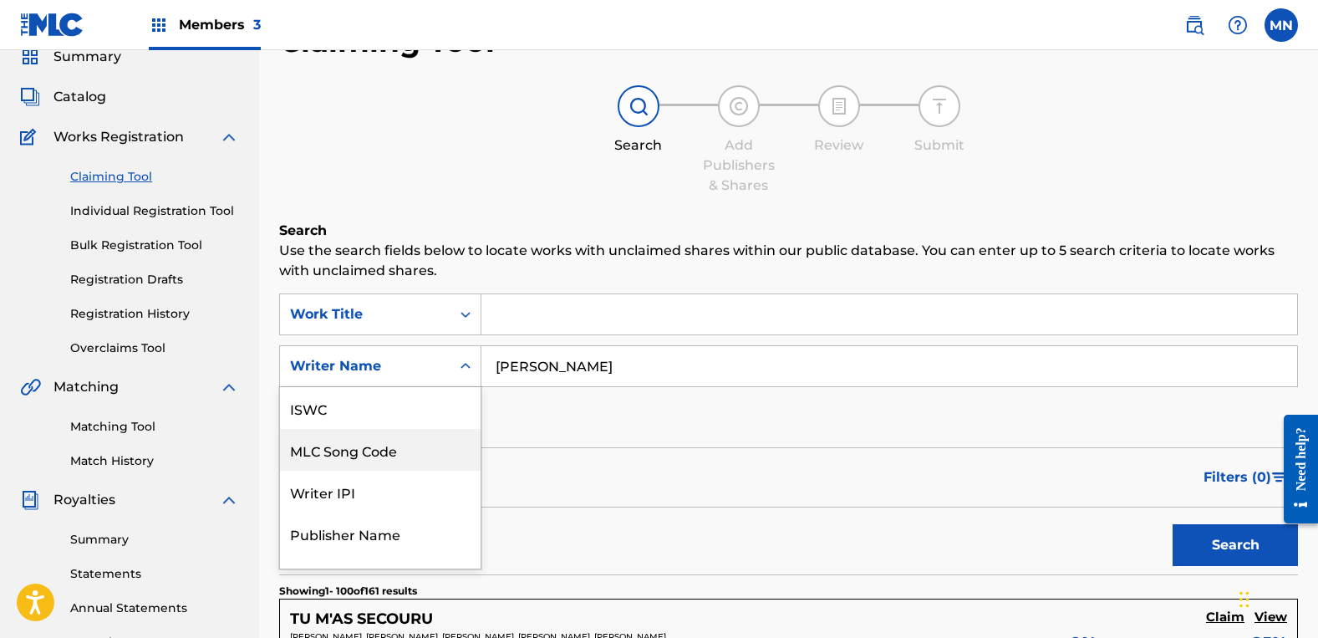
scroll to position [42, 0]
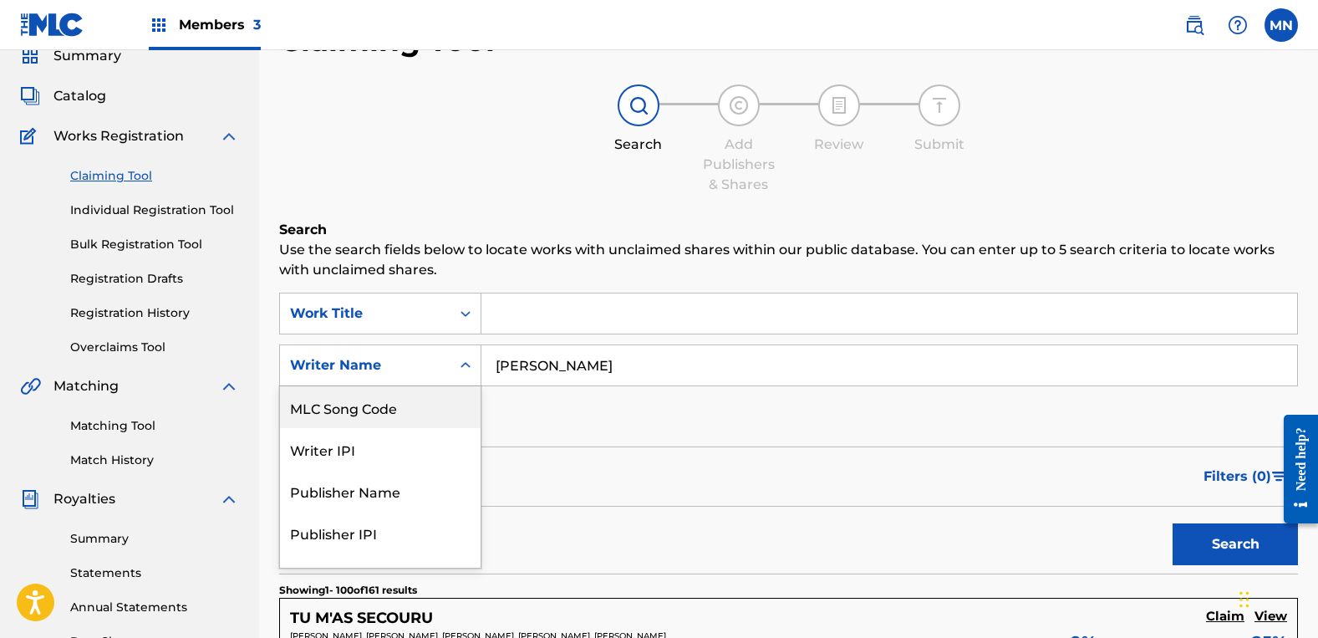
click at [407, 379] on div "Writer Name" at bounding box center [365, 365] width 171 height 32
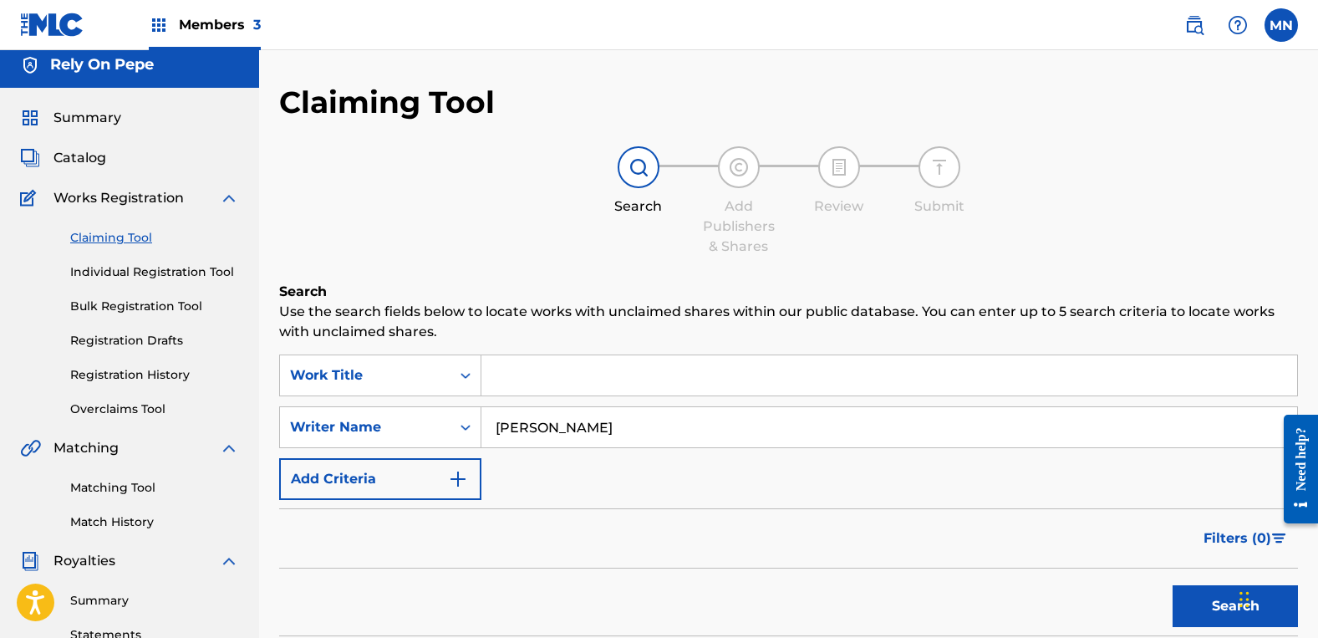
scroll to position [0, 0]
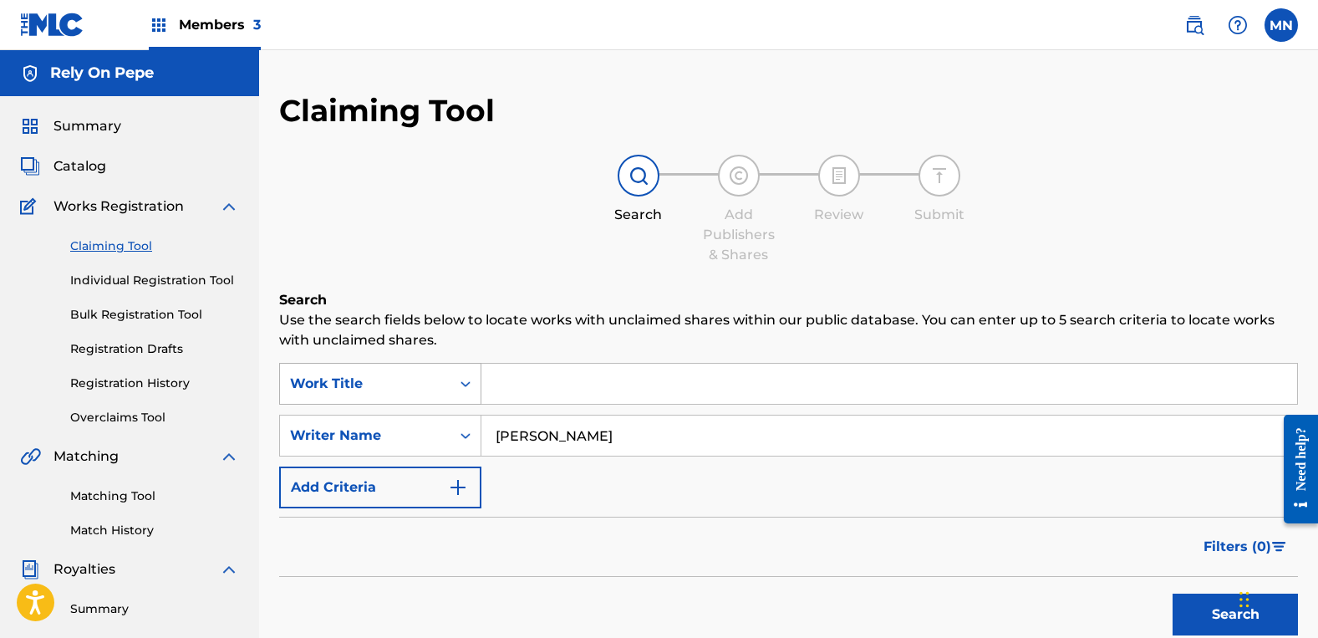
drag, startPoint x: 415, startPoint y: 407, endPoint x: 333, endPoint y: 395, distance: 83.6
click at [333, 395] on div "SearchWithCriteria9b6480db-24b0-4f87-b5dc-516a3b96fd49 Work Title SearchWithCri…" at bounding box center [788, 435] width 1019 height 145
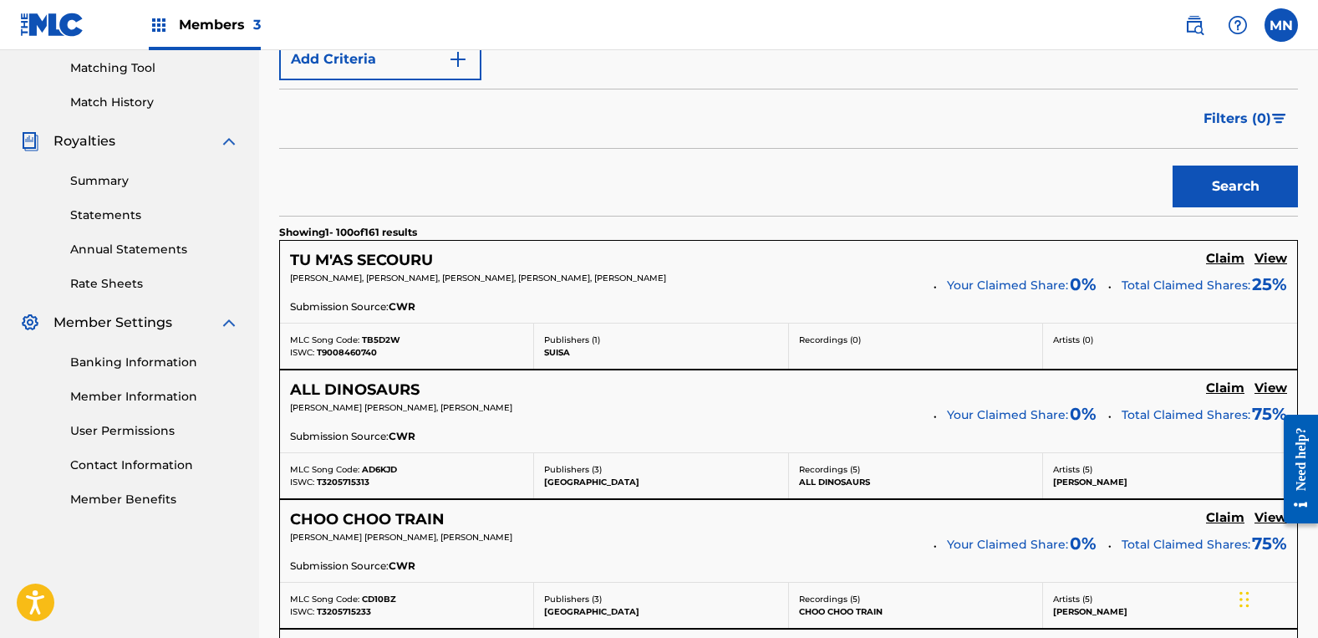
type input "[PERSON_NAME]"
click at [1173, 165] on button "Search" at bounding box center [1235, 186] width 125 height 42
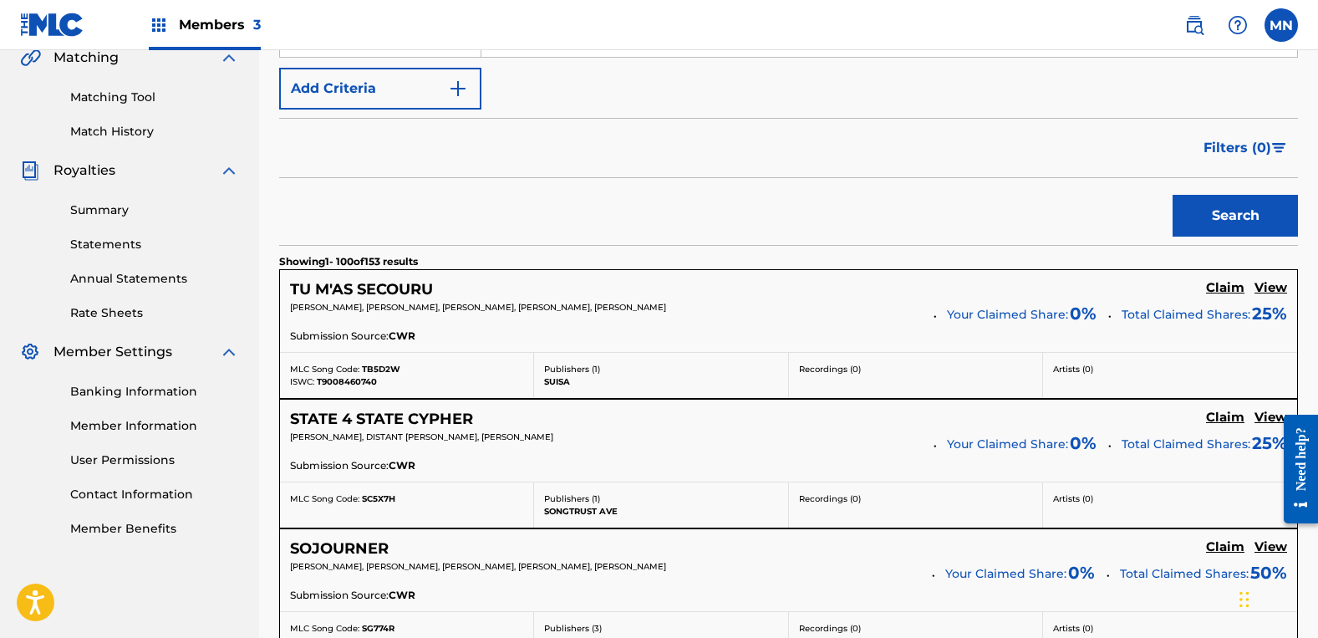
scroll to position [470, 0]
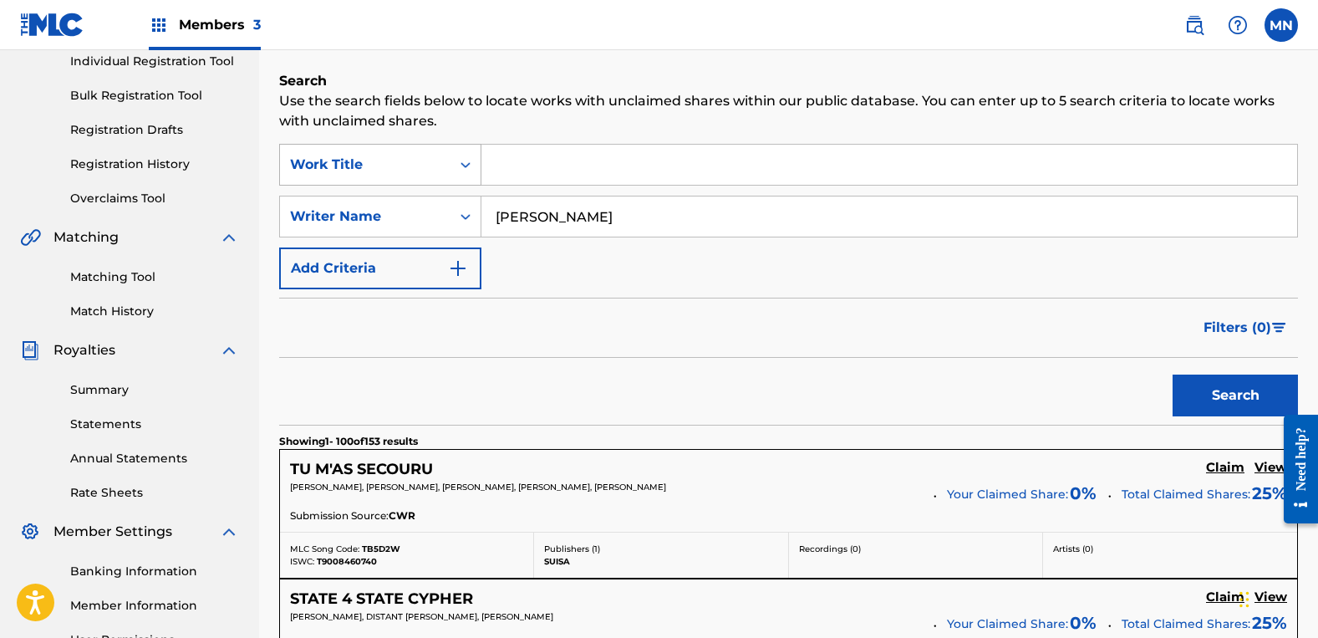
click at [369, 164] on div "Work Title" at bounding box center [365, 165] width 150 height 20
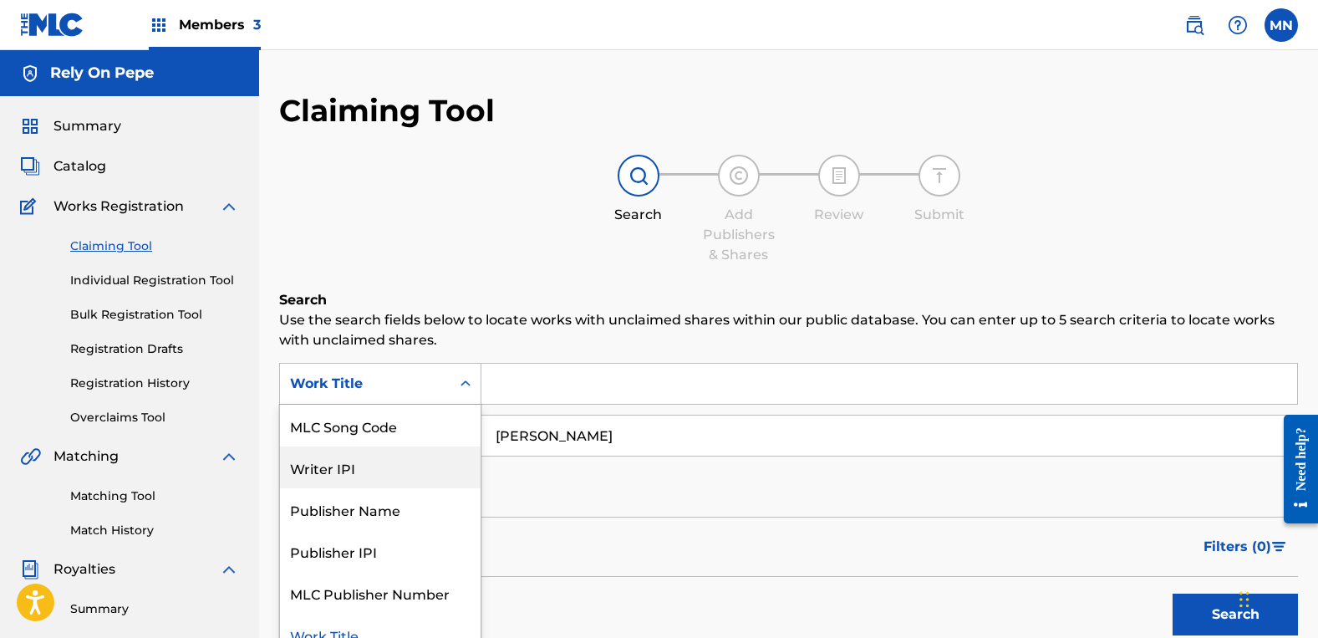
scroll to position [0, 0]
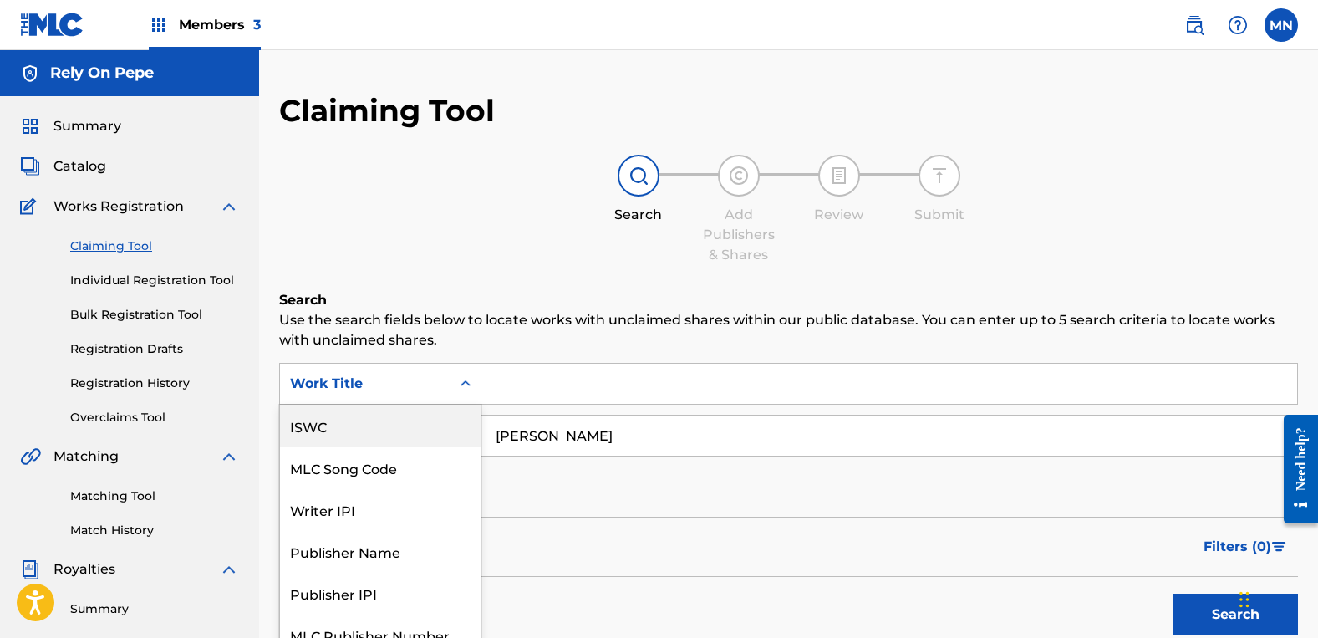
click at [552, 263] on div "Search Add Publishers & Shares Review Submit" at bounding box center [788, 210] width 1019 height 110
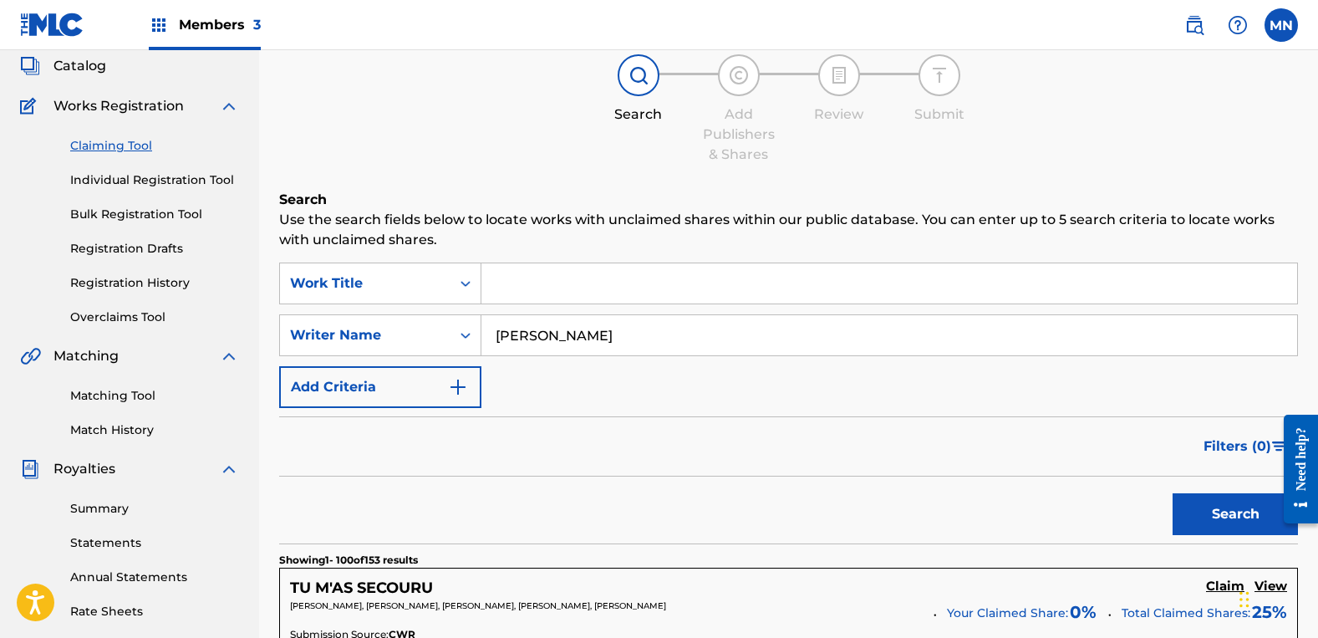
scroll to position [17, 0]
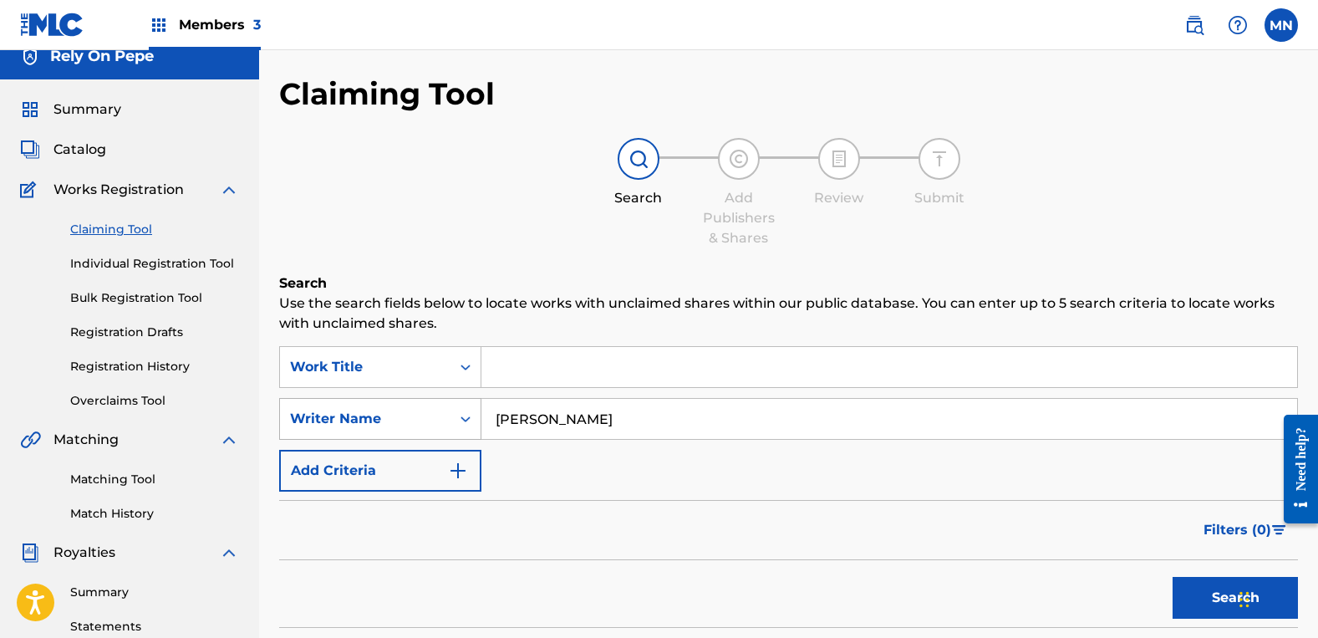
drag, startPoint x: 670, startPoint y: 426, endPoint x: 283, endPoint y: 430, distance: 387.8
click at [283, 430] on div "SearchWithCriteria22cf5739-9fd8-4762-ae0b-703c4fa1d35b Writer Name [PERSON_NAME]" at bounding box center [788, 419] width 1019 height 42
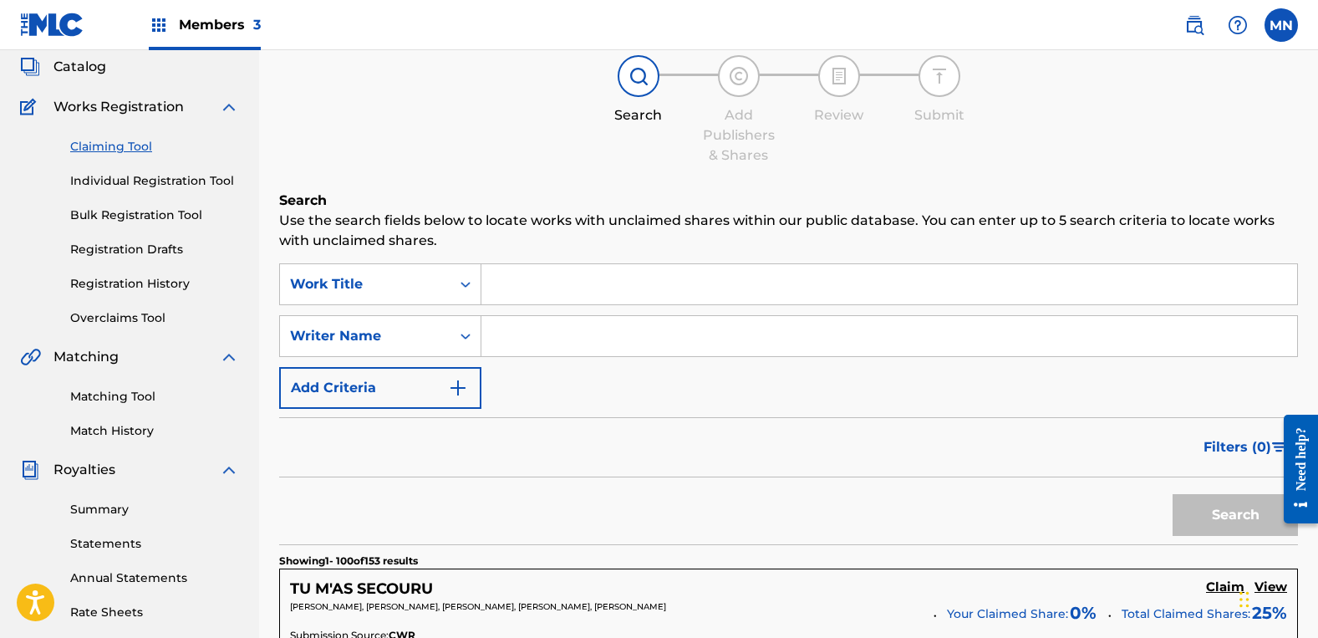
scroll to position [0, 0]
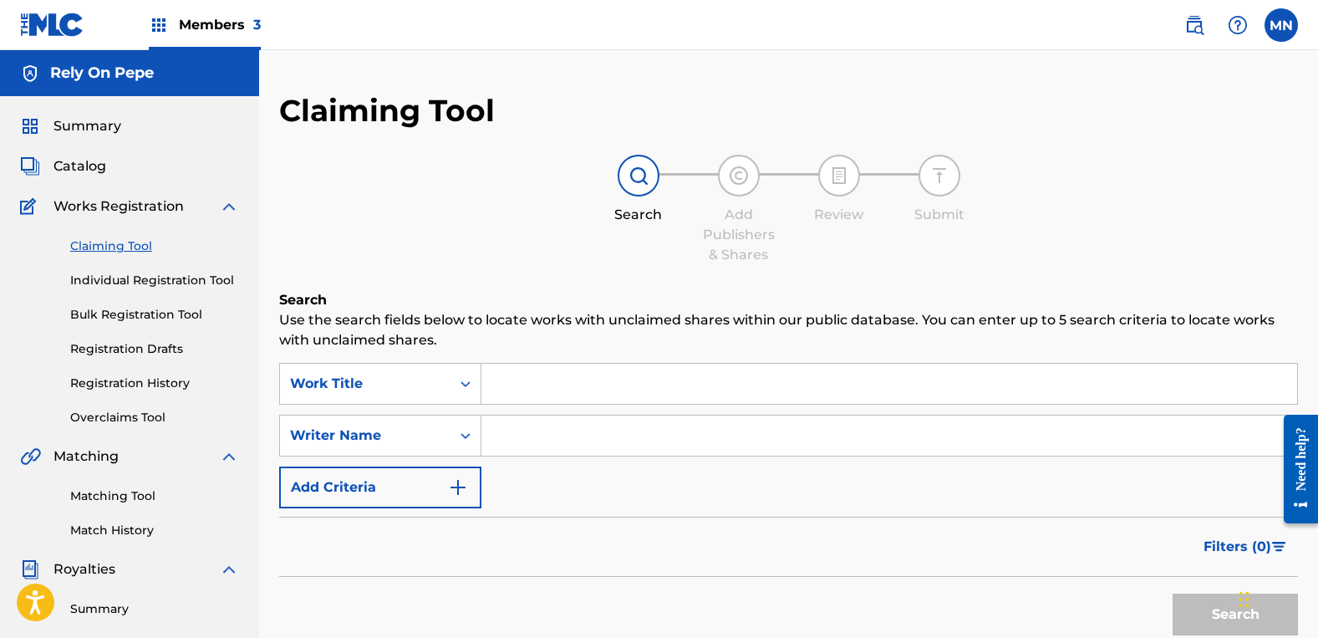
click at [130, 247] on link "Claiming Tool" at bounding box center [154, 246] width 169 height 18
click at [353, 434] on div "Writer Name" at bounding box center [380, 436] width 202 height 42
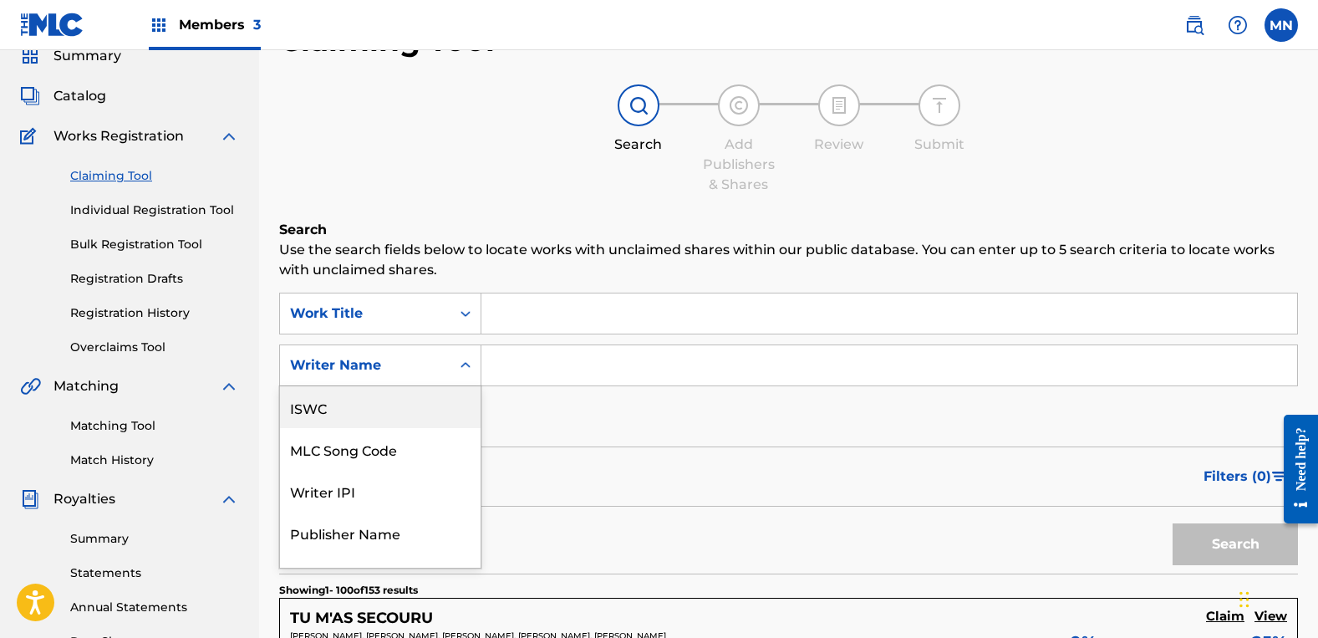
click at [451, 124] on div "Search Add Publishers & Shares Review Submit" at bounding box center [788, 139] width 1019 height 110
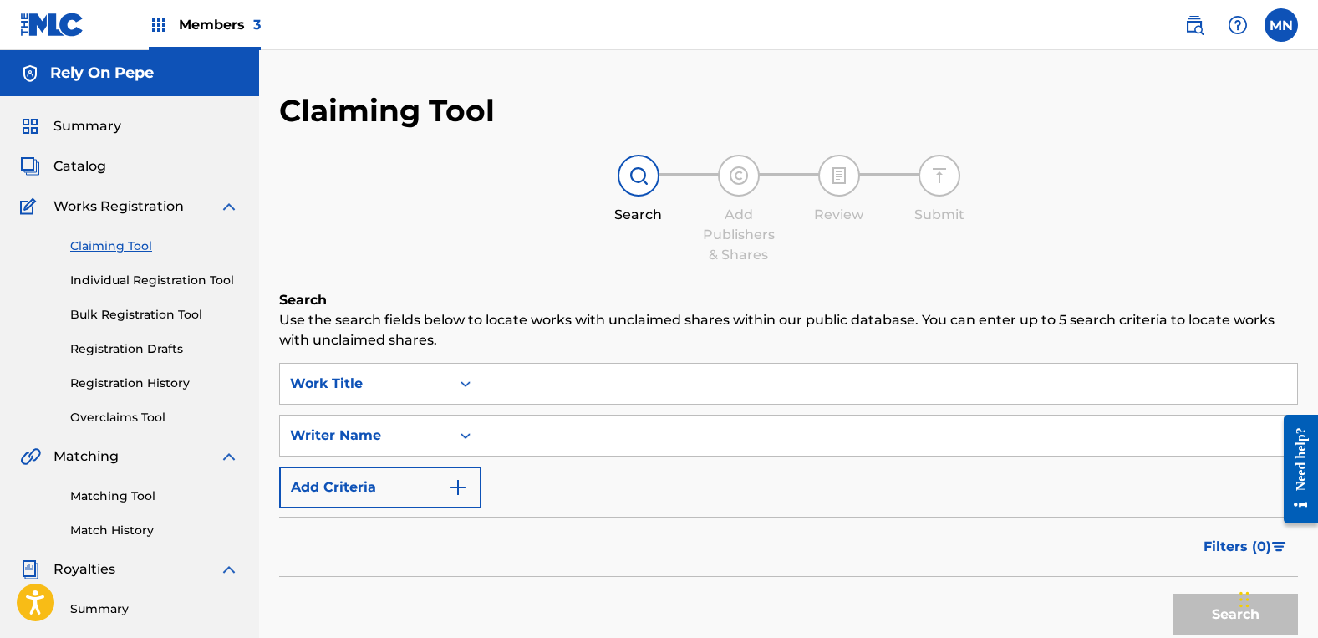
click at [90, 249] on link "Claiming Tool" at bounding box center [154, 246] width 169 height 18
click at [344, 368] on div "Work Title" at bounding box center [365, 384] width 171 height 32
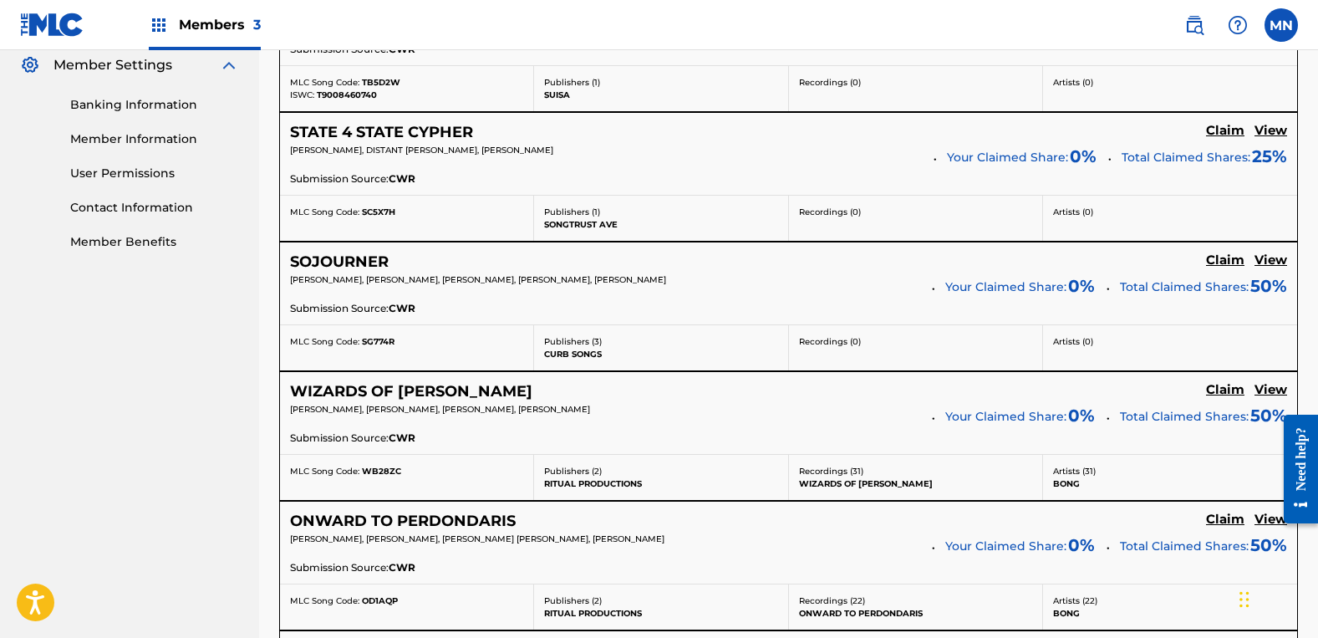
scroll to position [184, 0]
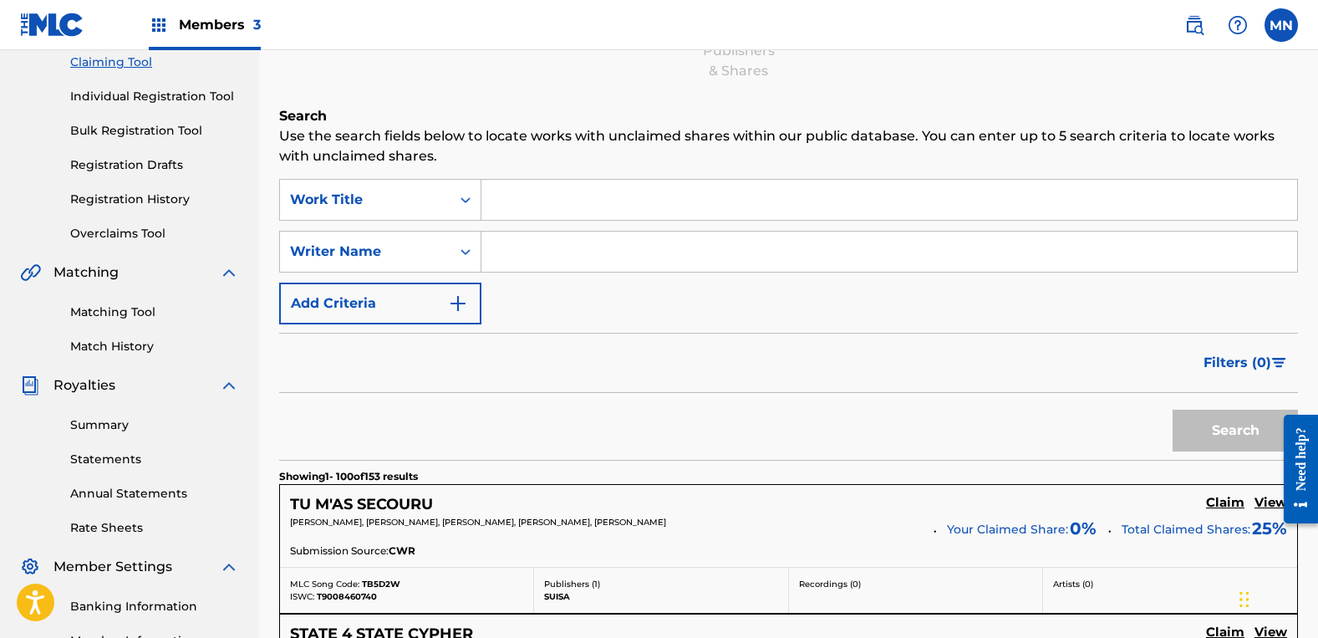
click at [542, 201] on input "Search Form" at bounding box center [889, 200] width 816 height 40
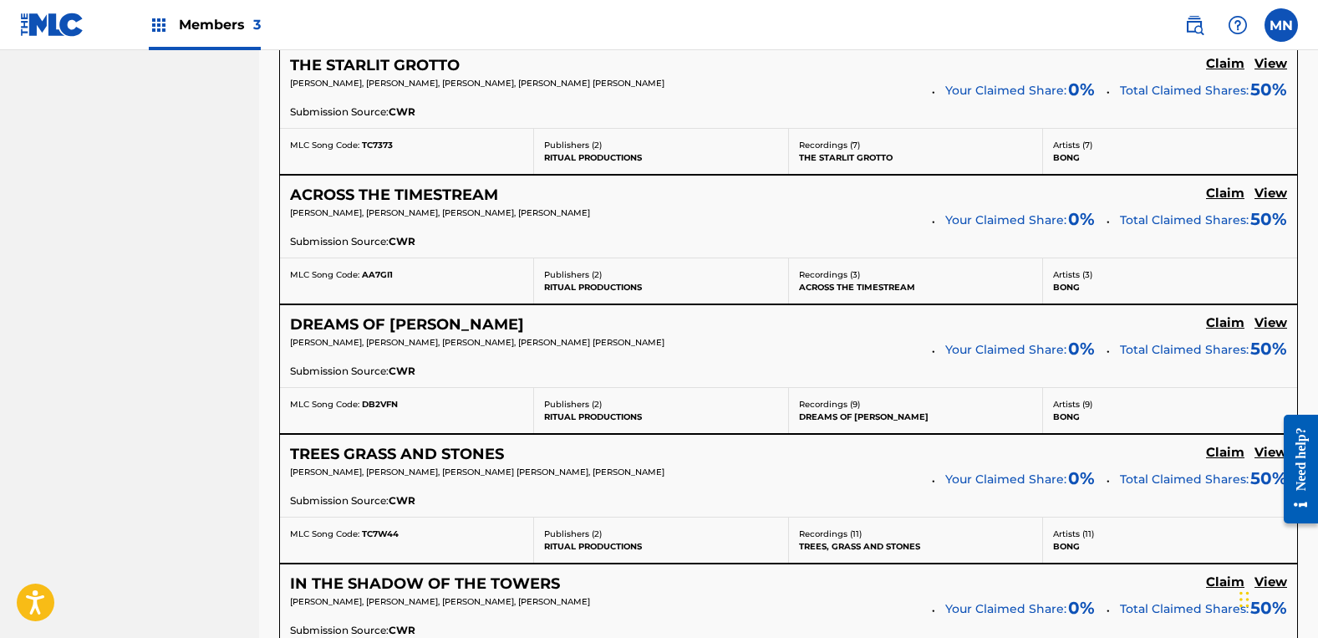
type input "hardcore days"
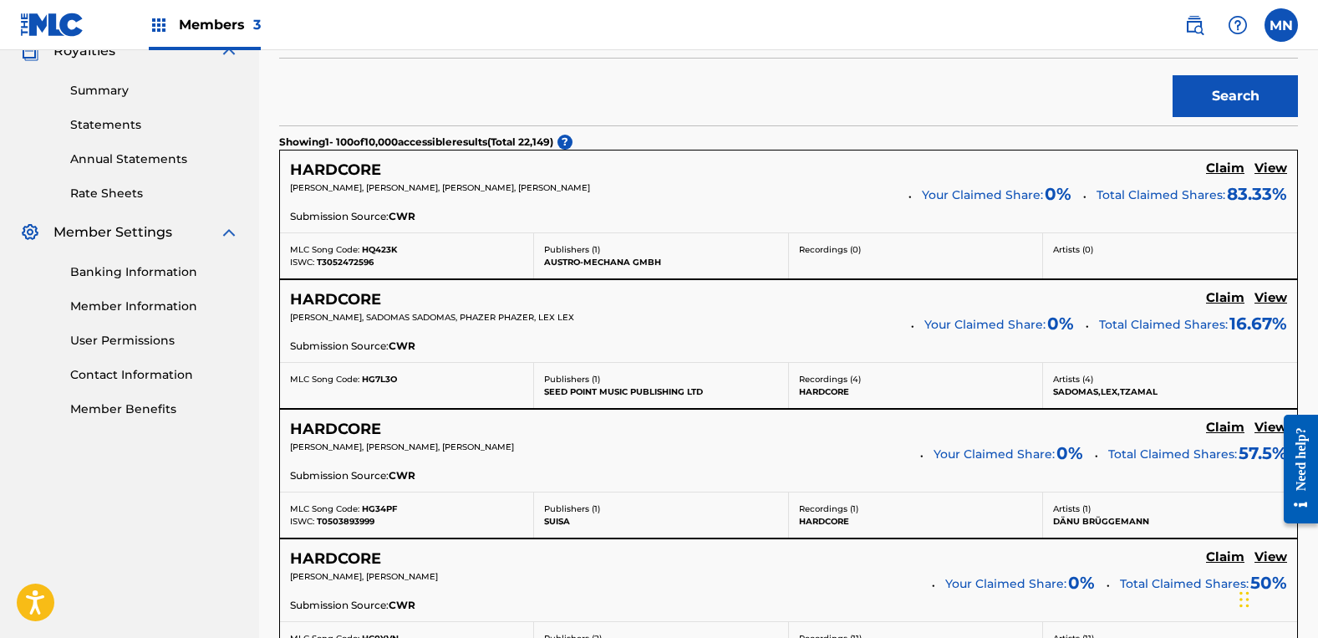
scroll to position [0, 0]
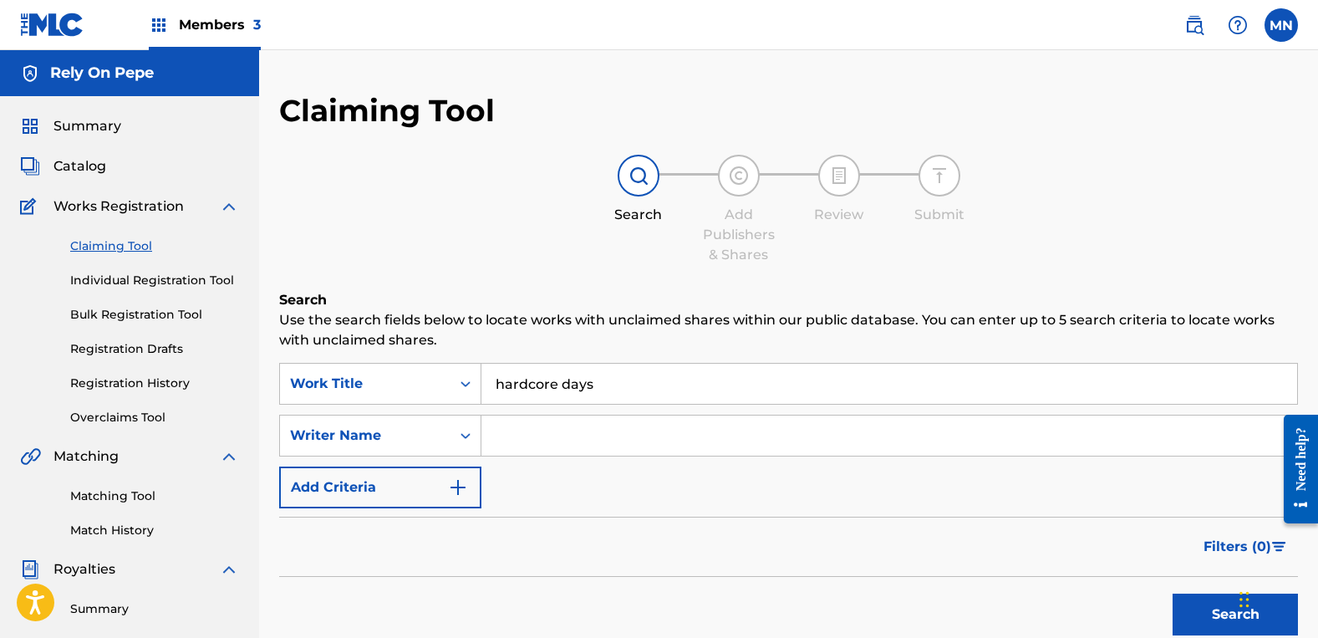
click at [568, 451] on input "Search Form" at bounding box center [889, 435] width 816 height 40
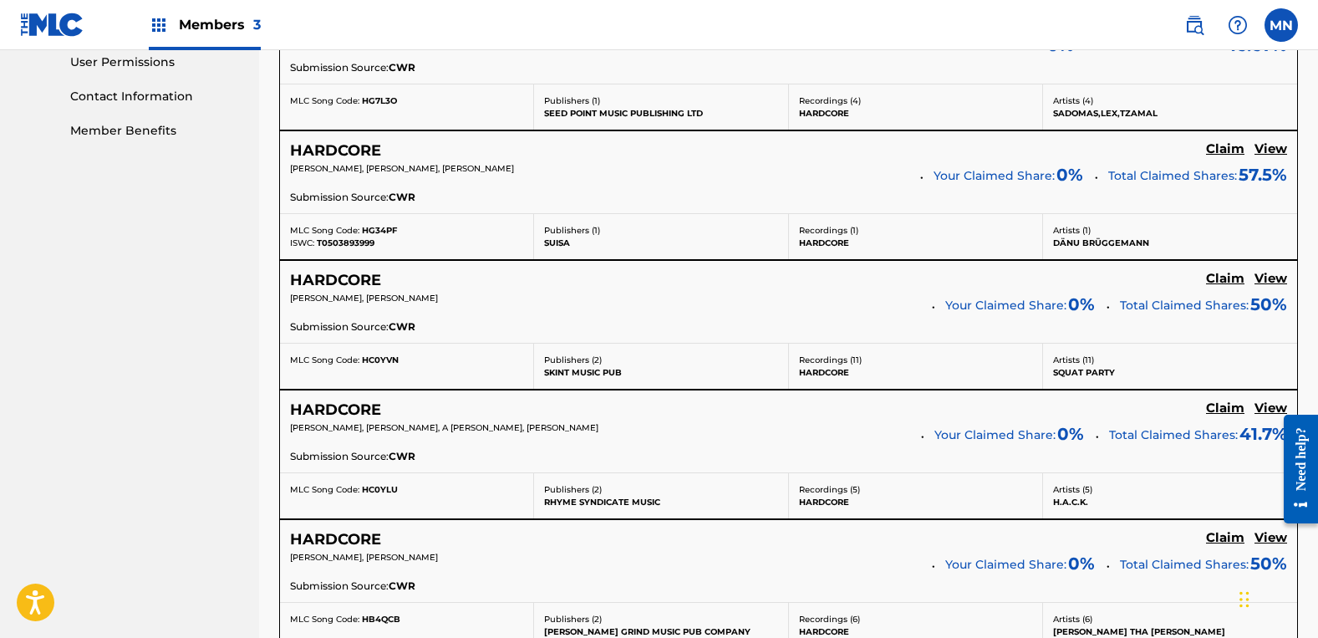
type input "[PERSON_NAME]"
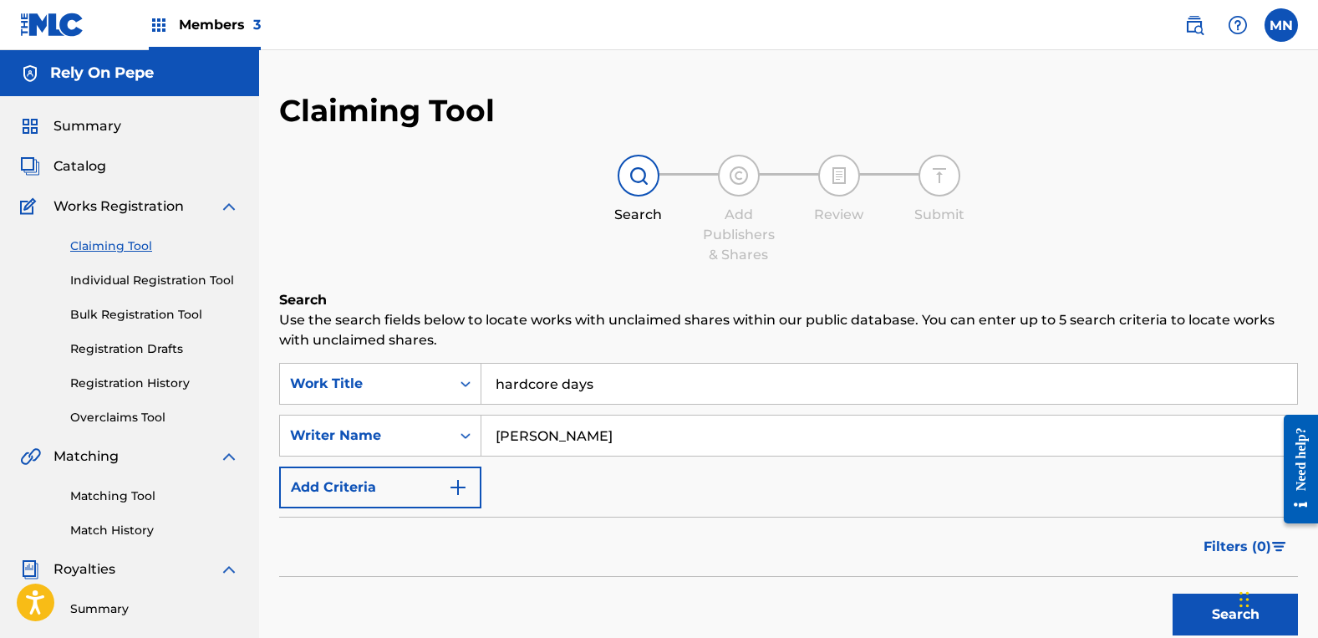
click at [84, 308] on link "Bulk Registration Tool" at bounding box center [154, 315] width 169 height 18
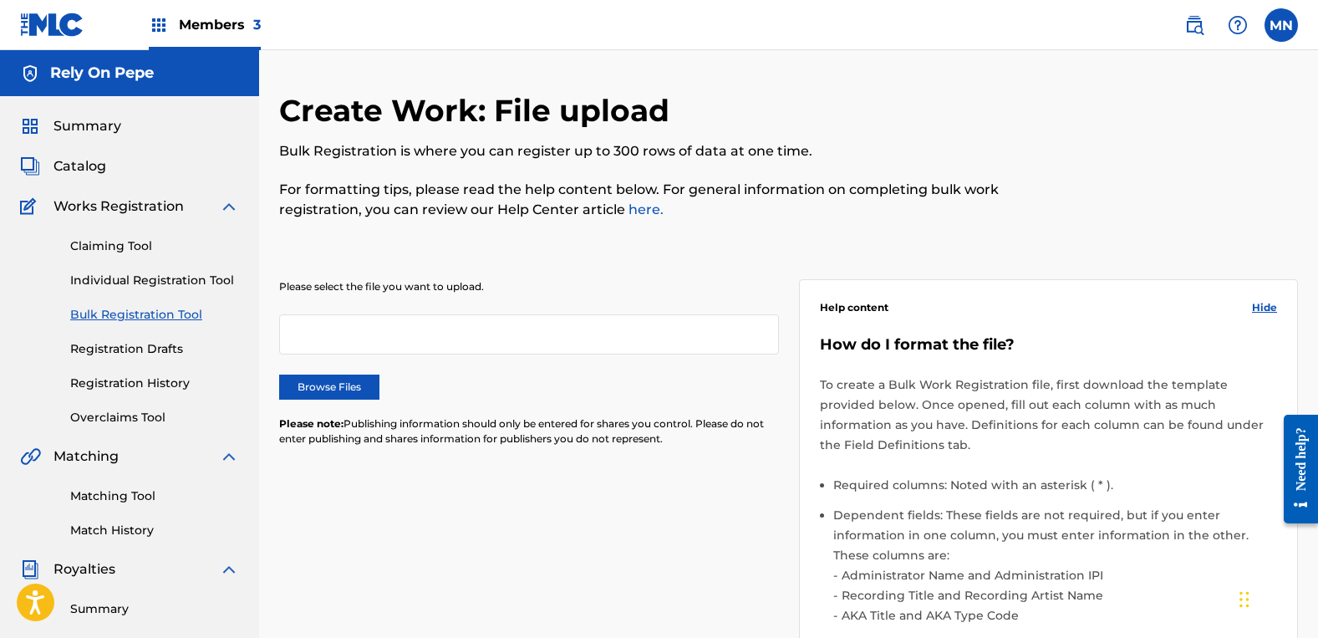
click at [101, 163] on span "Catalog" at bounding box center [79, 166] width 53 height 20
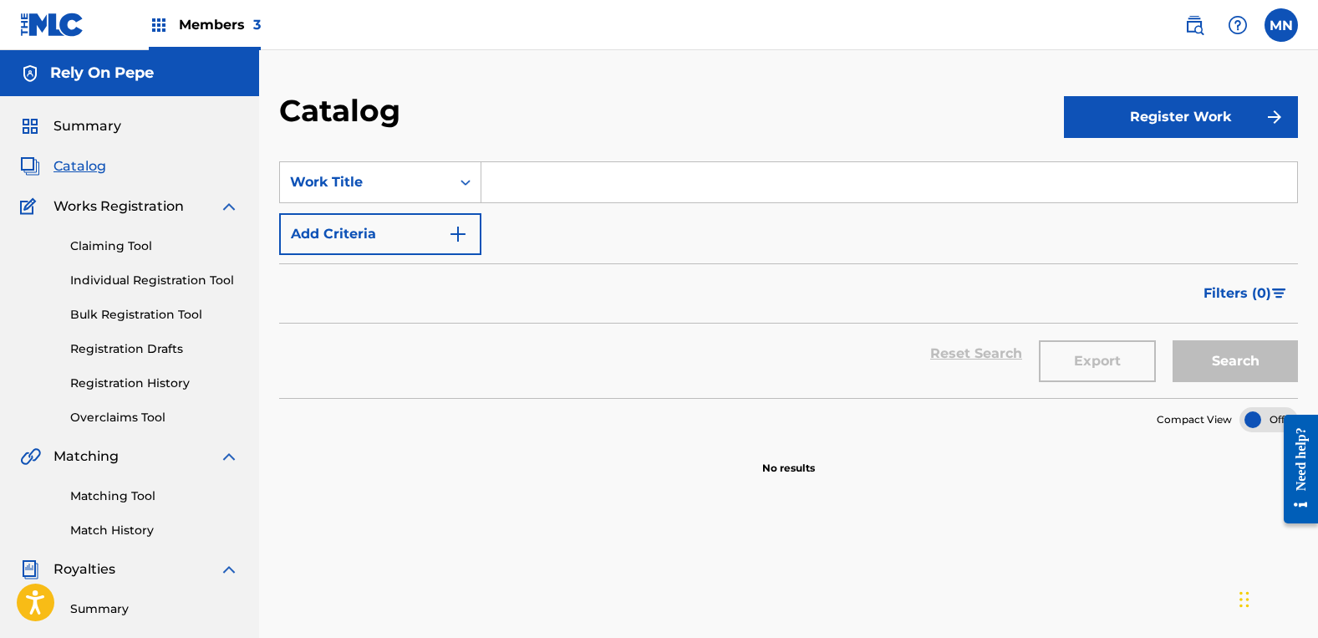
click at [99, 69] on h5 "Rely On Pepe" at bounding box center [102, 73] width 104 height 19
click at [240, 30] on span "Members 3" at bounding box center [220, 24] width 82 height 19
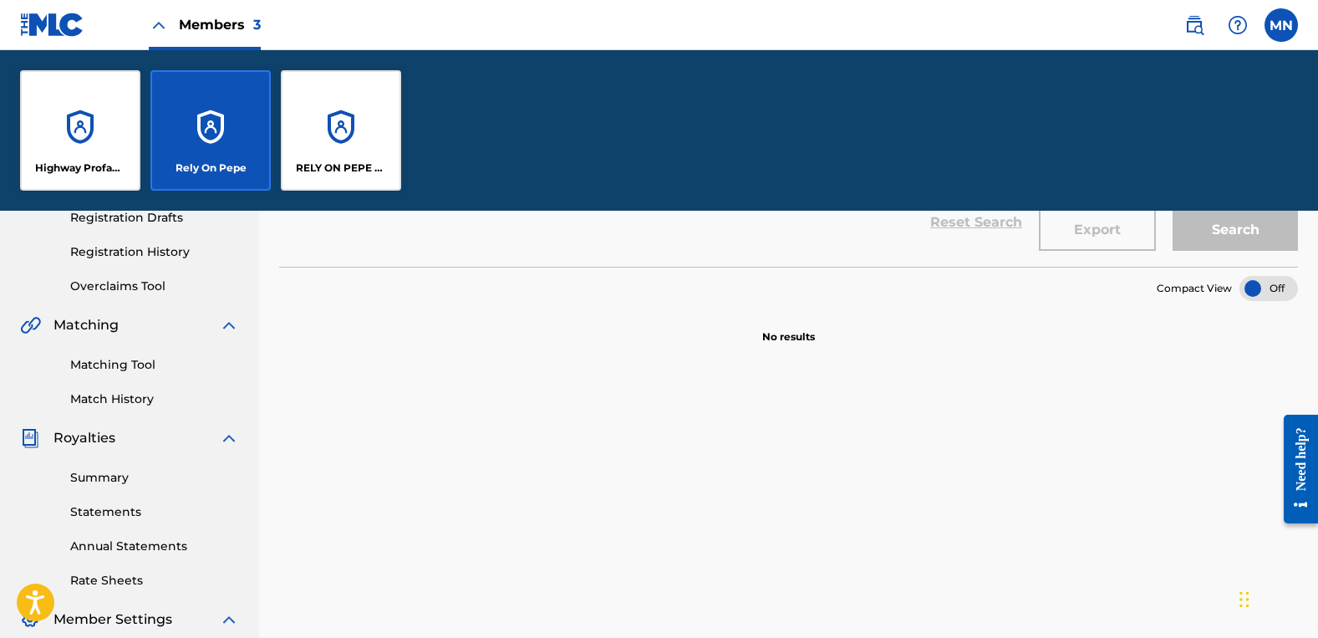
scroll to position [399, 0]
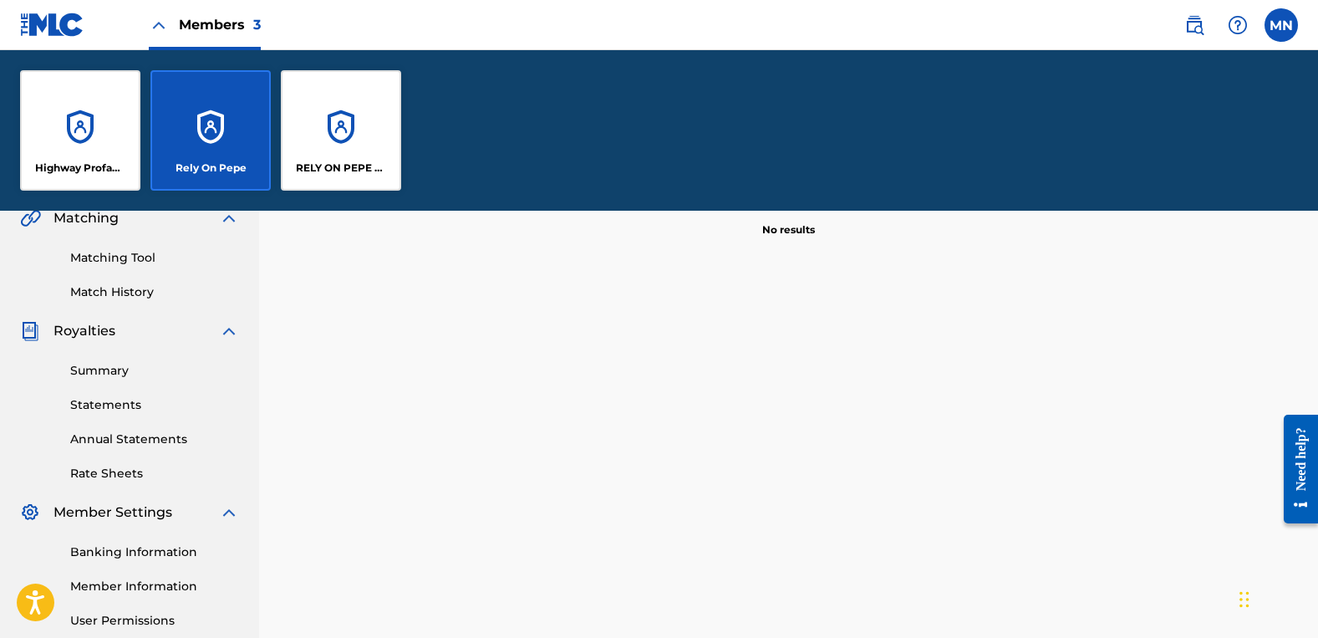
click at [327, 112] on div "RELY ON PEPE MUSIC" at bounding box center [341, 130] width 120 height 120
